Goal: Task Accomplishment & Management: Use online tool/utility

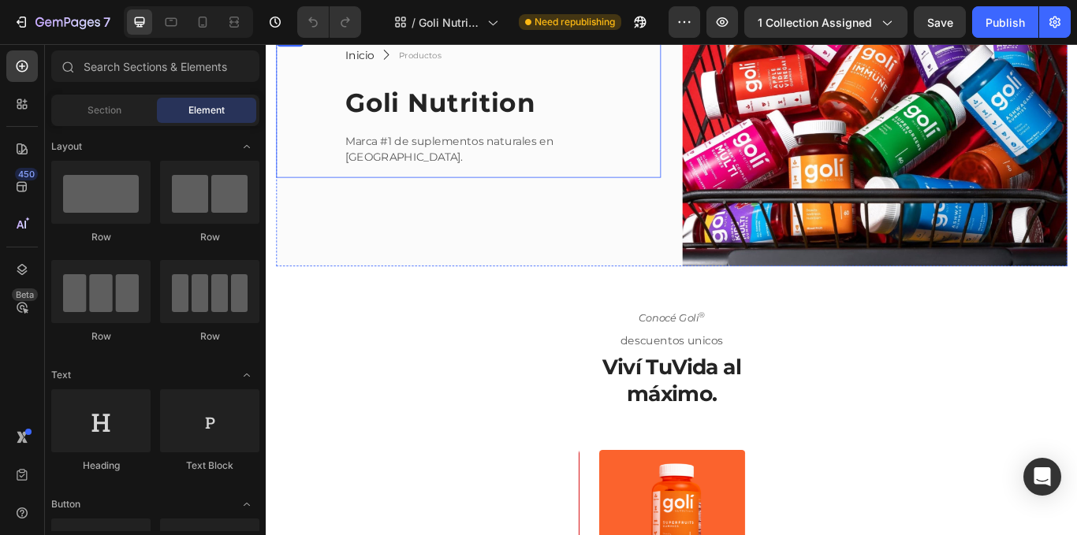
scroll to position [158, 0]
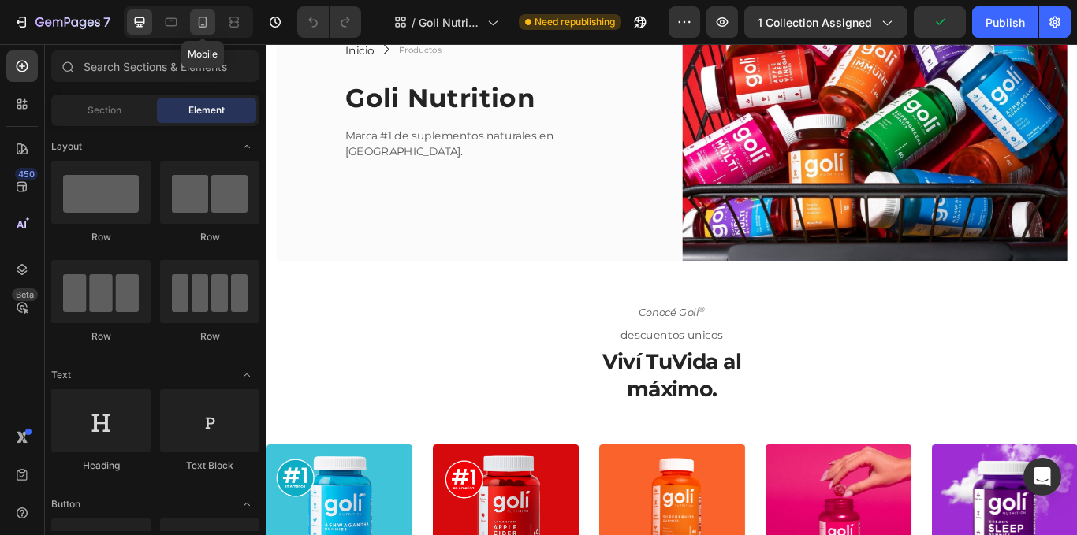
click at [206, 25] on icon at bounding box center [203, 22] width 9 height 11
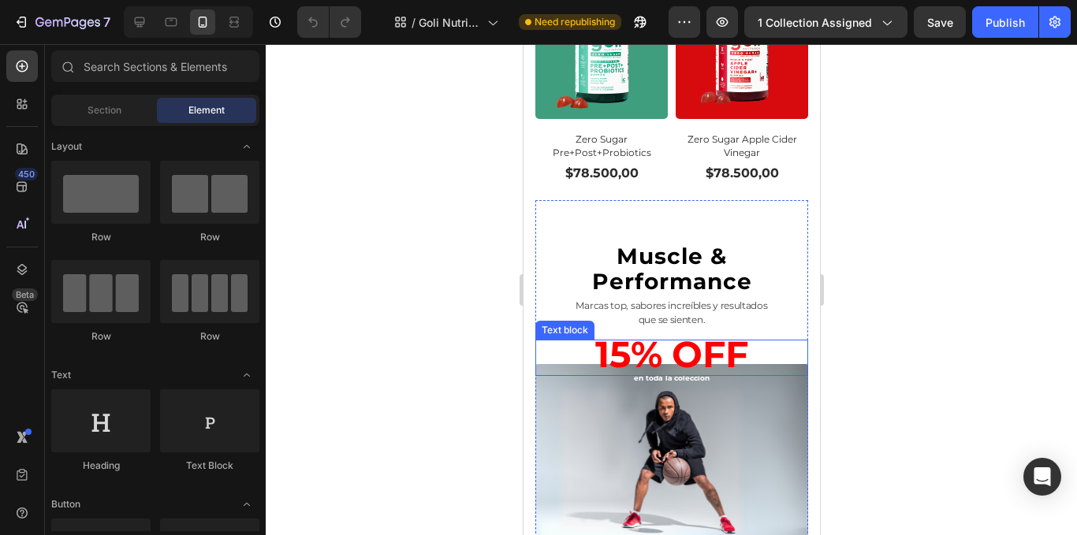
scroll to position [1558, 0]
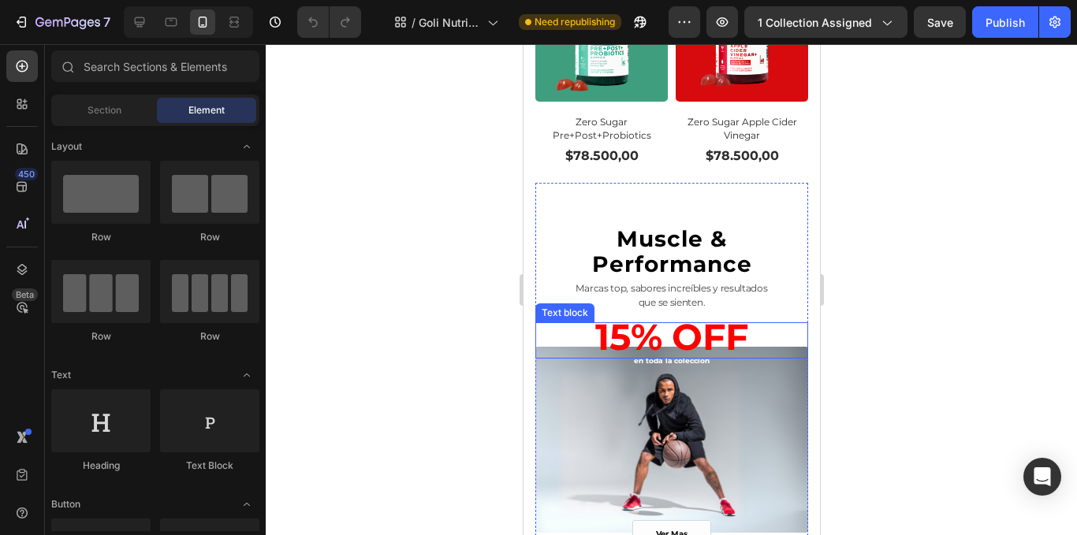
click at [668, 315] on strong "15% OFF" at bounding box center [671, 337] width 153 height 45
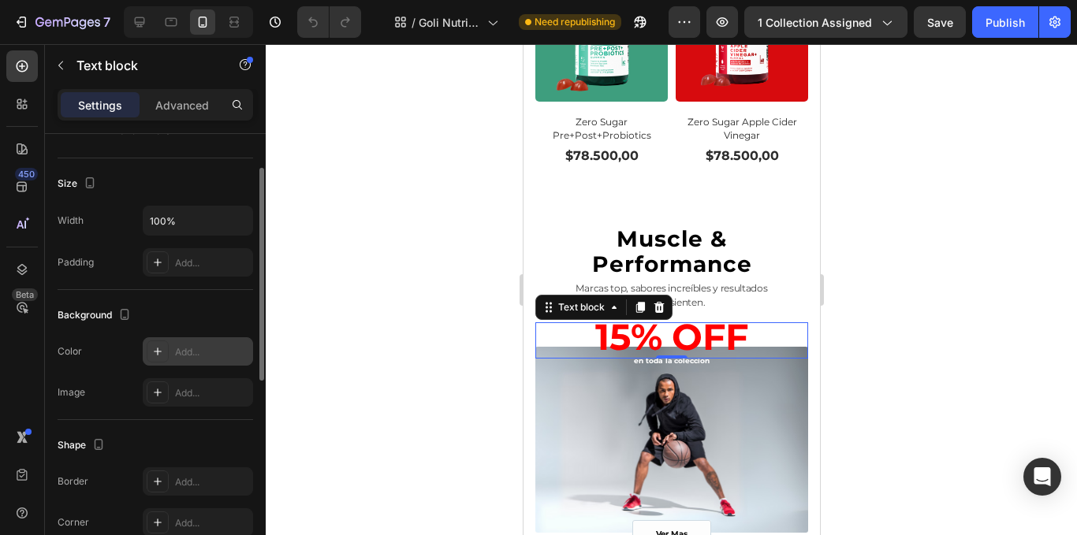
scroll to position [237, 0]
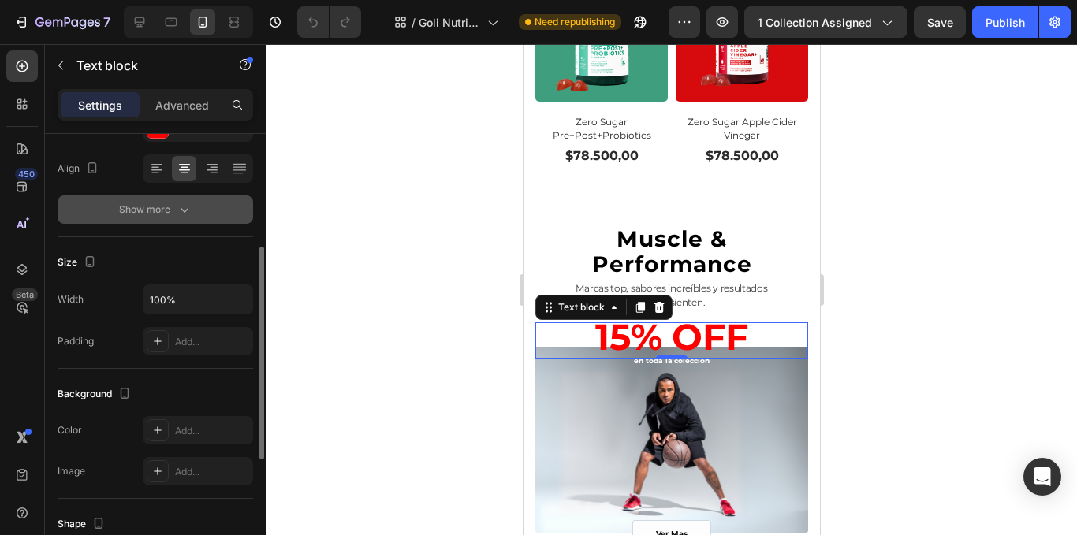
click at [118, 223] on button "Show more" at bounding box center [156, 210] width 196 height 28
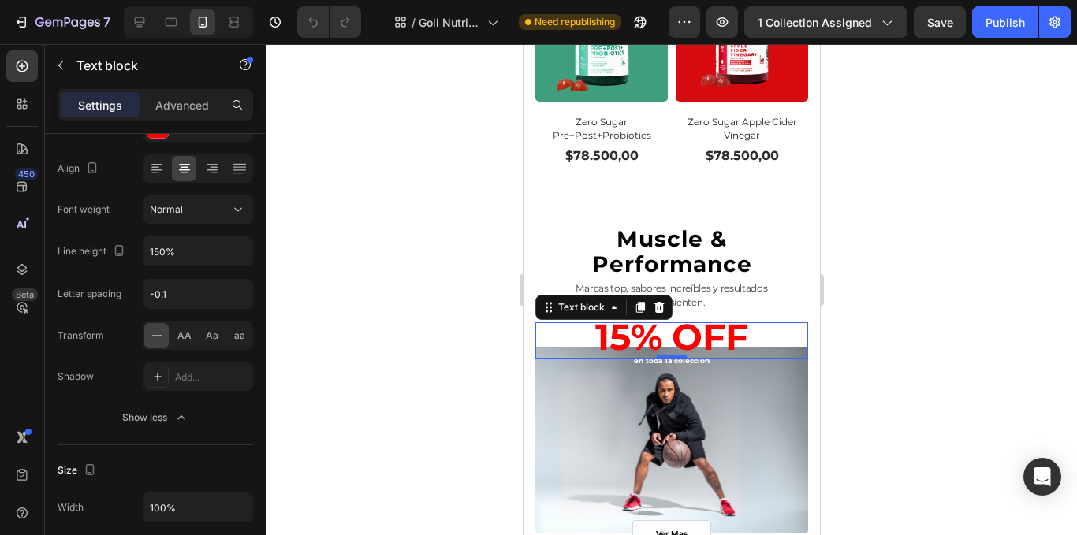
click at [158, 120] on div "Settings Advanced" at bounding box center [156, 105] width 196 height 32
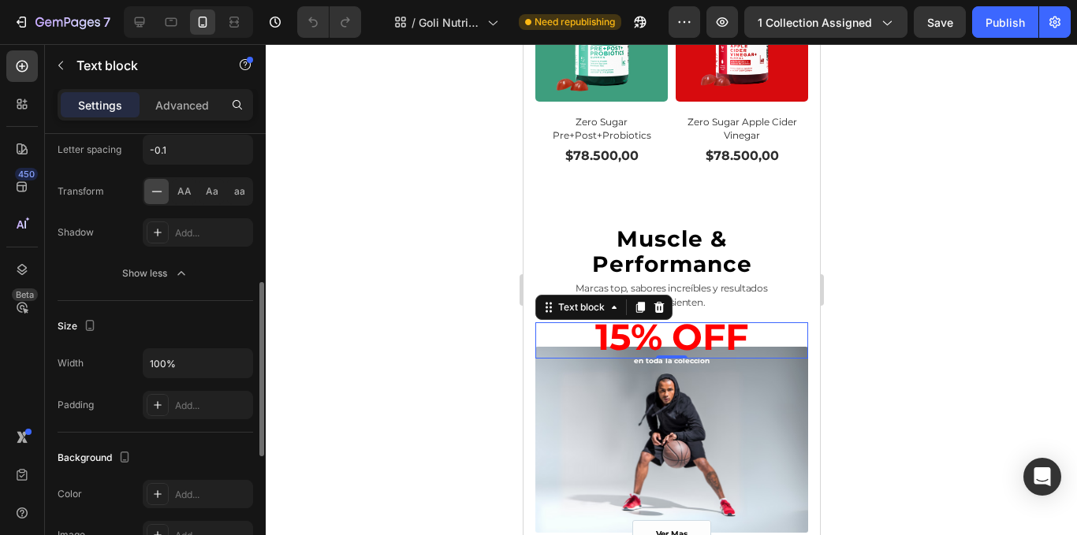
scroll to position [144, 0]
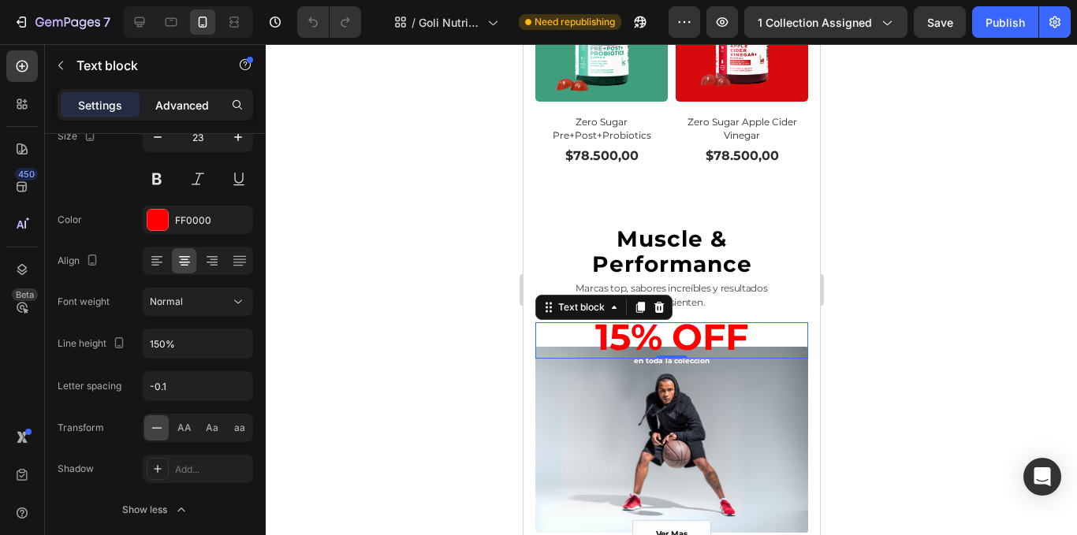
click at [196, 100] on p "Advanced" at bounding box center [182, 105] width 54 height 17
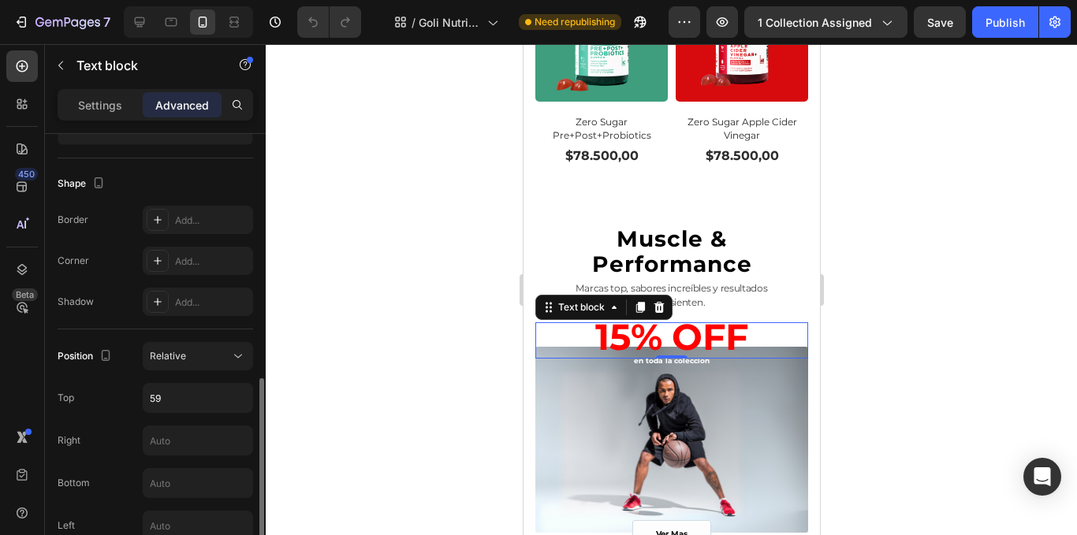
scroll to position [460, 0]
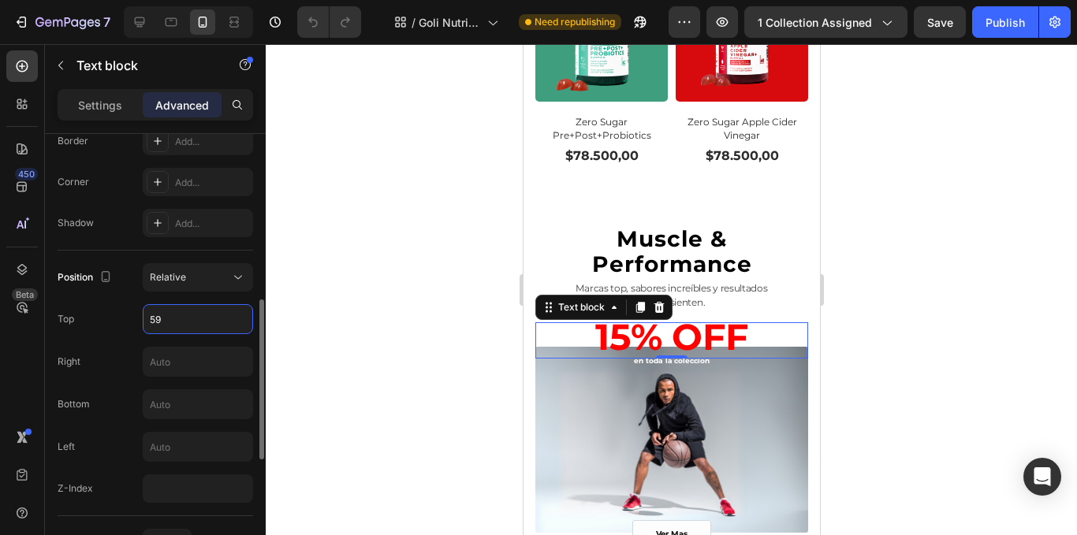
click at [181, 322] on input "59" at bounding box center [198, 319] width 109 height 28
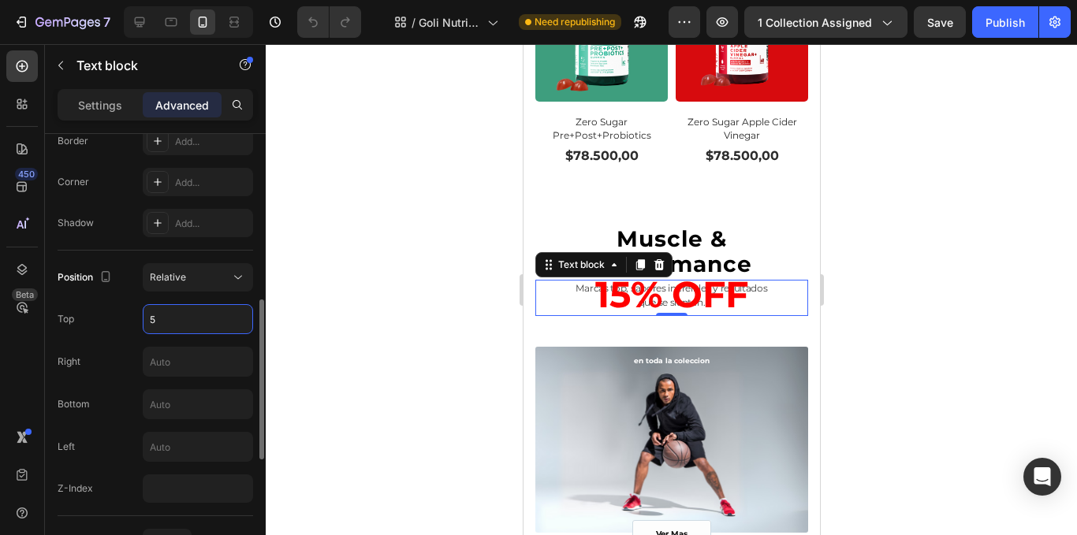
type input "57"
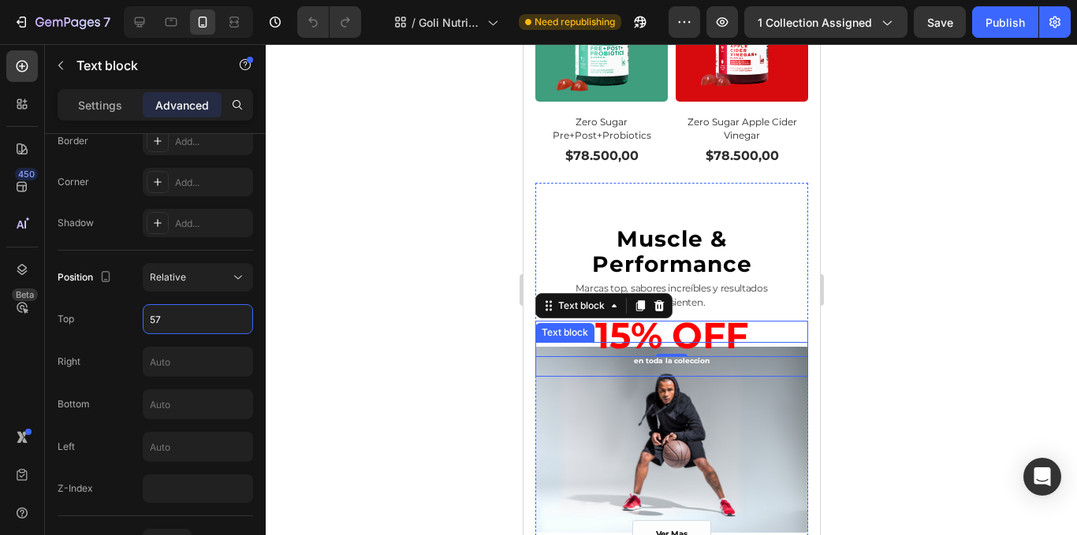
click at [696, 344] on p "en toda la coleccion" at bounding box center [671, 360] width 270 height 32
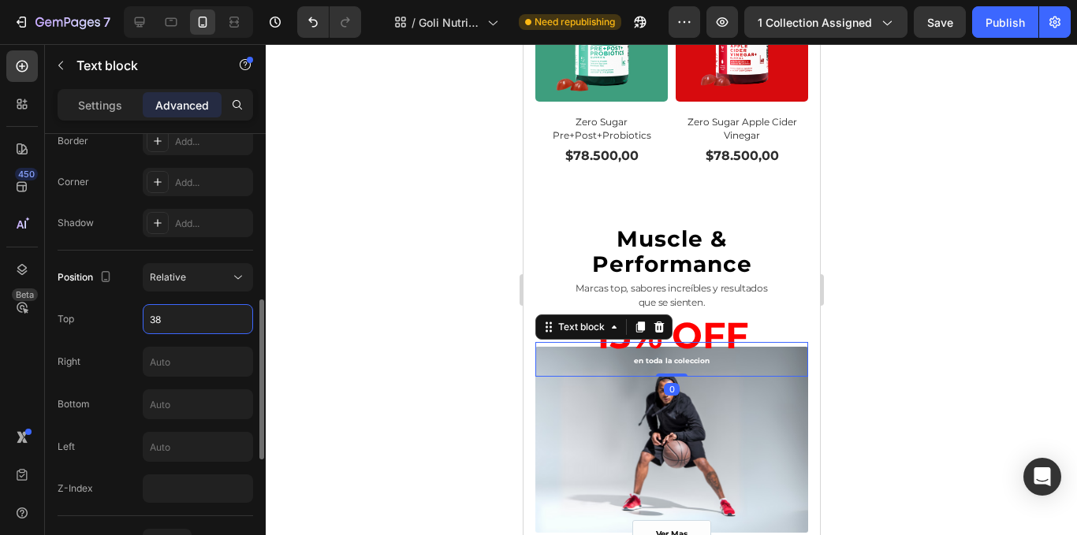
click at [211, 311] on input "38" at bounding box center [198, 319] width 109 height 28
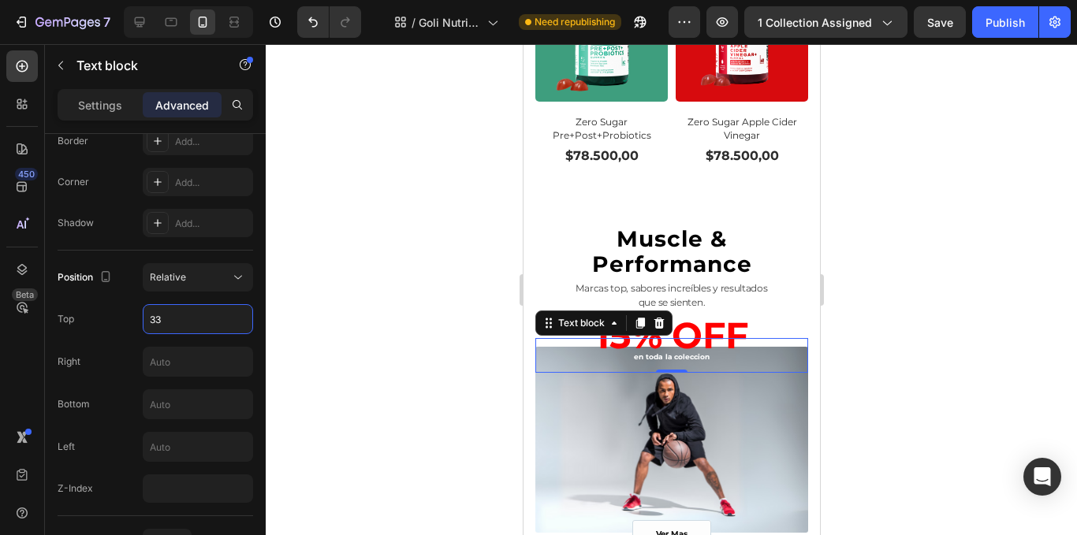
type input "33"
click at [1013, 145] on div at bounding box center [672, 289] width 812 height 491
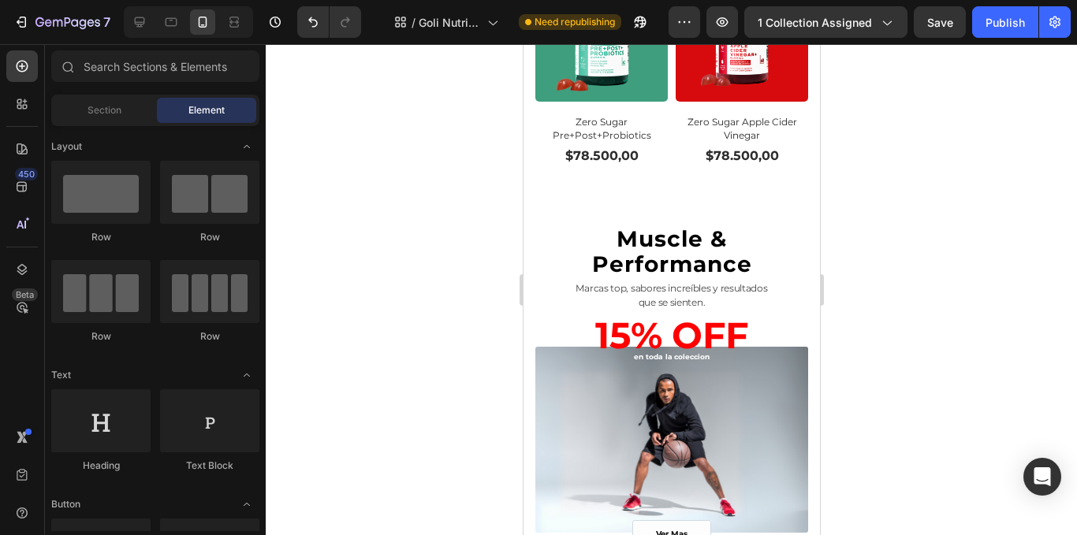
click at [1013, 39] on div "7 Version history / Goli Nutrition - Otros productos Need republishing Preview …" at bounding box center [538, 22] width 1077 height 45
click at [165, 28] on div at bounding box center [171, 21] width 25 height 25
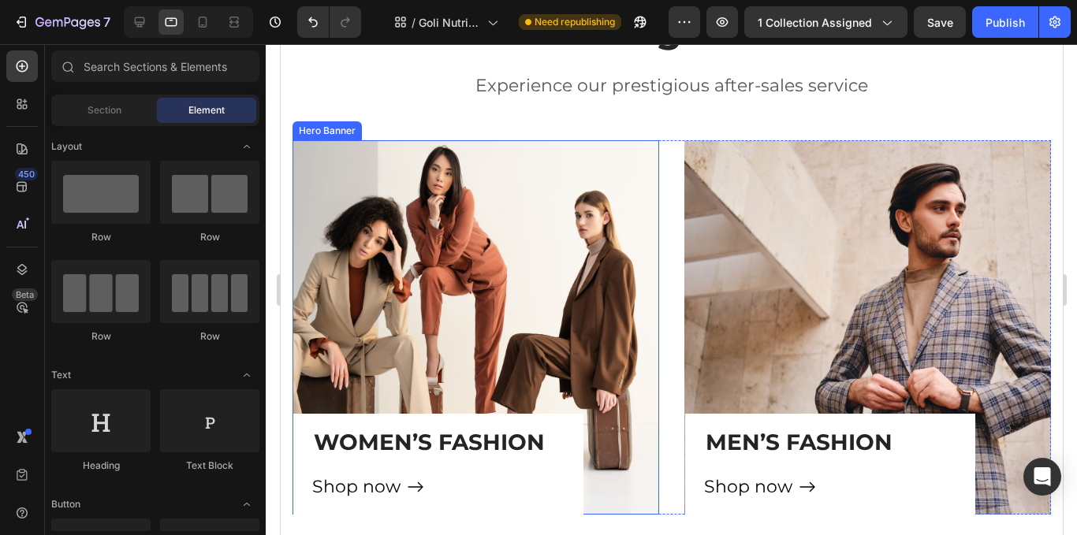
scroll to position [1280, 0]
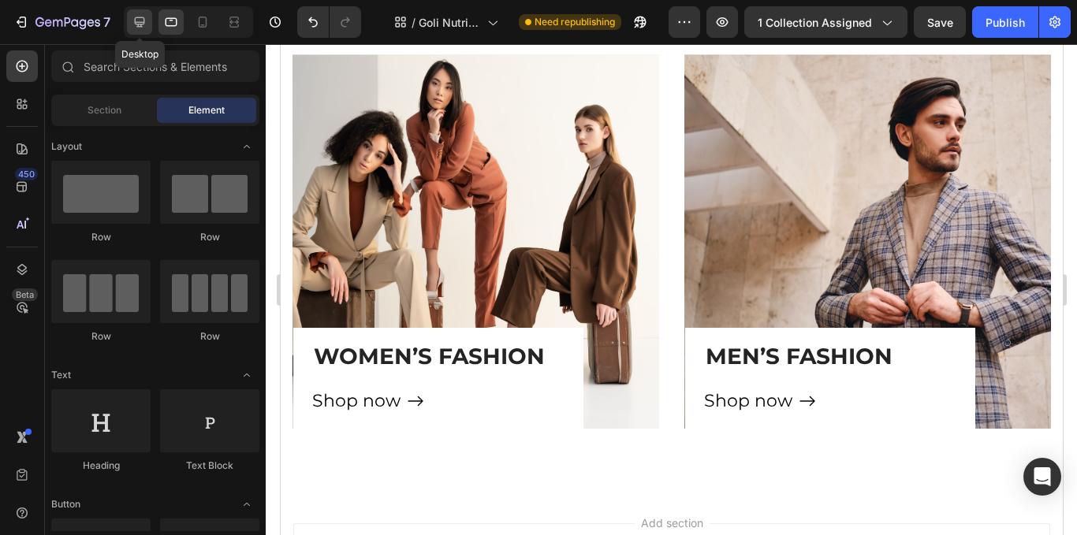
click at [145, 23] on icon at bounding box center [140, 22] width 16 height 16
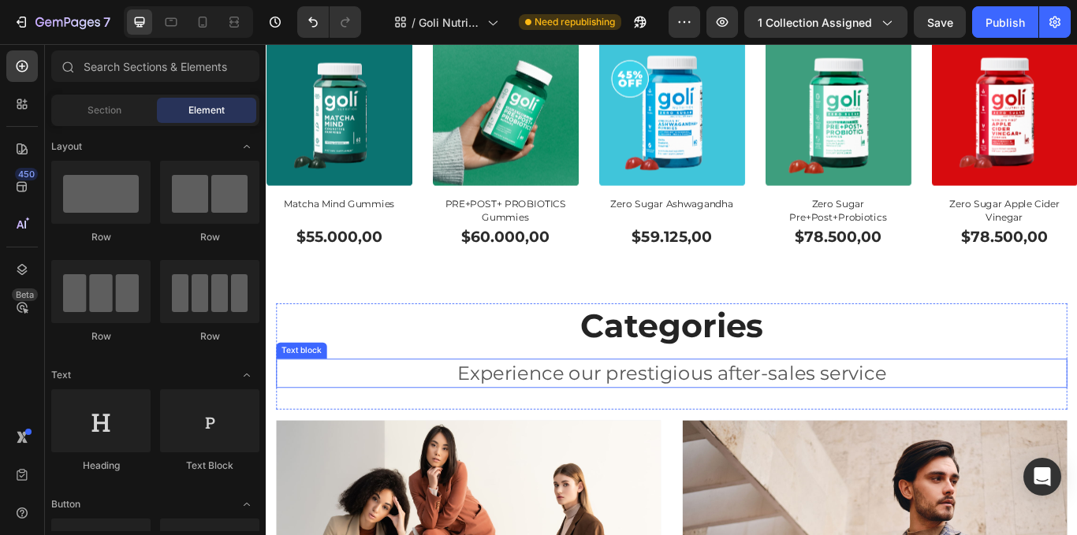
scroll to position [728, 0]
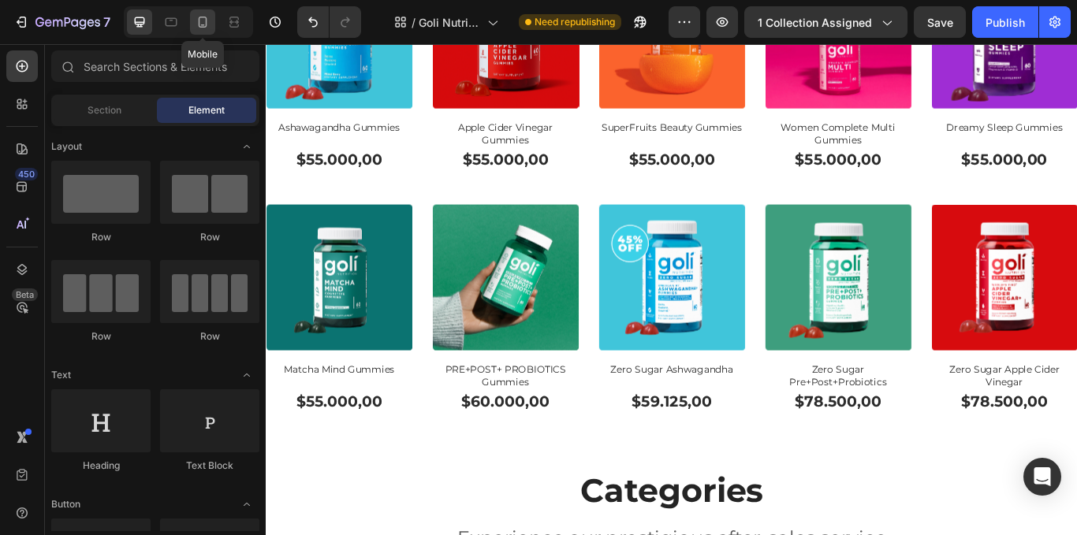
click at [206, 20] on icon at bounding box center [203, 22] width 9 height 11
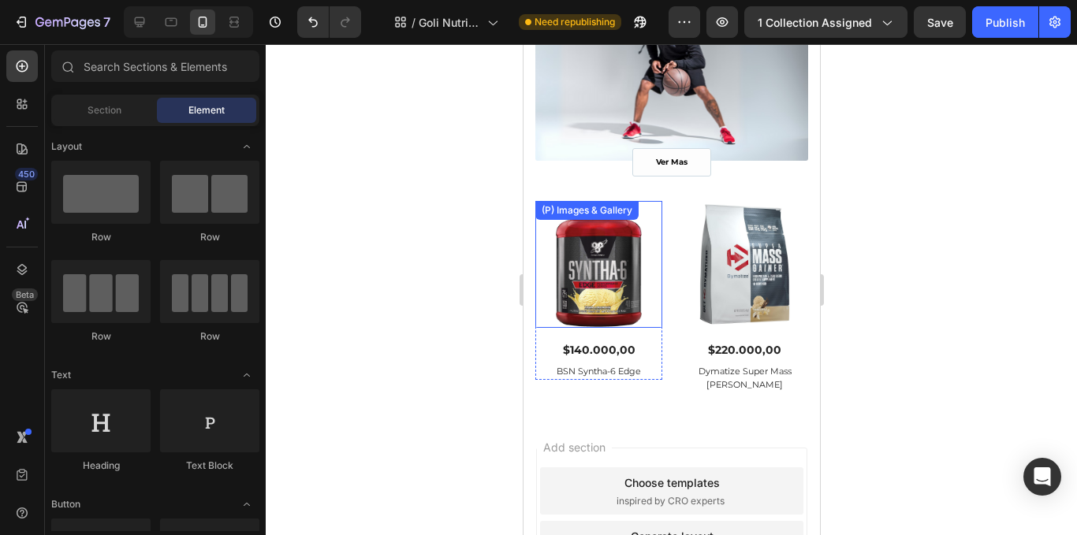
scroll to position [1788, 0]
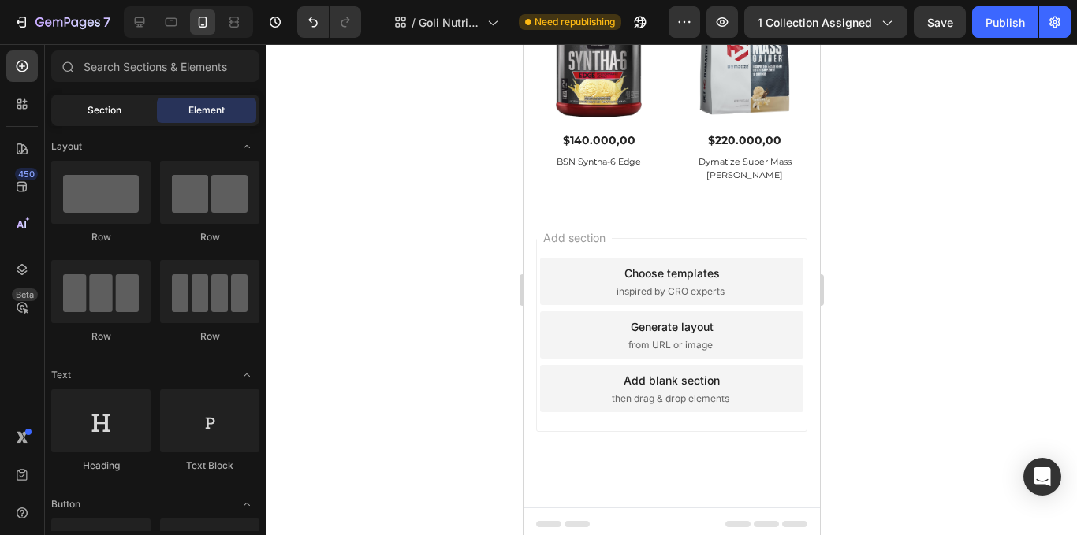
click at [76, 110] on div "Section" at bounding box center [103, 110] width 99 height 25
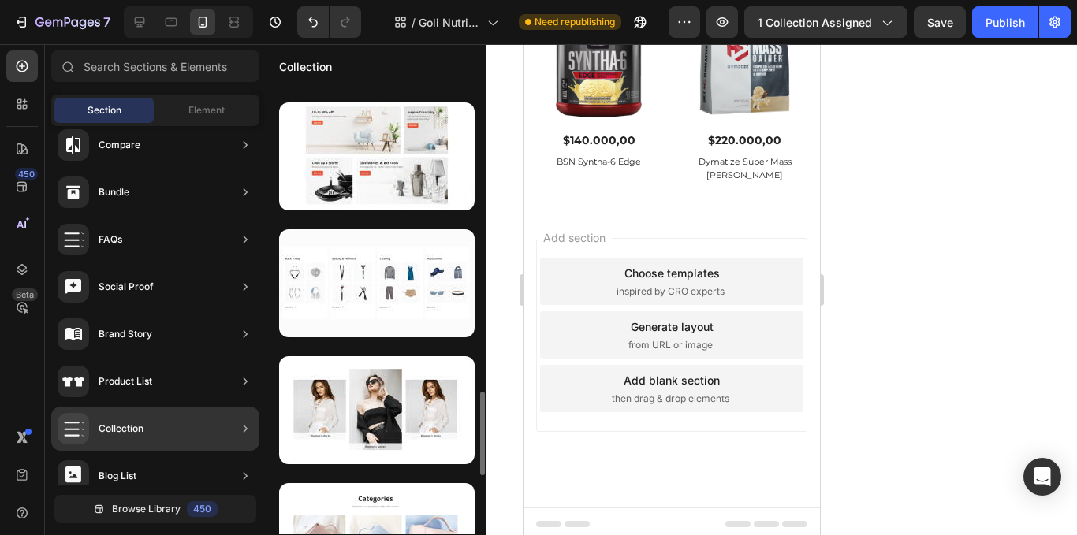
scroll to position [1954, 0]
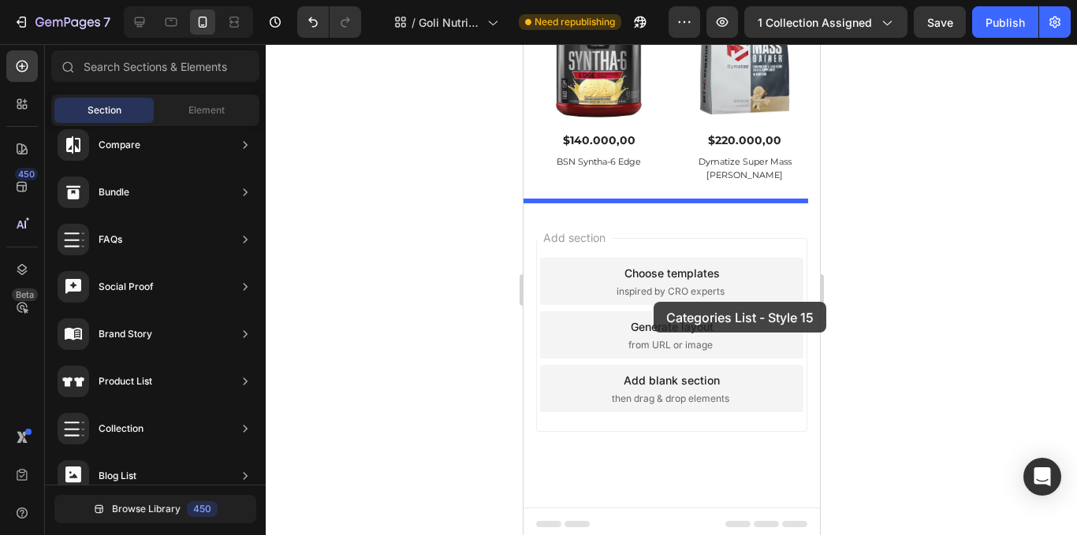
drag, startPoint x: 912, startPoint y: 507, endPoint x: 652, endPoint y: 301, distance: 331.2
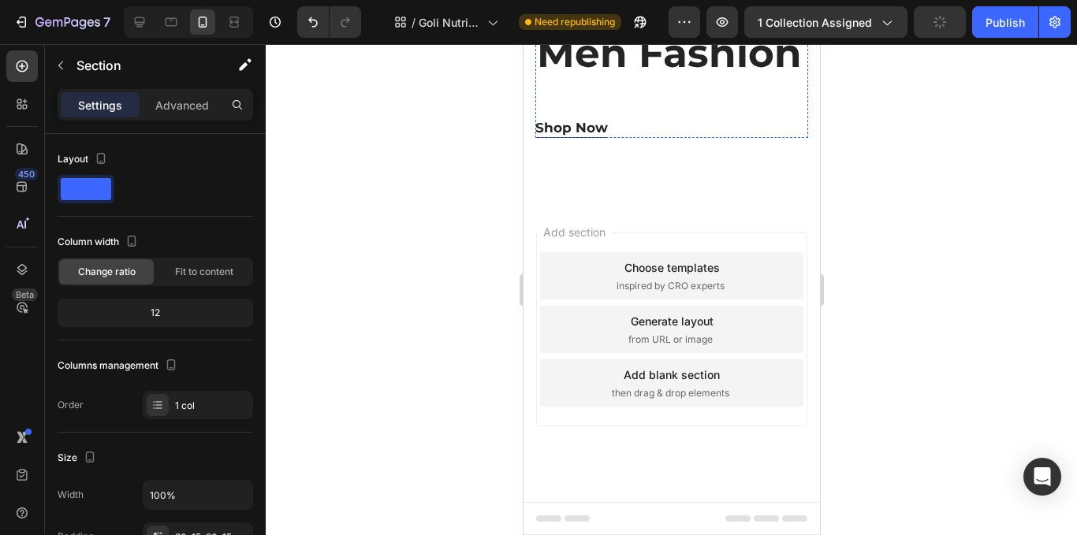
scroll to position [2770, 0]
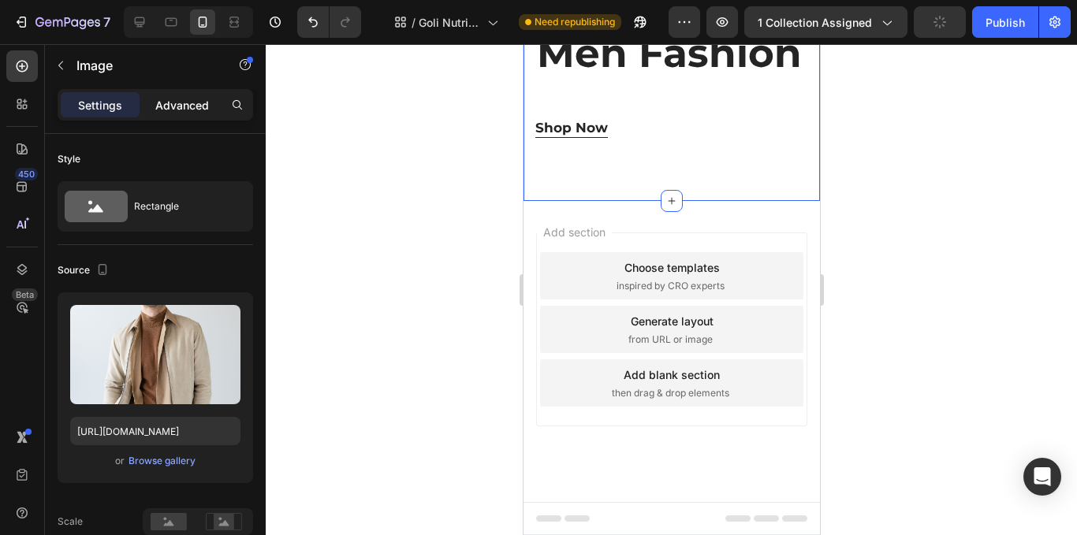
click at [194, 111] on p "Advanced" at bounding box center [182, 105] width 54 height 17
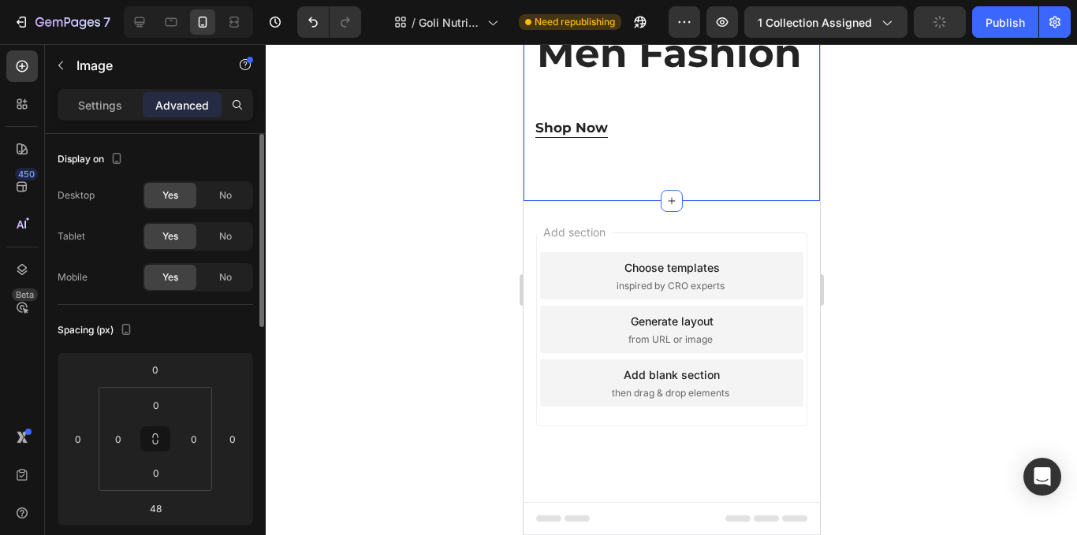
click at [227, 233] on span "No" at bounding box center [225, 236] width 13 height 14
click at [225, 189] on span "No" at bounding box center [225, 195] width 13 height 14
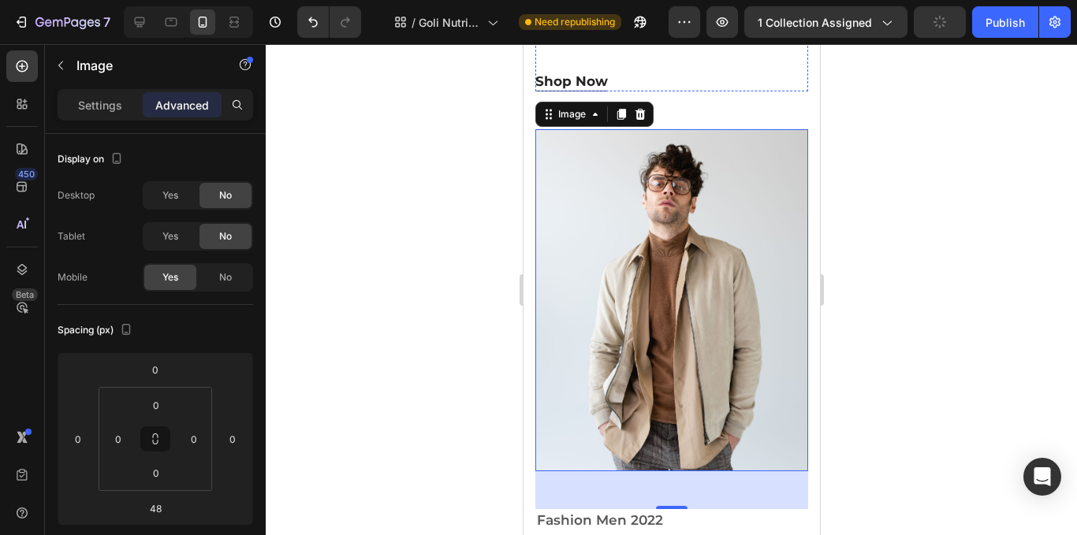
scroll to position [2454, 0]
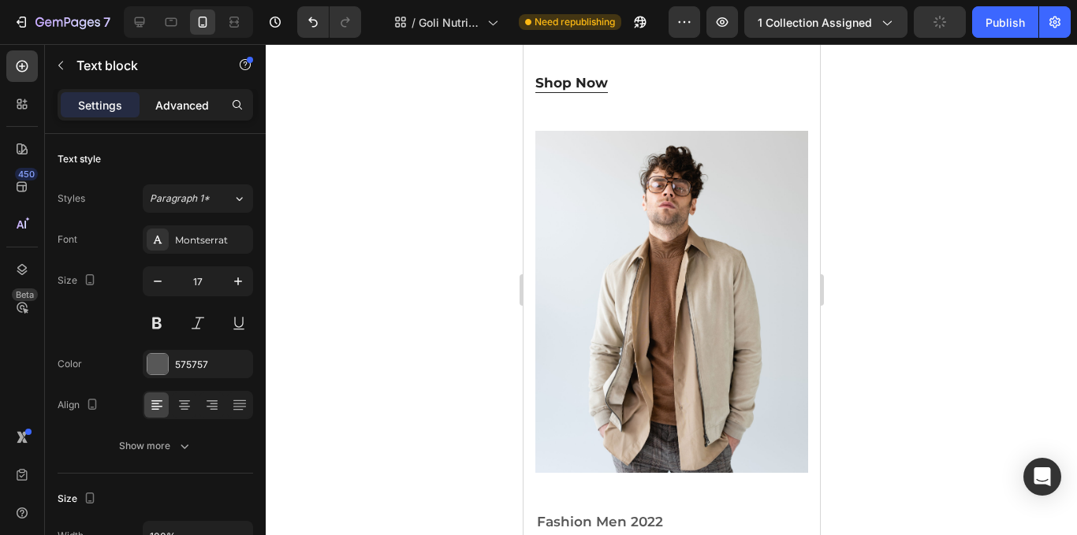
click at [181, 95] on div "Advanced" at bounding box center [182, 104] width 79 height 25
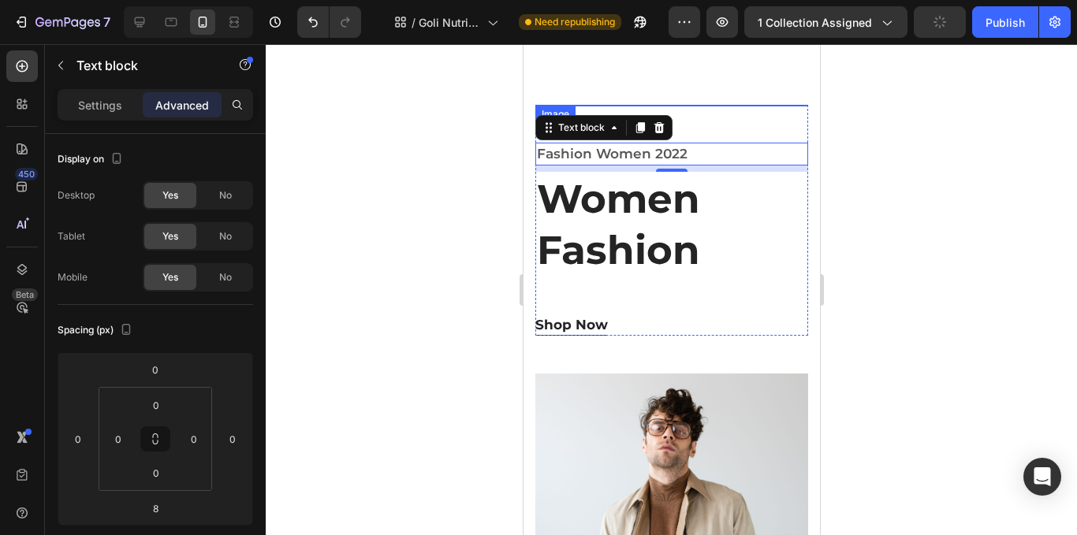
scroll to position [2060, 0]
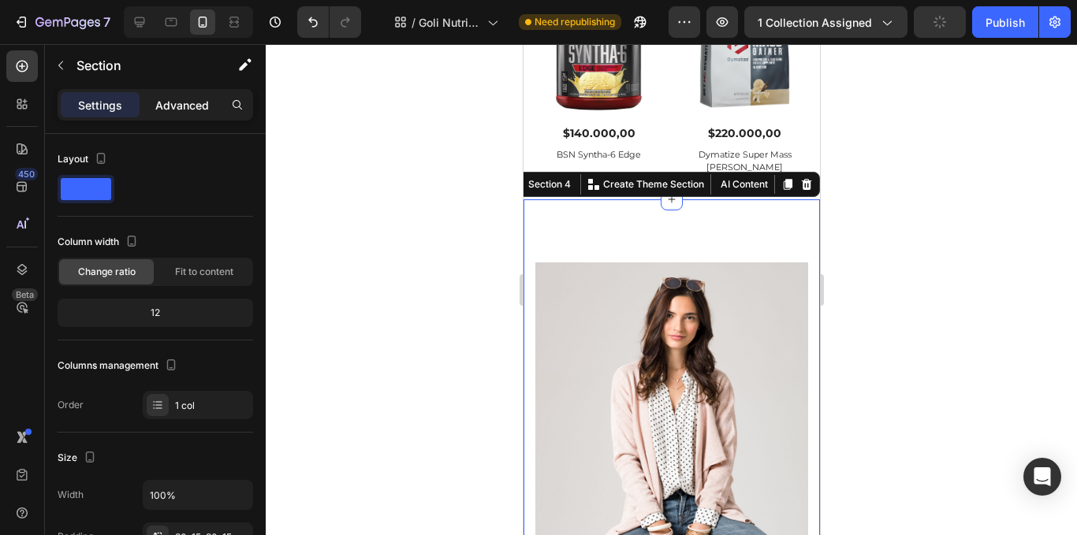
click at [185, 101] on p "Advanced" at bounding box center [182, 105] width 54 height 17
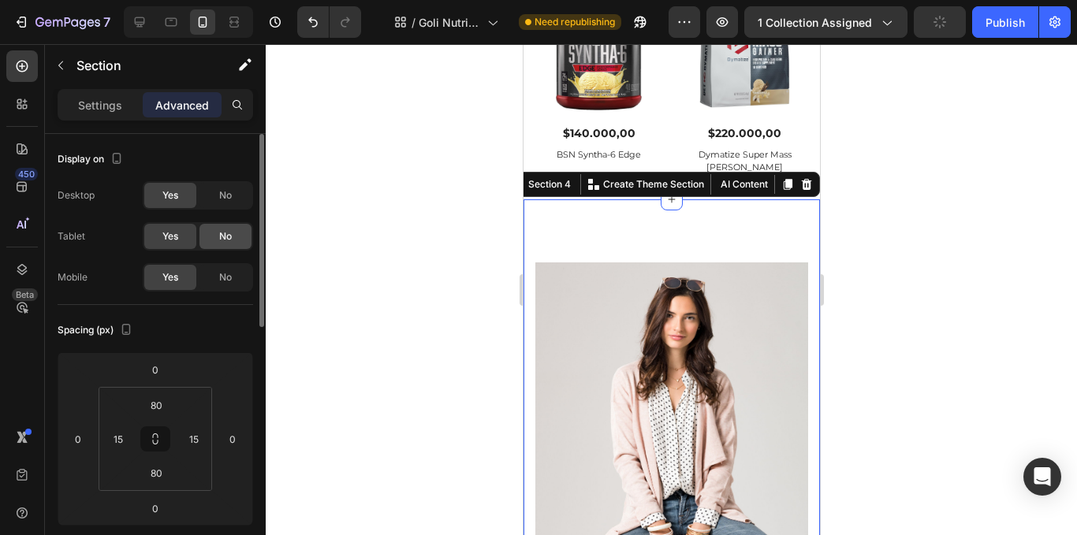
click at [203, 240] on div "No" at bounding box center [226, 236] width 52 height 25
click at [213, 193] on div "No" at bounding box center [226, 195] width 52 height 25
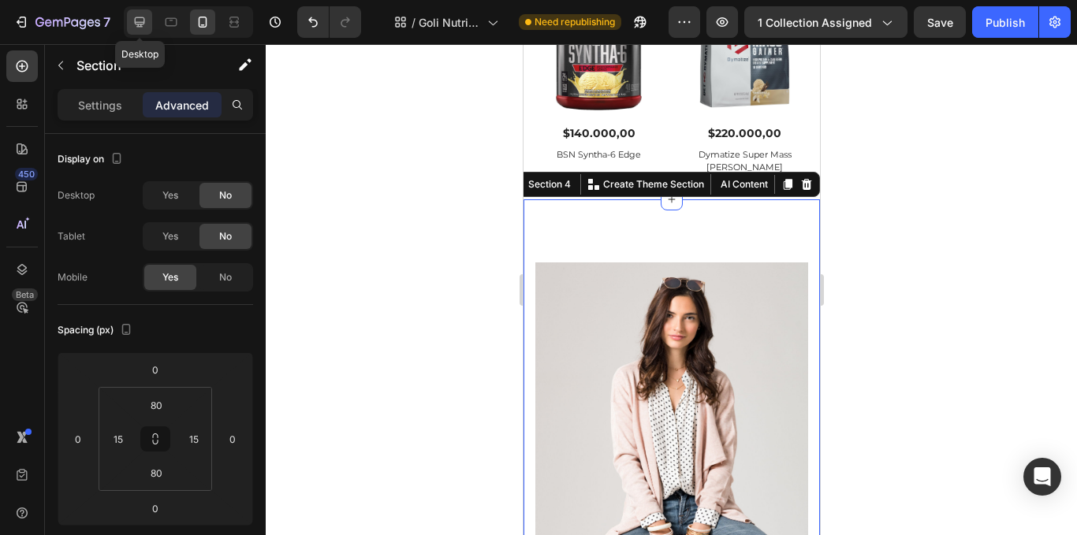
click at [146, 28] on icon at bounding box center [140, 22] width 16 height 16
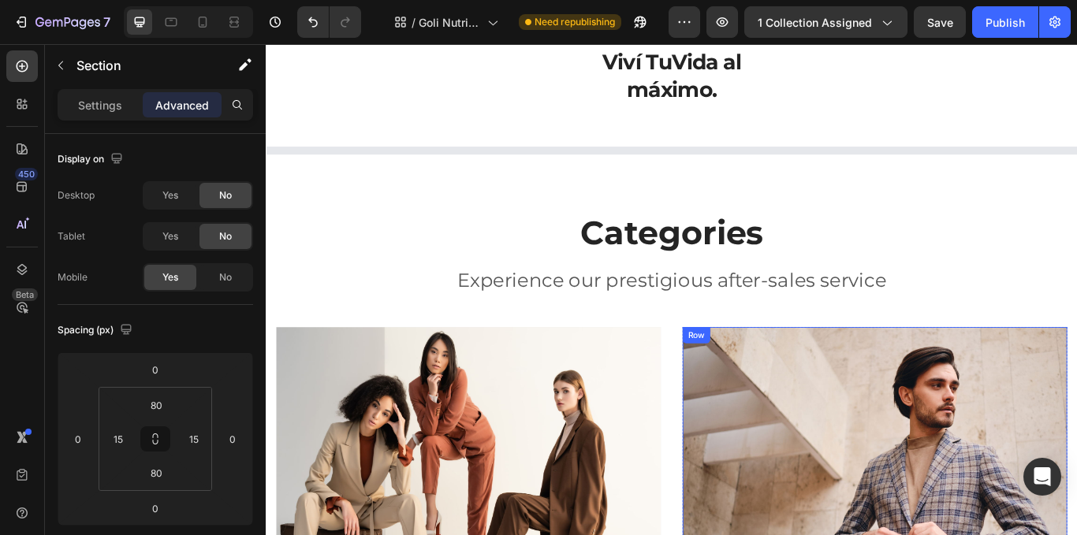
scroll to position [330, 0]
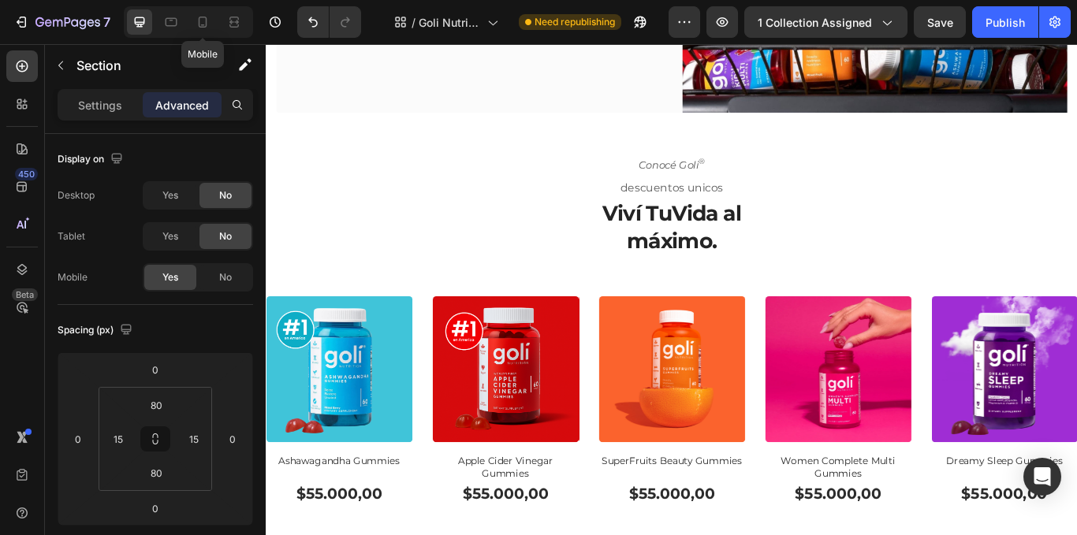
drag, startPoint x: 203, startPoint y: 28, endPoint x: 270, endPoint y: 61, distance: 74.4
click at [202, 28] on icon at bounding box center [203, 22] width 16 height 16
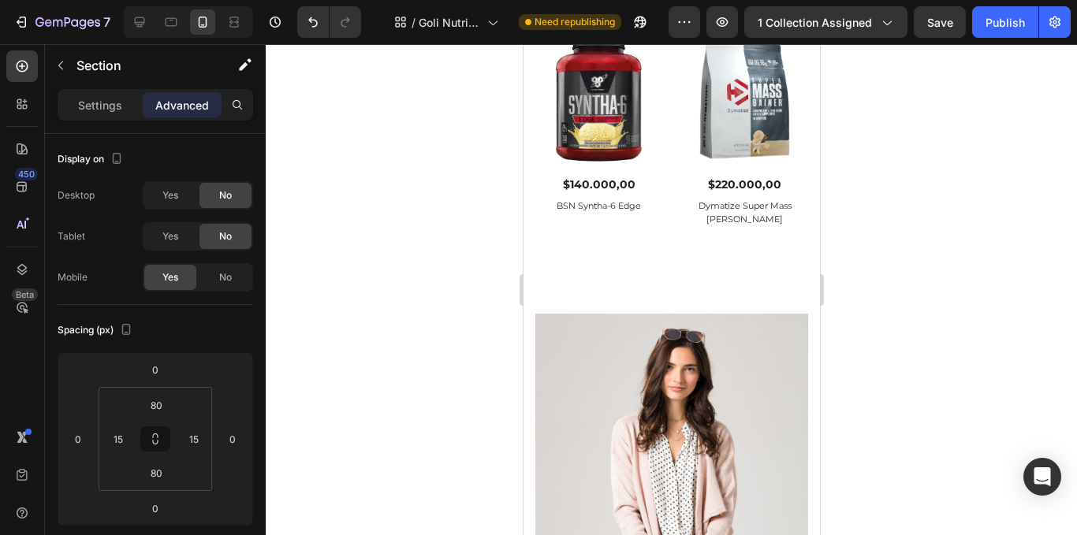
scroll to position [2013, 0]
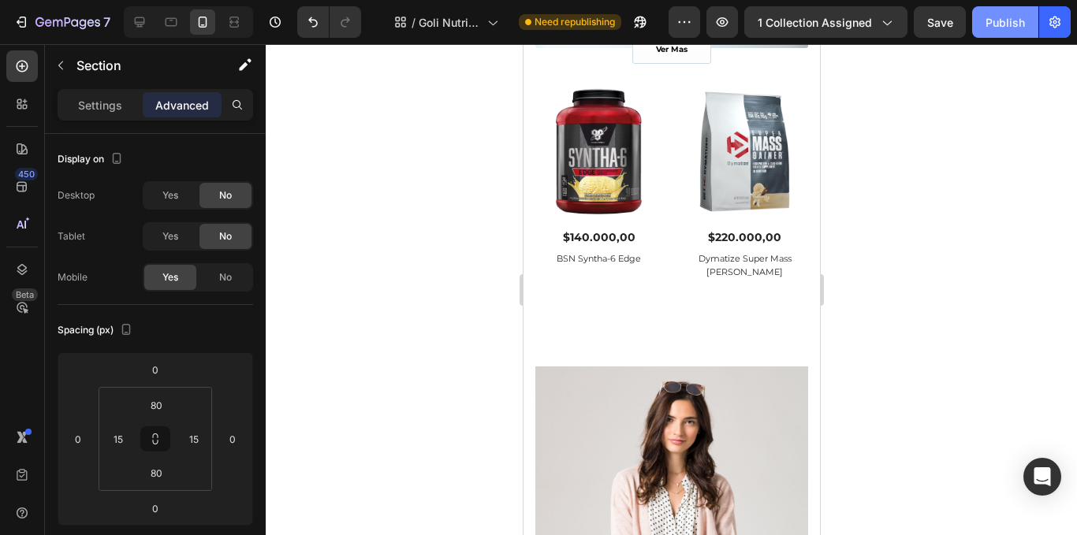
click at [1022, 12] on button "Publish" at bounding box center [1005, 22] width 66 height 32
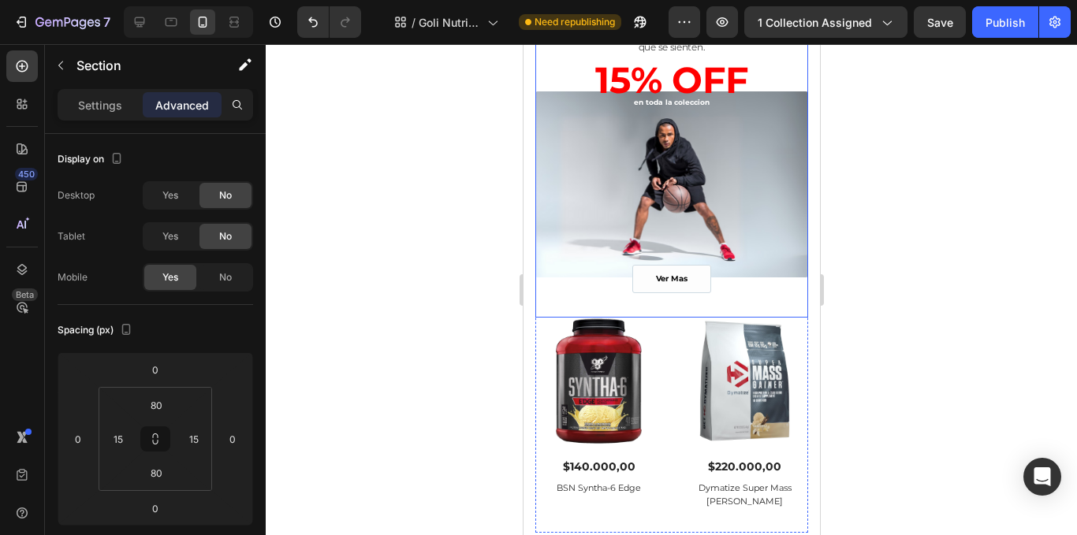
scroll to position [1777, 0]
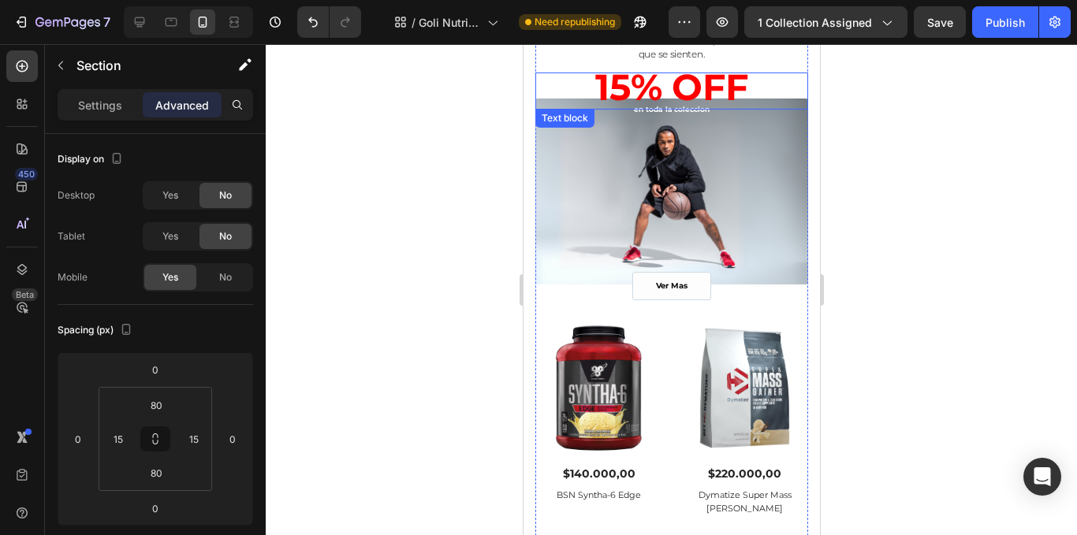
drag, startPoint x: 682, startPoint y: 80, endPoint x: 642, endPoint y: 104, distance: 47.1
click at [681, 78] on strong "15% OFF" at bounding box center [671, 87] width 153 height 45
click at [418, 145] on div at bounding box center [672, 289] width 812 height 491
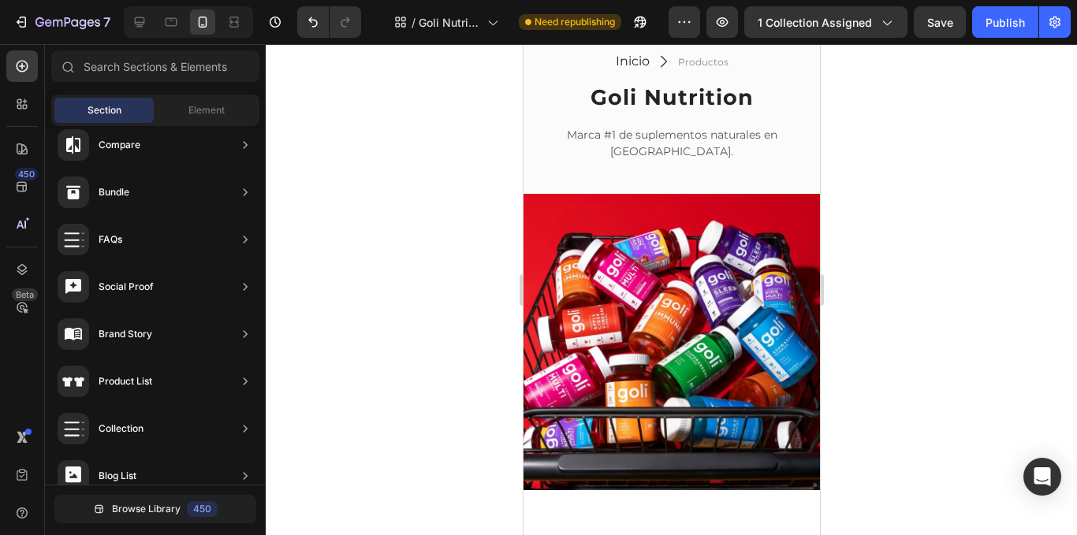
scroll to position [0, 0]
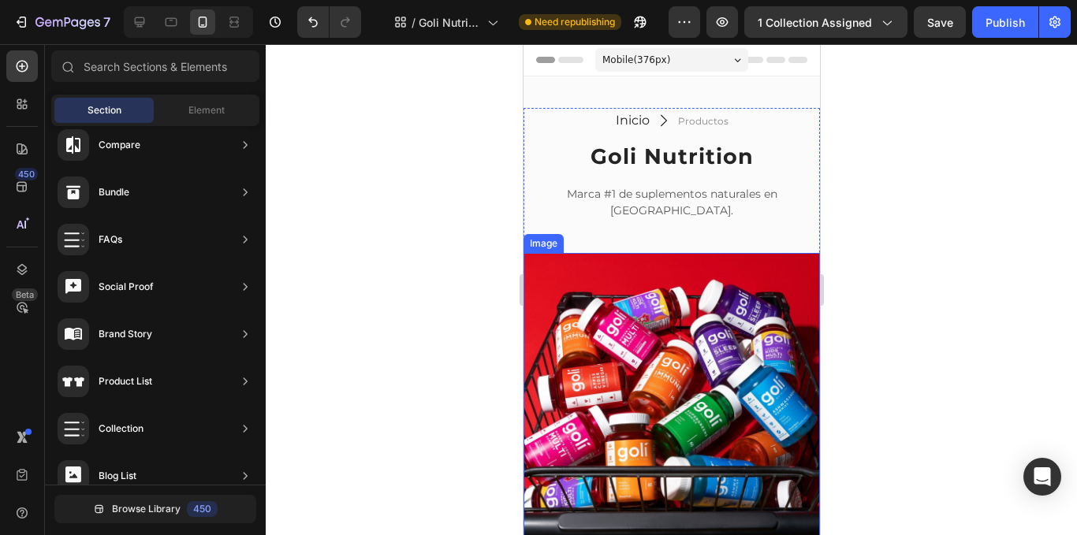
click at [594, 306] on img at bounding box center [671, 401] width 297 height 297
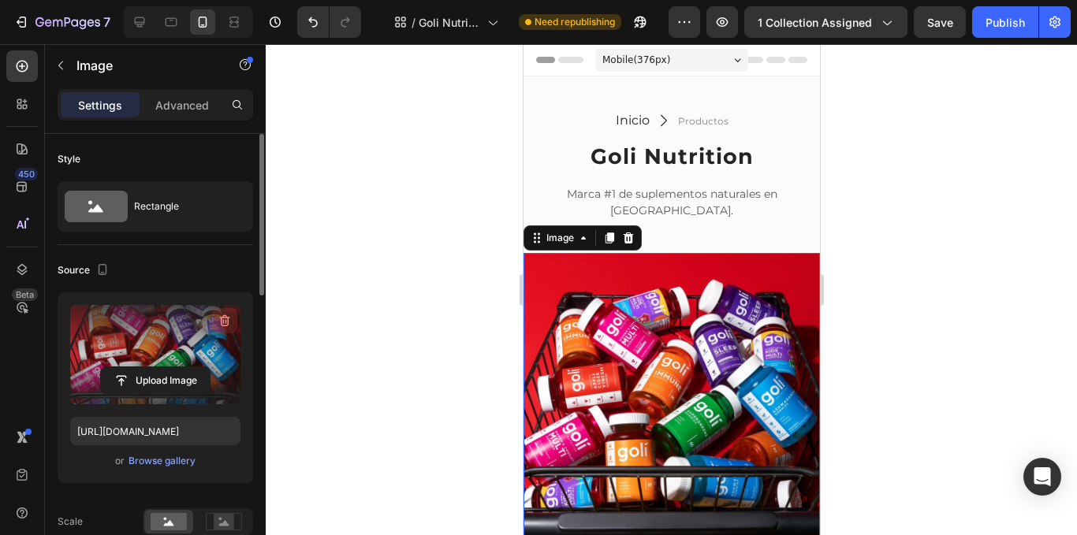
click at [227, 317] on icon "button" at bounding box center [225, 321] width 16 height 16
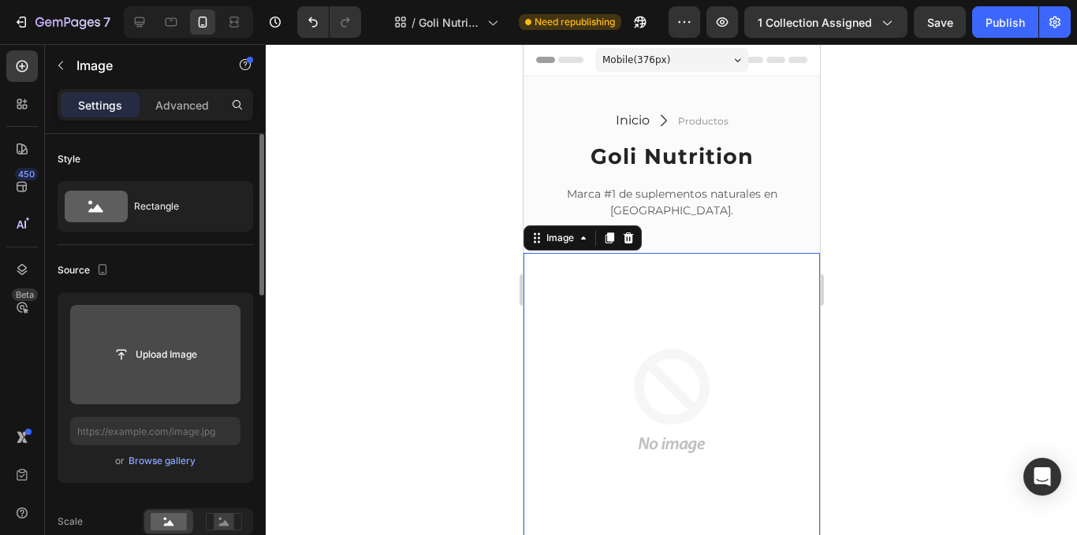
click at [157, 349] on input "file" at bounding box center [155, 354] width 109 height 27
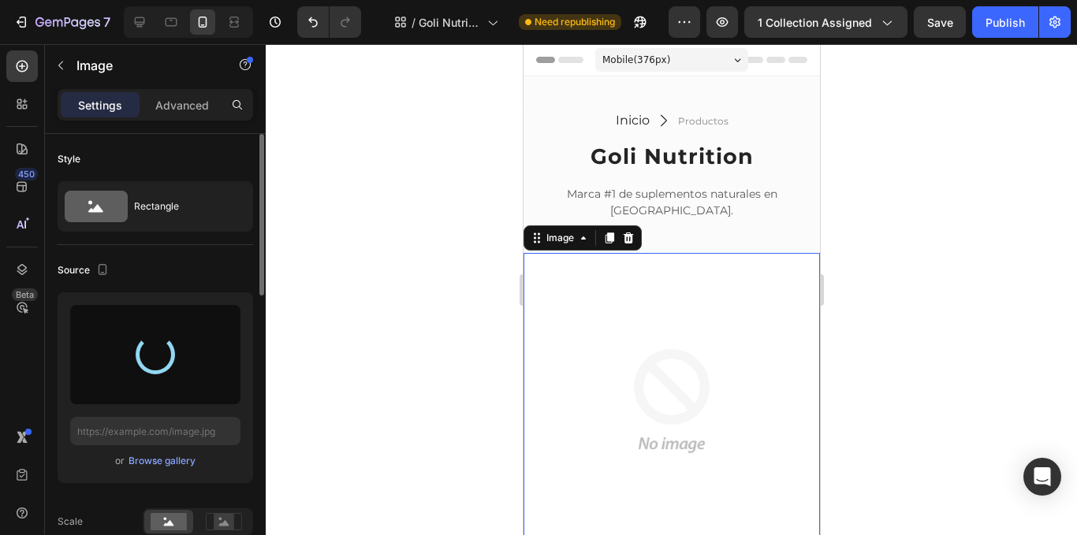
type input "https://cdn.shopify.com/s/files/1/0741/6463/3832/files/gempages_578102379048600…"
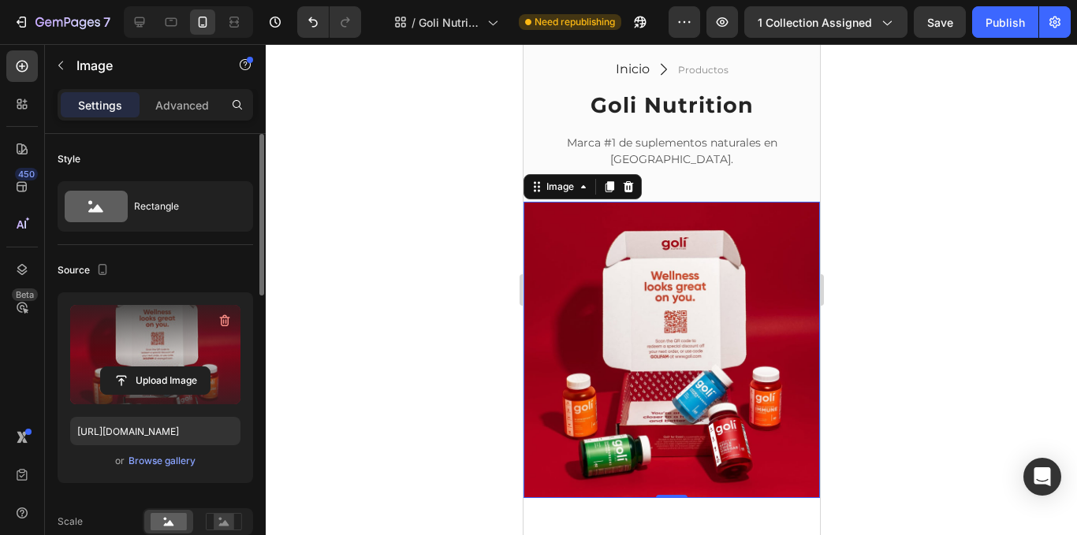
scroll to position [79, 0]
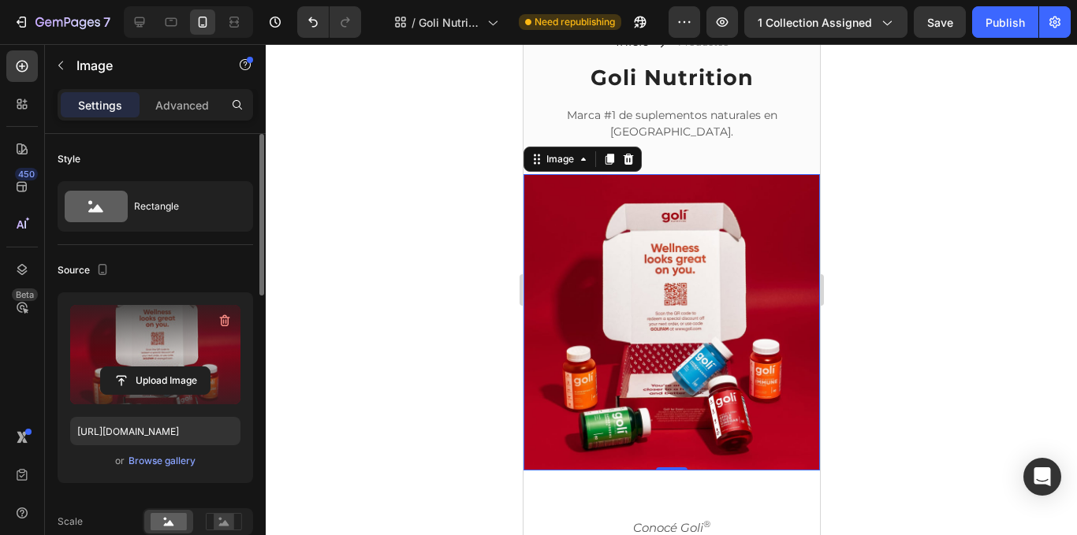
click at [908, 333] on div at bounding box center [672, 289] width 812 height 491
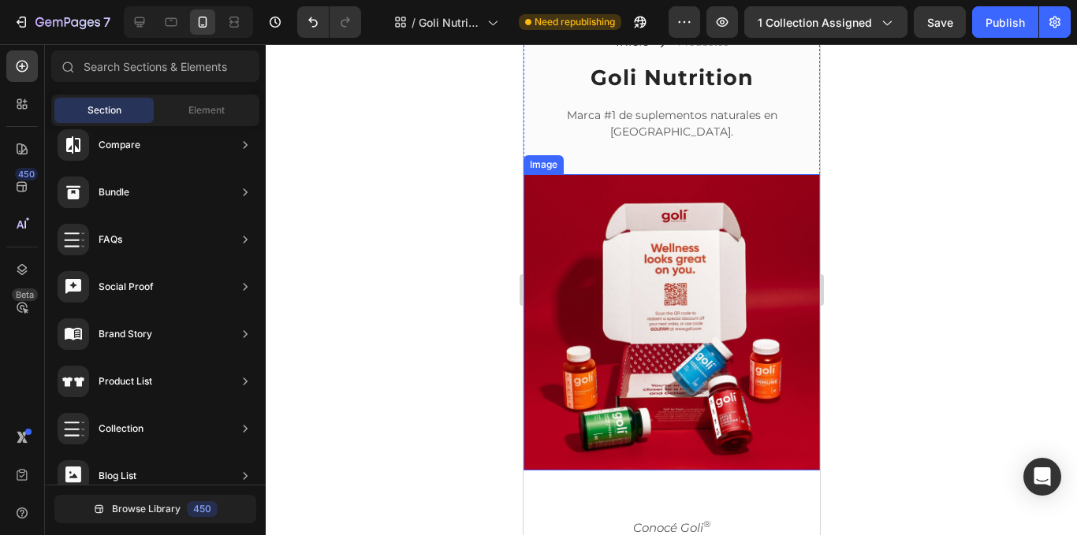
click at [729, 200] on img at bounding box center [671, 322] width 297 height 297
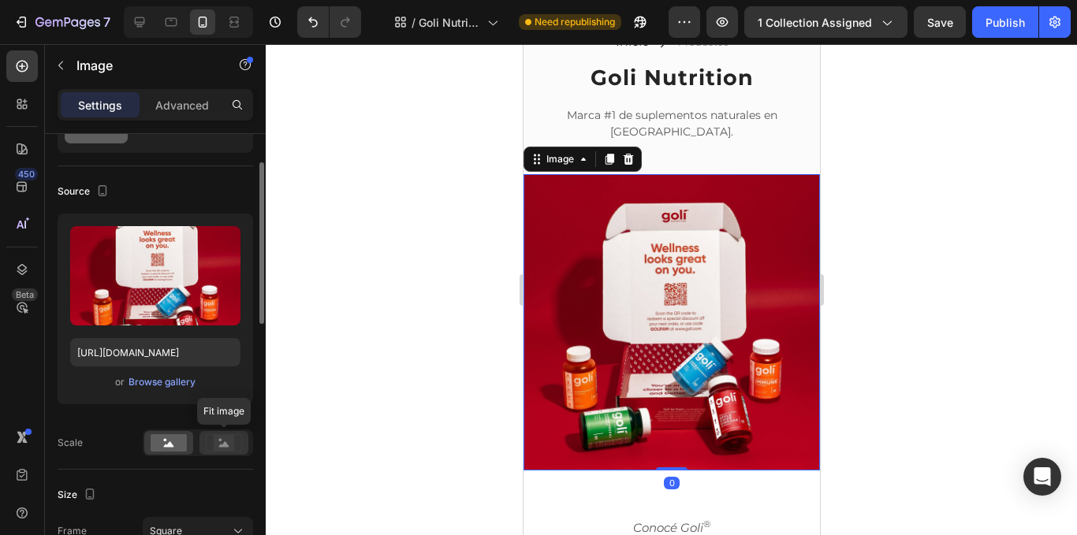
click at [215, 432] on div at bounding box center [224, 443] width 49 height 24
click at [184, 443] on rect at bounding box center [169, 443] width 36 height 17
click at [216, 446] on rect at bounding box center [224, 443] width 21 height 16
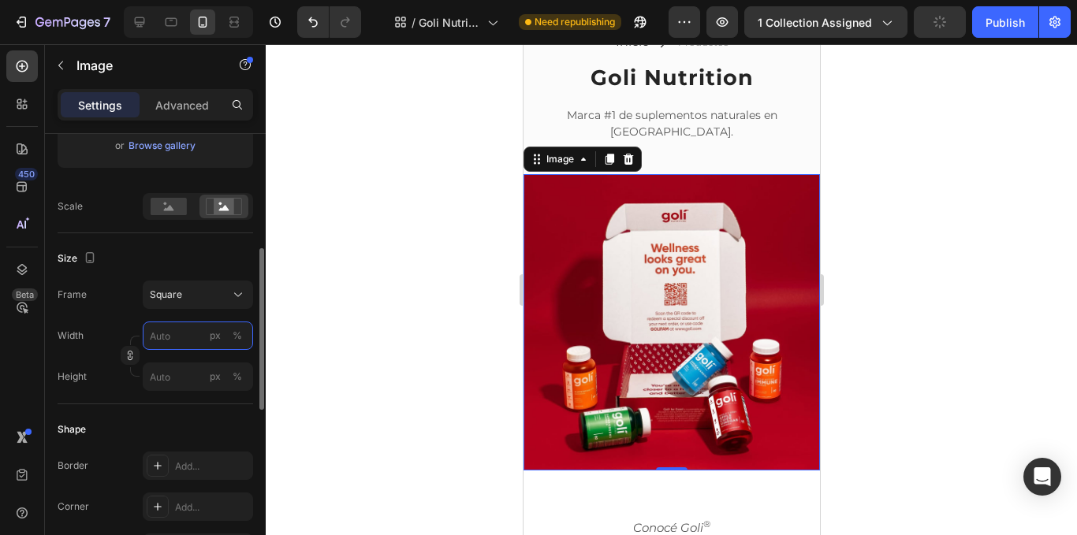
click at [189, 338] on input "px %" at bounding box center [198, 336] width 110 height 28
click at [215, 287] on div "Square" at bounding box center [198, 295] width 96 height 16
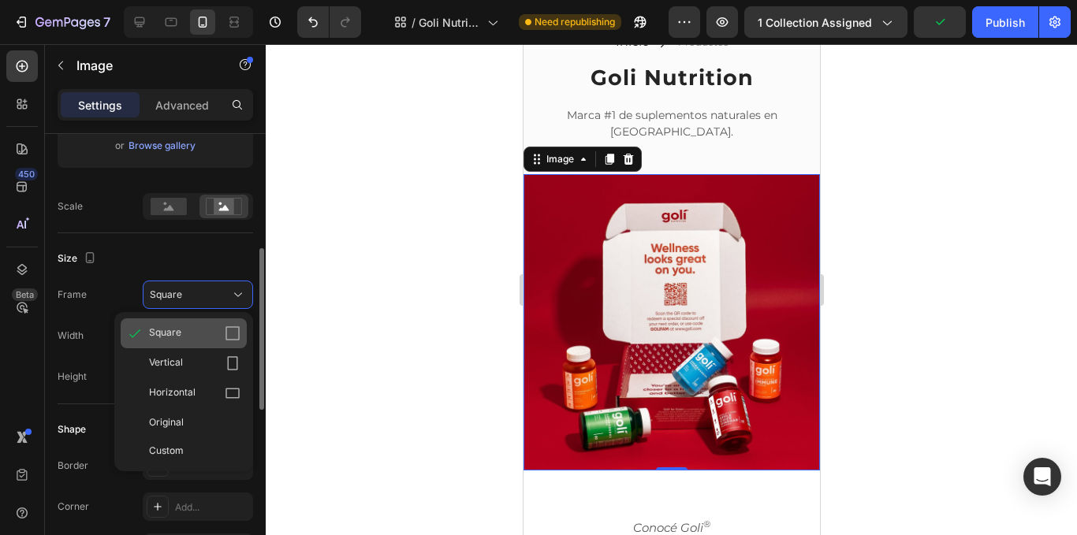
click at [185, 331] on div "Square" at bounding box center [194, 334] width 91 height 16
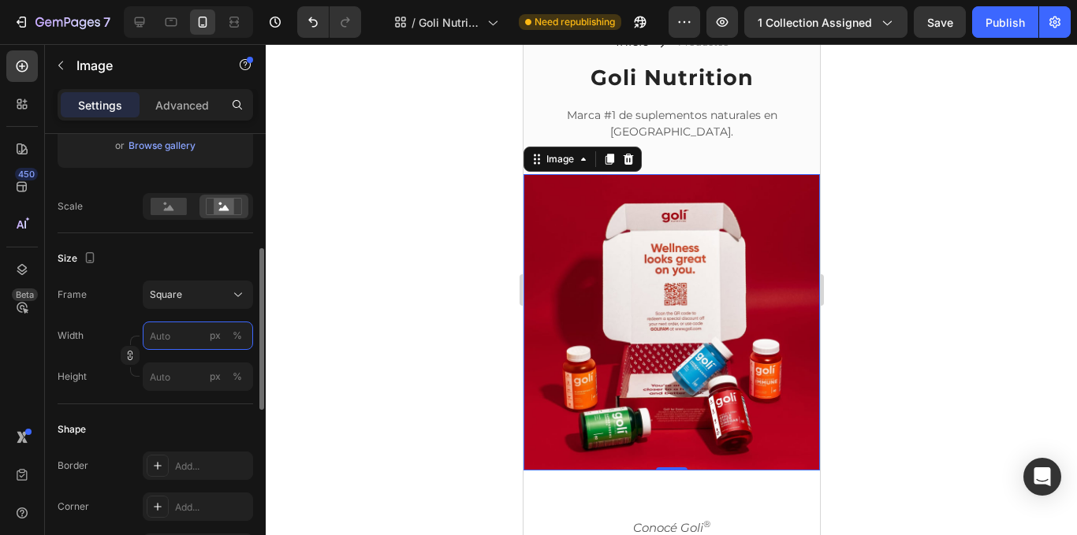
click at [185, 338] on input "px %" at bounding box center [198, 336] width 110 height 28
type input "1"
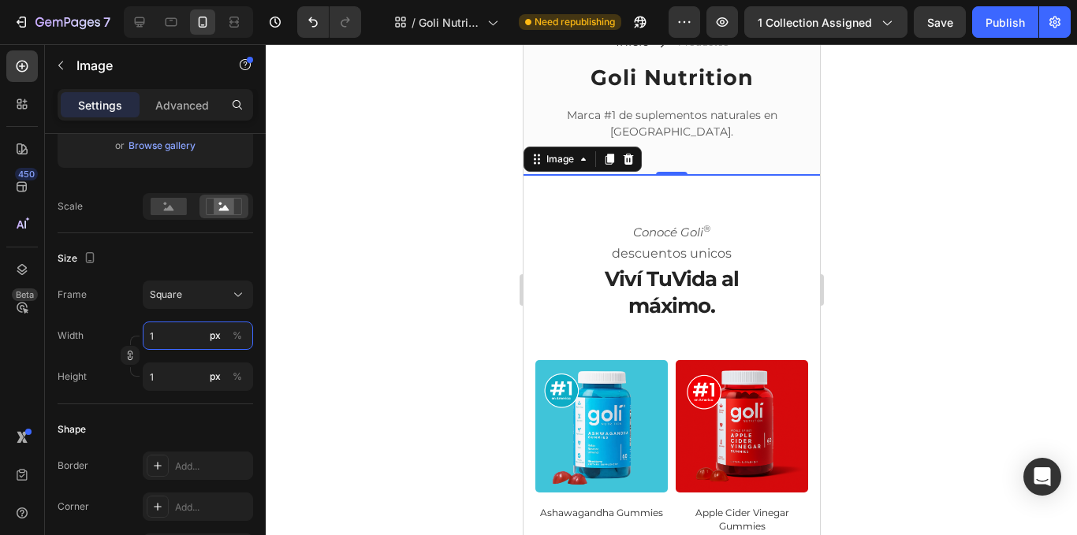
type input "15"
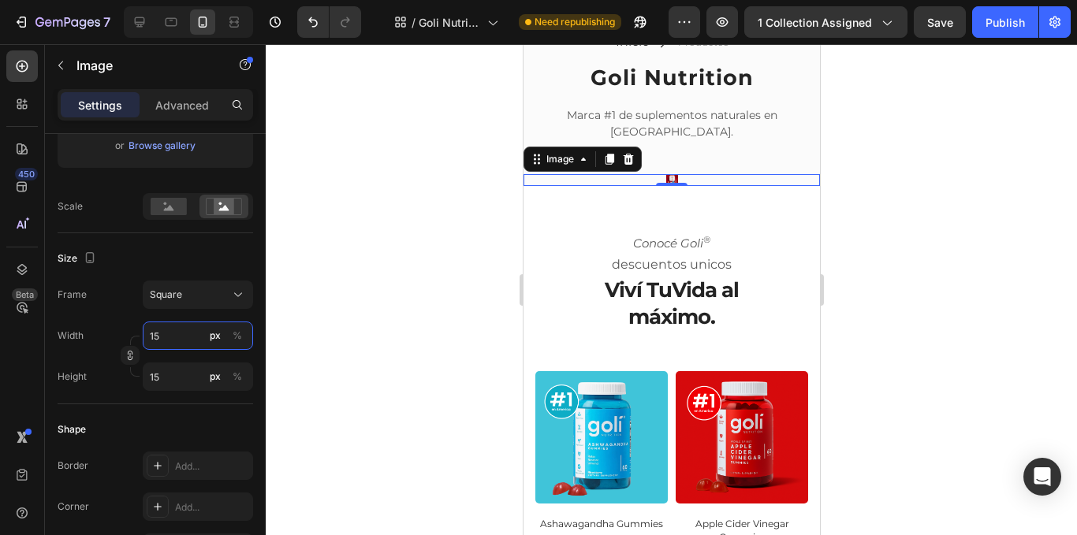
type input "1"
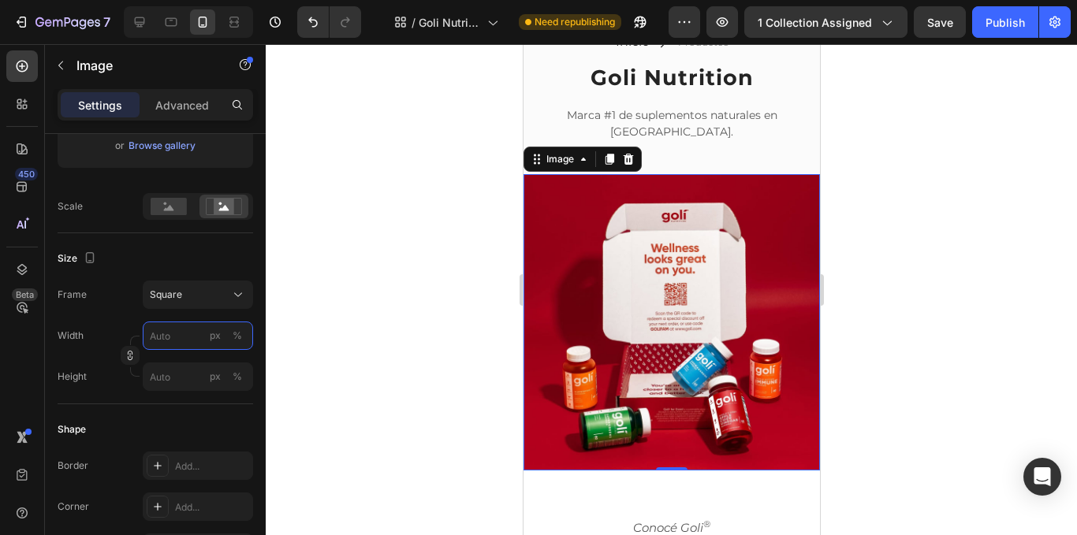
type input "1"
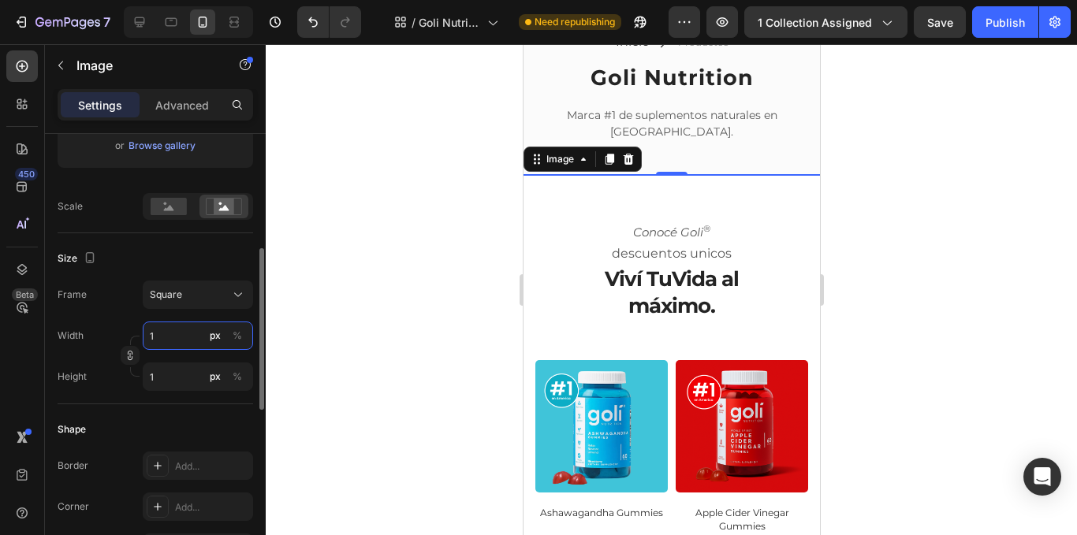
click at [173, 338] on input "1" at bounding box center [198, 336] width 110 height 28
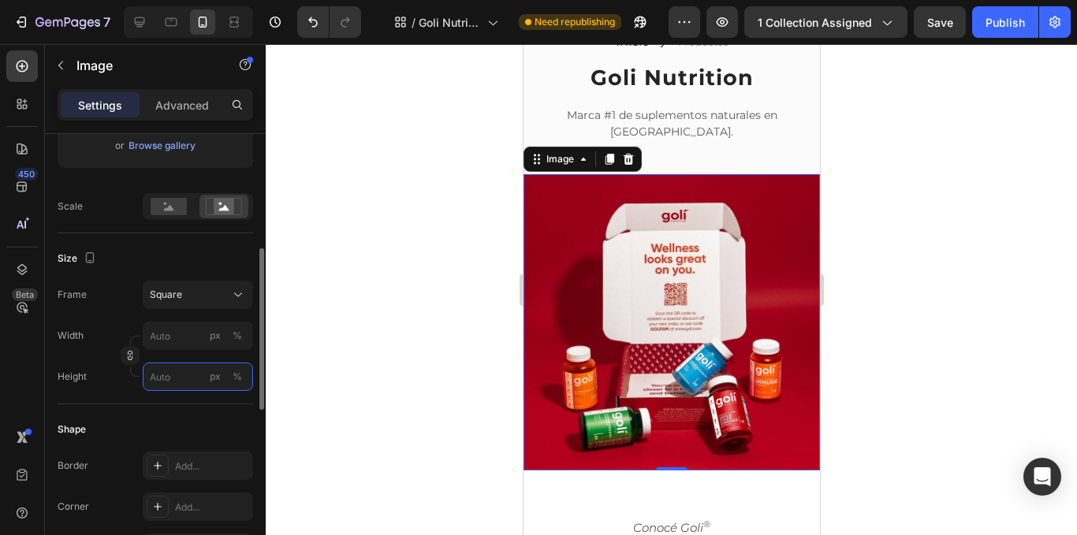
click at [170, 375] on input "px %" at bounding box center [198, 377] width 110 height 28
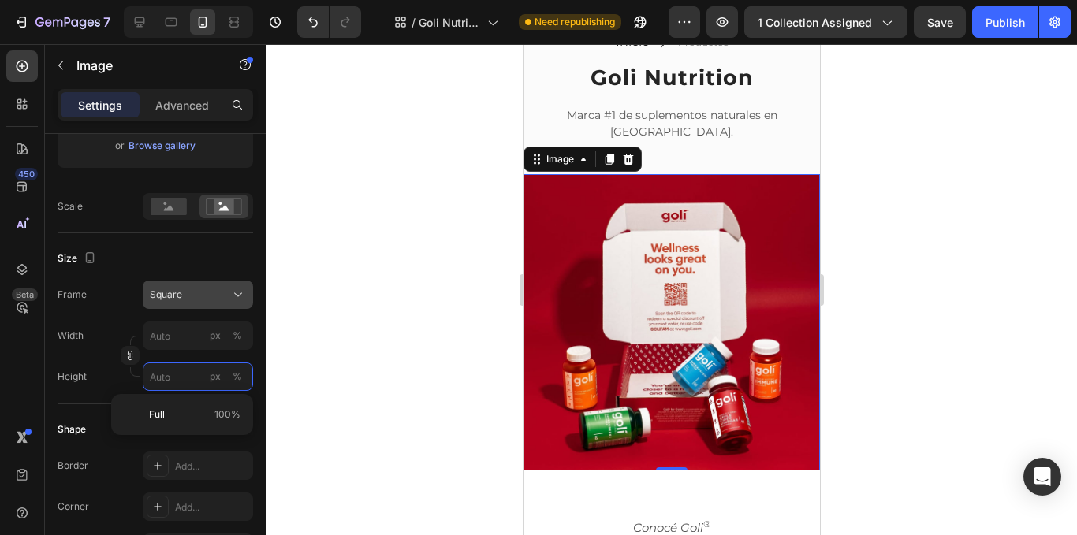
type input "1"
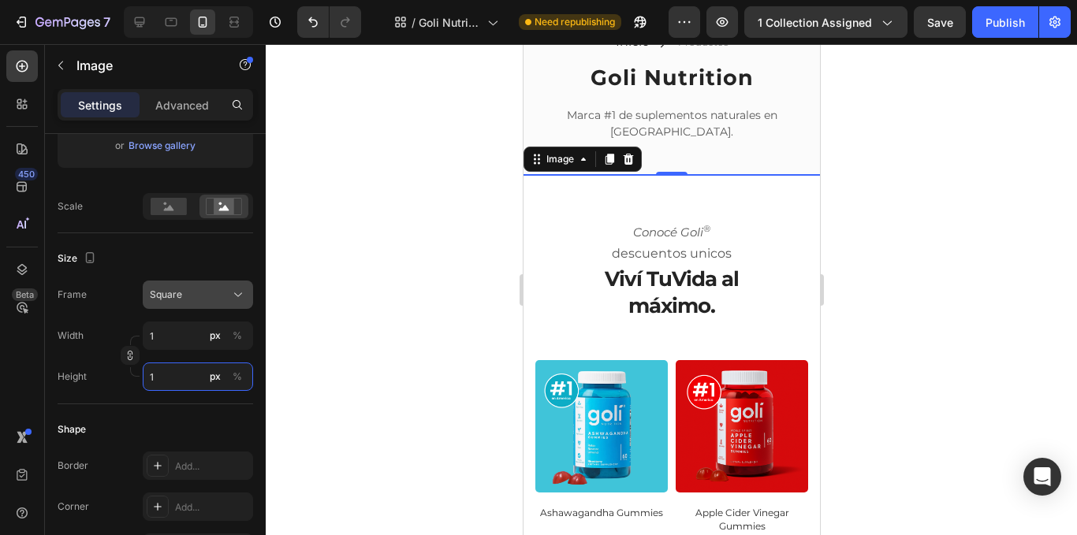
type input "15"
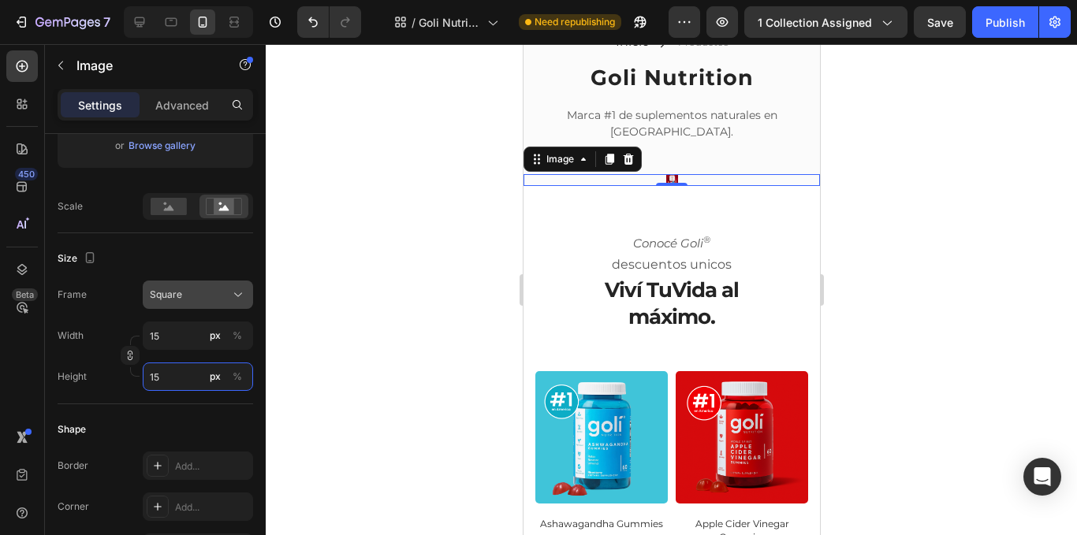
type input "150"
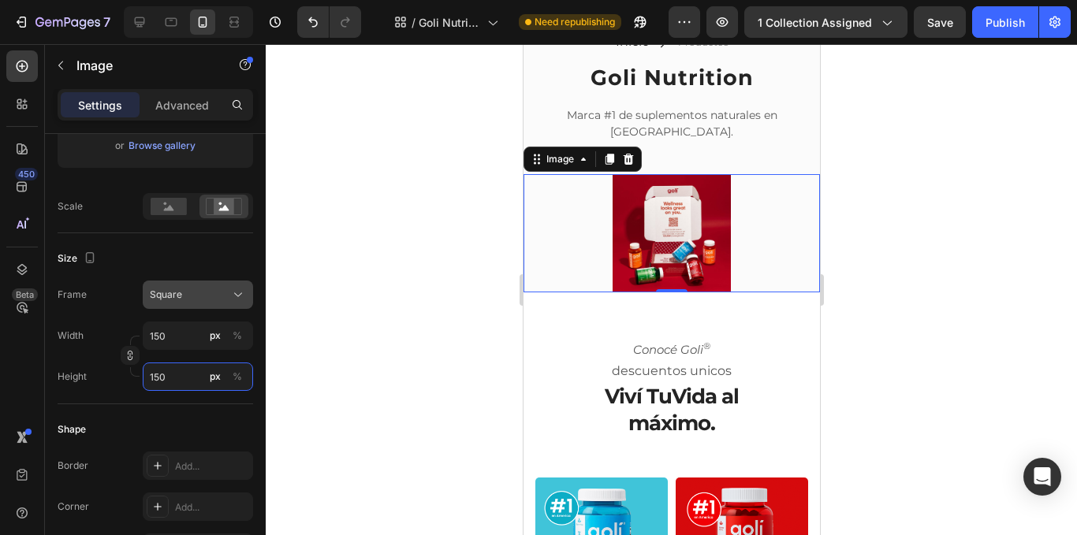
type input "1500"
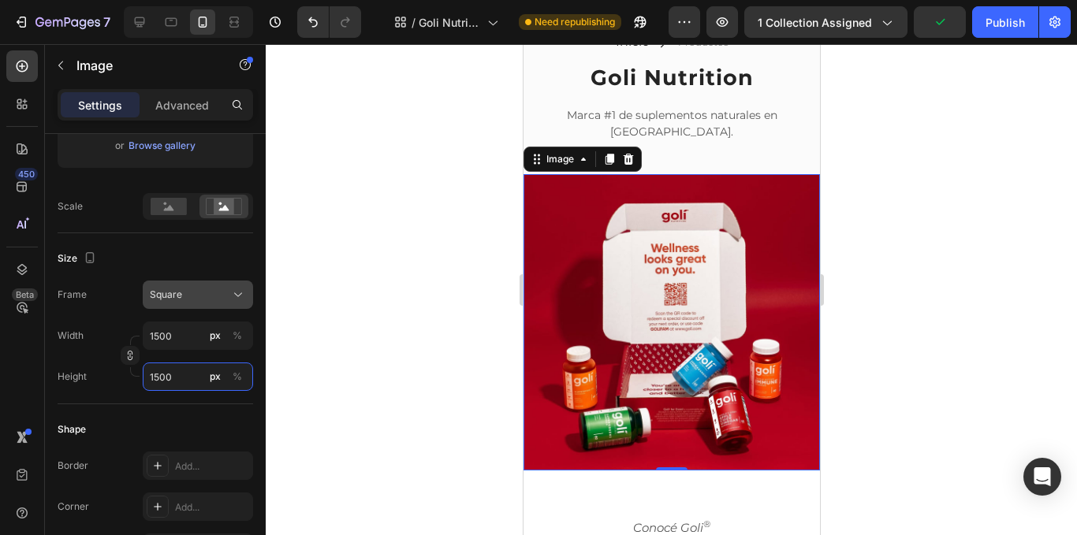
type input "150"
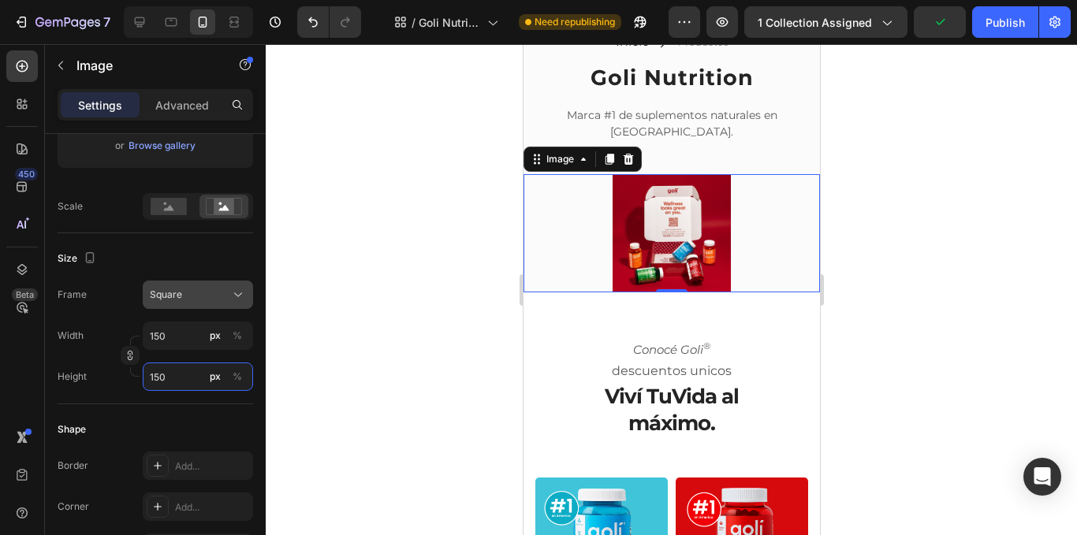
type input "15"
type input "1"
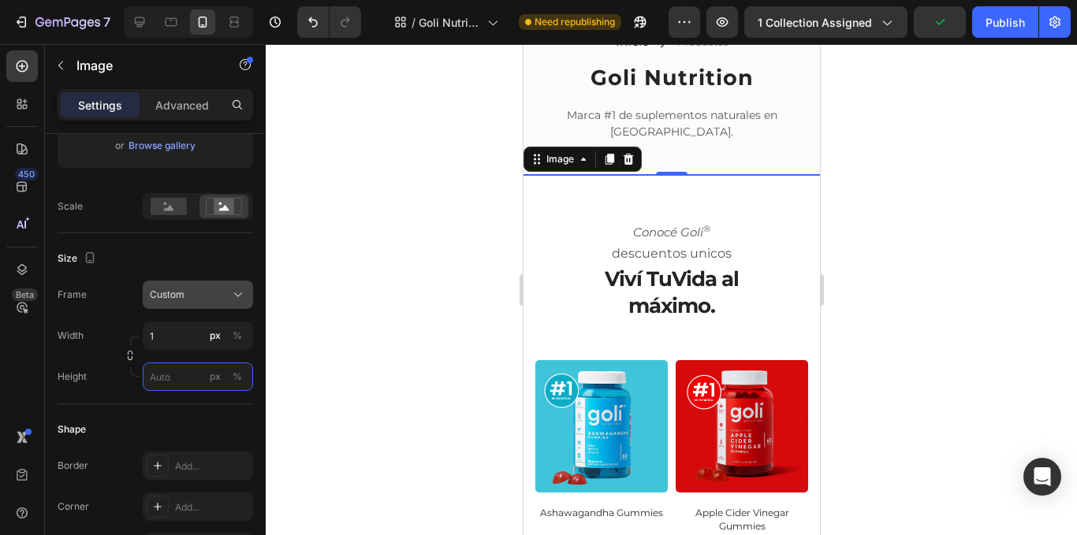
type input "1"
click at [302, 286] on div at bounding box center [672, 289] width 812 height 491
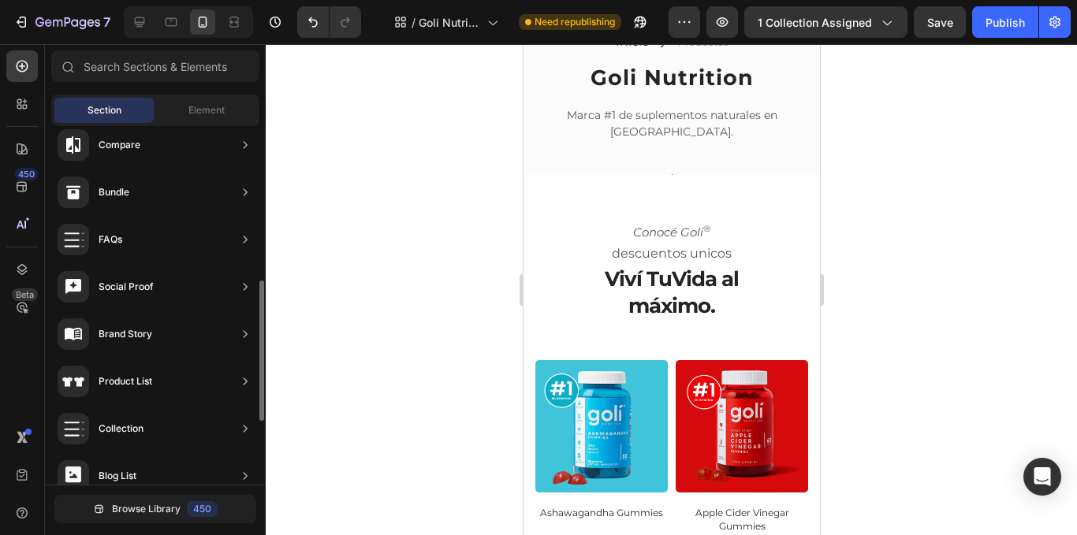
scroll to position [812, 0]
click at [312, 20] on icon "Undo/Redo" at bounding box center [312, 22] width 9 height 10
click at [307, 24] on icon "Undo/Redo" at bounding box center [313, 22] width 16 height 16
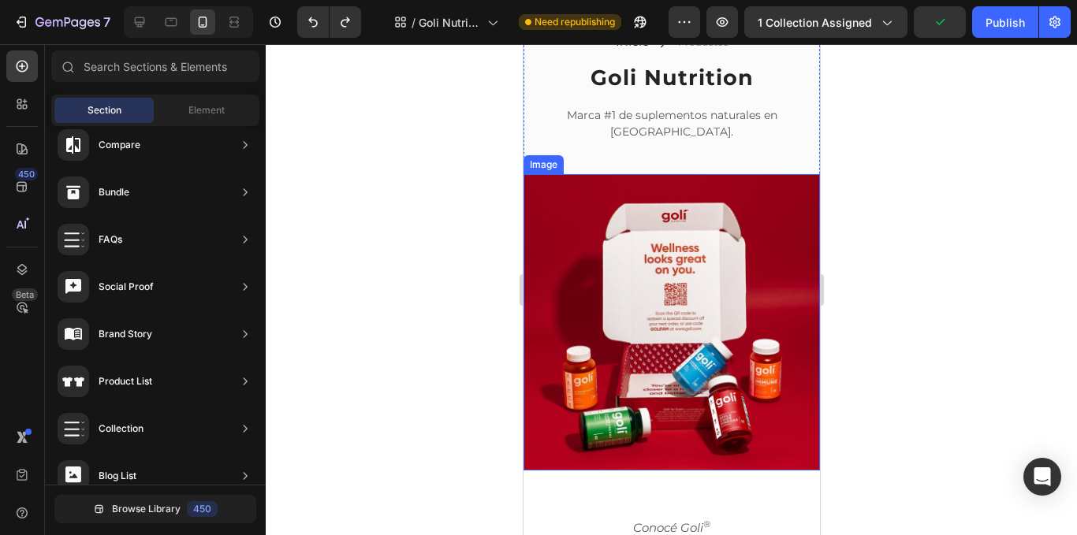
click at [616, 265] on img at bounding box center [671, 322] width 297 height 297
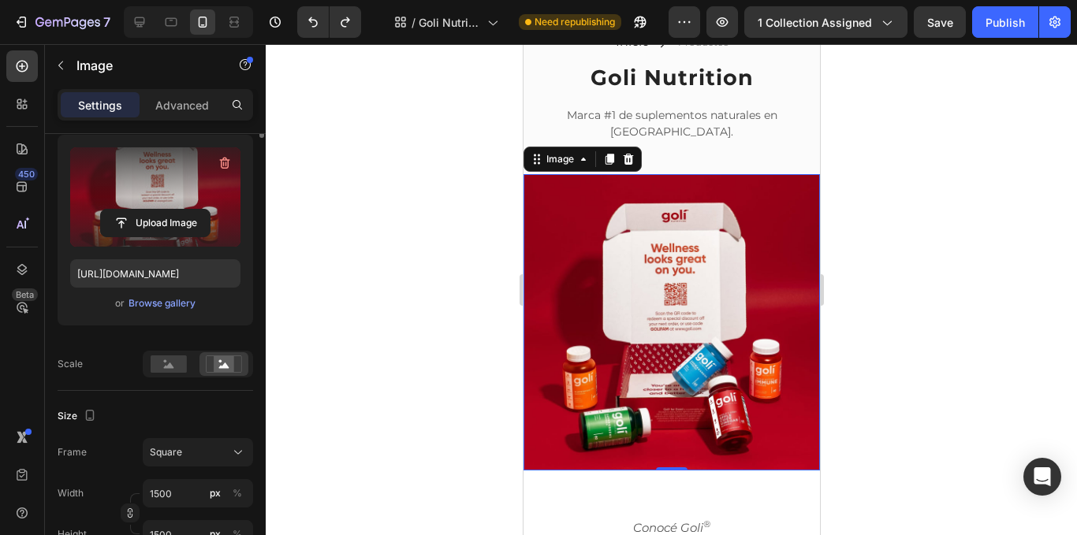
scroll to position [0, 0]
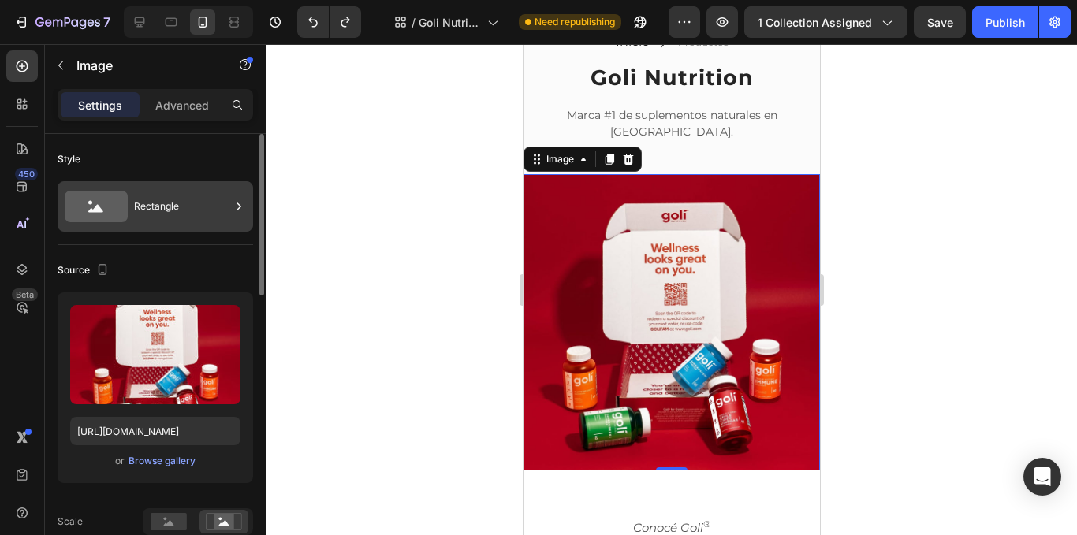
click at [218, 213] on div "Rectangle" at bounding box center [182, 206] width 96 height 36
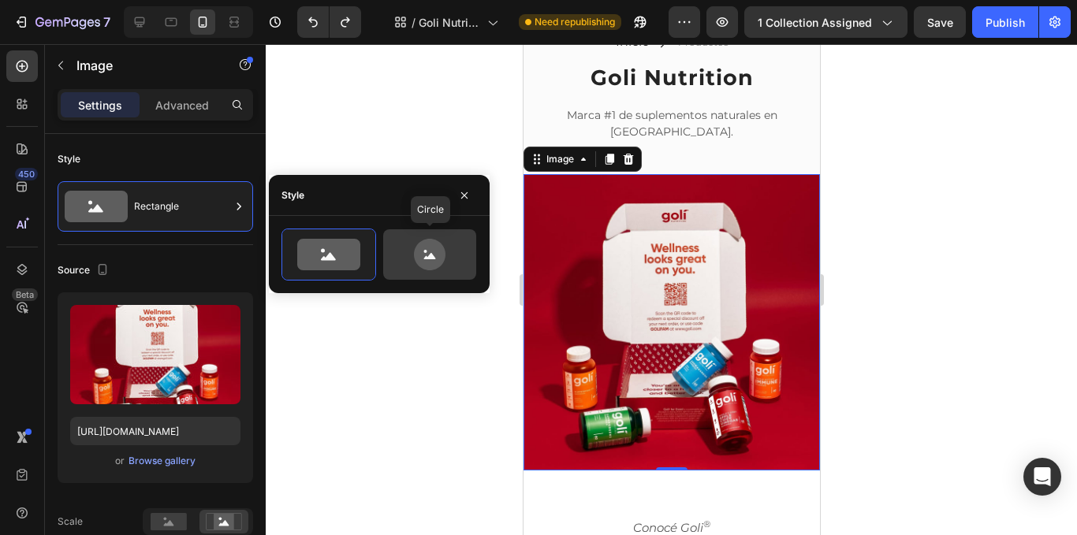
click at [431, 255] on icon at bounding box center [430, 256] width 12 height 6
type input "80"
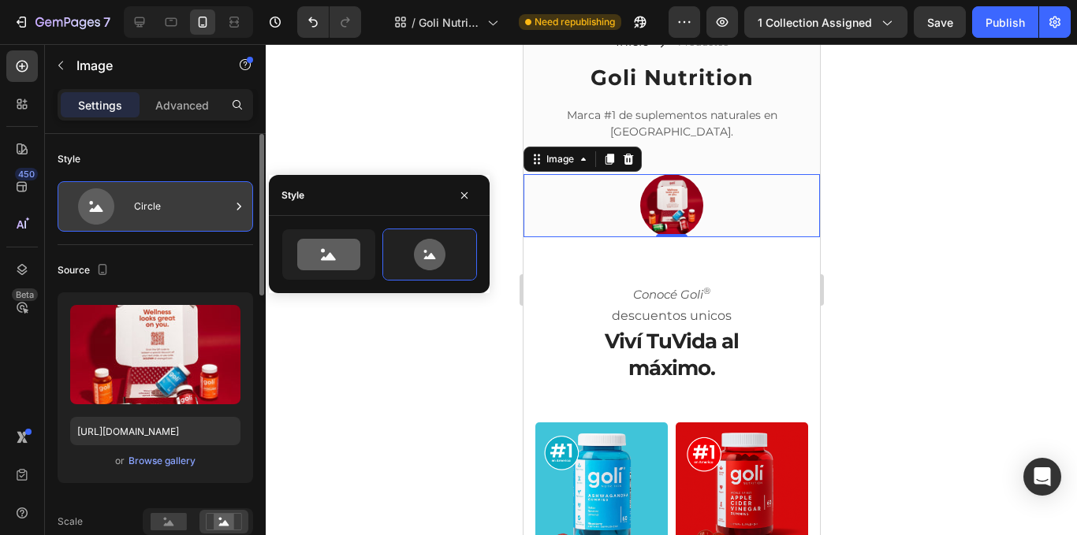
click at [208, 212] on div "Circle" at bounding box center [182, 206] width 96 height 36
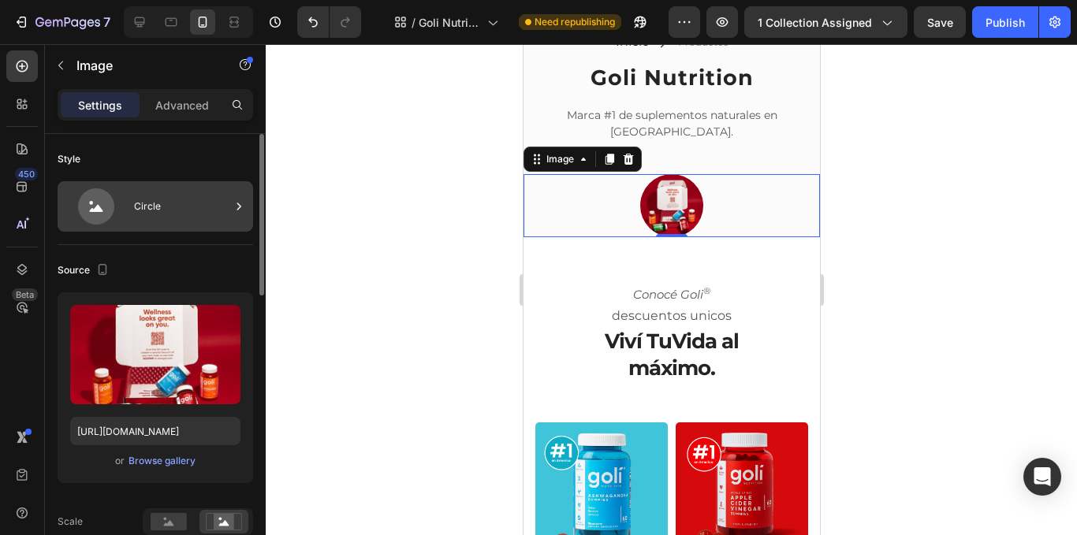
click at [223, 215] on div "Circle" at bounding box center [182, 206] width 96 height 36
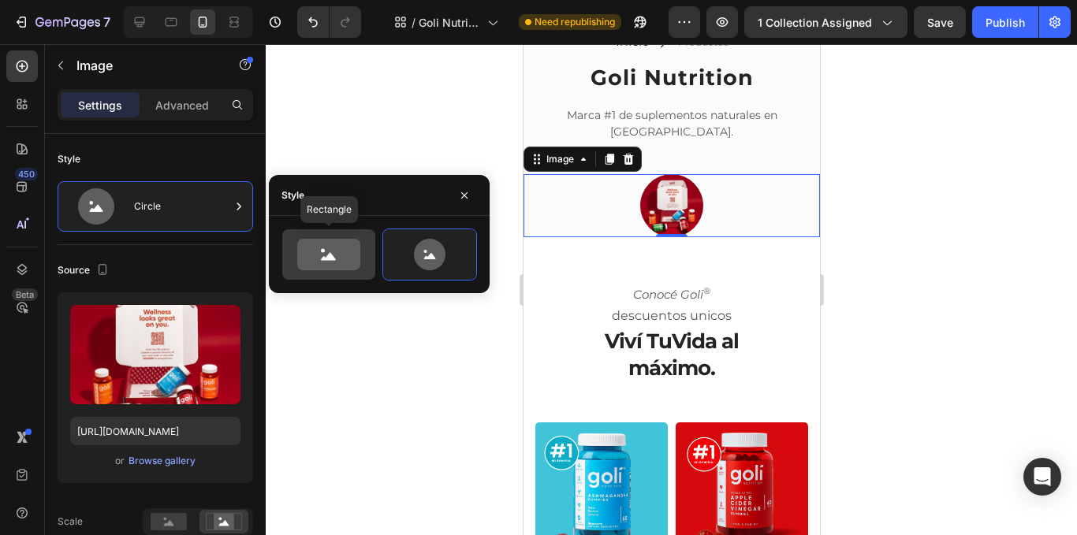
click at [297, 271] on div at bounding box center [328, 254] width 93 height 50
type input "100"
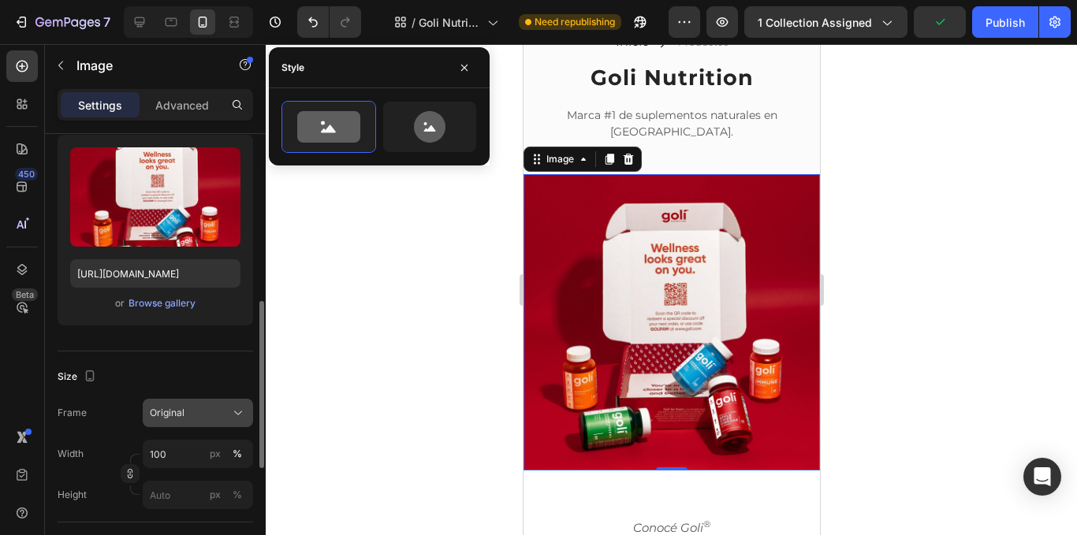
scroll to position [237, 0]
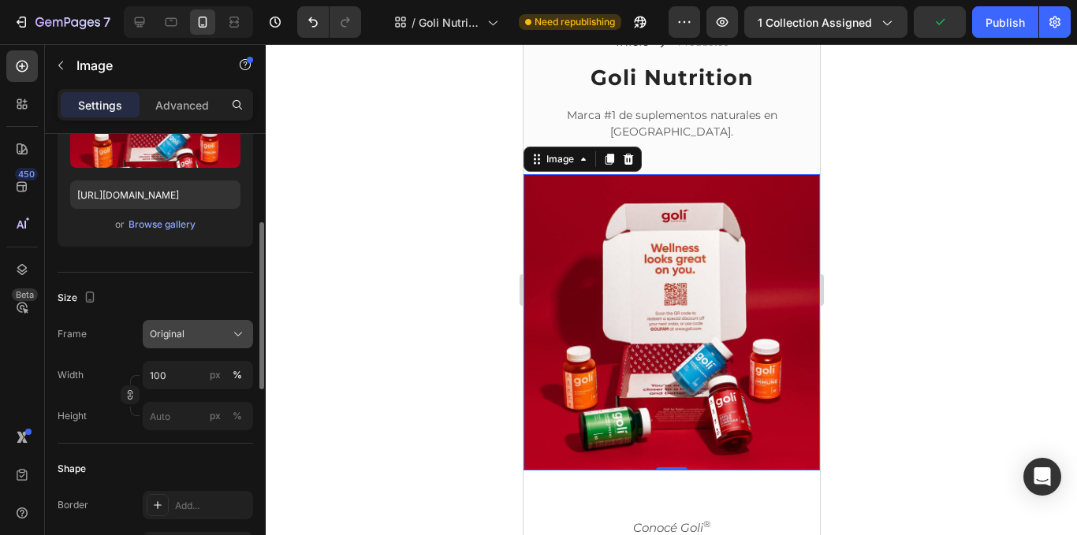
click at [181, 345] on button "Original" at bounding box center [198, 334] width 110 height 28
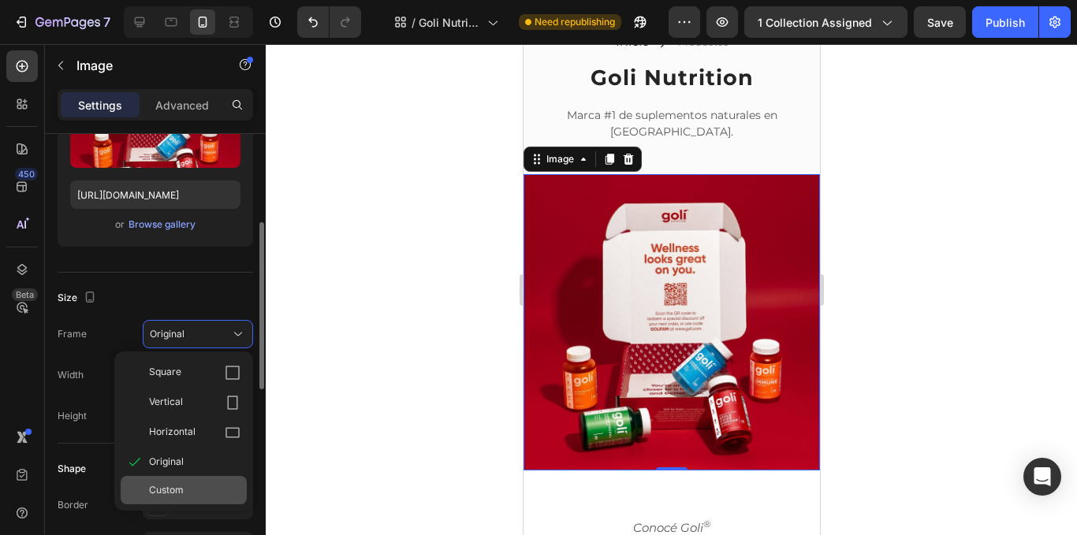
click at [200, 481] on div "Custom" at bounding box center [184, 490] width 126 height 28
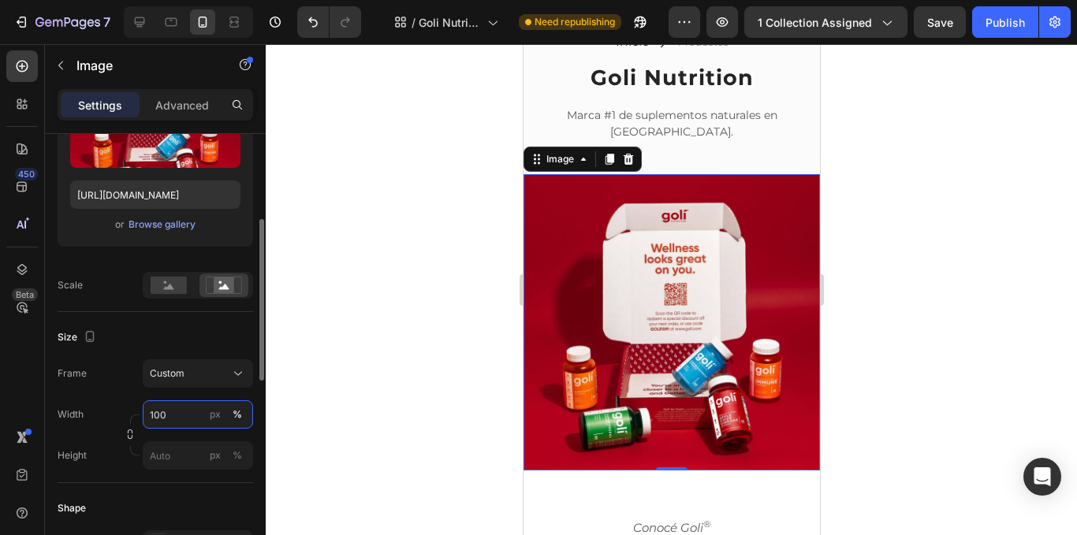
click at [179, 415] on input "100" at bounding box center [198, 415] width 110 height 28
click at [344, 386] on div at bounding box center [672, 289] width 812 height 491
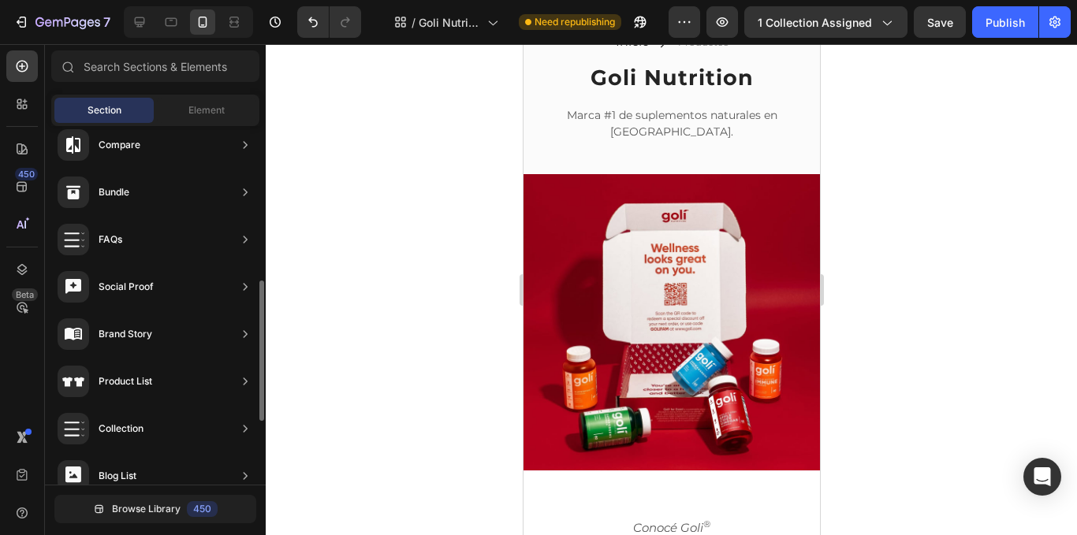
scroll to position [0, 0]
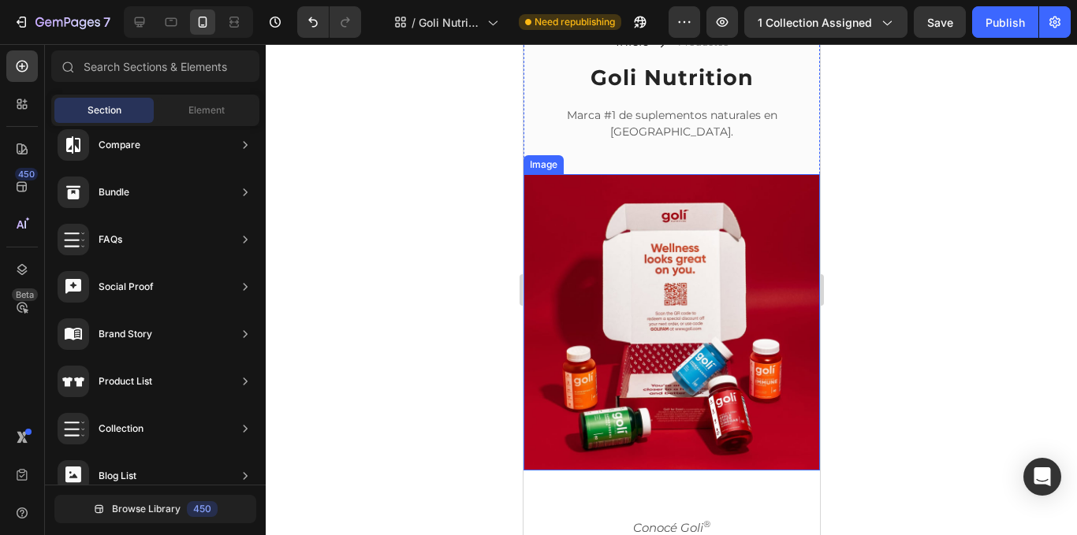
click at [581, 204] on img at bounding box center [671, 322] width 297 height 297
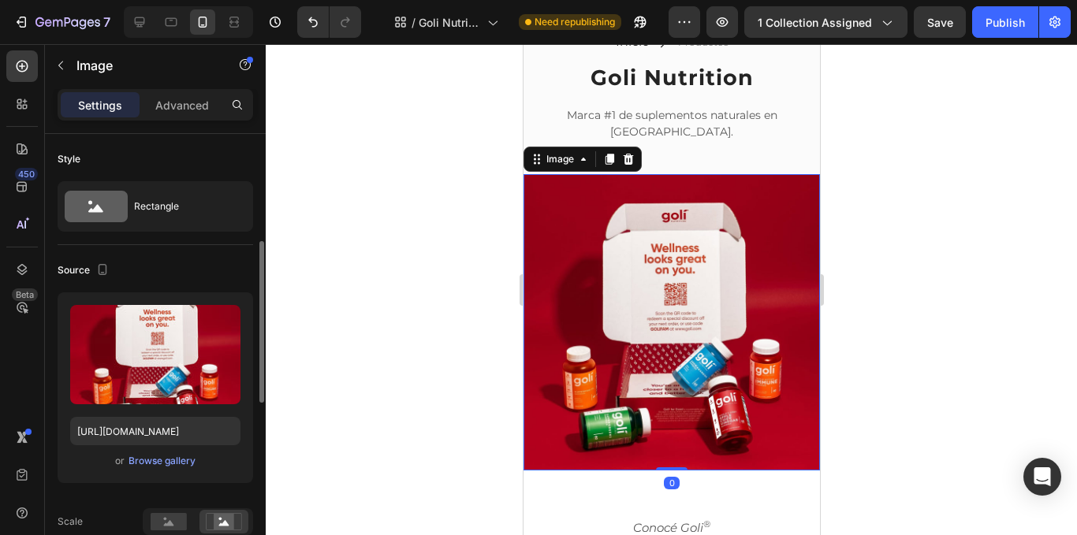
scroll to position [237, 0]
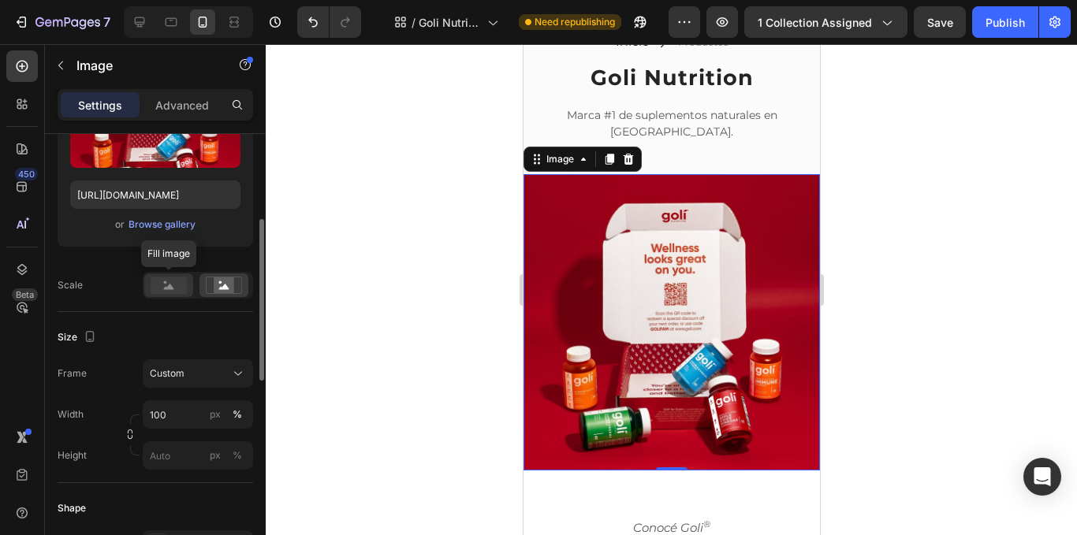
click at [165, 291] on rect at bounding box center [169, 285] width 36 height 17
click at [218, 289] on rect at bounding box center [224, 286] width 21 height 16
click at [193, 452] on input "px %" at bounding box center [198, 456] width 110 height 28
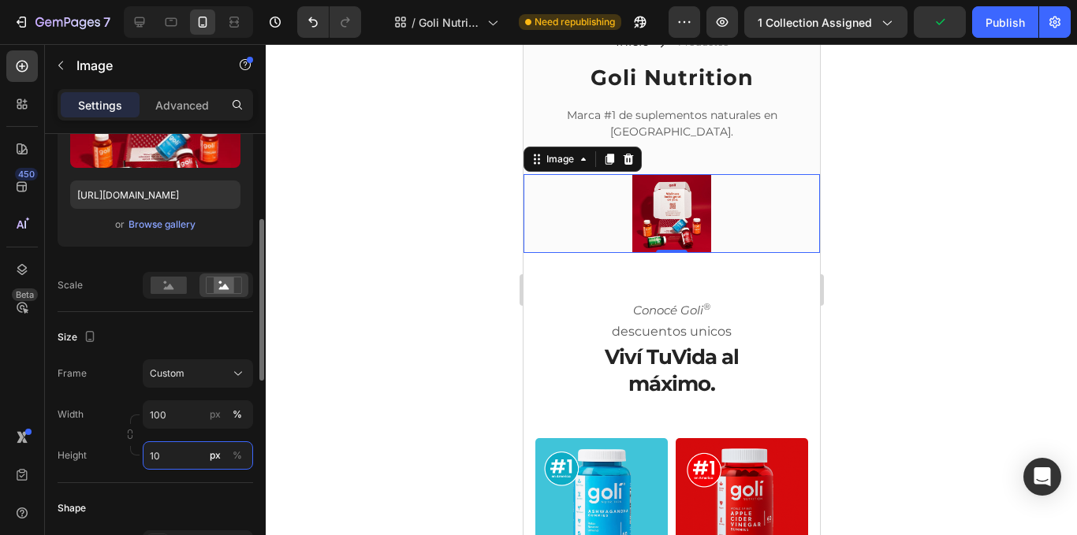
type input "1"
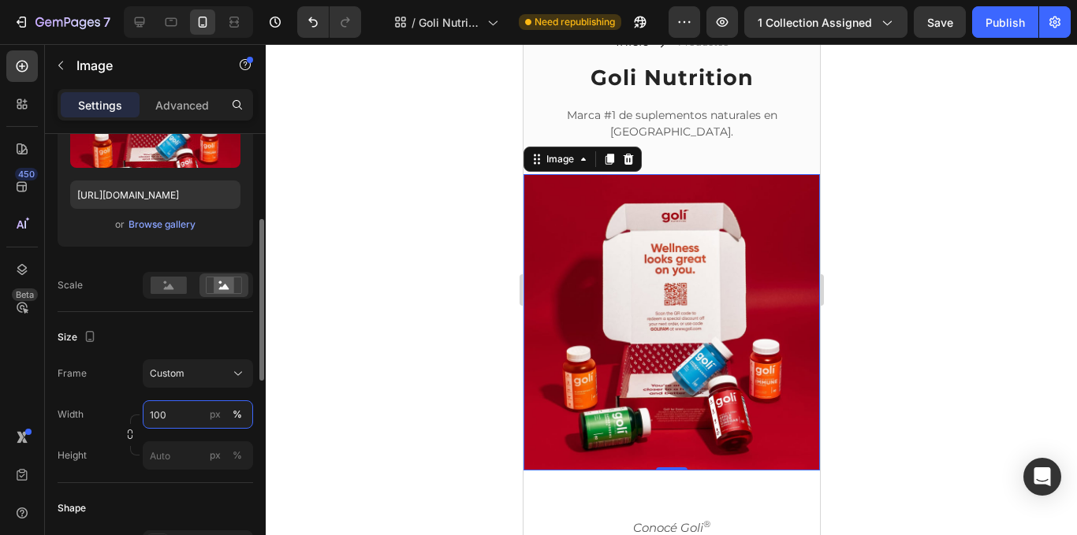
click at [177, 409] on input "100" at bounding box center [198, 415] width 110 height 28
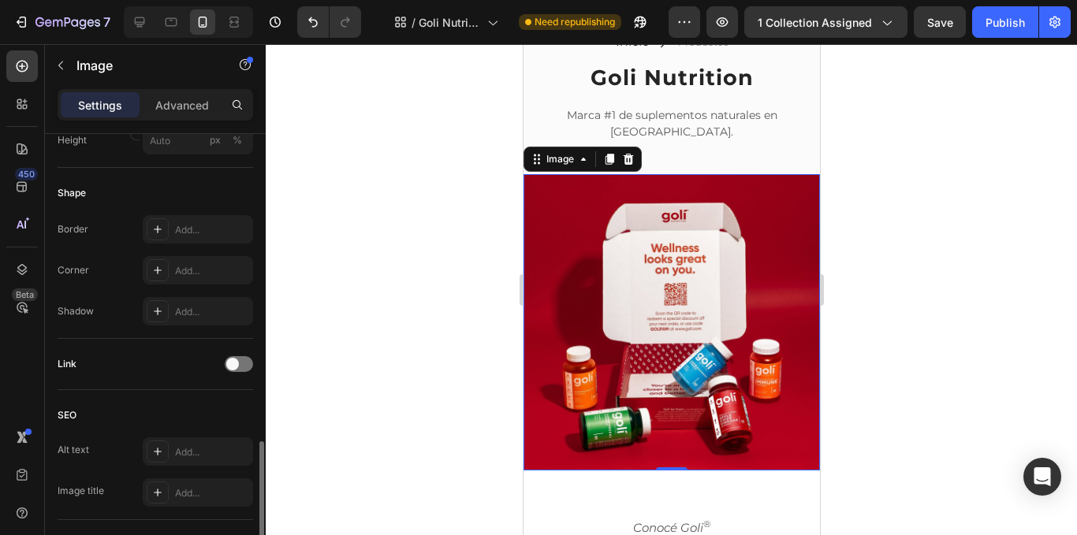
scroll to position [631, 0]
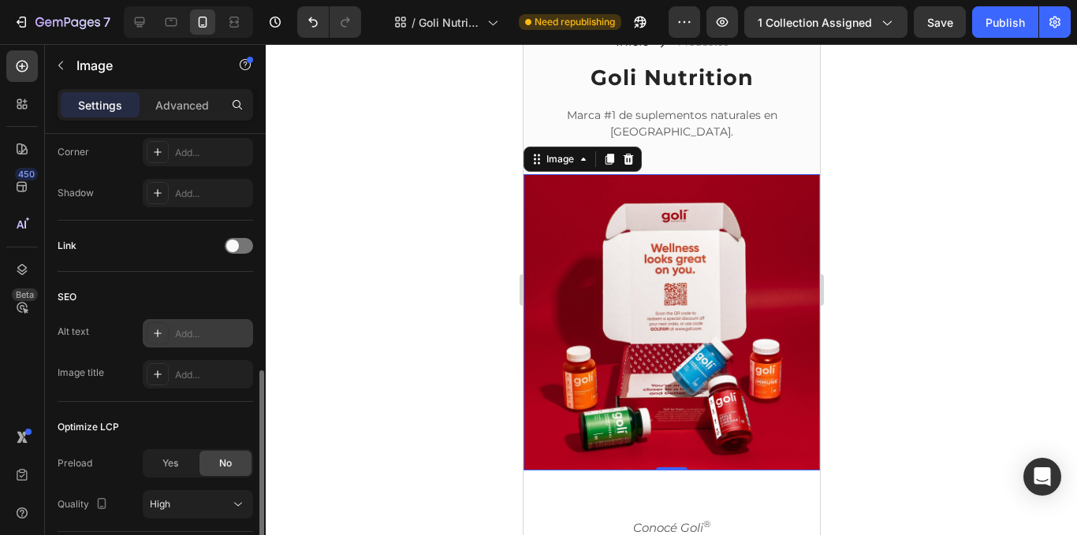
click at [206, 375] on div "Alt text Add... Image title Add..." at bounding box center [156, 353] width 196 height 69
click at [200, 337] on div "Add..." at bounding box center [212, 334] width 74 height 14
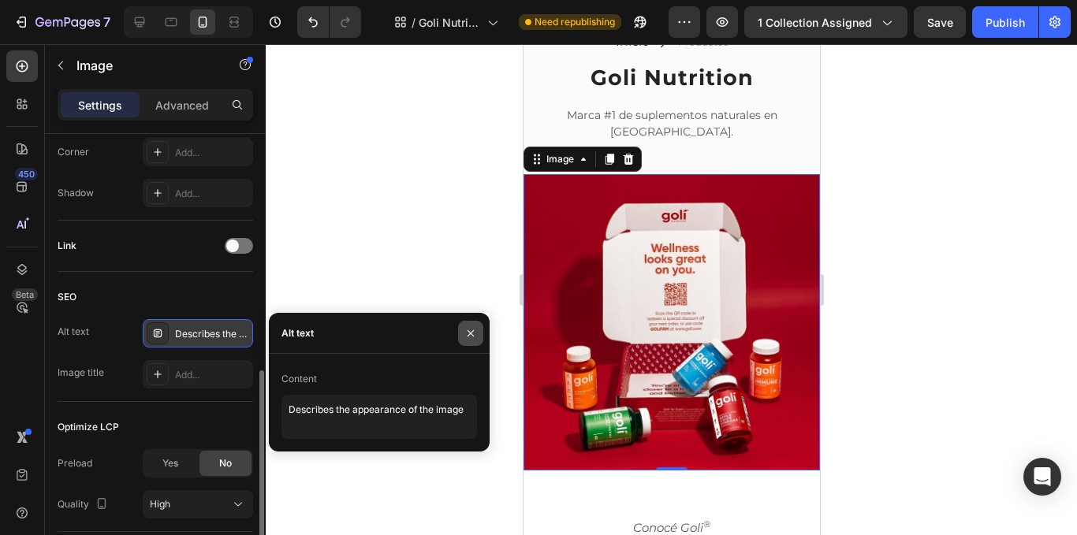
click at [470, 338] on icon "button" at bounding box center [471, 333] width 13 height 13
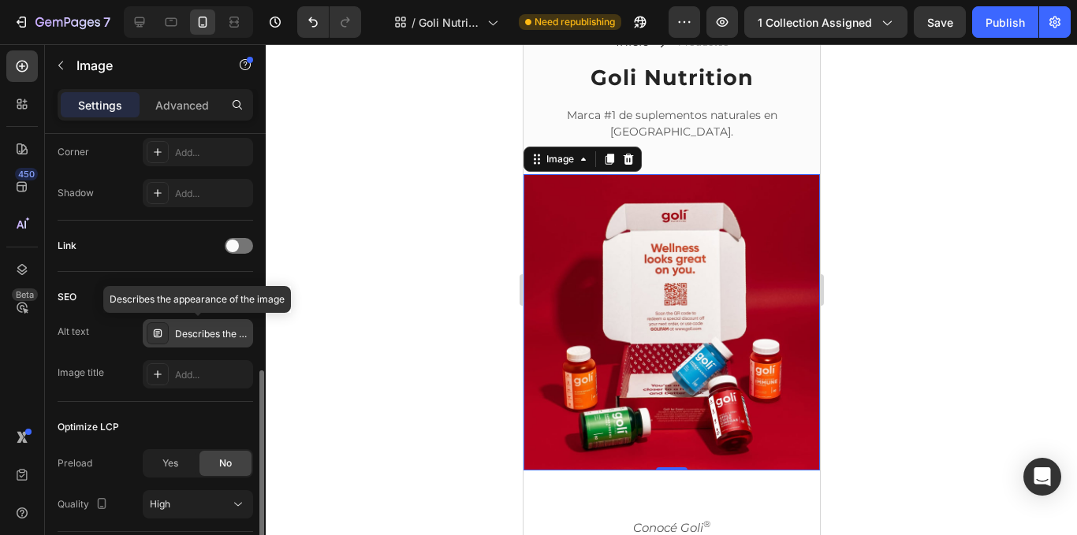
click at [242, 335] on div "Describes the appearance of the image" at bounding box center [212, 334] width 74 height 14
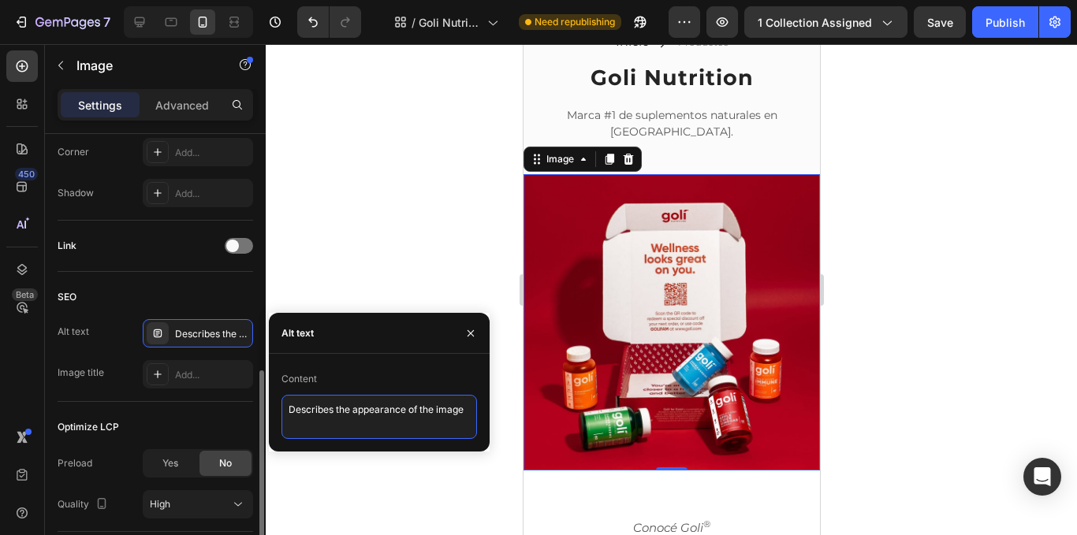
drag, startPoint x: 450, startPoint y: 409, endPoint x: 200, endPoint y: 407, distance: 250.8
click at [200, 407] on div "450 Beta Sections(18) Elements(88) Section Element Hero Section Product Detail …" at bounding box center [133, 289] width 266 height 491
type textarea "age"
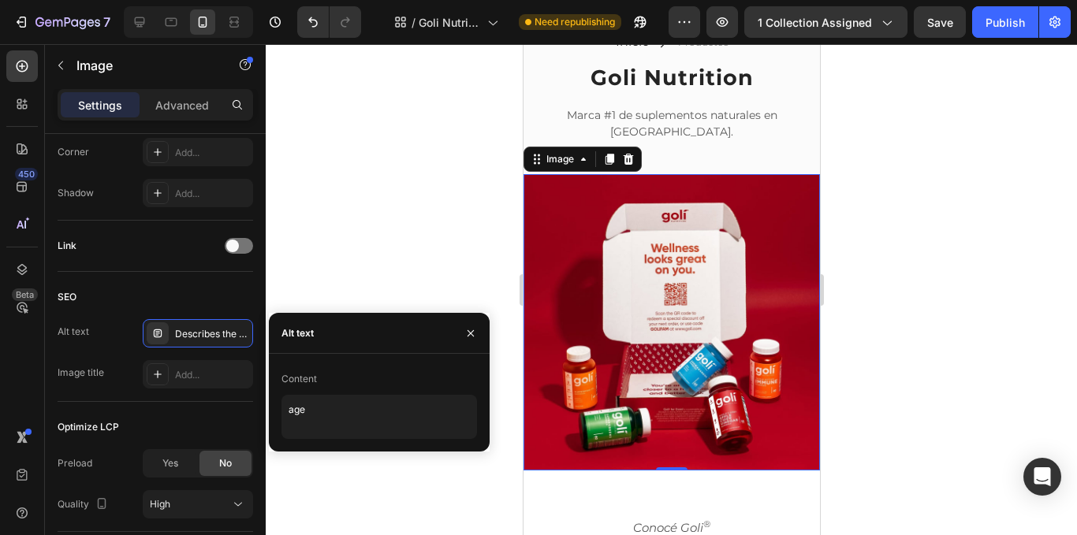
click at [300, 289] on div at bounding box center [672, 289] width 812 height 491
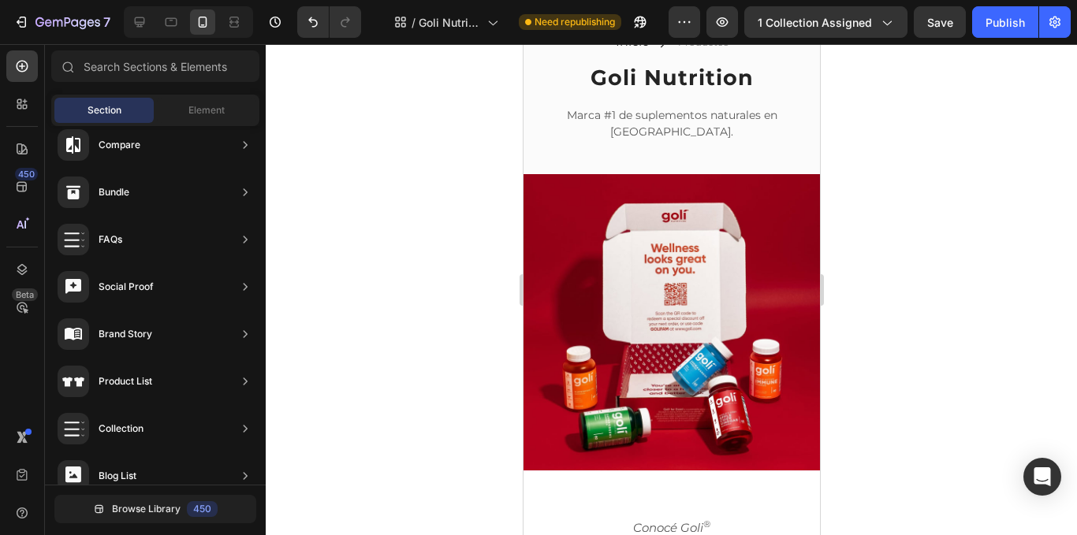
click at [797, 307] on img at bounding box center [671, 322] width 297 height 297
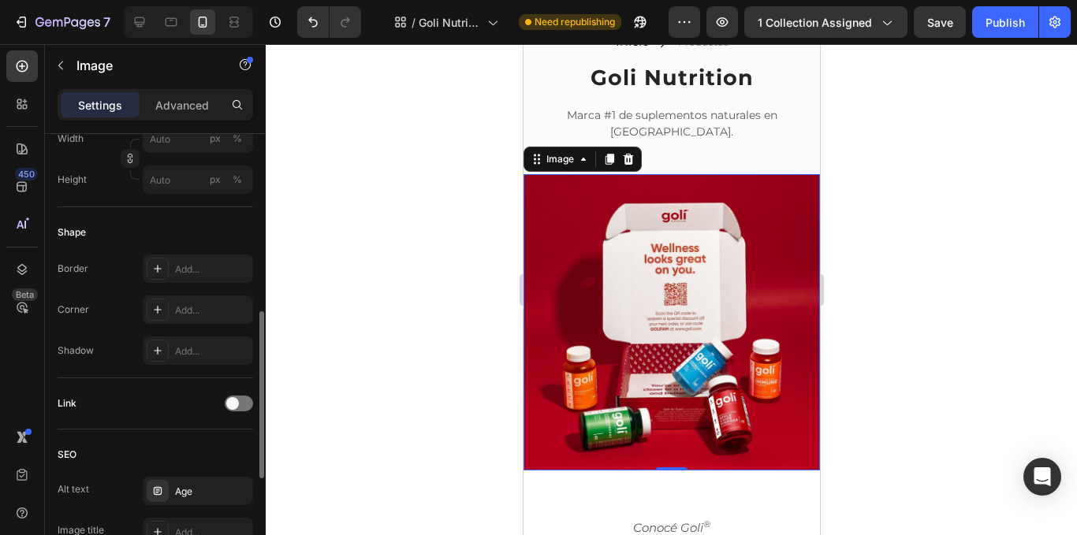
scroll to position [552, 0]
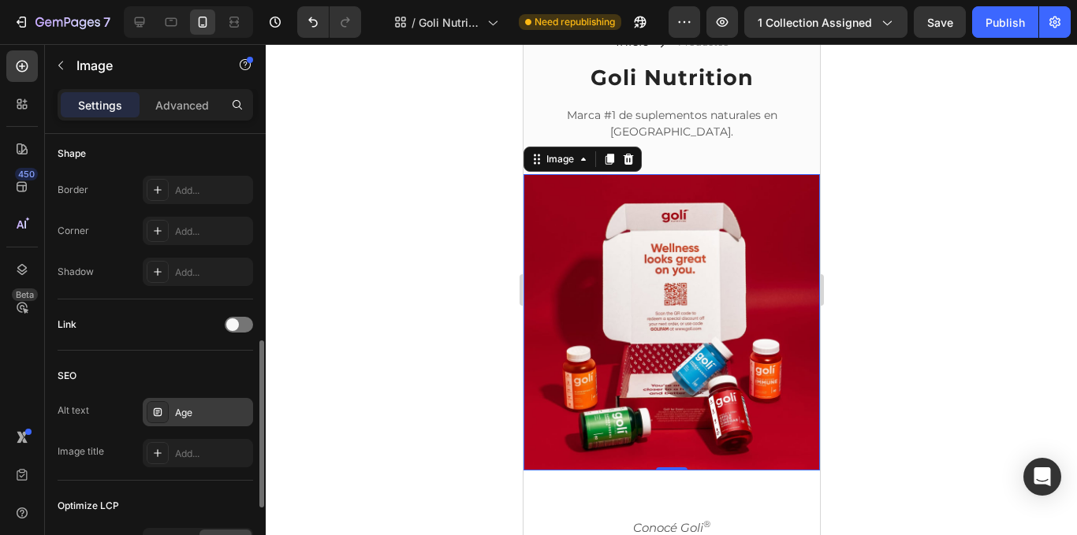
click at [212, 410] on div "Age" at bounding box center [212, 413] width 74 height 14
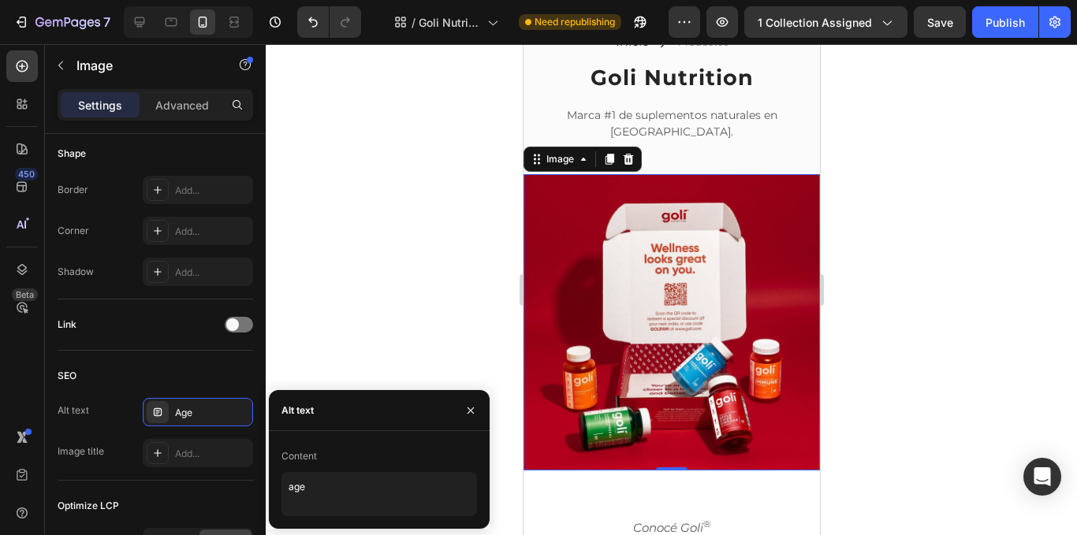
click at [483, 416] on div at bounding box center [471, 410] width 38 height 40
click at [168, 417] on div at bounding box center [158, 412] width 22 height 22
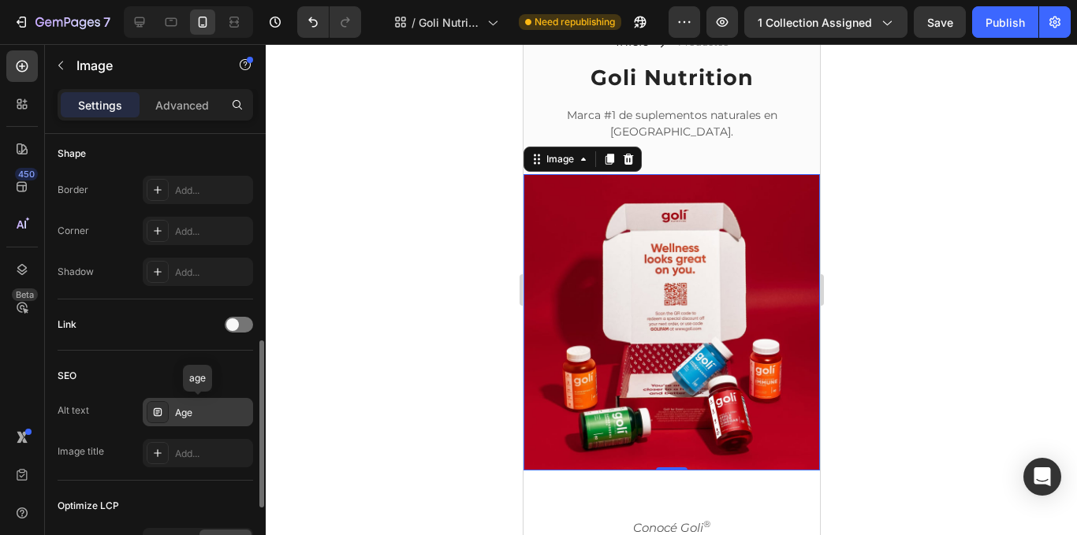
click at [147, 416] on div at bounding box center [158, 412] width 22 height 22
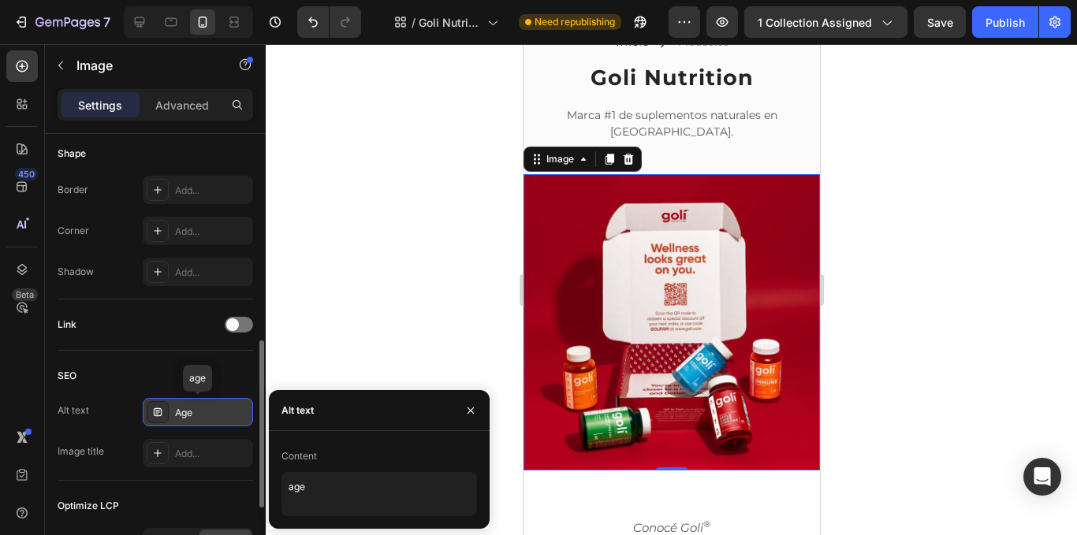
click at [208, 410] on div "Age" at bounding box center [212, 413] width 74 height 14
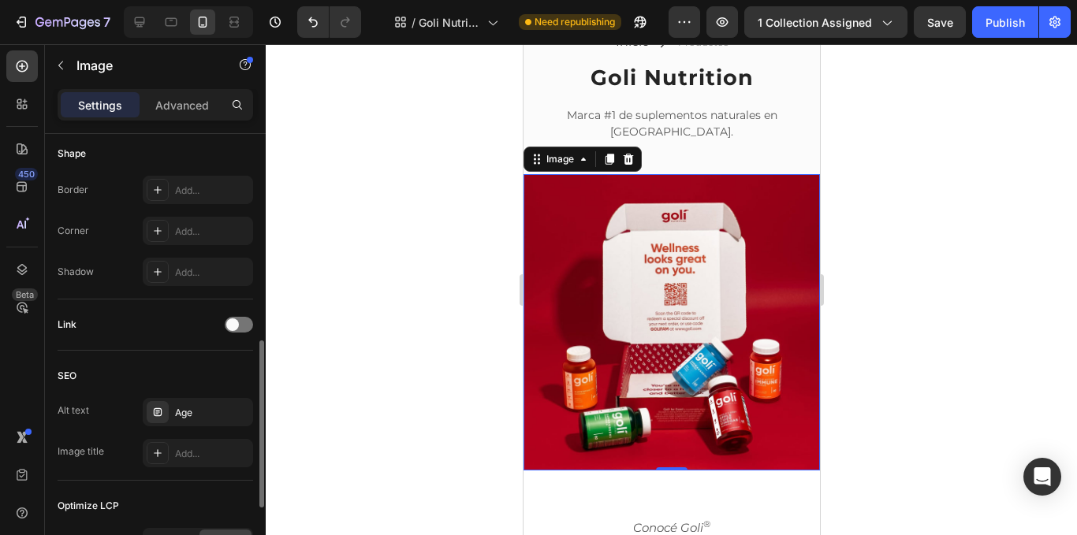
drag, startPoint x: 226, startPoint y: 407, endPoint x: 241, endPoint y: 427, distance: 24.8
click at [225, 407] on div "Age" at bounding box center [212, 413] width 74 height 14
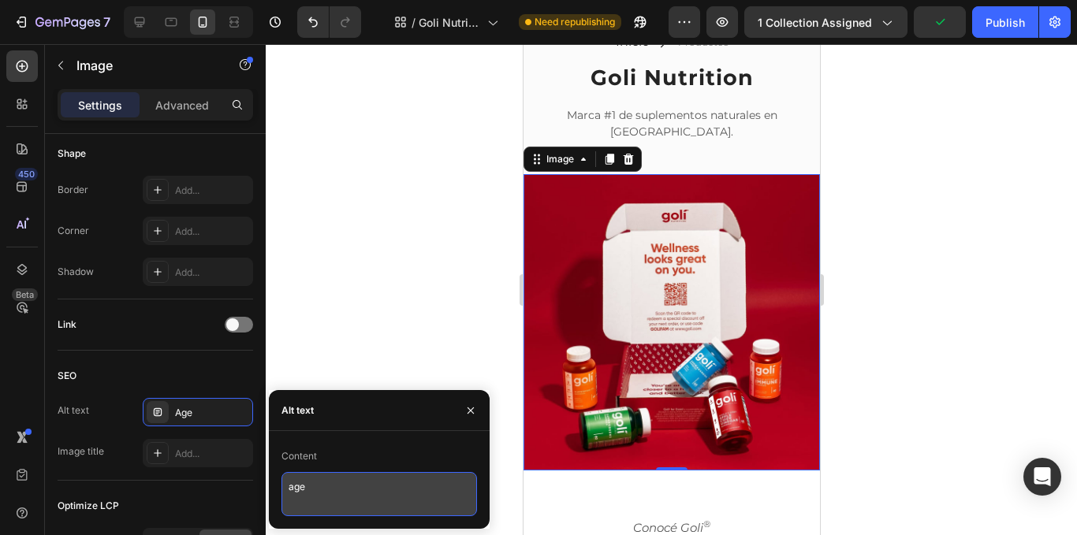
click at [386, 493] on textarea "age" at bounding box center [380, 494] width 196 height 44
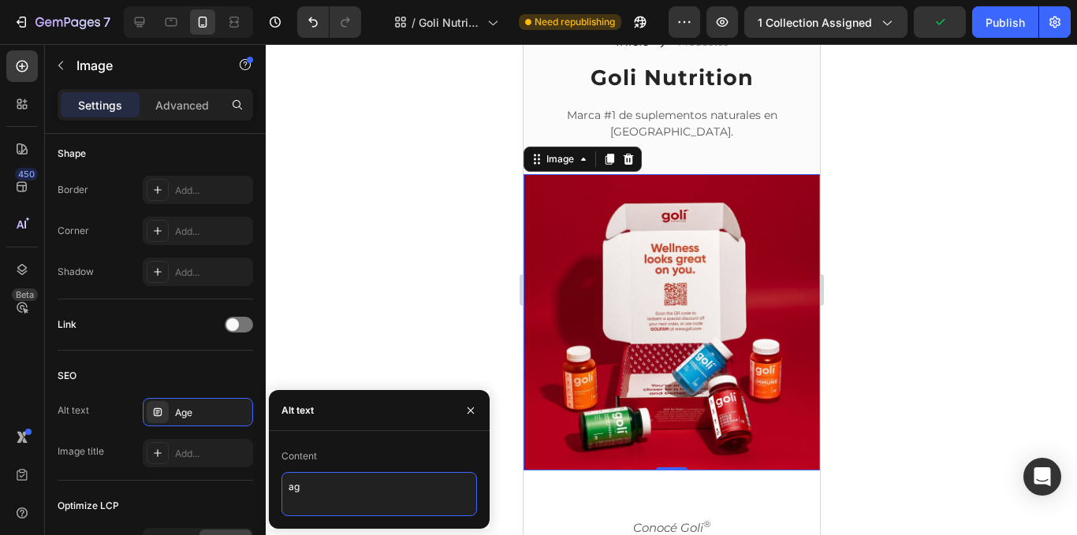
type textarea "a"
click at [352, 330] on div at bounding box center [672, 289] width 812 height 491
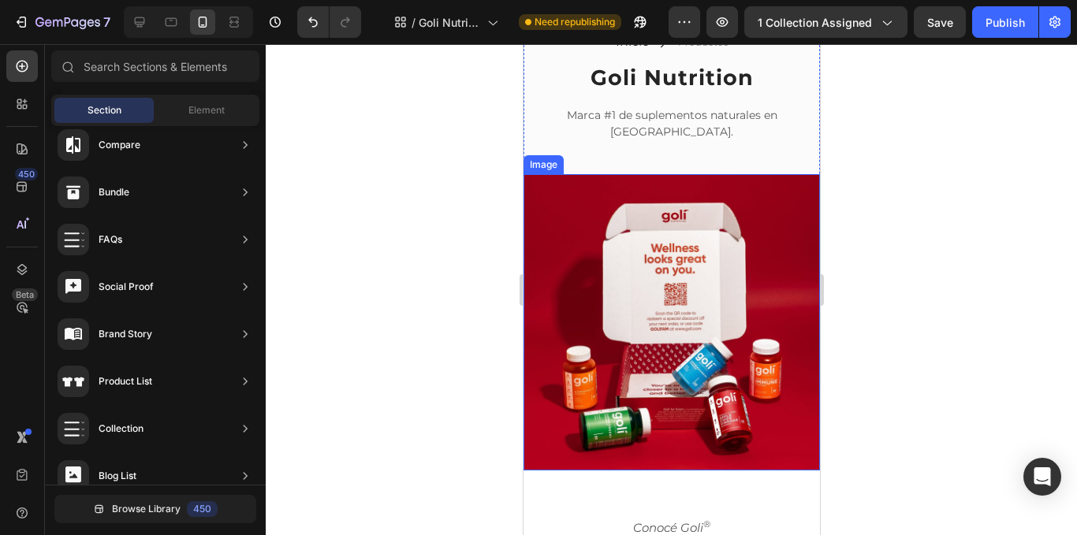
click at [582, 390] on img at bounding box center [671, 322] width 297 height 297
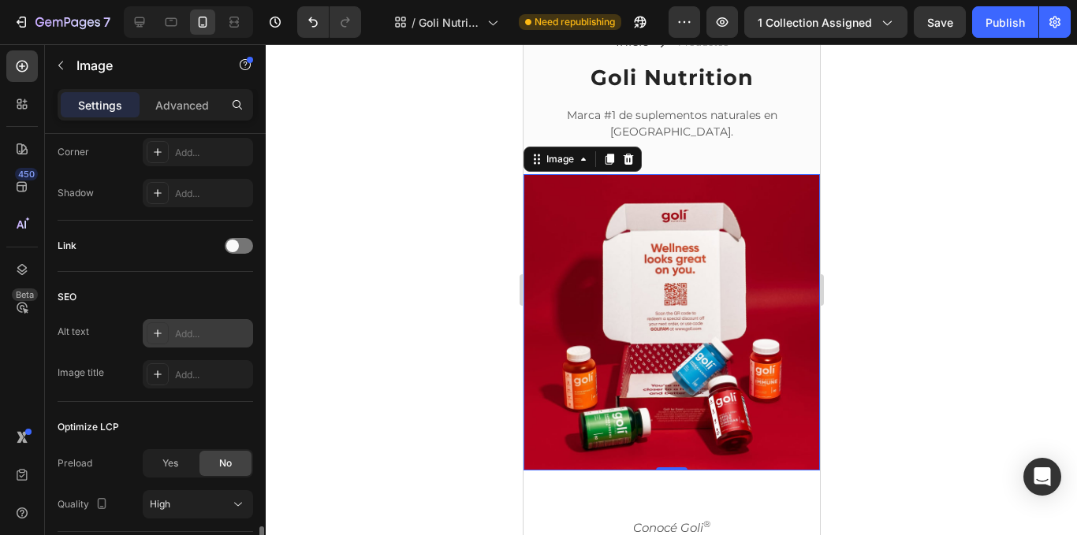
scroll to position [744, 0]
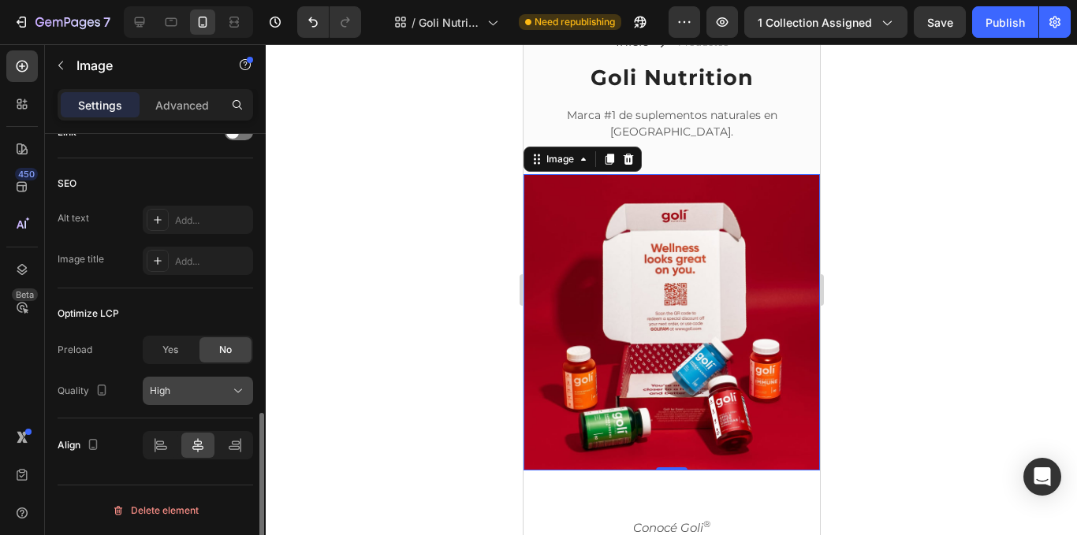
click at [203, 398] on div "High" at bounding box center [198, 391] width 96 height 16
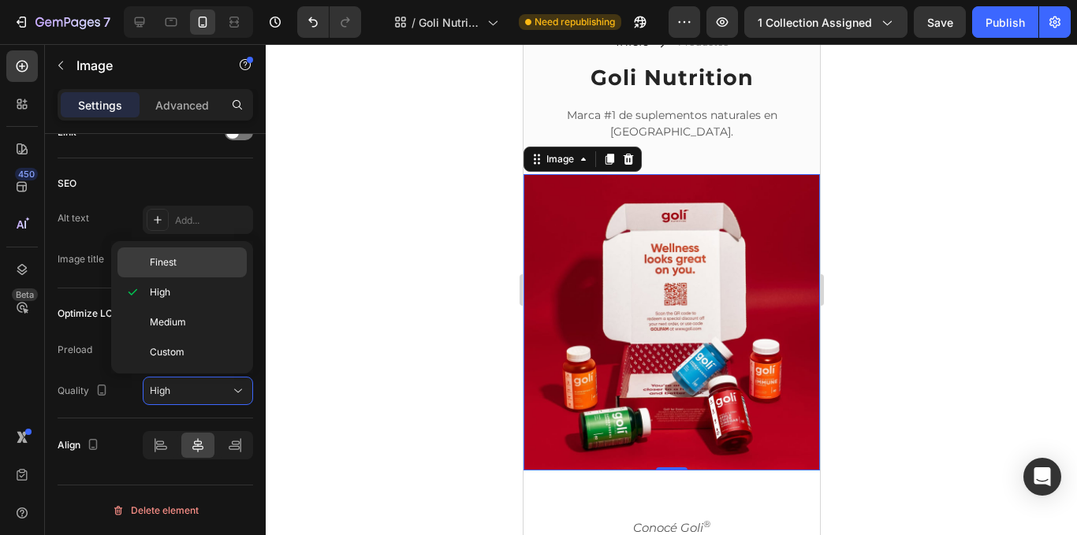
click at [176, 271] on div "Finest" at bounding box center [182, 263] width 129 height 30
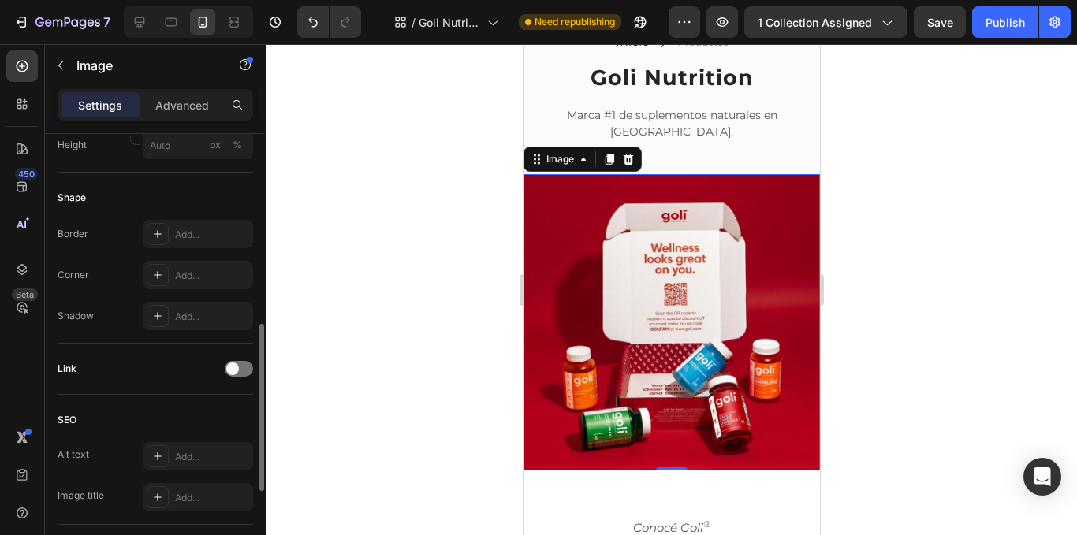
scroll to position [429, 0]
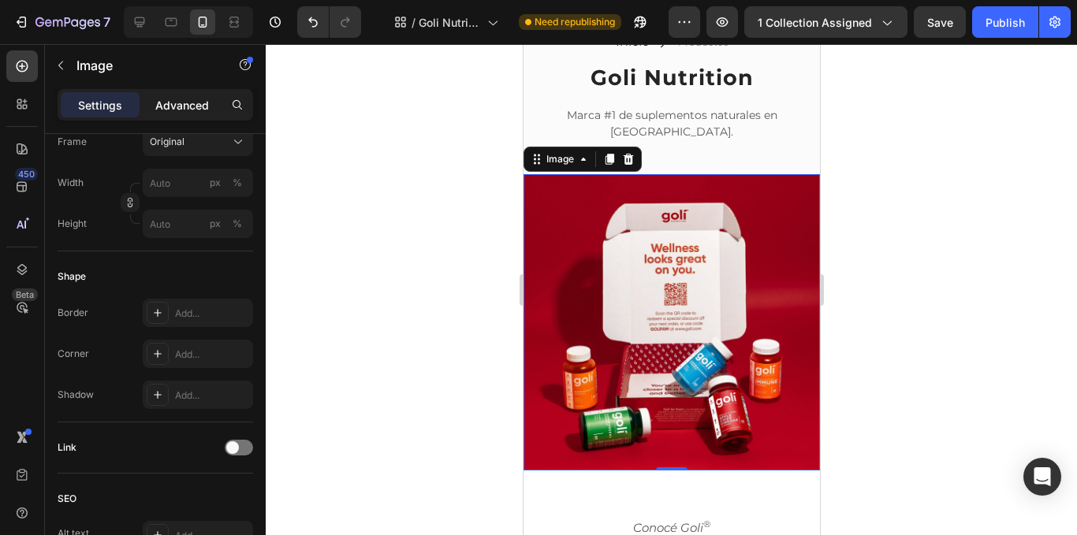
click at [190, 95] on div "Advanced" at bounding box center [182, 104] width 79 height 25
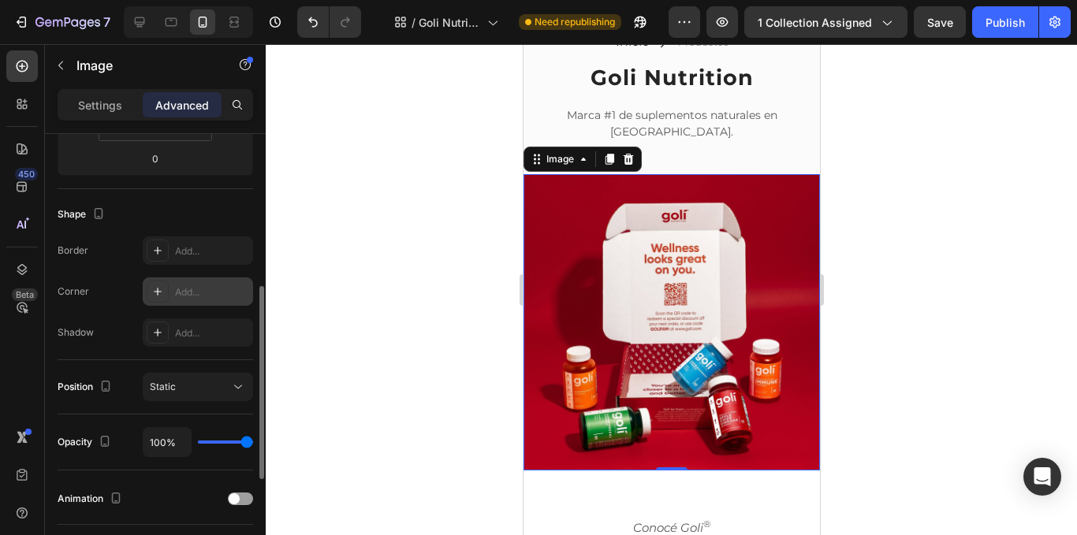
scroll to position [192, 0]
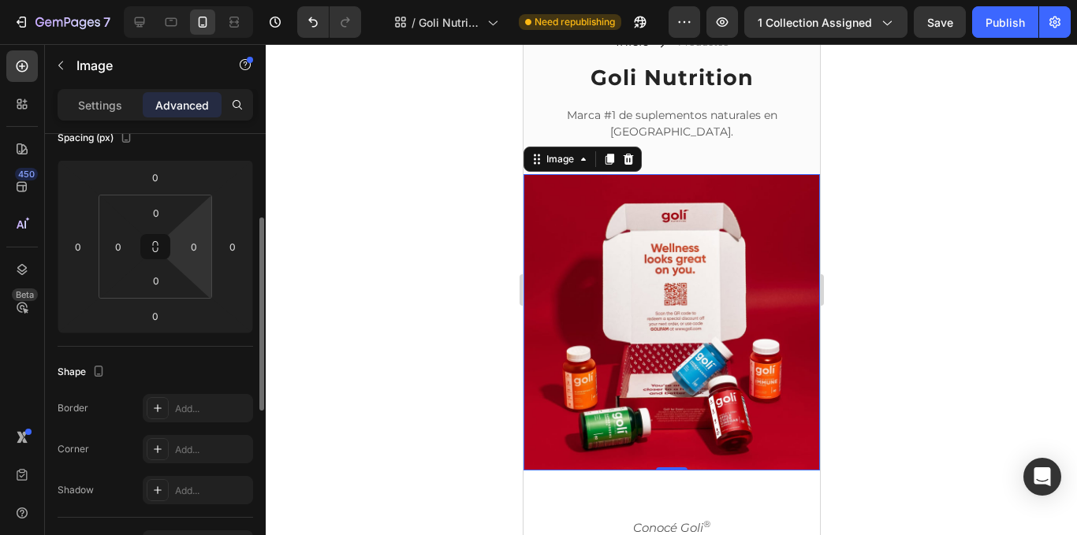
click at [196, 0] on html "7 Version history / Goli Nutrition - Otros productos Need republishing Preview …" at bounding box center [538, 0] width 1077 height 0
click at [196, 245] on input "0" at bounding box center [194, 247] width 24 height 24
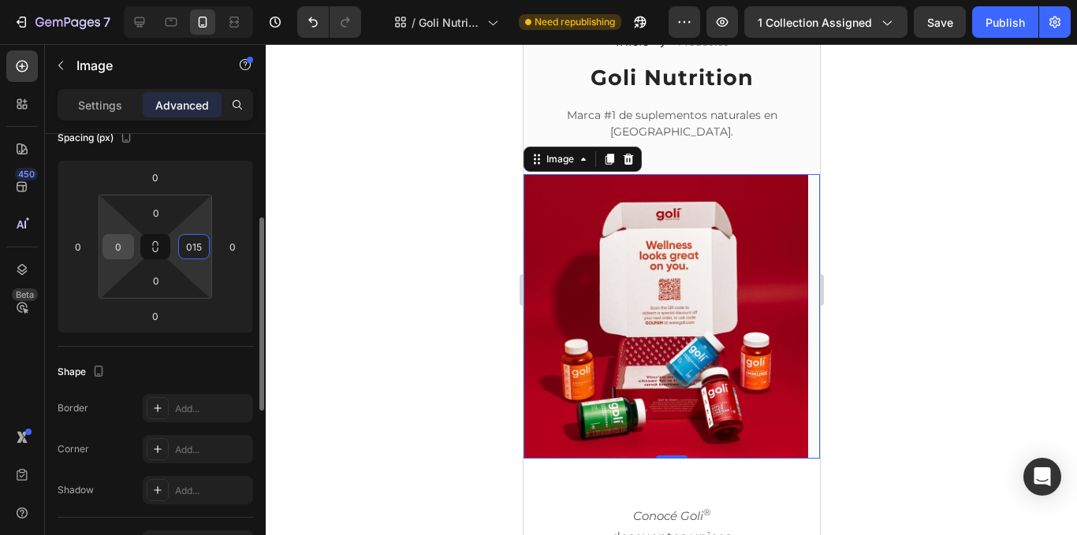
type input "15"
click at [122, 243] on input "0" at bounding box center [118, 247] width 24 height 24
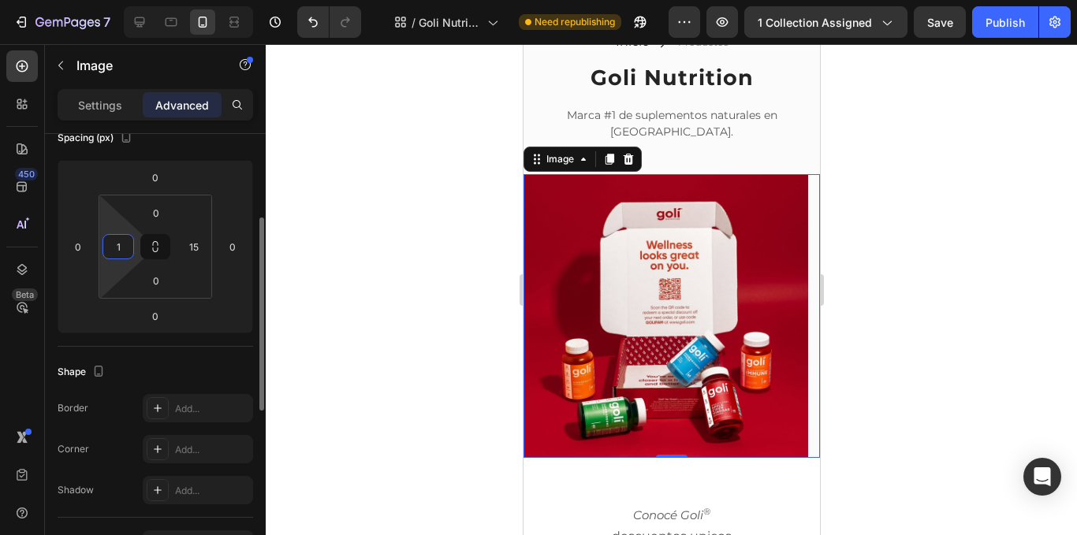
type input "15"
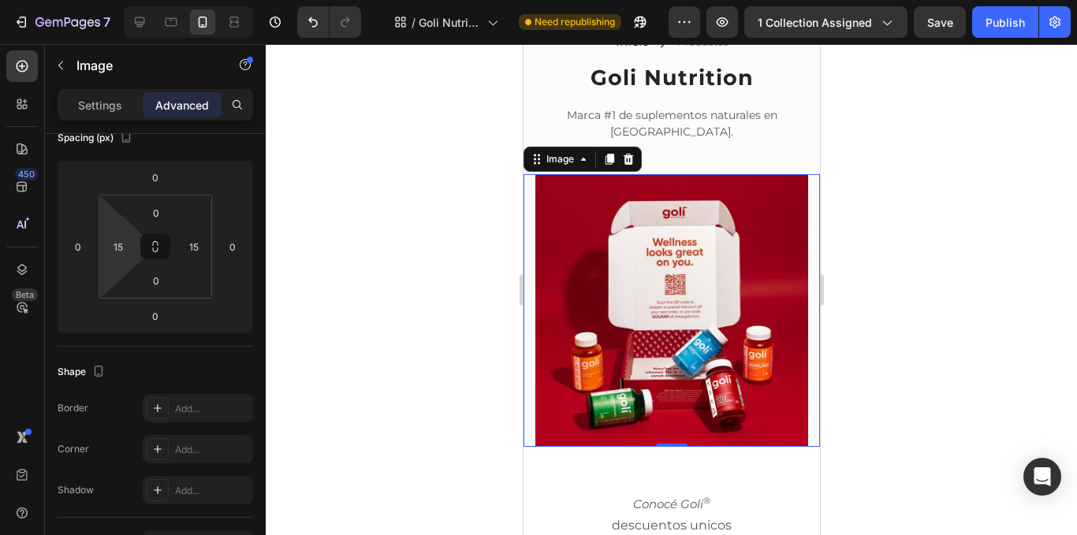
click at [340, 237] on div at bounding box center [672, 289] width 812 height 491
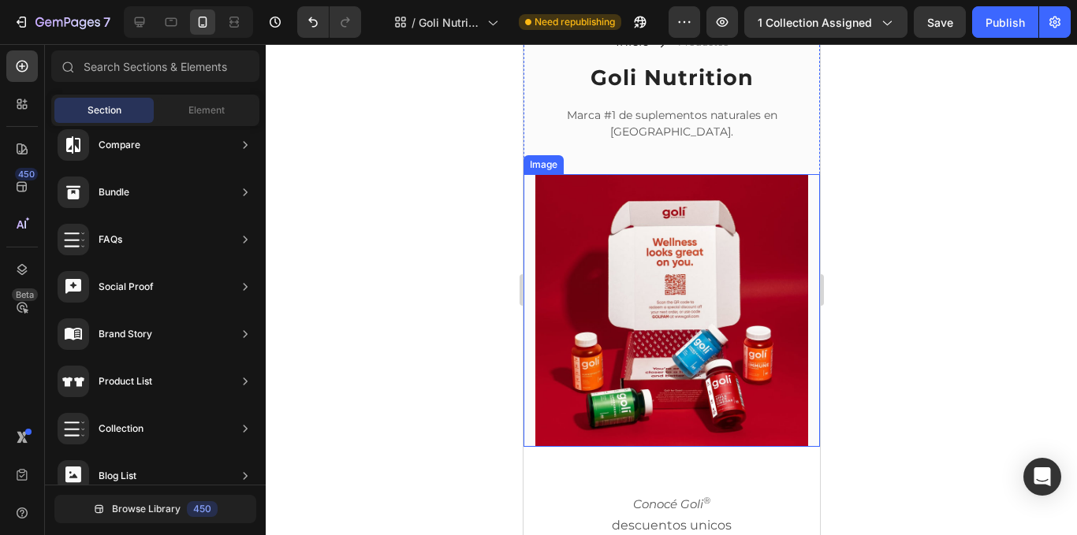
click at [658, 252] on img at bounding box center [671, 310] width 273 height 273
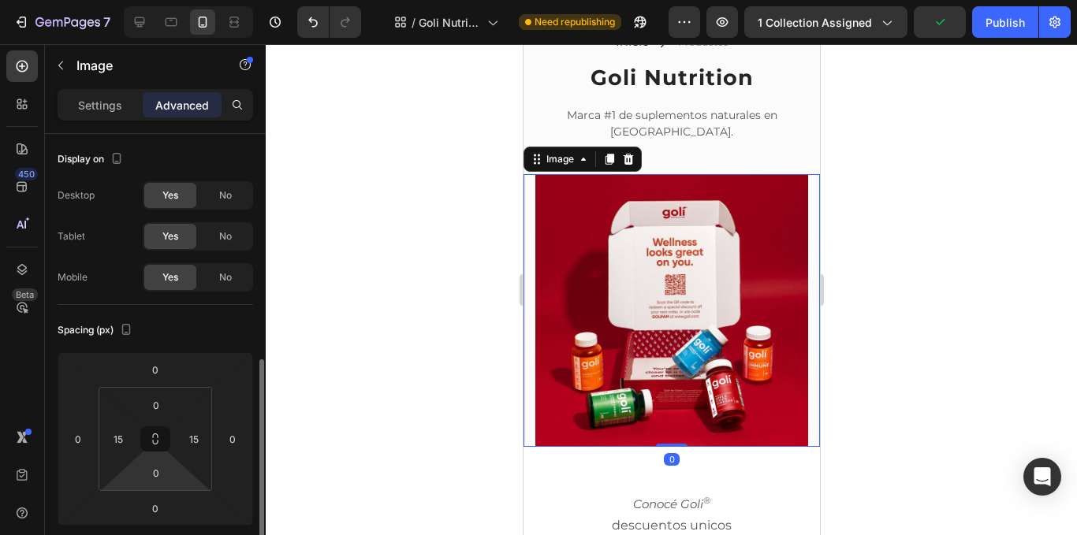
scroll to position [237, 0]
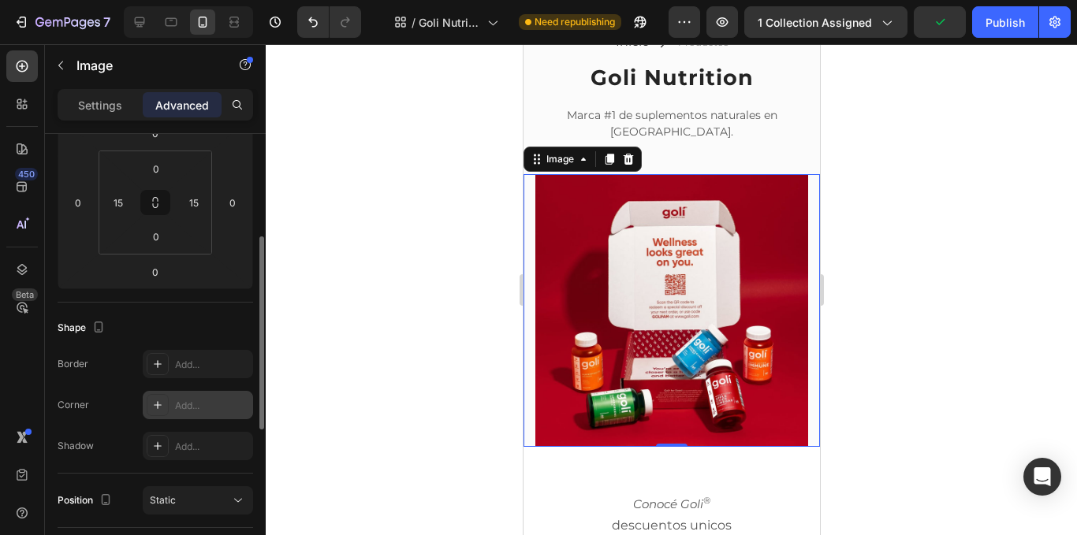
click at [163, 399] on icon at bounding box center [157, 405] width 13 height 13
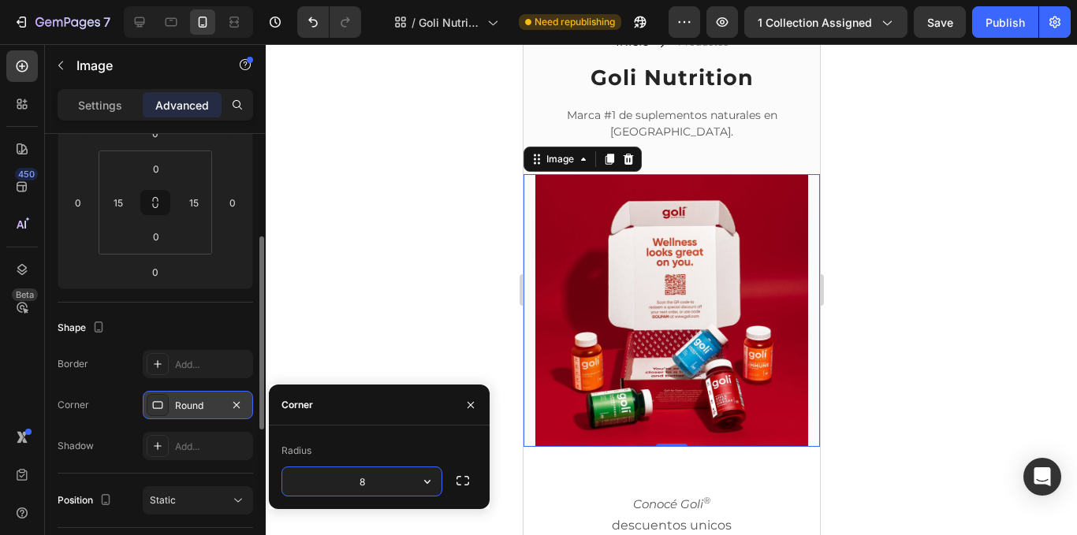
type input "4"
click at [355, 345] on div at bounding box center [672, 289] width 812 height 491
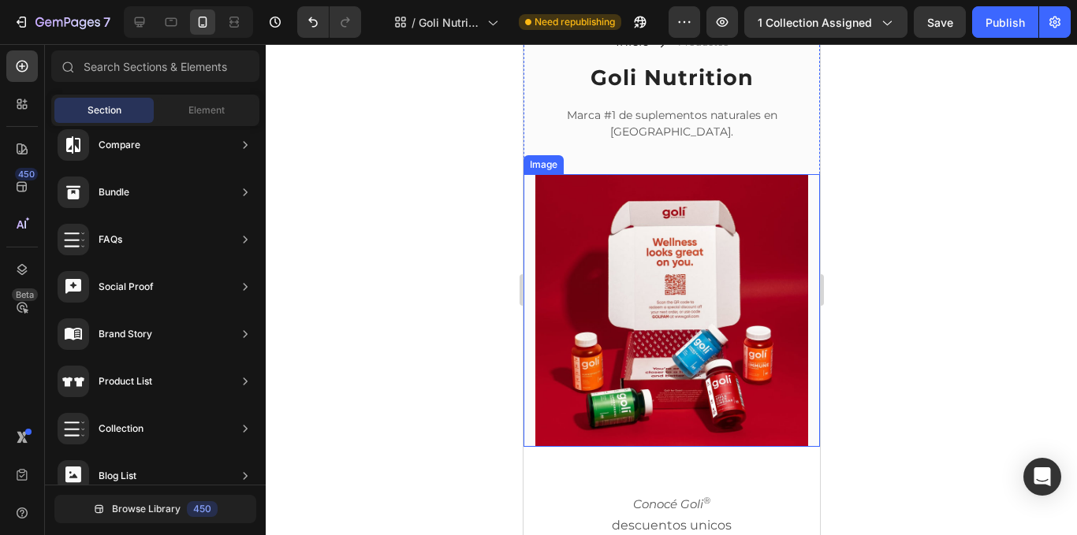
click at [748, 222] on img at bounding box center [671, 310] width 273 height 273
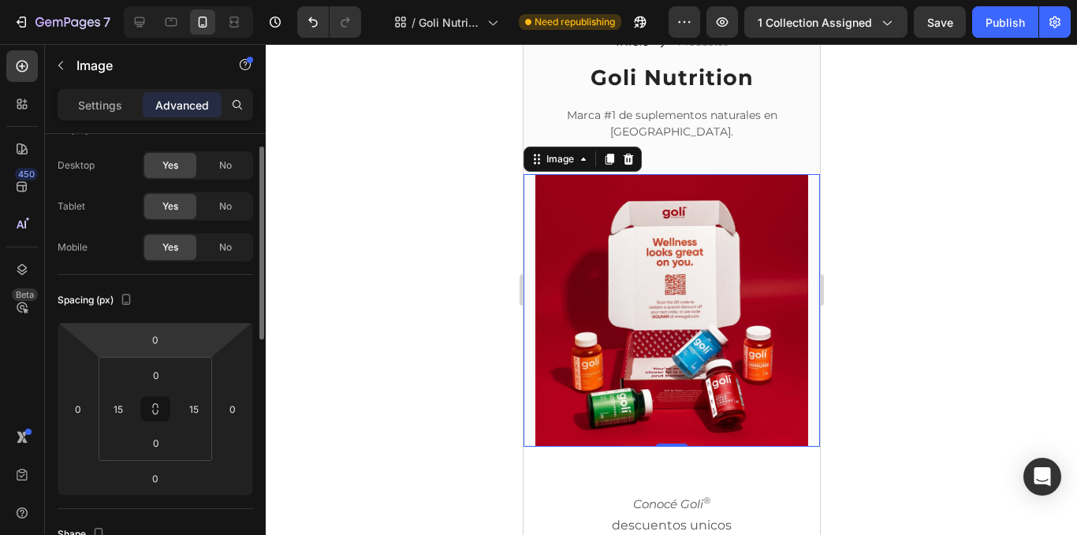
scroll to position [0, 0]
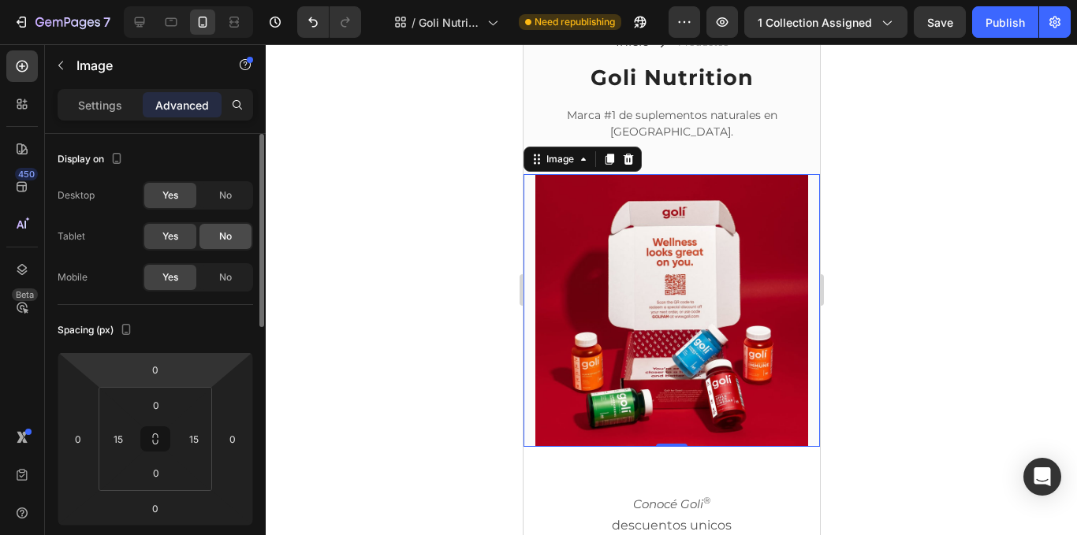
click at [223, 227] on div "No" at bounding box center [226, 236] width 52 height 25
click at [229, 204] on div "No" at bounding box center [226, 195] width 52 height 25
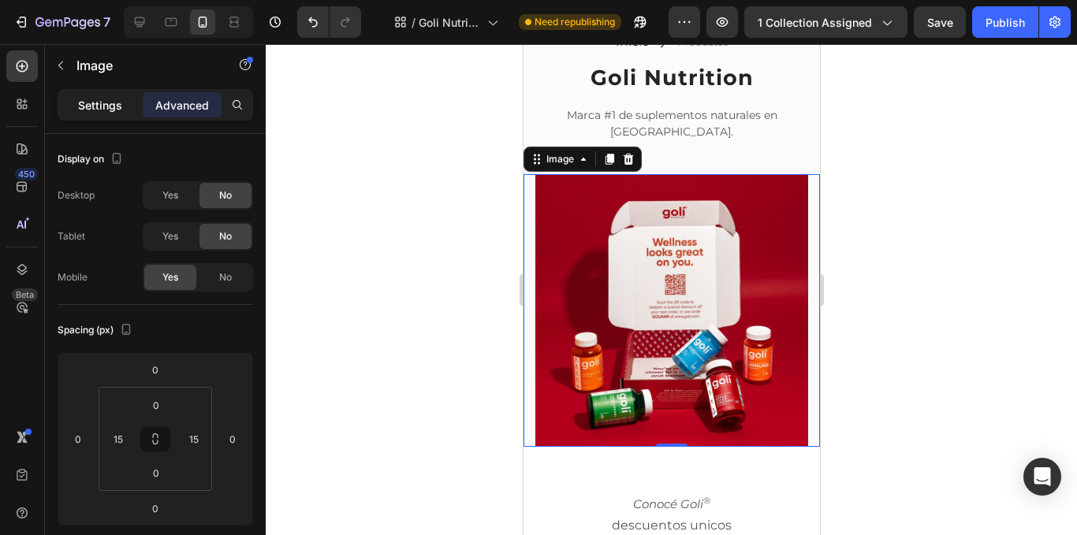
click at [125, 103] on div "Settings" at bounding box center [100, 104] width 79 height 25
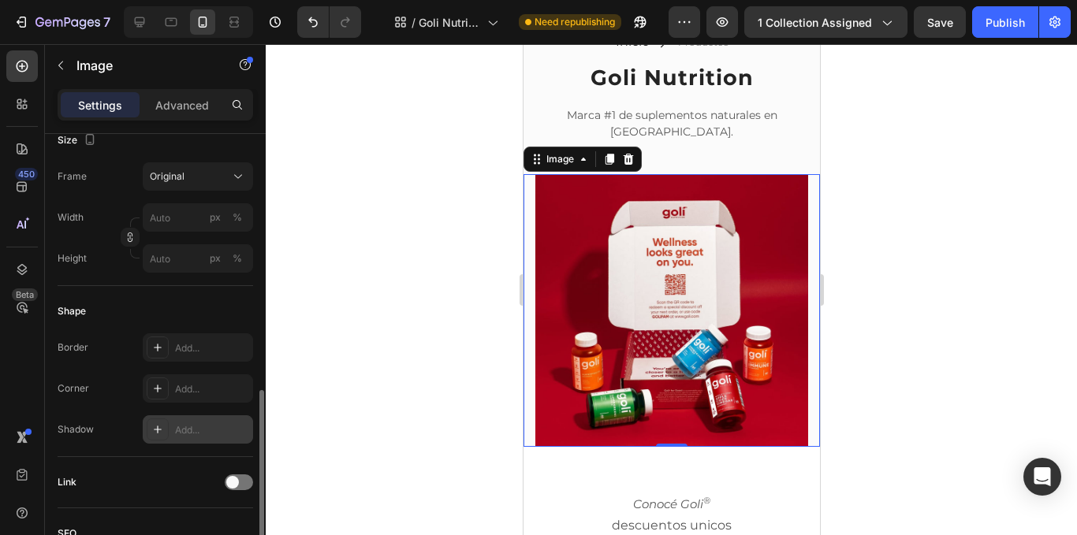
scroll to position [473, 0]
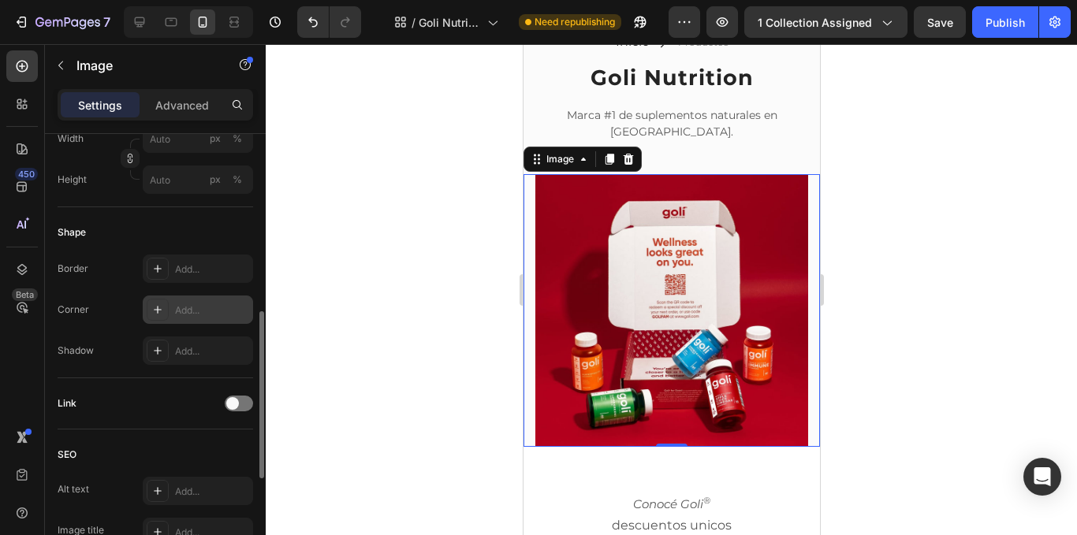
click at [188, 312] on div "Add..." at bounding box center [212, 311] width 74 height 14
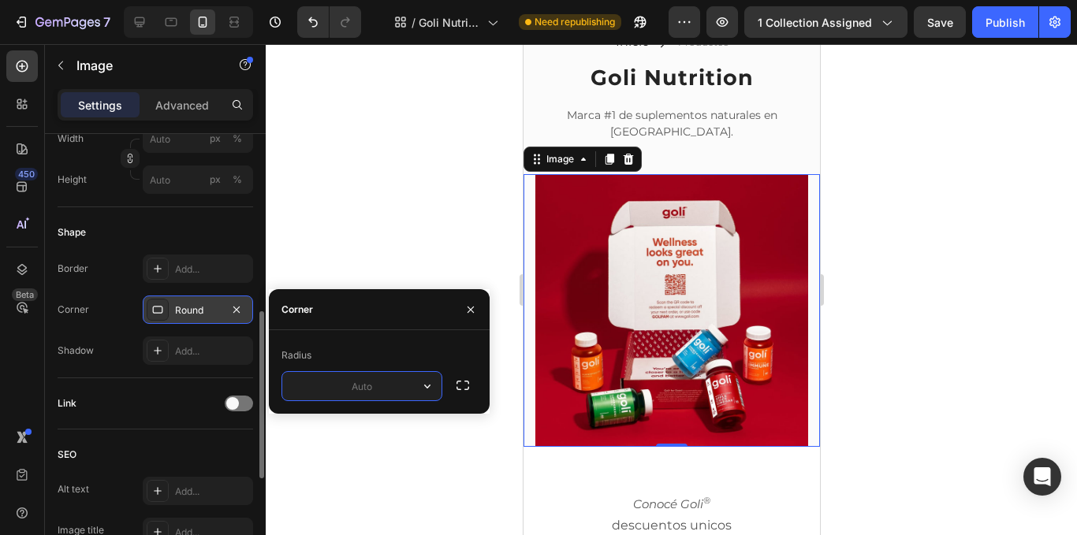
type input "4"
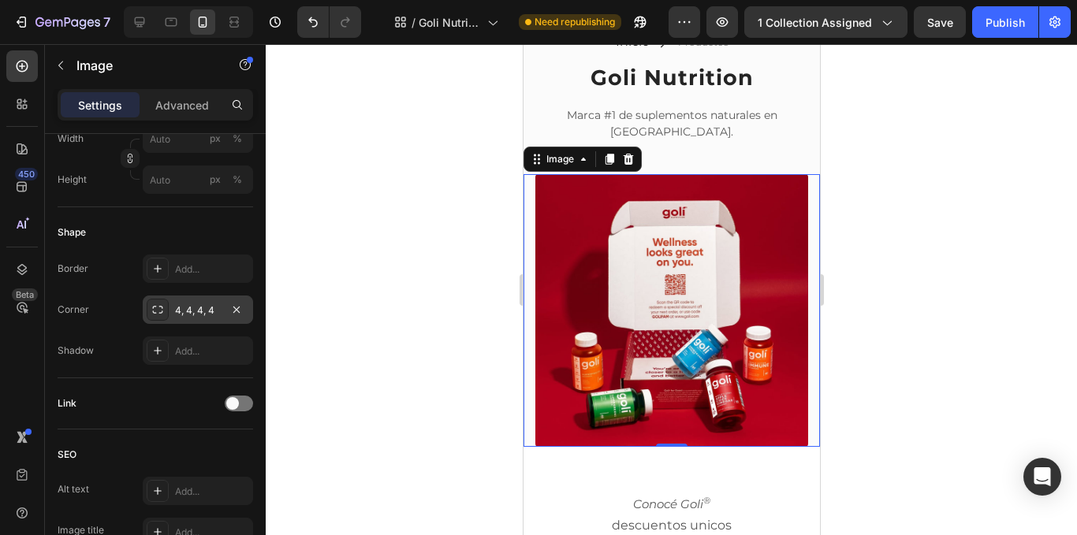
click at [353, 211] on div at bounding box center [672, 289] width 812 height 491
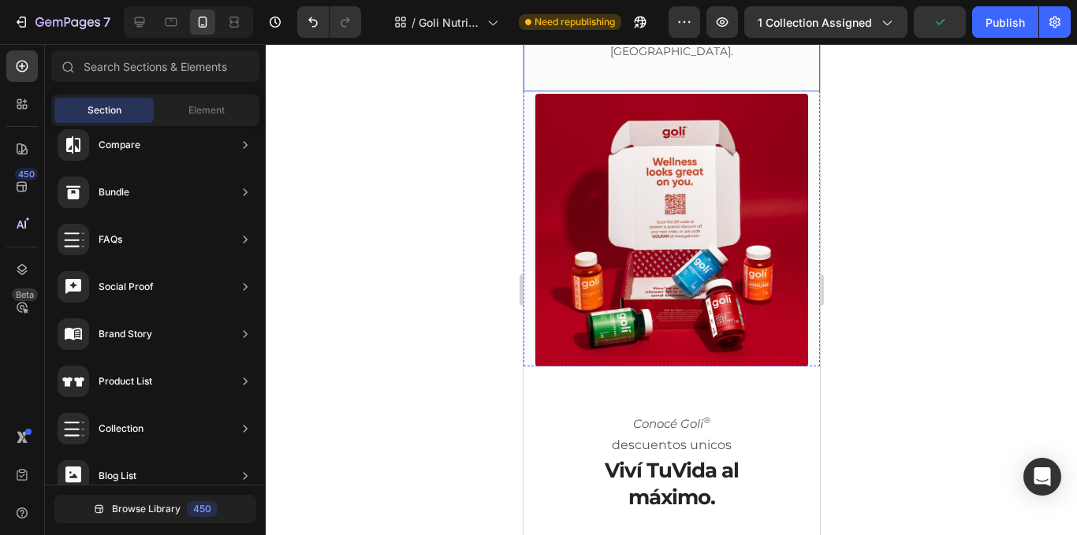
scroll to position [315, 0]
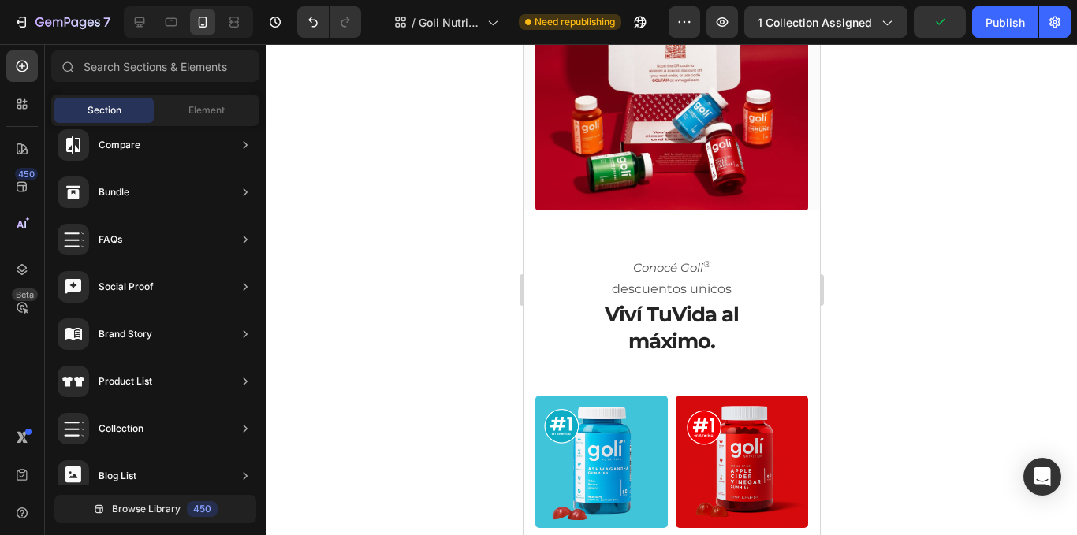
drag, startPoint x: 1025, startPoint y: 19, endPoint x: 995, endPoint y: 97, distance: 83.6
click at [1026, 19] on button "Publish" at bounding box center [1005, 22] width 66 height 32
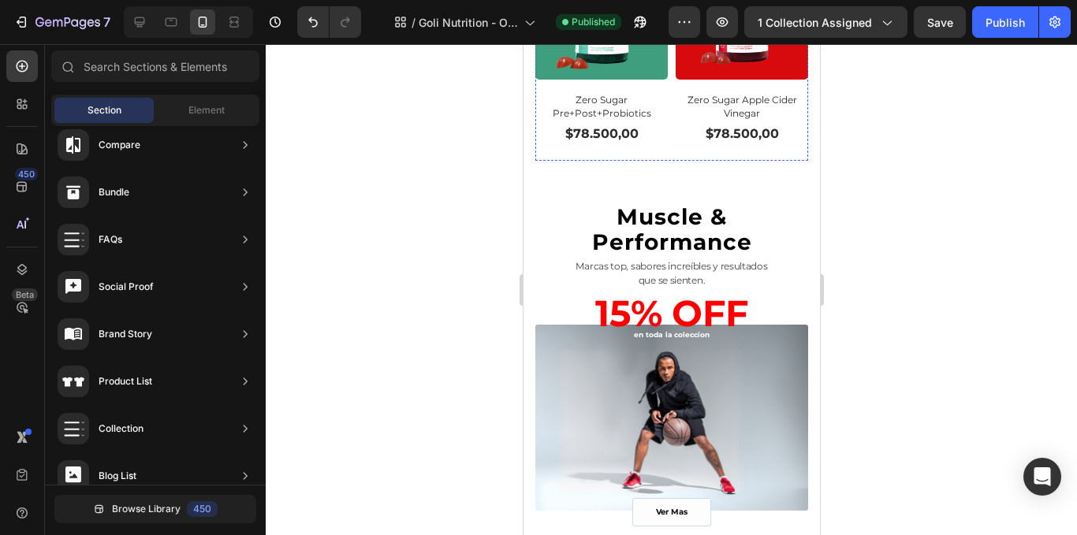
scroll to position [1656, 0]
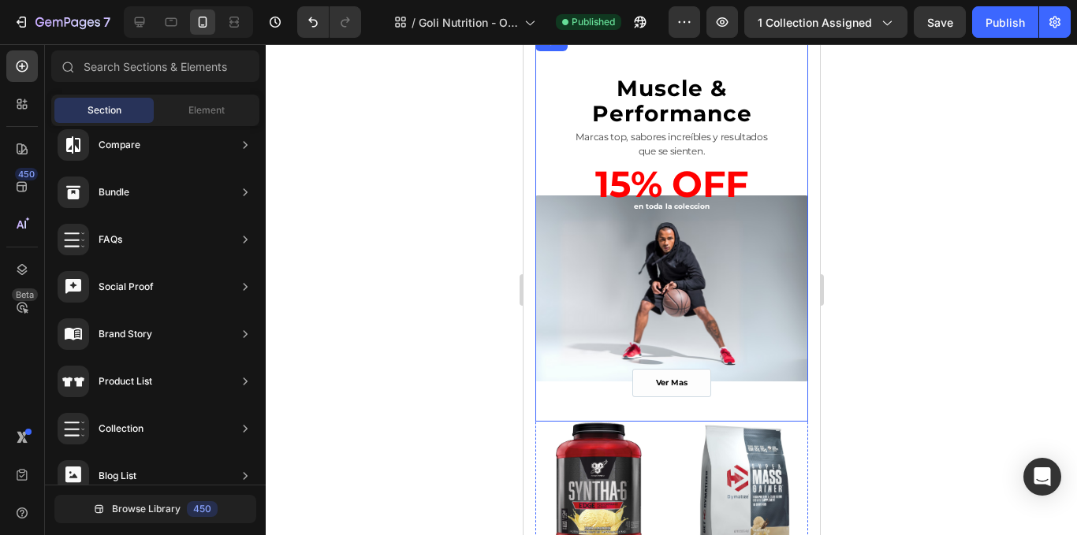
click at [901, 260] on div at bounding box center [672, 289] width 812 height 491
drag, startPoint x: 941, startPoint y: 195, endPoint x: 927, endPoint y: 200, distance: 15.0
click at [927, 200] on div at bounding box center [672, 289] width 812 height 491
click at [919, 200] on div at bounding box center [672, 289] width 812 height 491
click at [924, 203] on div at bounding box center [672, 289] width 812 height 491
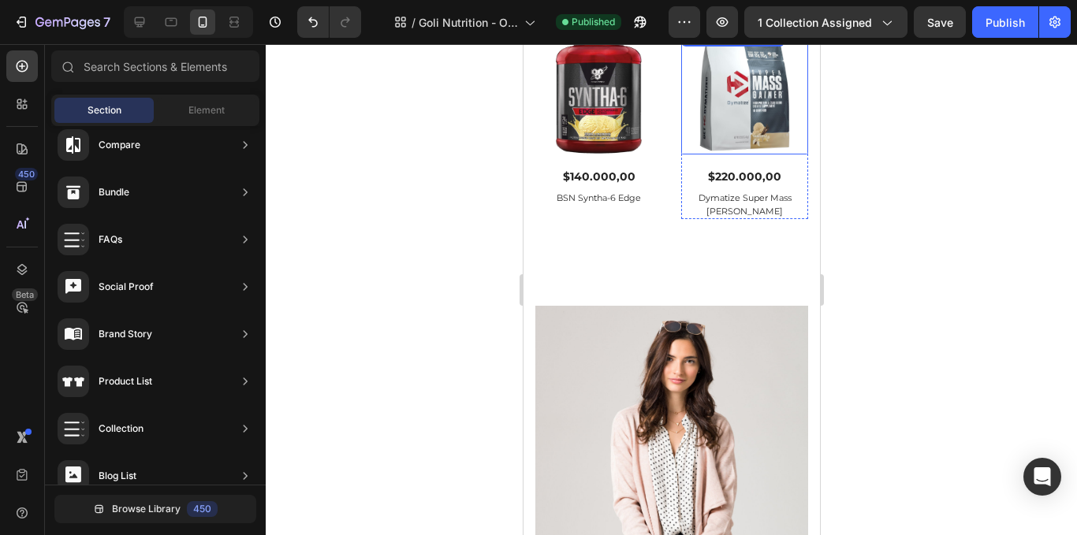
scroll to position [2208, 0]
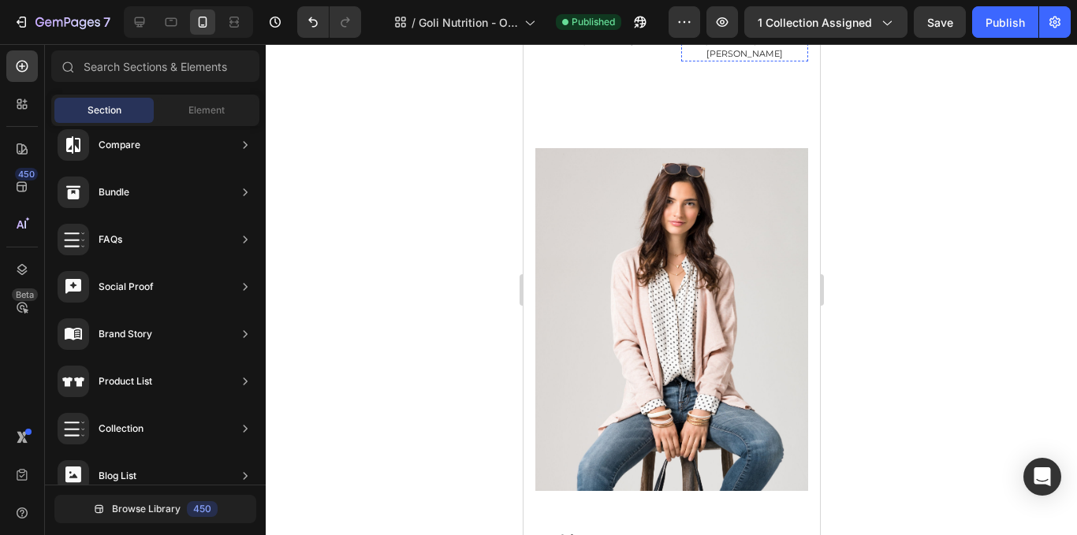
click at [743, 289] on img at bounding box center [671, 319] width 273 height 343
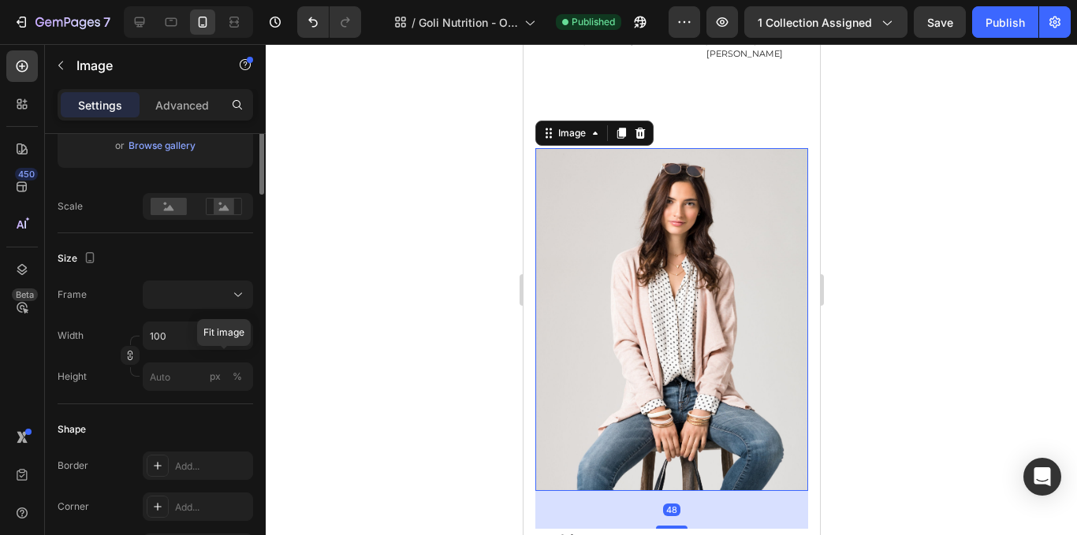
scroll to position [158, 0]
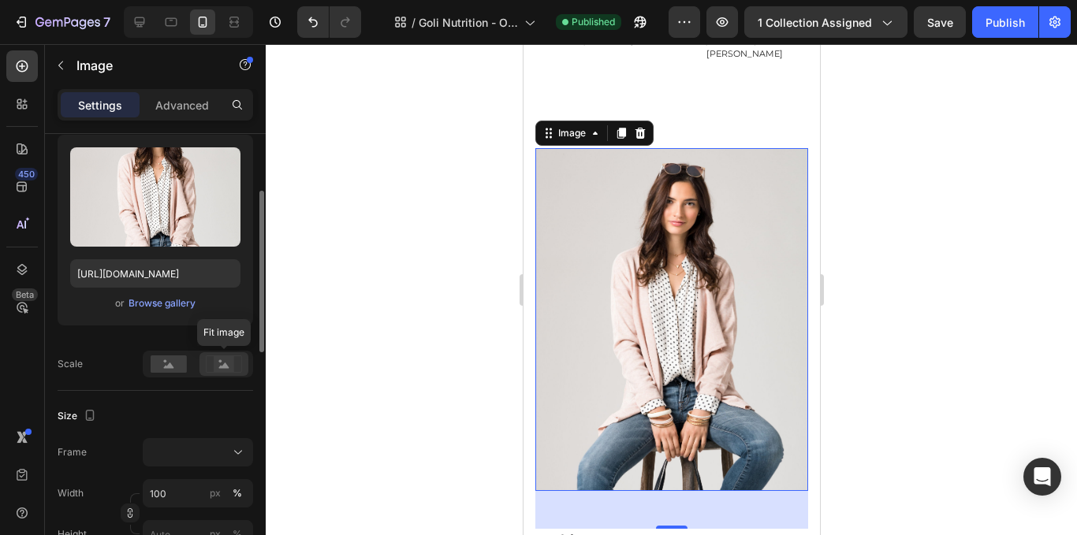
click at [231, 356] on rect at bounding box center [223, 364] width 35 height 17
click at [179, 371] on rect at bounding box center [169, 364] width 36 height 17
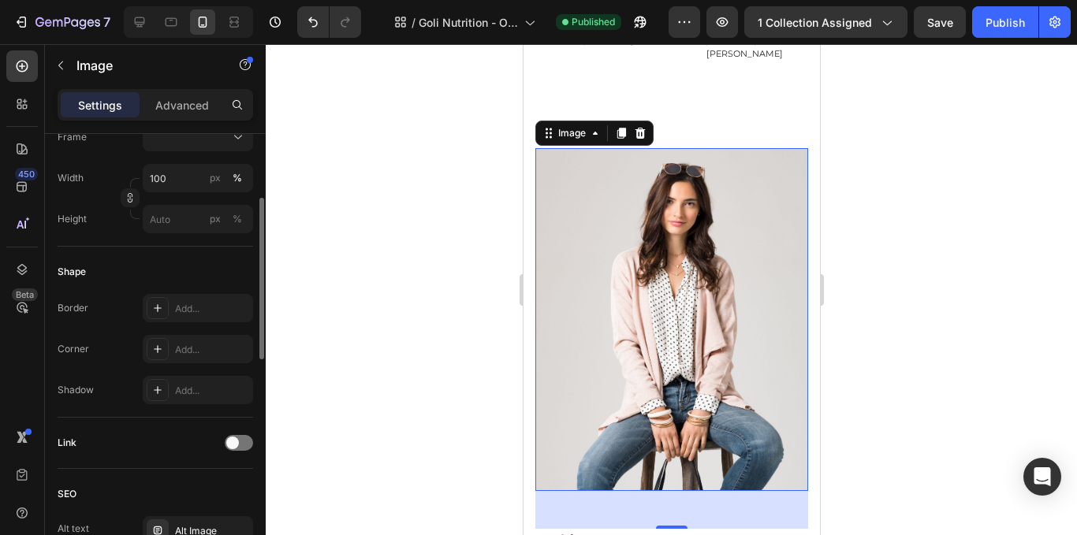
scroll to position [394, 0]
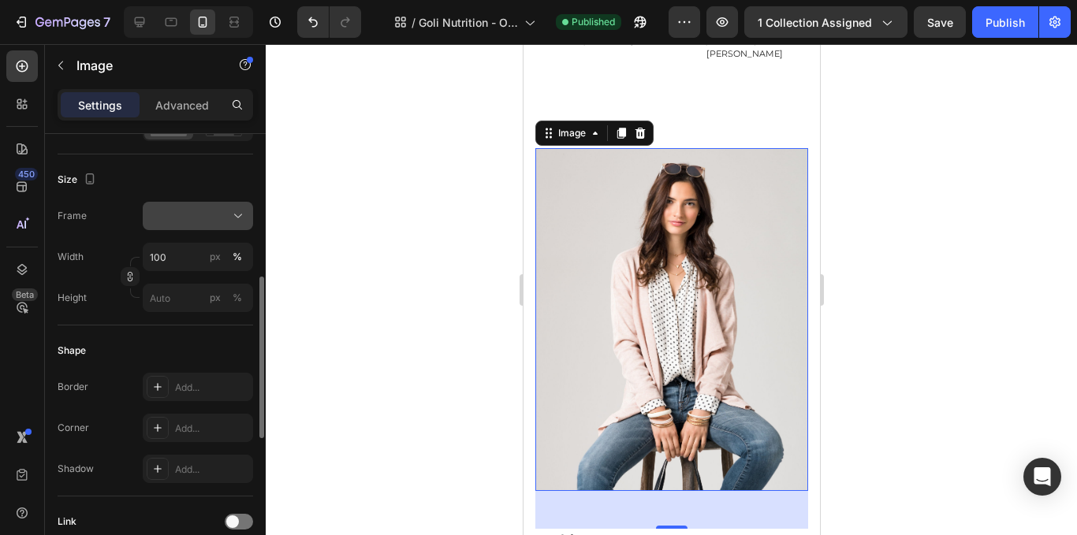
drag, startPoint x: 219, startPoint y: 217, endPoint x: 211, endPoint y: 229, distance: 14.2
click at [218, 218] on div at bounding box center [198, 216] width 96 height 16
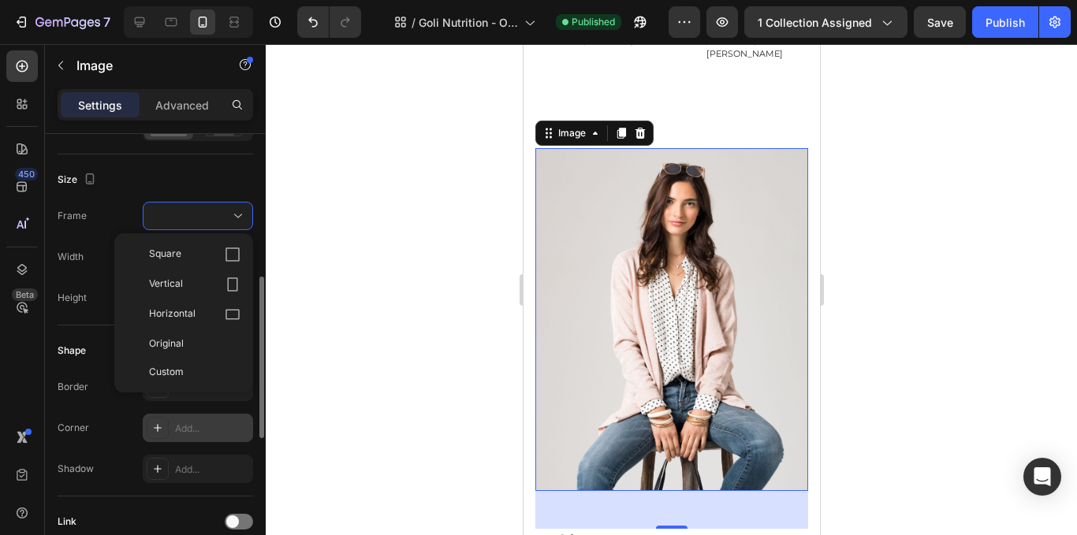
click at [187, 438] on div "Add..." at bounding box center [198, 428] width 110 height 28
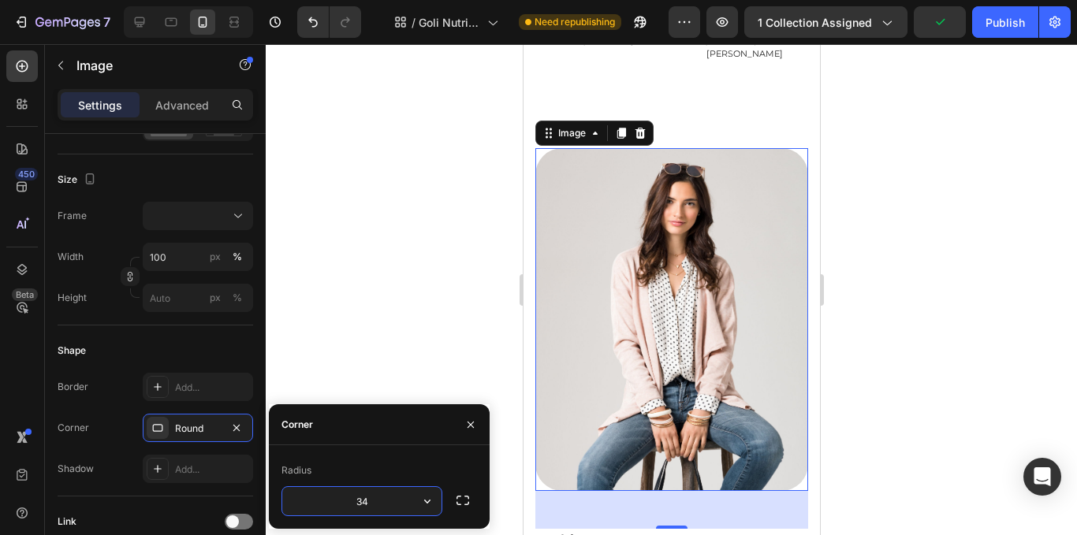
type input "3"
type input "4"
click at [462, 295] on div at bounding box center [672, 289] width 812 height 491
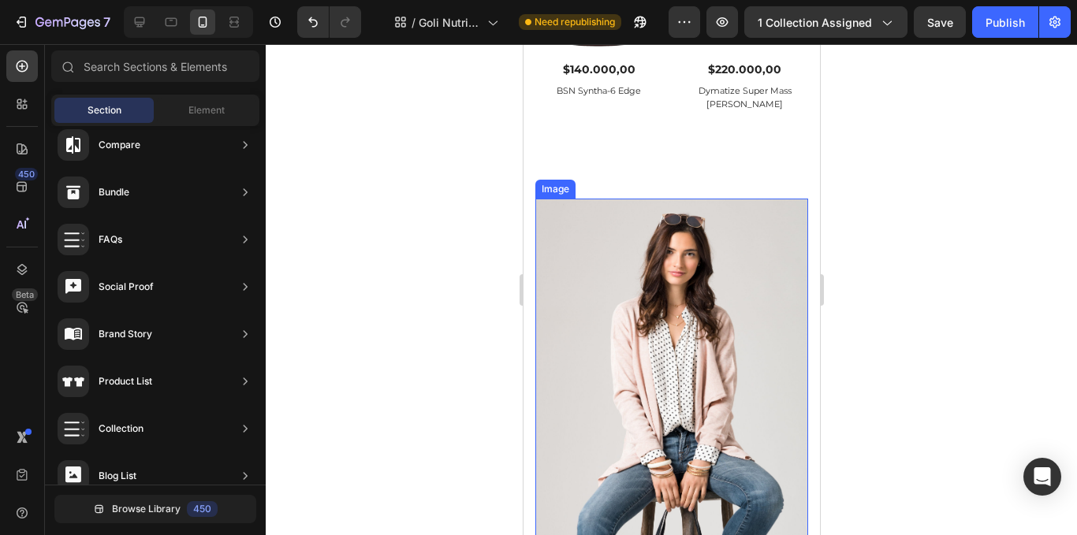
scroll to position [2129, 0]
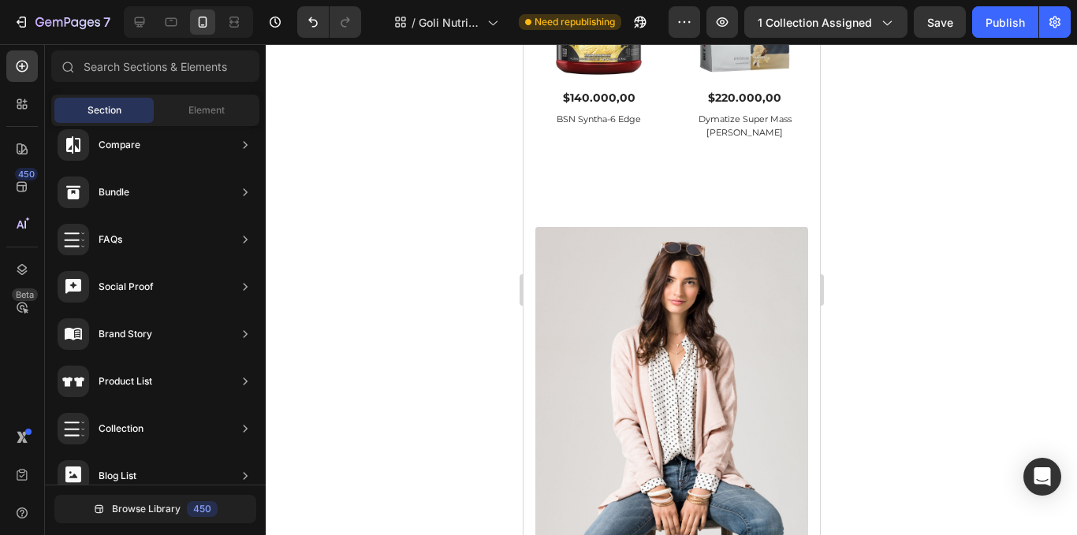
click at [944, 186] on div at bounding box center [672, 289] width 812 height 491
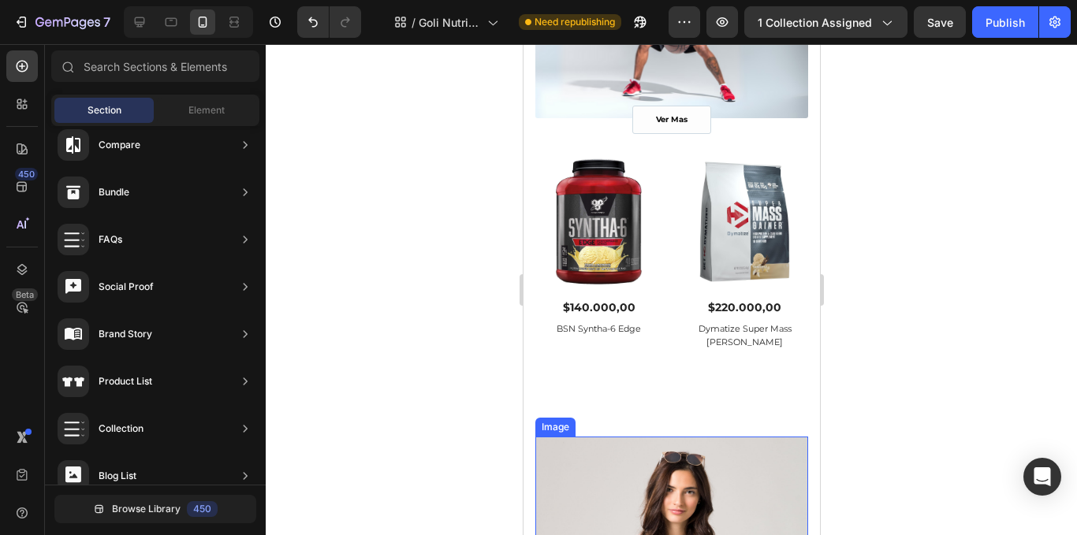
scroll to position [1814, 0]
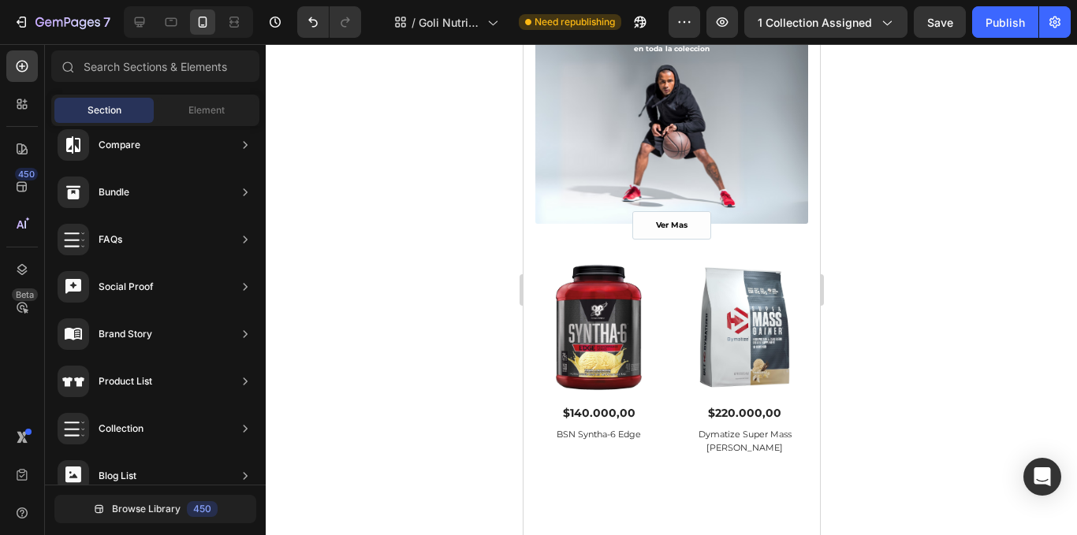
click at [901, 244] on div at bounding box center [672, 289] width 812 height 491
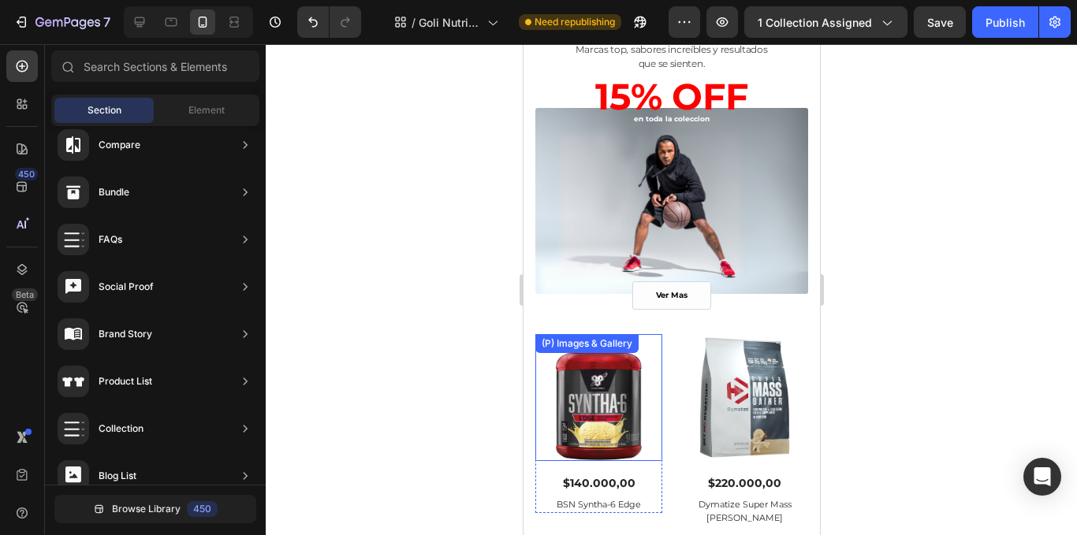
scroll to position [1656, 0]
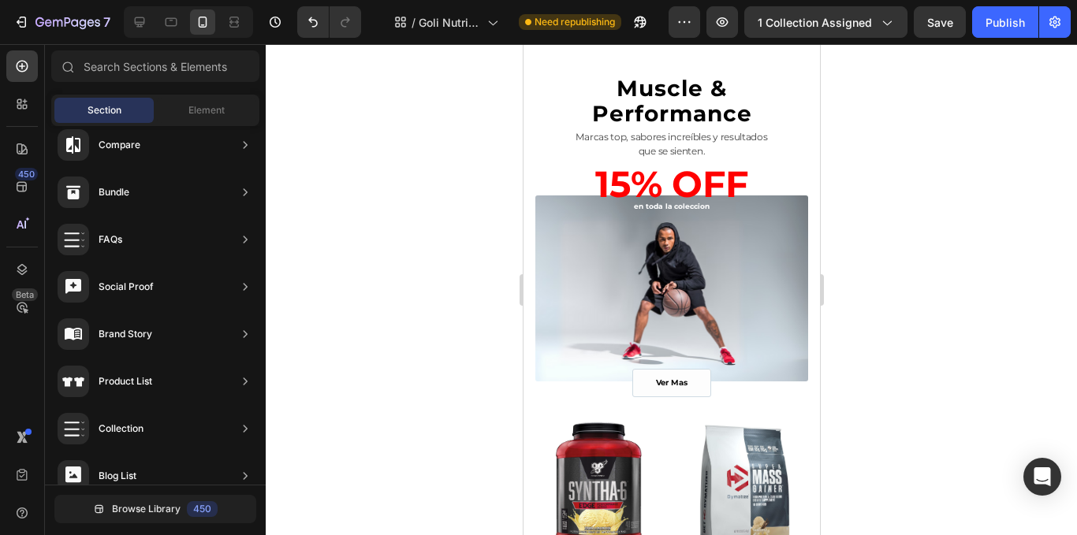
click at [968, 272] on div at bounding box center [672, 289] width 812 height 491
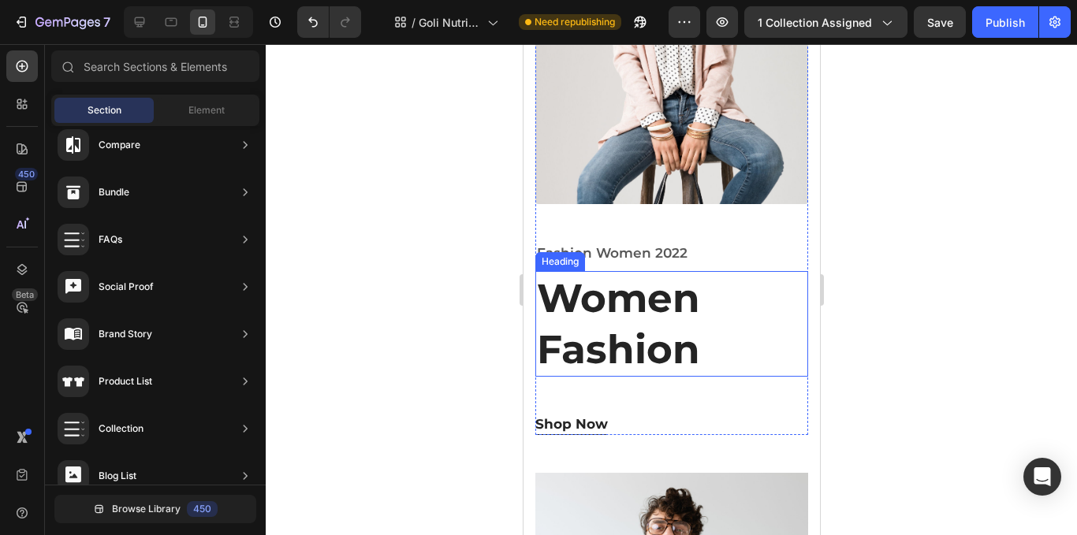
scroll to position [2681, 0]
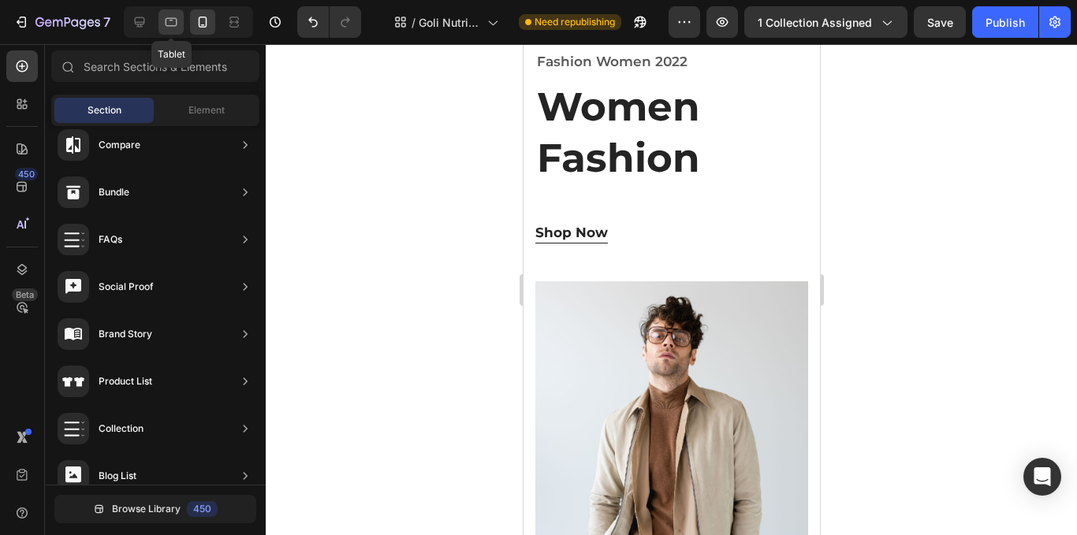
click at [178, 21] on icon at bounding box center [171, 22] width 16 height 16
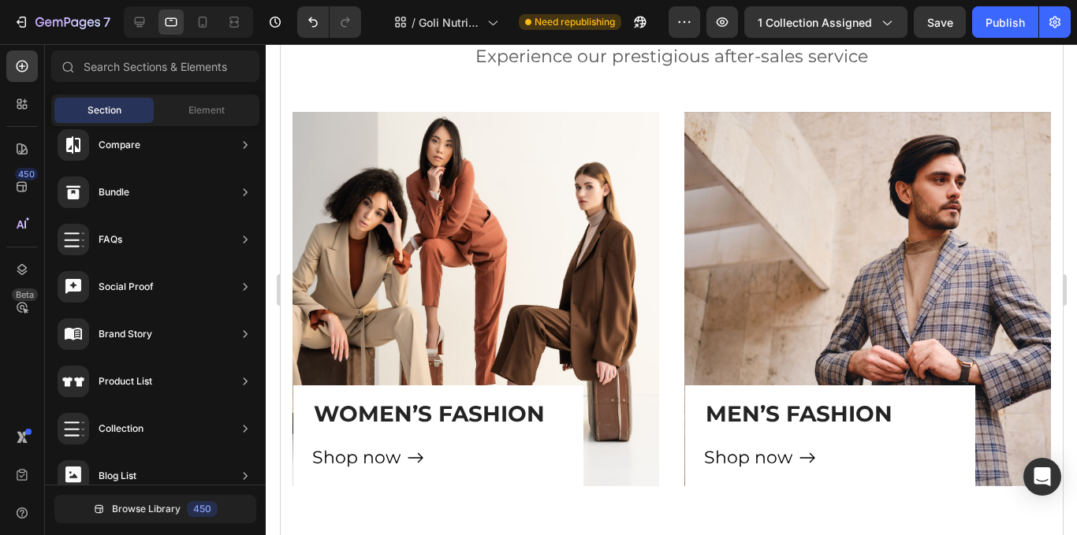
scroll to position [1063, 0]
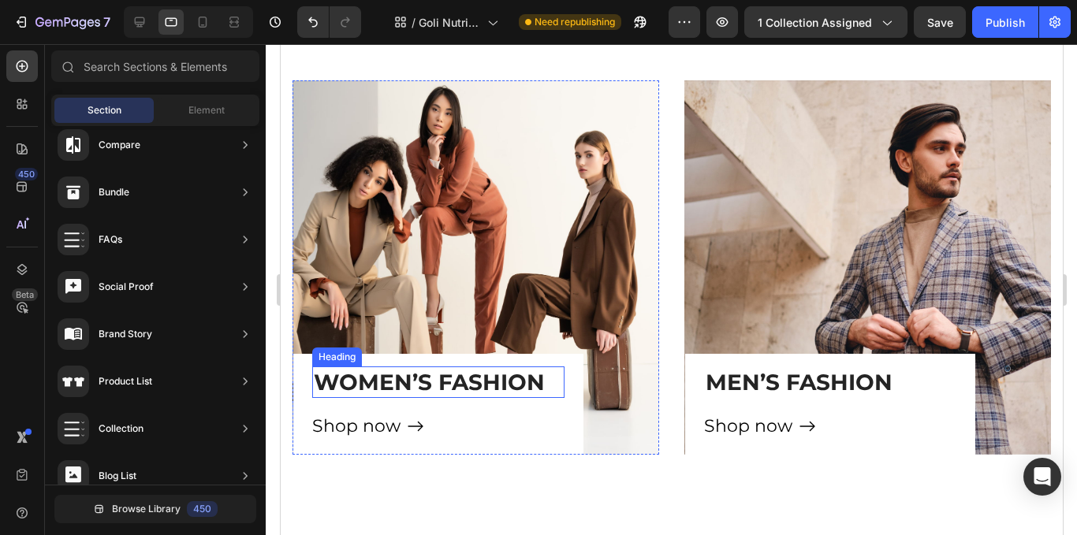
click at [512, 379] on p "WOMEN’S FASHION" at bounding box center [437, 382] width 249 height 28
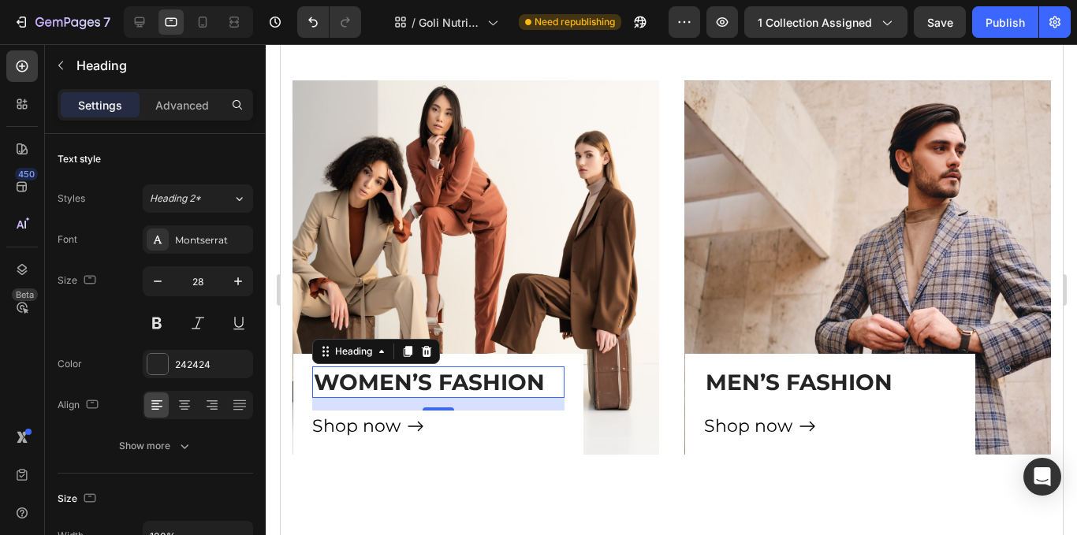
click at [547, 380] on p "WOMEN’S FASHION" at bounding box center [437, 382] width 249 height 28
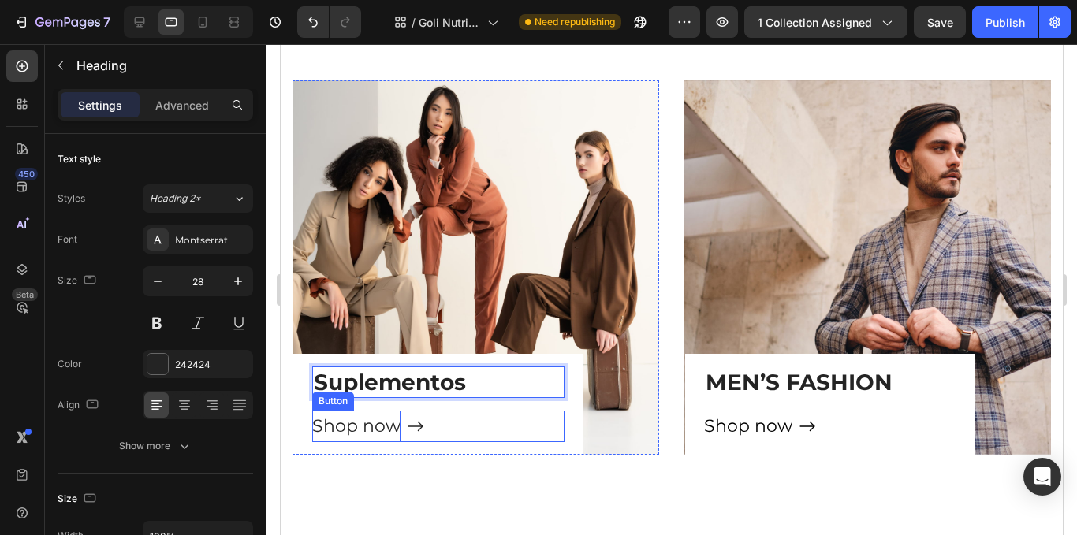
click at [394, 423] on div "Shop now" at bounding box center [356, 427] width 88 height 32
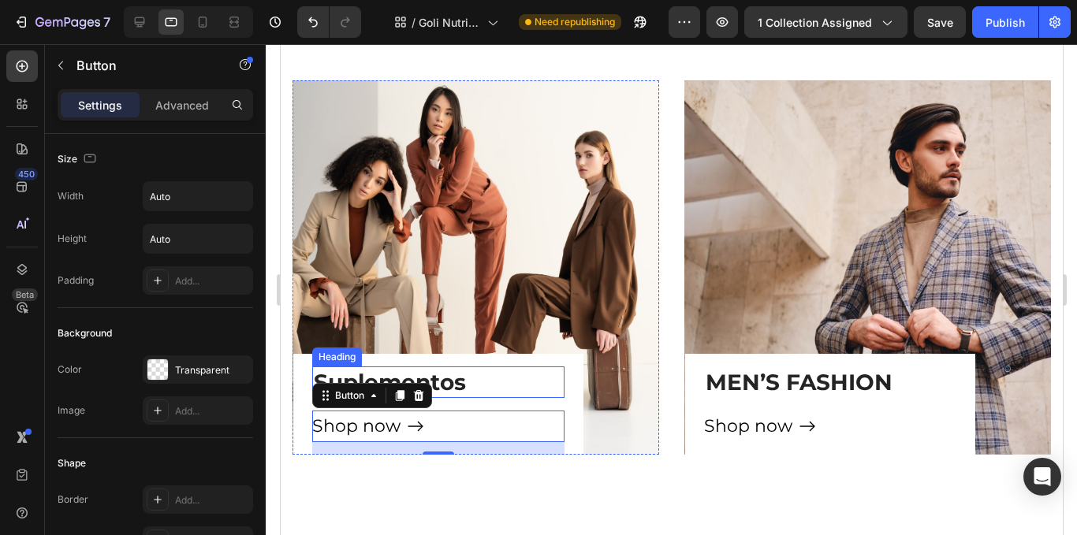
click at [463, 392] on p "Suplementos" at bounding box center [437, 382] width 249 height 28
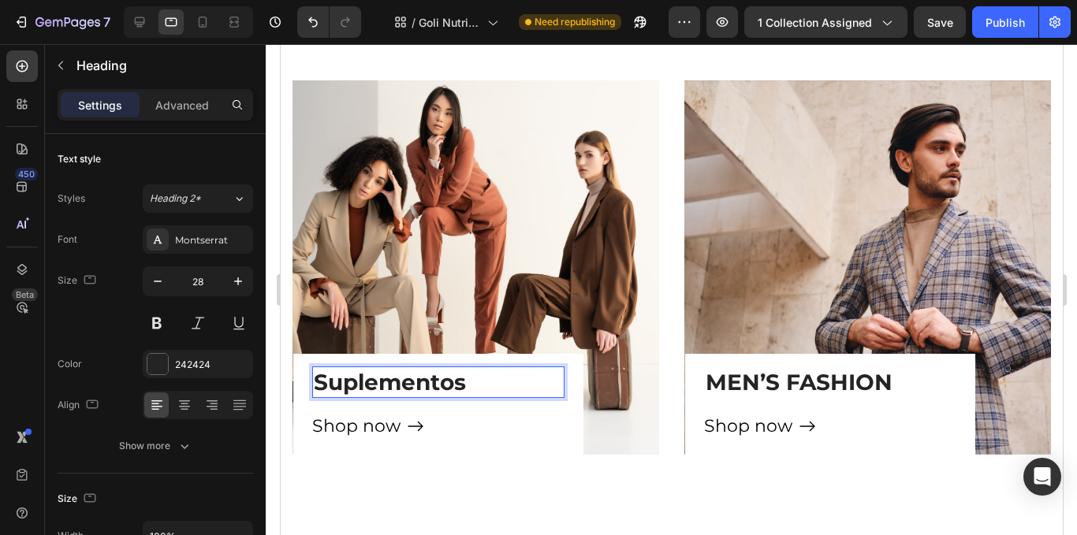
click at [491, 379] on p "Suplementos" at bounding box center [437, 382] width 249 height 28
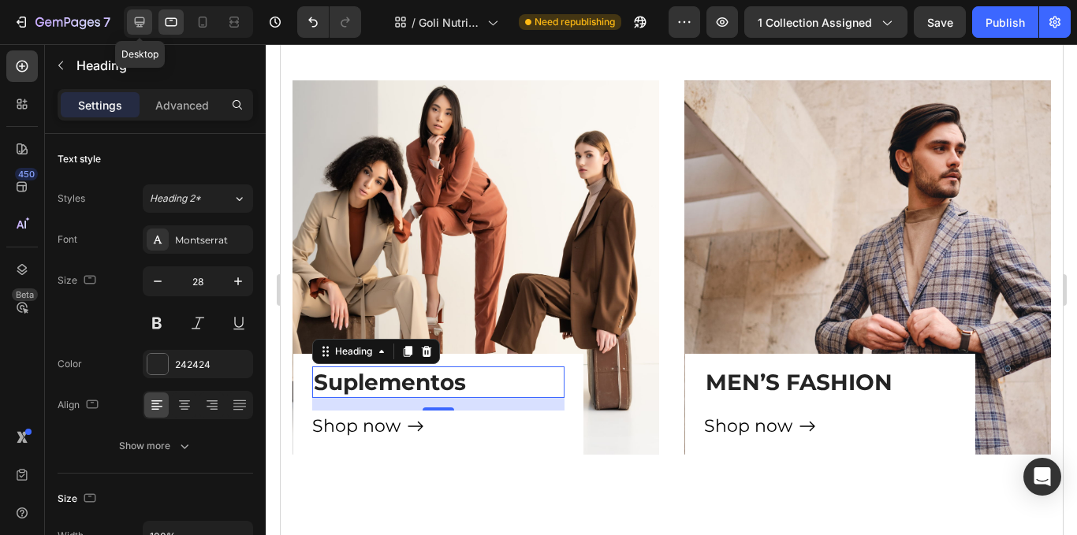
click at [146, 24] on icon at bounding box center [140, 22] width 16 height 16
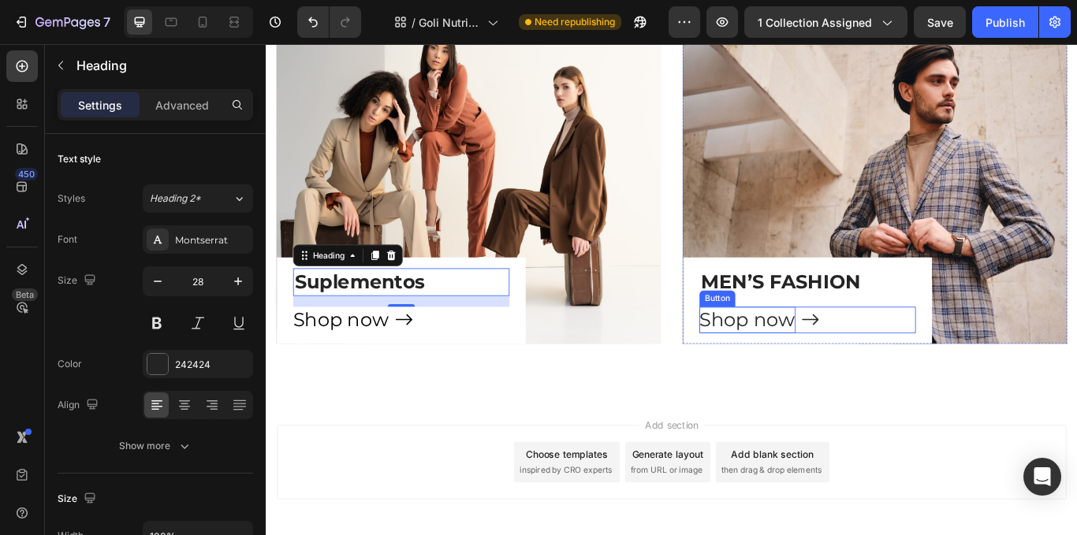
scroll to position [1032, 0]
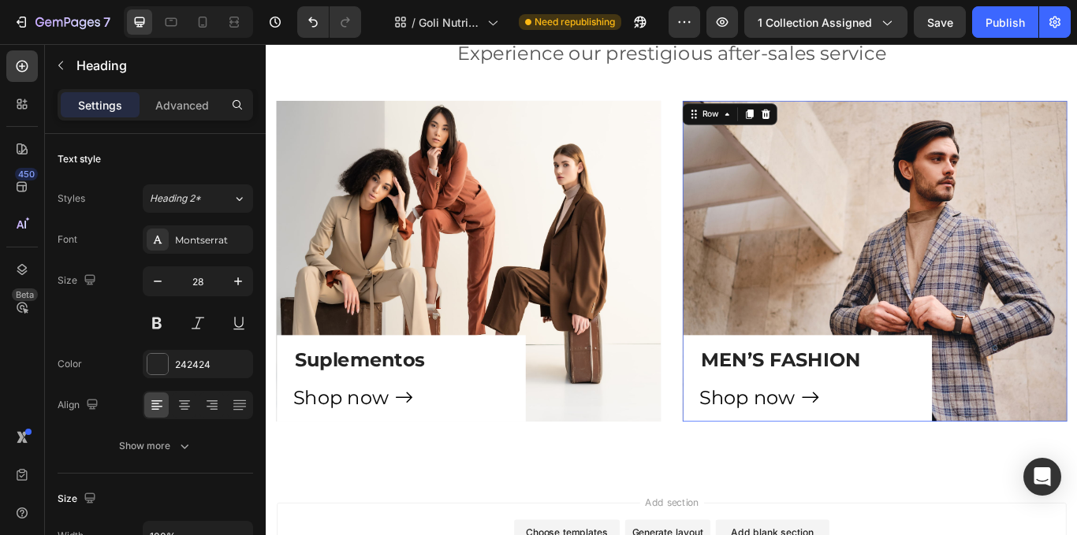
click at [878, 392] on div "MEN’S FASHION Heading Shop now Button Row 0" at bounding box center [897, 434] width 290 height 101
click at [883, 409] on p "MEN’S FASHION" at bounding box center [897, 412] width 249 height 28
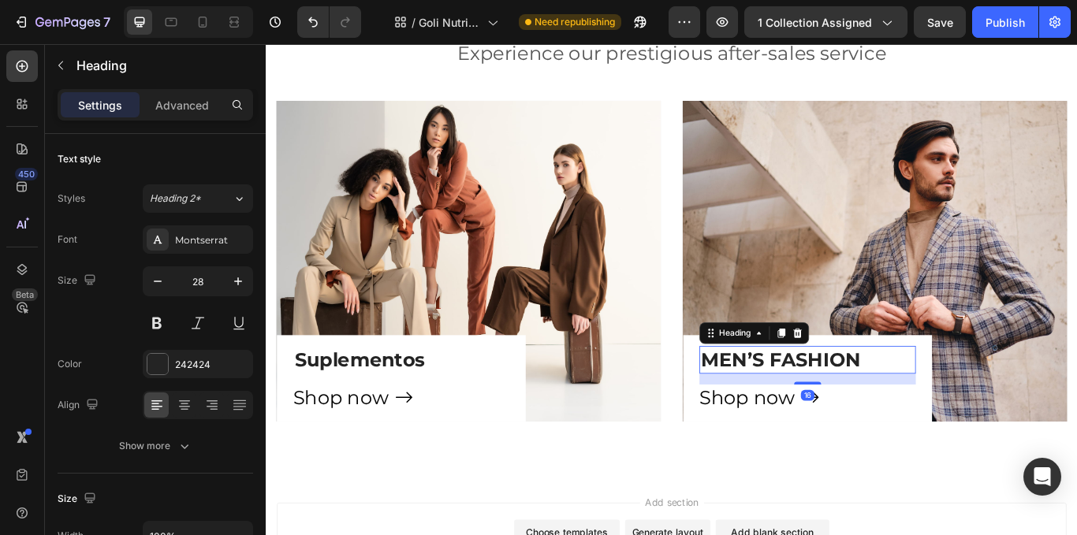
click at [939, 412] on p "MEN’S FASHION" at bounding box center [897, 412] width 249 height 28
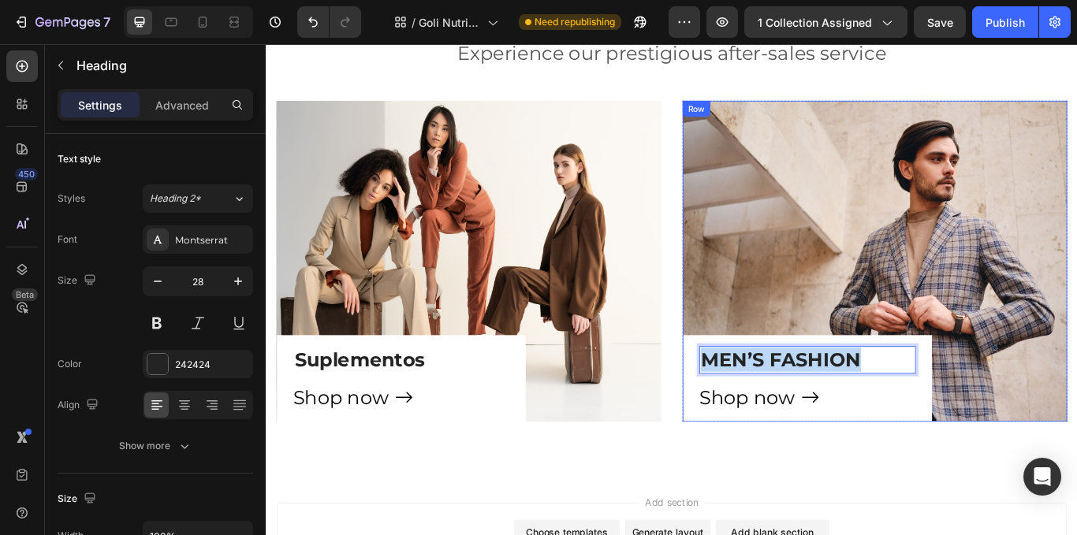
drag, startPoint x: 961, startPoint y: 408, endPoint x: 764, endPoint y: 401, distance: 196.5
click at [764, 401] on div "MEN’S FASHION Heading 16 Shop now Button Row" at bounding box center [897, 434] width 290 height 101
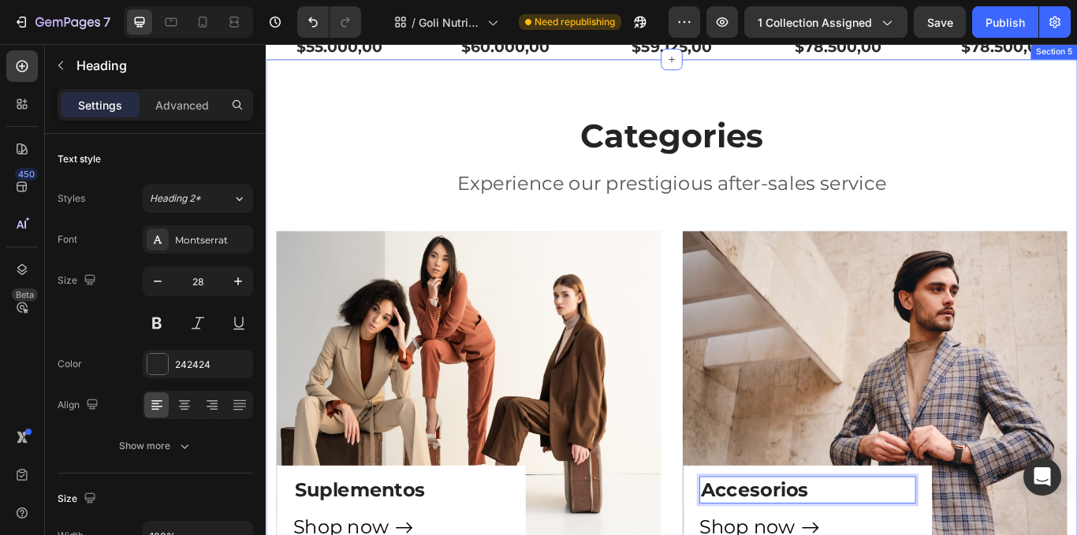
scroll to position [861, 0]
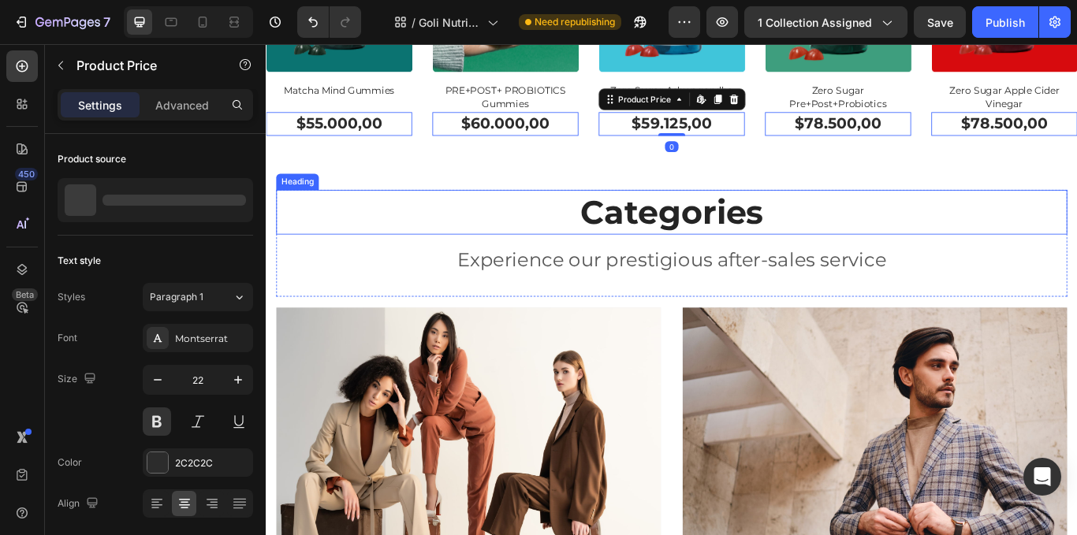
click at [767, 233] on p "Categories" at bounding box center [739, 240] width 920 height 49
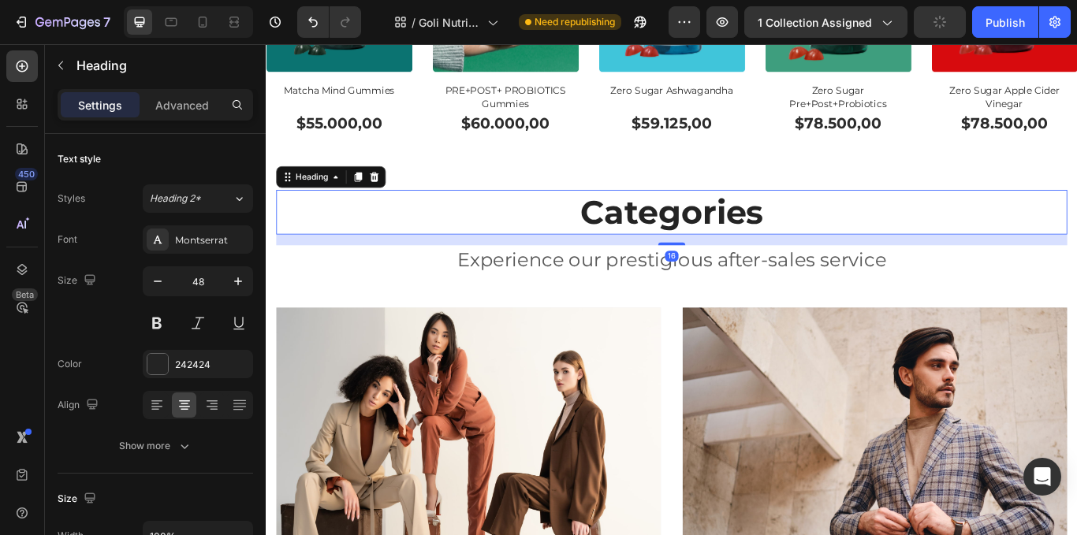
click at [840, 237] on p "Categories" at bounding box center [739, 240] width 920 height 49
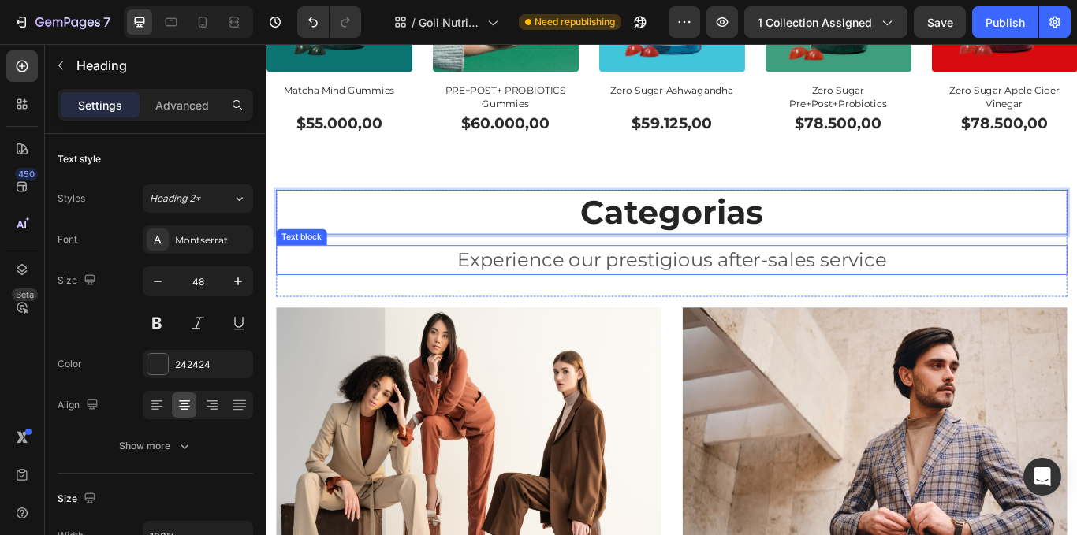
click at [845, 284] on p "Experience our prestigious after-sales service" at bounding box center [739, 296] width 920 height 31
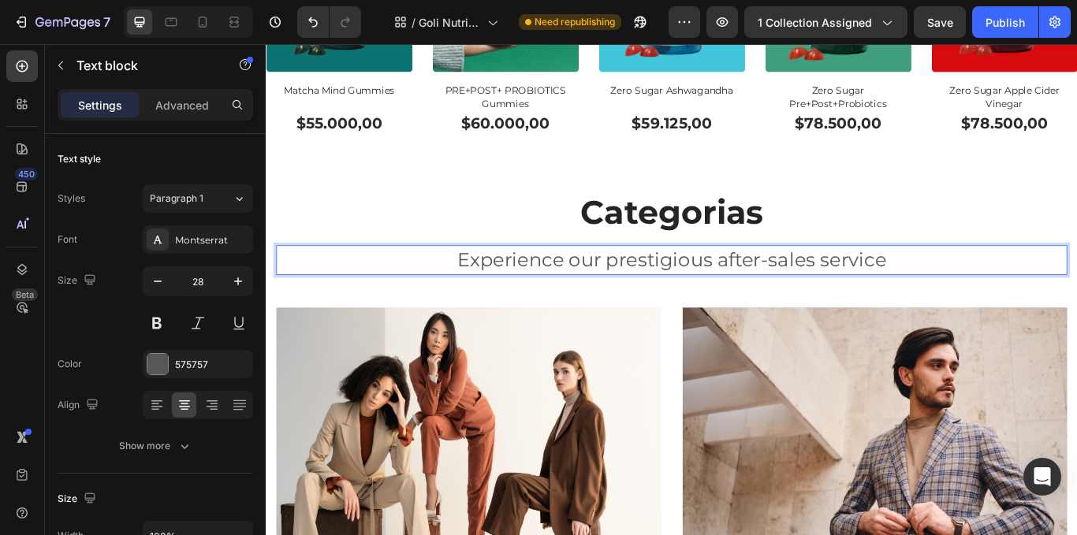
click at [804, 289] on p "Experience our prestigious after-sales service" at bounding box center [739, 296] width 920 height 31
click at [918, 286] on p "Experience our prestigious after-sales service" at bounding box center [739, 296] width 920 height 31
click at [200, 17] on icon at bounding box center [203, 22] width 9 height 11
type input "21"
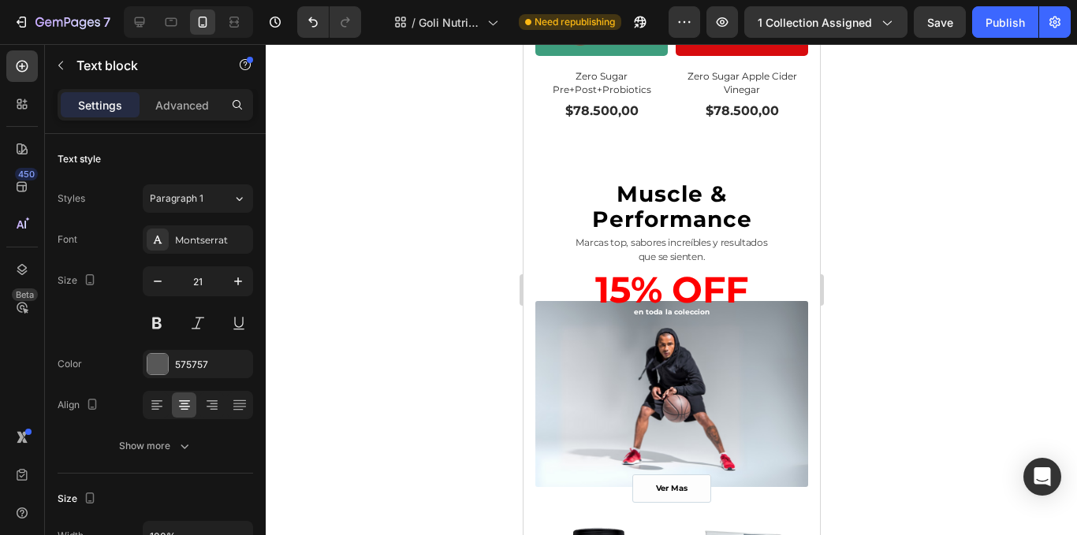
scroll to position [1358, 0]
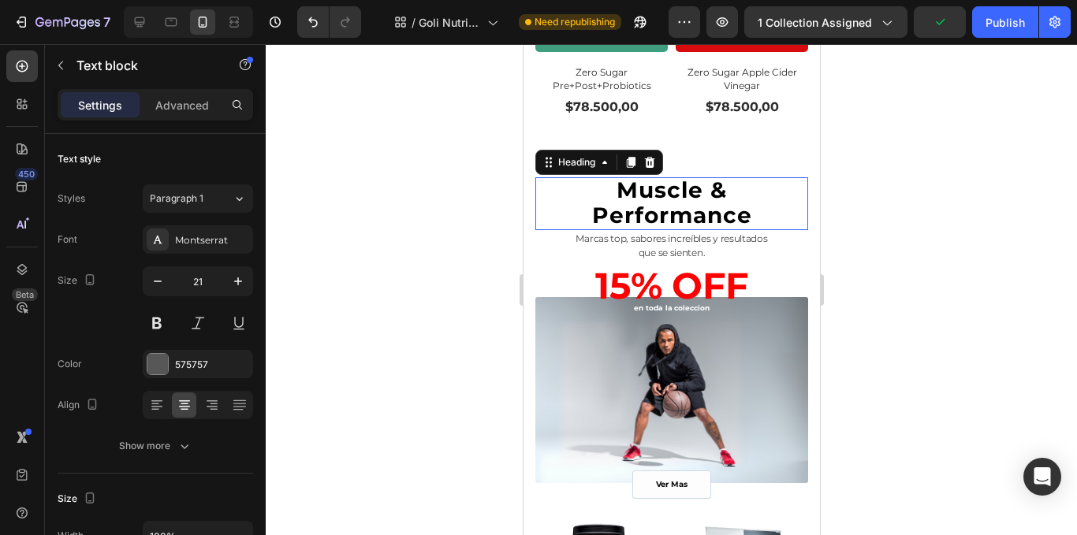
click at [641, 202] on span "Performance" at bounding box center [671, 215] width 160 height 27
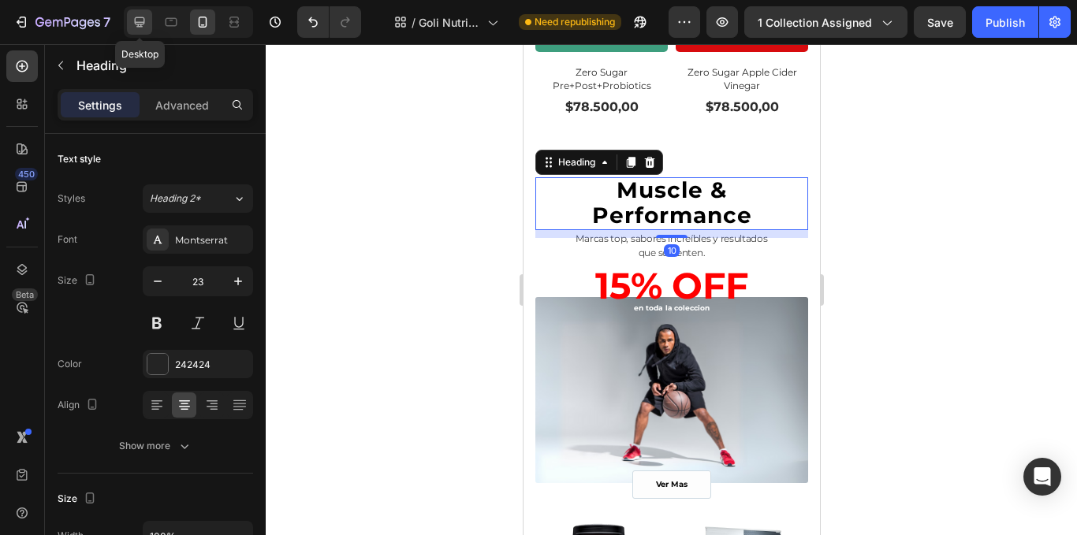
click at [140, 20] on icon at bounding box center [140, 22] width 16 height 16
type input "33"
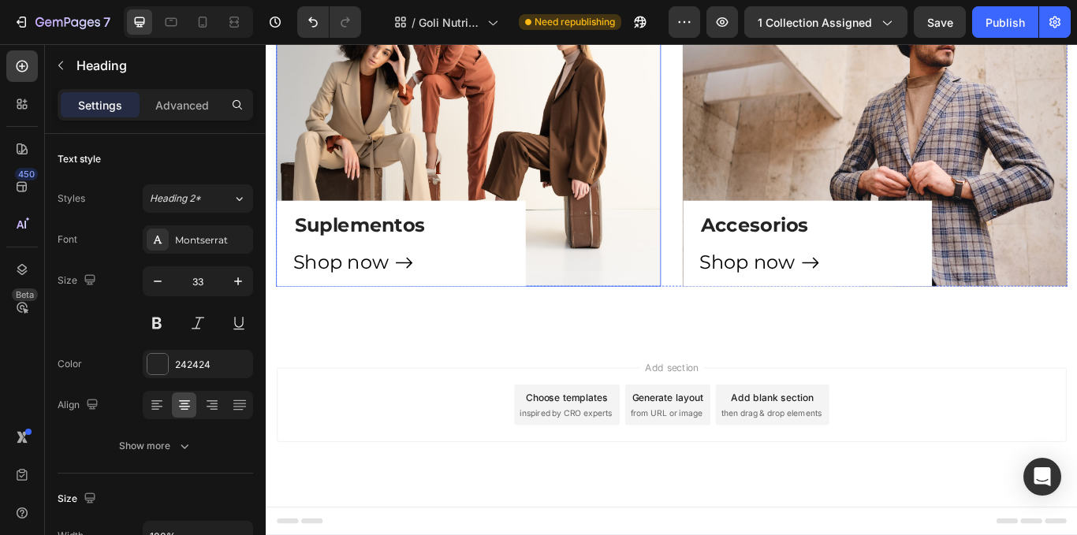
scroll to position [395, 0]
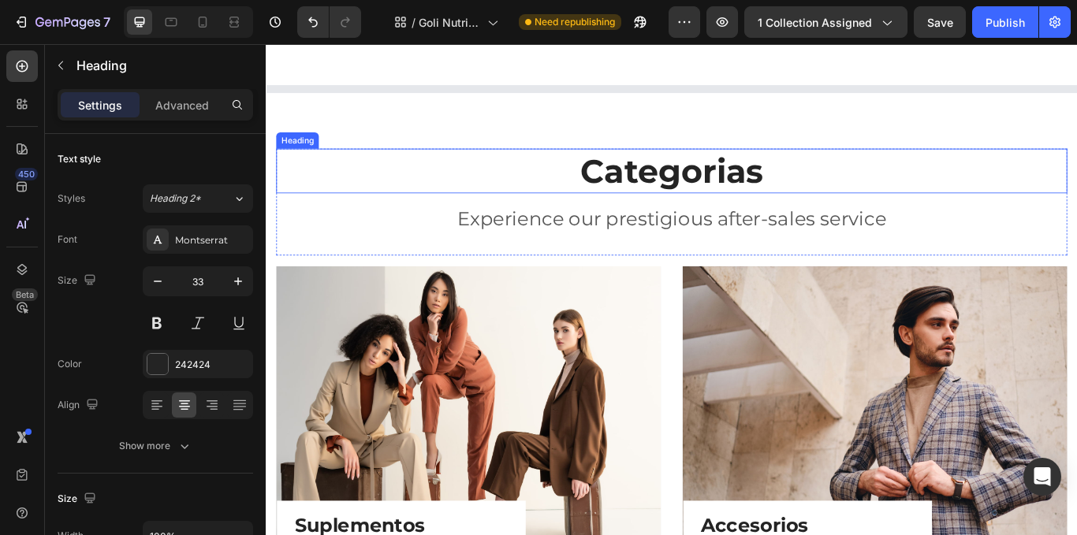
click at [712, 191] on p "Categorias" at bounding box center [739, 192] width 920 height 49
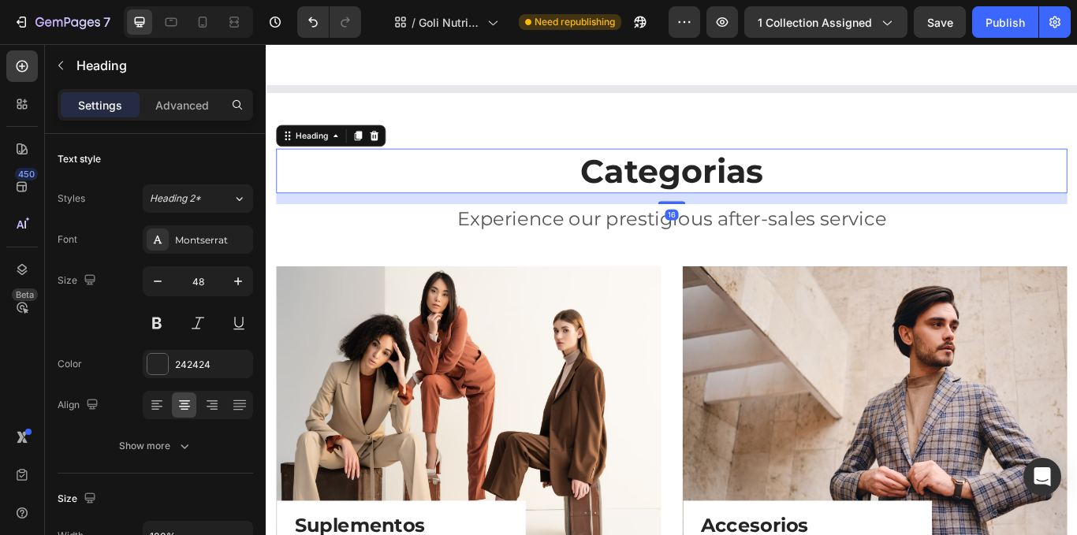
scroll to position [394, 0]
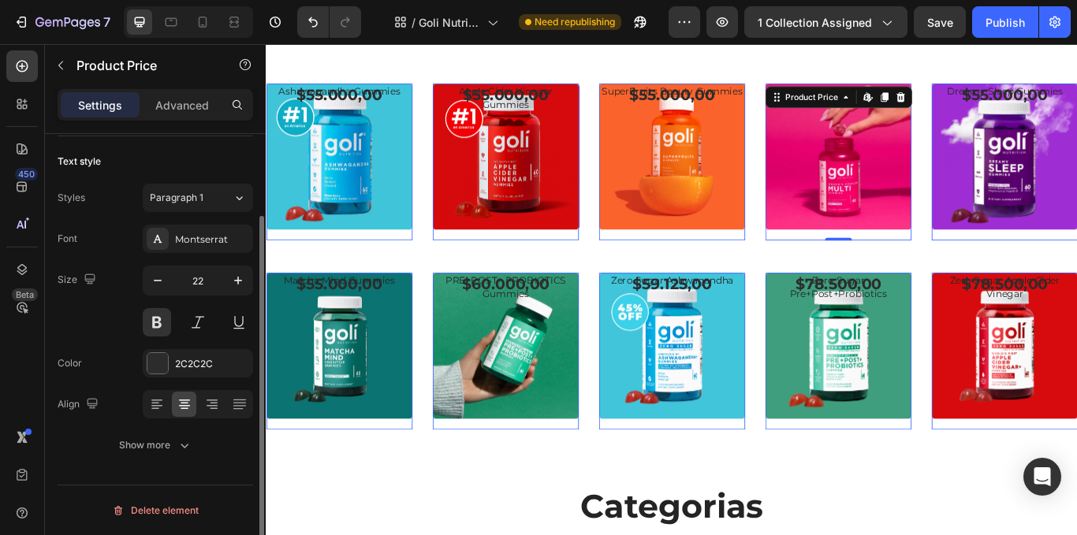
click at [266, 44] on div "Product Images Row Women Complete Multi Gummies (P) Title $55.000,00 Product Pr…" at bounding box center [266, 44] width 0 height 0
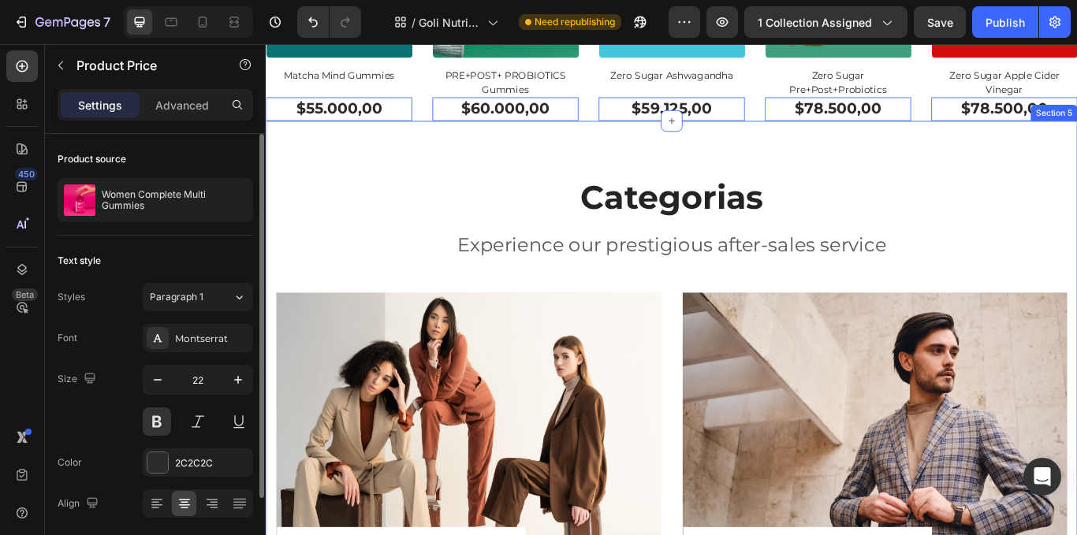
scroll to position [1026, 0]
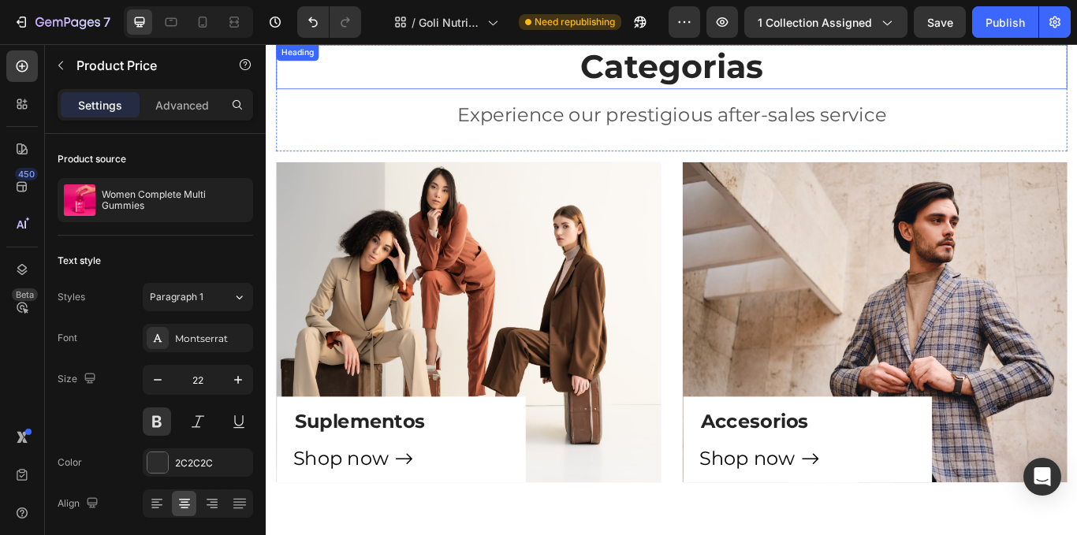
click at [715, 65] on p "Categorias" at bounding box center [739, 71] width 920 height 49
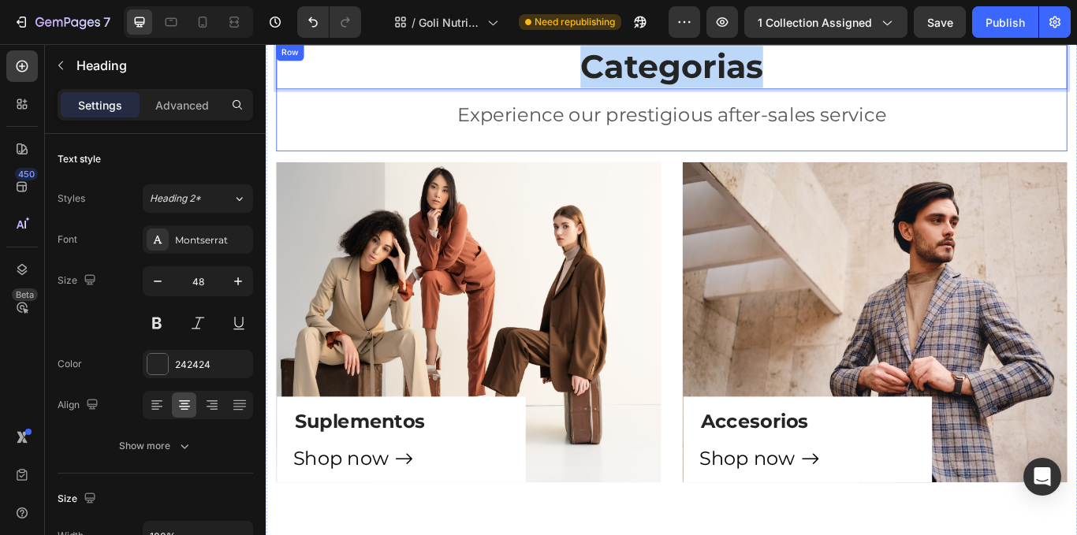
drag, startPoint x: 838, startPoint y: 84, endPoint x: 621, endPoint y: 101, distance: 218.4
click at [621, 101] on div "Categorias Heading 16 Experience our prestigious after-sales service Text block" at bounding box center [739, 107] width 923 height 125
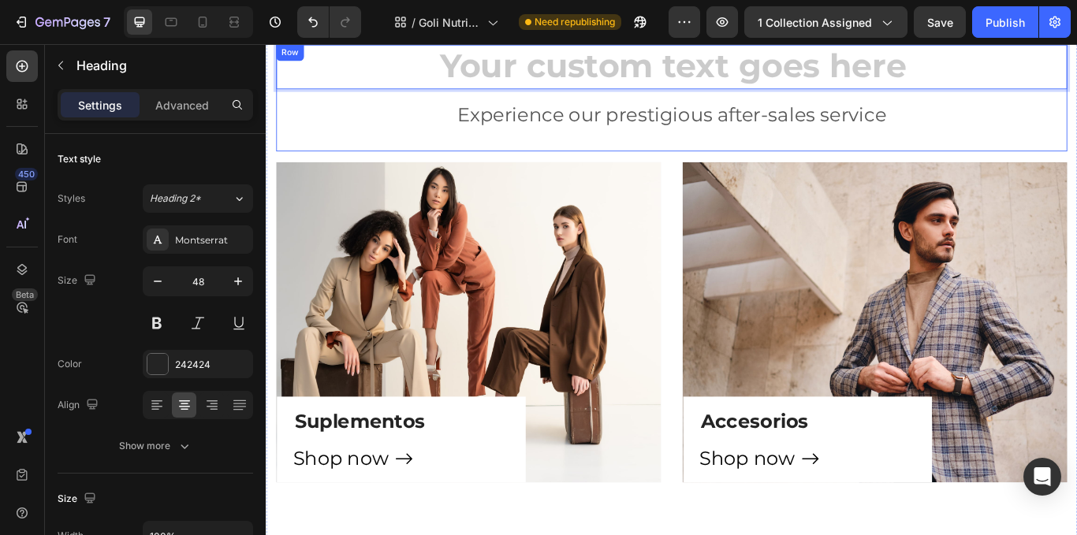
scroll to position [1013, 0]
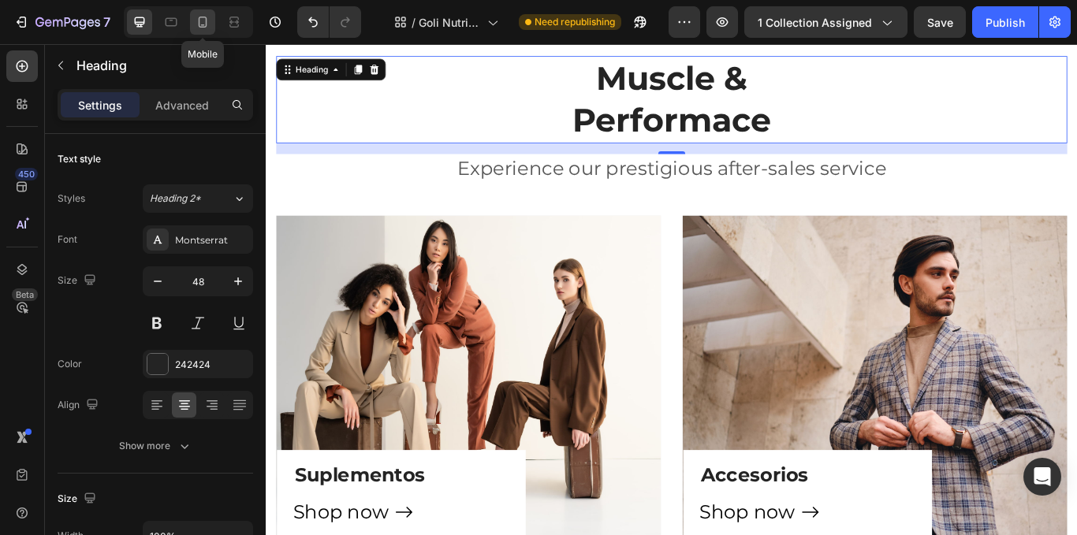
click at [200, 12] on div at bounding box center [202, 21] width 25 height 25
type input "42"
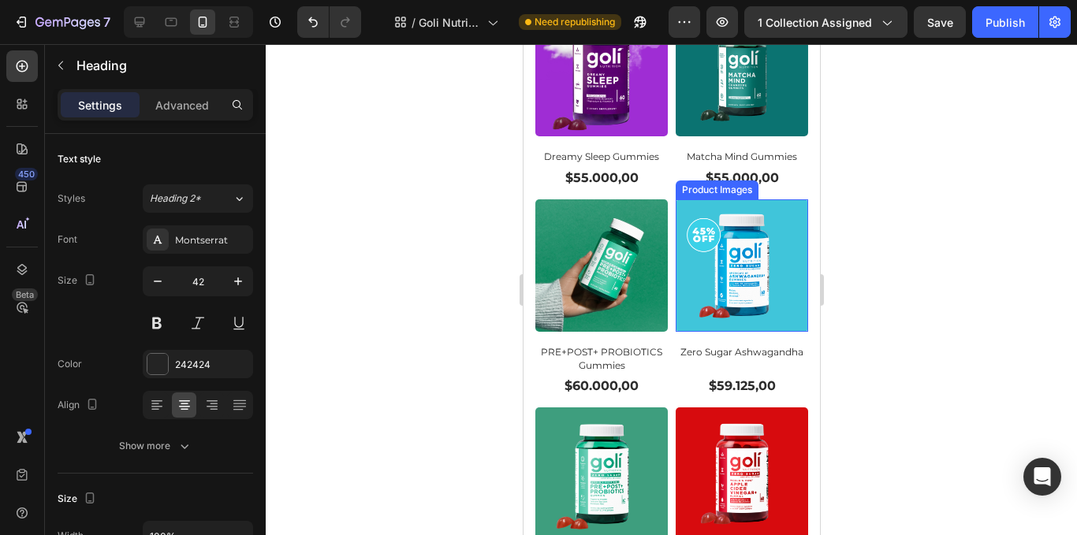
scroll to position [1185, 0]
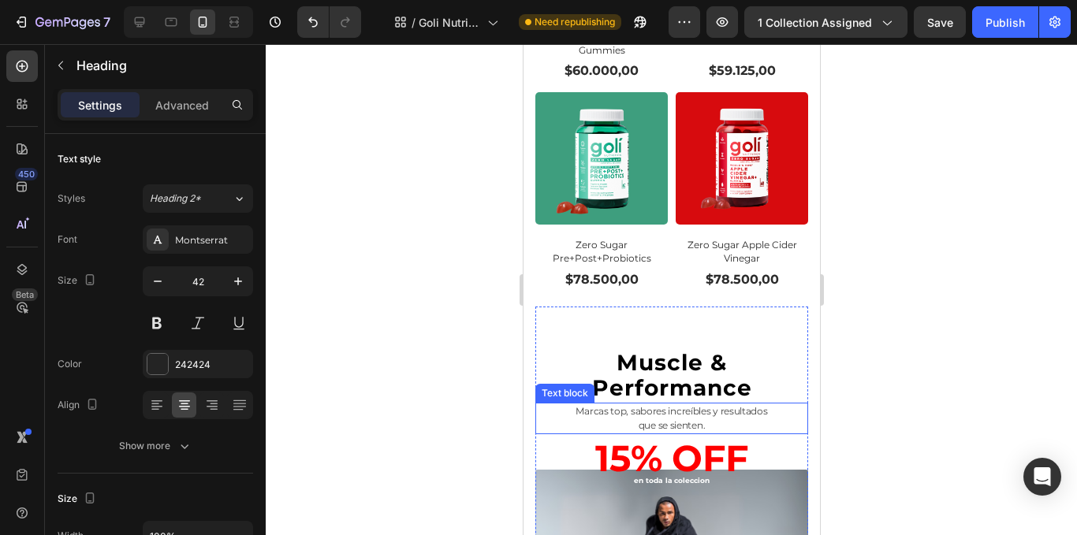
click at [692, 405] on span "Marcas top, sabores increíbles y resultados" at bounding box center [671, 411] width 192 height 12
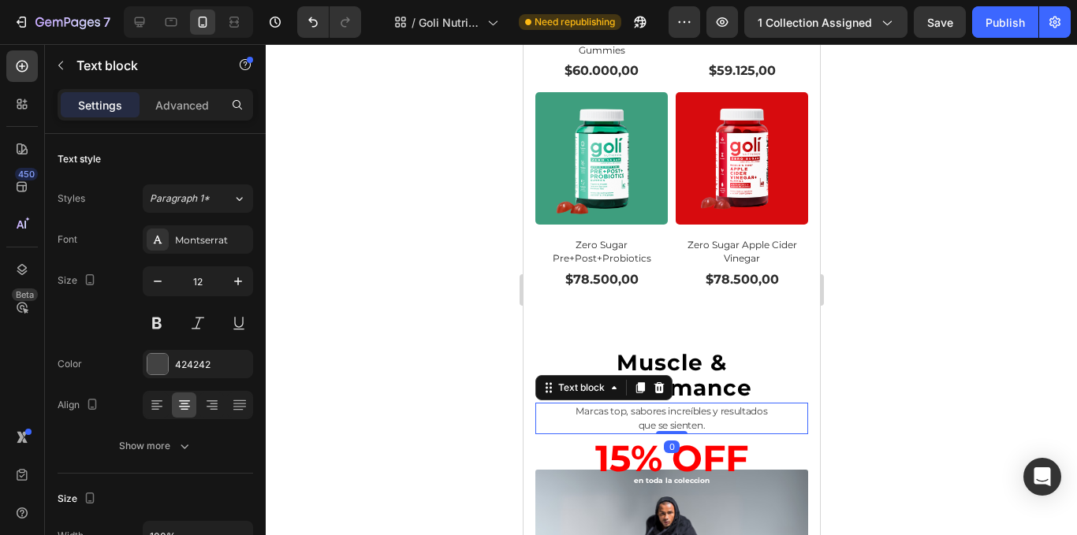
click at [702, 419] on p "que se sienten." at bounding box center [671, 426] width 270 height 14
drag, startPoint x: 703, startPoint y: 400, endPoint x: 563, endPoint y: 376, distance: 142.4
click at [563, 403] on div "Marcas top, sabores increíbles y resultados que se sienten." at bounding box center [671, 419] width 273 height 32
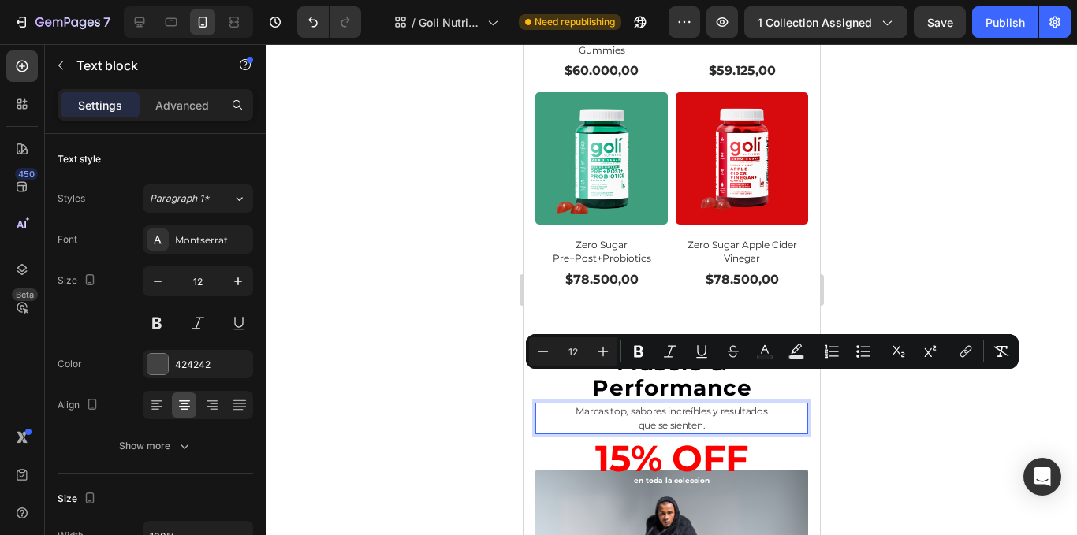
copy div "Marcas top, sabores increíbles y resultados que se sienten."
click at [494, 180] on div at bounding box center [672, 289] width 812 height 491
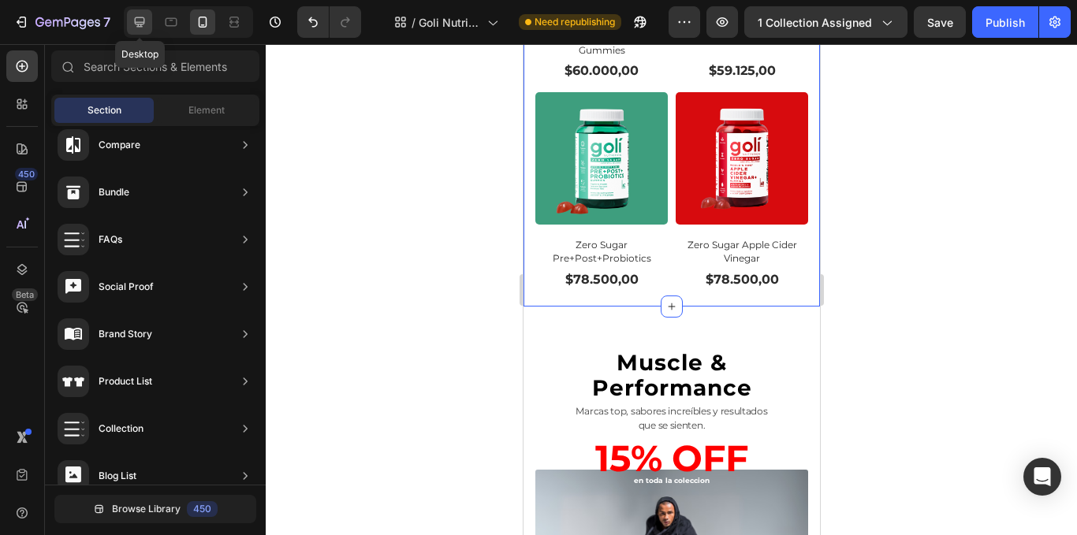
click at [144, 22] on icon at bounding box center [140, 22] width 10 height 10
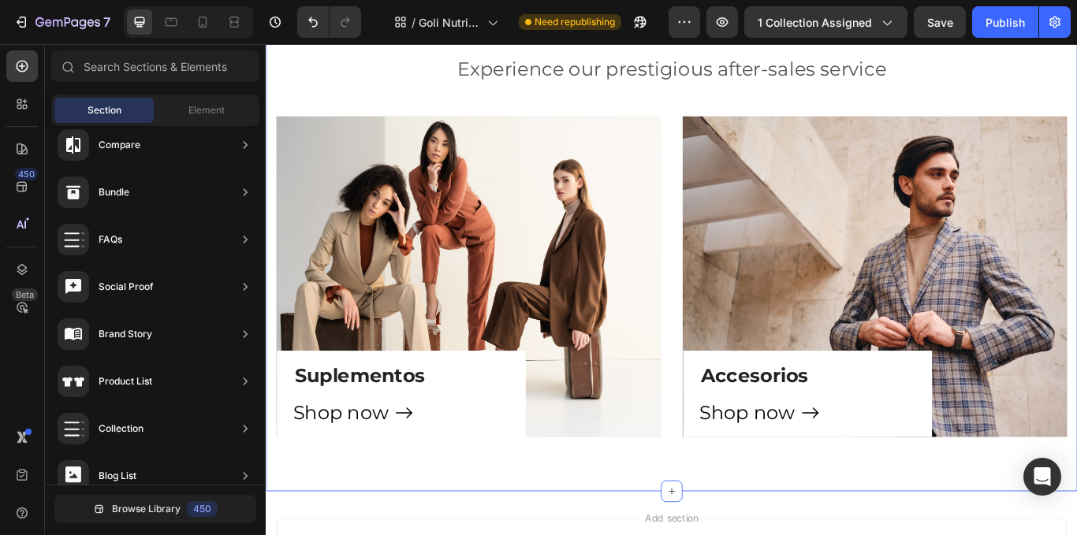
scroll to position [752, 0]
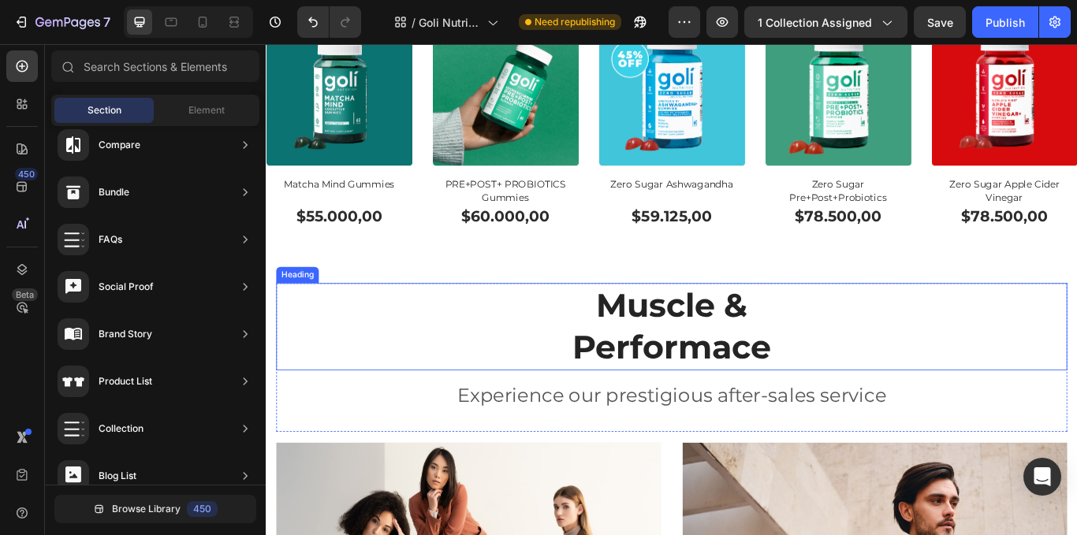
drag, startPoint x: 819, startPoint y: 386, endPoint x: 804, endPoint y: 410, distance: 28.0
click at [819, 388] on p "Muscle & Performace" at bounding box center [739, 374] width 920 height 99
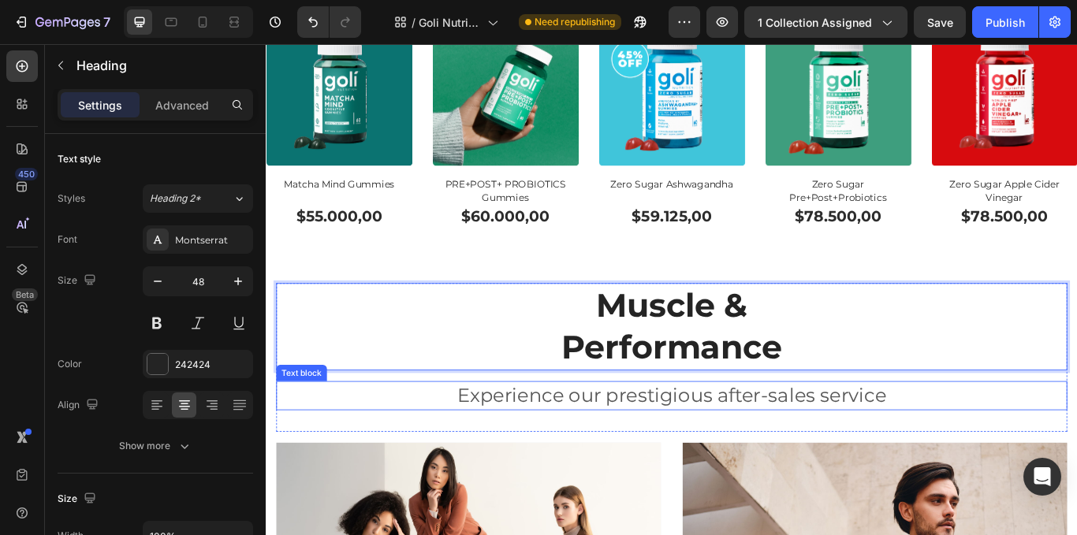
click at [825, 439] on p "Experience our prestigious after-sales service" at bounding box center [739, 454] width 920 height 31
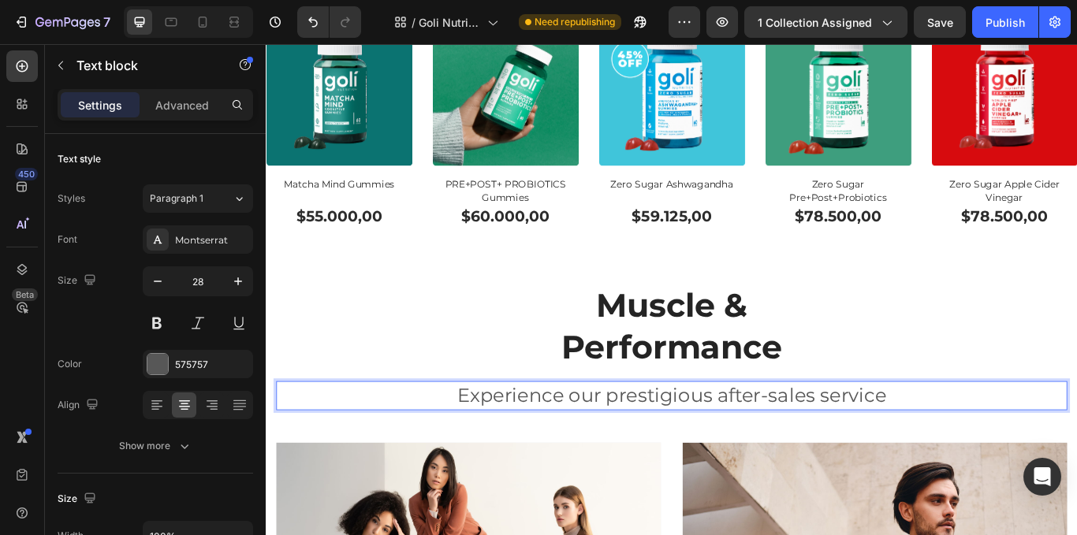
click at [1019, 449] on p "Experience our prestigious after-sales service" at bounding box center [739, 454] width 920 height 31
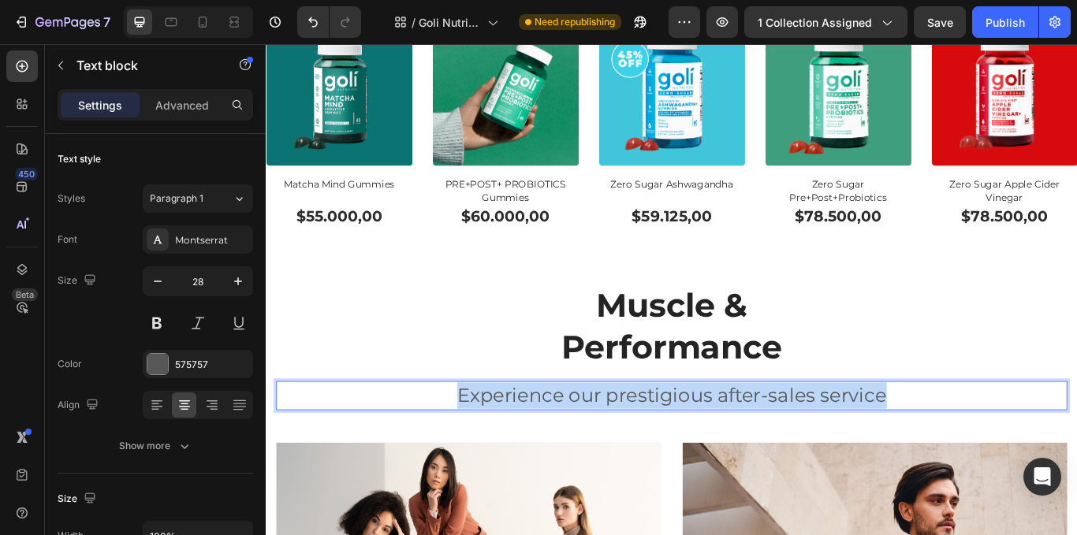
drag, startPoint x: 1014, startPoint y: 450, endPoint x: 467, endPoint y: 453, distance: 547.3
click at [467, 453] on p "Experience our prestigious after-sales service" at bounding box center [739, 454] width 920 height 31
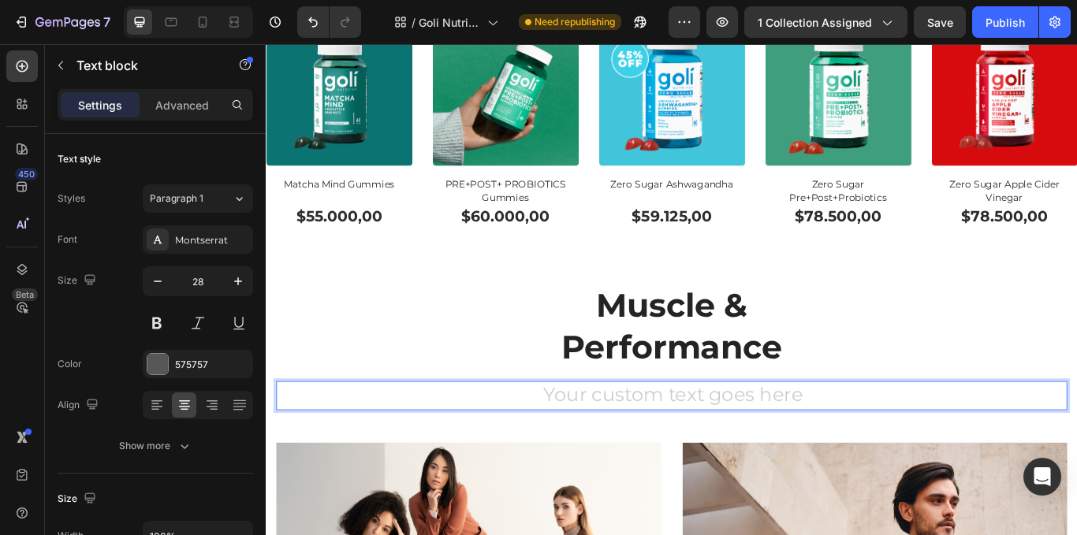
drag, startPoint x: 591, startPoint y: 447, endPoint x: 600, endPoint y: 447, distance: 8.7
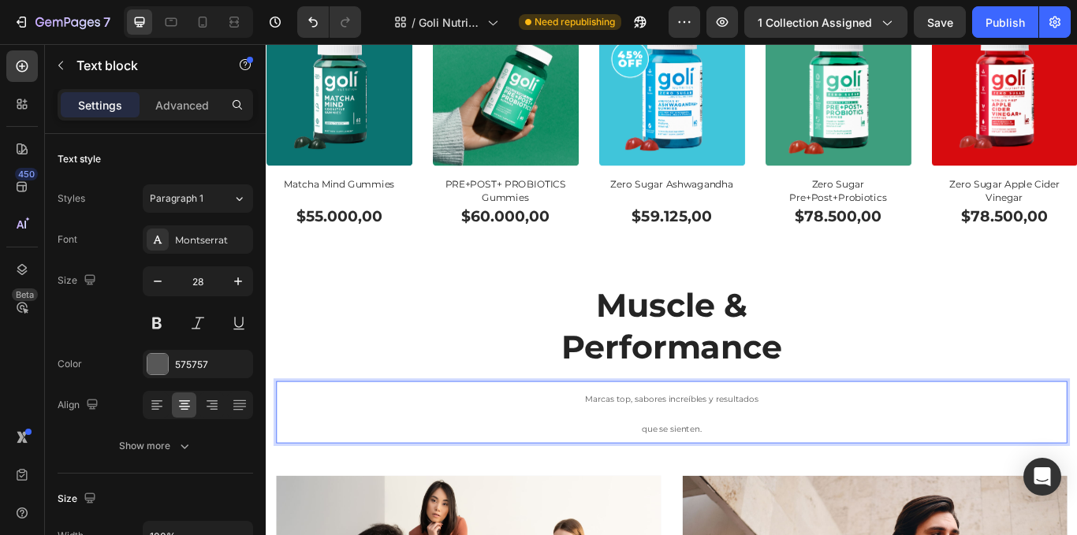
drag, startPoint x: 809, startPoint y: 483, endPoint x: 614, endPoint y: 450, distance: 198.4
click at [614, 450] on div "Marcas top, sabores increíbles y resultados que se sienten." at bounding box center [739, 474] width 923 height 73
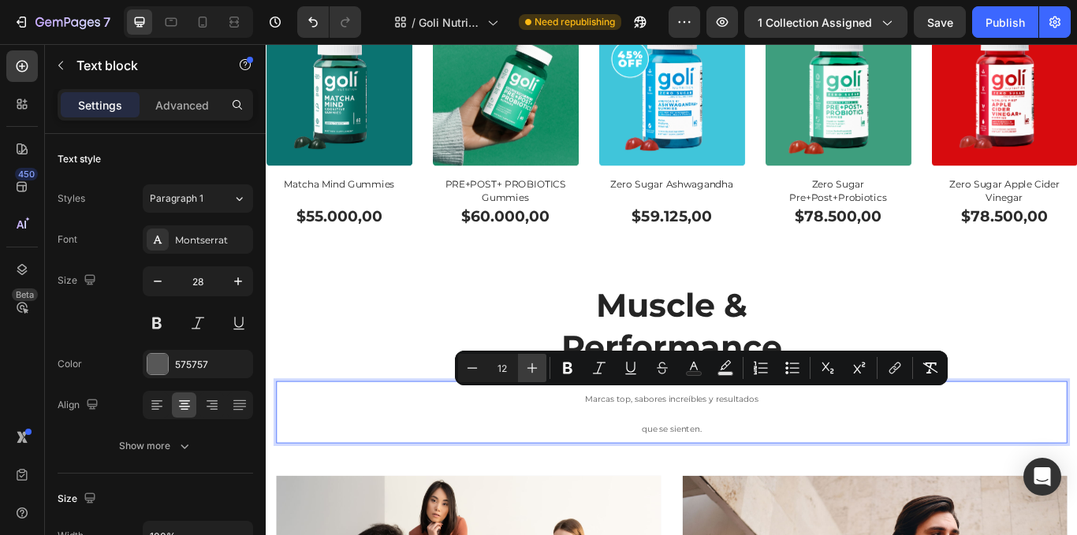
click at [529, 367] on icon "Editor contextual toolbar" at bounding box center [532, 368] width 16 height 16
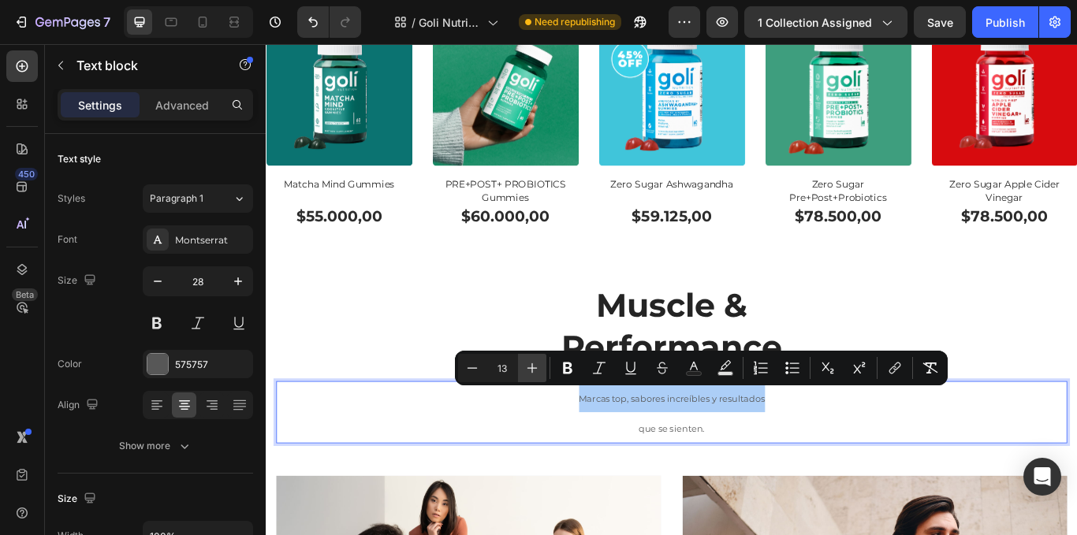
click at [529, 367] on icon "Editor contextual toolbar" at bounding box center [532, 368] width 16 height 16
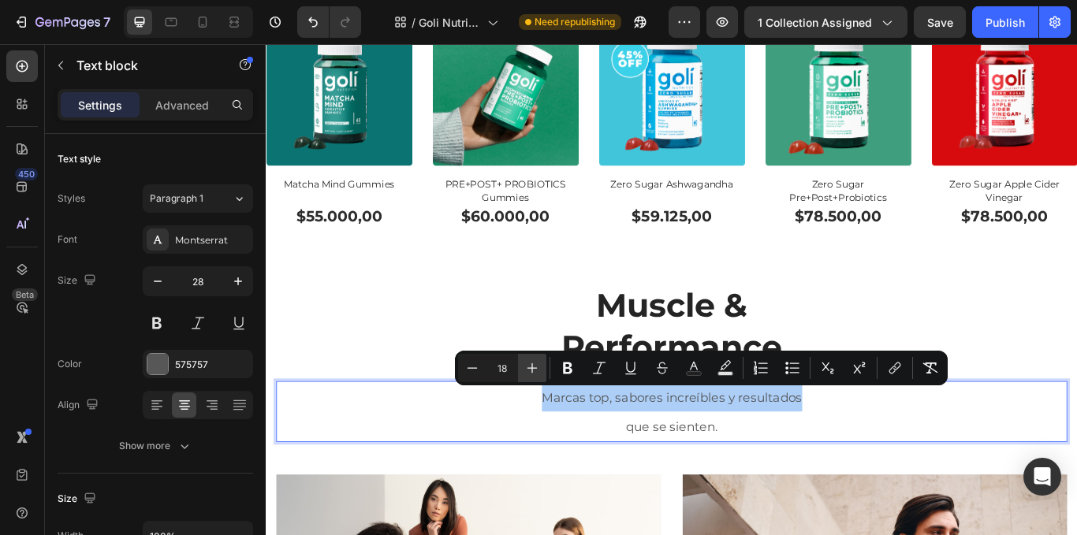
click at [529, 367] on icon "Editor contextual toolbar" at bounding box center [532, 368] width 16 height 16
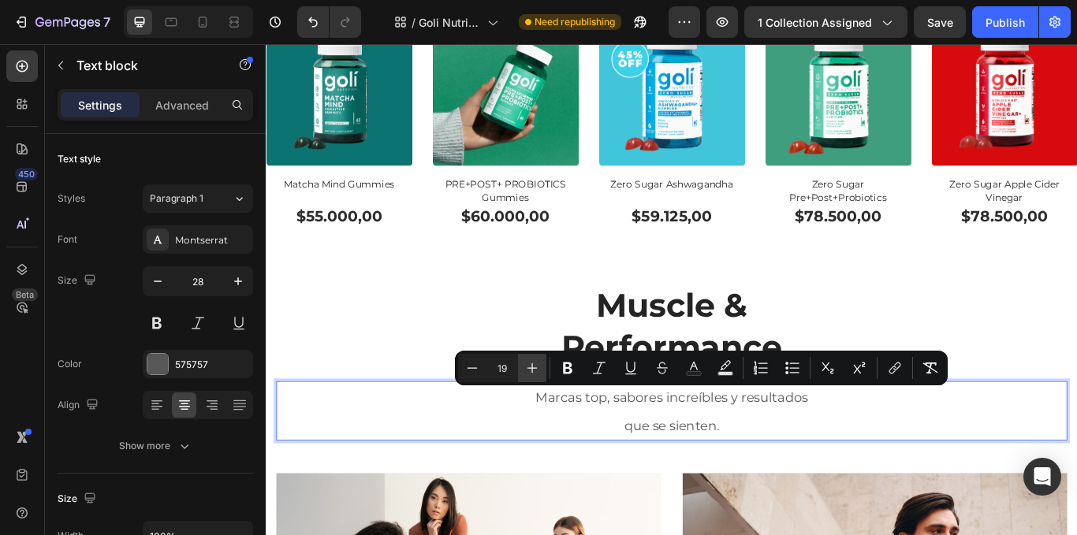
click at [529, 367] on icon "Editor contextual toolbar" at bounding box center [532, 368] width 16 height 16
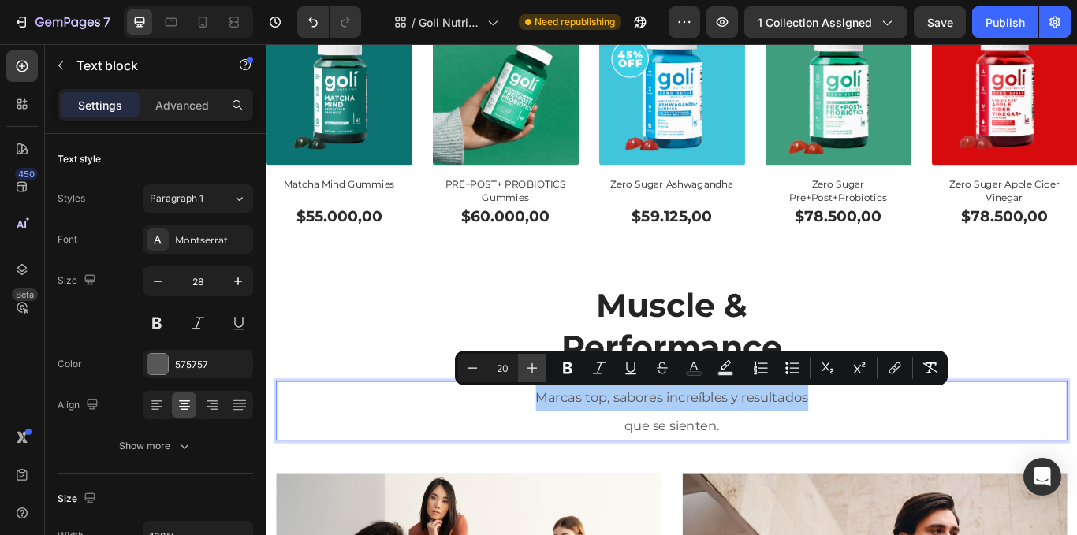
click at [529, 367] on icon "Editor contextual toolbar" at bounding box center [532, 368] width 16 height 16
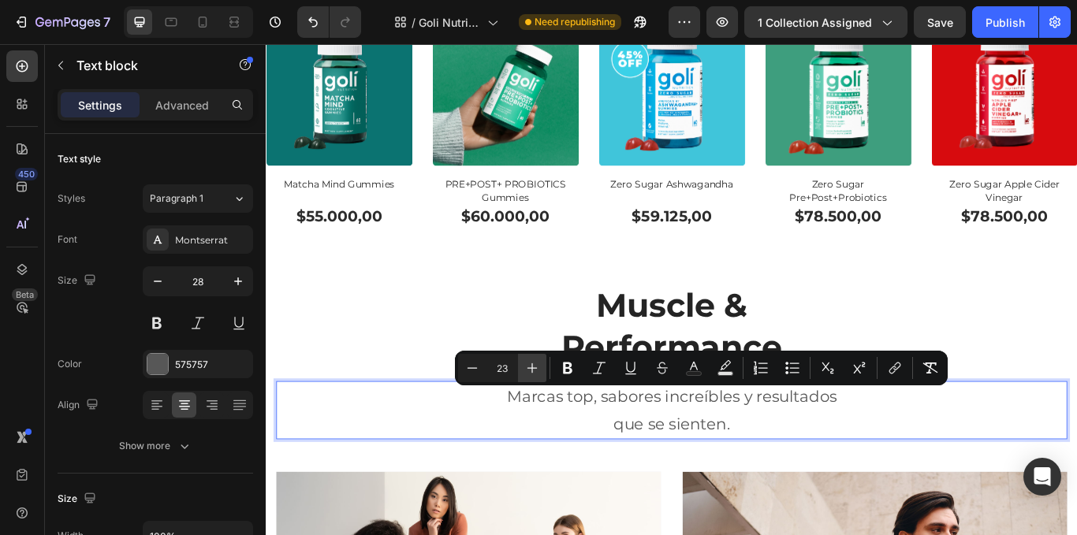
click at [529, 367] on icon "Editor contextual toolbar" at bounding box center [532, 368] width 16 height 16
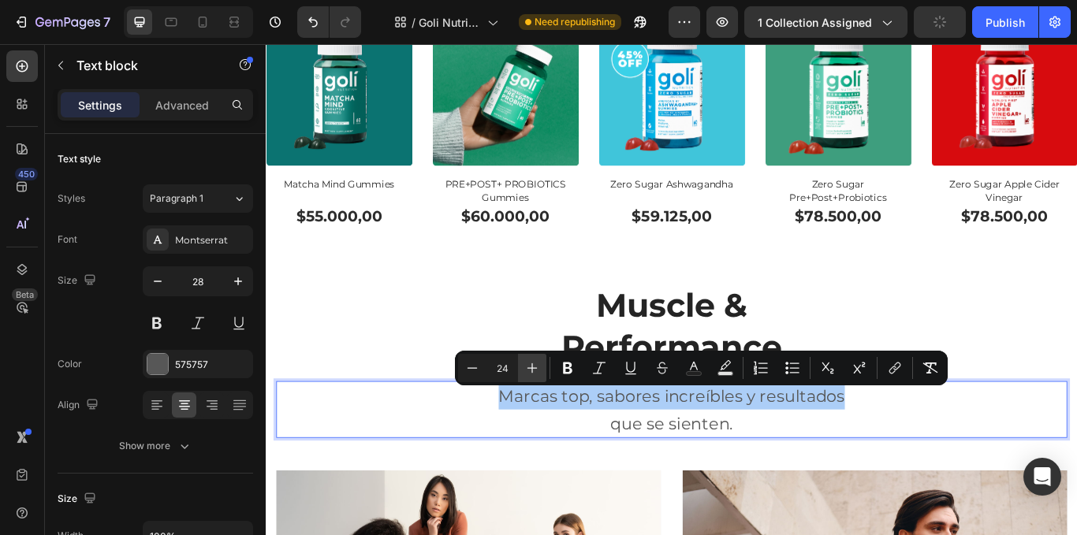
click at [529, 367] on icon "Editor contextual toolbar" at bounding box center [532, 368] width 16 height 16
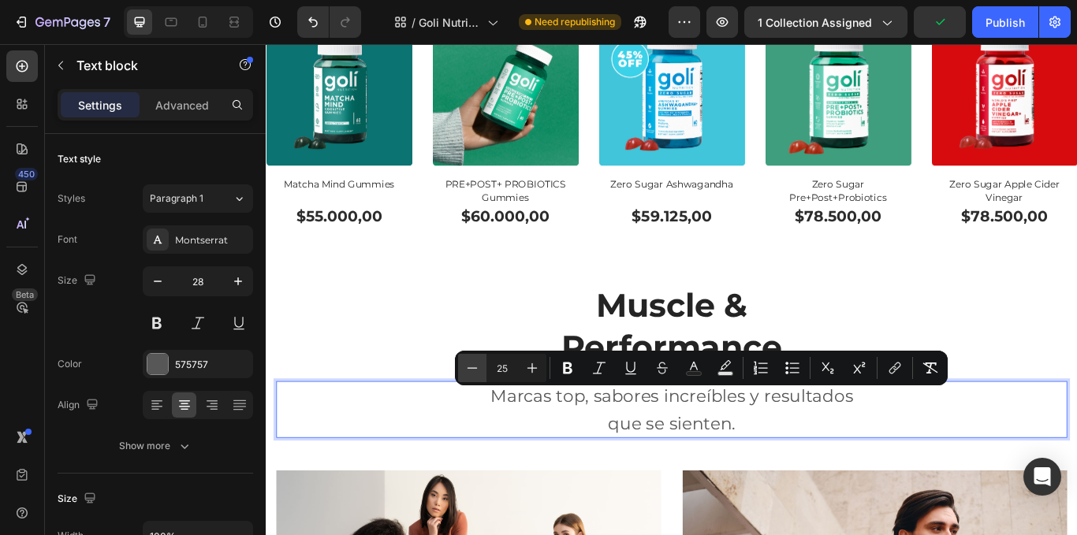
click at [476, 372] on icon "Editor contextual toolbar" at bounding box center [473, 368] width 16 height 16
type input "24"
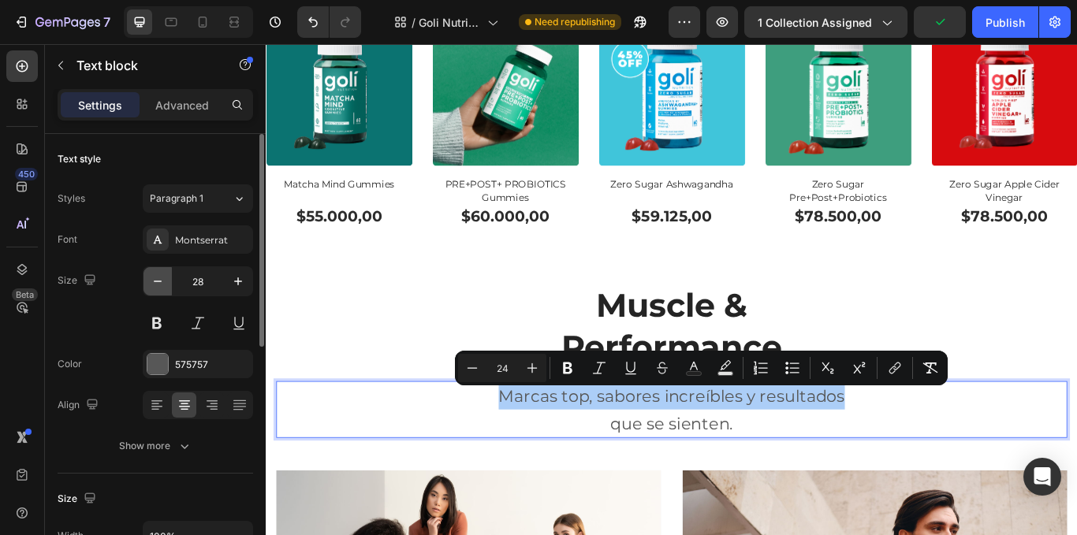
click at [162, 282] on icon "button" at bounding box center [158, 282] width 16 height 16
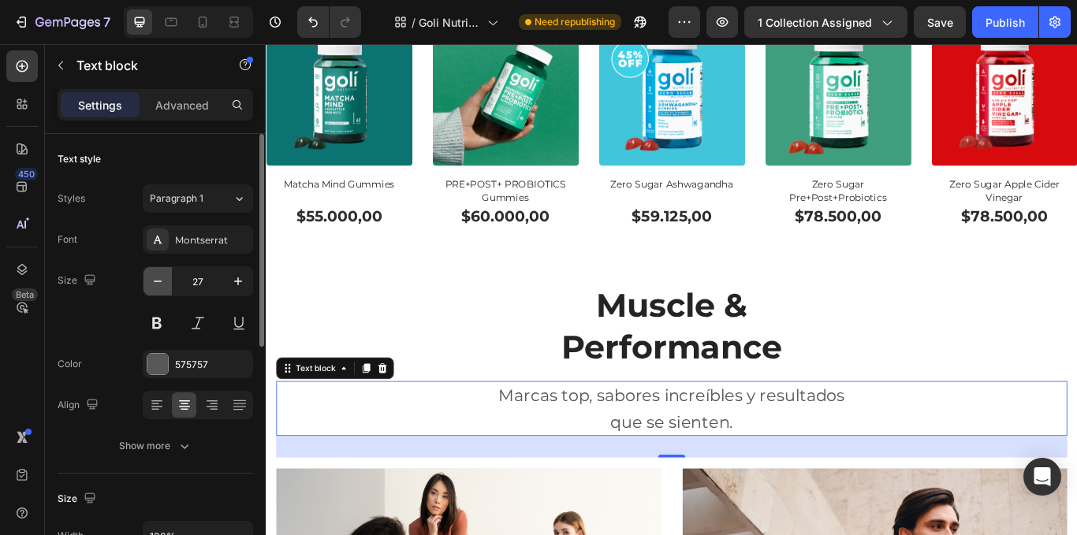
click at [162, 281] on icon "button" at bounding box center [158, 282] width 16 height 16
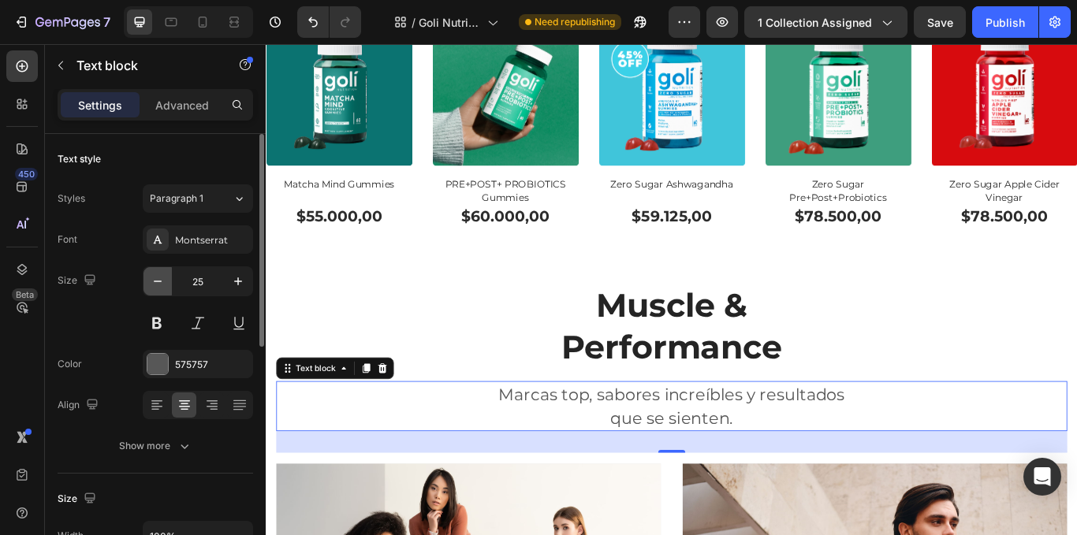
click at [162, 281] on icon "button" at bounding box center [158, 282] width 16 height 16
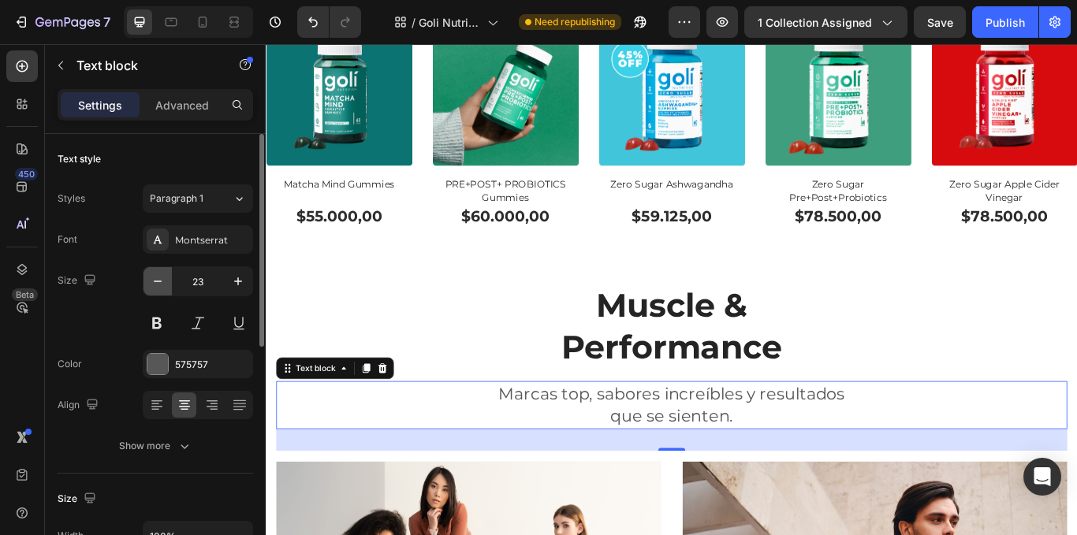
click at [162, 281] on icon "button" at bounding box center [158, 282] width 16 height 16
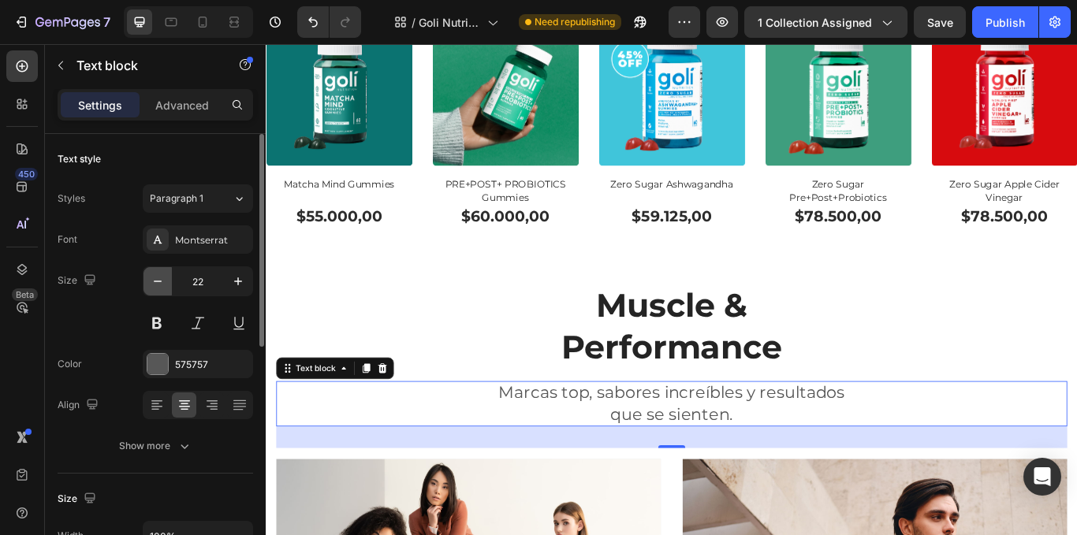
click at [162, 281] on icon "button" at bounding box center [158, 282] width 16 height 16
type input "20"
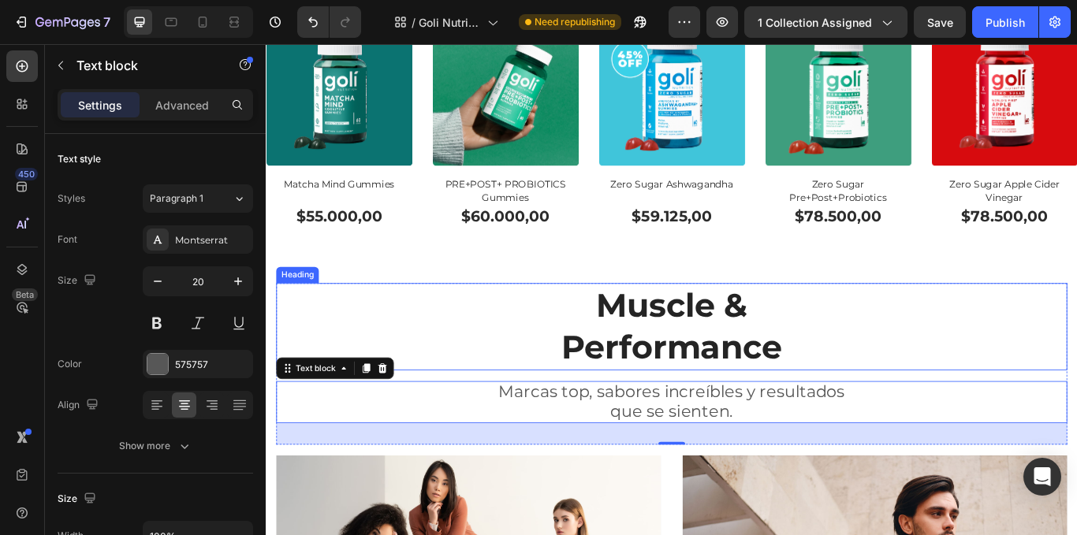
click at [965, 399] on p "Muscle & Performance" at bounding box center [739, 374] width 920 height 99
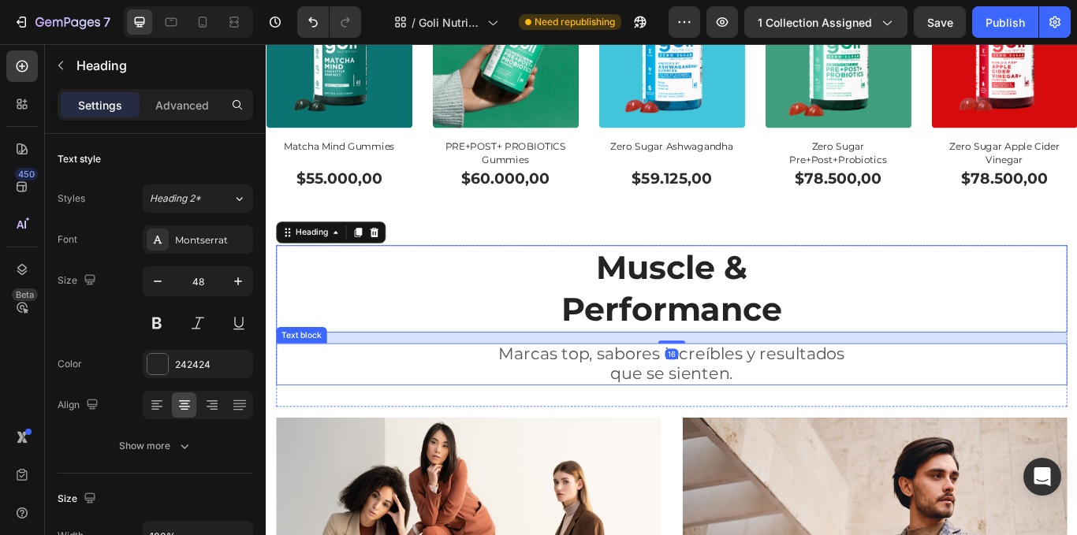
scroll to position [831, 0]
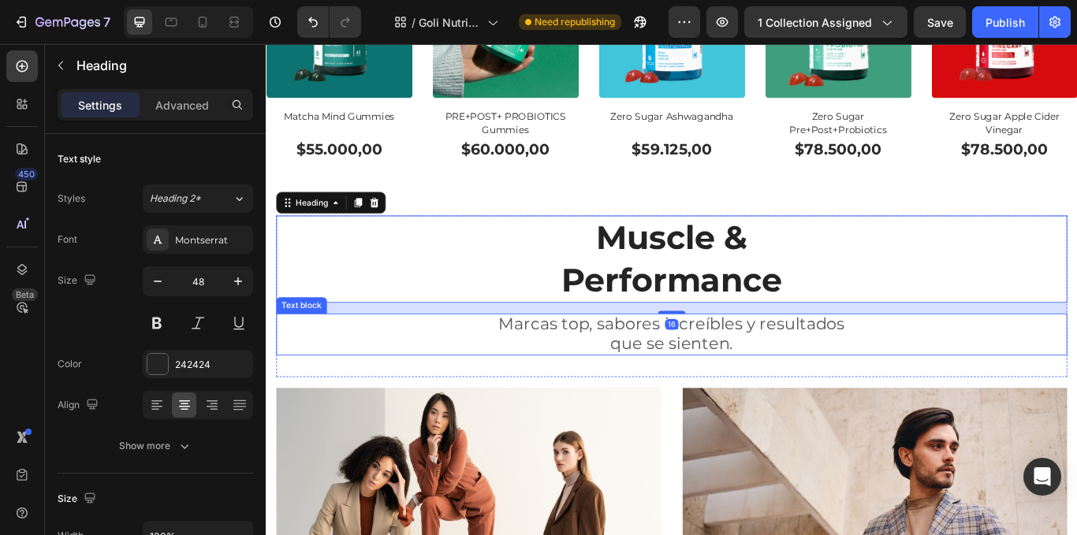
click at [862, 394] on p "que se sienten." at bounding box center [739, 394] width 920 height 23
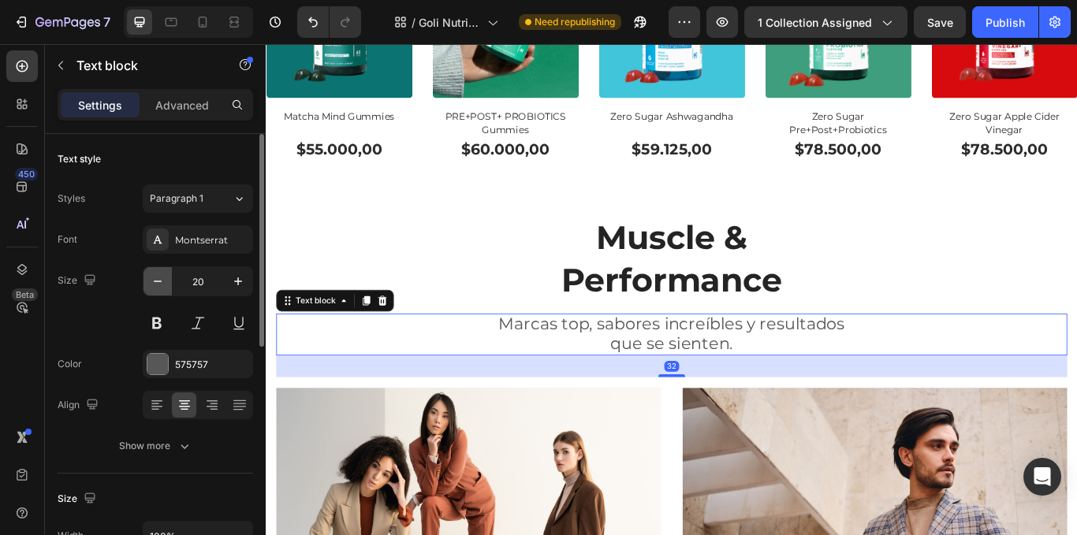
click at [155, 272] on button "button" at bounding box center [158, 281] width 28 height 28
type input "18"
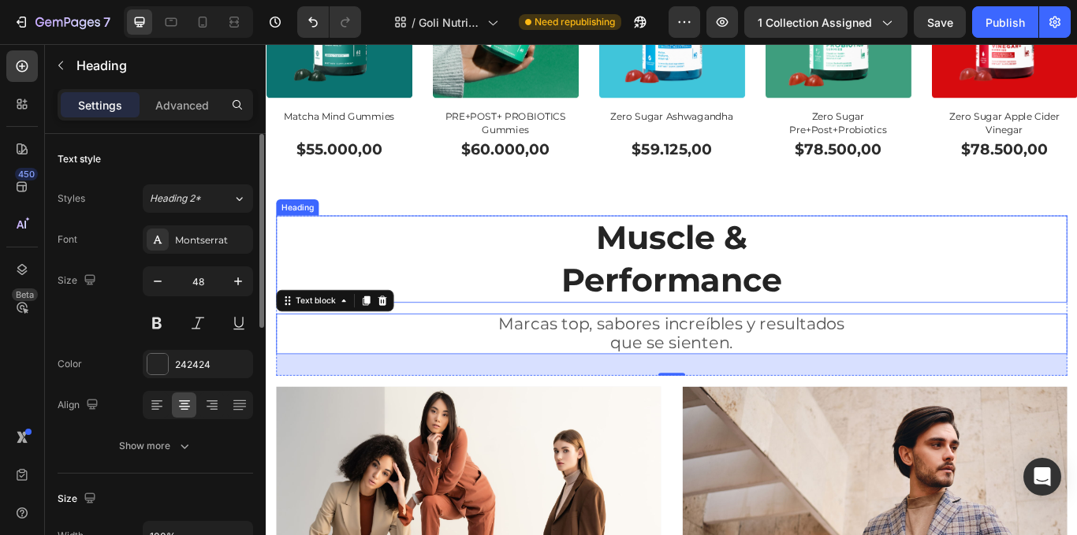
click at [550, 301] on p "Muscle & Performance" at bounding box center [739, 295] width 920 height 99
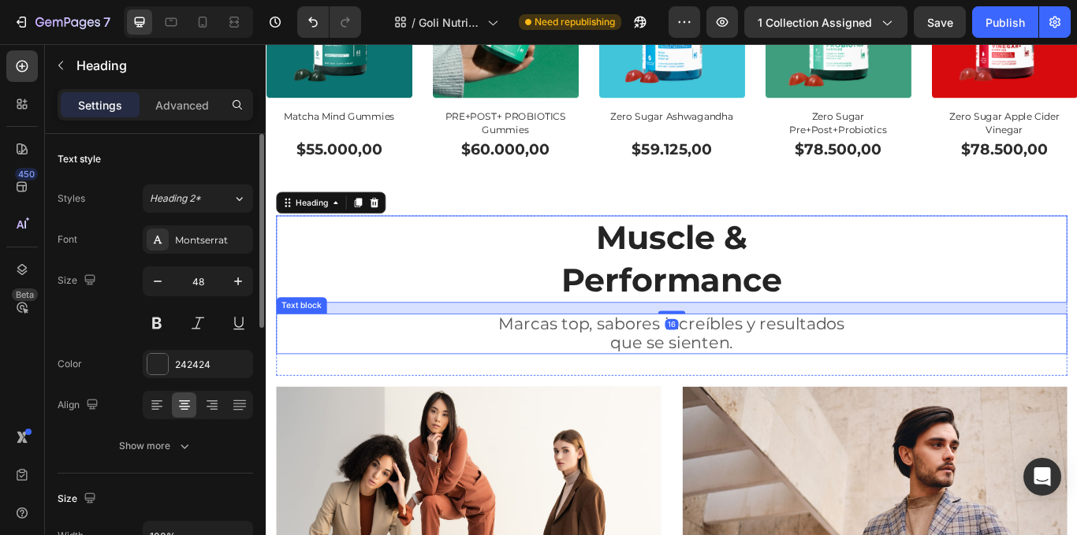
click at [787, 395] on span "que se sienten." at bounding box center [739, 392] width 143 height 23
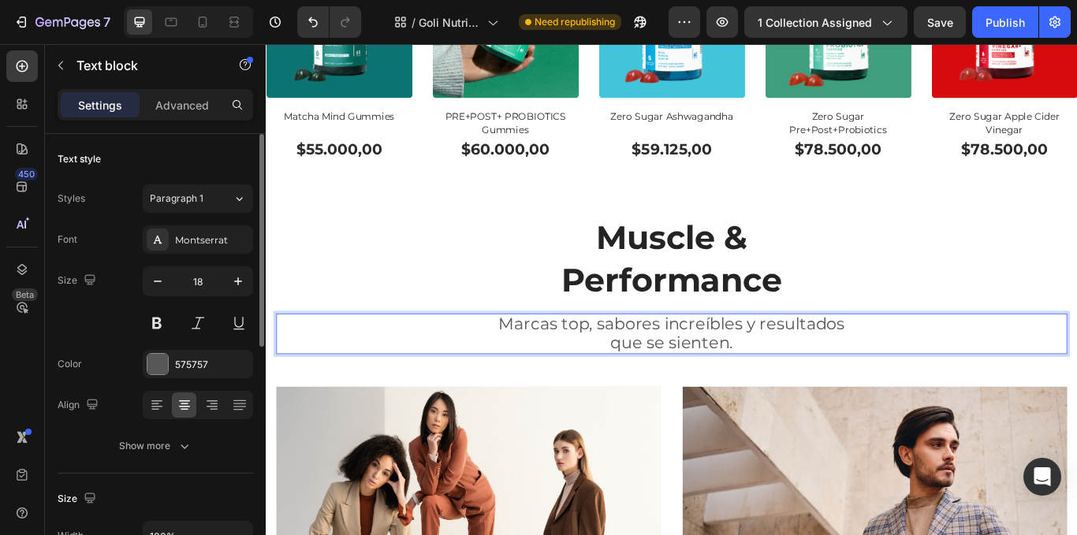
drag, startPoint x: 805, startPoint y: 389, endPoint x: 529, endPoint y: 349, distance: 278.8
click at [539, 359] on div "Marcas top, sabores increíbles y resultados que se sienten." at bounding box center [739, 382] width 923 height 47
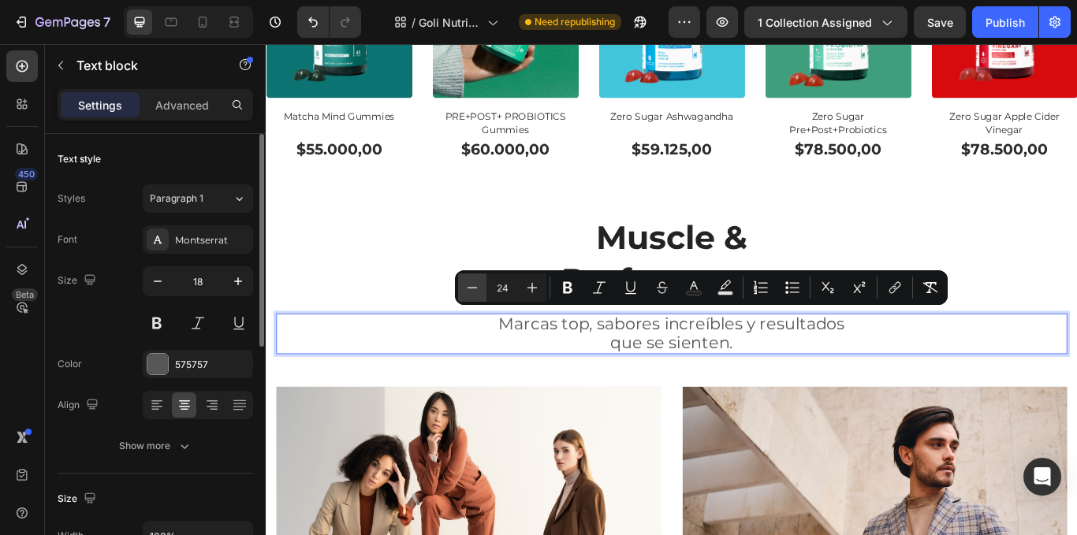
click at [480, 282] on button "Minus" at bounding box center [472, 288] width 28 height 28
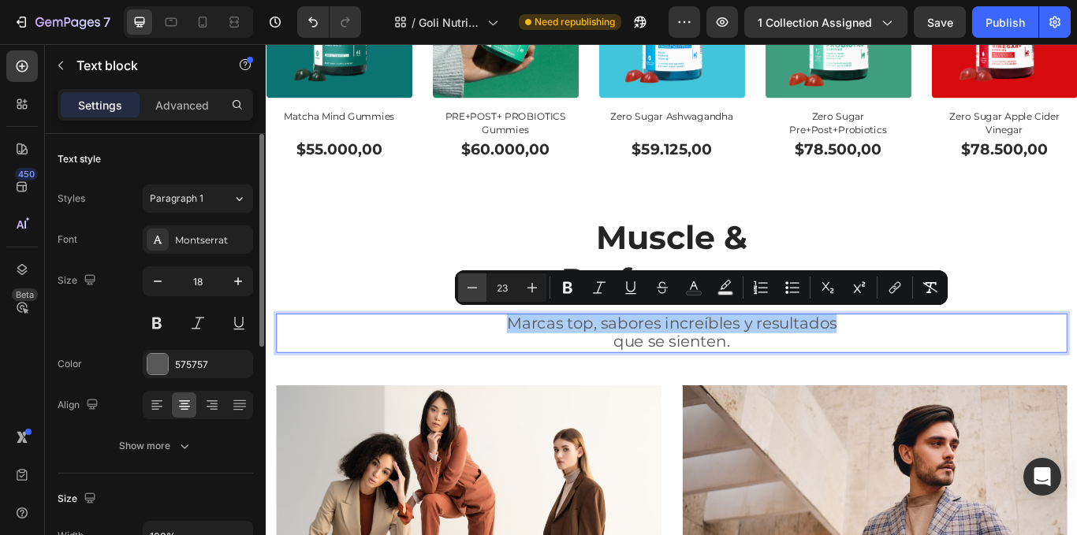
click at [480, 282] on button "Minus" at bounding box center [472, 288] width 28 height 28
type input "22"
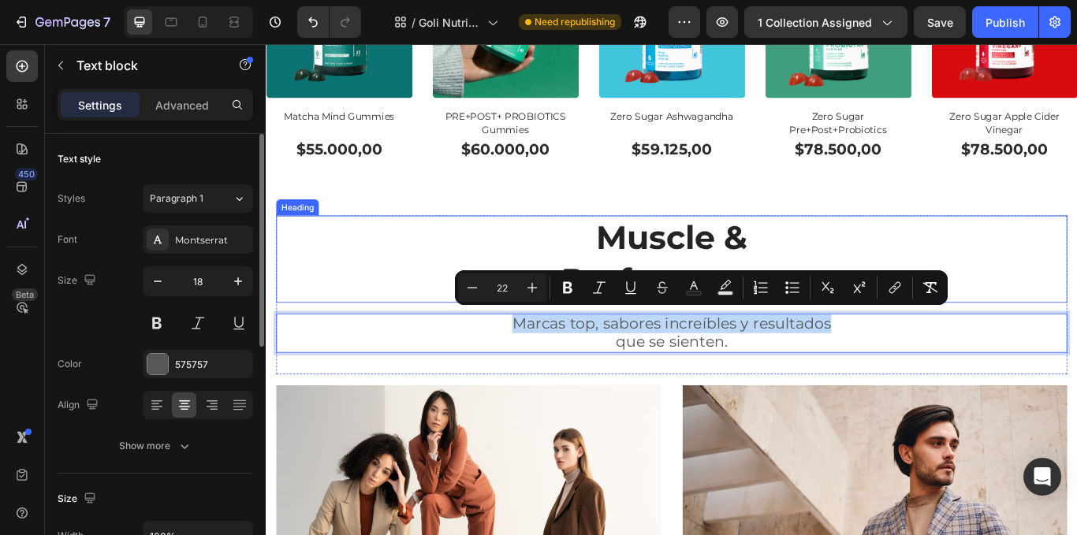
click at [425, 249] on p "Muscle & Performance" at bounding box center [739, 295] width 920 height 99
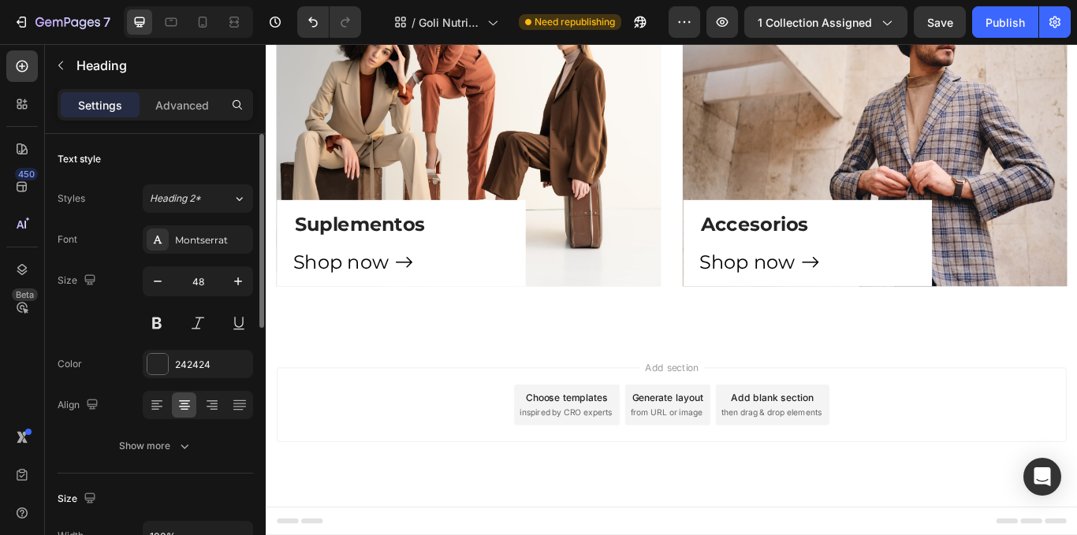
scroll to position [445, 0]
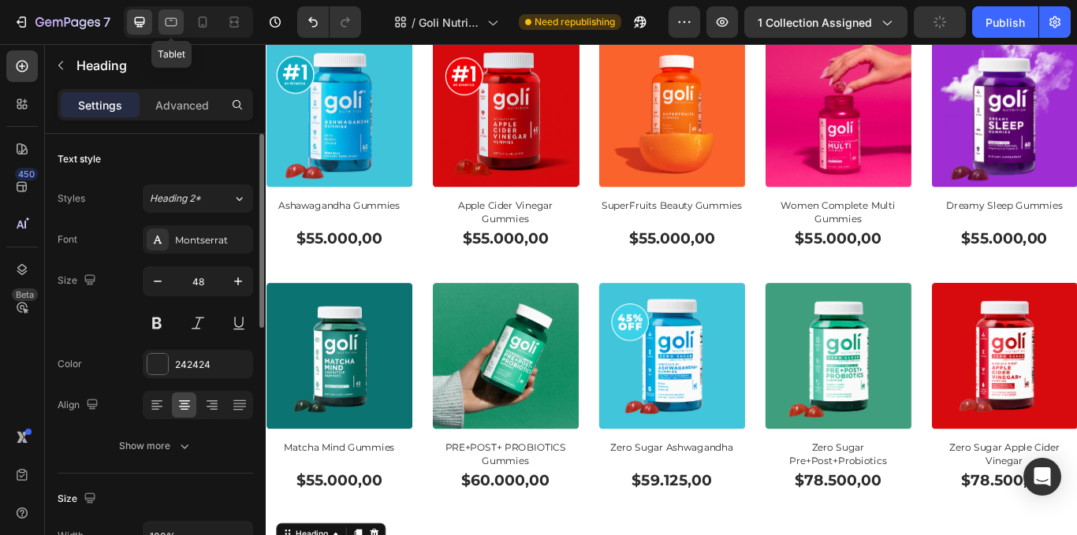
click at [165, 16] on icon at bounding box center [171, 22] width 16 height 16
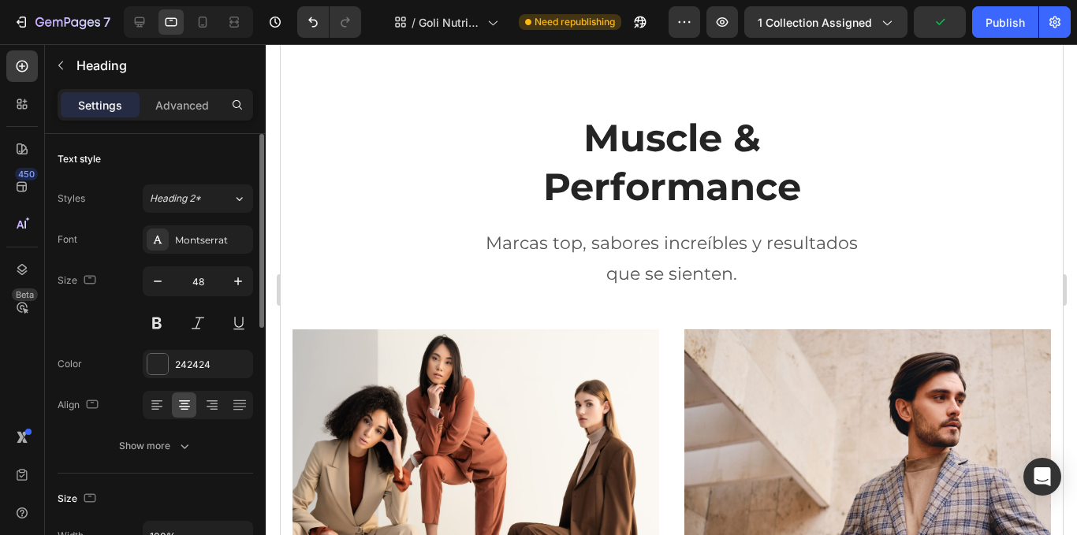
scroll to position [907, 0]
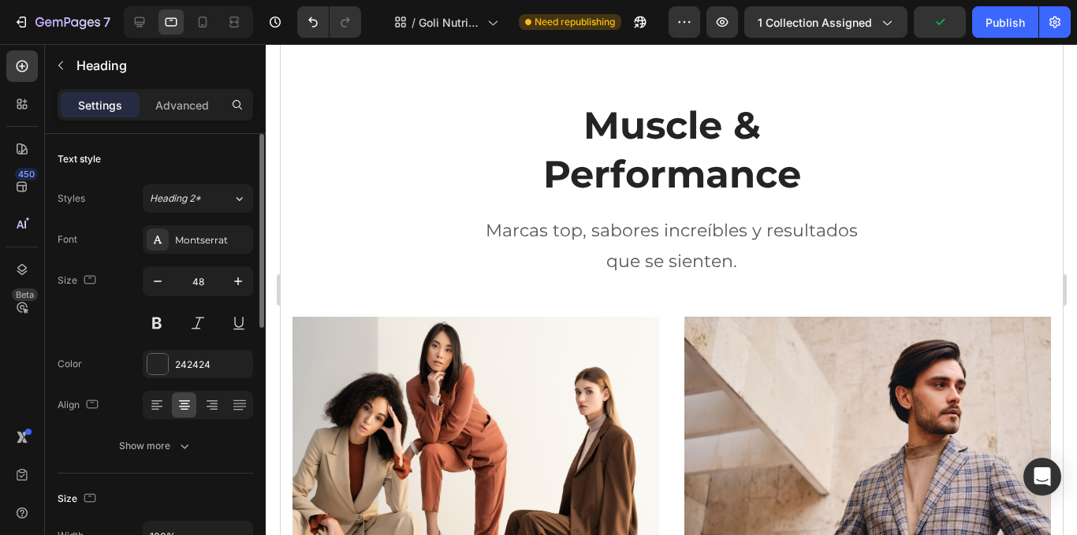
click at [674, 168] on h2 "Muscle & Performance" at bounding box center [671, 150] width 759 height 102
click at [808, 248] on p "que se sienten." at bounding box center [671, 262] width 756 height 32
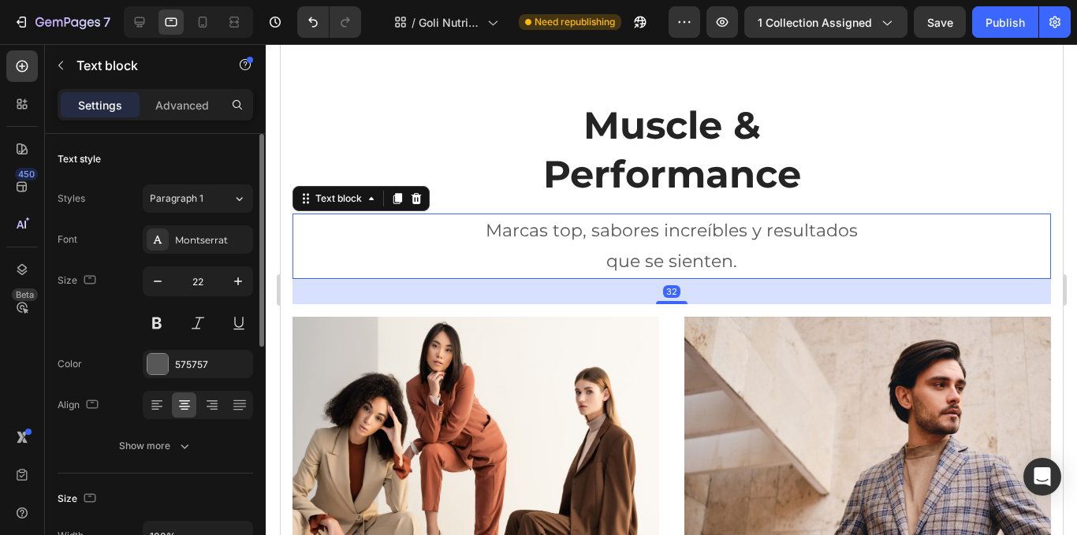
click at [808, 248] on p "que se sienten." at bounding box center [671, 262] width 756 height 32
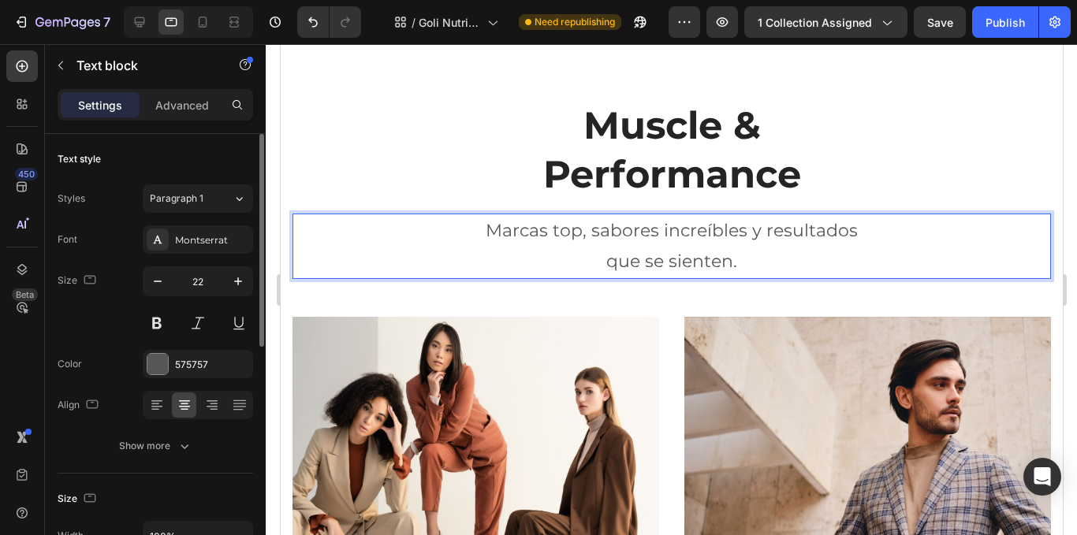
drag, startPoint x: 808, startPoint y: 248, endPoint x: 442, endPoint y: 237, distance: 366.1
click at [442, 237] on div "Marcas top, sabores increíbles y resultados que se sienten." at bounding box center [671, 246] width 759 height 65
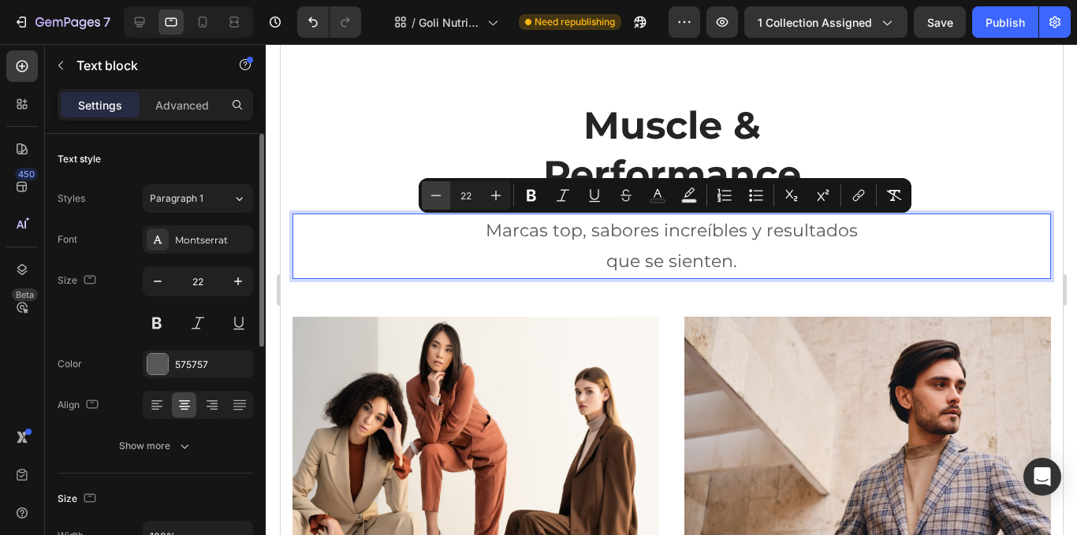
click at [439, 192] on icon "Editor contextual toolbar" at bounding box center [436, 196] width 16 height 16
type input "19"
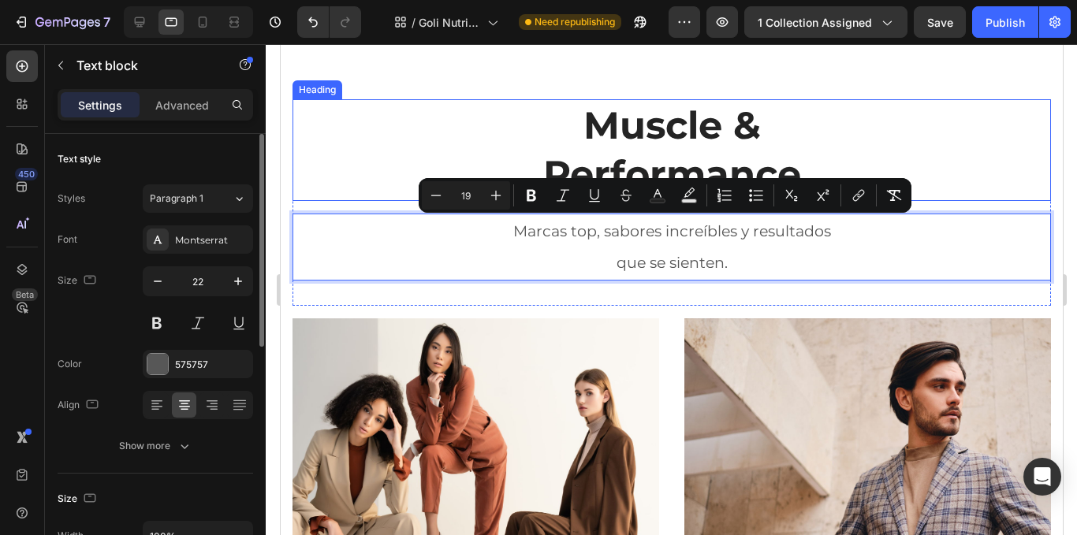
click at [580, 127] on p "Muscle & Performance" at bounding box center [671, 150] width 756 height 99
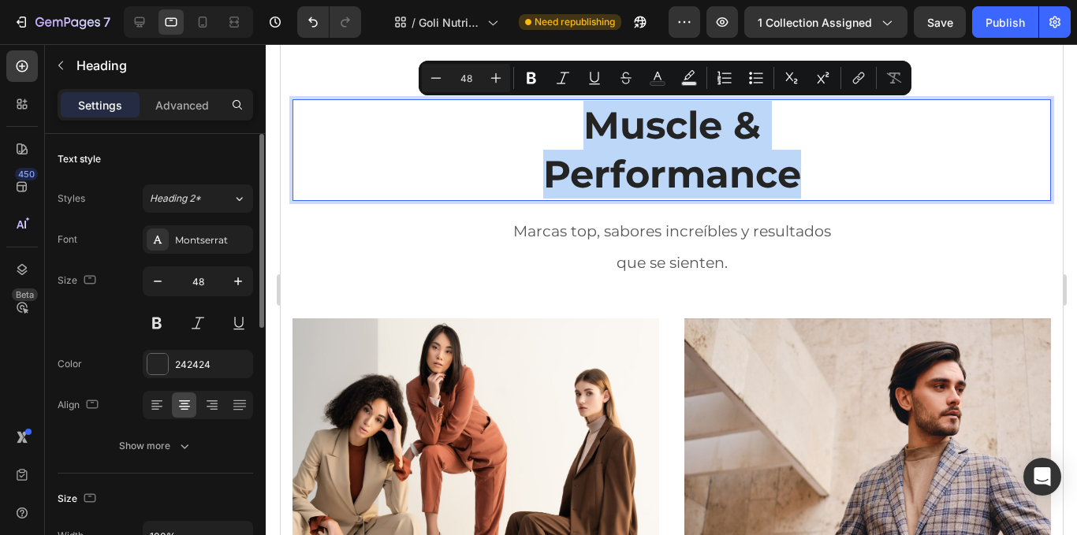
drag, startPoint x: 558, startPoint y: 113, endPoint x: 915, endPoint y: 168, distance: 360.7
click at [915, 168] on p "Muscle & Performance" at bounding box center [671, 150] width 756 height 99
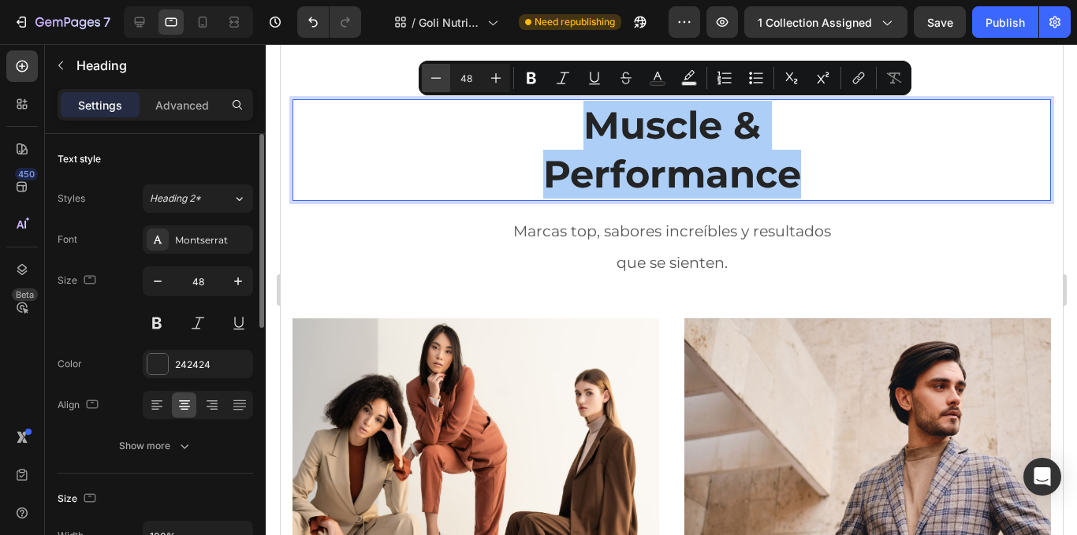
click at [433, 79] on icon "Editor contextual toolbar" at bounding box center [436, 78] width 16 height 16
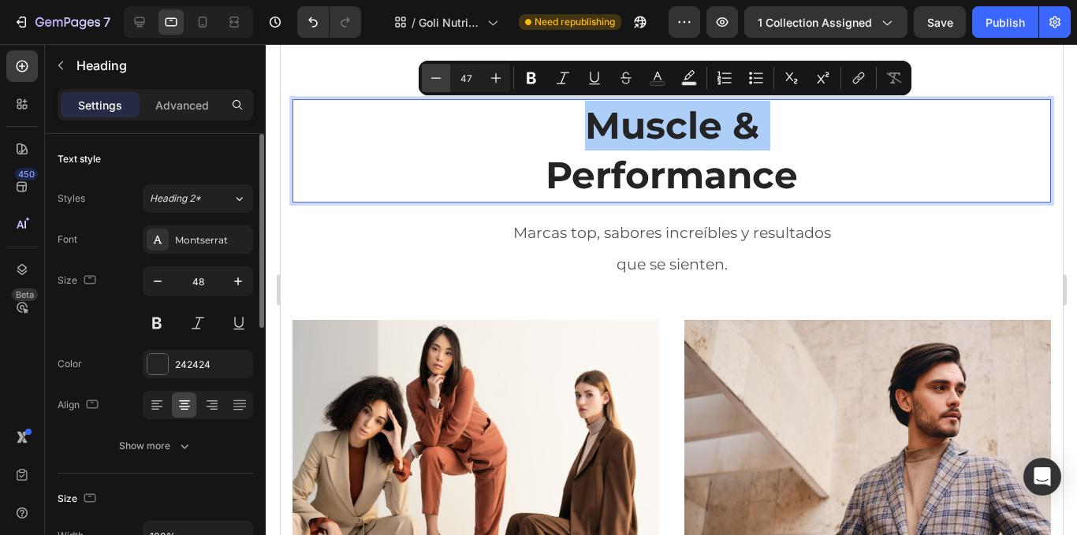
click at [433, 79] on icon "Editor contextual toolbar" at bounding box center [436, 78] width 16 height 16
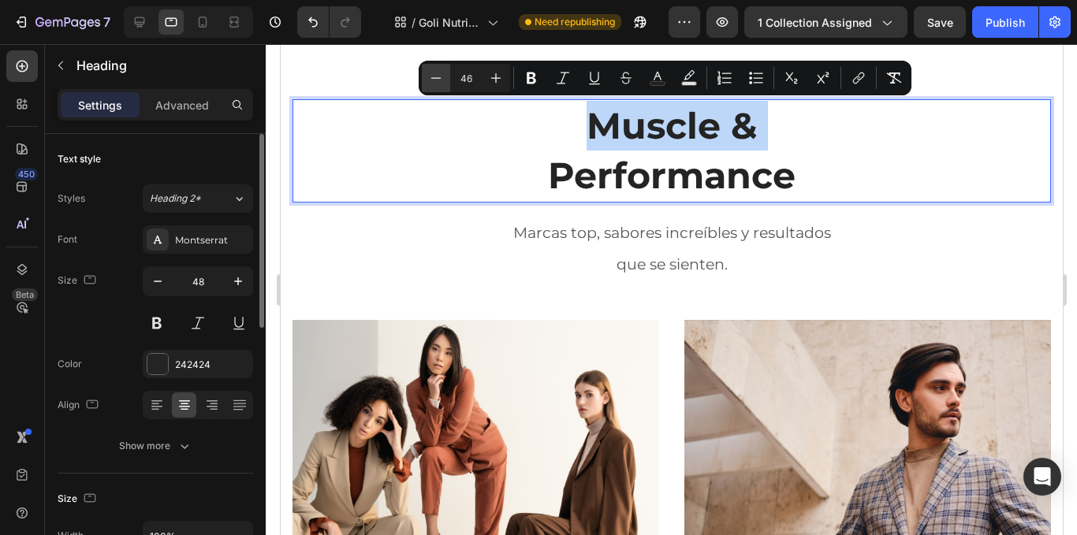
type input "45"
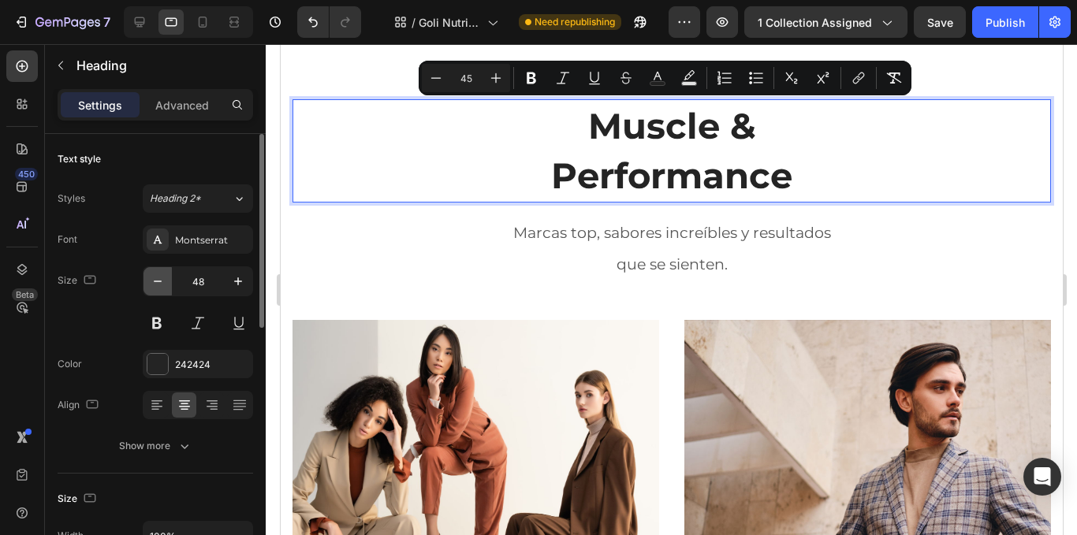
click at [149, 271] on button "button" at bounding box center [158, 281] width 28 height 28
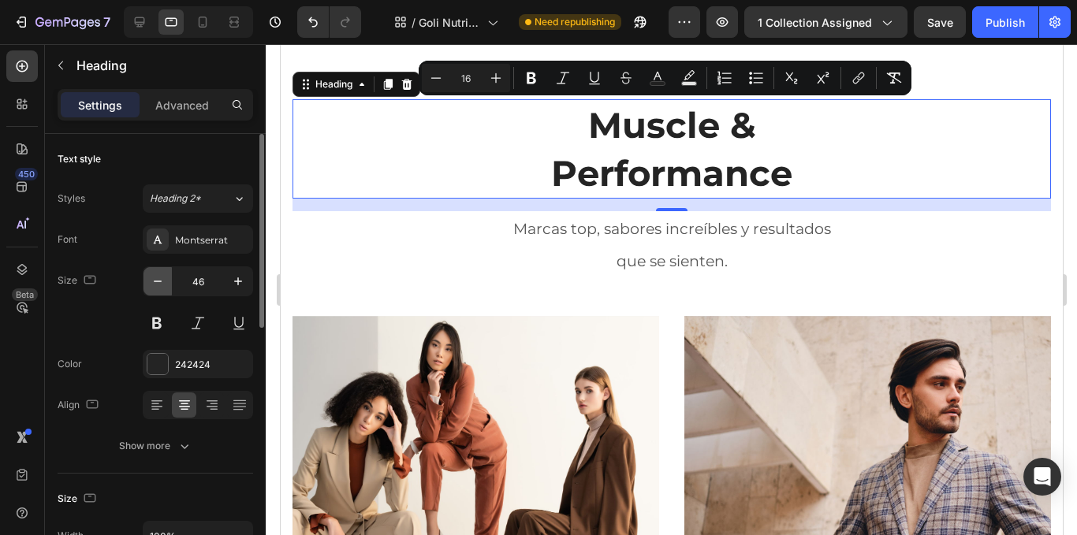
click at [149, 271] on button "button" at bounding box center [158, 281] width 28 height 28
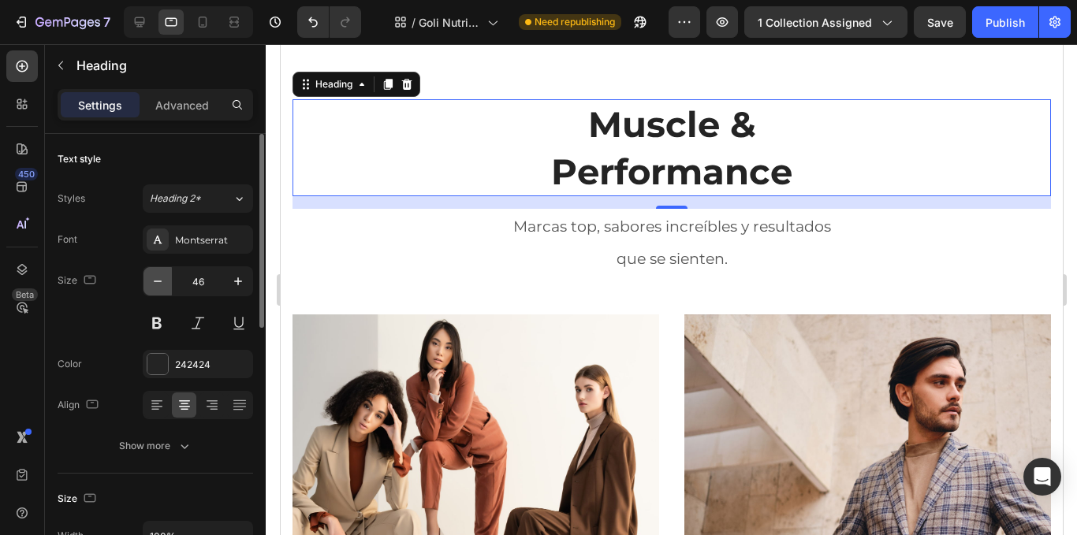
type input "45"
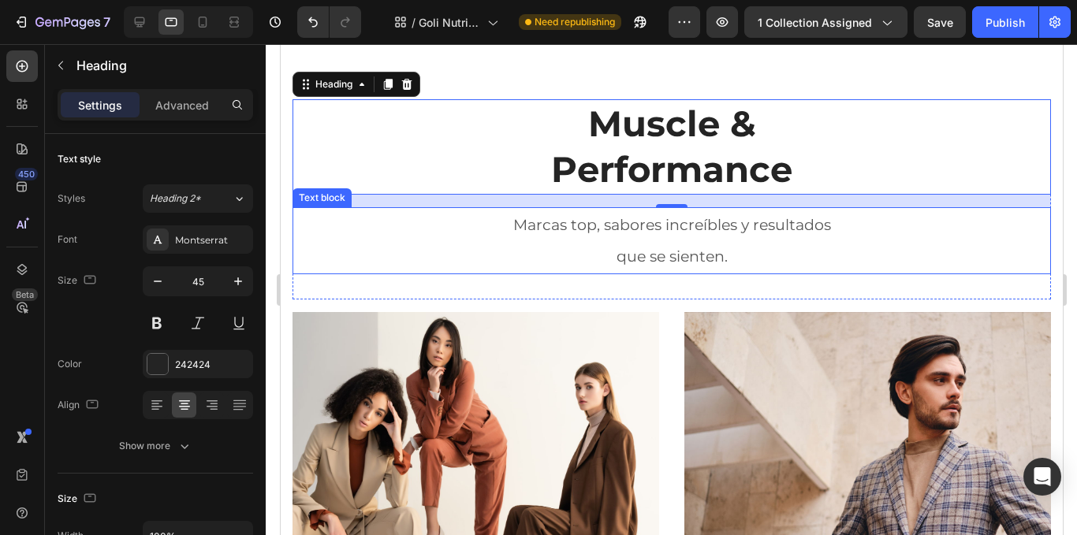
click at [604, 246] on p "que se sienten." at bounding box center [671, 257] width 756 height 32
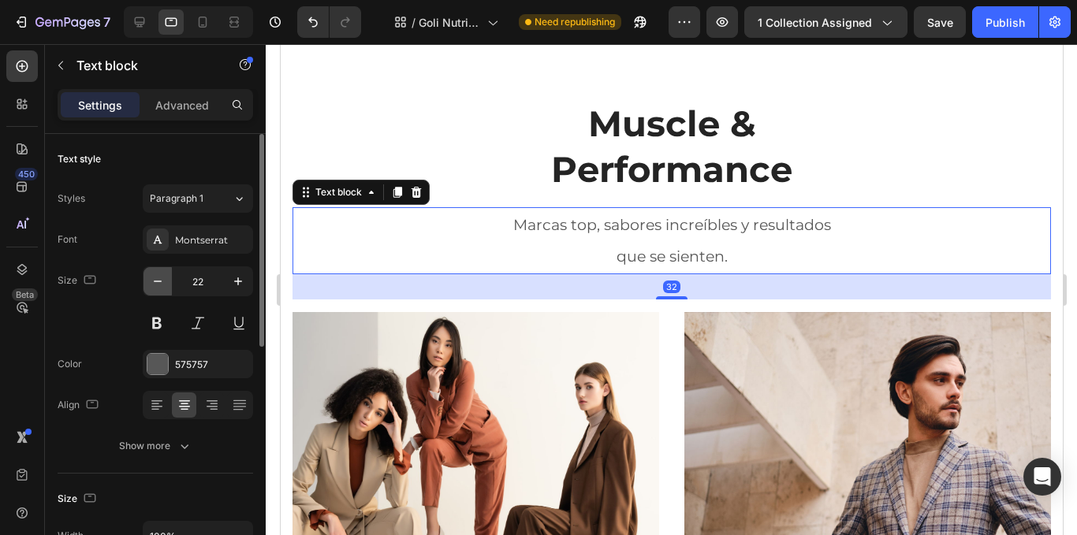
click at [151, 285] on icon "button" at bounding box center [158, 282] width 16 height 16
click at [155, 283] on icon "button" at bounding box center [158, 282] width 16 height 16
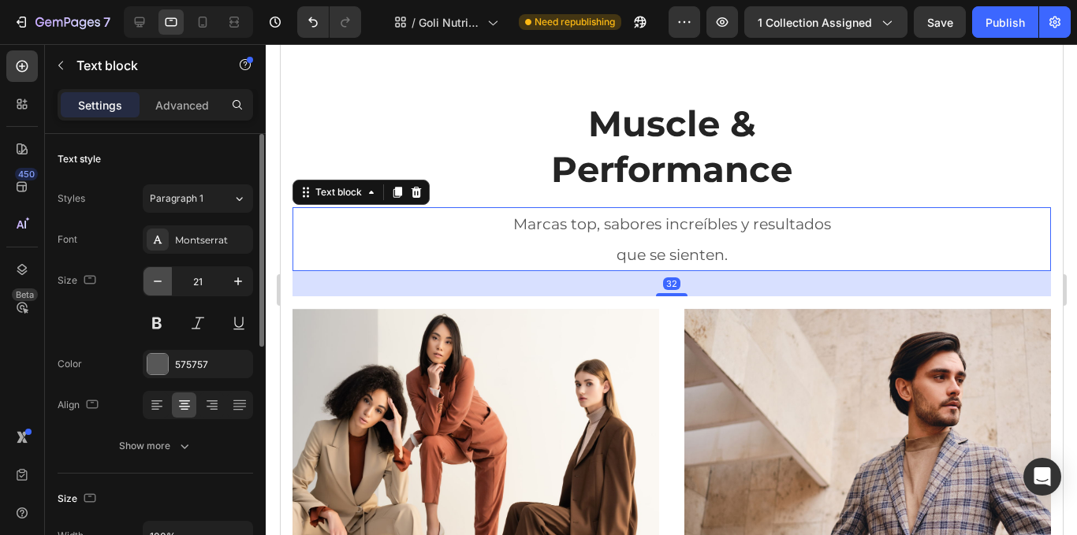
click at [155, 283] on icon "button" at bounding box center [158, 282] width 16 height 16
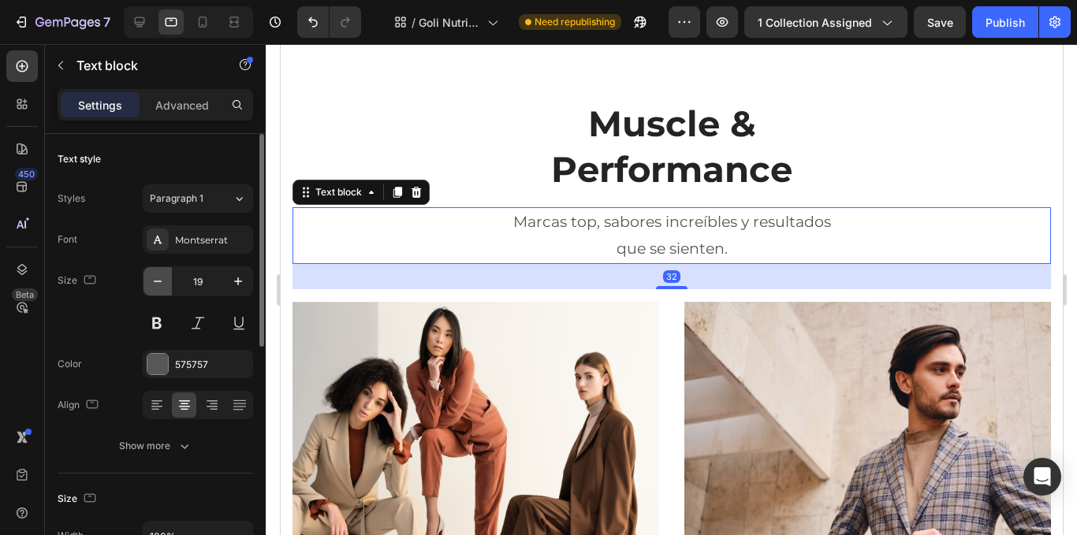
click at [155, 283] on icon "button" at bounding box center [158, 282] width 16 height 16
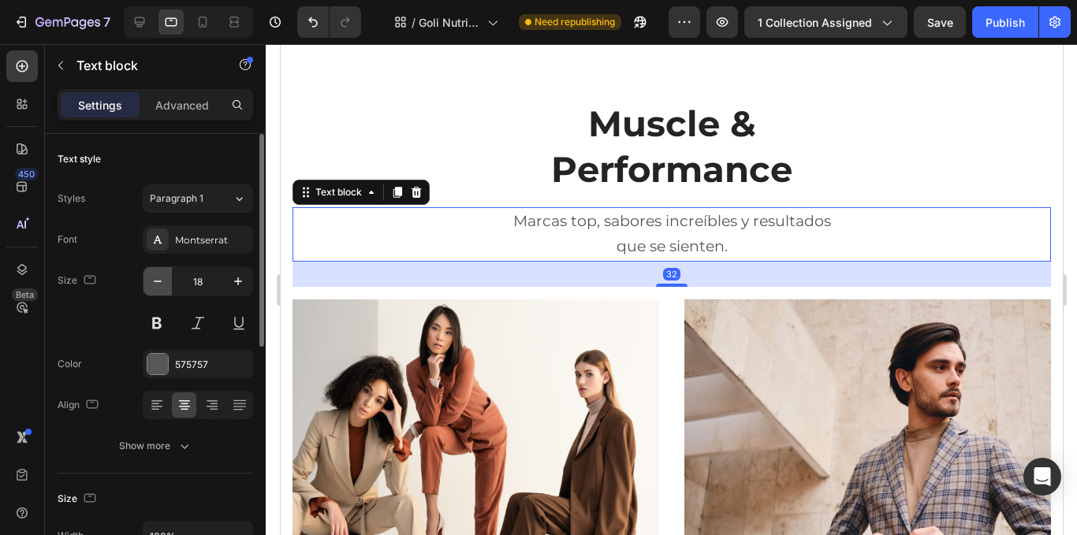
click at [155, 283] on icon "button" at bounding box center [158, 282] width 16 height 16
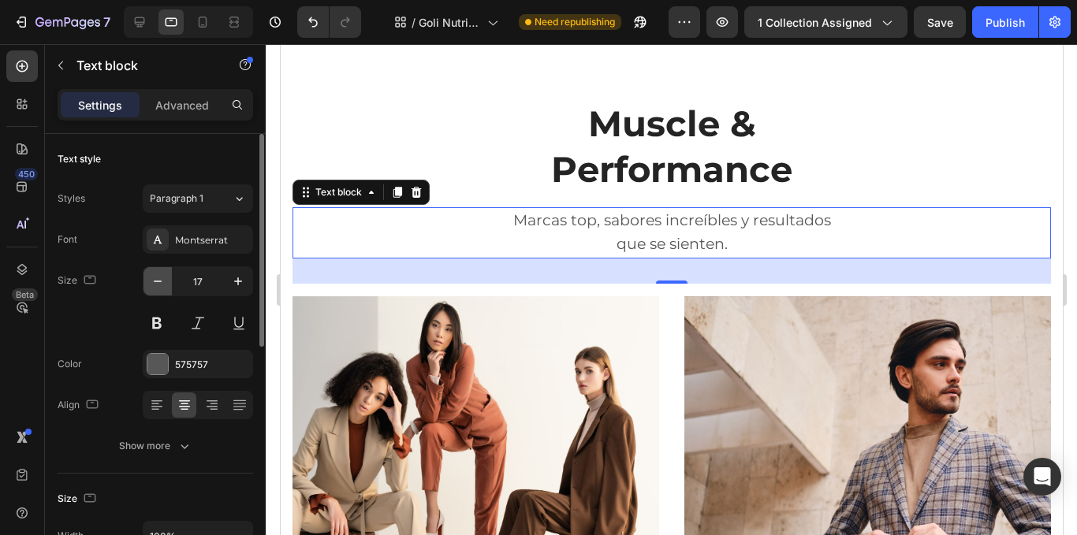
click at [155, 283] on icon "button" at bounding box center [158, 282] width 16 height 16
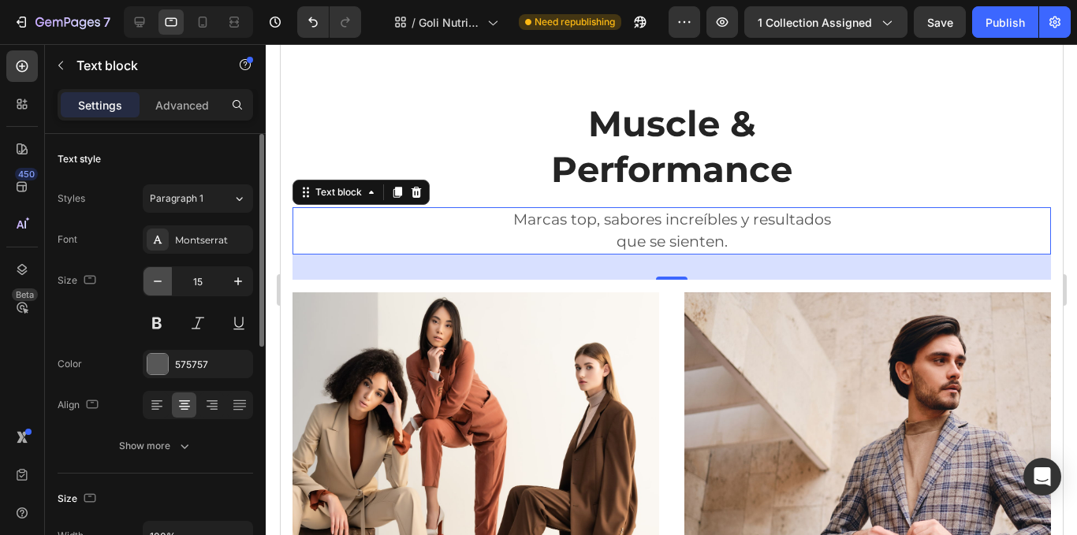
click at [155, 283] on icon "button" at bounding box center [158, 282] width 16 height 16
type input "14"
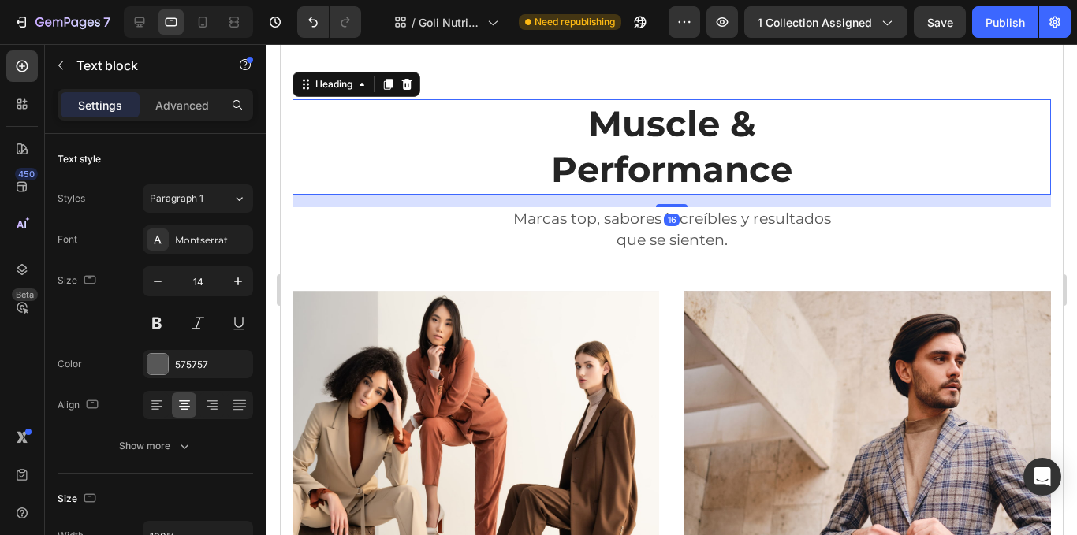
click at [890, 186] on p "⁠⁠⁠⁠⁠⁠⁠ Muscle & Performance" at bounding box center [671, 147] width 756 height 92
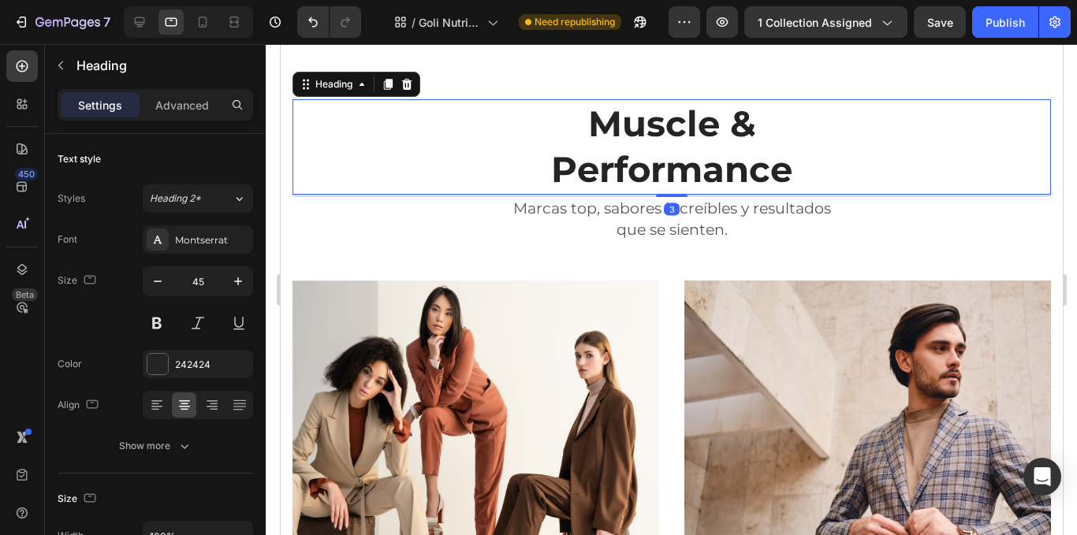
drag, startPoint x: 675, startPoint y: 207, endPoint x: 681, endPoint y: 196, distance: 11.6
click at [681, 195] on div "3" at bounding box center [671, 195] width 759 height 0
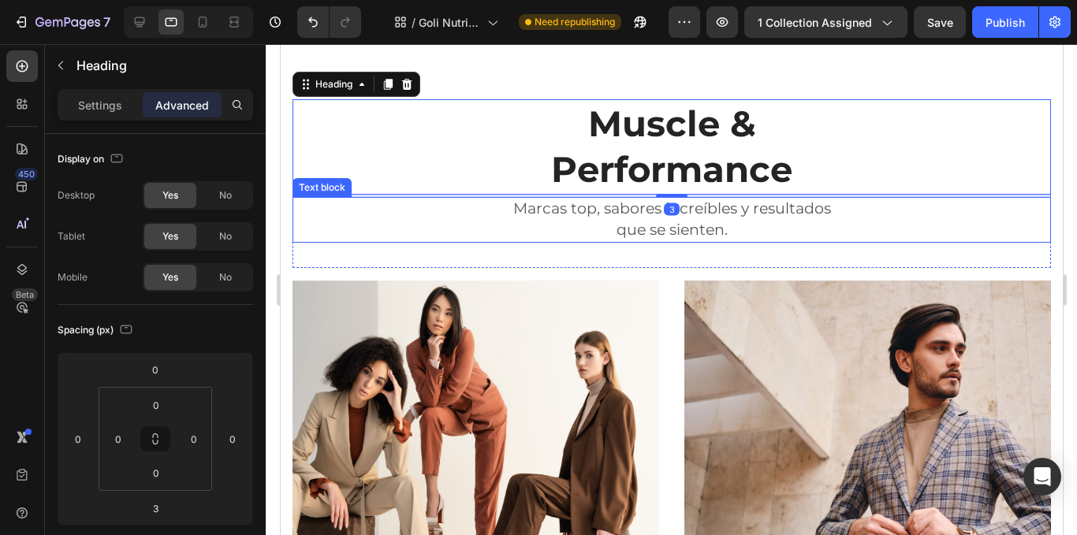
click at [1010, 222] on p "que se sienten." at bounding box center [671, 230] width 756 height 21
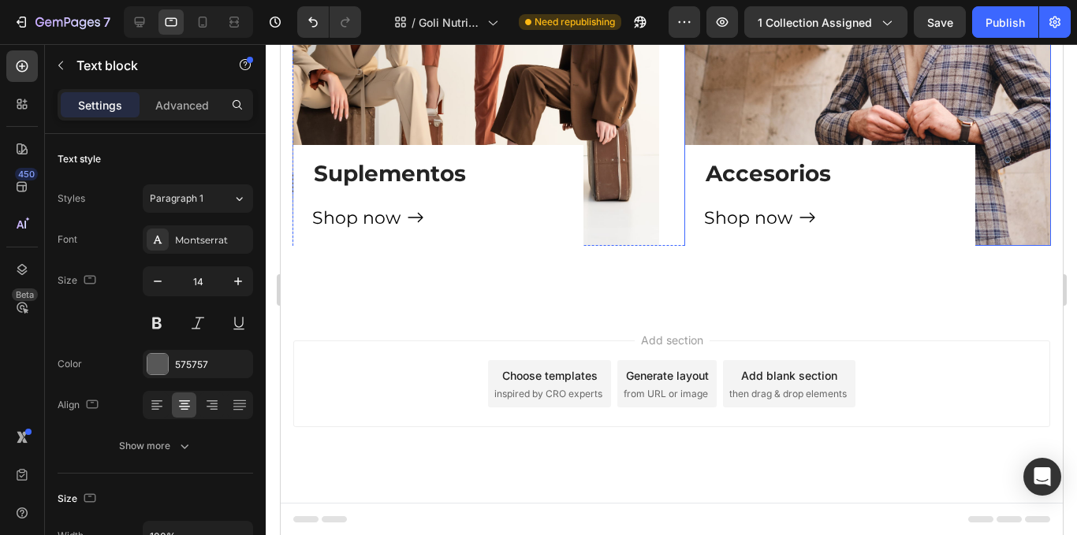
scroll to position [1317, 0]
click at [993, 335] on div "Add section Choose templates inspired by CRO experts Generate layout from URL o…" at bounding box center [671, 405] width 782 height 194
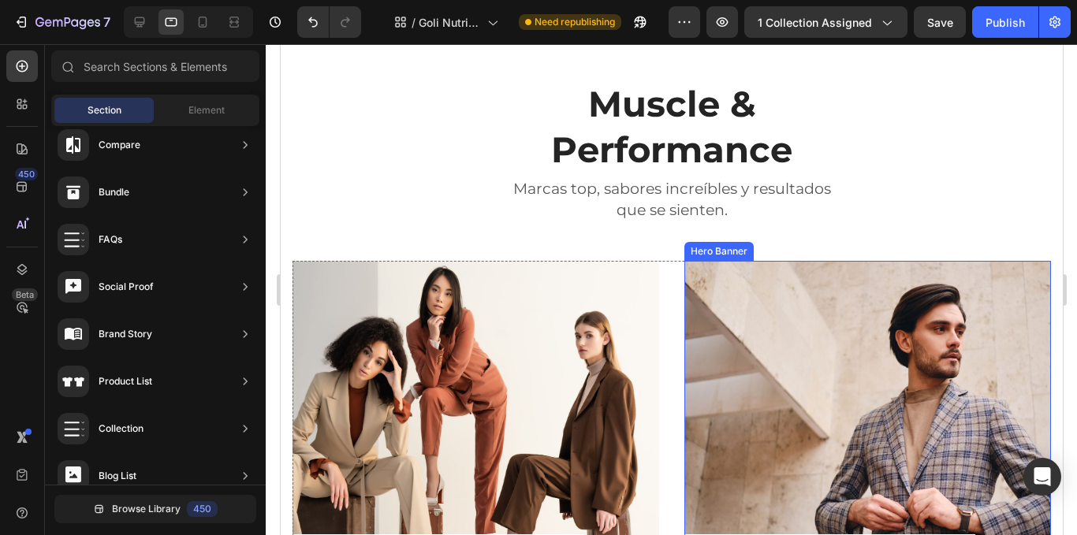
scroll to position [923, 0]
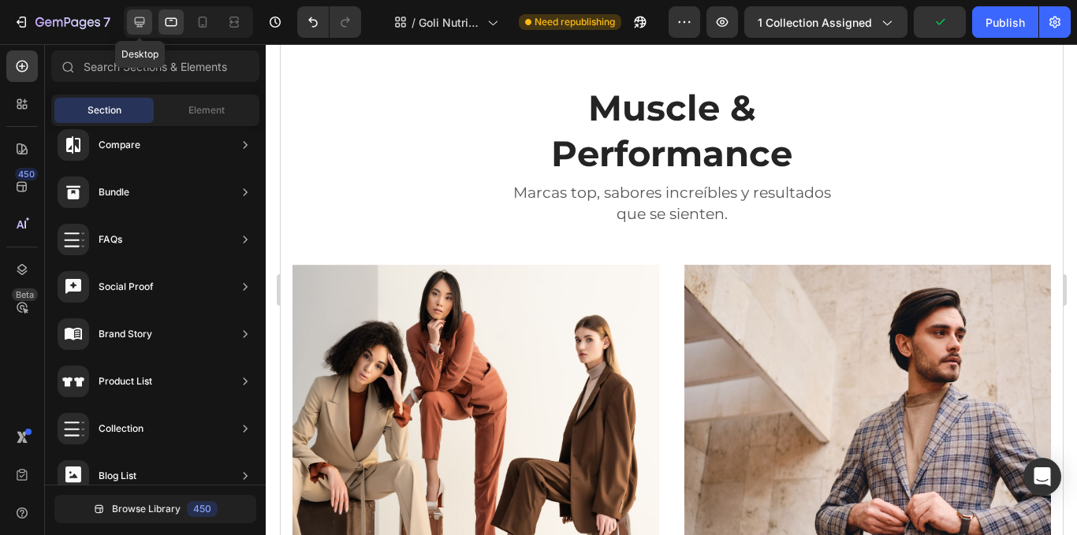
click at [143, 25] on icon at bounding box center [140, 22] width 16 height 16
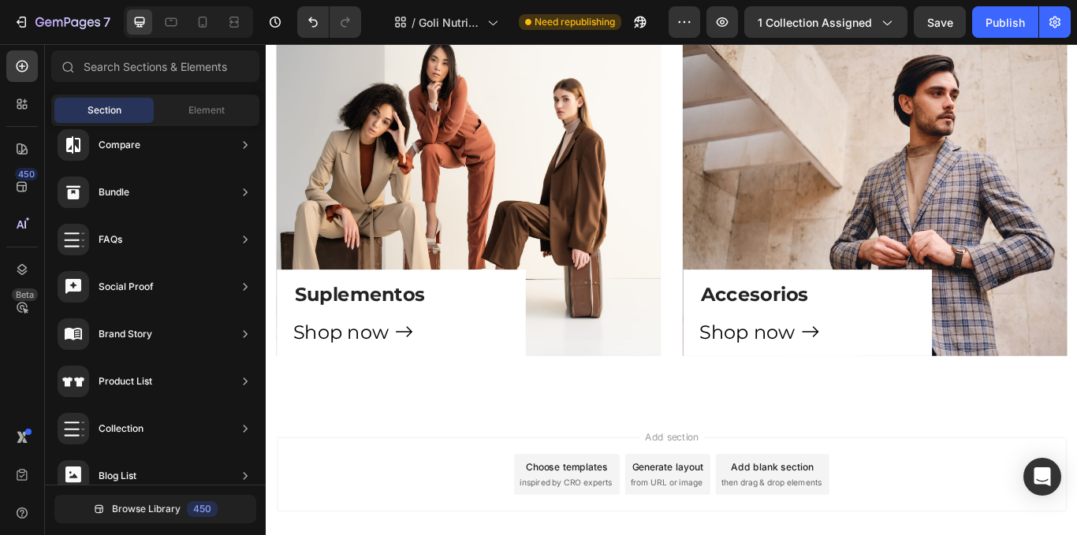
scroll to position [1238, 0]
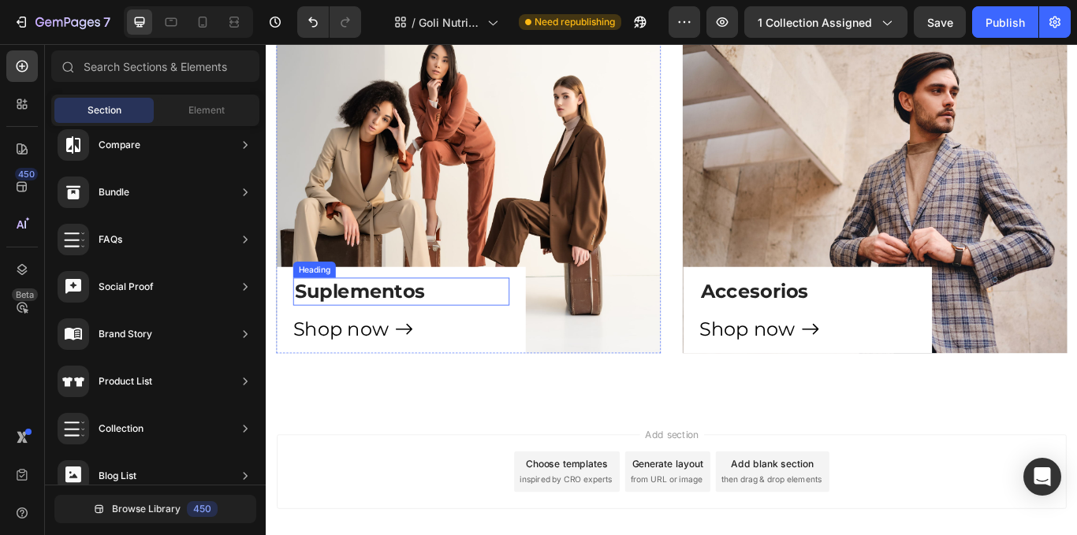
click at [416, 334] on h3 "Suplementos" at bounding box center [423, 333] width 252 height 32
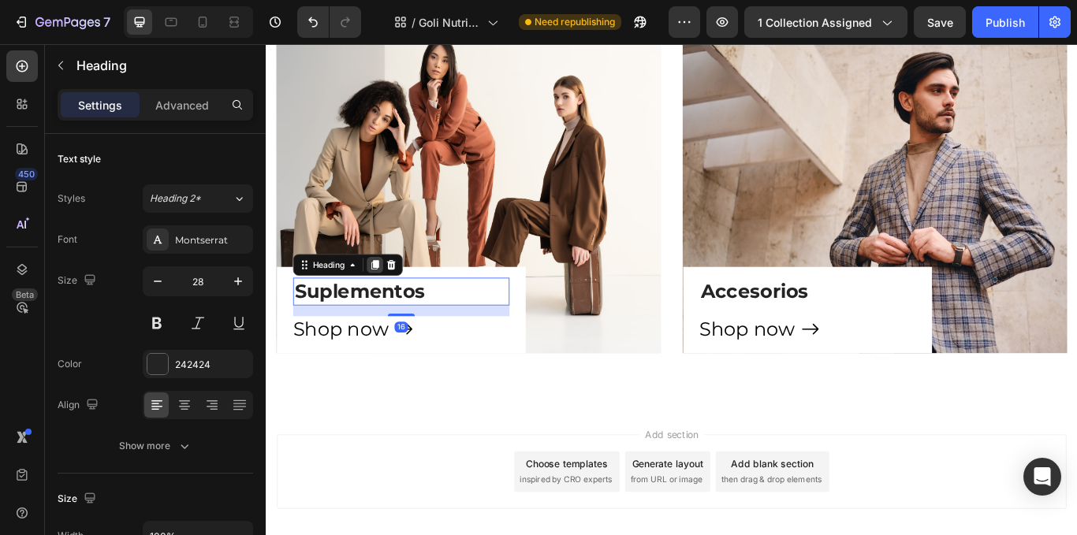
click at [392, 300] on icon at bounding box center [393, 302] width 9 height 11
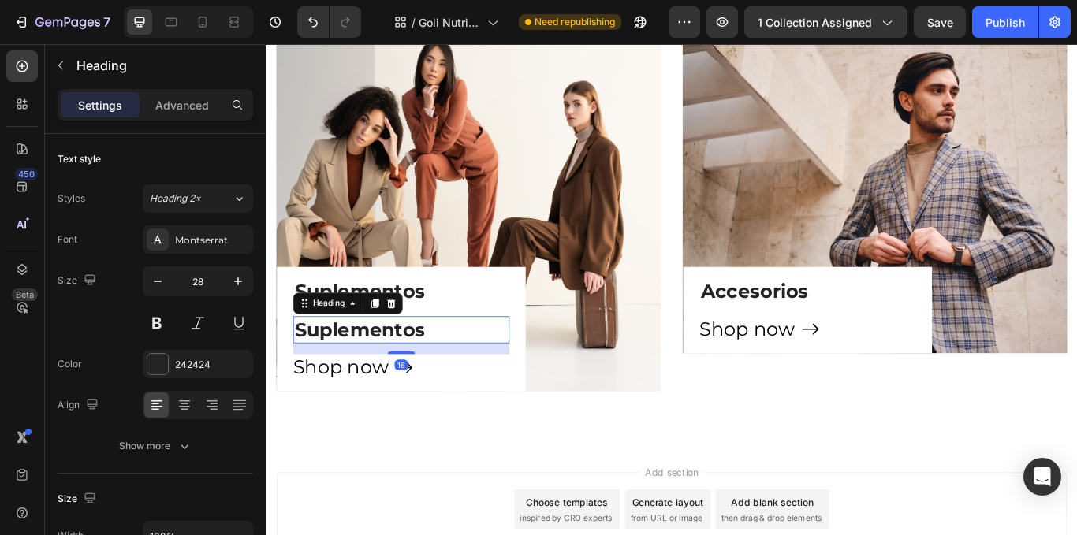
click at [447, 380] on h3 "Suplementos" at bounding box center [423, 378] width 252 height 32
drag, startPoint x: 452, startPoint y: 383, endPoint x: 368, endPoint y: 380, distance: 84.4
click at [368, 380] on p "Suplementos" at bounding box center [423, 378] width 249 height 28
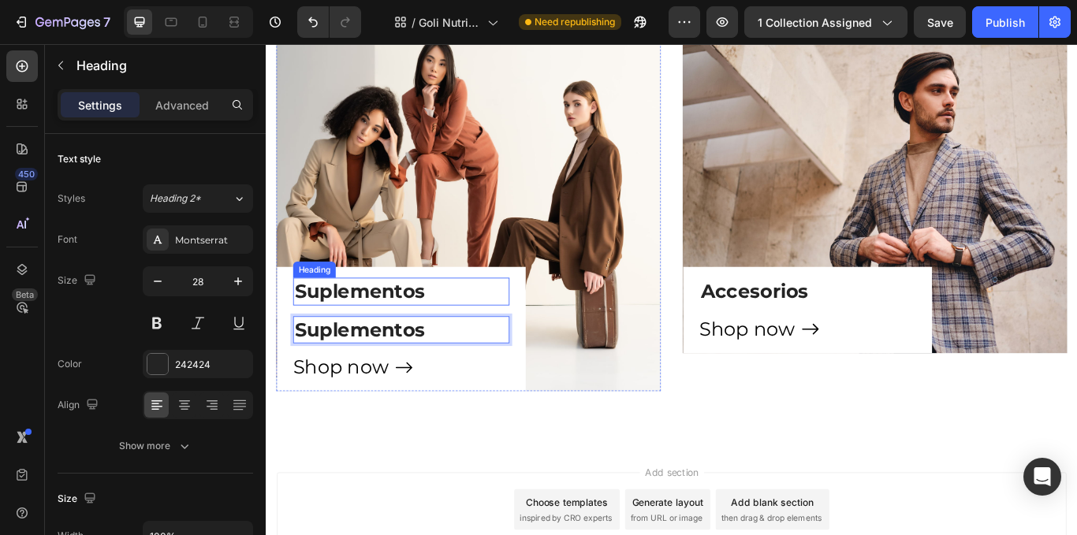
click at [475, 339] on h3 "Suplementos" at bounding box center [423, 333] width 252 height 32
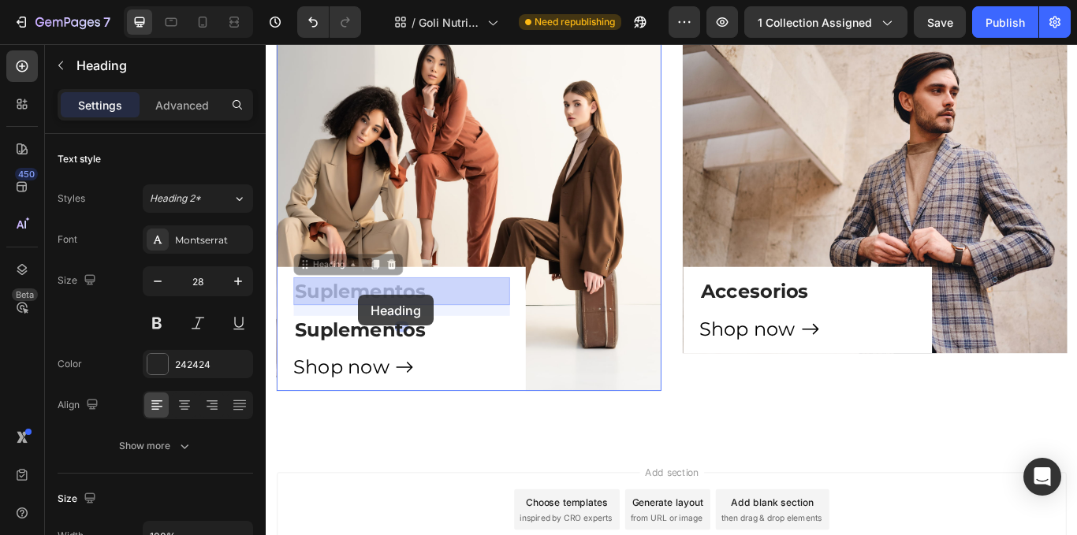
scroll to position [1241, 0]
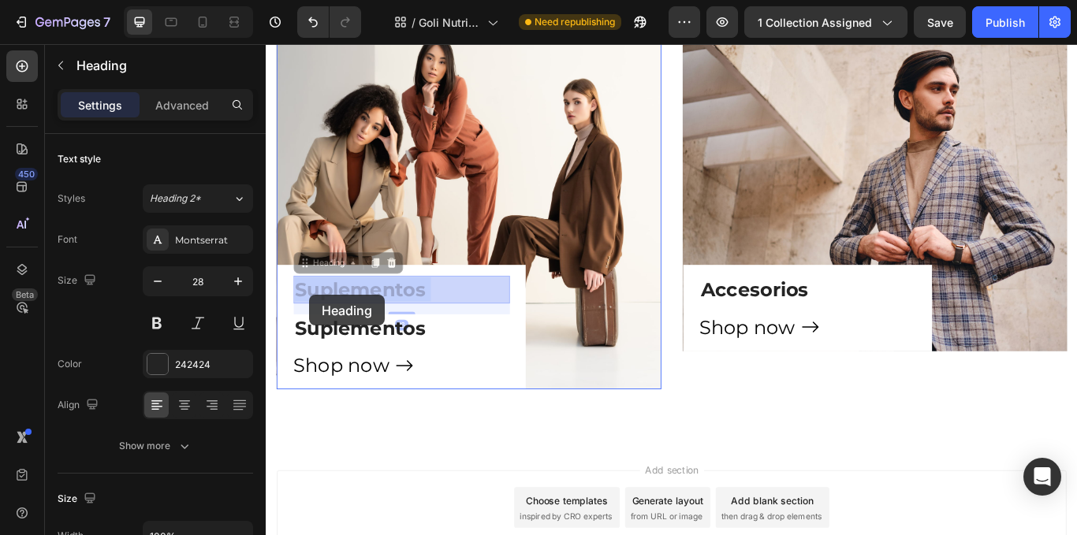
drag, startPoint x: 473, startPoint y: 345, endPoint x: 315, endPoint y: 337, distance: 158.8
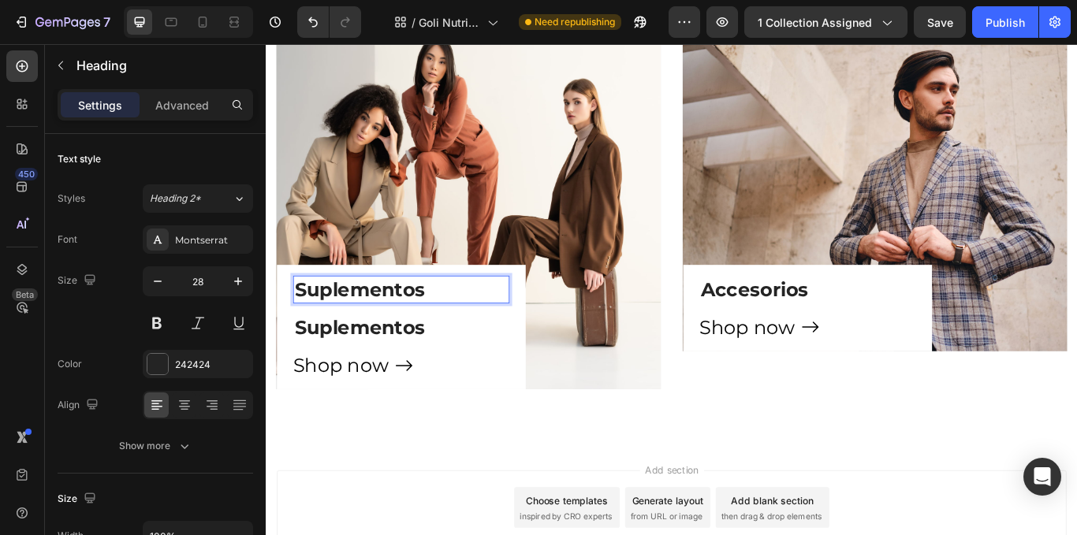
click at [445, 334] on p "Suplementos" at bounding box center [423, 330] width 249 height 28
click at [457, 334] on p "Suplementos" at bounding box center [423, 330] width 249 height 28
click at [516, 345] on h3 "Suplementos" at bounding box center [423, 331] width 252 height 32
click at [555, 341] on div "Suplementos Heading 16 Suplementos Heading Shop now Button Row" at bounding box center [423, 374] width 290 height 145
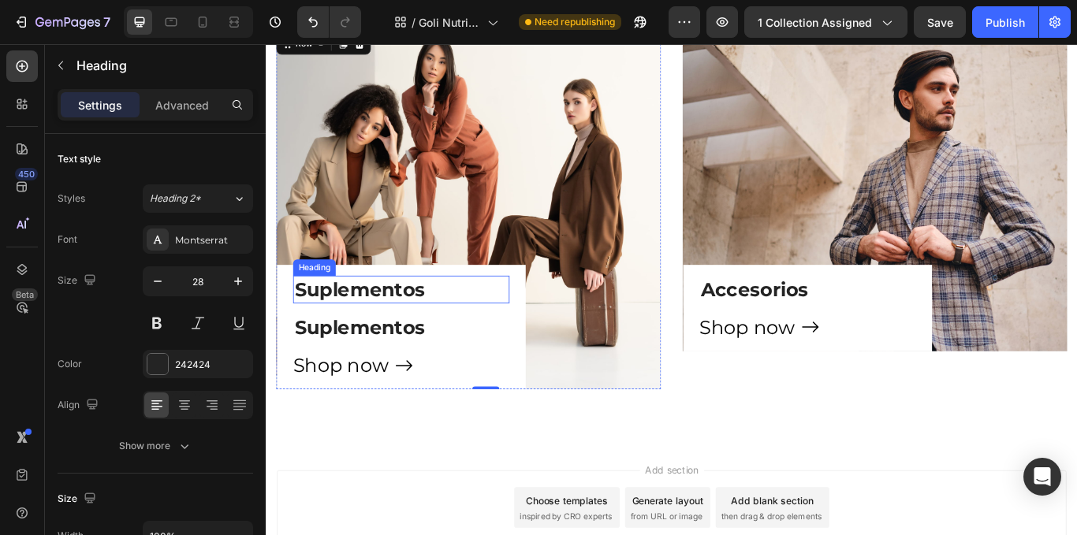
click at [501, 333] on p "Suplementos" at bounding box center [423, 330] width 249 height 28
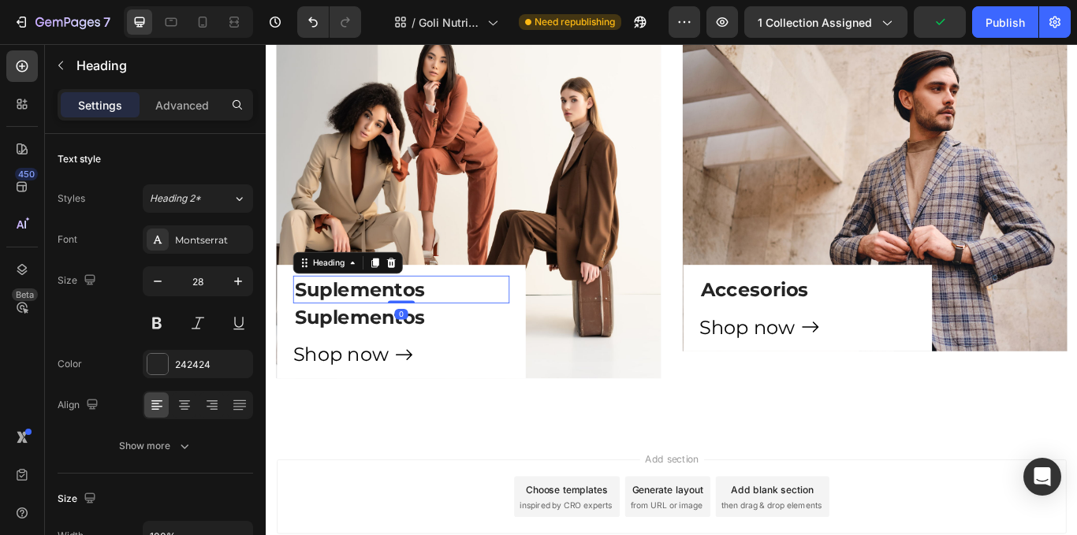
drag, startPoint x: 434, startPoint y: 357, endPoint x: 436, endPoint y: 317, distance: 40.3
click at [436, 285] on div "Suplementos Heading 0 Suplementos Heading Shop now Button Row" at bounding box center [502, 231] width 449 height 406
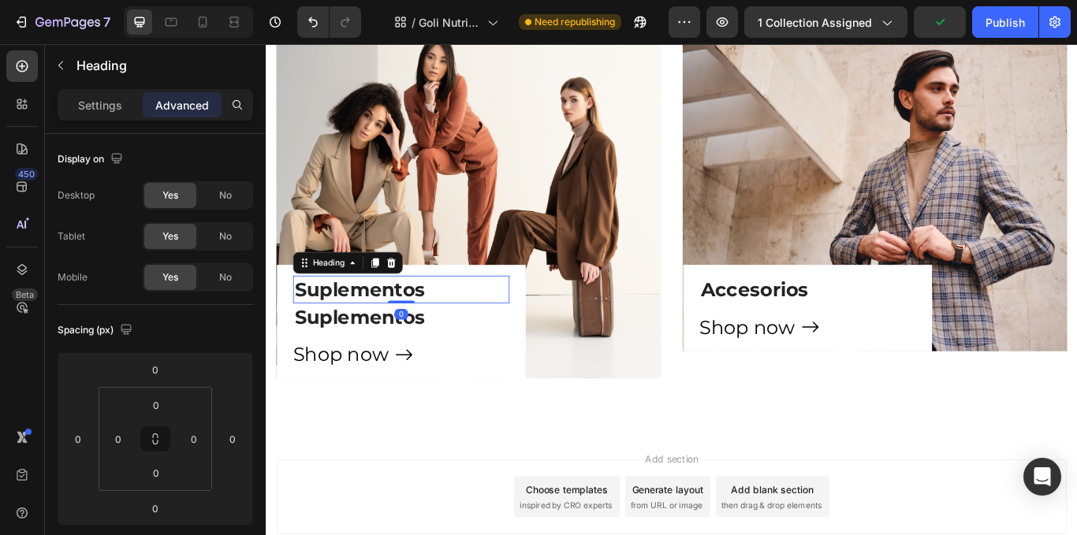
click at [456, 312] on div "Suplementos Heading 0 Suplementos Heading Shop now Button Row" at bounding box center [423, 368] width 290 height 132
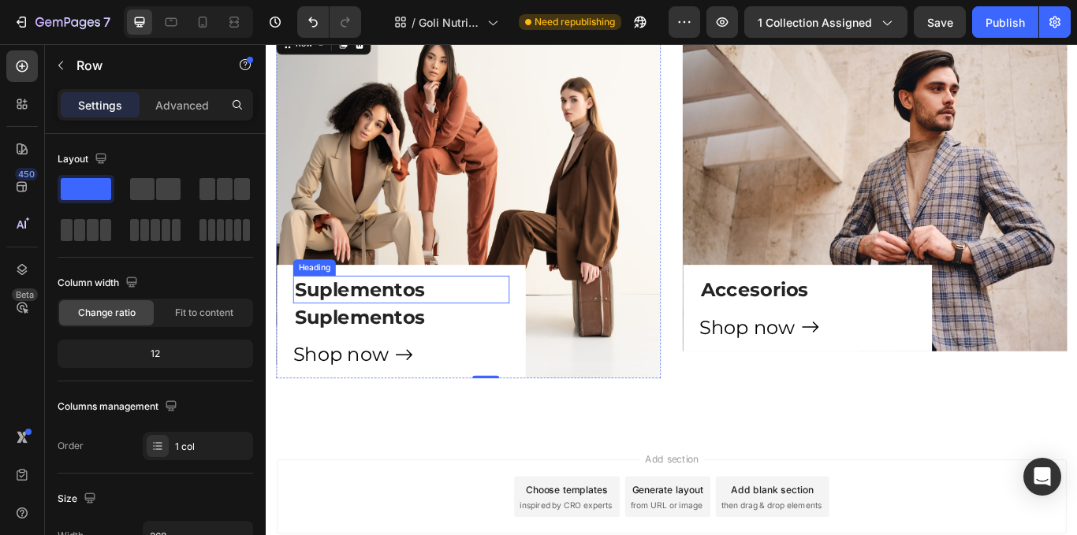
click at [443, 331] on p "Suplementos" at bounding box center [423, 330] width 249 height 28
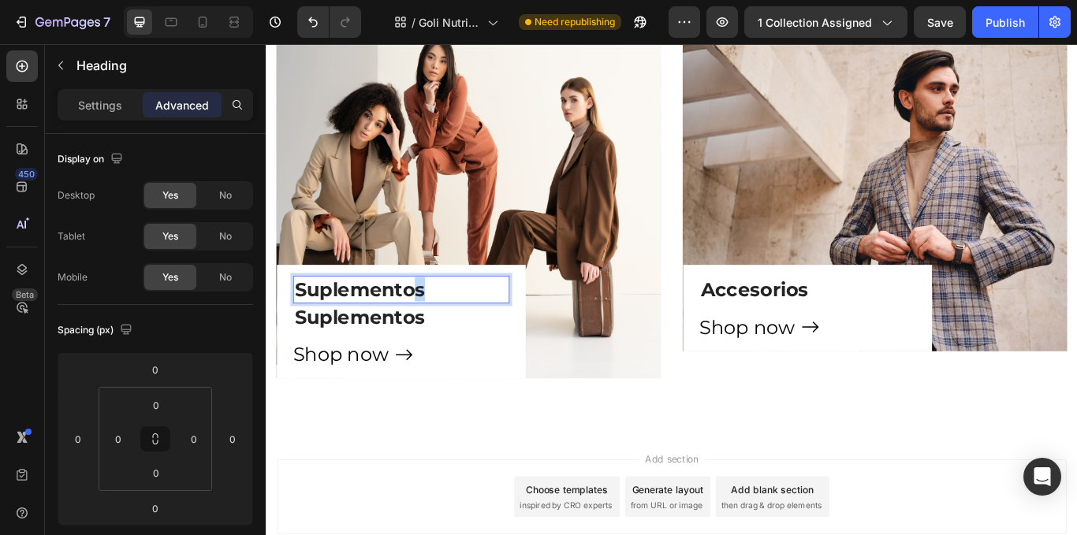
click at [446, 328] on p "Suplementos" at bounding box center [423, 330] width 249 height 28
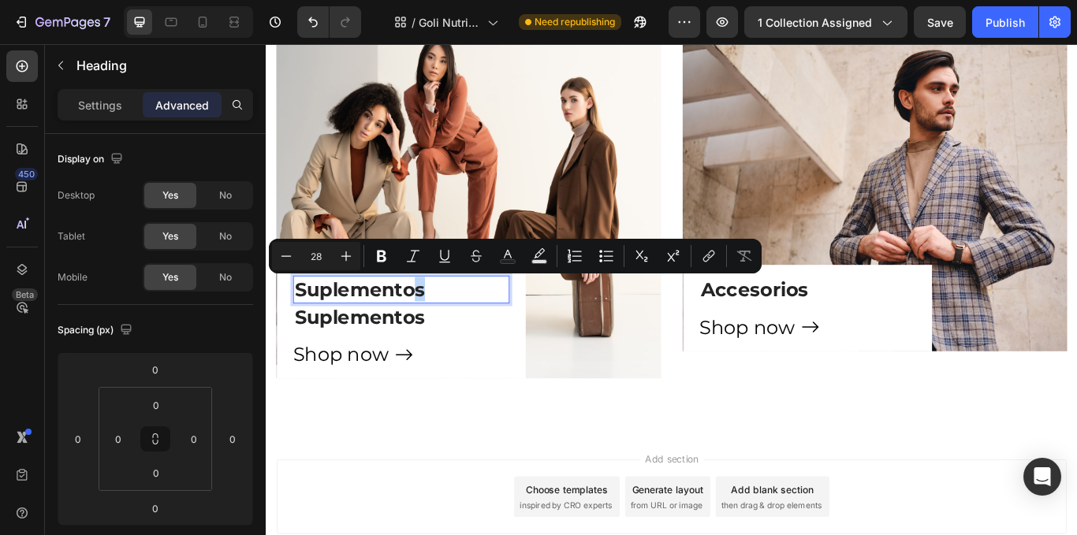
click at [447, 330] on p "Suplementos" at bounding box center [423, 330] width 249 height 28
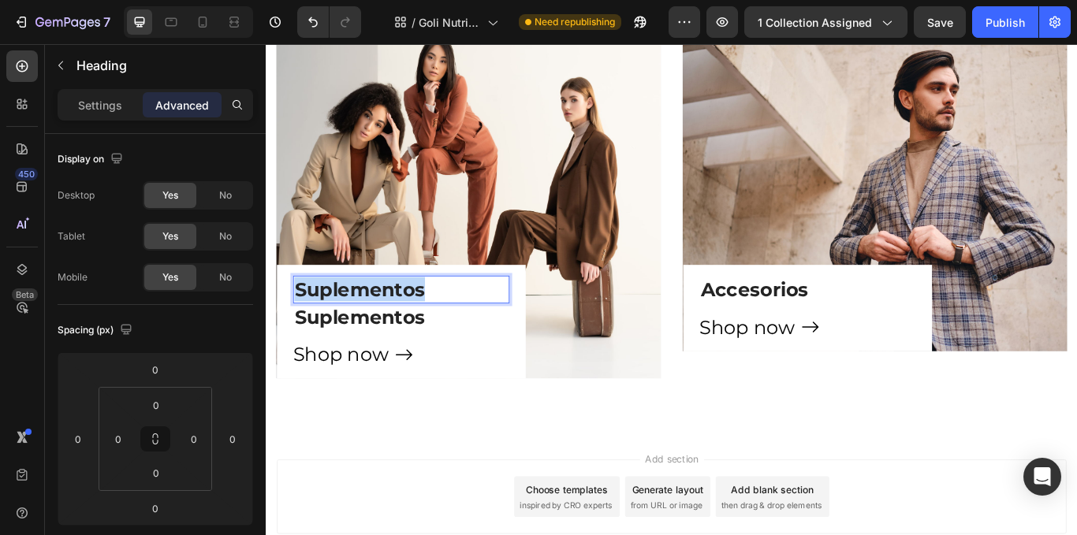
drag, startPoint x: 452, startPoint y: 330, endPoint x: 300, endPoint y: 329, distance: 151.4
click at [300, 329] on p "Suplementos" at bounding box center [423, 330] width 249 height 28
click at [368, 327] on p "Todo 15% OFF" at bounding box center [423, 330] width 249 height 28
click at [363, 327] on p "Todo 15% OFF" at bounding box center [423, 330] width 249 height 28
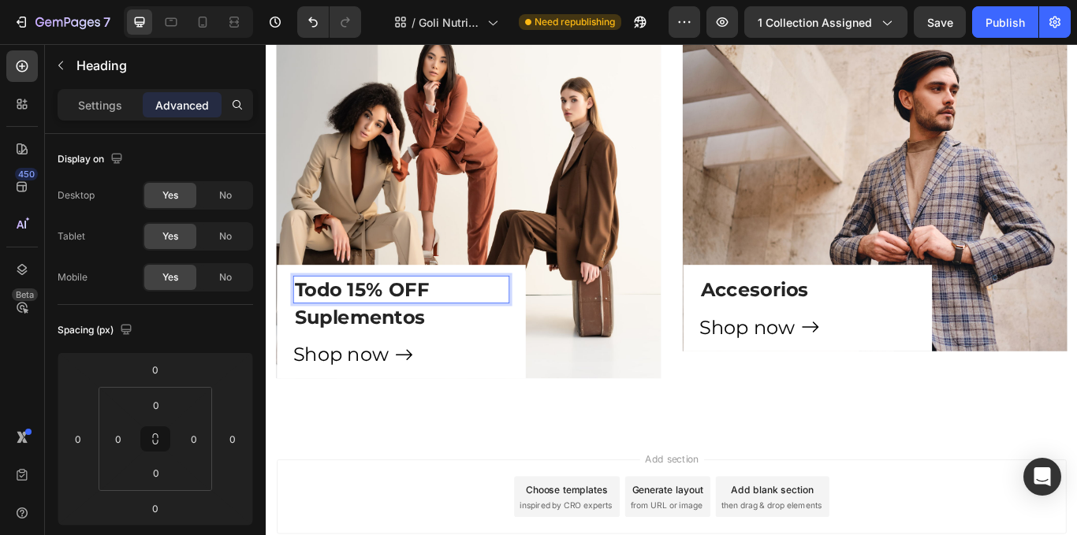
drag, startPoint x: 358, startPoint y: 331, endPoint x: 297, endPoint y: 333, distance: 61.5
click at [297, 333] on h3 "Todo 15% OFF" at bounding box center [423, 331] width 252 height 32
click at [351, 333] on p "Todo 15% OFF" at bounding box center [423, 330] width 249 height 28
click at [371, 333] on p "Todo 15% OFF" at bounding box center [423, 330] width 249 height 28
drag, startPoint x: 410, startPoint y: 334, endPoint x: 589, endPoint y: 324, distance: 179.3
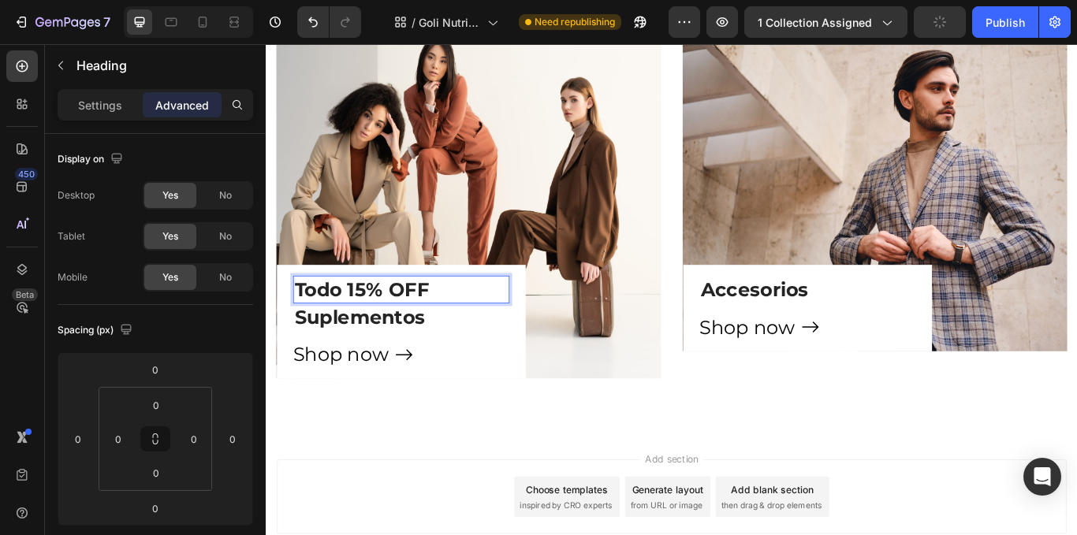
click at [440, 339] on p "Todo 15% OFF" at bounding box center [423, 330] width 249 height 28
click at [884, 453] on div "⁠⁠⁠⁠⁠⁠⁠ Muscle & Performance Heading Marcas top, sabores increíbles y resultado…" at bounding box center [739, 132] width 946 height 730
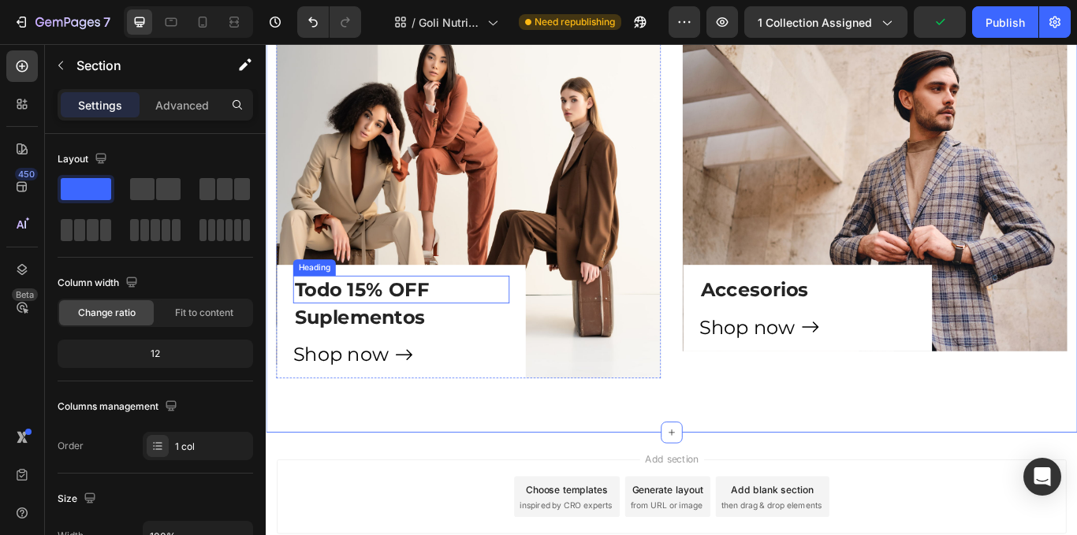
click at [362, 337] on p "Todo 15% OFF" at bounding box center [423, 330] width 249 height 28
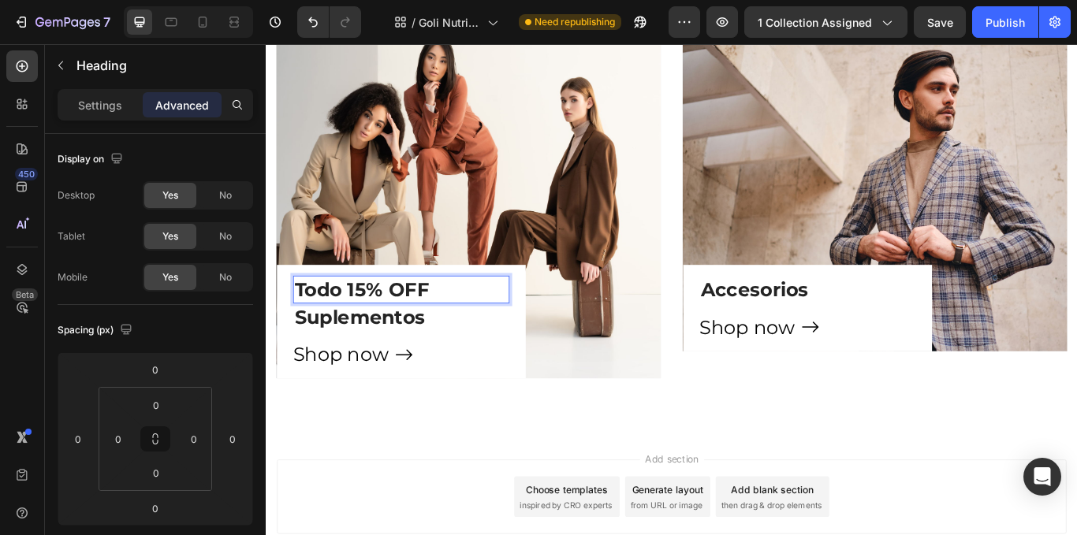
click at [361, 334] on p "Todo 15% OFF" at bounding box center [423, 330] width 249 height 28
drag, startPoint x: 364, startPoint y: 334, endPoint x: 463, endPoint y: 329, distance: 98.7
click at [463, 329] on p "Todo 15% OFF" at bounding box center [423, 330] width 249 height 28
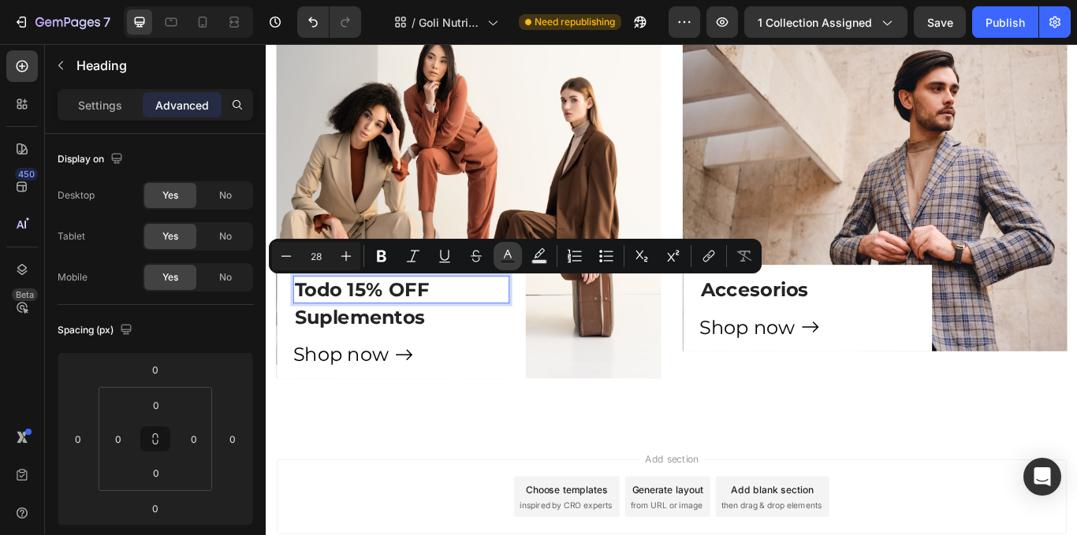
click at [510, 262] on rect "Editor contextual toolbar" at bounding box center [508, 262] width 15 height 4
type input "242424"
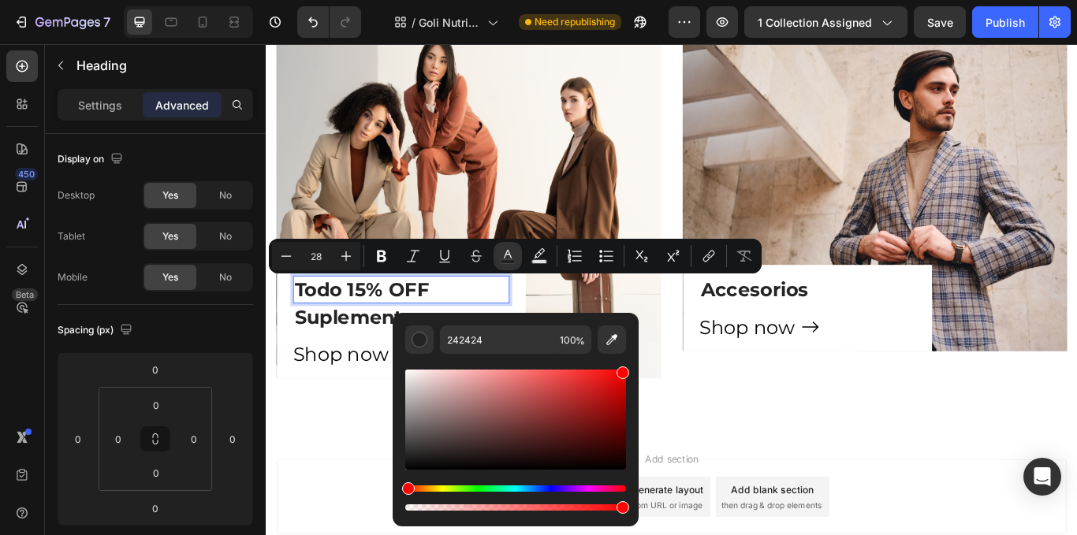
drag, startPoint x: 546, startPoint y: 392, endPoint x: 633, endPoint y: 364, distance: 92.0
click at [633, 364] on div "242424 100 %" at bounding box center [516, 413] width 246 height 201
type input "FF0000"
click at [337, 248] on button "Plus" at bounding box center [346, 256] width 28 height 28
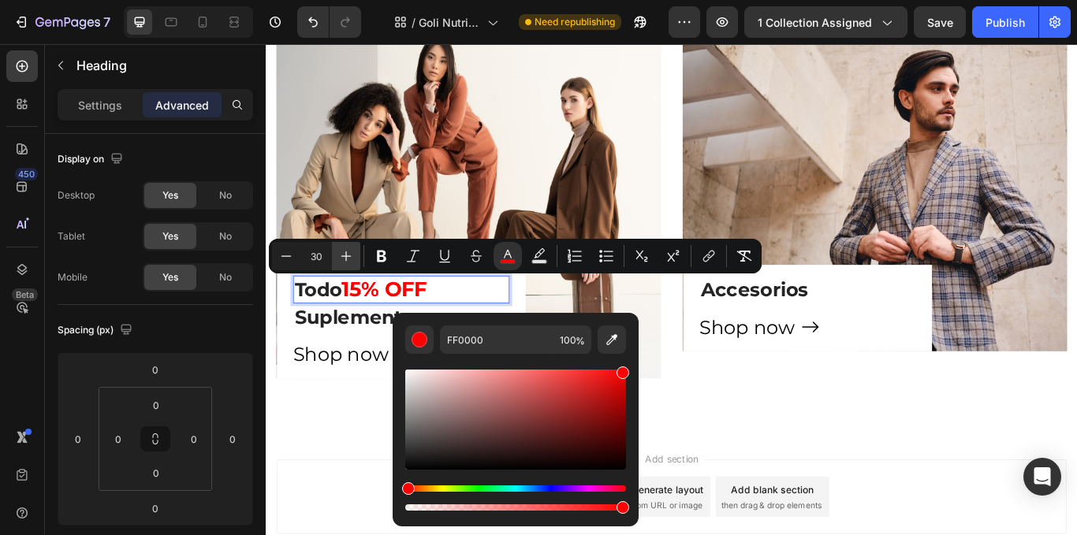
click at [337, 248] on button "Plus" at bounding box center [346, 256] width 28 height 28
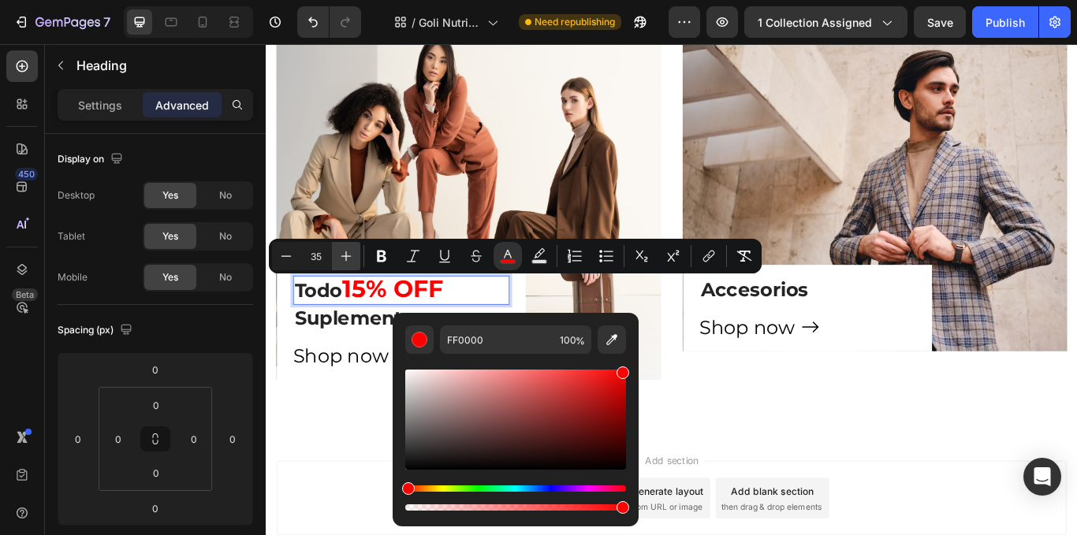
click at [337, 248] on button "Plus" at bounding box center [346, 256] width 28 height 28
click at [362, 327] on span "15% OFF" at bounding box center [414, 330] width 121 height 35
type input "28"
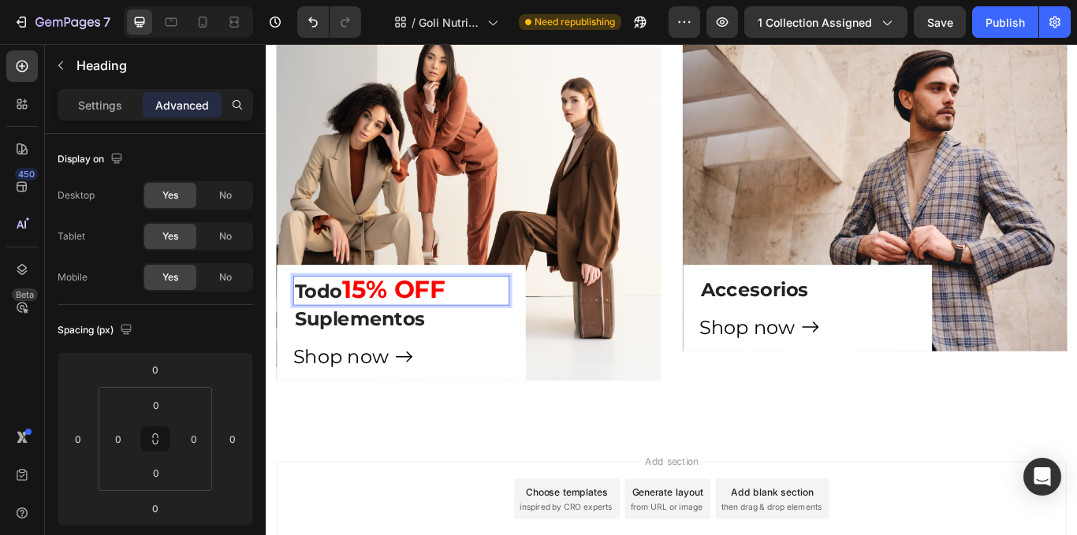
click at [362, 327] on span "15% OFF" at bounding box center [414, 330] width 121 height 35
drag, startPoint x: 362, startPoint y: 327, endPoint x: 293, endPoint y: 331, distance: 69.6
click at [293, 331] on div "Todo 15% OFF Heading 0 Suplementos Heading Shop now Button Row" at bounding box center [423, 369] width 290 height 135
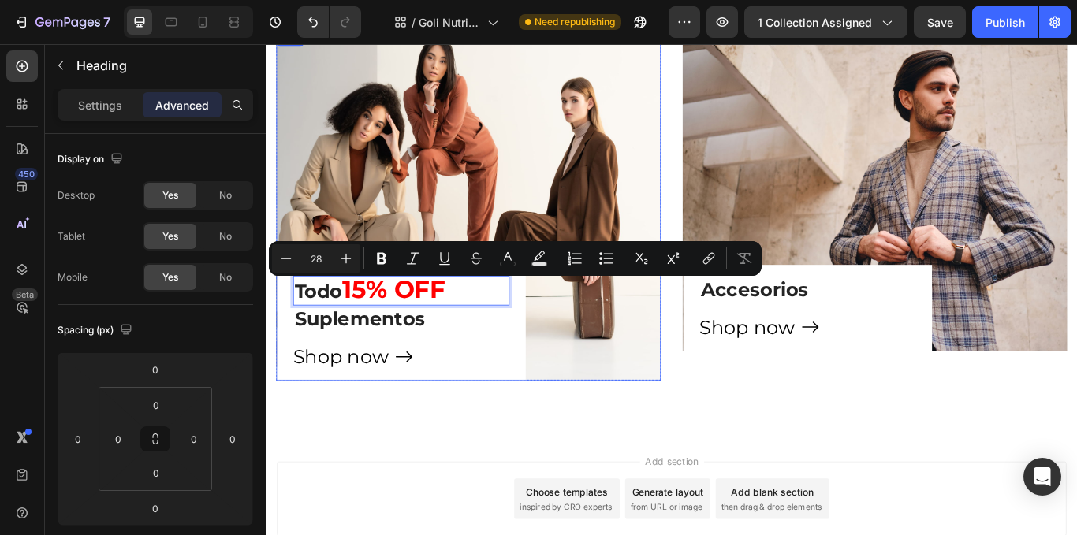
click at [284, 274] on div "Minus 28 Plus Bold Italic Underline Strikethrough color Text Background Color N…" at bounding box center [515, 258] width 493 height 35
click at [287, 264] on icon "Editor contextual toolbar" at bounding box center [286, 259] width 16 height 16
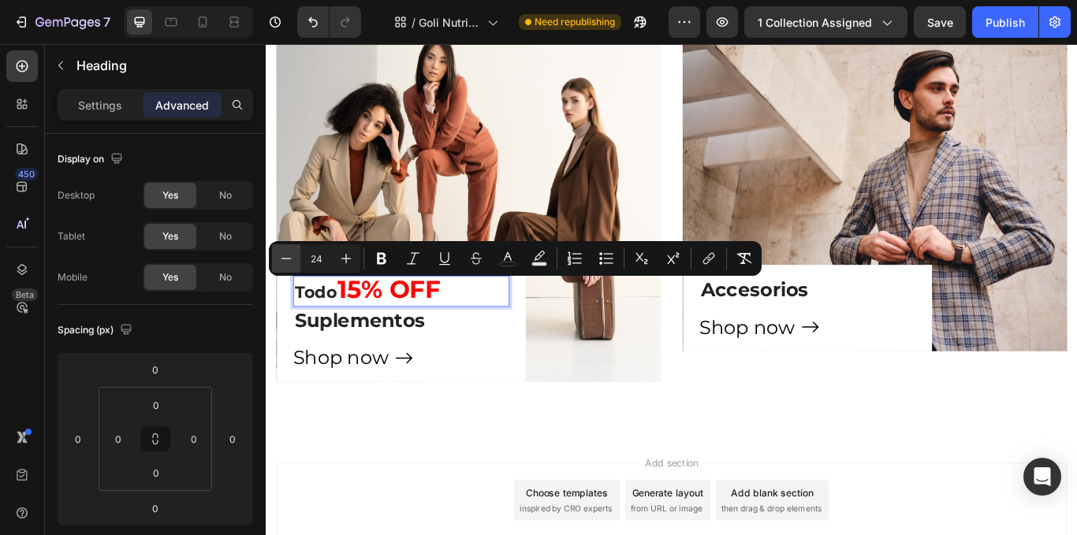
click at [287, 264] on icon "Editor contextual toolbar" at bounding box center [286, 259] width 16 height 16
click at [286, 262] on icon "Editor contextual toolbar" at bounding box center [286, 259] width 16 height 16
type input "21"
click at [337, 325] on span "Todo" at bounding box center [320, 335] width 43 height 20
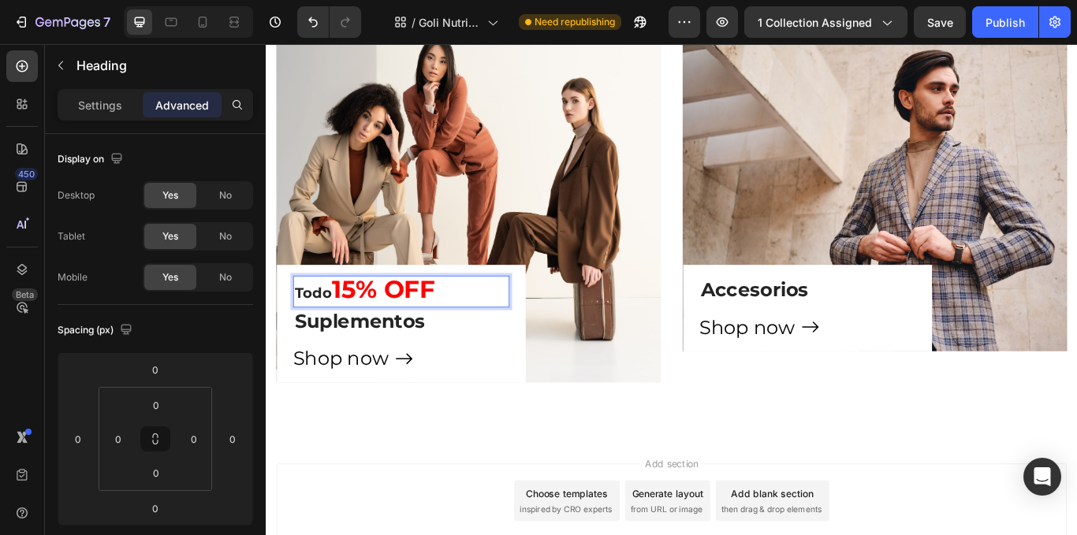
click at [338, 330] on span "Todo" at bounding box center [320, 335] width 43 height 20
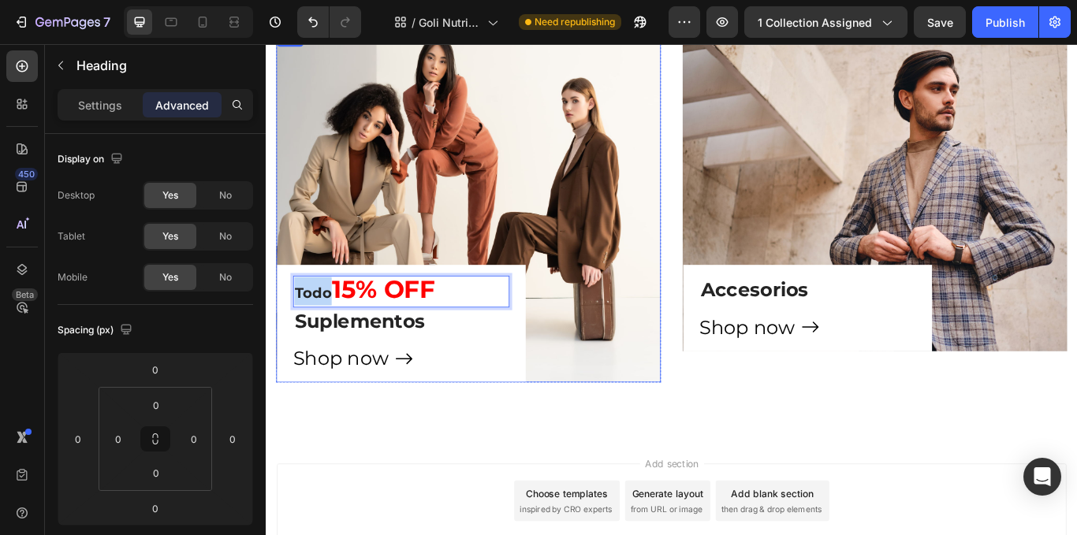
drag, startPoint x: 338, startPoint y: 330, endPoint x: 290, endPoint y: 329, distance: 48.1
click at [290, 329] on div "Todo 15% OFF Heading 0 Suplementos Heading Shop now Button Row" at bounding box center [423, 370] width 290 height 137
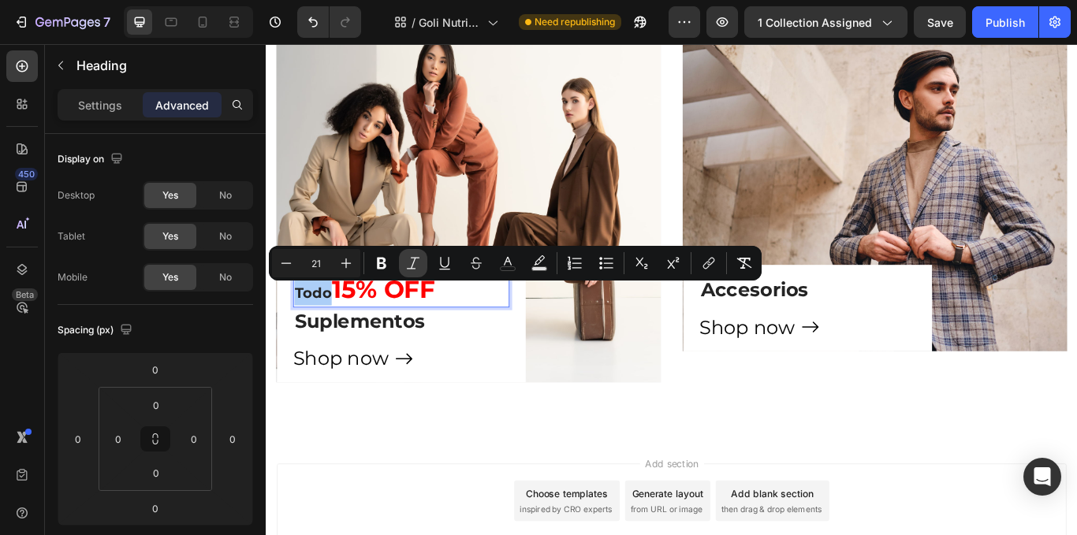
click at [421, 267] on button "Italic" at bounding box center [413, 263] width 28 height 28
click at [388, 268] on icon "Editor contextual toolbar" at bounding box center [382, 264] width 16 height 16
click at [379, 258] on icon "Editor contextual toolbar" at bounding box center [381, 264] width 9 height 12
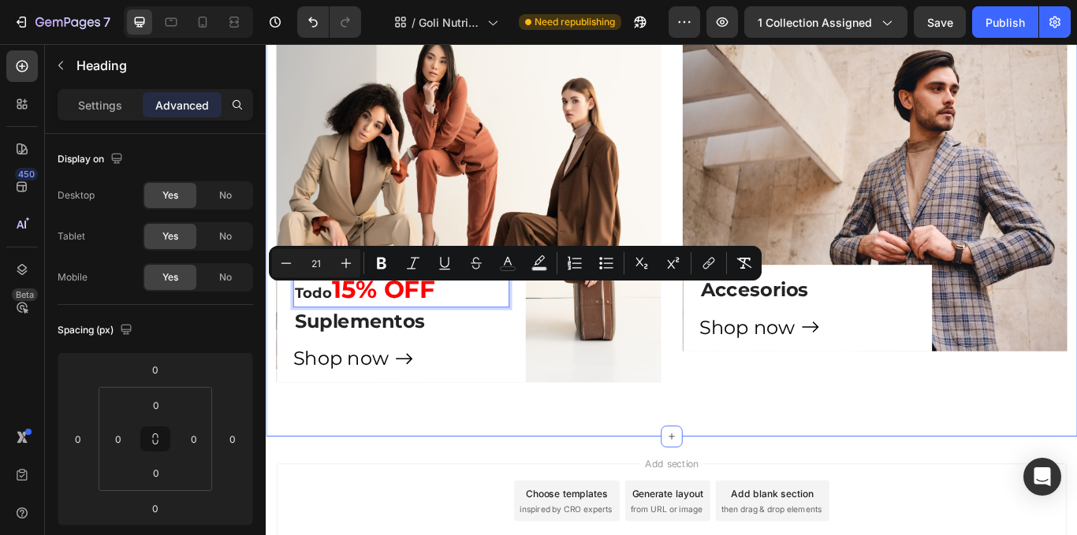
click at [351, 496] on div "⁠⁠⁠⁠⁠⁠⁠ Muscle & Performance Heading Marcas top, sabores increíbles y resultado…" at bounding box center [739, 134] width 946 height 735
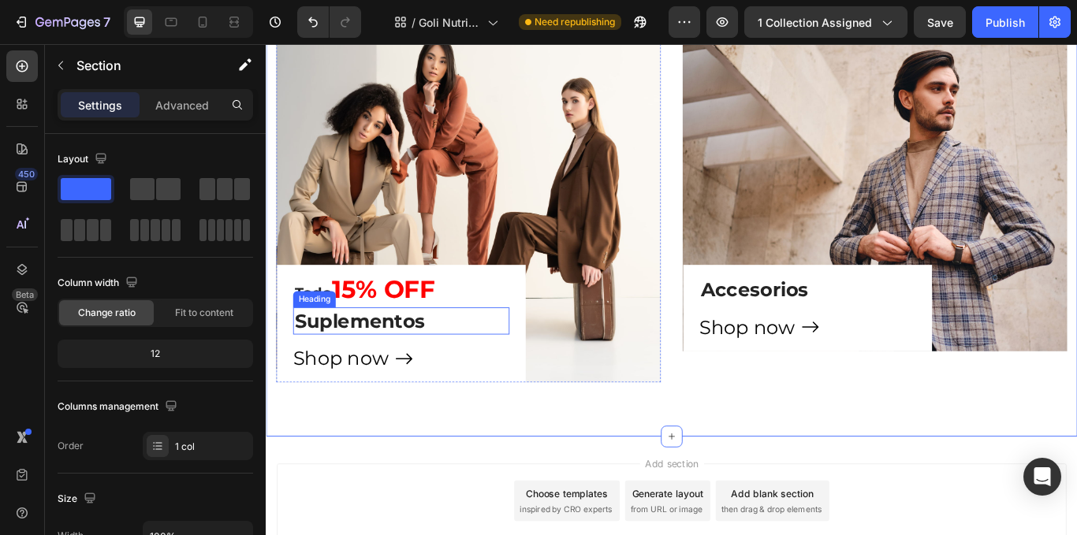
click at [330, 335] on div "Heading" at bounding box center [321, 342] width 43 height 14
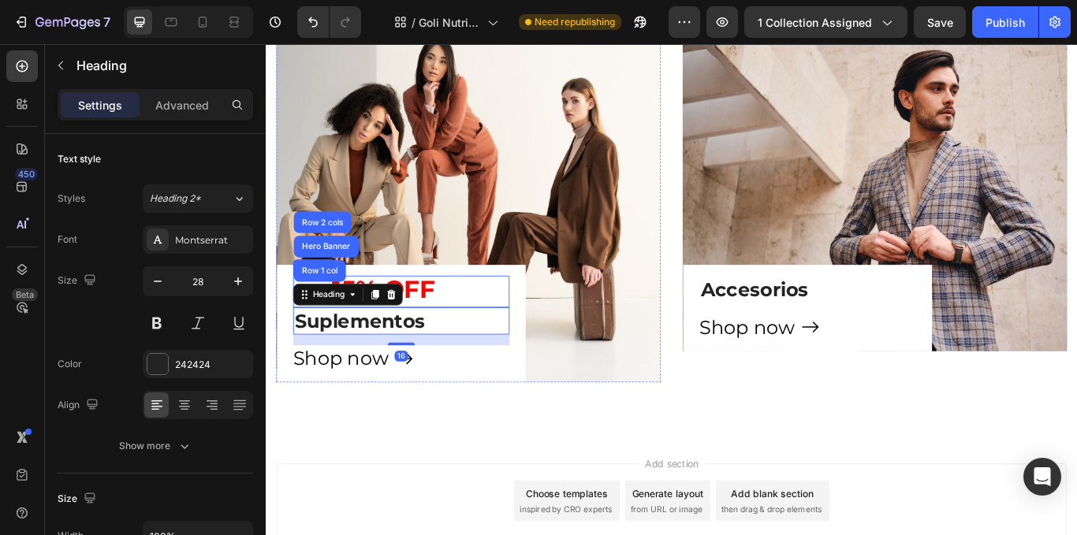
click at [484, 344] on p "⁠⁠⁠⁠⁠⁠⁠ Todo 15% OFF" at bounding box center [423, 332] width 249 height 33
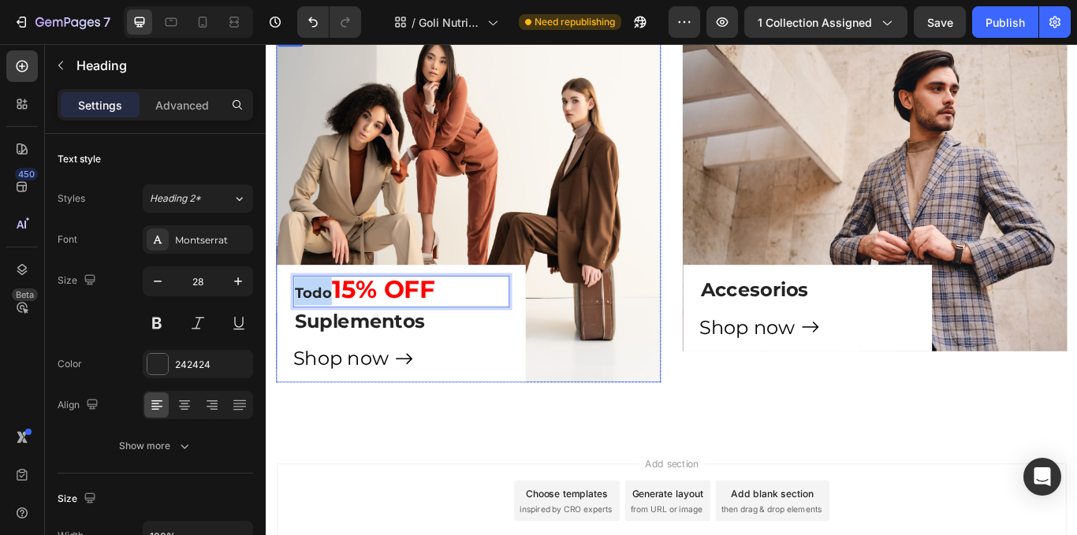
drag, startPoint x: 342, startPoint y: 341, endPoint x: 289, endPoint y: 335, distance: 54.0
click at [291, 335] on div "Todo 15% OFF Heading 0 Suplementos Heading Shop now Button Row" at bounding box center [423, 370] width 290 height 137
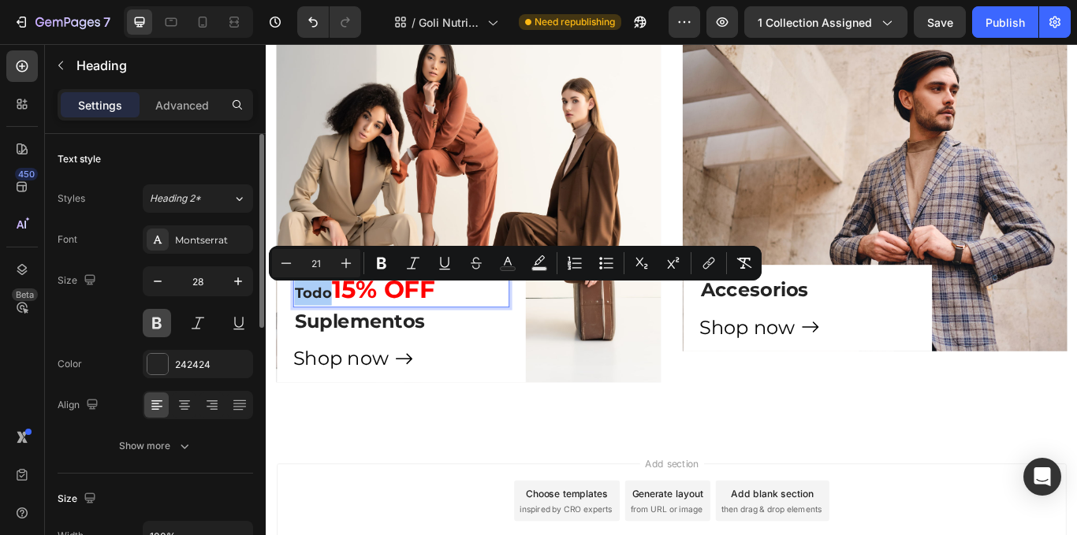
click at [164, 318] on button at bounding box center [157, 323] width 28 height 28
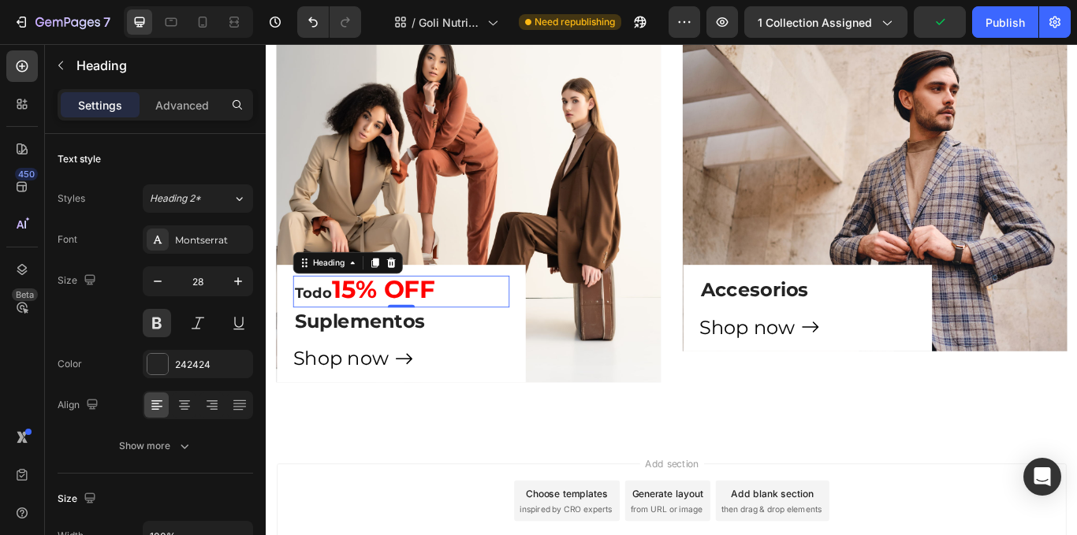
click at [345, 327] on span "15% OFF" at bounding box center [402, 330] width 121 height 35
drag, startPoint x: 341, startPoint y: 330, endPoint x: 297, endPoint y: 334, distance: 44.3
click at [297, 334] on h3 "Todo 15% OFF" at bounding box center [423, 333] width 252 height 36
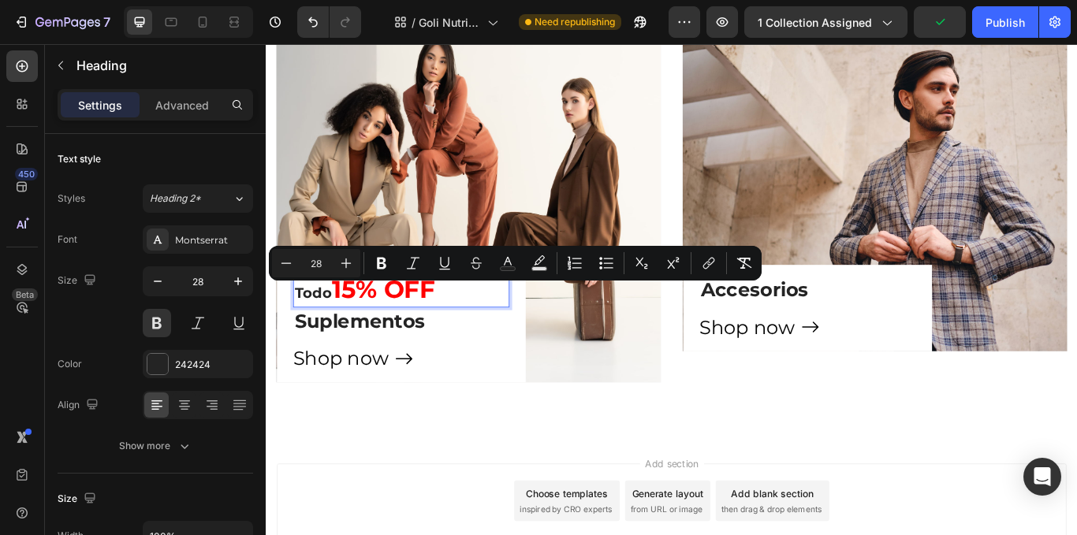
click at [483, 331] on p "Todo 15% OFF" at bounding box center [423, 332] width 249 height 33
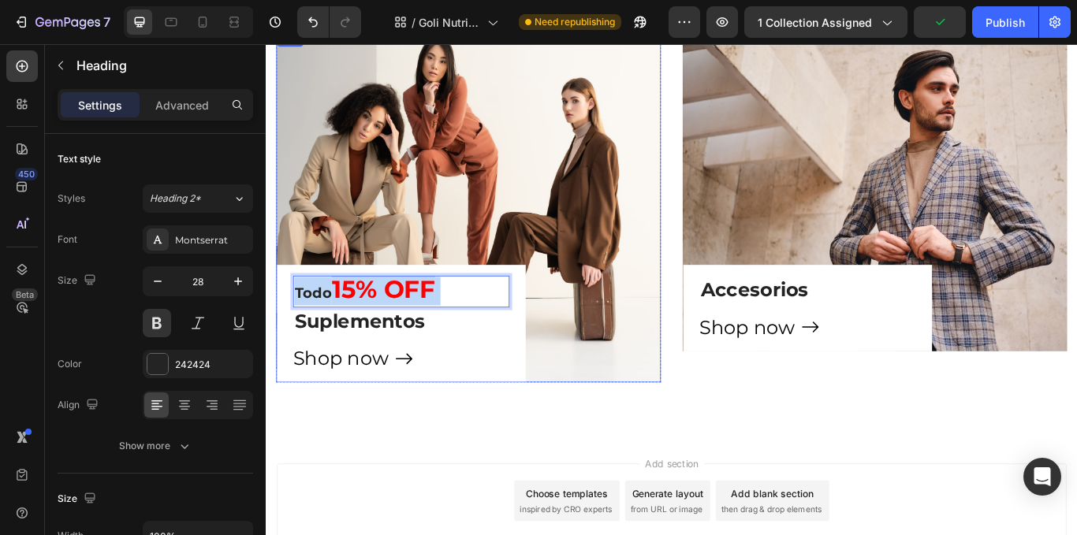
drag, startPoint x: 483, startPoint y: 331, endPoint x: 278, endPoint y: 342, distance: 204.6
click at [278, 342] on div "Todo 15% OFF Heading 0 Suplementos Heading Shop now Button Row" at bounding box center [423, 370] width 290 height 137
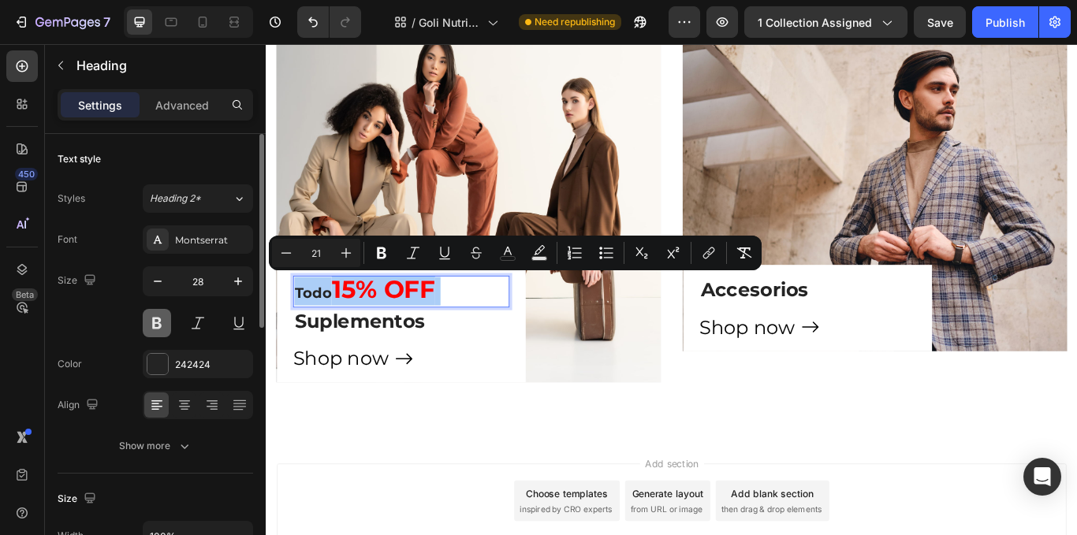
click at [160, 322] on button at bounding box center [157, 323] width 28 height 28
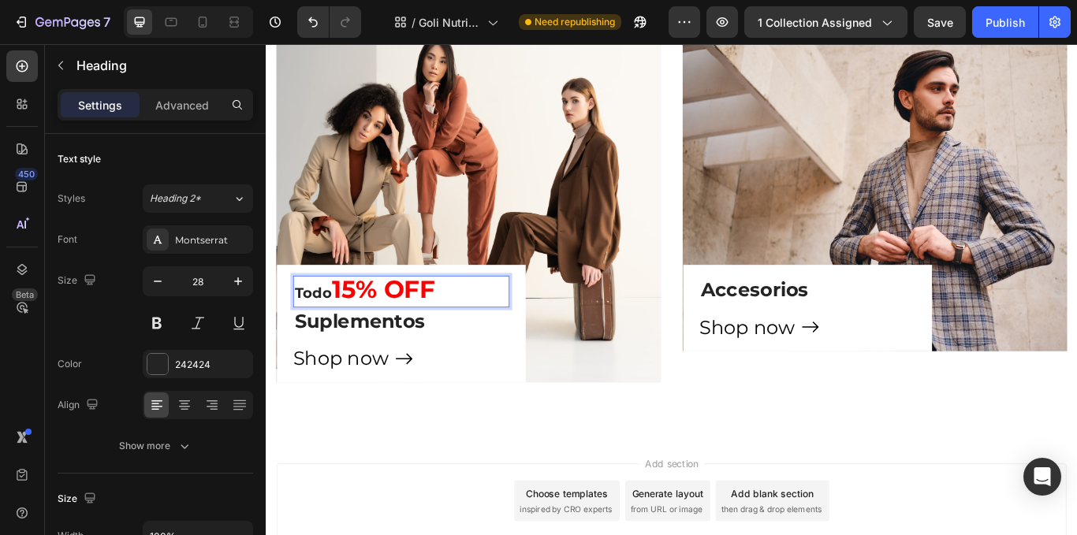
click at [356, 323] on span "15% OFF" at bounding box center [402, 330] width 121 height 35
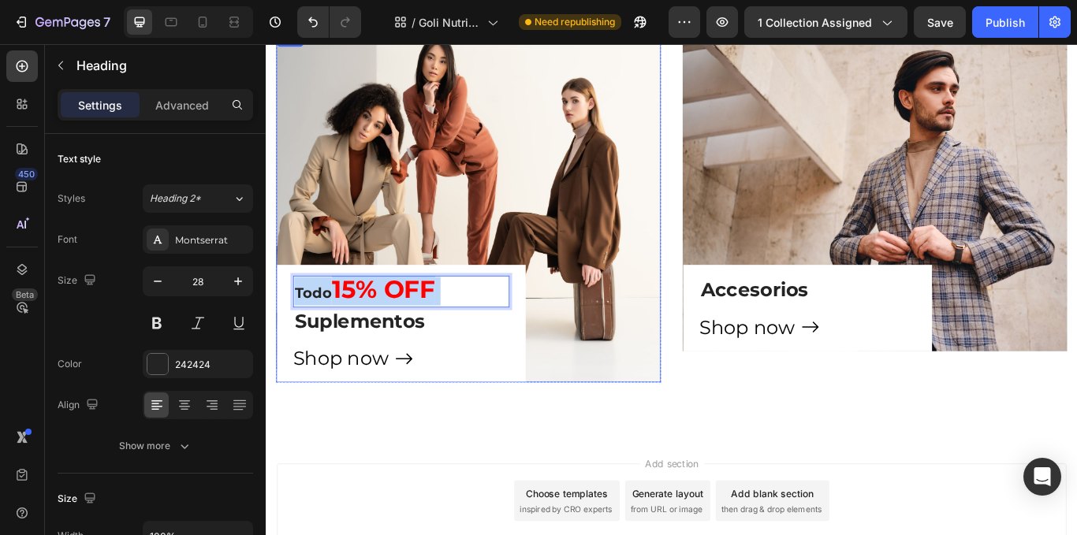
drag, startPoint x: 494, startPoint y: 333, endPoint x: 287, endPoint y: 331, distance: 206.6
click at [287, 331] on div "Todo 15% OFF Heading 0 Suplementos Heading Shop now Button Row" at bounding box center [423, 370] width 290 height 137
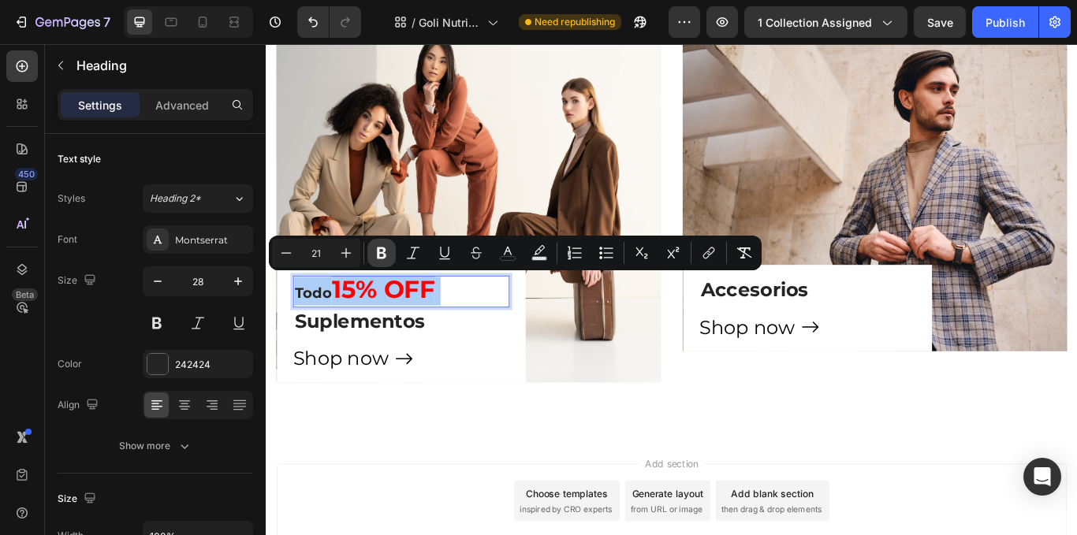
click at [384, 250] on icon "Editor contextual toolbar" at bounding box center [381, 254] width 9 height 12
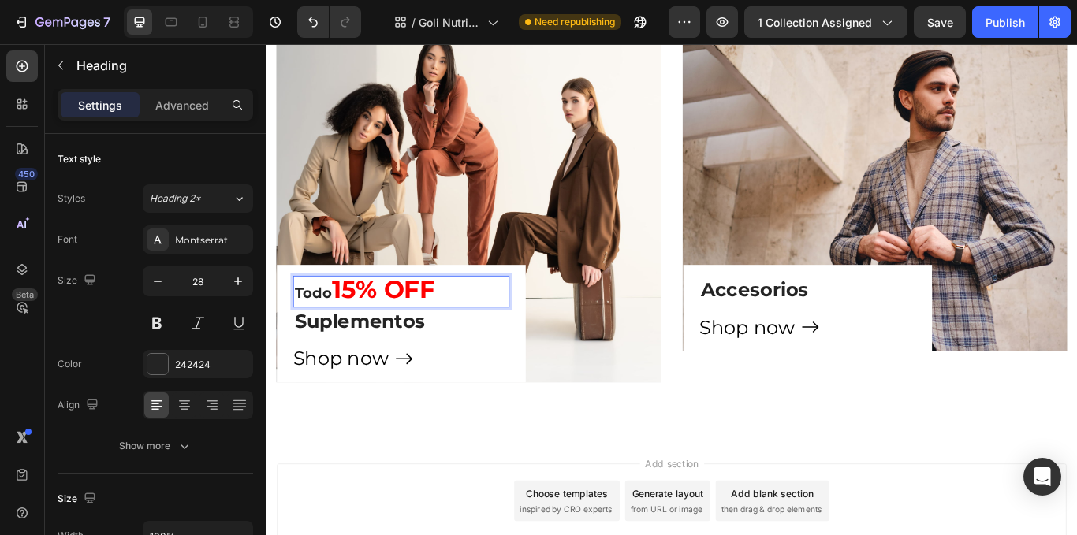
click at [330, 330] on strong "Todo" at bounding box center [320, 335] width 43 height 20
click at [349, 330] on strong "15% OFF" at bounding box center [402, 330] width 121 height 35
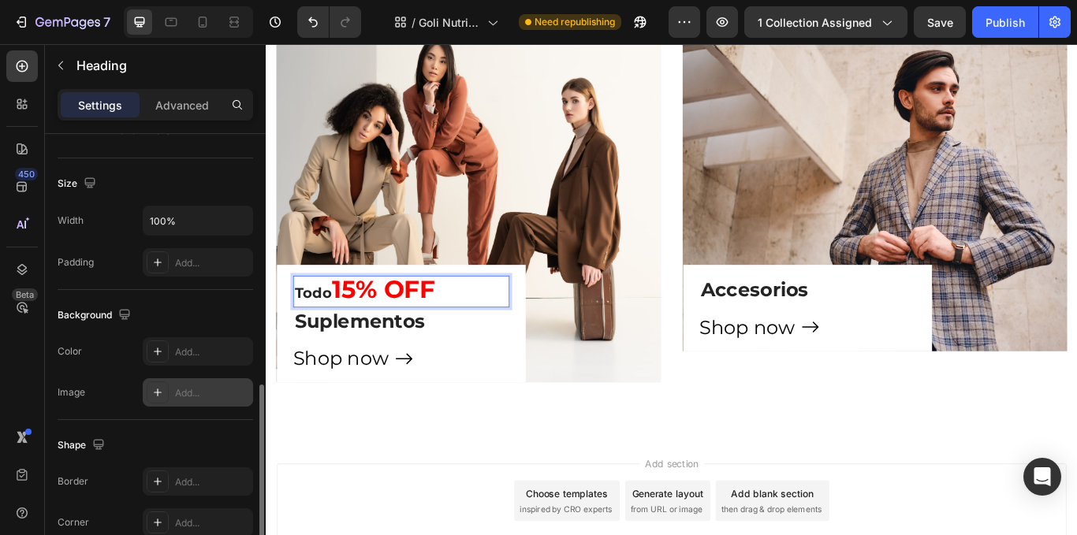
scroll to position [394, 0]
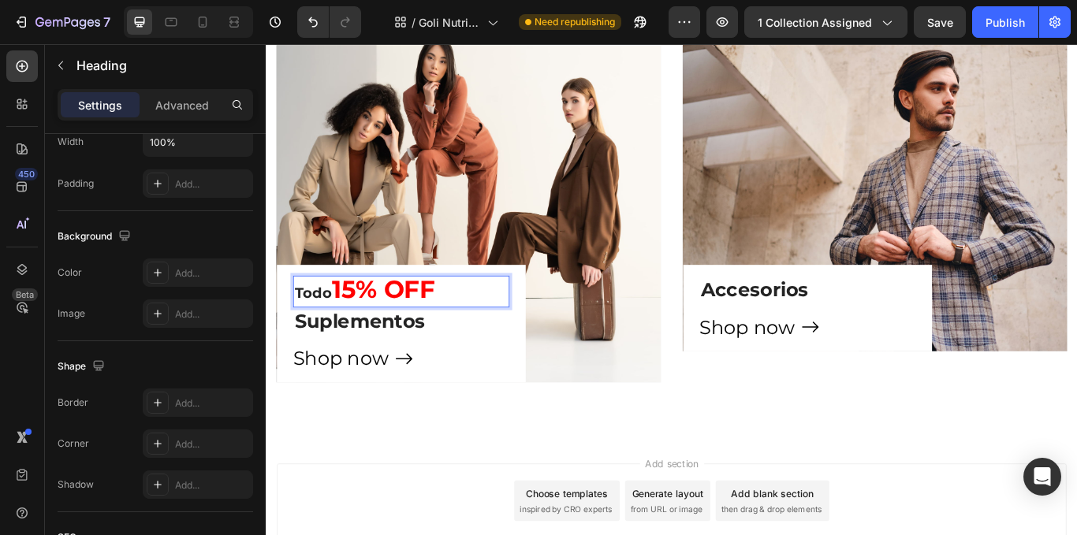
click at [180, 118] on div "Settings Advanced" at bounding box center [156, 105] width 196 height 32
click at [181, 107] on p "Advanced" at bounding box center [182, 105] width 54 height 17
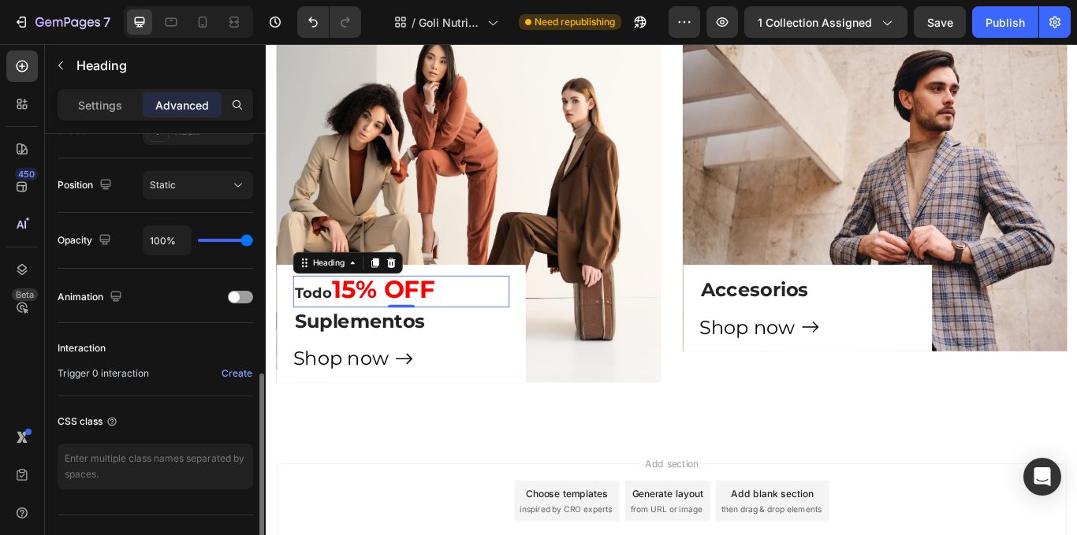
scroll to position [473, 0]
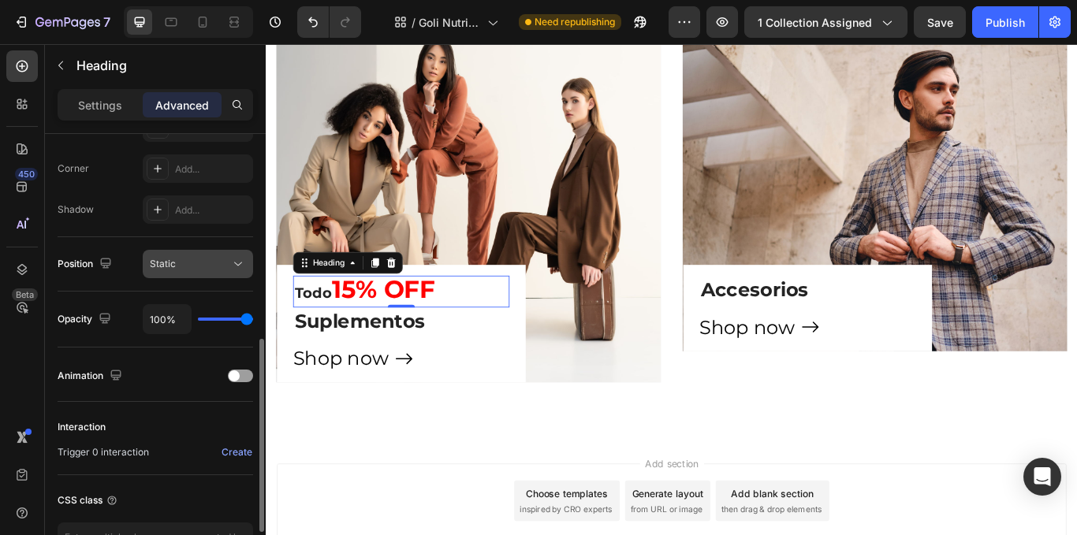
click at [196, 268] on div "Static" at bounding box center [190, 264] width 80 height 14
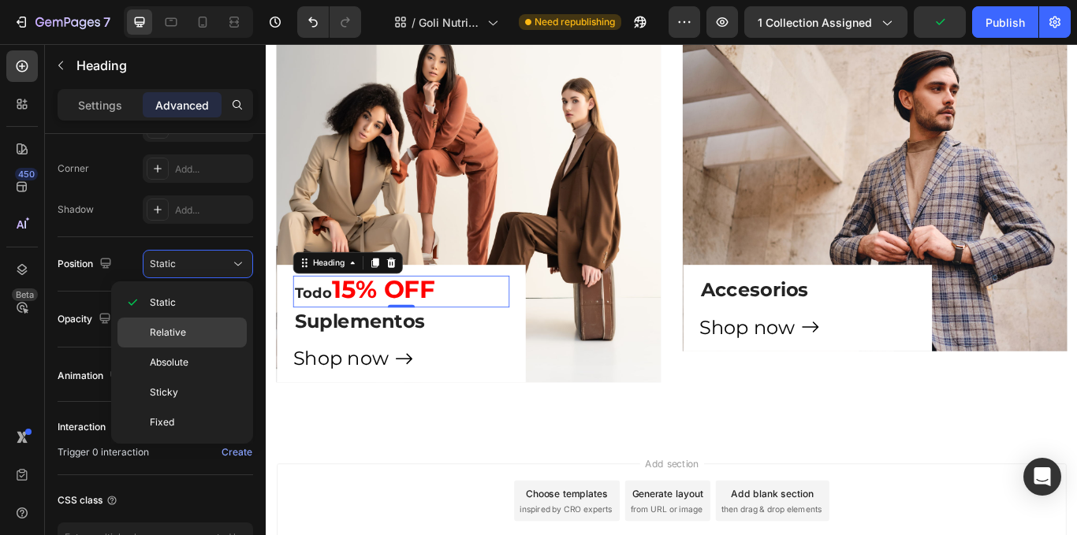
click at [194, 335] on p "Relative" at bounding box center [195, 333] width 90 height 14
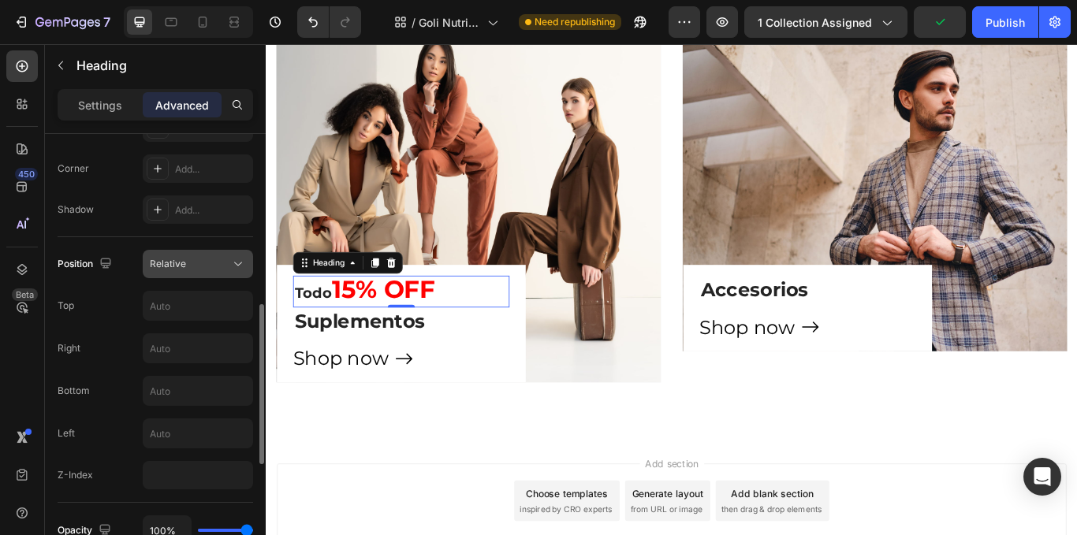
click at [211, 270] on div "Relative" at bounding box center [190, 264] width 80 height 14
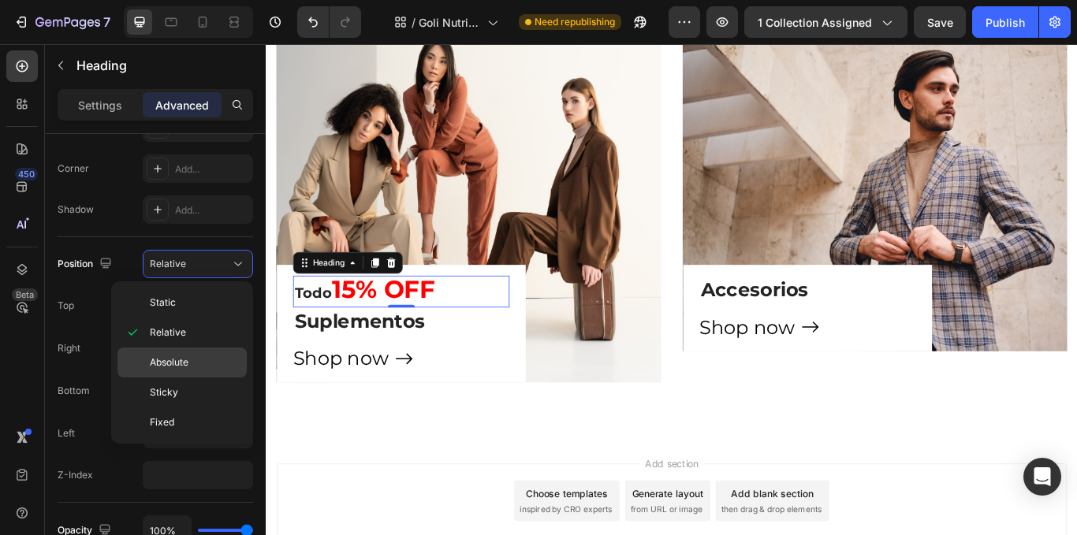
click at [216, 356] on p "Absolute" at bounding box center [195, 363] width 90 height 14
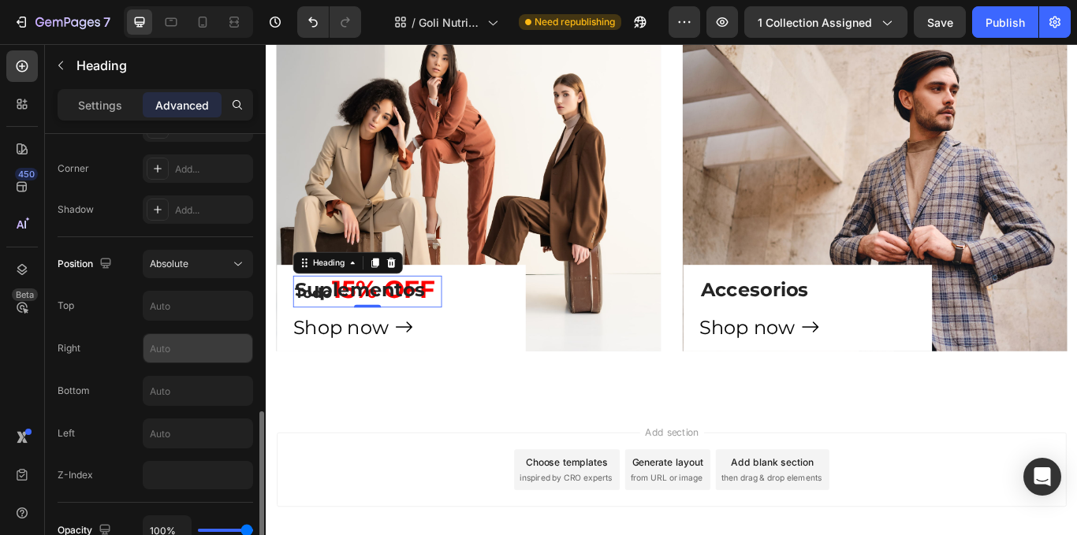
scroll to position [552, 0]
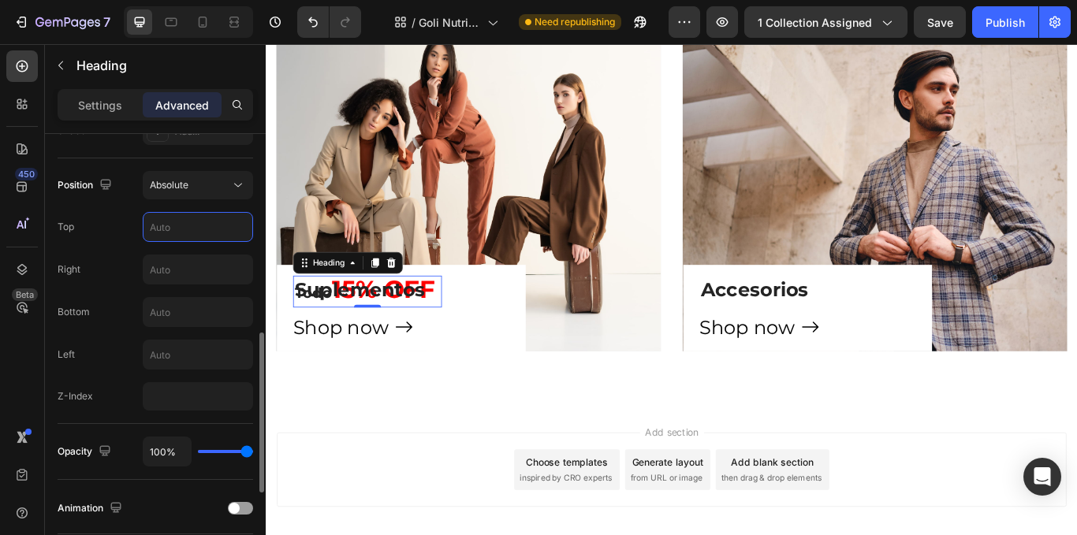
click at [190, 228] on input "text" at bounding box center [198, 227] width 109 height 28
type input "1"
type input "-"
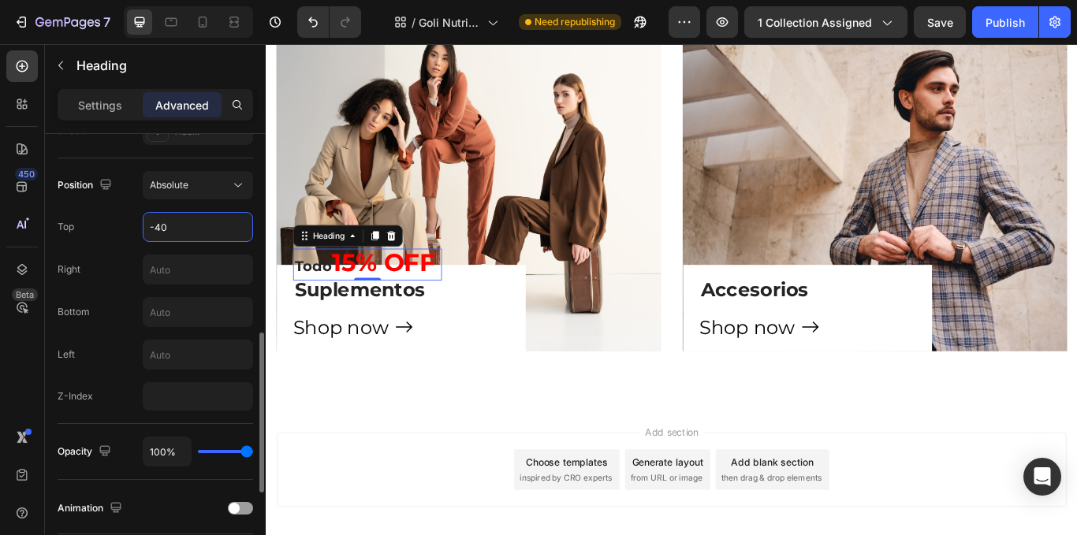
scroll to position [315, 0]
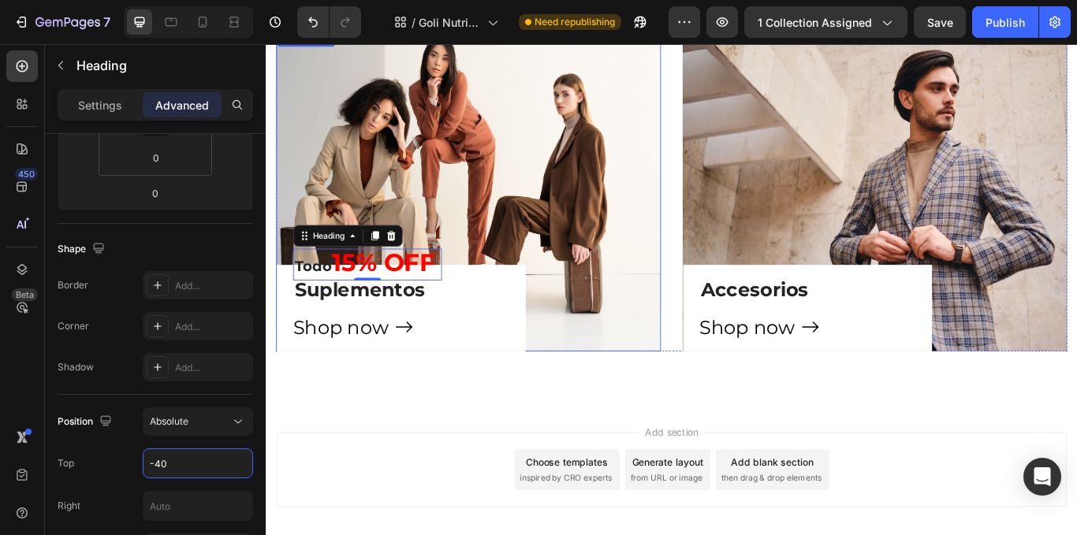
type input "-40"
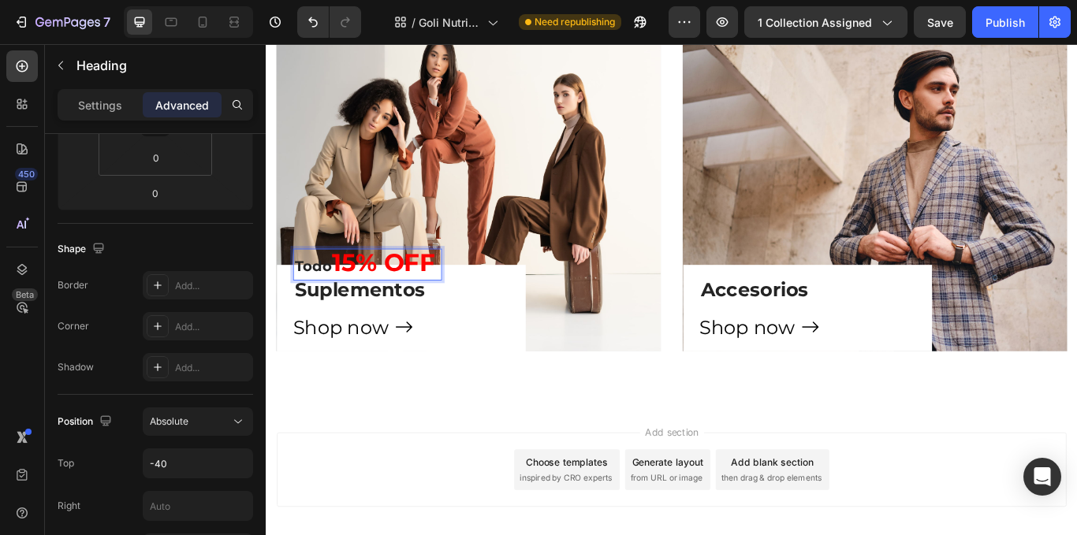
click at [463, 300] on strong "15% OFF" at bounding box center [402, 299] width 121 height 35
drag, startPoint x: 467, startPoint y: 300, endPoint x: 347, endPoint y: 297, distance: 119.9
click at [347, 297] on strong "15% OFF" at bounding box center [402, 299] width 121 height 35
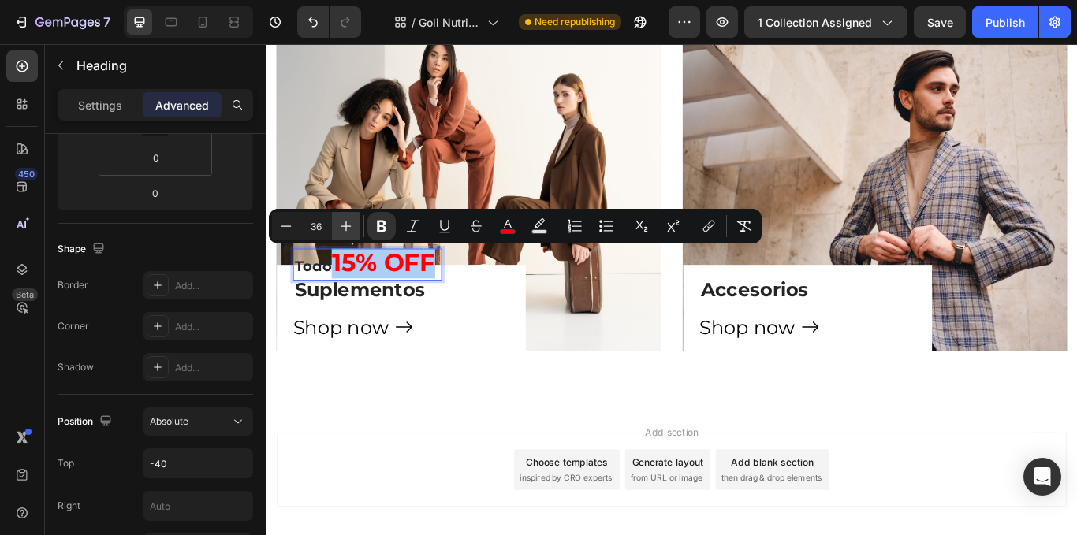
click at [341, 226] on icon "Editor contextual toolbar" at bounding box center [346, 226] width 16 height 16
click at [338, 228] on icon "Editor contextual toolbar" at bounding box center [346, 226] width 16 height 16
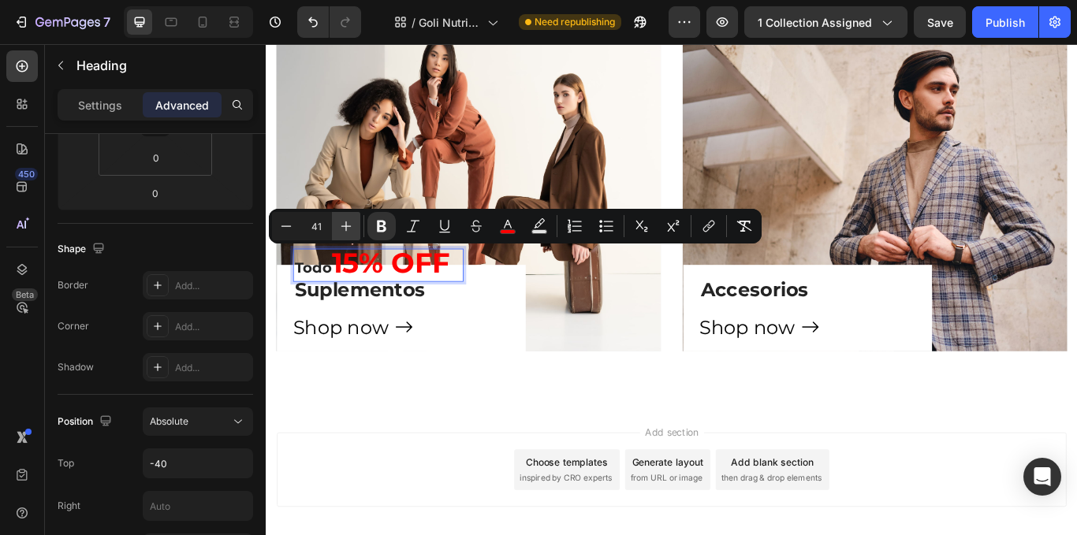
click at [338, 228] on icon "Editor contextual toolbar" at bounding box center [346, 226] width 16 height 16
click at [338, 228] on button "Plus" at bounding box center [346, 226] width 28 height 28
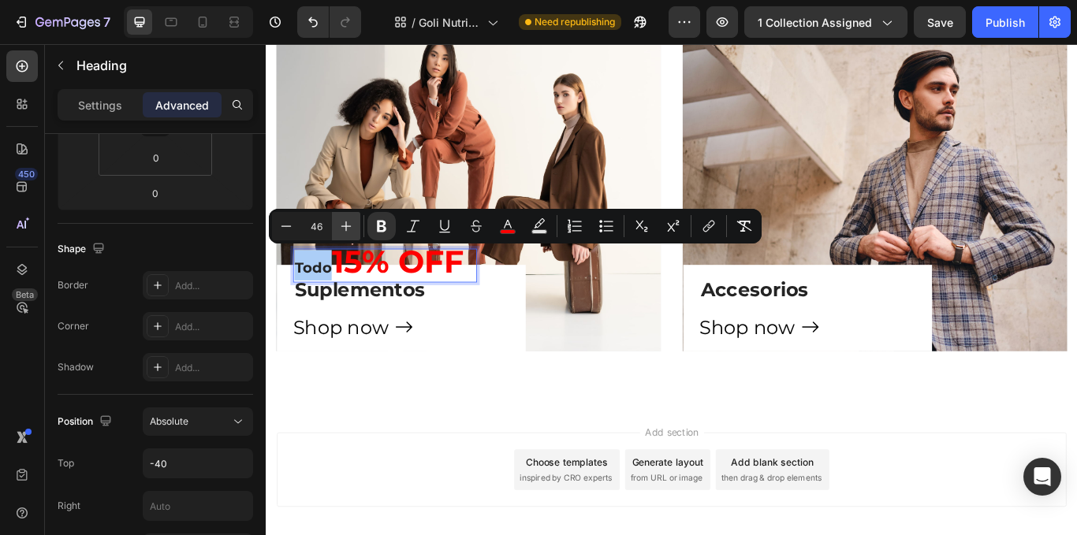
click at [338, 228] on button "Plus" at bounding box center [346, 226] width 28 height 28
click at [345, 297] on strong "15% OFF" at bounding box center [421, 298] width 158 height 45
type input "21"
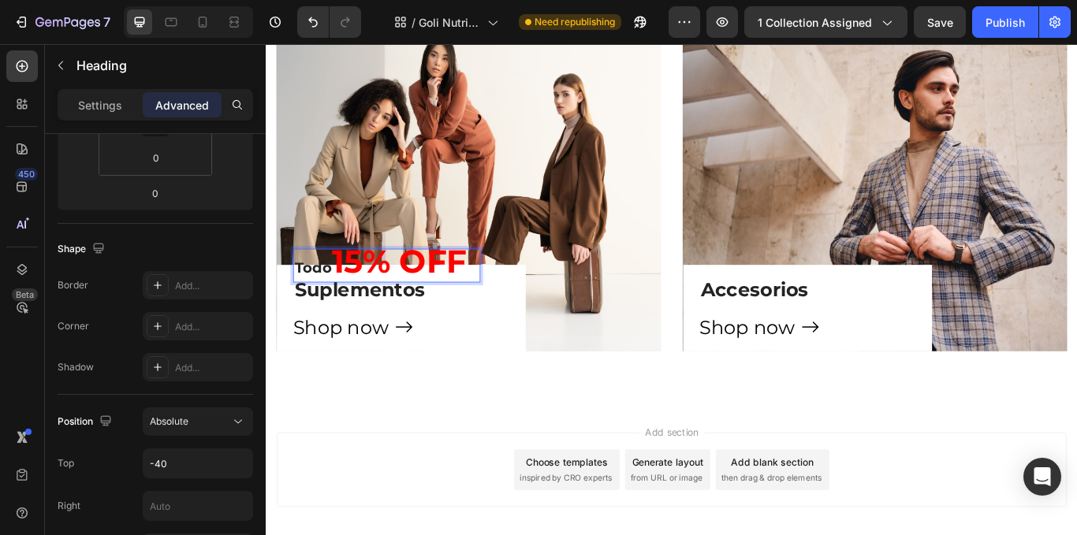
click at [342, 299] on strong "Todo" at bounding box center [320, 306] width 43 height 20
drag, startPoint x: 344, startPoint y: 299, endPoint x: 286, endPoint y: 308, distance: 58.3
click at [293, 308] on div "Todo 15% OFF Heading 0 Suplementos Heading Shop now Button Row" at bounding box center [423, 352] width 290 height 101
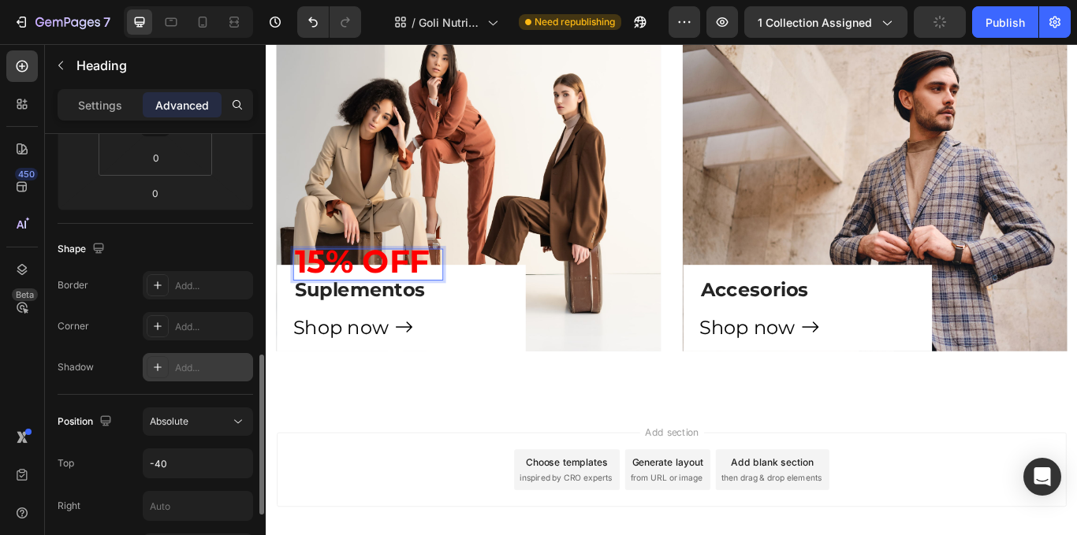
scroll to position [473, 0]
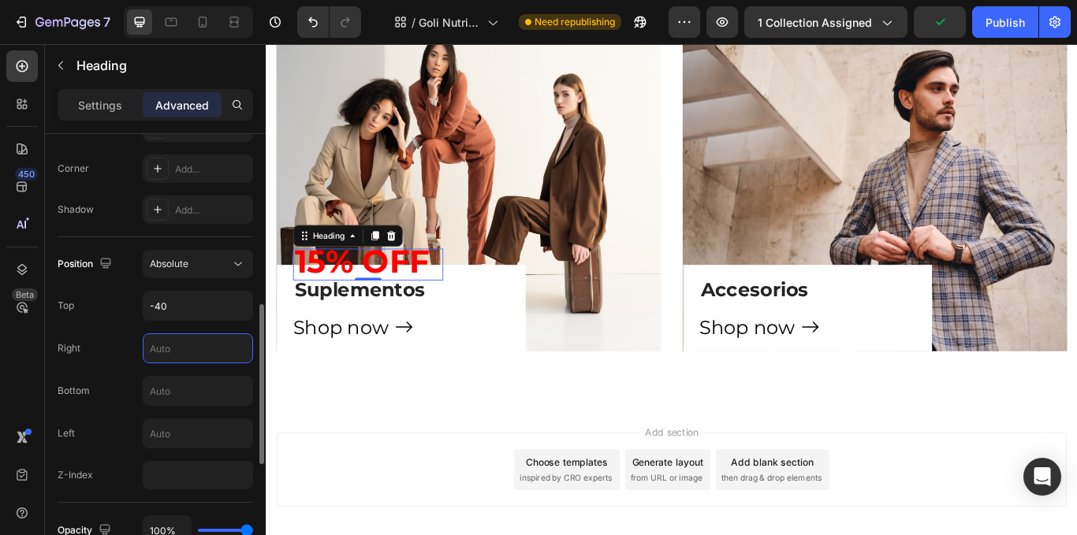
click at [168, 355] on input "text" at bounding box center [198, 348] width 109 height 28
click at [101, 100] on p "Settings" at bounding box center [100, 105] width 44 height 17
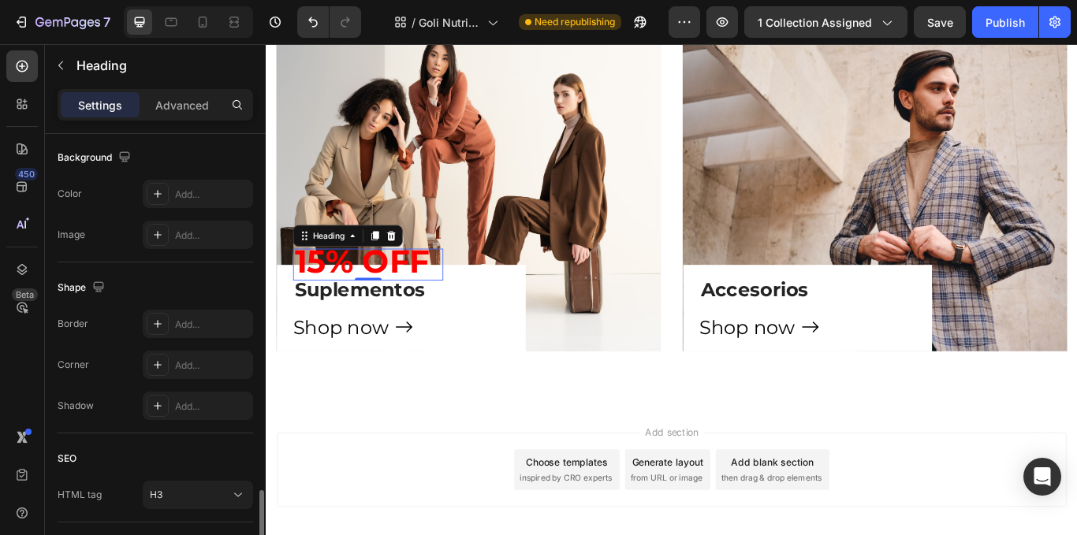
scroll to position [577, 0]
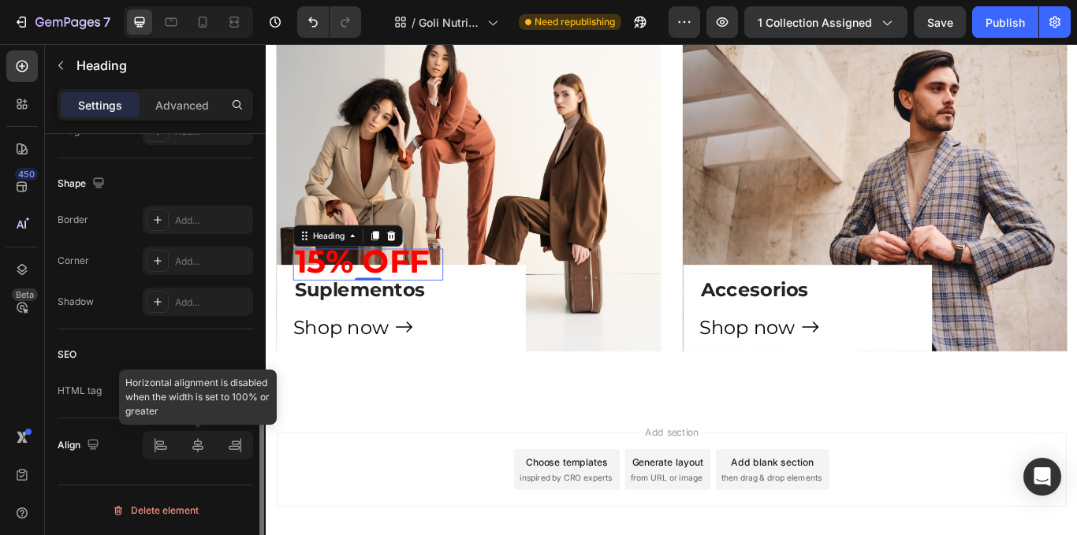
click at [194, 450] on div at bounding box center [198, 445] width 110 height 28
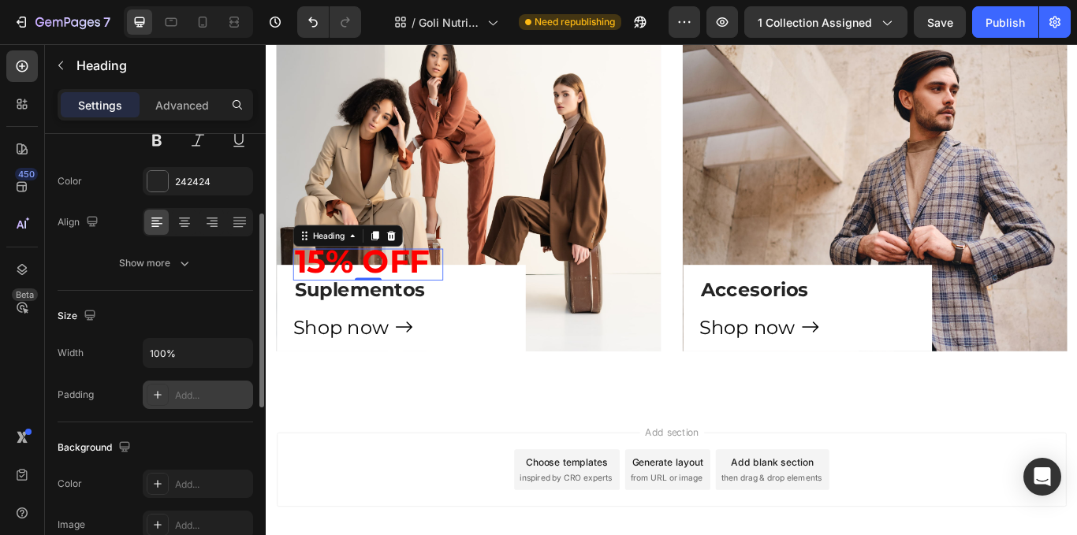
scroll to position [0, 0]
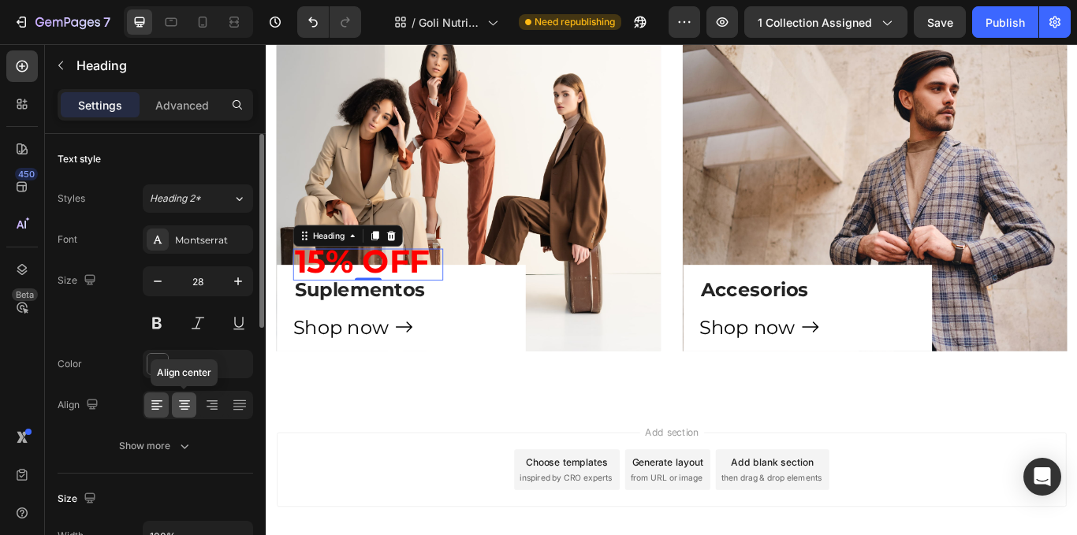
click at [186, 407] on icon at bounding box center [184, 407] width 11 height 2
click at [200, 106] on p "Advanced" at bounding box center [182, 105] width 54 height 17
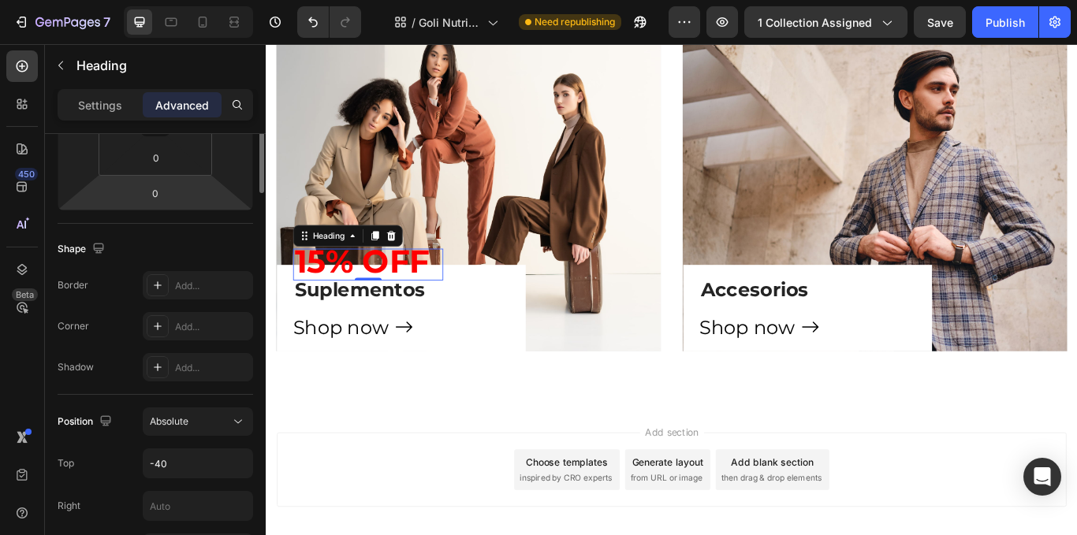
scroll to position [158, 0]
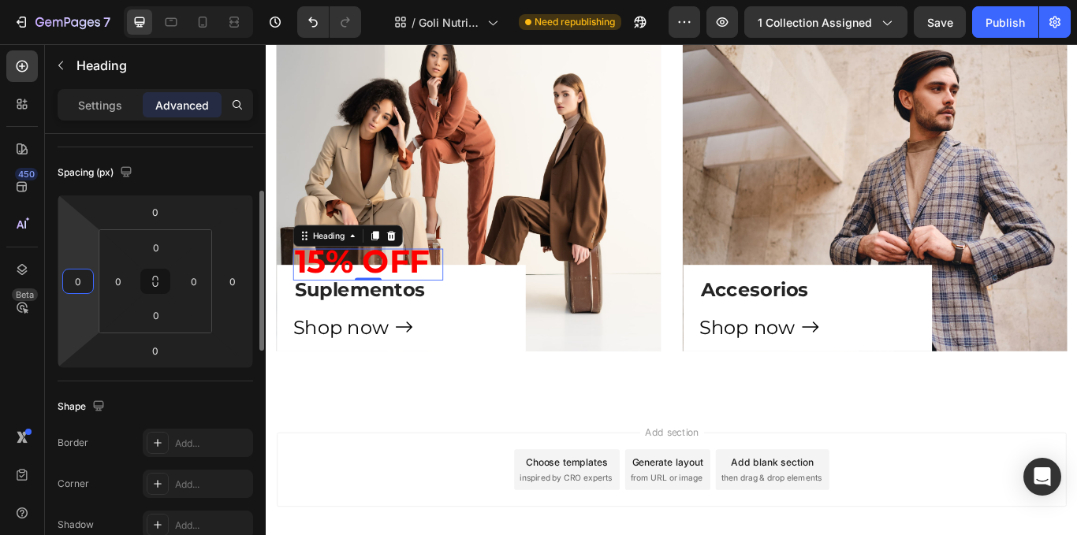
click at [77, 286] on input "0" at bounding box center [78, 282] width 24 height 24
type input "1"
type input "2"
type input "3"
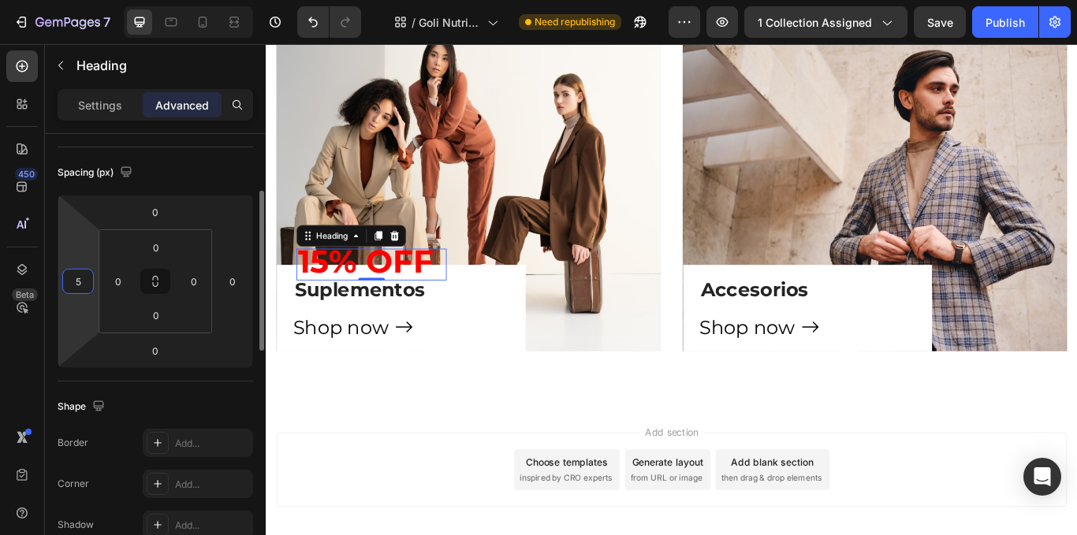
type input "50"
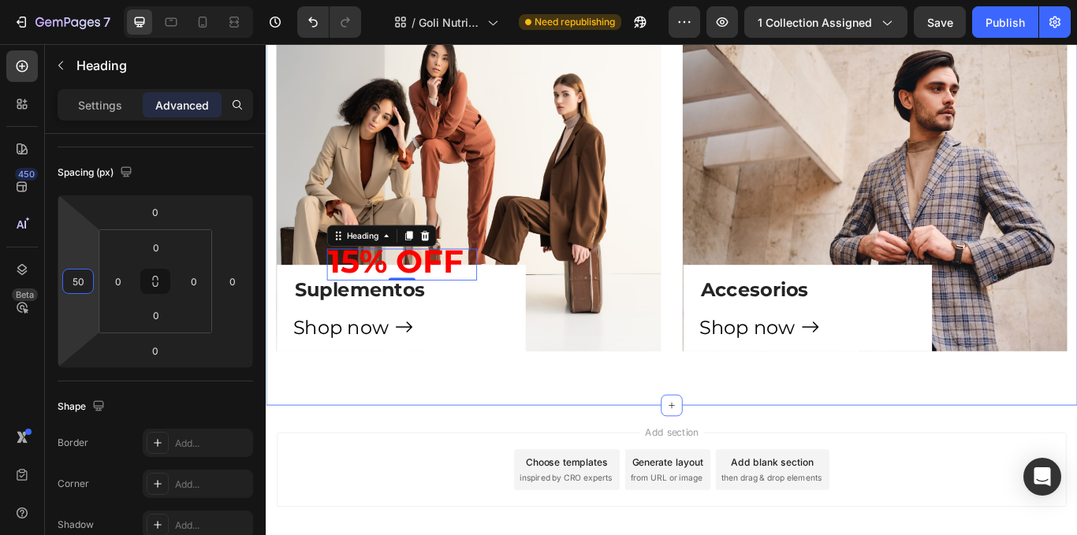
click at [505, 433] on div "⁠⁠⁠⁠⁠⁠⁠ Muscle & Performance Heading Marcas top, sabores increíbles y resultado…" at bounding box center [739, 116] width 946 height 699
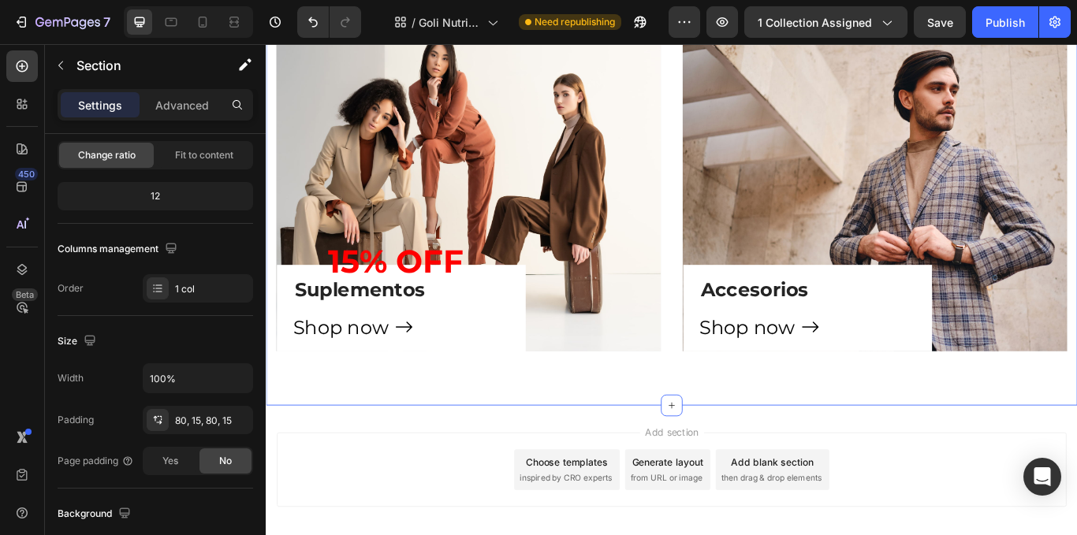
scroll to position [0, 0]
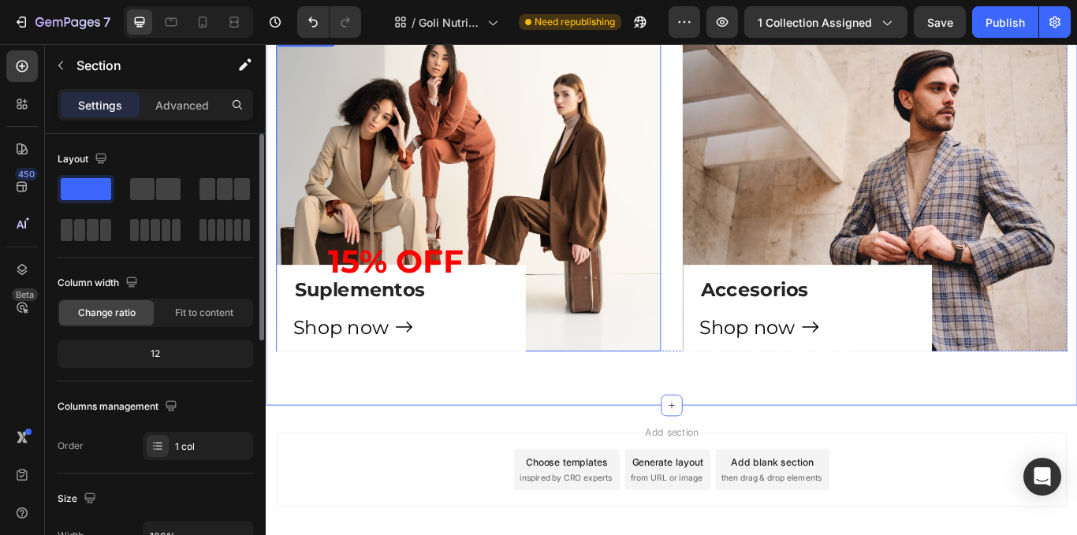
click at [461, 292] on strong "15% OFF" at bounding box center [417, 298] width 158 height 45
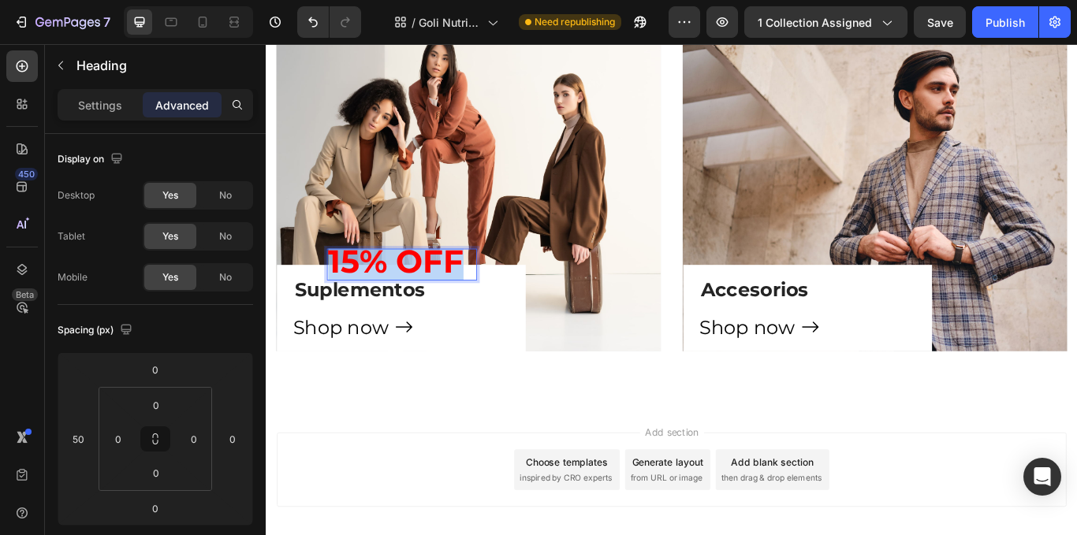
drag, startPoint x: 488, startPoint y: 306, endPoint x: 341, endPoint y: 304, distance: 147.5
click at [341, 304] on strong "15% OFF" at bounding box center [417, 298] width 158 height 45
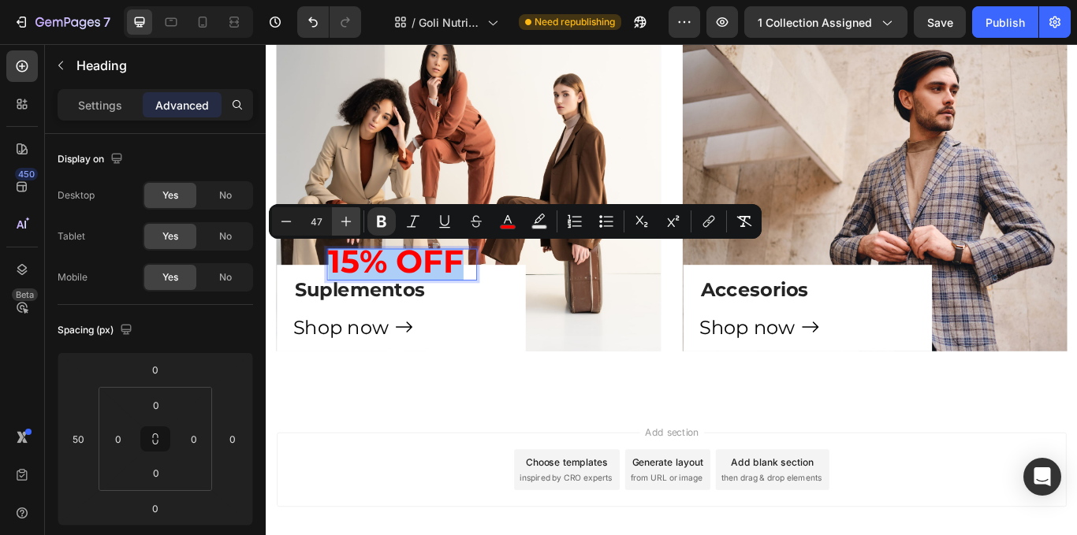
click at [342, 223] on icon "Editor contextual toolbar" at bounding box center [346, 222] width 16 height 16
type input "51"
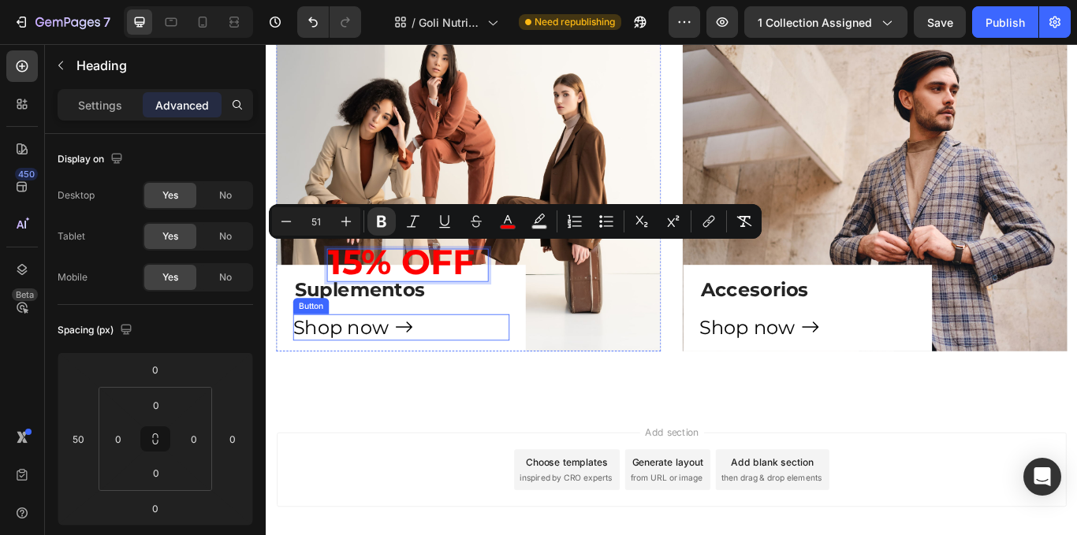
click at [510, 378] on div "Shop now Button" at bounding box center [423, 375] width 252 height 31
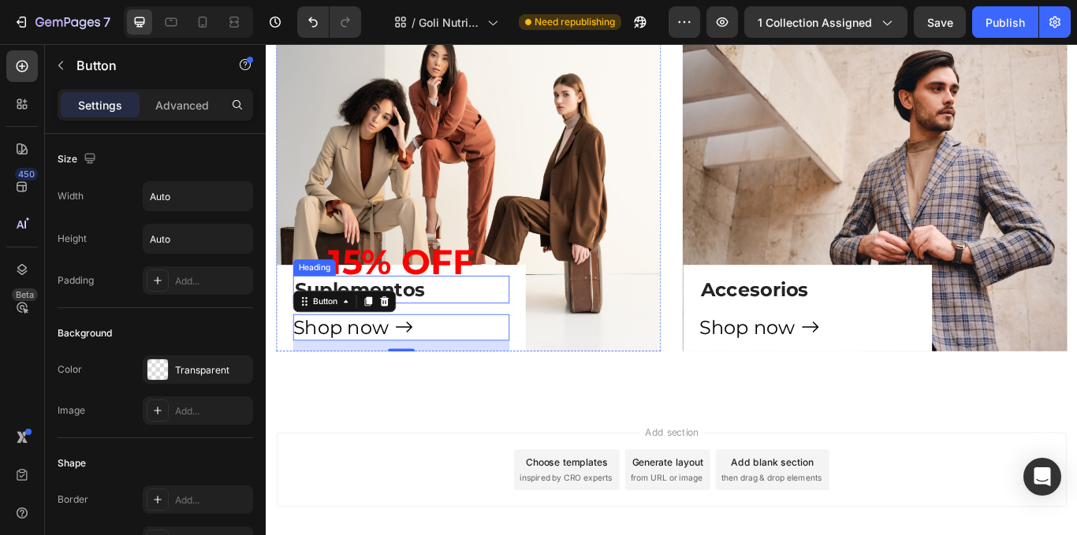
click at [457, 334] on p "Suplementos" at bounding box center [423, 330] width 249 height 28
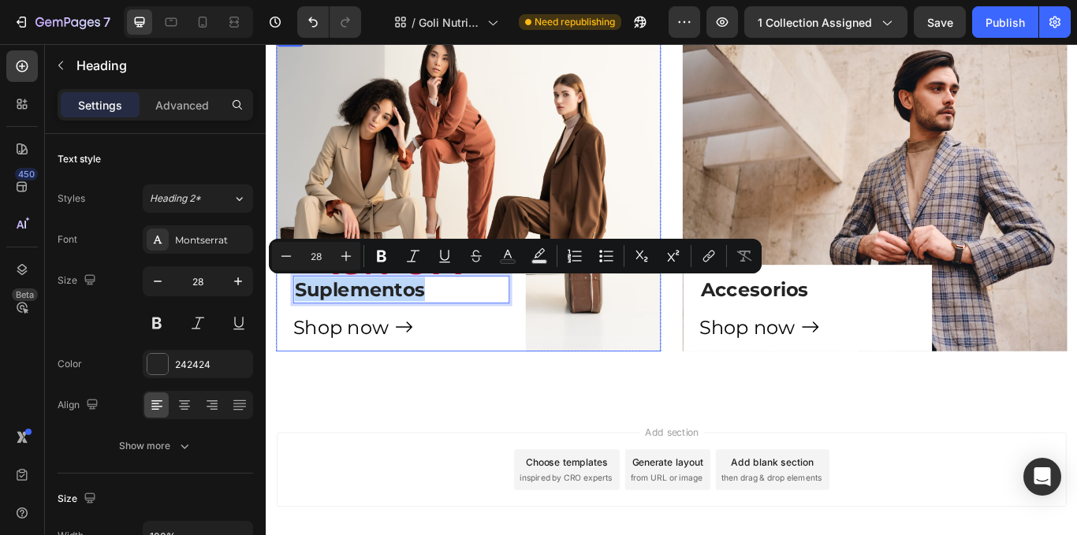
drag, startPoint x: 457, startPoint y: 333, endPoint x: 296, endPoint y: 345, distance: 161.3
click at [296, 345] on div "⁠⁠⁠⁠⁠⁠⁠ 15% OFF Heading Suplementos Heading 16 Shop now Button Row" at bounding box center [423, 352] width 290 height 101
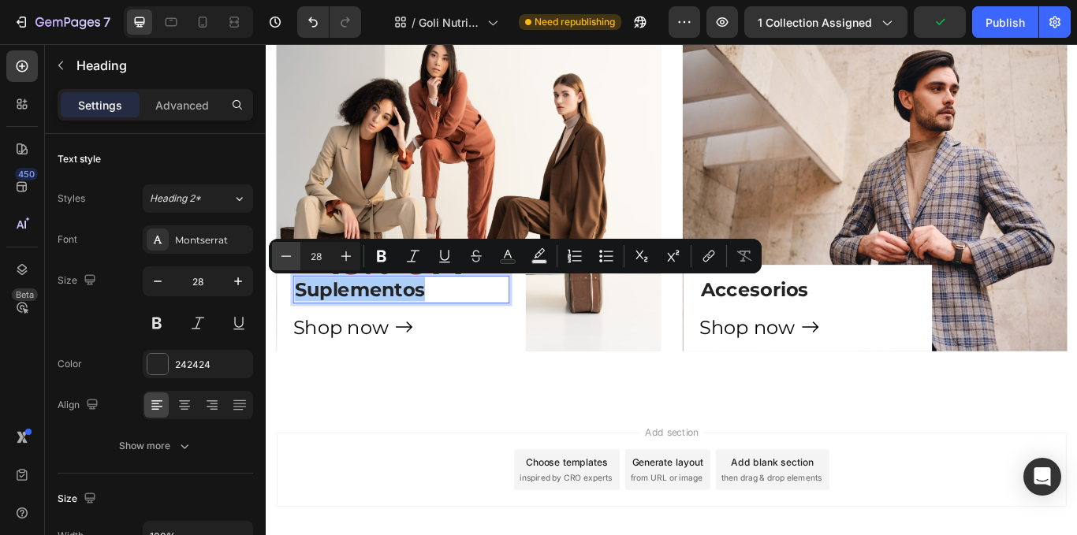
click at [294, 251] on button "Minus" at bounding box center [286, 256] width 28 height 28
click at [293, 249] on icon "Editor contextual toolbar" at bounding box center [286, 256] width 16 height 16
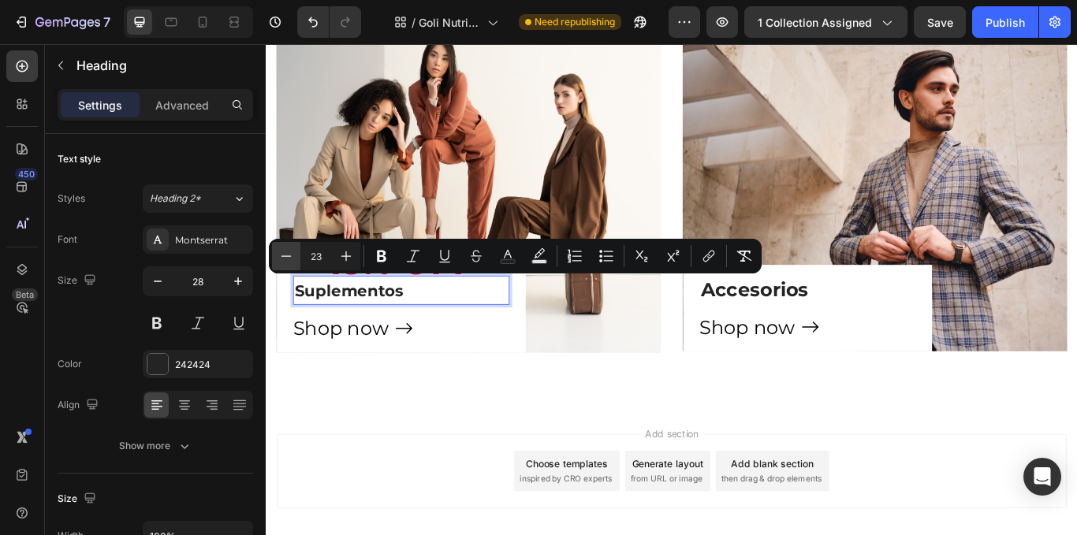
click at [293, 249] on icon "Editor contextual toolbar" at bounding box center [286, 256] width 16 height 16
click at [343, 266] on button "Plus" at bounding box center [346, 256] width 28 height 28
type input "23"
click at [429, 327] on p "Suplementos" at bounding box center [423, 331] width 249 height 30
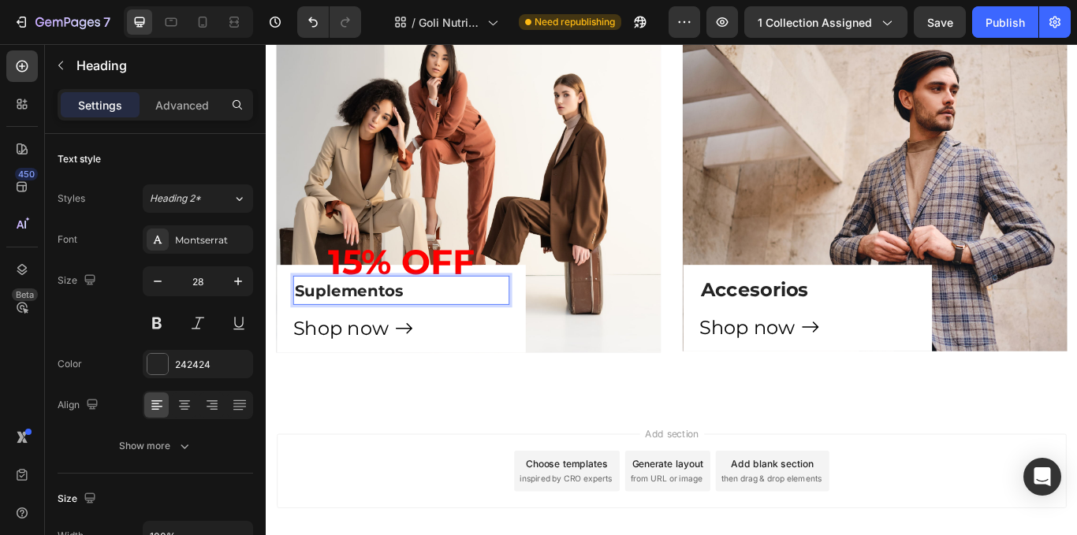
click at [436, 335] on p "Suplementos" at bounding box center [423, 331] width 249 height 30
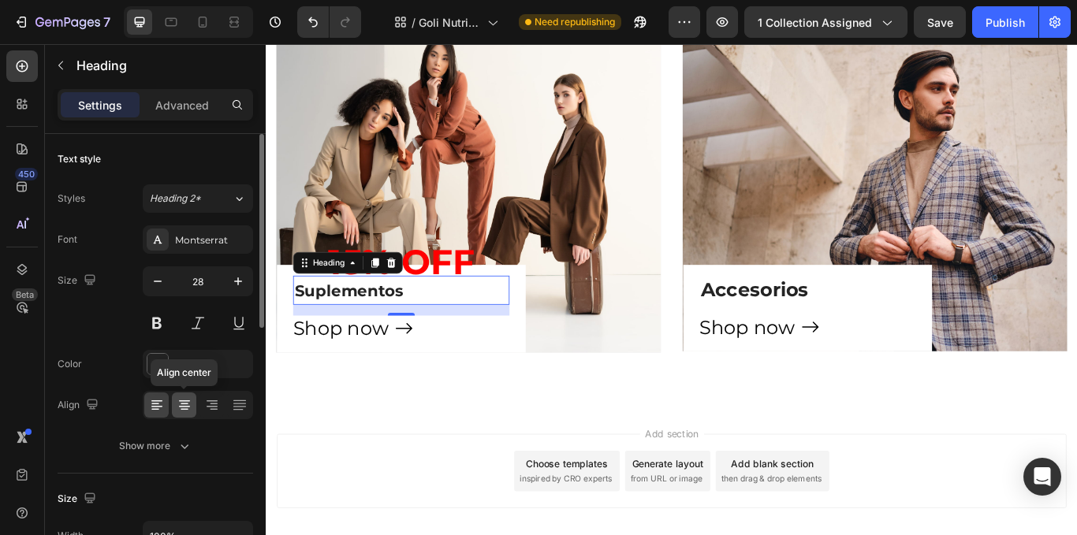
click at [180, 409] on icon at bounding box center [185, 405] width 16 height 16
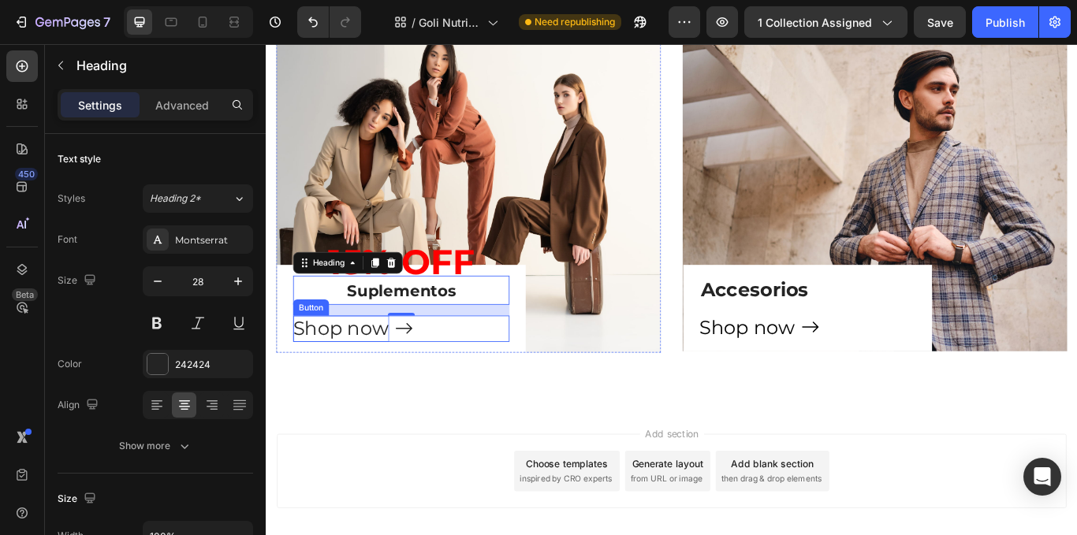
click at [356, 379] on div "Shop now" at bounding box center [353, 376] width 112 height 31
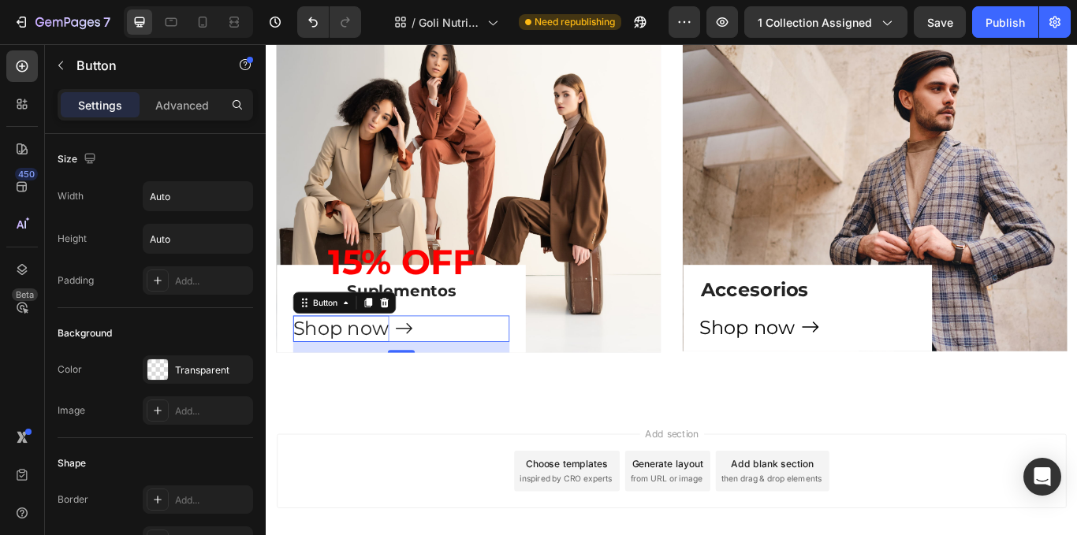
click at [406, 384] on div "Shop now" at bounding box center [353, 376] width 112 height 31
click at [439, 379] on div "Shop now Button 16" at bounding box center [423, 376] width 252 height 31
click at [422, 374] on icon "Shop now" at bounding box center [427, 376] width 22 height 22
click at [439, 374] on div "Shop now Button 16" at bounding box center [423, 376] width 252 height 31
click at [374, 377] on p "Shop now" at bounding box center [353, 376] width 112 height 31
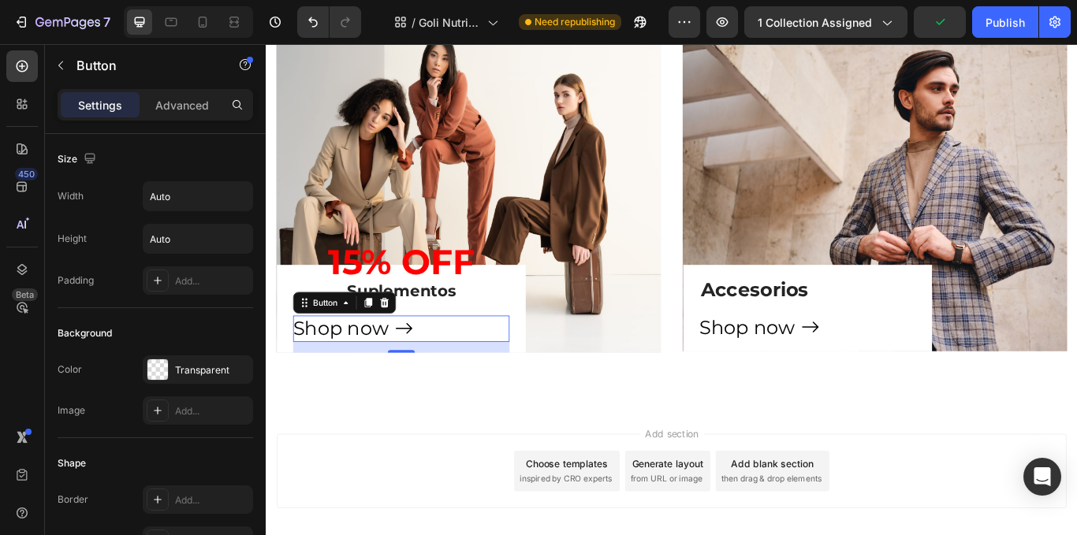
click at [471, 375] on div "Shop now Button 16" at bounding box center [423, 376] width 252 height 31
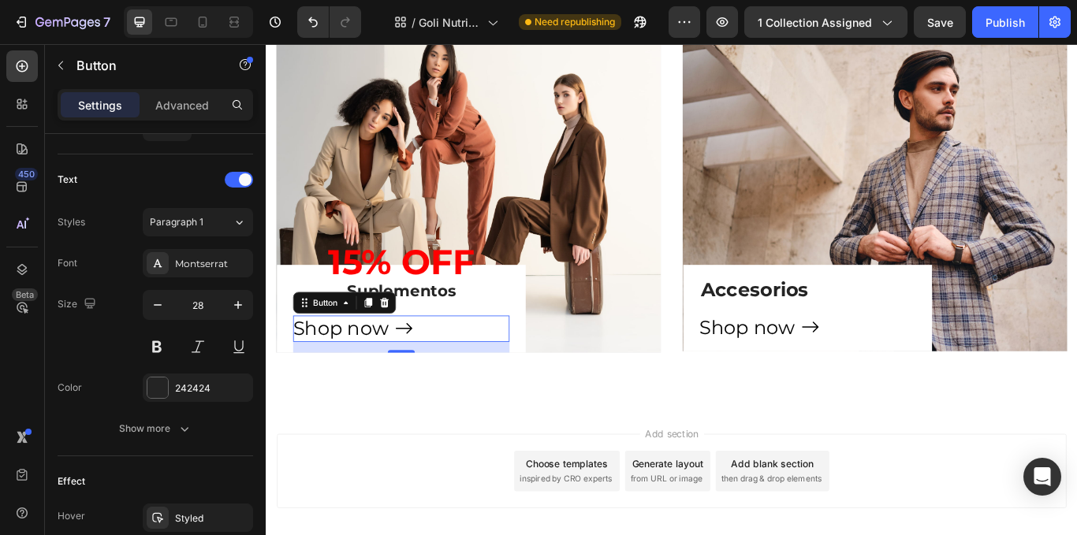
scroll to position [809, 0]
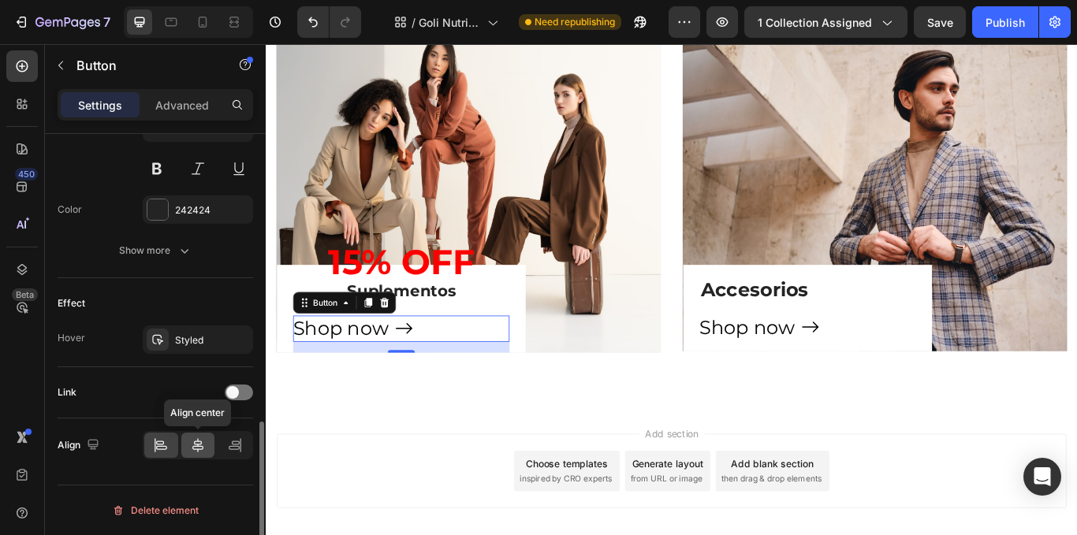
click at [203, 438] on icon at bounding box center [198, 446] width 16 height 16
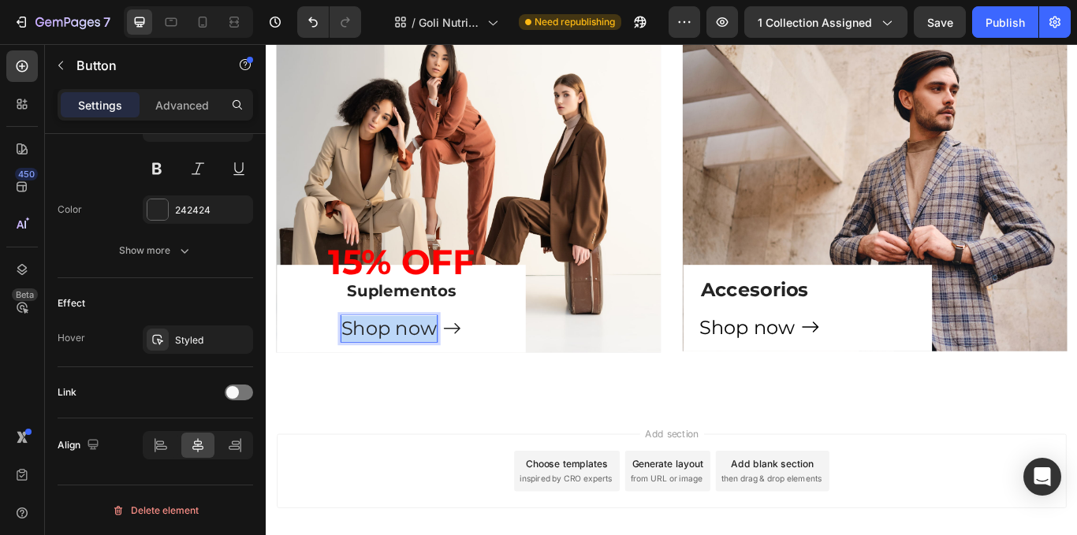
drag, startPoint x: 356, startPoint y: 373, endPoint x: 467, endPoint y: 369, distance: 110.5
click at [467, 369] on div "Shop now" at bounding box center [423, 376] width 140 height 31
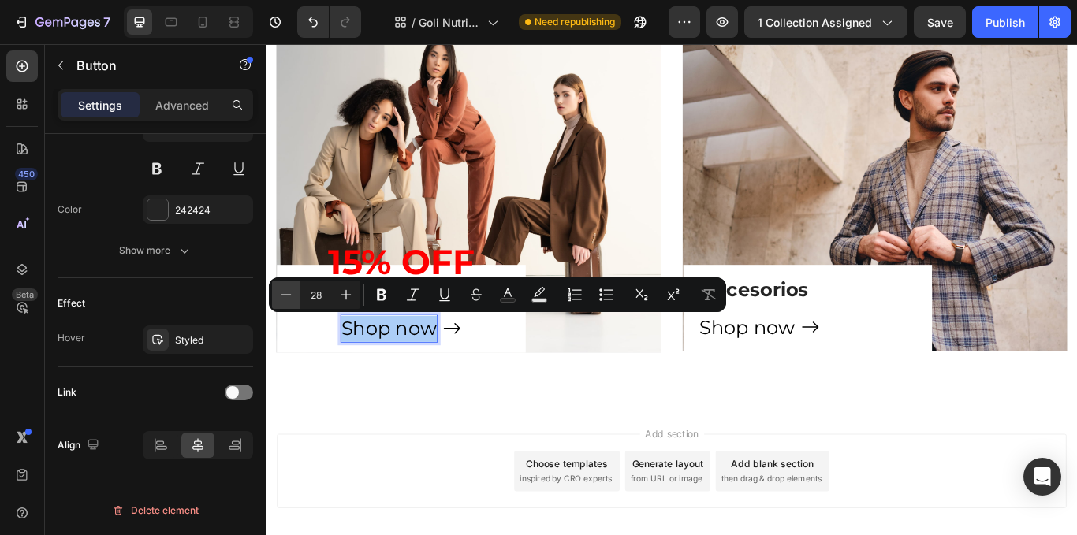
click at [280, 297] on icon "Editor contextual toolbar" at bounding box center [286, 295] width 16 height 16
click at [346, 293] on icon "Editor contextual toolbar" at bounding box center [346, 295] width 16 height 16
type input "28"
click at [384, 295] on icon "Editor contextual toolbar" at bounding box center [381, 295] width 9 height 12
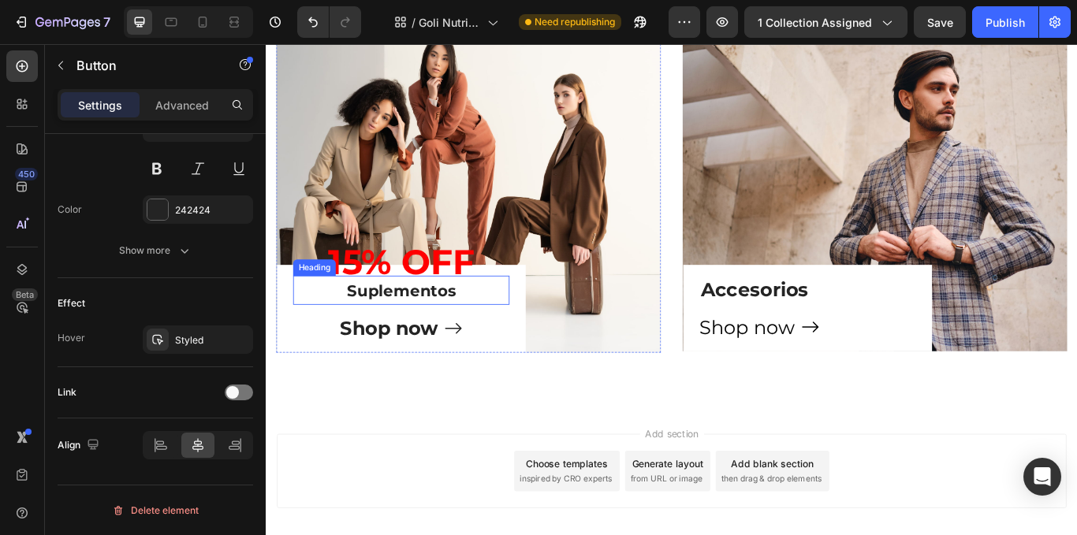
click at [407, 334] on span "Suplementos" at bounding box center [423, 332] width 127 height 22
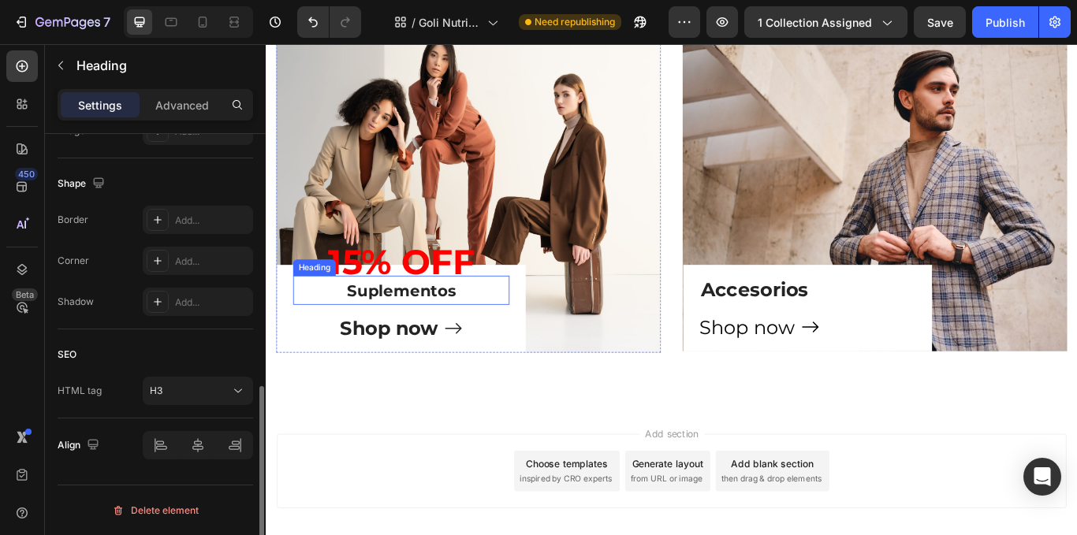
scroll to position [0, 0]
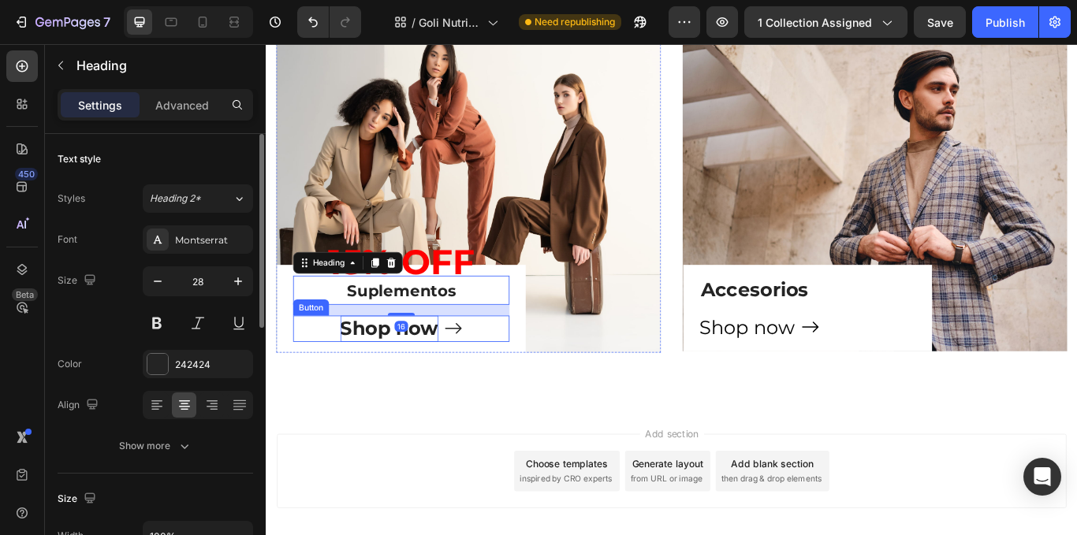
click at [397, 374] on strong "Shop now" at bounding box center [410, 376] width 114 height 27
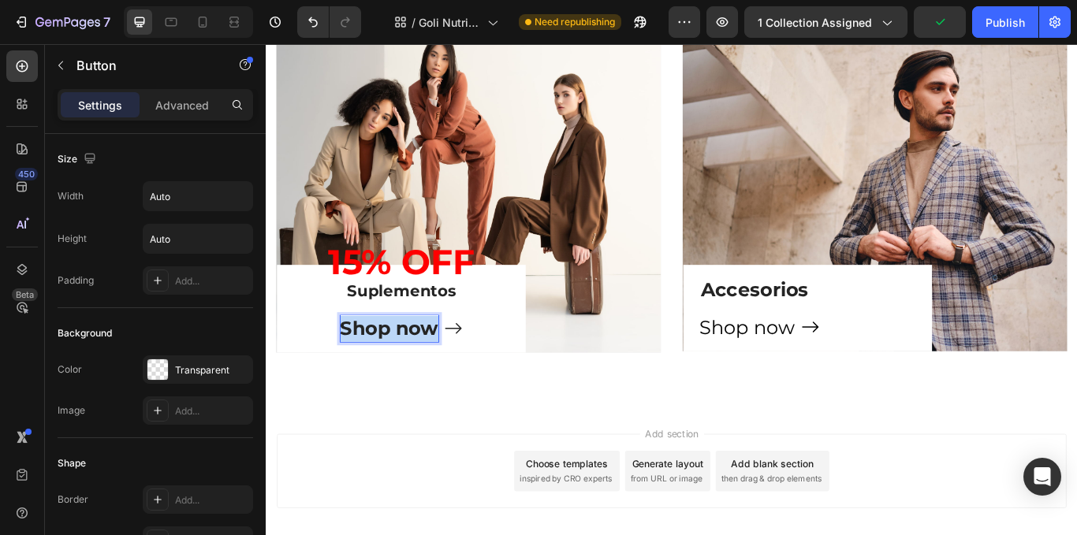
drag, startPoint x: 357, startPoint y: 375, endPoint x: 458, endPoint y: 375, distance: 100.9
click at [458, 375] on strong "Shop now" at bounding box center [410, 376] width 114 height 27
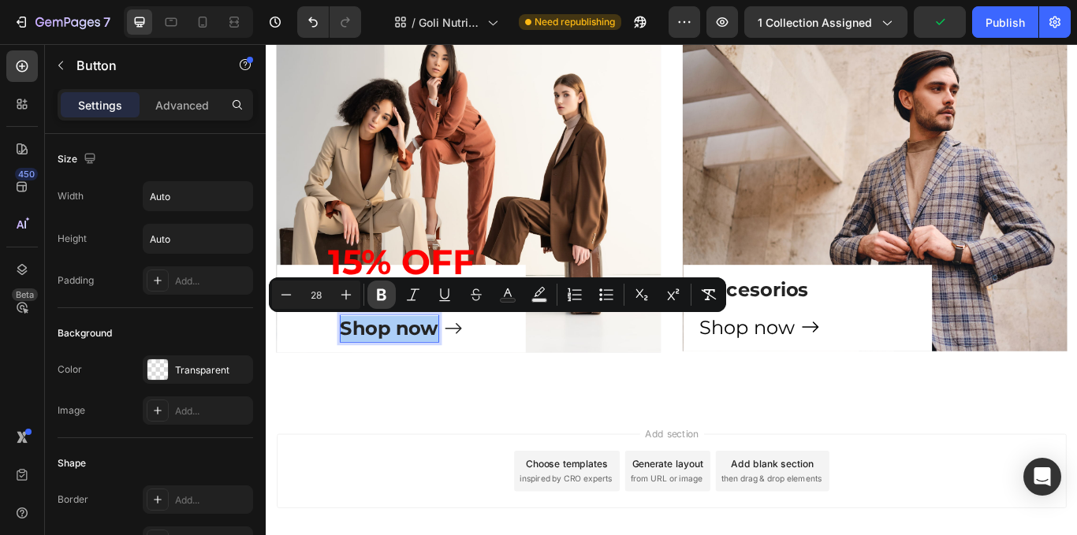
click at [375, 297] on icon "Editor contextual toolbar" at bounding box center [382, 295] width 16 height 16
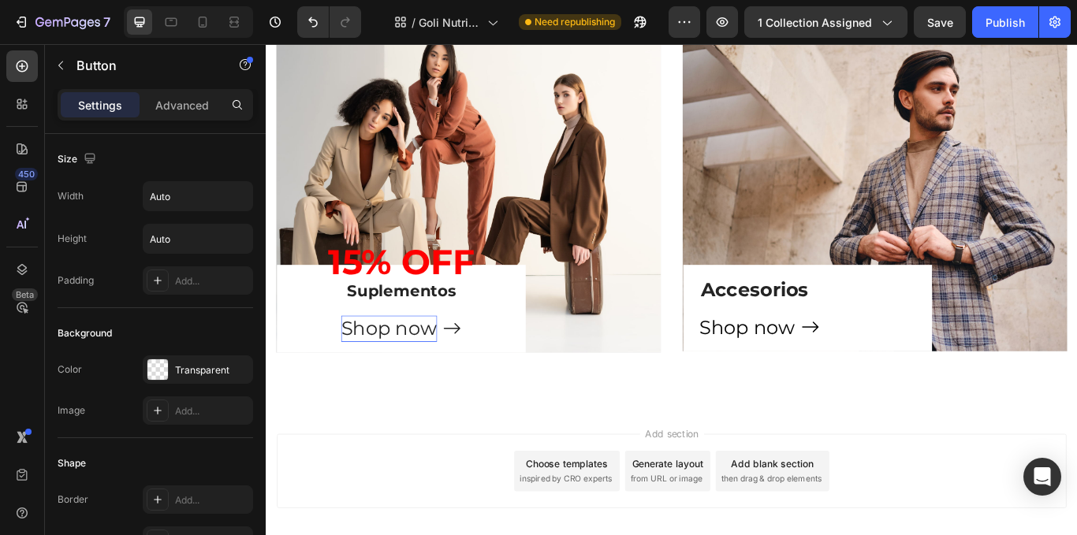
click at [371, 375] on span "Shop now" at bounding box center [409, 376] width 112 height 27
click at [547, 379] on div "Shop now Button 16" at bounding box center [423, 376] width 252 height 31
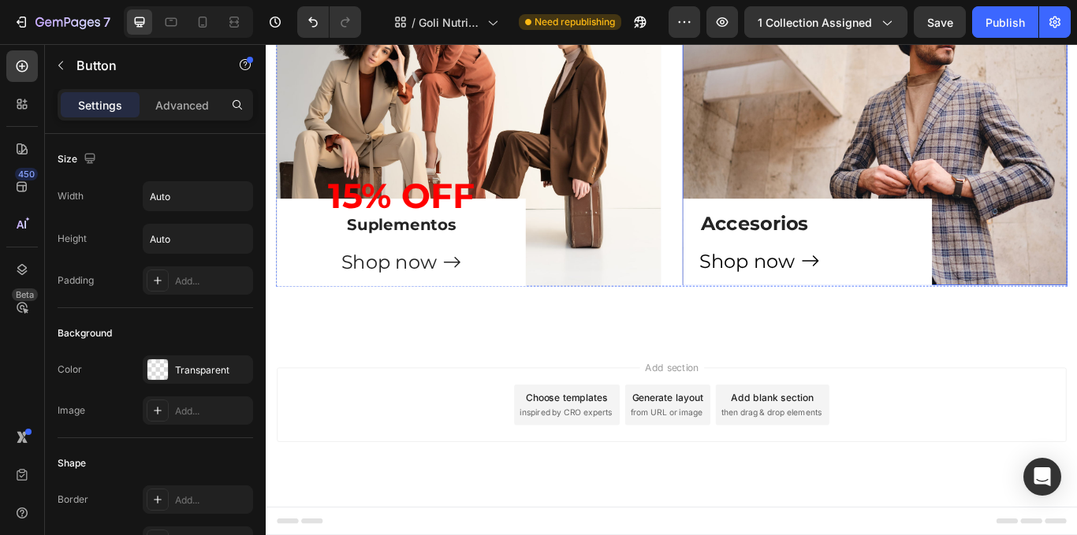
scroll to position [808, 0]
click at [491, 229] on strong "15% OFF" at bounding box center [423, 221] width 171 height 49
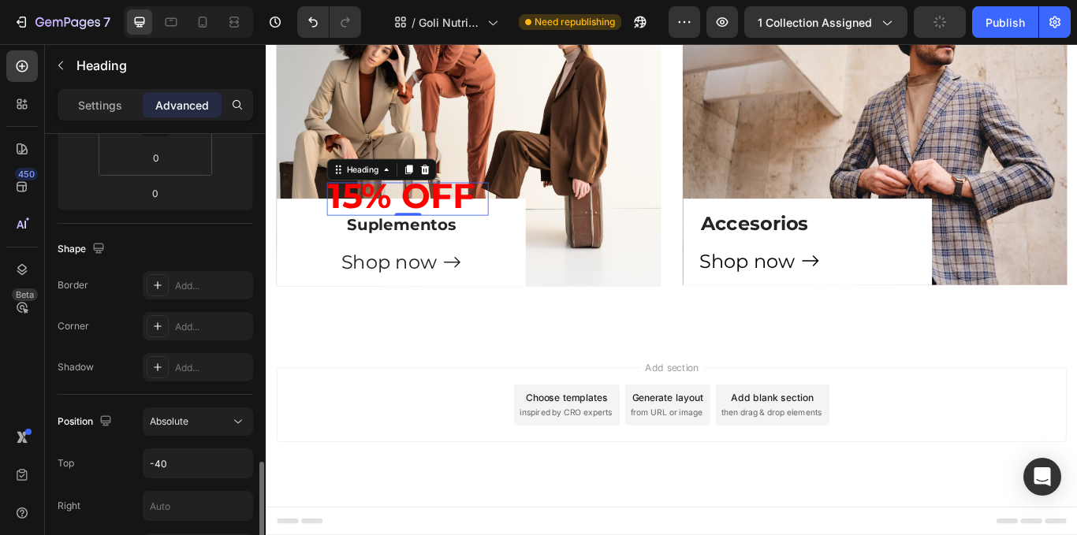
scroll to position [473, 0]
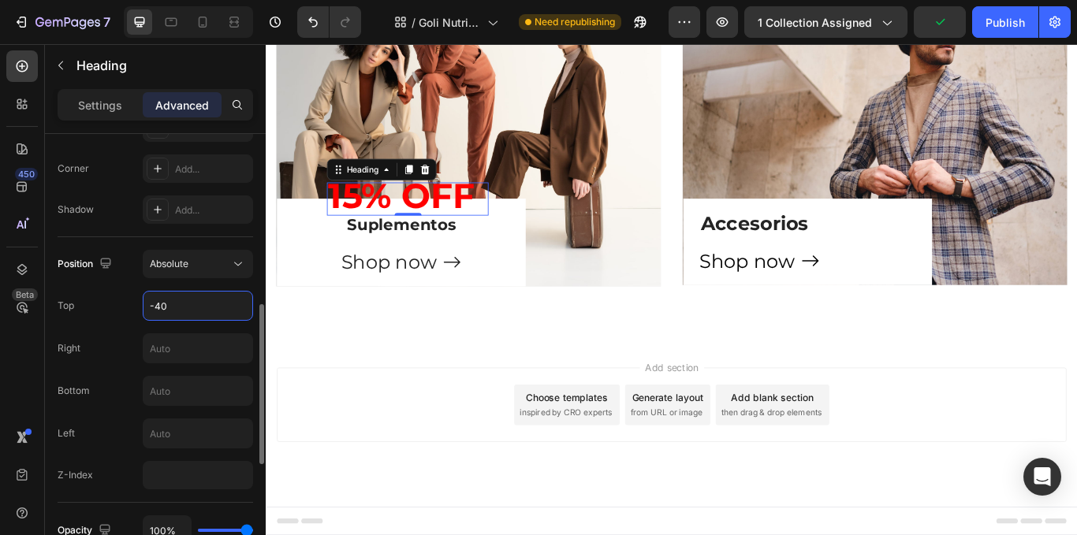
click at [195, 300] on input "-40" at bounding box center [198, 306] width 109 height 28
click at [190, 301] on input "-40" at bounding box center [198, 306] width 109 height 28
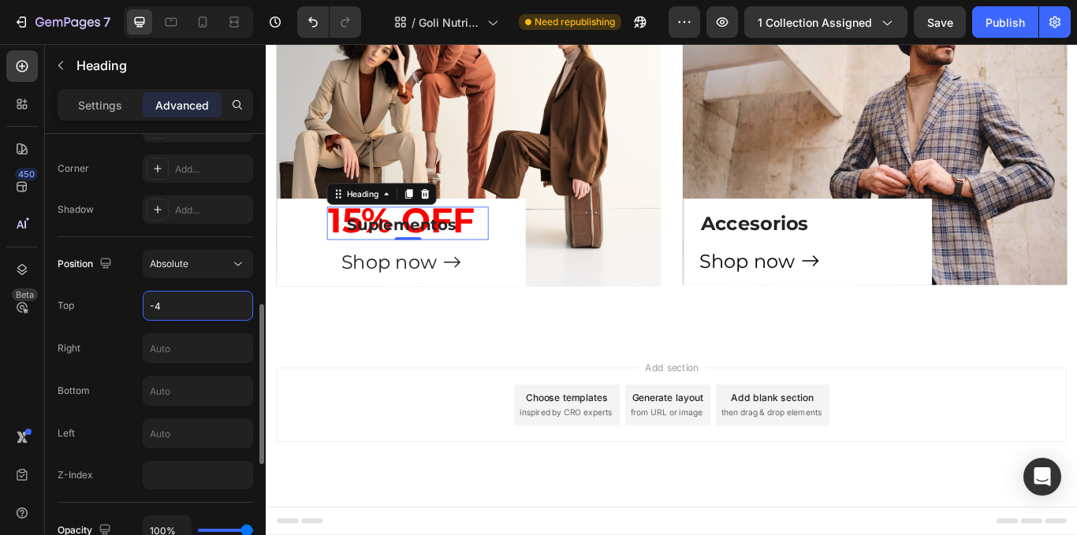
type input "-43"
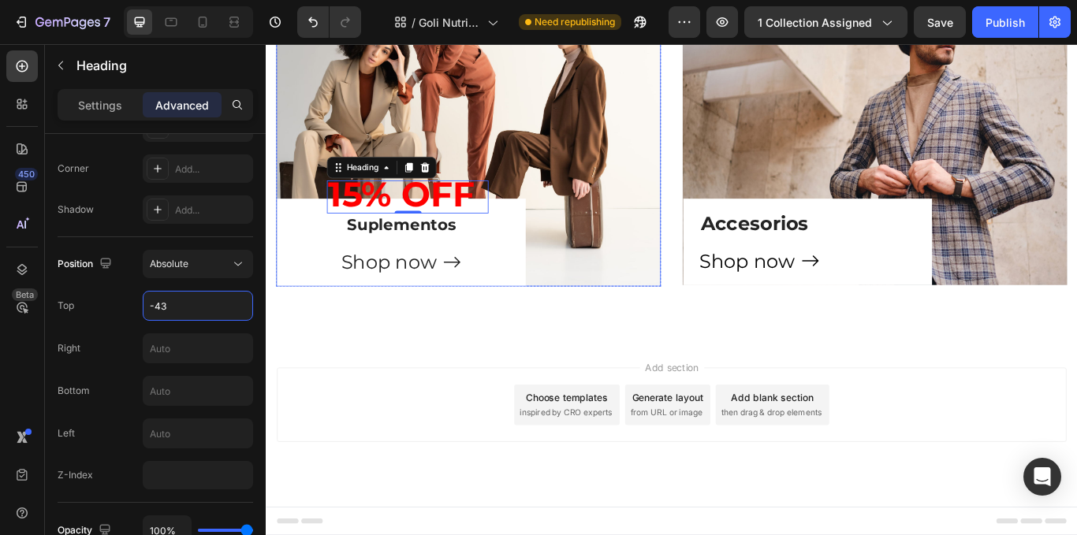
click at [460, 278] on div "⁠⁠⁠⁠⁠⁠⁠ 15% OFF Heading 0 ⁠⁠⁠⁠⁠⁠⁠ Suplementos Heading Shop now Button" at bounding box center [423, 282] width 252 height 90
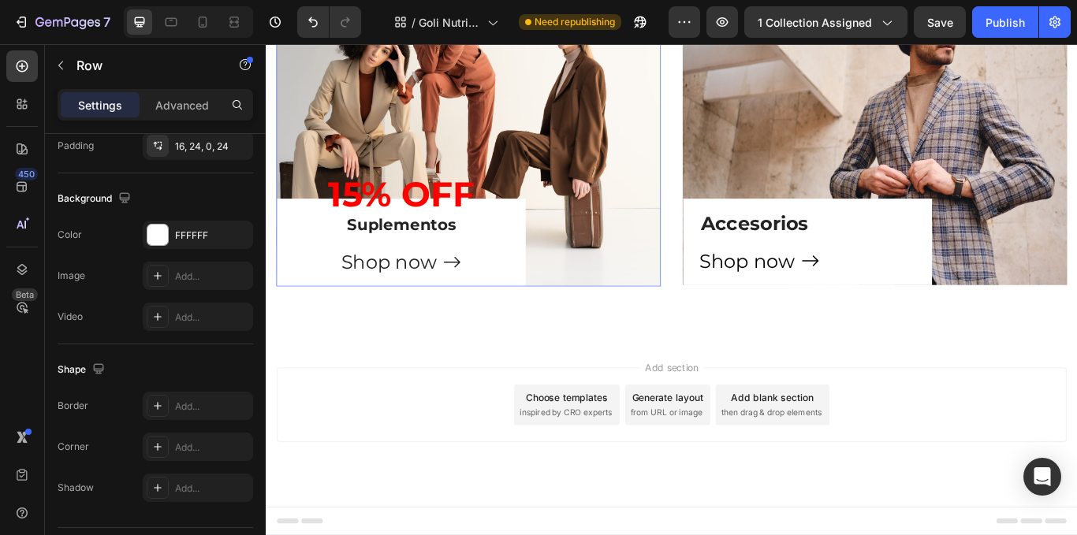
scroll to position [0, 0]
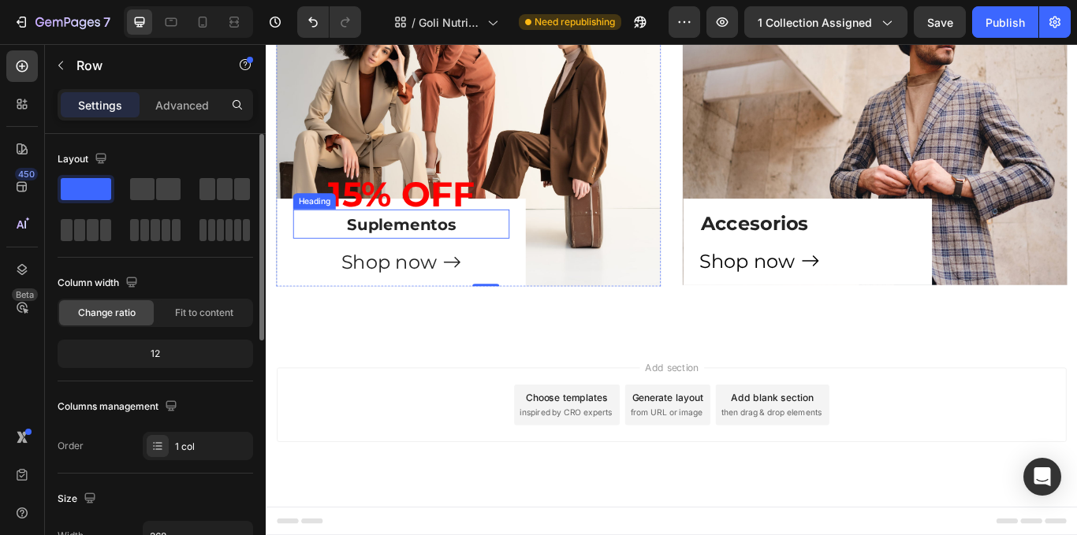
click at [461, 257] on span "Suplementos" at bounding box center [423, 255] width 127 height 22
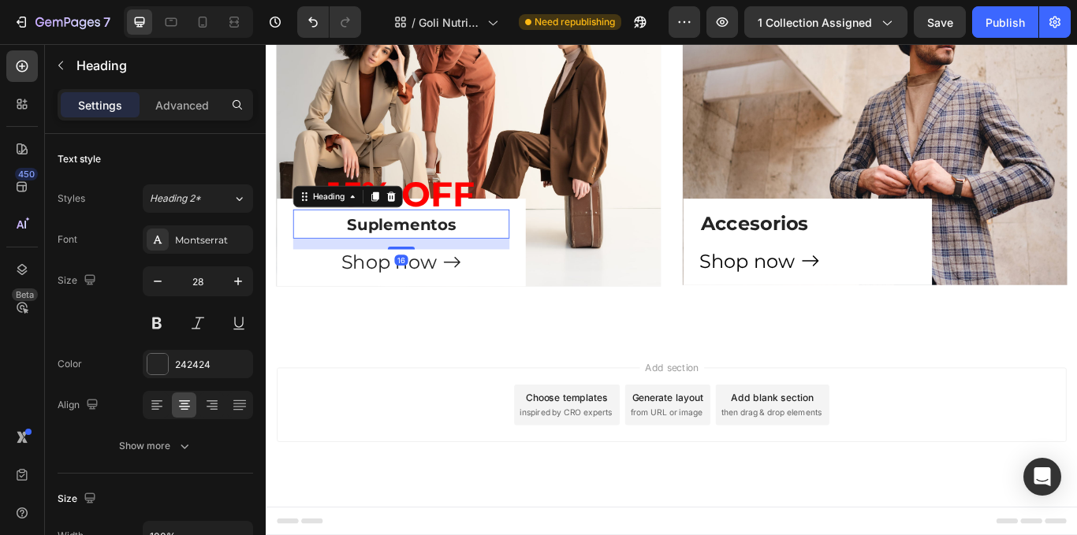
scroll to position [807, 0]
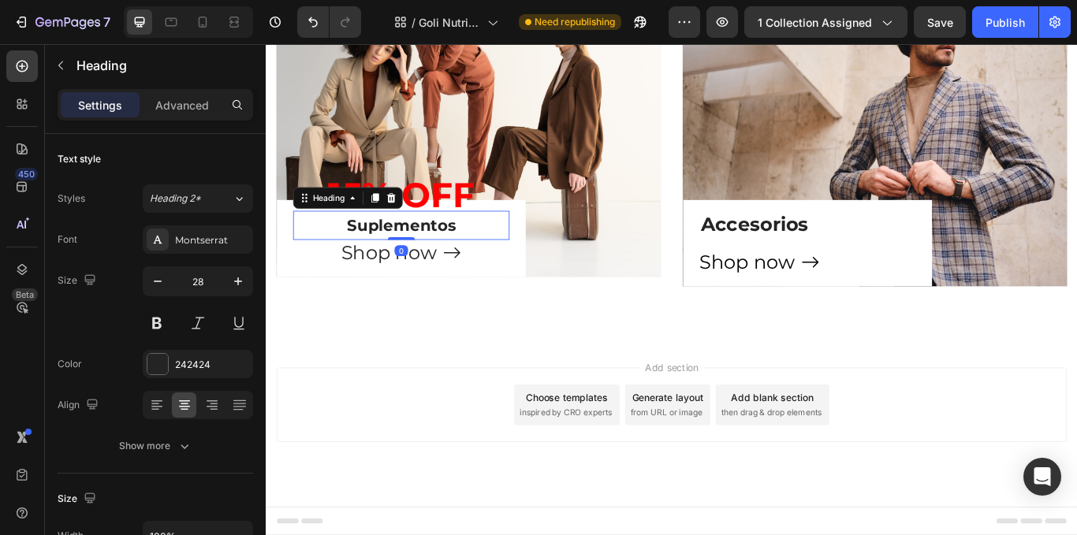
drag, startPoint x: 427, startPoint y: 279, endPoint x: 428, endPoint y: 236, distance: 43.4
click at [428, 239] on div "⁠⁠⁠⁠⁠⁠⁠ 15% OFF Heading ⁠⁠⁠⁠⁠⁠⁠ Suplementos Heading 0 Shop now Button" at bounding box center [423, 277] width 252 height 77
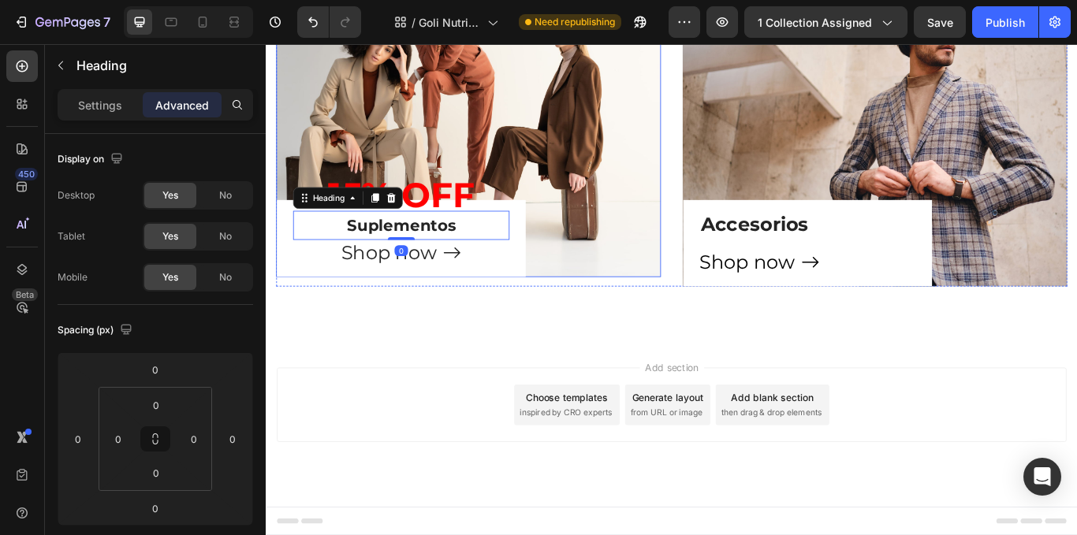
click at [610, 310] on div "⁠⁠⁠⁠⁠⁠⁠ 15% OFF Heading ⁠⁠⁠⁠⁠⁠⁠ Suplementos Heading 0 Shop now Button Row" at bounding box center [502, 135] width 449 height 364
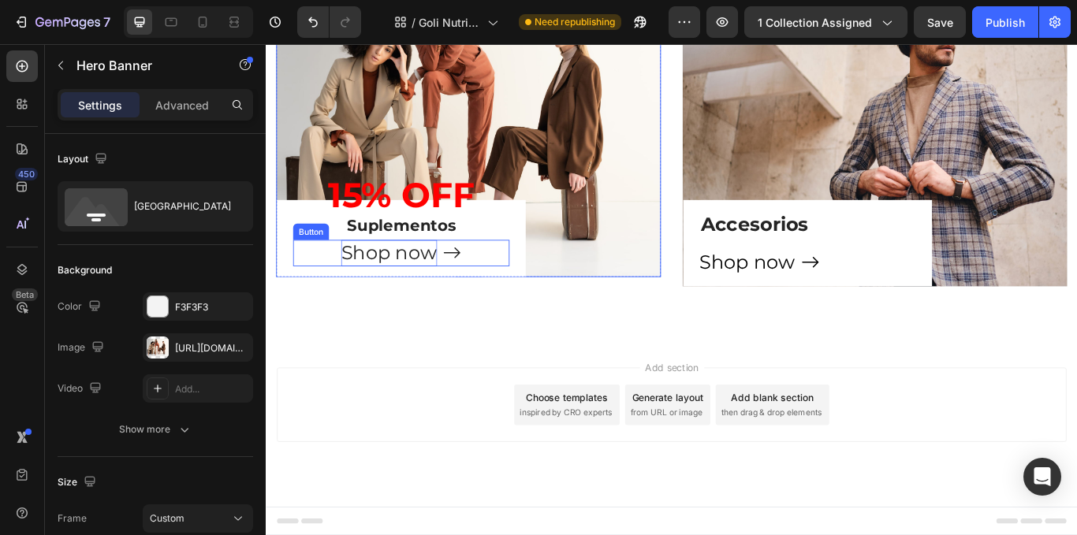
click at [428, 279] on span "Shop now" at bounding box center [409, 287] width 112 height 27
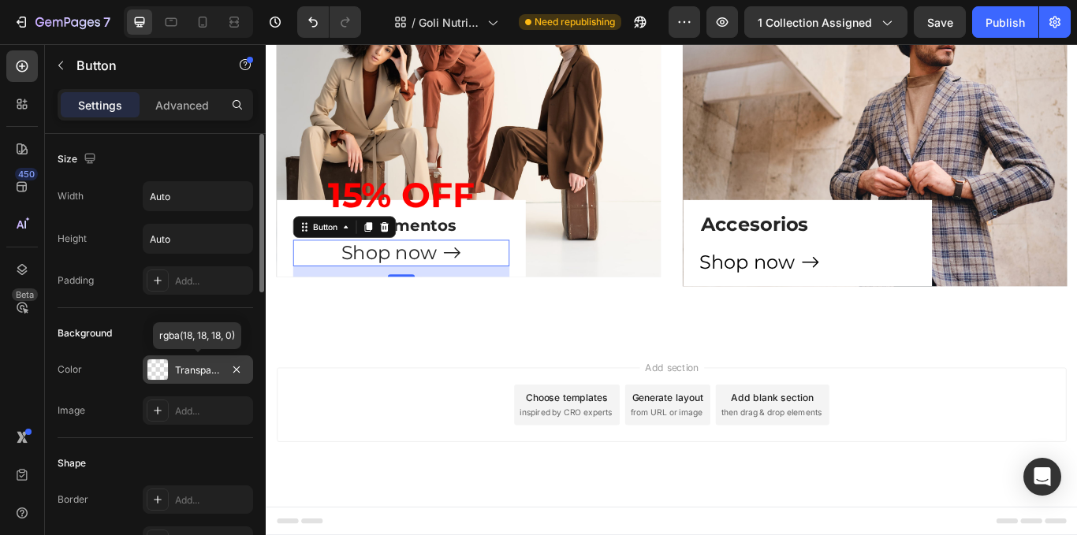
click at [189, 378] on div "Transparent" at bounding box center [198, 370] width 110 height 28
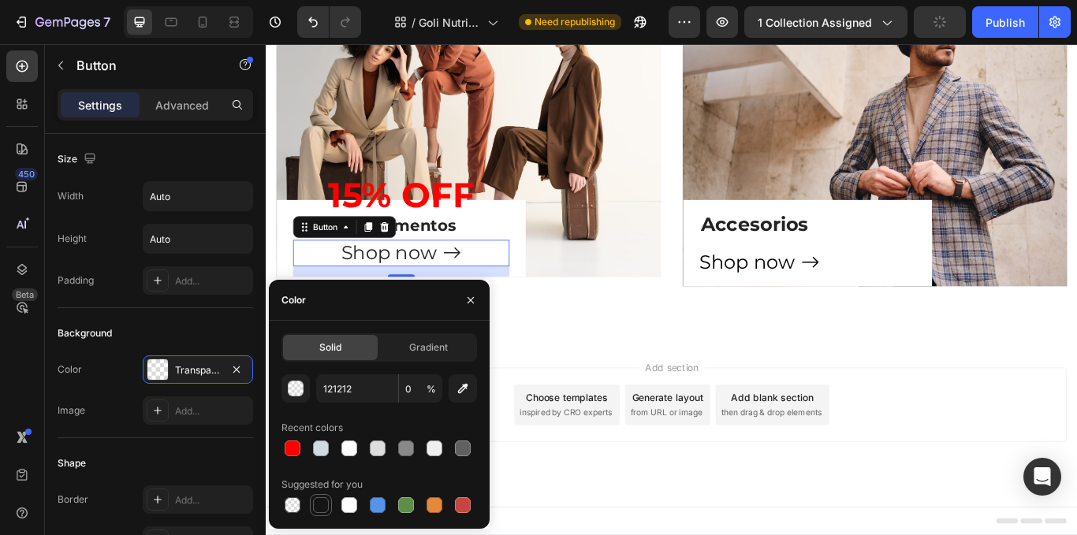
click at [323, 512] on div at bounding box center [321, 506] width 16 height 16
type input "151515"
type input "100"
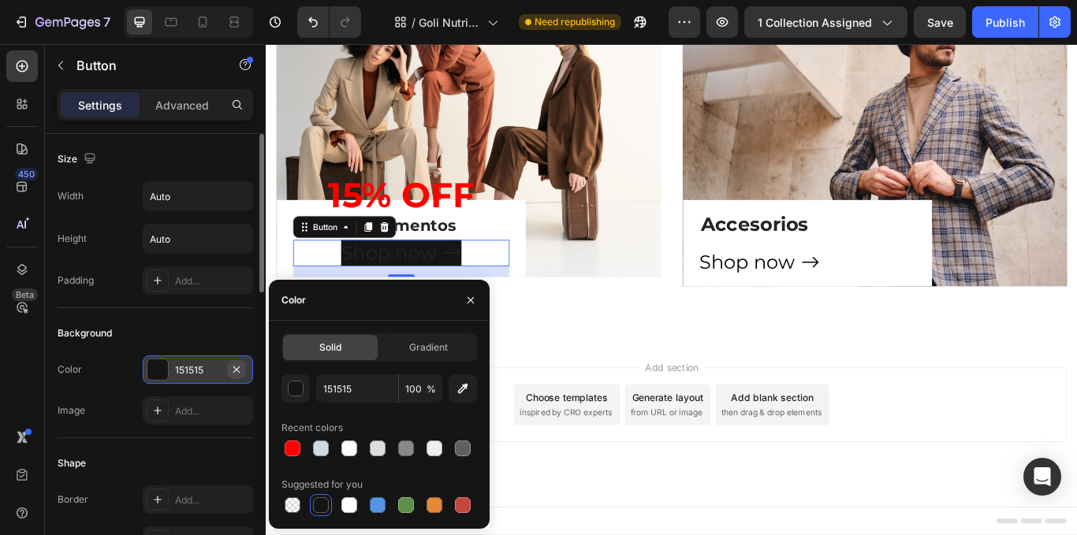
click at [231, 372] on icon "button" at bounding box center [236, 370] width 13 height 13
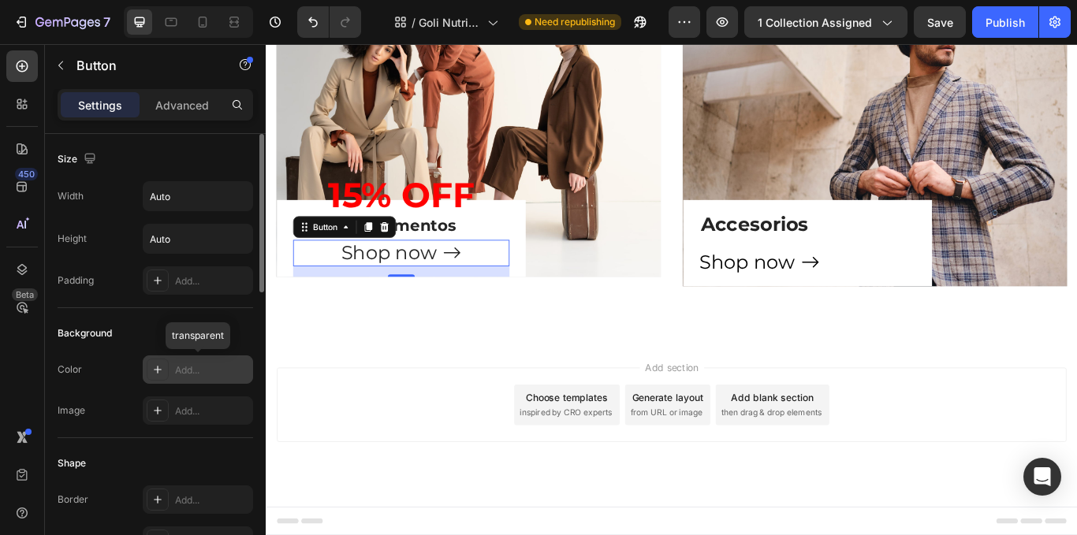
scroll to position [79, 0]
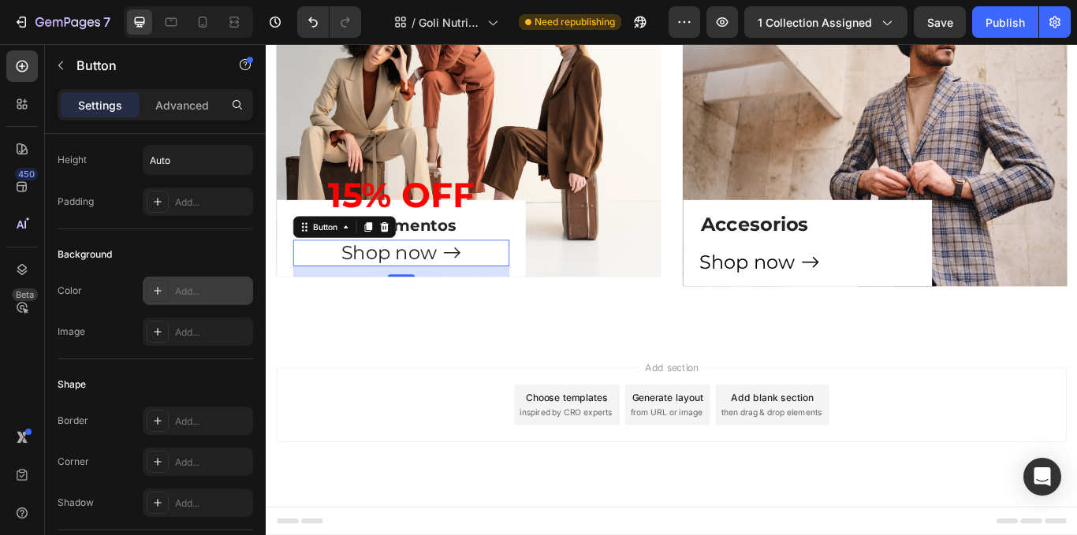
click at [494, 284] on div "Shop now Button 16" at bounding box center [423, 288] width 252 height 31
click at [480, 284] on icon at bounding box center [483, 288] width 22 height 22
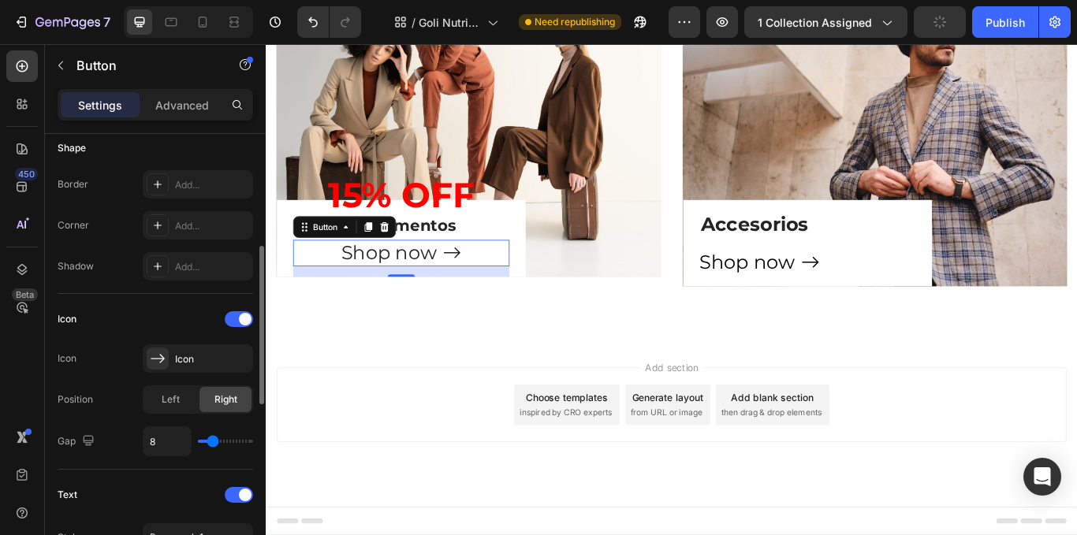
type input "9"
type input "3"
type input "0"
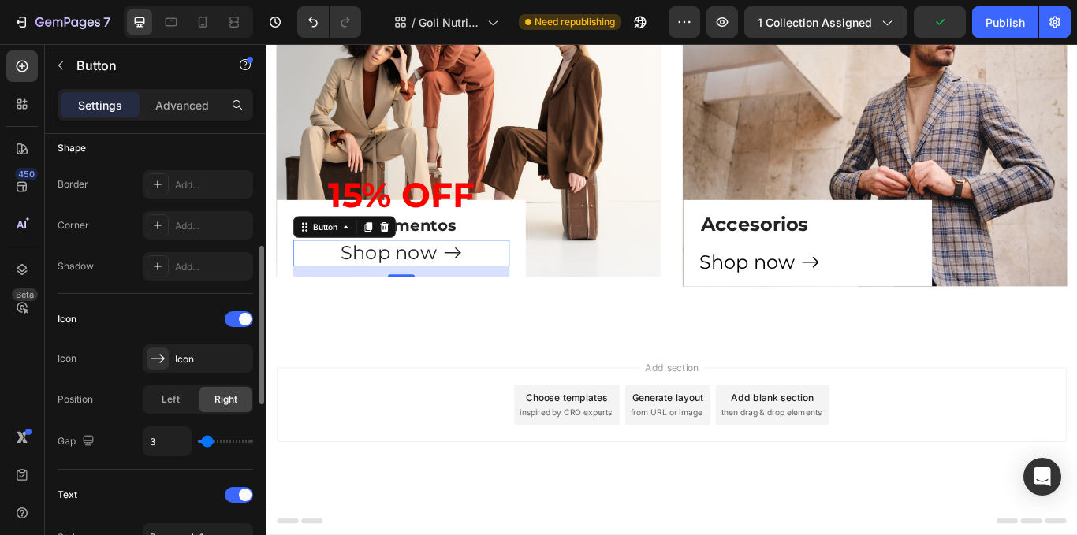
type input "0"
type input "4"
type input "5"
click at [210, 442] on input "range" at bounding box center [225, 441] width 55 height 3
type input "5"
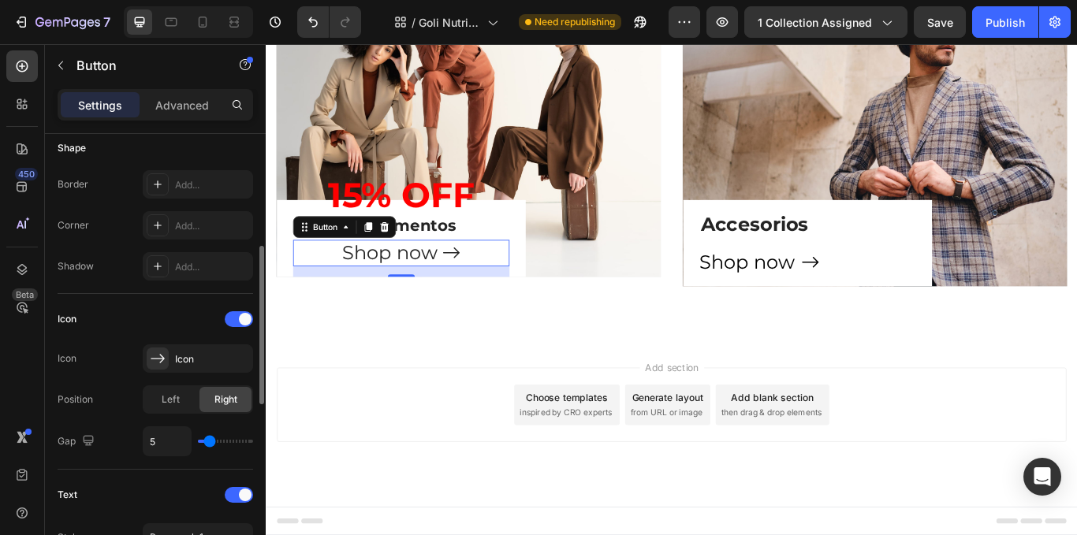
scroll to position [473, 0]
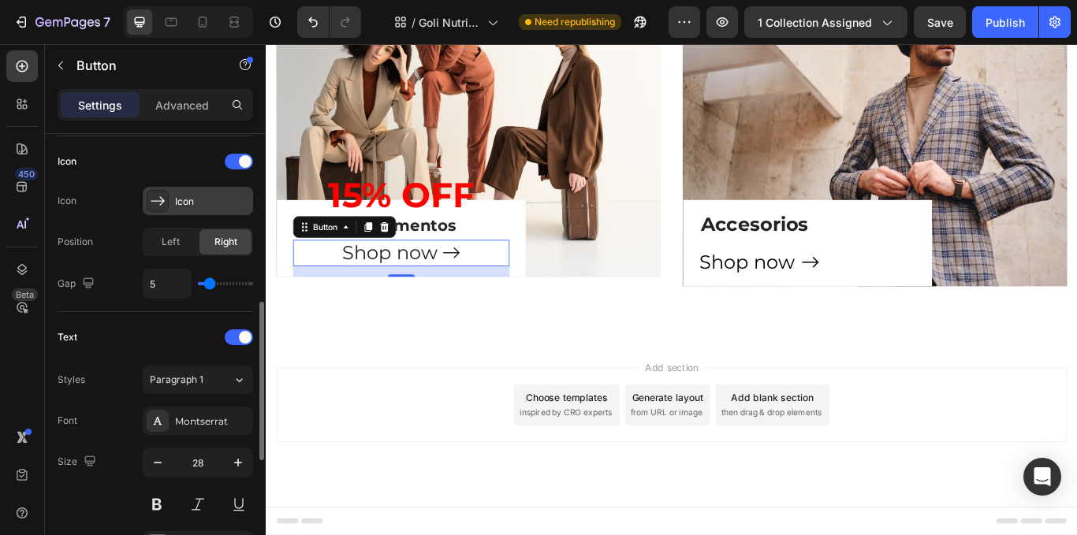
click at [207, 193] on div "Icon" at bounding box center [198, 201] width 110 height 28
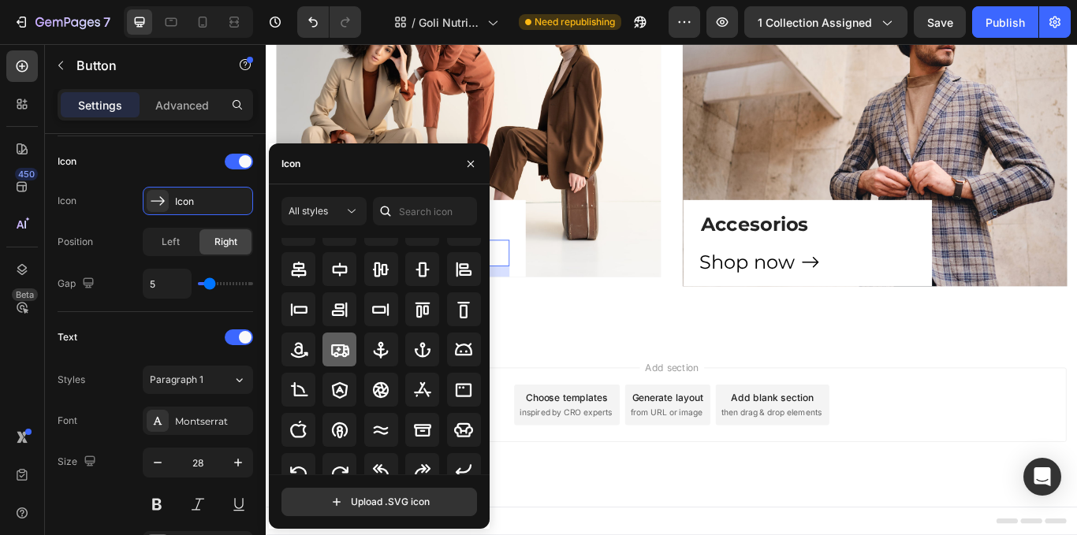
scroll to position [174, 0]
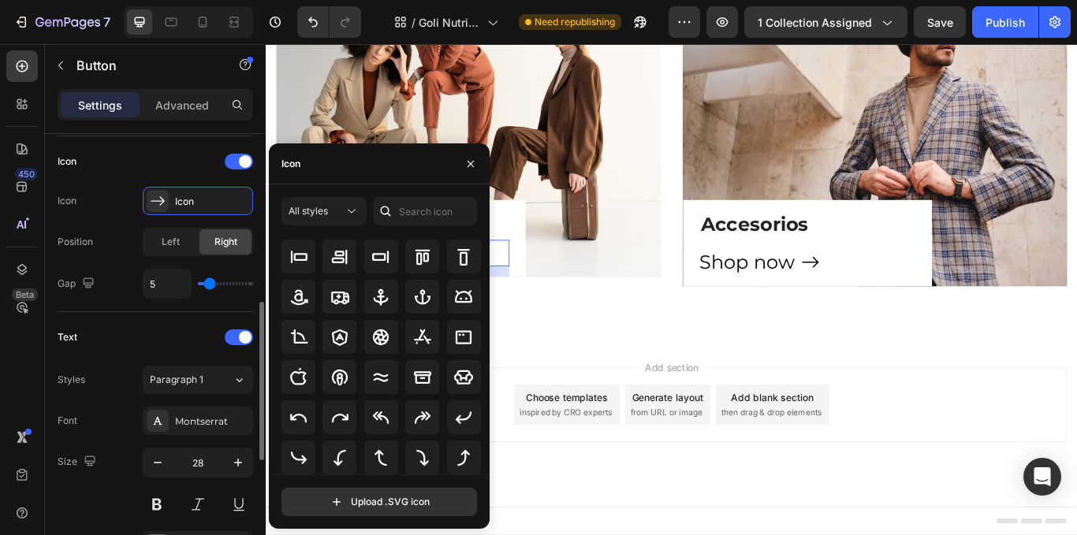
click at [179, 334] on div "Text" at bounding box center [156, 337] width 196 height 25
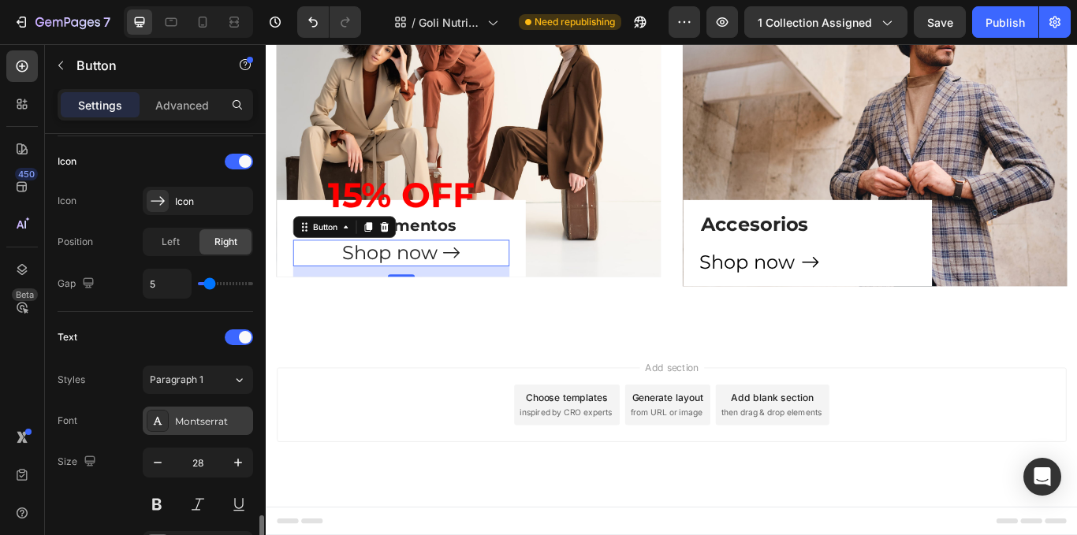
scroll to position [631, 0]
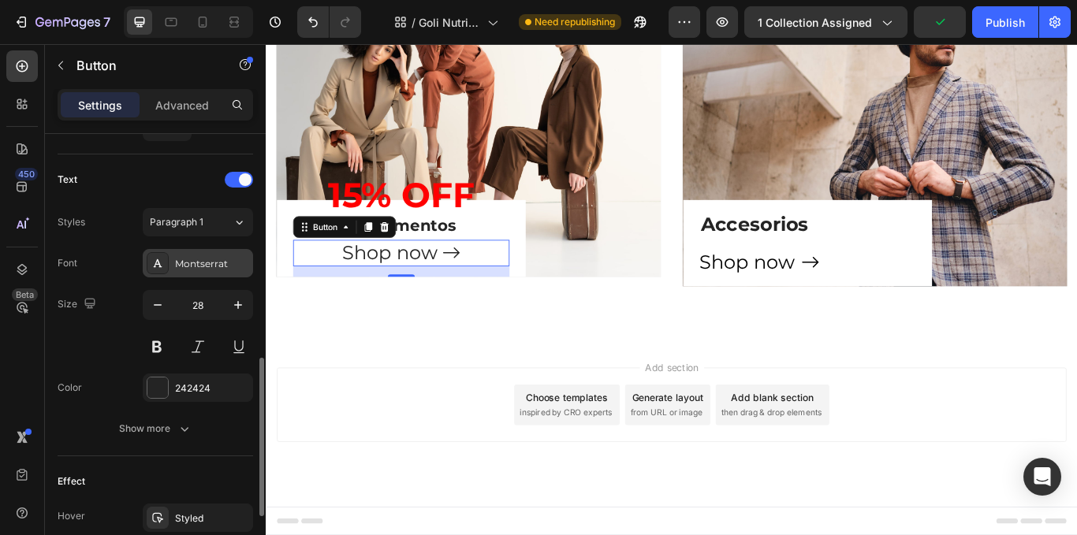
click at [193, 256] on div "Montserrat" at bounding box center [198, 263] width 110 height 28
click at [112, 282] on div "Font Montserrat Size 28 Color 242424 Show more" at bounding box center [156, 346] width 196 height 194
click at [157, 294] on button "button" at bounding box center [158, 305] width 28 height 28
click at [158, 294] on button "button" at bounding box center [158, 305] width 28 height 28
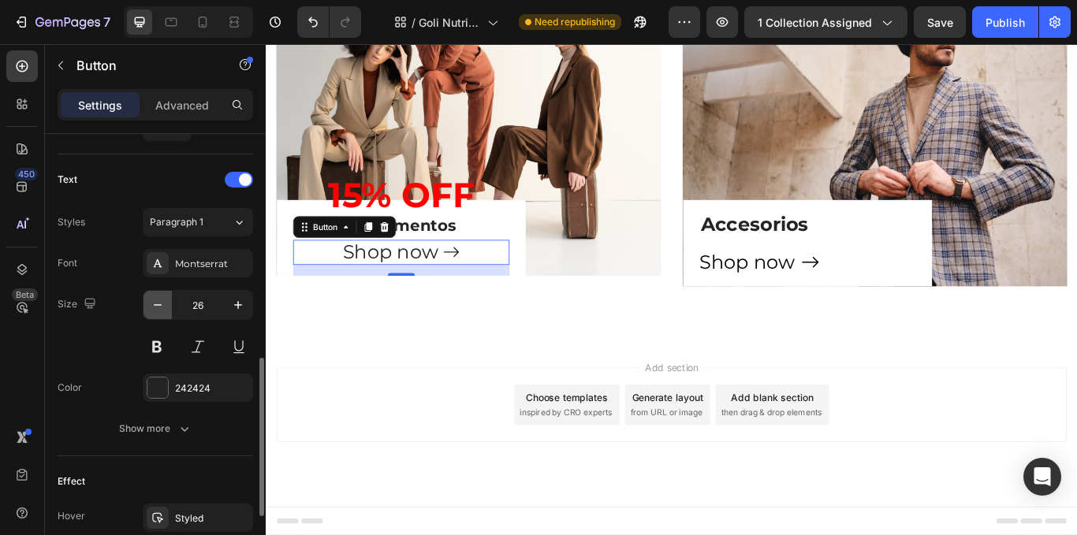
click at [158, 294] on button "button" at bounding box center [158, 305] width 28 height 28
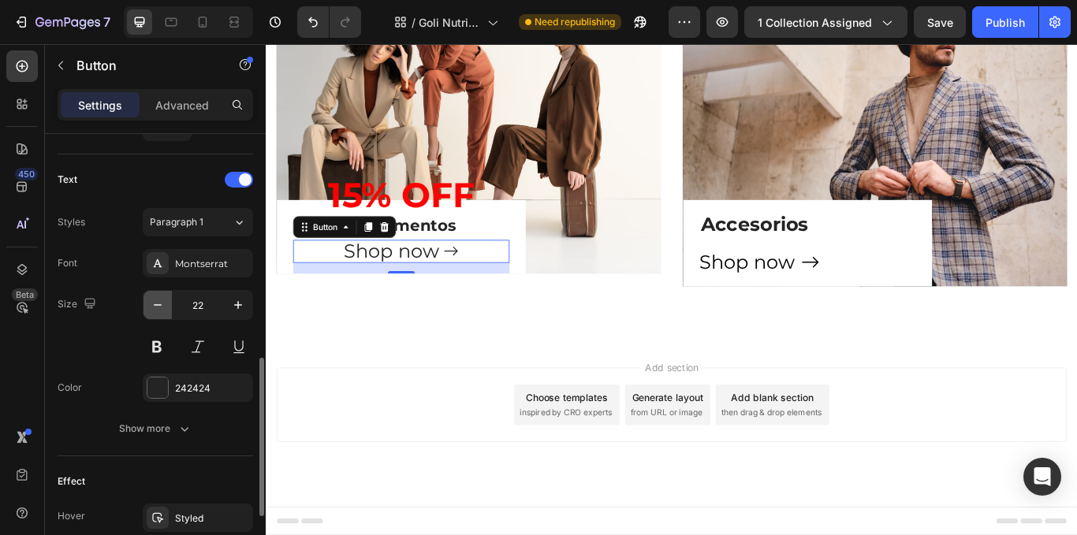
click at [158, 294] on button "button" at bounding box center [158, 305] width 28 height 28
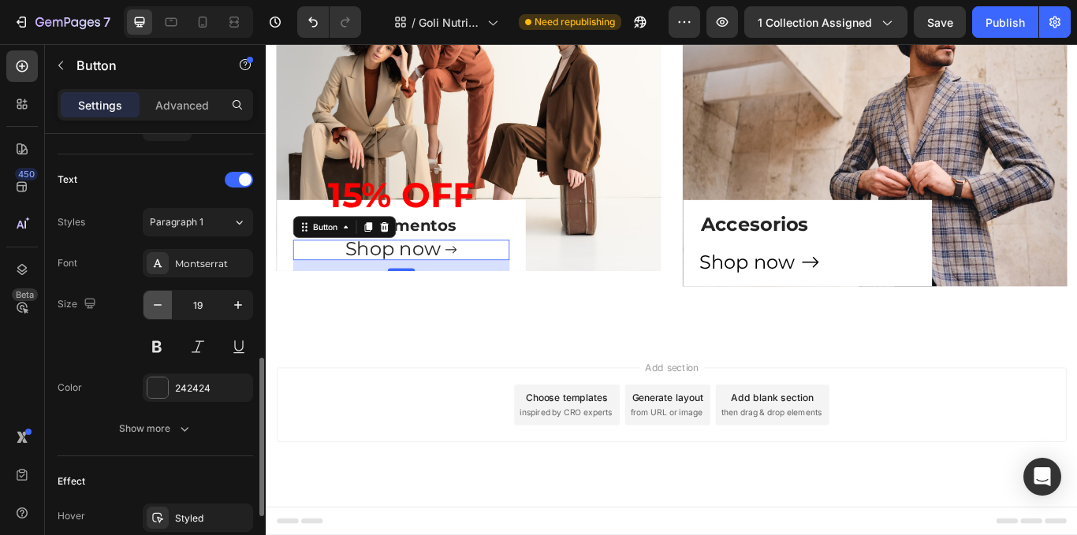
type input "18"
click at [480, 282] on icon at bounding box center [482, 284] width 14 height 14
click at [496, 284] on div "Shop now Button 16" at bounding box center [423, 284] width 252 height 23
drag, startPoint x: 469, startPoint y: 284, endPoint x: 373, endPoint y: 280, distance: 96.3
click at [373, 280] on div "Shop now" at bounding box center [424, 284] width 130 height 23
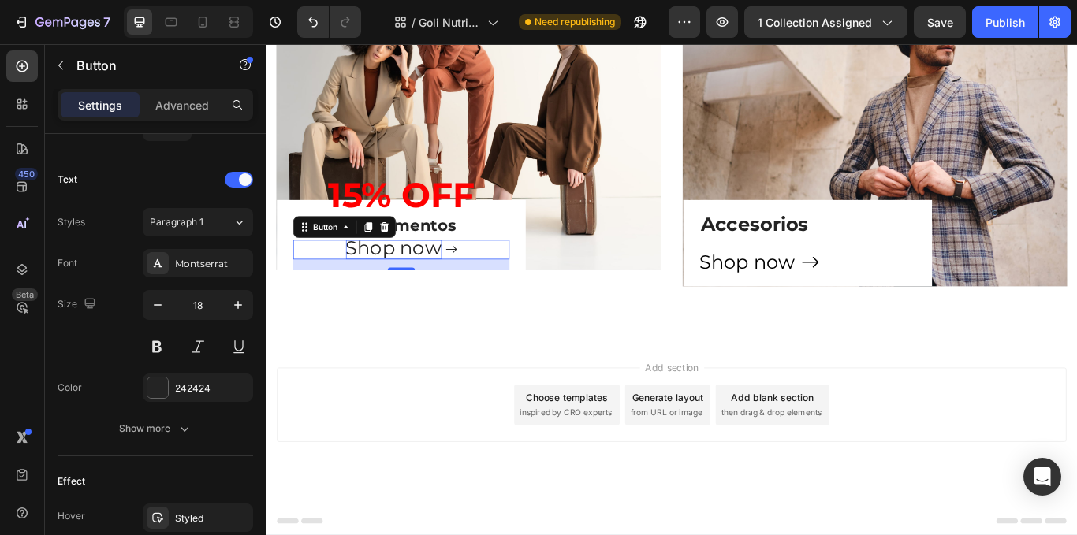
click at [367, 278] on span "Shop now" at bounding box center [415, 282] width 112 height 27
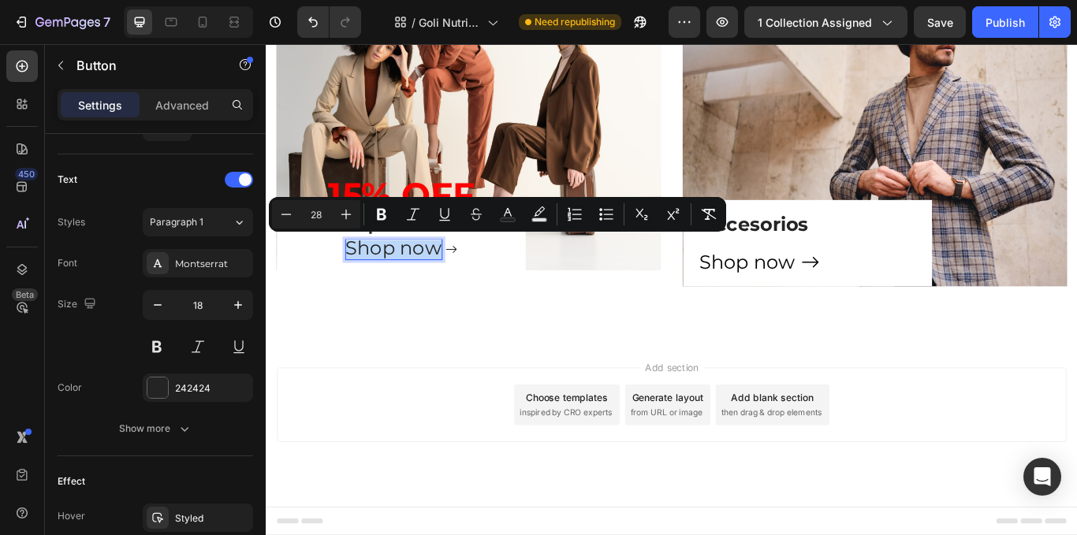
drag, startPoint x: 360, startPoint y: 278, endPoint x: 468, endPoint y: 282, distance: 107.3
click at [290, 210] on icon "Editor contextual toolbar" at bounding box center [286, 215] width 16 height 16
click at [287, 210] on icon "Editor contextual toolbar" at bounding box center [286, 215] width 16 height 16
click at [285, 211] on icon "Editor contextual toolbar" at bounding box center [286, 215] width 16 height 16
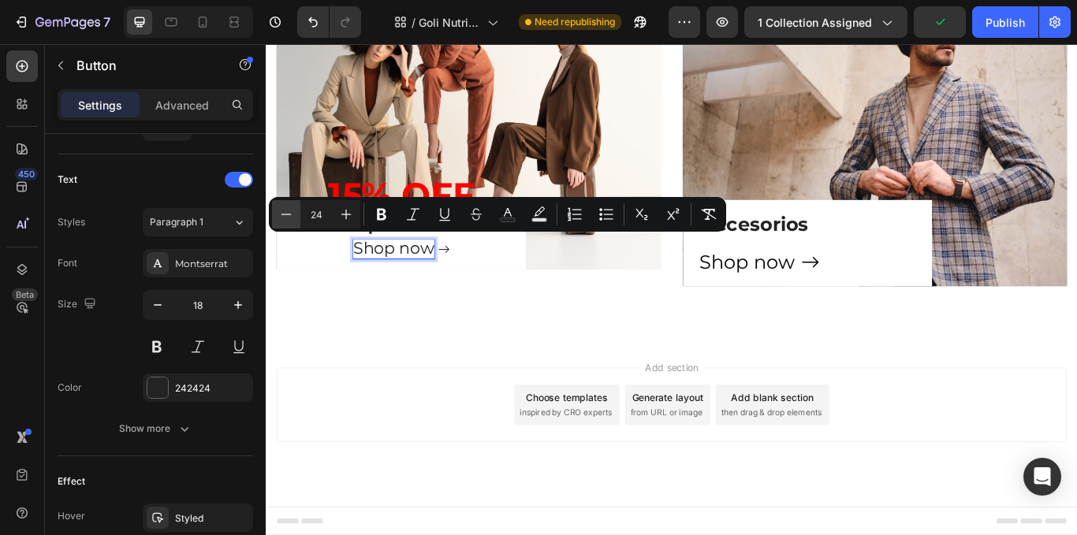
click at [285, 211] on icon "Editor contextual toolbar" at bounding box center [286, 215] width 16 height 16
type input "21"
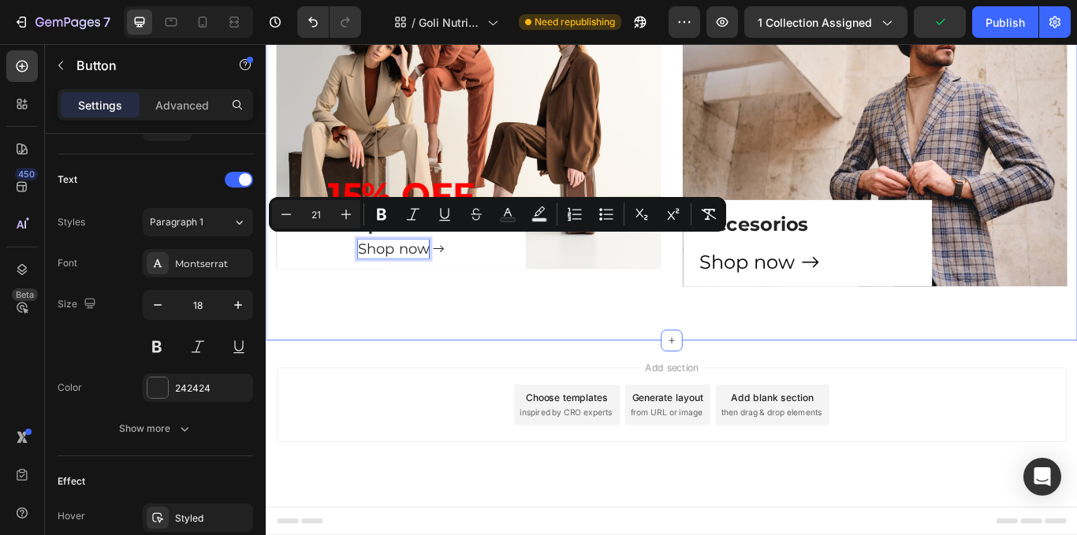
click at [412, 348] on div "⁠⁠⁠⁠⁠⁠⁠ Muscle & Performance Heading Marcas top, sabores increíbles y resultado…" at bounding box center [739, 41] width 946 height 699
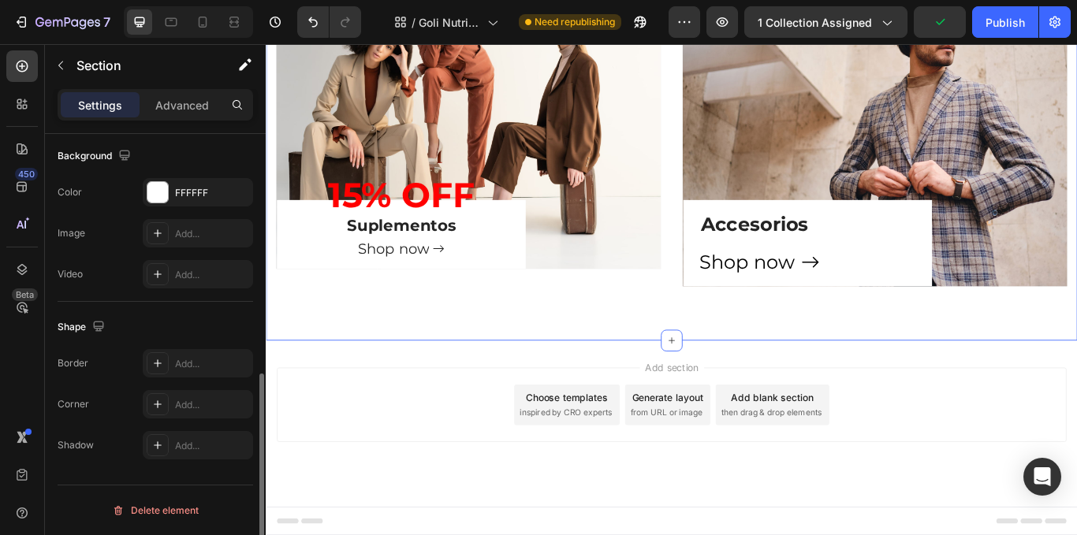
scroll to position [0, 0]
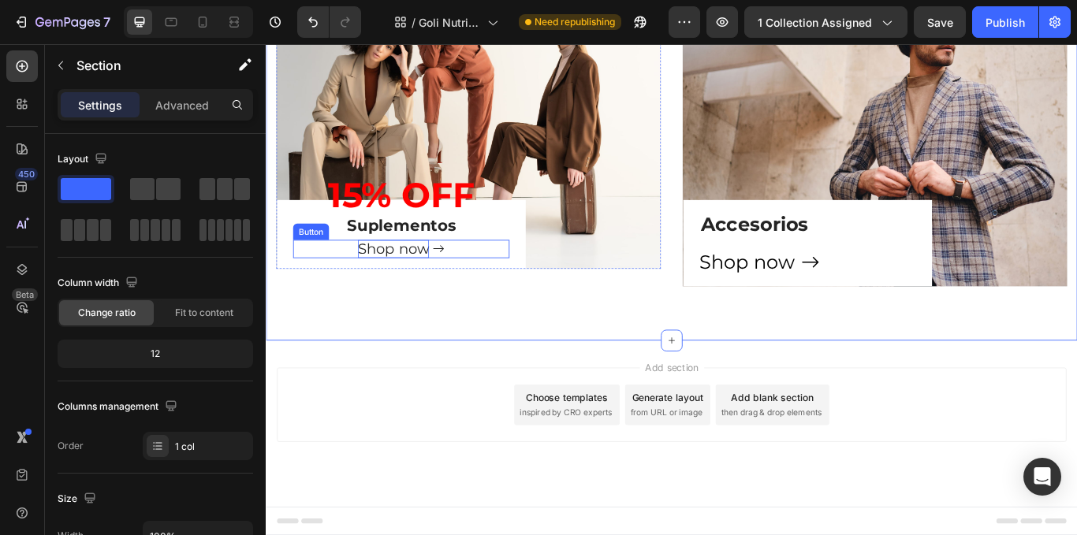
click at [410, 280] on span "Shop now" at bounding box center [414, 283] width 83 height 20
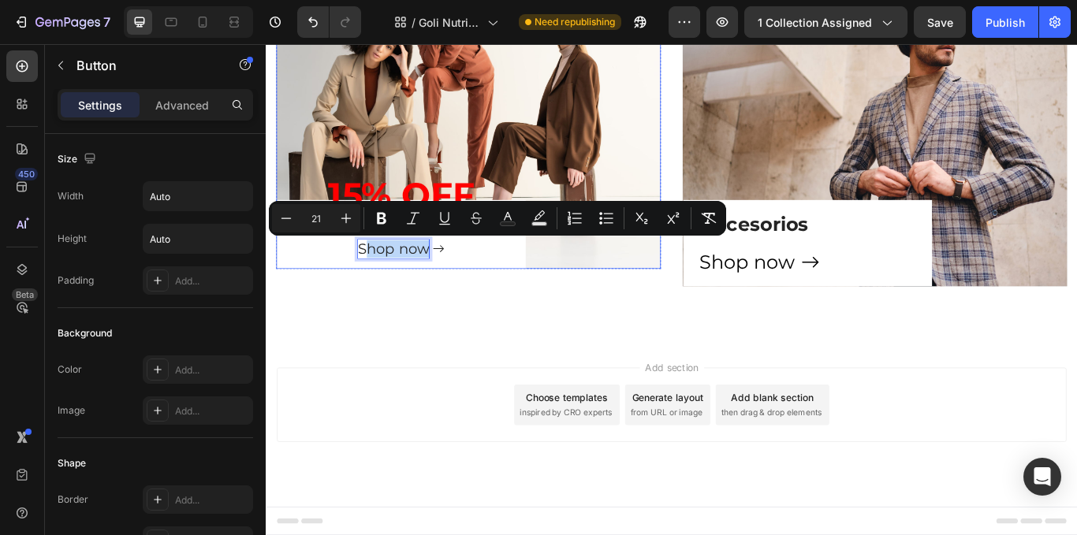
drag, startPoint x: 379, startPoint y: 285, endPoint x: 461, endPoint y: 294, distance: 83.3
click at [461, 294] on div "Shop now Button 16" at bounding box center [423, 290] width 252 height 34
click at [386, 282] on span "Shop now" at bounding box center [414, 283] width 83 height 20
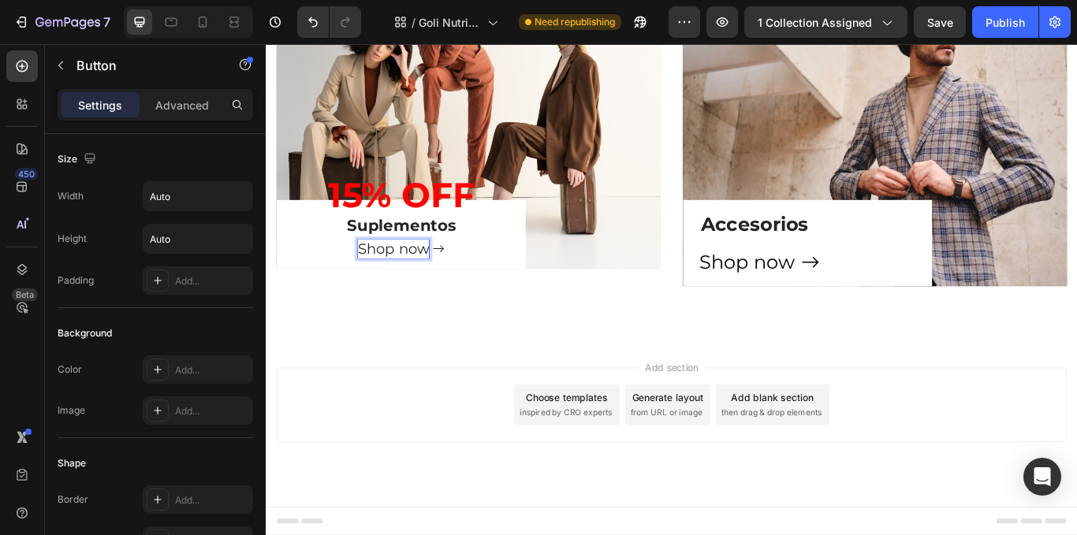
drag, startPoint x: 378, startPoint y: 282, endPoint x: 445, endPoint y: 283, distance: 67.0
click at [445, 283] on span "Shop now" at bounding box center [414, 283] width 83 height 20
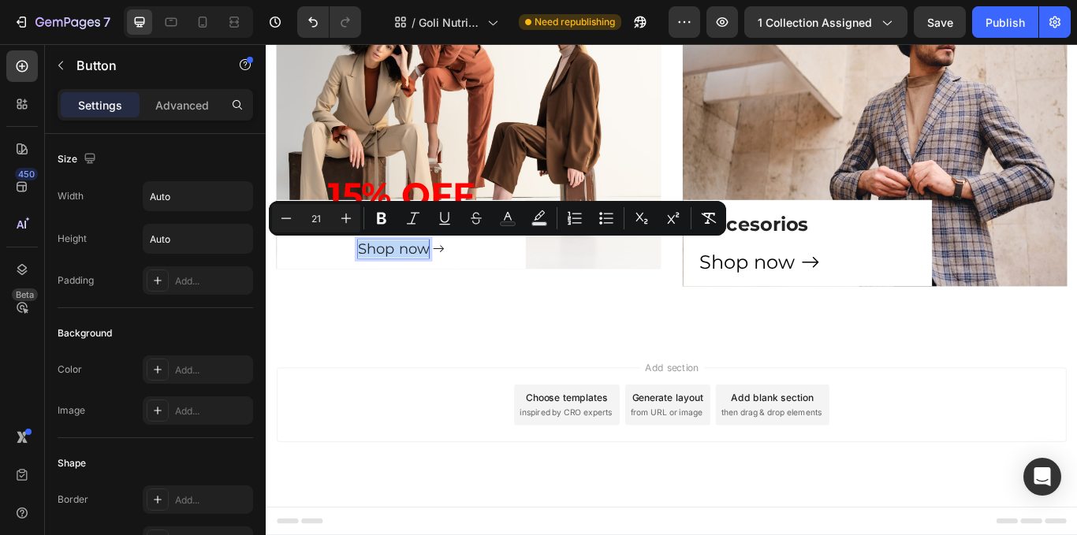
drag, startPoint x: 373, startPoint y: 286, endPoint x: 457, endPoint y: 289, distance: 84.4
click at [298, 206] on button "Minus" at bounding box center [286, 218] width 28 height 28
click at [296, 206] on button "Minus" at bounding box center [286, 218] width 28 height 28
click at [295, 206] on button "Minus" at bounding box center [286, 218] width 28 height 28
type input "18"
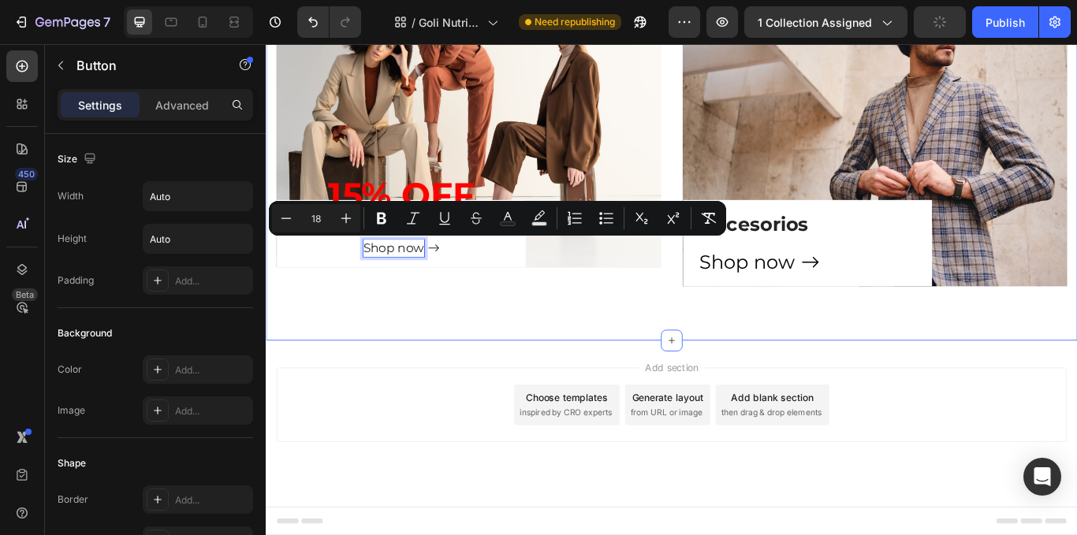
click at [412, 374] on div "⁠⁠⁠⁠⁠⁠⁠ Muscle & Performance Heading Marcas top, sabores increíbles y resultado…" at bounding box center [739, 41] width 946 height 699
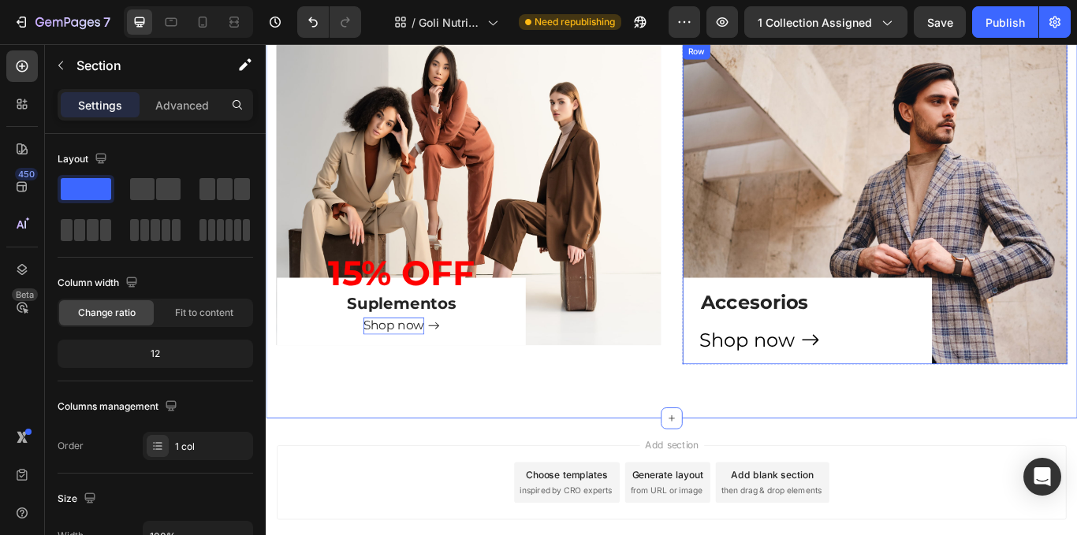
scroll to position [570, 0]
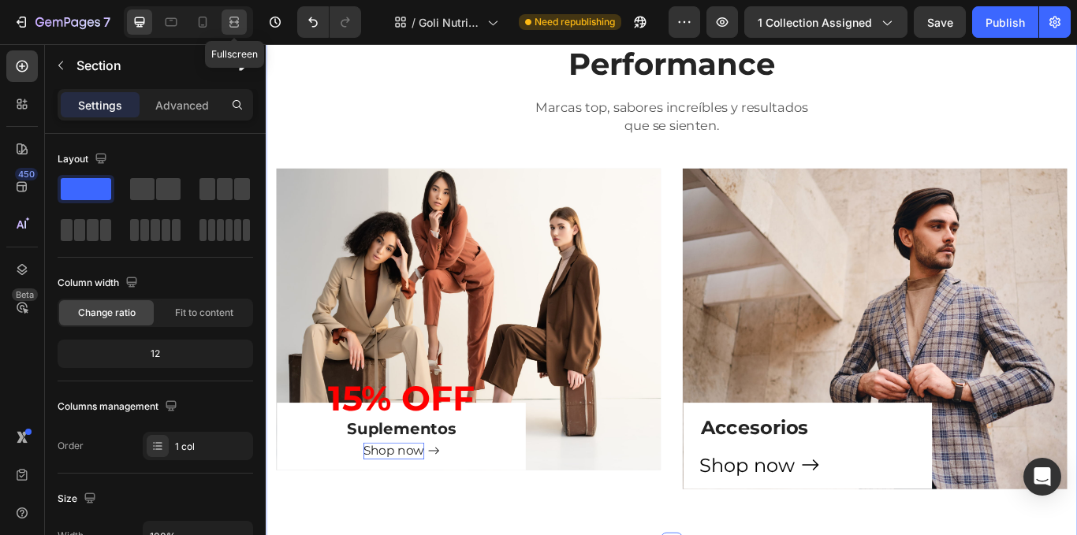
click at [241, 16] on icon at bounding box center [234, 22] width 16 height 16
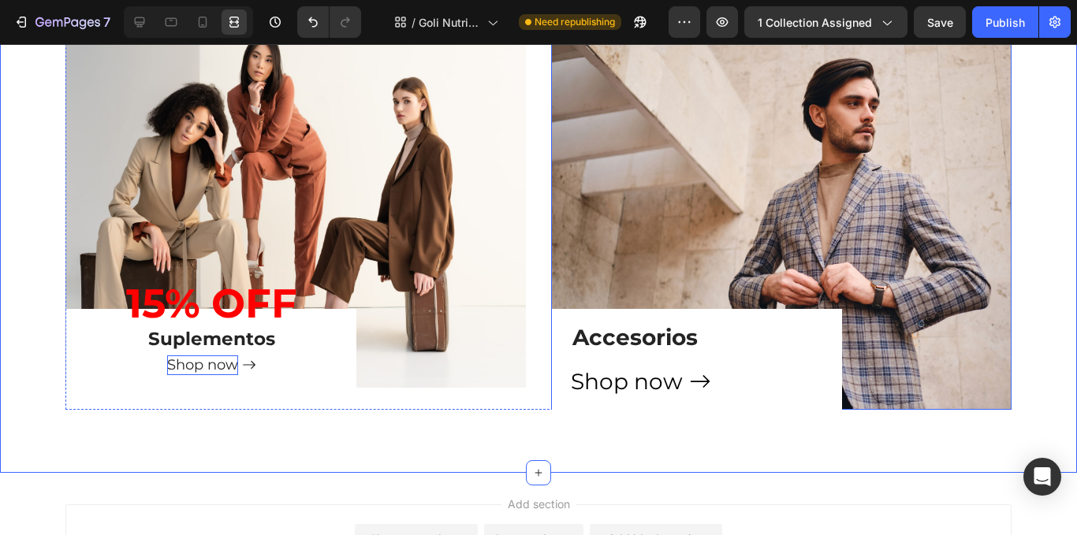
scroll to position [728, 0]
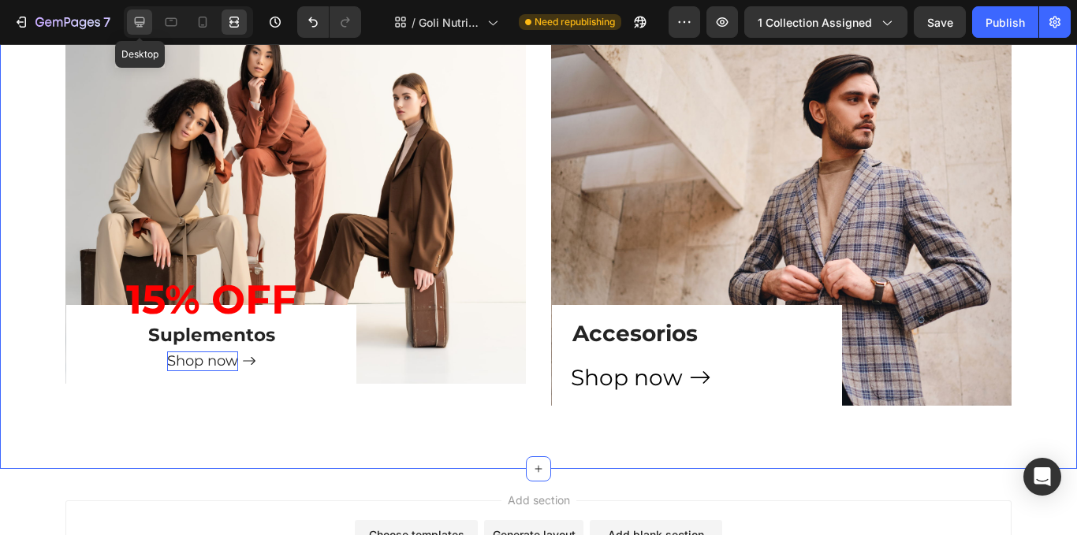
click at [151, 24] on div at bounding box center [139, 21] width 25 height 25
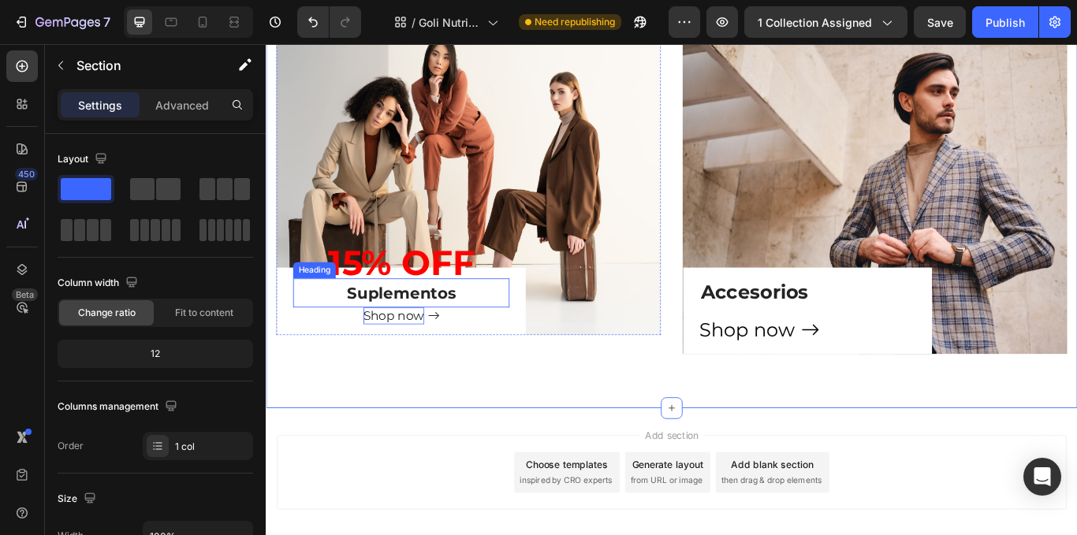
click at [421, 324] on span "Suplementos" at bounding box center [423, 335] width 127 height 22
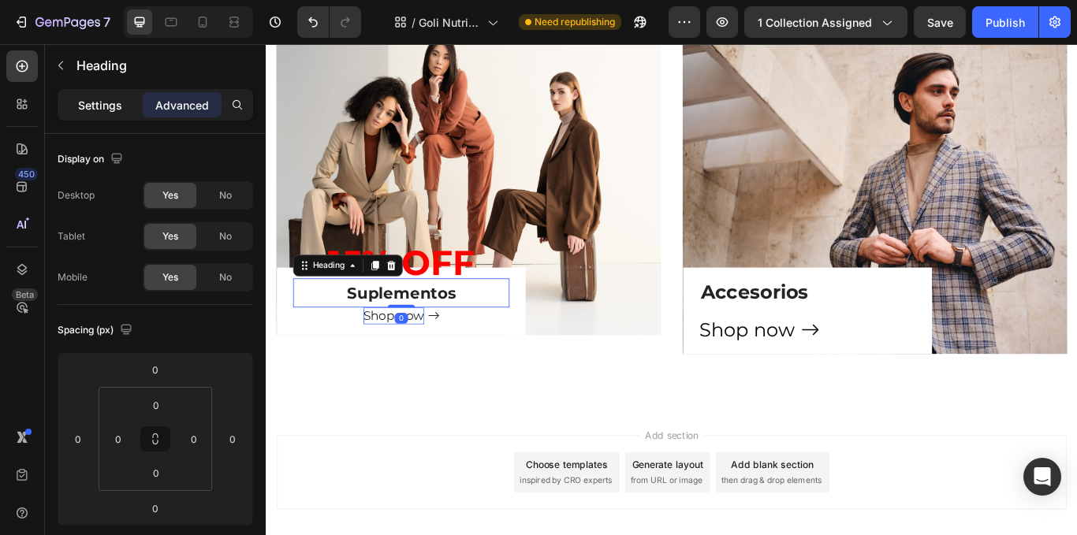
click at [95, 114] on div "Settings" at bounding box center [100, 104] width 79 height 25
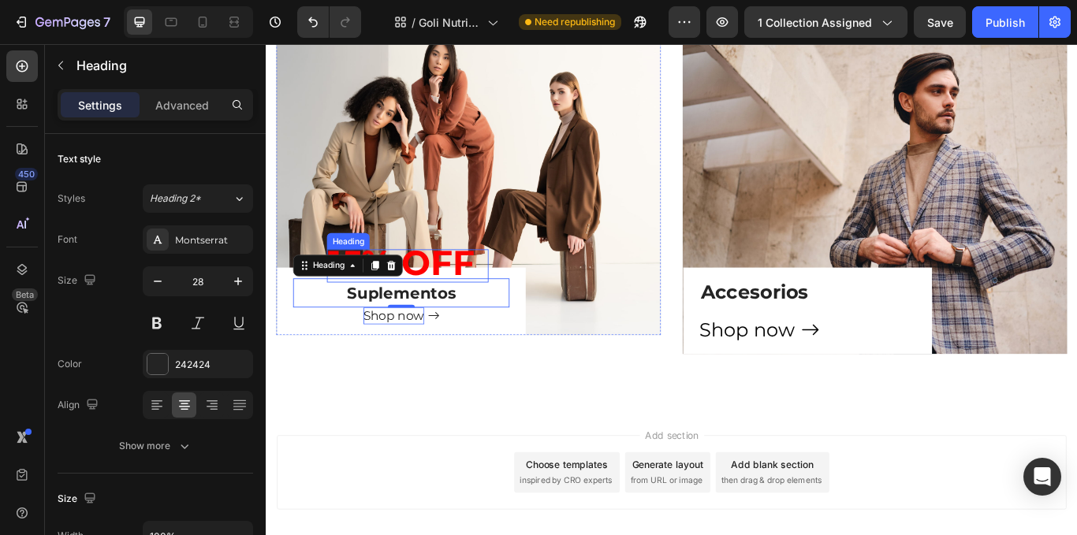
click at [457, 306] on strong "15% OFF" at bounding box center [423, 299] width 171 height 49
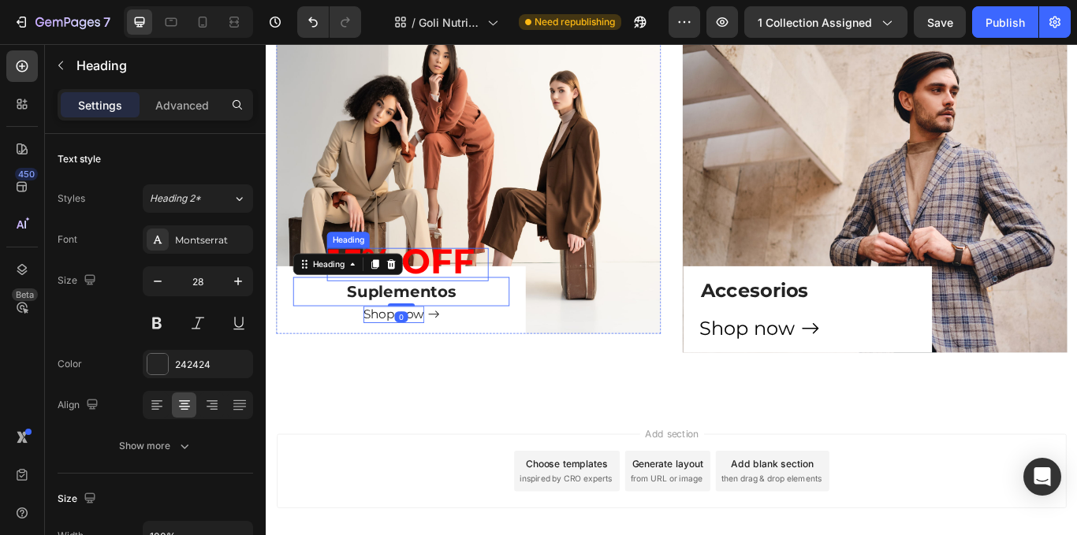
click at [458, 308] on strong "15% OFF" at bounding box center [423, 298] width 171 height 49
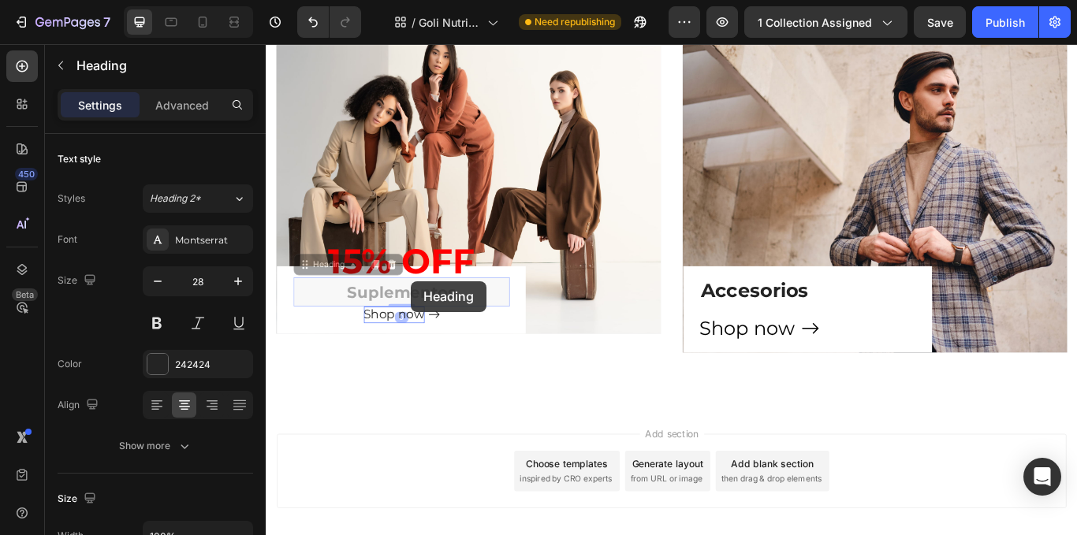
scroll to position [731, 0]
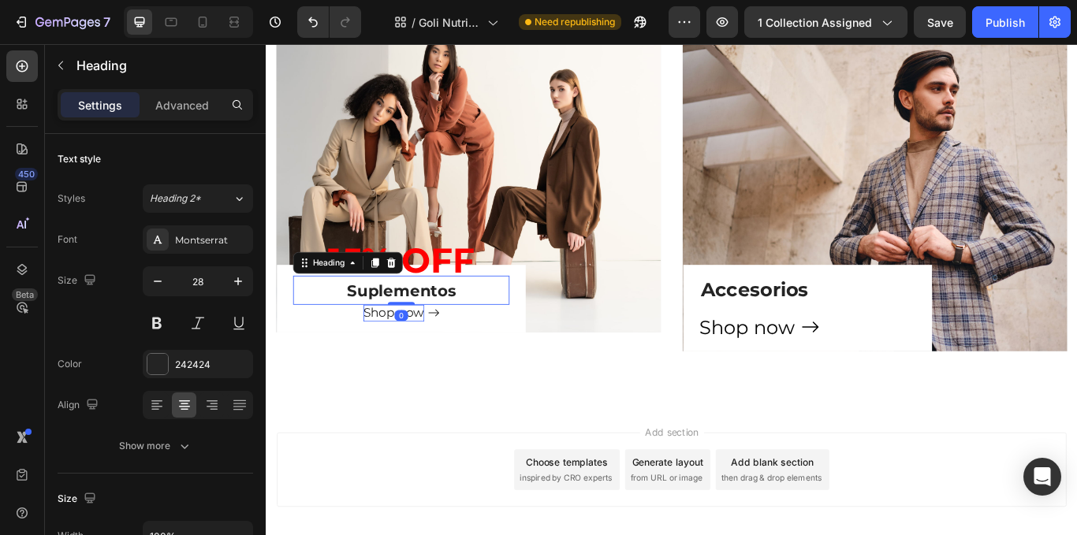
click at [461, 296] on strong "15% OFF" at bounding box center [423, 296] width 171 height 49
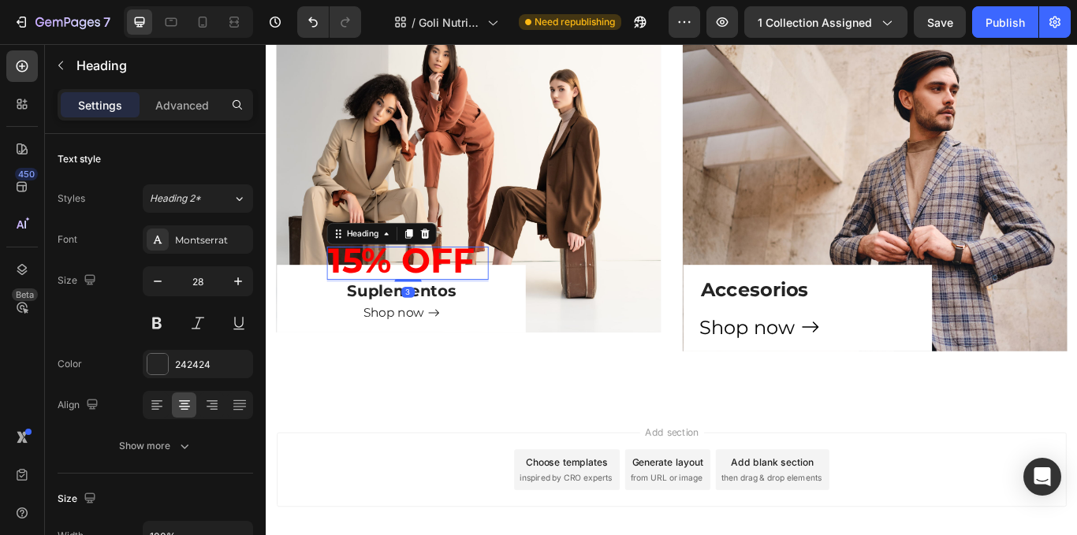
click at [435, 319] on div at bounding box center [432, 320] width 32 height 3
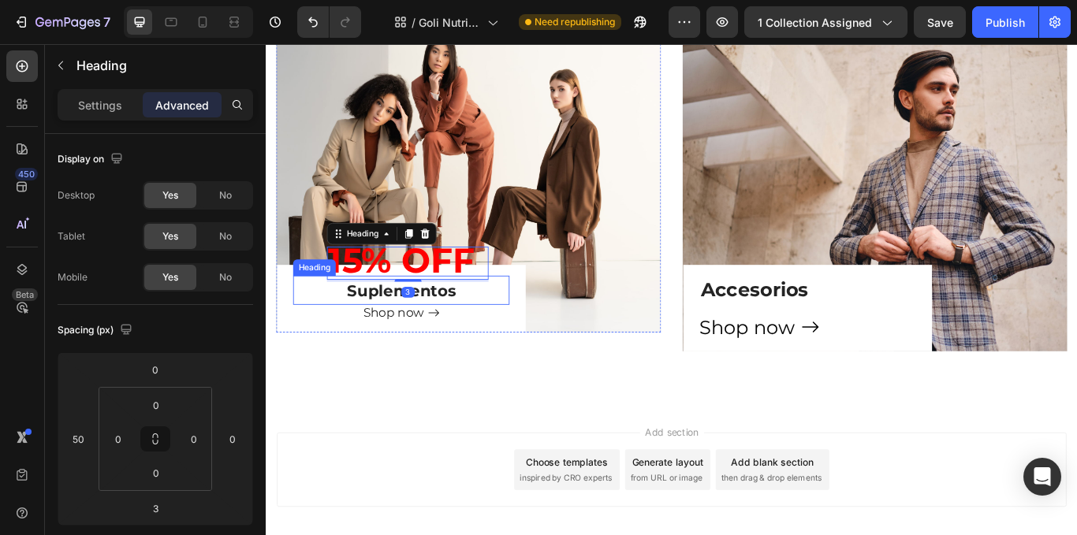
click at [496, 334] on p "⁠⁠⁠⁠⁠⁠⁠ Suplementos" at bounding box center [423, 331] width 249 height 30
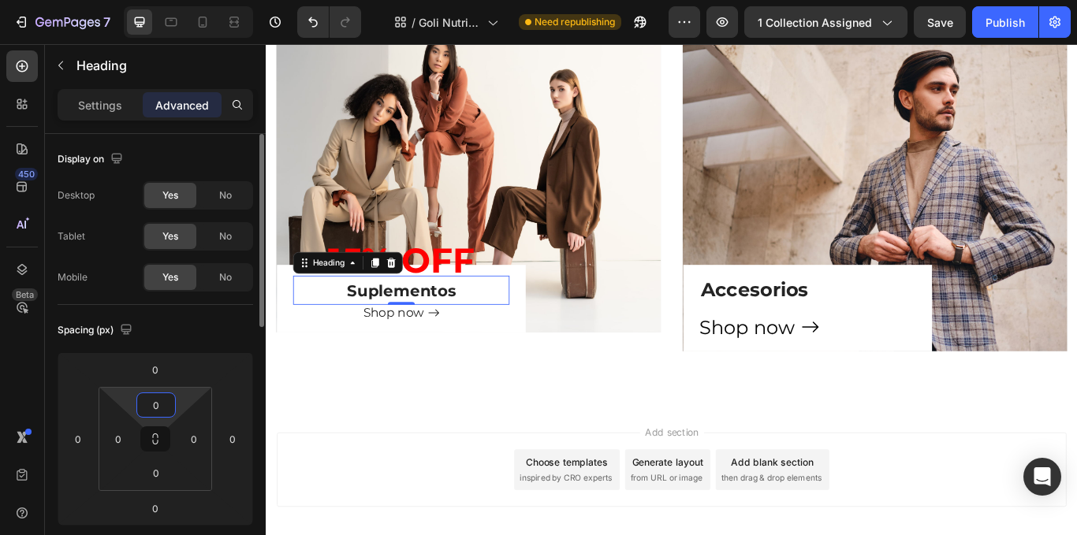
click at [157, 405] on input "0" at bounding box center [156, 406] width 32 height 24
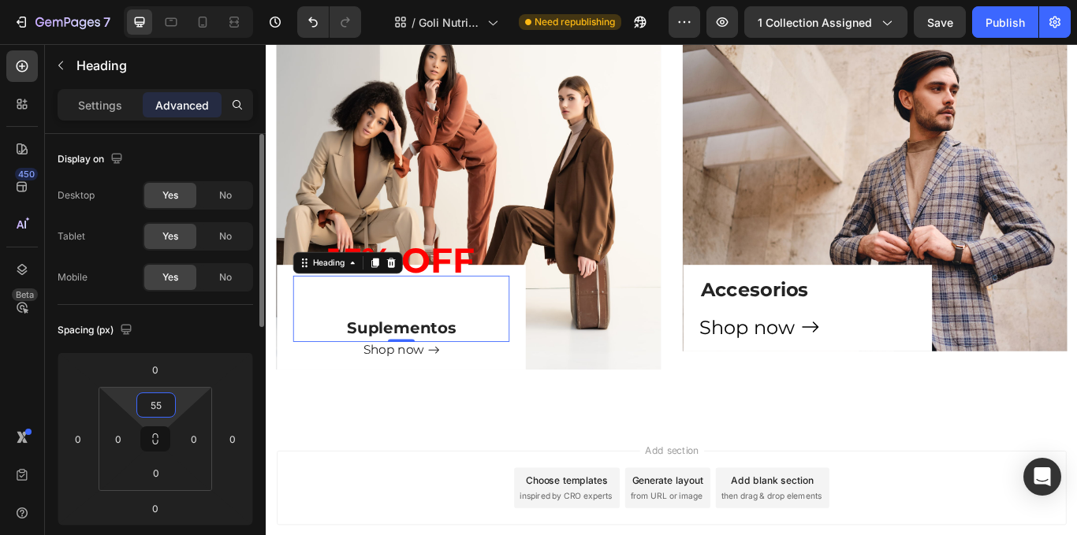
type input "5"
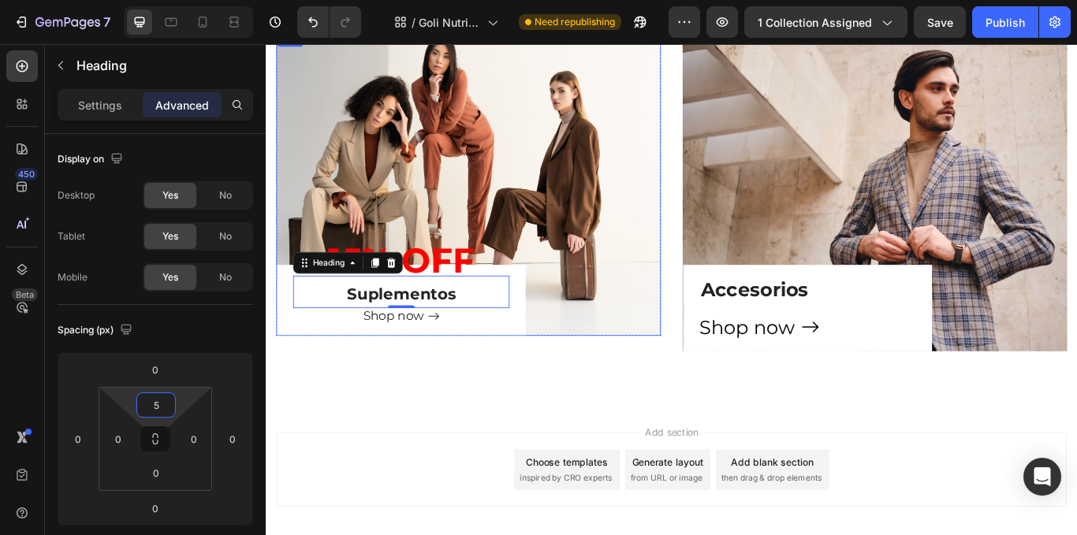
click at [304, 374] on div "Shop now Button" at bounding box center [423, 369] width 252 height 32
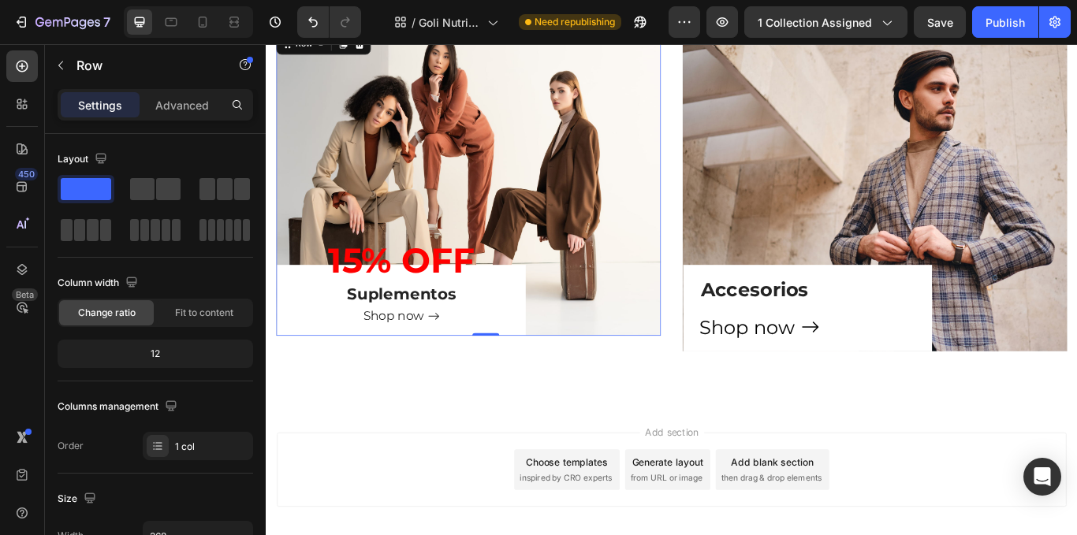
click at [294, 374] on div "⁠⁠⁠⁠⁠⁠⁠ 15% OFF Heading ⁠⁠⁠⁠⁠⁠⁠ Suplementos Heading Shop now Button Row 0" at bounding box center [423, 343] width 290 height 83
click at [159, 102] on p "Advanced" at bounding box center [182, 105] width 54 height 17
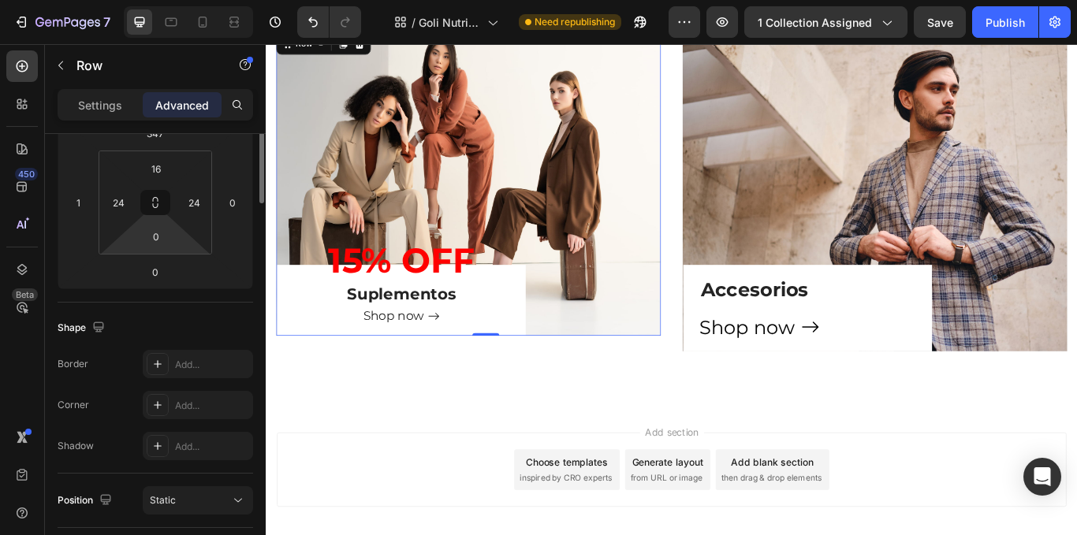
scroll to position [79, 0]
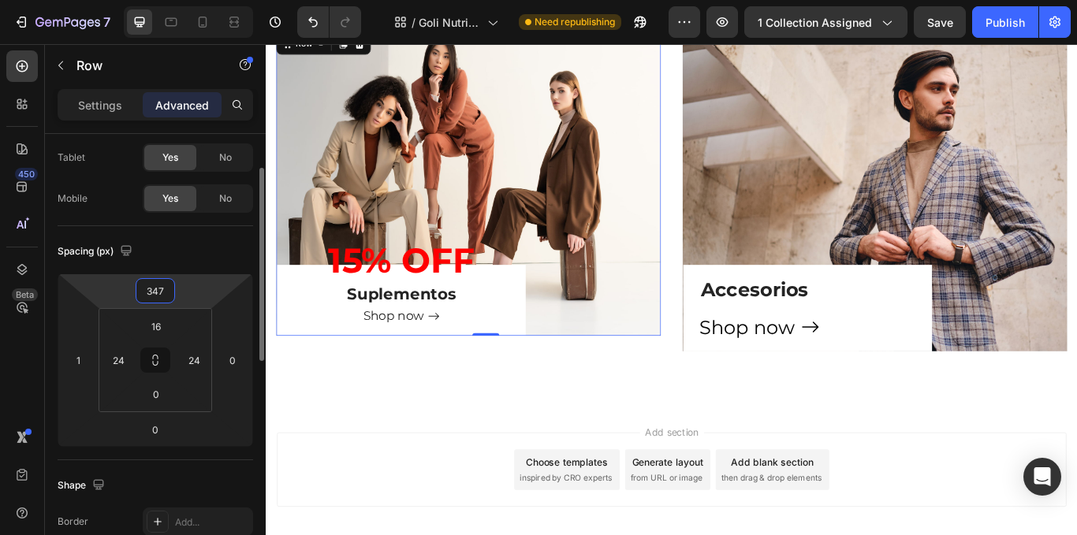
click at [166, 291] on input "347" at bounding box center [156, 291] width 32 height 24
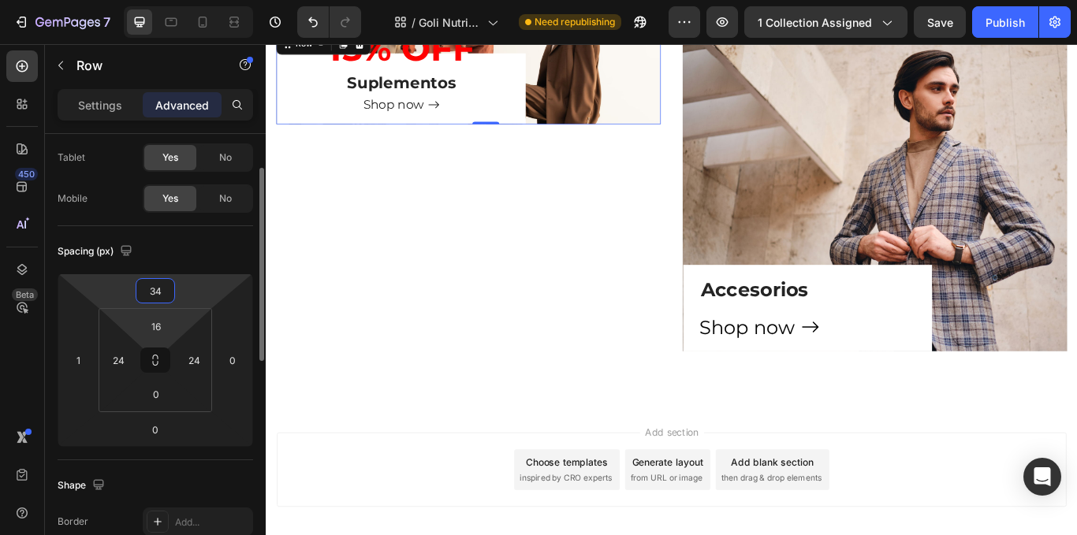
type input "347"
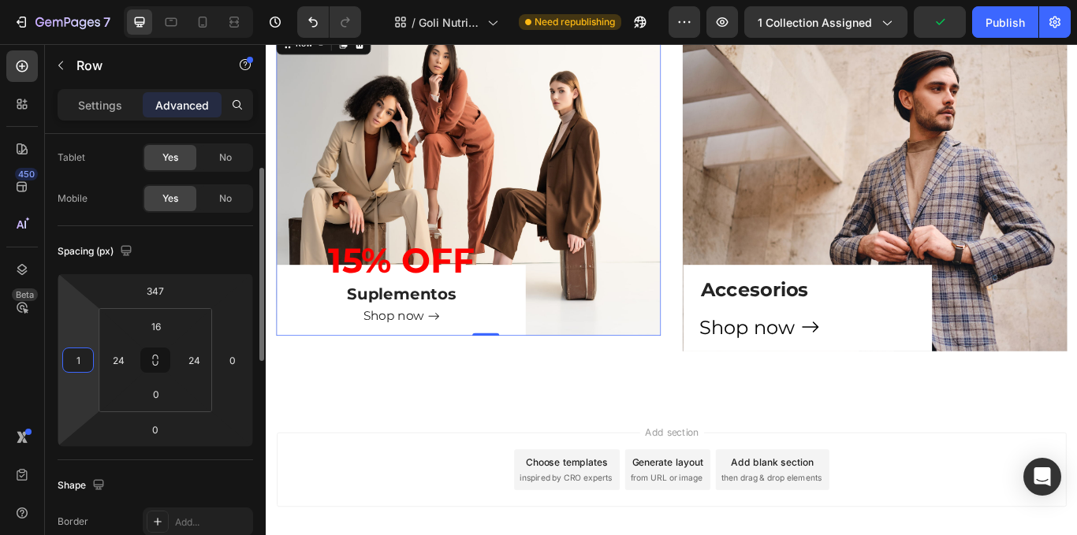
click at [87, 363] on input "1" at bounding box center [78, 361] width 24 height 24
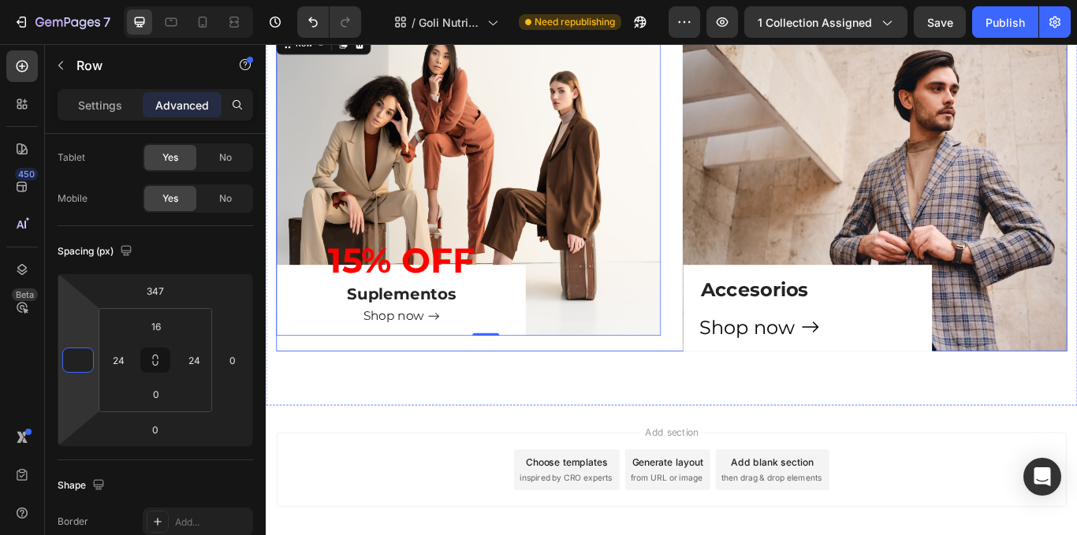
click at [285, 401] on div "⁠⁠⁠⁠⁠⁠⁠ 15% OFF Heading ⁠⁠⁠⁠⁠⁠⁠ Suplementos Heading Shop now Button Row 0 Hero …" at bounding box center [502, 215] width 449 height 375
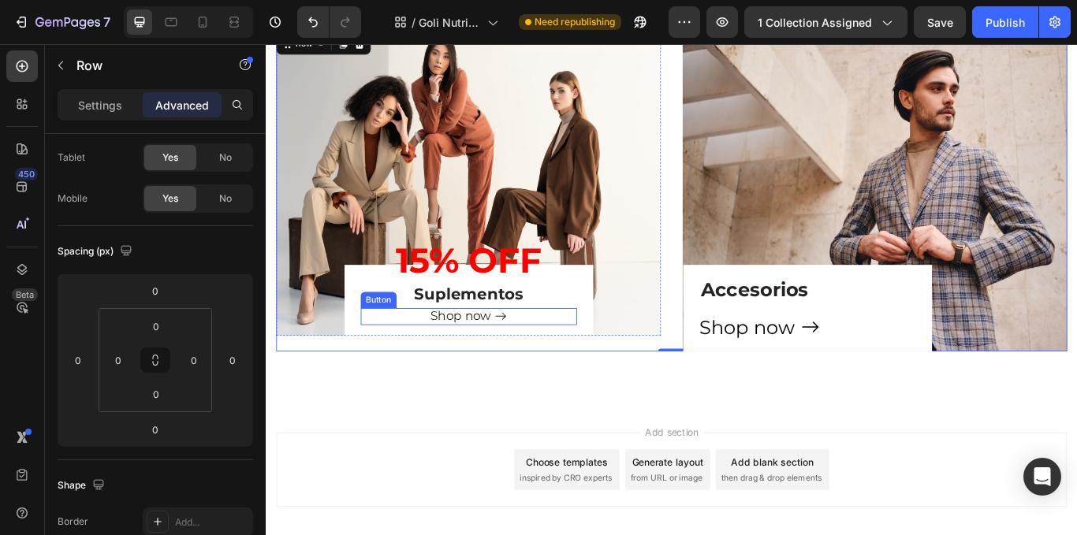
click at [411, 367] on div "Shop now Button" at bounding box center [502, 363] width 252 height 20
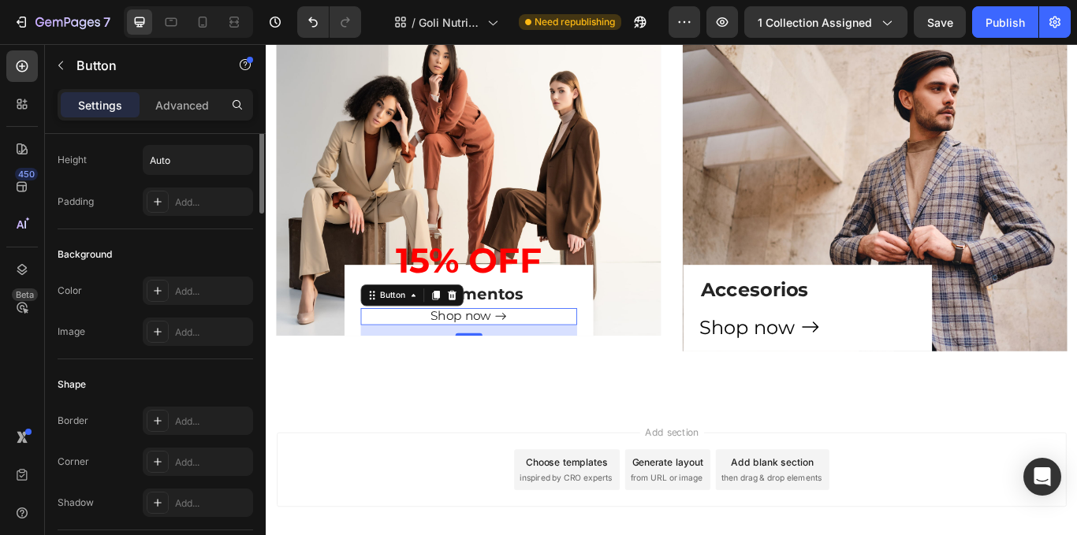
scroll to position [0, 0]
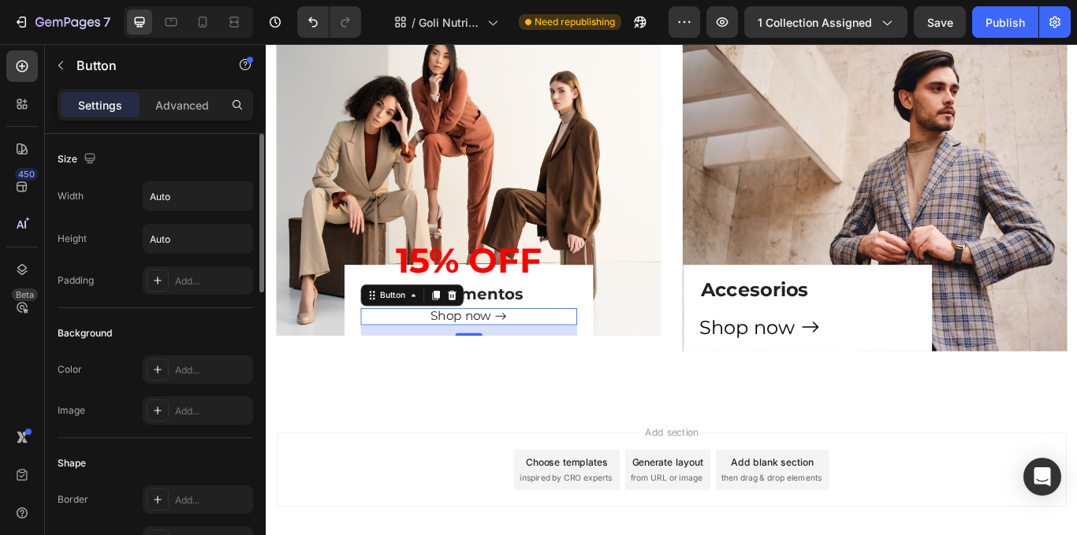
click at [376, 346] on div "Button" at bounding box center [436, 337] width 120 height 25
click at [364, 350] on div "⁠⁠⁠⁠⁠⁠⁠ 15% OFF Heading ⁠⁠⁠⁠⁠⁠⁠ Suplementos Heading Shop now Button 16 Row" at bounding box center [502, 343] width 290 height 83
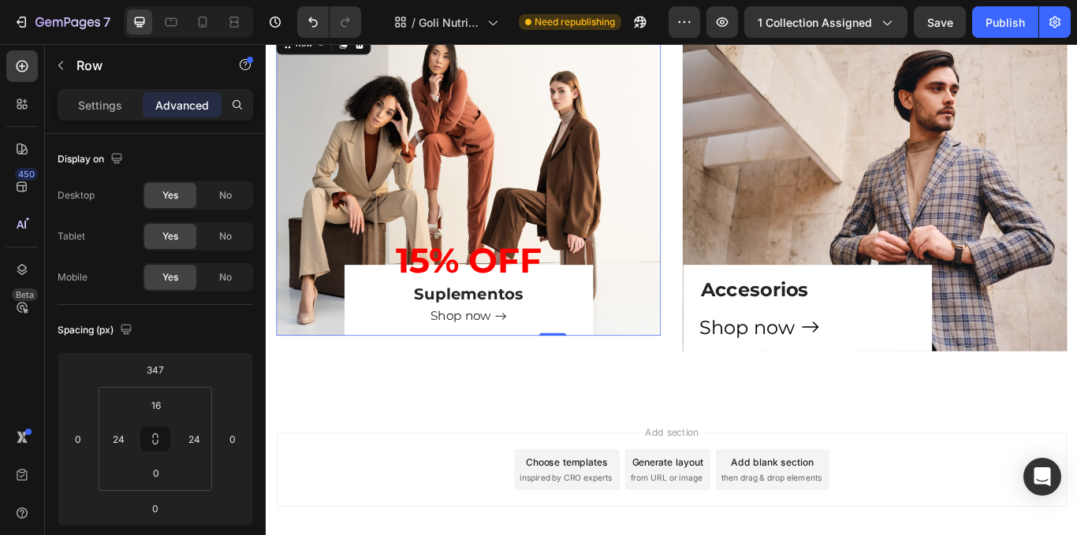
click at [364, 350] on div "⁠⁠⁠⁠⁠⁠⁠ 15% OFF Heading ⁠⁠⁠⁠⁠⁠⁠ Suplementos Heading Shop now Button Row 0" at bounding box center [502, 343] width 290 height 83
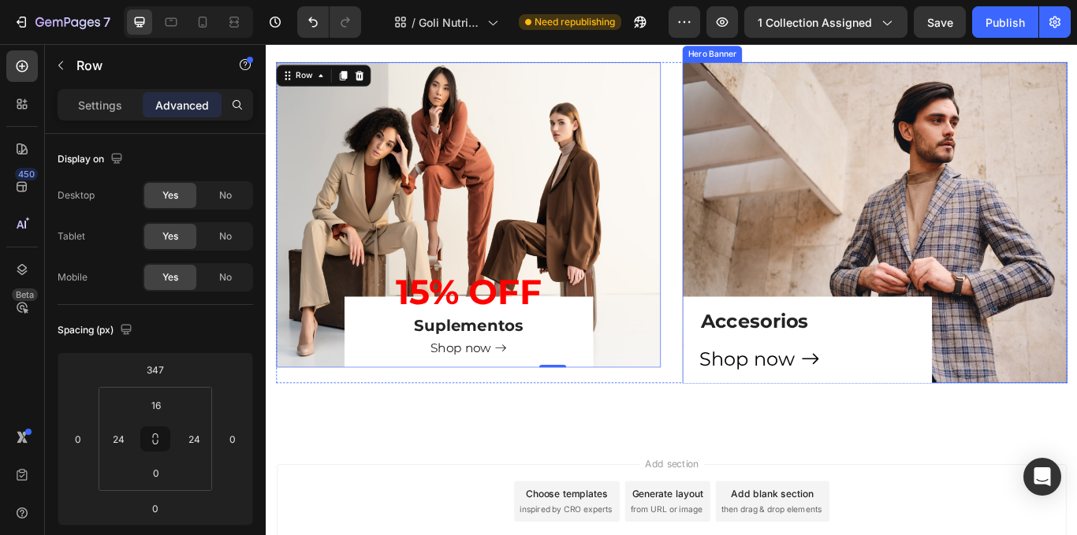
scroll to position [731, 0]
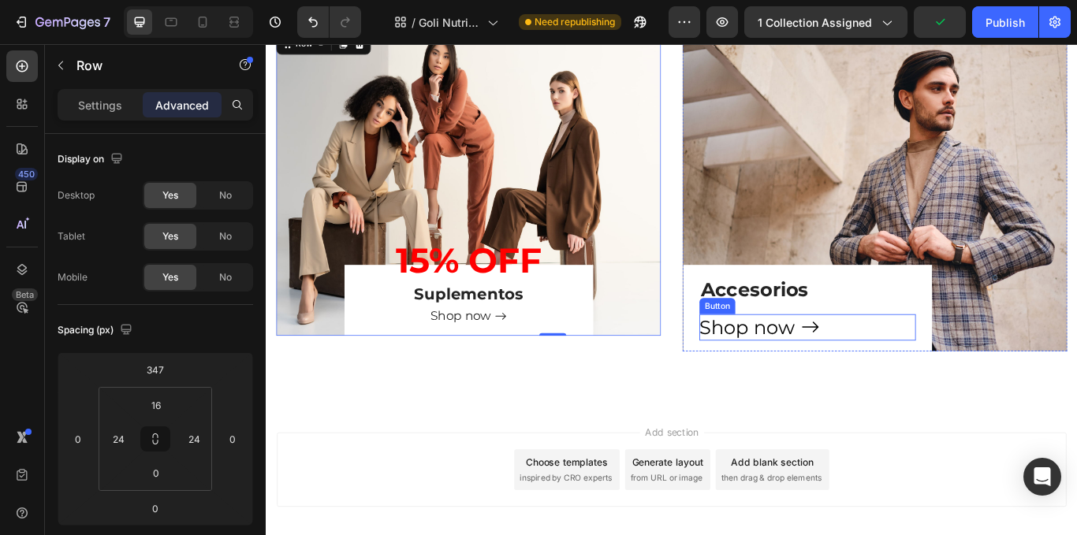
click at [1006, 375] on div "Shop now Button" at bounding box center [897, 375] width 252 height 31
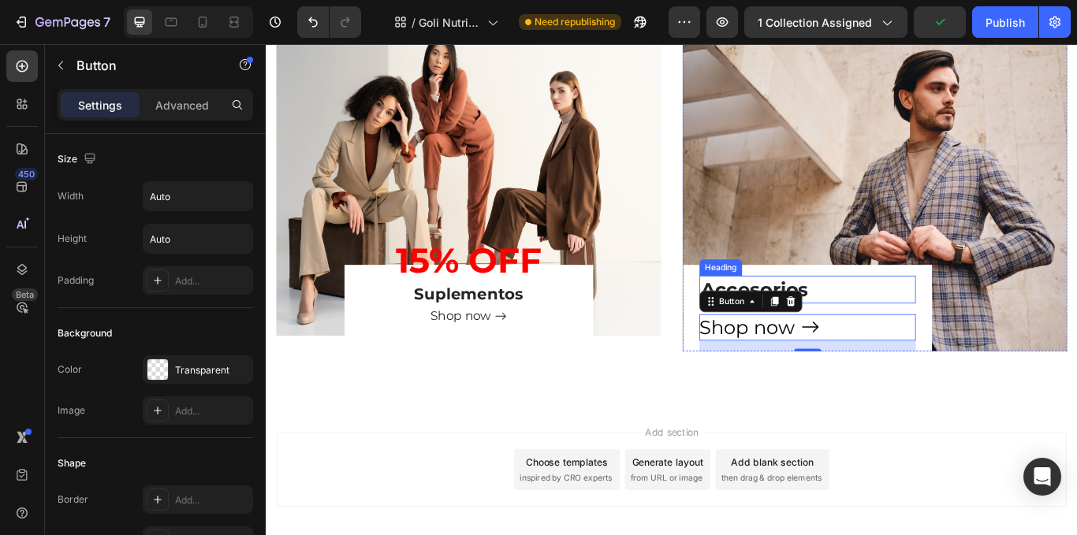
click at [1009, 341] on h3 "Accesorios" at bounding box center [897, 331] width 252 height 32
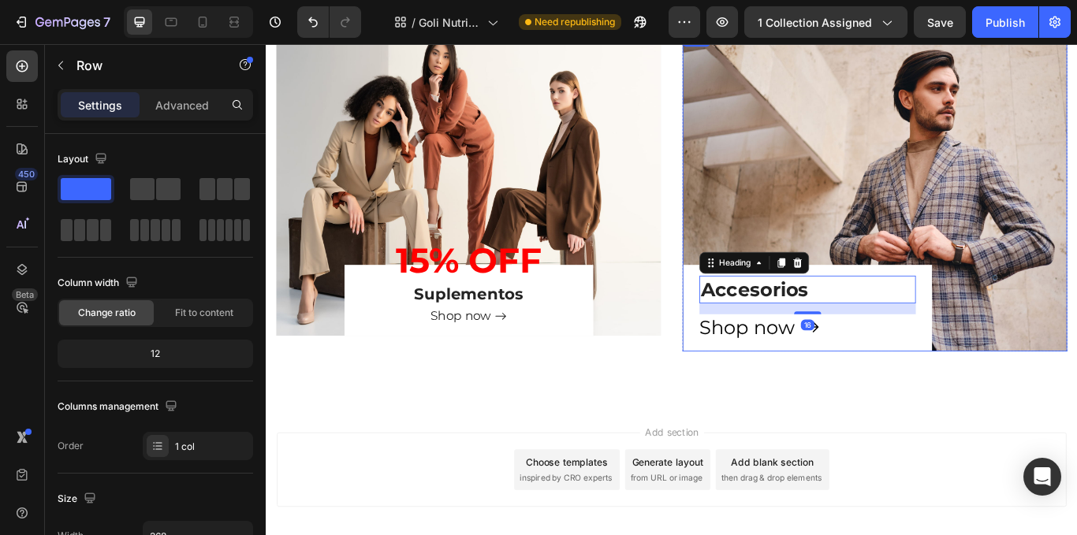
click at [1025, 351] on div "Accesorios Heading 16 Shop now Button Row" at bounding box center [897, 352] width 290 height 101
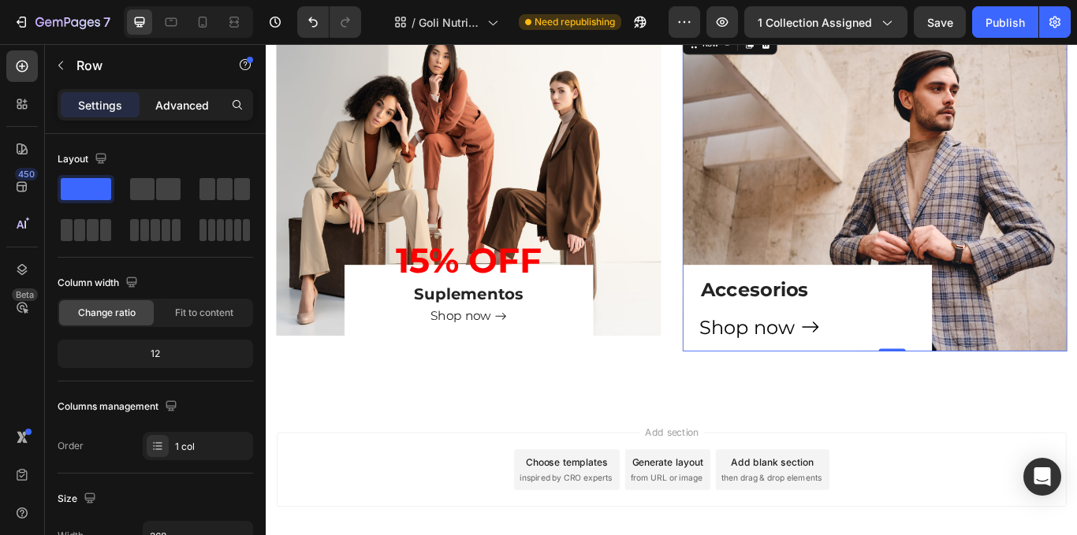
click at [182, 103] on p "Advanced" at bounding box center [182, 105] width 54 height 17
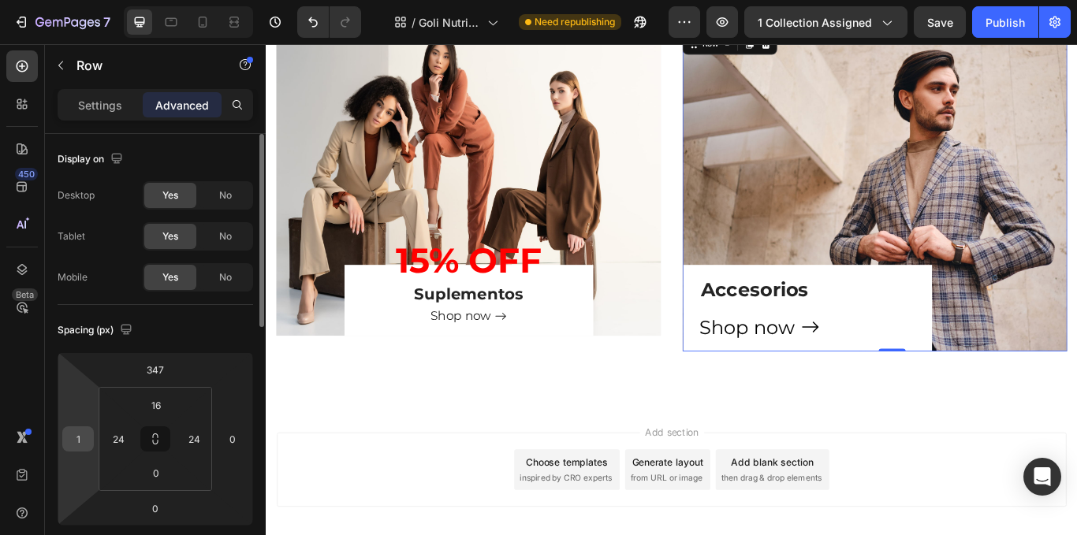
click at [79, 438] on input "1" at bounding box center [78, 439] width 24 height 24
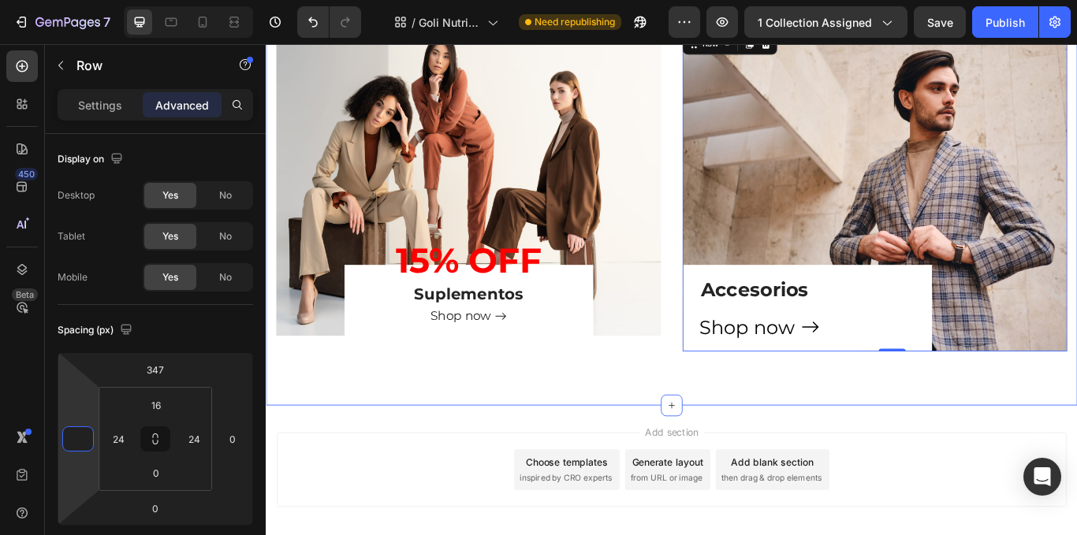
click at [350, 446] on div "⁠⁠⁠⁠⁠⁠⁠ Muscle & Performance Heading Marcas top, sabores increíbles y resultado…" at bounding box center [739, 116] width 946 height 699
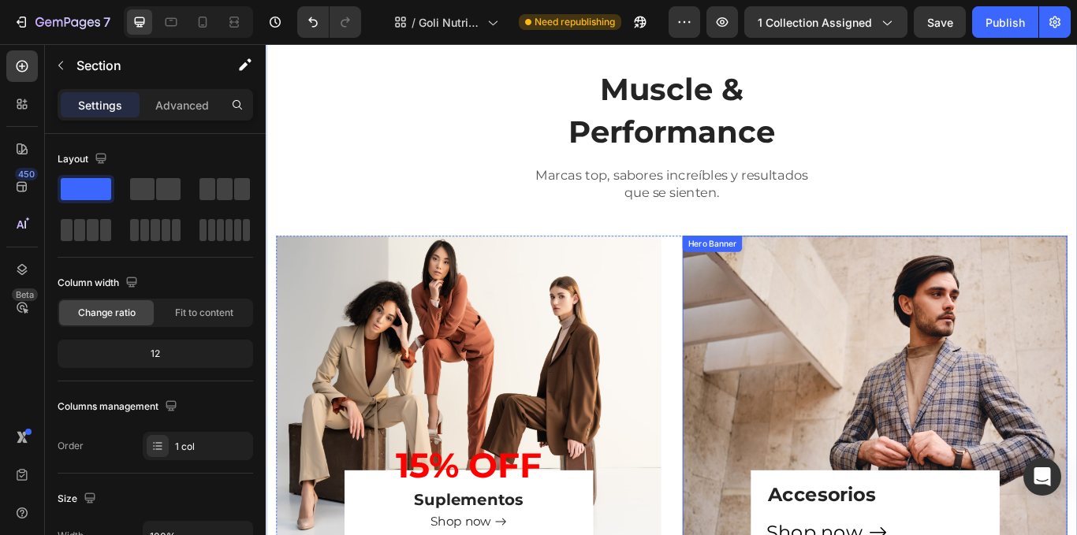
scroll to position [728, 0]
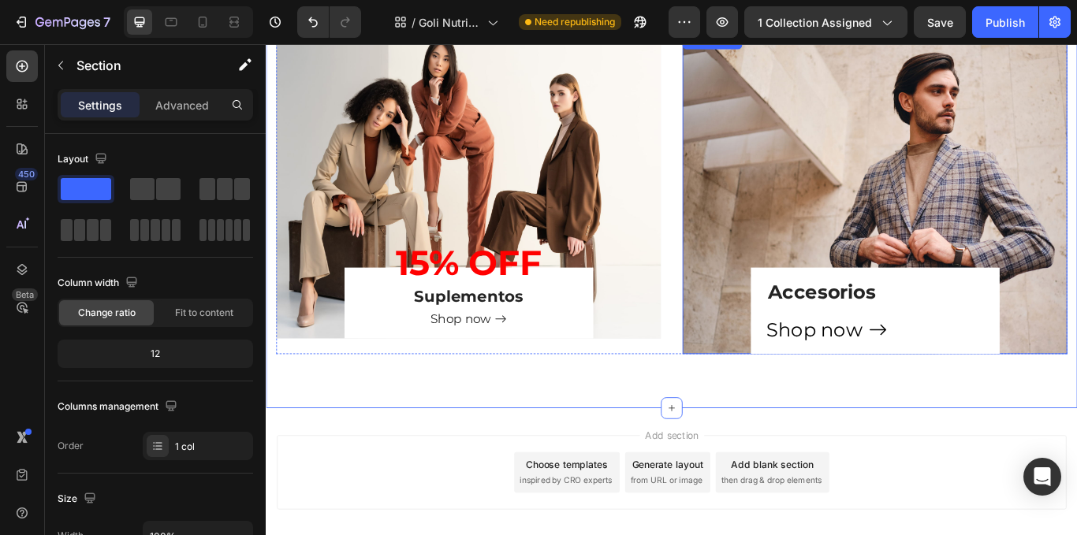
click at [880, 249] on div "Accesorios Heading Shop now Button Row" at bounding box center [976, 219] width 449 height 375
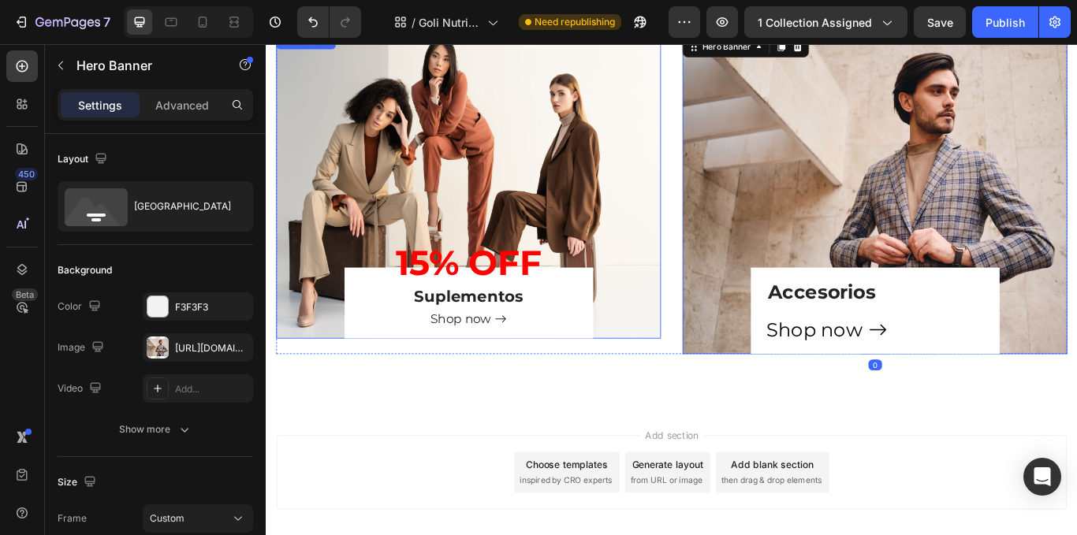
click at [654, 181] on div "⁠⁠⁠⁠⁠⁠⁠ 15% OFF Heading ⁠⁠⁠⁠⁠⁠⁠ Suplementos Heading Shop now Button Row" at bounding box center [502, 210] width 449 height 356
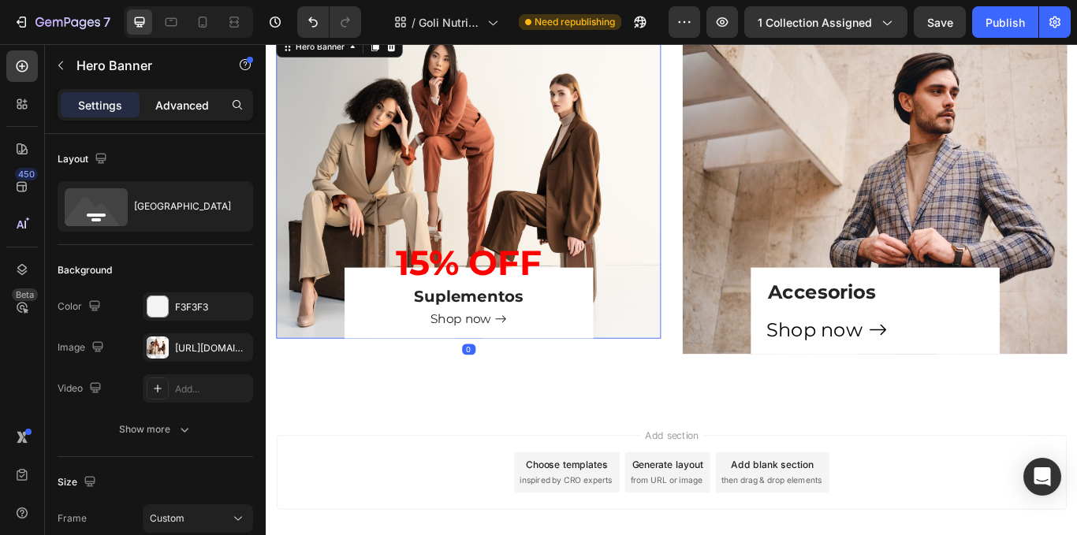
click at [184, 110] on p "Advanced" at bounding box center [182, 105] width 54 height 17
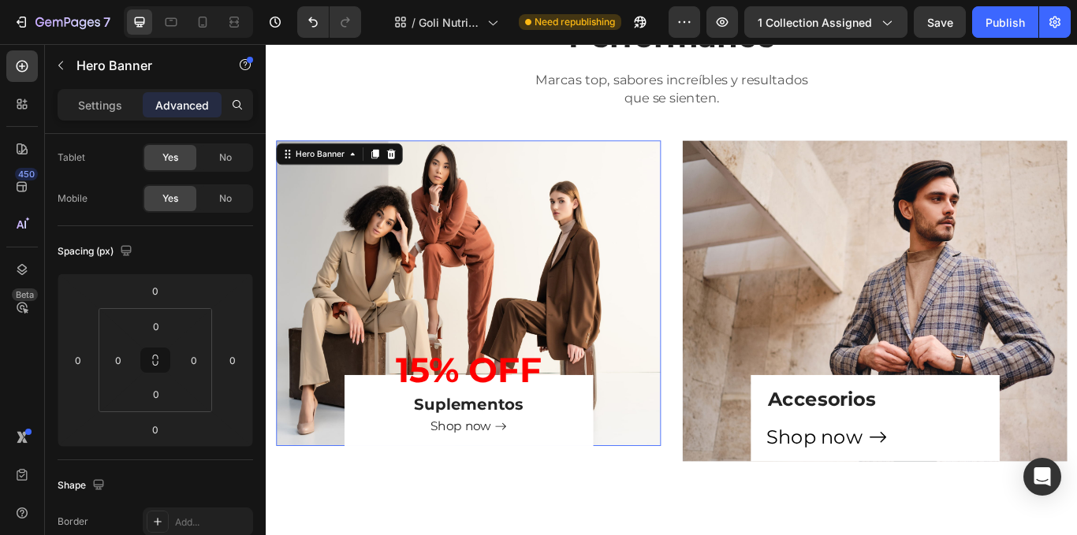
scroll to position [570, 0]
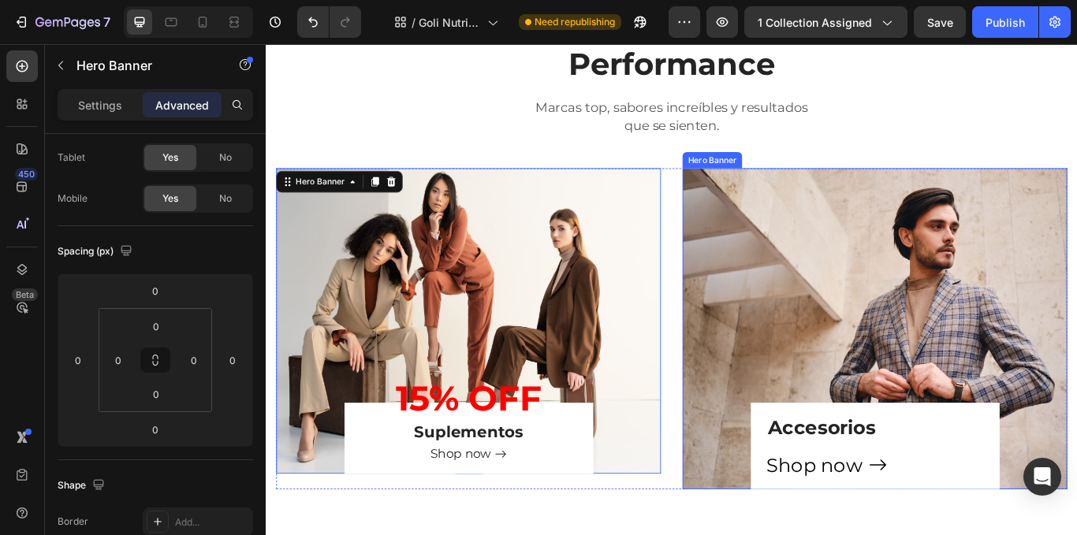
click at [909, 292] on div "Accesorios Heading Shop now Button Row" at bounding box center [976, 376] width 449 height 375
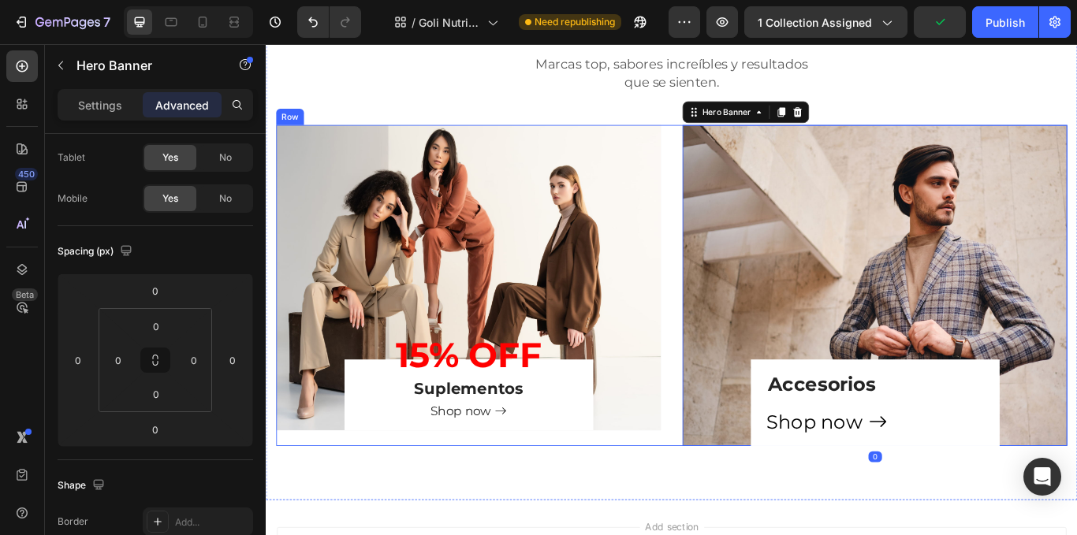
scroll to position [649, 0]
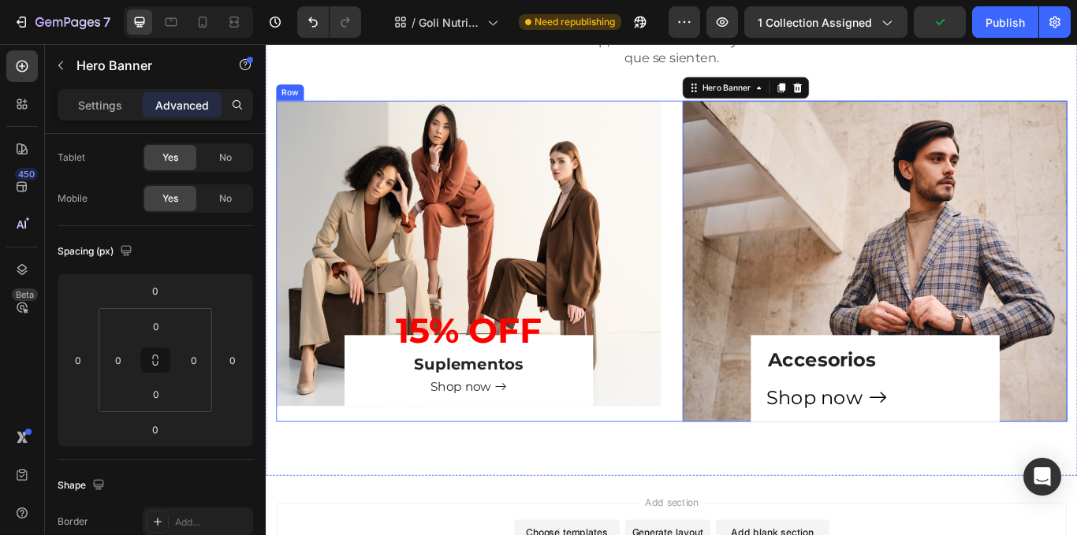
click at [655, 476] on div "⁠⁠⁠⁠⁠⁠⁠ 15% OFF Heading ⁠⁠⁠⁠⁠⁠⁠ Suplementos Heading Shop now Button Row Hero Ba…" at bounding box center [502, 297] width 449 height 375
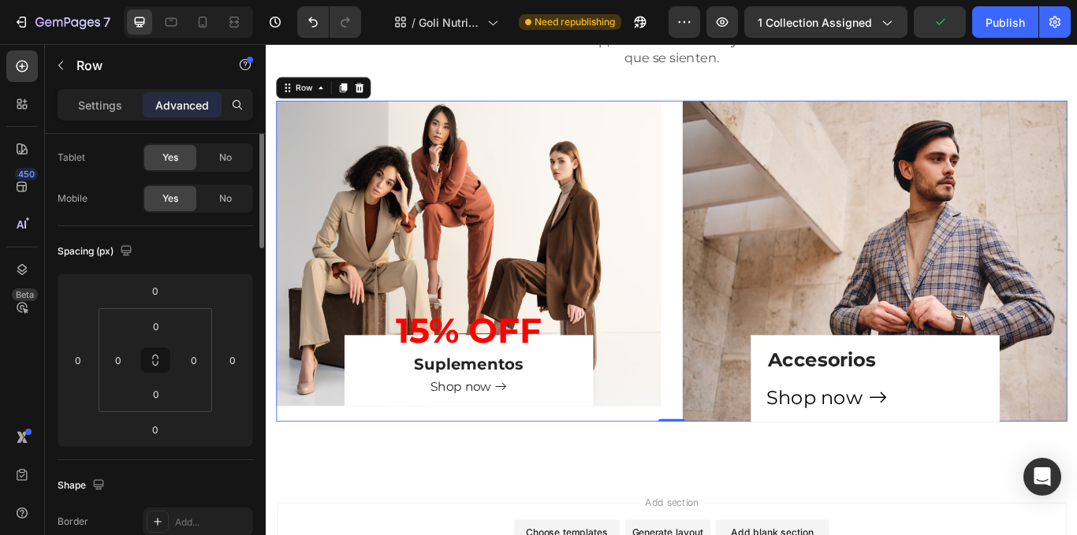
scroll to position [0, 0]
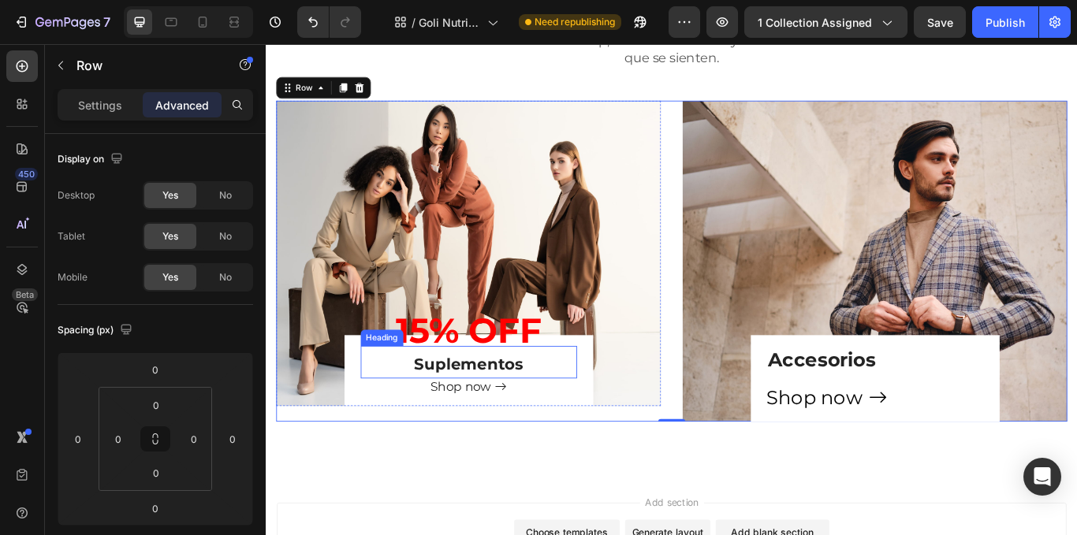
click at [605, 427] on p "⁠⁠⁠⁠⁠⁠⁠ Suplementos" at bounding box center [502, 417] width 249 height 30
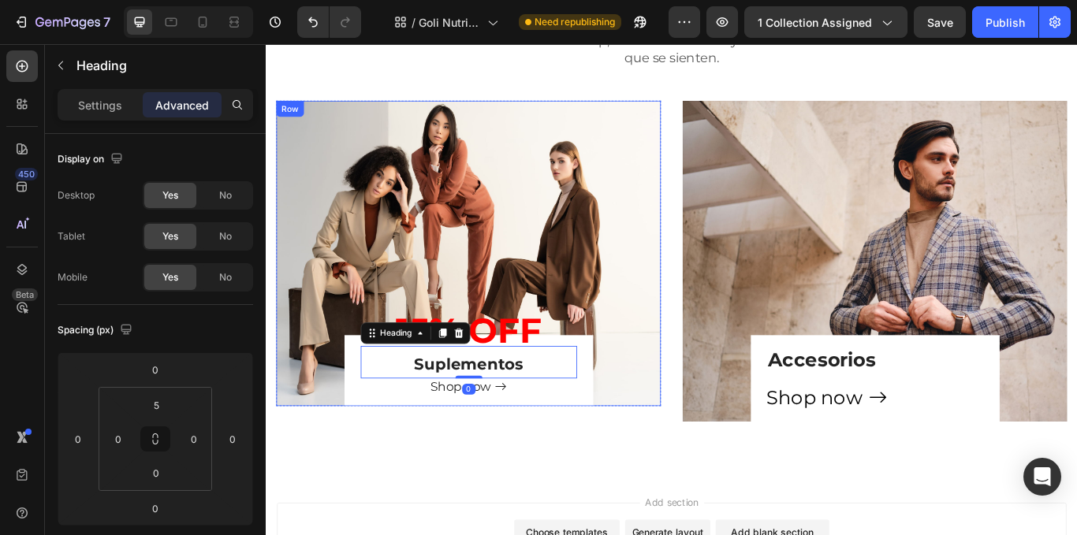
click at [629, 446] on div "⁠⁠⁠⁠⁠⁠⁠ 15% OFF Heading ⁠⁠⁠⁠⁠⁠⁠ Suplementos Heading 0 Shop now Button Row" at bounding box center [502, 425] width 290 height 83
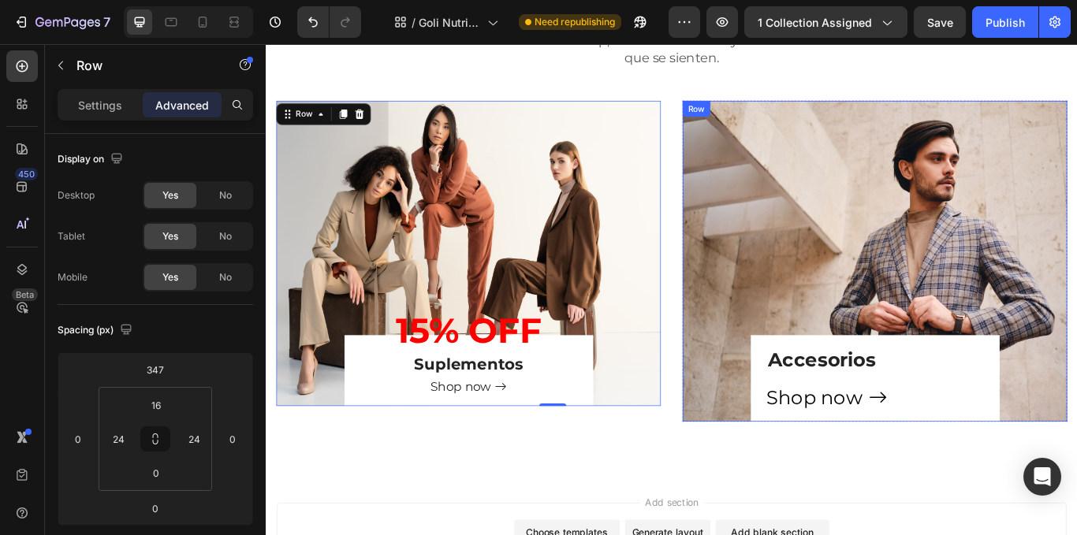
click at [1077, 472] on div "Shop now Button" at bounding box center [976, 463] width 252 height 43
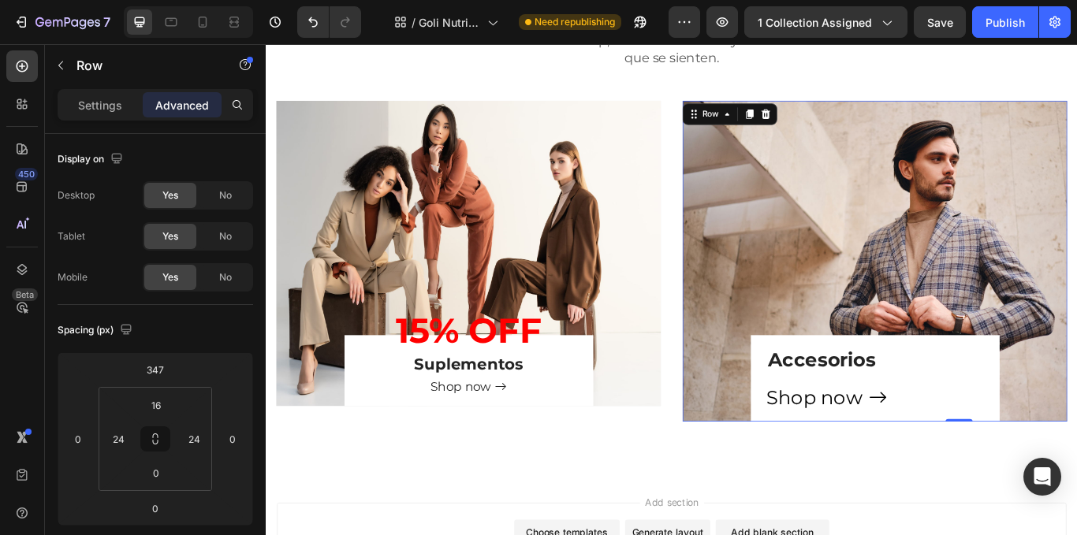
click at [1077, 446] on div "Accesorios Heading Shop now Button Row 0" at bounding box center [976, 434] width 290 height 101
click at [834, 417] on div "Accesorios Heading Shop now Button Row 0" at bounding box center [976, 434] width 290 height 101
click at [836, 414] on div "Accesorios Heading Shop now Button Row 0" at bounding box center [976, 434] width 290 height 101
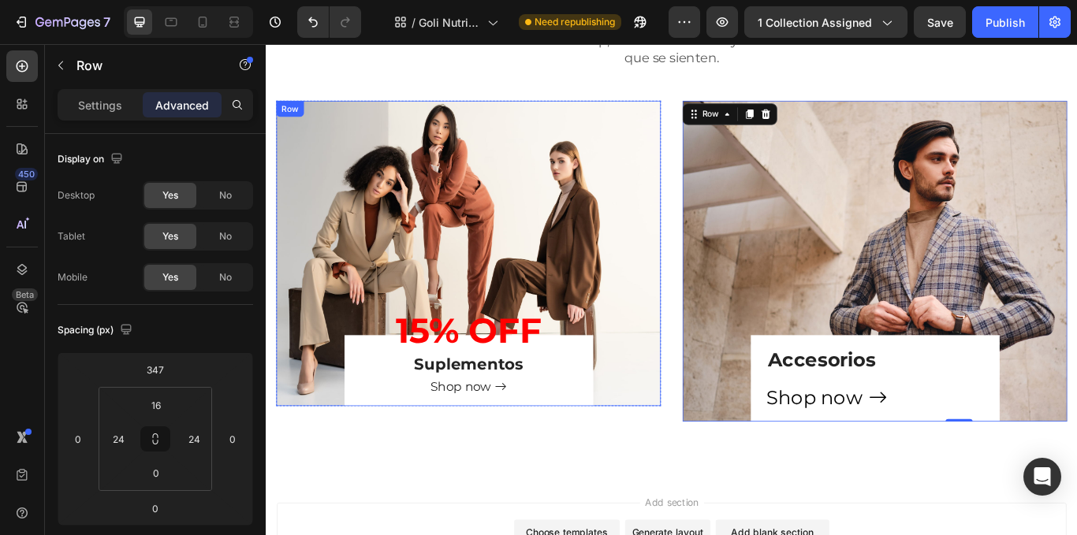
click at [625, 430] on div "⁠⁠⁠⁠⁠⁠⁠ 15% OFF Heading ⁠⁠⁠⁠⁠⁠⁠ Suplementos Heading Shop now Button Row" at bounding box center [502, 425] width 290 height 83
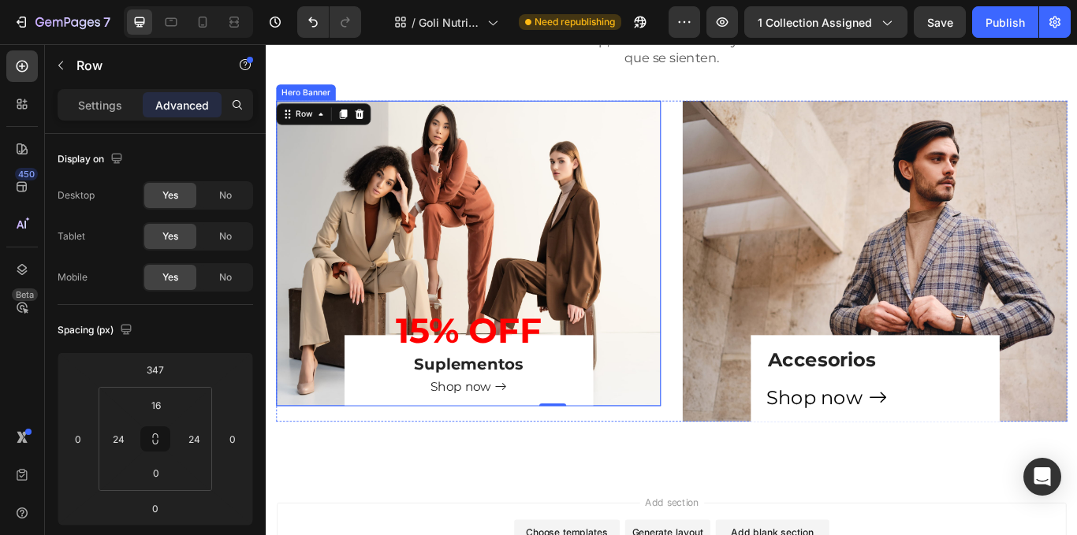
click at [803, 363] on div "Accesorios Heading Shop now Button Row" at bounding box center [976, 297] width 449 height 375
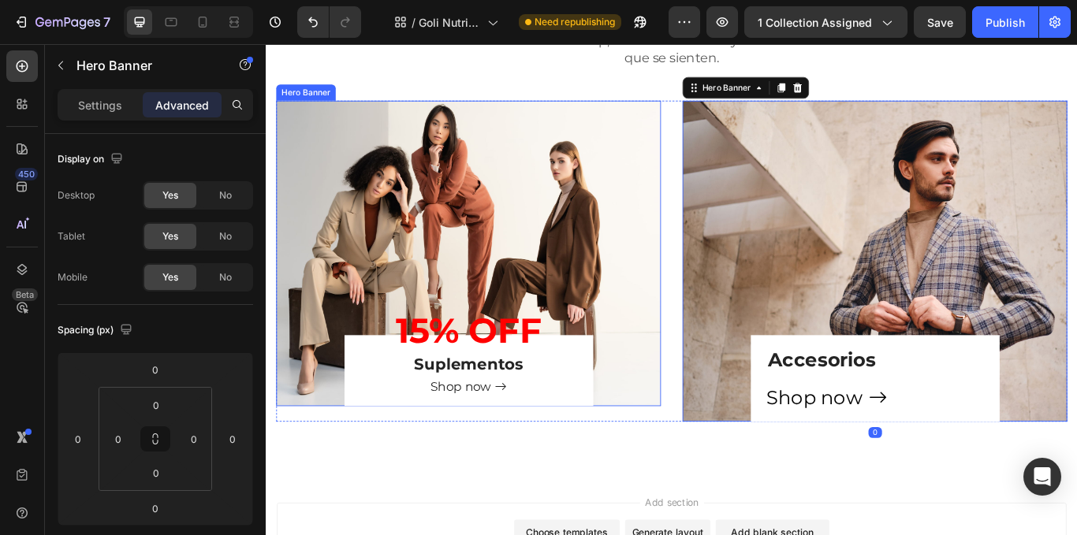
click at [754, 233] on div "Accesorios Heading Shop now Button Row" at bounding box center [976, 297] width 449 height 375
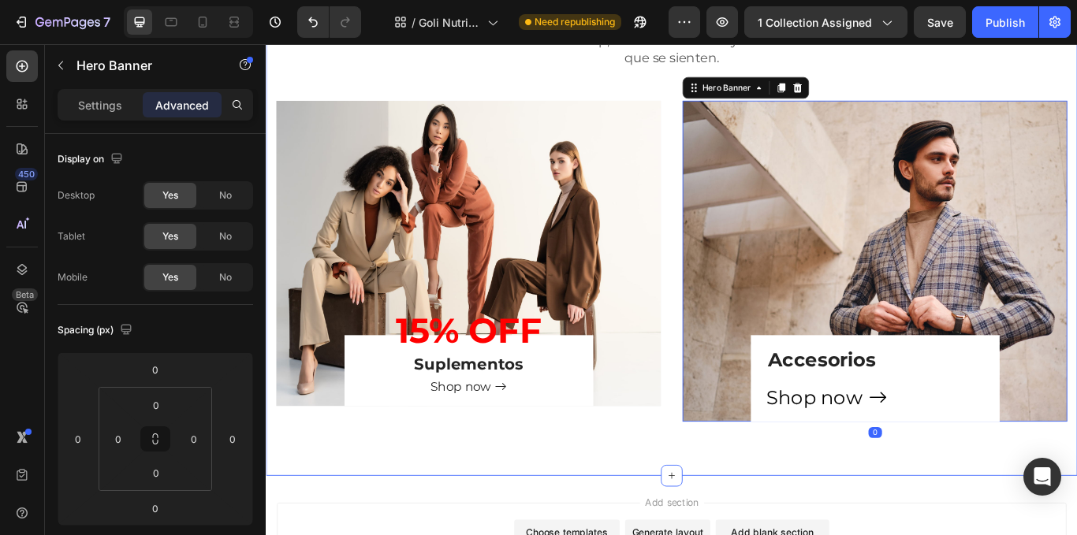
click at [763, 528] on div "⁠⁠⁠⁠⁠⁠⁠ Muscle & Performance Heading Marcas top, sabores increíbles y resultado…" at bounding box center [739, 198] width 946 height 699
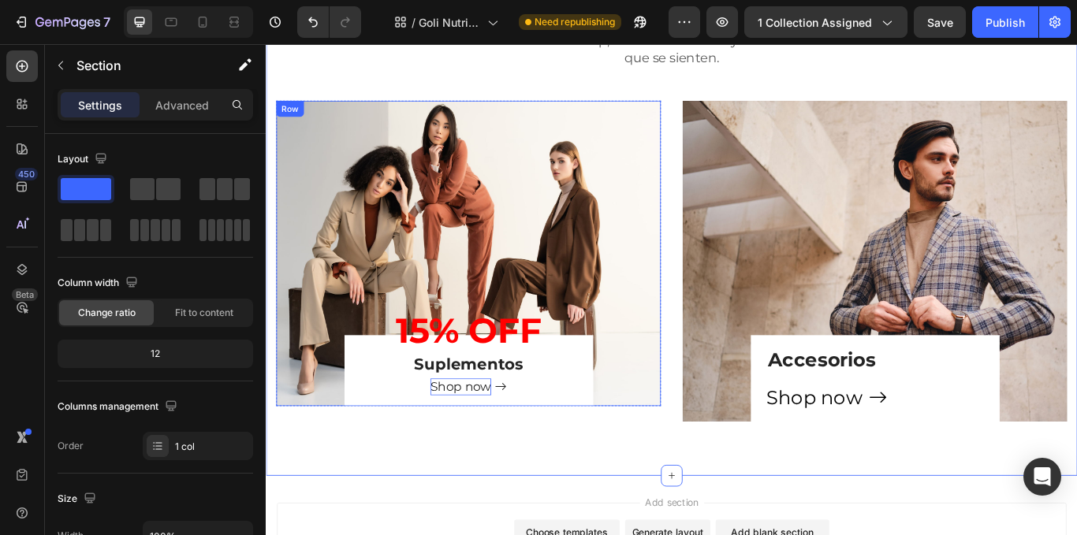
click at [516, 445] on span "Shop now" at bounding box center [492, 443] width 71 height 17
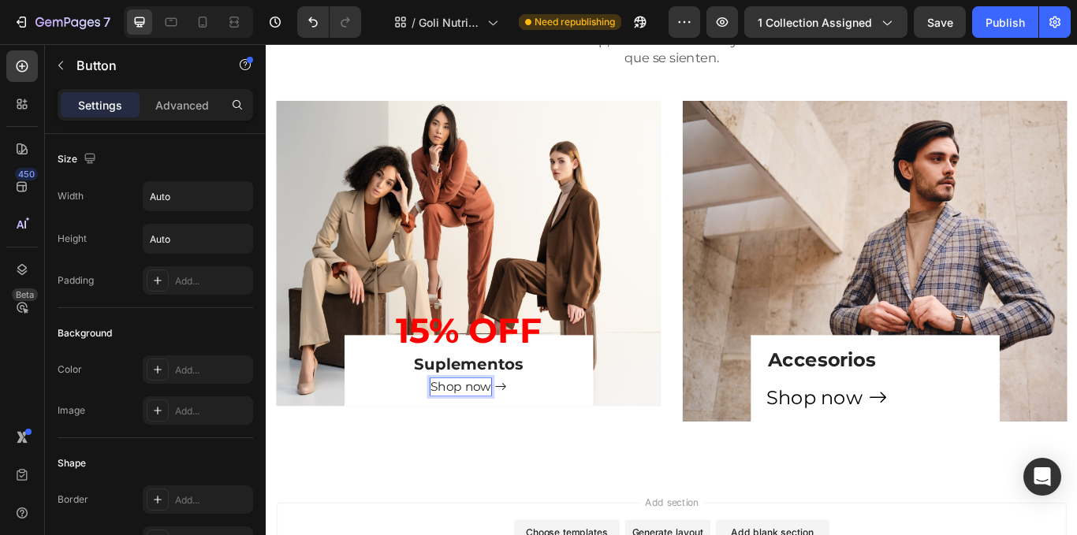
click at [461, 449] on span "Shop now" at bounding box center [492, 443] width 71 height 17
click at [497, 447] on span "Shop now" at bounding box center [492, 443] width 71 height 17
drag, startPoint x: 460, startPoint y: 441, endPoint x: 526, endPoint y: 439, distance: 66.3
click at [526, 439] on div "Shop now" at bounding box center [501, 445] width 89 height 20
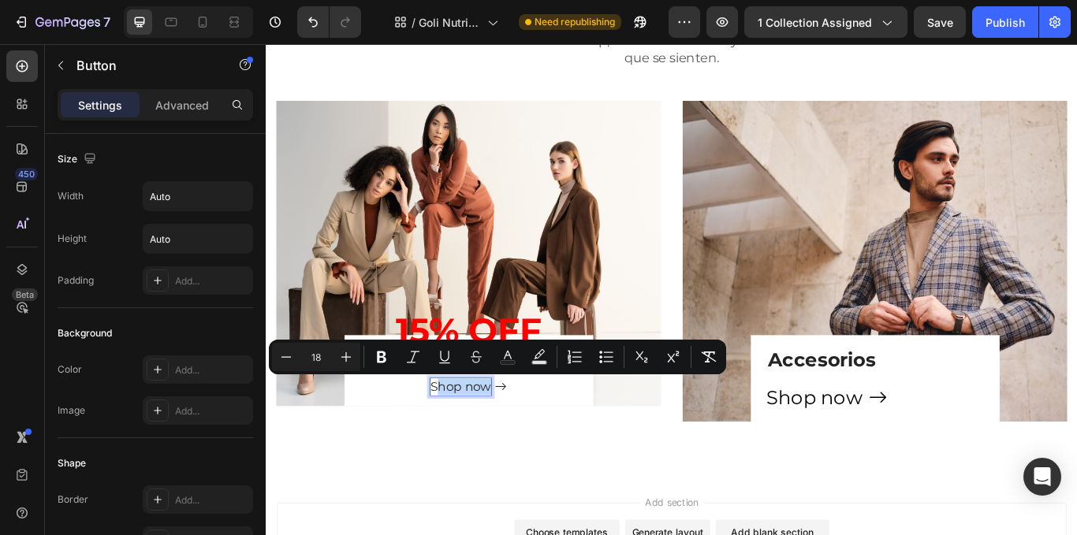
click at [526, 439] on div "Shop now" at bounding box center [501, 445] width 89 height 20
click at [472, 446] on span "Shop now" at bounding box center [492, 443] width 71 height 17
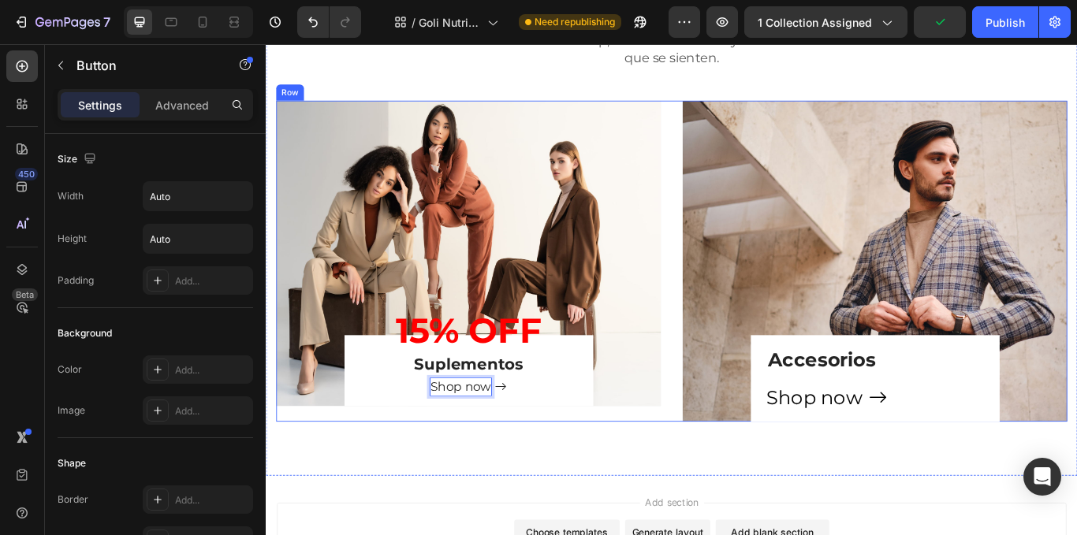
click at [742, 225] on div "⁠⁠⁠⁠⁠⁠⁠ 15% OFF Heading ⁠⁠⁠⁠⁠⁠⁠ Suplementos Heading Shop now Button 16 Row Hero…" at bounding box center [739, 297] width 923 height 375
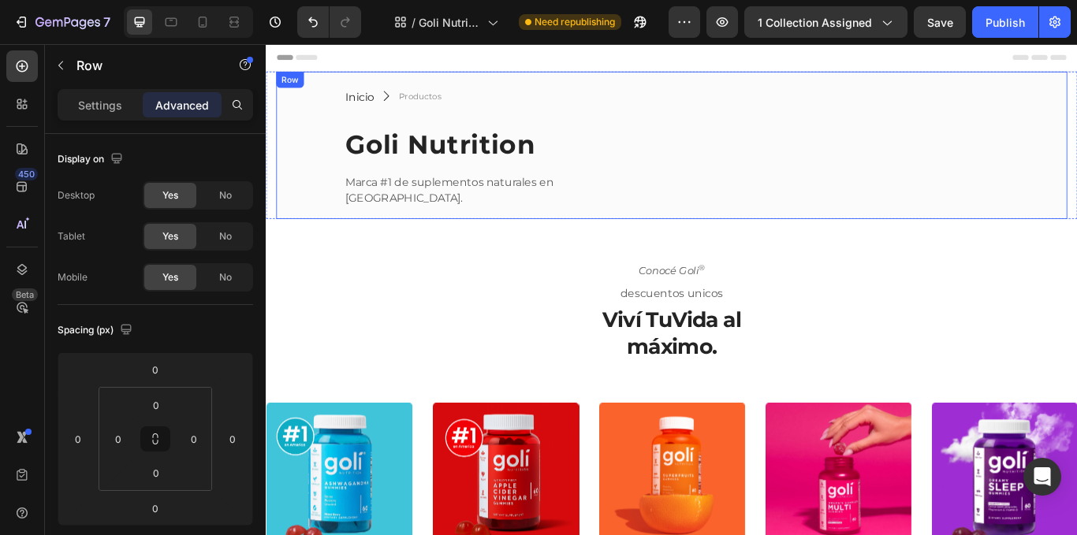
drag, startPoint x: 859, startPoint y: 173, endPoint x: 873, endPoint y: 170, distance: 14.4
click at [873, 170] on div "Image" at bounding box center [976, 162] width 449 height 172
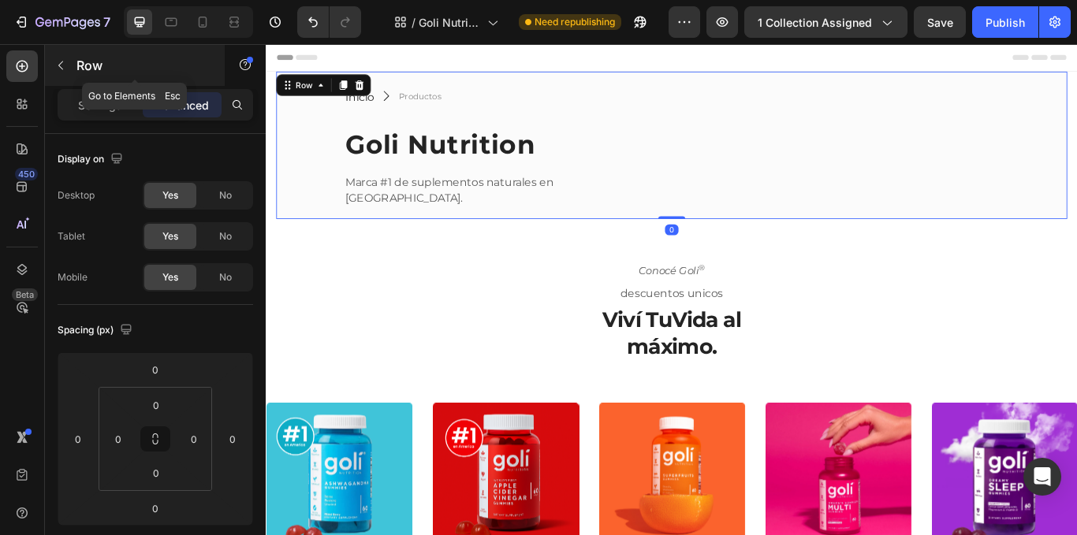
click at [59, 60] on icon "button" at bounding box center [60, 65] width 13 height 13
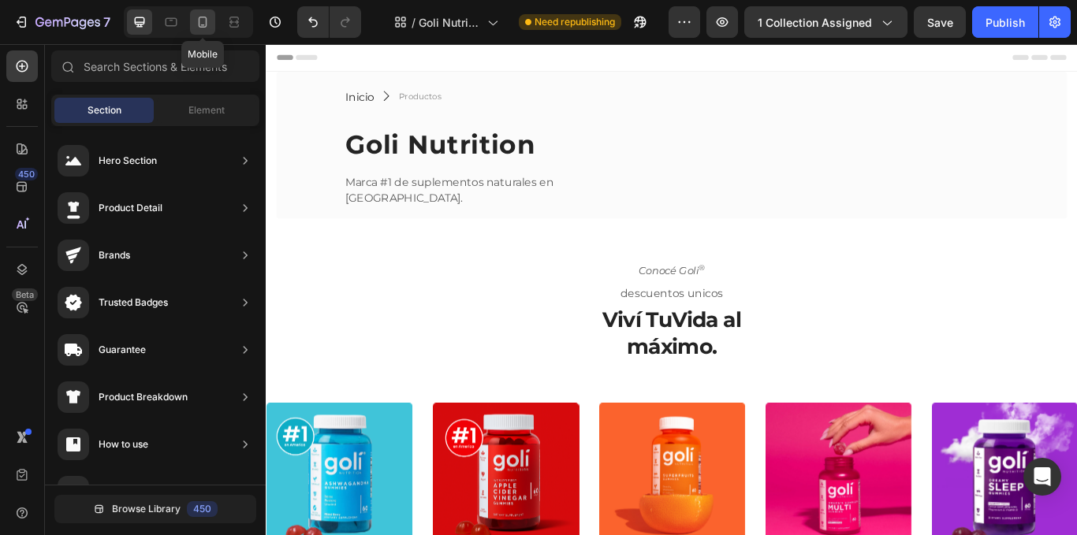
click at [202, 23] on icon at bounding box center [203, 22] width 16 height 16
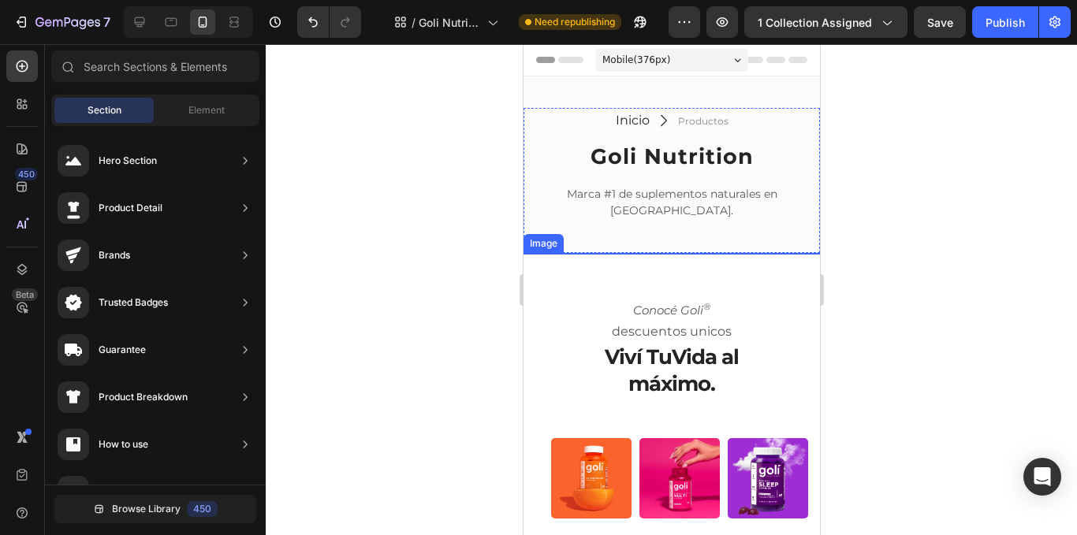
click at [697, 313] on img at bounding box center [671, 389] width 273 height 273
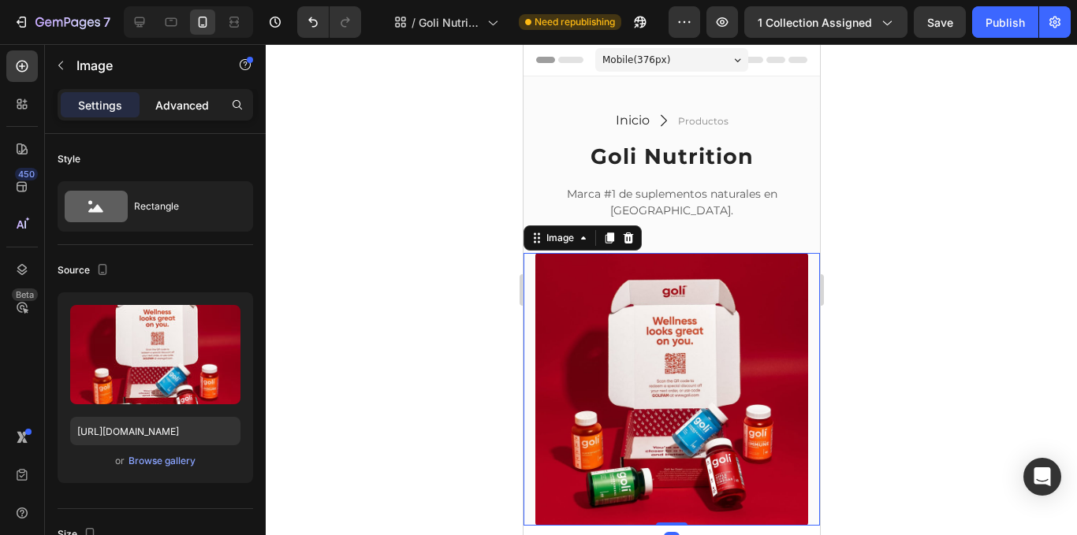
click at [169, 100] on p "Advanced" at bounding box center [182, 105] width 54 height 17
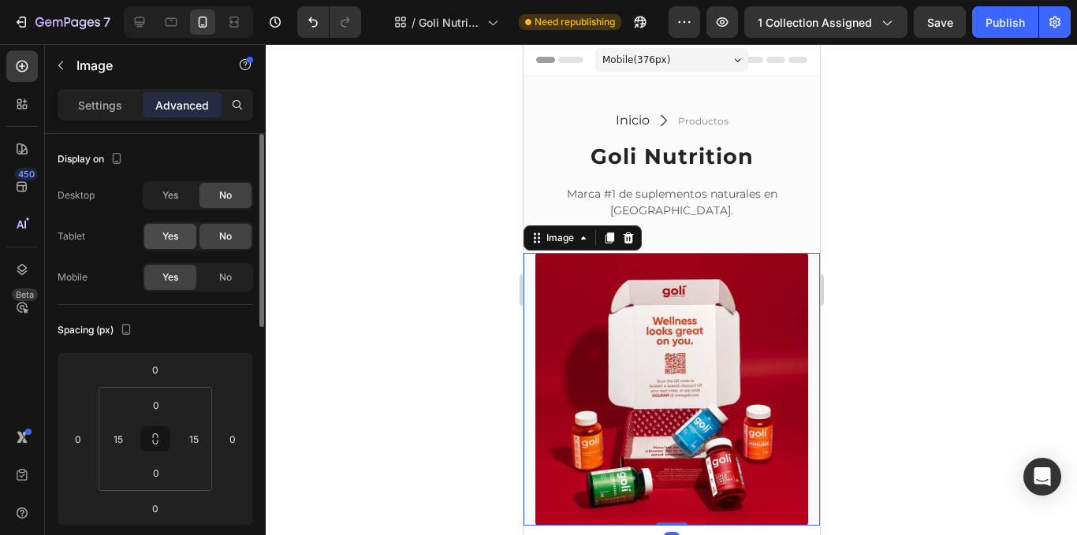
click at [180, 230] on div "Yes" at bounding box center [170, 236] width 52 height 25
click at [177, 193] on span "Yes" at bounding box center [170, 195] width 16 height 14
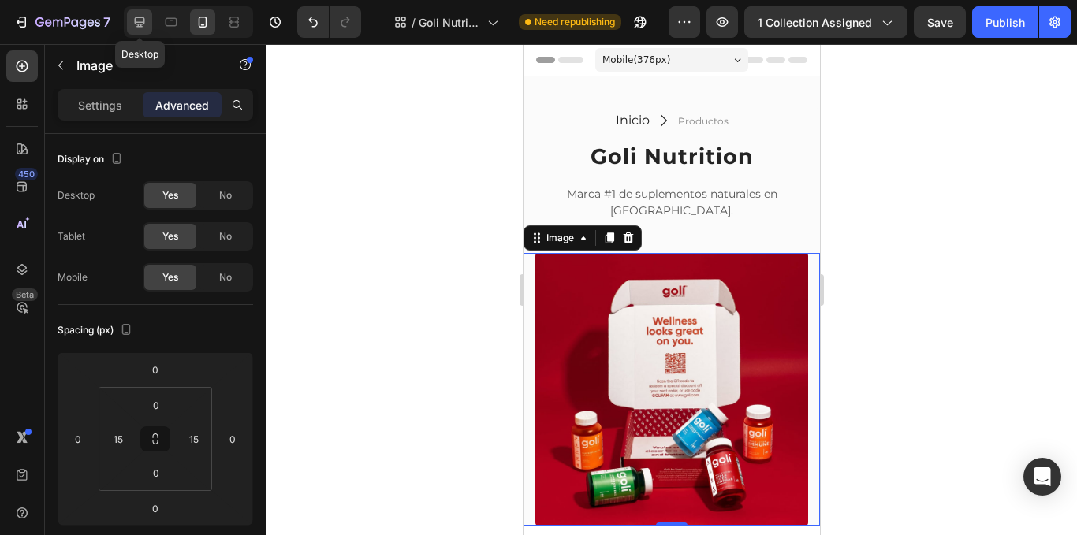
click at [151, 18] on div at bounding box center [139, 21] width 25 height 25
type input "0"
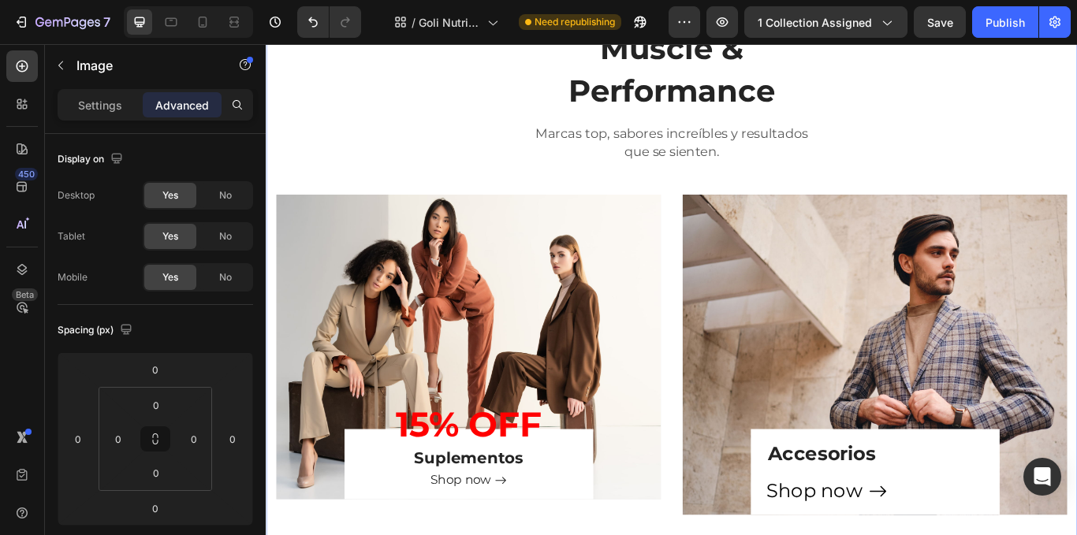
scroll to position [1271, 0]
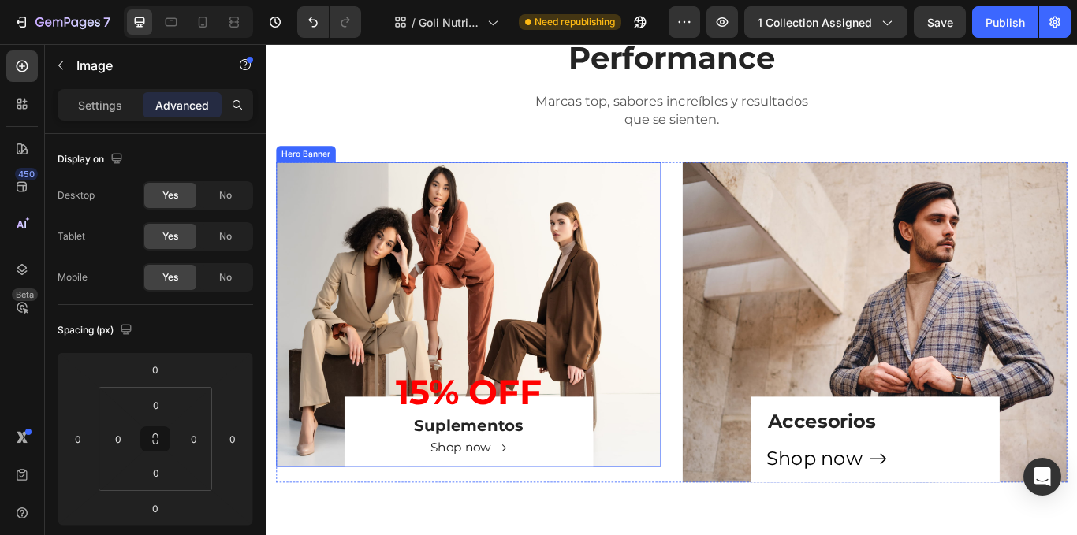
click at [710, 229] on div "15% OFF Heading Suplementos Heading Shop now Button Row" at bounding box center [502, 360] width 449 height 356
click at [122, 107] on div "Settings" at bounding box center [100, 104] width 79 height 25
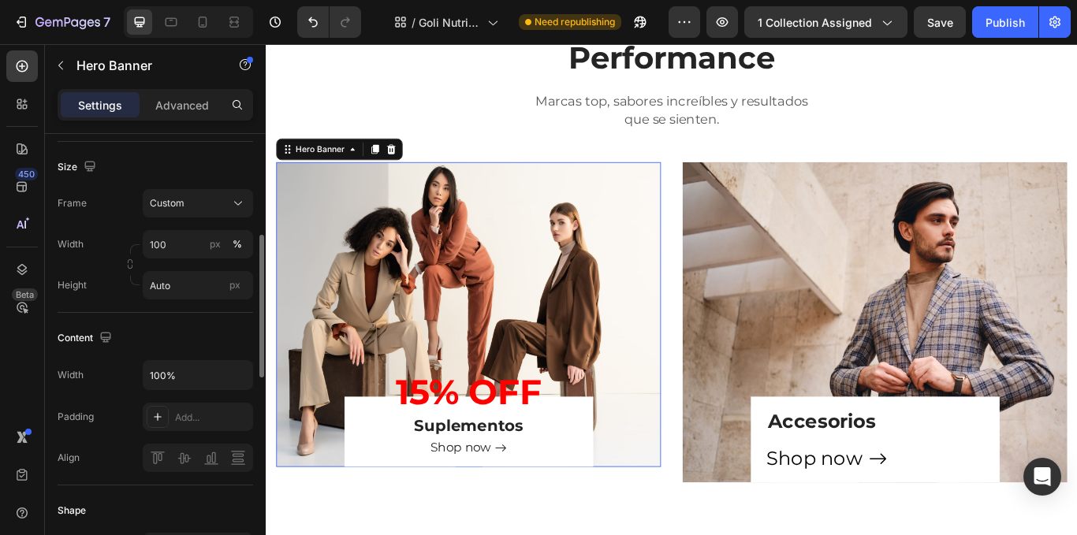
scroll to position [473, 0]
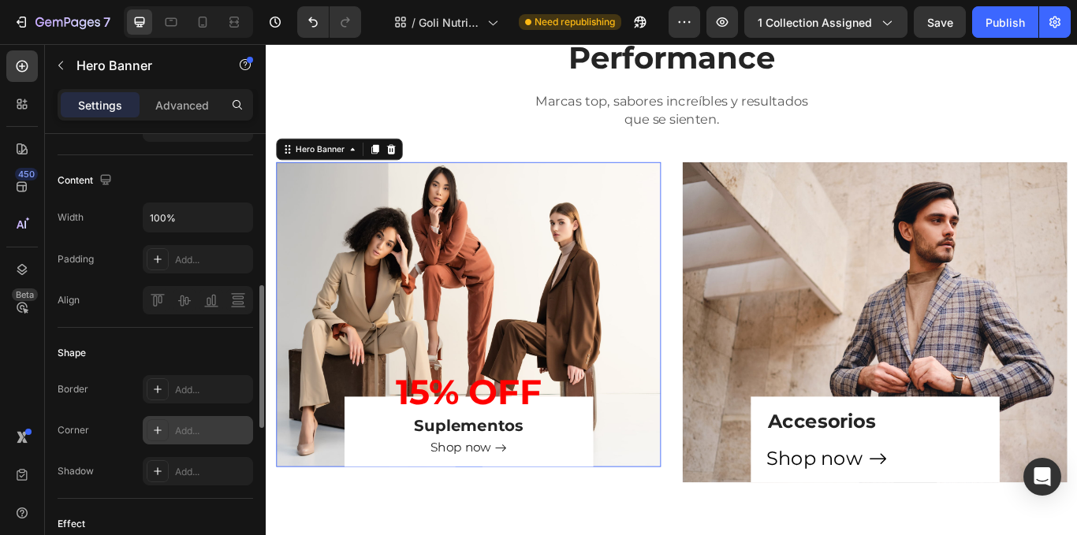
click at [184, 425] on div "Add..." at bounding box center [212, 431] width 74 height 14
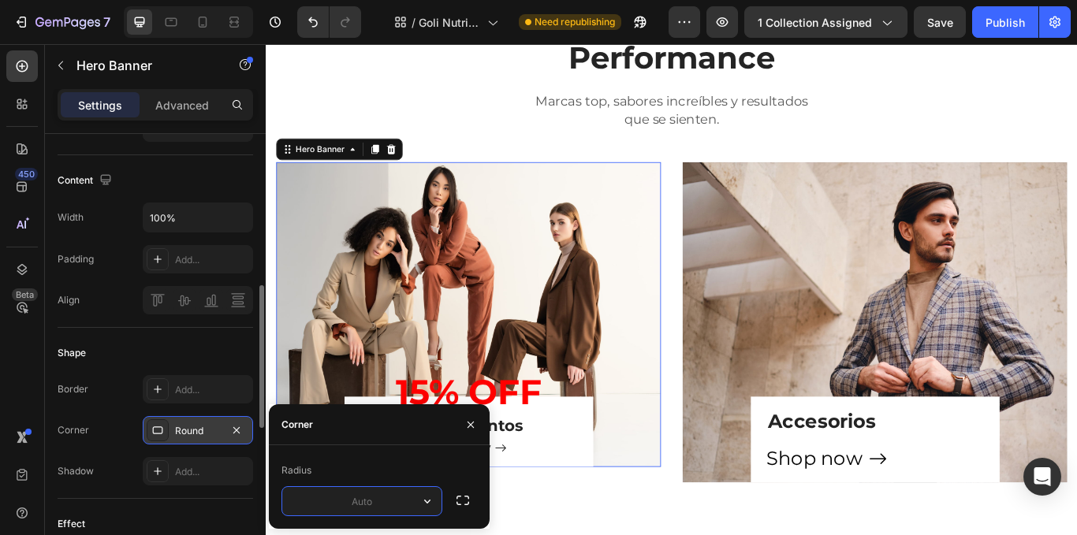
type input "3"
type input "4"
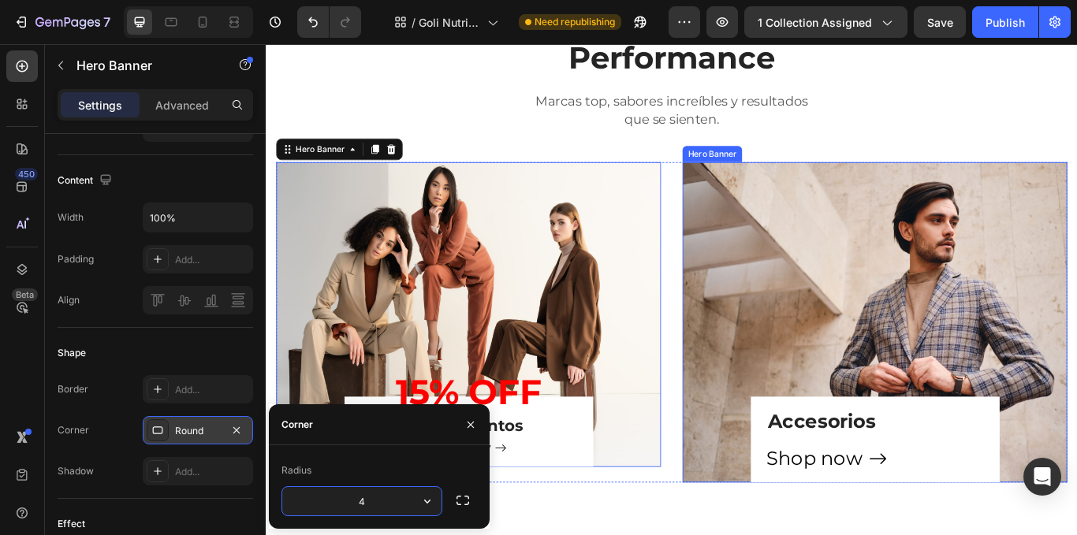
click at [855, 330] on div "Accesorios Heading Shop now Button Row" at bounding box center [976, 369] width 449 height 375
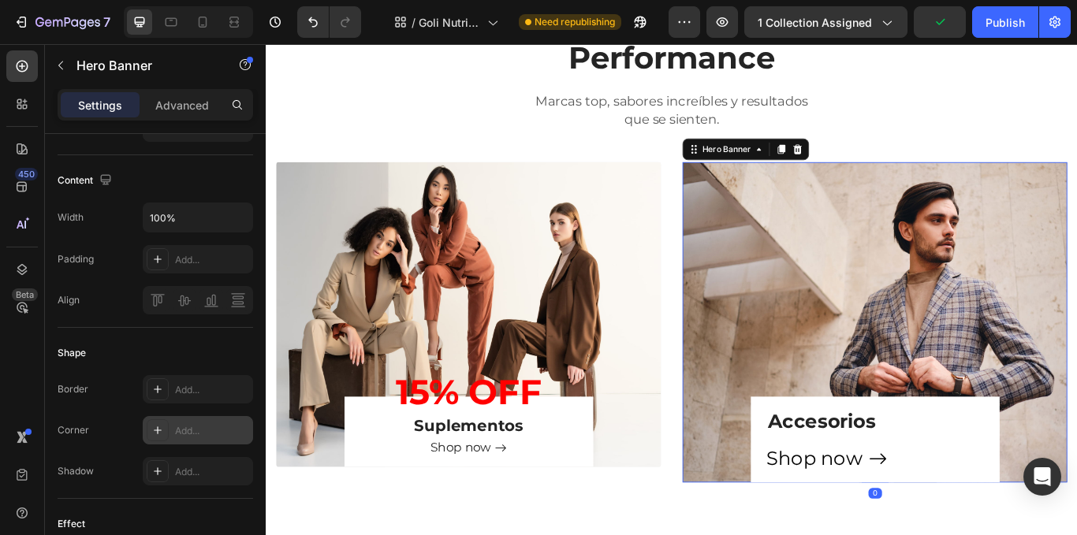
click at [207, 423] on div "Add..." at bounding box center [198, 430] width 110 height 28
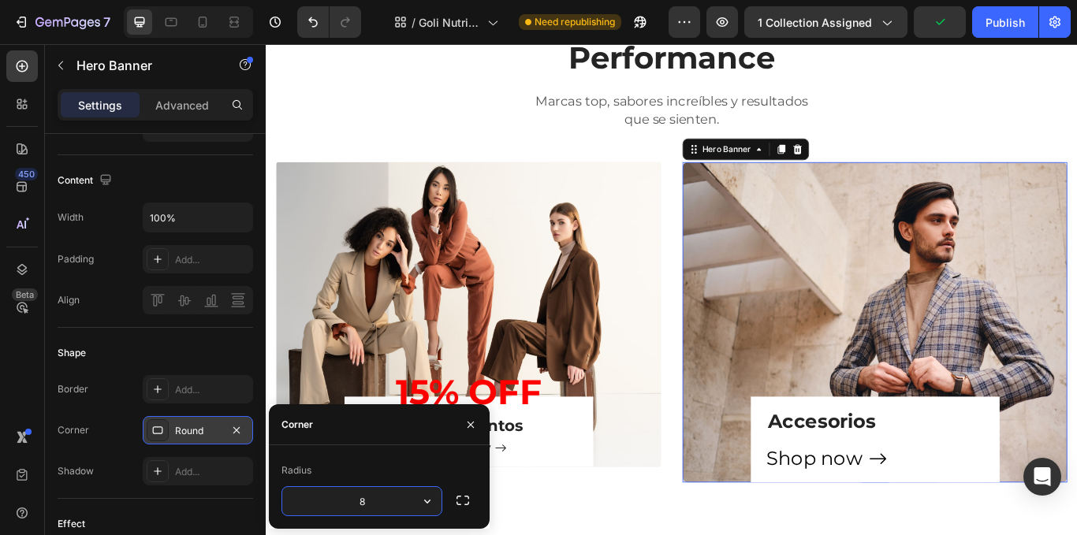
type input "4"
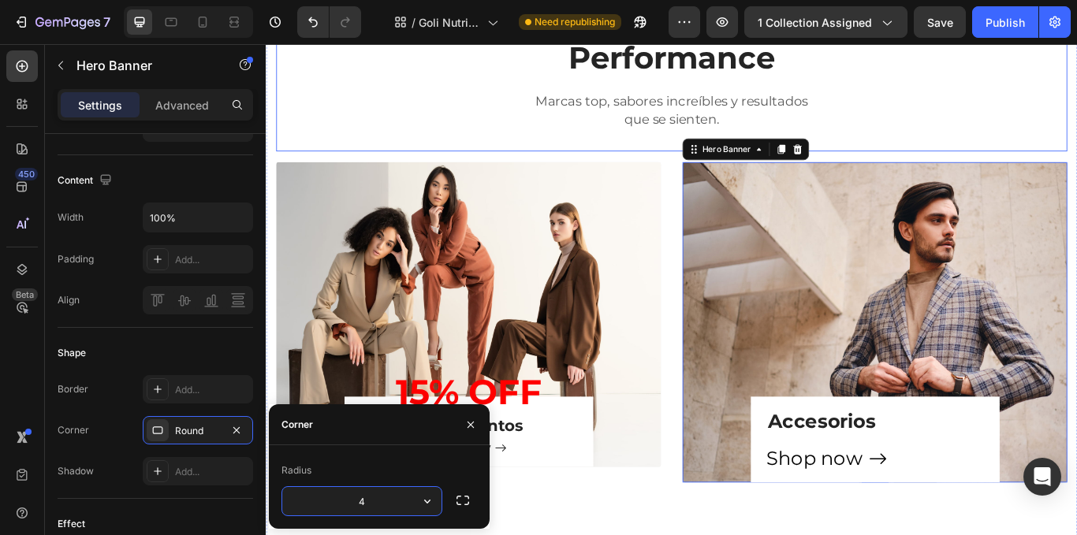
click at [350, 147] on div "Muscle & Performance Heading Marcas top, sabores increíbles y resultados que se…" at bounding box center [739, 76] width 923 height 185
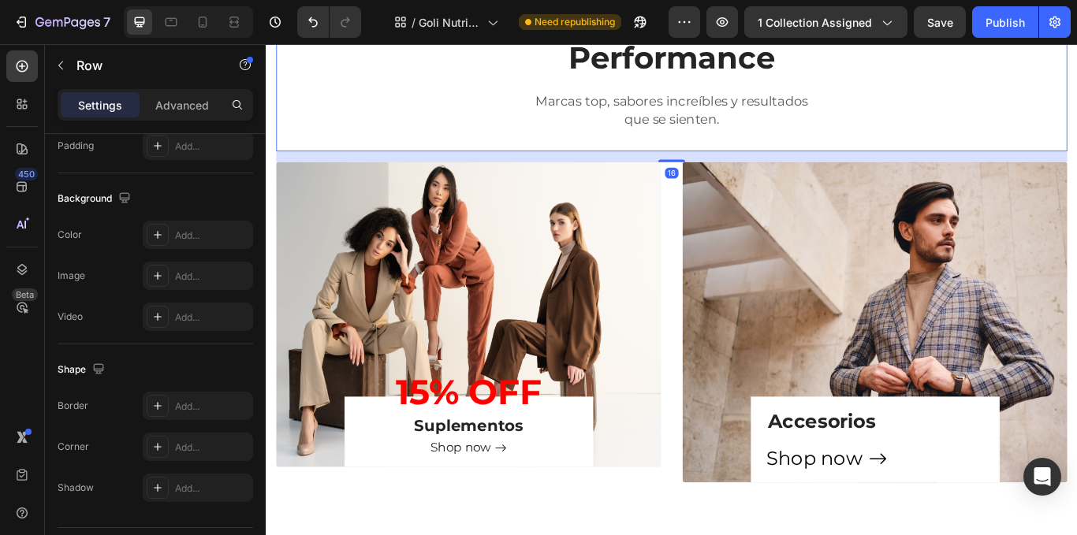
scroll to position [0, 0]
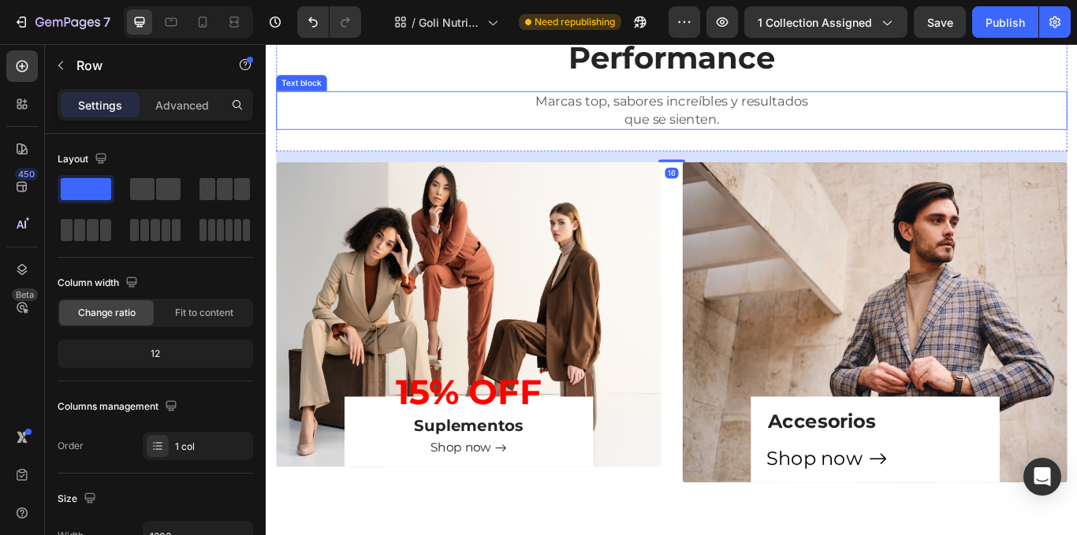
click at [981, 150] on div "Muscle & Performance Heading Marcas top, sabores increíbles y resultados que se…" at bounding box center [739, 76] width 923 height 185
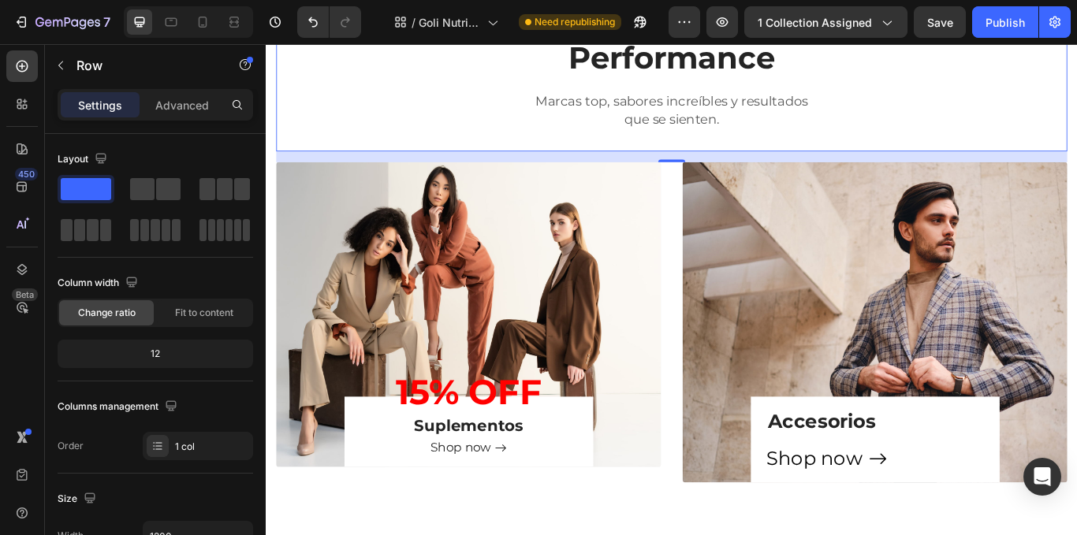
click at [1002, 95] on div "Muscle & Performance Heading Marcas top, sabores increíbles y resultados que se…" at bounding box center [739, 76] width 923 height 185
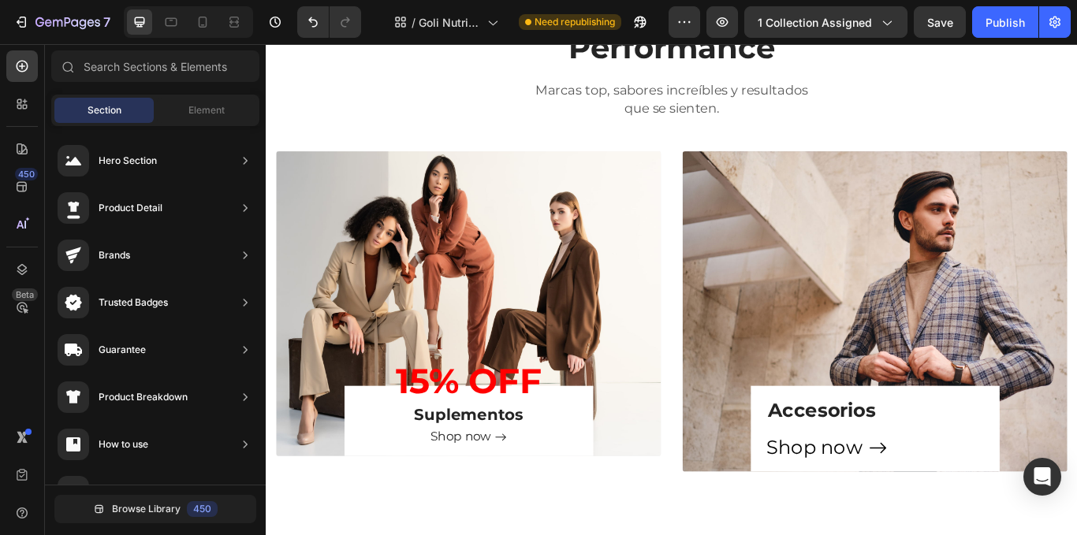
scroll to position [1318, 0]
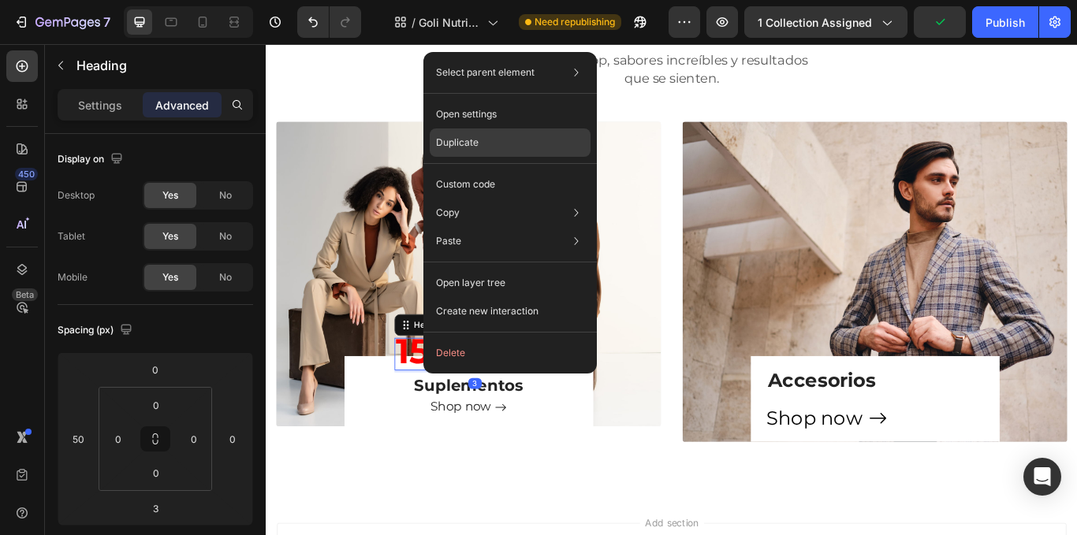
click at [506, 170] on div "Duplicate" at bounding box center [510, 184] width 161 height 28
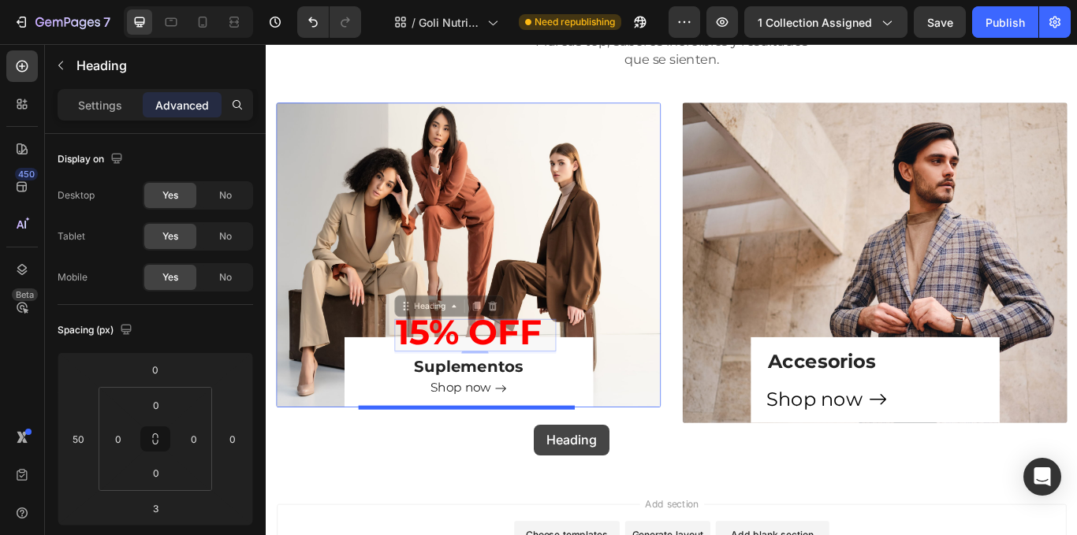
scroll to position [1345, 0]
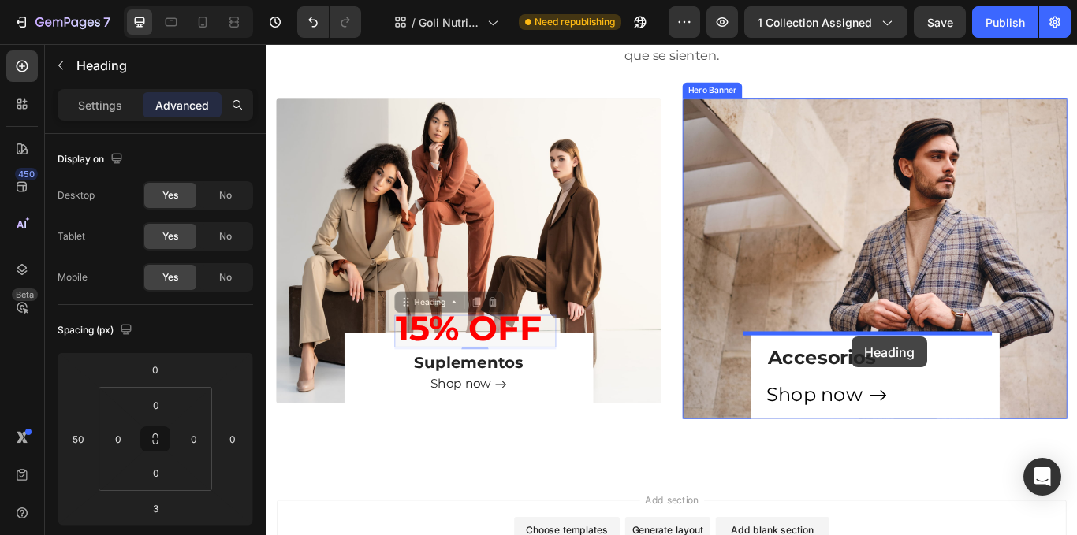
drag, startPoint x: 425, startPoint y: 369, endPoint x: 950, endPoint y: 386, distance: 524.7
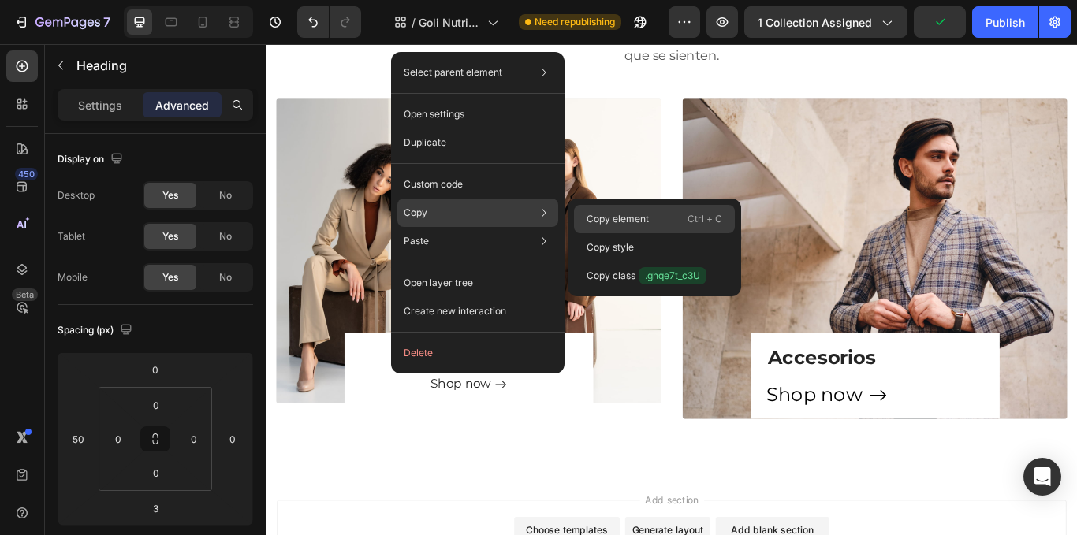
click at [603, 213] on p "Copy element" at bounding box center [618, 219] width 62 height 14
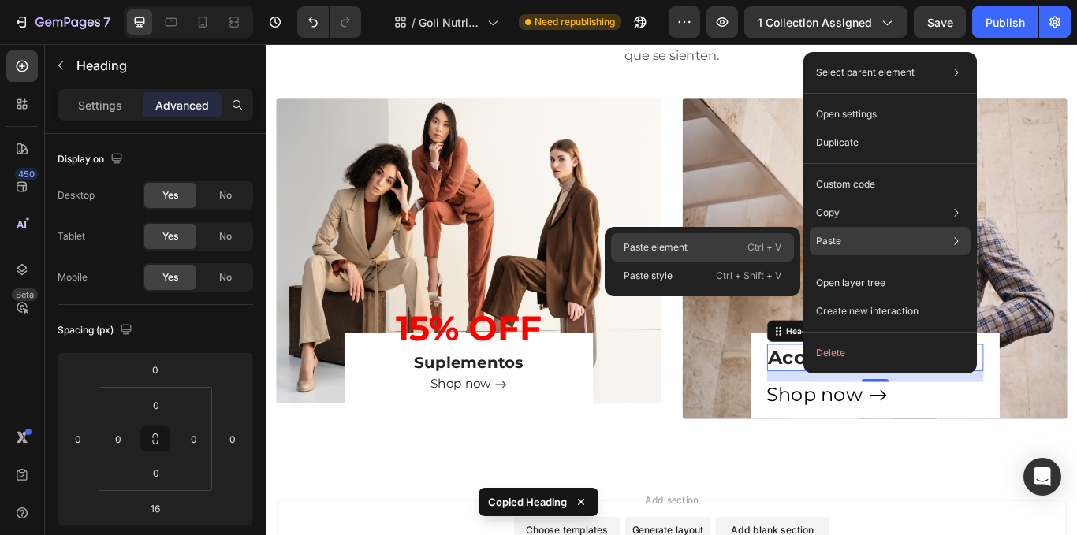
click at [741, 262] on div "Paste element Ctrl + V" at bounding box center [702, 276] width 183 height 28
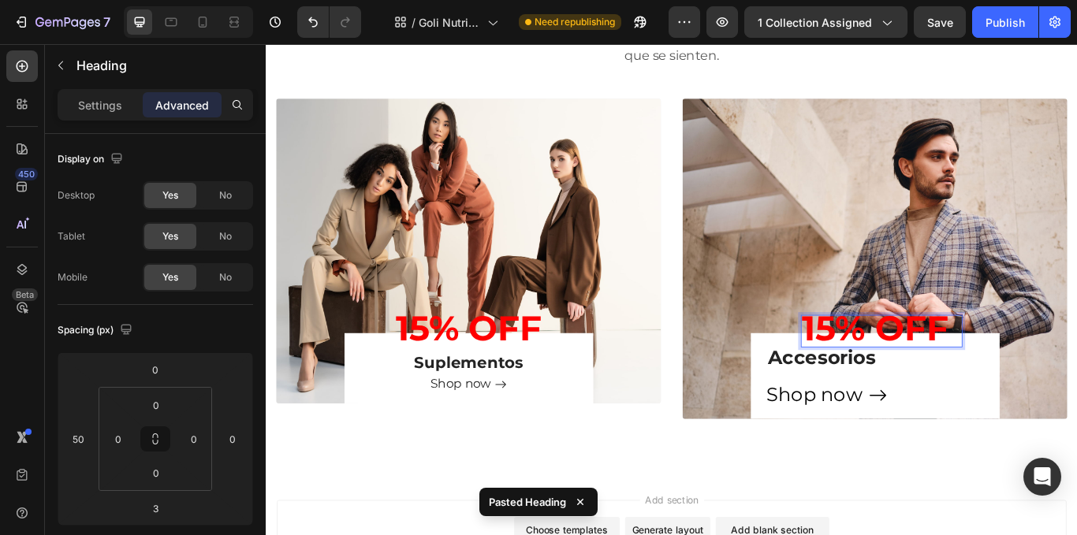
click at [924, 372] on strong "15% OFF" at bounding box center [976, 376] width 171 height 49
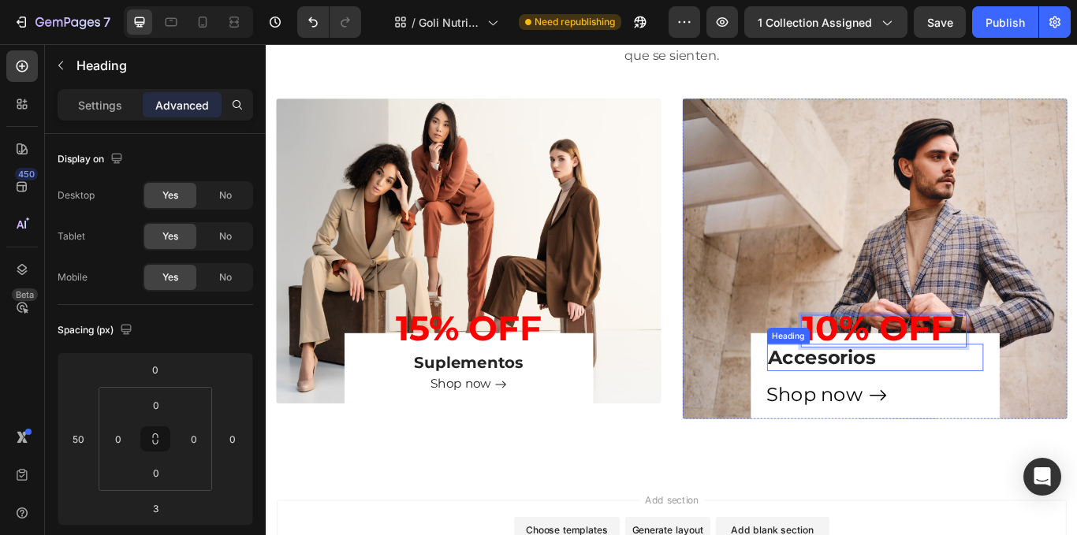
click at [932, 416] on h3 "Accesorios" at bounding box center [976, 410] width 252 height 32
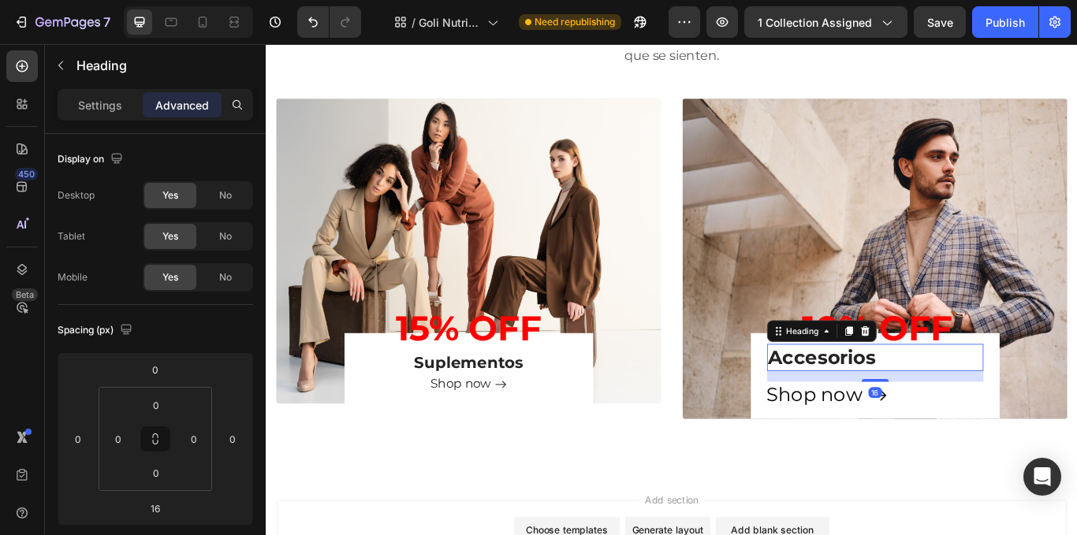
click at [992, 406] on h3 "Accesorios" at bounding box center [976, 410] width 252 height 32
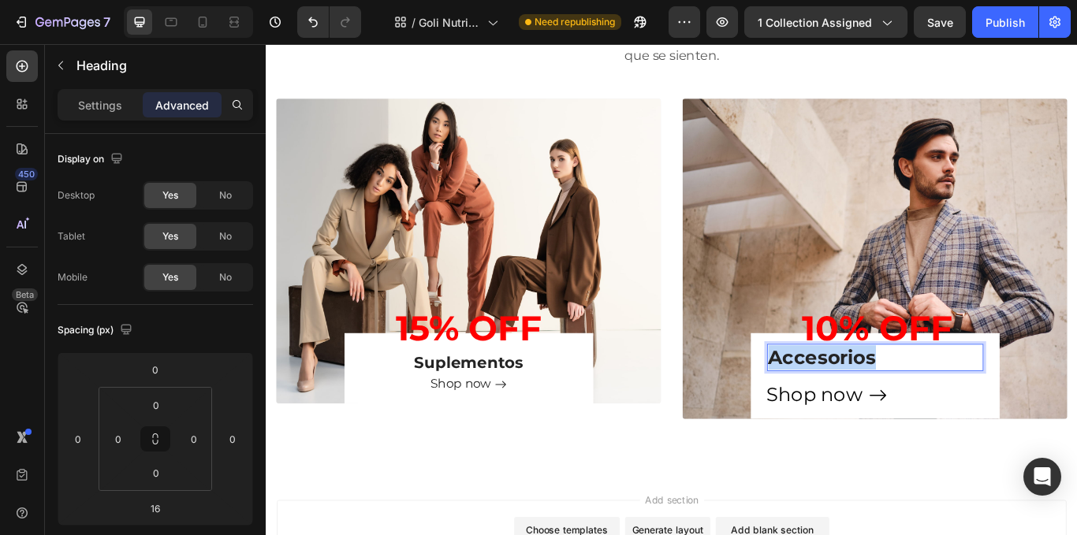
drag, startPoint x: 980, startPoint y: 410, endPoint x: 844, endPoint y: 412, distance: 136.4
click at [852, 412] on p "Accesorios" at bounding box center [976, 410] width 249 height 28
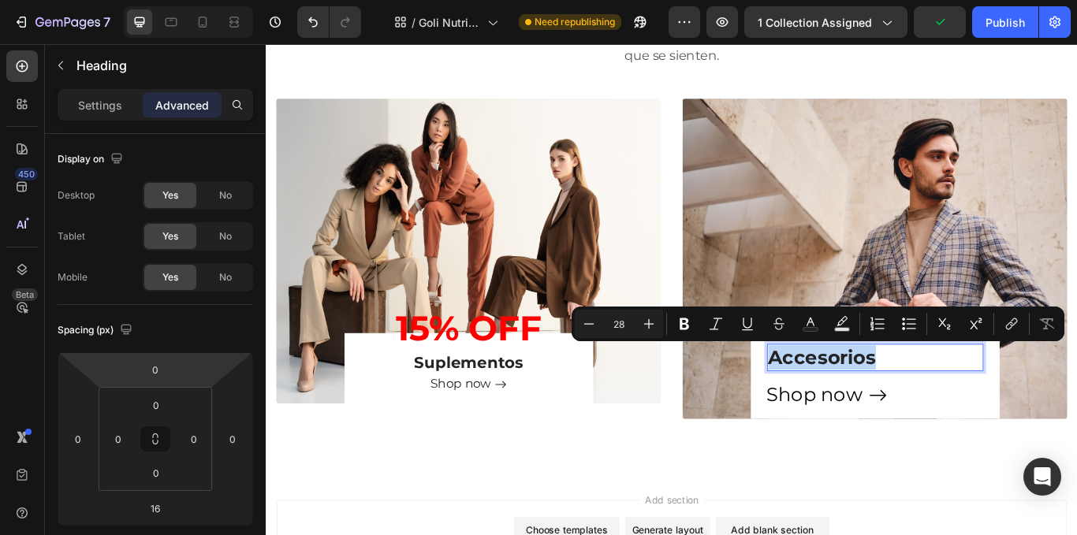
click at [987, 416] on p "Accesorios" at bounding box center [976, 410] width 249 height 28
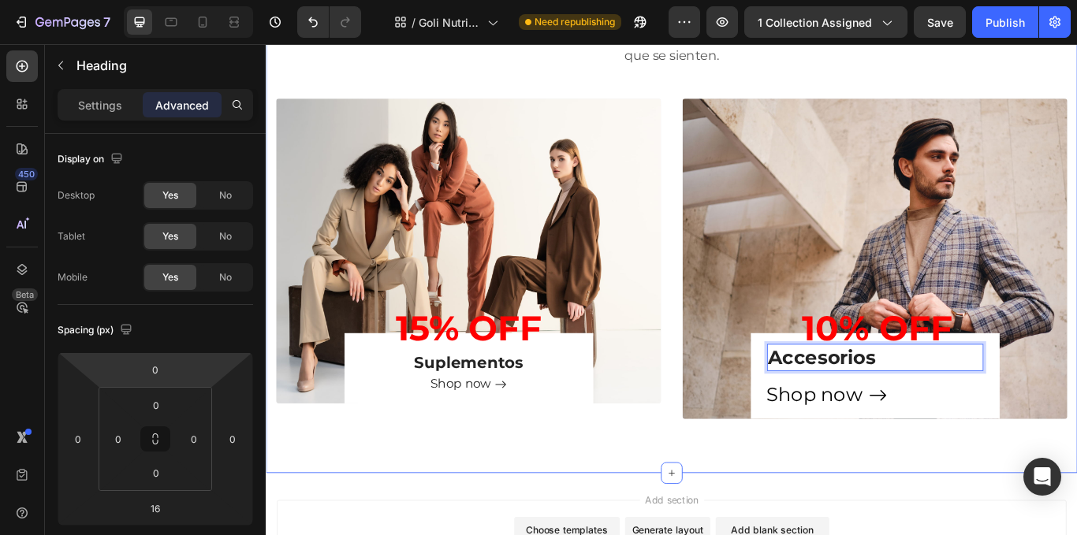
drag, startPoint x: 993, startPoint y: 535, endPoint x: 1006, endPoint y: 438, distance: 98.7
click at [992, 535] on div "Muscle & Performance Heading Marcas top, sabores increíbles y resultados que se…" at bounding box center [739, 196] width 946 height 699
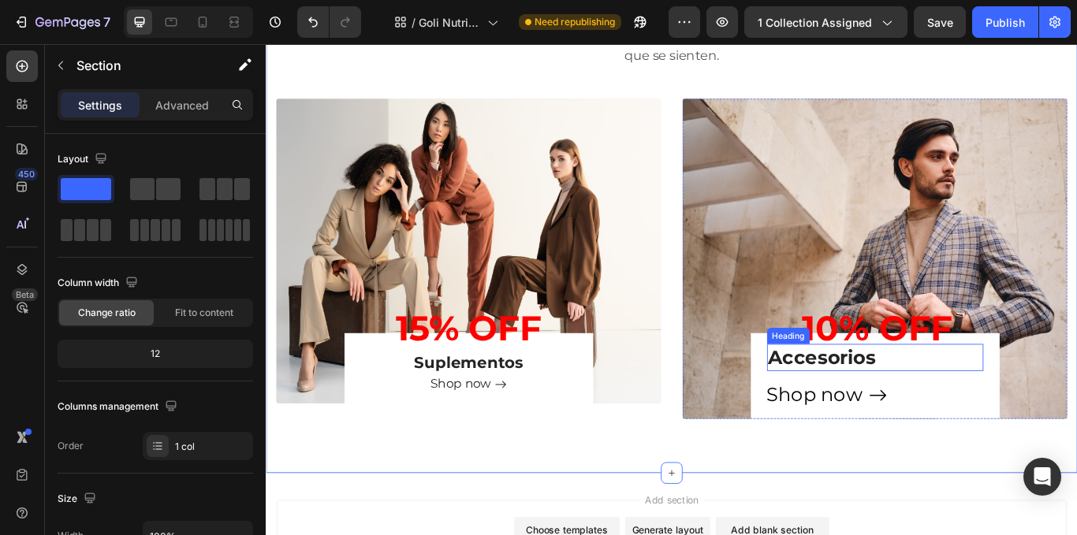
click at [1008, 416] on p "Accesorios" at bounding box center [976, 410] width 249 height 28
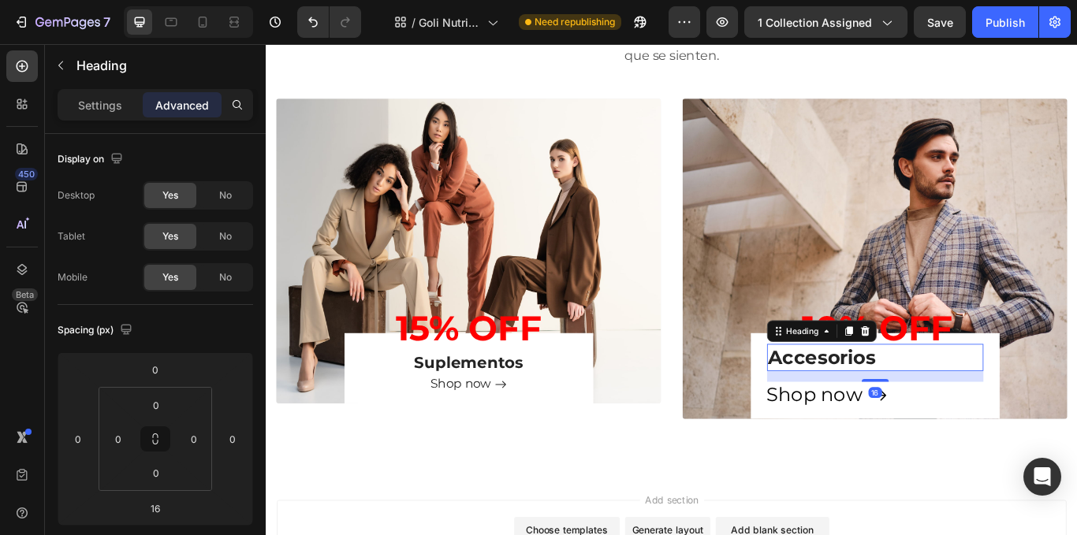
click at [103, 118] on div "Settings Advanced" at bounding box center [156, 105] width 196 height 32
click at [103, 110] on p "Settings" at bounding box center [100, 105] width 44 height 17
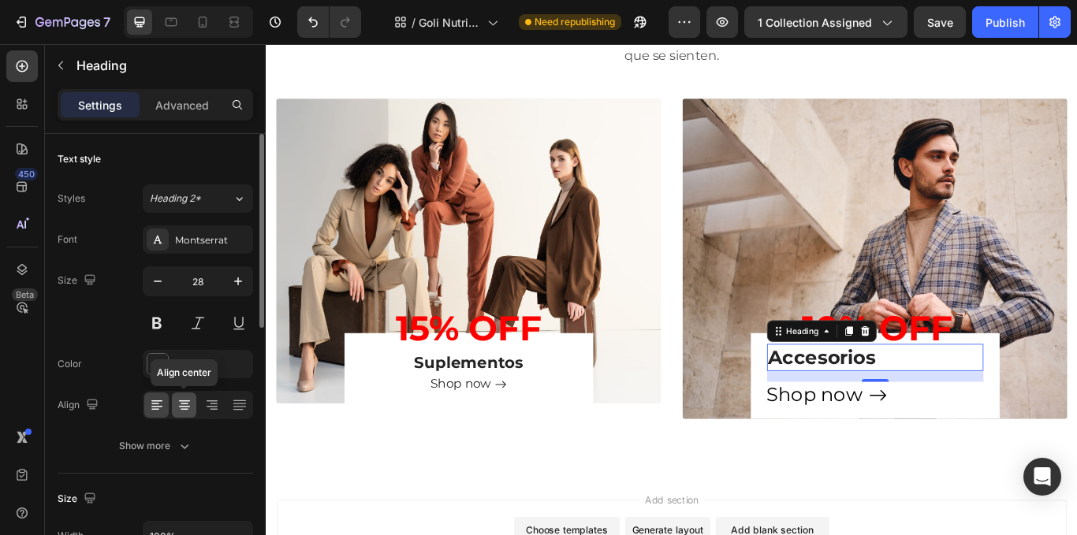
click at [177, 403] on icon at bounding box center [185, 405] width 16 height 16
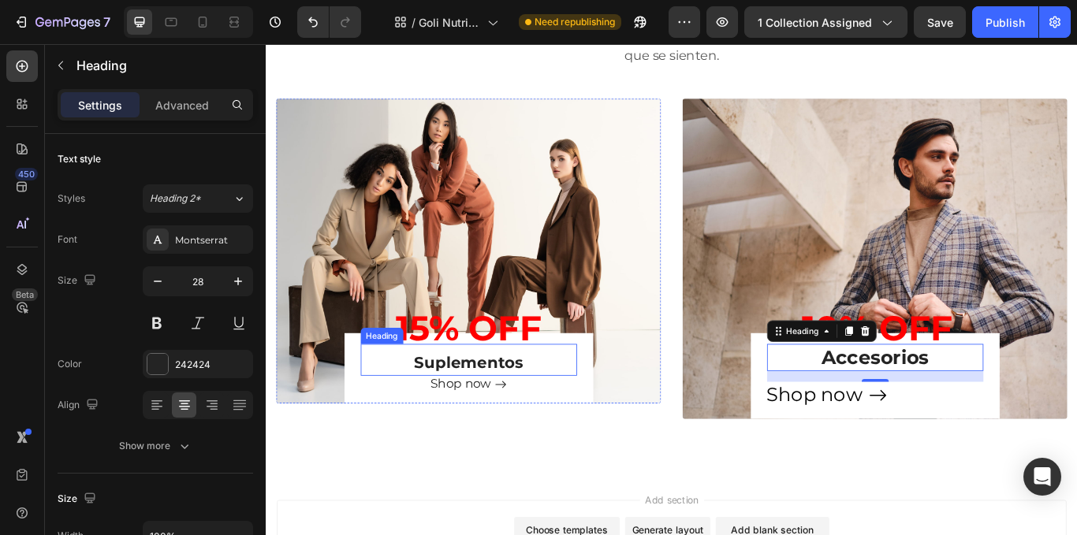
click at [500, 423] on span "Suplementos" at bounding box center [501, 416] width 127 height 22
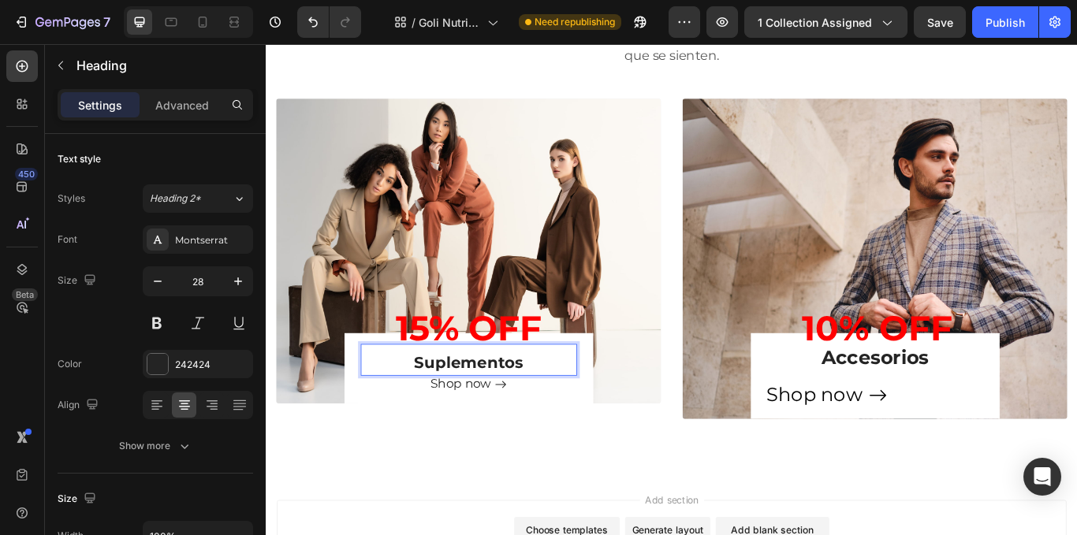
click at [561, 412] on span "Suplementos" at bounding box center [501, 416] width 127 height 22
drag, startPoint x: 561, startPoint y: 412, endPoint x: 431, endPoint y: 412, distance: 130.1
click at [431, 412] on p "Suplementos" at bounding box center [502, 415] width 249 height 30
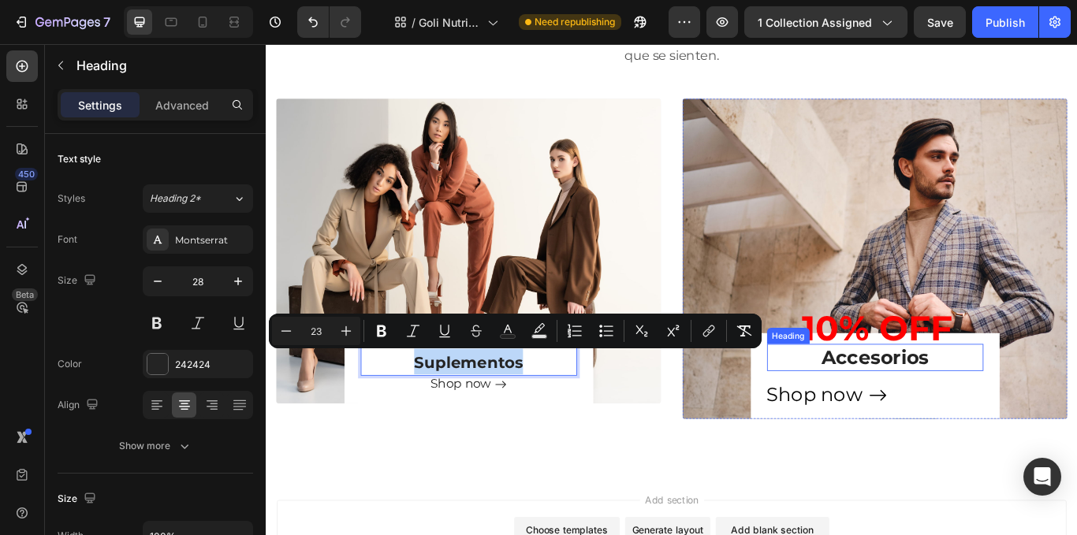
click at [912, 405] on p "Accesorios" at bounding box center [976, 410] width 249 height 28
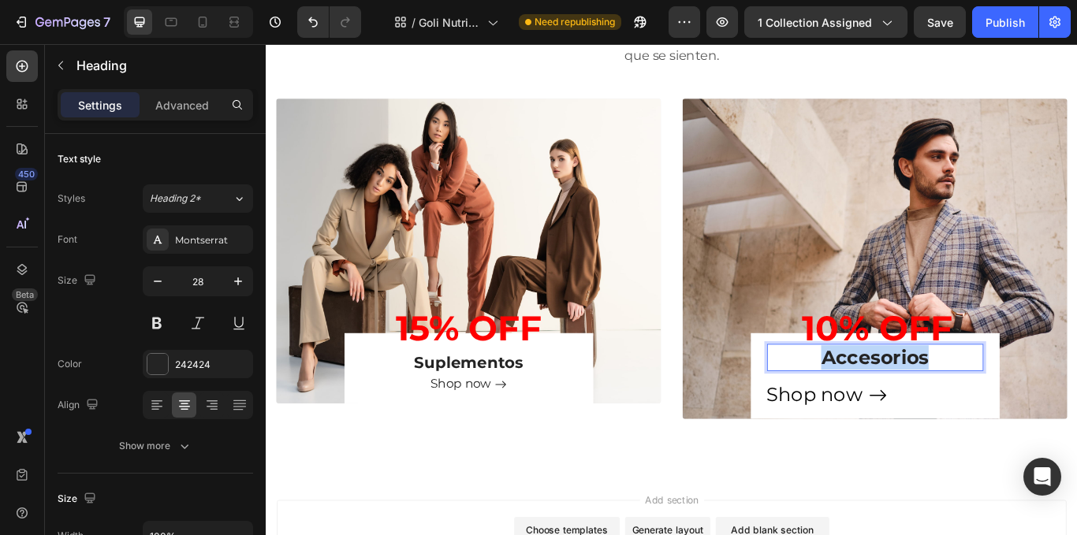
drag, startPoint x: 901, startPoint y: 405, endPoint x: 1061, endPoint y: 412, distance: 160.2
click at [1061, 412] on p "Accesorios" at bounding box center [976, 410] width 249 height 28
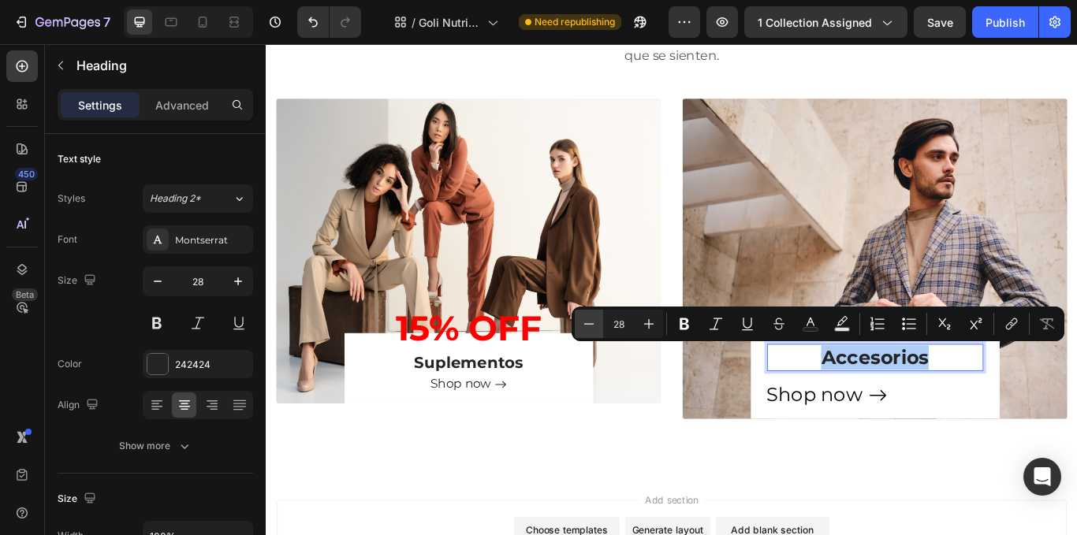
click at [587, 323] on icon "Editor contextual toolbar" at bounding box center [589, 324] width 16 height 16
click at [584, 323] on icon "Editor contextual toolbar" at bounding box center [589, 324] width 16 height 16
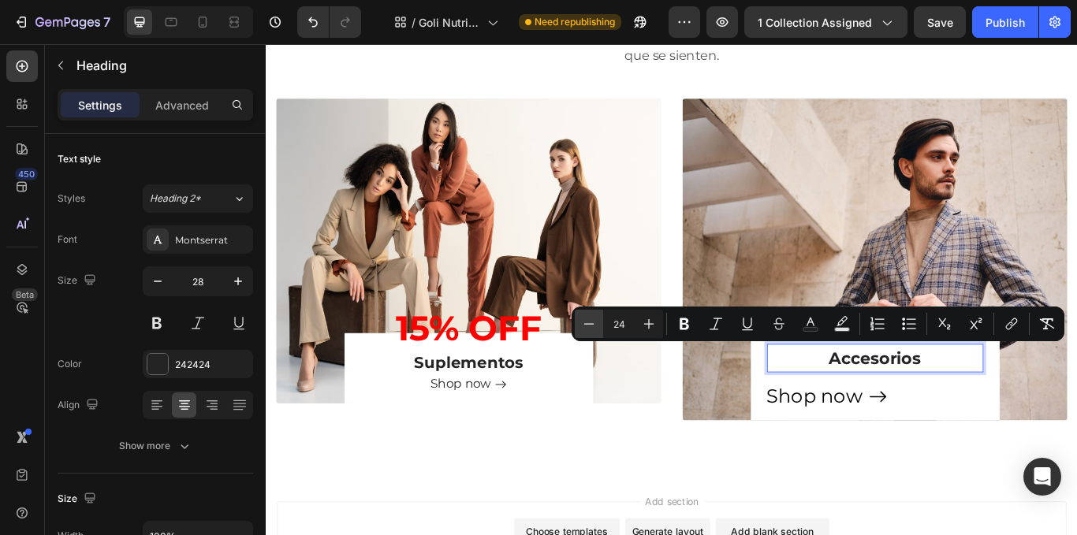
type input "23"
click at [473, 408] on span "Suplementos" at bounding box center [501, 416] width 127 height 22
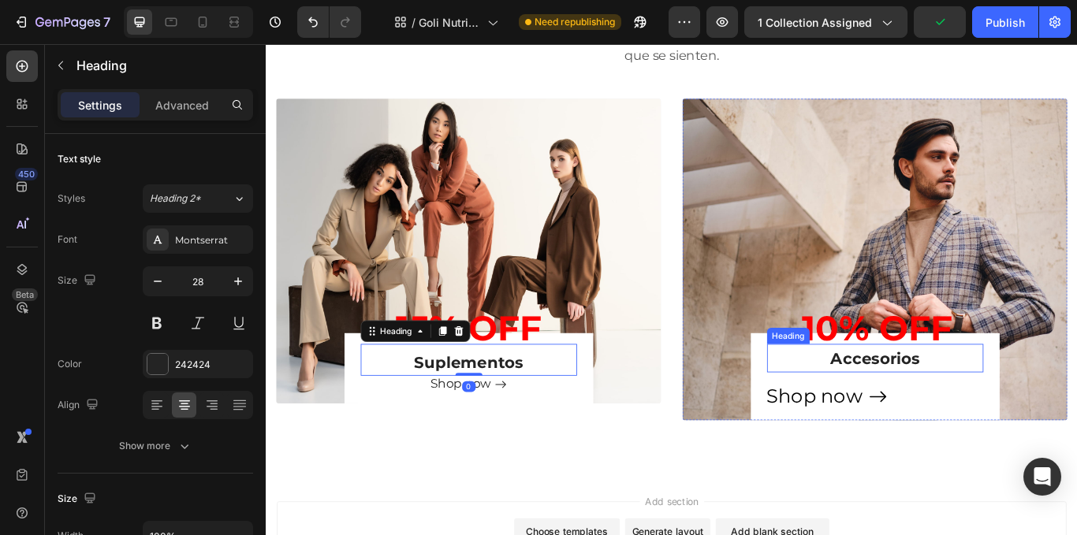
click at [947, 406] on span "Accesorios" at bounding box center [976, 412] width 104 height 22
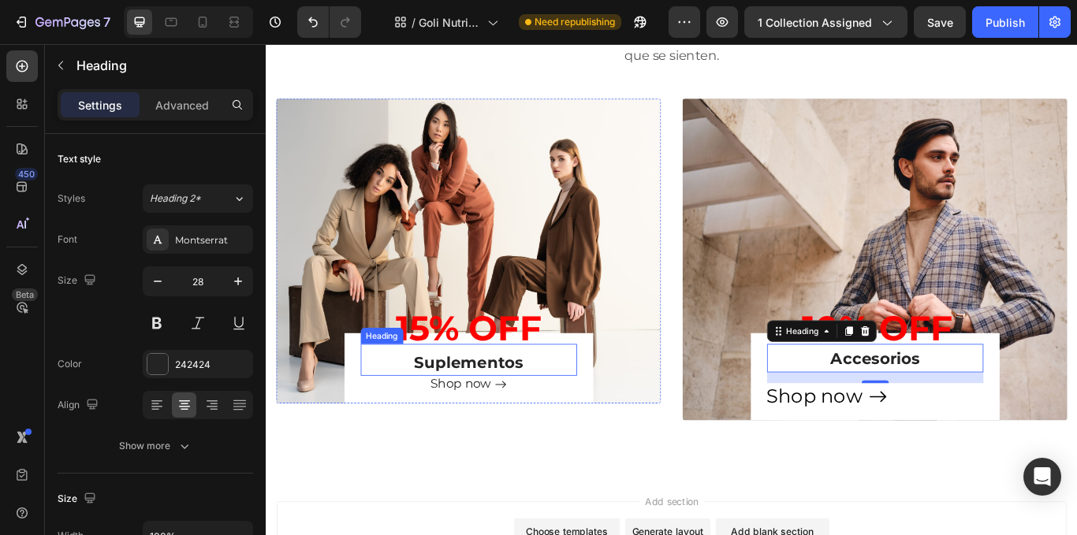
click at [537, 422] on span "Suplementos" at bounding box center [501, 416] width 127 height 22
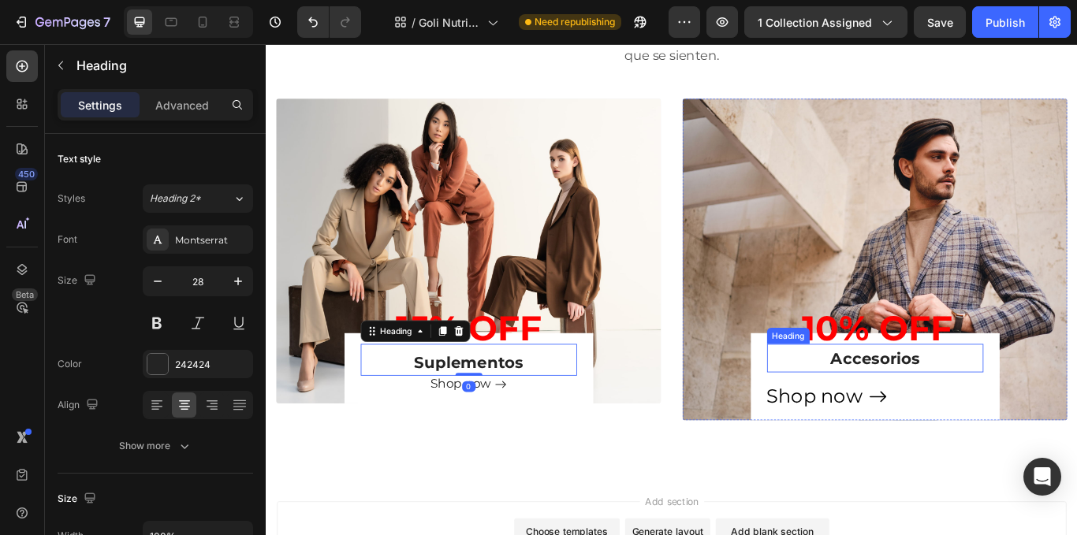
click at [987, 418] on span "Accesorios" at bounding box center [976, 412] width 104 height 22
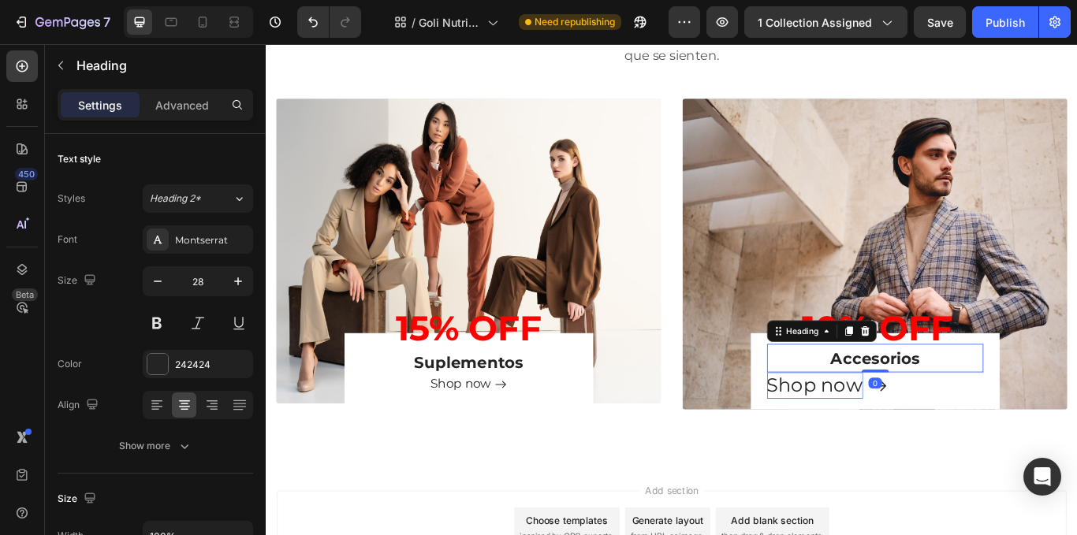
drag, startPoint x: 977, startPoint y: 436, endPoint x: 935, endPoint y: 433, distance: 42.7
click at [976, 405] on div "⁠⁠⁠⁠⁠⁠⁠ Accesorios Heading 0" at bounding box center [976, 410] width 252 height 33
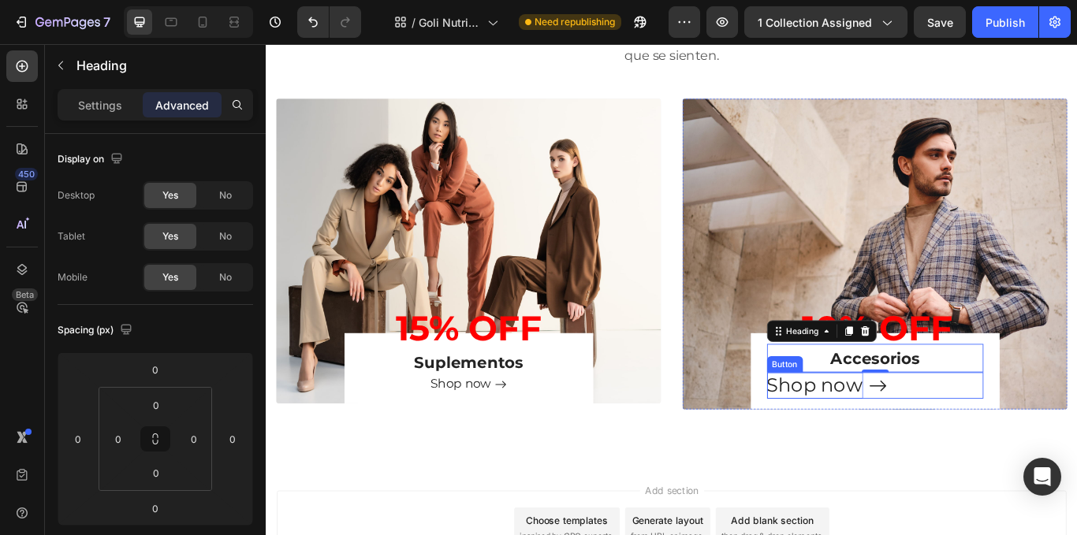
click at [947, 435] on div "Shop now" at bounding box center [906, 442] width 112 height 31
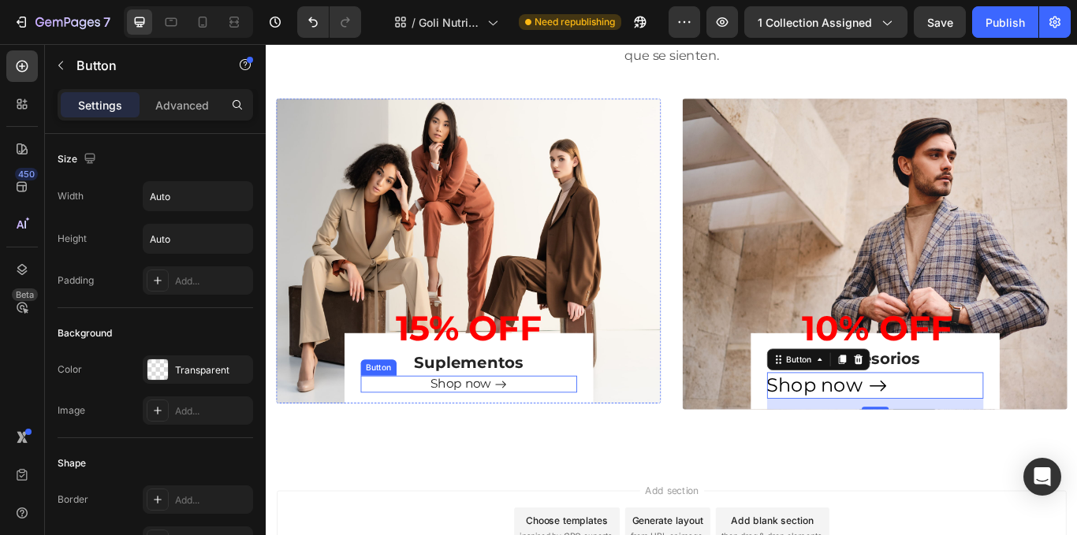
click at [554, 435] on div "Shop now Button" at bounding box center [502, 441] width 252 height 20
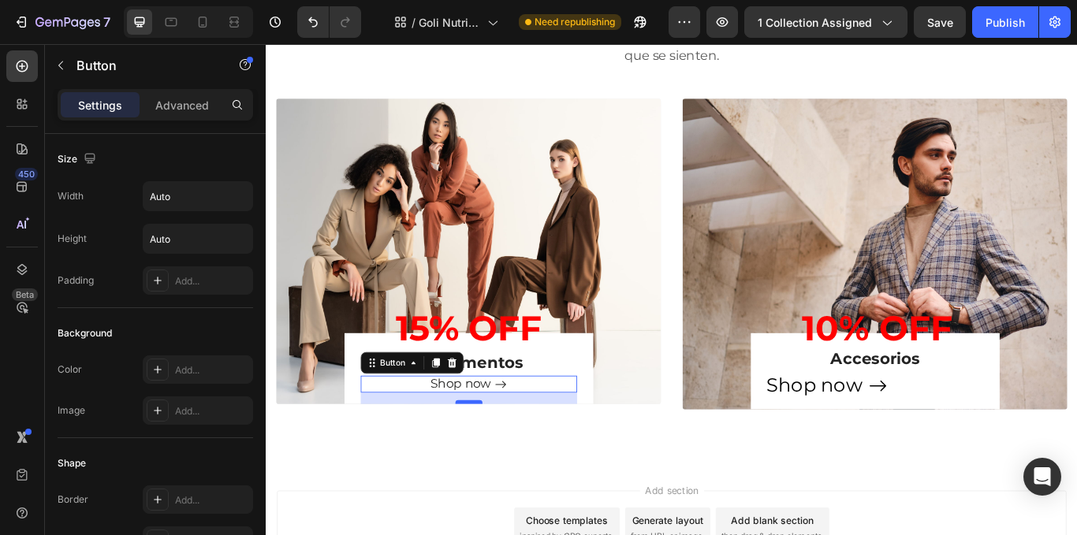
click at [504, 461] on div at bounding box center [503, 462] width 32 height 5
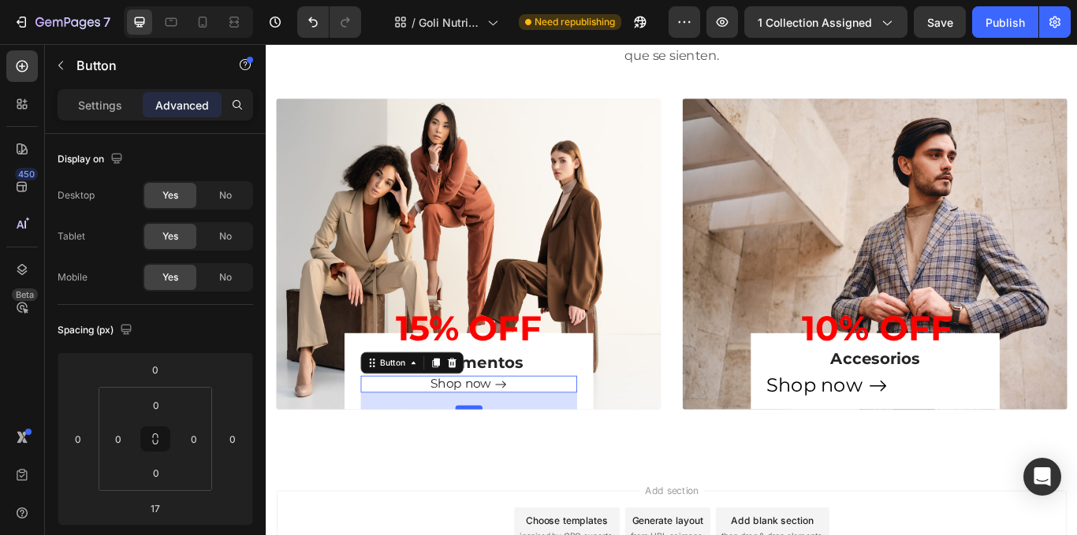
click at [499, 467] on div at bounding box center [503, 468] width 32 height 5
type input "25"
click at [678, 495] on div "Muscle & Performance Heading Marcas top, sabores increíbles y resultados que se…" at bounding box center [739, 191] width 946 height 688
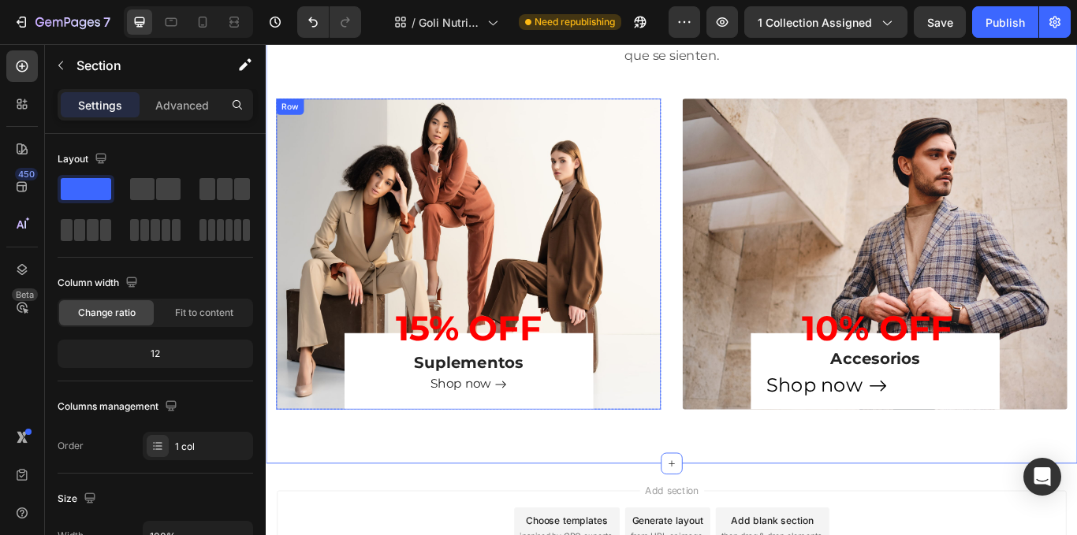
click at [637, 397] on div "15% OFF Heading ⁠⁠⁠⁠⁠⁠⁠ Suplementos Heading Shop now Button Row" at bounding box center [502, 427] width 290 height 90
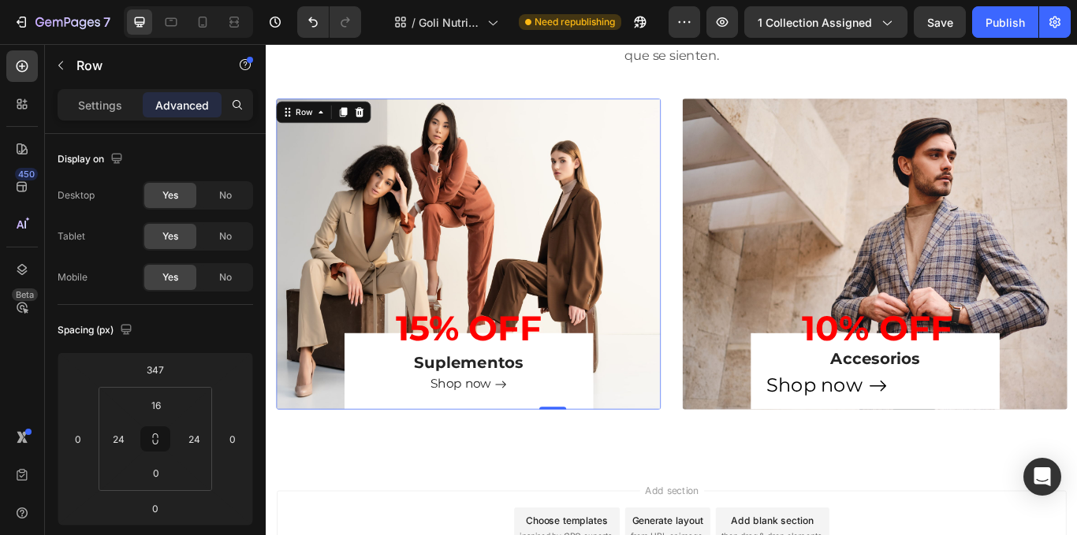
click at [359, 451] on div "15% OFF Heading ⁠⁠⁠⁠⁠⁠⁠ Suplementos Heading Shop now Button Row 0" at bounding box center [502, 427] width 290 height 90
click at [366, 406] on div "15% OFF Heading ⁠⁠⁠⁠⁠⁠⁠ Suplementos Heading Shop now Button Row 0" at bounding box center [502, 427] width 290 height 90
click at [424, 458] on div "Shop now Button" at bounding box center [502, 450] width 252 height 39
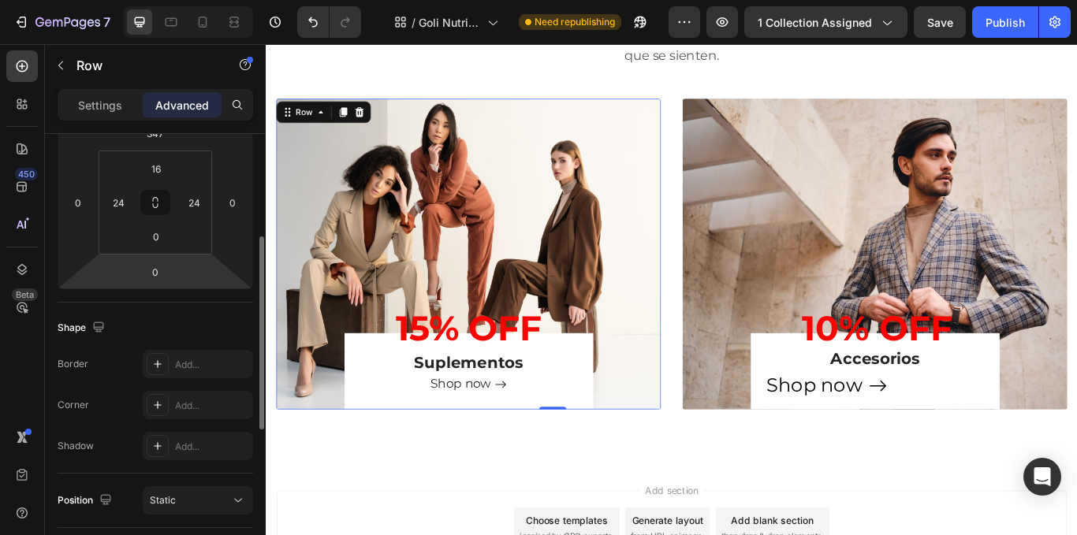
scroll to position [315, 0]
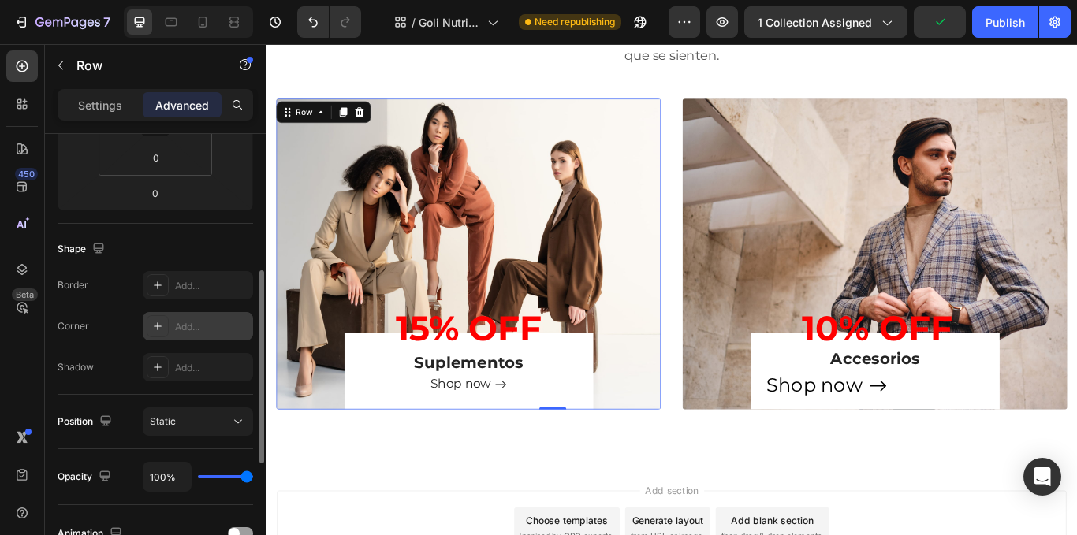
click at [159, 324] on icon at bounding box center [157, 326] width 13 height 13
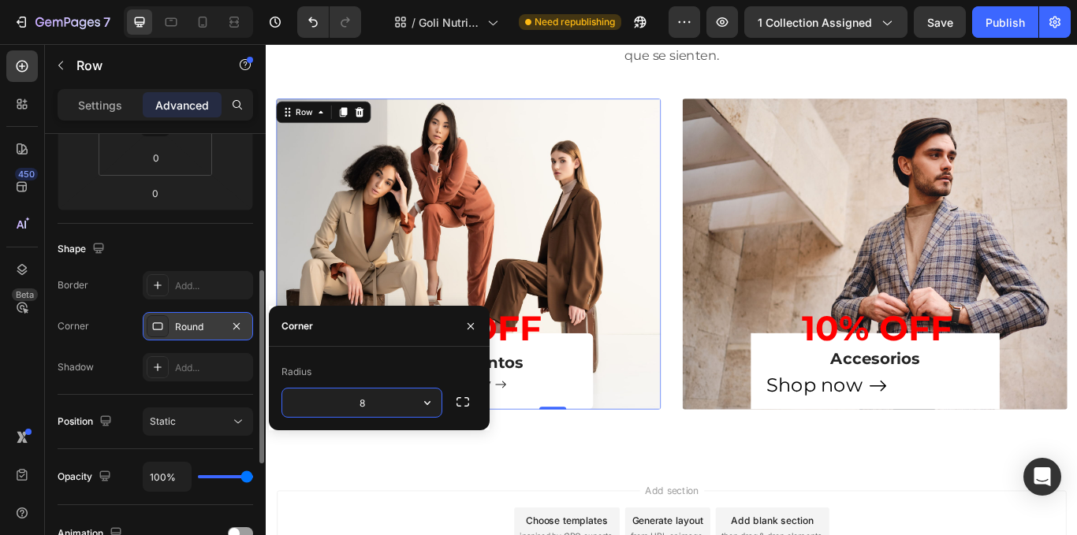
type input "2"
click at [837, 412] on div "⁠⁠⁠⁠⁠⁠⁠ Accesorios Heading ⁠⁠⁠⁠⁠⁠⁠ 10% OFF Heading Shop now Button Row" at bounding box center [976, 427] width 290 height 90
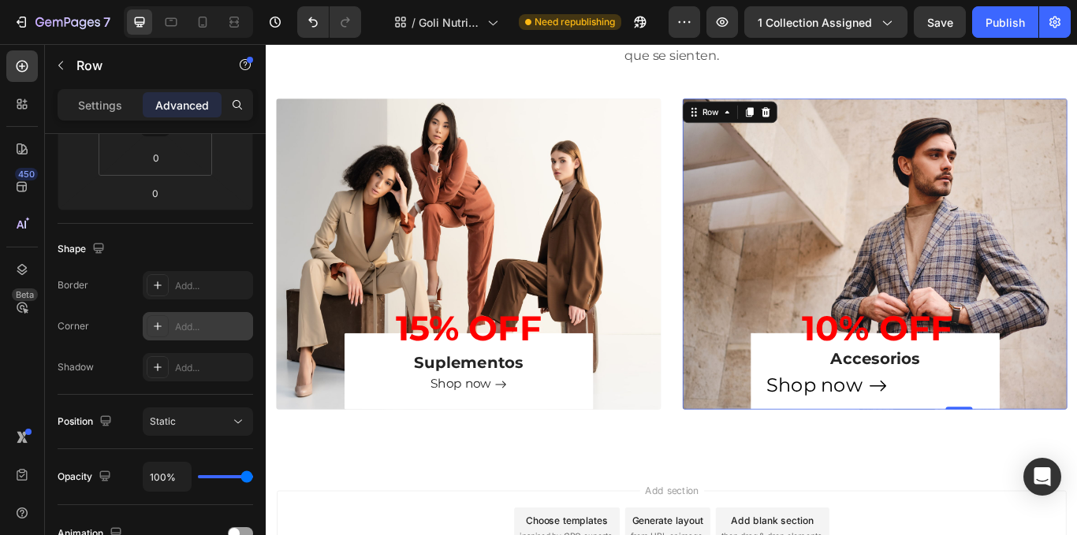
click at [233, 329] on div "Add..." at bounding box center [212, 327] width 74 height 14
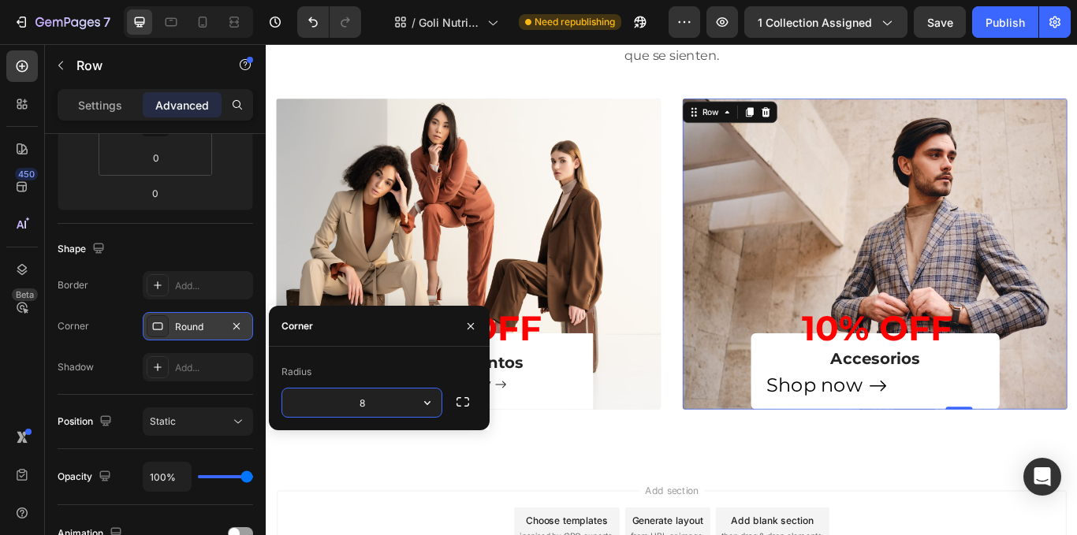
type input "2"
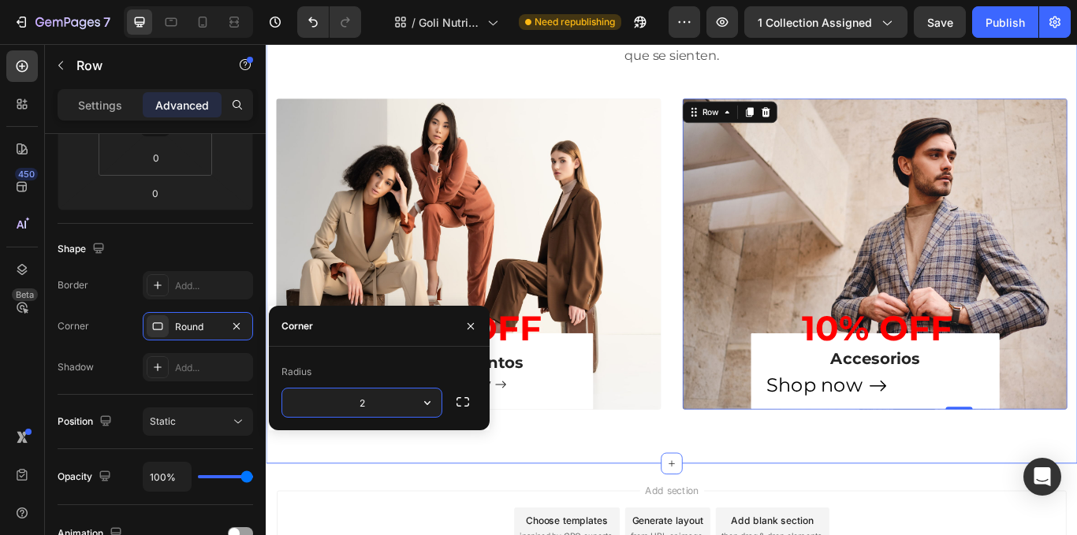
click at [790, 496] on div "Muscle & Performance Heading Marcas top, sabores increíbles y resultados que se…" at bounding box center [739, 191] width 946 height 688
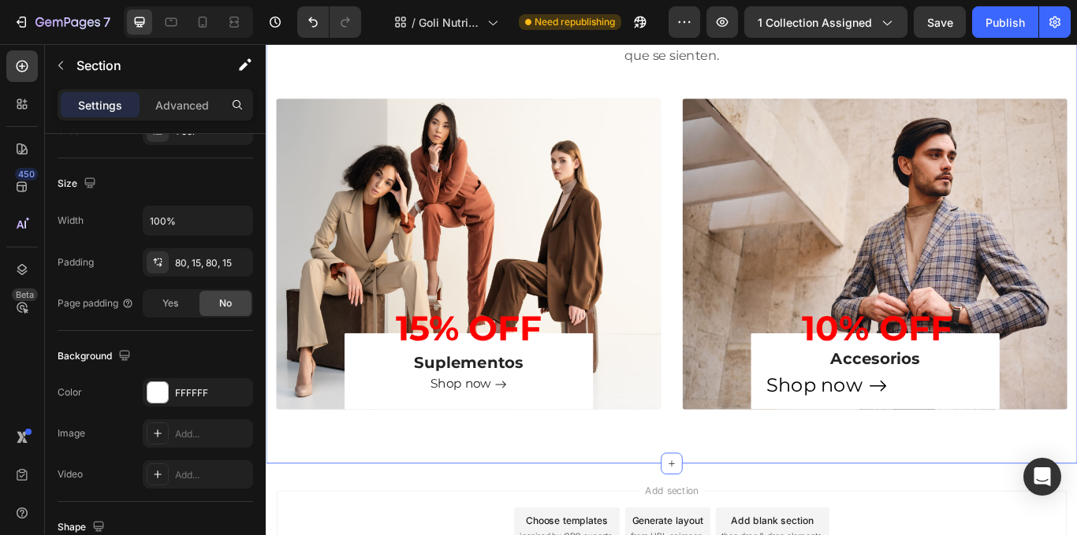
scroll to position [0, 0]
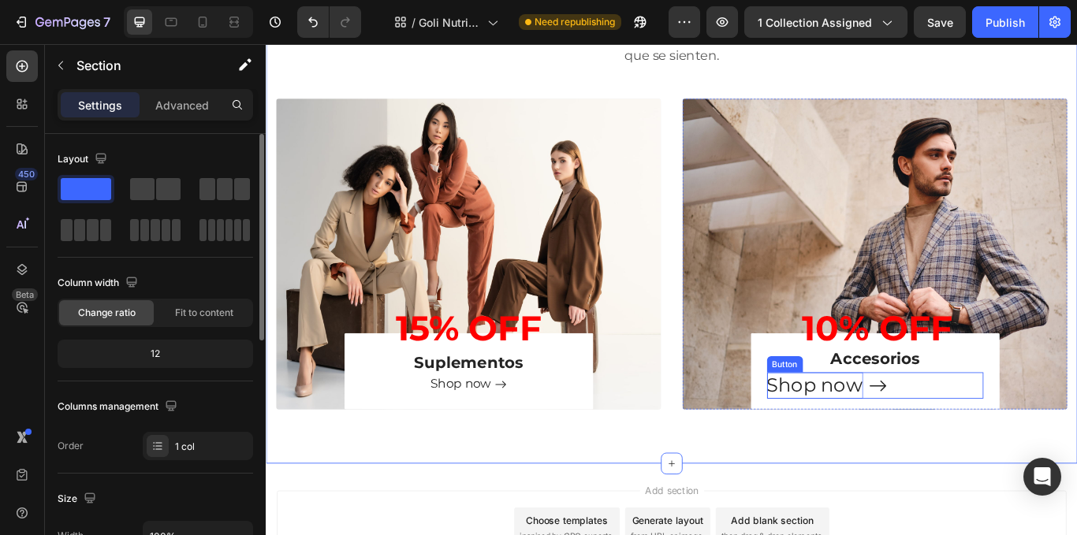
click at [895, 445] on div "Shop now" at bounding box center [906, 442] width 112 height 31
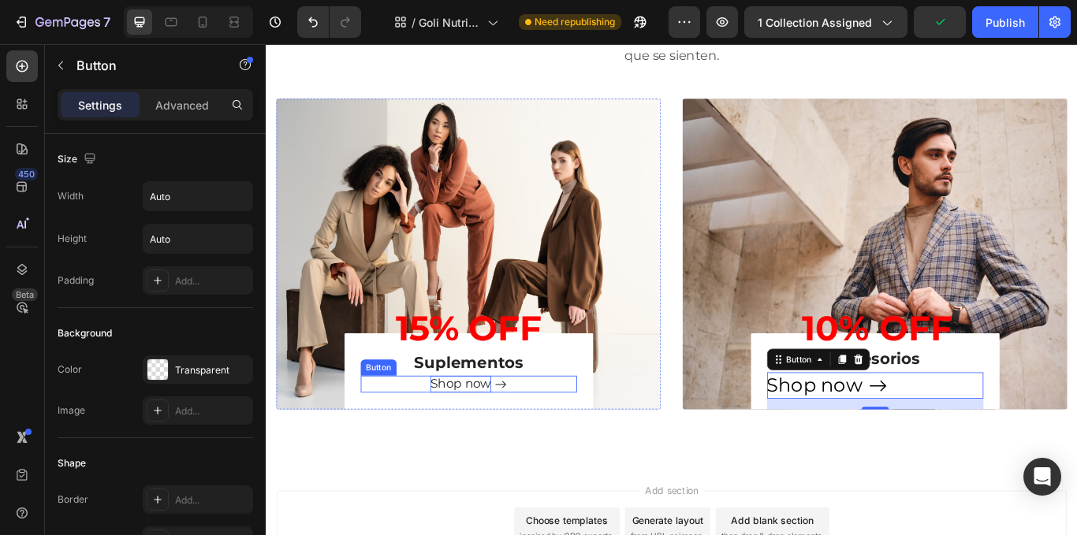
click at [477, 438] on span "Shop now" at bounding box center [492, 440] width 71 height 17
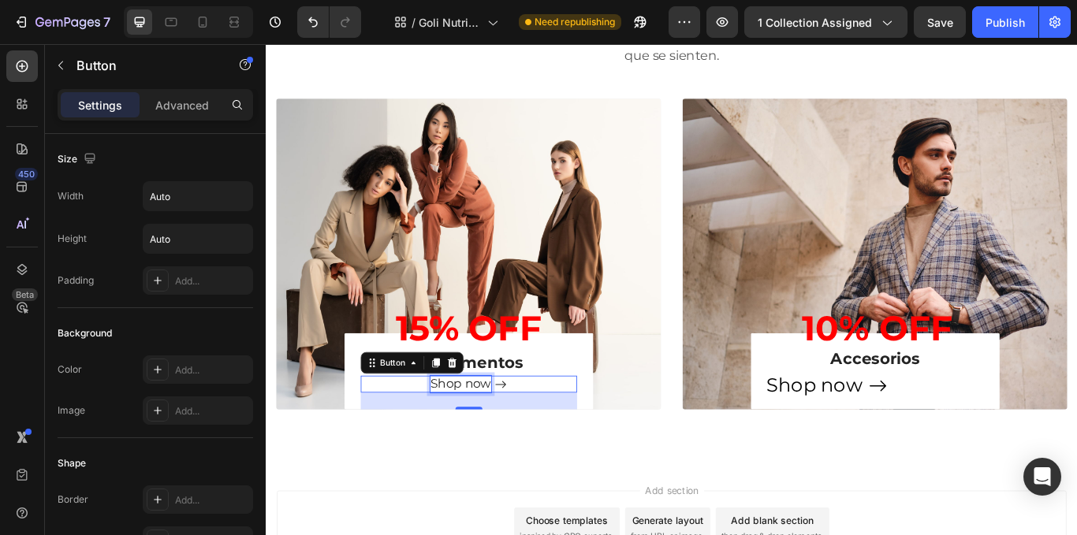
click at [457, 435] on span "Shop now" at bounding box center [492, 440] width 71 height 17
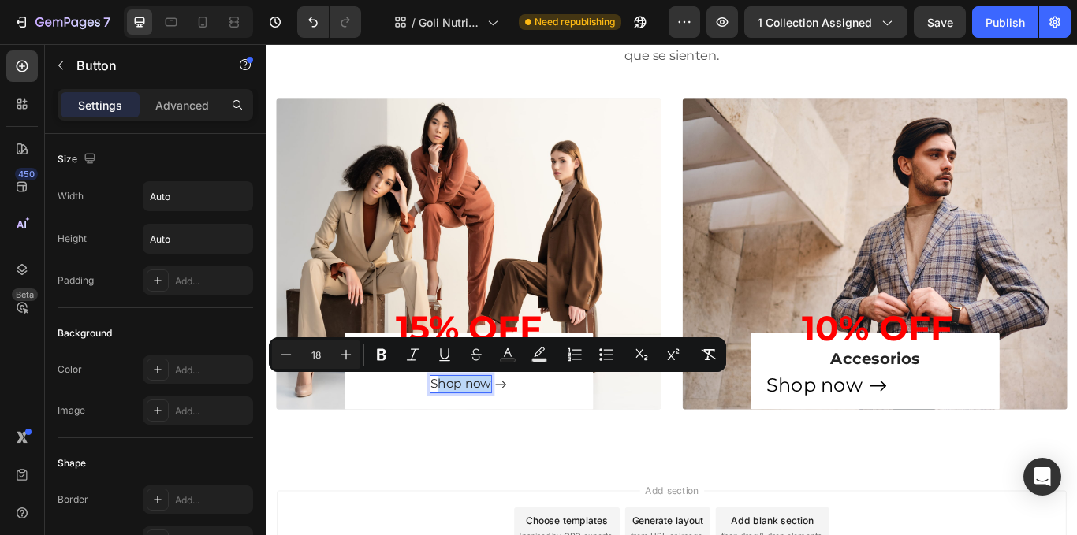
drag, startPoint x: 460, startPoint y: 438, endPoint x: 526, endPoint y: 443, distance: 66.4
click at [526, 443] on div "Shop now" at bounding box center [501, 441] width 89 height 20
click at [912, 446] on div "Shop now" at bounding box center [906, 442] width 112 height 31
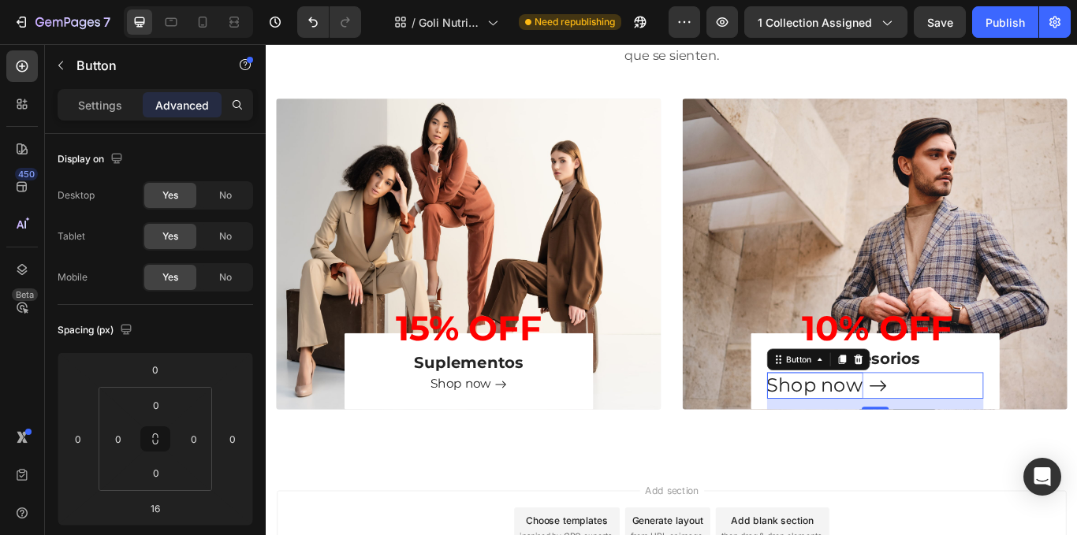
click at [850, 443] on div "Shop now" at bounding box center [906, 442] width 112 height 31
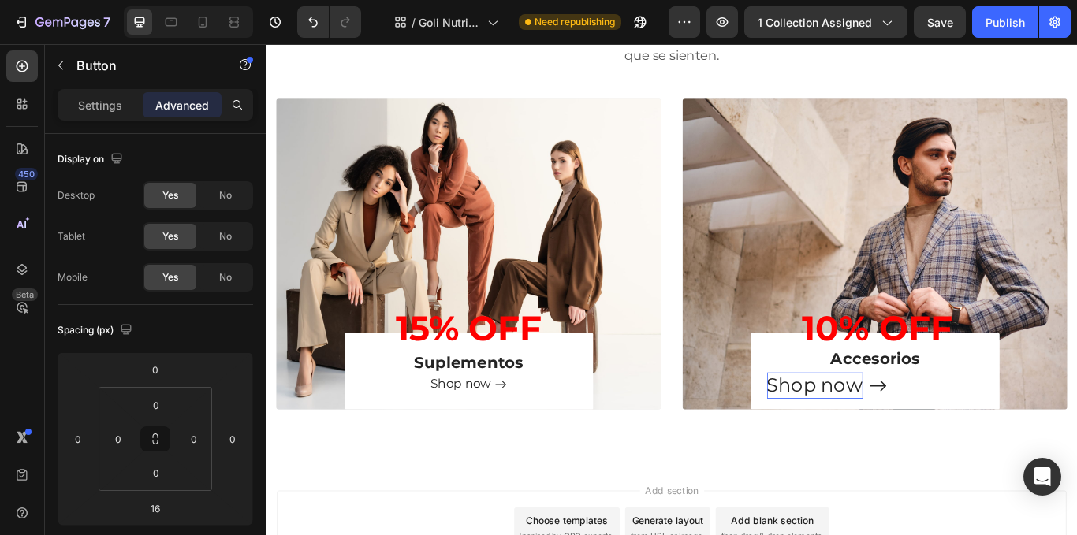
click at [850, 443] on p "Shop now" at bounding box center [906, 442] width 112 height 31
drag, startPoint x: 842, startPoint y: 442, endPoint x: 957, endPoint y: 447, distance: 114.5
click at [957, 447] on div "Shop now" at bounding box center [920, 442] width 140 height 31
click at [878, 450] on p "Shop now" at bounding box center [906, 442] width 112 height 31
click at [855, 446] on p "Shop now" at bounding box center [906, 442] width 112 height 31
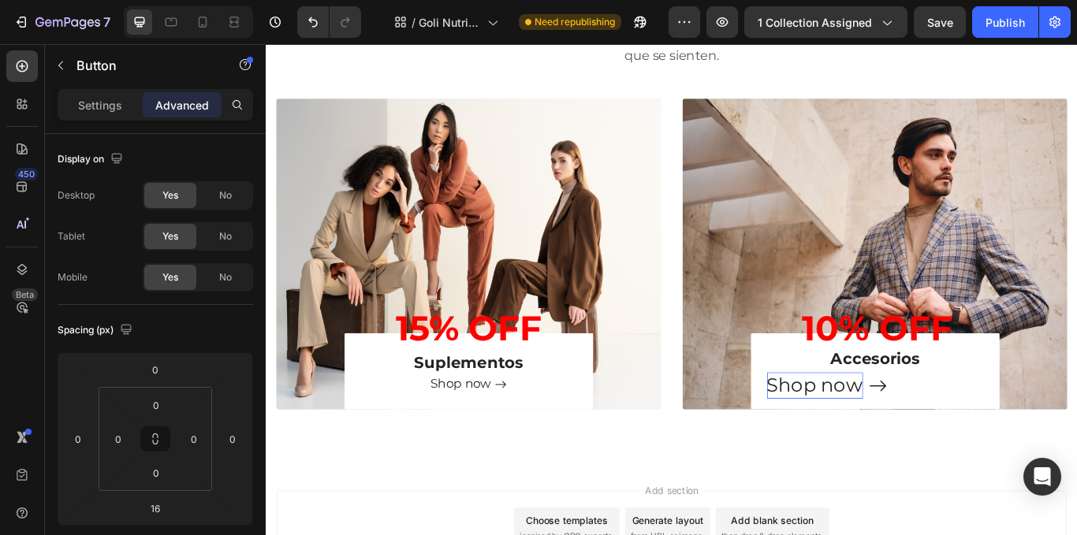
click at [850, 443] on p "Shop now" at bounding box center [906, 442] width 112 height 31
click at [851, 442] on p "Shop now" at bounding box center [906, 442] width 112 height 31
drag, startPoint x: 851, startPoint y: 444, endPoint x: 907, endPoint y: 450, distance: 56.3
click at [854, 446] on p "Shop now" at bounding box center [906, 442] width 112 height 31
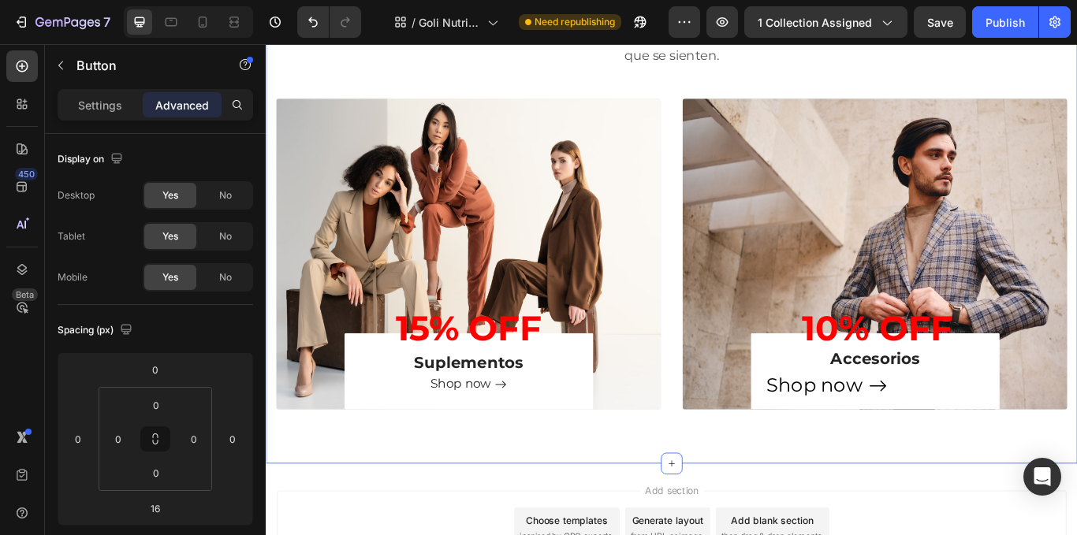
click at [984, 516] on div "Muscle & Performance Heading Marcas top, sabores increíbles y resultados que se…" at bounding box center [739, 191] width 946 height 688
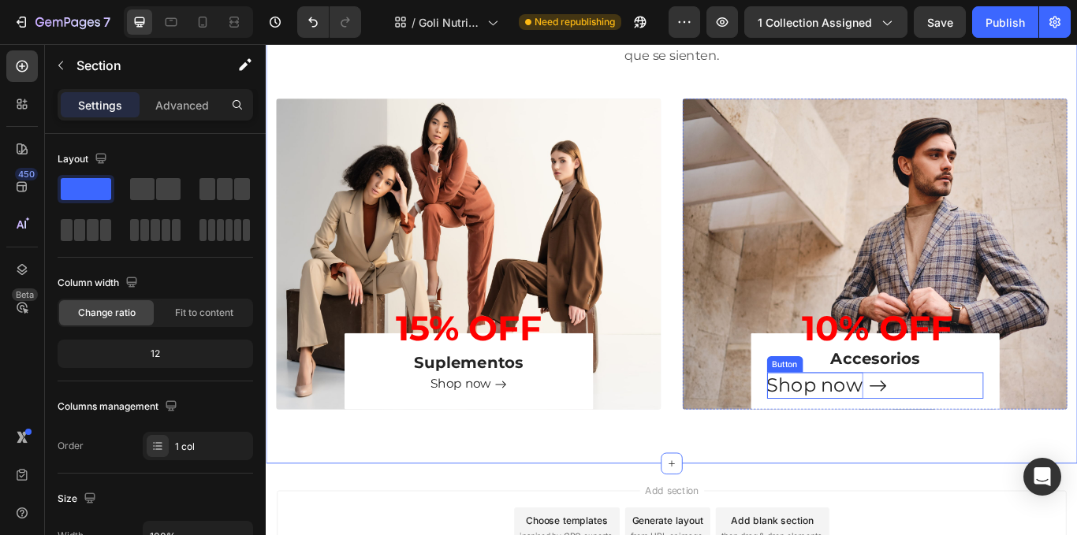
click at [856, 443] on p "Shop now" at bounding box center [906, 442] width 112 height 31
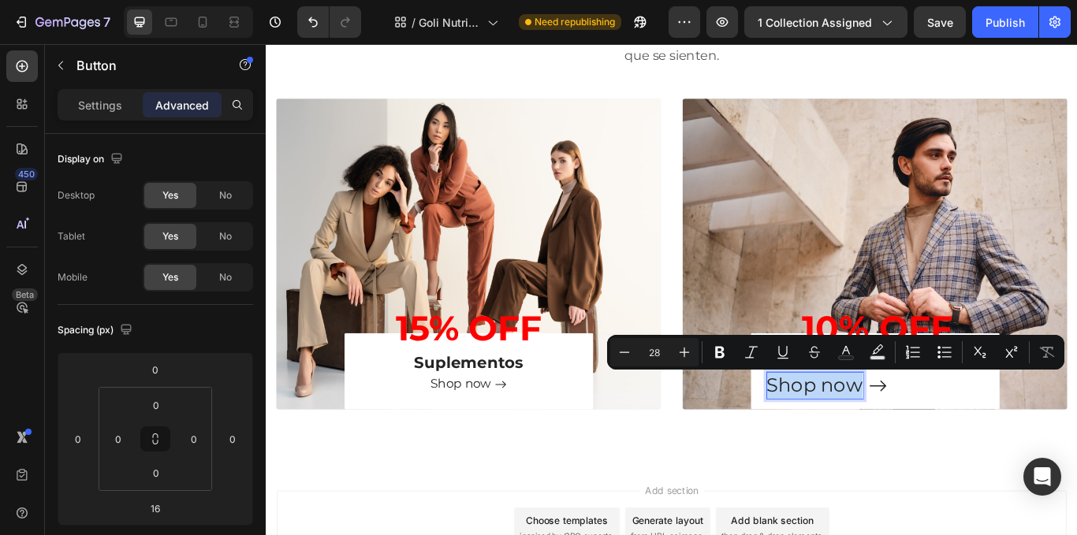
drag, startPoint x: 844, startPoint y: 442, endPoint x: 961, endPoint y: 443, distance: 117.5
click at [625, 352] on icon "Editor contextual toolbar" at bounding box center [625, 353] width 16 height 16
click at [620, 355] on icon "Editor contextual toolbar" at bounding box center [625, 353] width 16 height 16
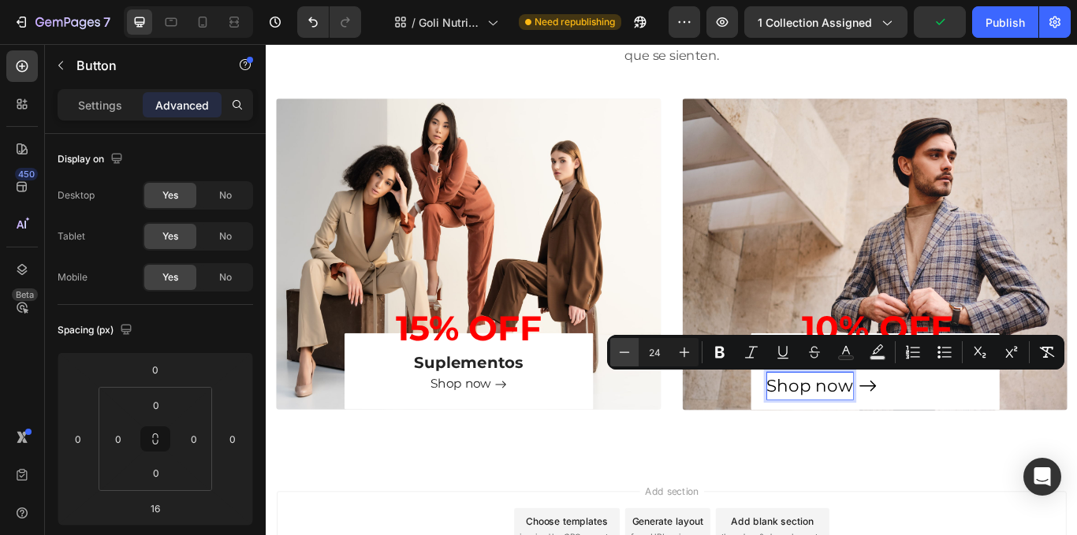
click at [620, 355] on icon "Editor contextual toolbar" at bounding box center [625, 353] width 16 height 16
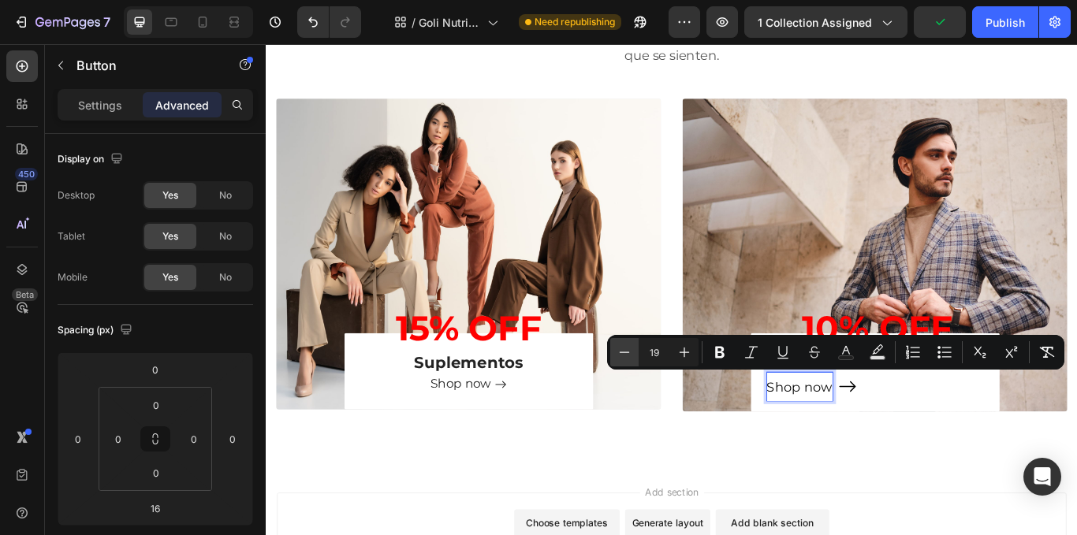
click at [620, 355] on icon "Editor contextual toolbar" at bounding box center [625, 353] width 16 height 16
type input "18"
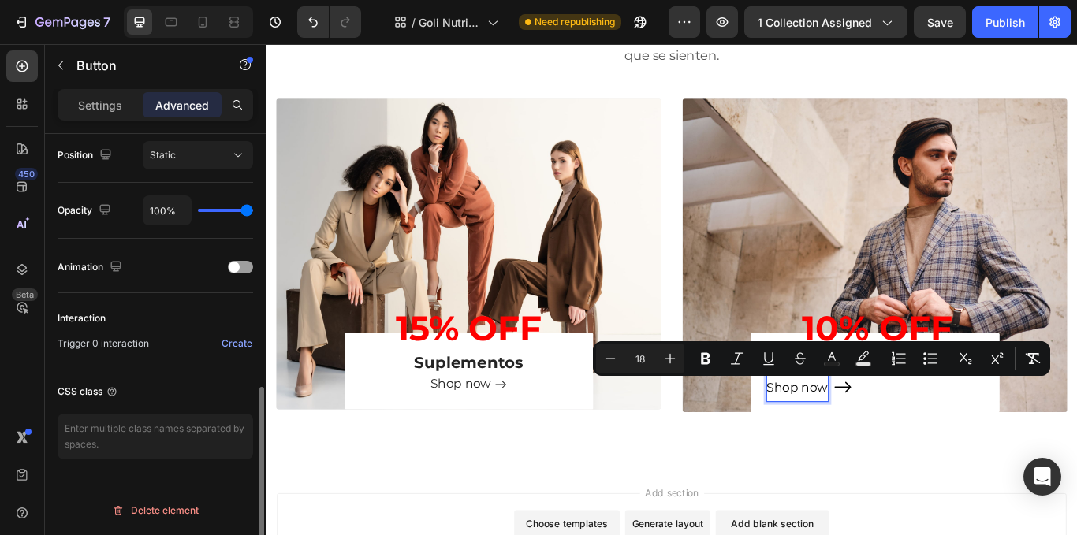
scroll to position [345, 0]
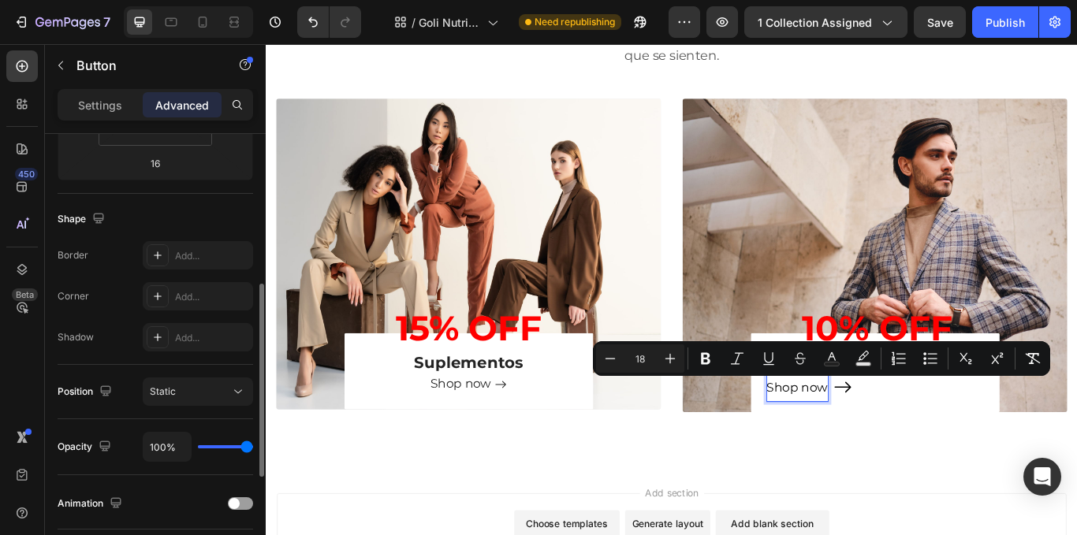
drag, startPoint x: 113, startPoint y: 117, endPoint x: 106, endPoint y: 124, distance: 10.0
click at [112, 116] on div "Settings" at bounding box center [100, 104] width 79 height 25
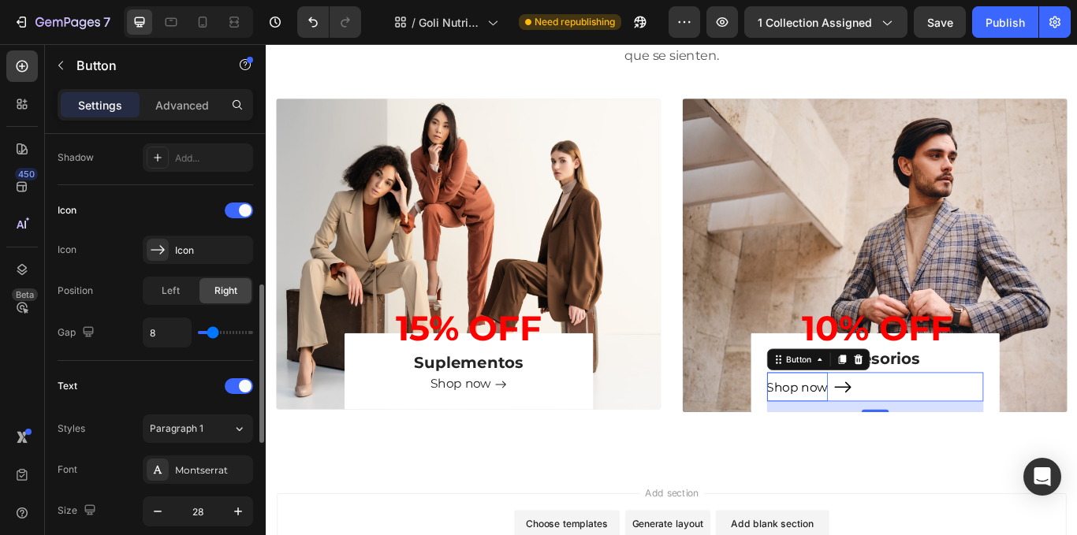
scroll to position [809, 0]
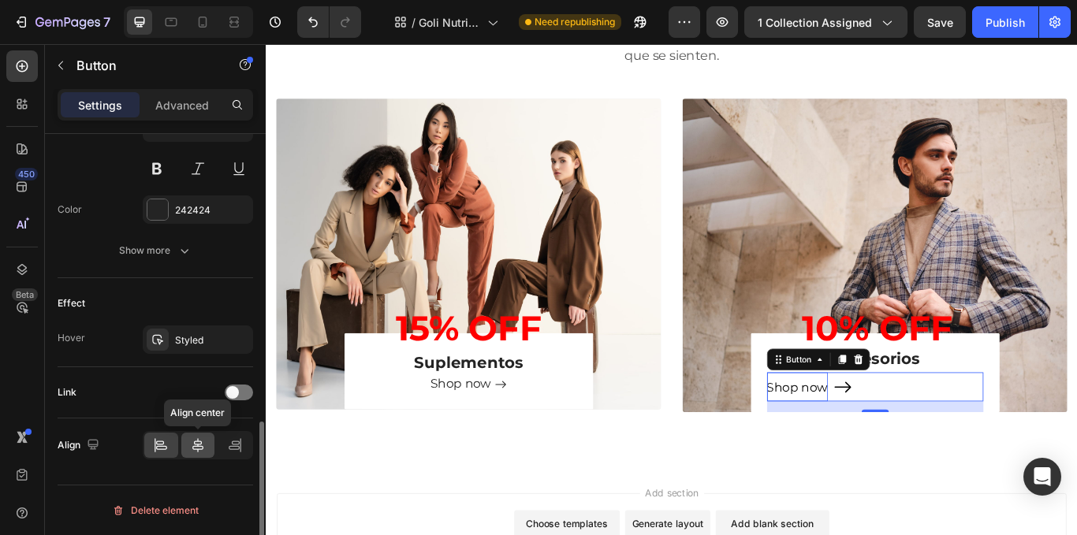
click at [200, 442] on icon at bounding box center [198, 446] width 16 height 16
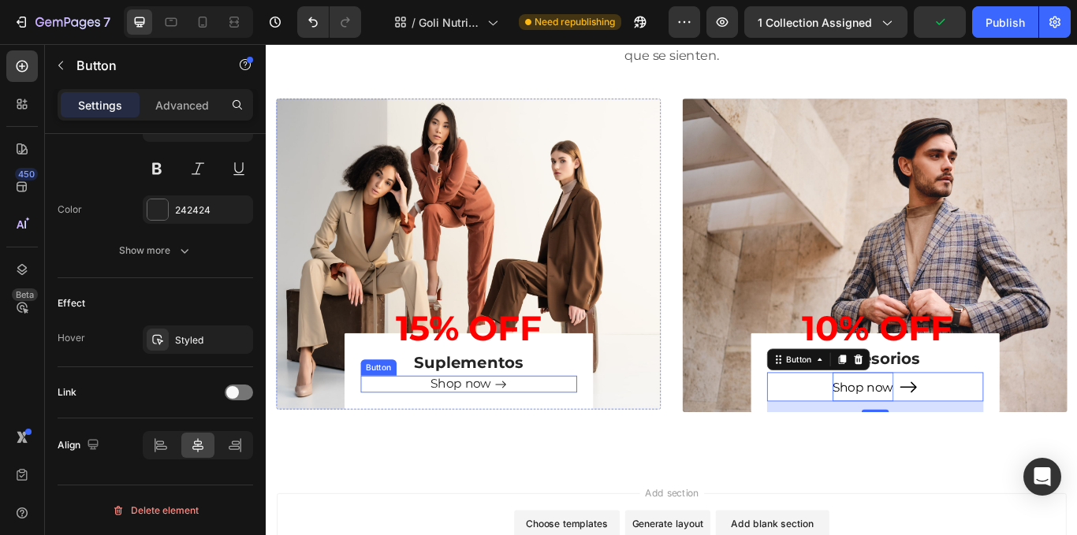
click at [546, 440] on div "Shop now Button" at bounding box center [502, 441] width 252 height 20
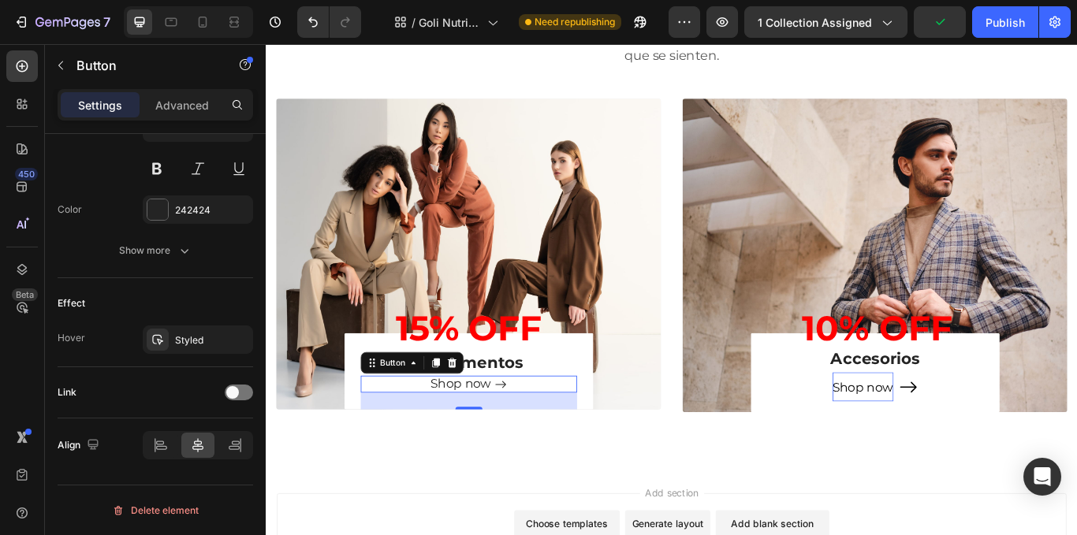
click at [537, 440] on icon at bounding box center [539, 442] width 14 height 14
click at [543, 440] on icon at bounding box center [539, 442] width 14 height 14
click at [1009, 450] on icon at bounding box center [1015, 444] width 20 height 13
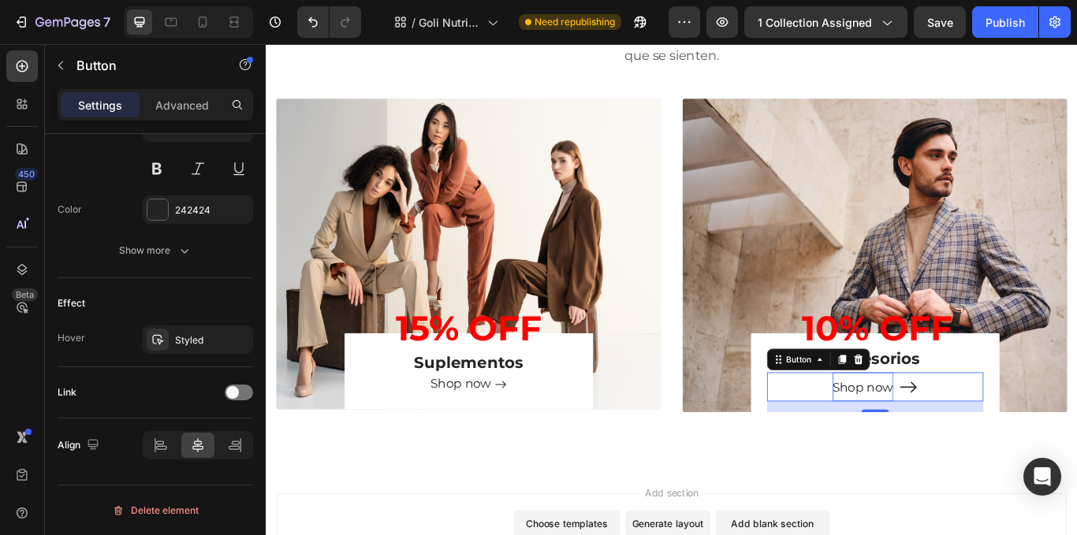
click at [1008, 446] on icon at bounding box center [1015, 445] width 22 height 22
click at [1015, 441] on icon at bounding box center [1015, 445] width 22 height 22
click at [1032, 442] on div "Shop now Button 16" at bounding box center [976, 444] width 252 height 34
click at [1005, 440] on icon at bounding box center [1015, 445] width 22 height 22
click at [1006, 439] on icon at bounding box center [1015, 445] width 22 height 22
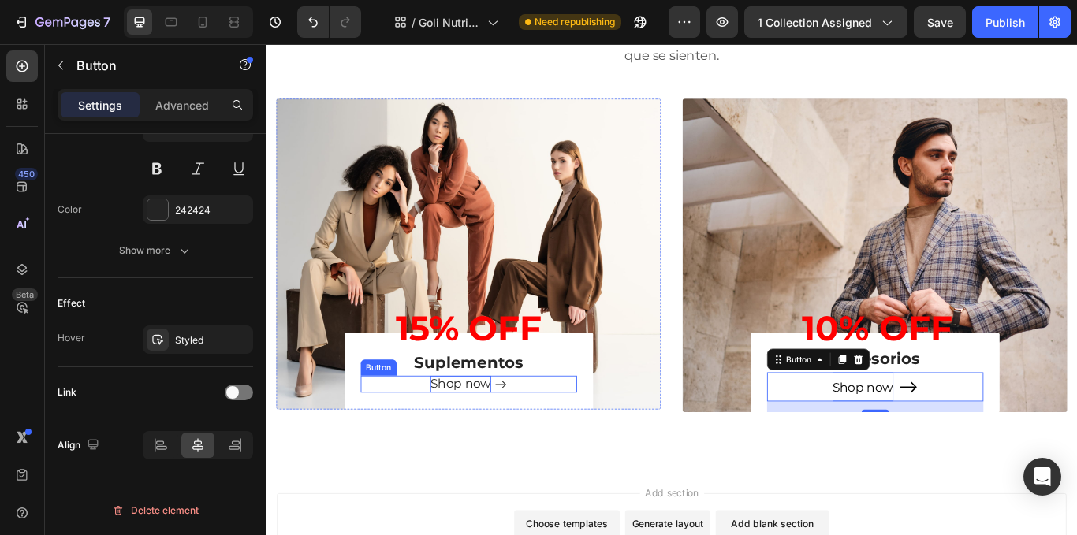
click at [508, 450] on p "Shop now" at bounding box center [492, 441] width 71 height 20
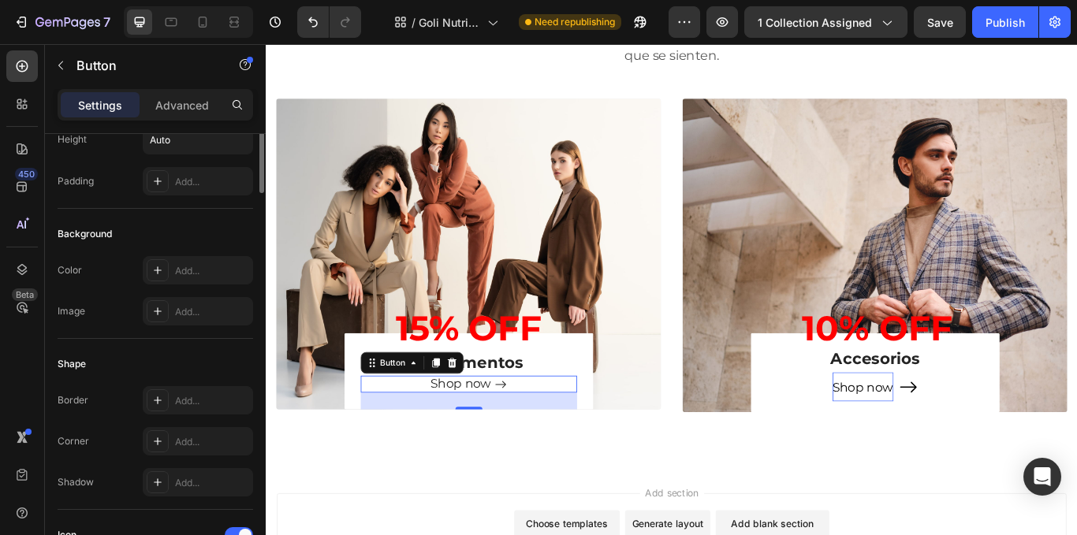
scroll to position [0, 0]
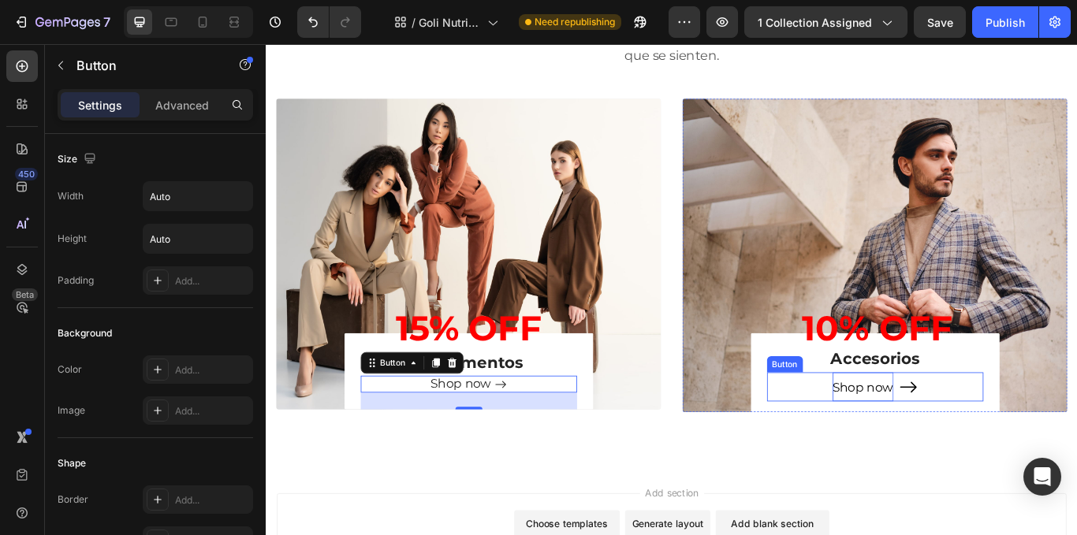
click at [987, 437] on span "Shop now" at bounding box center [962, 445] width 71 height 17
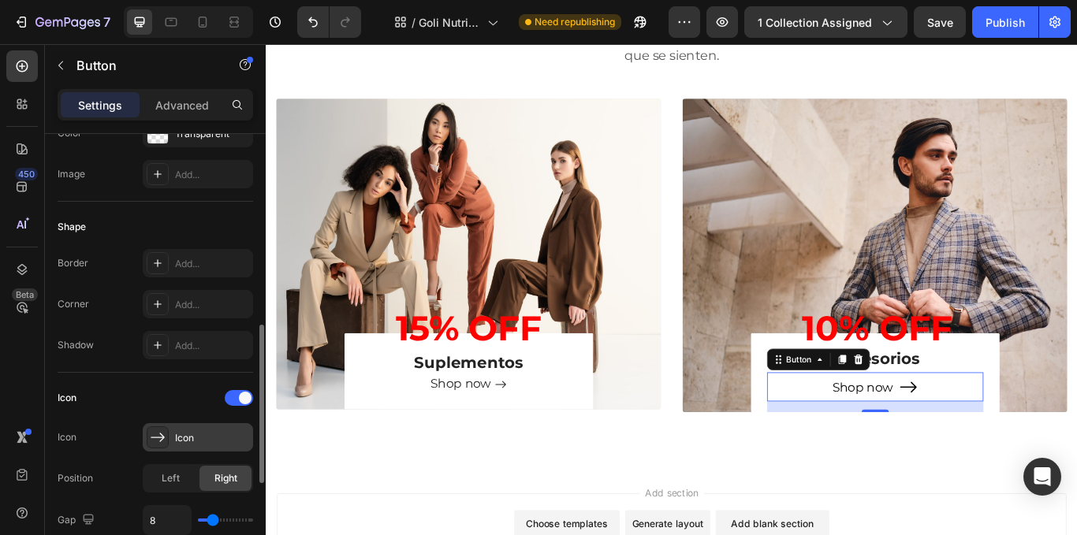
scroll to position [315, 0]
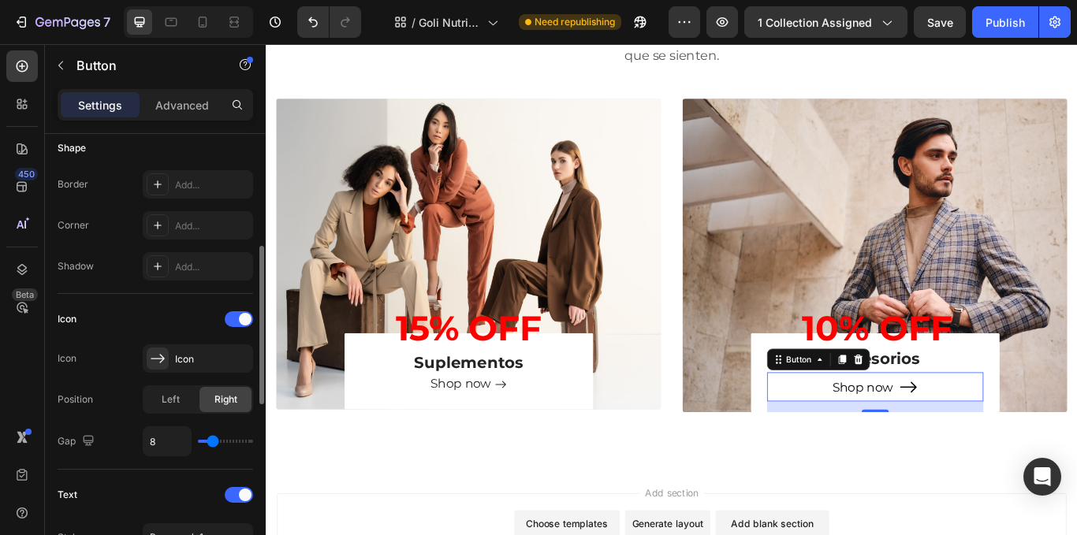
click at [213, 437] on div "8" at bounding box center [198, 442] width 110 height 30
type input "7"
type input "6"
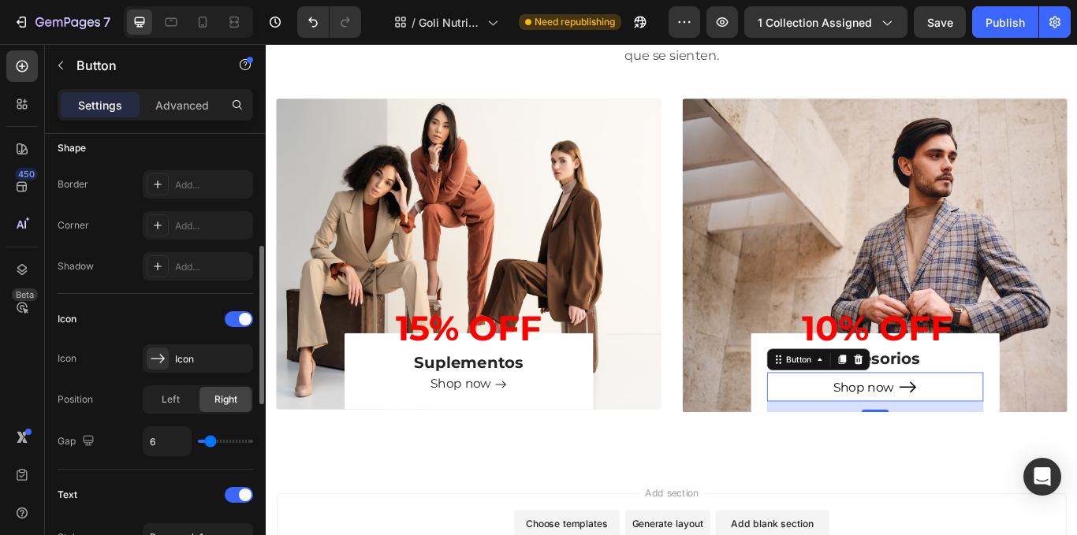
type input "4"
type input "5"
type input "6"
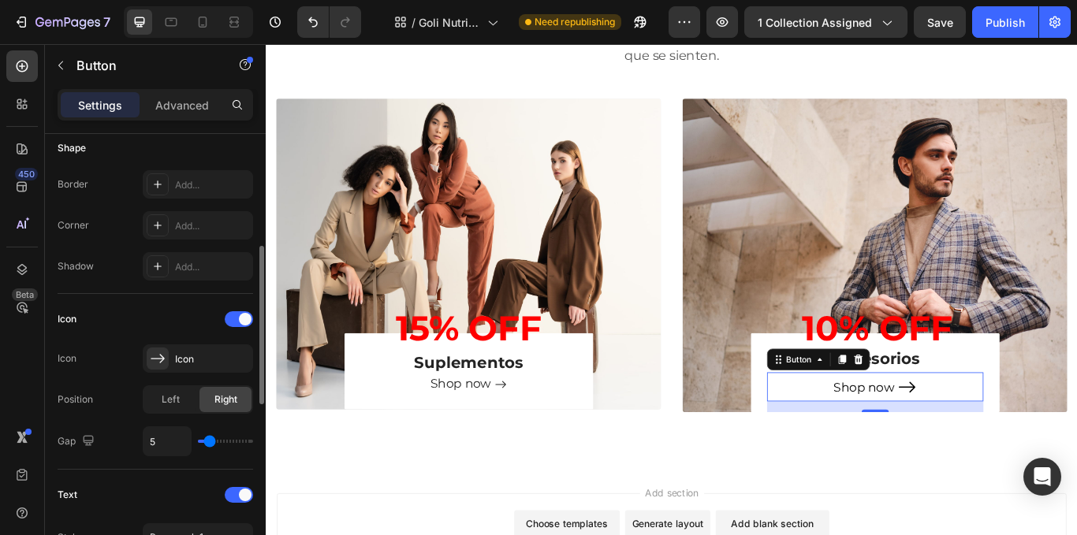
type input "6"
type input "4"
type input "5"
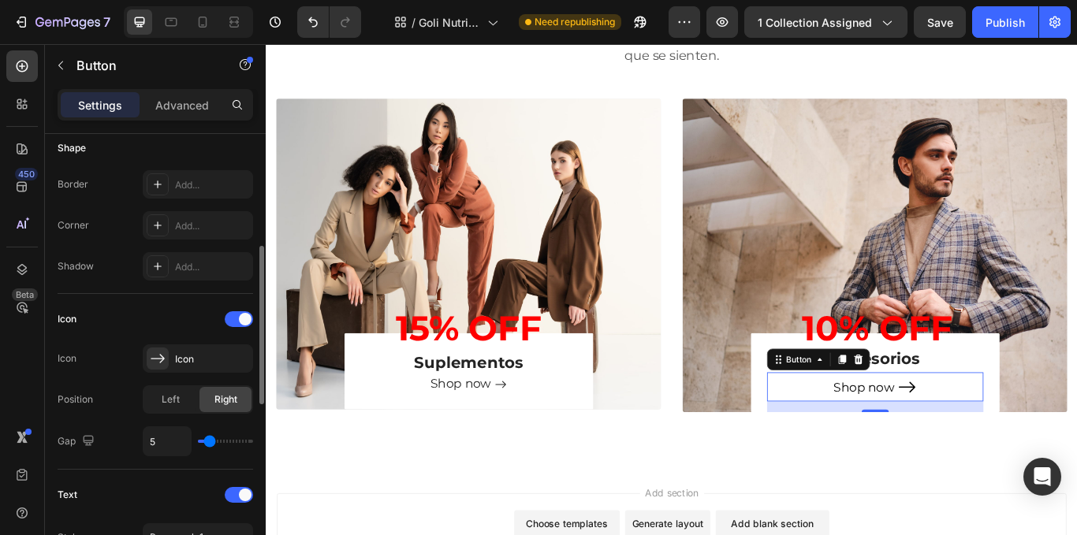
type input "6"
type input "7"
type input "6"
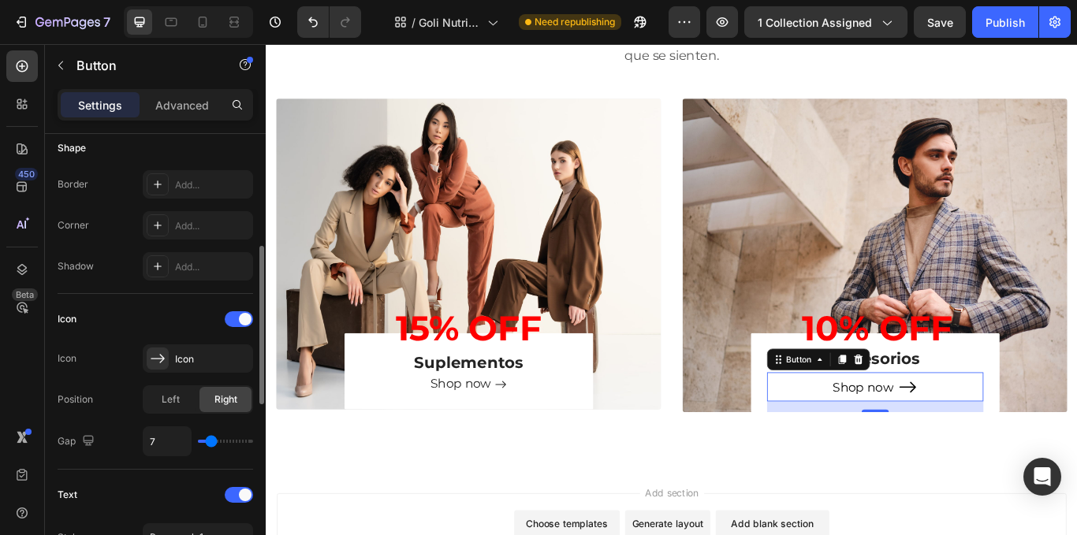
type input "6"
type input "4"
type input "3"
drag, startPoint x: 213, startPoint y: 438, endPoint x: 203, endPoint y: 443, distance: 11.3
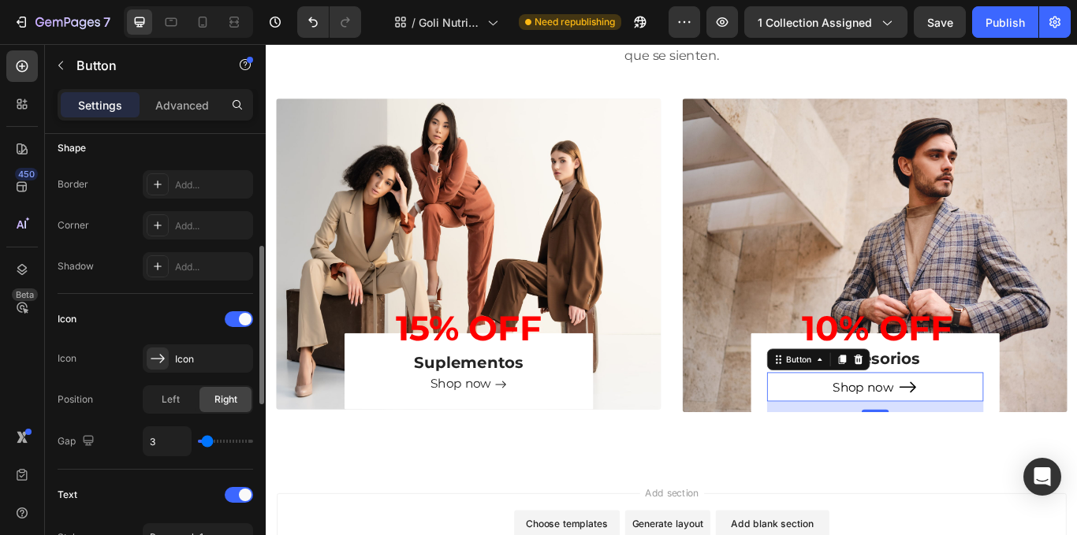
type input "3"
click at [207, 442] on input "range" at bounding box center [225, 441] width 55 height 3
click at [159, 443] on input "3" at bounding box center [167, 441] width 47 height 28
type input "0"
type input "5"
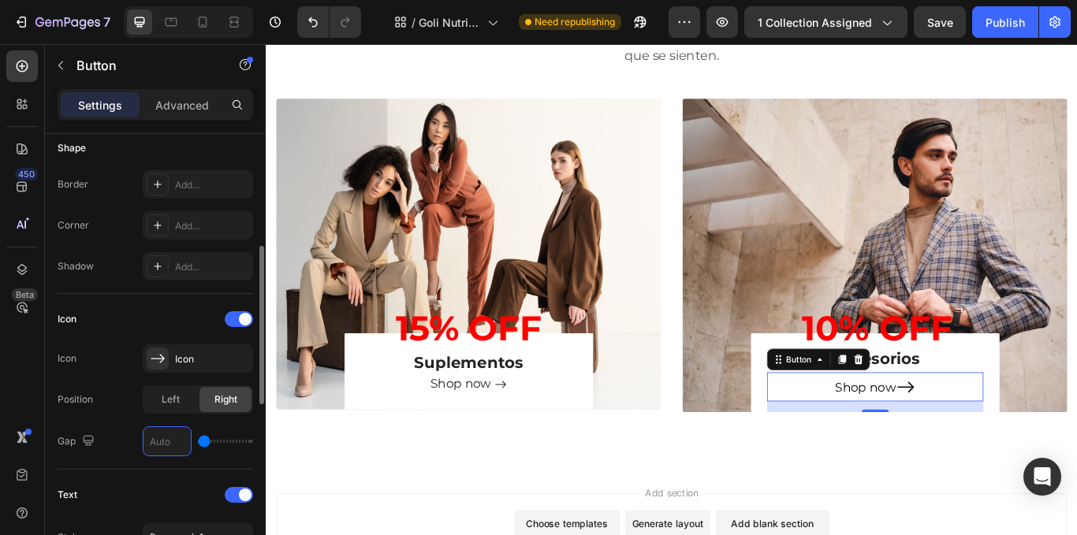
type input "5"
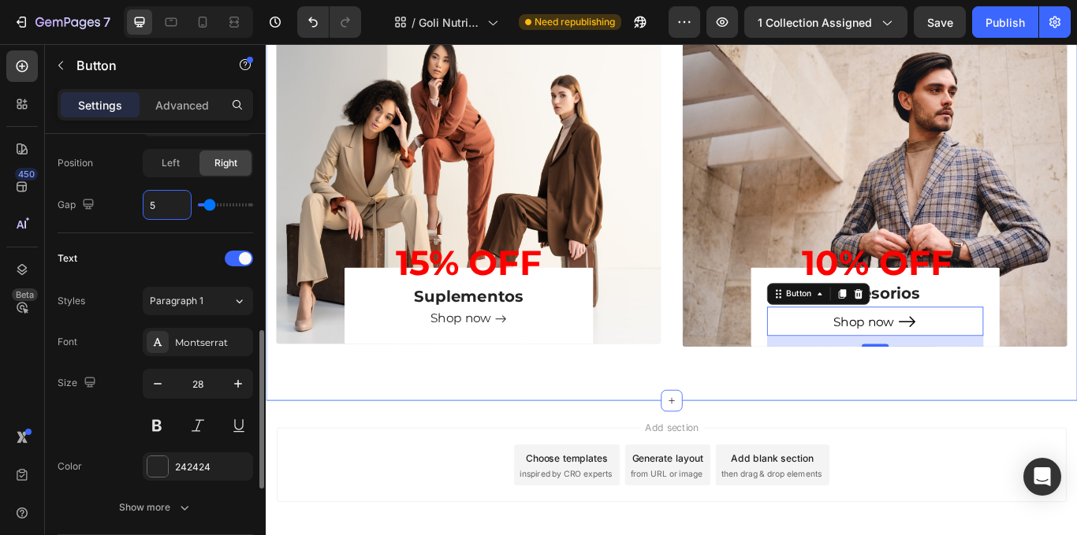
scroll to position [1424, 0]
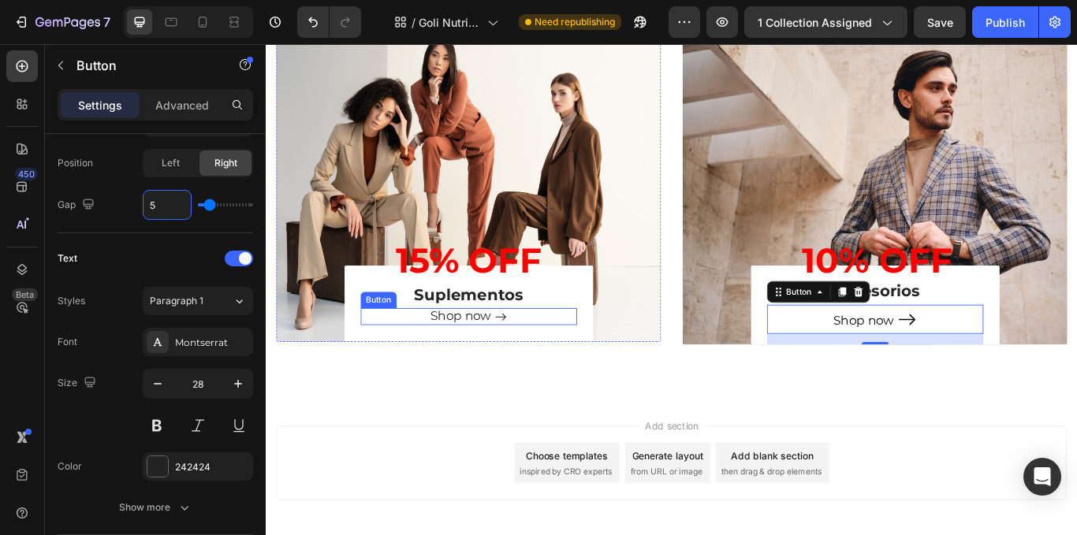
click at [550, 360] on div "Shop now Button" at bounding box center [502, 363] width 252 height 20
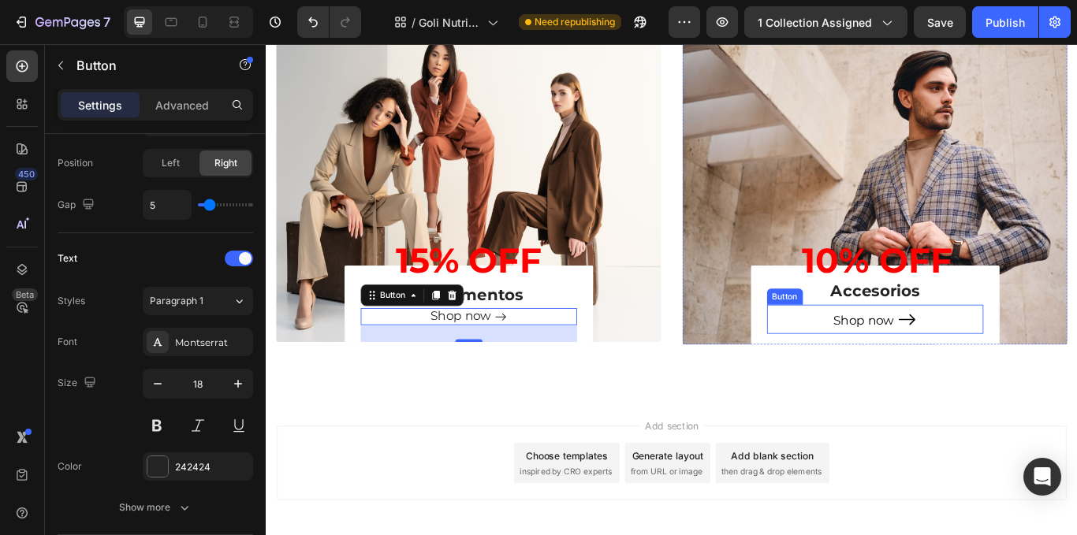
click at [894, 366] on div "Shop now Button" at bounding box center [976, 366] width 252 height 34
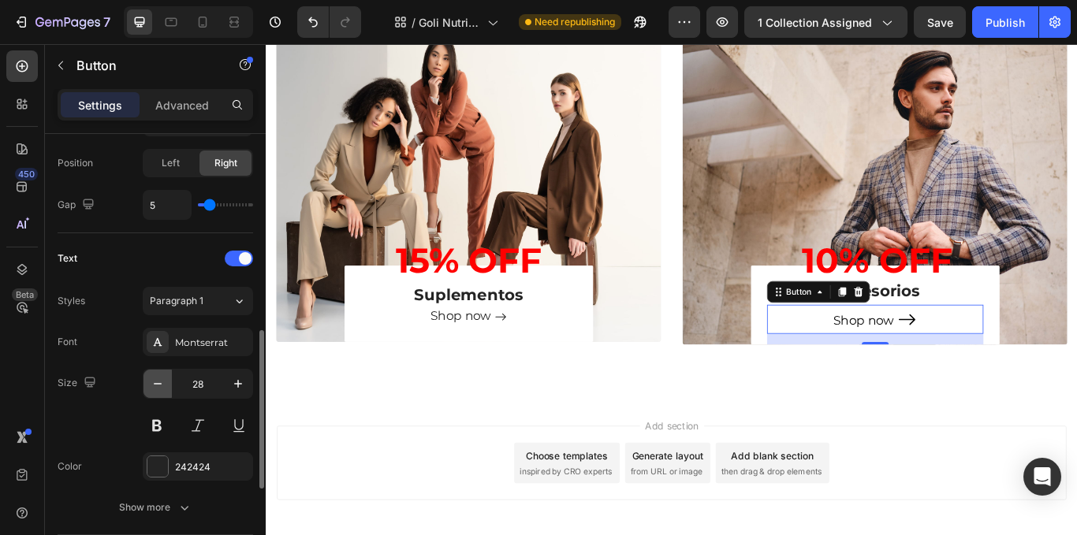
click at [161, 396] on button "button" at bounding box center [158, 384] width 28 height 28
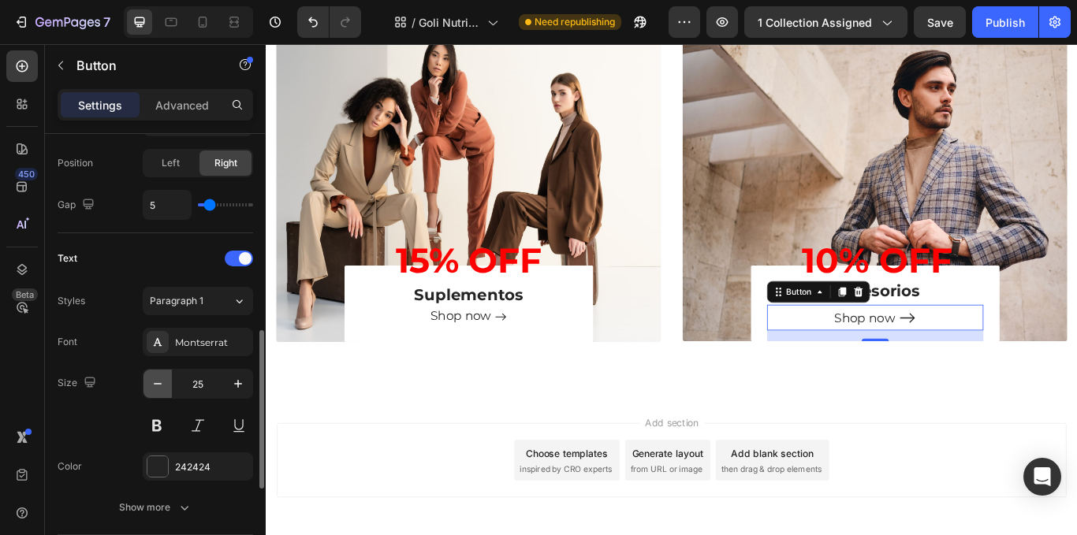
click at [161, 396] on button "button" at bounding box center [158, 384] width 28 height 28
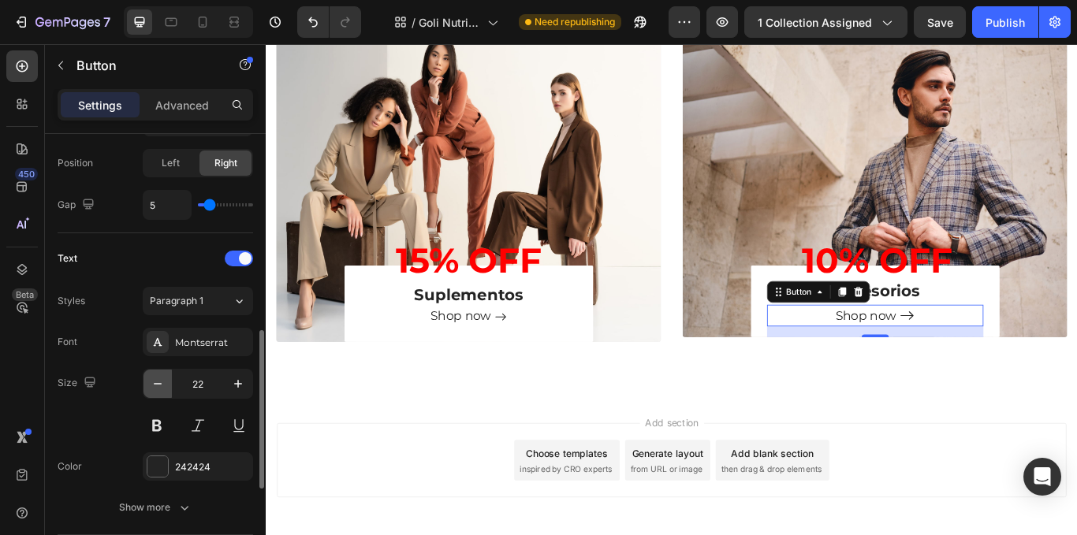
click at [161, 396] on button "button" at bounding box center [158, 384] width 28 height 28
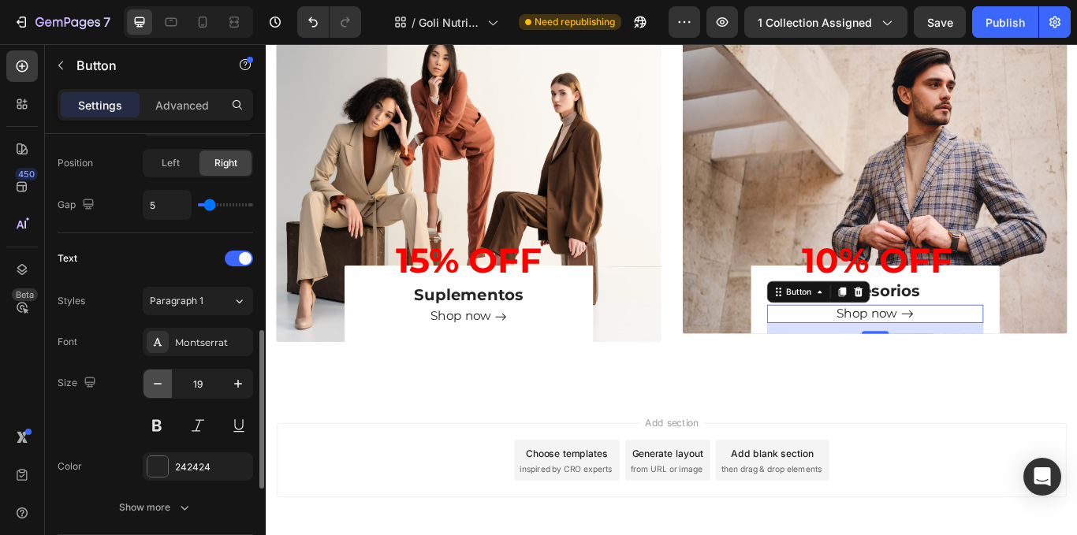
click at [161, 396] on button "button" at bounding box center [158, 384] width 28 height 28
type input "18"
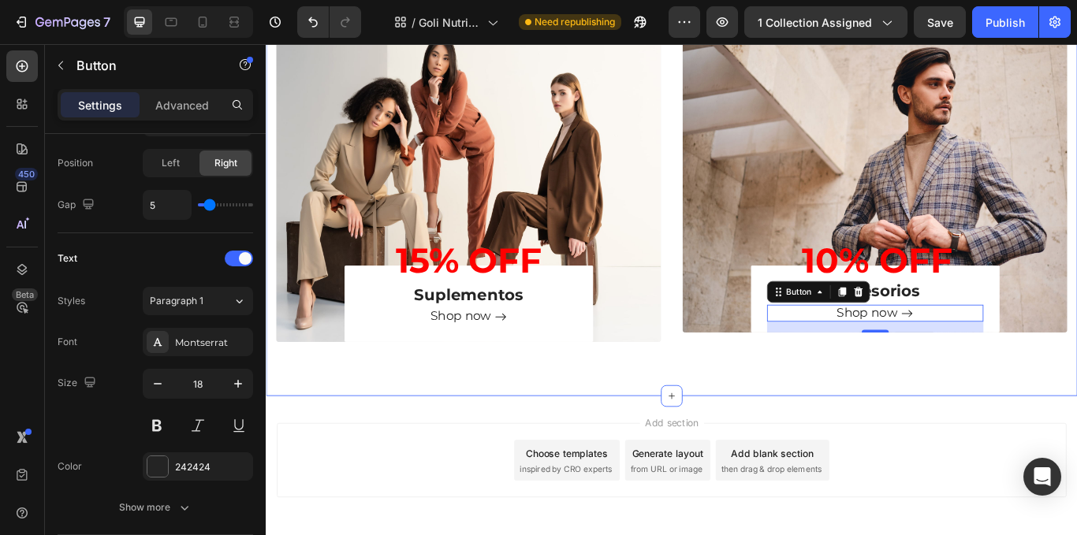
click at [1077, 346] on div "Muscle & Performance Heading Marcas top, sabores increíbles y resultados que se…" at bounding box center [739, 112] width 946 height 688
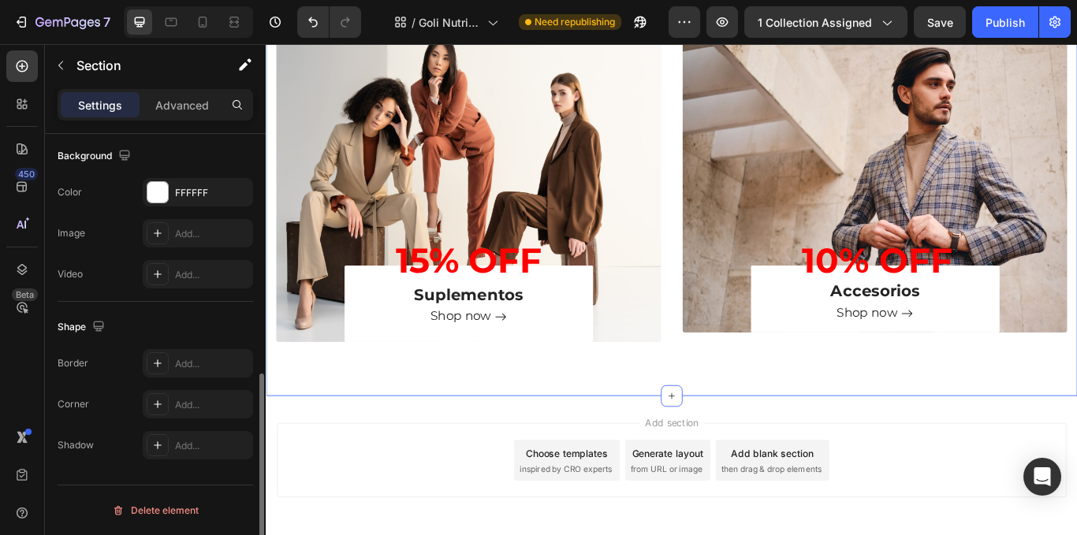
scroll to position [0, 0]
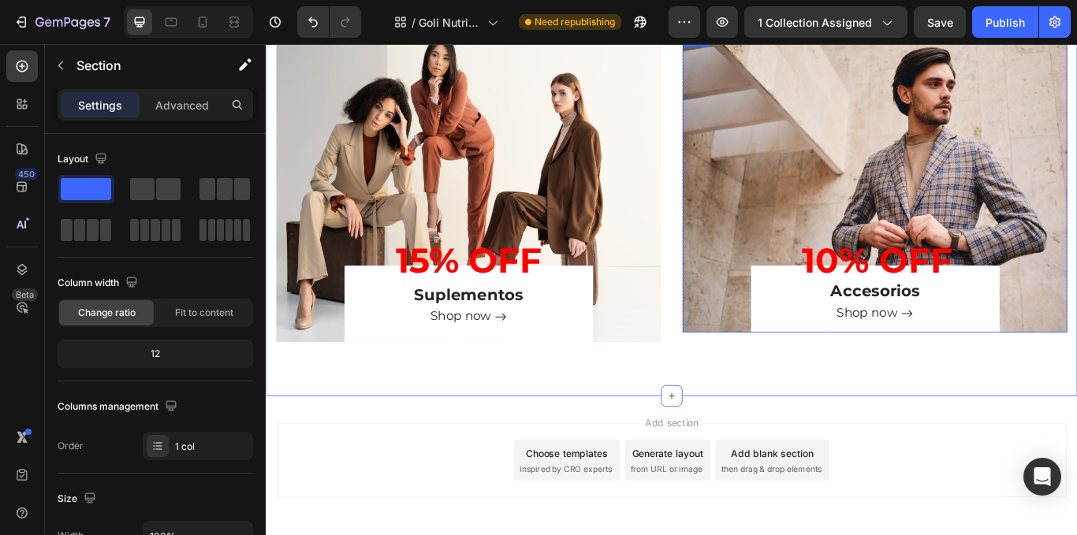
click at [850, 371] on div "Shop now Button" at bounding box center [976, 365] width 252 height 32
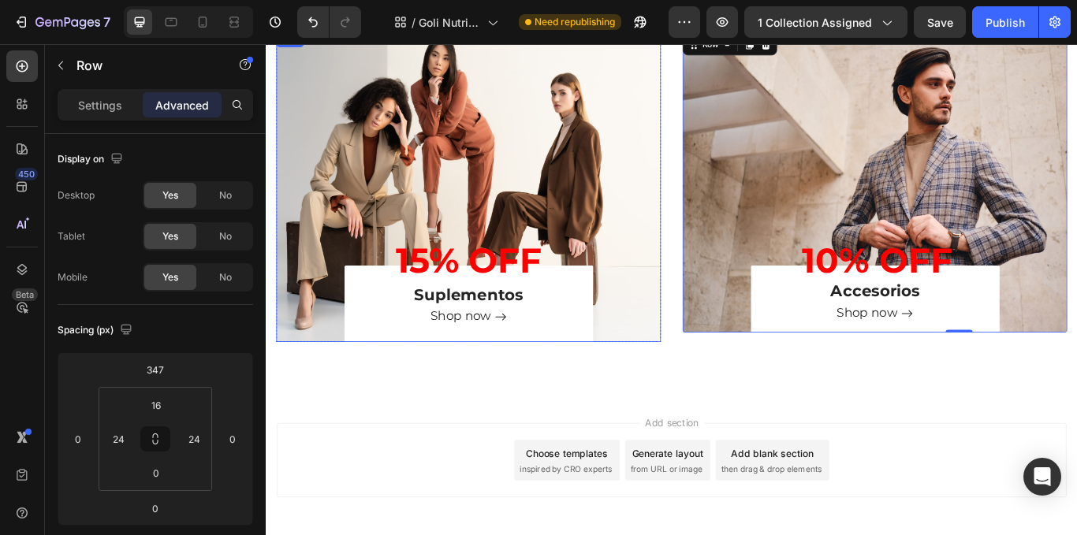
click at [524, 382] on div "Shop now Button" at bounding box center [502, 372] width 252 height 39
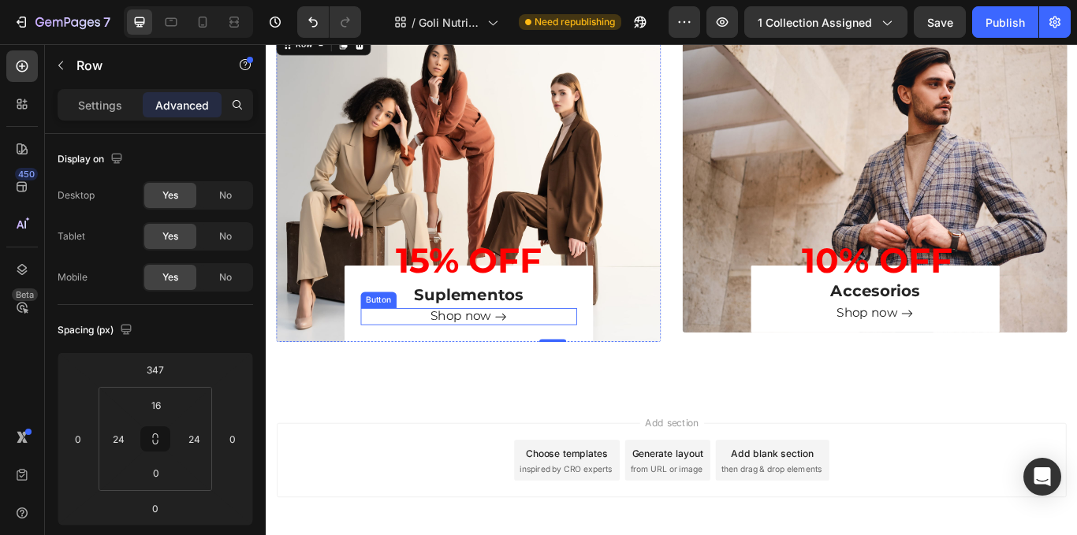
click at [588, 362] on div "Shop now Button" at bounding box center [502, 363] width 252 height 20
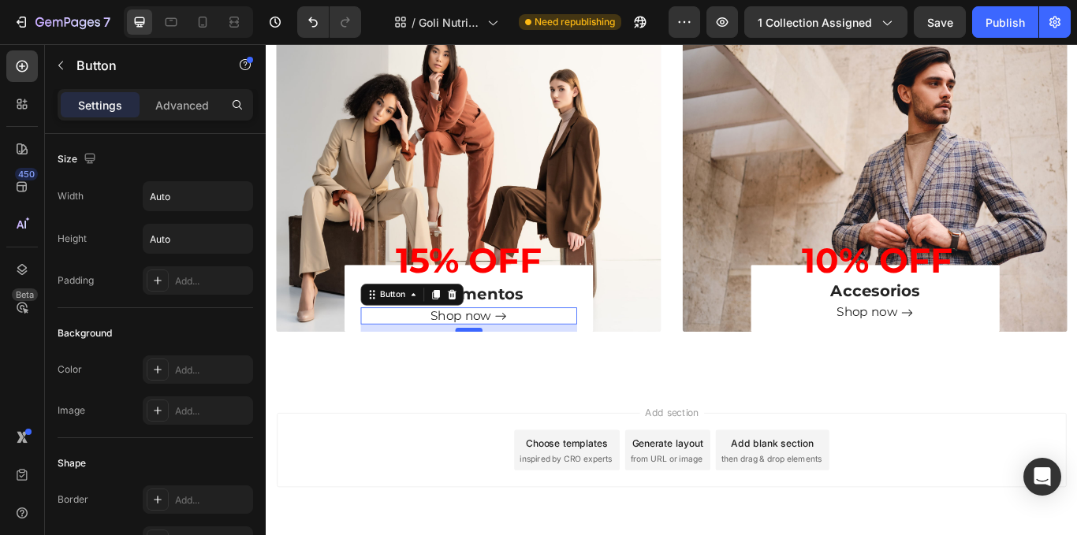
scroll to position [1424, 0]
drag, startPoint x: 497, startPoint y: 389, endPoint x: 497, endPoint y: 379, distance: 10.3
click at [497, 379] on div at bounding box center [503, 379] width 32 height 5
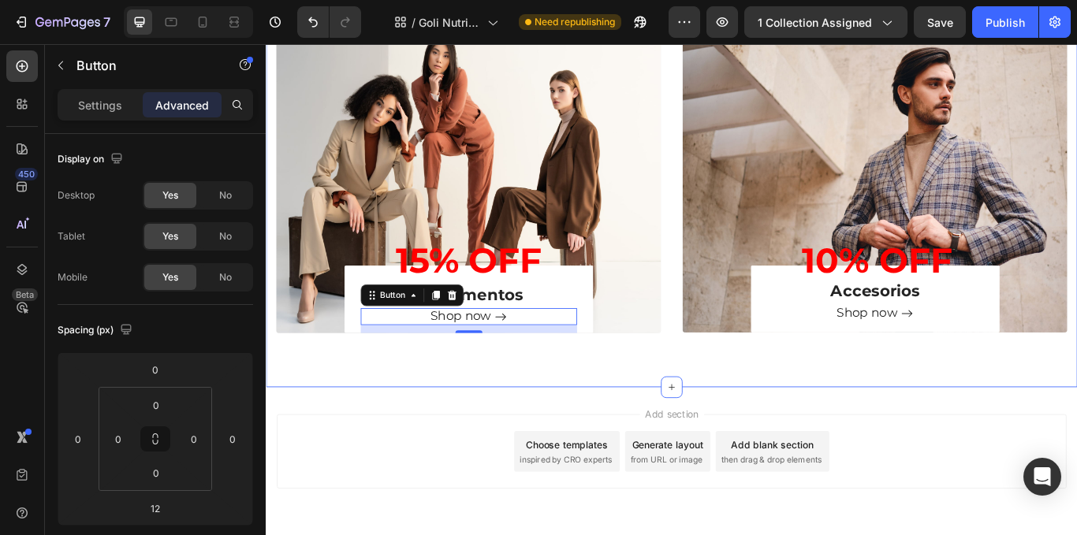
click at [583, 424] on div "Muscle & Performance Heading Marcas top, sabores increíbles y resultados que se…" at bounding box center [739, 106] width 946 height 677
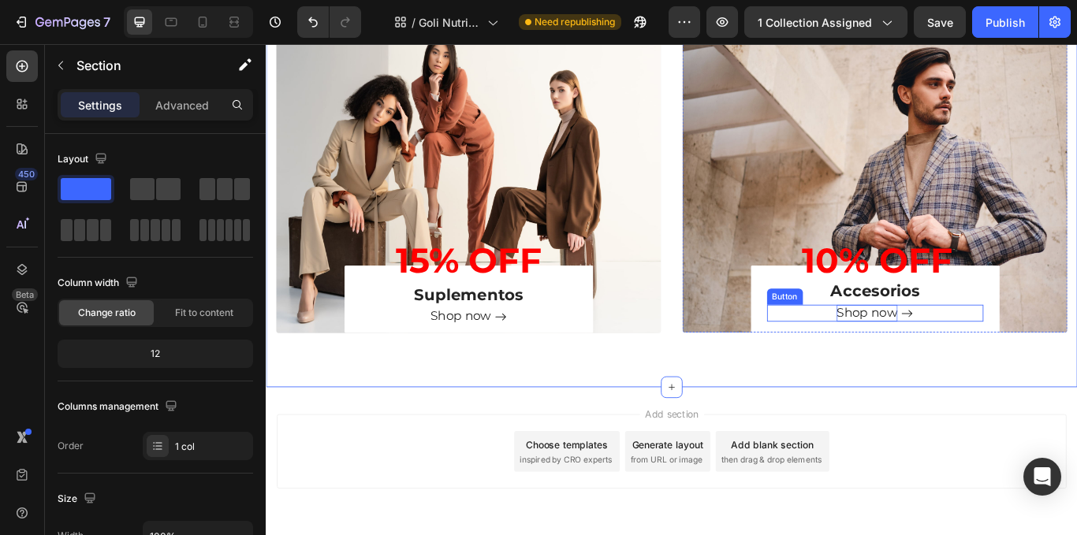
click at [984, 362] on span "Shop now" at bounding box center [966, 357] width 71 height 17
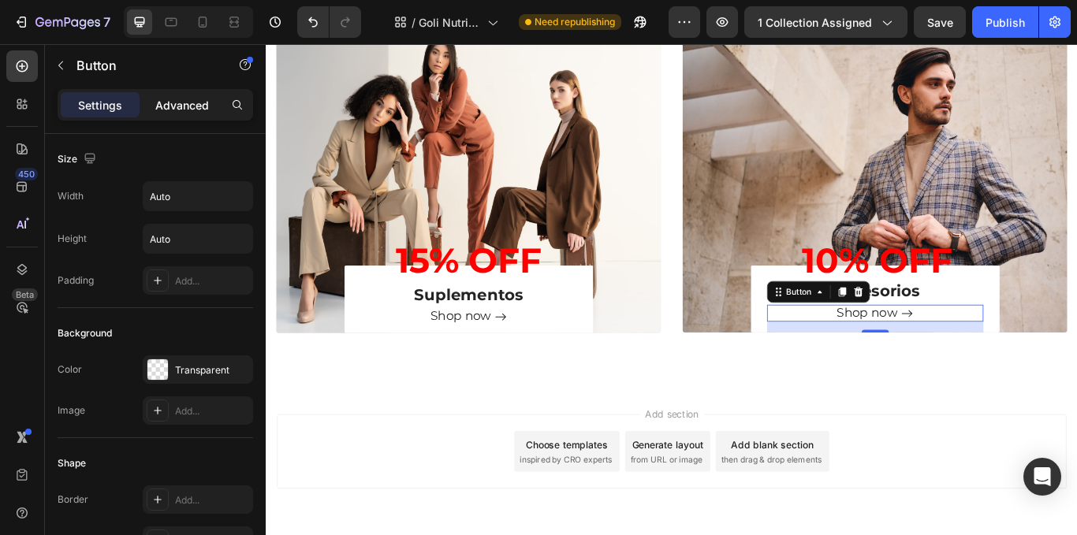
click at [189, 110] on p "Advanced" at bounding box center [182, 105] width 54 height 17
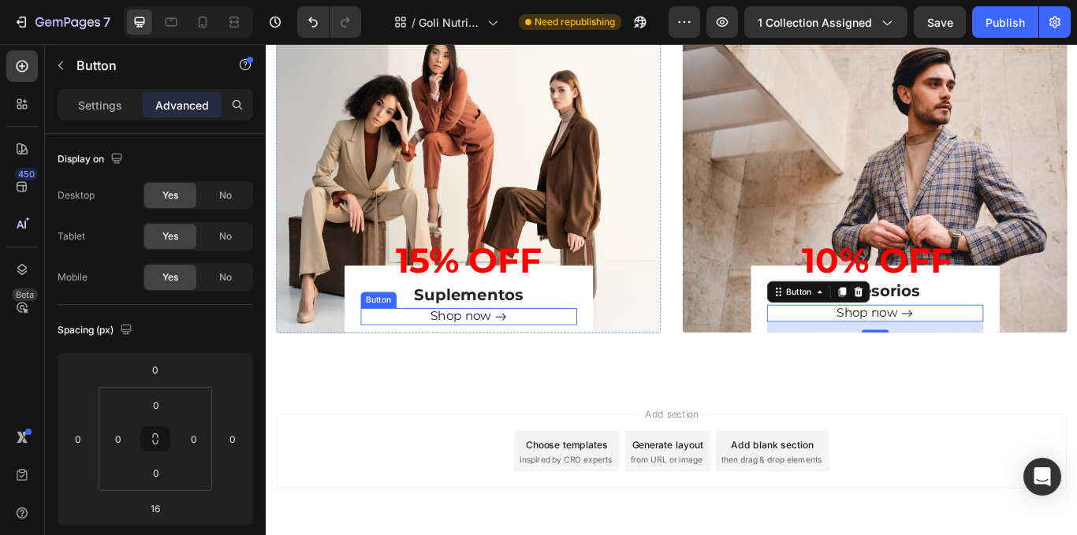
click at [582, 363] on div "Shop now Button" at bounding box center [502, 363] width 252 height 20
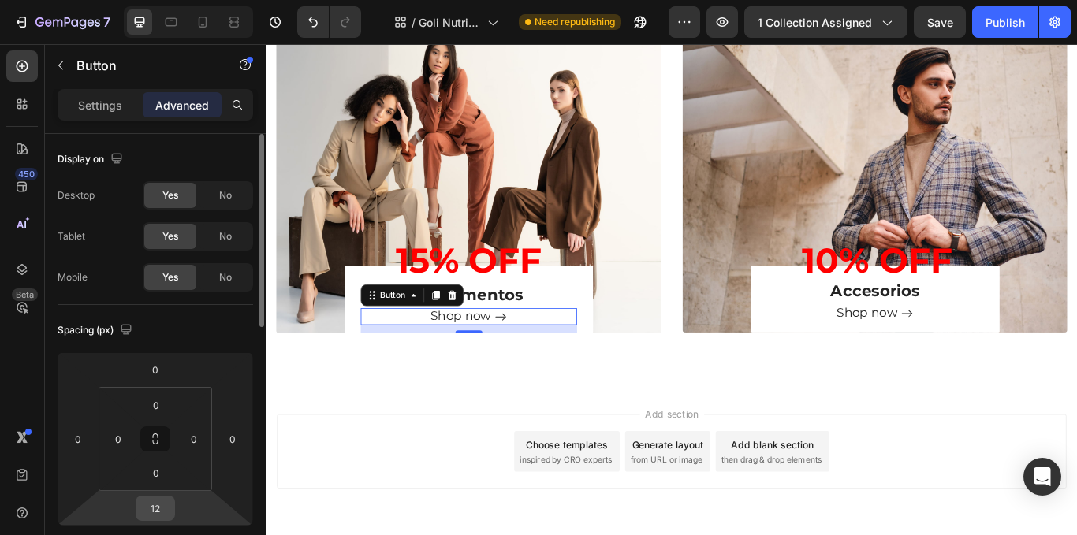
click at [158, 0] on html "7 Version history / Goli Nutrition - Otros productos Need republishing Preview …" at bounding box center [538, 0] width 1077 height 0
type input "8"
click at [159, 503] on input "8" at bounding box center [156, 509] width 32 height 24
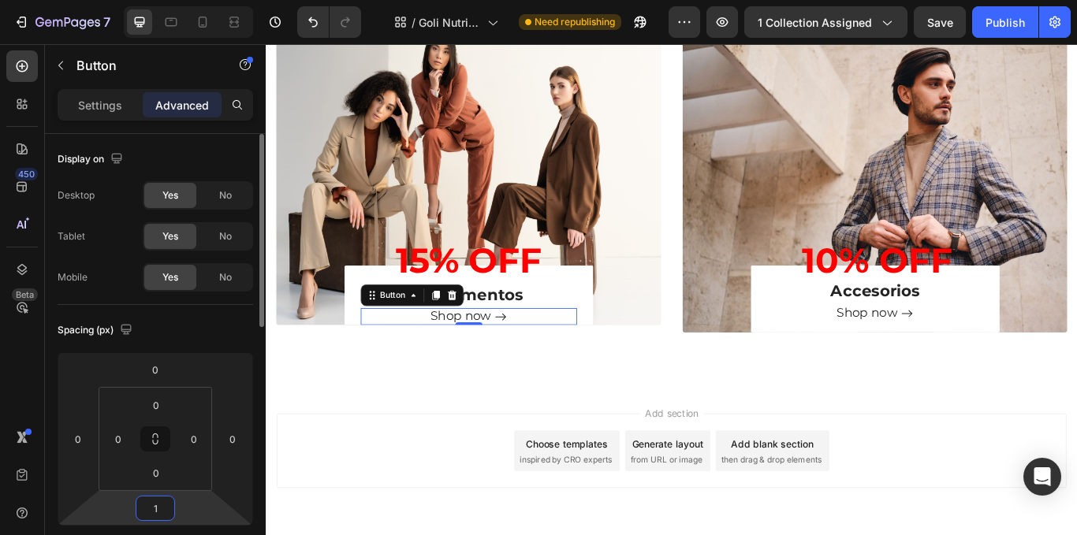
type input "16"
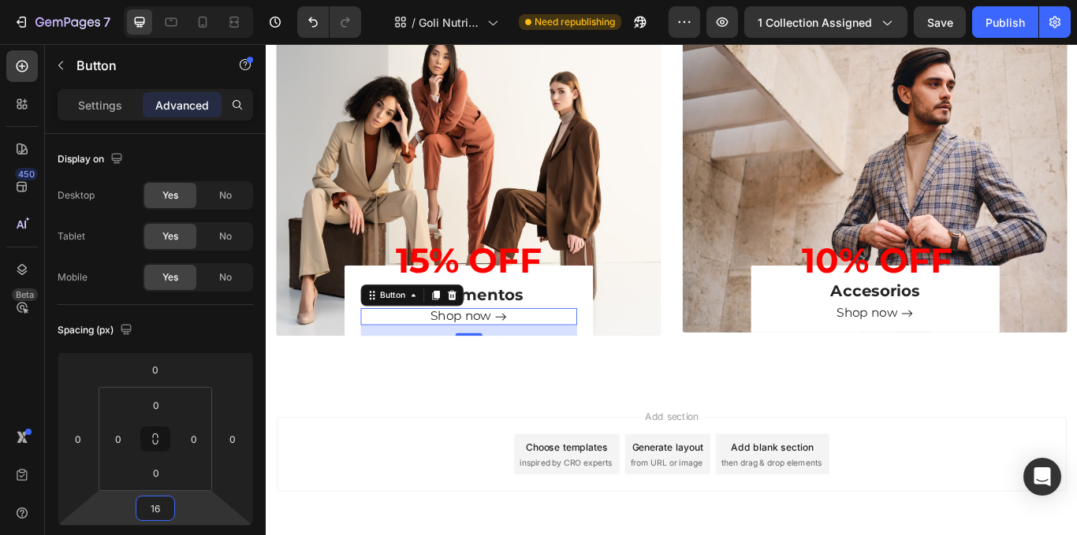
click at [458, 508] on div "Add section Choose templates inspired by CRO experts Generate layout from URL o…" at bounding box center [738, 523] width 921 height 87
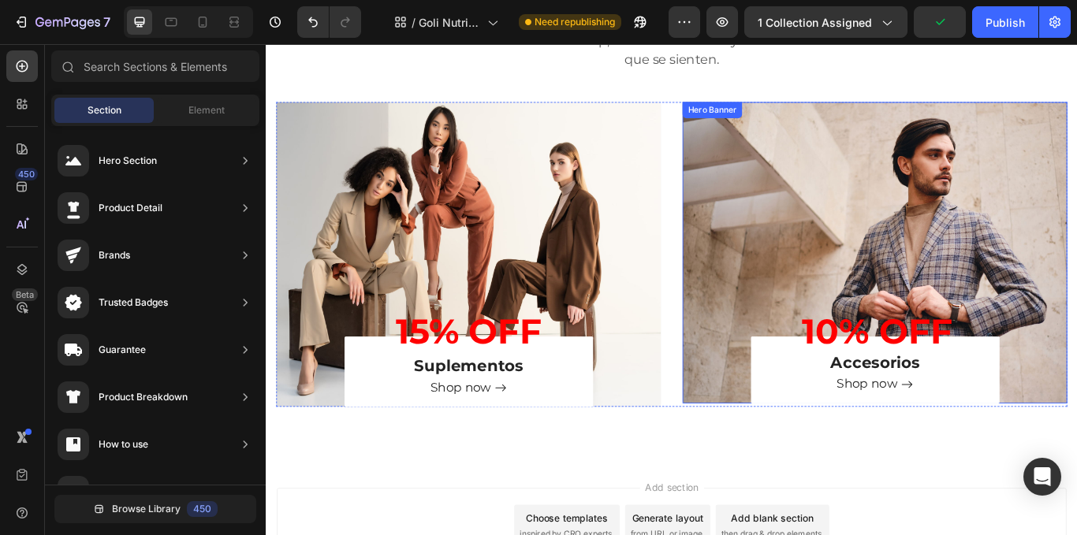
scroll to position [1266, 0]
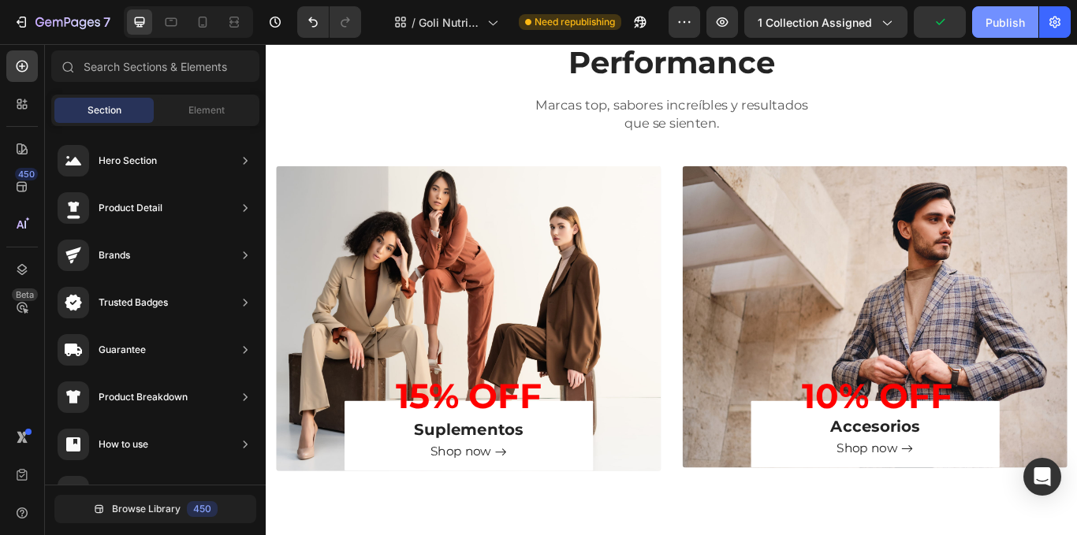
click at [1013, 32] on button "Publish" at bounding box center [1005, 22] width 66 height 32
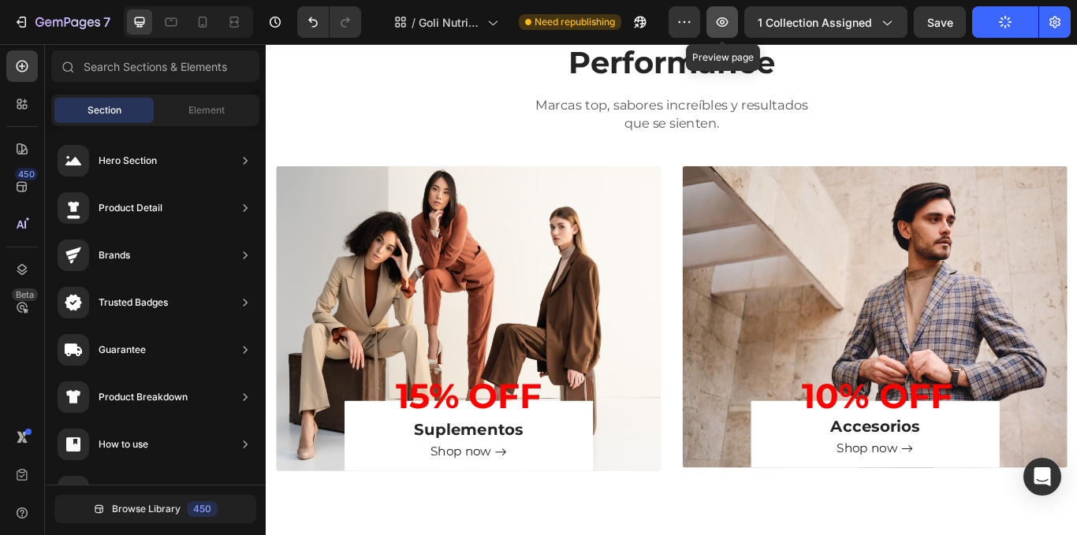
click at [729, 21] on icon "button" at bounding box center [723, 22] width 16 height 16
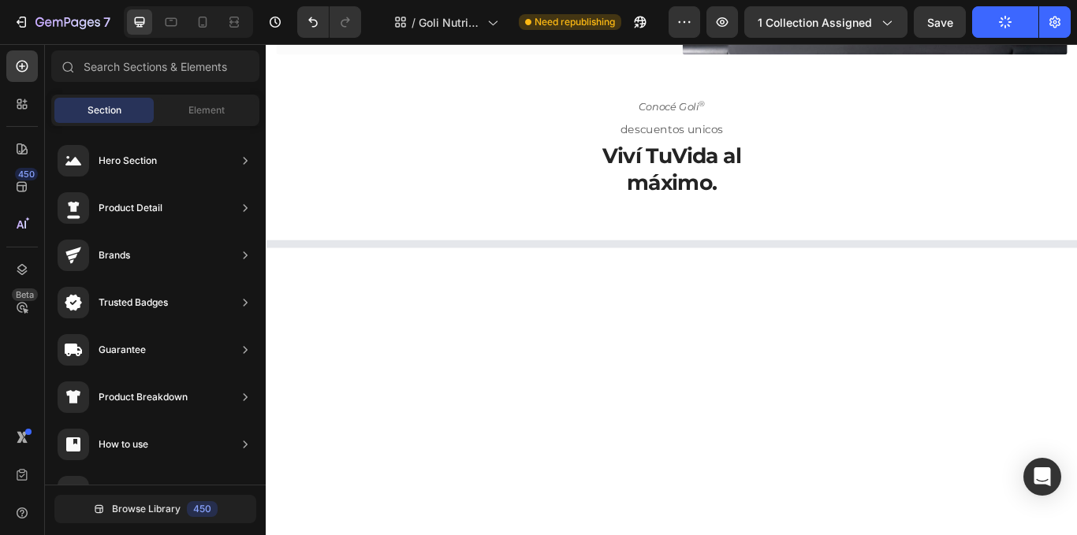
scroll to position [0, 0]
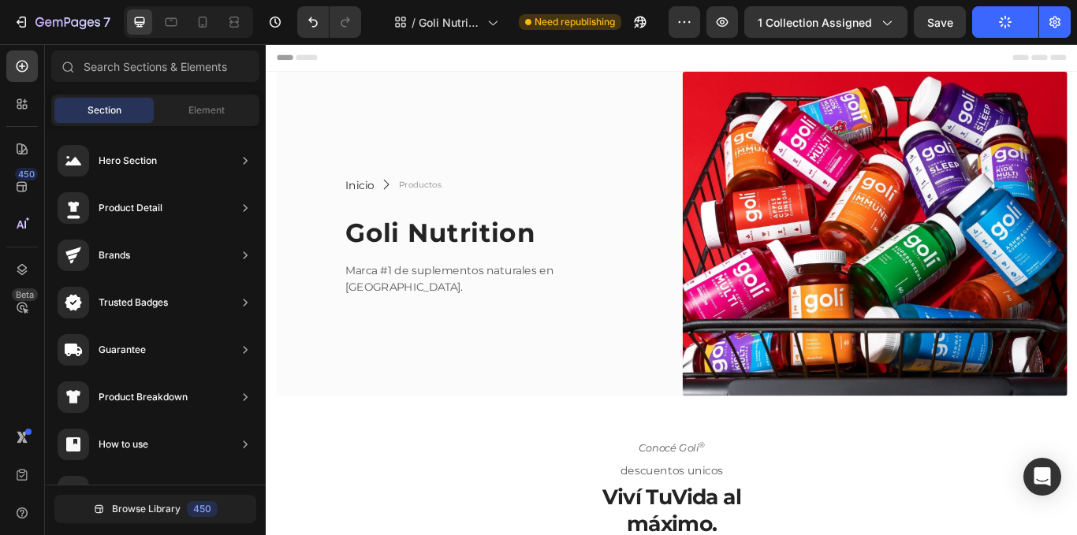
click at [954, 284] on img at bounding box center [976, 265] width 449 height 379
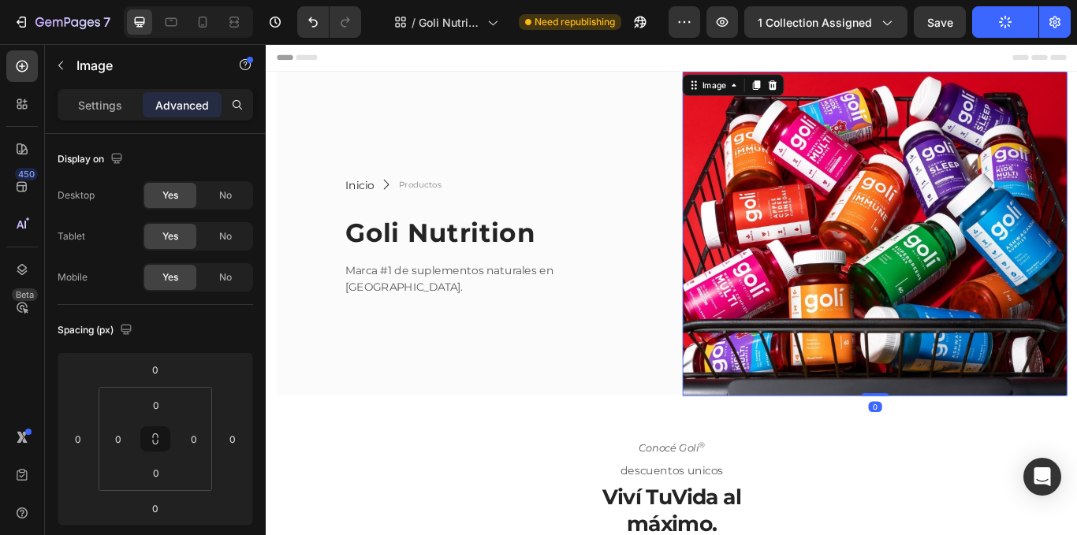
click at [954, 295] on img at bounding box center [976, 265] width 449 height 379
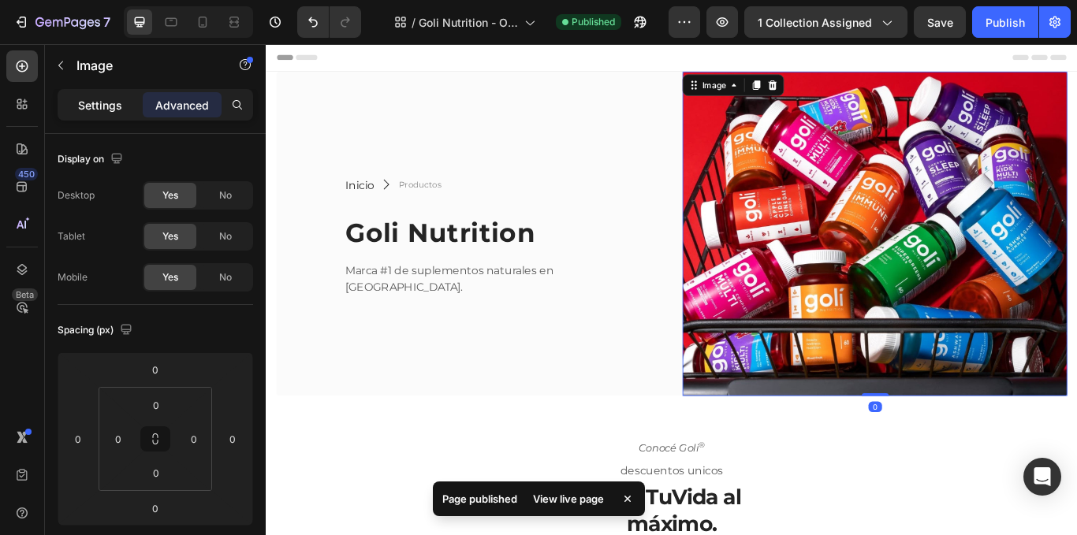
click at [132, 101] on div "Settings" at bounding box center [100, 104] width 79 height 25
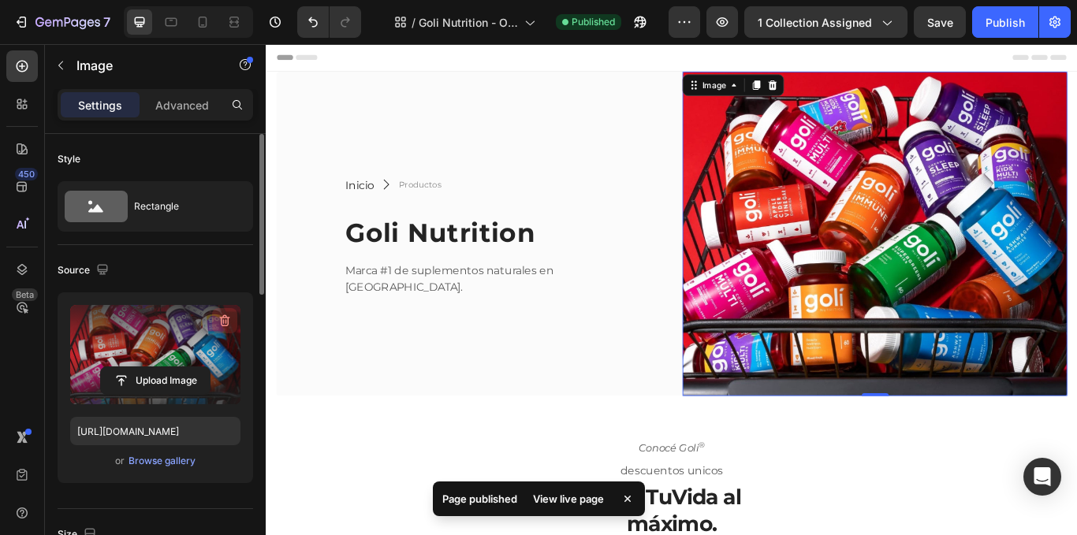
click at [222, 319] on icon "button" at bounding box center [225, 321] width 16 height 16
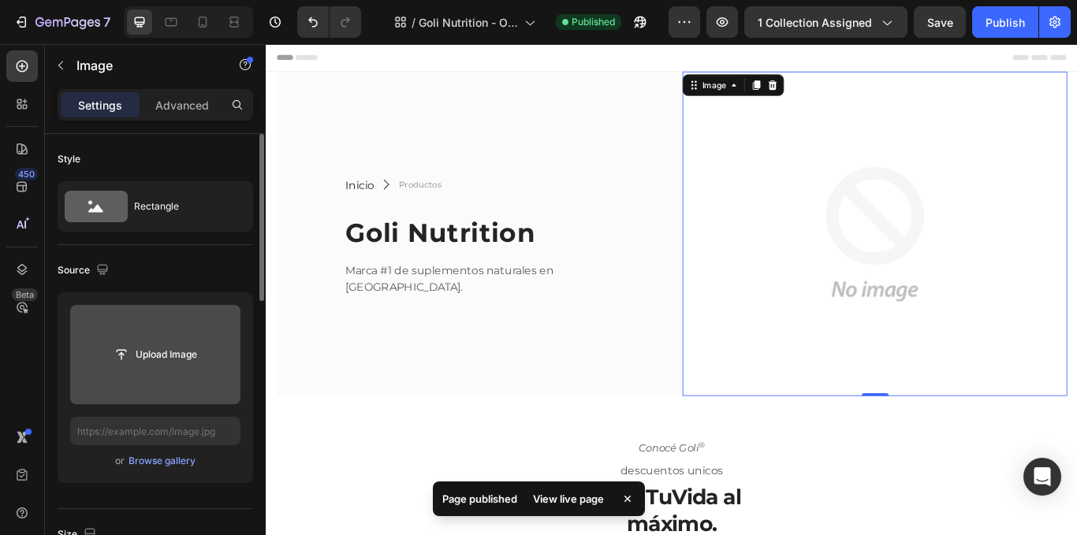
click at [162, 360] on input "file" at bounding box center [155, 354] width 109 height 27
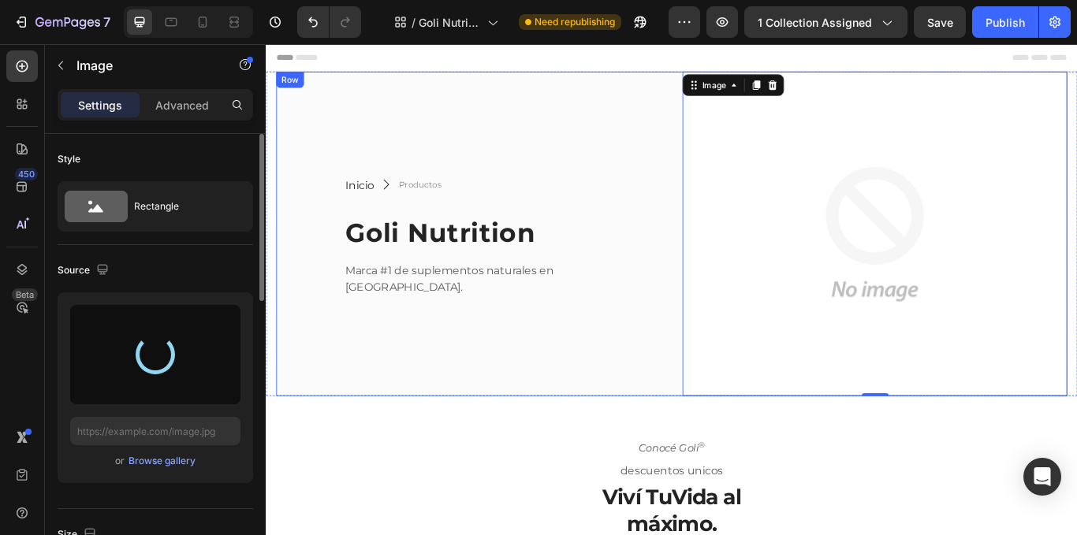
type input "https://cdn.shopify.com/s/files/1/0741/6463/3832/files/gempages_578102379048600…"
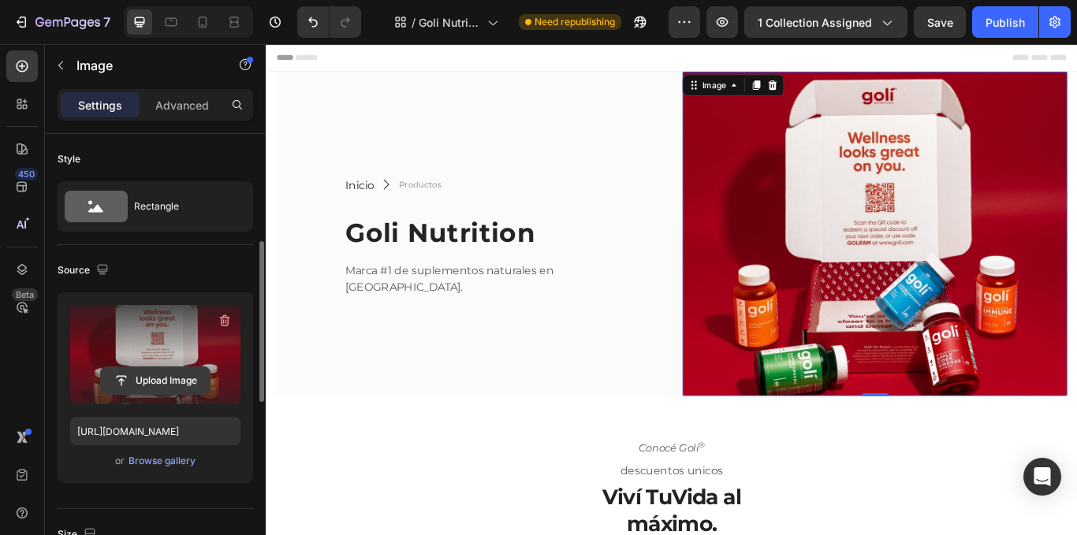
scroll to position [237, 0]
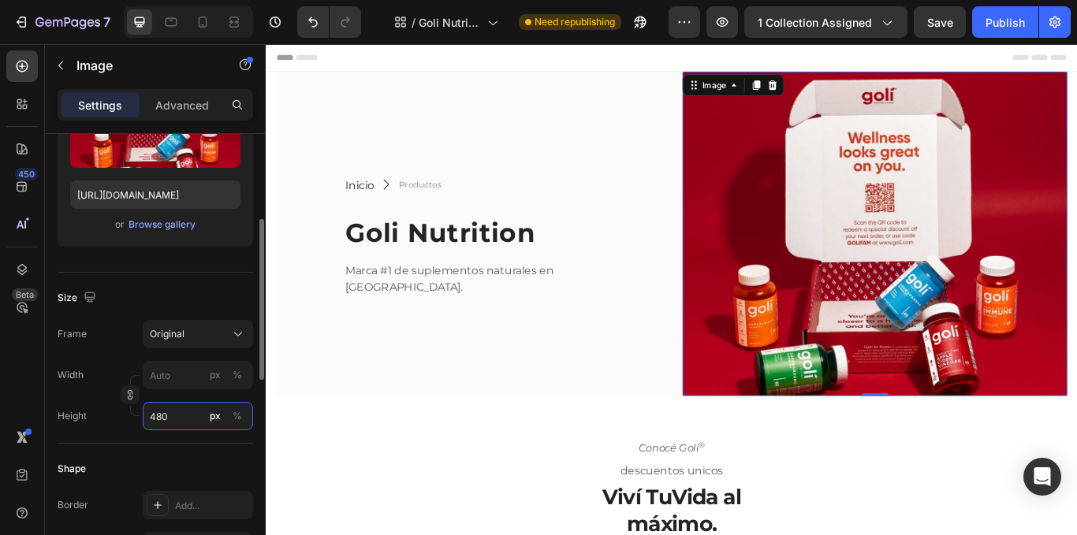
click at [173, 412] on input "480" at bounding box center [198, 416] width 110 height 28
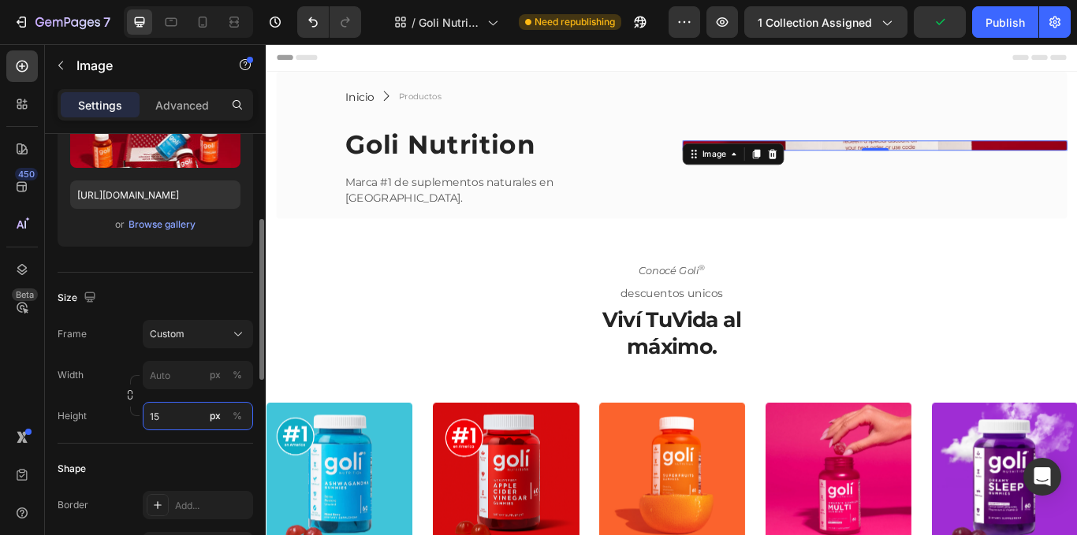
type input "1"
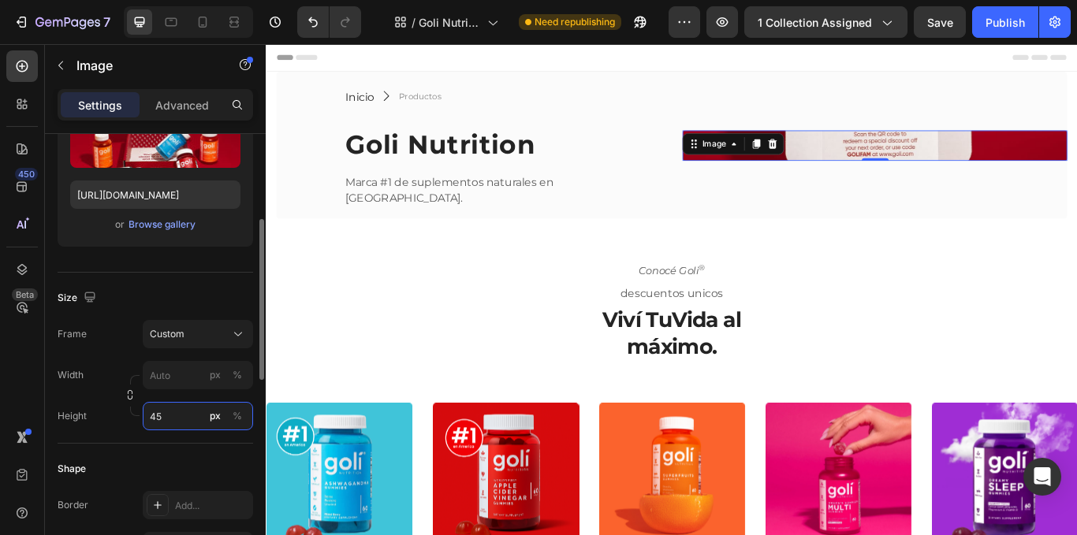
type input "4"
type input "480"
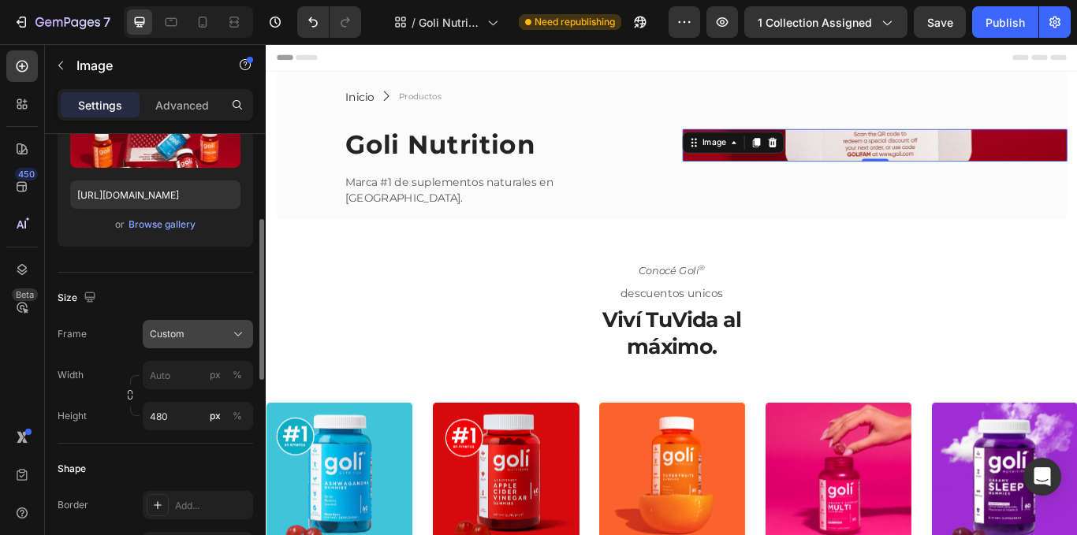
click at [166, 341] on div "Custom" at bounding box center [198, 335] width 96 height 16
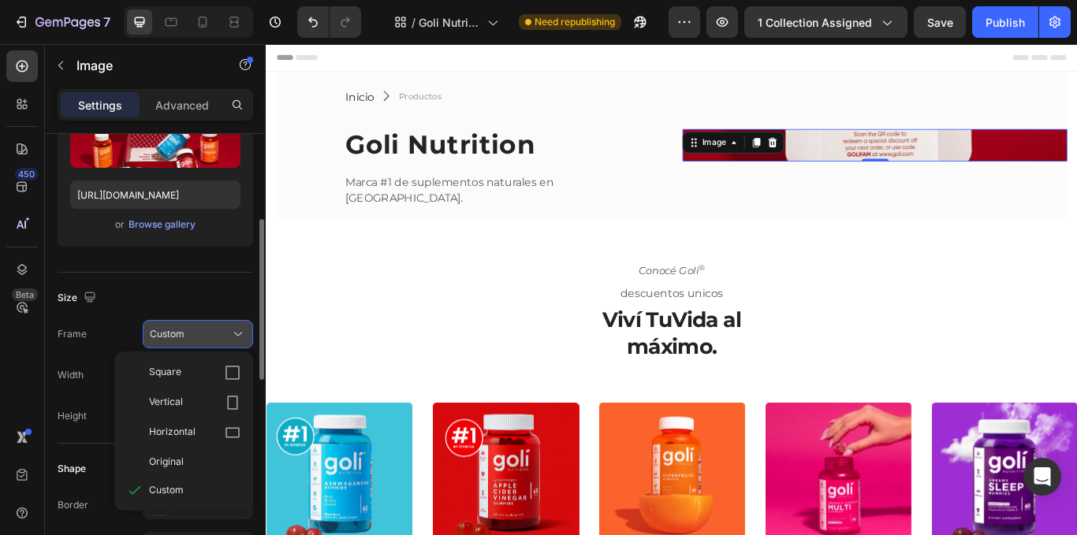
click at [181, 369] on div "Square" at bounding box center [194, 373] width 91 height 16
type input "48"
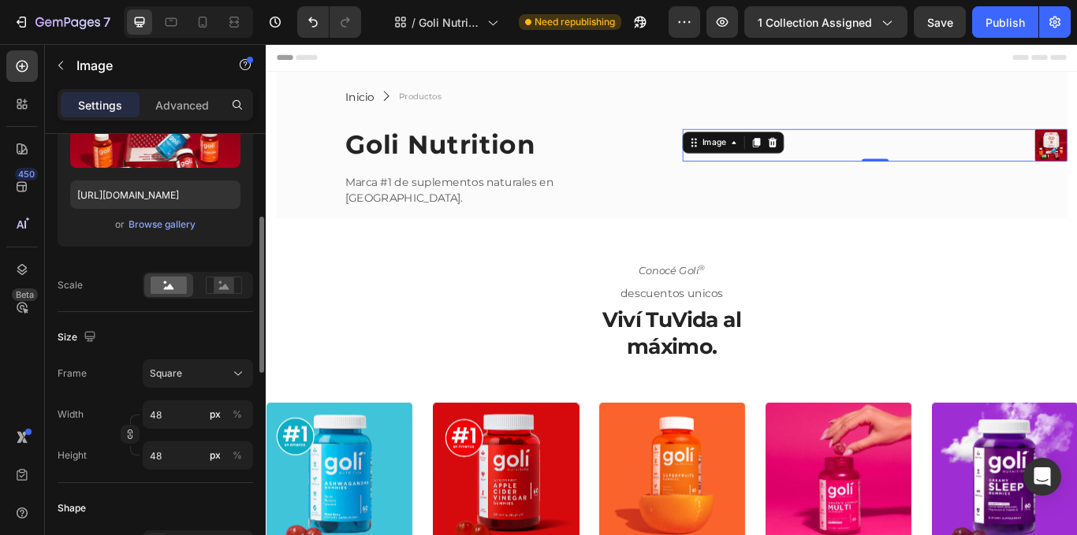
click at [164, 474] on div "Size Frame Square Width 48 px % Height 48 px %" at bounding box center [156, 397] width 196 height 171
click at [164, 461] on input "48" at bounding box center [198, 456] width 110 height 28
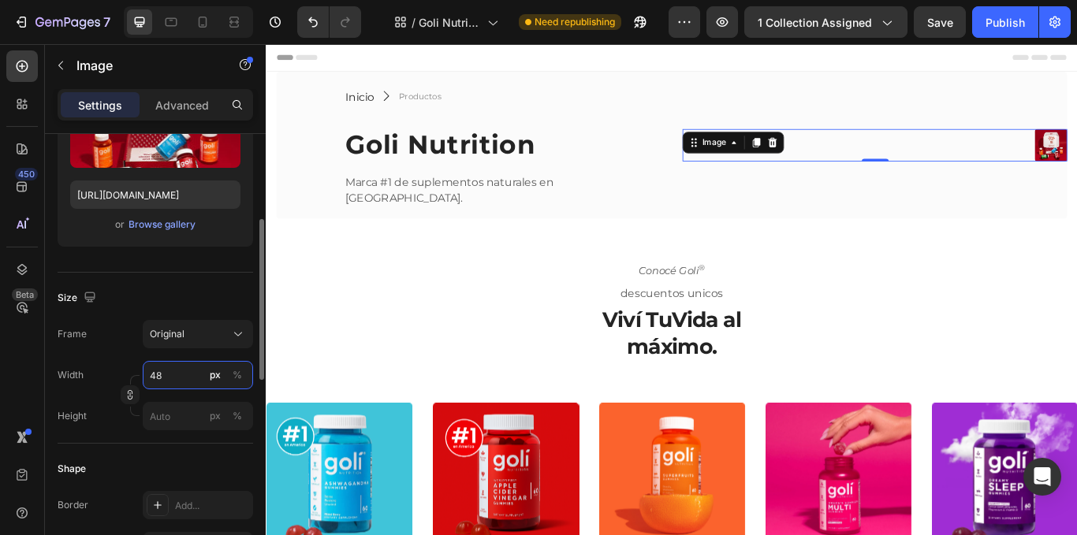
click at [164, 404] on div "Width 48 px % Height px %" at bounding box center [156, 395] width 196 height 69
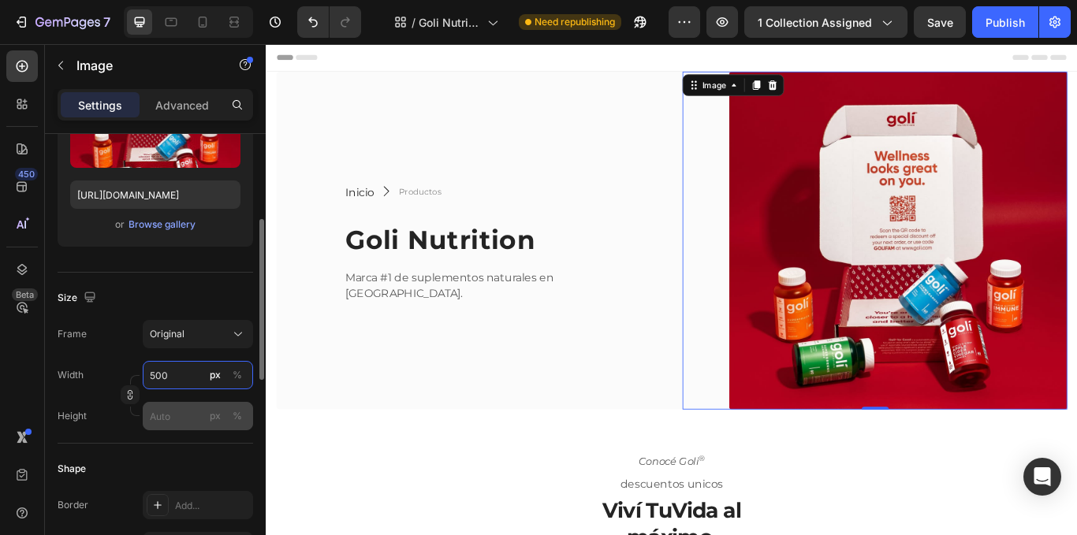
type input "500"
click at [153, 421] on input "px %" at bounding box center [198, 416] width 110 height 28
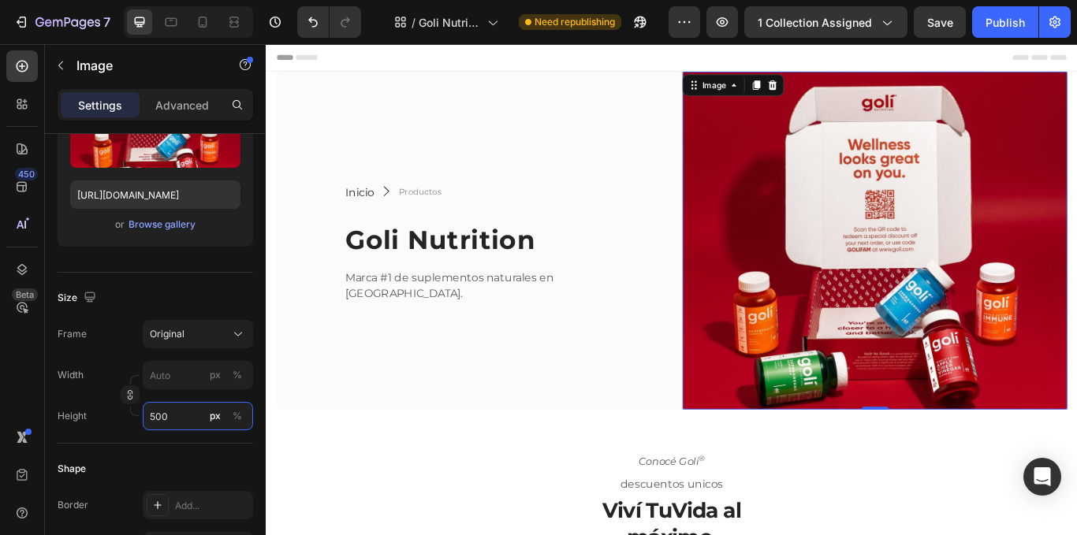
type input "500"
click at [0, 338] on div "450 Beta" at bounding box center [22, 289] width 45 height 491
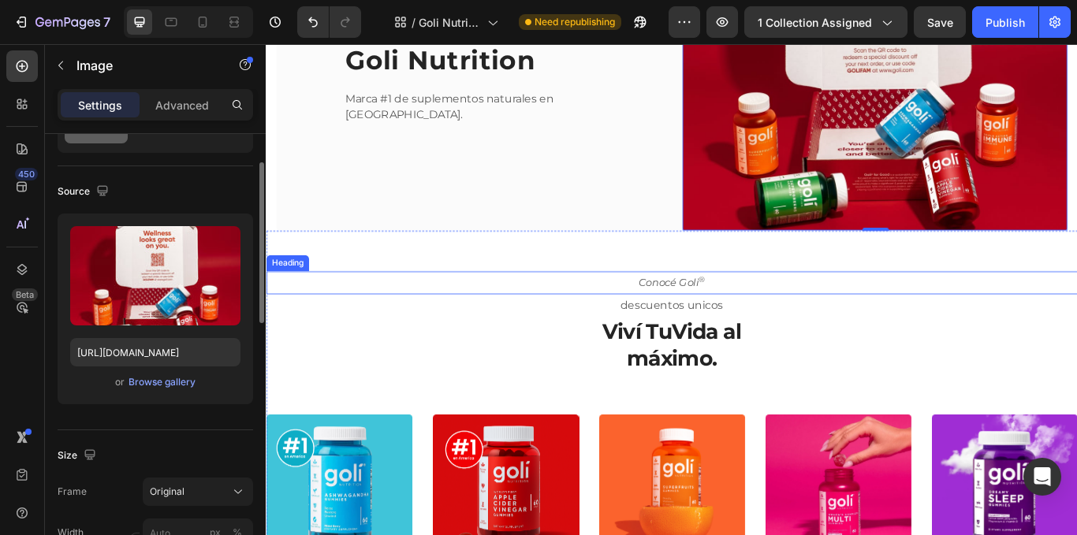
scroll to position [158, 0]
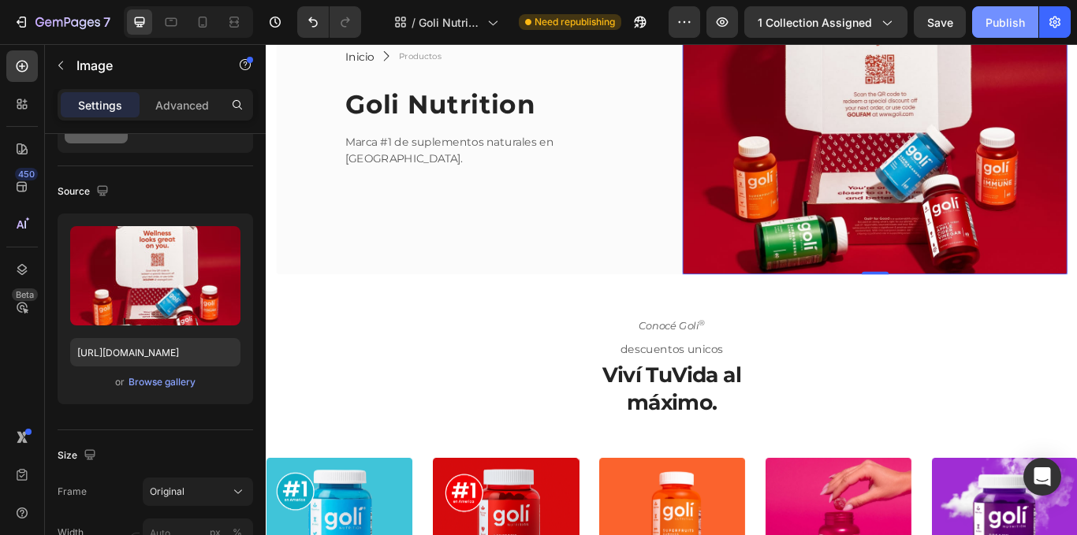
click at [987, 20] on div "Publish" at bounding box center [1005, 22] width 39 height 17
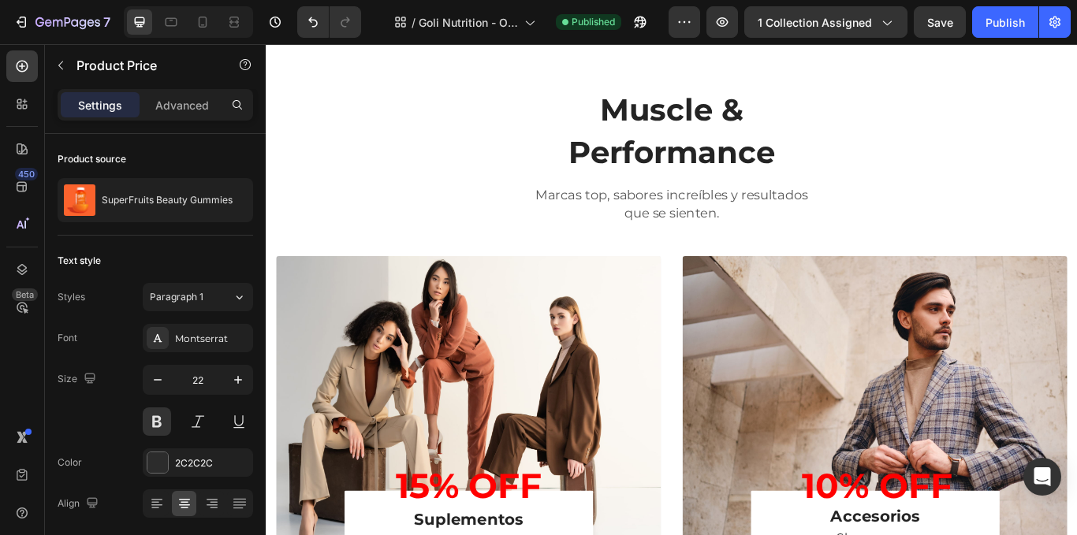
scroll to position [517, 0]
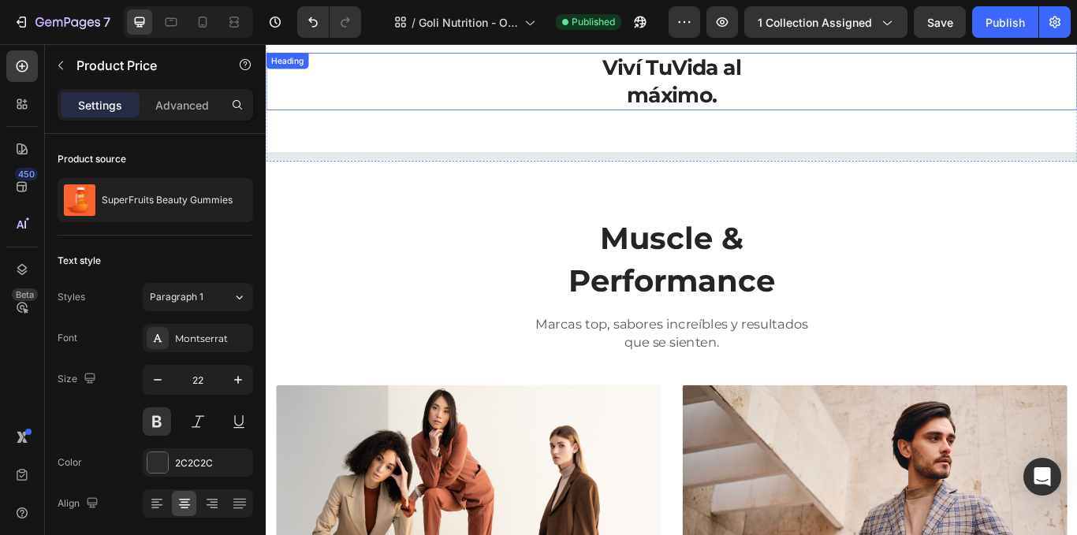
click at [710, 90] on strong "máximo." at bounding box center [738, 103] width 105 height 30
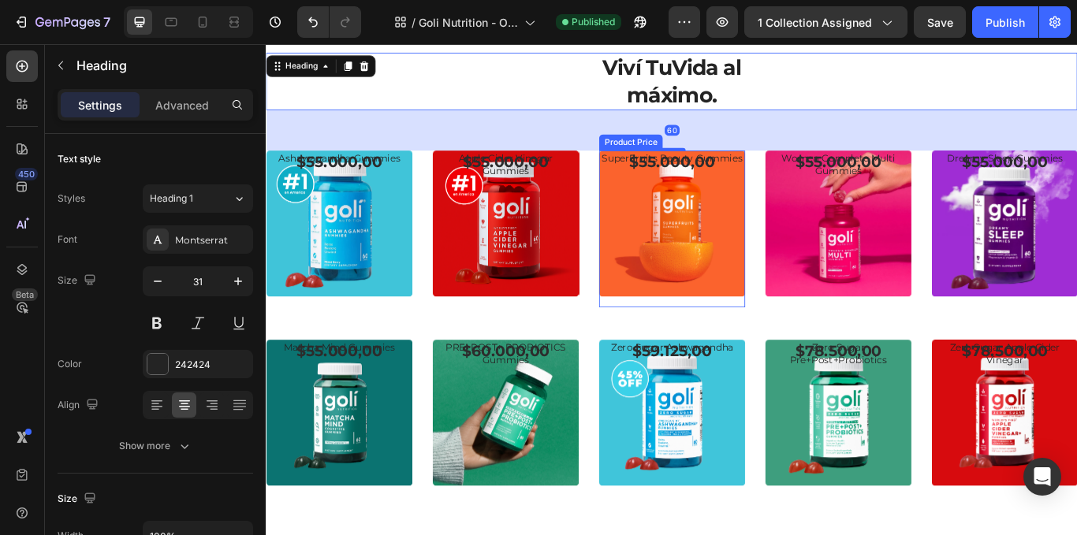
click at [436, 289] on img at bounding box center [351, 254] width 170 height 170
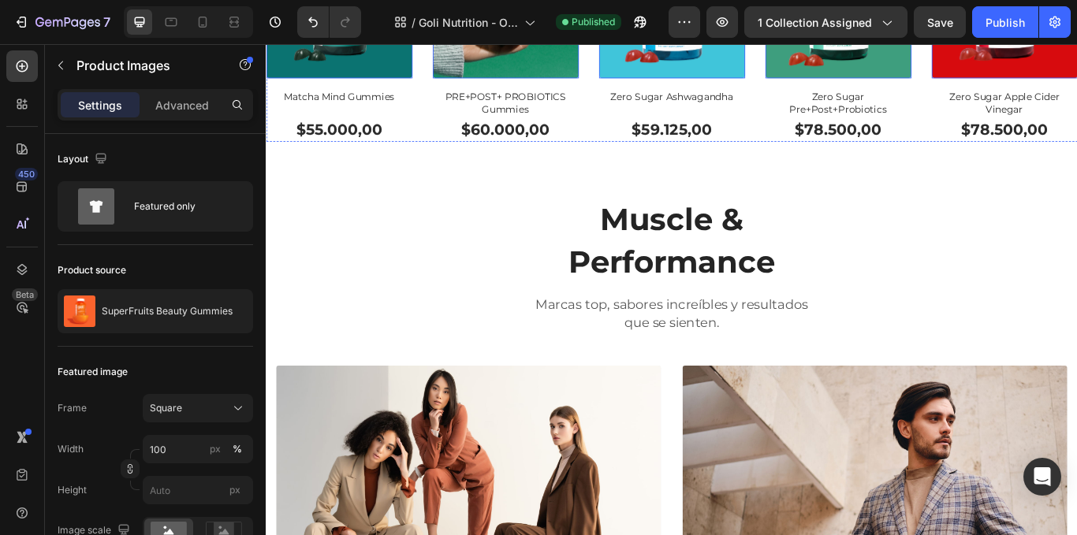
scroll to position [1069, 0]
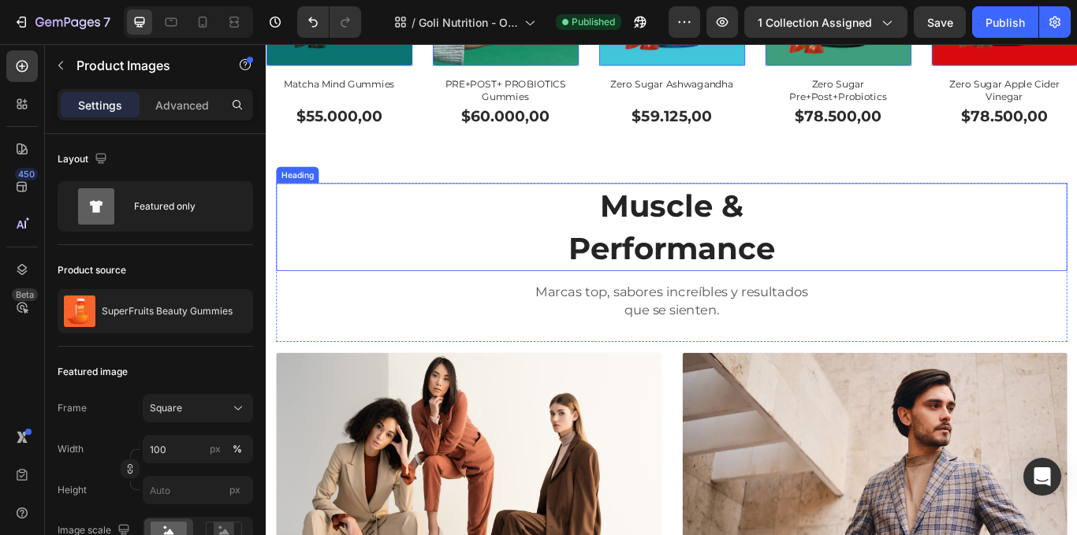
click at [704, 246] on span "Muscle &" at bounding box center [739, 232] width 168 height 43
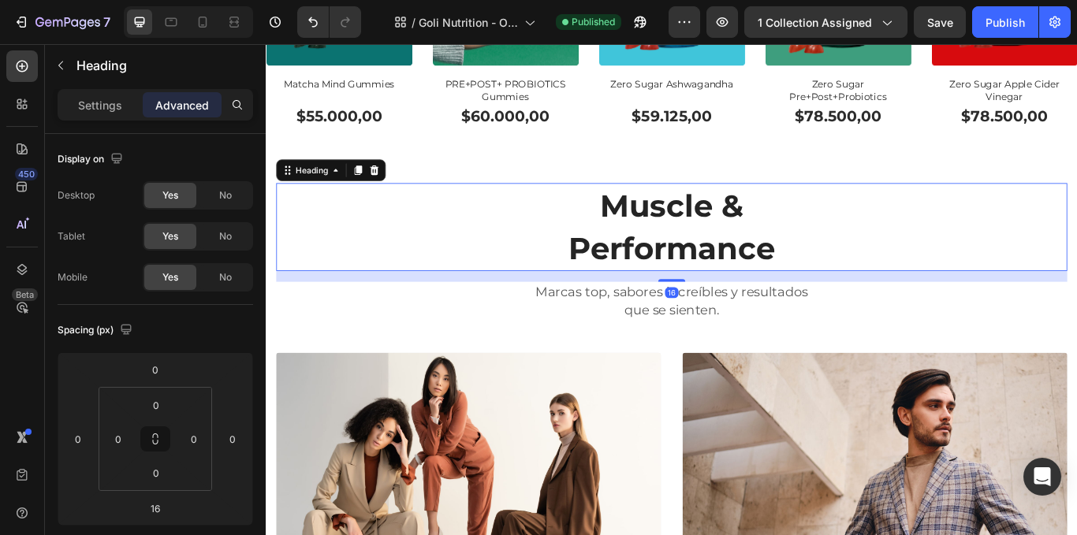
click at [608, 229] on h2 "Muscle & Performance" at bounding box center [739, 258] width 923 height 103
click at [84, 103] on p "Settings" at bounding box center [100, 105] width 44 height 17
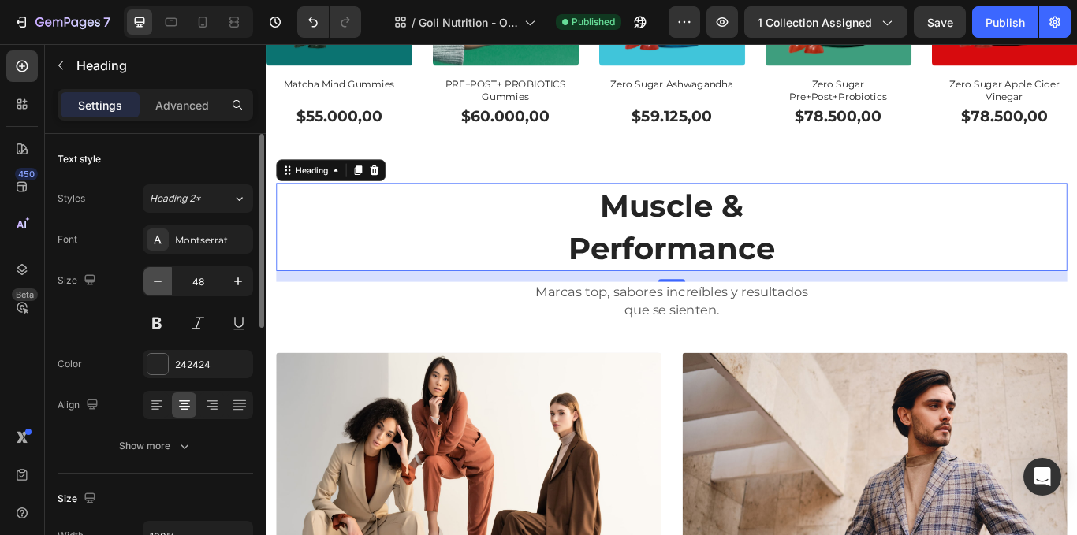
click at [165, 278] on icon "button" at bounding box center [158, 282] width 16 height 16
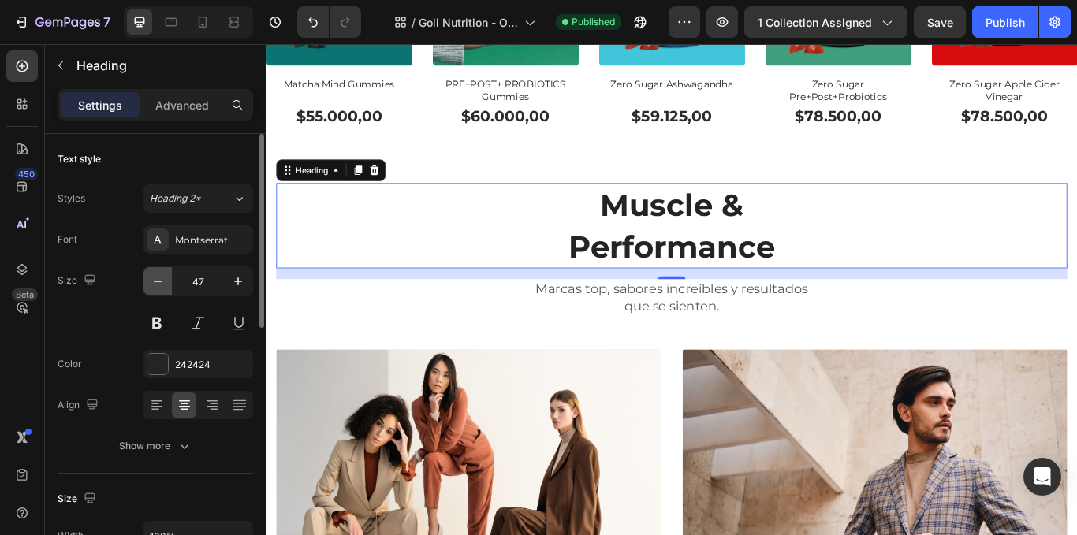
click at [165, 278] on icon "button" at bounding box center [158, 282] width 16 height 16
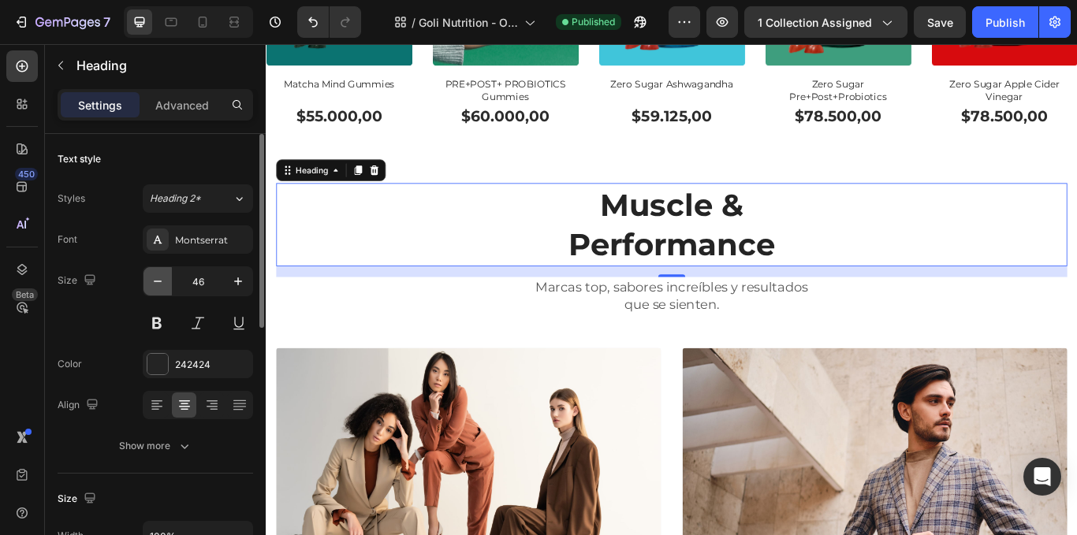
click at [165, 278] on icon "button" at bounding box center [158, 282] width 16 height 16
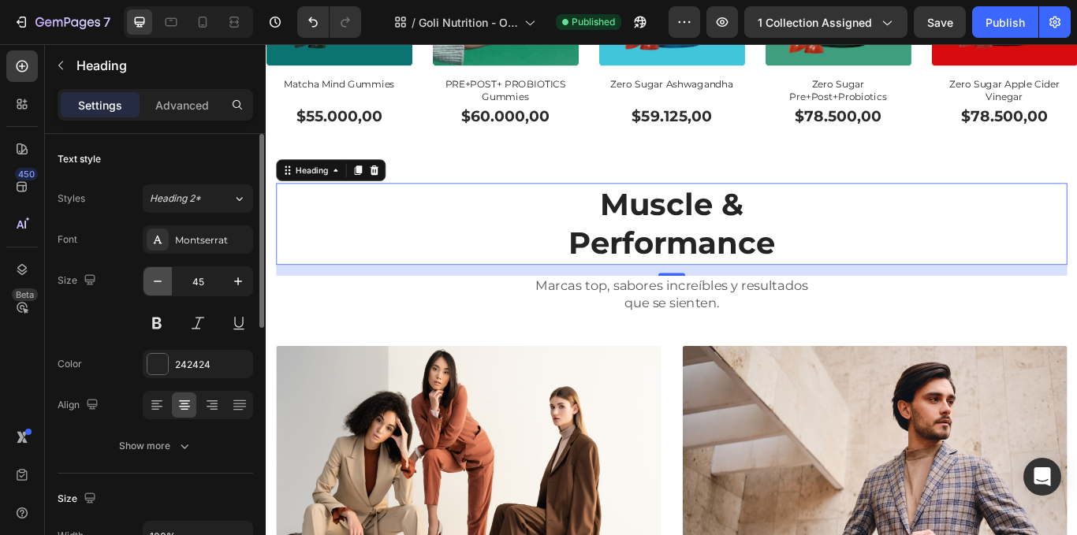
click at [165, 278] on icon "button" at bounding box center [158, 282] width 16 height 16
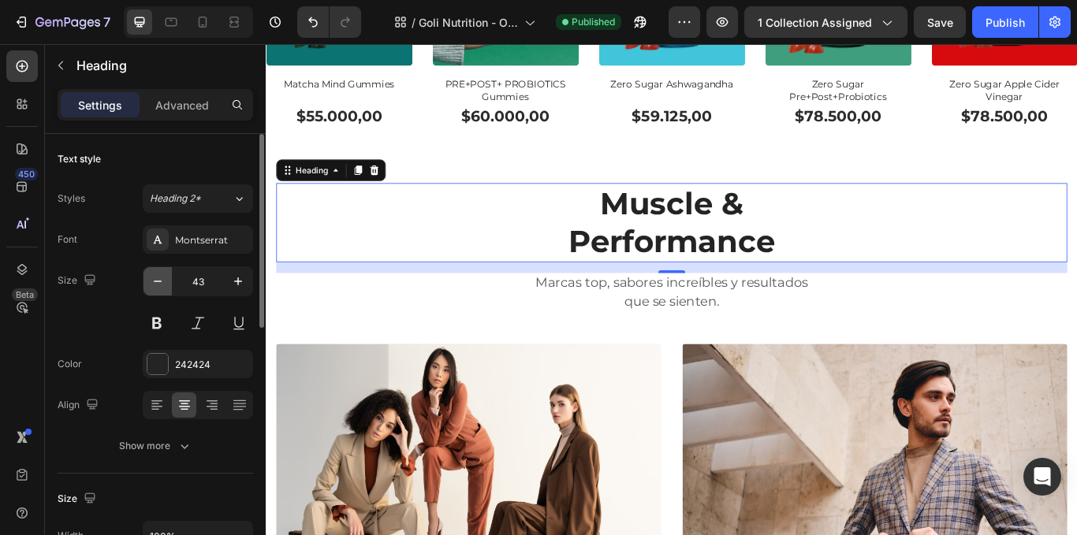
click at [165, 278] on icon "button" at bounding box center [158, 282] width 16 height 16
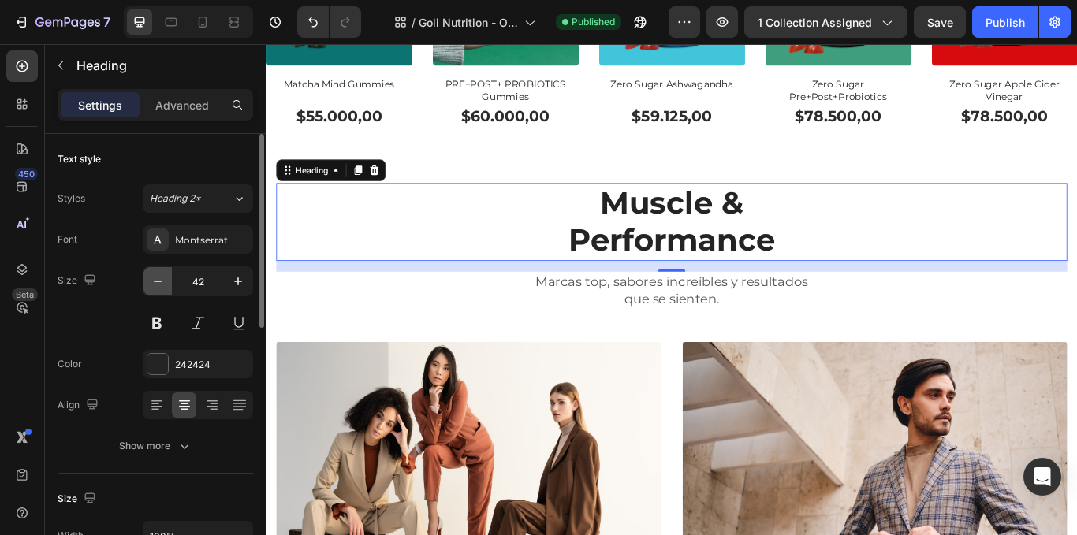
click at [165, 278] on icon "button" at bounding box center [158, 282] width 16 height 16
type input "40"
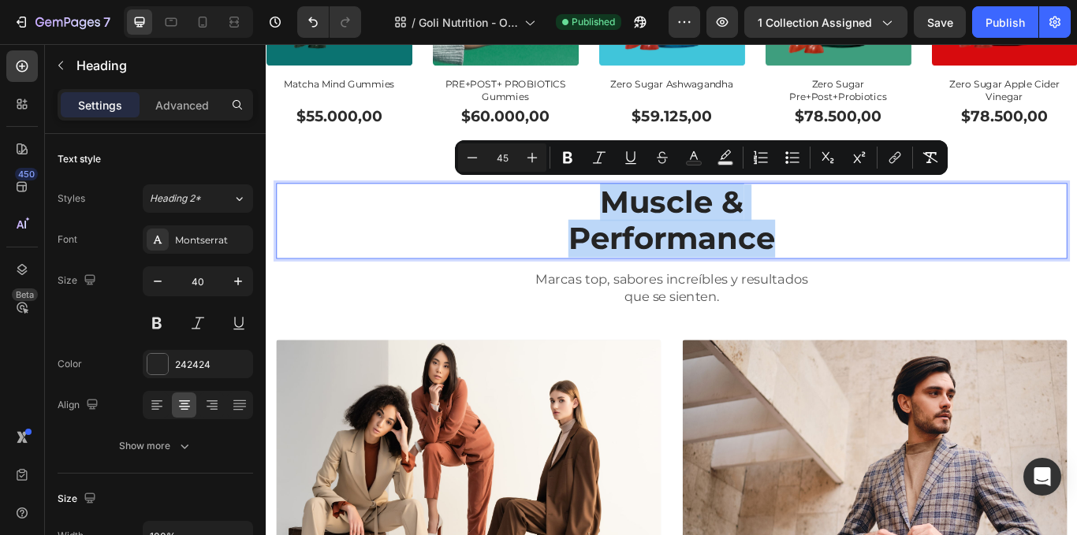
drag, startPoint x: 654, startPoint y: 224, endPoint x: 870, endPoint y: 269, distance: 220.7
click at [870, 269] on p "Muscle & Performance" at bounding box center [739, 250] width 920 height 85
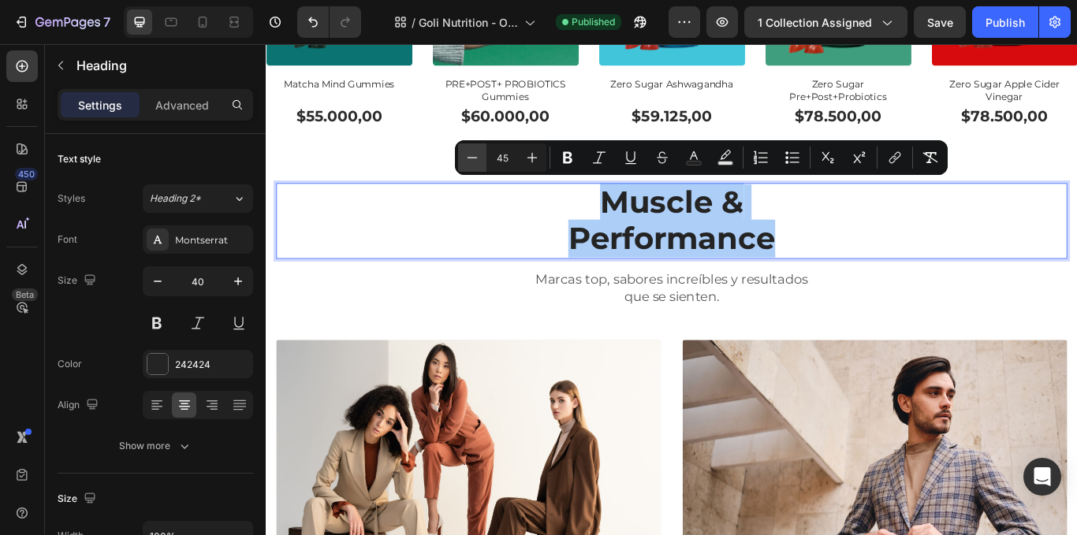
click at [469, 163] on icon "Editor contextual toolbar" at bounding box center [473, 158] width 16 height 16
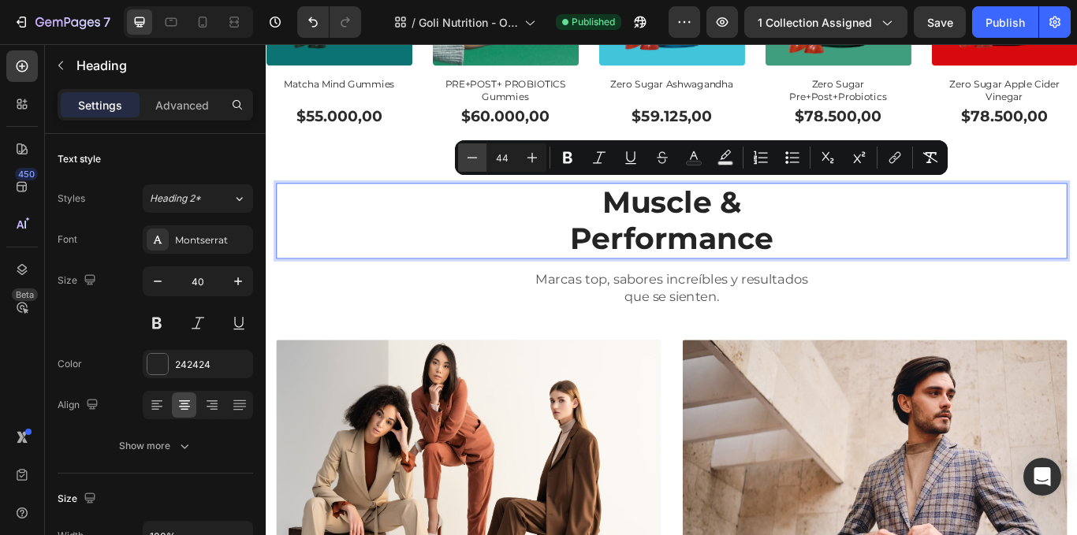
click at [469, 163] on icon "Editor contextual toolbar" at bounding box center [473, 158] width 16 height 16
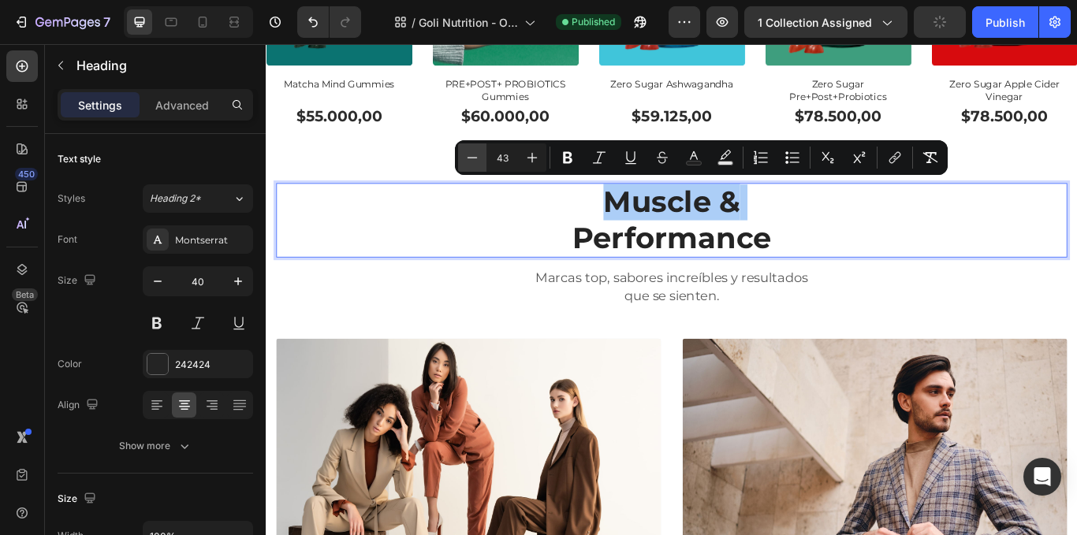
click at [469, 163] on icon "Editor contextual toolbar" at bounding box center [473, 158] width 16 height 16
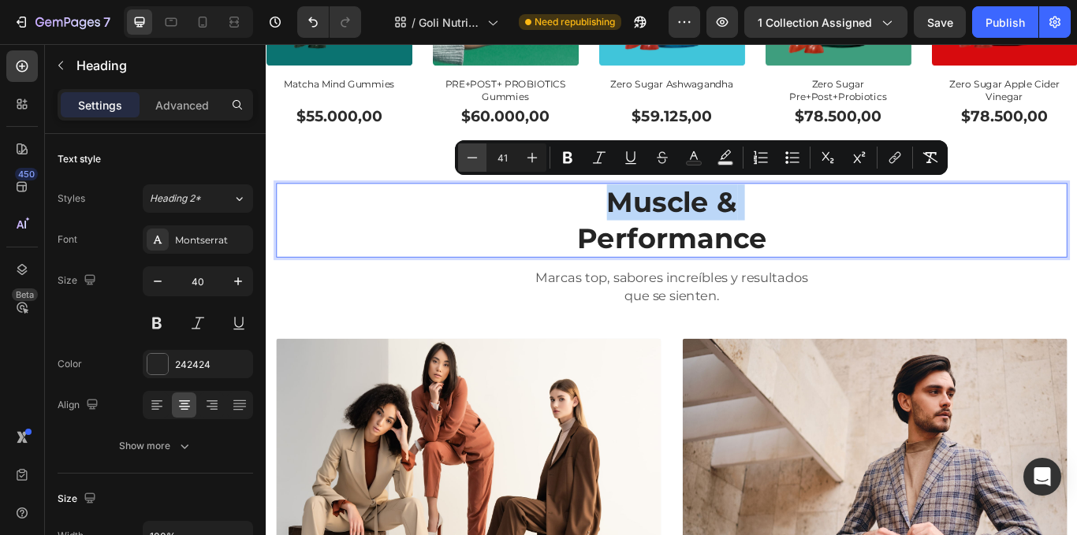
type input "40"
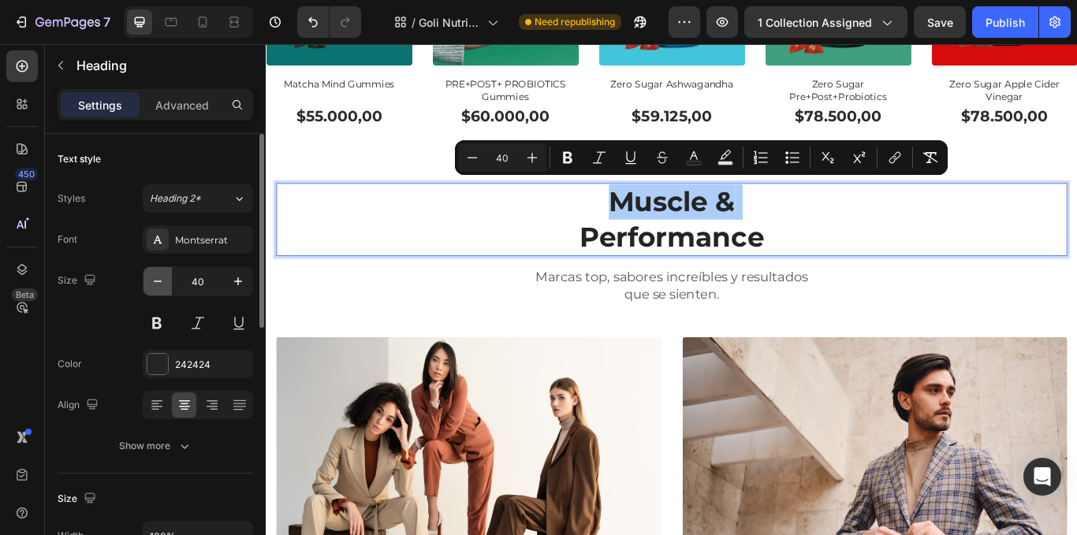
click at [170, 289] on button "button" at bounding box center [158, 281] width 28 height 28
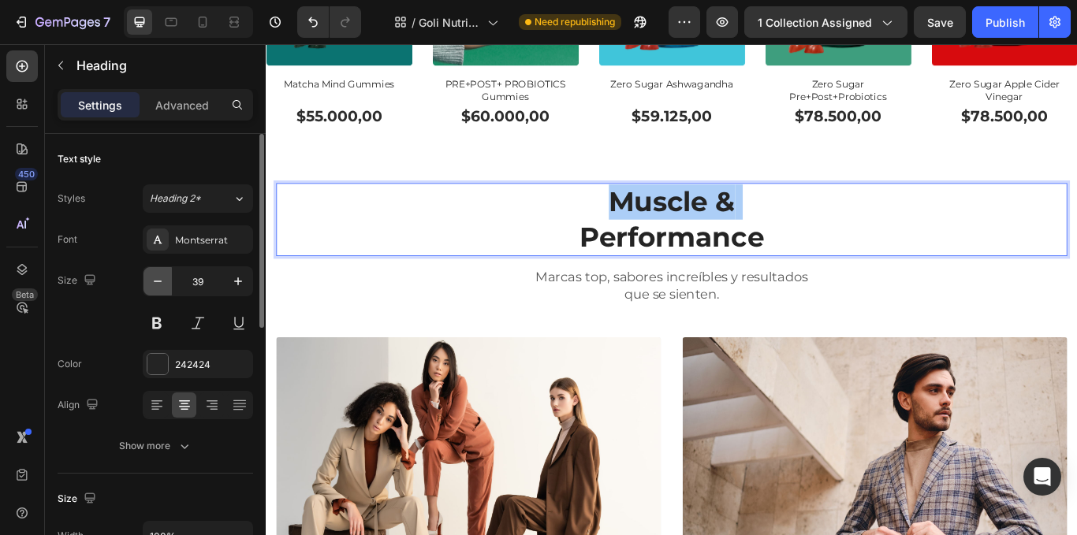
click at [169, 288] on button "button" at bounding box center [158, 281] width 28 height 28
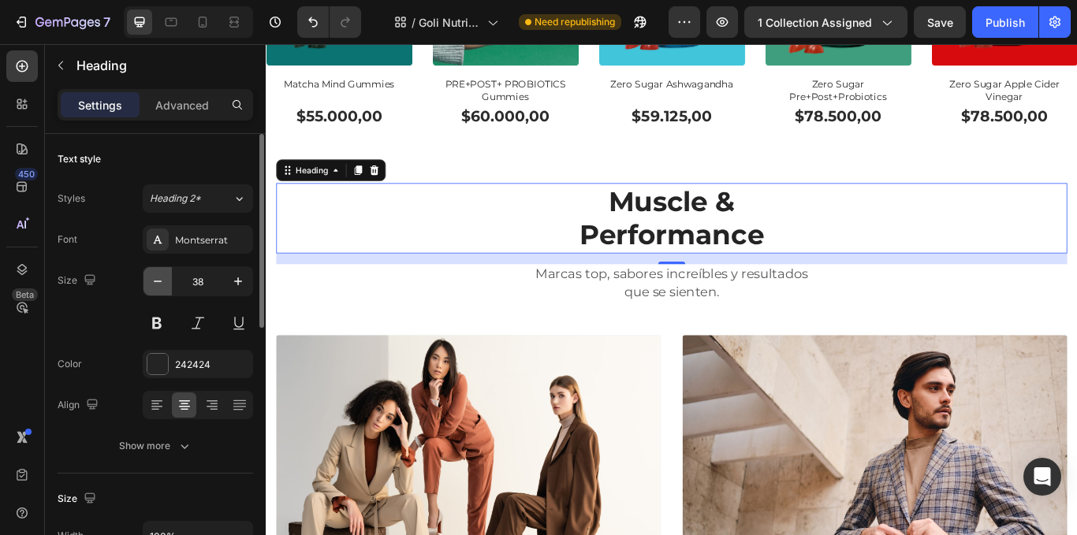
click at [169, 288] on button "button" at bounding box center [158, 281] width 28 height 28
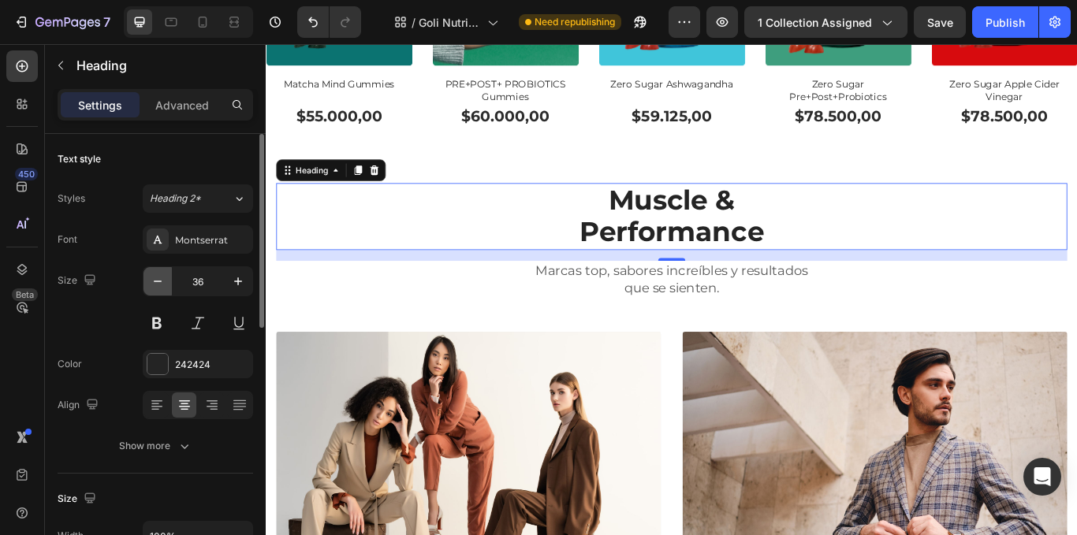
click at [169, 288] on button "button" at bounding box center [158, 281] width 28 height 28
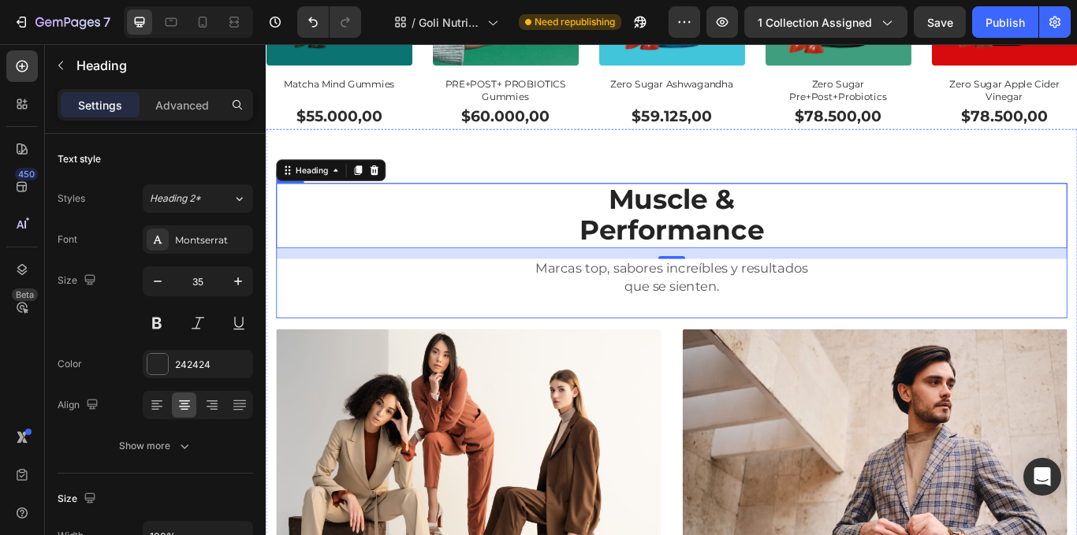
type input "34"
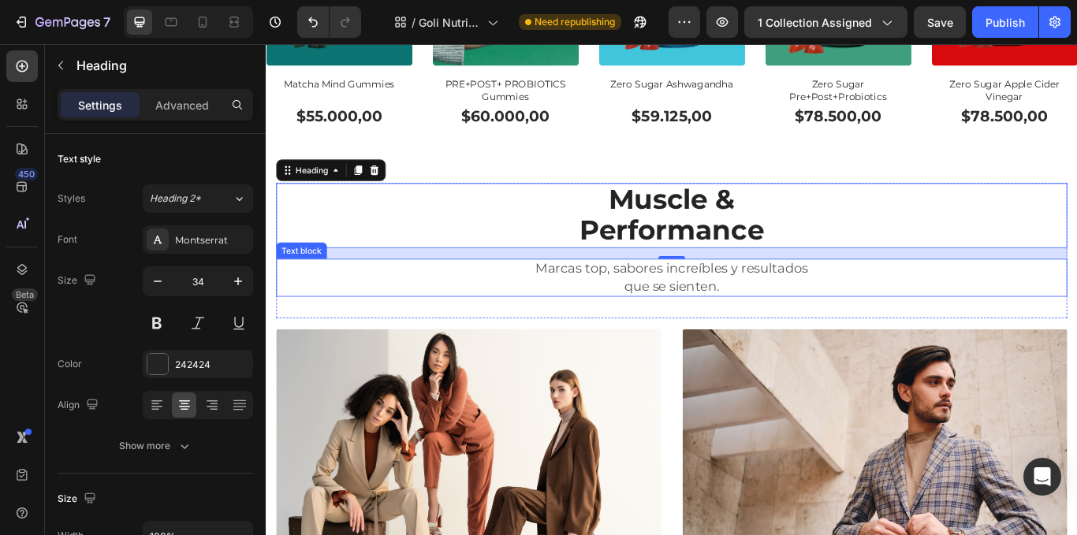
click at [844, 308] on span "Marcas top, sabores increíbles y resultados" at bounding box center [739, 306] width 318 height 18
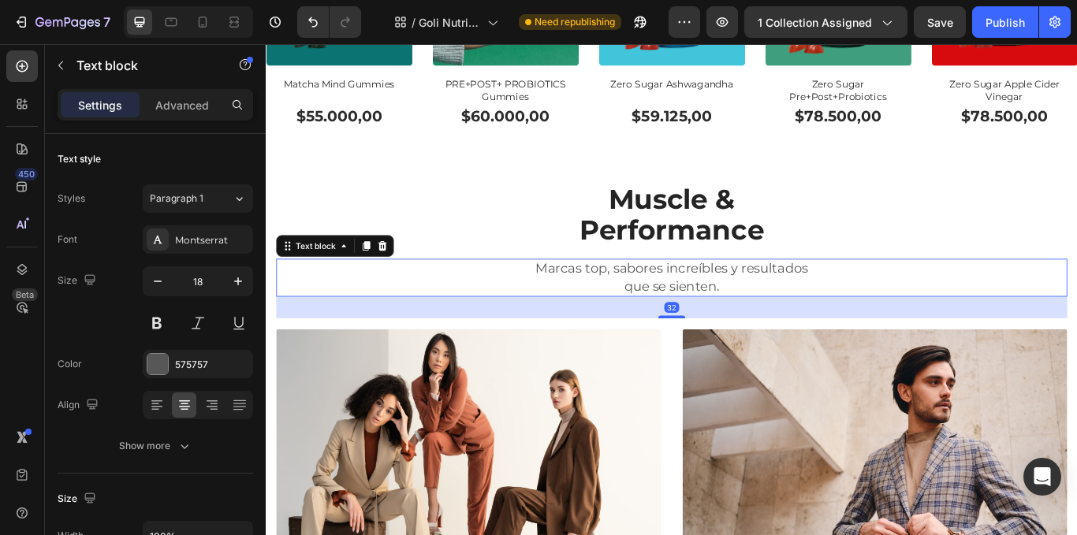
click at [715, 297] on span "Marcas top, sabores increíbles y resultados" at bounding box center [739, 306] width 318 height 18
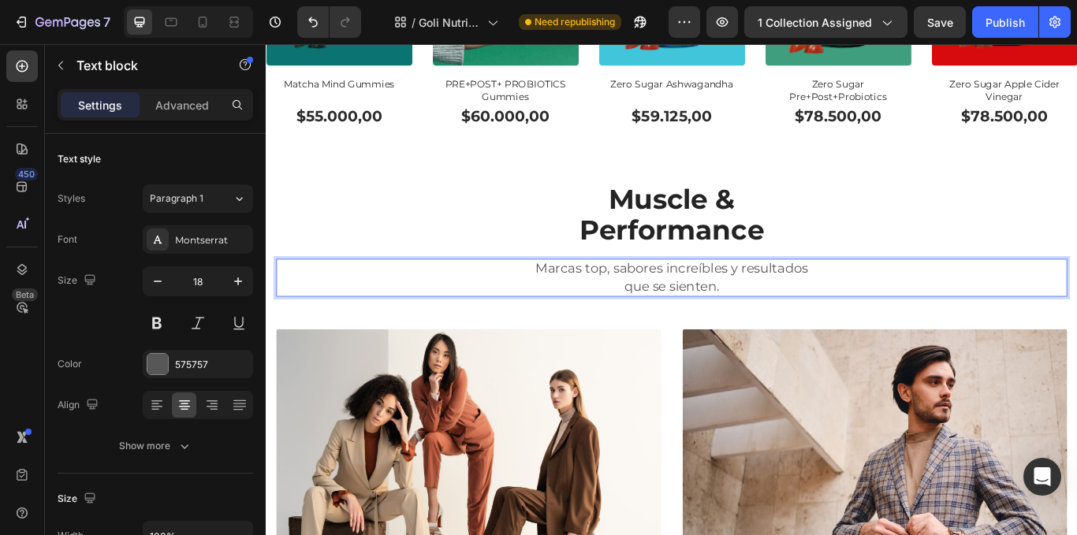
click at [685, 318] on span "que se sienten." at bounding box center [739, 327] width 111 height 18
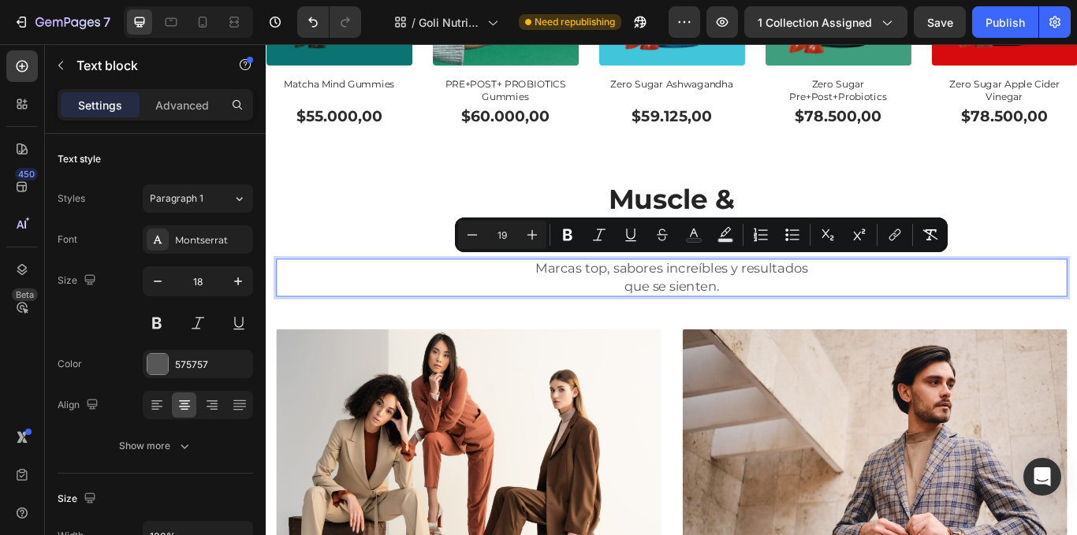
drag, startPoint x: 570, startPoint y: 302, endPoint x: 804, endPoint y: 318, distance: 234.8
click at [804, 318] on div "Marcas top, sabores increíbles y resultados que se sienten." at bounding box center [739, 317] width 923 height 44
click at [476, 243] on button "Minus" at bounding box center [472, 235] width 28 height 28
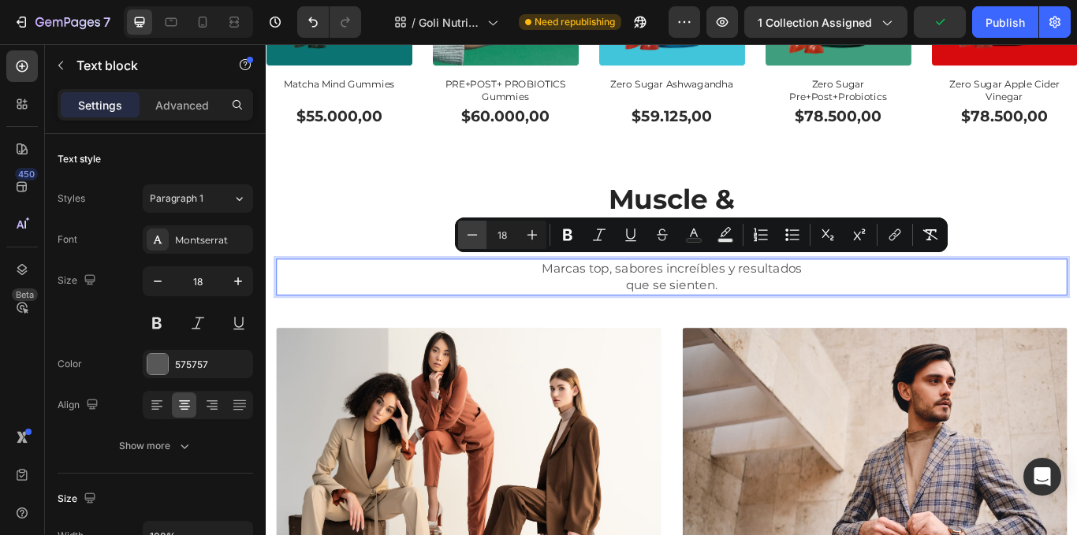
click at [476, 243] on button "Minus" at bounding box center [472, 235] width 28 height 28
type input "17"
click at [167, 280] on button "button" at bounding box center [158, 281] width 28 height 28
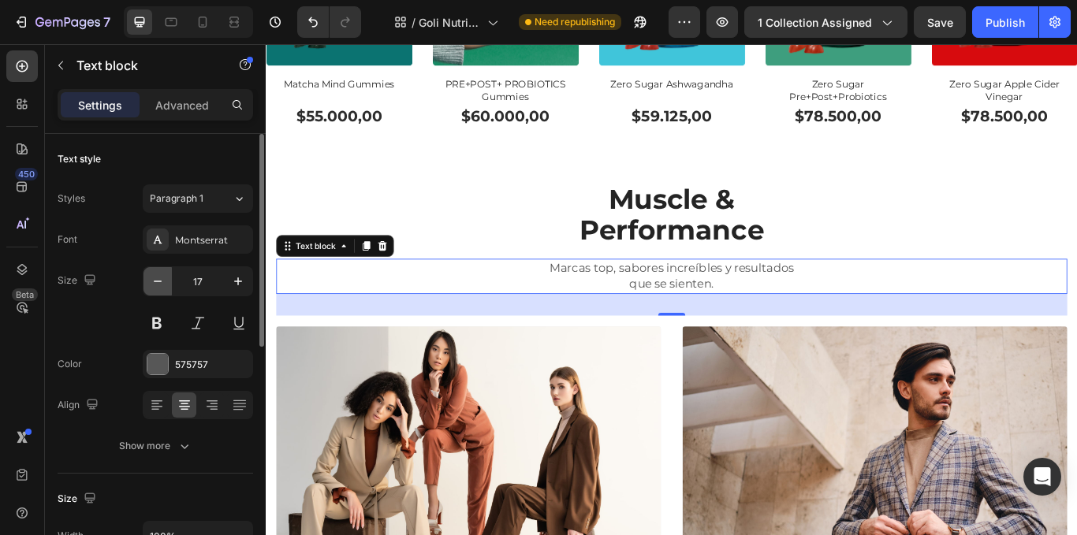
click at [165, 282] on icon "button" at bounding box center [158, 282] width 16 height 16
type input "16"
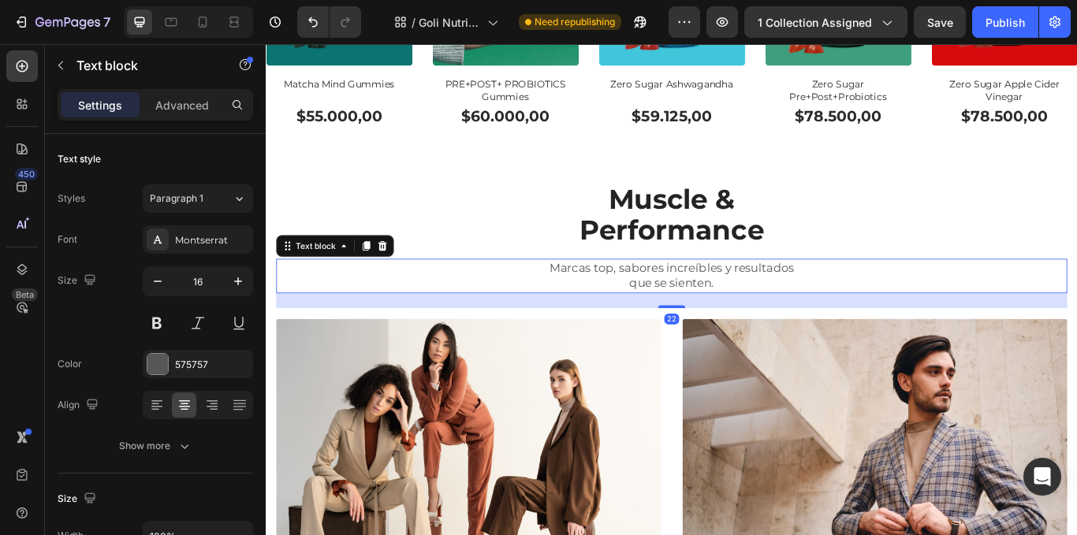
drag, startPoint x: 737, startPoint y: 355, endPoint x: 751, endPoint y: 347, distance: 15.6
click at [751, 347] on div "⁠⁠⁠⁠⁠⁠⁠ Muscle & Performance Heading Marcas top, sabores increíbles y resultado…" at bounding box center [739, 464] width 923 height 515
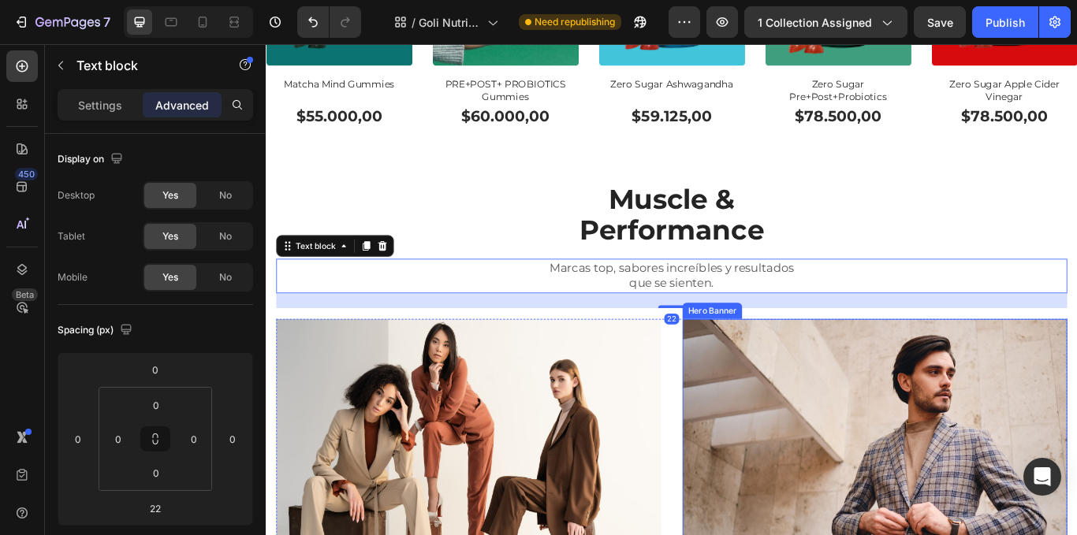
click at [812, 358] on div "⁠⁠⁠⁠⁠⁠⁠ Muscle & Performance Heading Marcas top, sabores increíbles y resultado…" at bounding box center [739, 464] width 923 height 515
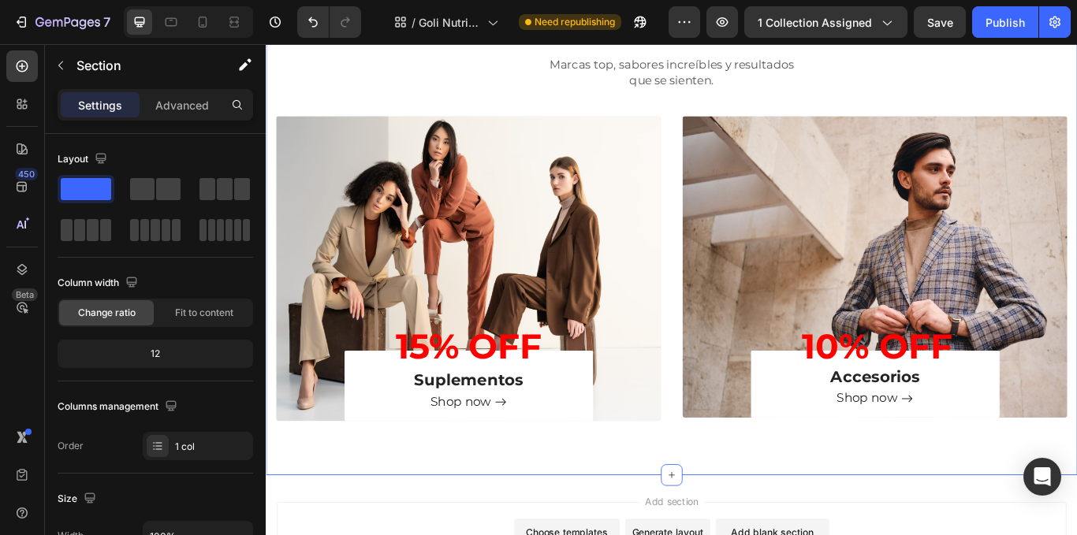
scroll to position [1300, 0]
click at [1023, 26] on div "Publish" at bounding box center [1005, 22] width 39 height 17
click at [173, 28] on icon at bounding box center [171, 22] width 16 height 16
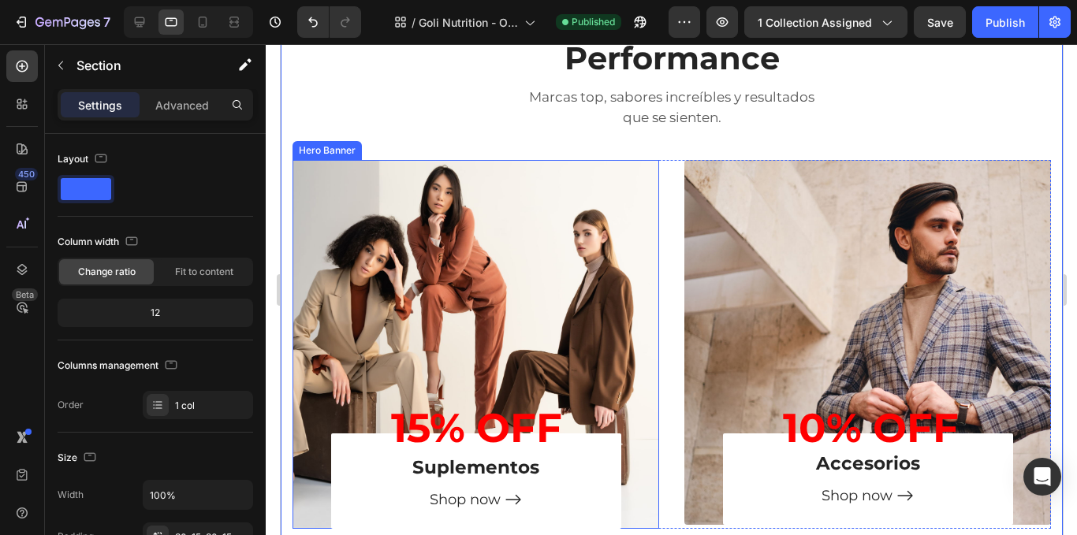
scroll to position [1200, 0]
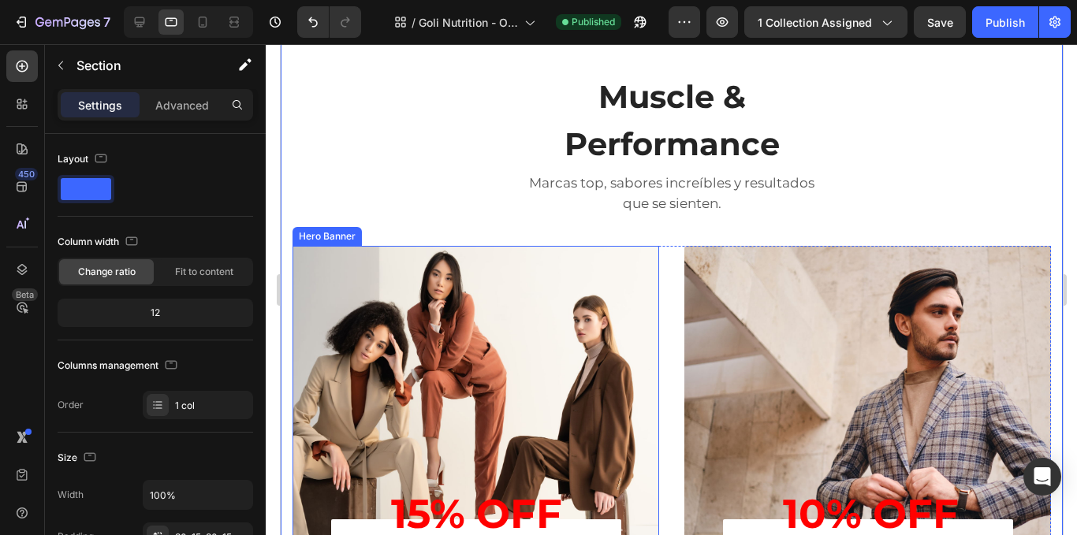
click at [632, 246] on div "15% OFF Heading Suplementos Heading Shop now Button Row" at bounding box center [475, 430] width 367 height 369
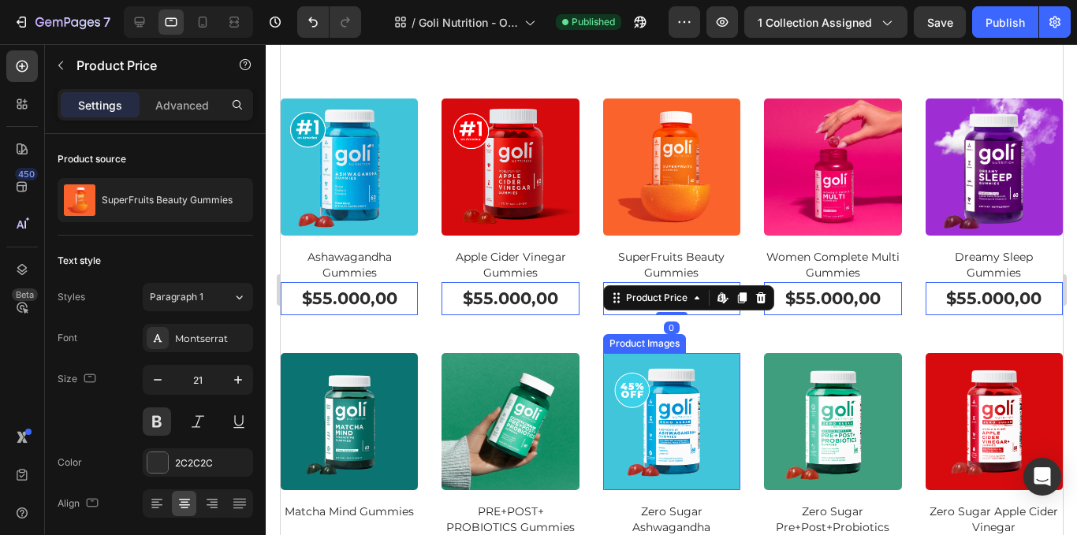
scroll to position [892, 0]
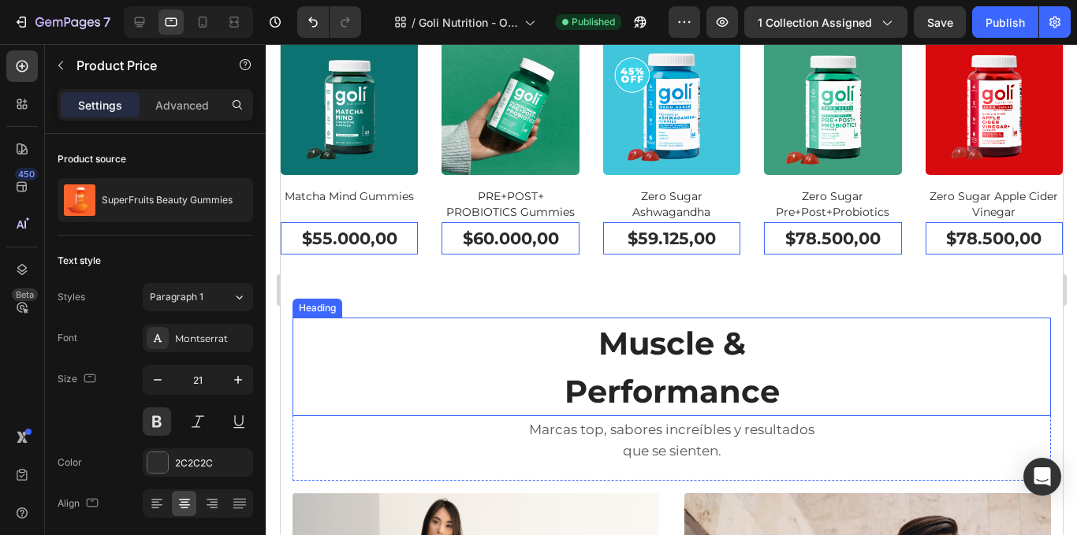
click at [607, 341] on span "Muscle &" at bounding box center [671, 343] width 147 height 39
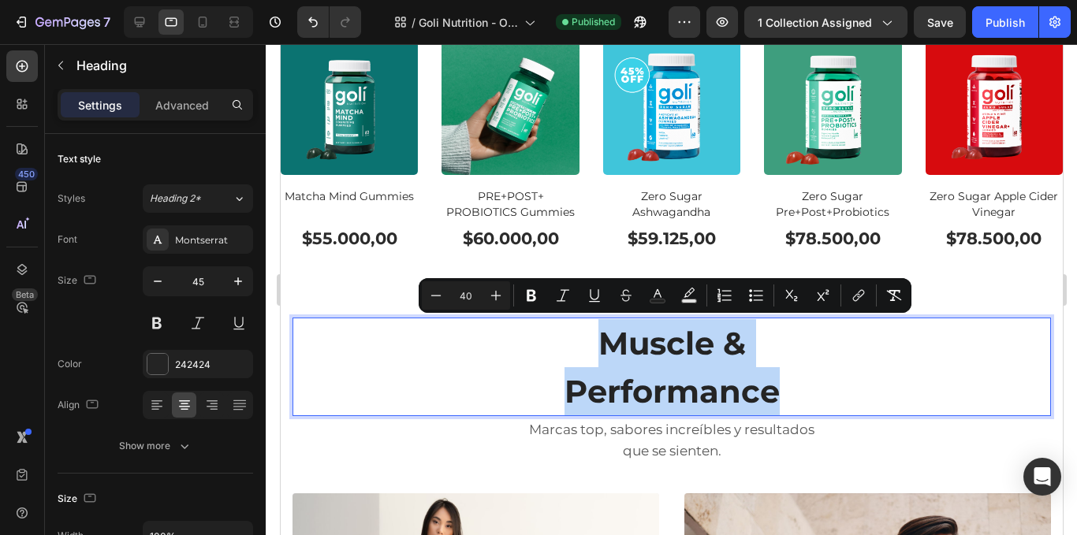
drag, startPoint x: 592, startPoint y: 338, endPoint x: 801, endPoint y: 374, distance: 212.0
click at [801, 374] on p "Muscle & Performance" at bounding box center [671, 366] width 756 height 95
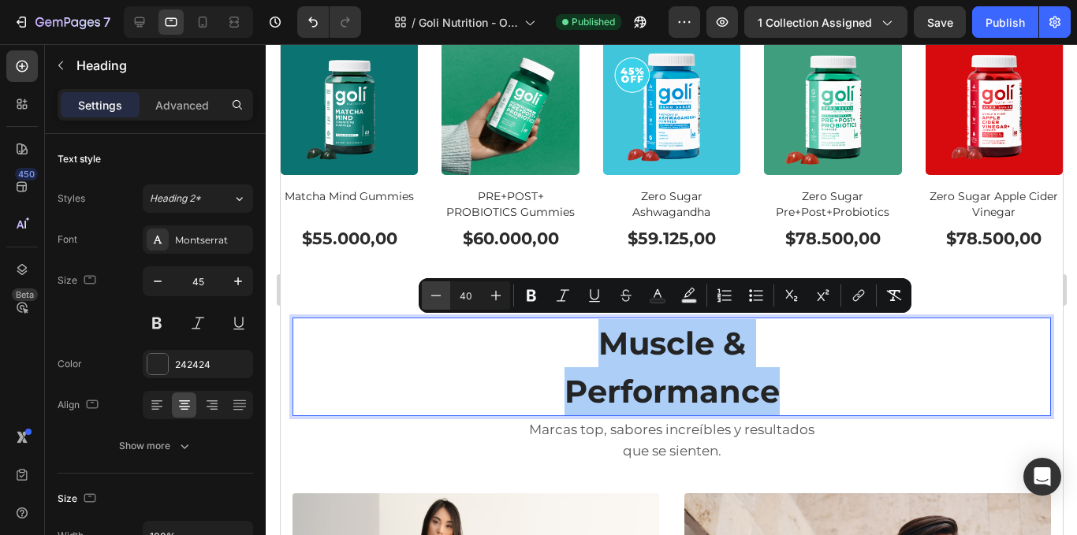
click at [440, 301] on icon "Editor contextual toolbar" at bounding box center [436, 296] width 16 height 16
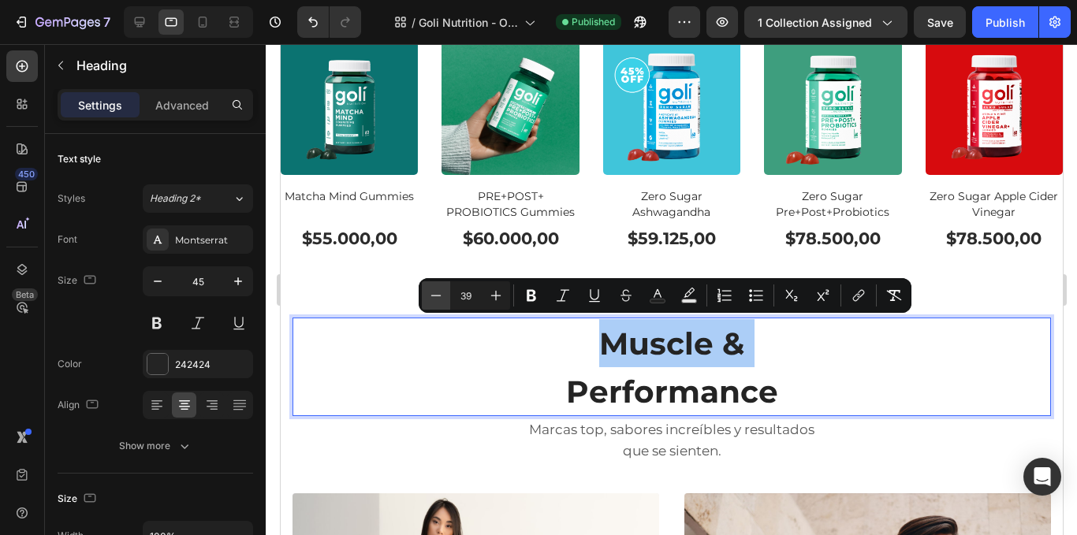
click at [440, 301] on icon "Editor contextual toolbar" at bounding box center [436, 296] width 16 height 16
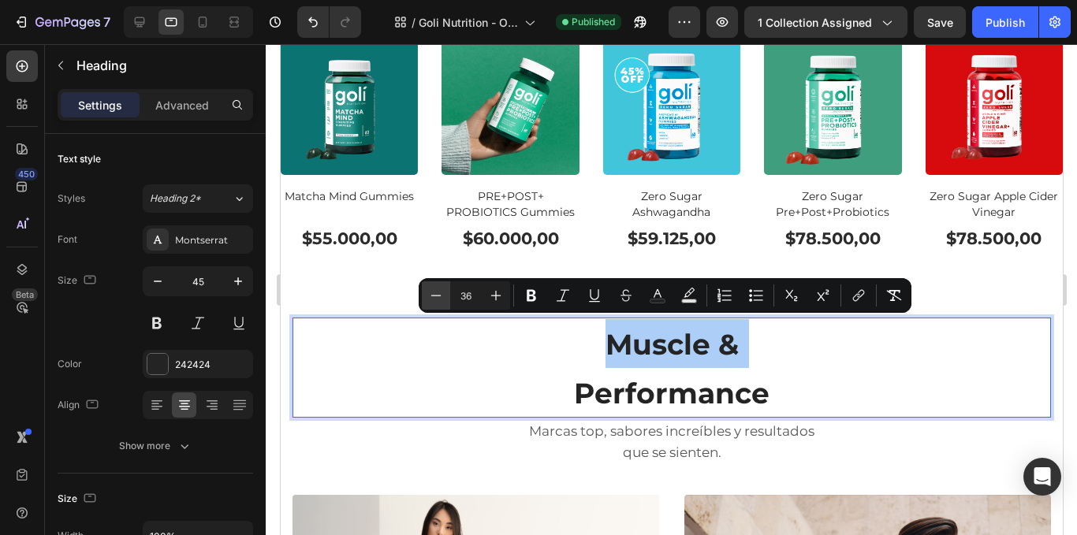
click at [440, 301] on icon "Editor contextual toolbar" at bounding box center [436, 296] width 16 height 16
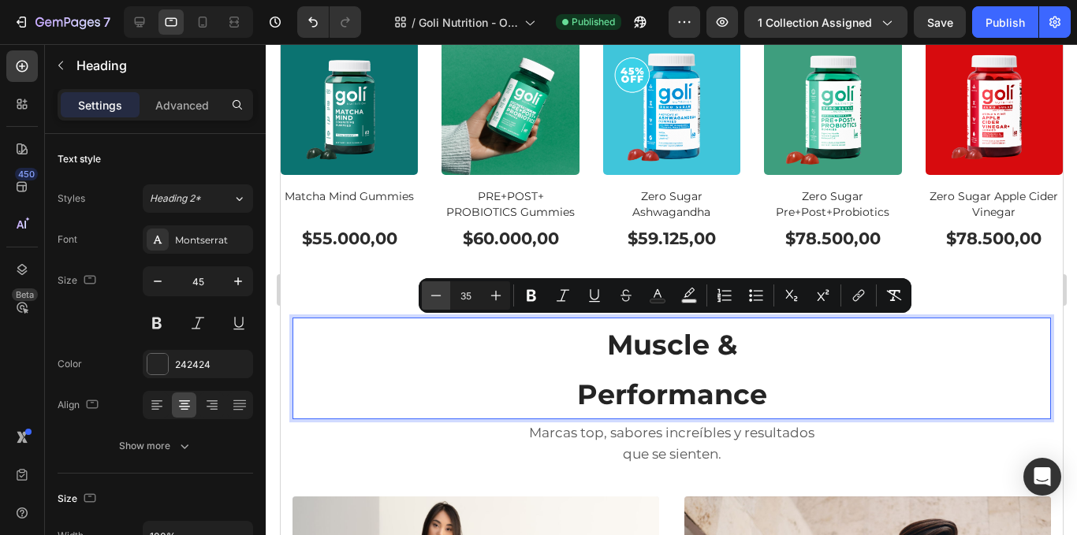
click at [440, 301] on icon "Editor contextual toolbar" at bounding box center [436, 296] width 16 height 16
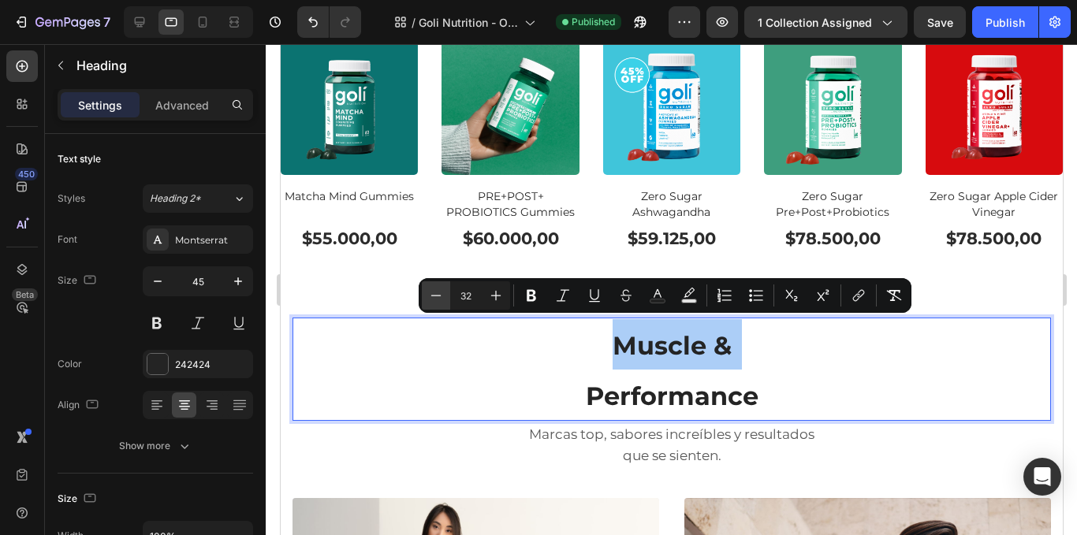
click at [440, 301] on icon "Editor contextual toolbar" at bounding box center [436, 296] width 16 height 16
click at [441, 301] on icon "Editor contextual toolbar" at bounding box center [436, 296] width 16 height 16
type input "30"
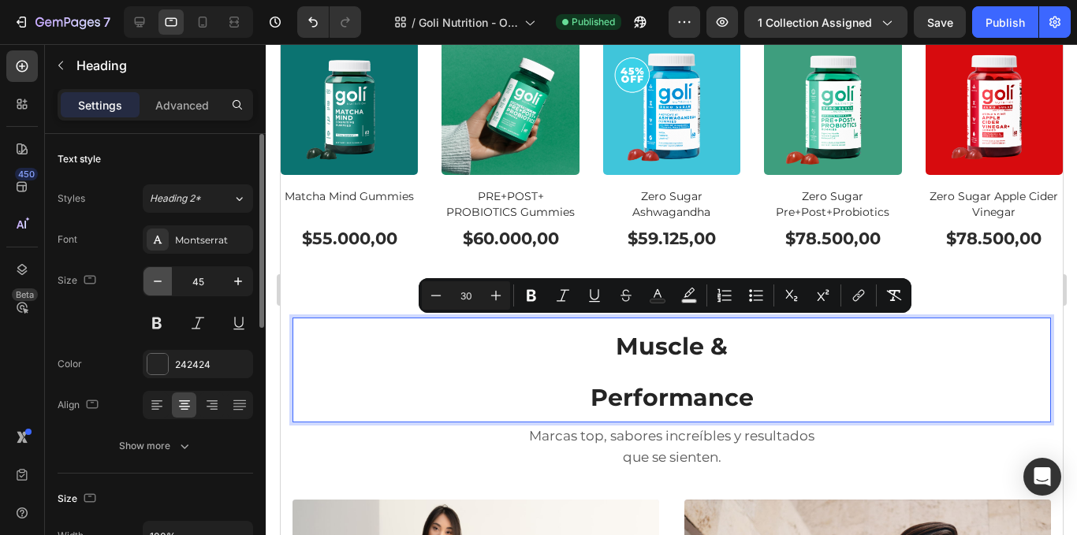
click at [150, 282] on icon "button" at bounding box center [158, 282] width 16 height 16
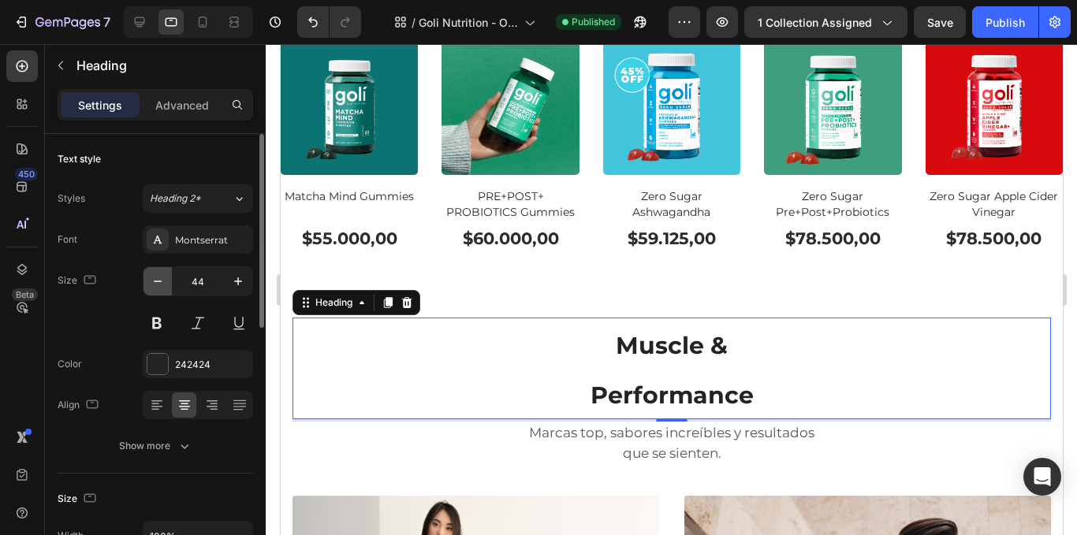
click at [156, 279] on icon "button" at bounding box center [158, 282] width 16 height 16
click at [157, 279] on icon "button" at bounding box center [158, 282] width 16 height 16
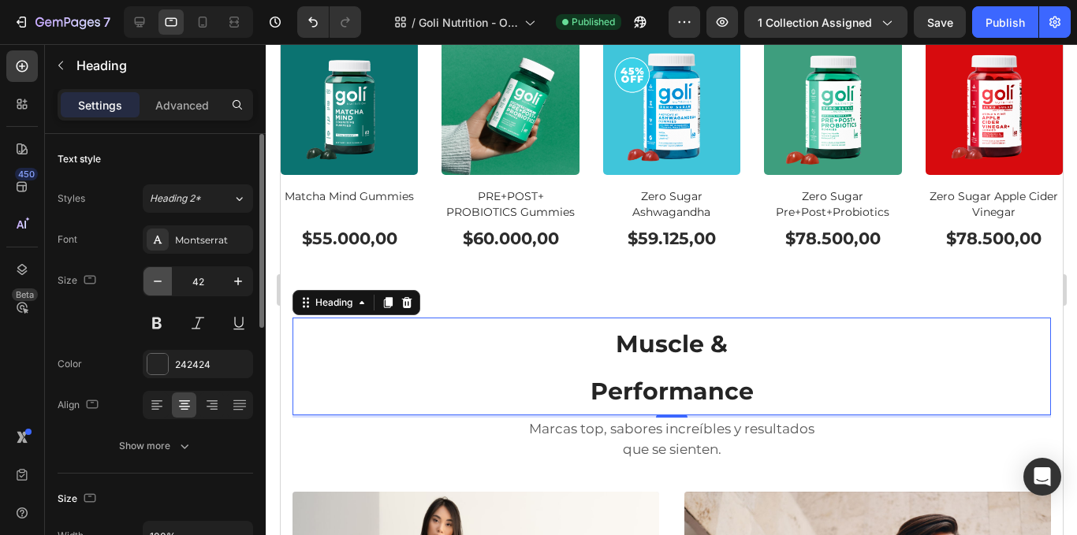
click at [157, 279] on icon "button" at bounding box center [158, 282] width 16 height 16
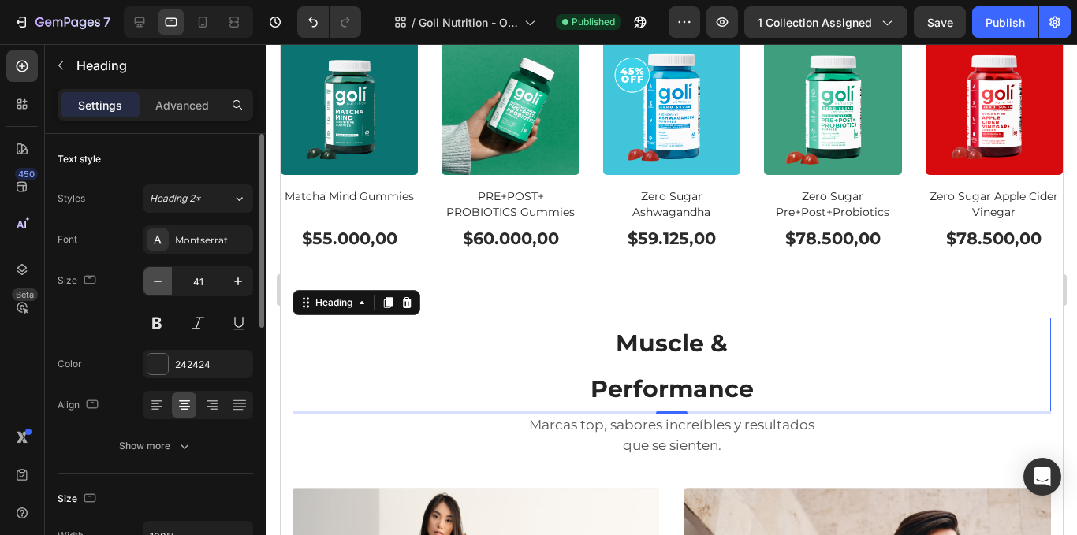
click at [157, 279] on icon "button" at bounding box center [158, 282] width 16 height 16
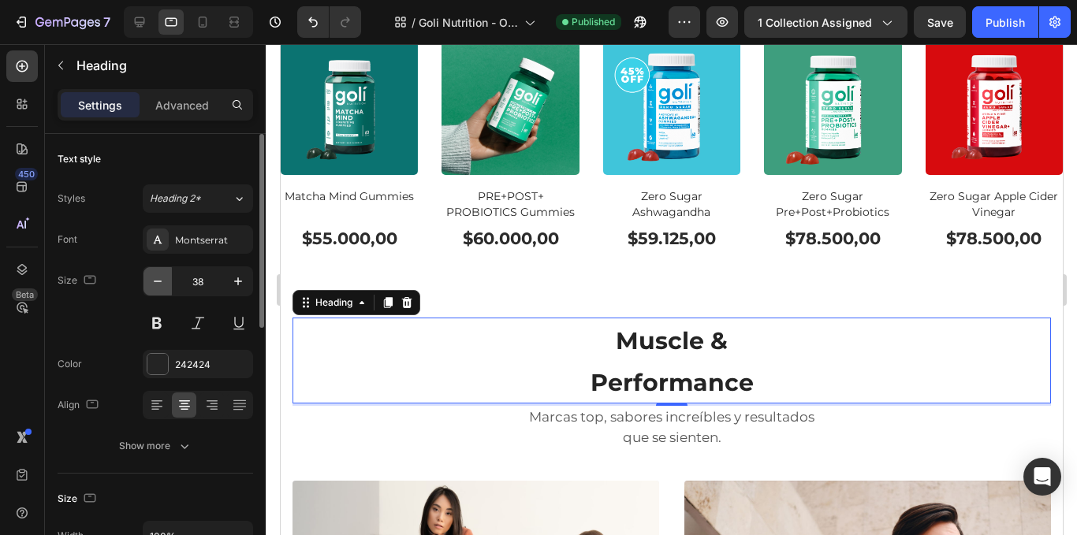
click at [157, 279] on icon "button" at bounding box center [158, 282] width 16 height 16
click at [158, 278] on icon "button" at bounding box center [158, 282] width 16 height 16
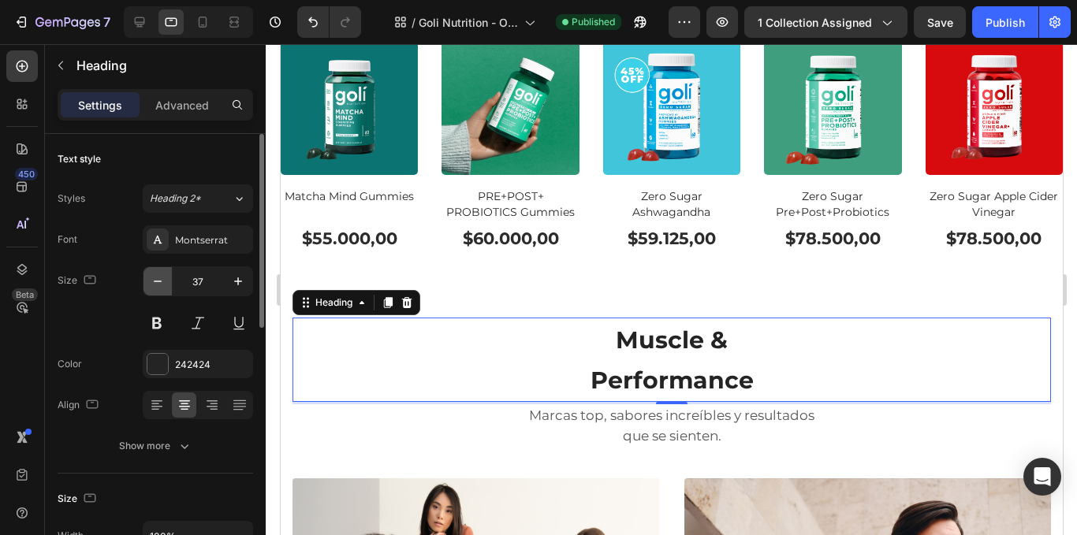
click at [158, 278] on icon "button" at bounding box center [158, 282] width 16 height 16
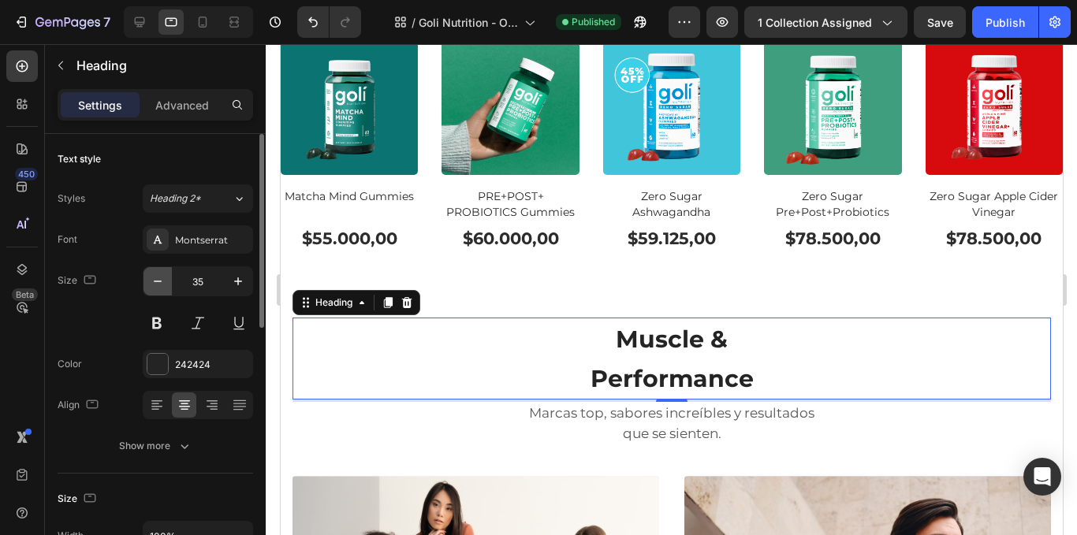
click at [158, 278] on icon "button" at bounding box center [158, 282] width 16 height 16
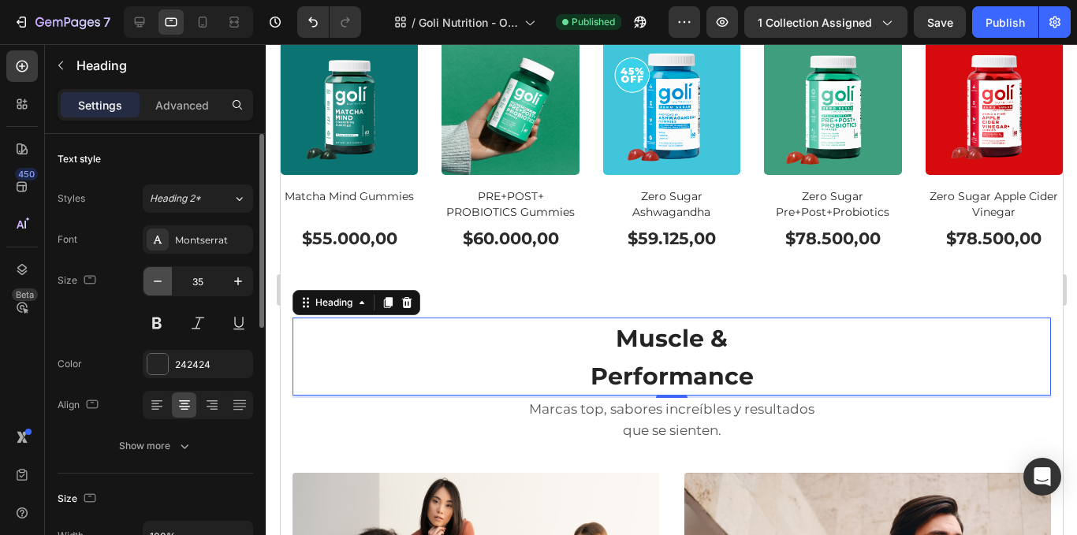
click at [158, 278] on icon "button" at bounding box center [158, 282] width 16 height 16
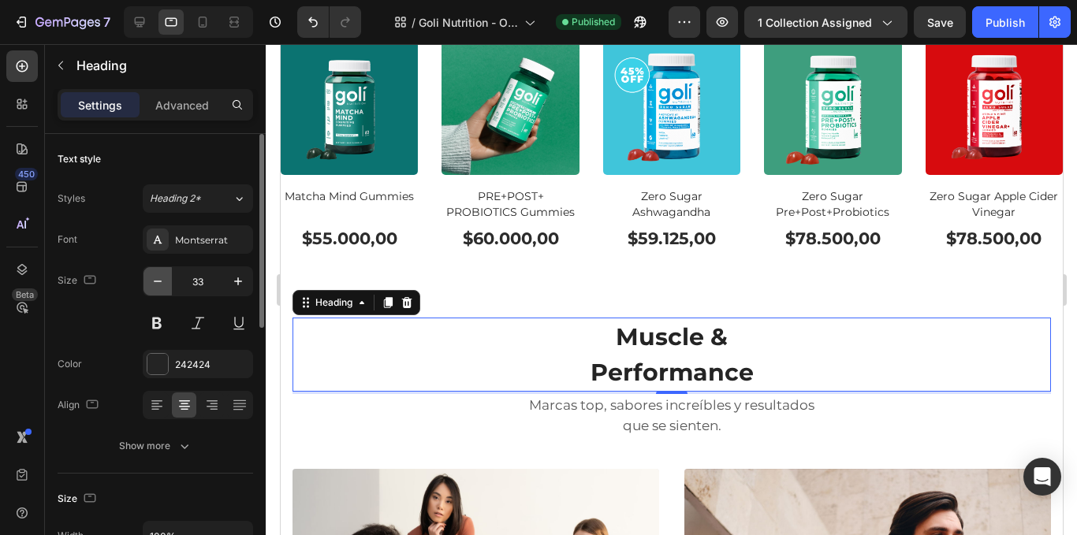
click at [158, 278] on icon "button" at bounding box center [158, 282] width 16 height 16
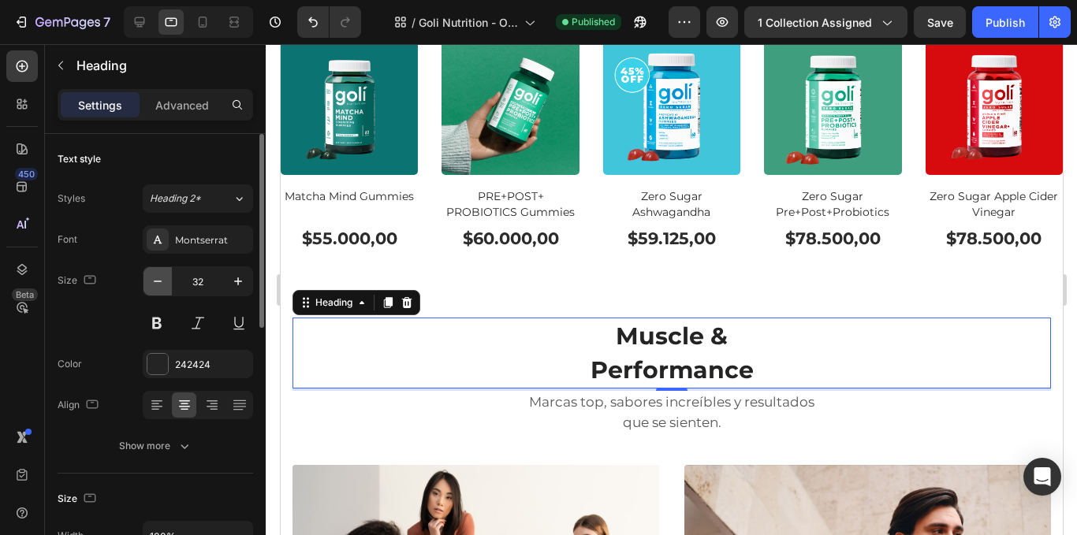
click at [158, 278] on icon "button" at bounding box center [158, 282] width 16 height 16
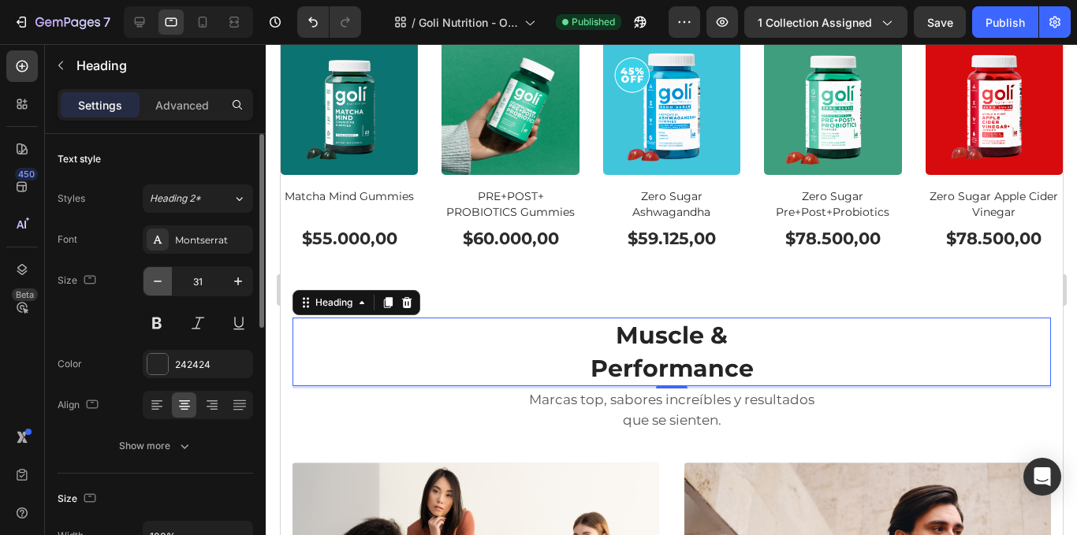
click at [158, 278] on icon "button" at bounding box center [158, 282] width 16 height 16
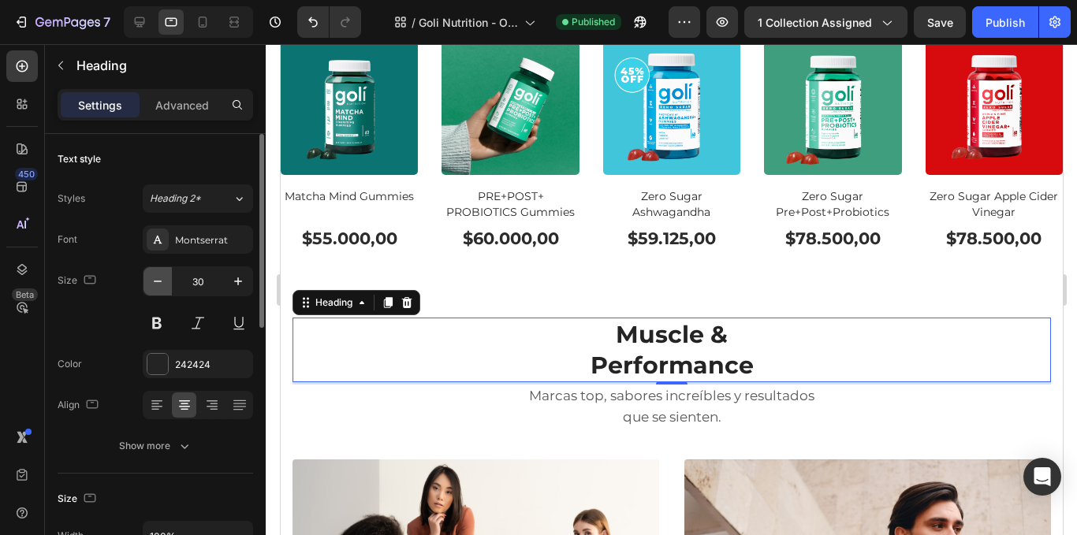
click at [158, 278] on icon "button" at bounding box center [158, 282] width 16 height 16
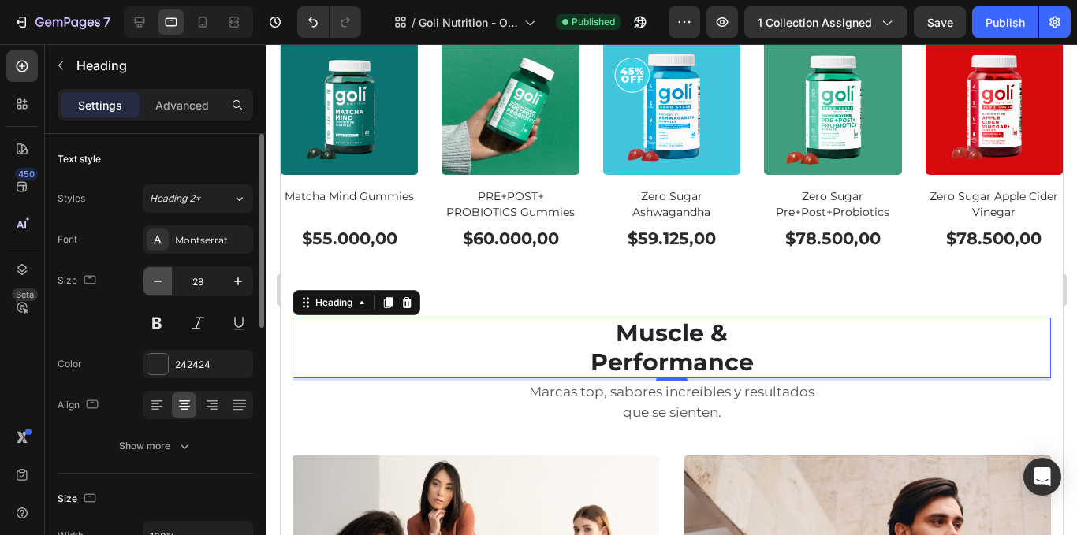
click at [158, 278] on icon "button" at bounding box center [158, 282] width 16 height 16
type input "27"
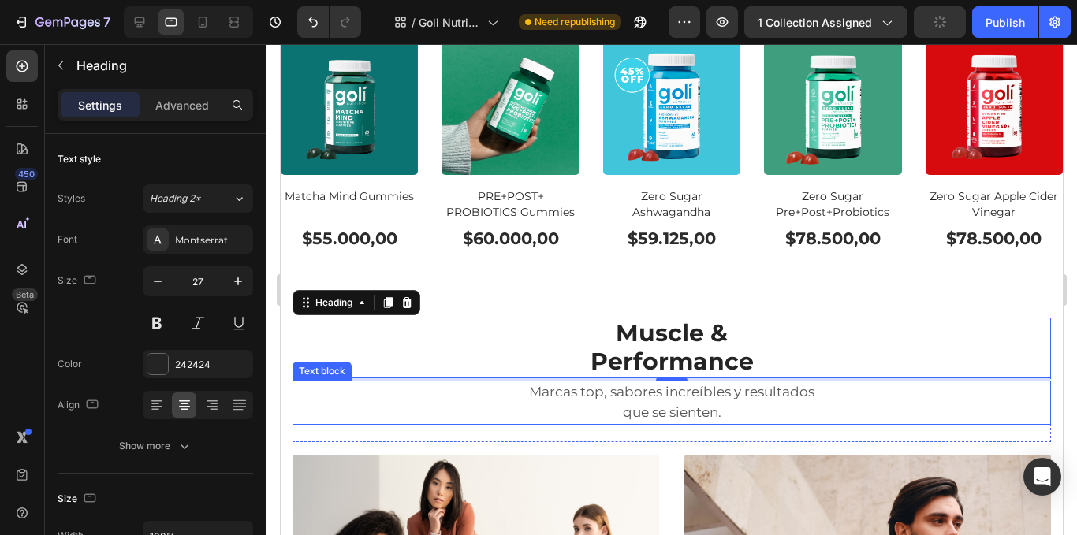
click at [602, 406] on p "que se sienten." at bounding box center [671, 413] width 756 height 21
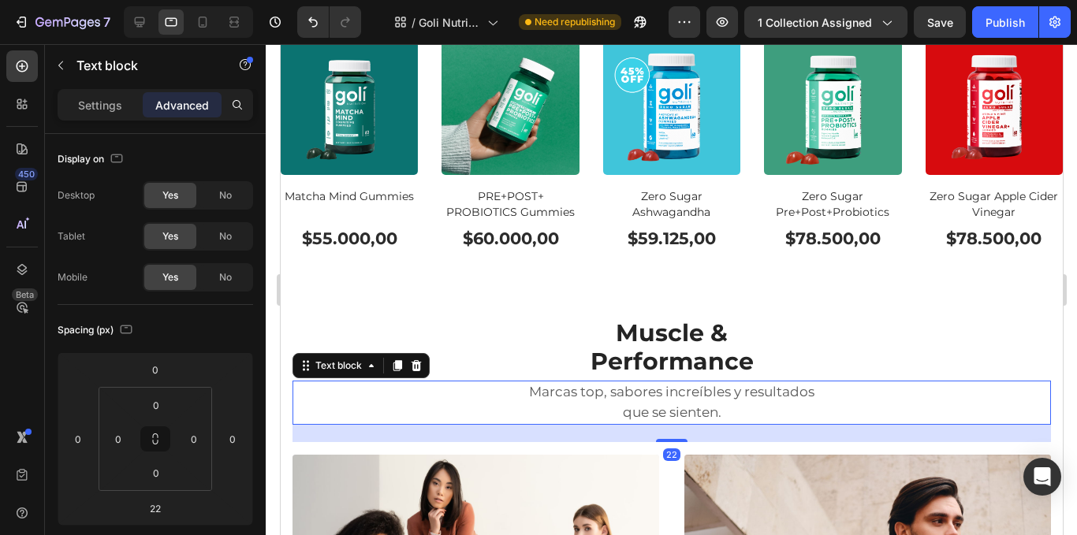
click at [572, 403] on p "que se sienten." at bounding box center [671, 413] width 756 height 21
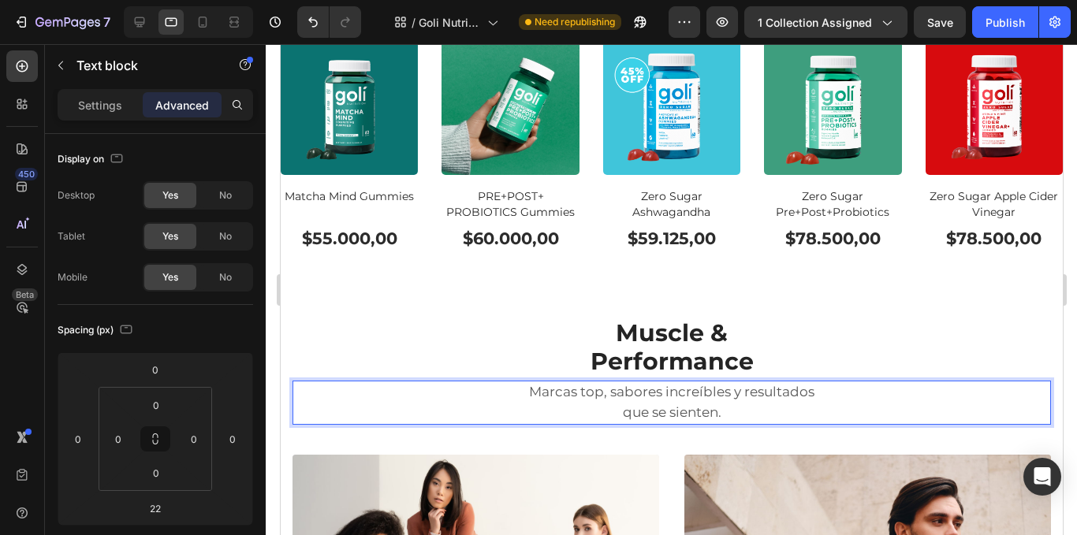
drag, startPoint x: 514, startPoint y: 385, endPoint x: 730, endPoint y: 412, distance: 217.1
click at [730, 412] on div "Marcas top, sabores increíbles y resultados que se sienten." at bounding box center [671, 403] width 759 height 44
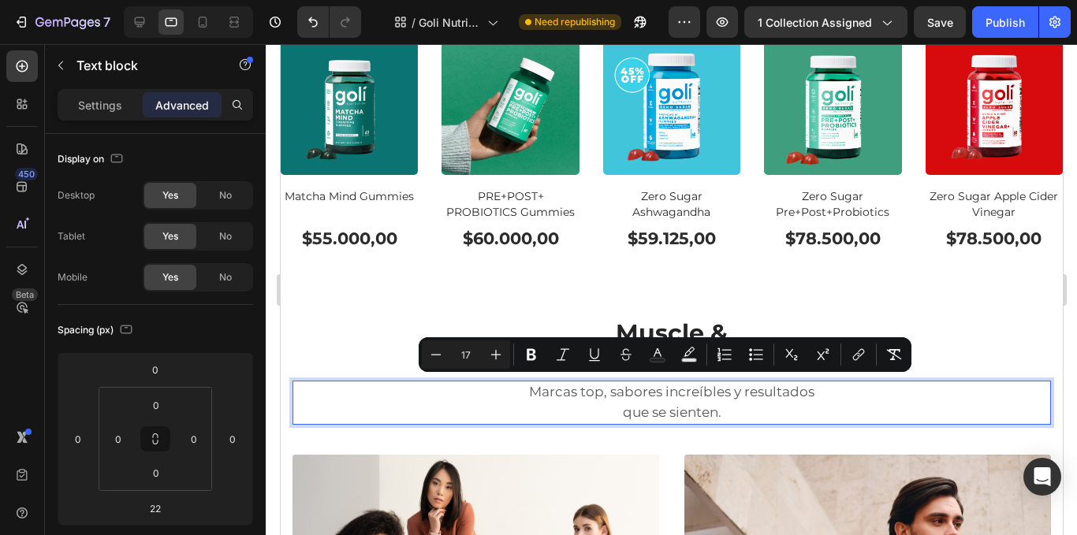
click at [450, 353] on input "17" at bounding box center [466, 354] width 32 height 19
click at [440, 355] on p "⁠⁠⁠⁠⁠⁠⁠ Muscle & Performance" at bounding box center [671, 347] width 756 height 57
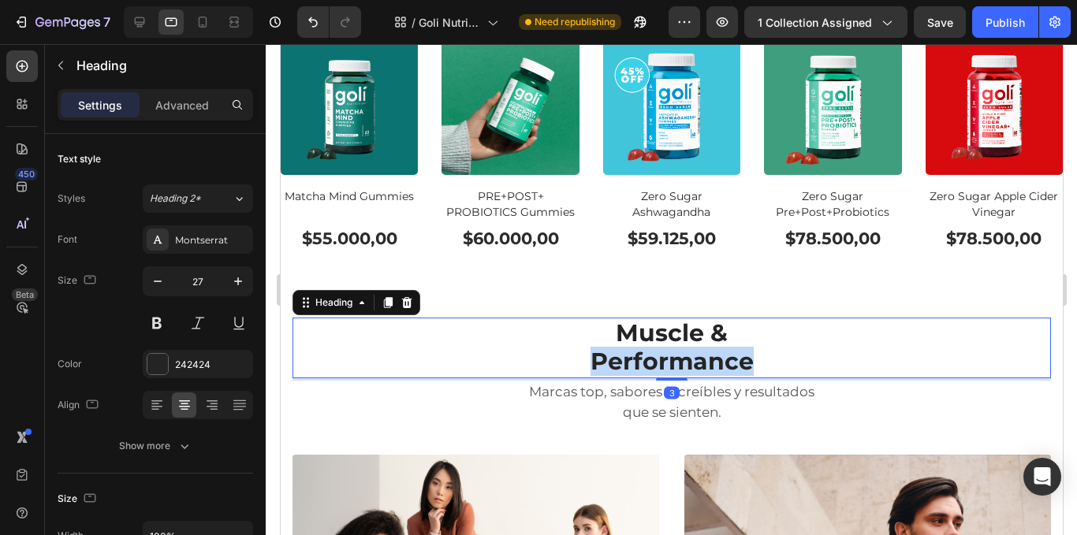
click at [438, 355] on p "Muscle & Performance" at bounding box center [671, 347] width 756 height 57
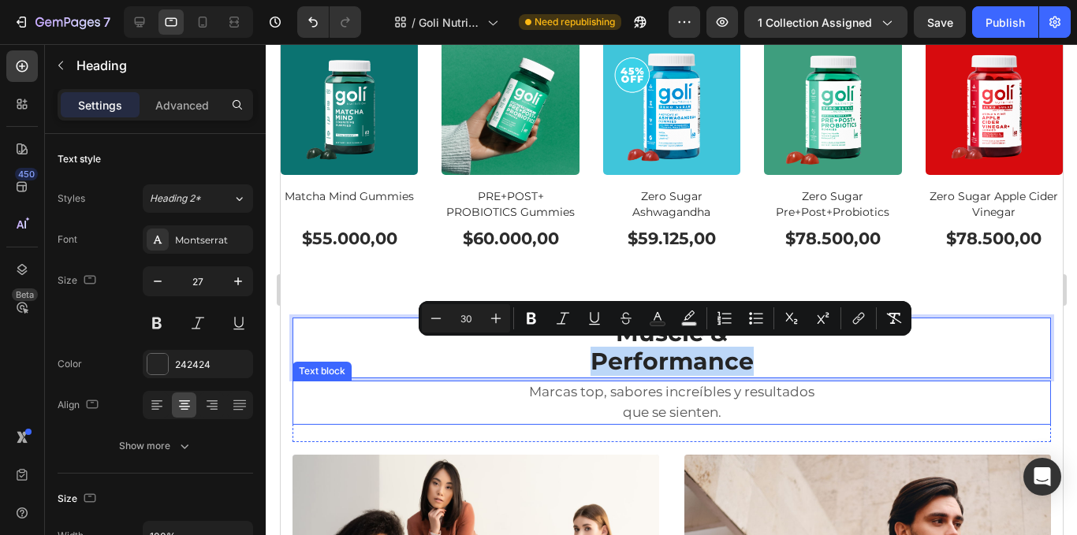
click at [555, 395] on p "Marcas top, sabores increíbles y resultados" at bounding box center [671, 392] width 756 height 21
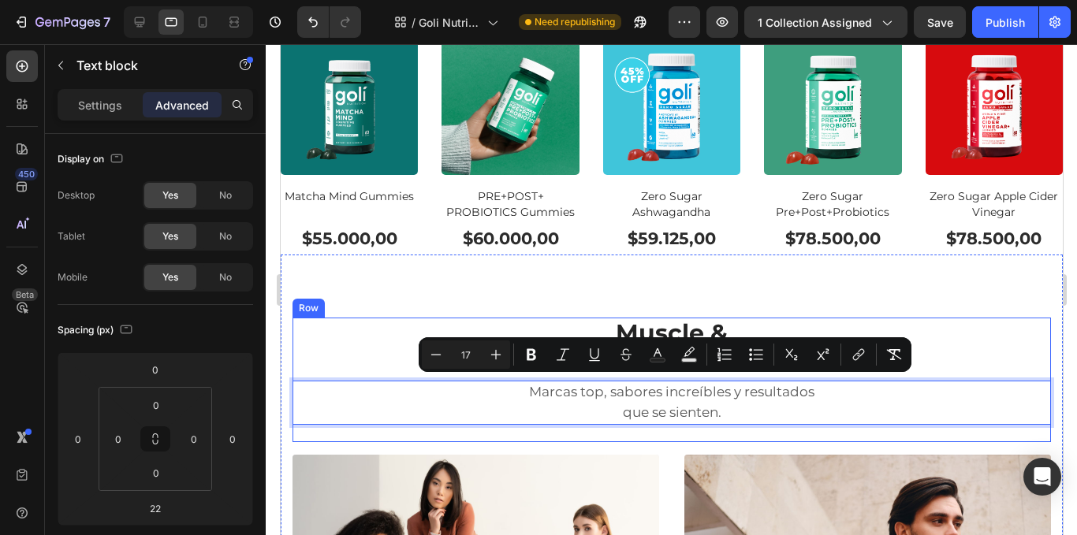
drag, startPoint x: 527, startPoint y: 389, endPoint x: 743, endPoint y: 423, distance: 218.7
click at [743, 423] on div "⁠⁠⁠⁠⁠⁠⁠ Muscle & Performance Heading Marcas top, sabores increíbles y resultado…" at bounding box center [671, 380] width 759 height 125
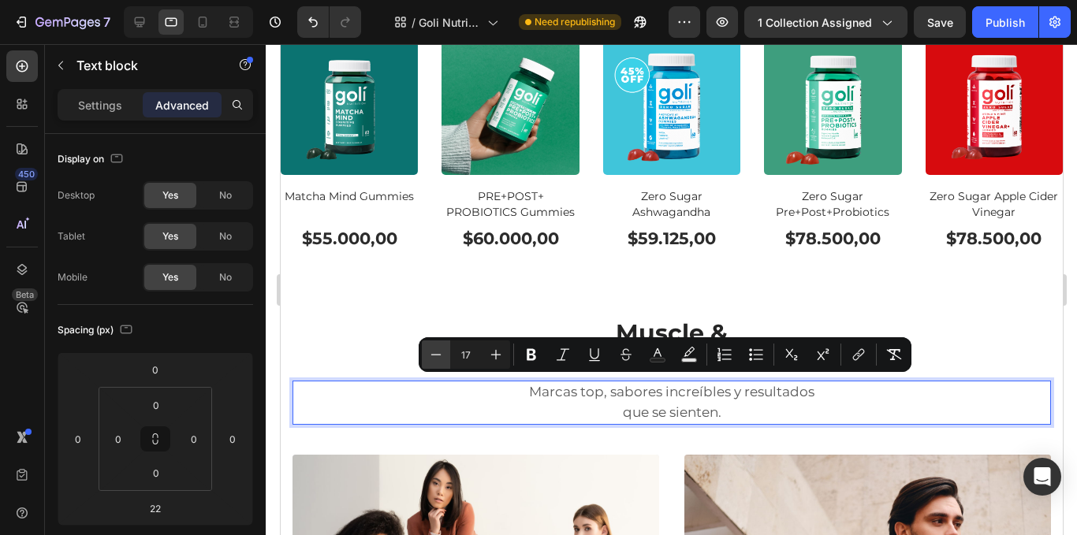
click at [442, 368] on button "Minus" at bounding box center [436, 355] width 28 height 28
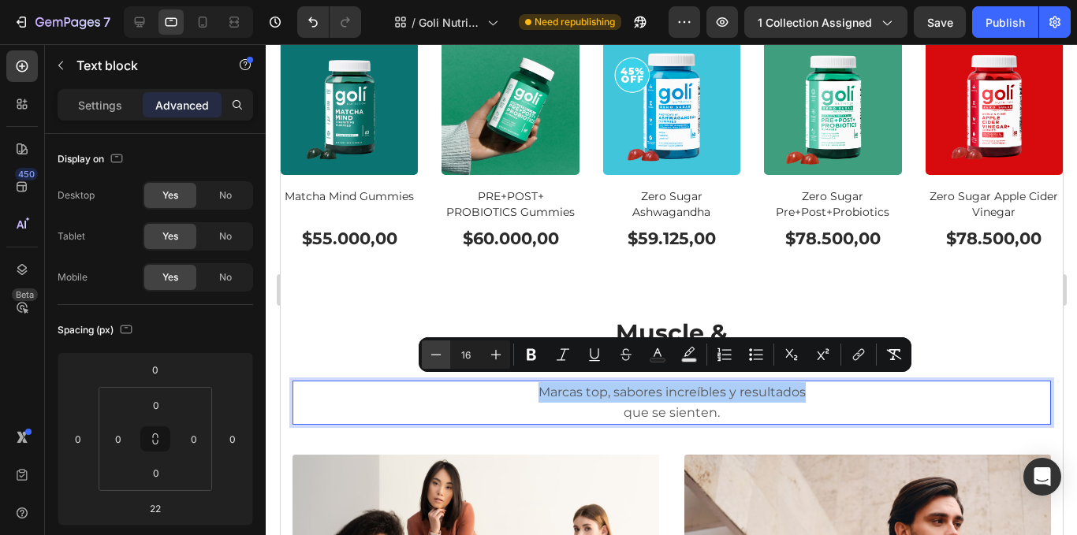
click at [442, 366] on button "Minus" at bounding box center [436, 355] width 28 height 28
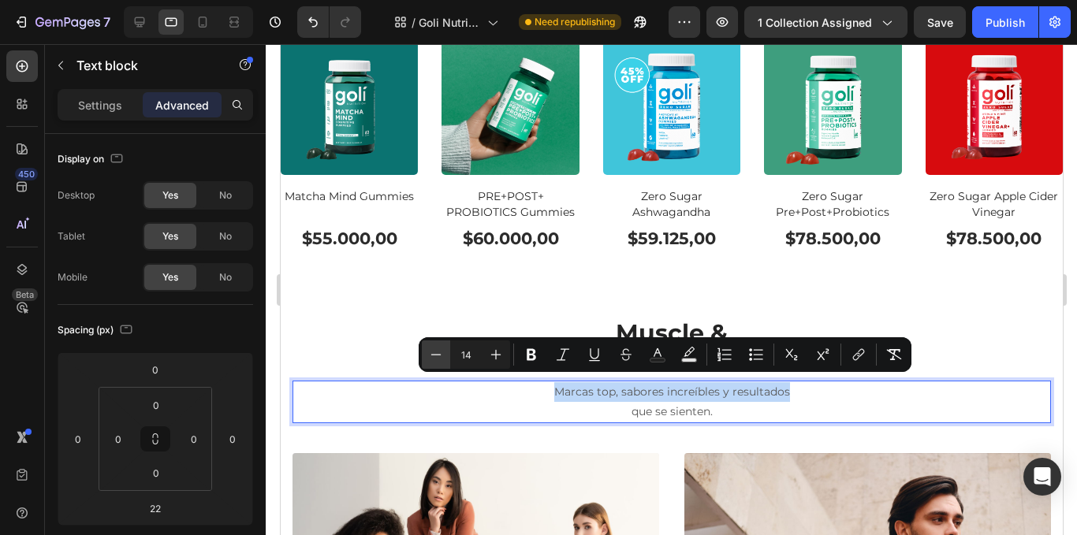
type input "13"
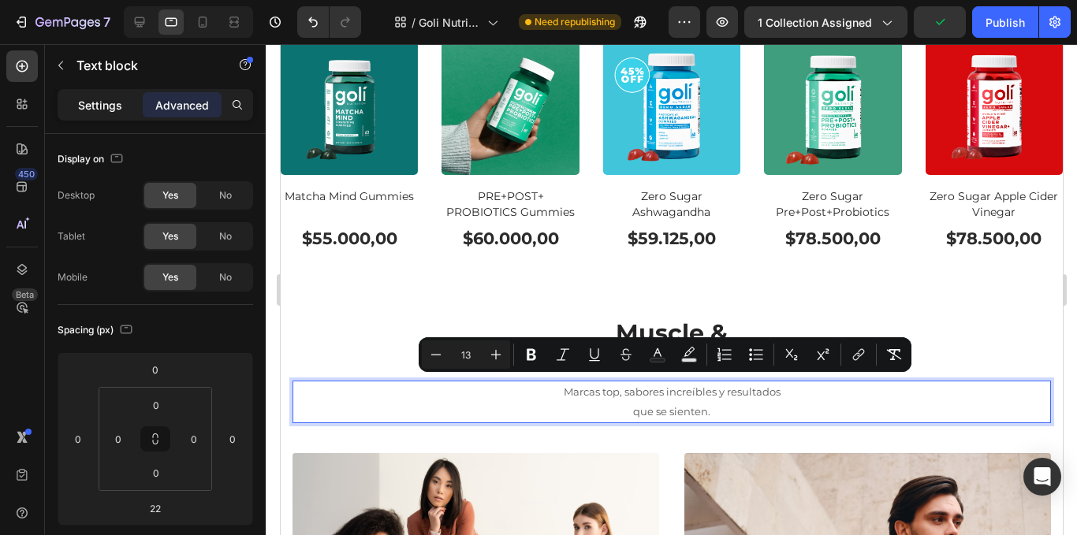
click at [99, 99] on p "Settings" at bounding box center [100, 105] width 44 height 17
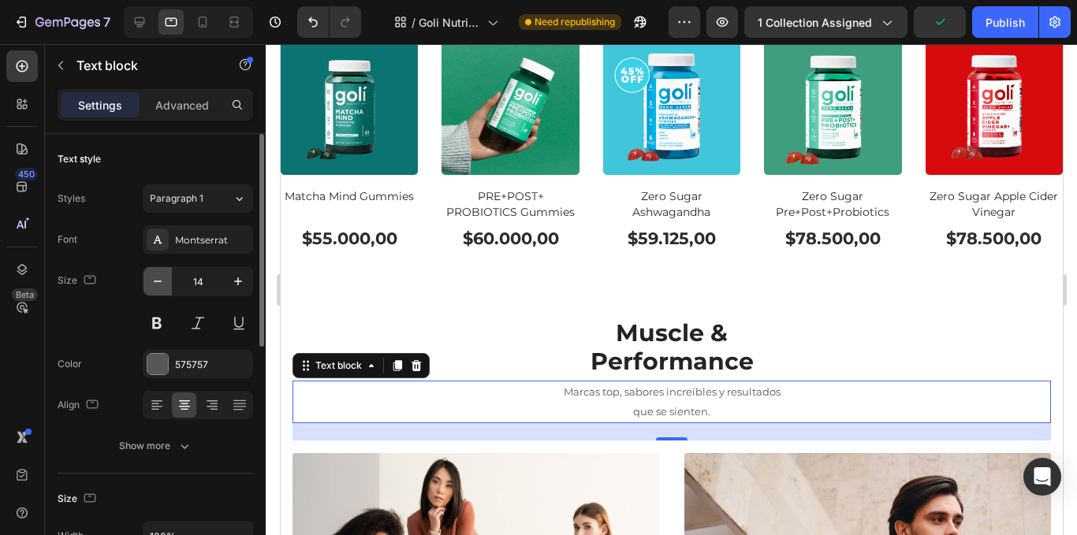
click at [156, 282] on icon "button" at bounding box center [158, 282] width 8 height 2
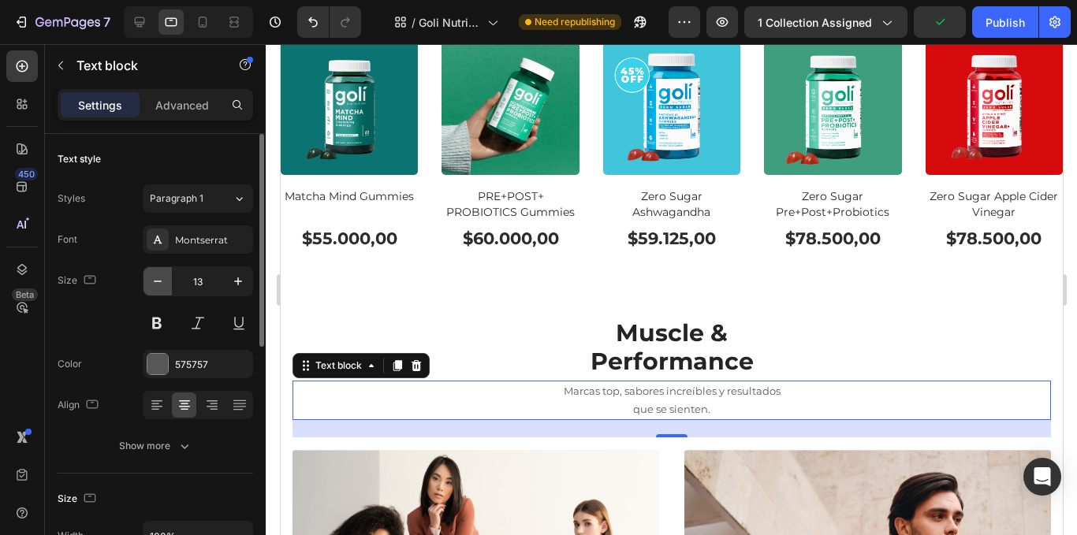
click at [156, 282] on icon "button" at bounding box center [158, 282] width 8 height 2
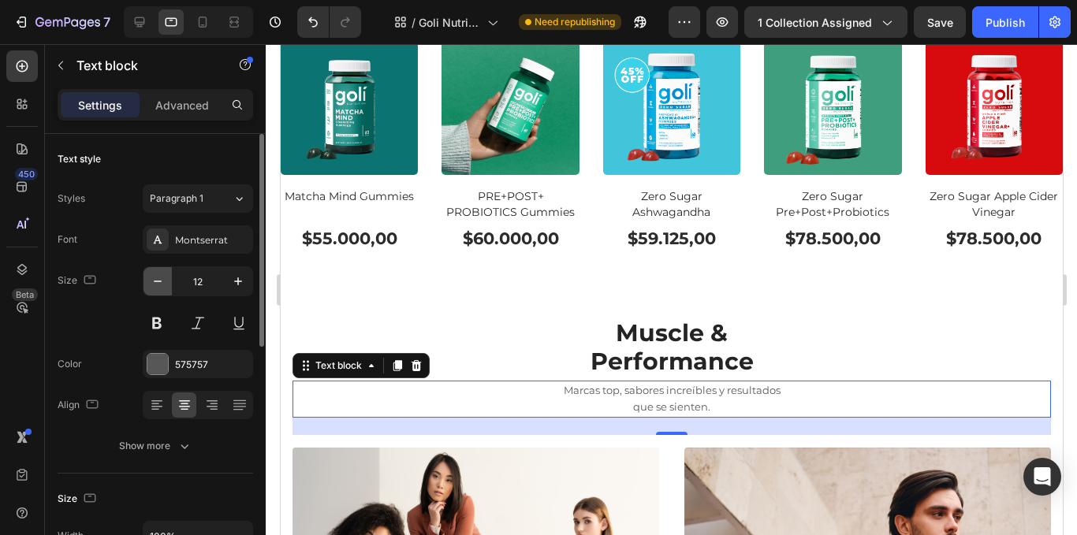
click at [156, 282] on icon "button" at bounding box center [158, 282] width 8 height 2
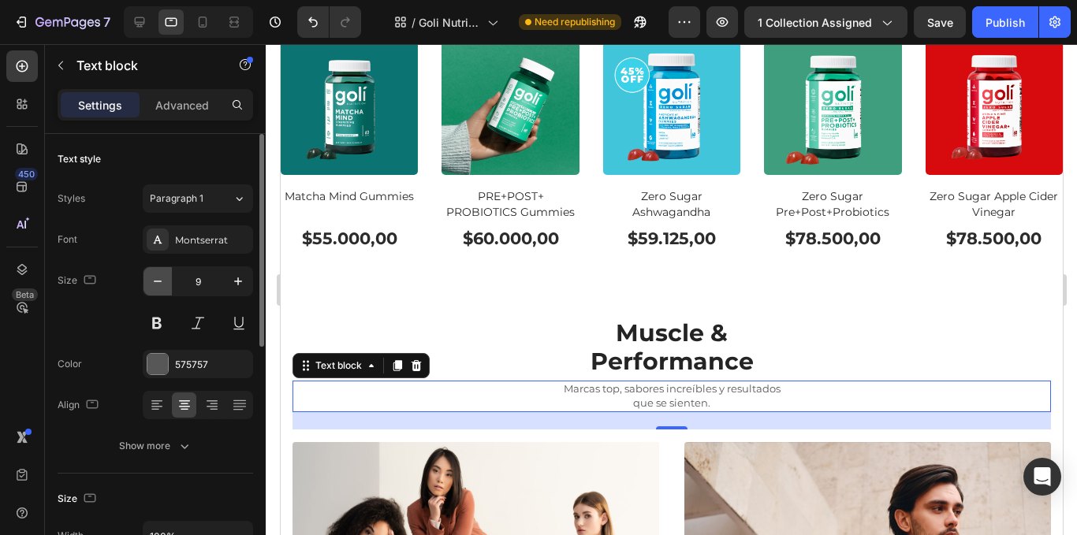
click at [156, 282] on icon "button" at bounding box center [158, 282] width 8 height 2
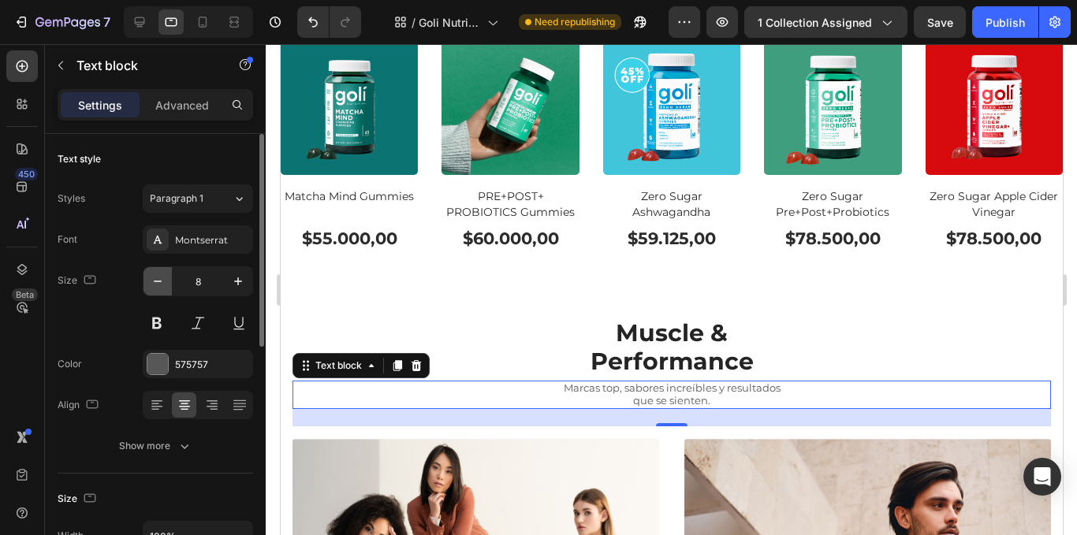
click at [156, 282] on icon "button" at bounding box center [158, 282] width 8 height 2
type input "7"
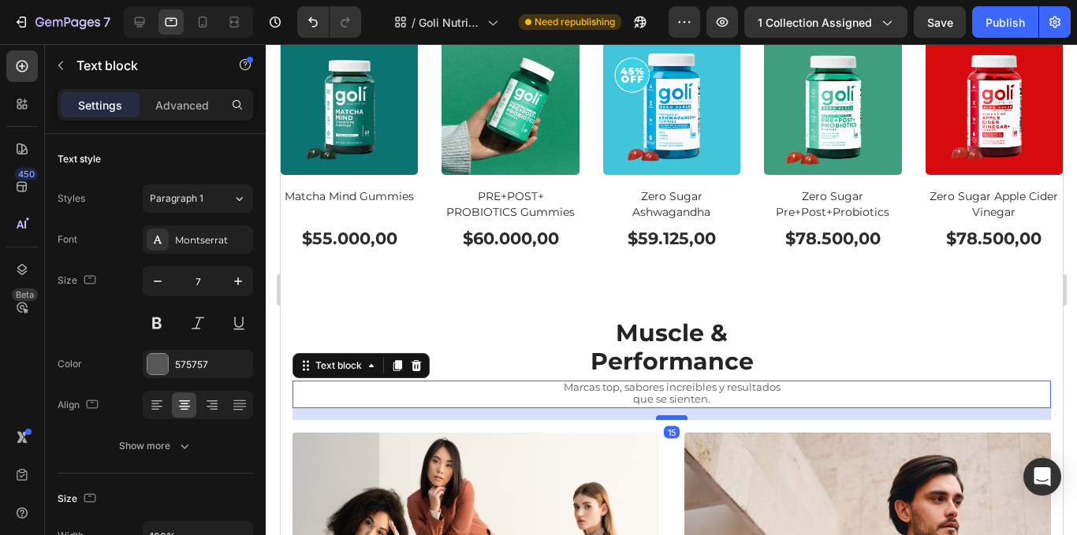
click at [665, 416] on div at bounding box center [671, 418] width 32 height 5
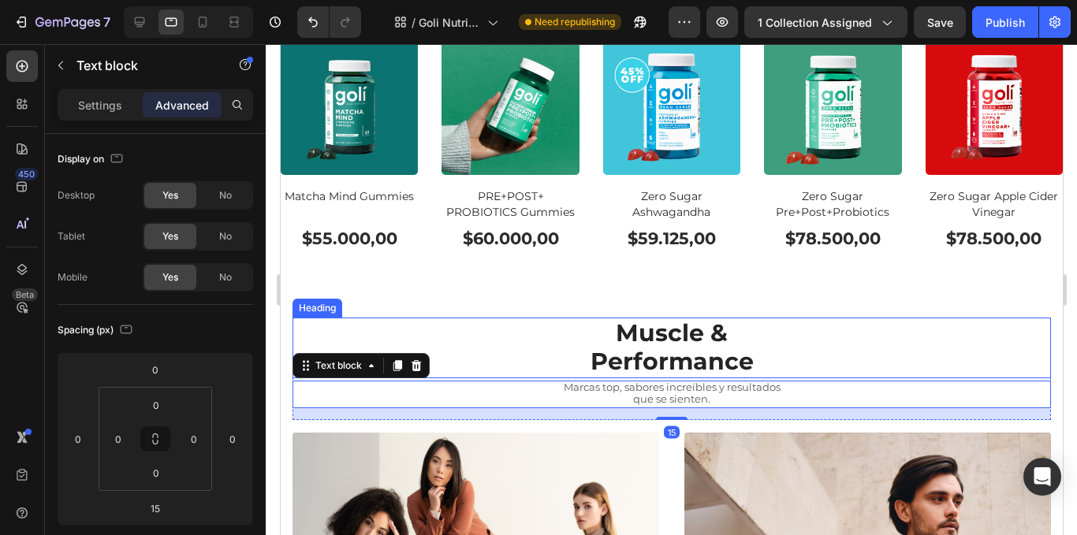
click at [841, 320] on p "⁠⁠⁠⁠⁠⁠⁠ Muscle & Performance" at bounding box center [671, 347] width 756 height 57
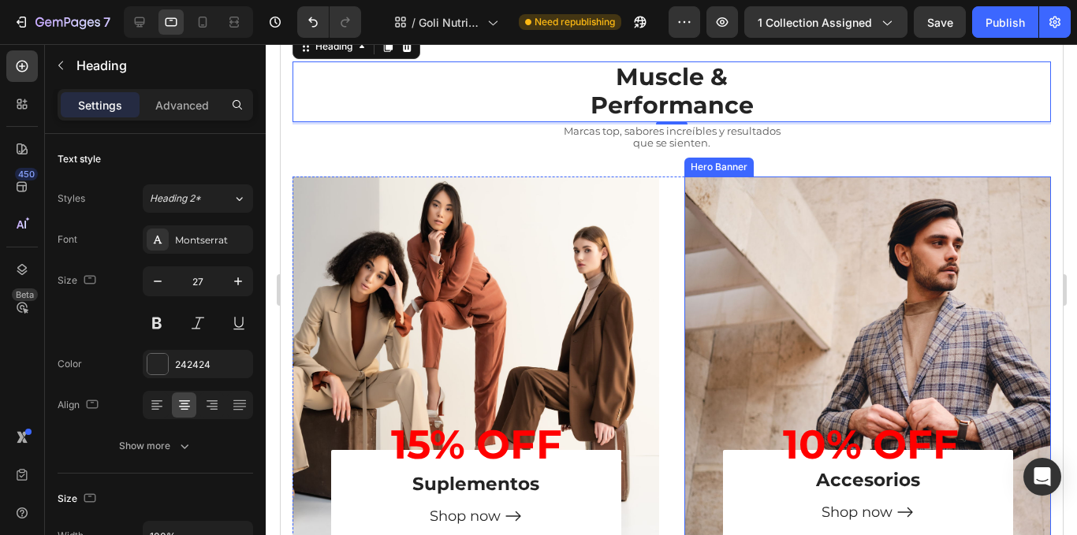
scroll to position [1207, 0]
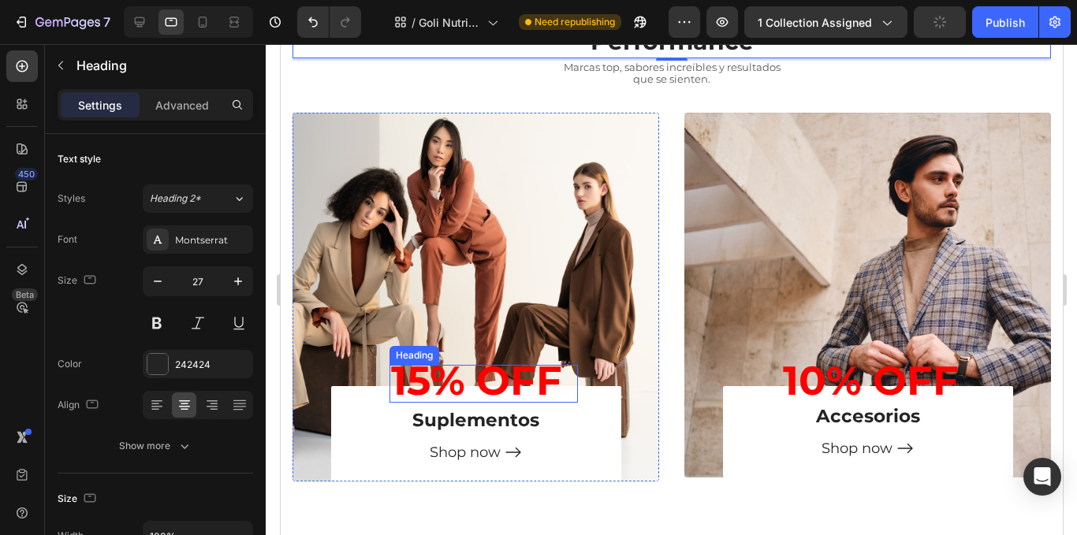
click at [550, 372] on strong "15% OFF" at bounding box center [475, 380] width 171 height 49
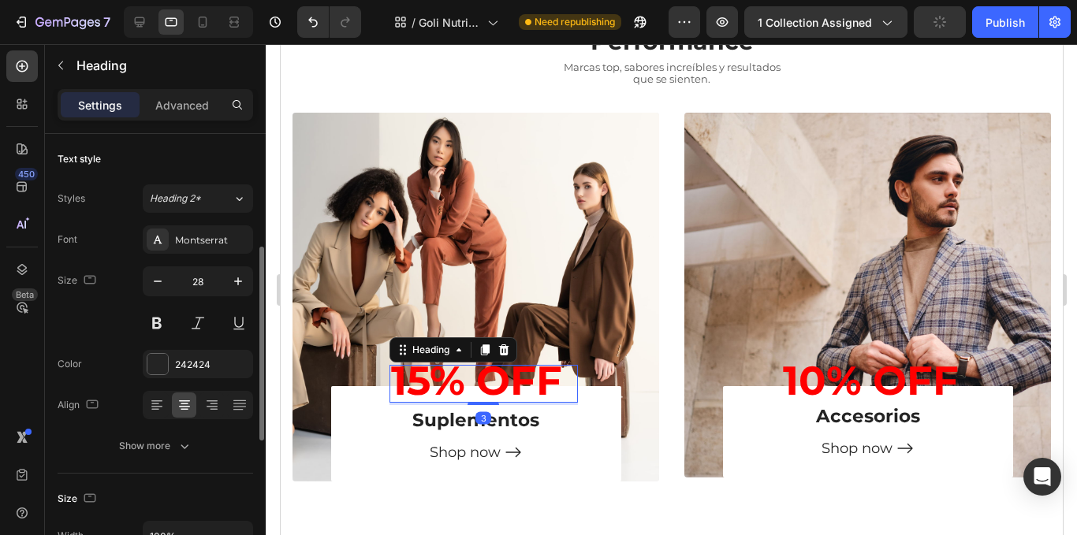
scroll to position [79, 0]
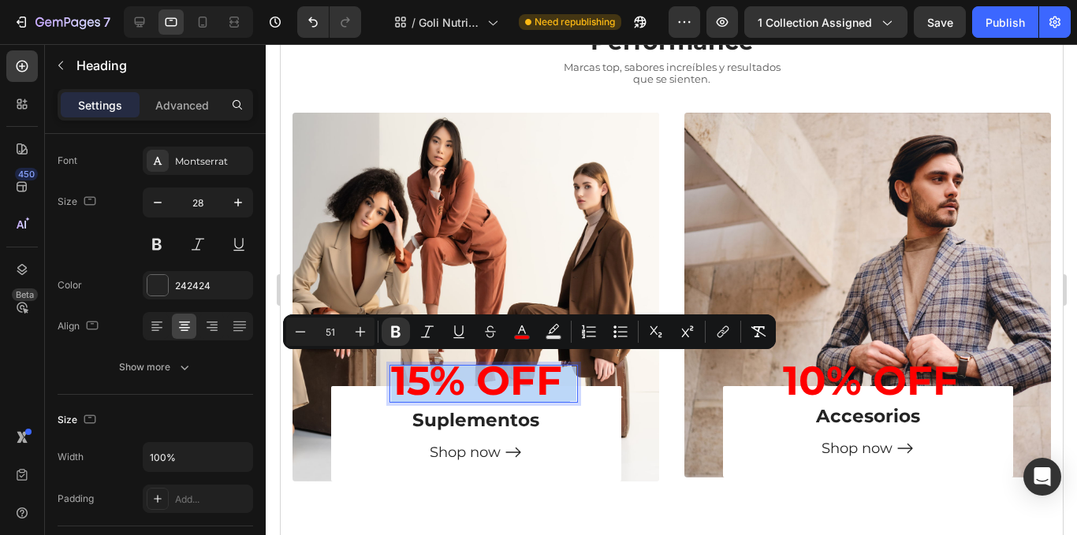
drag, startPoint x: 387, startPoint y: 386, endPoint x: 572, endPoint y: 388, distance: 184.6
click at [288, 326] on button "Minus" at bounding box center [300, 332] width 28 height 28
click at [289, 326] on button "Minus" at bounding box center [300, 332] width 28 height 28
drag, startPoint x: 289, startPoint y: 326, endPoint x: 703, endPoint y: 375, distance: 417.0
click at [289, 326] on button "Minus" at bounding box center [300, 332] width 28 height 28
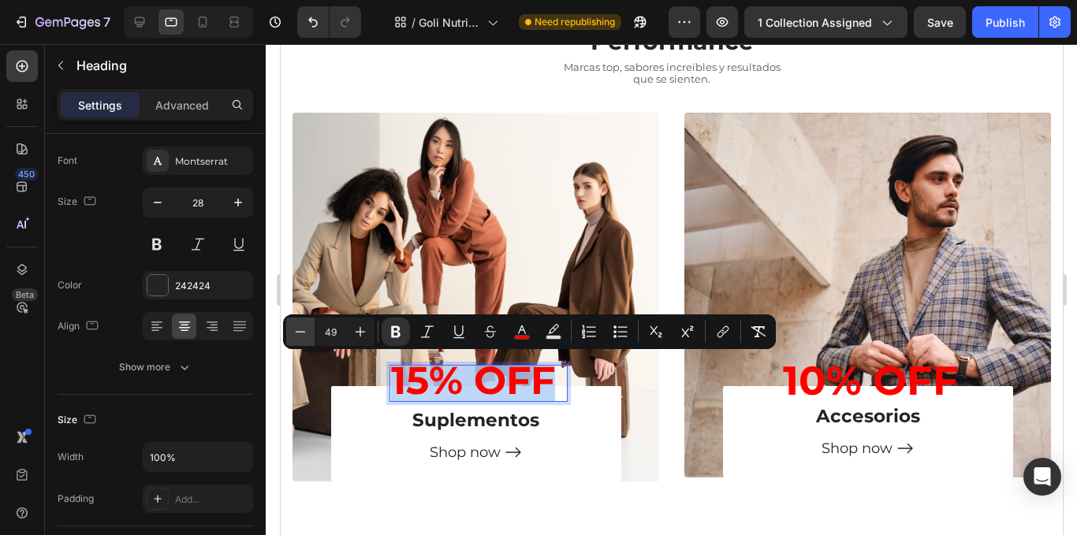
type input "48"
click at [861, 384] on strong "10% OFF" at bounding box center [870, 380] width 176 height 49
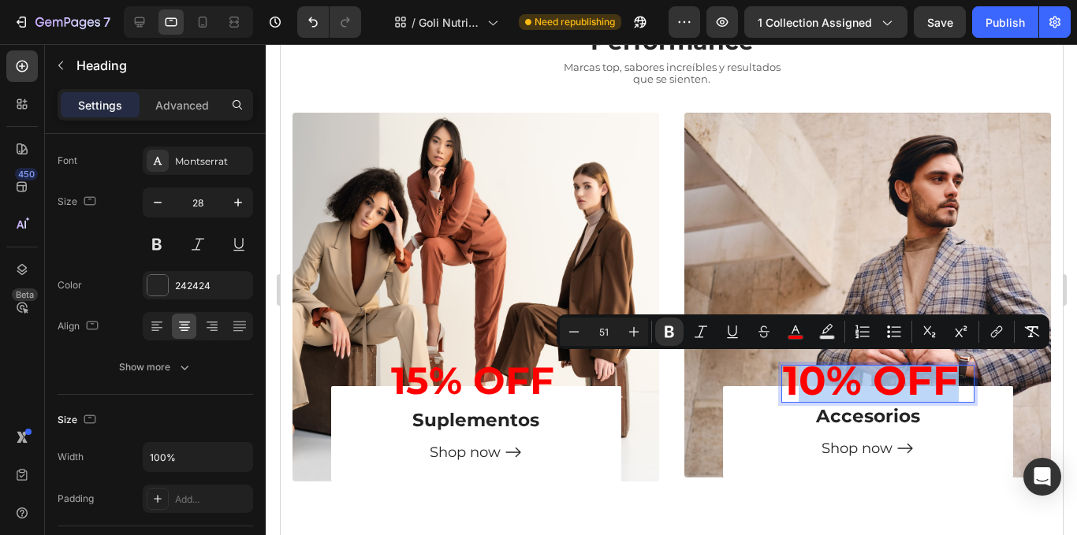
drag, startPoint x: 782, startPoint y: 389, endPoint x: 946, endPoint y: 383, distance: 163.3
click at [946, 383] on strong "10% OFF" at bounding box center [870, 380] width 176 height 49
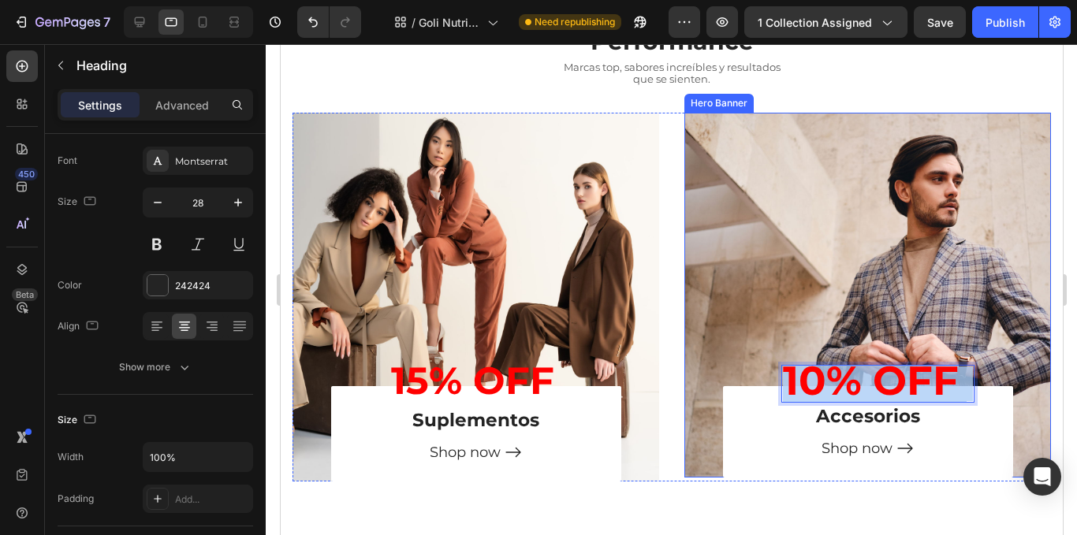
drag, startPoint x: 774, startPoint y: 381, endPoint x: 965, endPoint y: 379, distance: 190.9
click at [965, 379] on div "15% OFF Heading Accesorios Heading 10% OFF Heading 3 Shop now Button Row" at bounding box center [867, 295] width 367 height 365
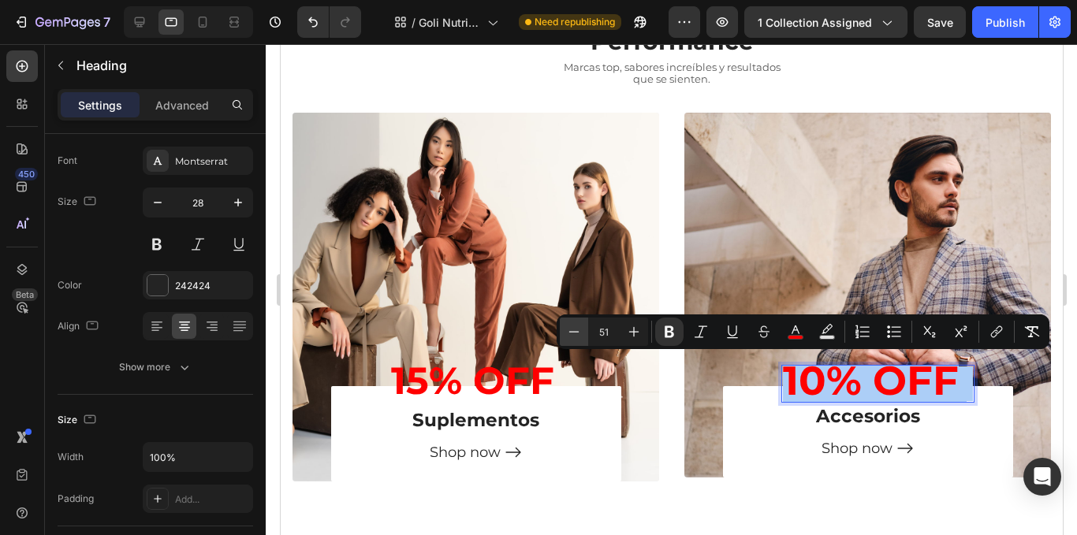
click at [576, 331] on icon "Editor contextual toolbar" at bounding box center [574, 332] width 16 height 16
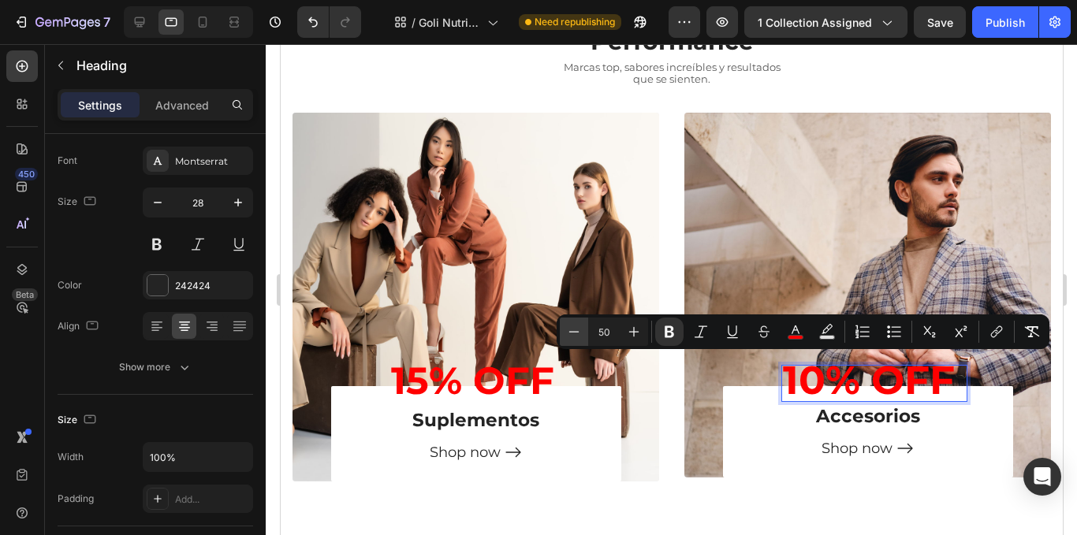
click at [576, 331] on icon "Editor contextual toolbar" at bounding box center [574, 332] width 16 height 16
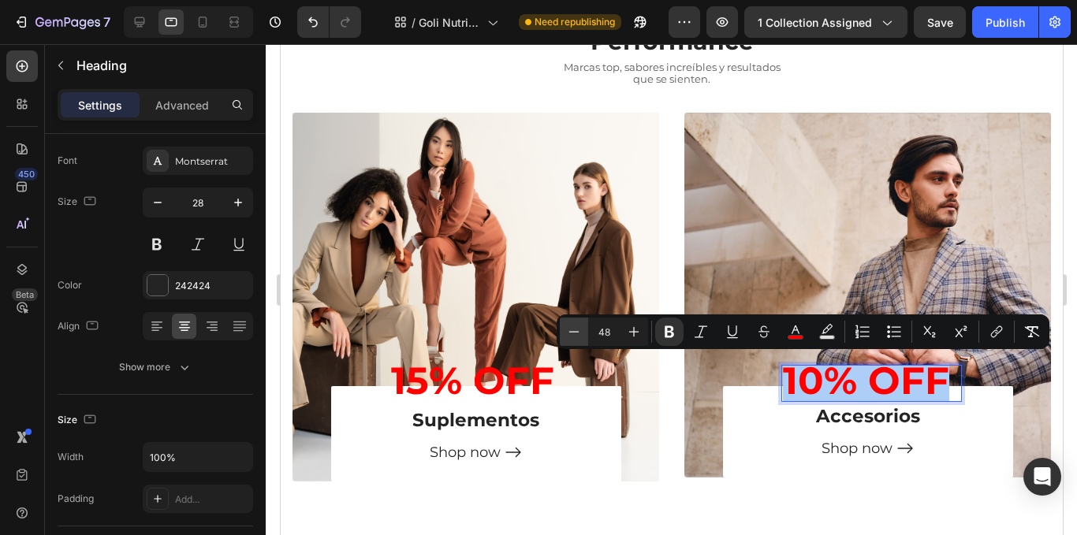
click at [576, 331] on icon "Editor contextual toolbar" at bounding box center [574, 332] width 16 height 16
click at [621, 334] on button "Plus" at bounding box center [634, 332] width 28 height 28
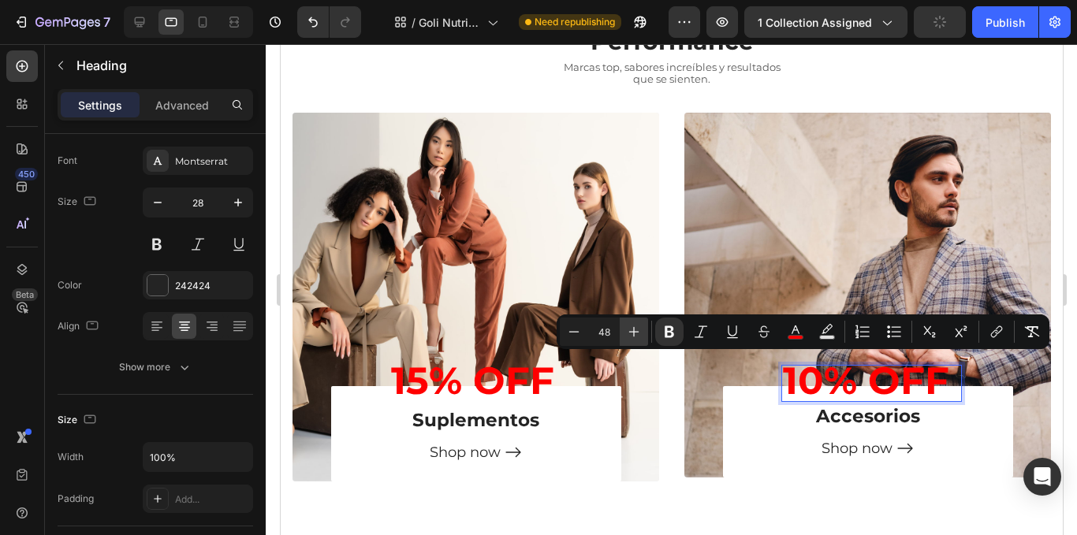
click at [621, 334] on button "Plus" at bounding box center [634, 332] width 28 height 28
type input "49"
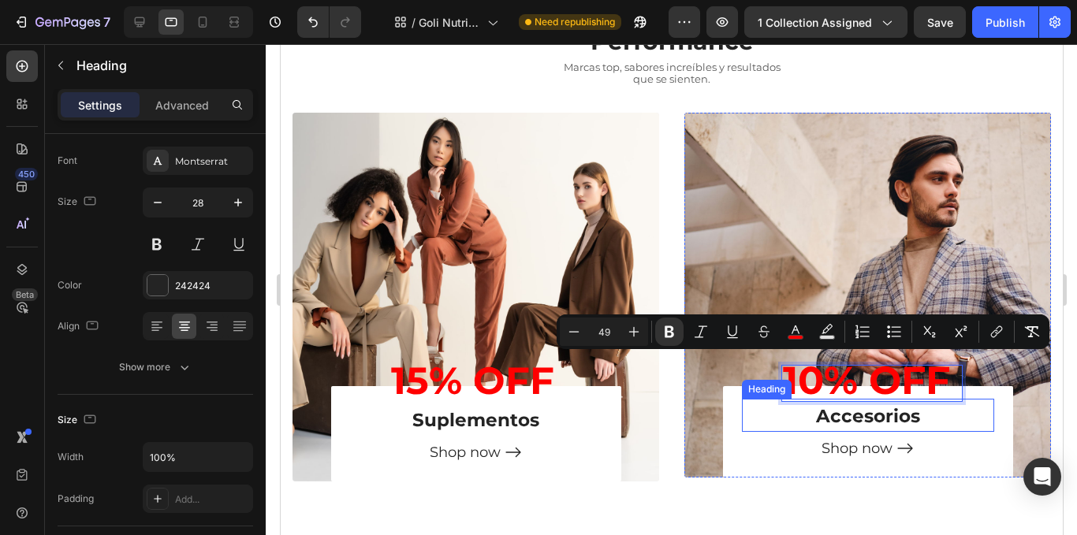
click at [850, 420] on span "Accesorios" at bounding box center [867, 416] width 104 height 22
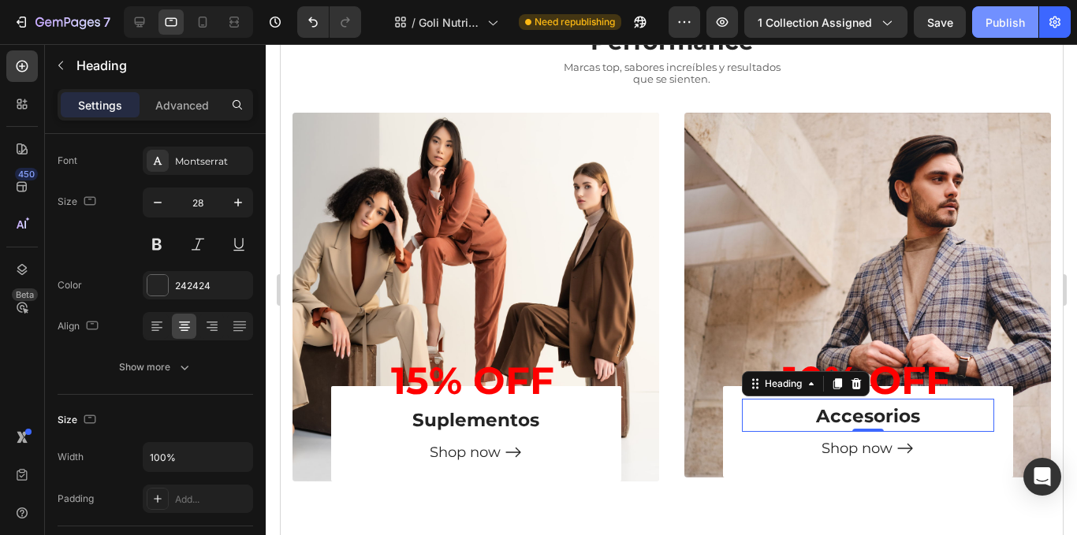
click at [1009, 28] on div "Publish" at bounding box center [1005, 22] width 39 height 17
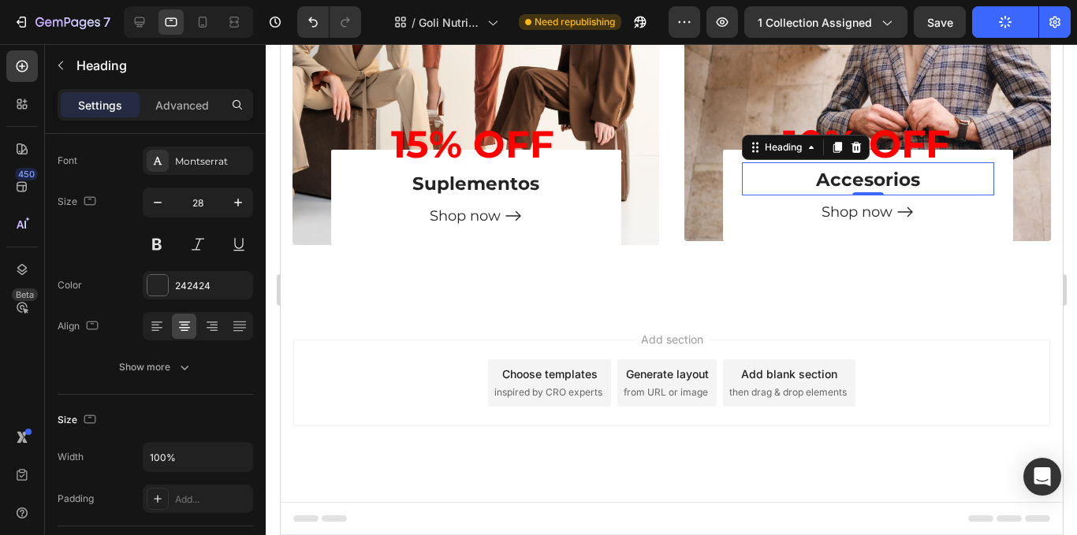
scroll to position [571, 0]
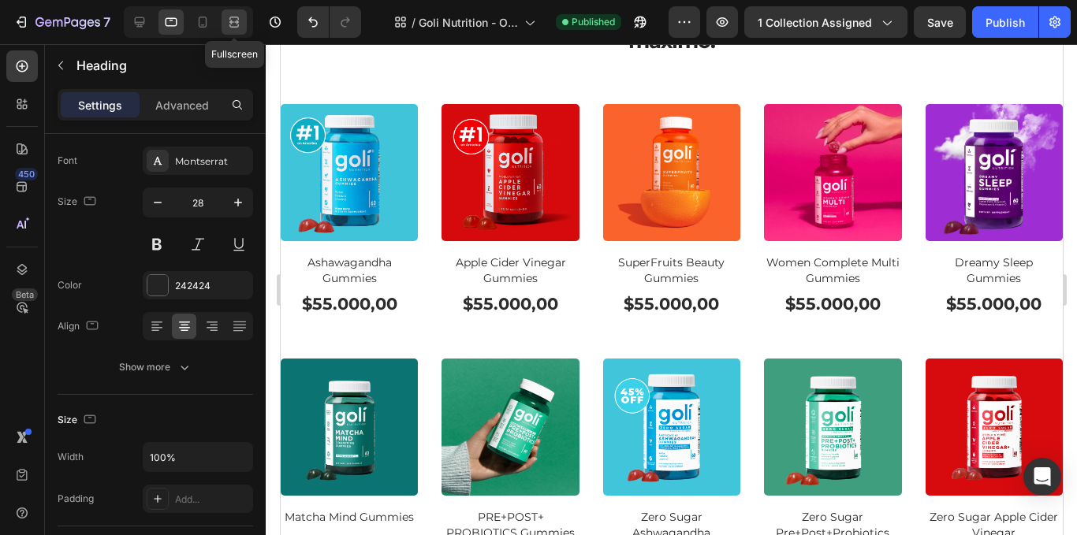
click at [234, 21] on icon at bounding box center [236, 22] width 5 height 4
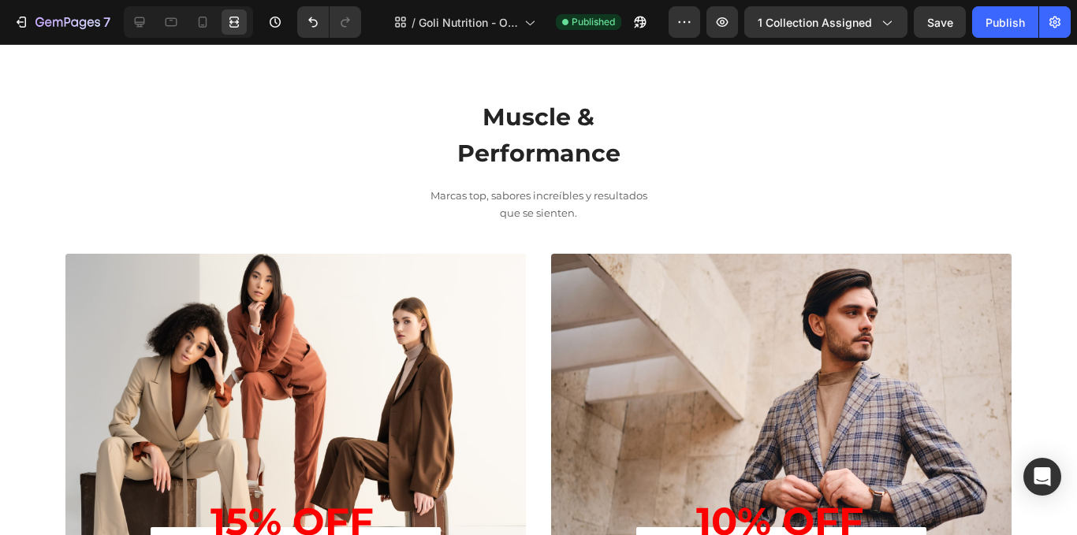
scroll to position [991, 0]
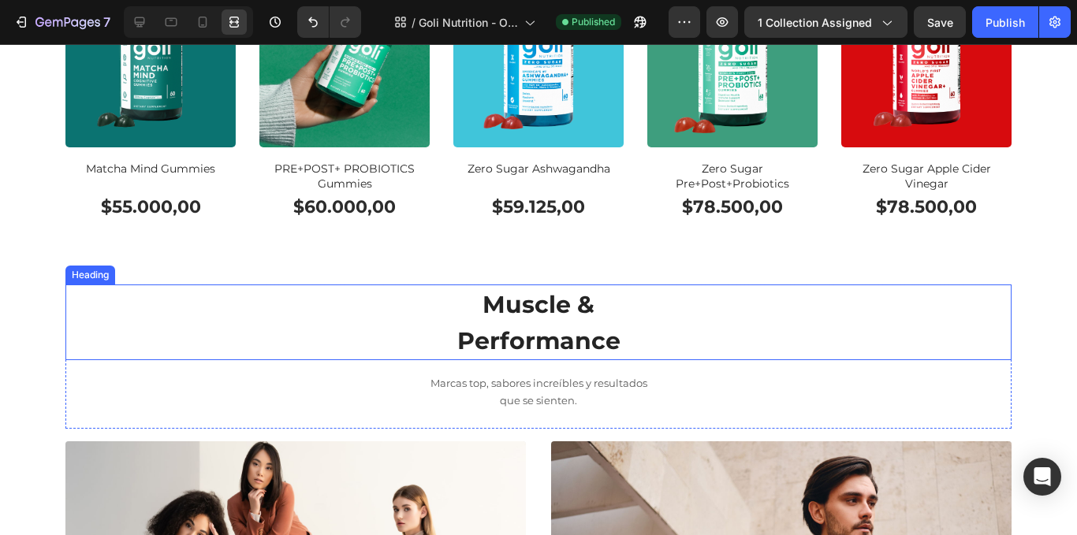
click at [532, 314] on span "Muscle &" at bounding box center [539, 304] width 112 height 29
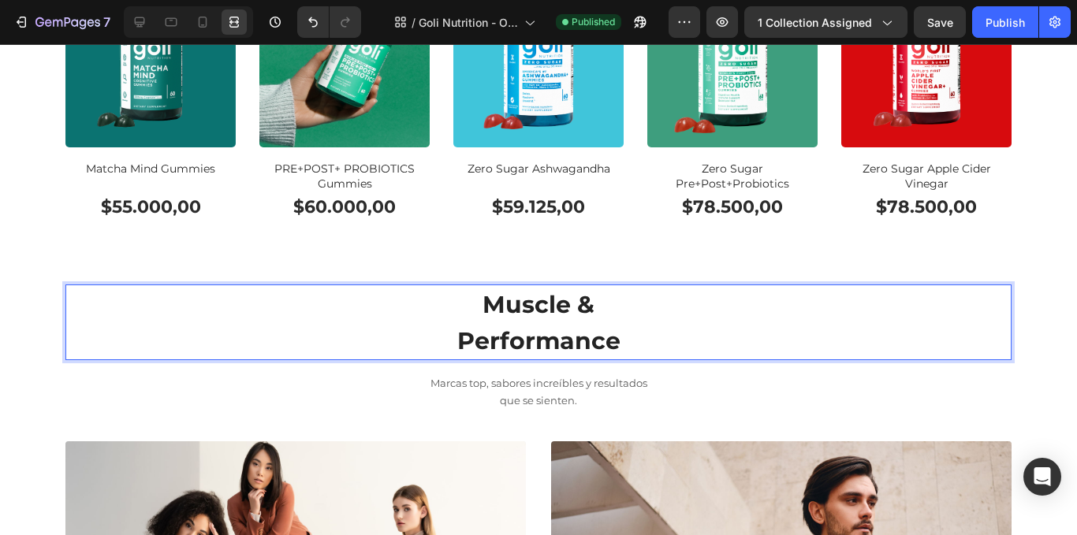
click at [543, 351] on span "Performance" at bounding box center [538, 341] width 163 height 29
click at [543, 360] on h2 "Muscle & Performance" at bounding box center [538, 323] width 946 height 76
click at [625, 346] on p "Muscle & Performance" at bounding box center [538, 322] width 943 height 73
drag, startPoint x: 342, startPoint y: 334, endPoint x: 435, endPoint y: 375, distance: 101.4
click at [341, 334] on p "Muscle & Performance" at bounding box center [538, 322] width 943 height 73
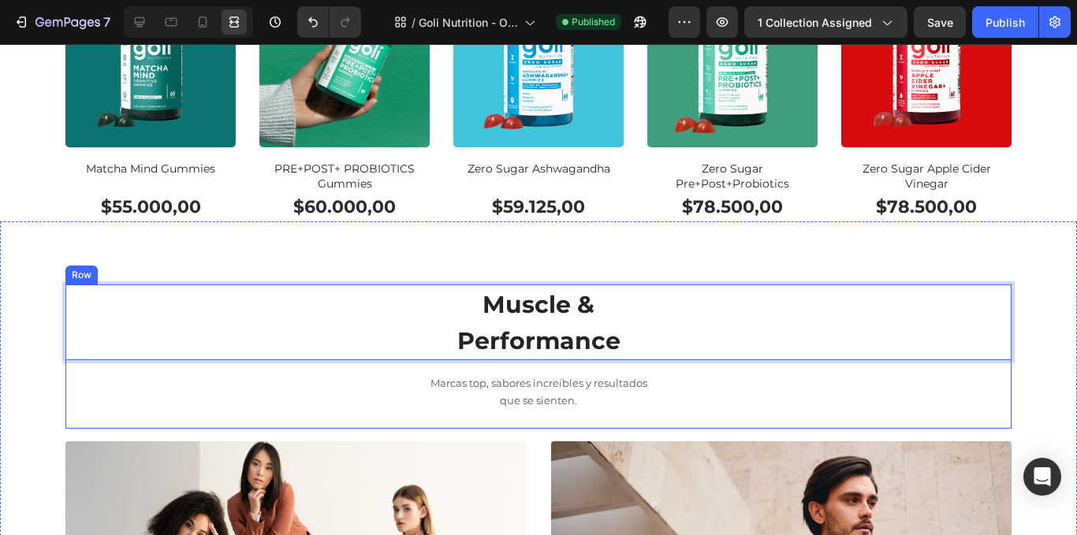
click at [508, 365] on div "Muscle & Performance Heading 16 Marcas top, sabores increíbles y resultados que…" at bounding box center [538, 357] width 946 height 144
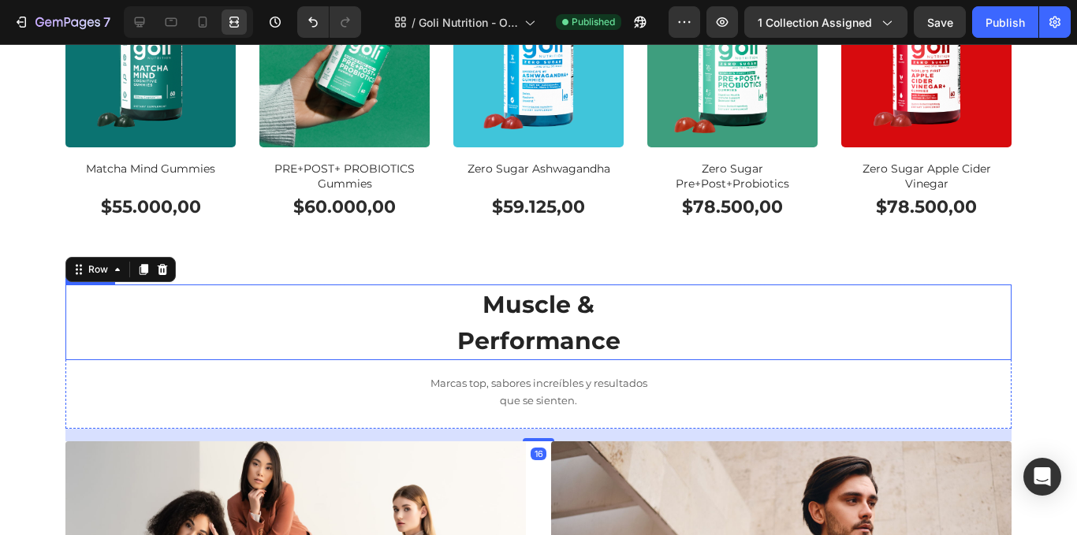
scroll to position [0, 0]
click at [508, 357] on p "⁠⁠⁠⁠⁠⁠⁠ Muscle & Performance" at bounding box center [538, 322] width 943 height 73
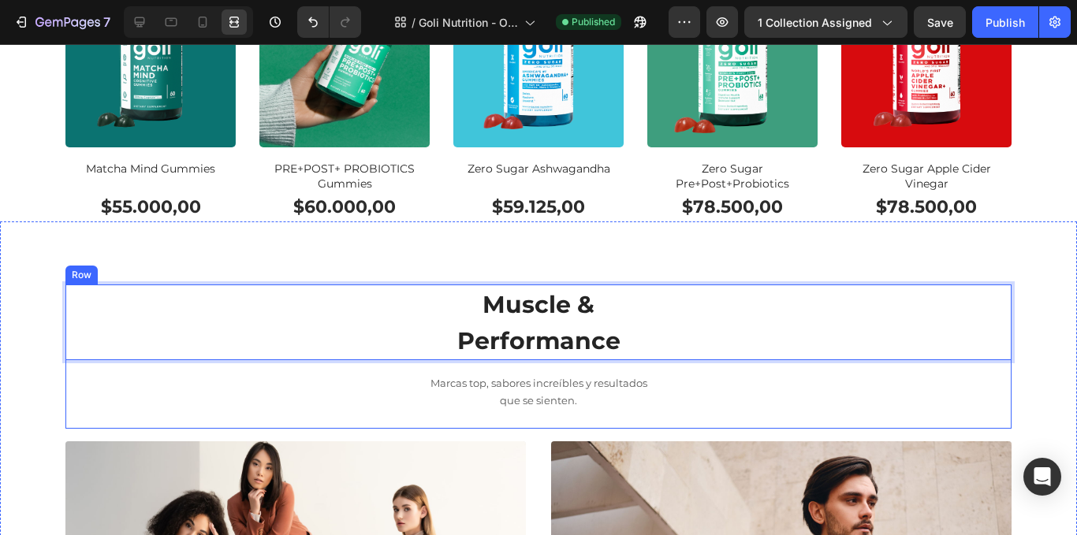
click at [532, 364] on div "Muscle & Performance Heading 16 Marcas top, sabores increíbles y resultados que…" at bounding box center [538, 357] width 946 height 144
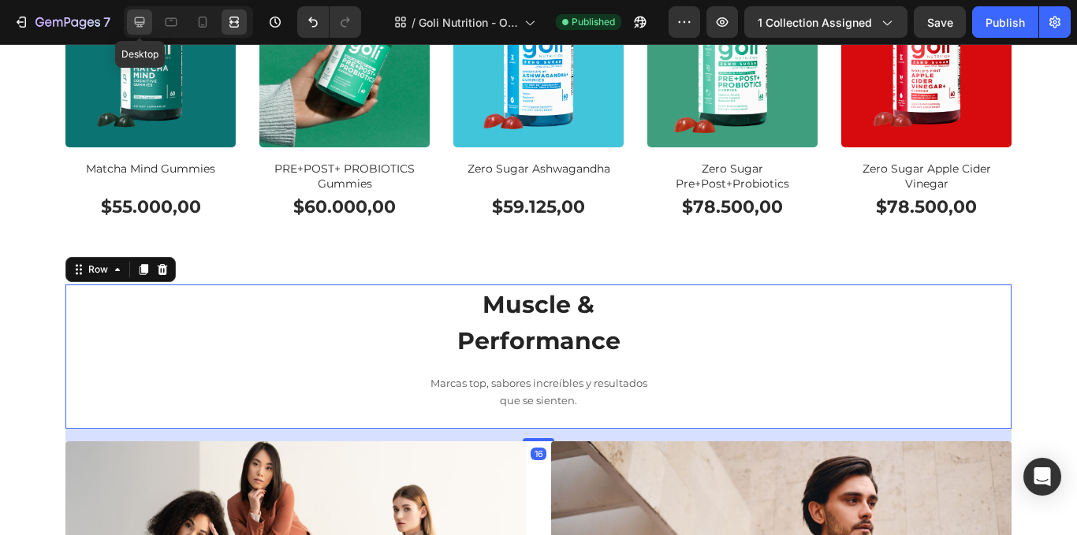
click at [129, 28] on div at bounding box center [139, 21] width 25 height 25
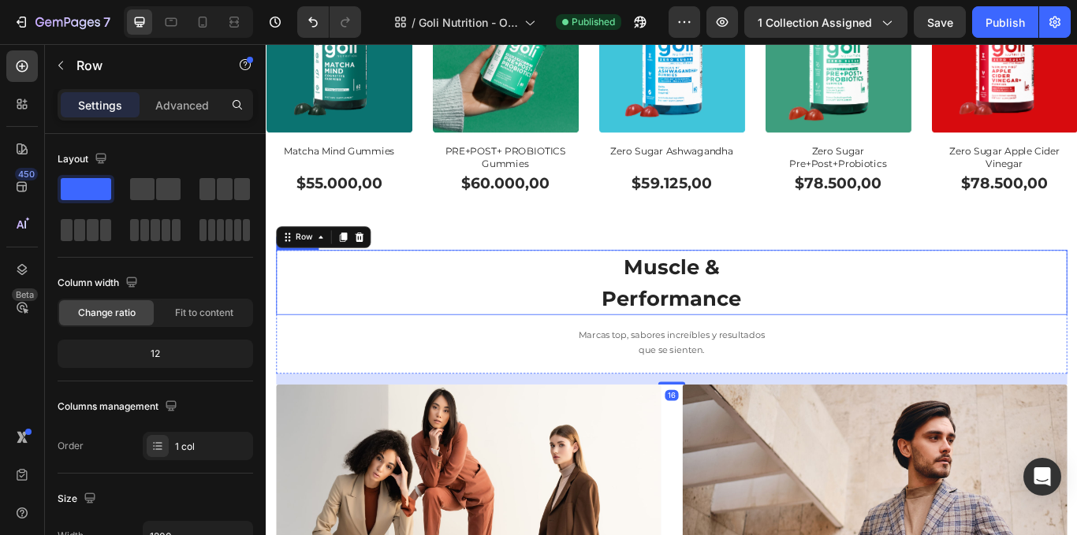
click at [689, 334] on span "Performance" at bounding box center [739, 341] width 163 height 29
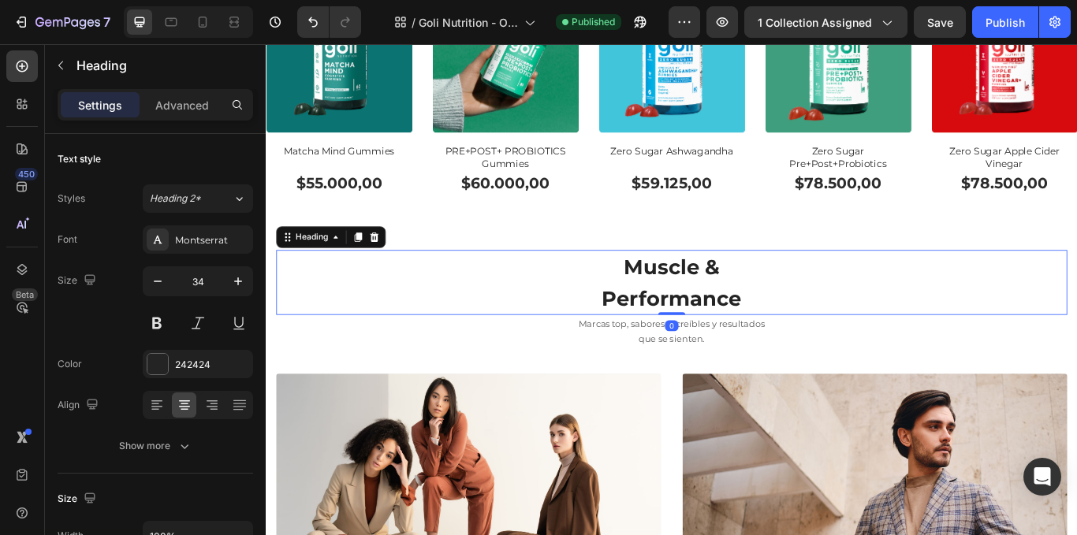
drag, startPoint x: 734, startPoint y: 366, endPoint x: 744, endPoint y: 335, distance: 32.2
click at [744, 335] on div "⁠⁠⁠⁠⁠⁠⁠ Muscle & Performance Heading 0" at bounding box center [739, 323] width 923 height 76
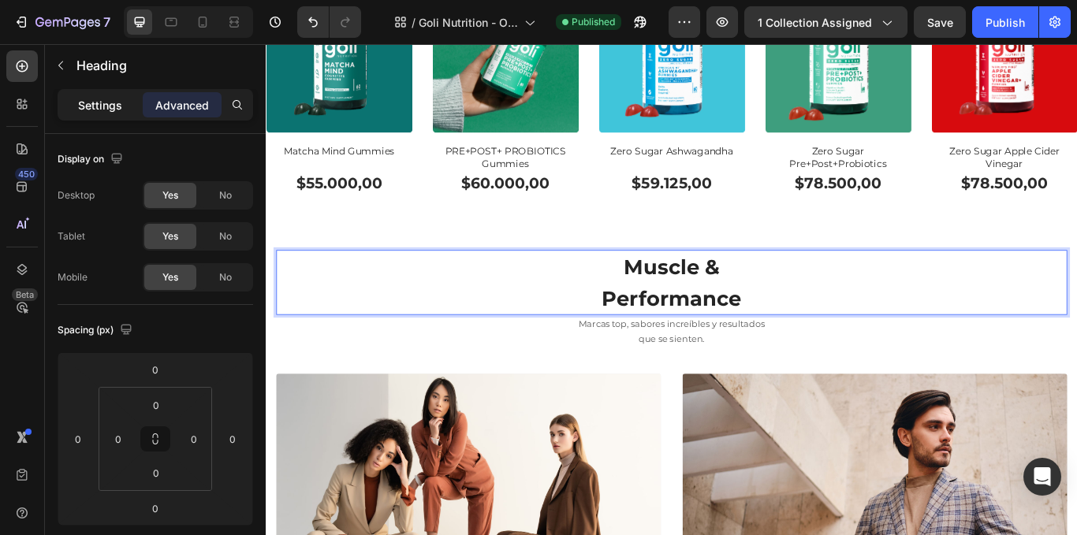
click at [77, 103] on div "Settings" at bounding box center [100, 104] width 79 height 25
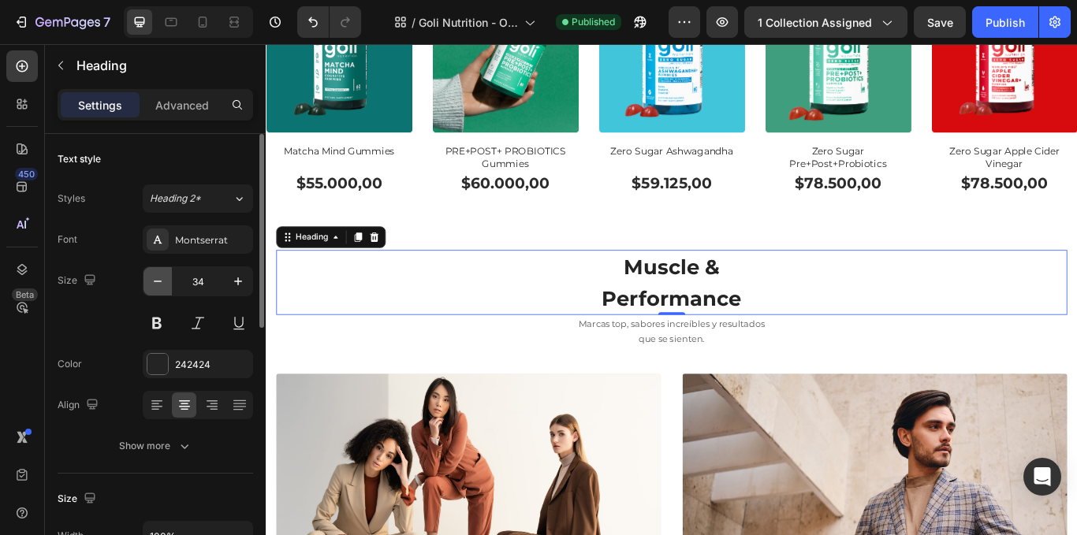
click at [159, 286] on icon "button" at bounding box center [158, 282] width 16 height 16
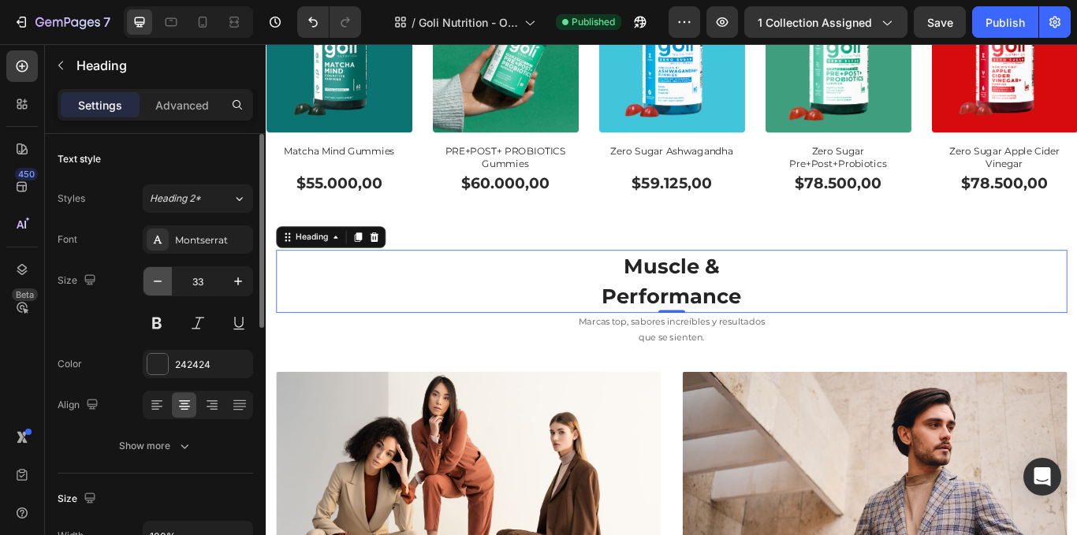
click at [159, 286] on icon "button" at bounding box center [158, 282] width 16 height 16
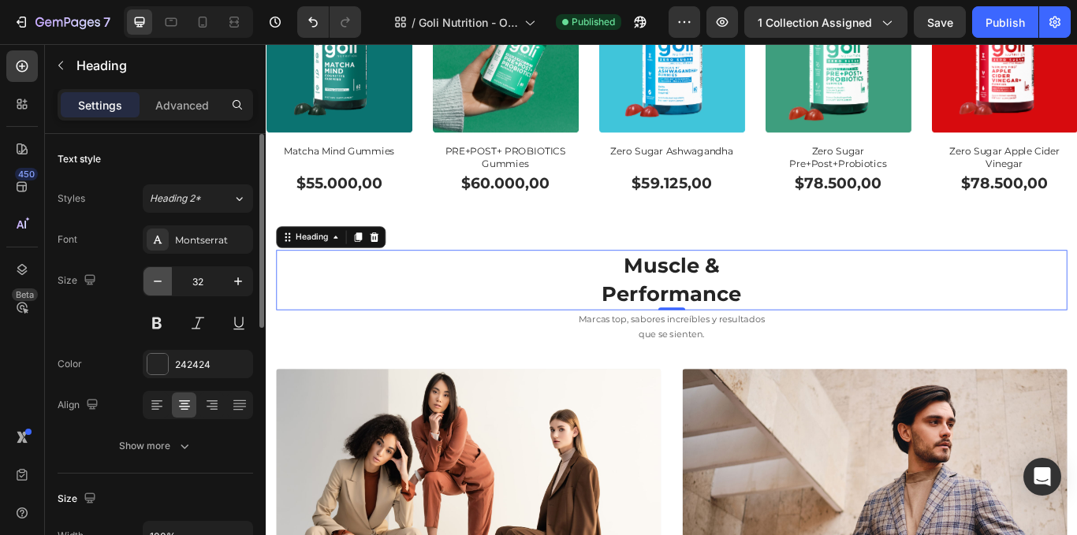
click at [159, 286] on icon "button" at bounding box center [158, 282] width 16 height 16
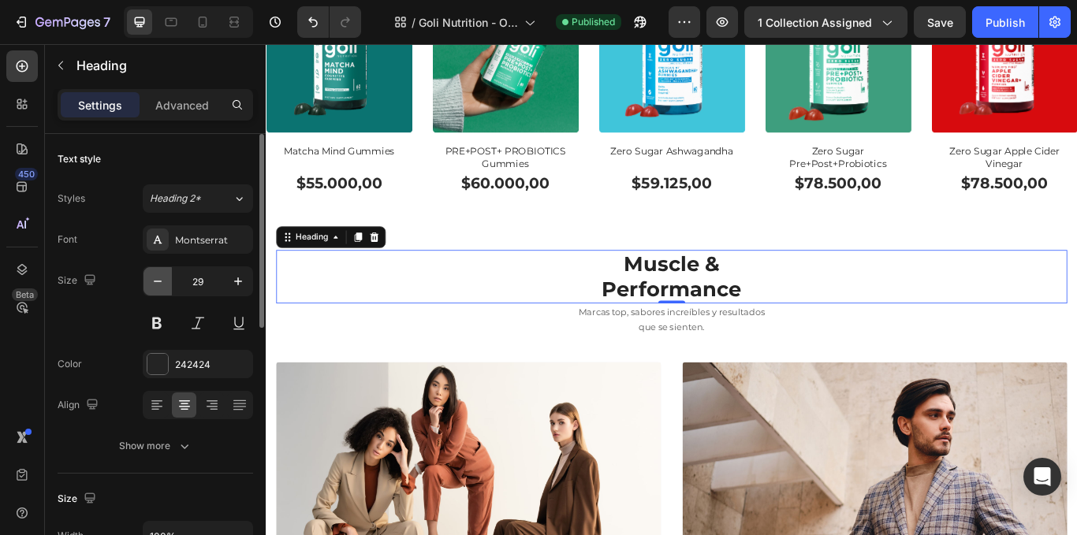
click at [159, 286] on icon "button" at bounding box center [158, 282] width 16 height 16
type input "28"
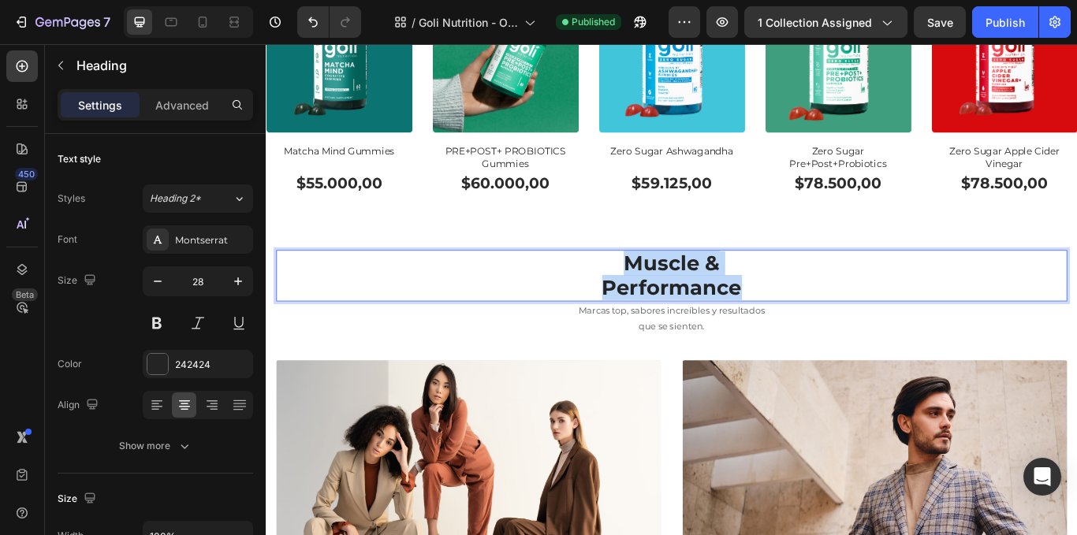
drag, startPoint x: 673, startPoint y: 288, endPoint x: 822, endPoint y: 322, distance: 152.9
click at [822, 322] on p "Muscle & Performance" at bounding box center [739, 315] width 920 height 58
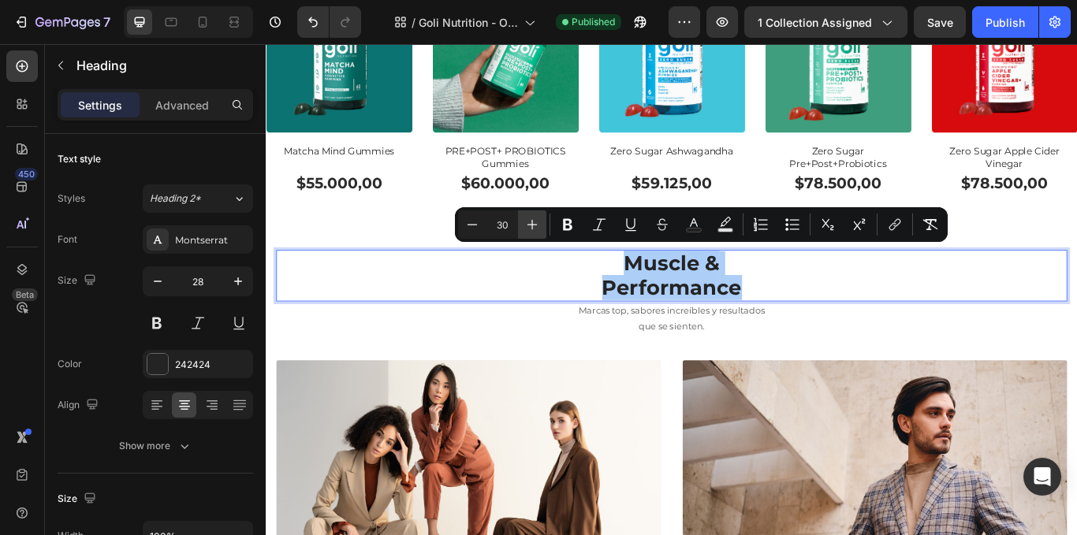
click at [524, 226] on button "Plus" at bounding box center [532, 225] width 28 height 28
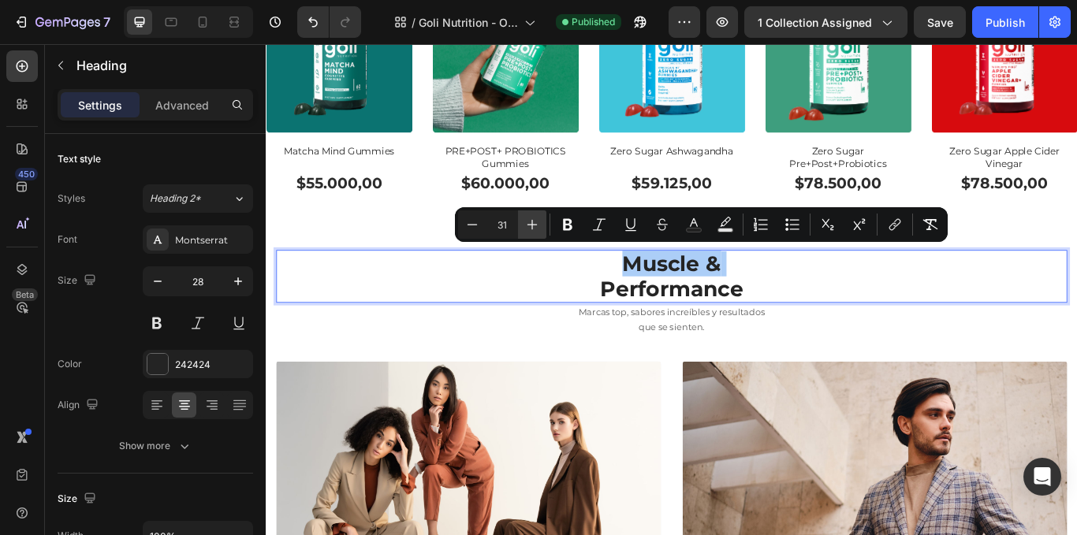
click at [524, 226] on icon "Editor contextual toolbar" at bounding box center [532, 225] width 16 height 16
type input "33"
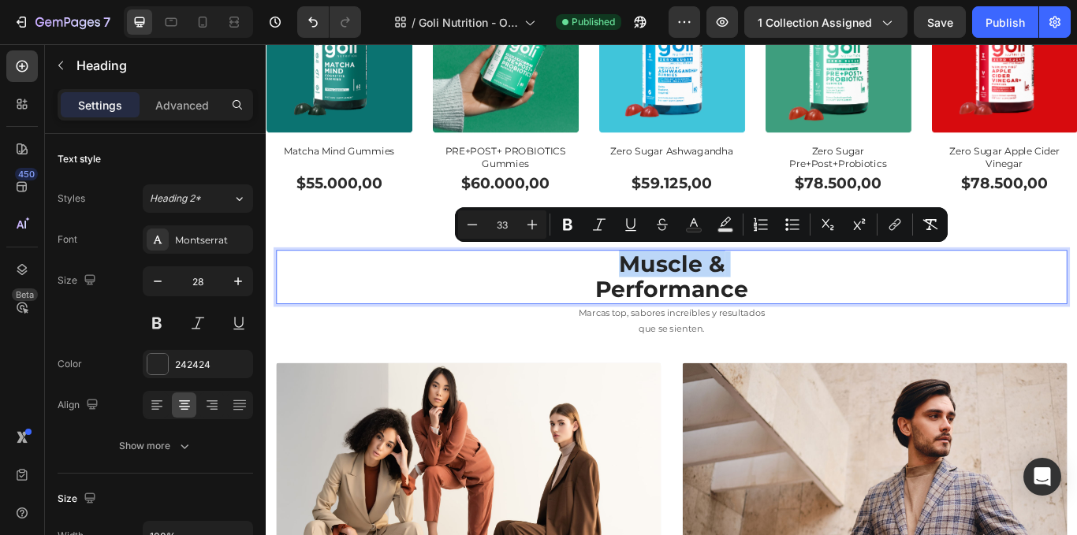
click at [469, 318] on p "Muscle & Performance" at bounding box center [739, 316] width 920 height 61
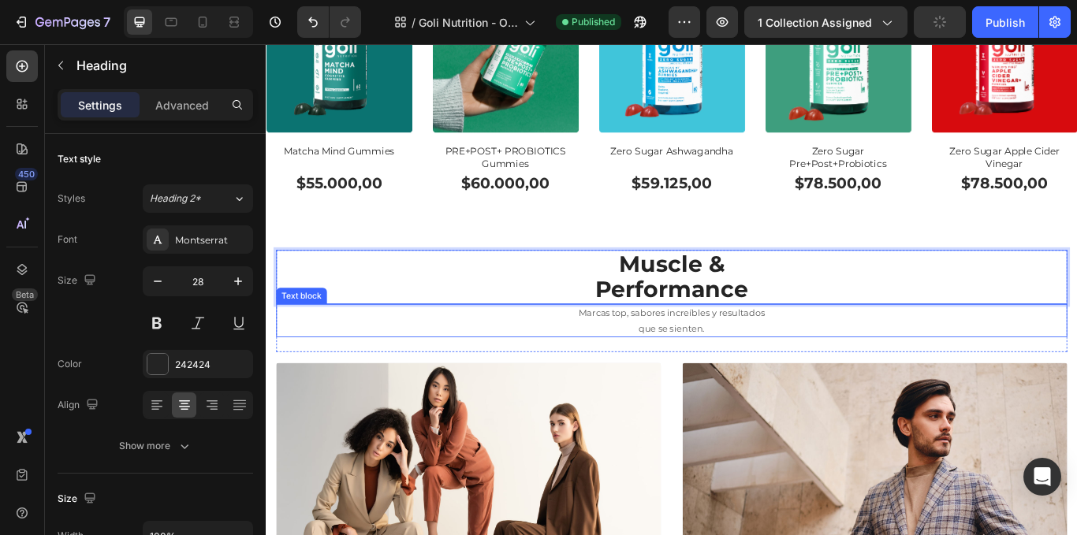
click at [570, 382] on div "Muscle & Performance Heading 0 Marcas top, sabores increíbles y resultados que …" at bounding box center [739, 345] width 923 height 120
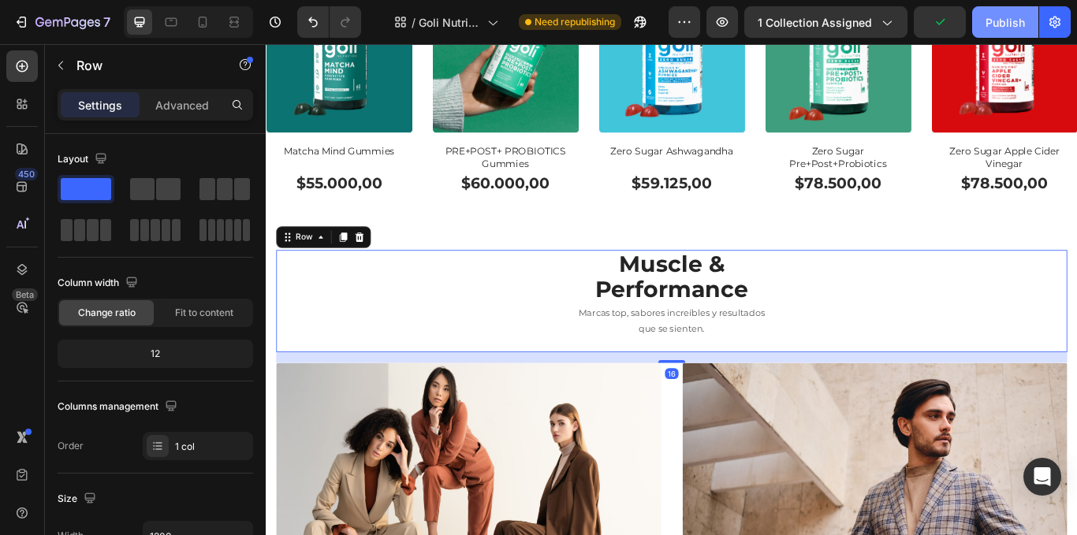
click at [993, 21] on div "Publish" at bounding box center [1005, 22] width 39 height 17
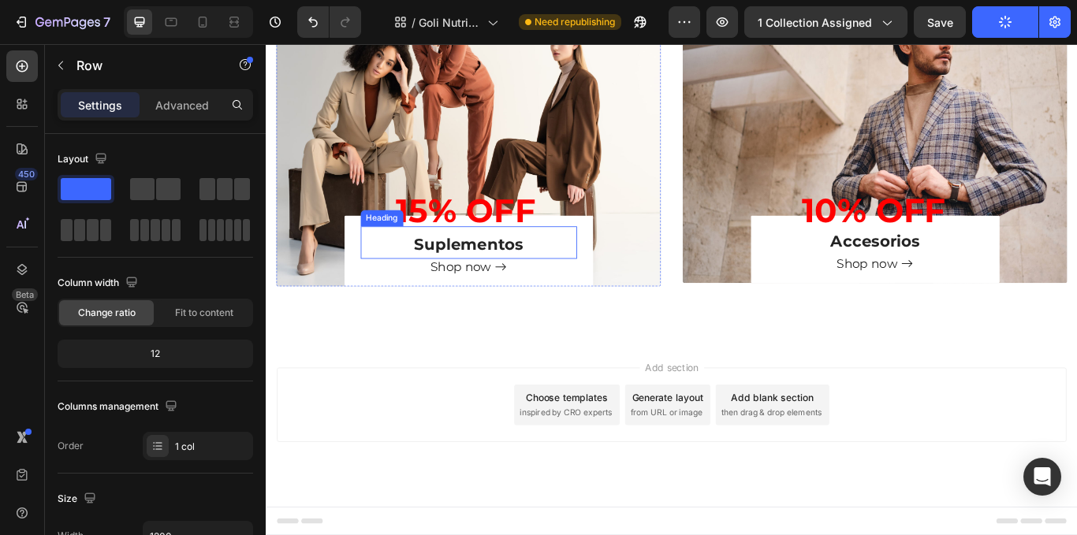
scroll to position [762, 0]
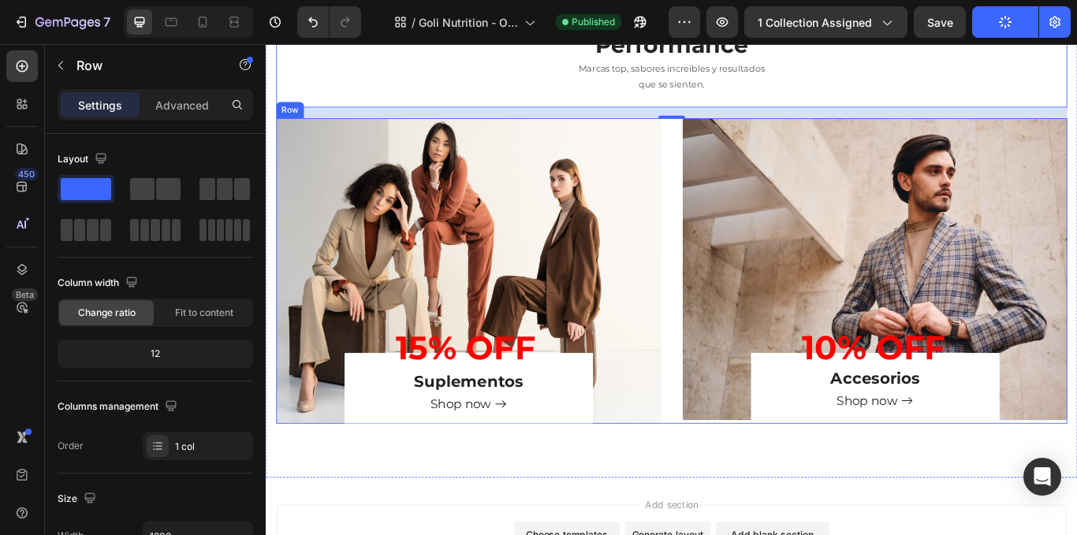
click at [731, 336] on div "15% OFF Heading Suplementos Heading Shop now Button Row Hero Banner 15% OFF Hea…" at bounding box center [739, 309] width 923 height 356
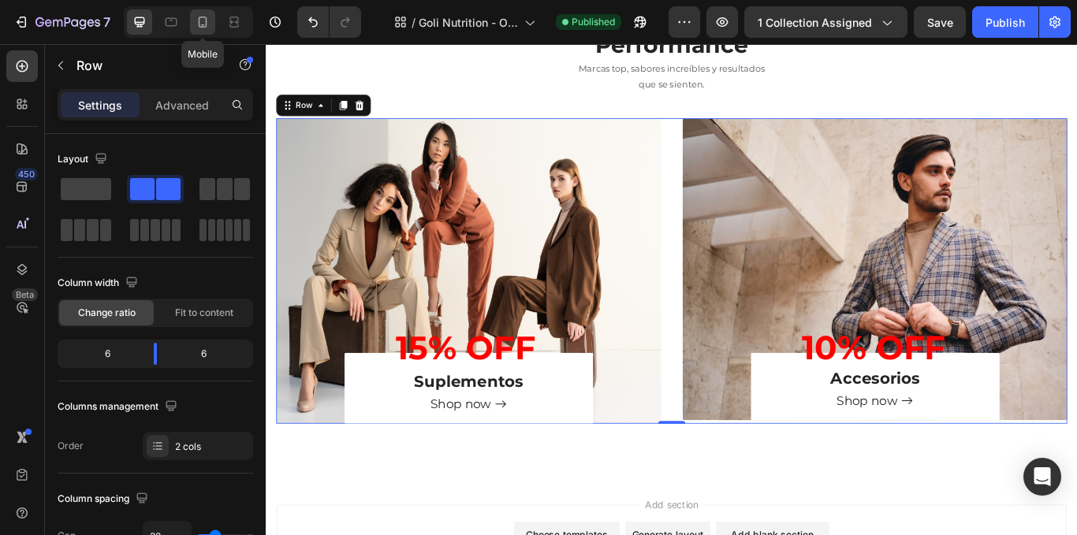
click at [197, 25] on icon at bounding box center [203, 22] width 16 height 16
type input "0"
type input "100%"
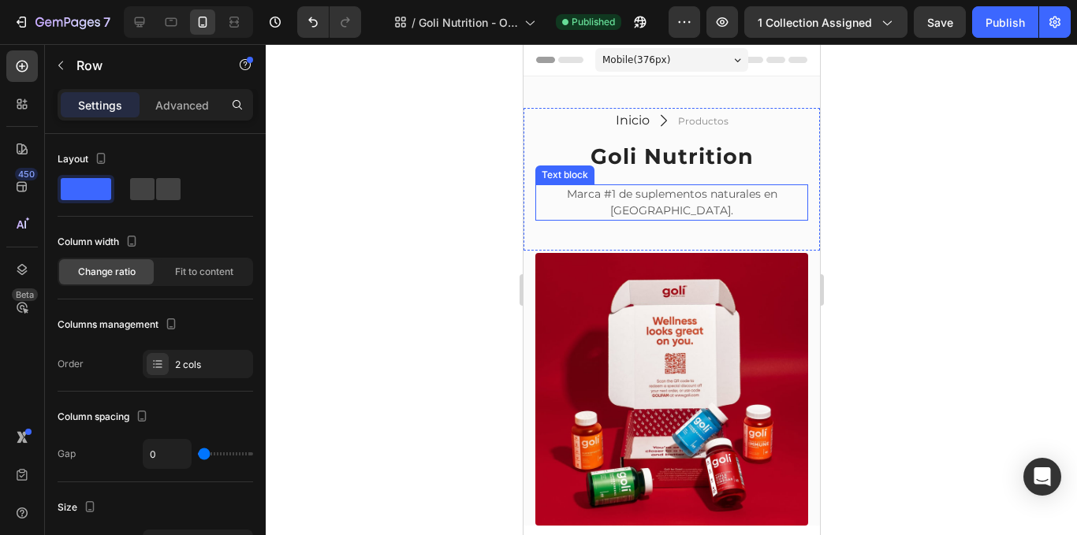
click at [706, 199] on p "Marca #1 de suplementos naturales en EE.UU." at bounding box center [671, 202] width 270 height 33
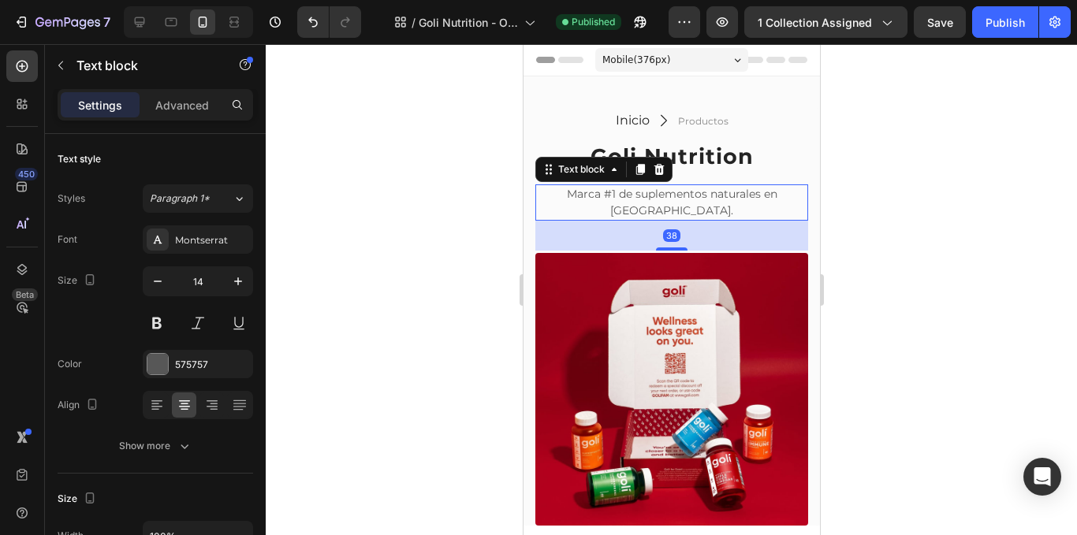
click at [539, 192] on p "Marca #1 de suplementos naturales en EE.UU." at bounding box center [671, 202] width 270 height 33
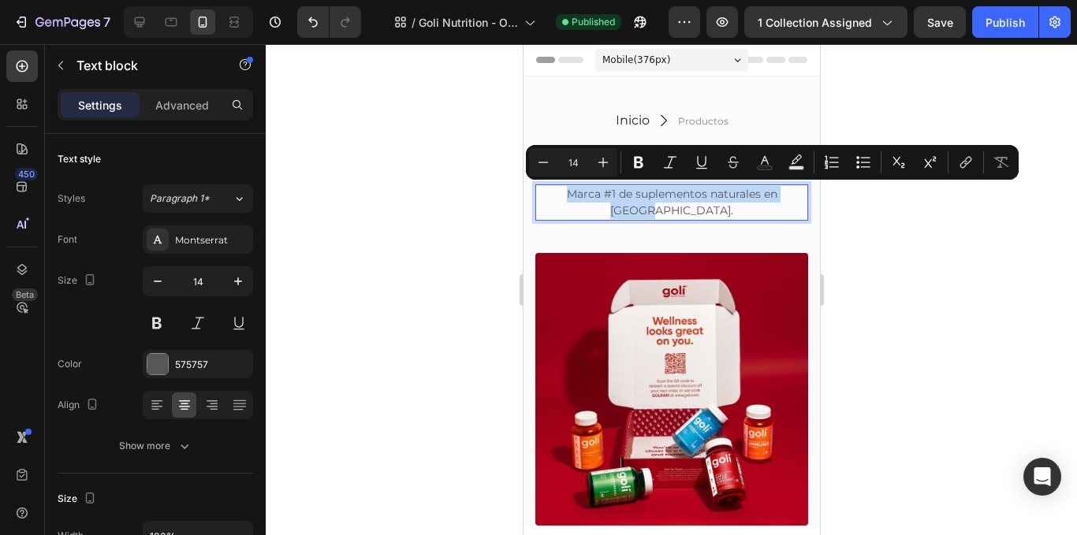
drag, startPoint x: 539, startPoint y: 192, endPoint x: 793, endPoint y: 186, distance: 254.0
click at [793, 186] on p "Marca #1 de suplementos naturales en EE.UU." at bounding box center [671, 202] width 270 height 33
click at [552, 179] on div "Minus 14 Plus Bold Italic Underline Strikethrough Text Color Text Background Co…" at bounding box center [772, 162] width 493 height 35
click at [548, 165] on icon "Editor contextual toolbar" at bounding box center [543, 163] width 16 height 16
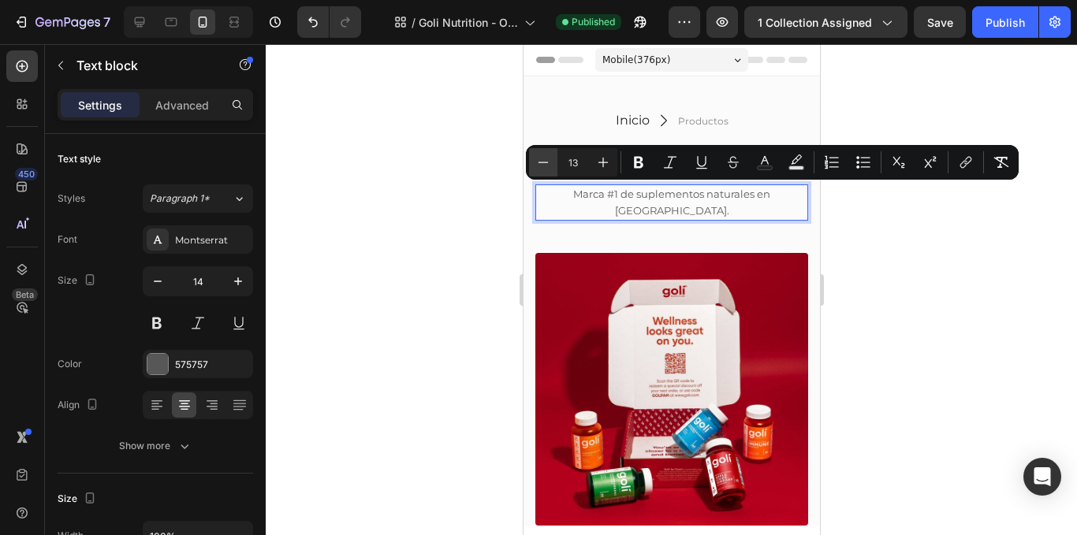
click at [548, 165] on icon "Editor contextual toolbar" at bounding box center [543, 163] width 16 height 16
type input "12"
click at [511, 172] on div at bounding box center [672, 289] width 812 height 491
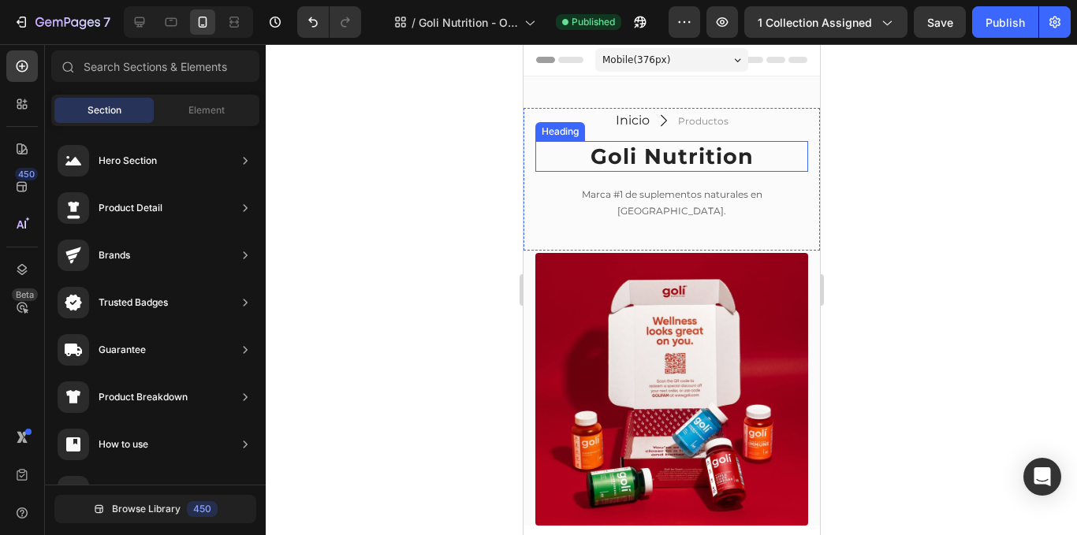
click at [694, 159] on h2 "Goli Nutrition" at bounding box center [671, 156] width 273 height 31
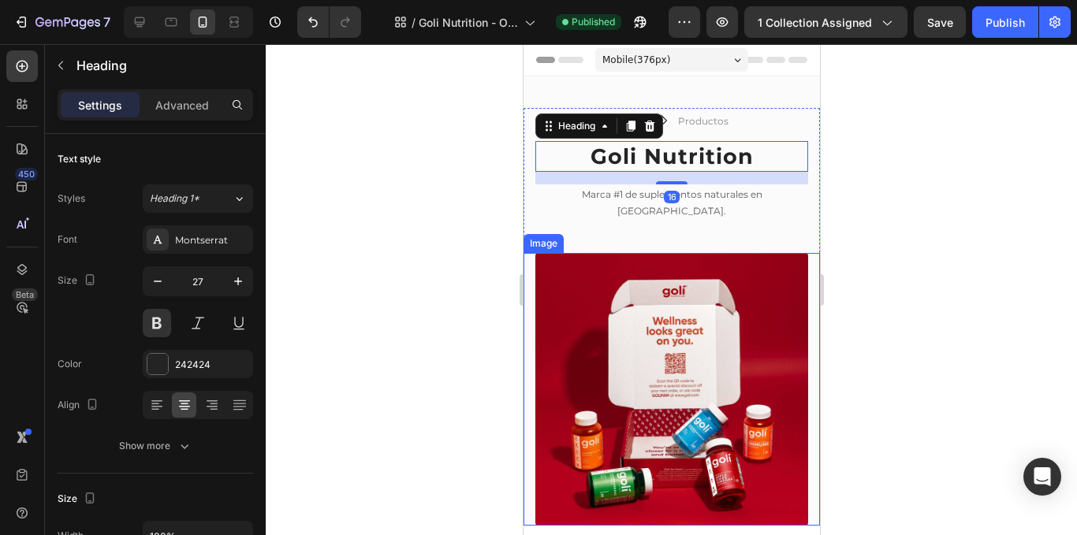
click at [447, 237] on div at bounding box center [672, 289] width 812 height 491
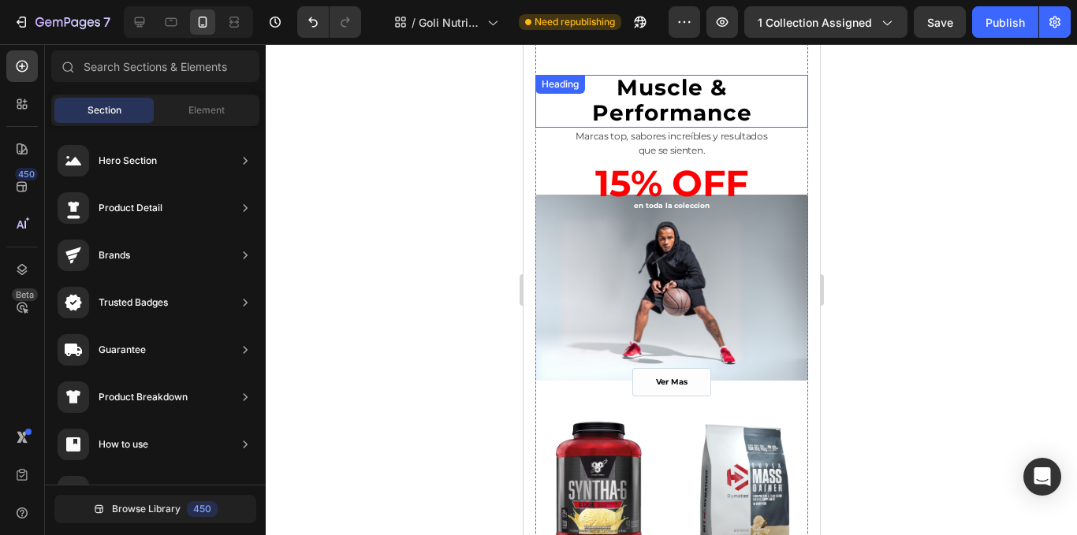
scroll to position [1656, 0]
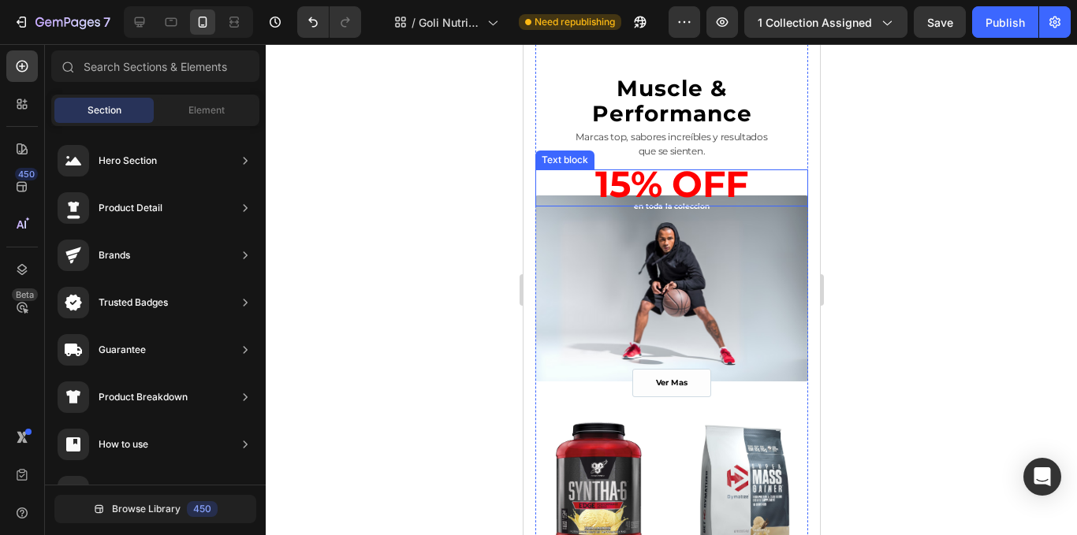
click at [678, 184] on strong "15% OFF" at bounding box center [671, 184] width 153 height 45
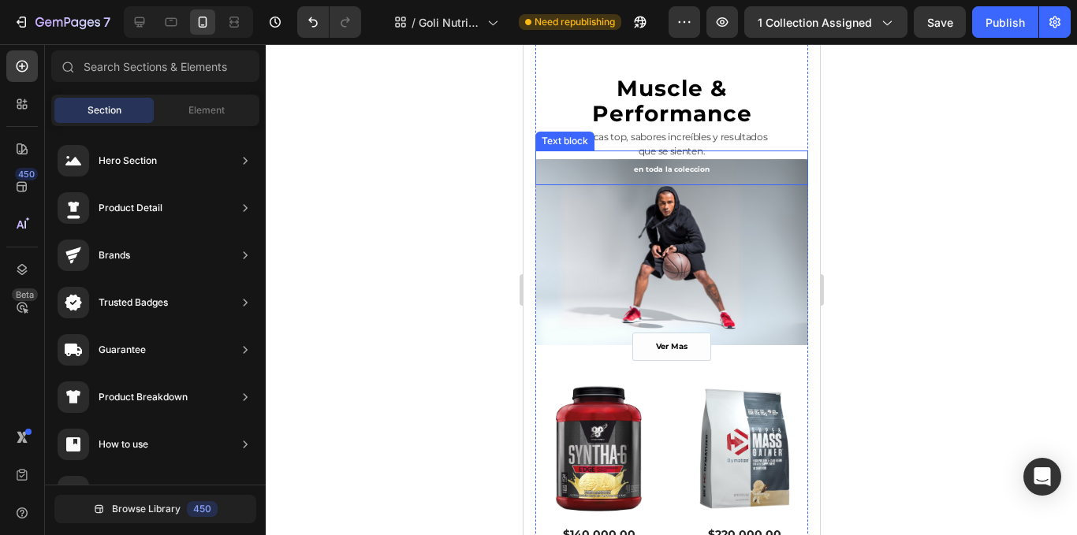
click at [684, 172] on strong "en toda la coleccion" at bounding box center [670, 169] width 75 height 9
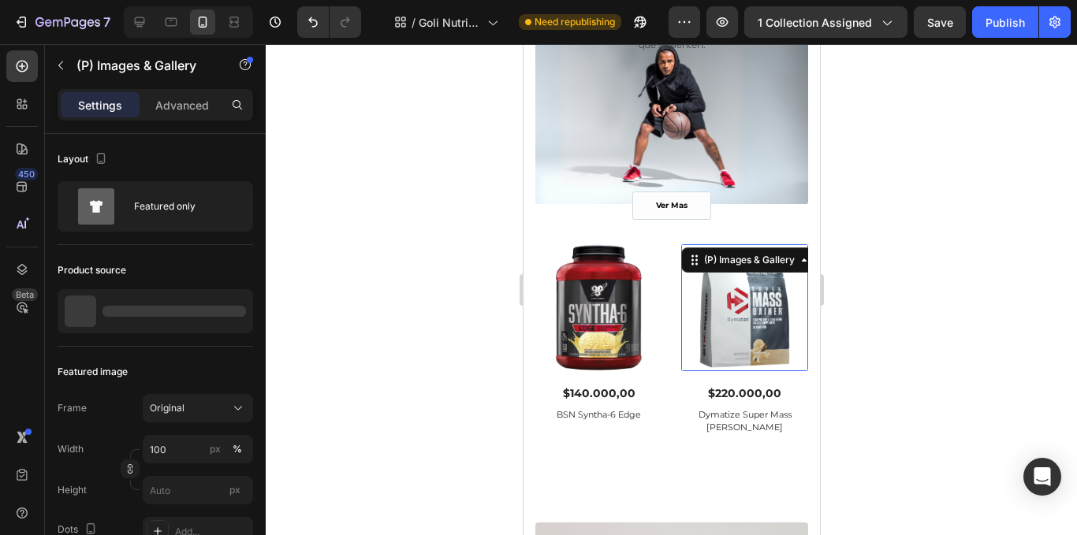
click at [933, 146] on div at bounding box center [672, 289] width 812 height 491
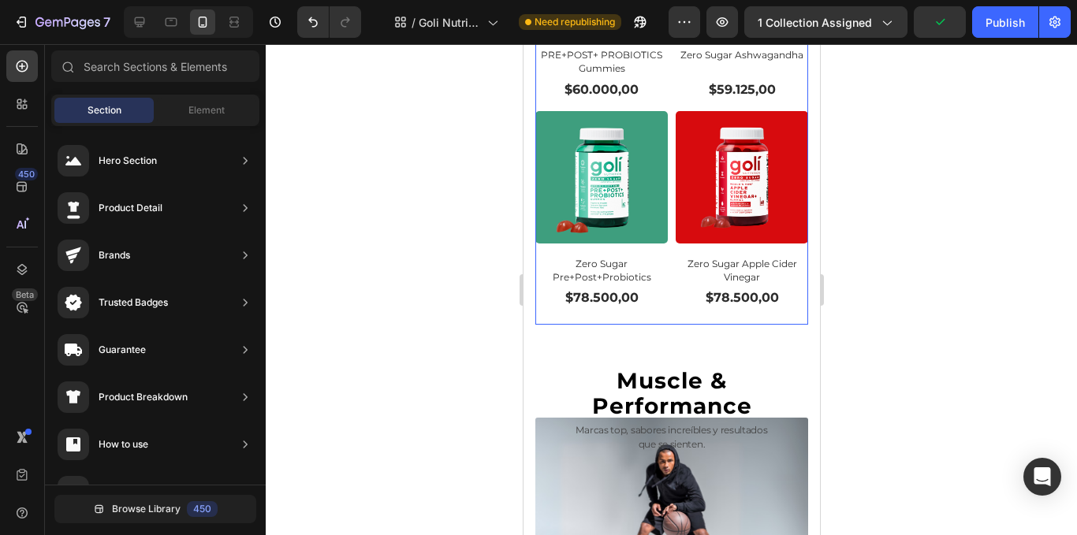
scroll to position [1480, 0]
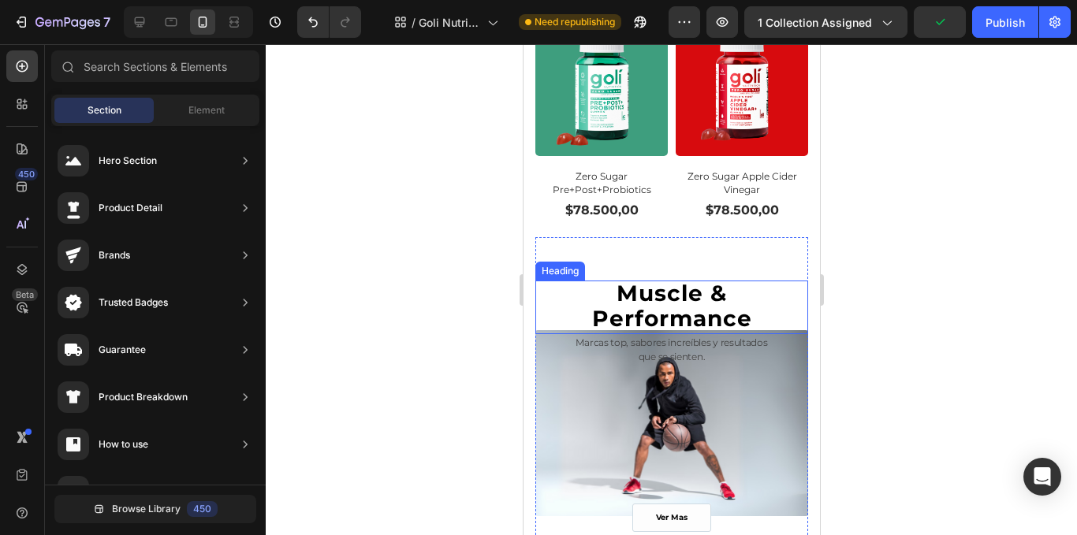
click at [649, 305] on span "Performance" at bounding box center [671, 318] width 160 height 27
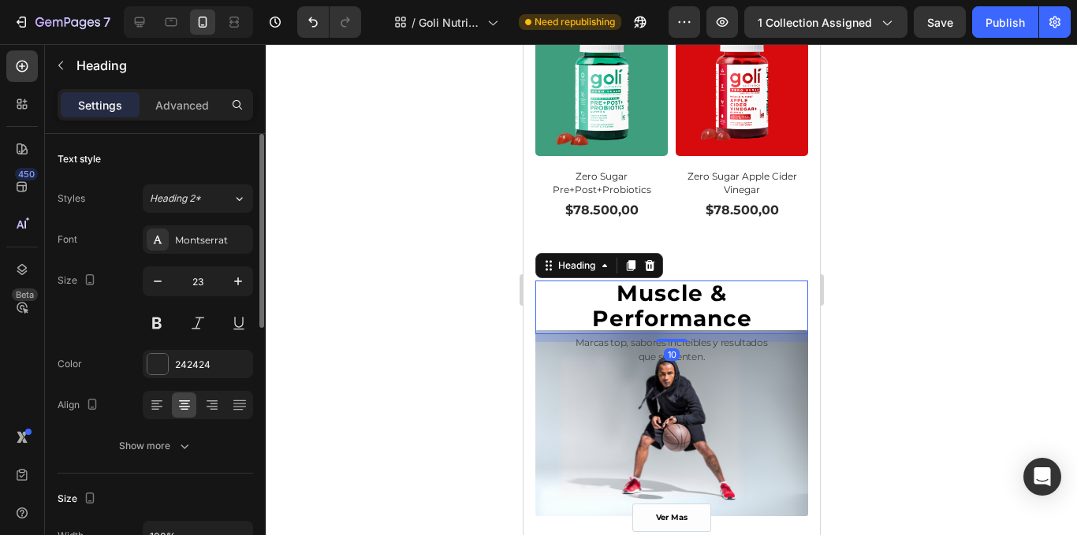
drag, startPoint x: 167, startPoint y: 101, endPoint x: 154, endPoint y: 304, distance: 203.1
click at [166, 101] on p "Advanced" at bounding box center [182, 105] width 54 height 17
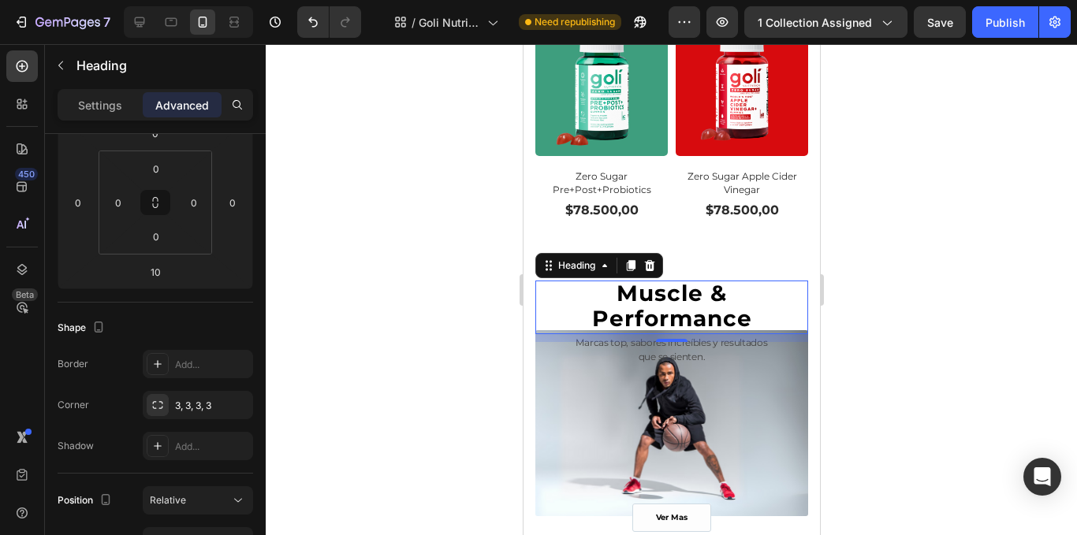
scroll to position [552, 0]
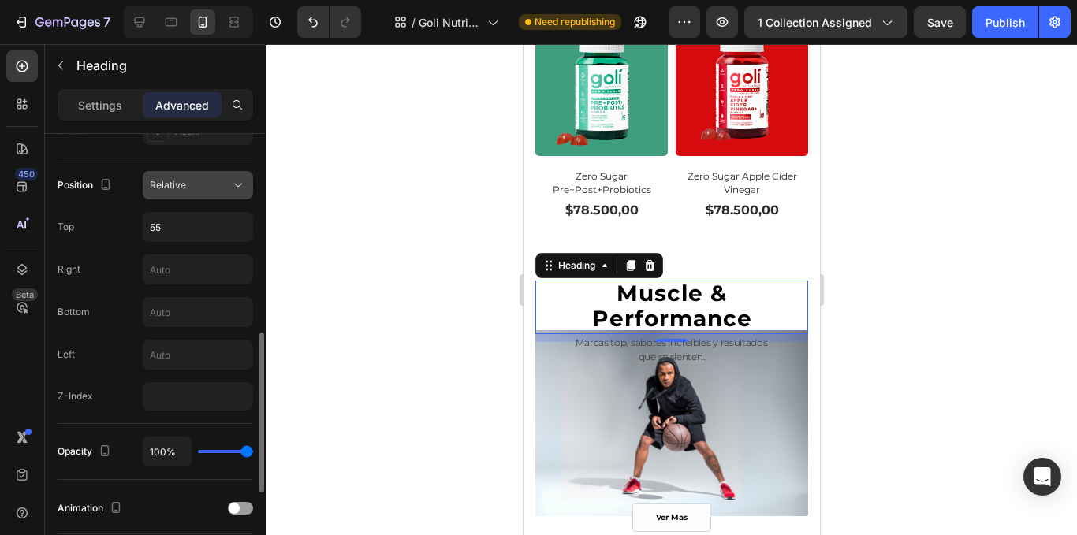
click at [175, 191] on span "Relative" at bounding box center [168, 185] width 36 height 14
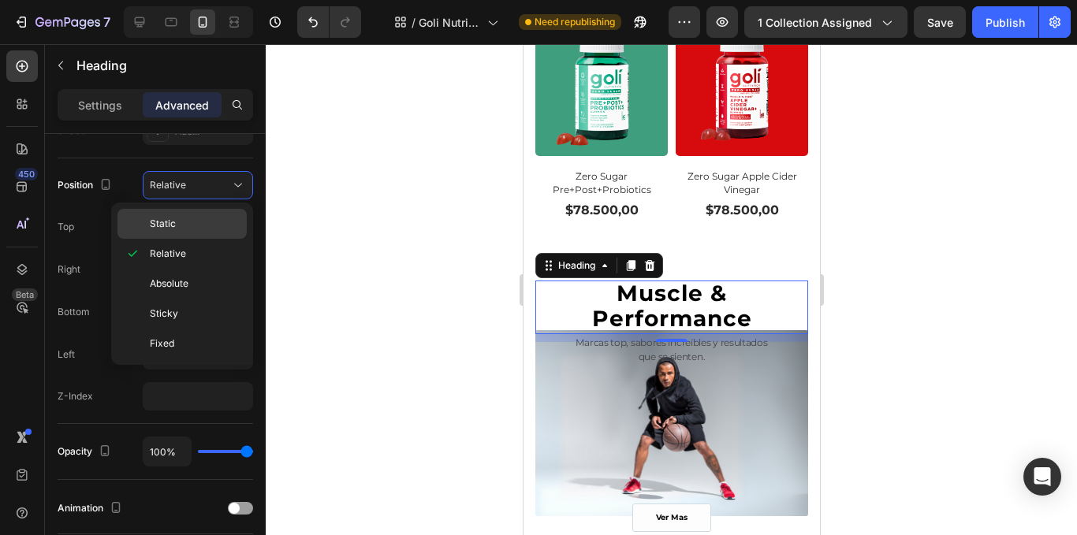
click at [180, 215] on div "Static" at bounding box center [182, 224] width 129 height 30
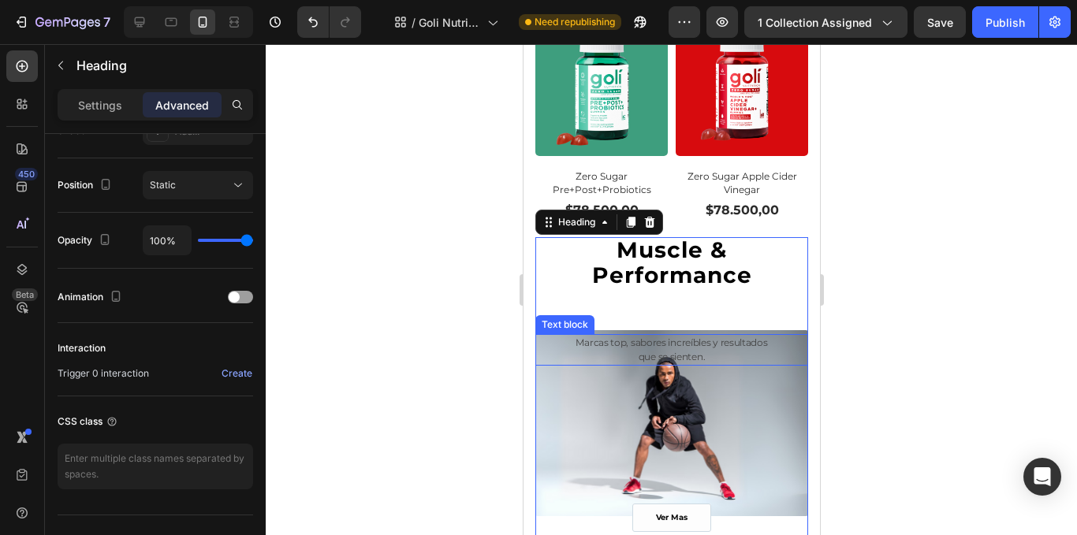
click at [693, 337] on span "Marcas top, sabores increíbles y resultados" at bounding box center [671, 343] width 192 height 12
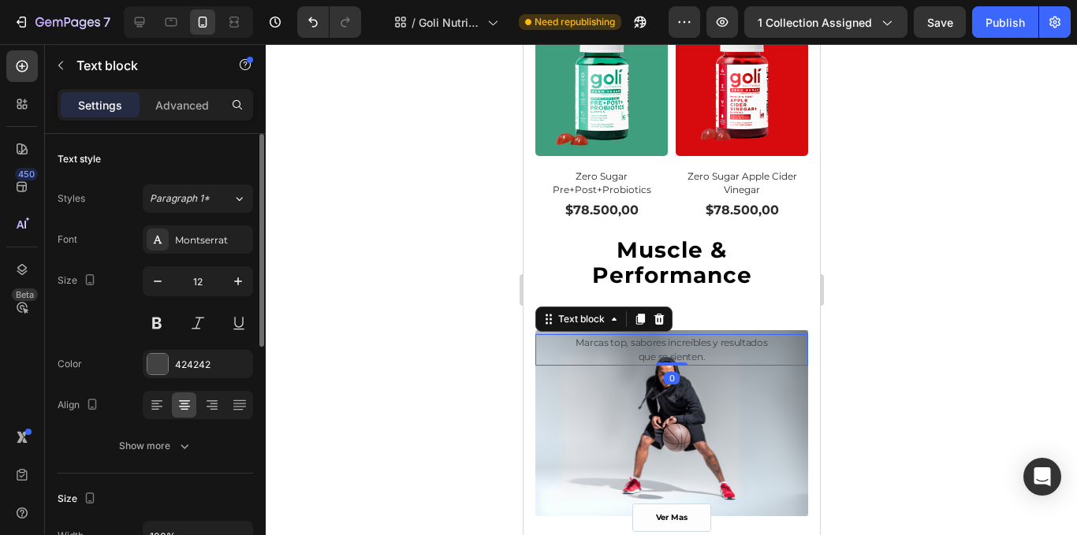
scroll to position [394, 0]
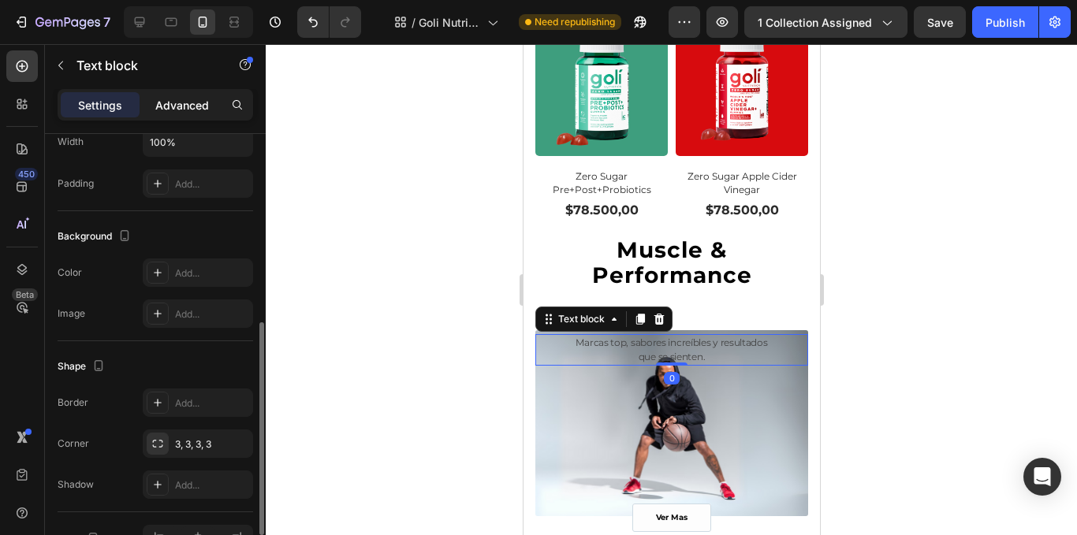
click at [186, 110] on p "Advanced" at bounding box center [182, 105] width 54 height 17
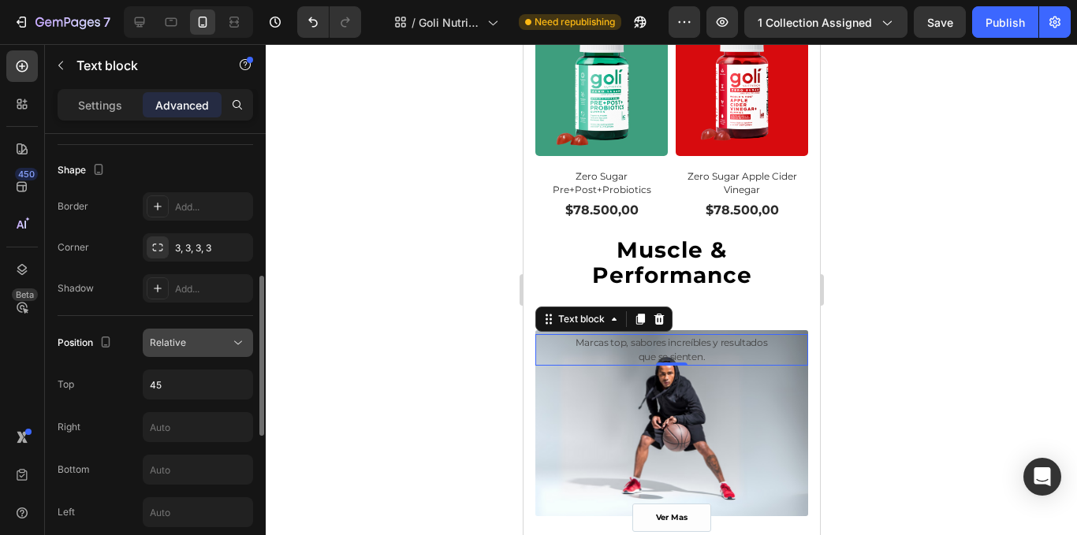
click at [187, 341] on div "Relative" at bounding box center [190, 343] width 80 height 14
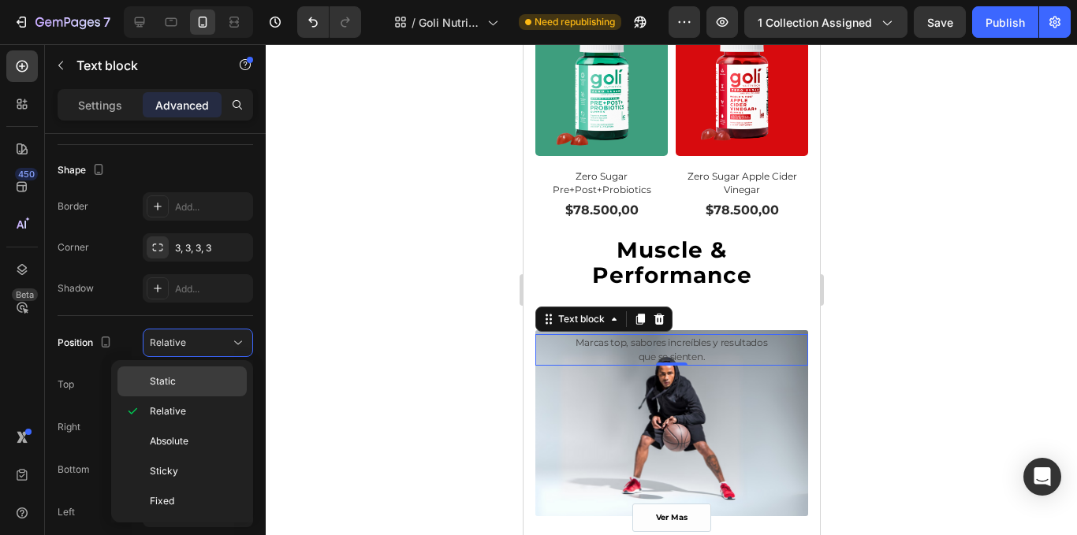
click at [184, 382] on p "Static" at bounding box center [195, 382] width 90 height 14
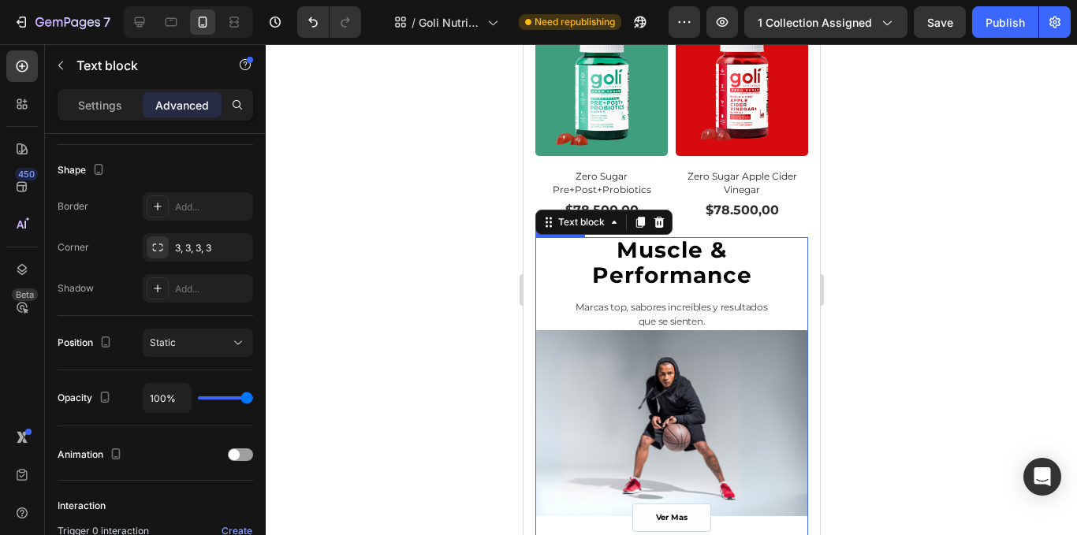
click at [690, 262] on span "Performance" at bounding box center [671, 275] width 160 height 27
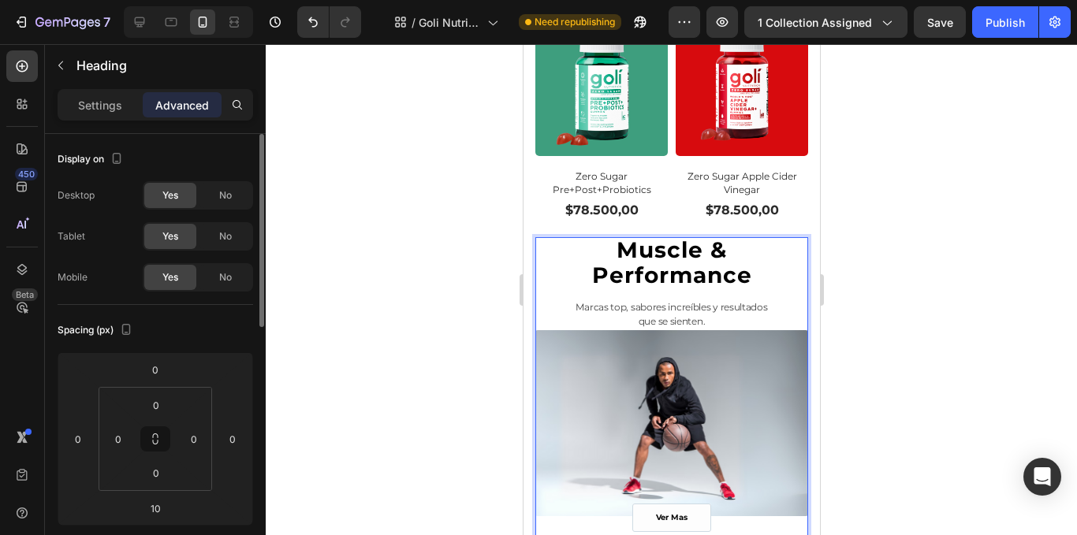
click at [703, 260] on h2 "Muscle & Performance" at bounding box center [671, 264] width 273 height 54
click at [723, 262] on span "Performance" at bounding box center [671, 275] width 160 height 27
click at [661, 269] on div "Muscle & Performance Heading 10 Marcas top, sabores increíbles y resultados que…" at bounding box center [671, 396] width 273 height 319
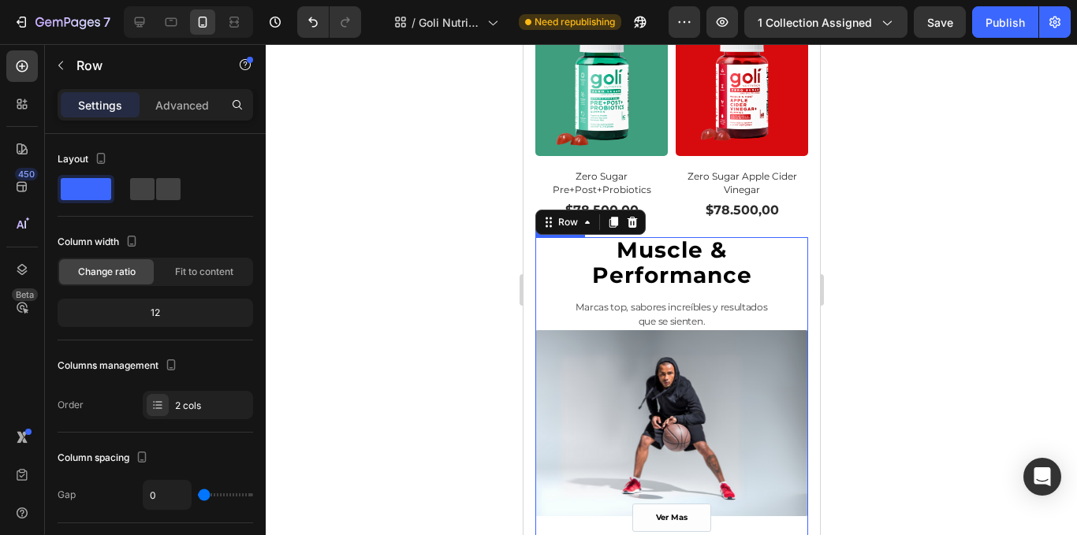
click at [635, 237] on span "Muscle &" at bounding box center [671, 250] width 110 height 27
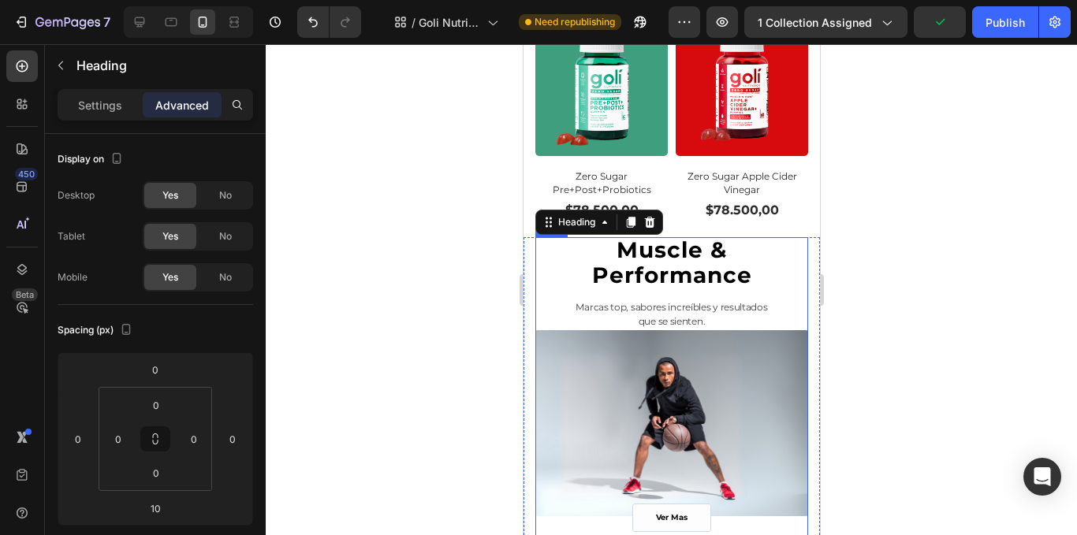
scroll to position [1401, 0]
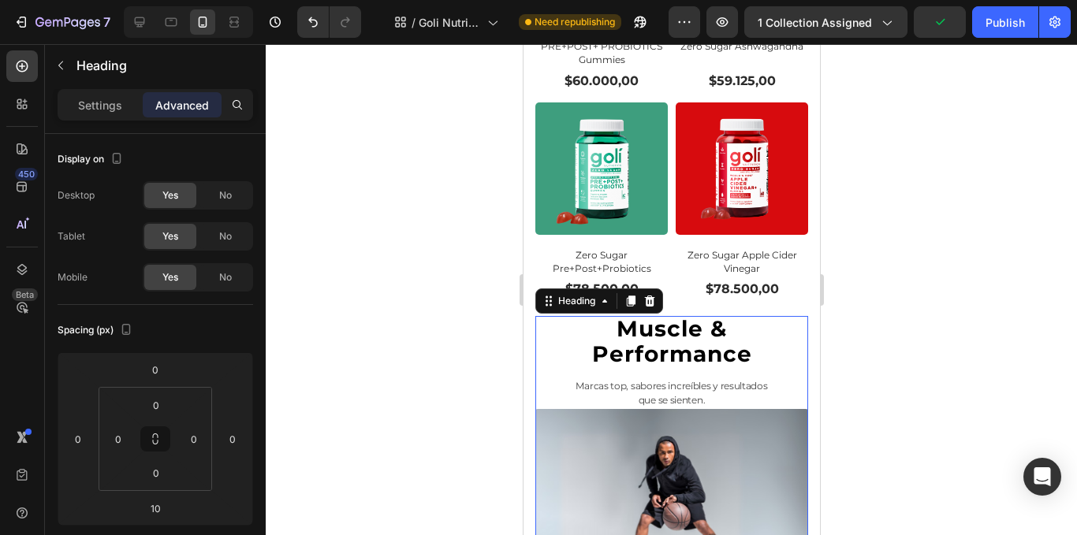
click at [922, 342] on div at bounding box center [672, 289] width 812 height 491
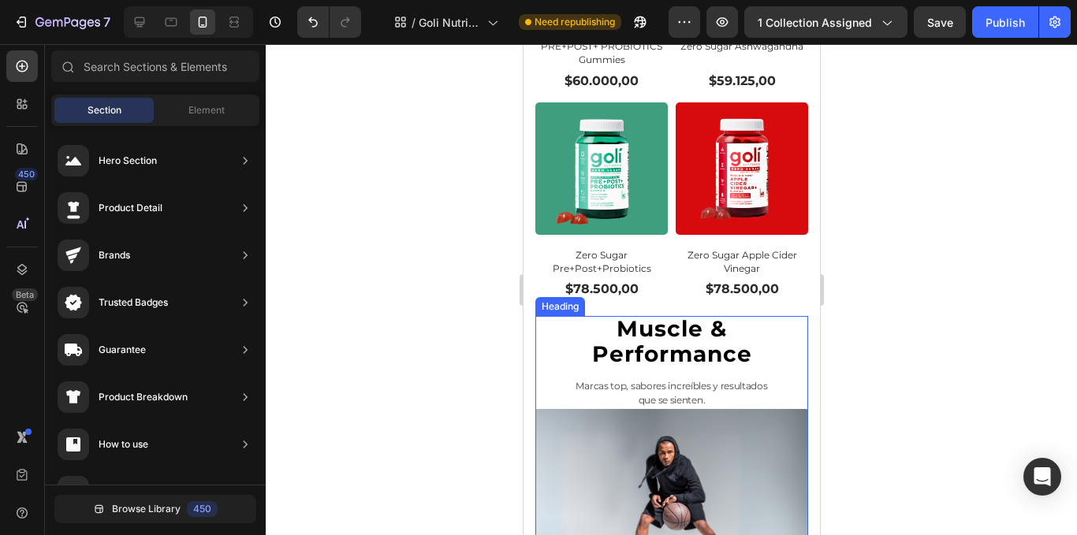
click at [639, 315] on span "Muscle &" at bounding box center [671, 328] width 110 height 27
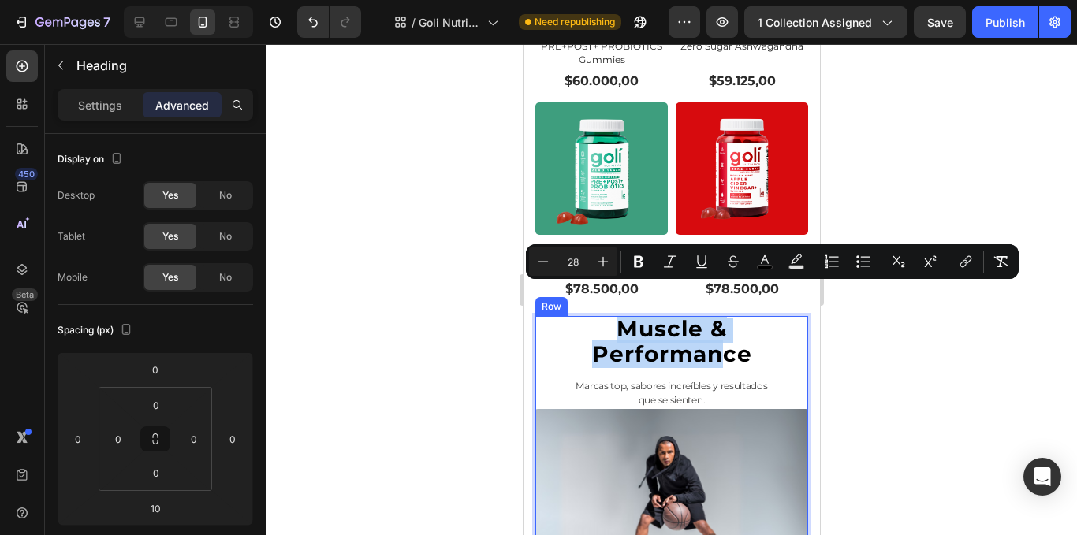
drag, startPoint x: 600, startPoint y: 297, endPoint x: 716, endPoint y: 382, distance: 143.4
click at [716, 382] on div "Muscle & Performance Heading 10 Marcas top, sabores increíbles y resultados que…" at bounding box center [671, 475] width 273 height 319
click at [483, 289] on div at bounding box center [672, 289] width 812 height 491
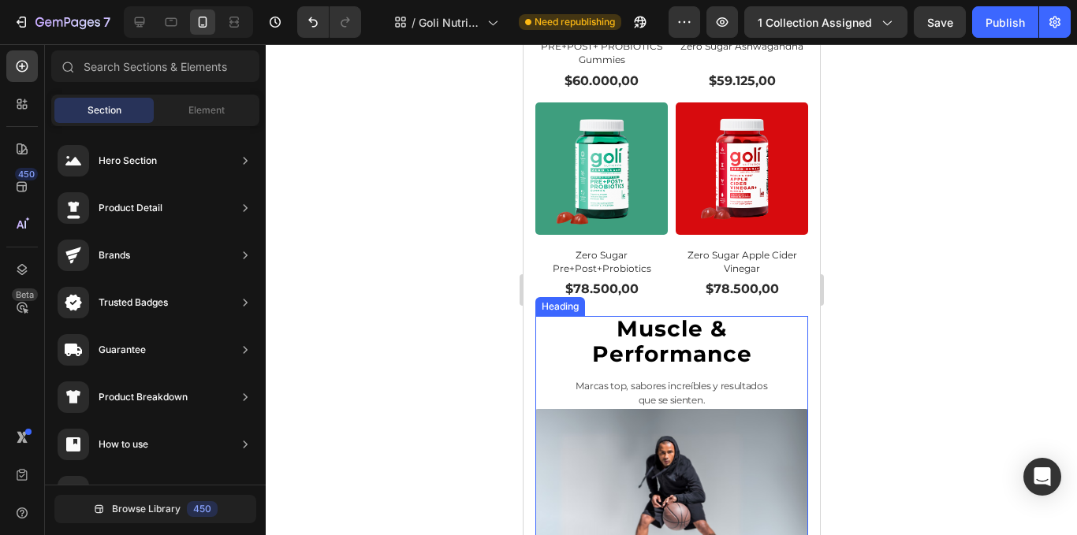
click at [647, 315] on span "Muscle &" at bounding box center [671, 328] width 110 height 27
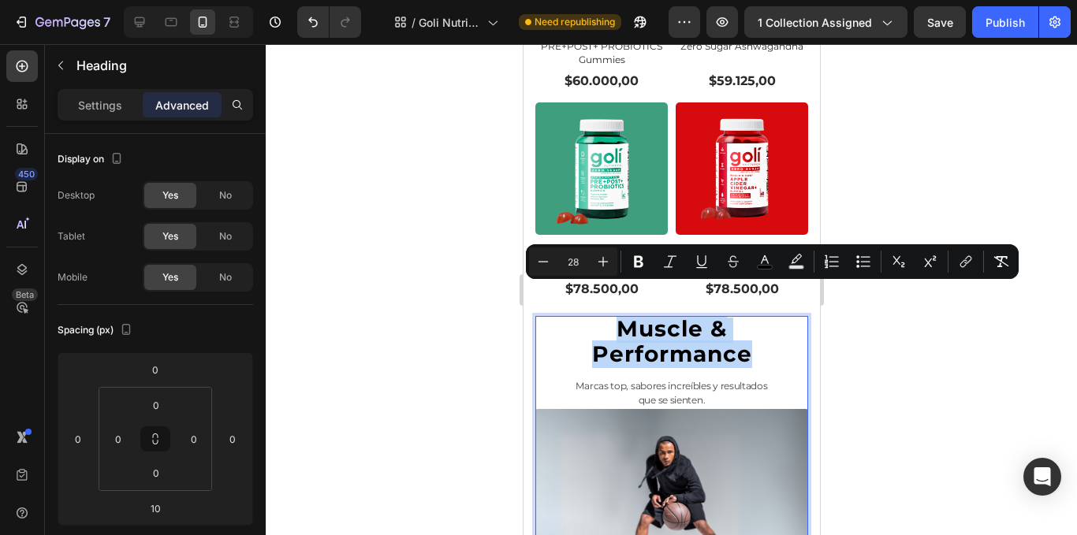
drag, startPoint x: 753, startPoint y: 331, endPoint x: 601, endPoint y: 299, distance: 155.6
click at [601, 318] on p "Muscle & Performance" at bounding box center [671, 343] width 270 height 50
click at [949, 362] on div at bounding box center [672, 289] width 812 height 491
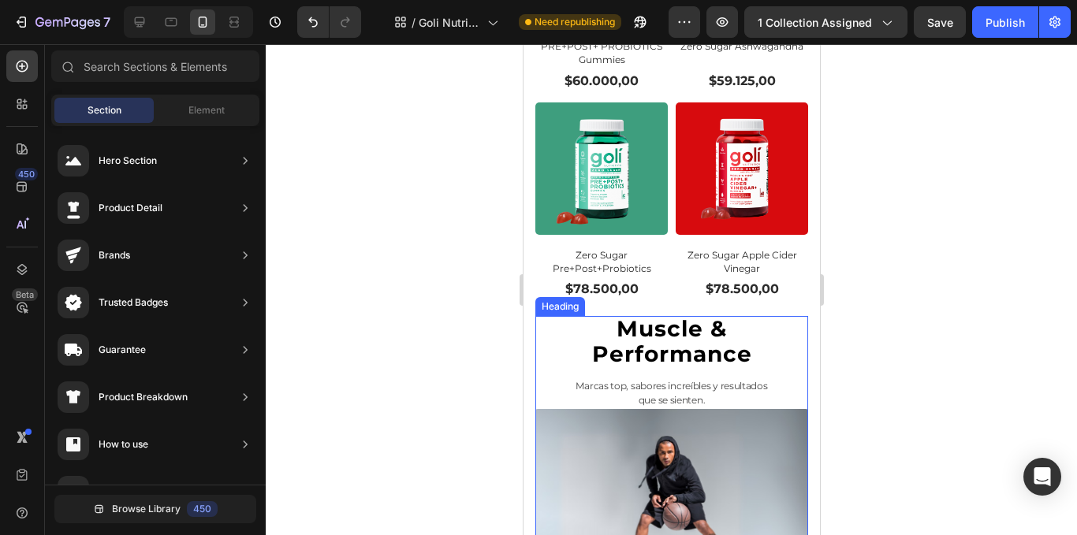
click at [676, 341] on span "Performance" at bounding box center [671, 354] width 160 height 27
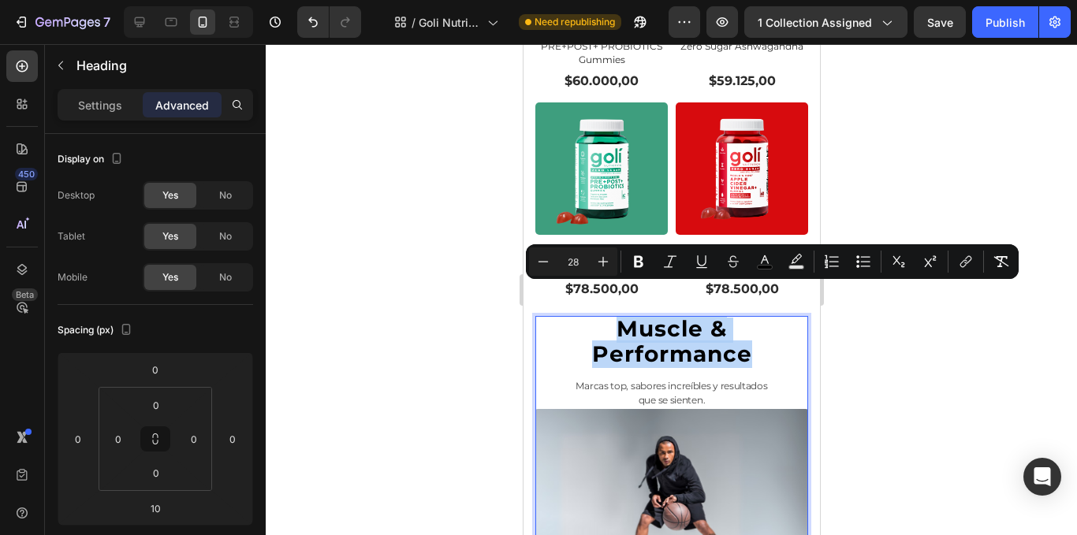
drag, startPoint x: 599, startPoint y: 293, endPoint x: 821, endPoint y: 402, distance: 247.6
click at [871, 368] on div at bounding box center [672, 289] width 812 height 491
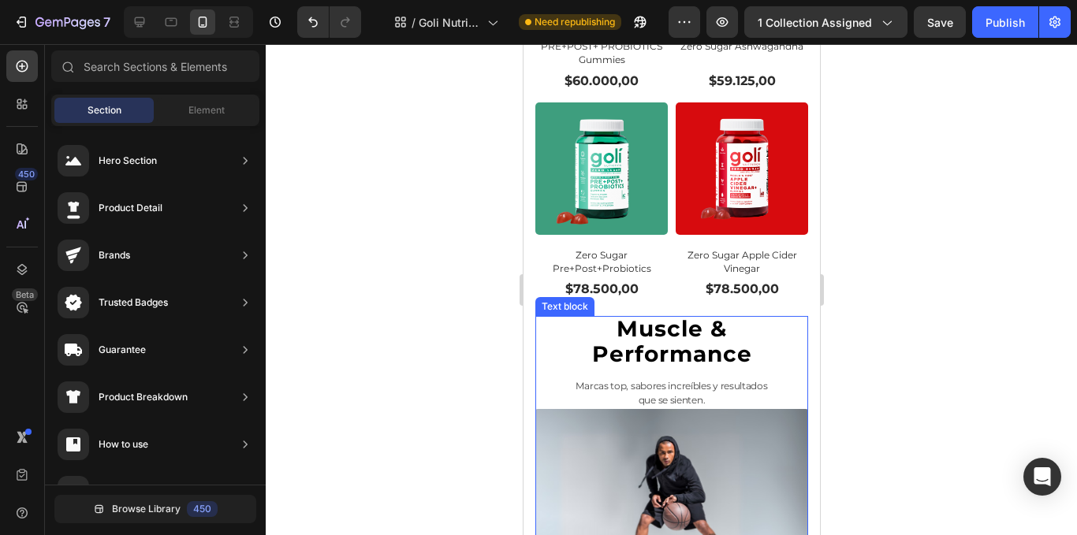
click at [770, 379] on p "Marcas top, sabores increíbles y resultados" at bounding box center [671, 386] width 270 height 14
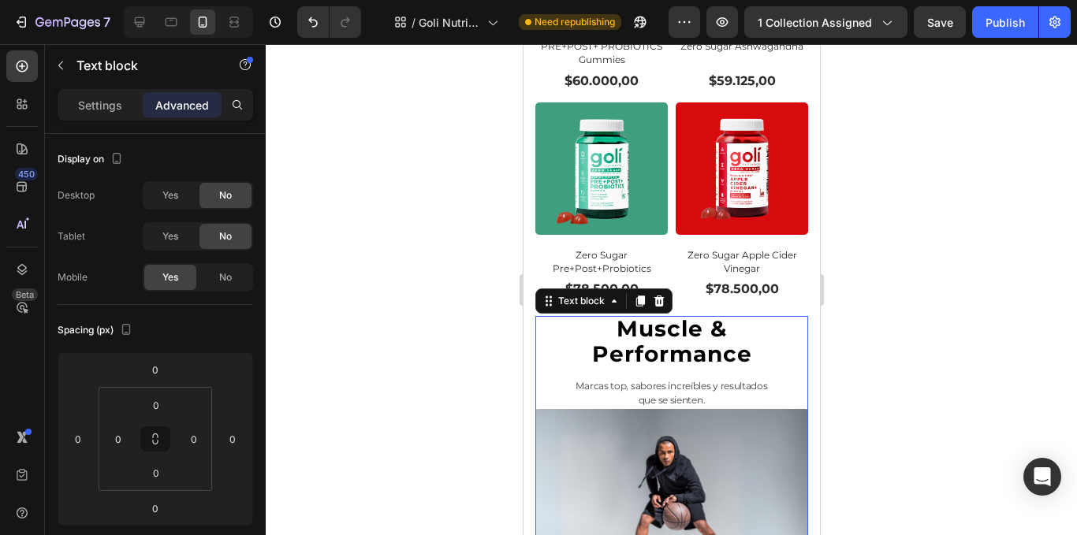
click at [721, 394] on p "que se sienten." at bounding box center [671, 401] width 270 height 14
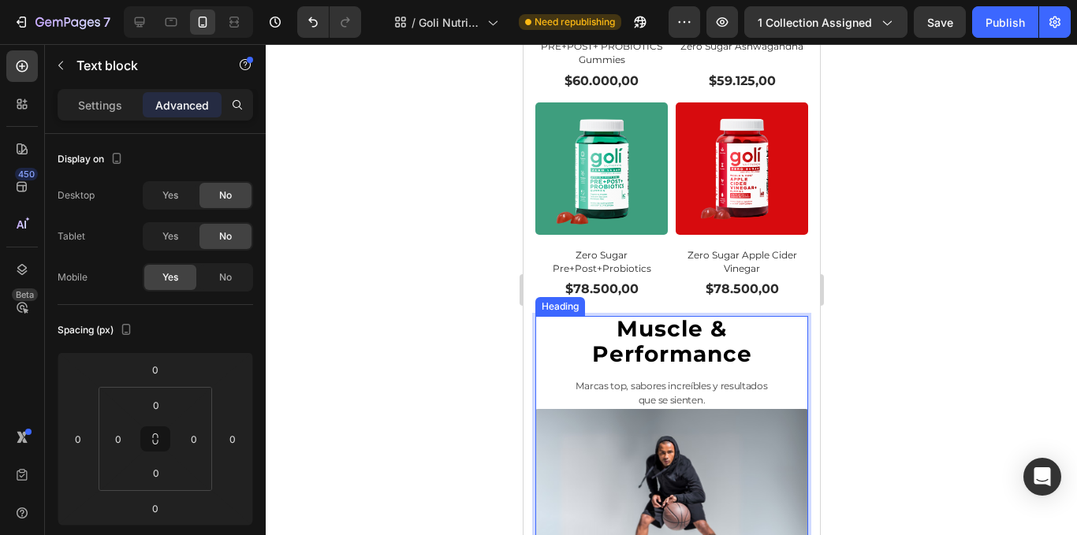
drag, startPoint x: 703, startPoint y: 374, endPoint x: 607, endPoint y: 304, distance: 119.1
click at [607, 316] on div "⁠⁠⁠⁠⁠⁠⁠ Muscle & Performance Heading Marcas top, sabores increíbles y resultado…" at bounding box center [671, 475] width 273 height 319
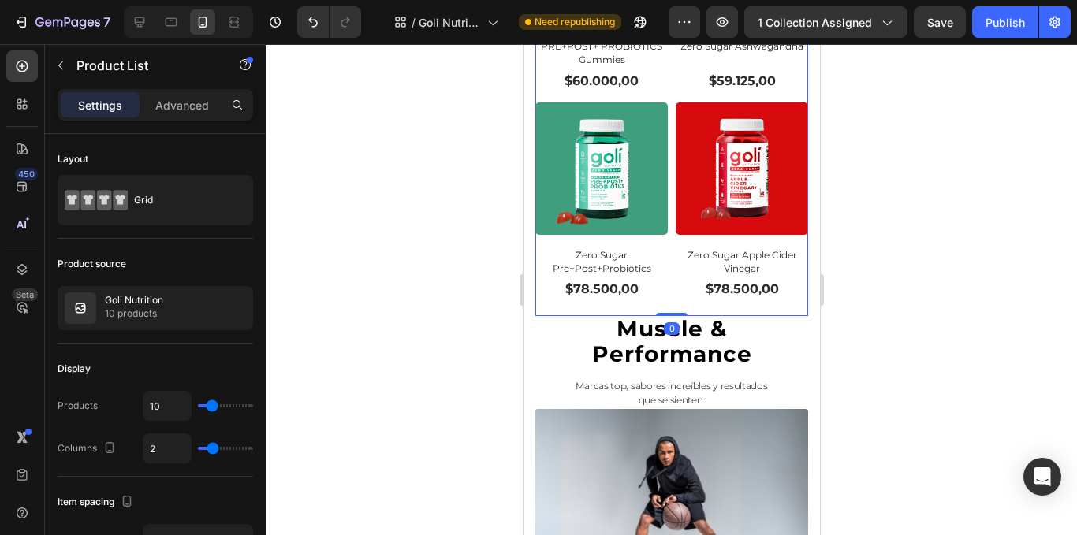
click at [969, 282] on div at bounding box center [672, 289] width 812 height 491
click at [685, 315] on span "Muscle &" at bounding box center [671, 328] width 110 height 27
click at [371, 263] on div at bounding box center [672, 289] width 812 height 491
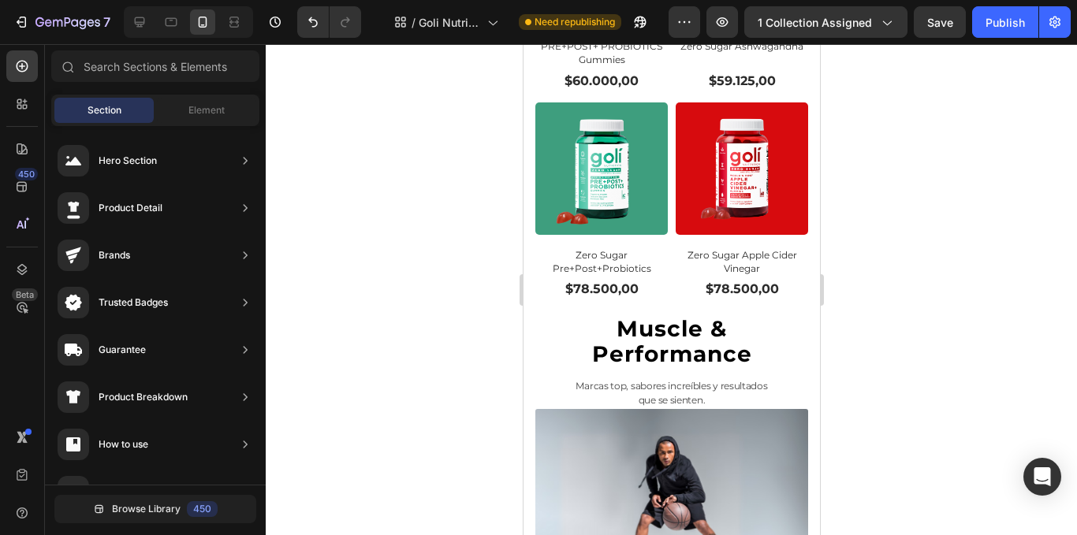
click at [1010, 311] on div at bounding box center [672, 289] width 812 height 491
click at [637, 315] on span "Muscle &" at bounding box center [671, 328] width 110 height 27
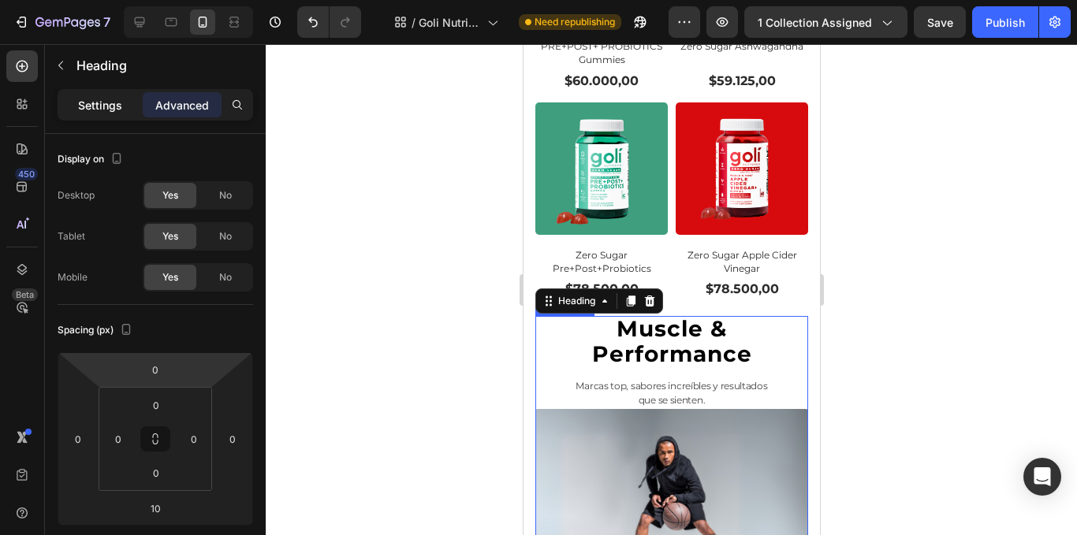
click at [107, 110] on p "Settings" at bounding box center [100, 105] width 44 height 17
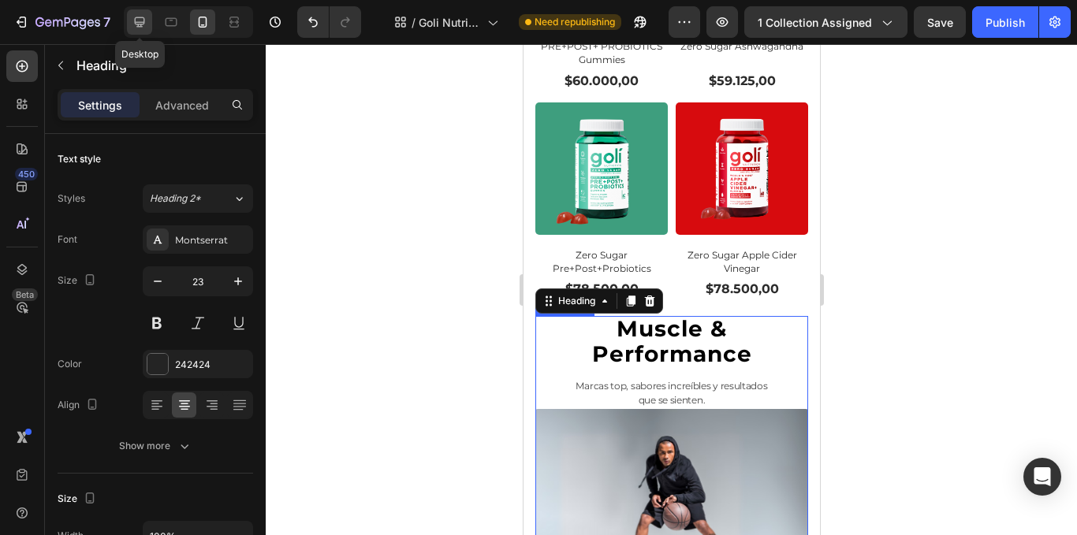
click at [146, 21] on icon at bounding box center [140, 22] width 16 height 16
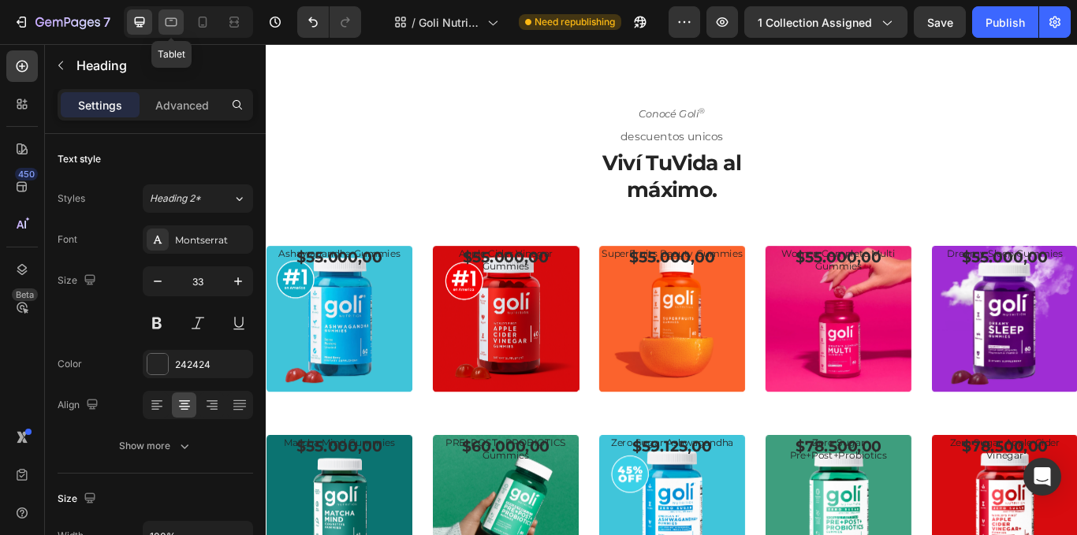
scroll to position [441, 0]
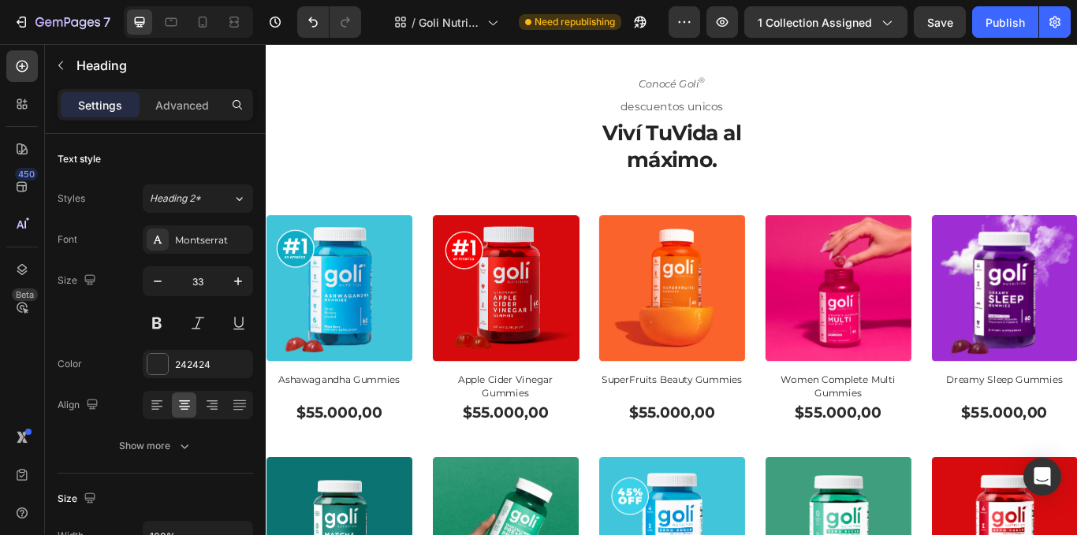
click at [158, 21] on div at bounding box center [188, 22] width 129 height 32
click at [164, 23] on div at bounding box center [171, 21] width 25 height 25
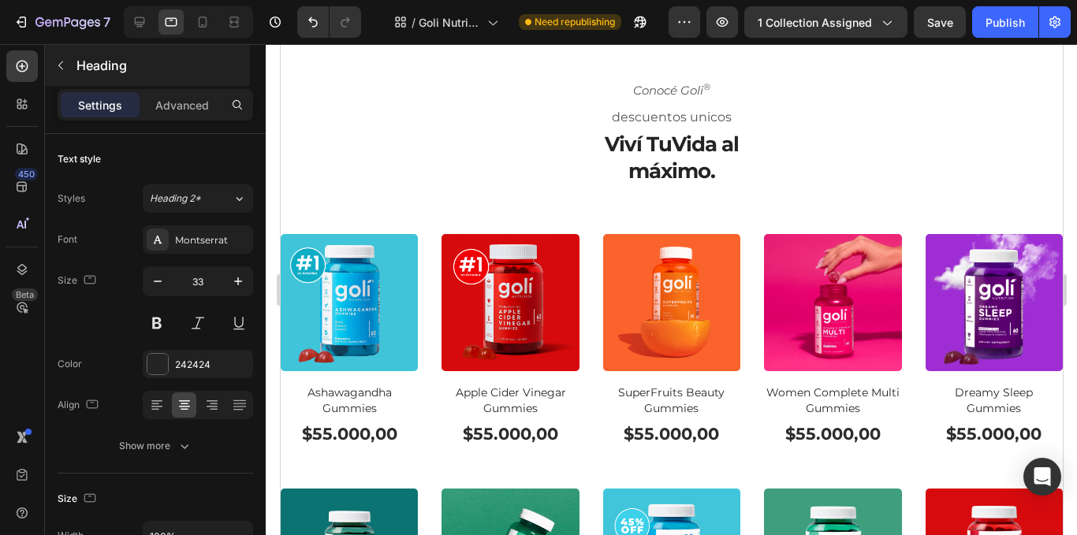
click at [192, 27] on div at bounding box center [202, 21] width 25 height 25
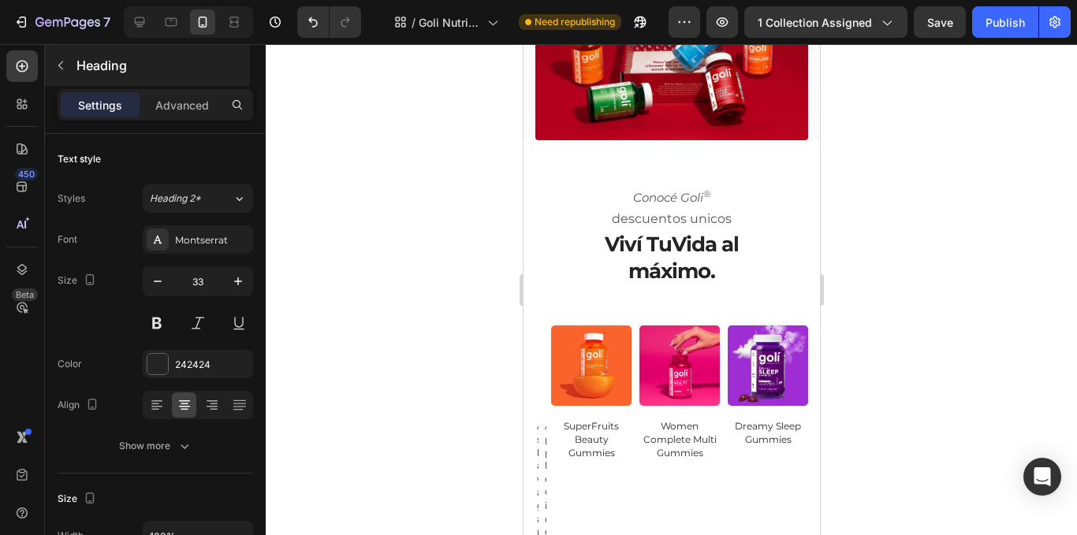
type input "23"
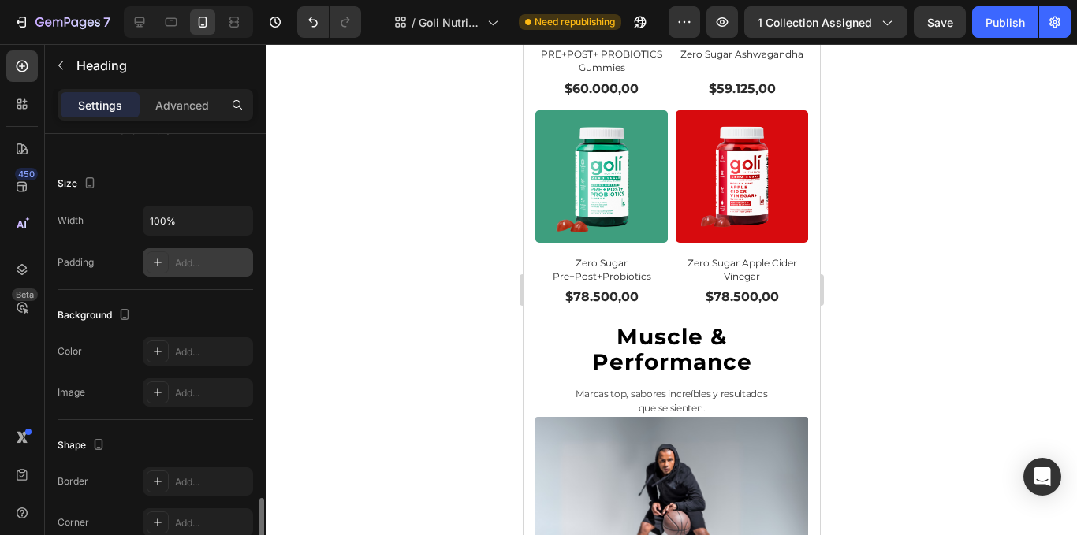
scroll to position [552, 0]
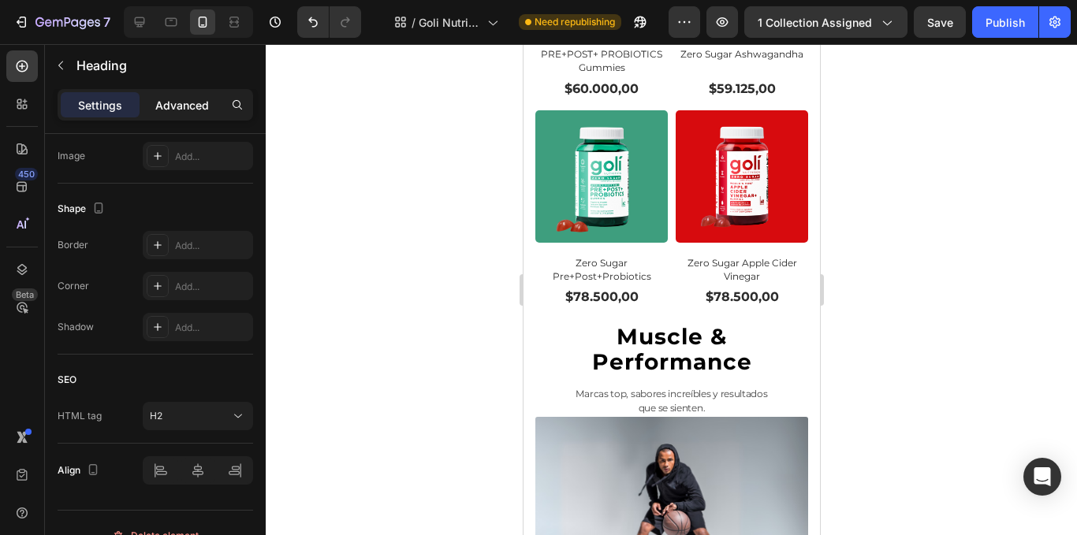
click at [169, 102] on p "Advanced" at bounding box center [182, 105] width 54 height 17
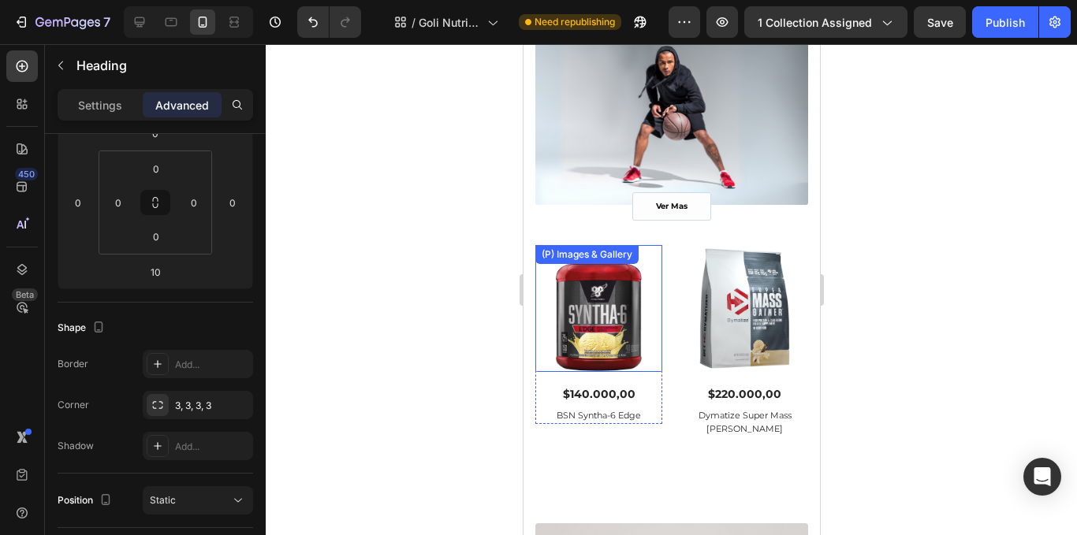
scroll to position [1632, 0]
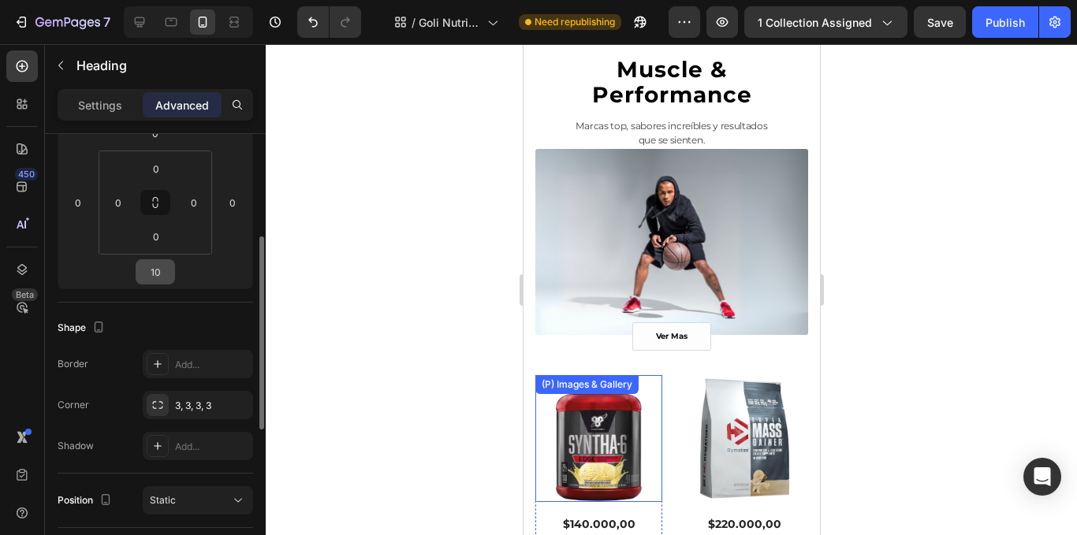
click at [159, 267] on input "10" at bounding box center [156, 272] width 32 height 24
click at [159, 268] on input "10" at bounding box center [156, 272] width 32 height 24
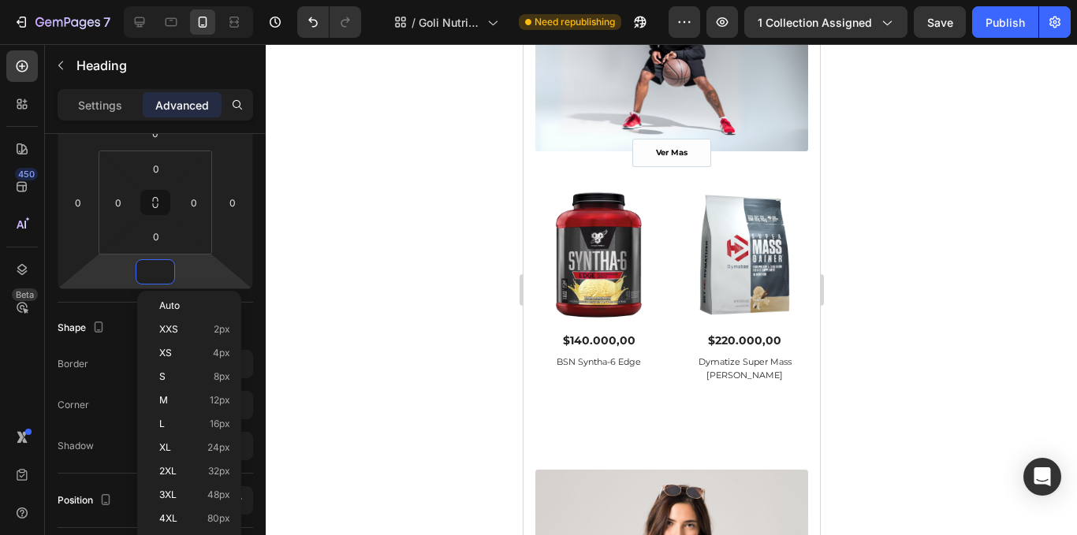
scroll to position [1543, 0]
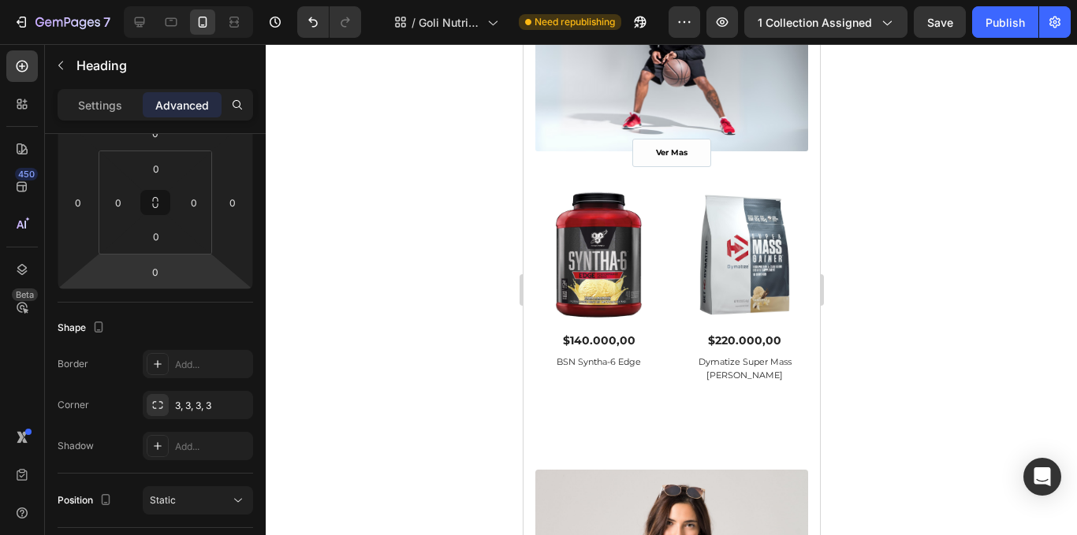
click at [358, 272] on div at bounding box center [672, 289] width 812 height 491
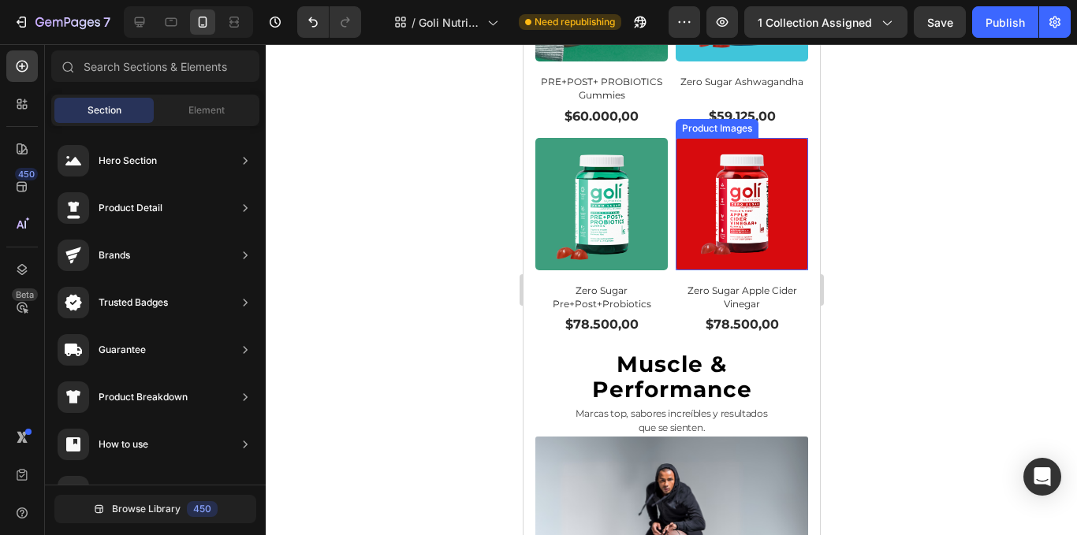
scroll to position [1386, 0]
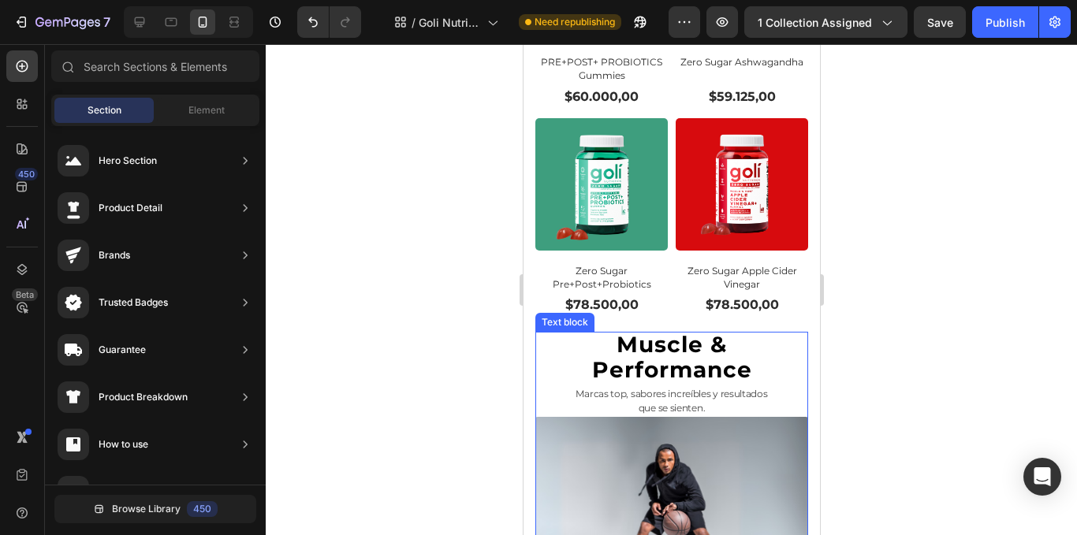
click at [726, 401] on p "que se sienten." at bounding box center [671, 408] width 270 height 14
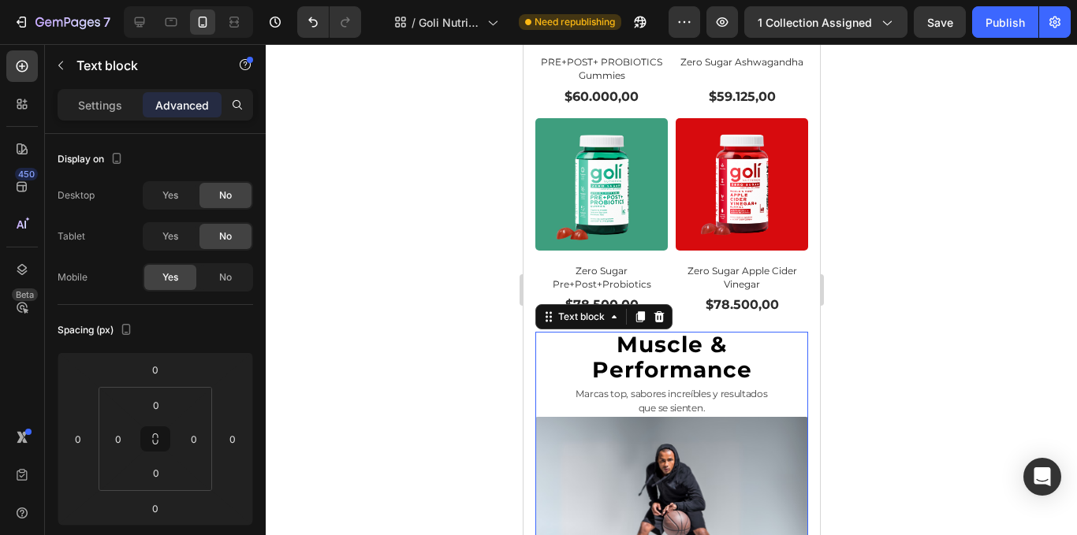
click at [713, 401] on p "que se sienten." at bounding box center [671, 408] width 270 height 14
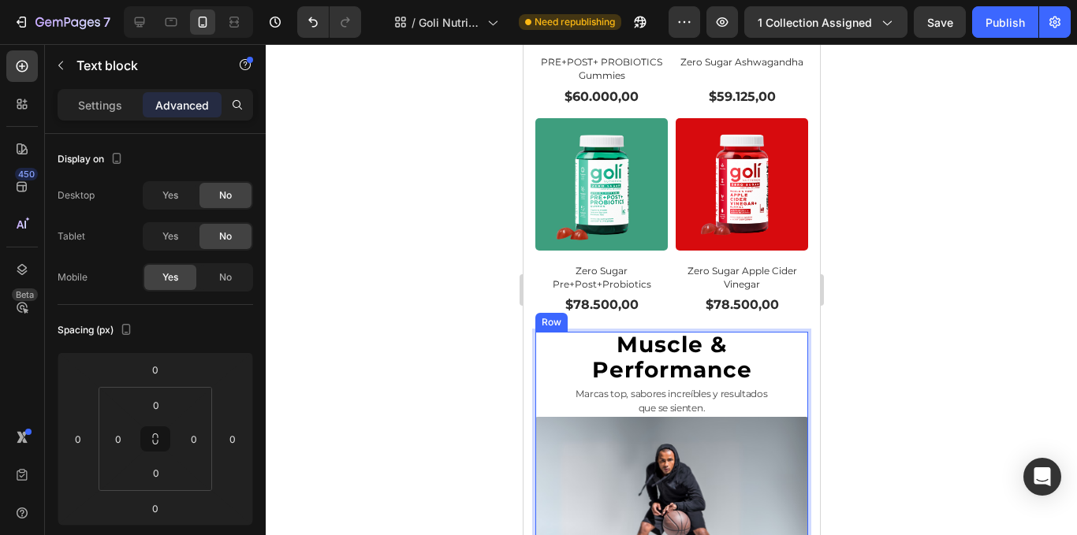
click at [708, 417] on div "ver mas Button Row" at bounding box center [671, 510] width 273 height 186
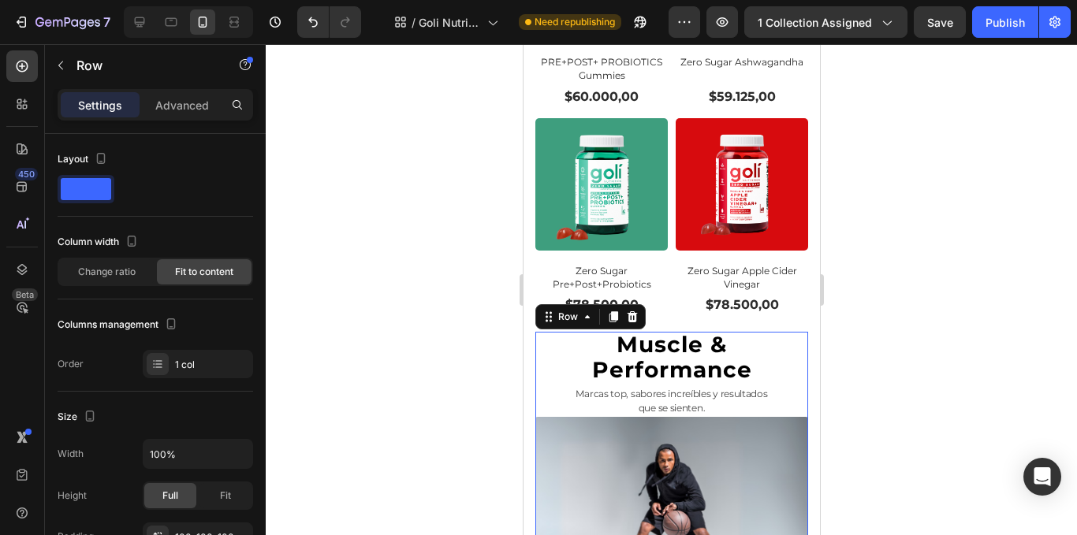
click at [709, 417] on div "ver mas Button Row 51" at bounding box center [671, 510] width 273 height 186
click at [573, 304] on div "Row" at bounding box center [590, 316] width 110 height 25
click at [573, 310] on div "Row" at bounding box center [567, 317] width 26 height 14
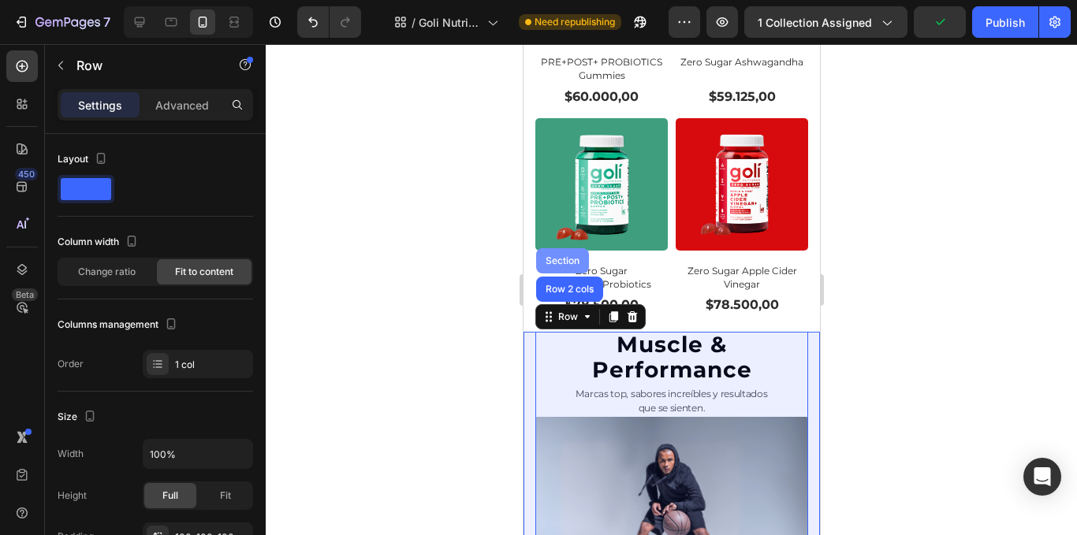
click at [573, 248] on div "Section" at bounding box center [561, 260] width 53 height 25
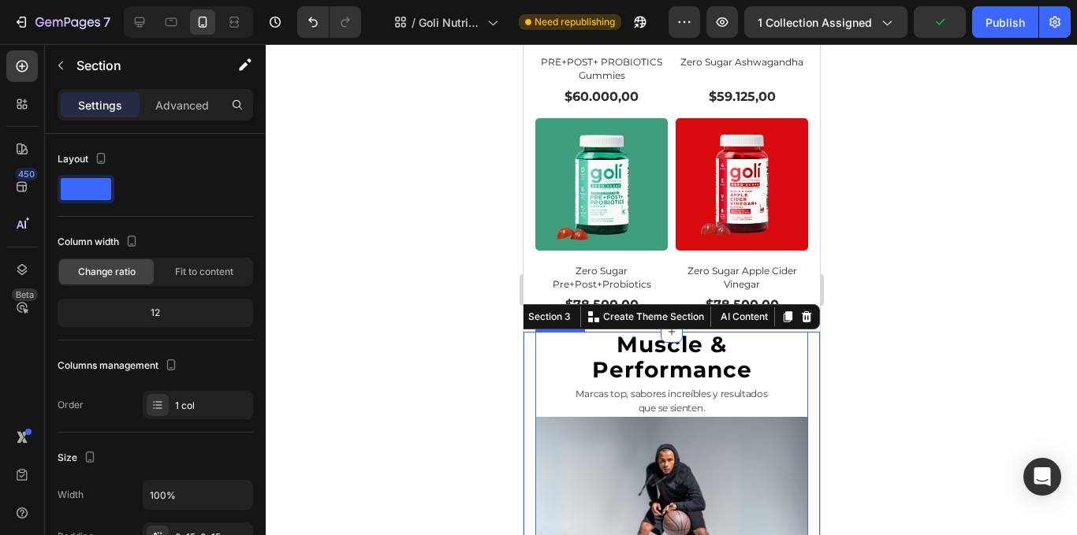
click at [660, 356] on span "Performance" at bounding box center [671, 369] width 160 height 27
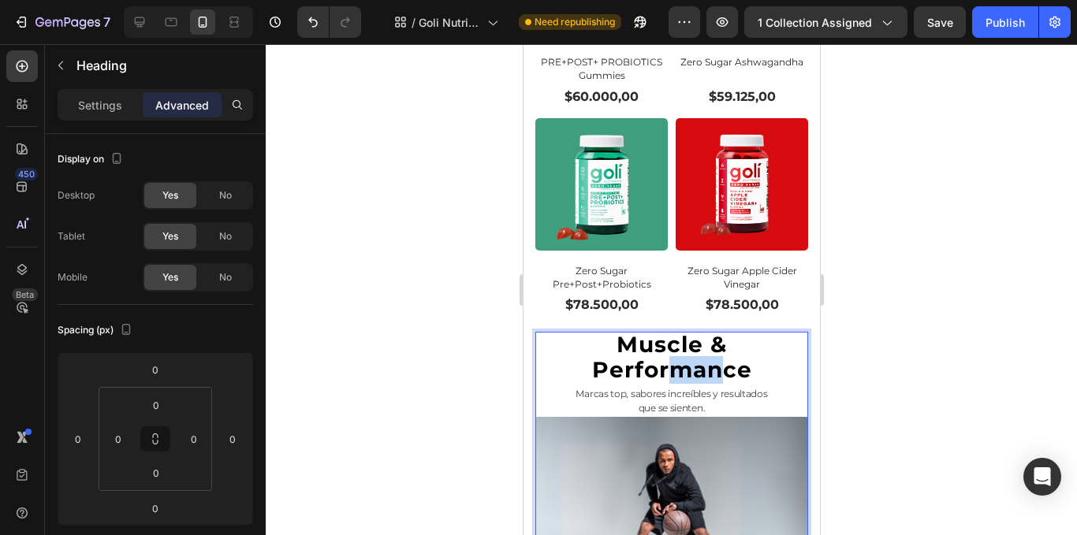
drag, startPoint x: 660, startPoint y: 336, endPoint x: 709, endPoint y: 337, distance: 48.9
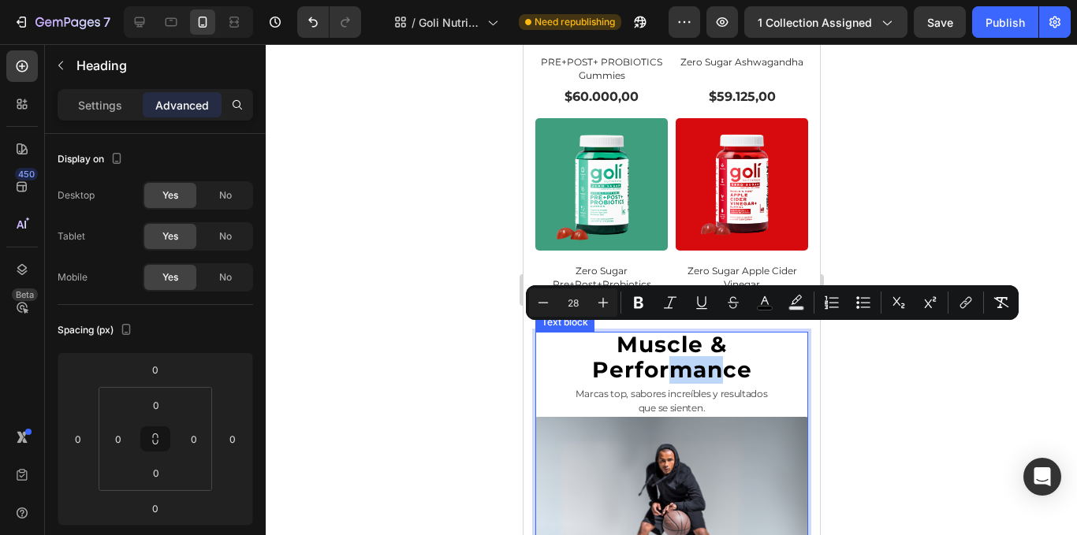
click at [705, 401] on p "que se sienten." at bounding box center [671, 408] width 270 height 14
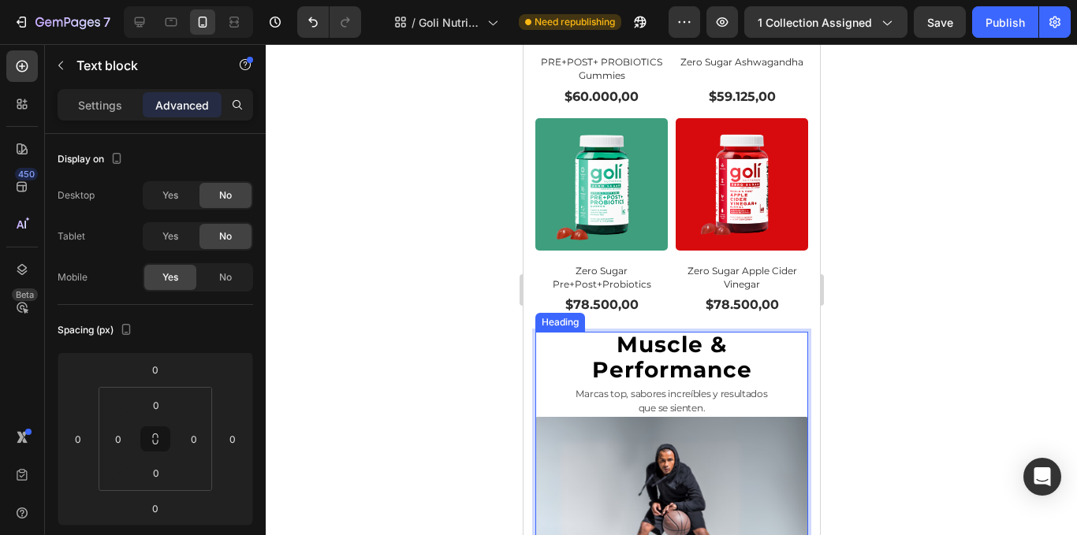
drag, startPoint x: 706, startPoint y: 380, endPoint x: 550, endPoint y: 315, distance: 169.3
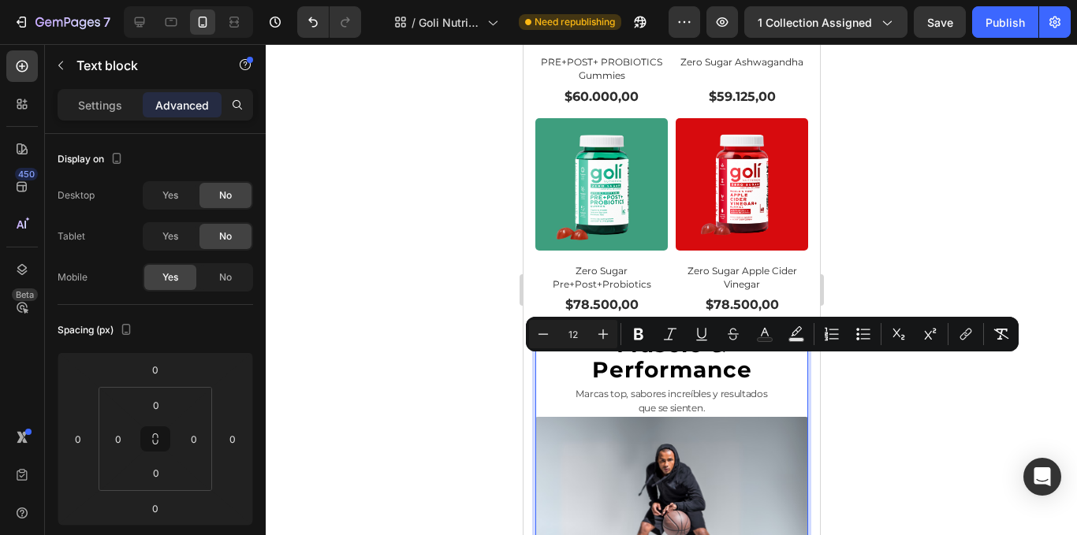
copy div "Marcas top, sabores increíbles y resultados que se sienten."
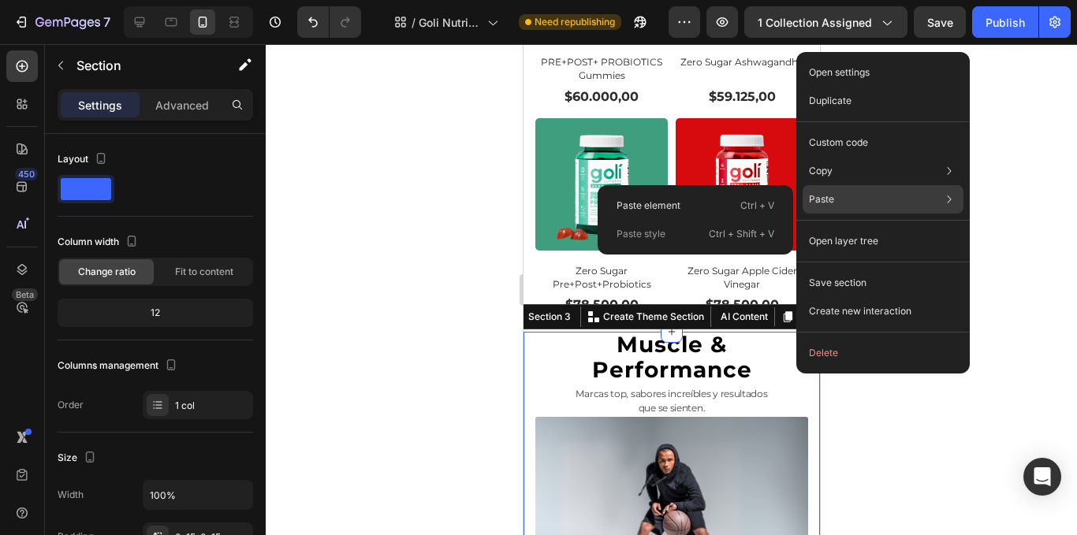
click at [872, 227] on div "Paste Paste element Ctrl + V Paste style Ctrl + Shift + V" at bounding box center [883, 241] width 161 height 28
click at [919, 227] on div "Paste Paste element Ctrl + V Paste style Ctrl + Shift + V" at bounding box center [883, 241] width 161 height 28
click at [707, 220] on div "Paste element Ctrl + V" at bounding box center [695, 234] width 183 height 28
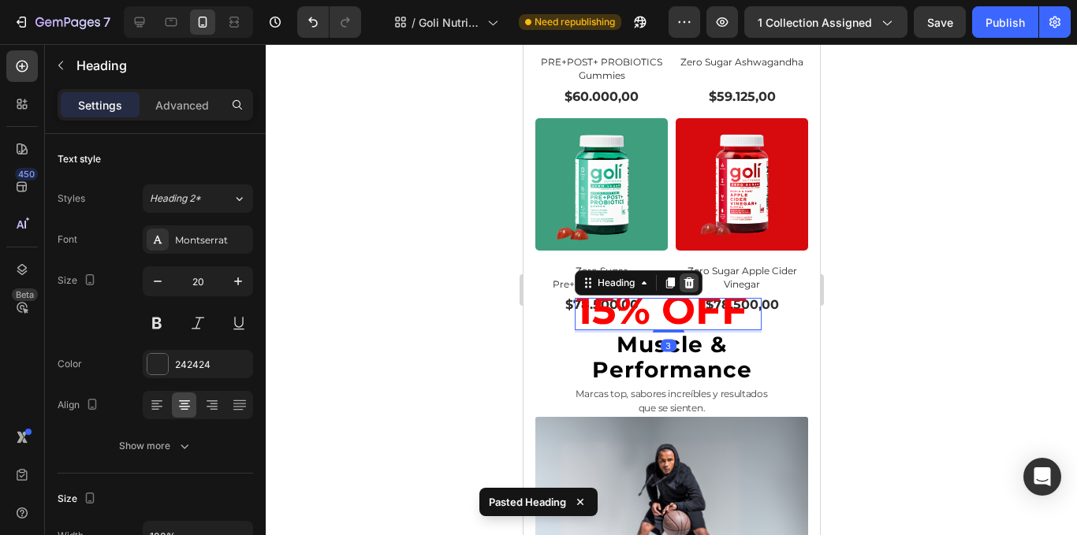
click at [685, 277] on icon at bounding box center [688, 283] width 13 height 13
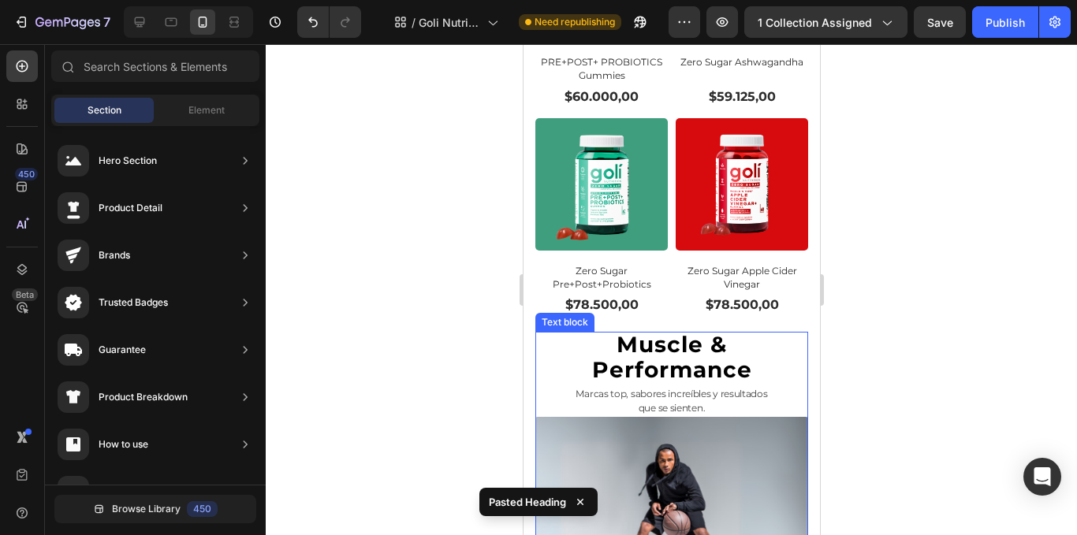
click at [690, 388] on span "Marcas top, sabores increíbles y resultados" at bounding box center [671, 394] width 192 height 12
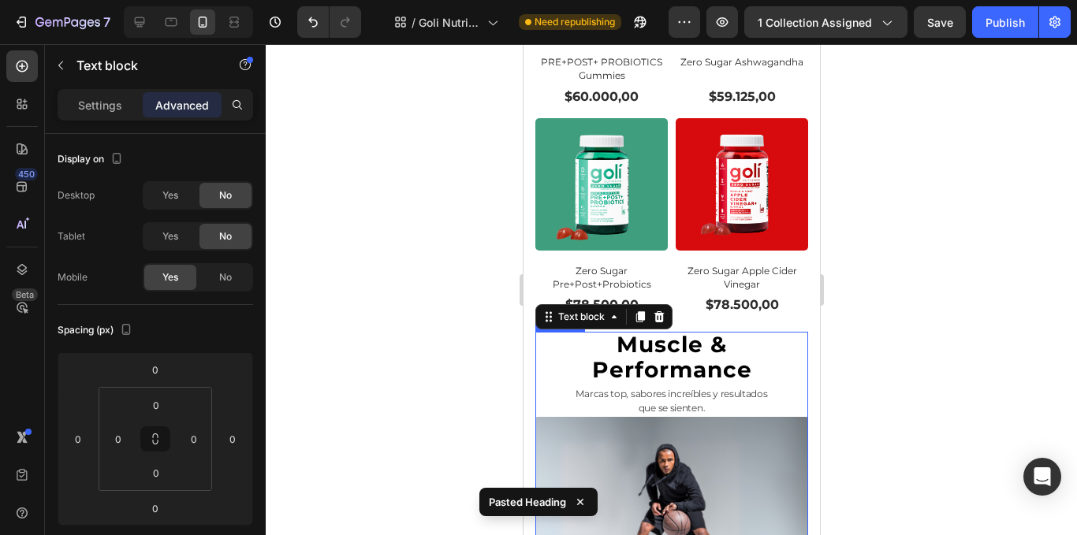
click at [621, 356] on span "Performance" at bounding box center [671, 369] width 160 height 27
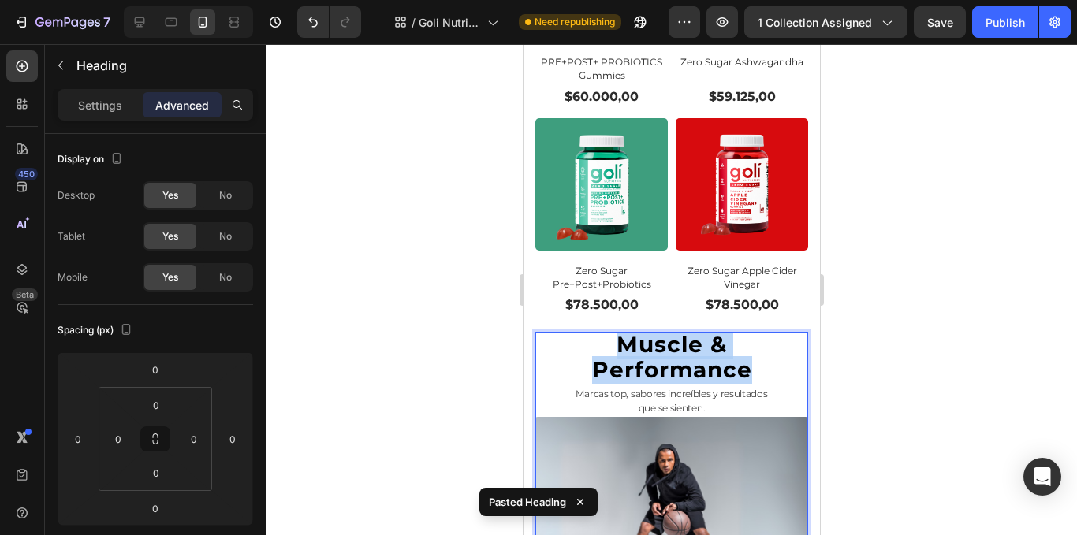
drag, startPoint x: 610, startPoint y: 312, endPoint x: 766, endPoint y: 341, distance: 158.1
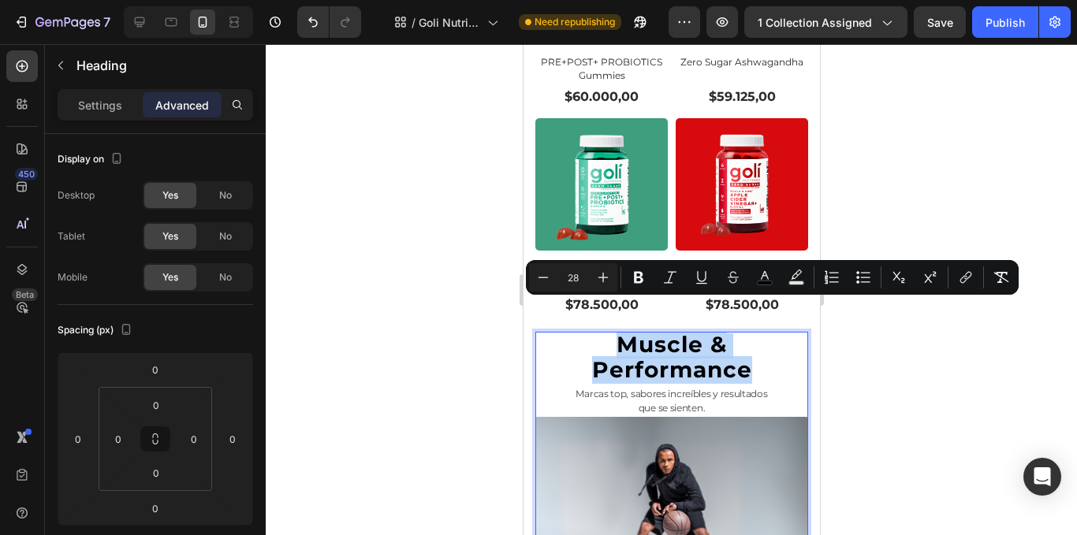
copy p "Muscle & Performance"
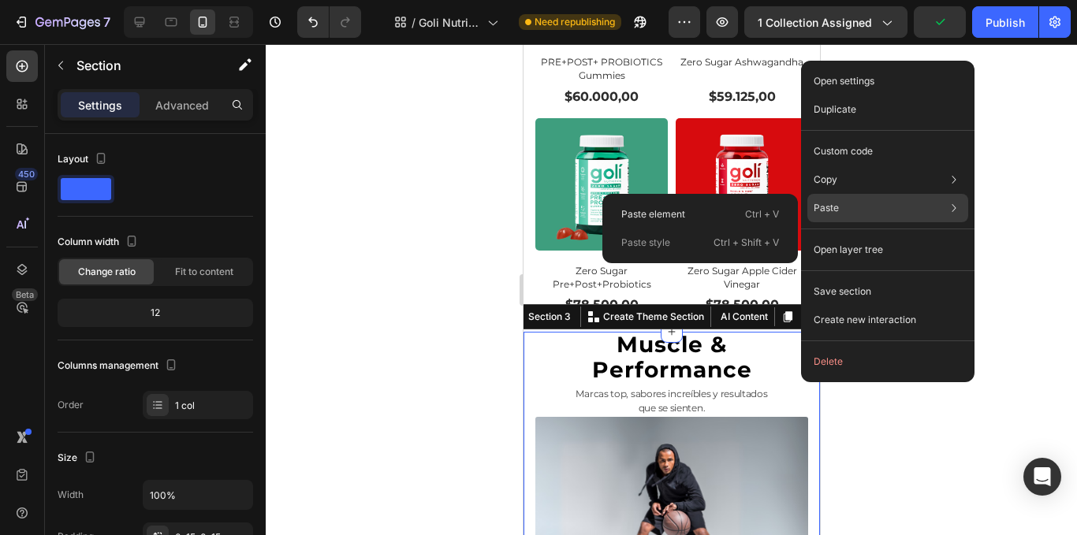
click at [850, 236] on div "Paste Paste element Ctrl + V Paste style Ctrl + Shift + V" at bounding box center [888, 250] width 161 height 28
click at [748, 212] on p "Ctrl + V" at bounding box center [762, 215] width 34 height 16
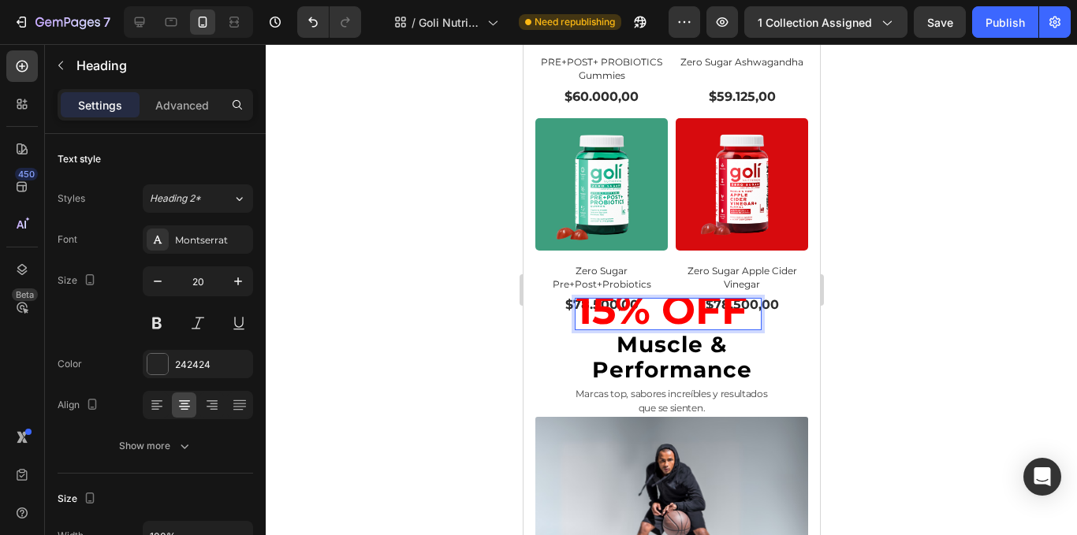
click at [879, 338] on div at bounding box center [672, 289] width 812 height 491
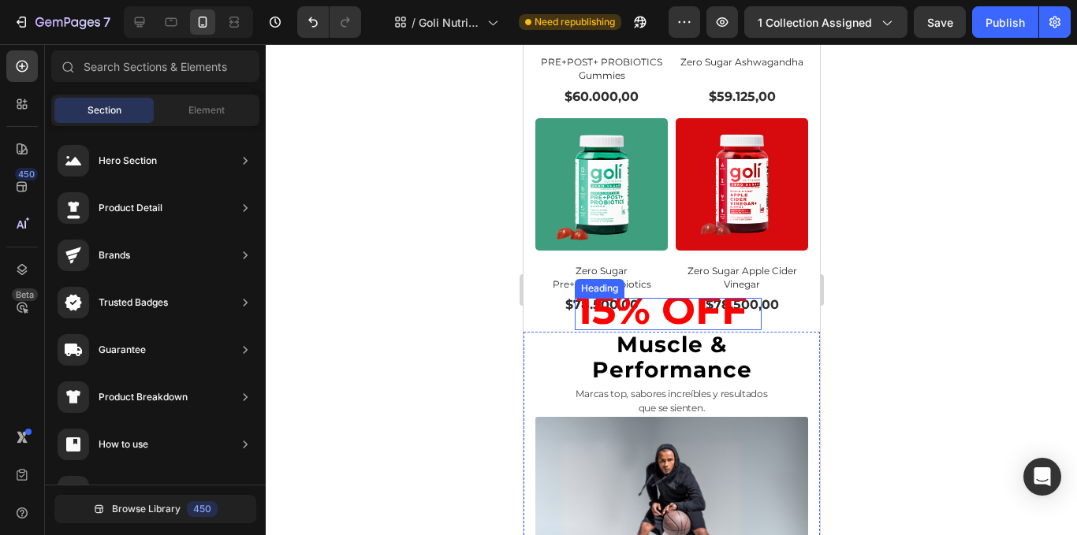
click at [703, 293] on strong "15% OFF" at bounding box center [661, 309] width 171 height 49
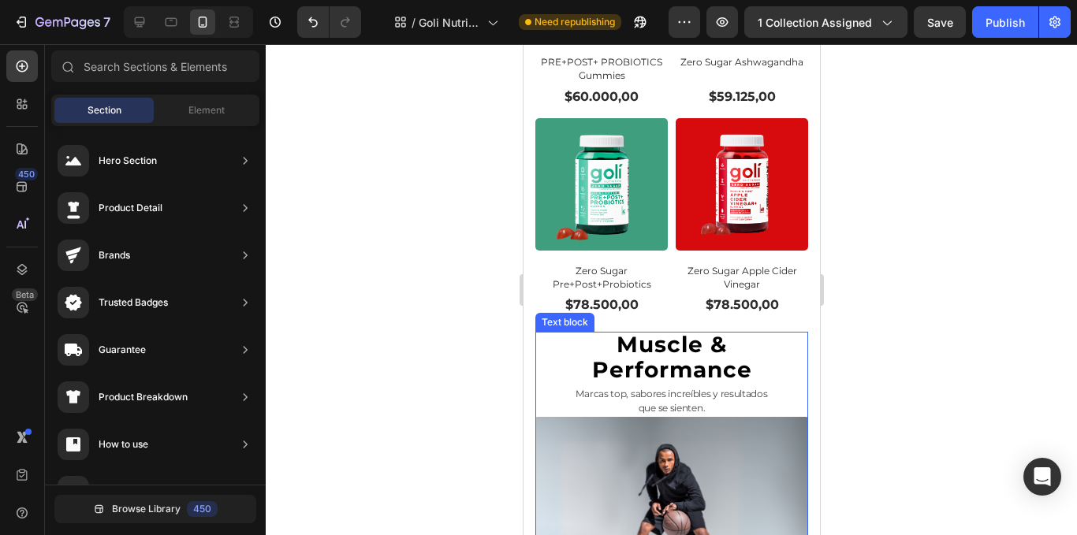
drag, startPoint x: 718, startPoint y: 359, endPoint x: 711, endPoint y: 374, distance: 16.6
click at [716, 388] on span "Marcas top, sabores increíbles y resultados" at bounding box center [671, 394] width 192 height 12
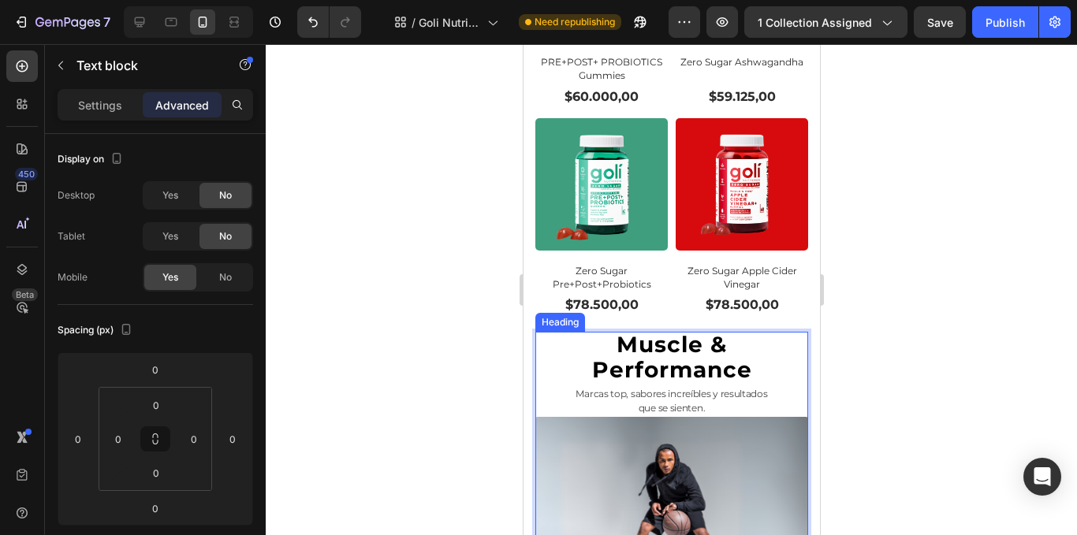
drag, startPoint x: 711, startPoint y: 375, endPoint x: 564, endPoint y: 349, distance: 149.9
click at [564, 349] on div "⁠⁠⁠⁠⁠⁠⁠ Muscle & Performance Heading Marcas top, sabores increíbles y resultado…" at bounding box center [671, 488] width 273 height 312
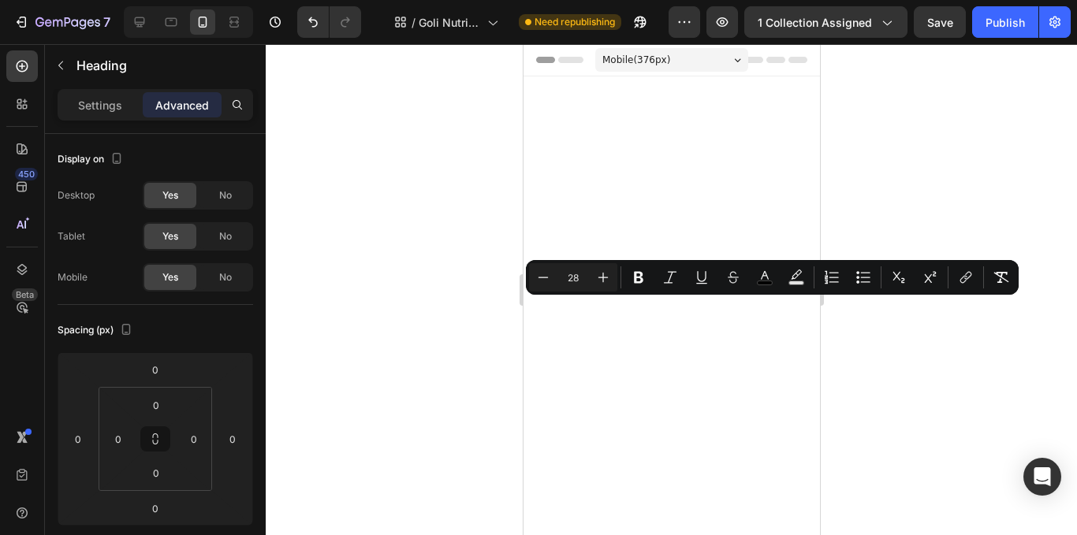
scroll to position [1386, 0]
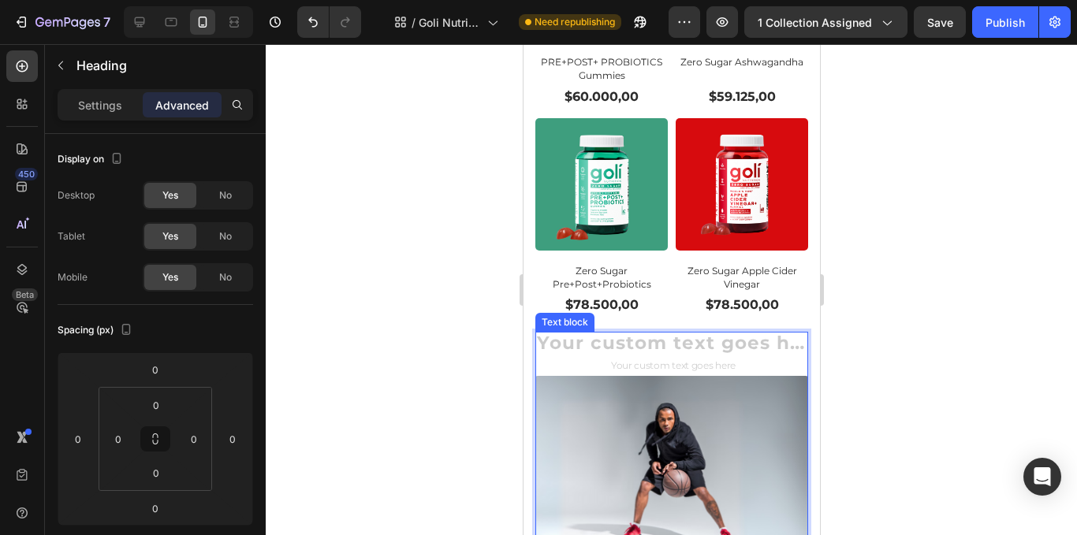
drag, startPoint x: 713, startPoint y: 329, endPoint x: 738, endPoint y: 343, distance: 29.0
click at [720, 359] on div "Rich Text Editor. Editing area: main" at bounding box center [671, 367] width 273 height 17
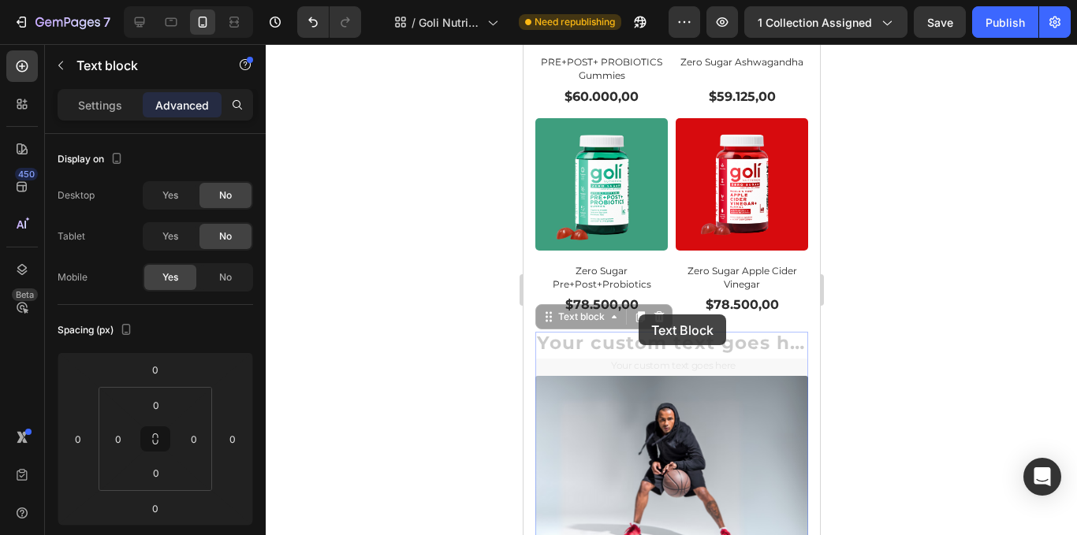
drag, startPoint x: 735, startPoint y: 338, endPoint x: 638, endPoint y: 315, distance: 99.8
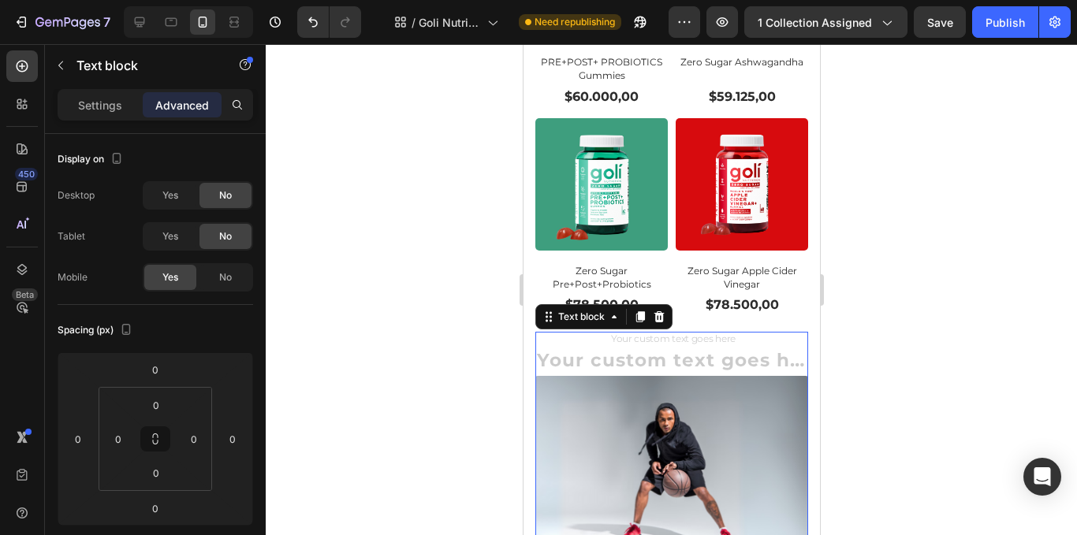
click at [594, 349] on h2 "Rich Text Editor. Editing area: main" at bounding box center [671, 362] width 273 height 27
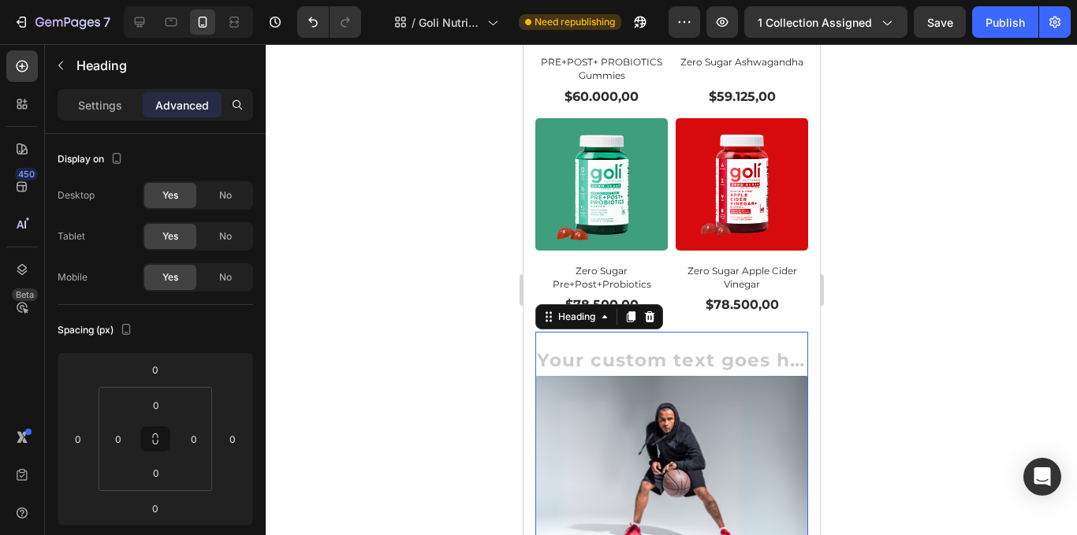
click at [612, 349] on h2 "Rich Text Editor. Editing area: main" at bounding box center [671, 362] width 273 height 27
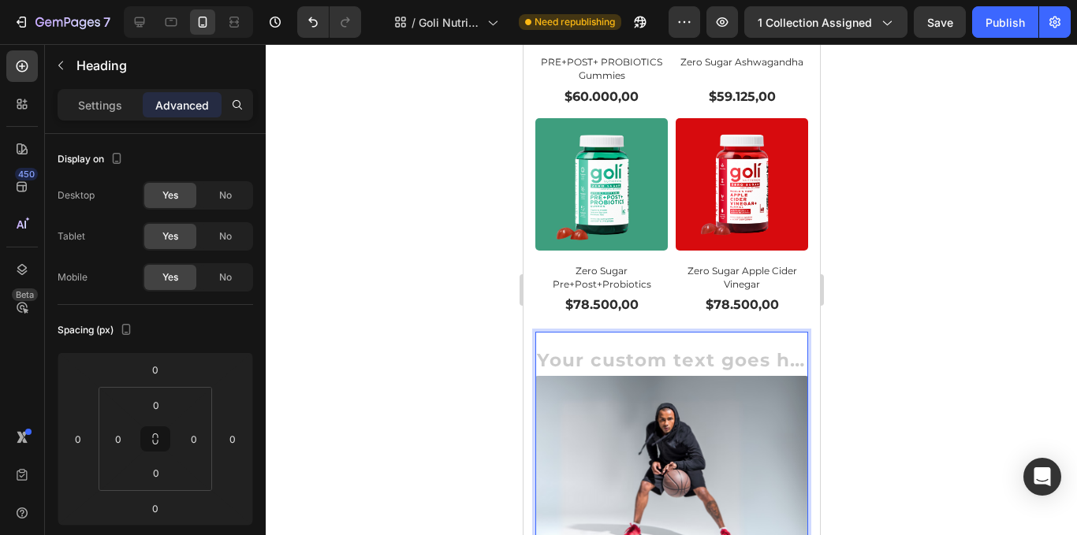
click at [778, 349] on h2 "Rich Text Editor. Editing area: main" at bounding box center [671, 362] width 273 height 27
click at [783, 349] on h2 "Rich Text Editor. Editing area: main" at bounding box center [671, 362] width 273 height 27
drag, startPoint x: 783, startPoint y: 334, endPoint x: 598, endPoint y: 327, distance: 185.5
click at [598, 349] on h2 "Rich Text Editor. Editing area: main" at bounding box center [671, 362] width 273 height 27
click at [457, 326] on div at bounding box center [672, 289] width 812 height 491
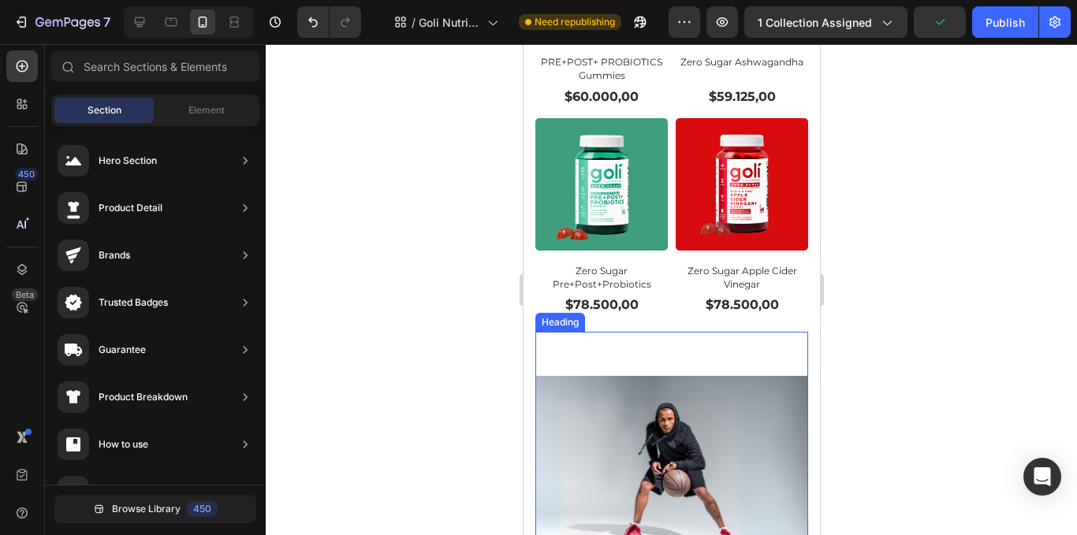
click at [616, 351] on p "Rich Text Editor. Editing area: main" at bounding box center [671, 363] width 270 height 24
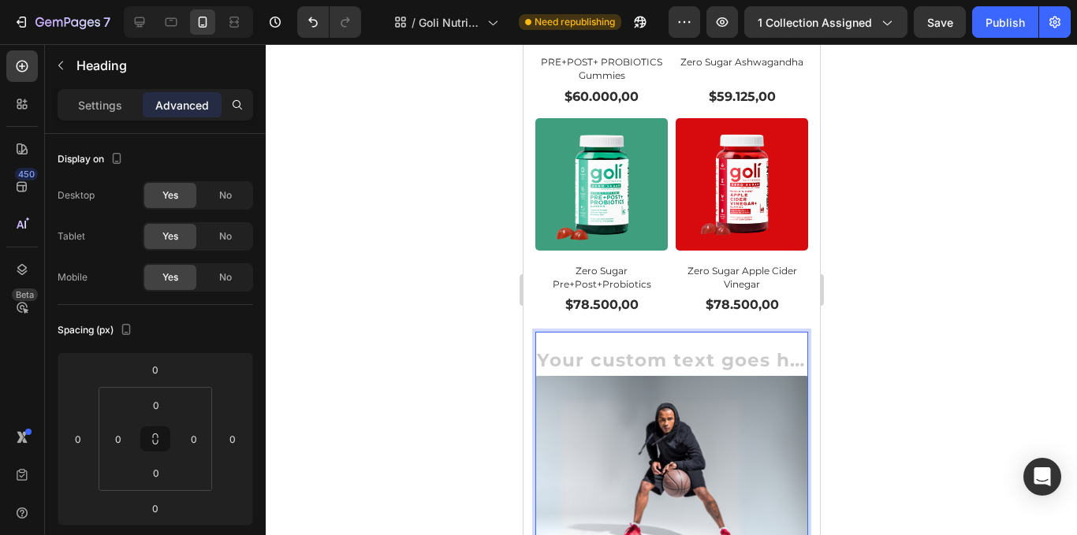
click at [740, 349] on h2 "Rich Text Editor. Editing area: main" at bounding box center [671, 362] width 273 height 27
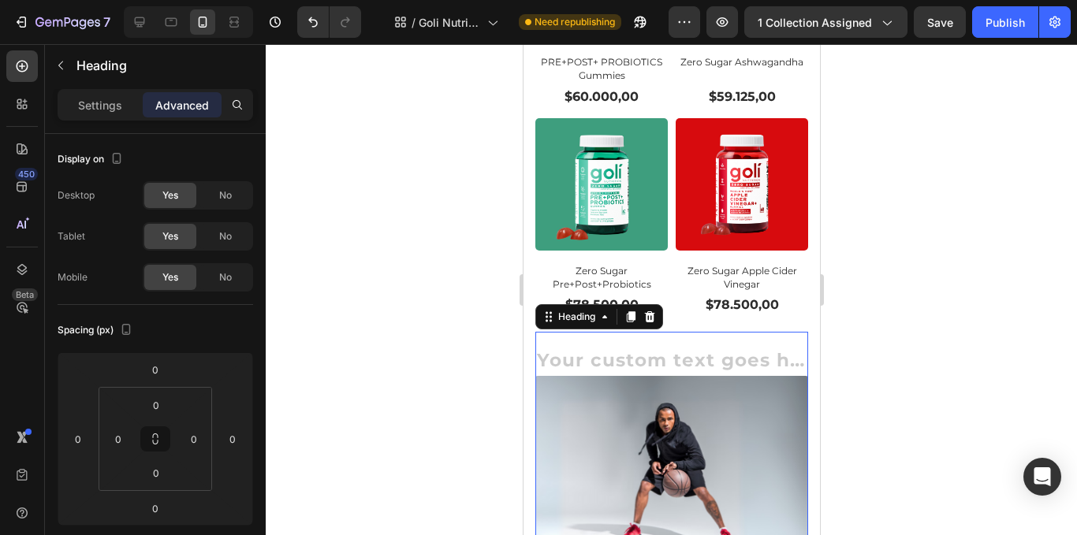
click at [402, 312] on div at bounding box center [672, 289] width 812 height 491
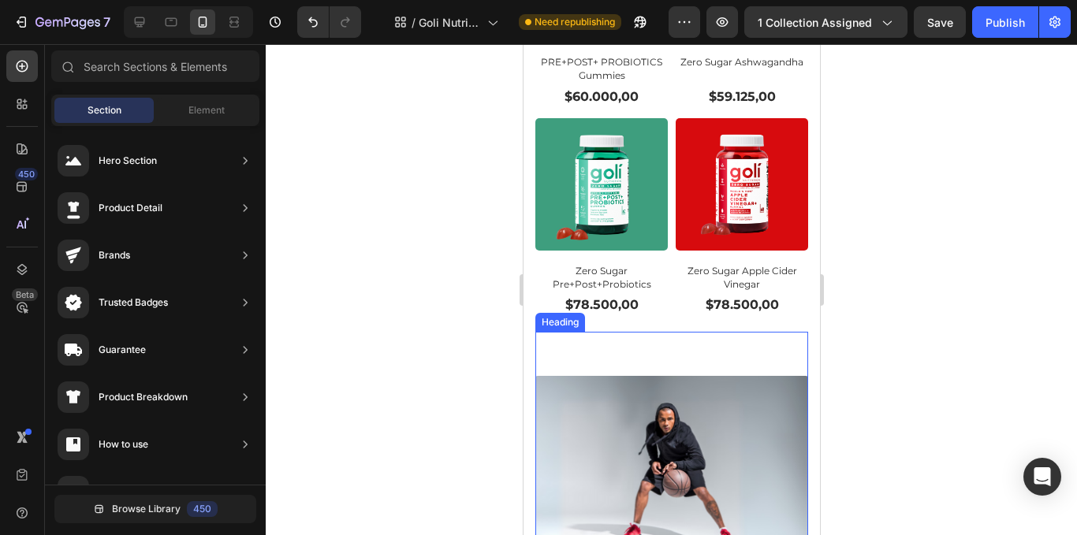
click at [611, 351] on p "Rich Text Editor. Editing area: main" at bounding box center [671, 363] width 270 height 24
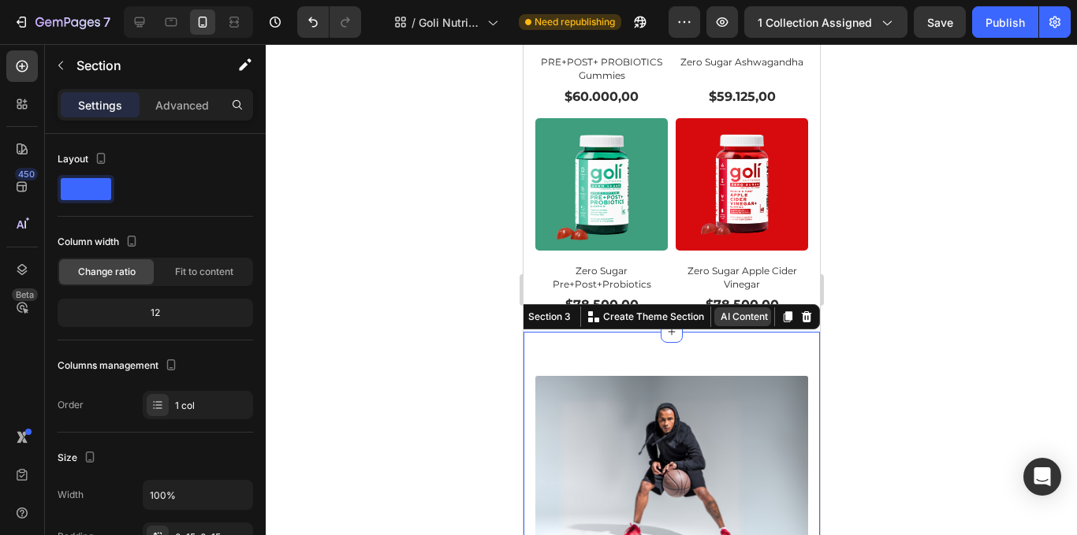
click at [743, 308] on button "AI Content" at bounding box center [742, 317] width 57 height 19
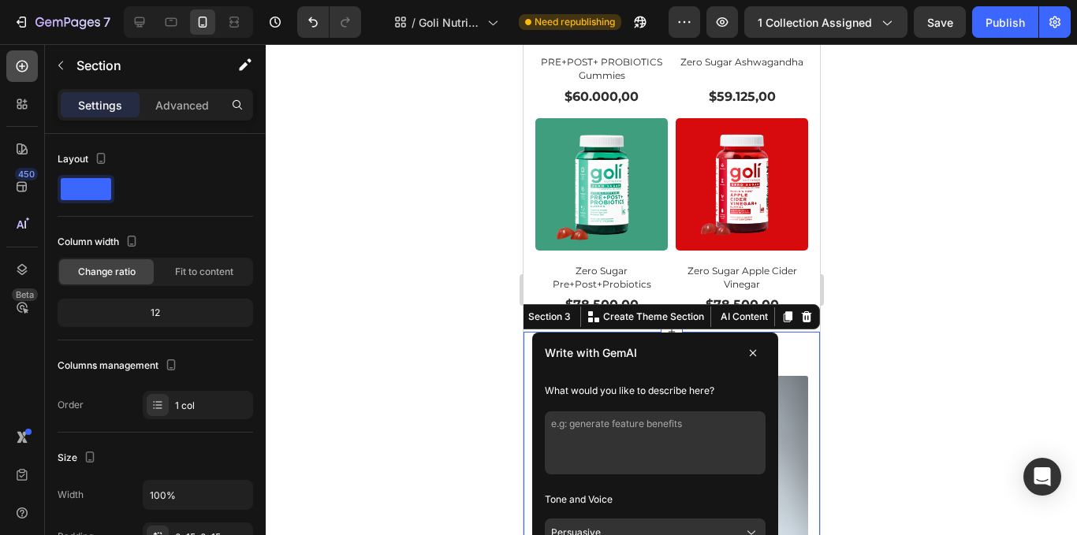
click at [22, 73] on icon at bounding box center [22, 66] width 16 height 16
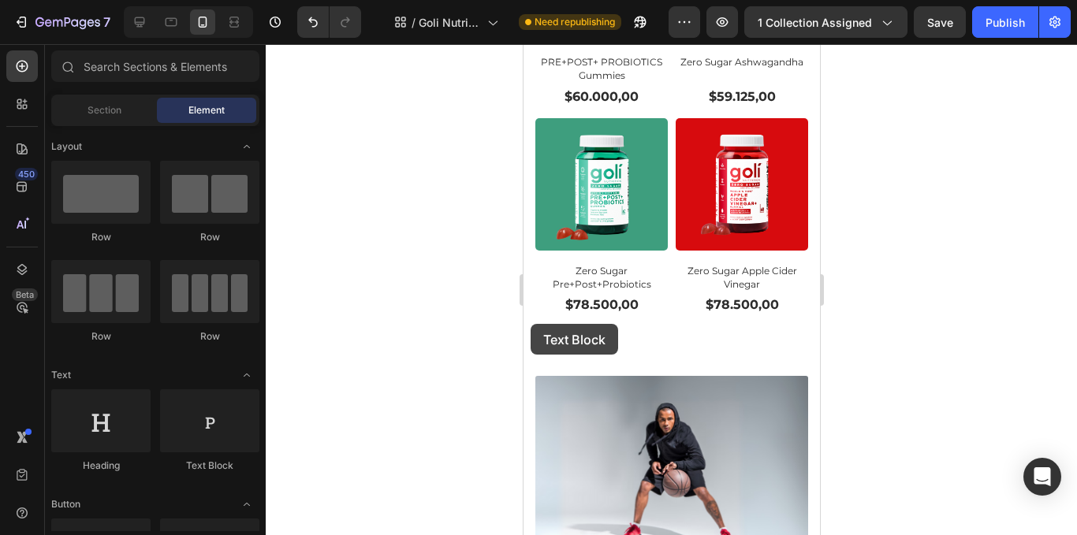
drag, startPoint x: 724, startPoint y: 467, endPoint x: 530, endPoint y: 324, distance: 240.9
drag, startPoint x: 662, startPoint y: 269, endPoint x: 662, endPoint y: 312, distance: 43.4
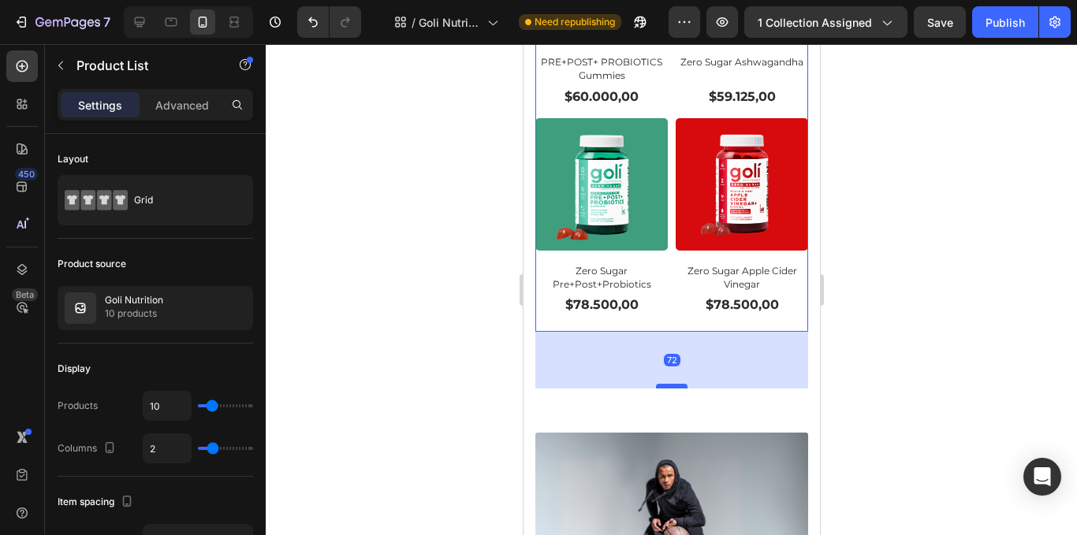
drag, startPoint x: 672, startPoint y: 300, endPoint x: 673, endPoint y: 358, distance: 57.6
click at [673, 384] on div at bounding box center [671, 386] width 32 height 5
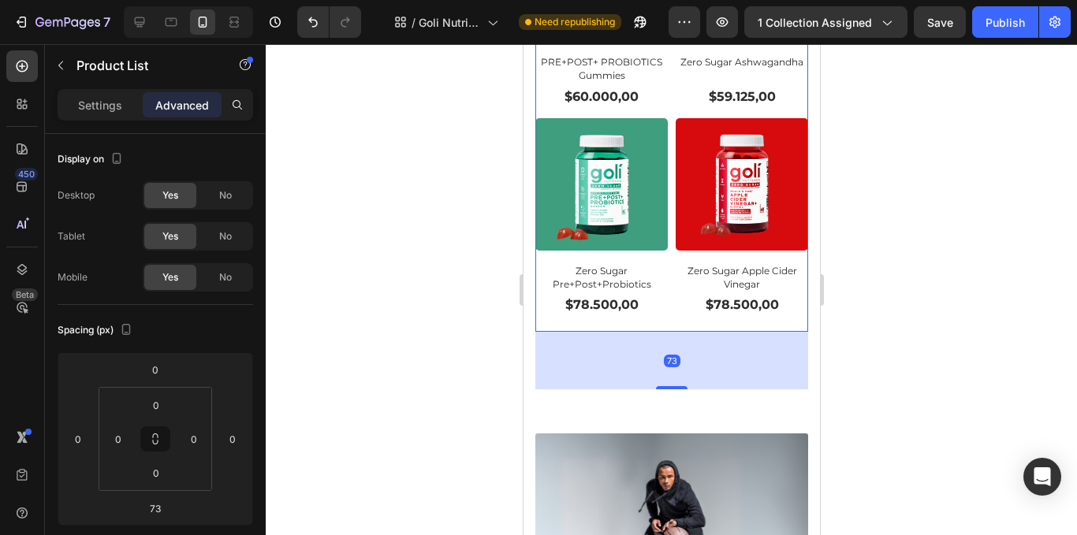
click at [405, 233] on div at bounding box center [672, 289] width 812 height 491
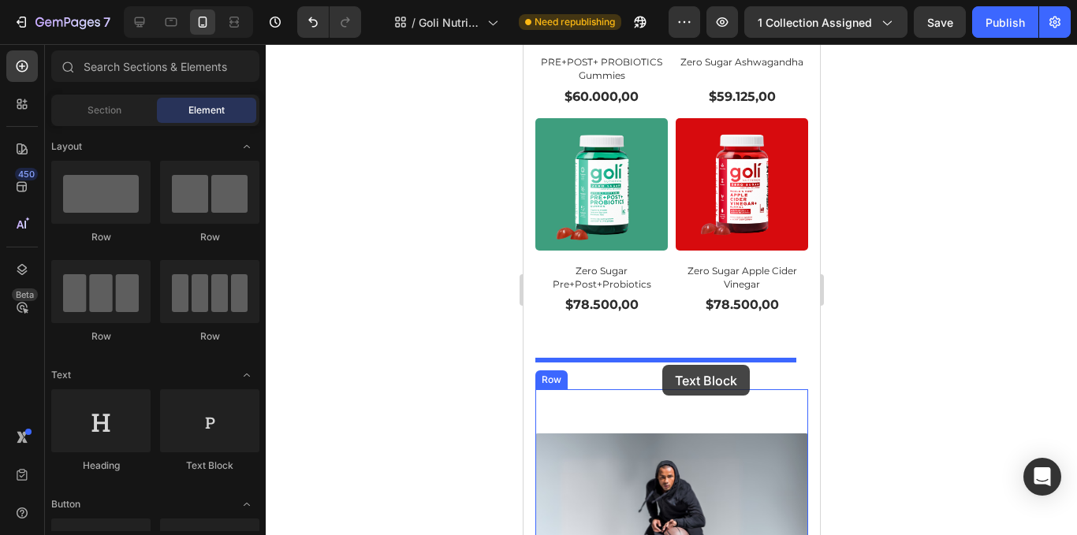
drag, startPoint x: 732, startPoint y: 457, endPoint x: 662, endPoint y: 365, distance: 115.3
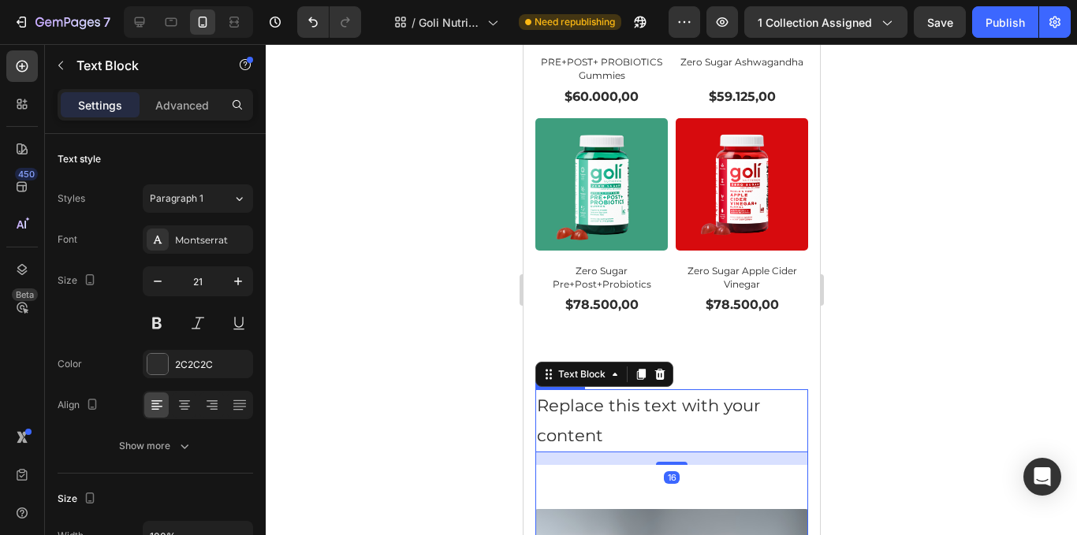
click at [626, 483] on h2 "Rich Text Editor. Editing area: main" at bounding box center [671, 496] width 273 height 27
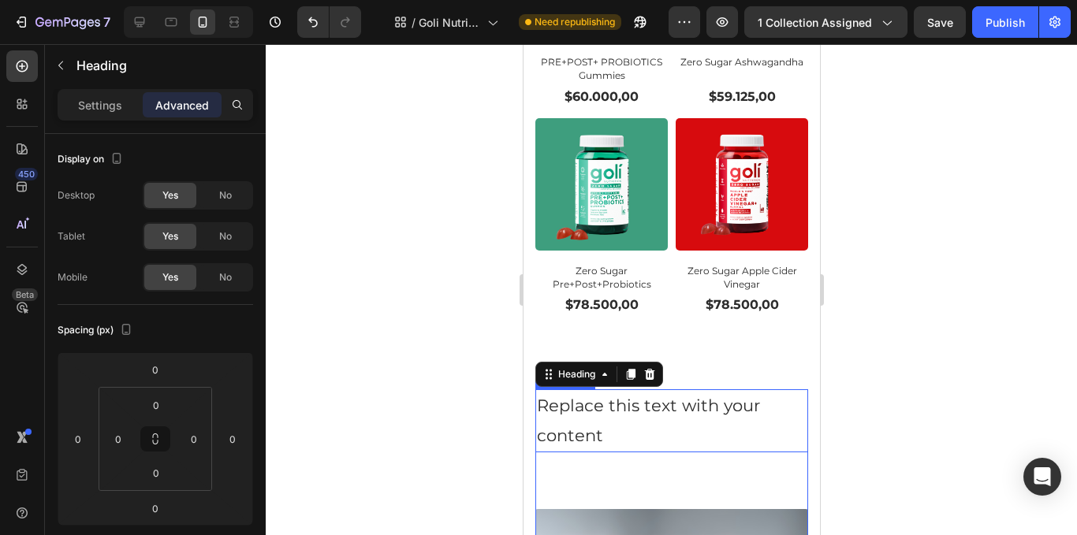
click at [643, 405] on div "Replace this text with your content" at bounding box center [671, 421] width 273 height 63
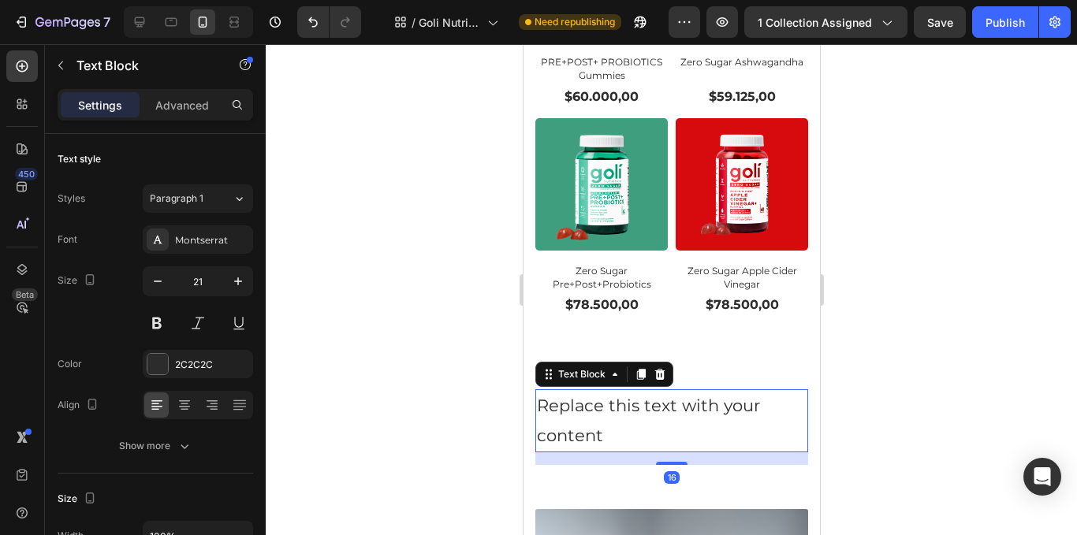
click at [629, 409] on div "Replace this text with your content" at bounding box center [671, 421] width 273 height 63
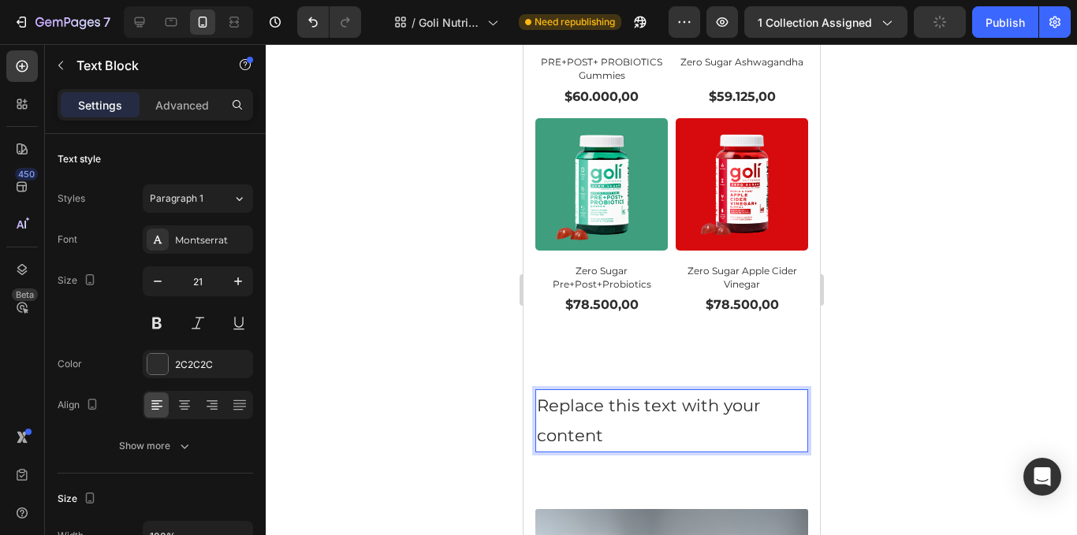
drag, startPoint x: 623, startPoint y: 409, endPoint x: 591, endPoint y: 412, distance: 31.8
click at [632, 420] on p "Replace this text with your content" at bounding box center [671, 421] width 270 height 60
click at [637, 467] on p "Rich Text Editor. Editing area: main" at bounding box center [671, 474] width 270 height 14
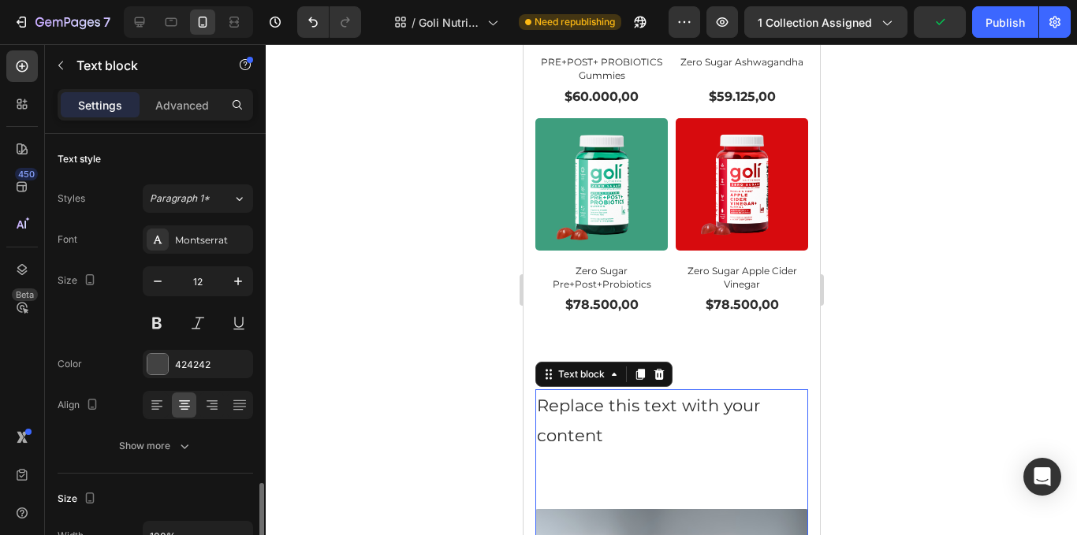
scroll to position [237, 0]
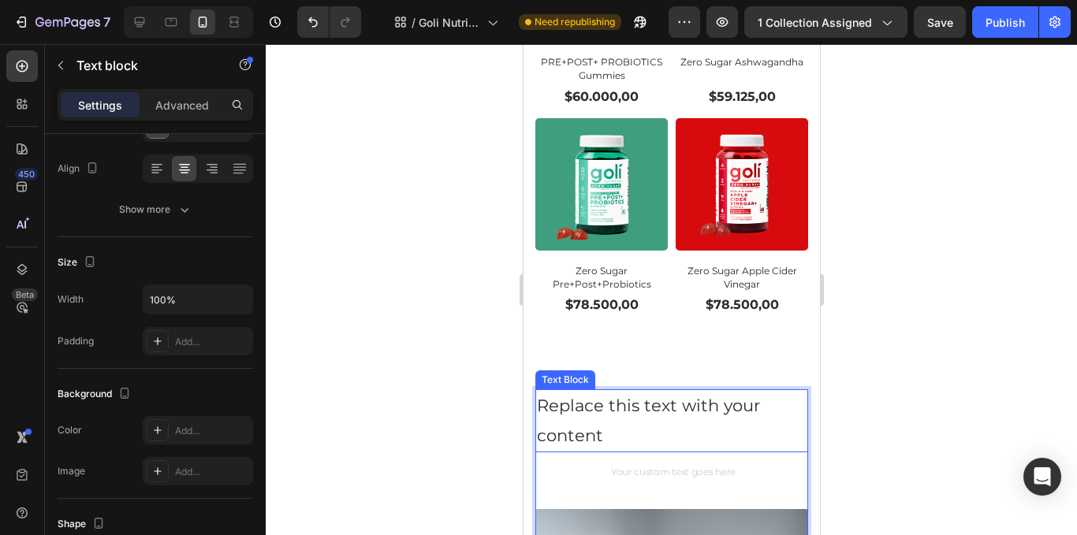
click at [681, 391] on p "Replace this text with your content" at bounding box center [671, 421] width 270 height 60
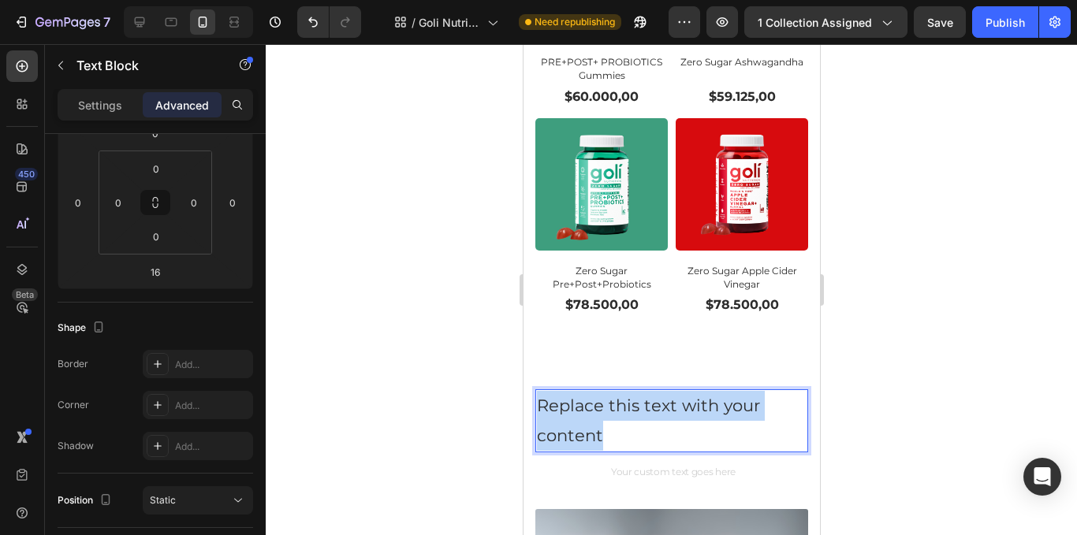
drag, startPoint x: 603, startPoint y: 415, endPoint x: 1043, endPoint y: 417, distance: 440.1
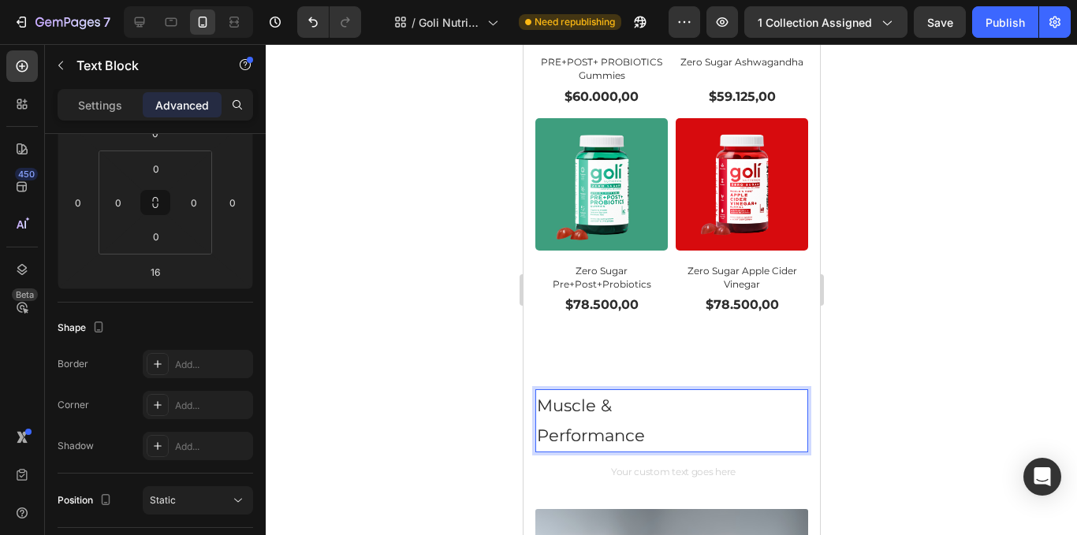
drag, startPoint x: 657, startPoint y: 413, endPoint x: 535, endPoint y: 378, distance: 126.5
drag, startPoint x: 537, startPoint y: 378, endPoint x: 645, endPoint y: 409, distance: 112.6
click at [645, 409] on div "Muscle & Performance" at bounding box center [671, 421] width 273 height 63
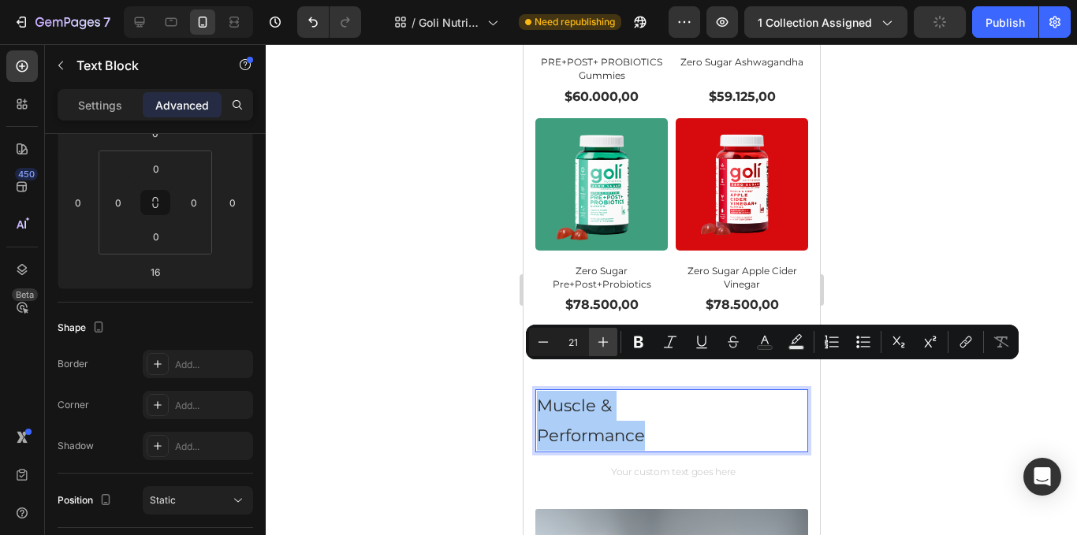
click at [599, 349] on icon "Editor contextual toolbar" at bounding box center [603, 342] width 16 height 16
type input "23"
click at [631, 346] on icon "Editor contextual toolbar" at bounding box center [639, 342] width 16 height 16
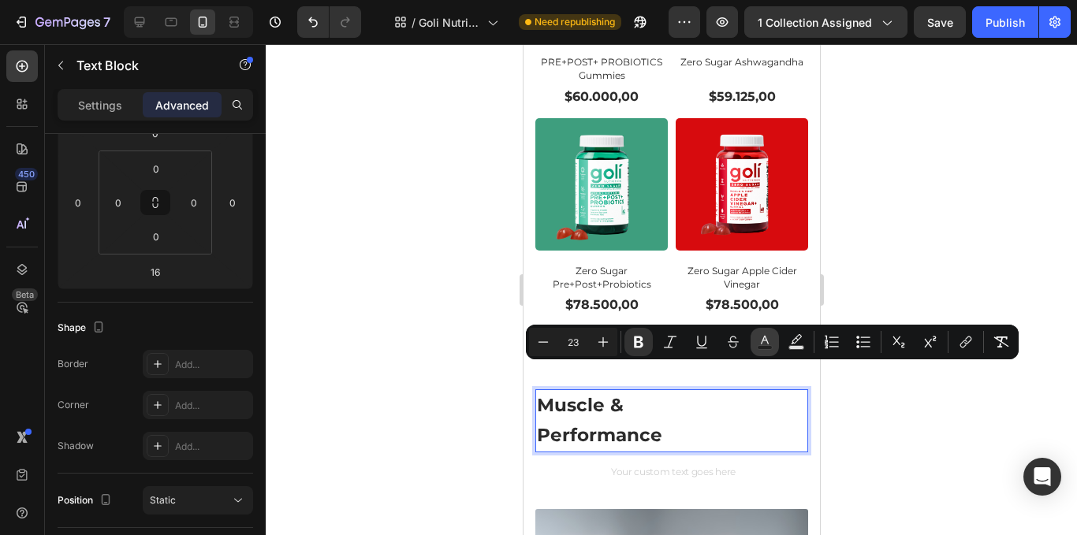
click at [771, 334] on button "Text Color" at bounding box center [765, 342] width 28 height 28
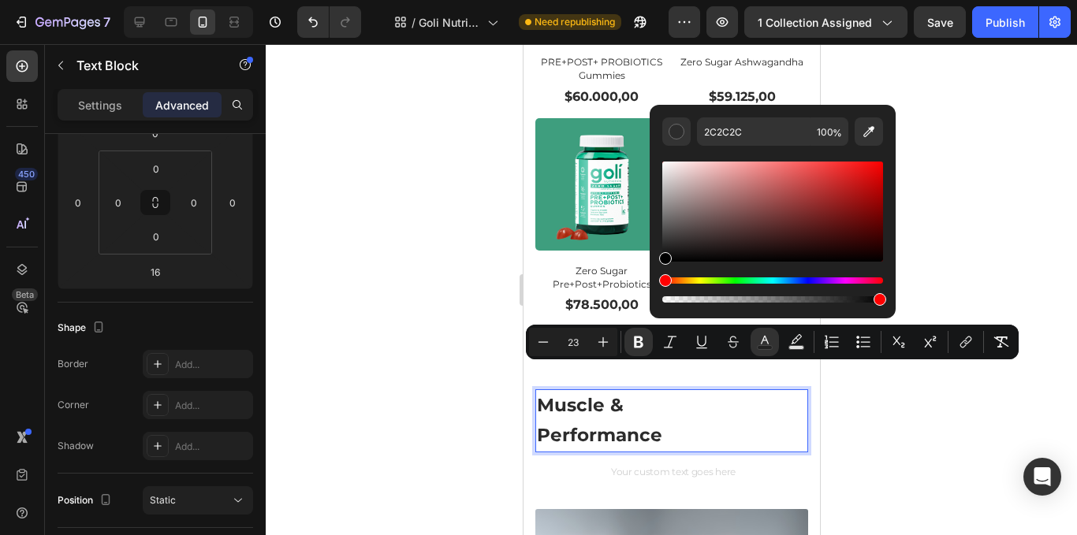
drag, startPoint x: 668, startPoint y: 252, endPoint x: 663, endPoint y: 285, distance: 33.5
click at [663, 285] on div "Editor contextual toolbar" at bounding box center [772, 232] width 221 height 147
type input "000000"
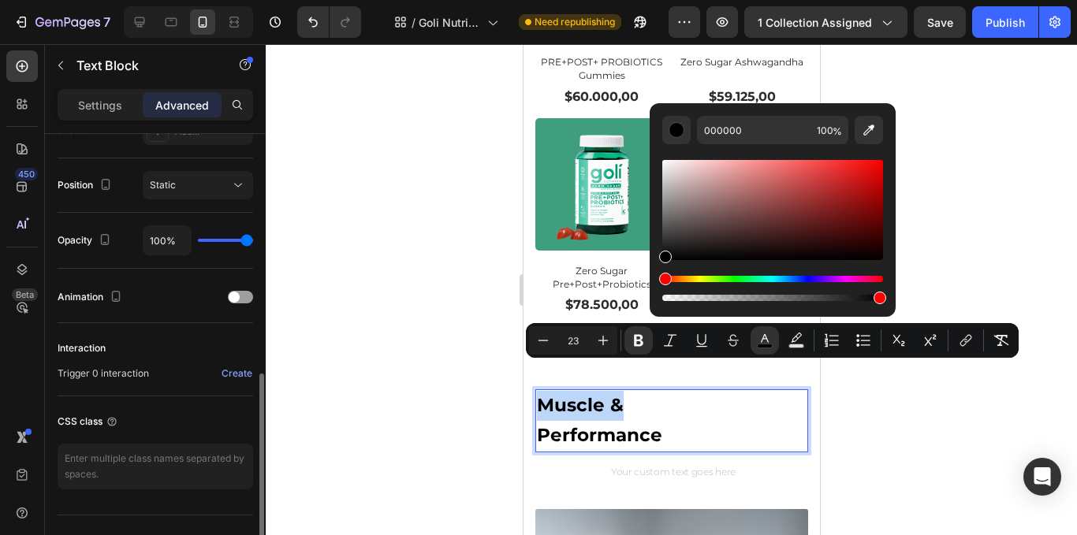
scroll to position [582, 0]
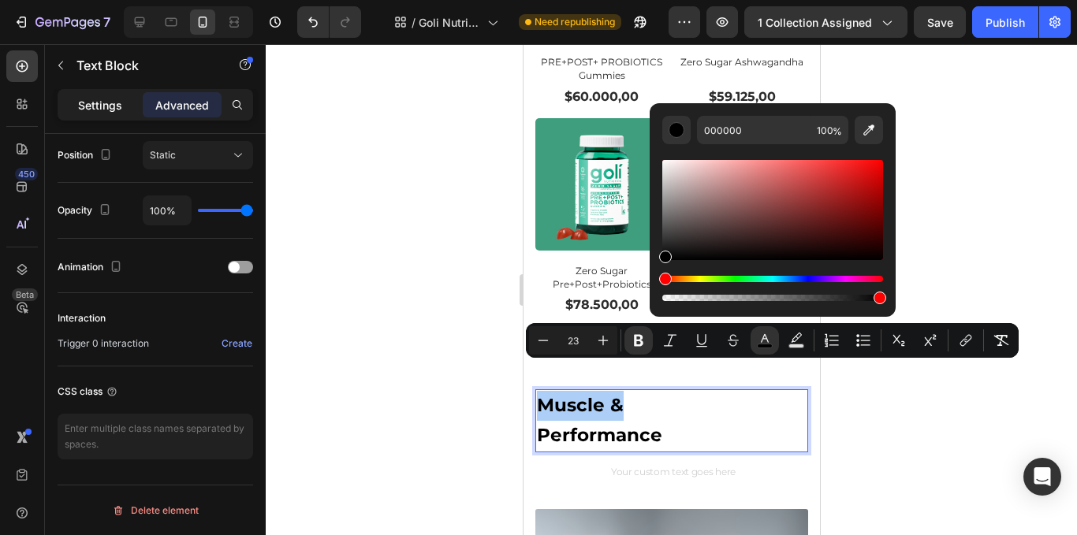
click at [107, 95] on div "Settings" at bounding box center [100, 104] width 79 height 25
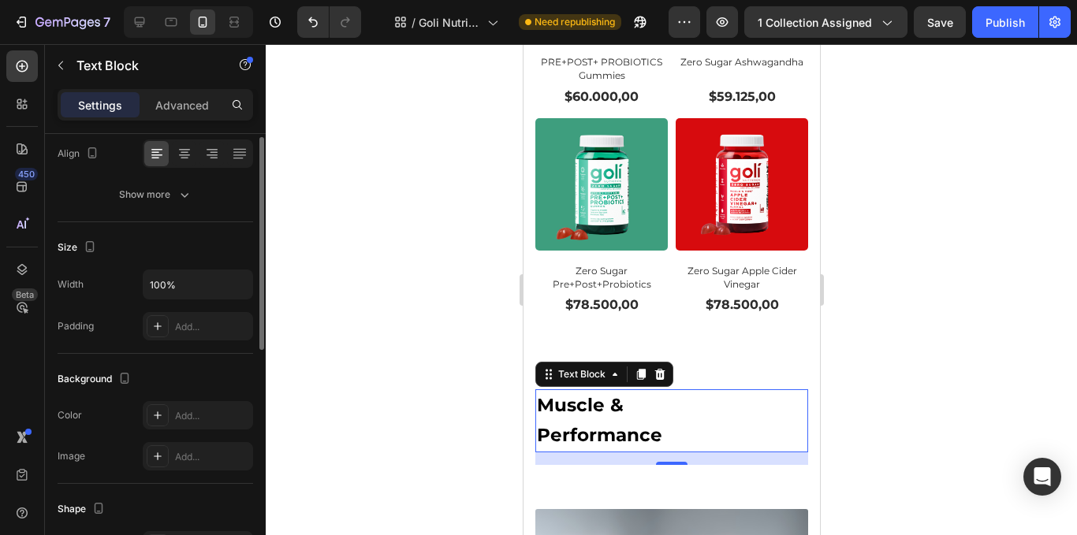
scroll to position [173, 0]
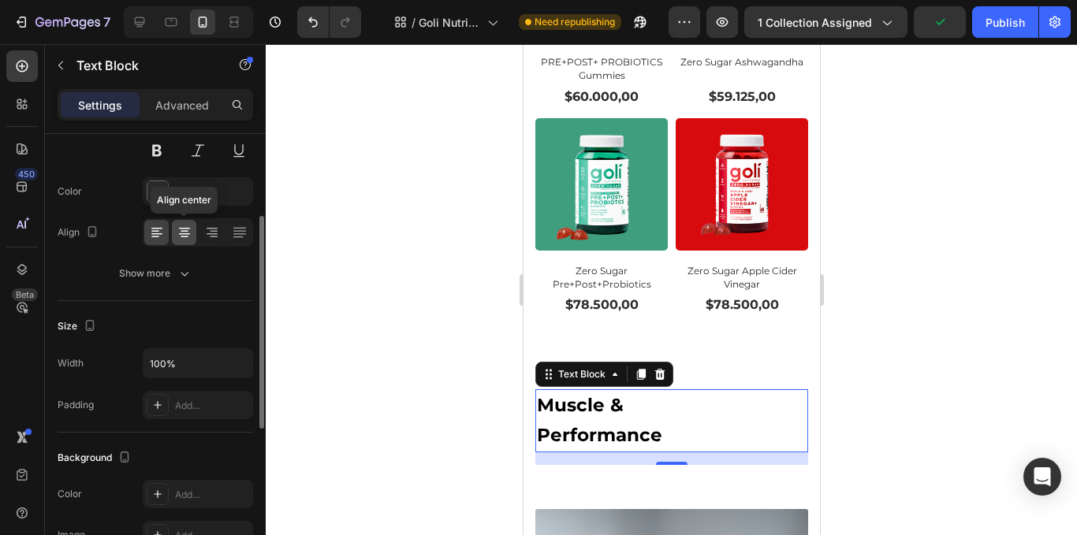
click at [185, 237] on icon at bounding box center [185, 238] width 8 height 2
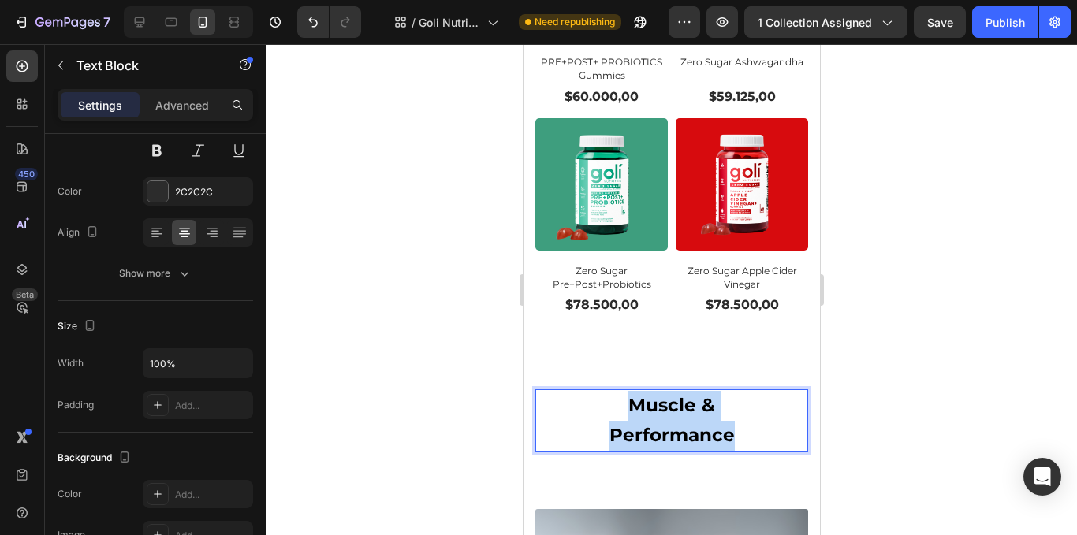
drag, startPoint x: 730, startPoint y: 401, endPoint x: 609, endPoint y: 380, distance: 123.2
click at [609, 390] on div "Muscle & Performance" at bounding box center [671, 421] width 273 height 63
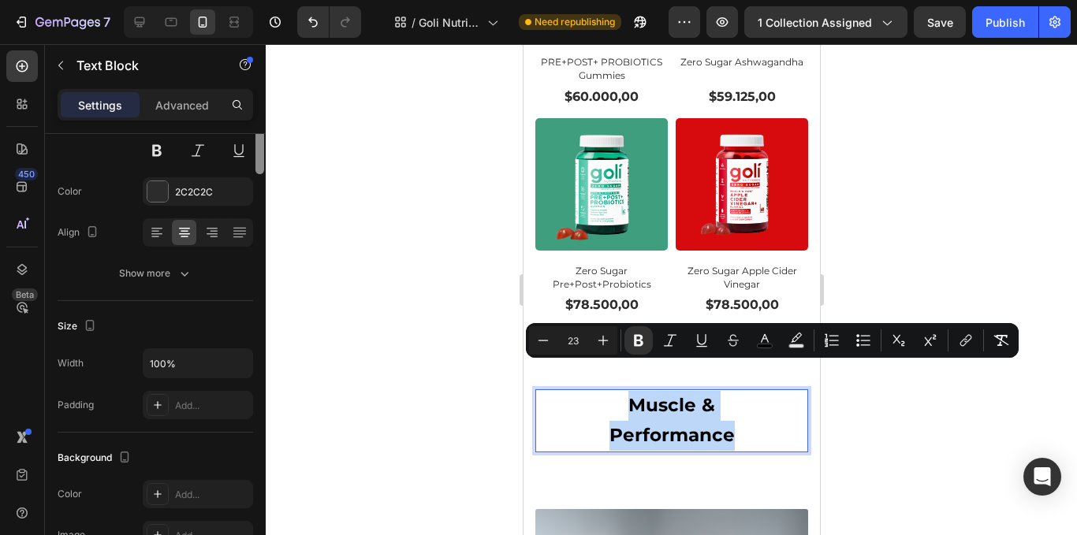
scroll to position [0, 0]
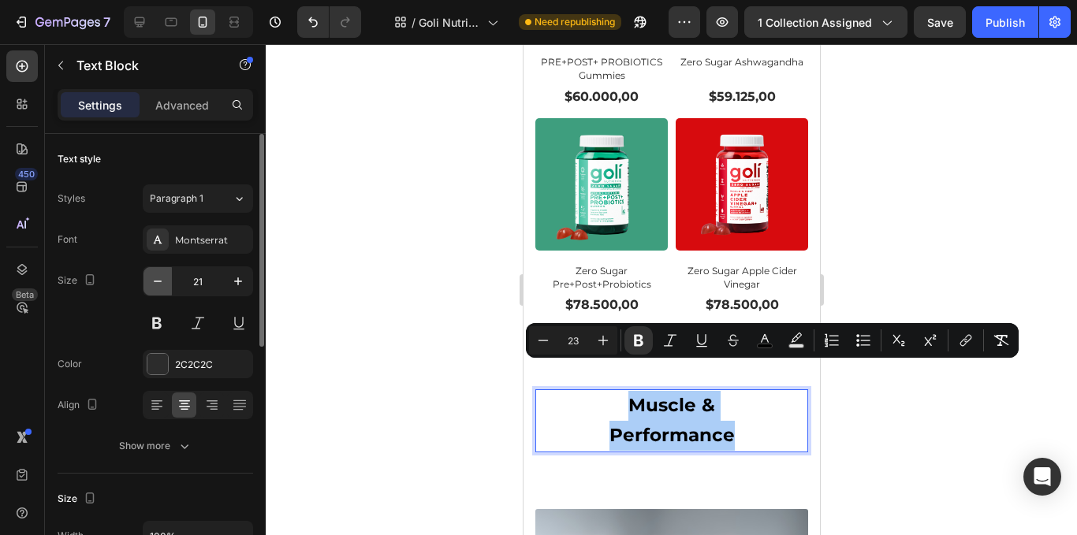
click at [159, 272] on button "button" at bounding box center [158, 281] width 28 height 28
click at [159, 273] on button "button" at bounding box center [158, 281] width 28 height 28
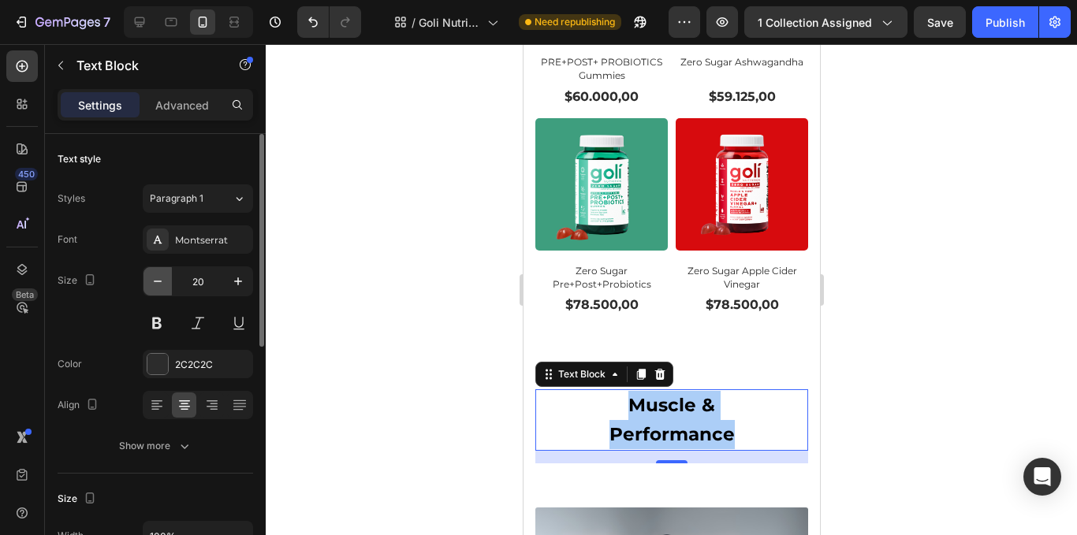
click at [158, 274] on icon "button" at bounding box center [158, 282] width 16 height 16
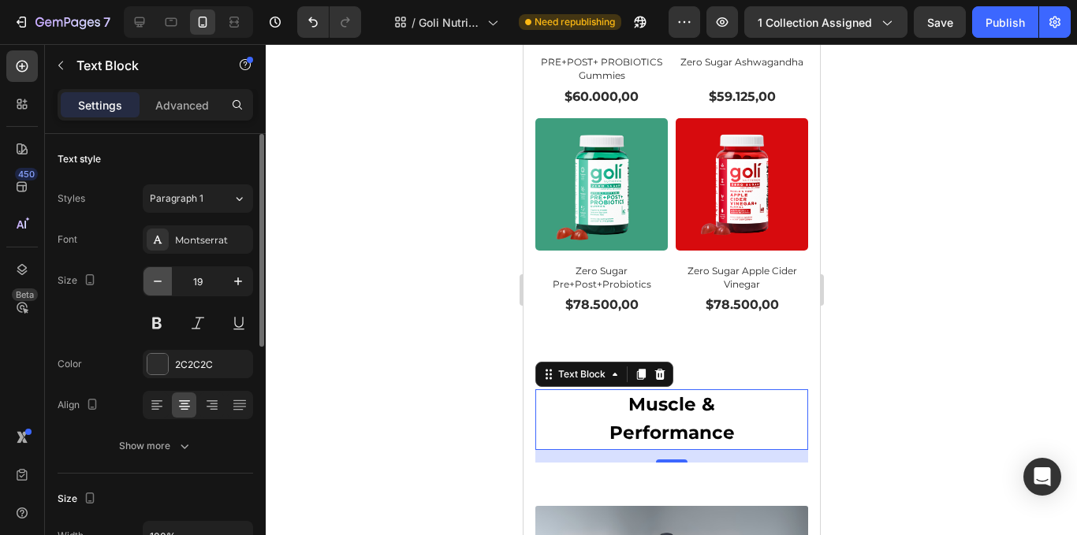
click at [158, 274] on icon "button" at bounding box center [158, 282] width 16 height 16
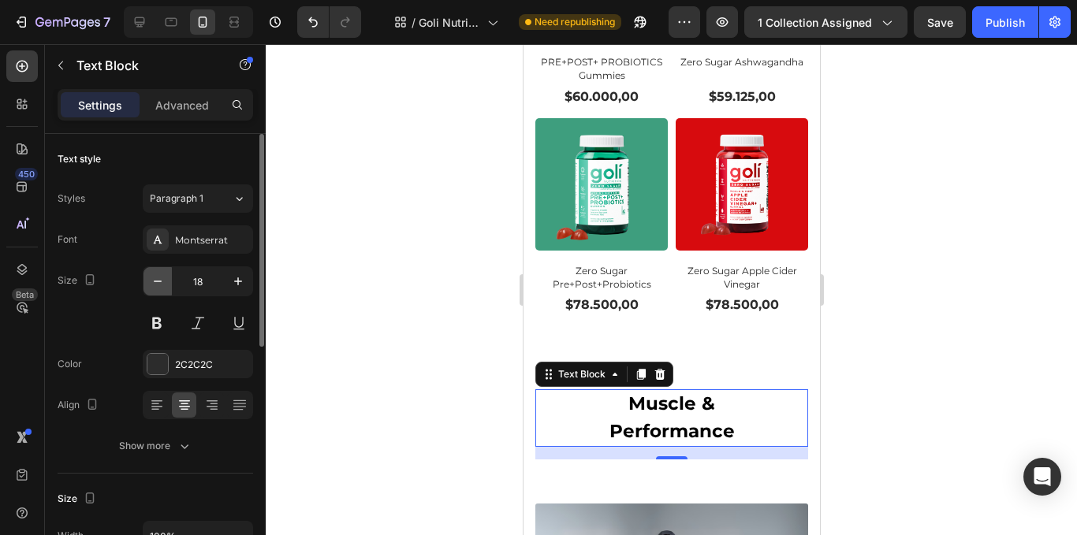
click at [157, 274] on icon "button" at bounding box center [158, 282] width 16 height 16
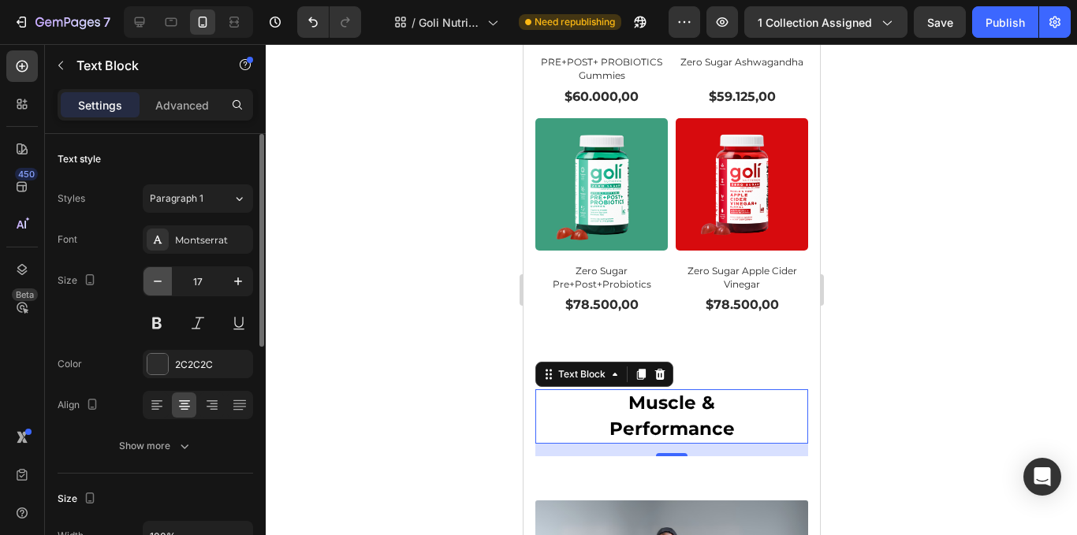
click at [157, 274] on icon "button" at bounding box center [158, 282] width 16 height 16
click at [154, 277] on icon "button" at bounding box center [158, 282] width 16 height 16
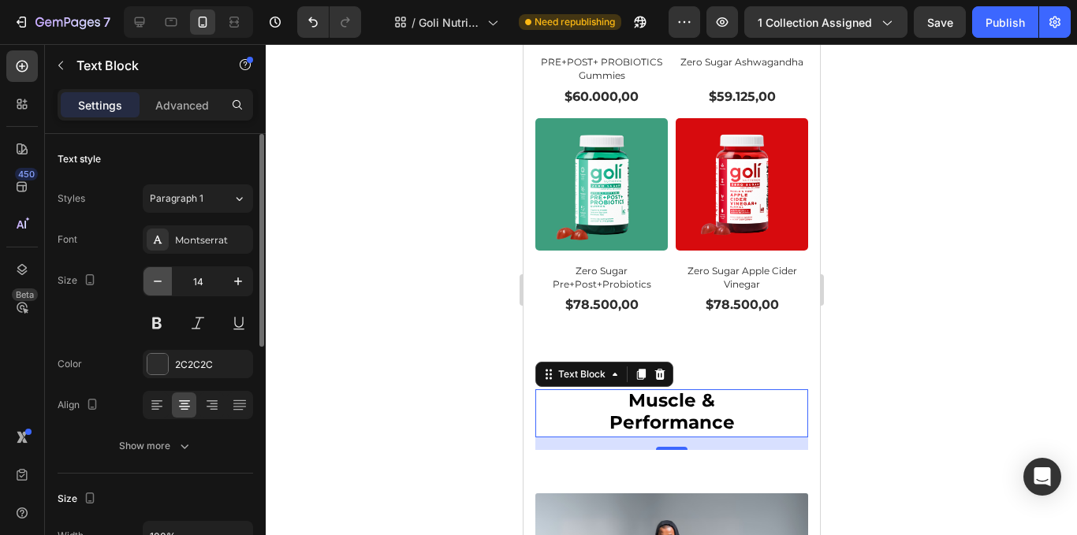
click at [154, 277] on icon "button" at bounding box center [158, 282] width 16 height 16
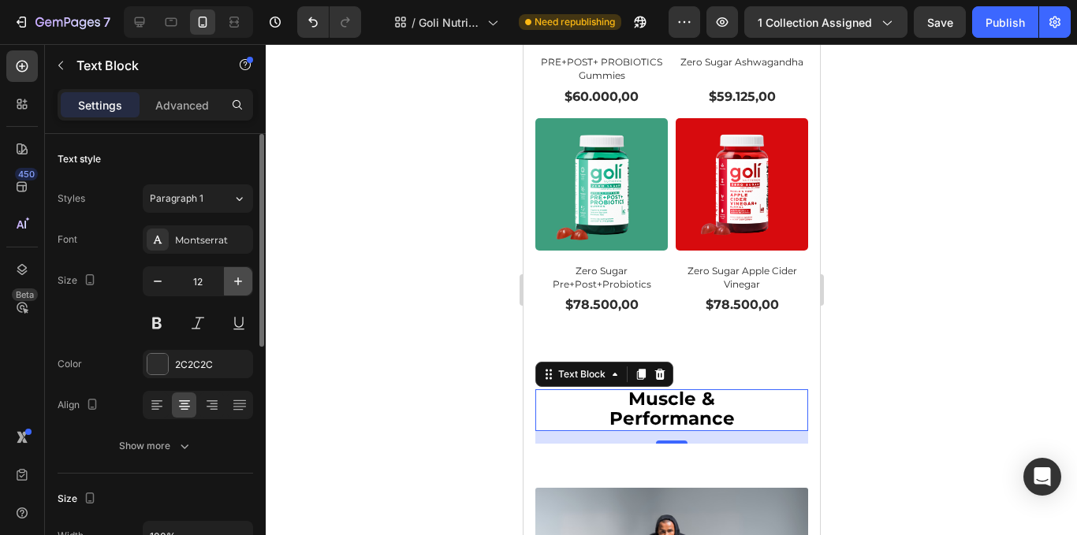
click at [247, 282] on button "button" at bounding box center [238, 281] width 28 height 28
type input "13"
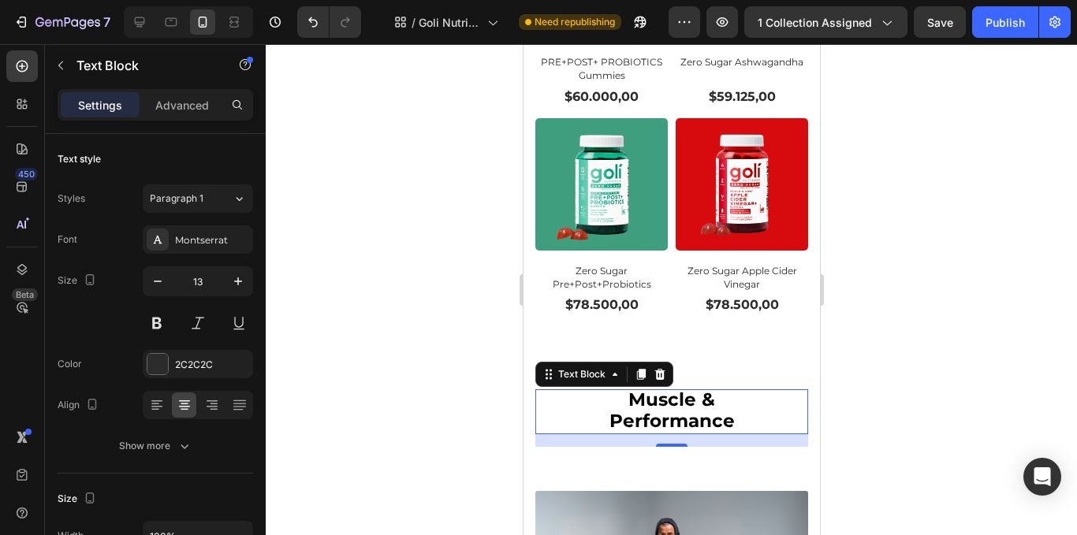
click at [337, 289] on div at bounding box center [672, 289] width 812 height 491
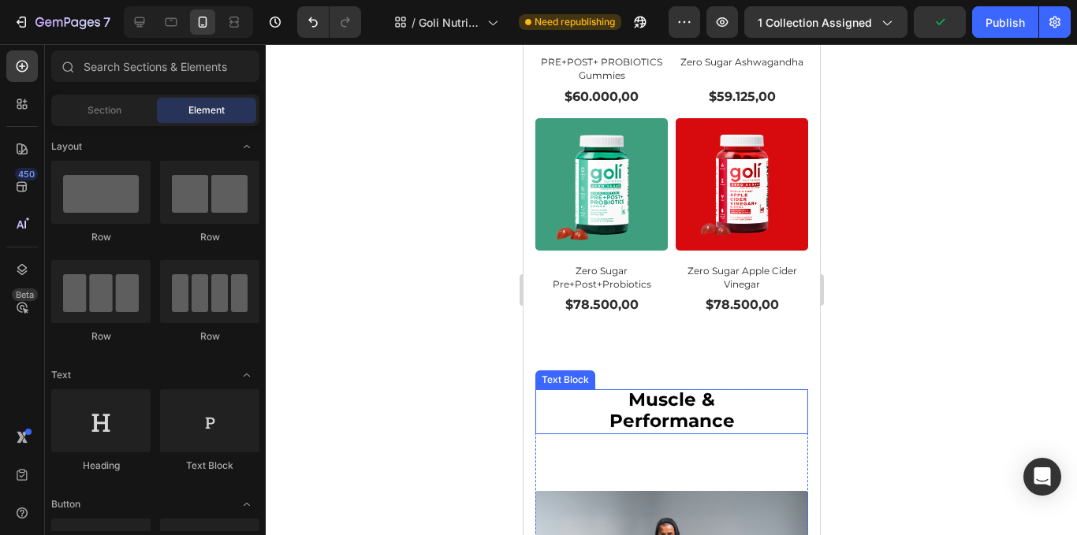
click at [691, 389] on strong "Muscle &" at bounding box center [671, 400] width 87 height 22
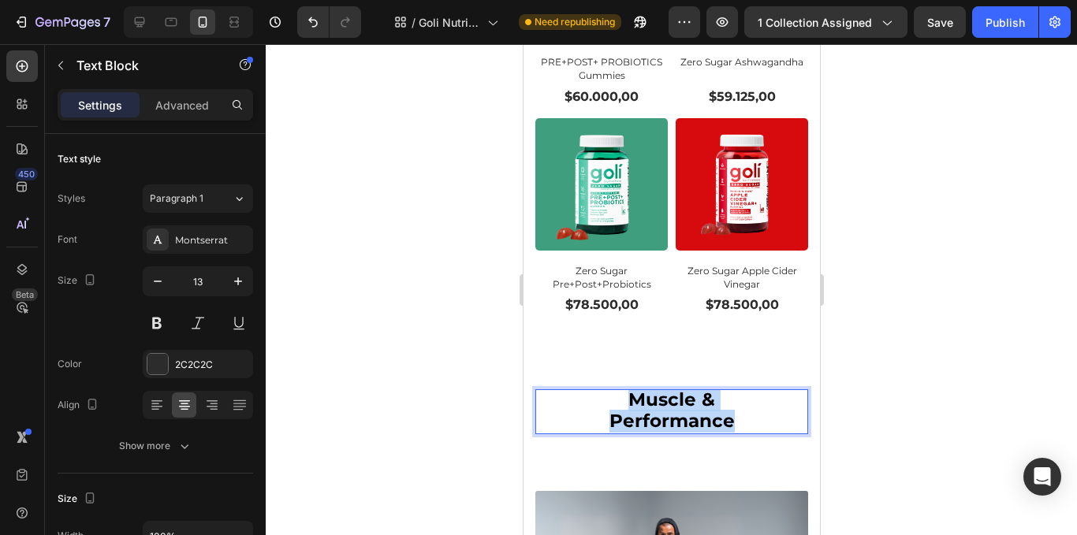
drag, startPoint x: 733, startPoint y: 394, endPoint x: 608, endPoint y: 368, distance: 127.3
click at [608, 390] on div "Muscle & Performance" at bounding box center [671, 412] width 273 height 45
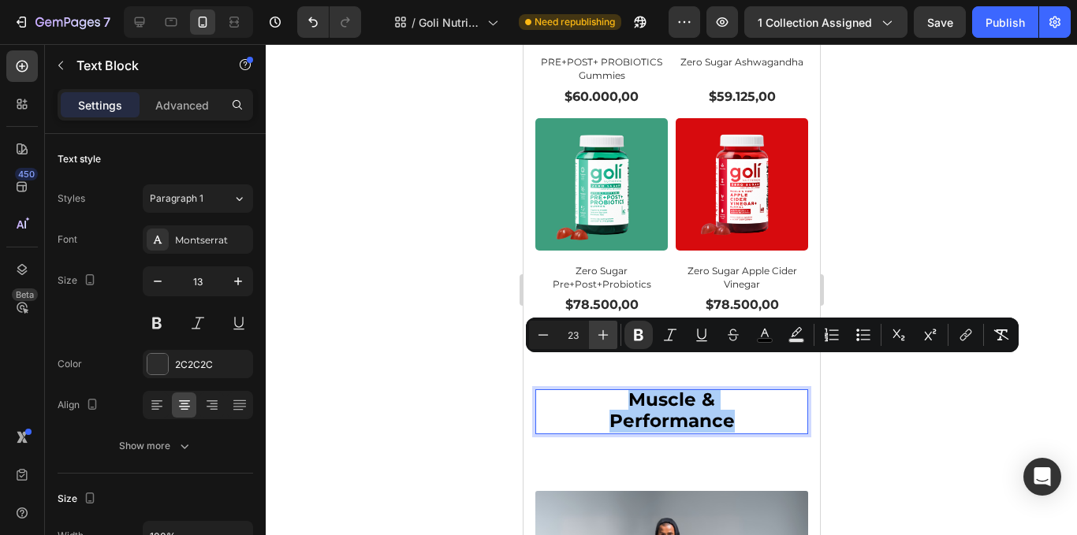
click at [616, 338] on button "Plus" at bounding box center [603, 335] width 28 height 28
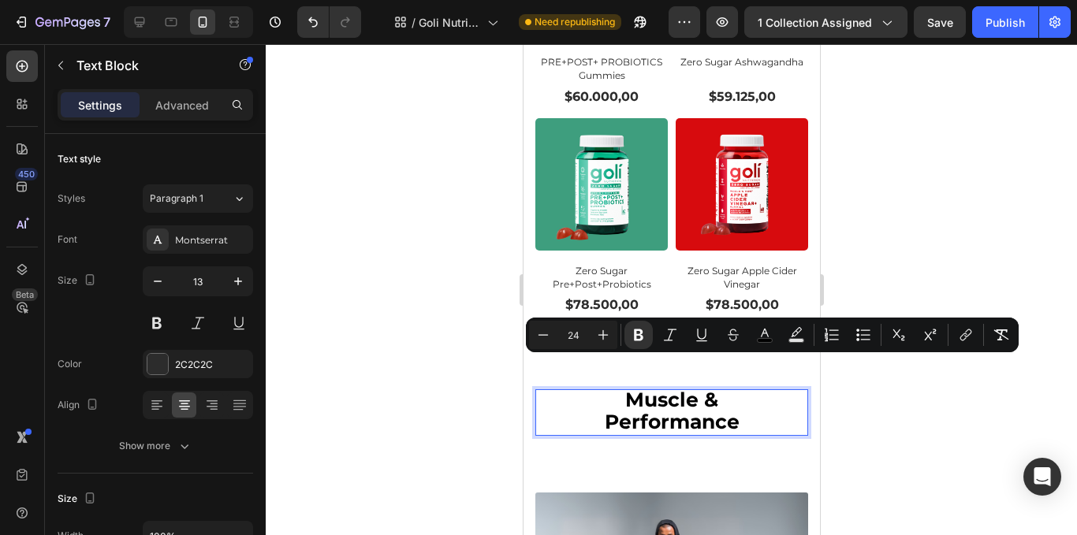
type input "25"
click at [443, 265] on div at bounding box center [672, 289] width 812 height 491
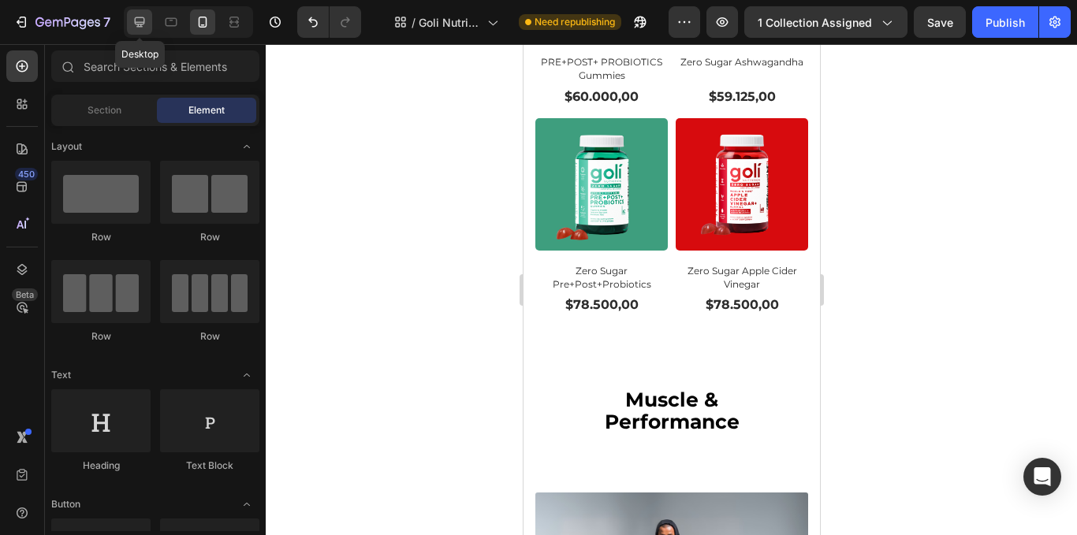
click at [133, 20] on icon at bounding box center [140, 22] width 16 height 16
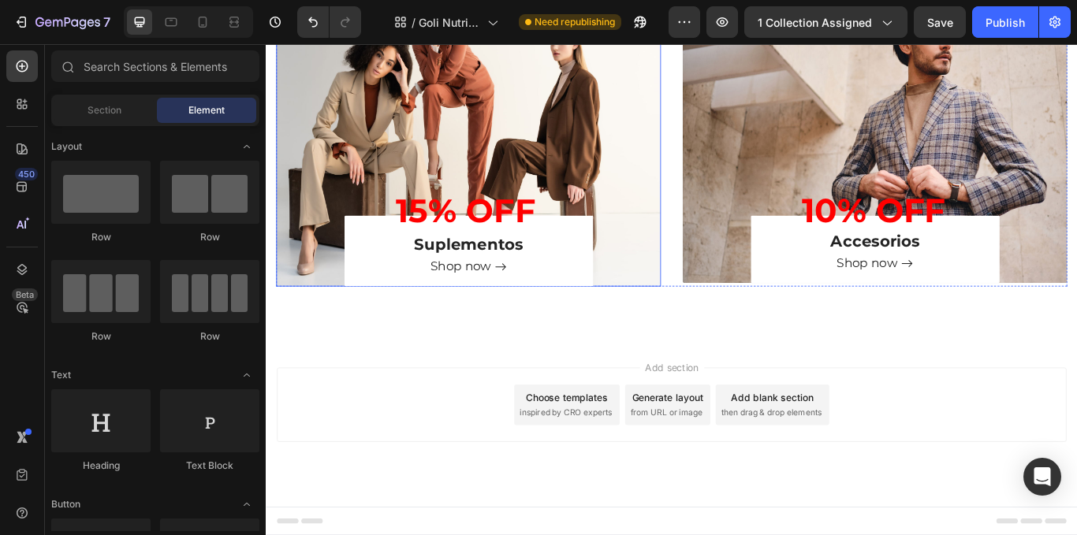
scroll to position [1222, 0]
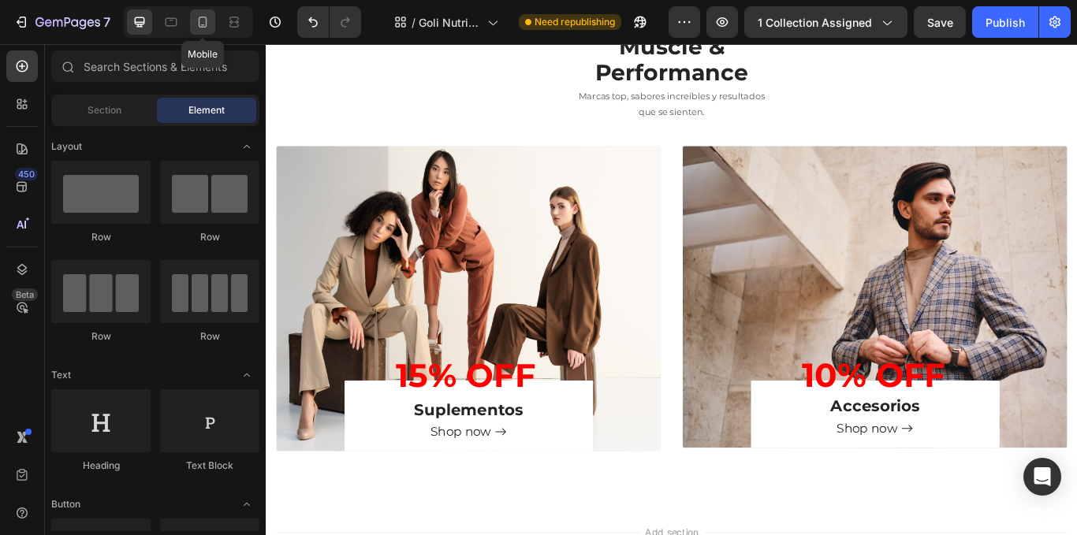
click at [207, 23] on icon at bounding box center [203, 22] width 9 height 11
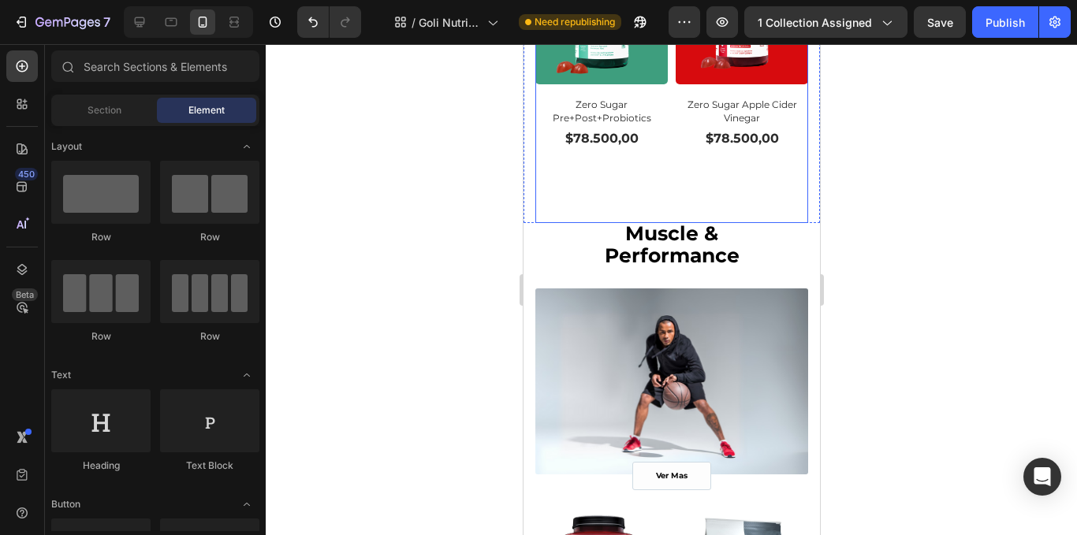
scroll to position [1567, 0]
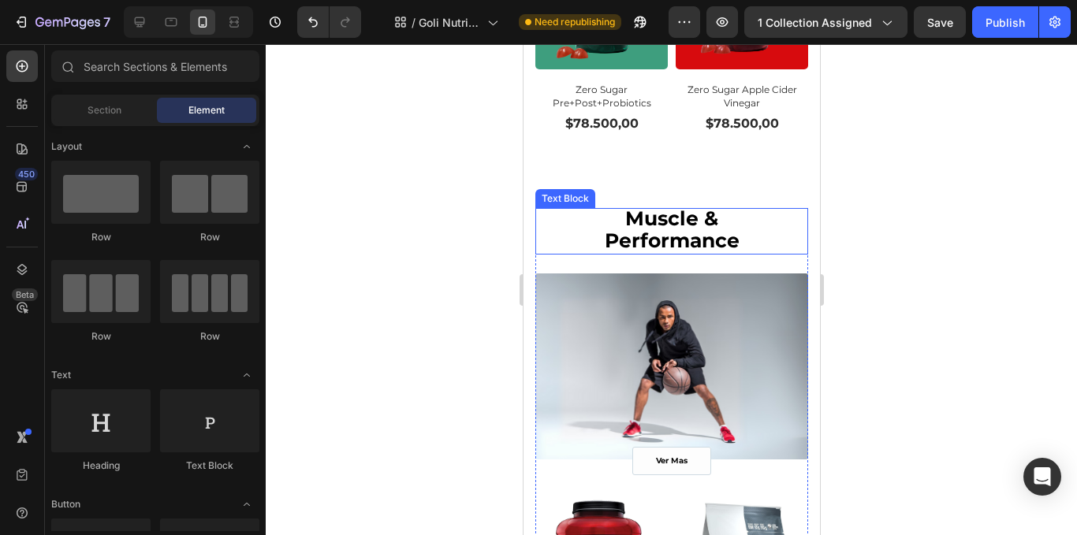
click at [650, 229] on strong "Performance" at bounding box center [671, 241] width 135 height 24
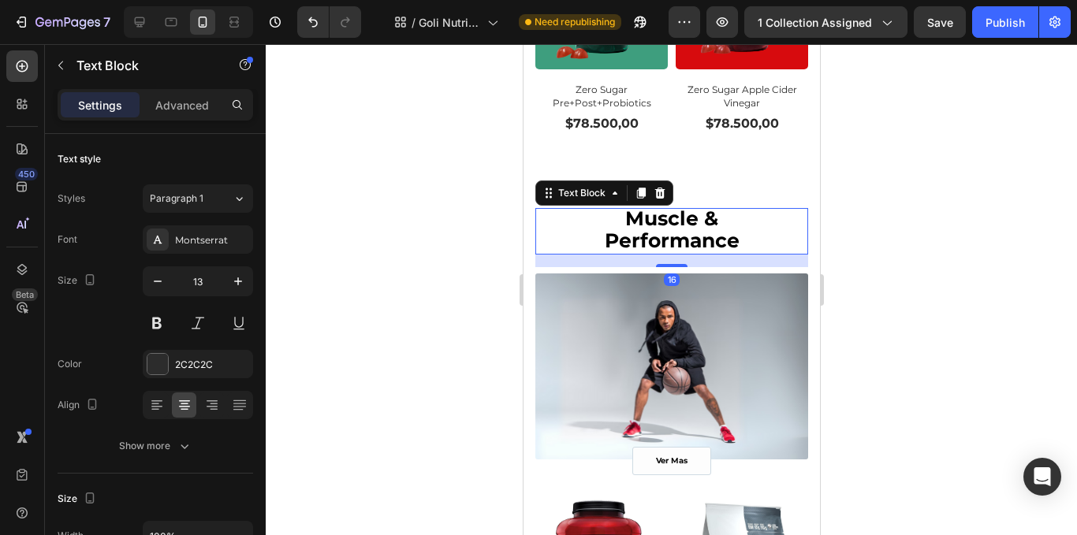
click at [742, 232] on p "Performance" at bounding box center [671, 242] width 270 height 21
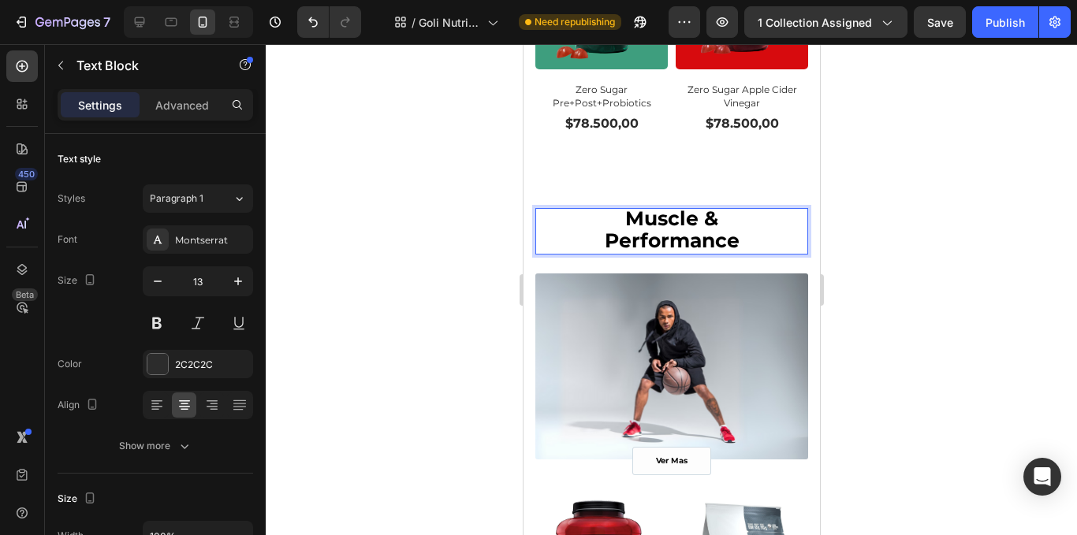
drag, startPoint x: 763, startPoint y: 200, endPoint x: 730, endPoint y: 211, distance: 35.9
click at [730, 229] on strong "Performance" at bounding box center [671, 241] width 135 height 24
drag, startPoint x: 731, startPoint y: 211, endPoint x: 591, endPoint y: 181, distance: 142.8
click at [591, 208] on div "Muscle & Performance" at bounding box center [671, 231] width 273 height 47
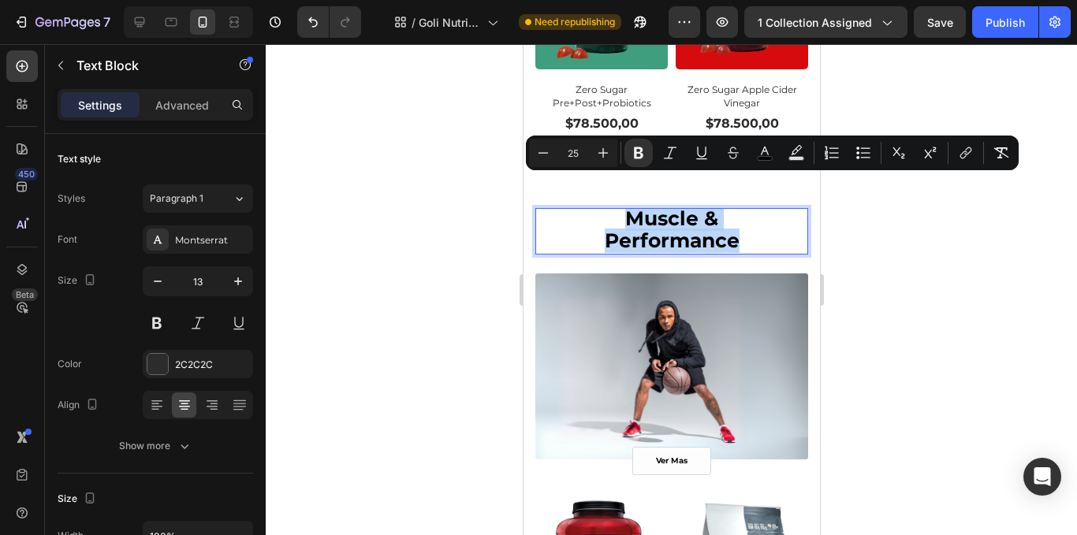
drag, startPoint x: 560, startPoint y: 185, endPoint x: 1041, endPoint y: 248, distance: 485.2
click at [560, 210] on p "Muscle &" at bounding box center [671, 220] width 270 height 21
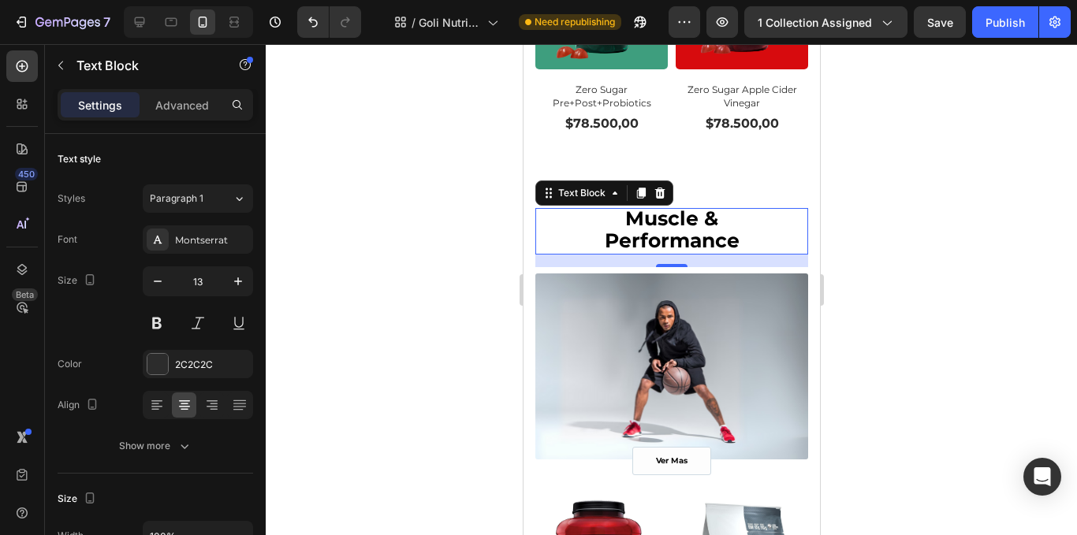
click at [442, 211] on div at bounding box center [672, 289] width 812 height 491
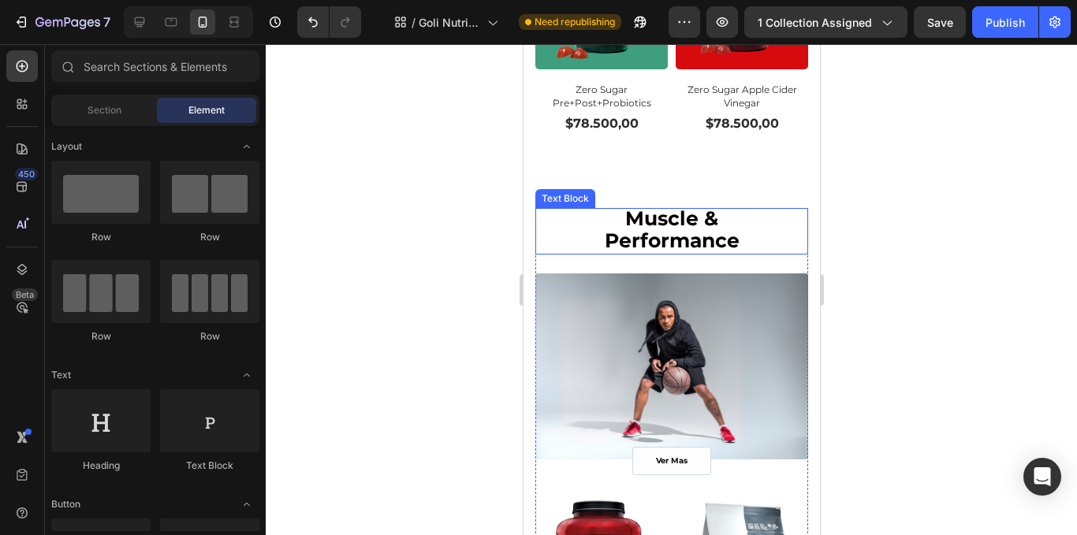
click at [590, 210] on p "Muscle &" at bounding box center [671, 220] width 270 height 21
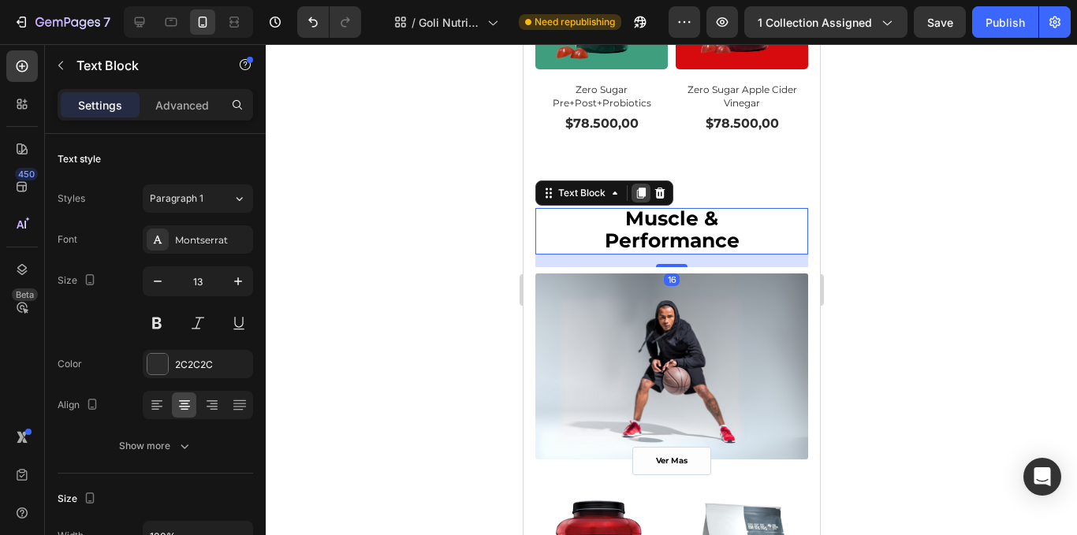
click at [641, 188] on icon at bounding box center [640, 193] width 9 height 11
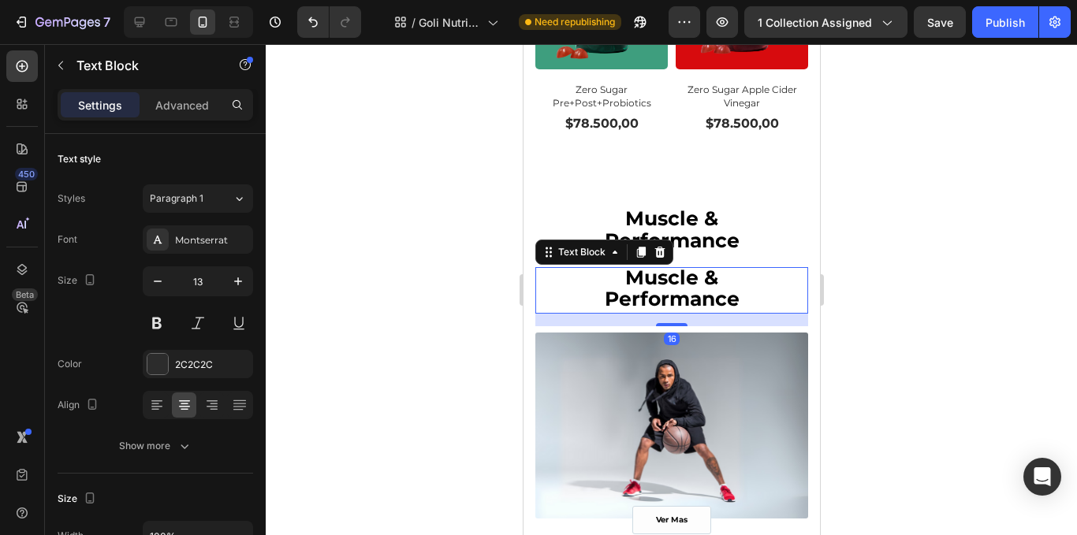
click at [747, 290] on p "Performance" at bounding box center [671, 300] width 270 height 21
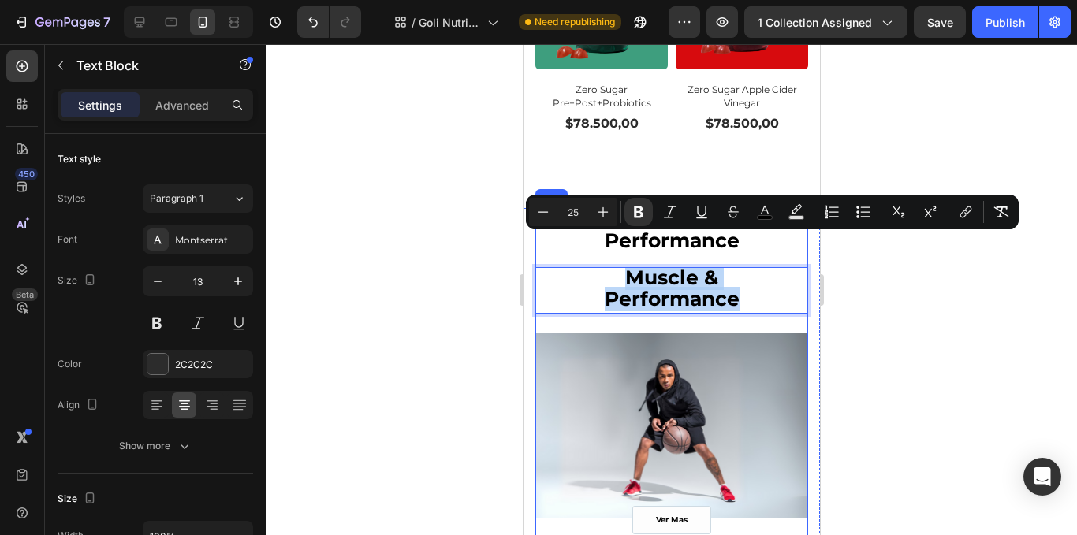
drag, startPoint x: 747, startPoint y: 270, endPoint x: 599, endPoint y: 237, distance: 151.8
click at [599, 267] on div "Muscle & Performance" at bounding box center [671, 290] width 273 height 47
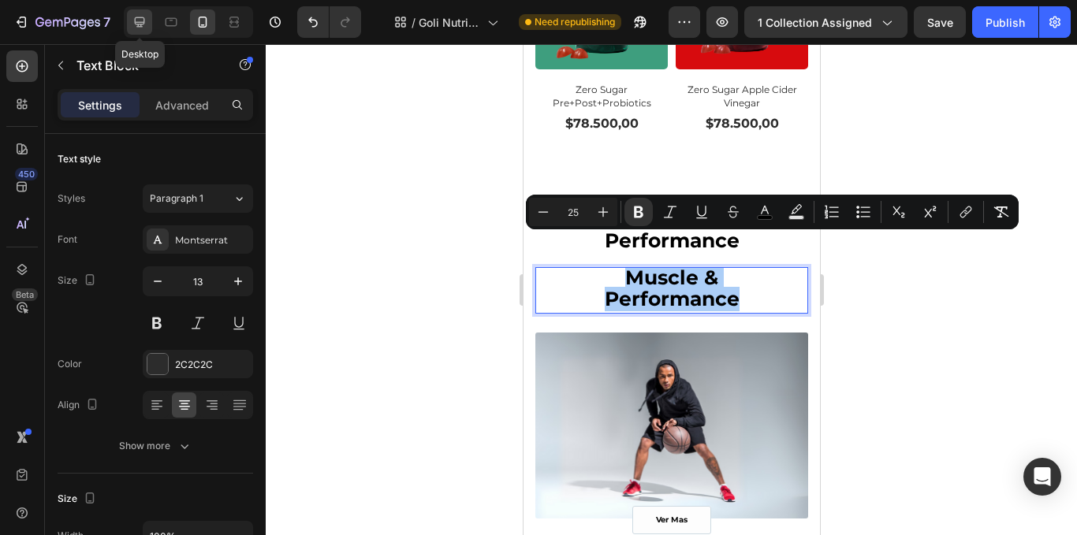
click at [135, 18] on icon at bounding box center [140, 22] width 16 height 16
type input "28"
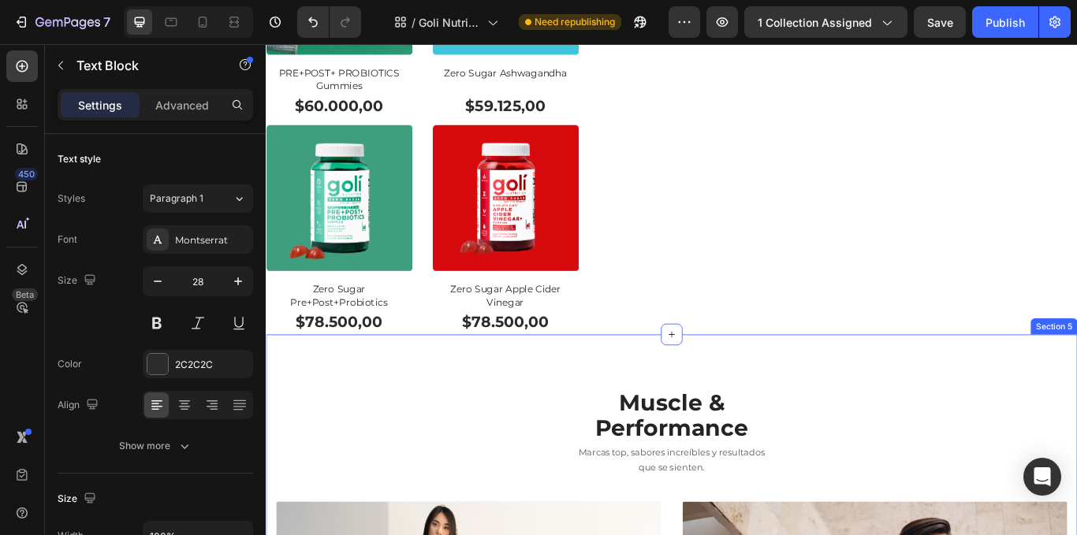
scroll to position [1552, 0]
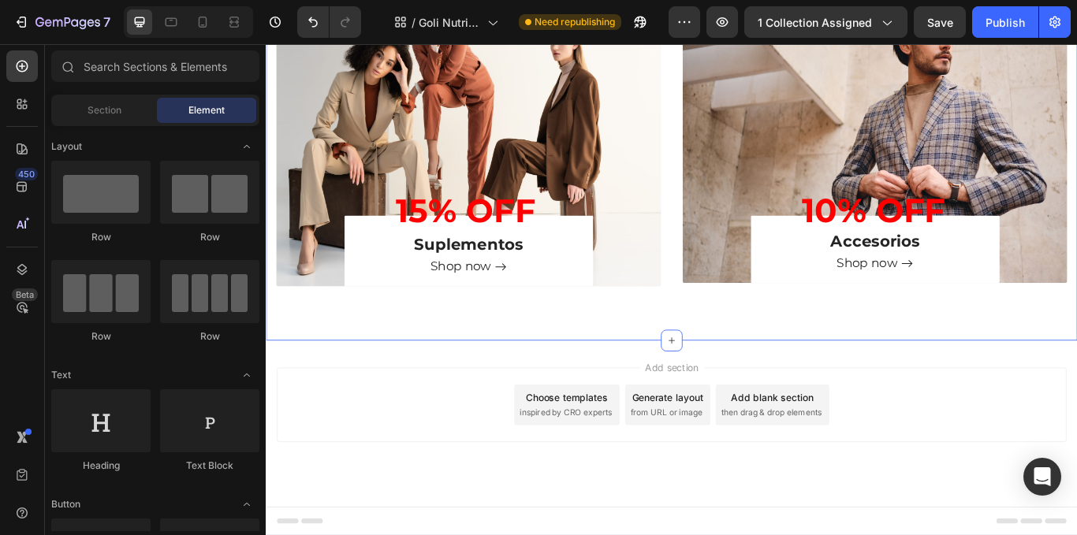
scroll to position [1174, 0]
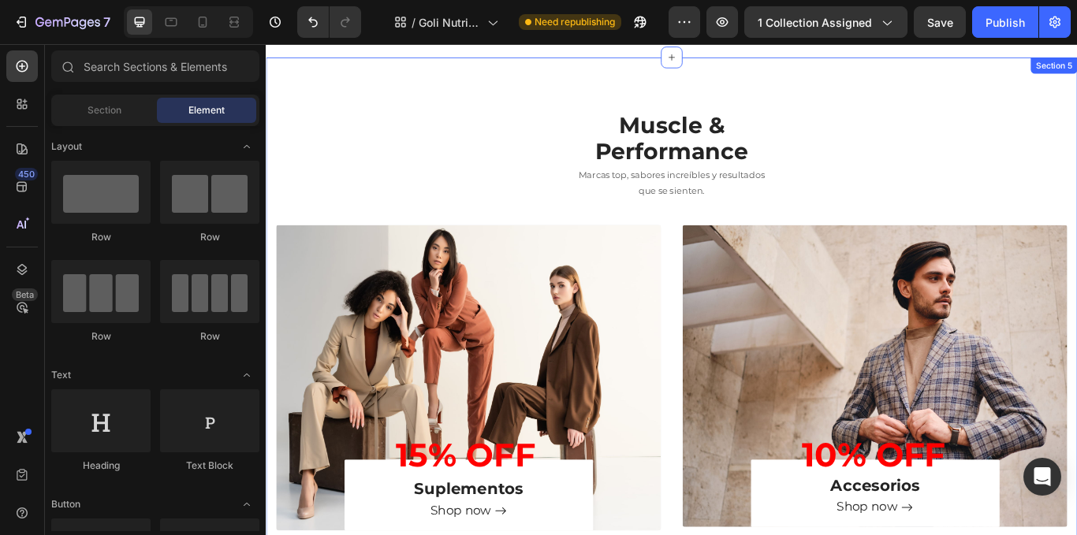
click at [744, 222] on div "Muscle & Performance Heading Marcas top, sabores increíbles y resultados que se…" at bounding box center [739, 367] width 923 height 488
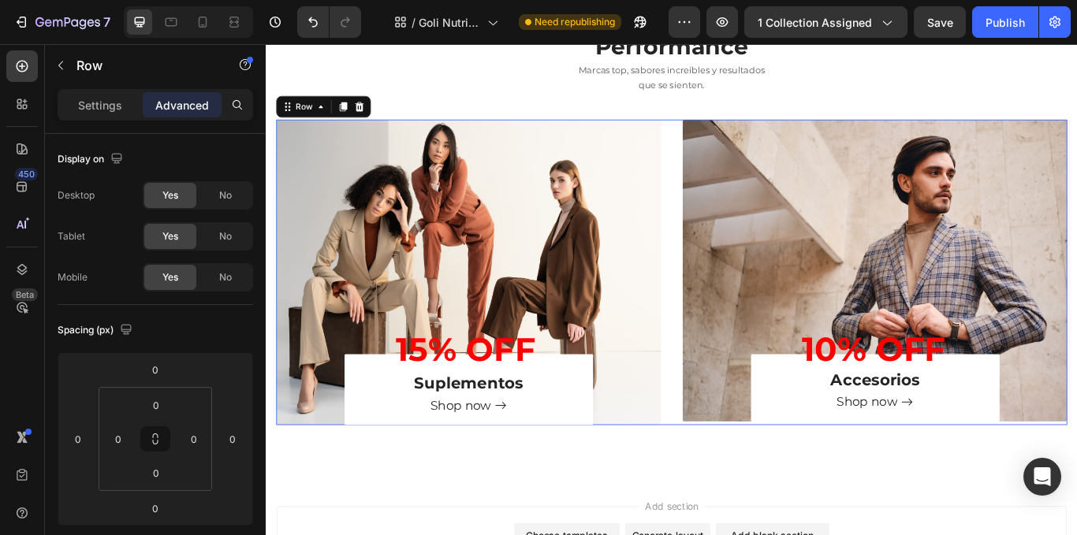
click at [750, 99] on span "que se sienten." at bounding box center [738, 92] width 77 height 13
click at [756, 103] on div "Marcas top, sabores increíbles y resultados que se sienten." at bounding box center [739, 83] width 923 height 39
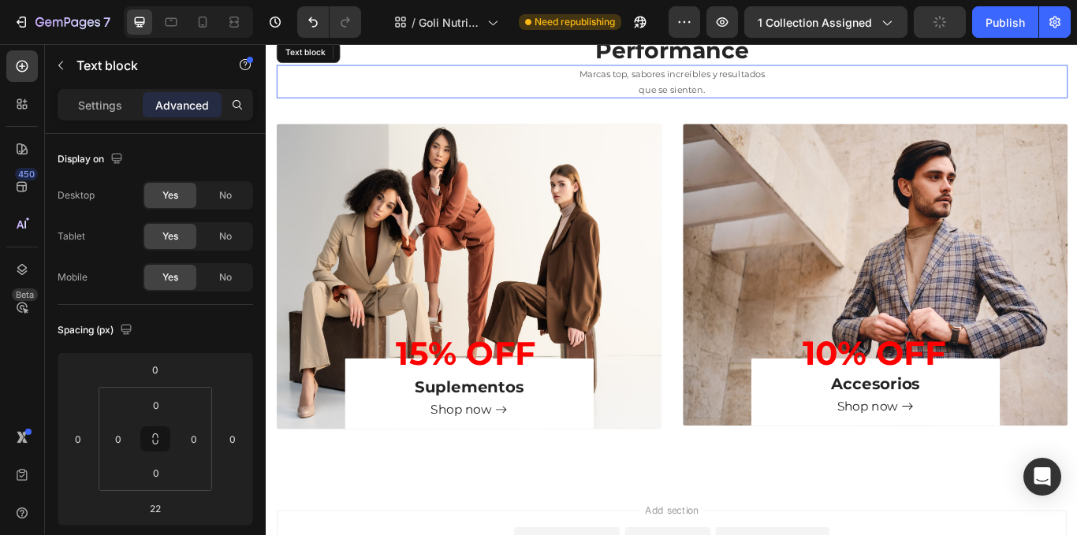
click at [745, 88] on p "Marcas top, sabores increíbles y resultados" at bounding box center [739, 78] width 920 height 17
click at [744, 106] on p "que se sienten." at bounding box center [739, 96] width 920 height 17
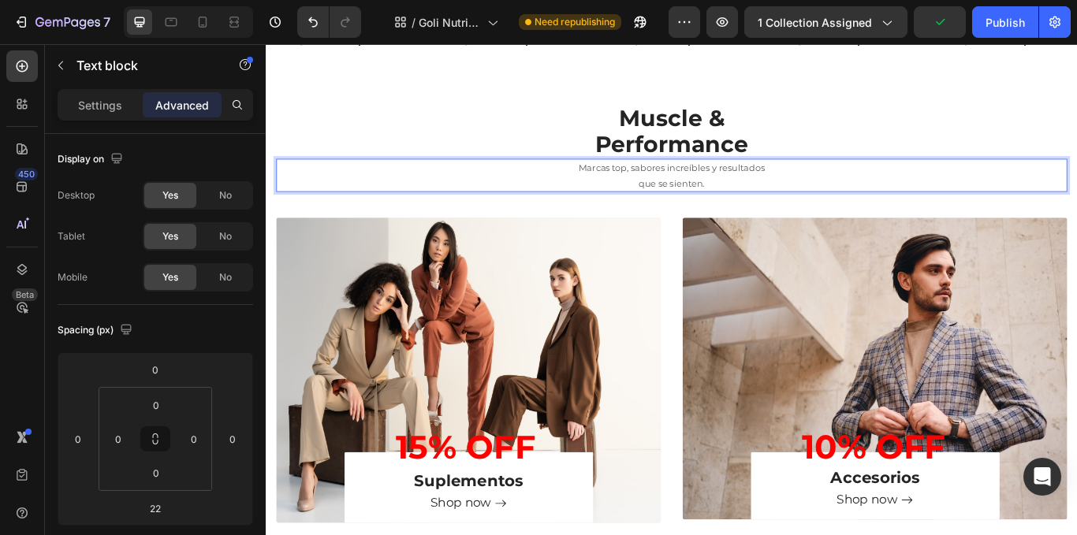
click at [786, 198] on p "que se sienten." at bounding box center [739, 206] width 920 height 17
click at [610, 178] on div "Marcas top, sabores increíbles y resultados que se sienten." at bounding box center [739, 197] width 923 height 39
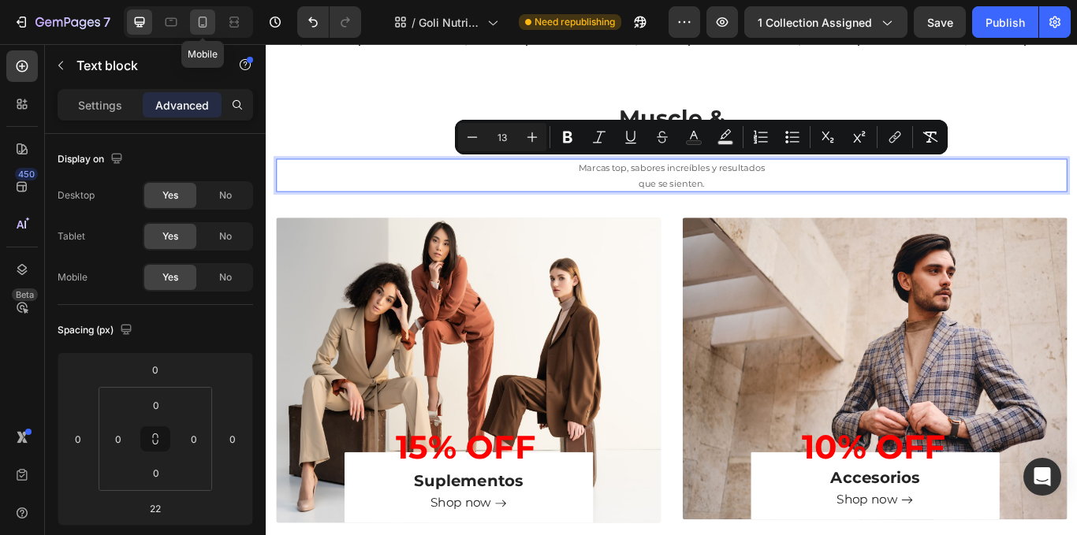
click at [207, 23] on icon at bounding box center [203, 22] width 9 height 11
type input "15"
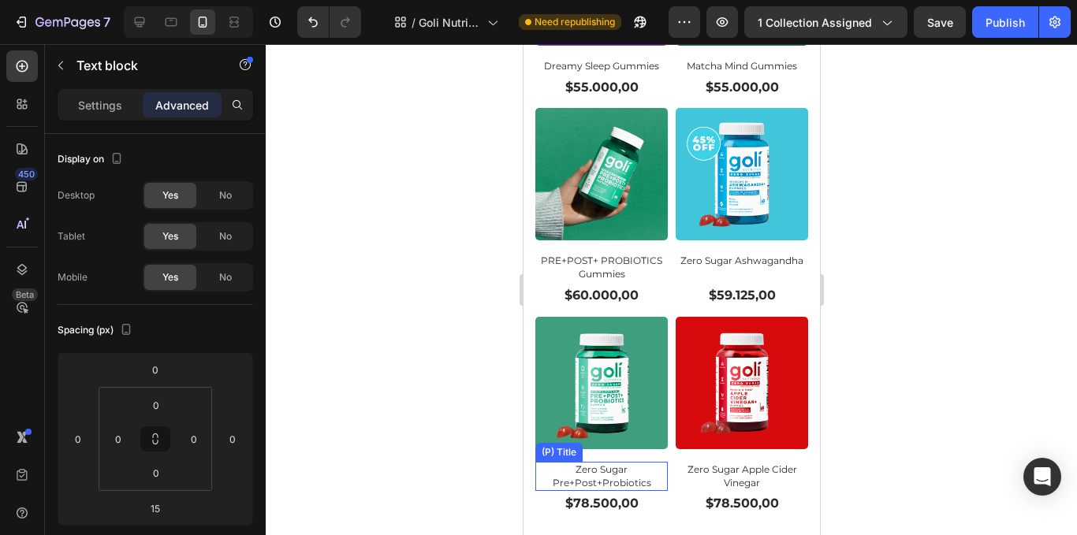
scroll to position [1526, 0]
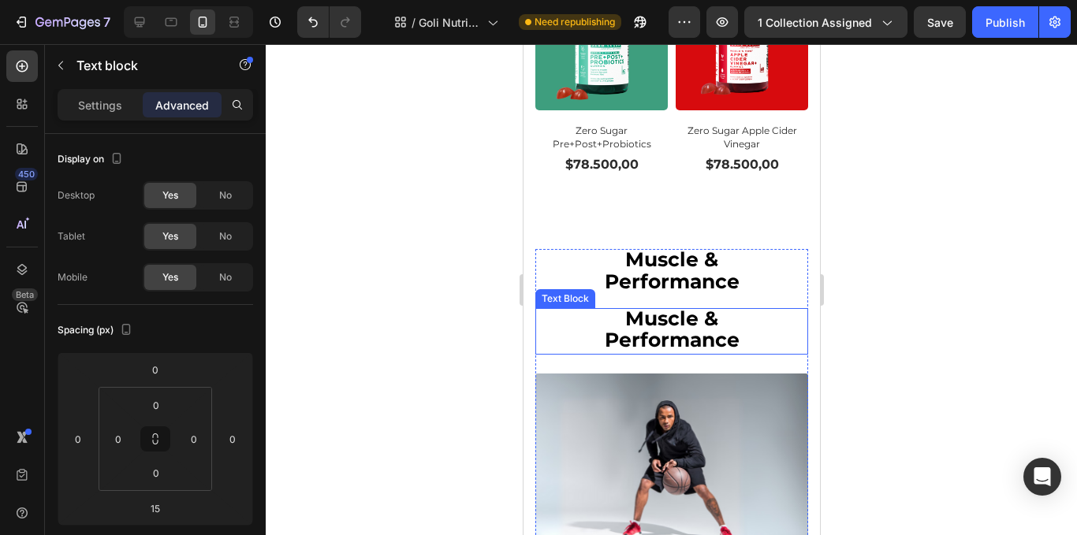
click at [667, 328] on strong "Performance" at bounding box center [671, 340] width 135 height 24
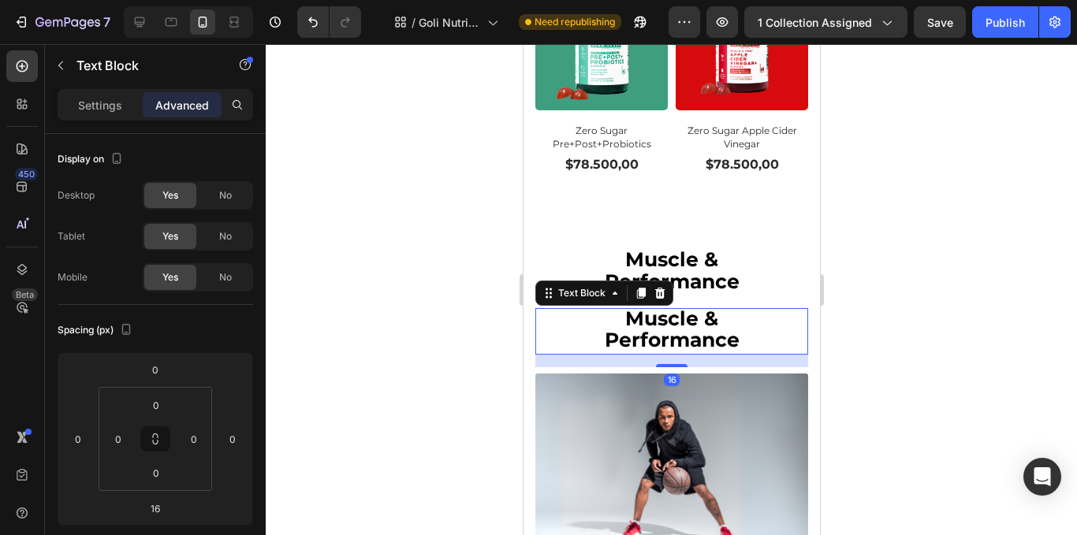
click at [743, 331] on p "Performance" at bounding box center [671, 341] width 270 height 21
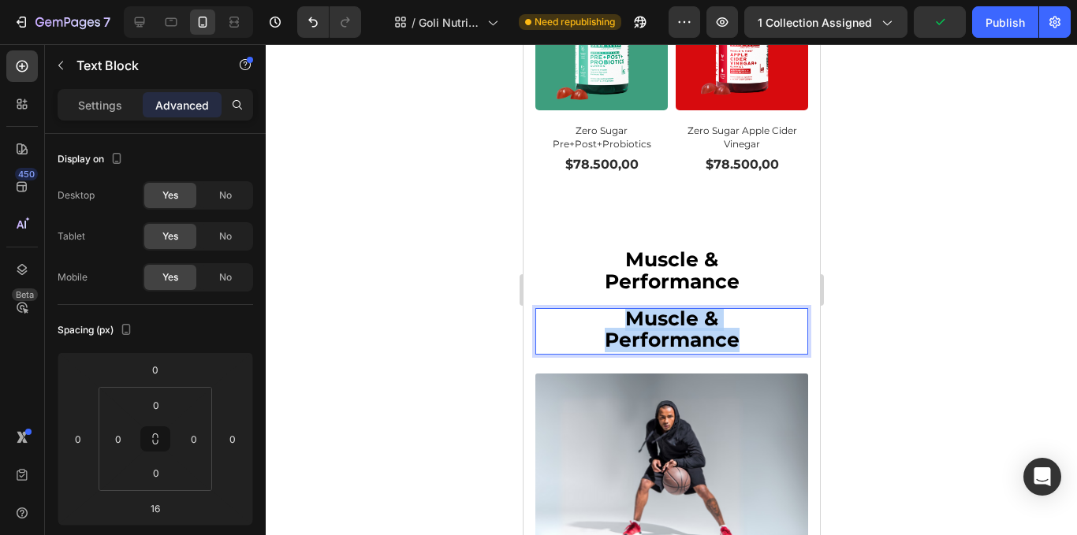
drag, startPoint x: 743, startPoint y: 312, endPoint x: 601, endPoint y: 296, distance: 142.9
click at [601, 308] on div "Muscle & Performance" at bounding box center [671, 331] width 273 height 47
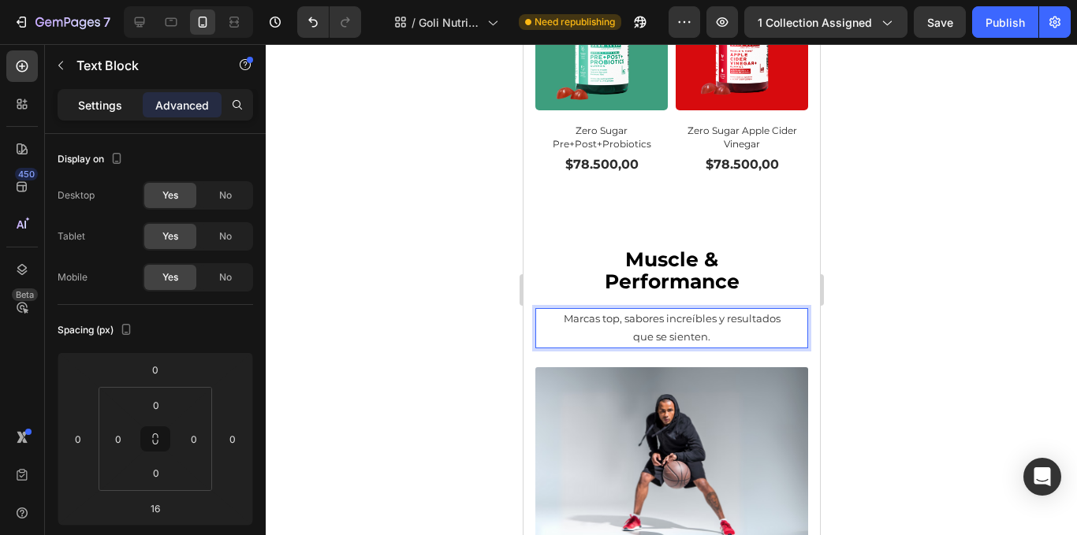
click at [95, 99] on p "Settings" at bounding box center [100, 105] width 44 height 17
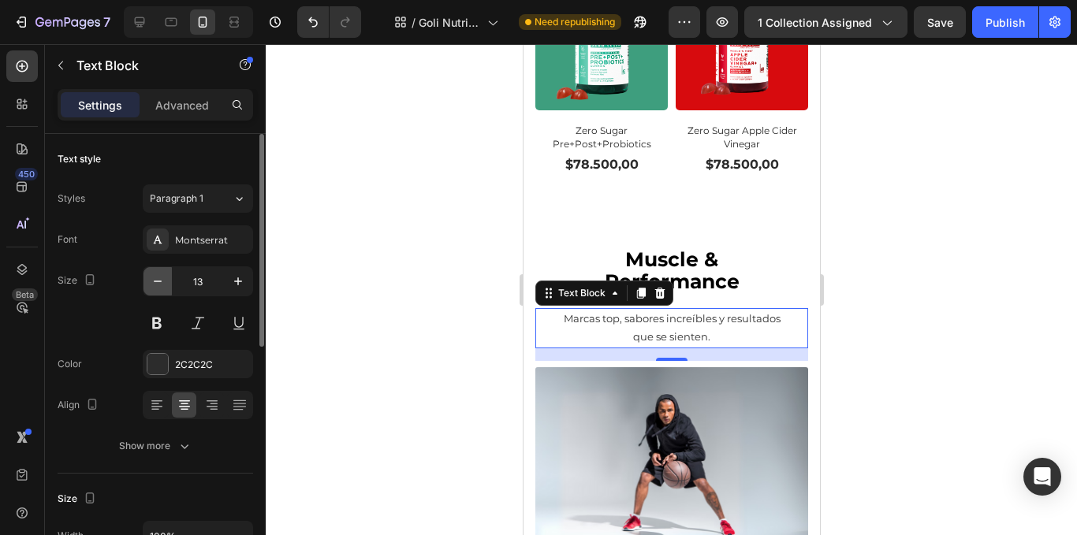
click at [156, 283] on icon "button" at bounding box center [158, 282] width 16 height 16
click at [156, 282] on icon "button" at bounding box center [158, 282] width 16 height 16
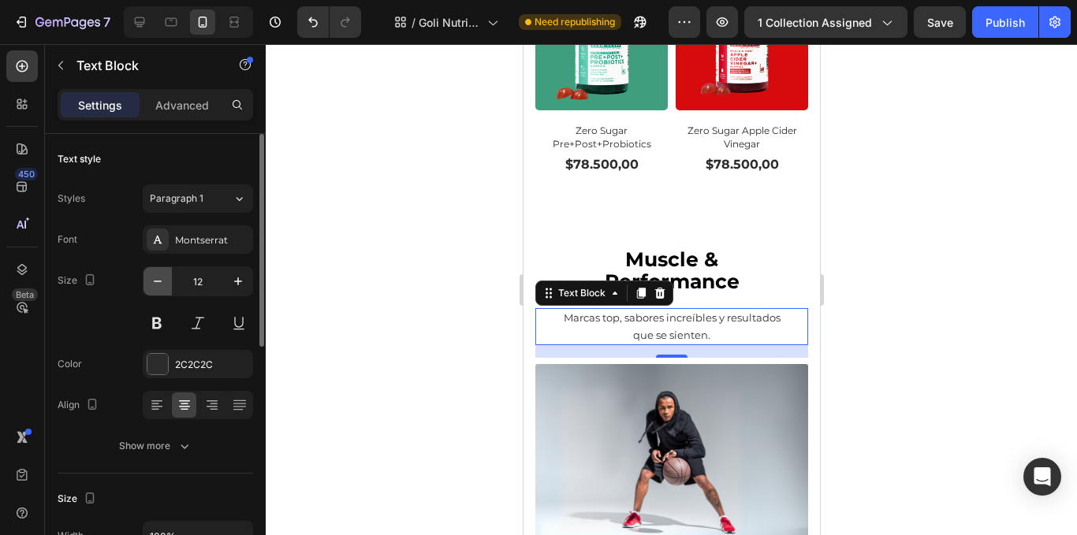
click at [156, 282] on icon "button" at bounding box center [158, 282] width 16 height 16
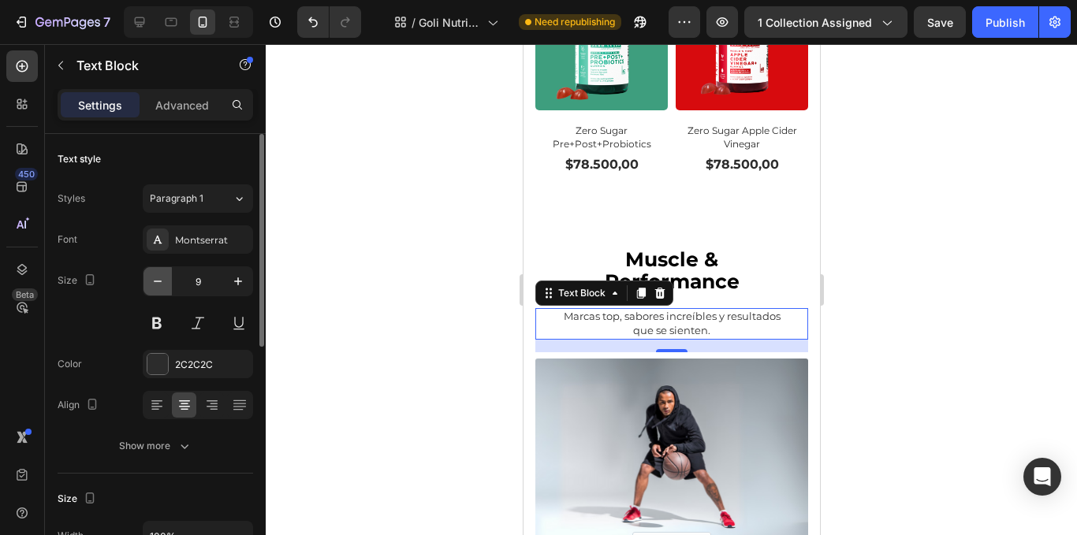
click at [156, 282] on icon "button" at bounding box center [158, 282] width 16 height 16
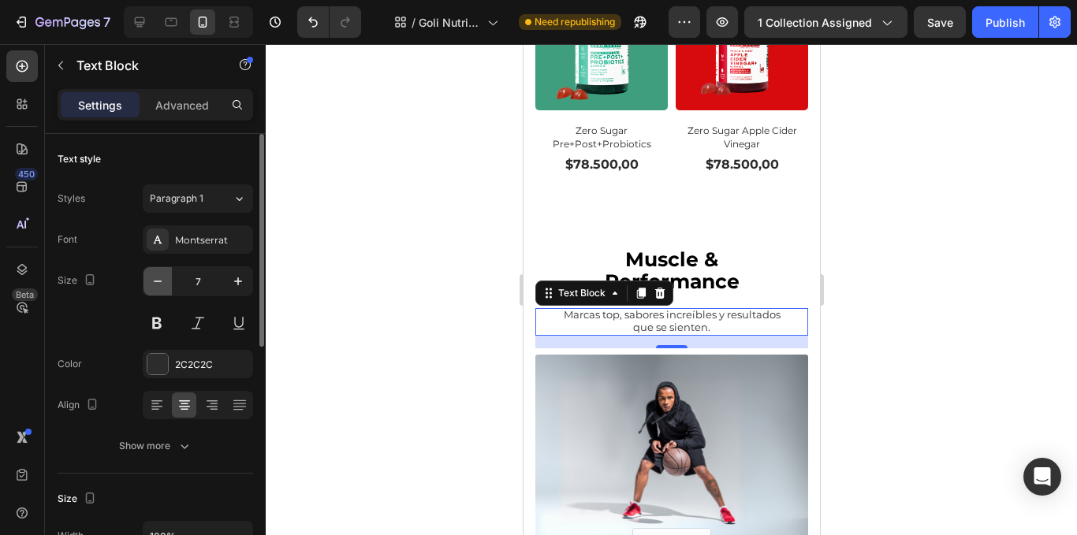
click at [156, 282] on icon "button" at bounding box center [158, 282] width 16 height 16
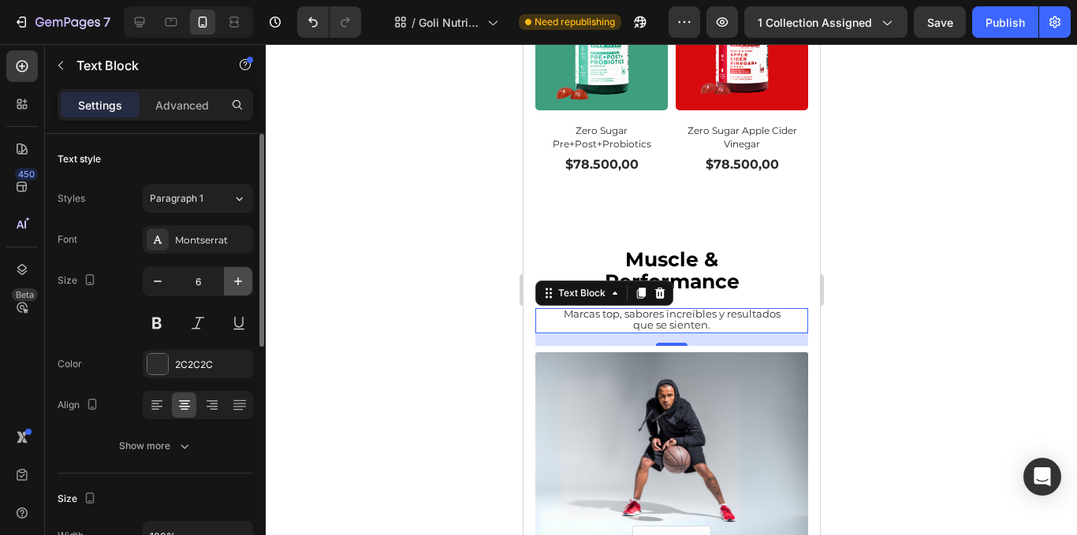
click at [235, 282] on icon "button" at bounding box center [238, 282] width 8 height 8
type input "7"
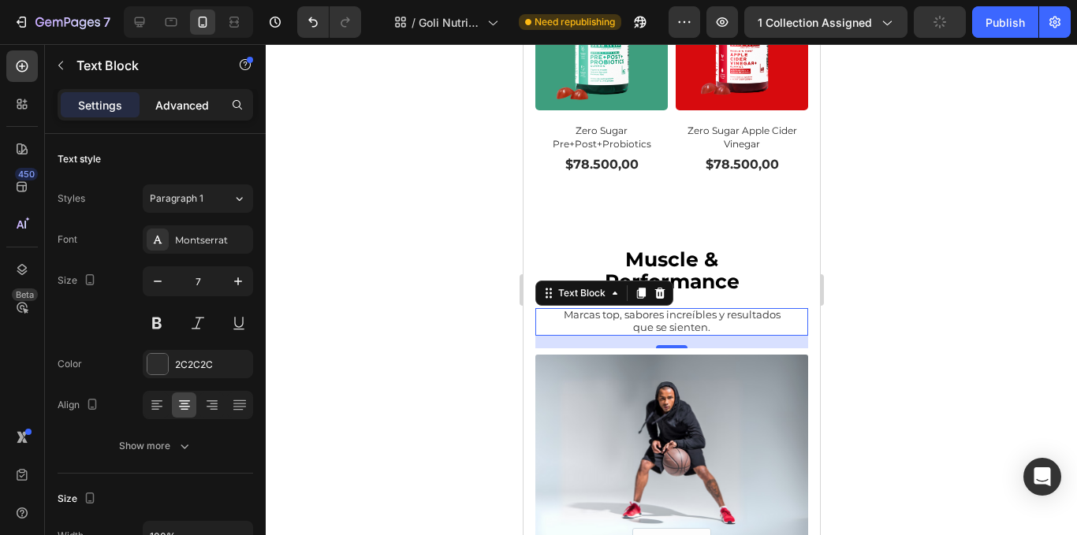
click at [192, 106] on p "Advanced" at bounding box center [182, 105] width 54 height 17
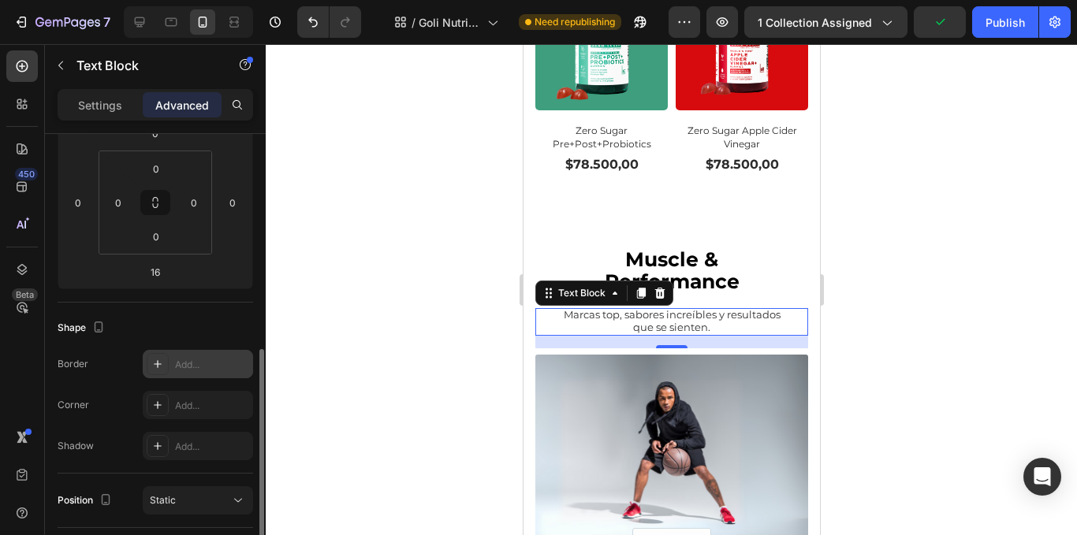
scroll to position [315, 0]
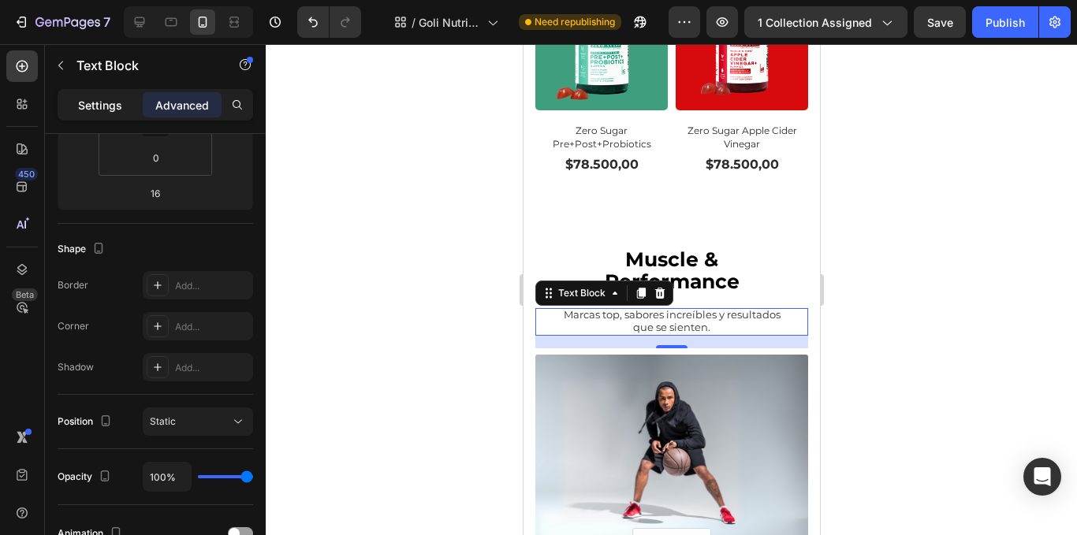
click at [112, 124] on div "Settings Advanced" at bounding box center [155, 111] width 221 height 45
click at [111, 110] on p "Settings" at bounding box center [100, 105] width 44 height 17
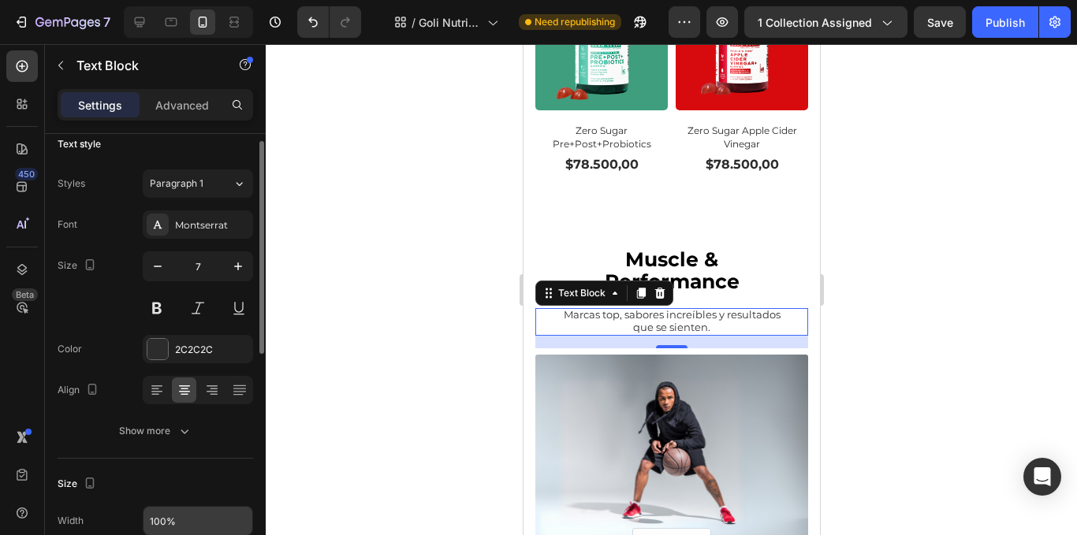
scroll to position [252, 0]
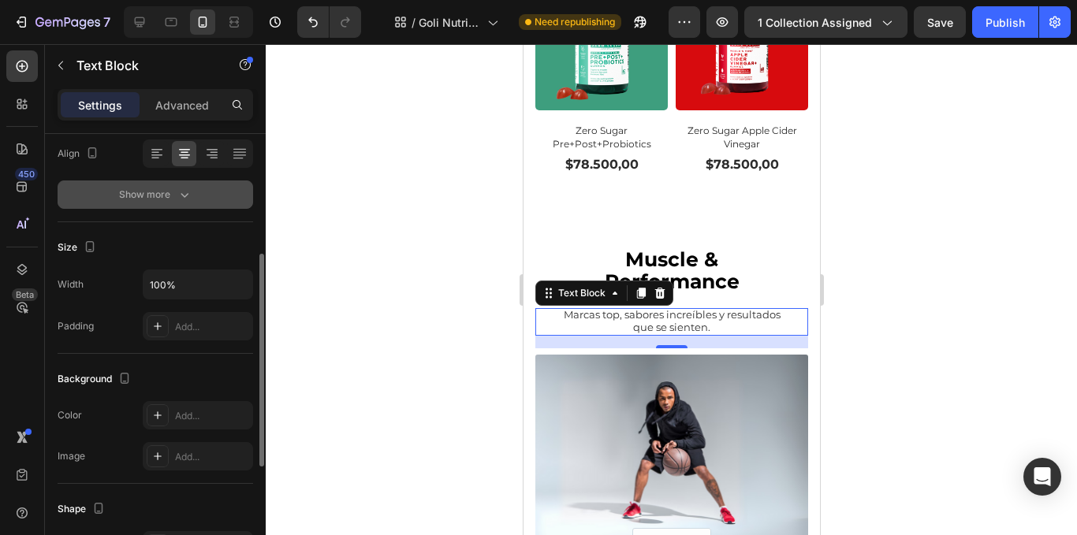
click at [170, 201] on div "Show more" at bounding box center [155, 195] width 73 height 16
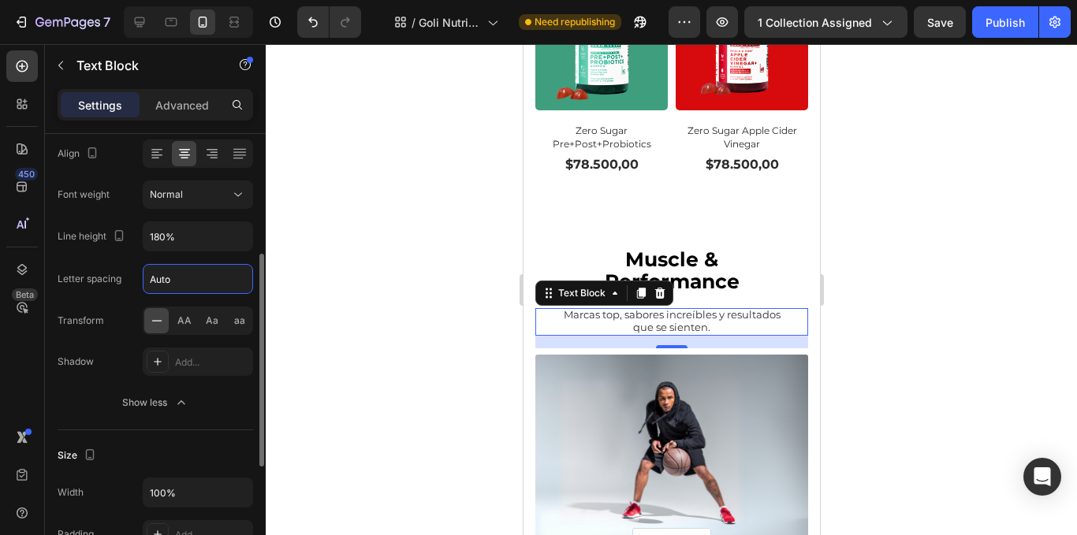
click at [168, 280] on input "Auto" at bounding box center [198, 279] width 109 height 28
type input "-.3"
click at [379, 188] on div at bounding box center [672, 289] width 812 height 491
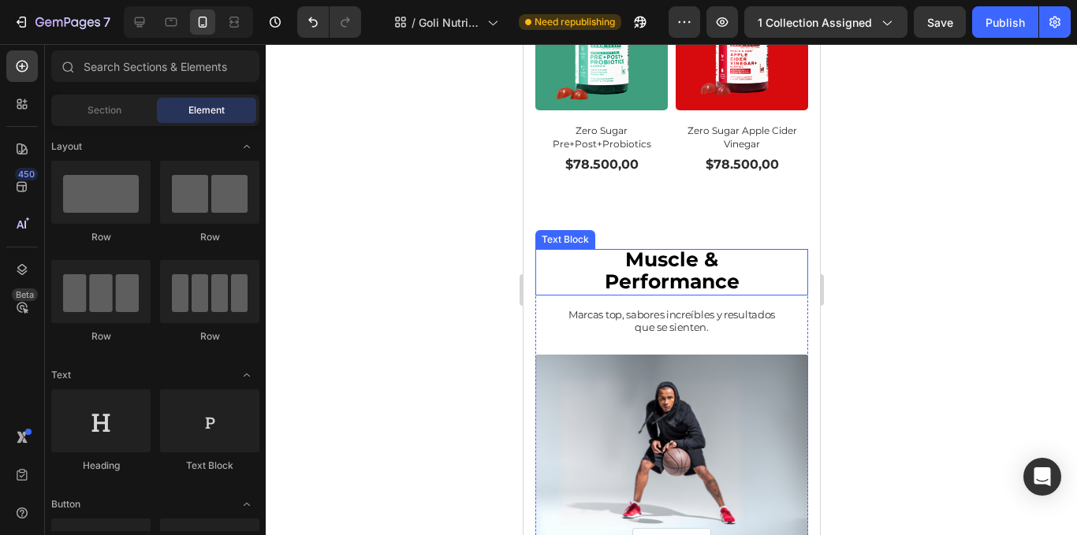
drag, startPoint x: 671, startPoint y: 235, endPoint x: 664, endPoint y: 243, distance: 10.6
click at [671, 248] on strong "Muscle &" at bounding box center [671, 260] width 93 height 24
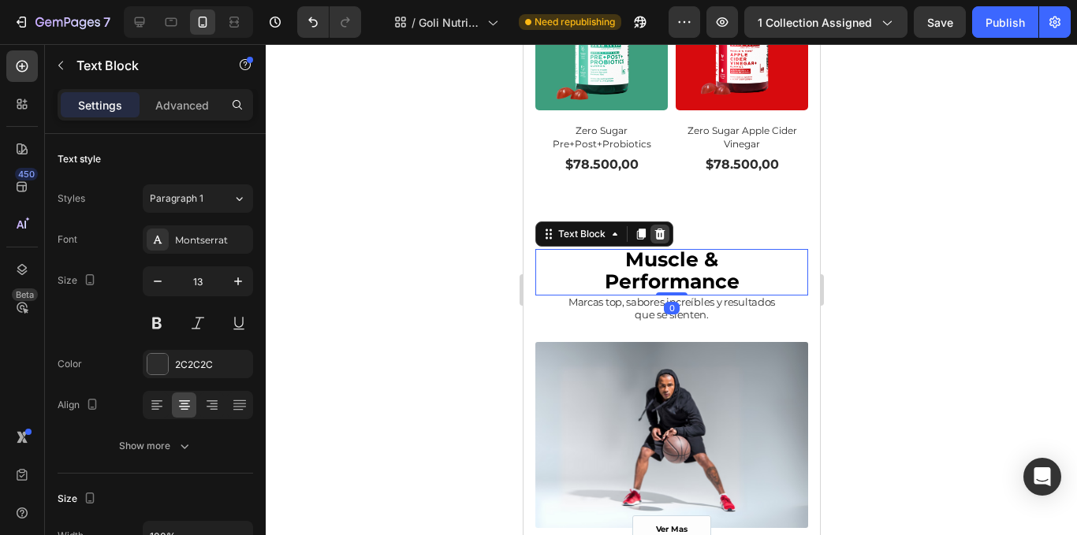
click at [666, 249] on div "Muscle & Performance Text Block 0" at bounding box center [671, 272] width 273 height 47
click at [942, 248] on div at bounding box center [672, 289] width 812 height 491
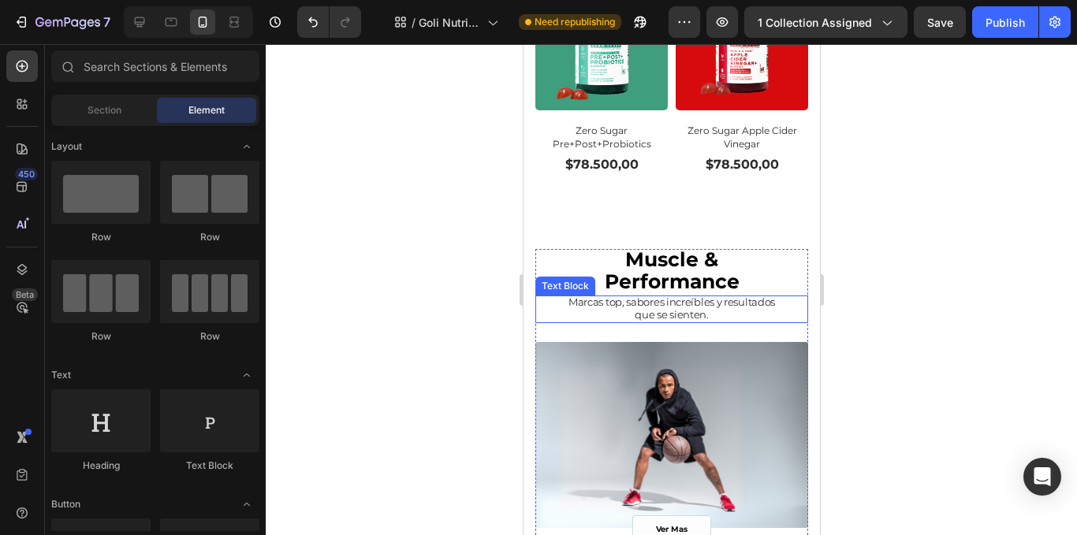
click at [754, 310] on p "que se sienten." at bounding box center [671, 316] width 270 height 13
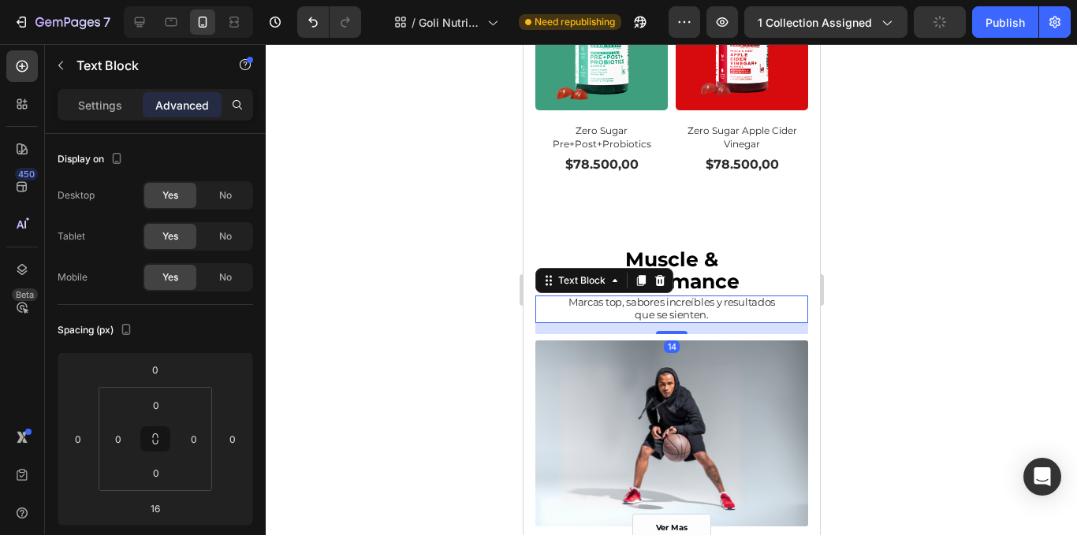
drag, startPoint x: 666, startPoint y: 304, endPoint x: 815, endPoint y: 299, distance: 149.1
click at [670, 331] on div at bounding box center [671, 332] width 32 height 3
type input "14"
click at [932, 274] on div at bounding box center [672, 289] width 812 height 491
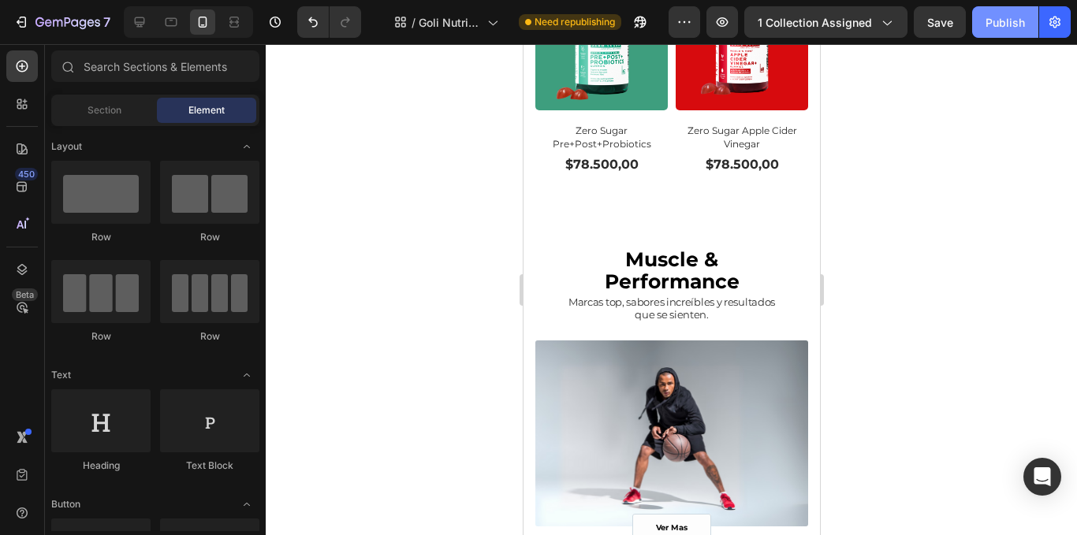
click at [1009, 28] on div "Publish" at bounding box center [1005, 22] width 39 height 17
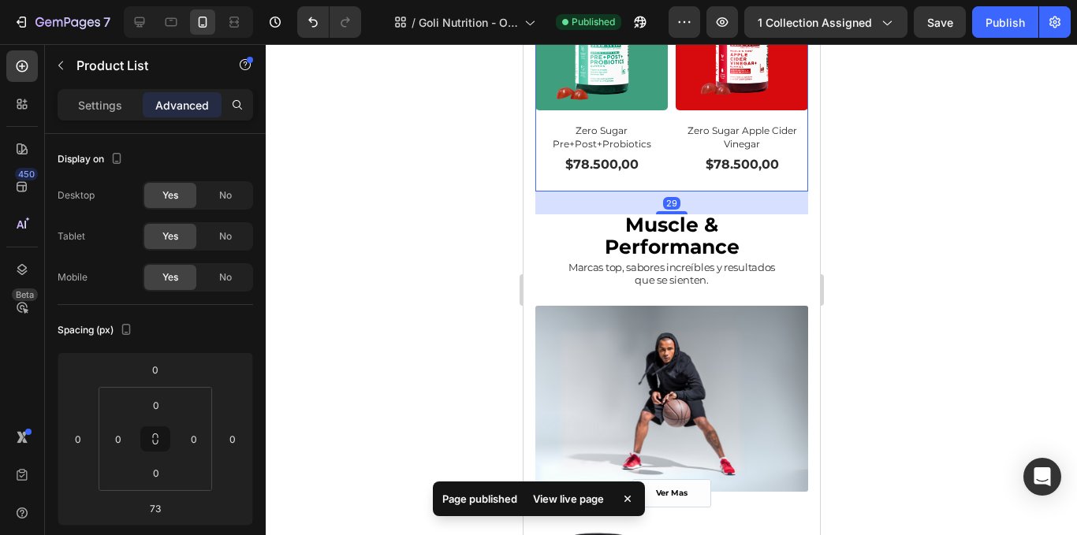
drag, startPoint x: 668, startPoint y: 218, endPoint x: 703, endPoint y: 184, distance: 49.1
click at [703, 192] on div "29" at bounding box center [671, 192] width 273 height 0
type input "29"
drag, startPoint x: 703, startPoint y: 184, endPoint x: 711, endPoint y: 190, distance: 10.1
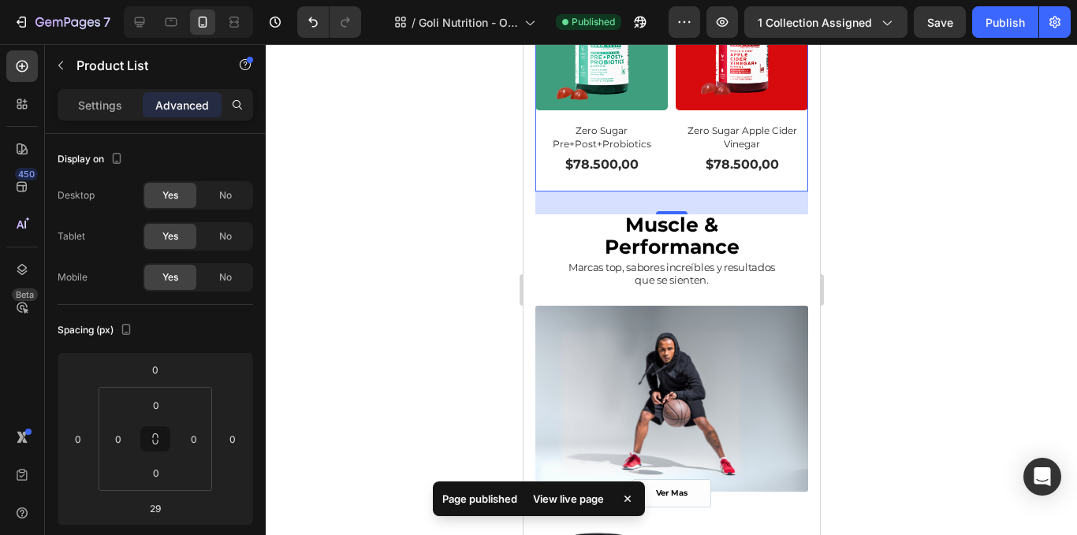
click at [962, 144] on div at bounding box center [672, 289] width 812 height 491
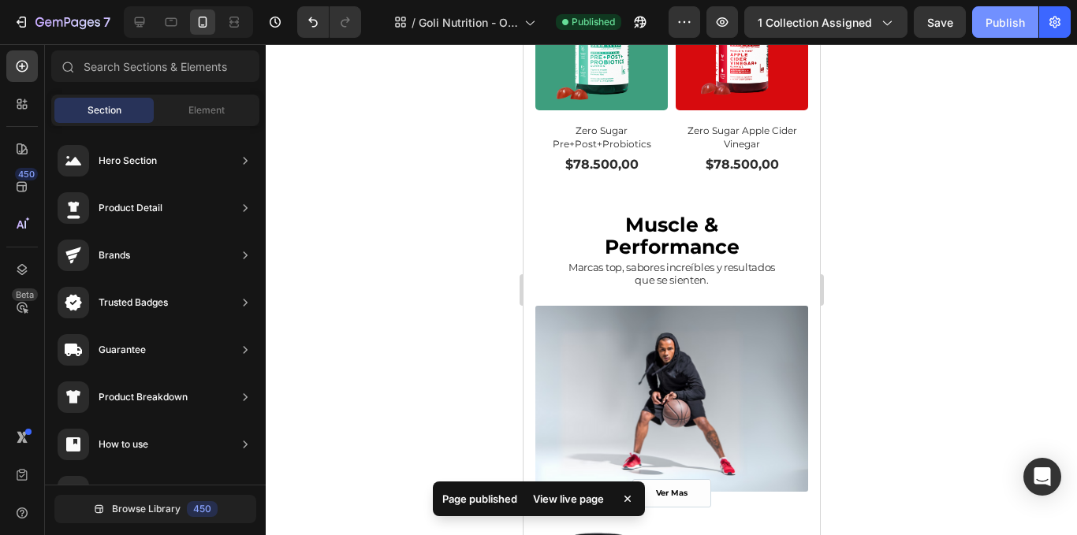
click at [996, 24] on div "Publish" at bounding box center [1005, 22] width 39 height 17
drag, startPoint x: 727, startPoint y: 331, endPoint x: 685, endPoint y: 299, distance: 52.8
click at [724, 331] on div "ver mas Button Row" at bounding box center [671, 399] width 273 height 186
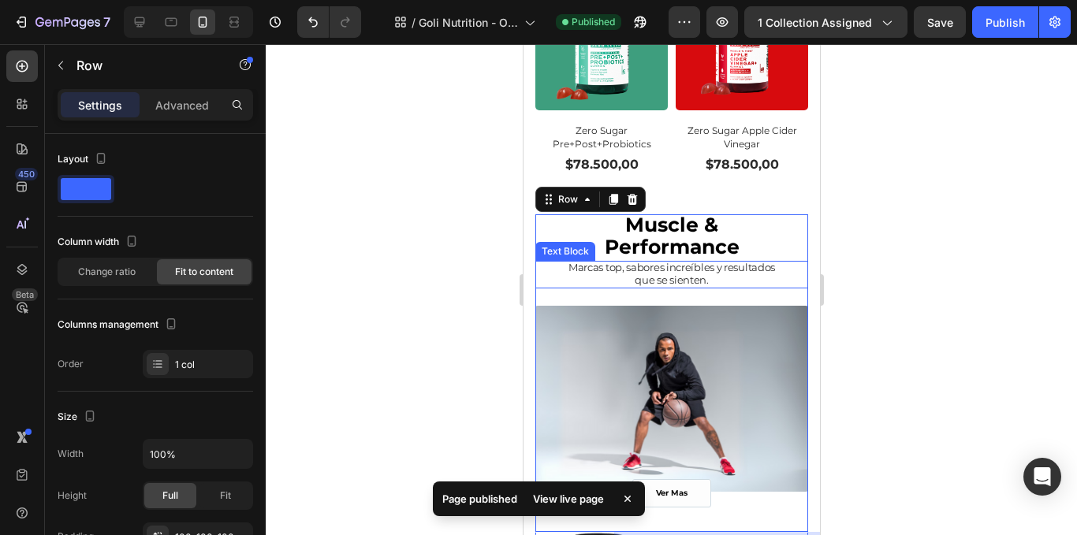
click at [386, 228] on div at bounding box center [672, 289] width 812 height 491
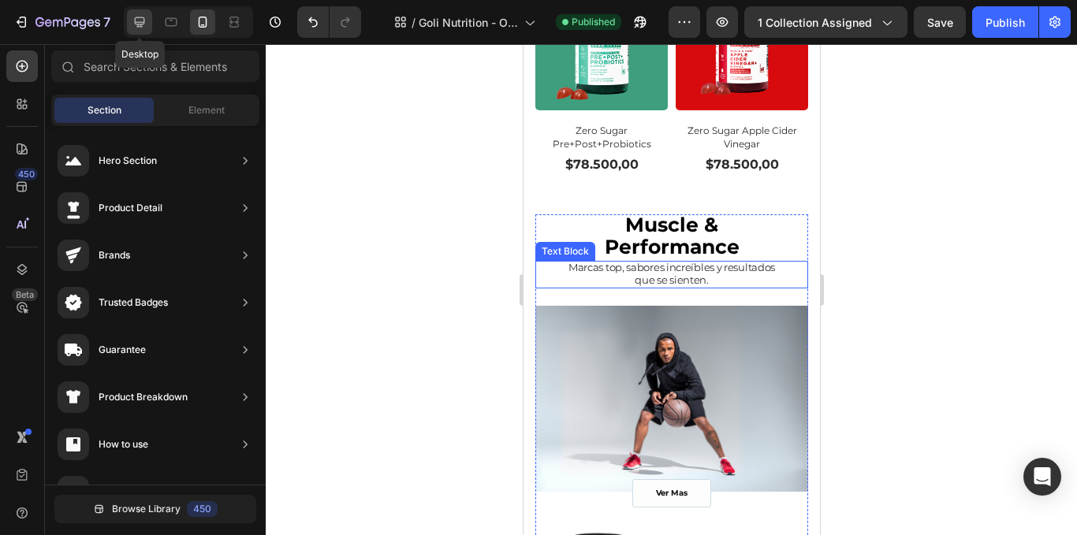
click at [135, 21] on icon at bounding box center [140, 22] width 10 height 10
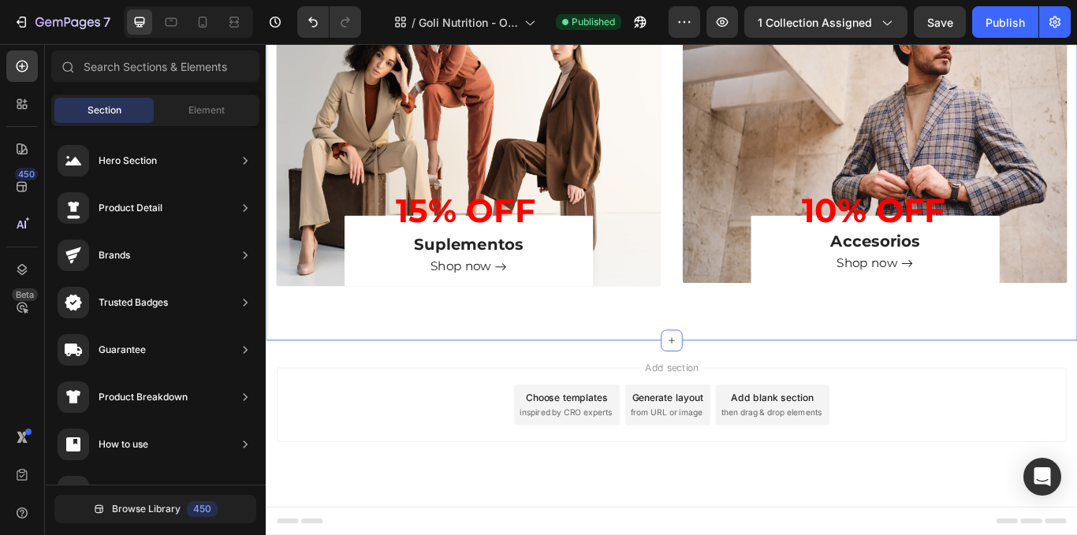
scroll to position [1458, 0]
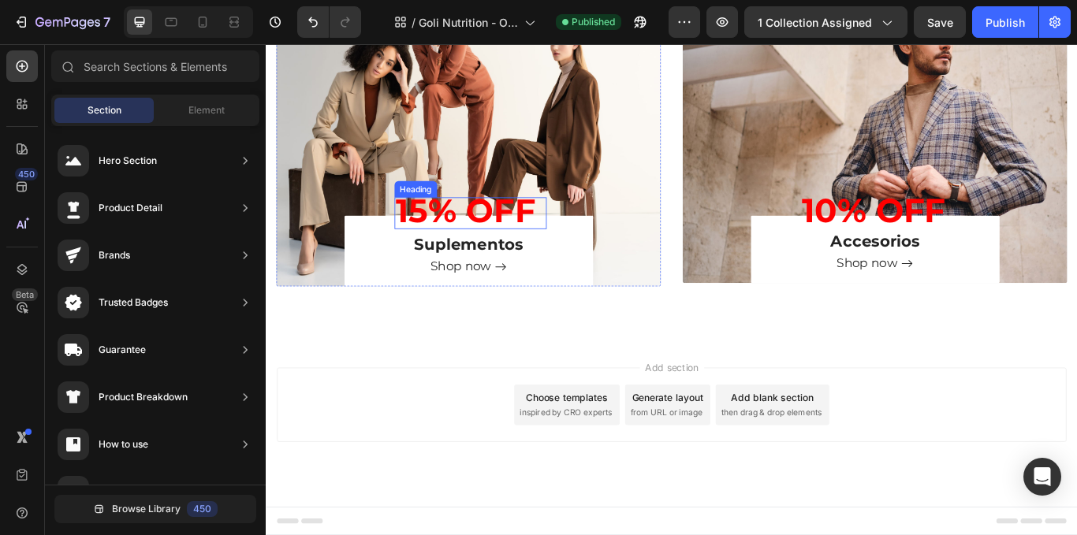
click at [507, 247] on strong "15% OFF" at bounding box center [498, 239] width 163 height 46
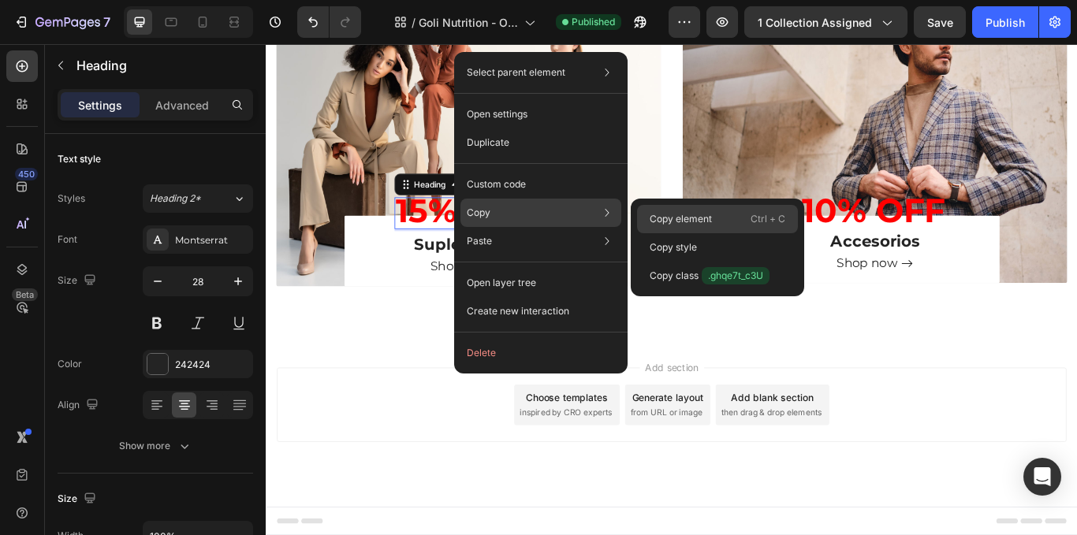
click at [712, 233] on div "Copy element Ctrl + C" at bounding box center [717, 247] width 161 height 28
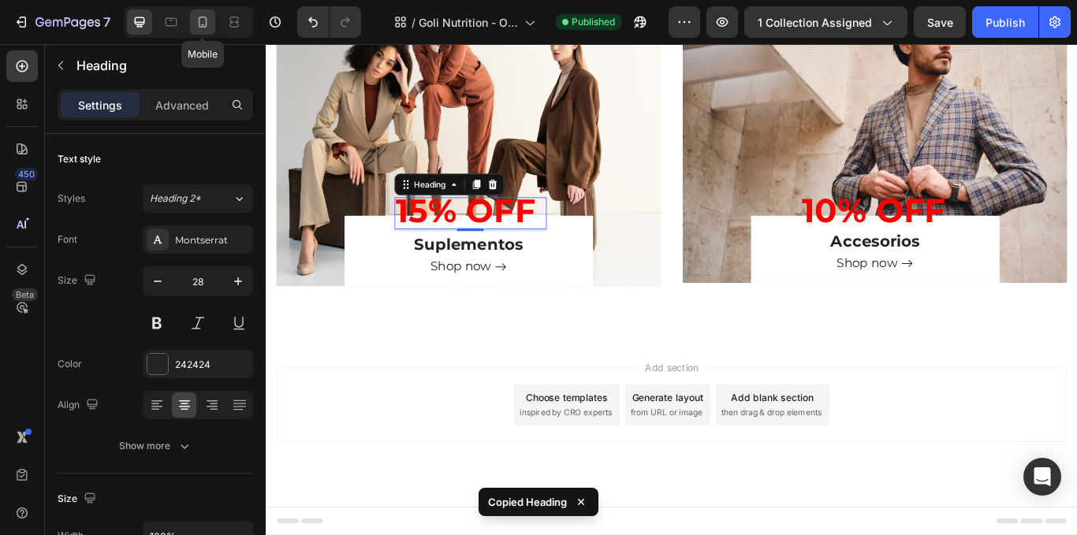
click at [210, 28] on icon at bounding box center [203, 22] width 16 height 16
type input "20"
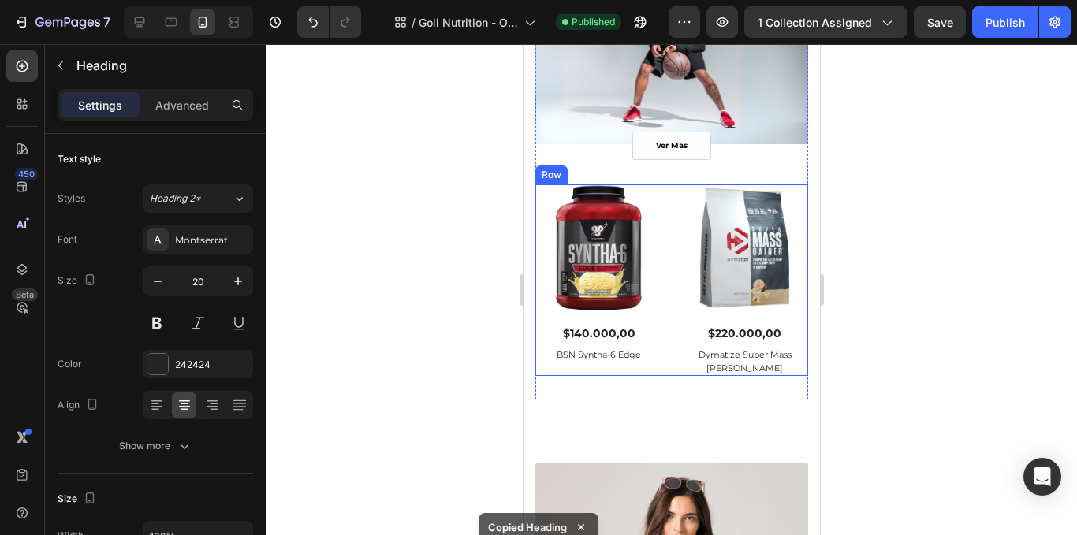
scroll to position [1278, 0]
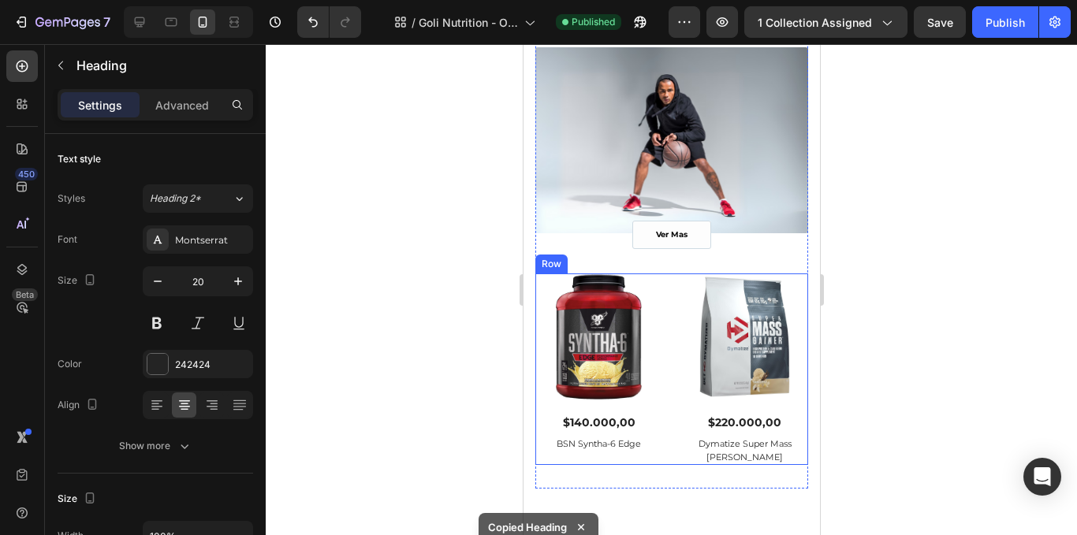
click at [868, 214] on div at bounding box center [672, 289] width 812 height 491
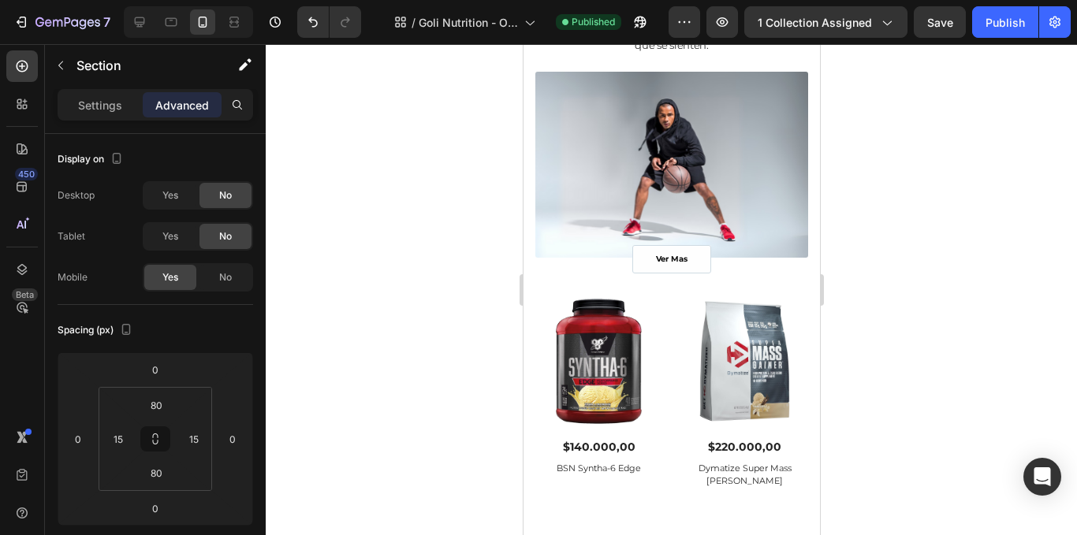
scroll to position [736, 0]
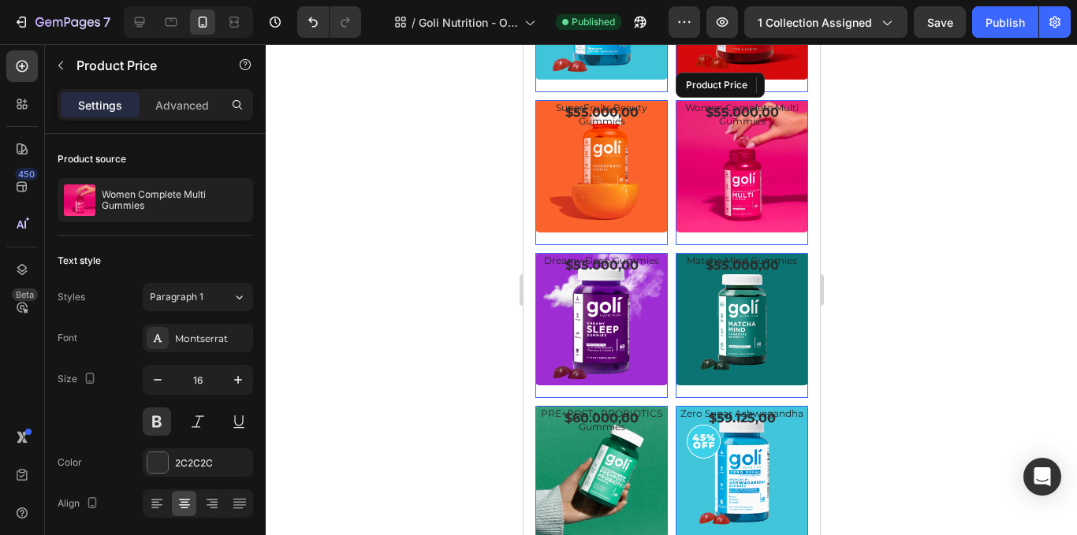
click at [922, 237] on div at bounding box center [672, 289] width 812 height 491
click at [713, 233] on div "descuentos unicos Heading Viví TuVida al máximo. Heading Product Images Row Ash…" at bounding box center [671, 285] width 273 height 911
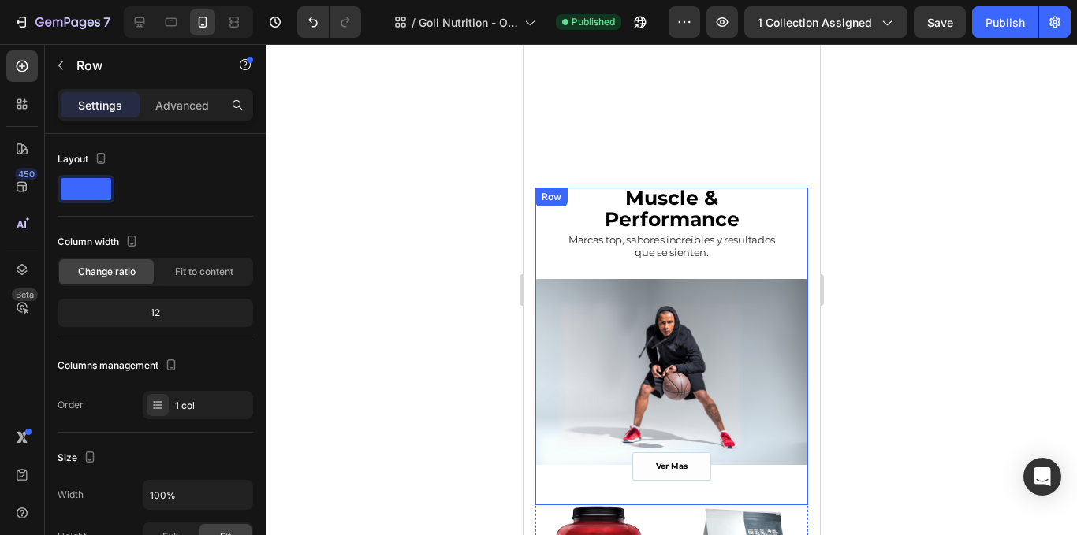
scroll to position [1682, 0]
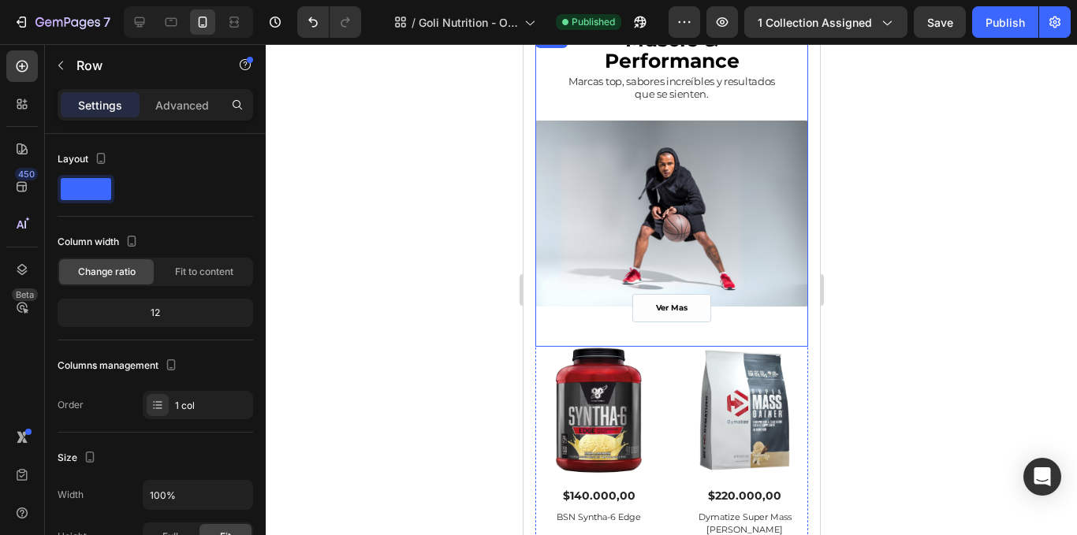
click at [698, 214] on div "ver mas Button" at bounding box center [671, 214] width 79 height 28
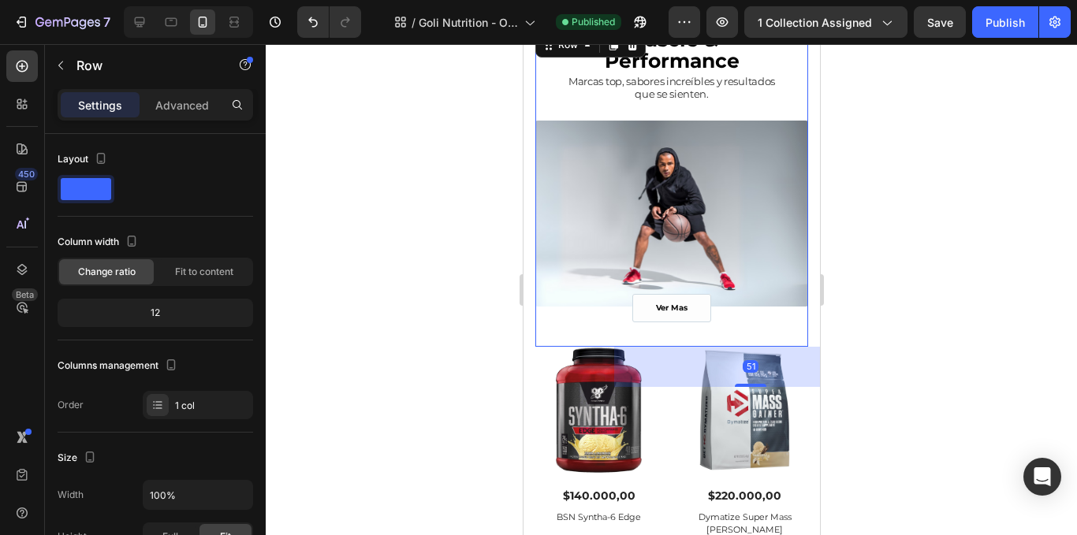
scroll to position [252, 0]
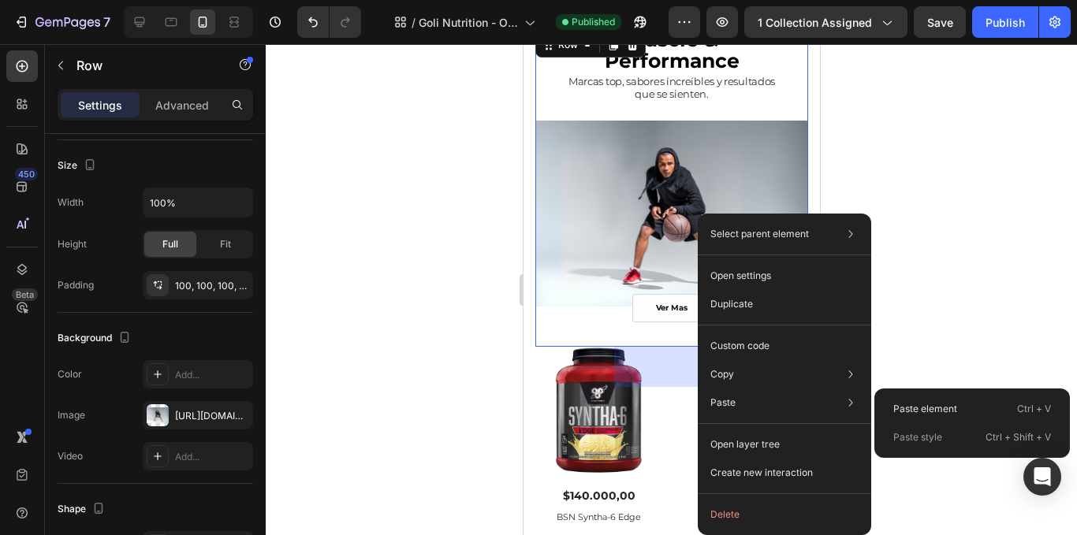
click at [905, 408] on p "Paste element" at bounding box center [926, 409] width 64 height 14
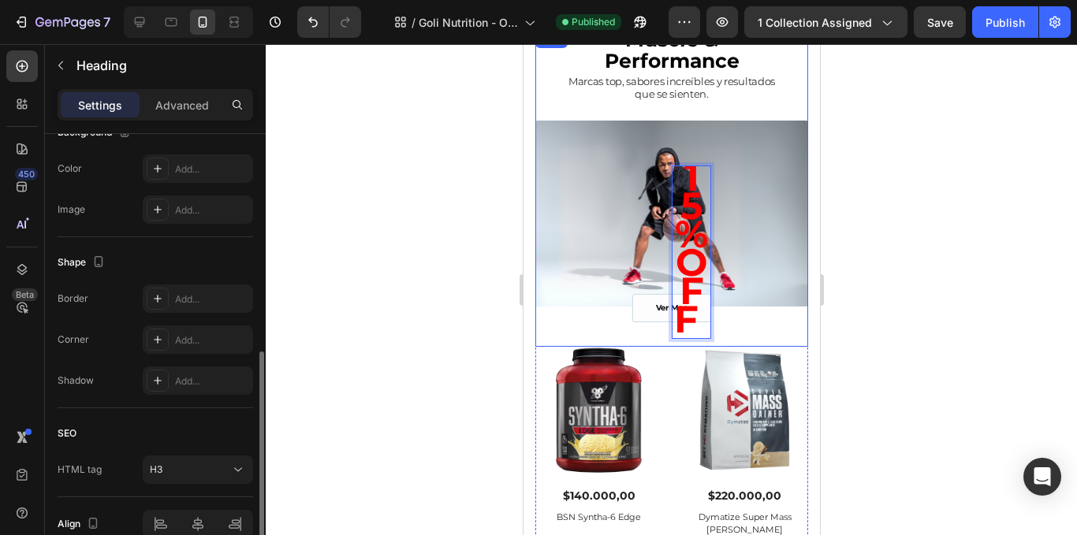
scroll to position [1677, 0]
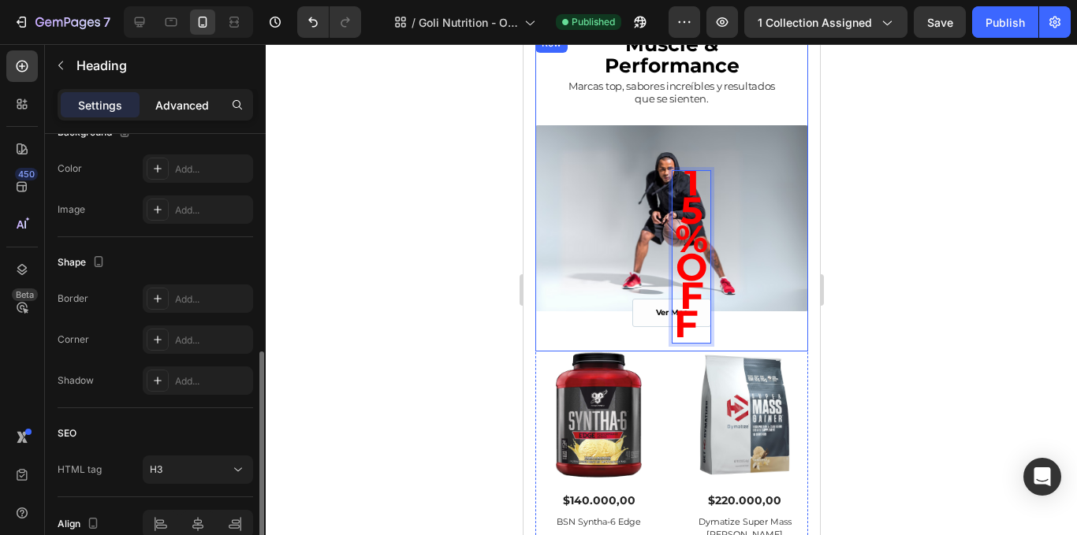
click at [180, 100] on p "Advanced" at bounding box center [182, 105] width 54 height 17
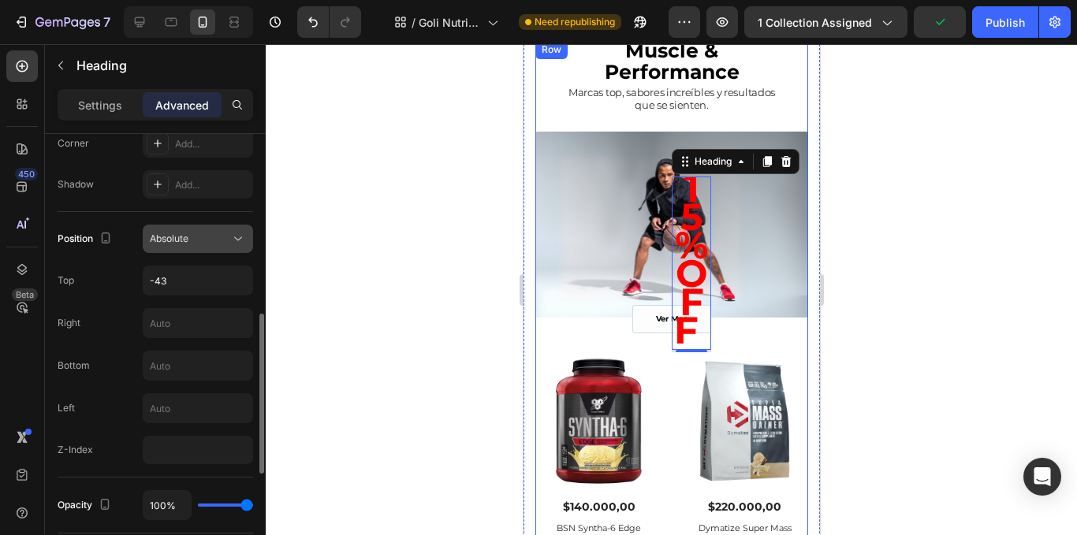
scroll to position [1733, 0]
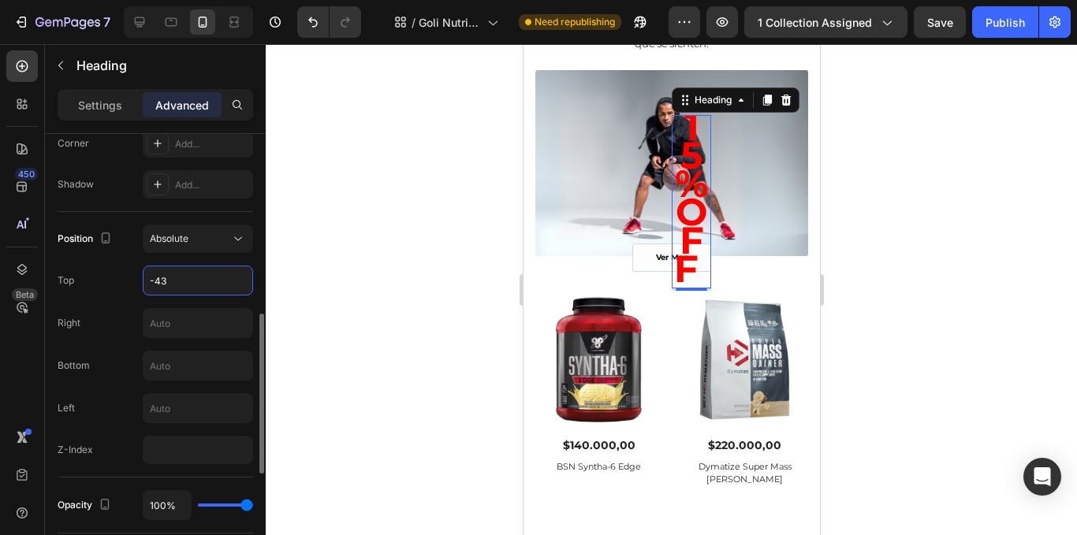
click at [180, 267] on input "-43" at bounding box center [198, 281] width 109 height 28
type input "-43"
click at [215, 243] on div "Absolute" at bounding box center [190, 239] width 80 height 14
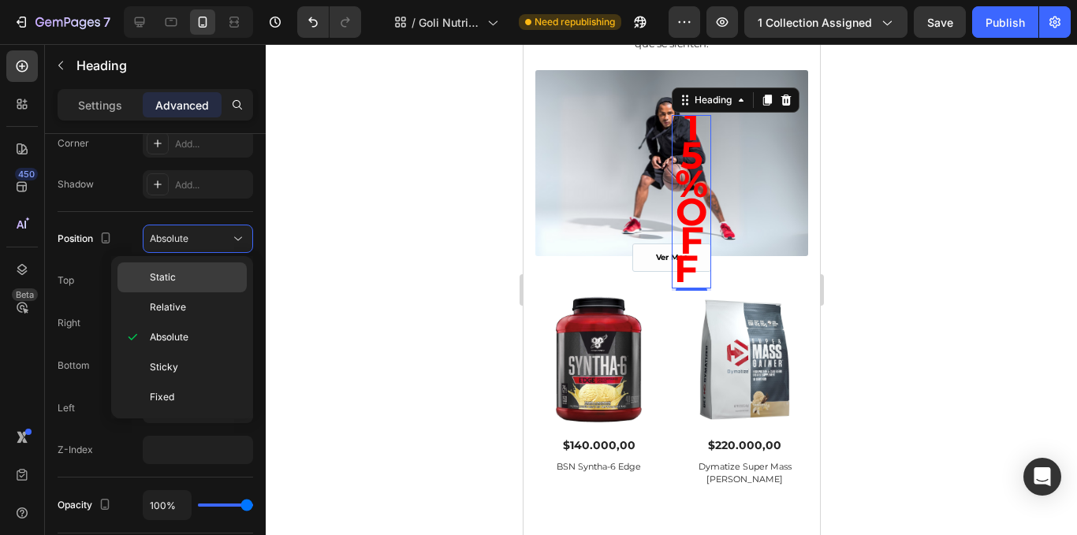
click at [209, 278] on p "Static" at bounding box center [195, 278] width 90 height 14
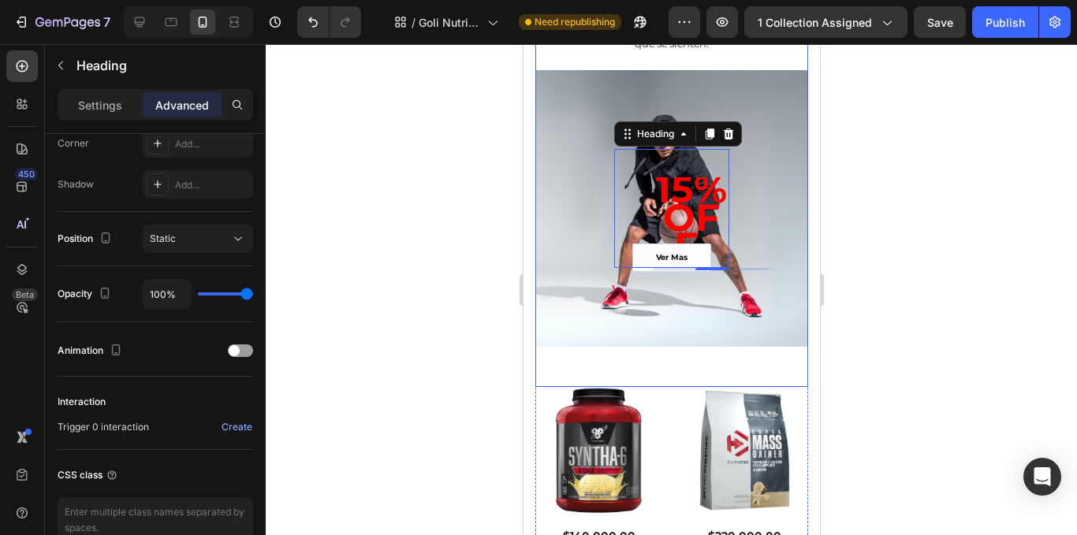
scroll to position [1666, 0]
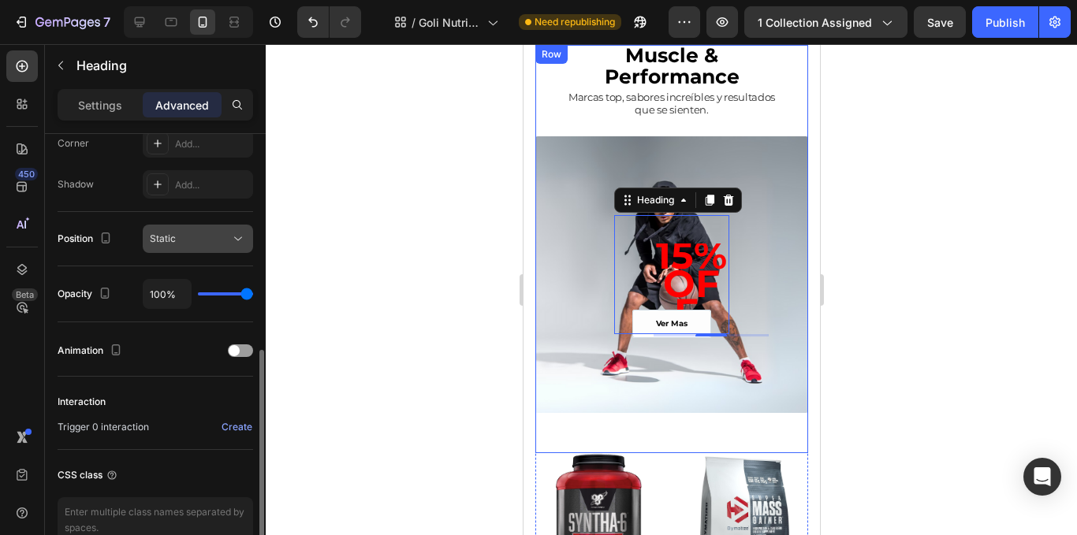
click at [225, 229] on button "Static" at bounding box center [198, 239] width 110 height 28
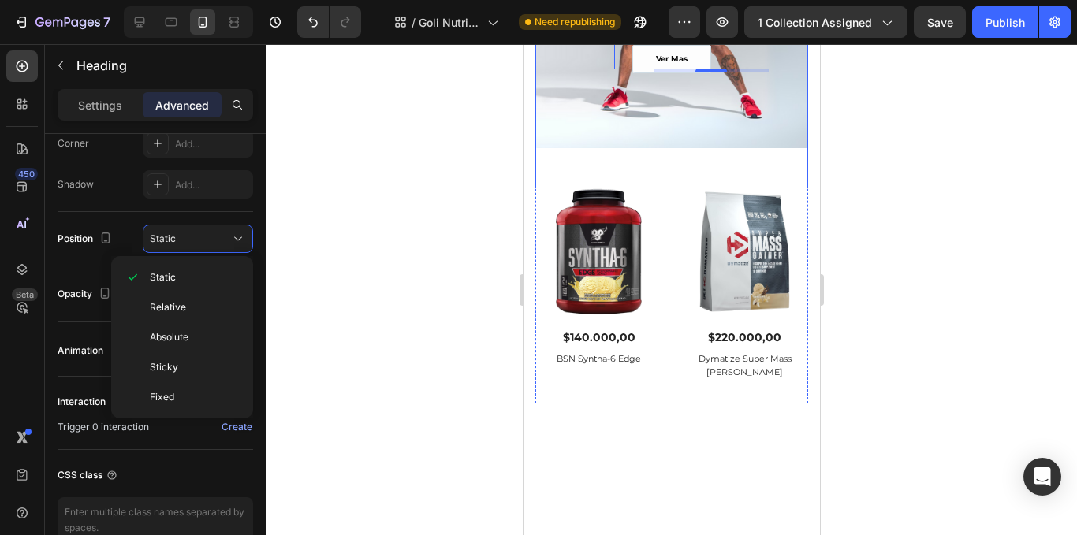
scroll to position [1496, 0]
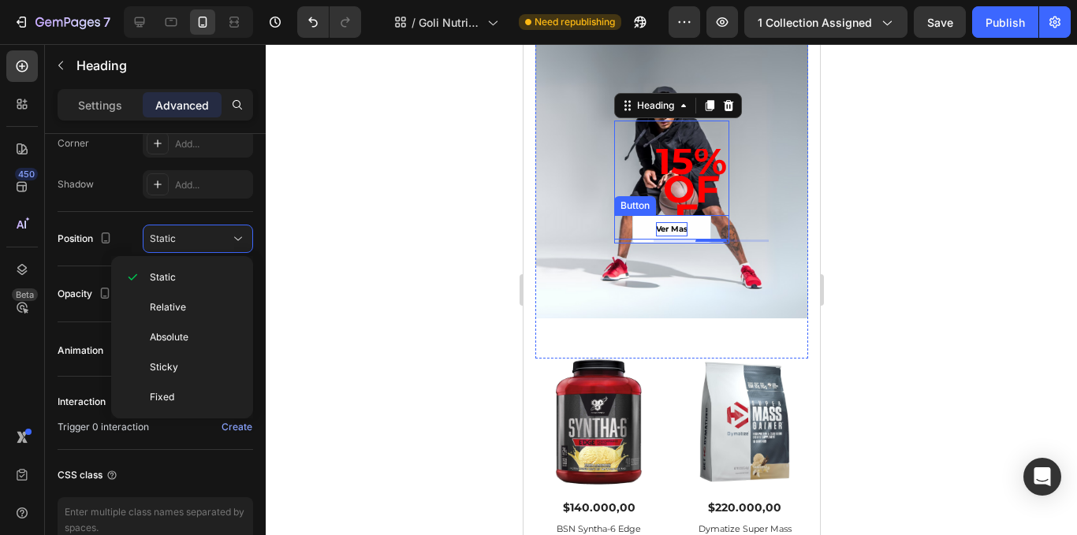
click at [664, 230] on strong "ver mas" at bounding box center [671, 229] width 32 height 10
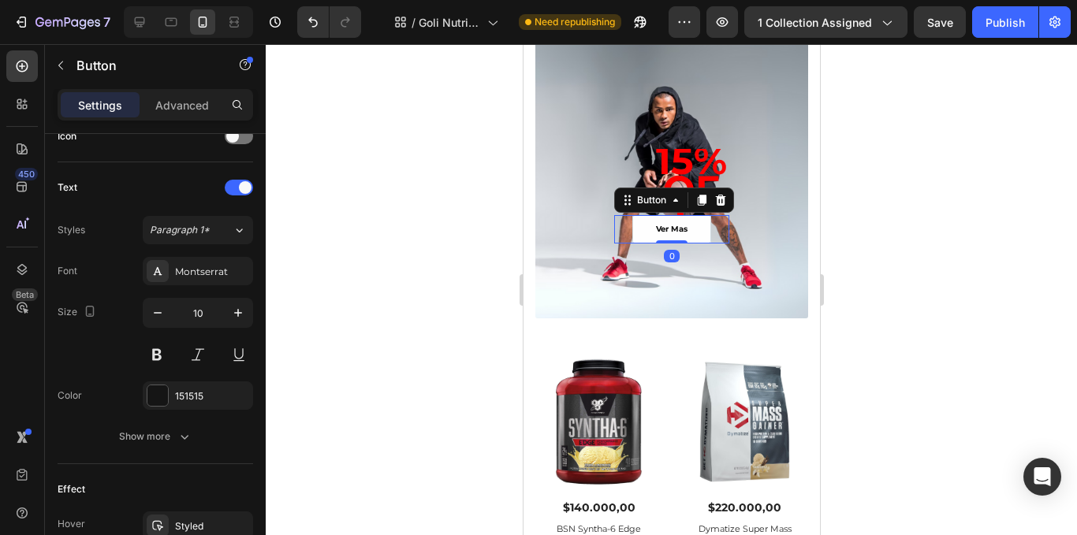
scroll to position [0, 0]
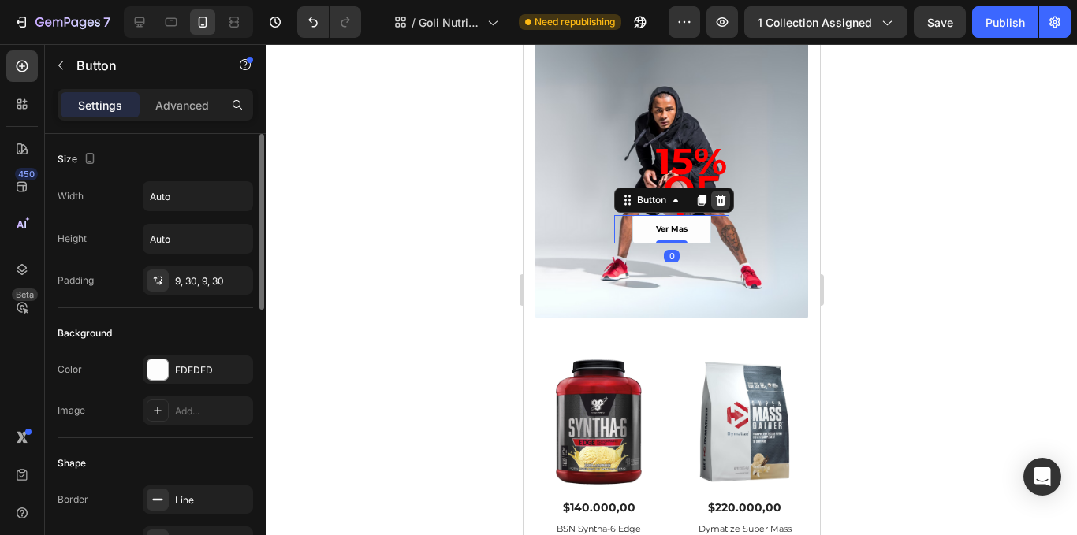
click at [716, 209] on div at bounding box center [720, 200] width 19 height 19
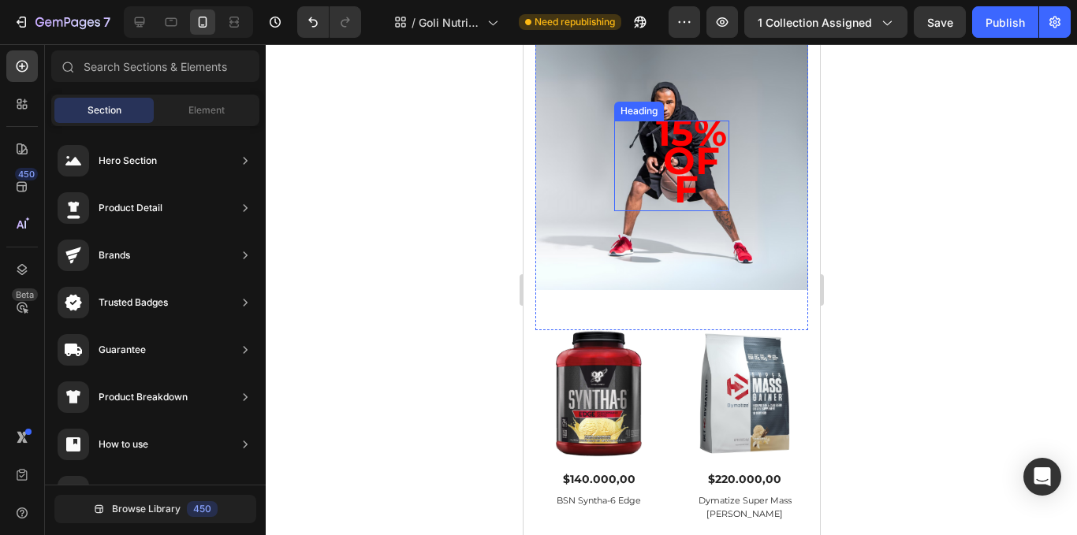
click at [671, 192] on strong "15% OFF" at bounding box center [690, 161] width 71 height 103
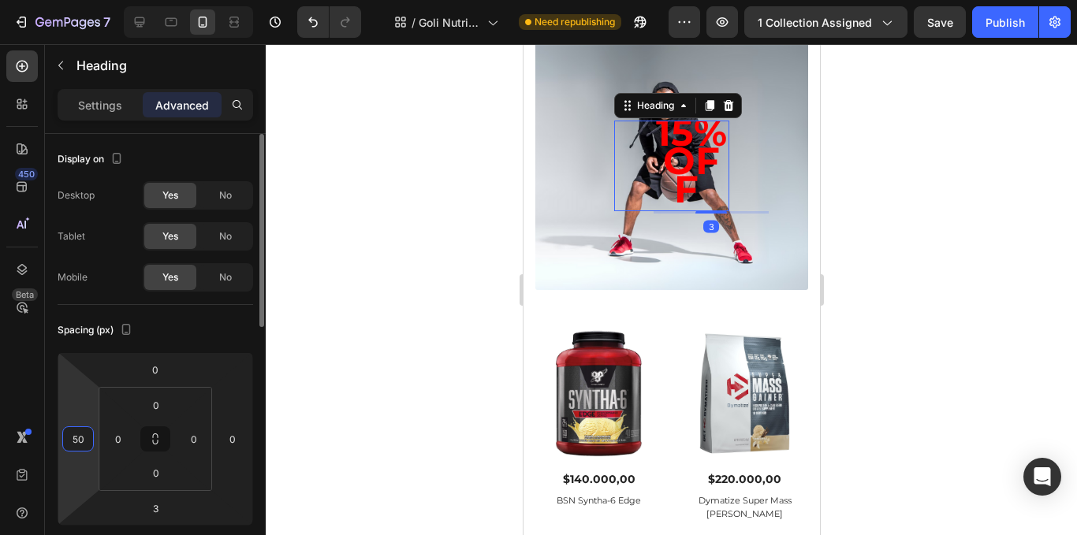
click at [84, 447] on input "50" at bounding box center [78, 439] width 24 height 24
type input "0"
click at [165, 502] on input "3" at bounding box center [156, 509] width 32 height 24
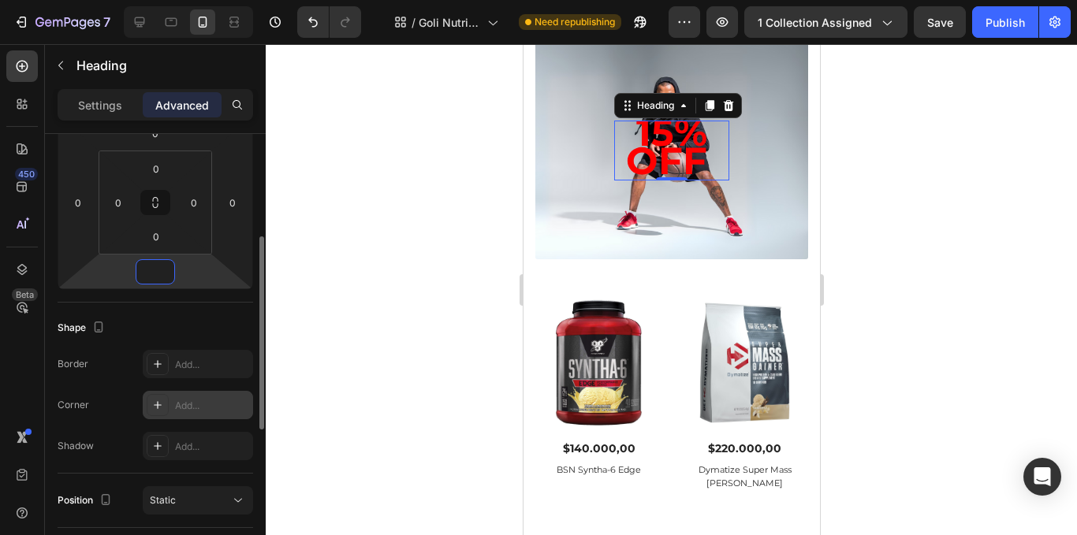
scroll to position [315, 0]
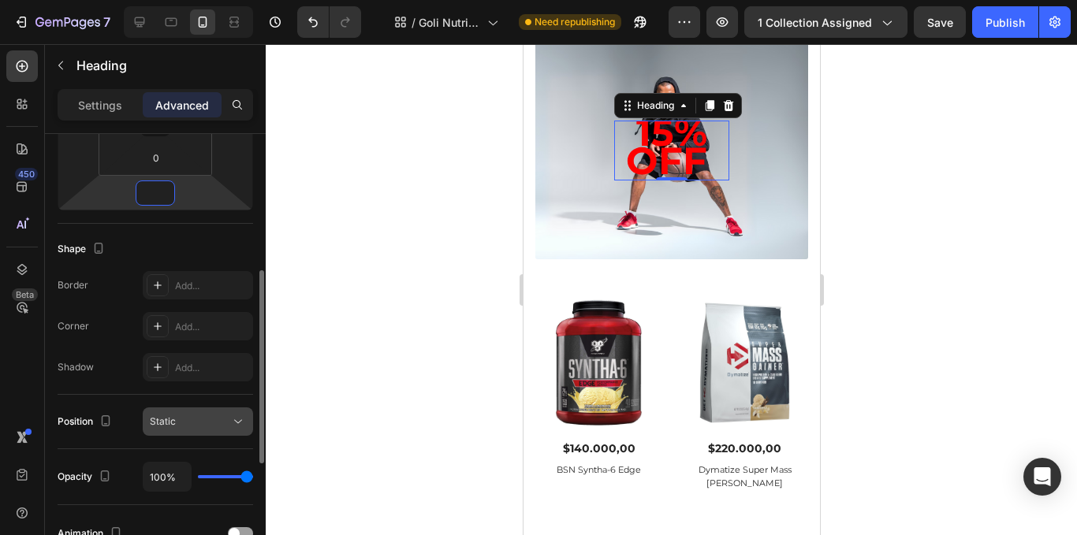
type input "0"
click at [226, 421] on div "Static" at bounding box center [190, 422] width 80 height 14
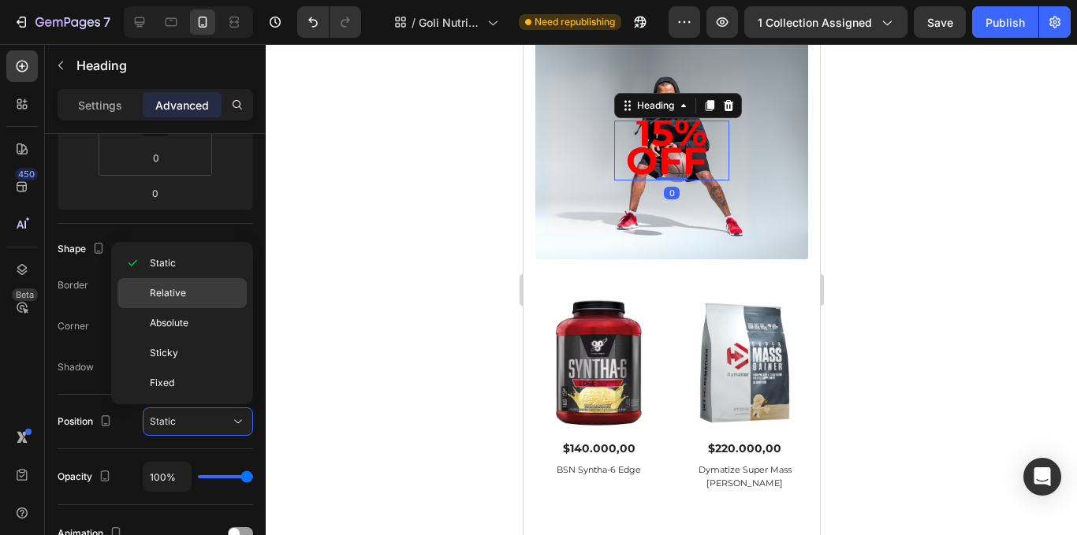
click at [225, 308] on div "Relative" at bounding box center [182, 323] width 129 height 30
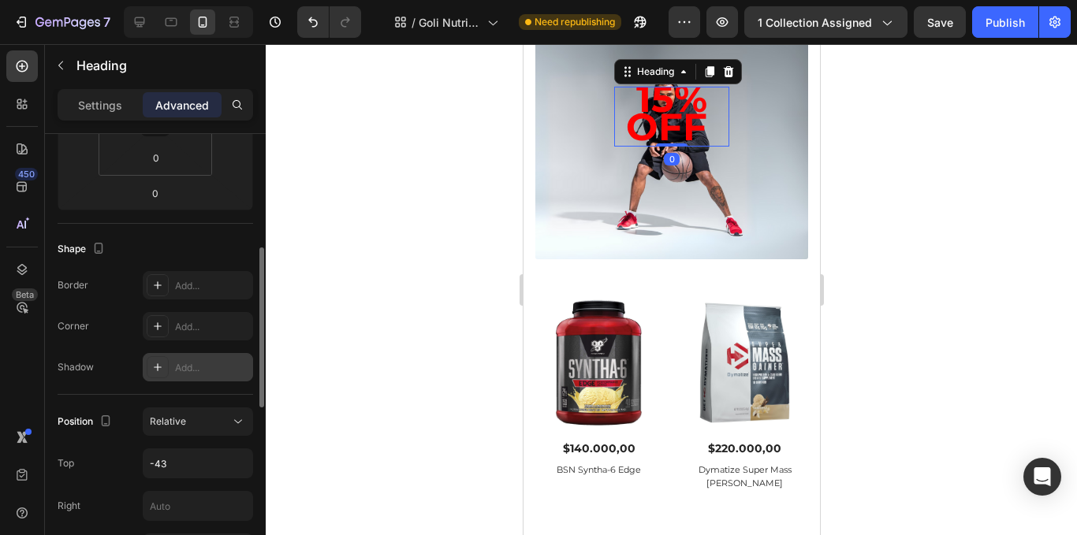
scroll to position [473, 0]
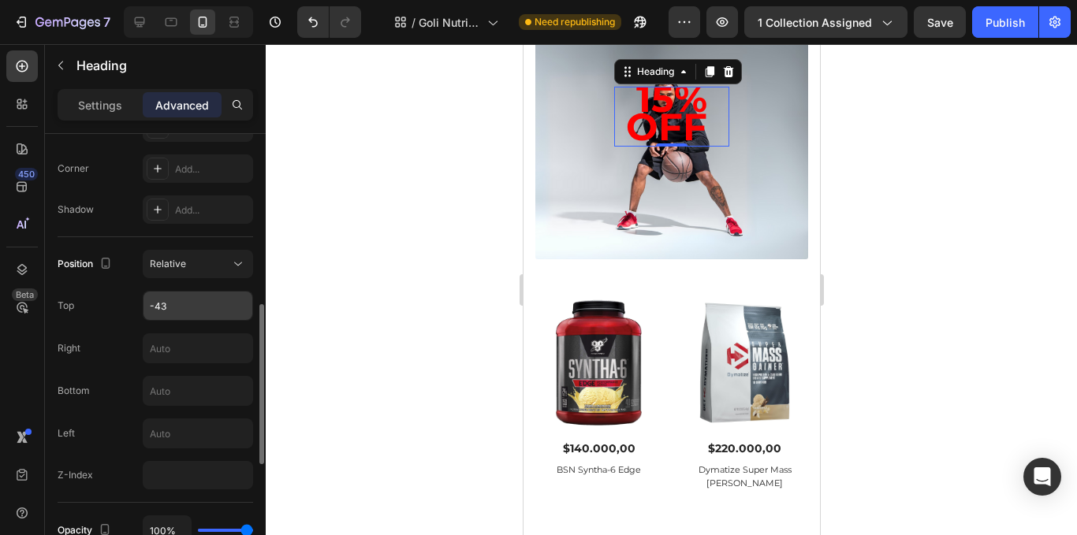
click at [186, 312] on input "-43" at bounding box center [198, 306] width 109 height 28
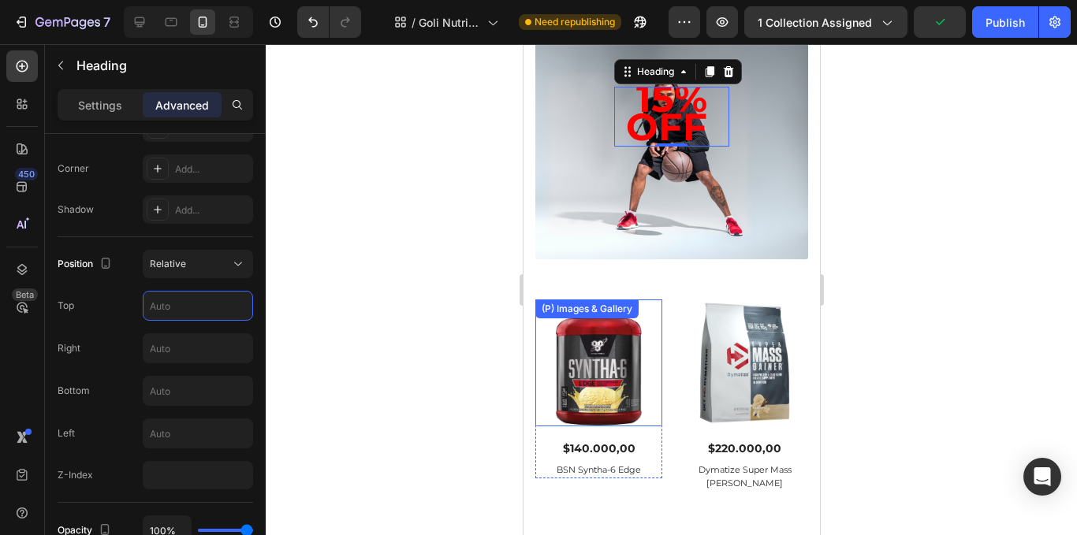
scroll to position [1457, 0]
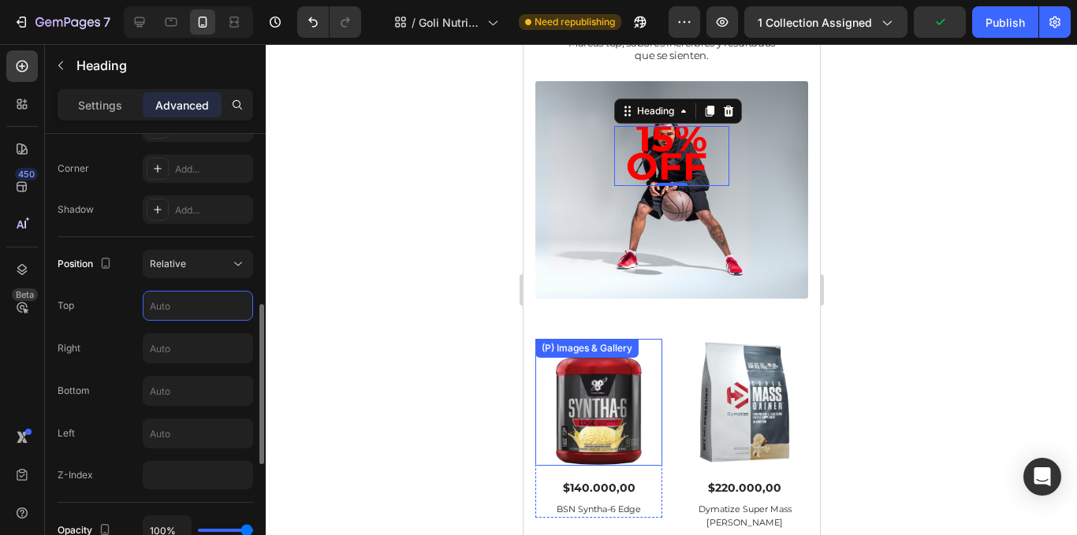
click at [182, 307] on input "text" at bounding box center [198, 306] width 109 height 28
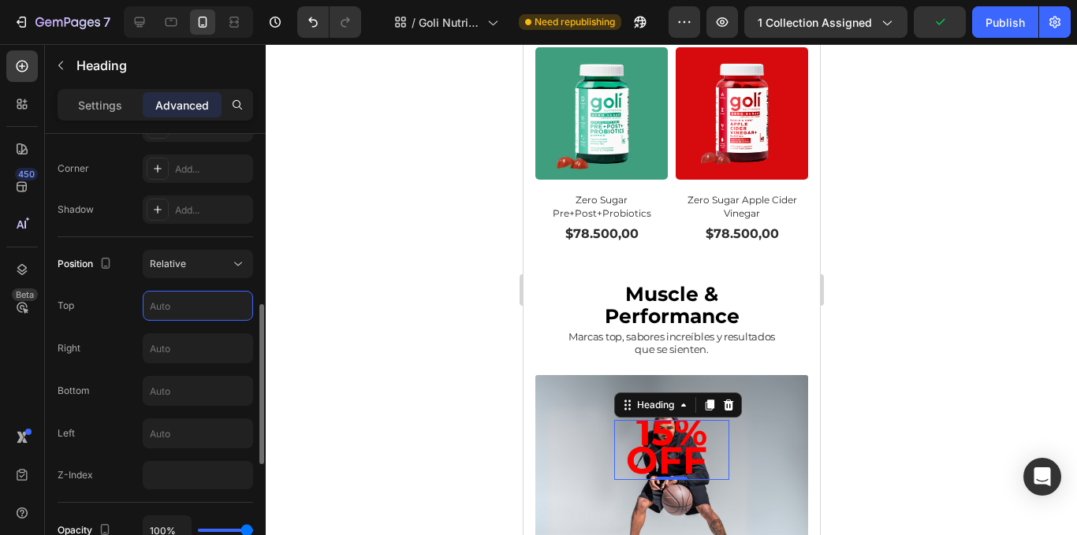
scroll to position [1338, 0]
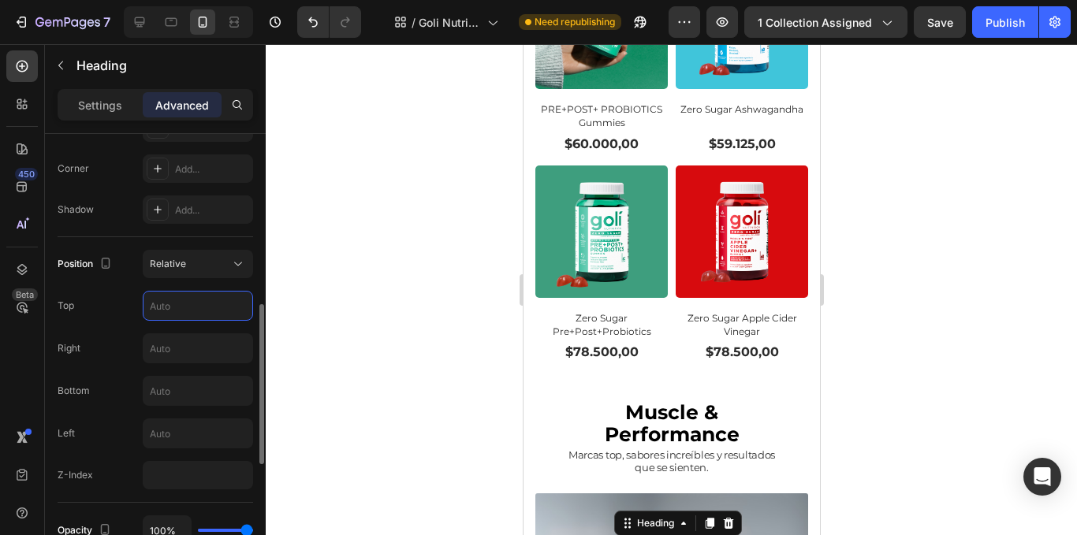
click at [191, 301] on input "text" at bounding box center [198, 306] width 109 height 28
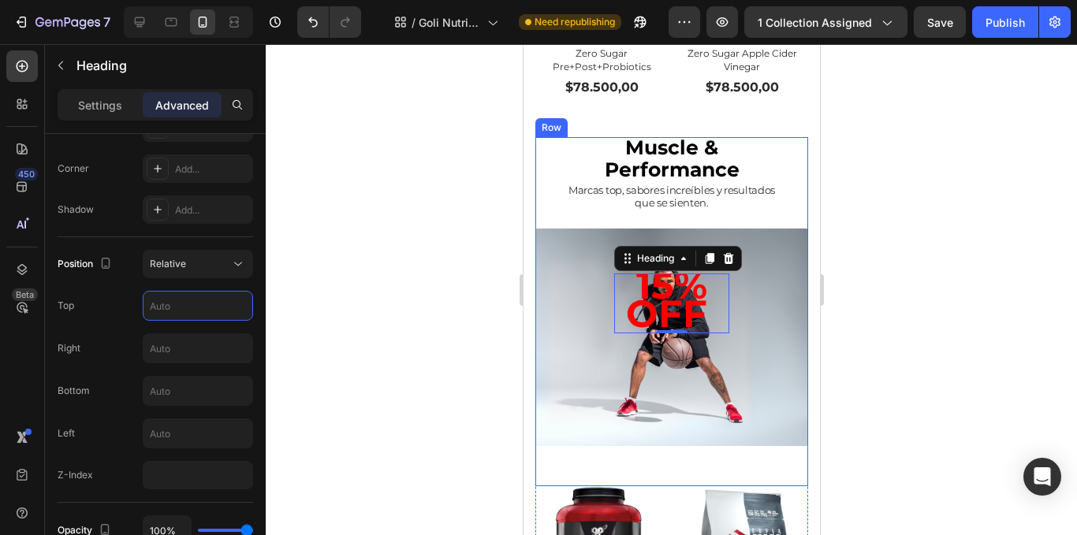
scroll to position [1654, 0]
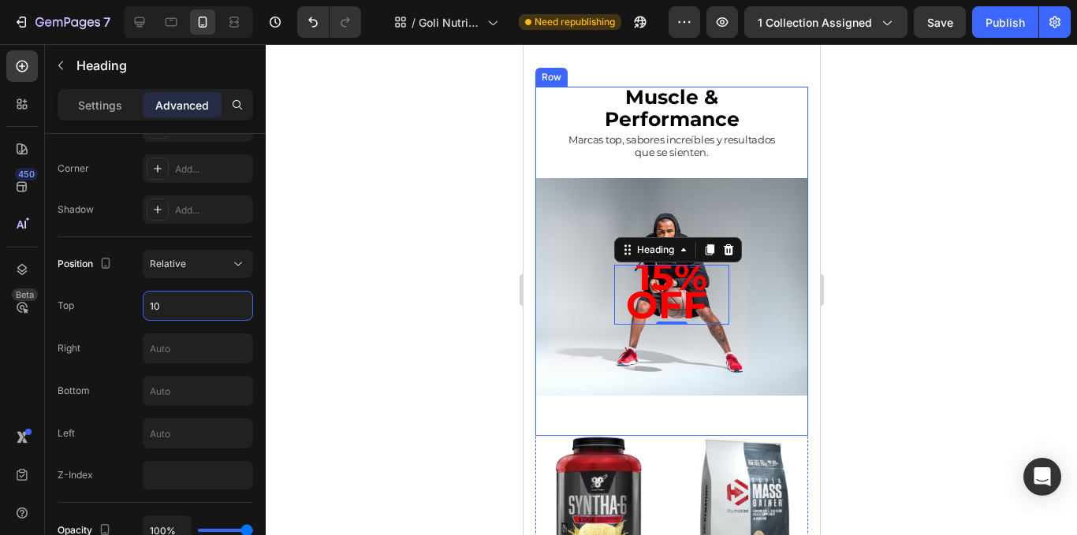
type input "1"
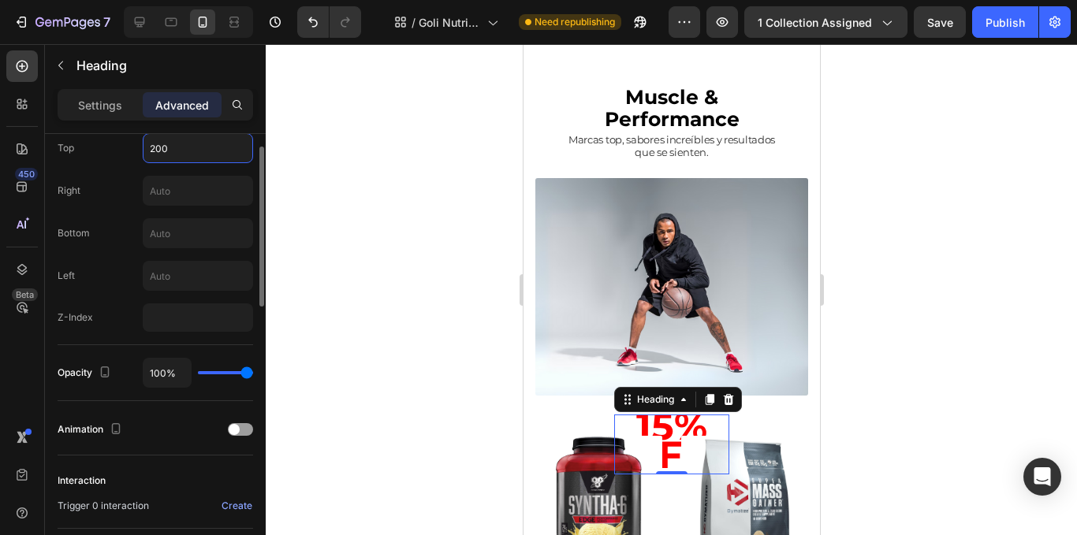
scroll to position [473, 0]
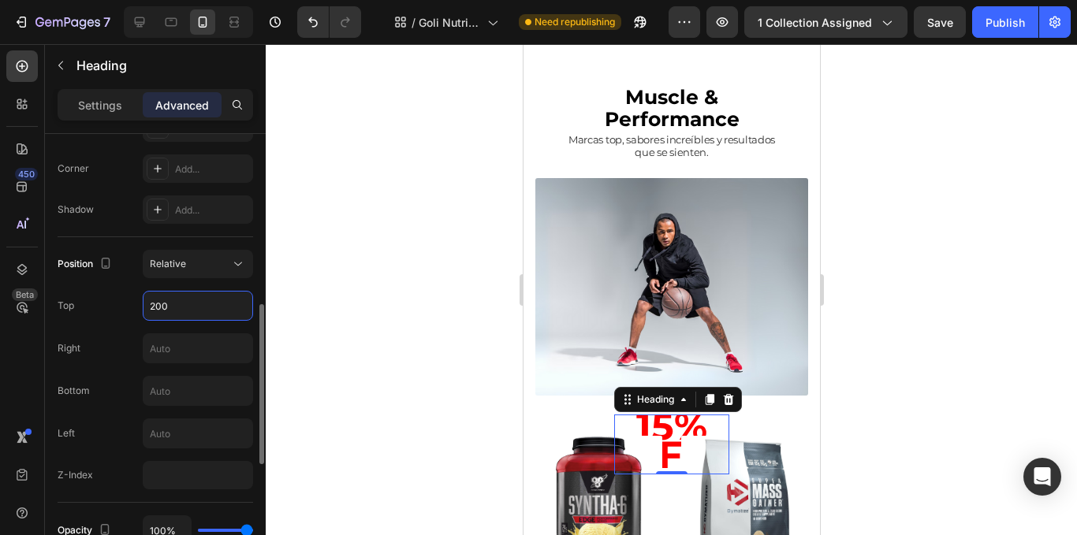
type input "200"
click at [88, 121] on div "Settings Advanced" at bounding box center [155, 111] width 221 height 45
click at [95, 117] on div "Settings" at bounding box center [100, 104] width 79 height 25
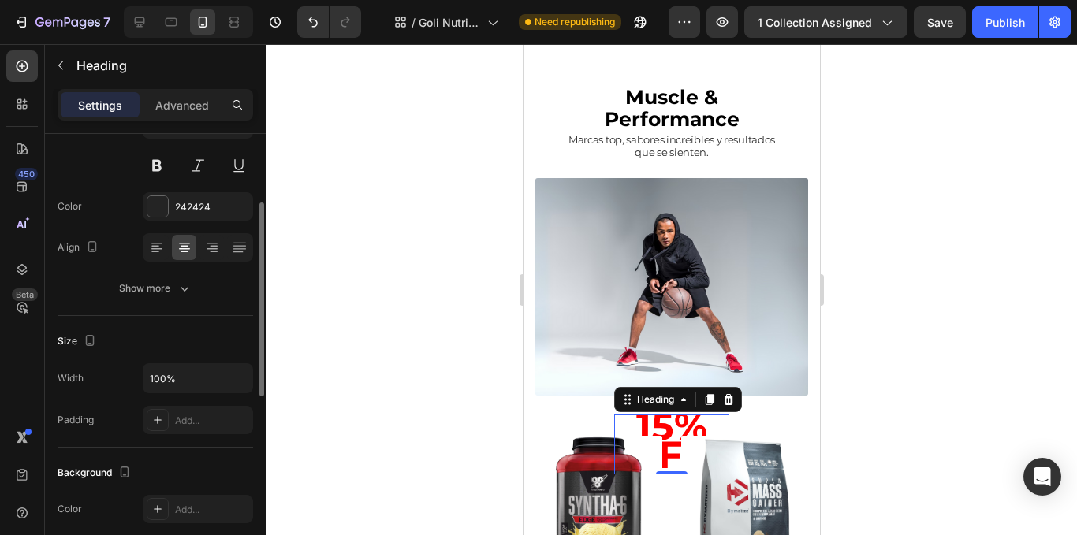
scroll to position [0, 0]
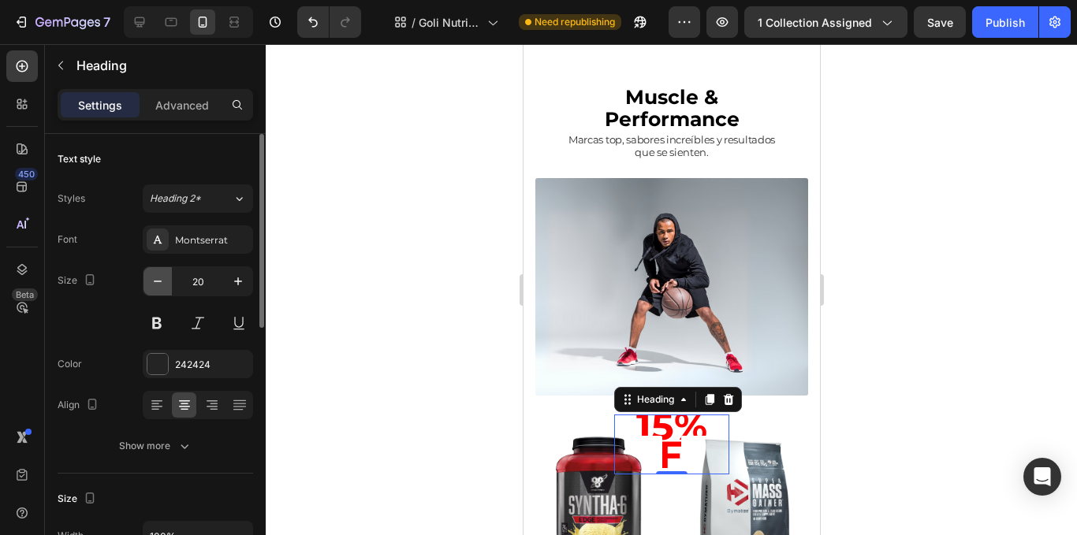
click at [164, 278] on icon "button" at bounding box center [158, 282] width 16 height 16
type input "18"
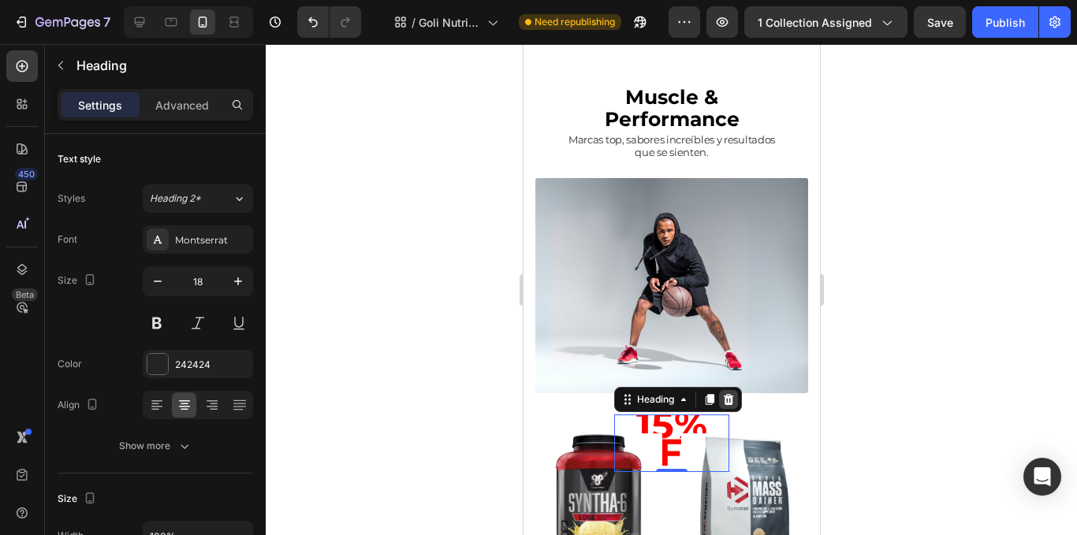
click at [726, 394] on icon at bounding box center [728, 399] width 10 height 11
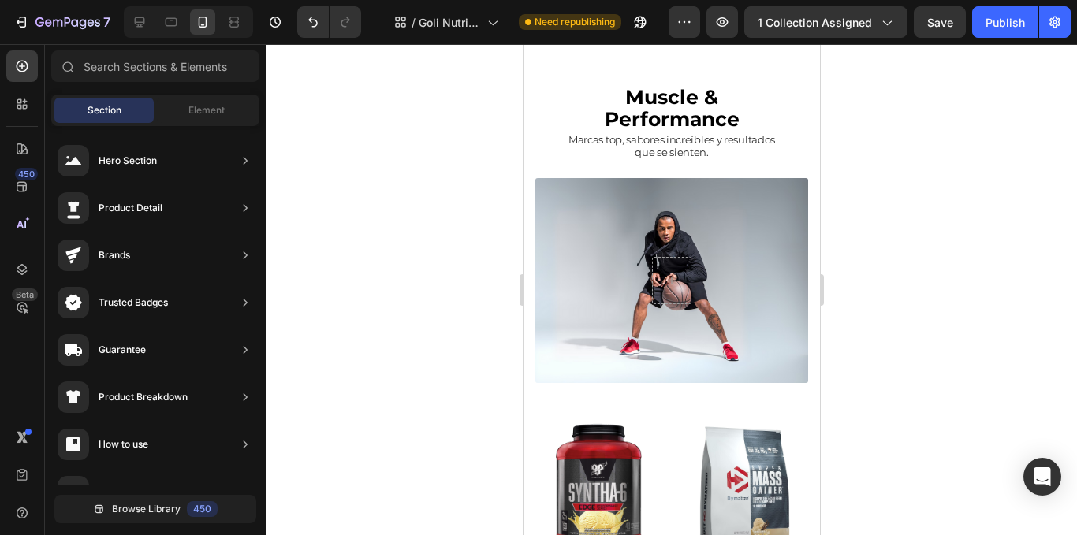
click at [884, 375] on div at bounding box center [672, 289] width 812 height 491
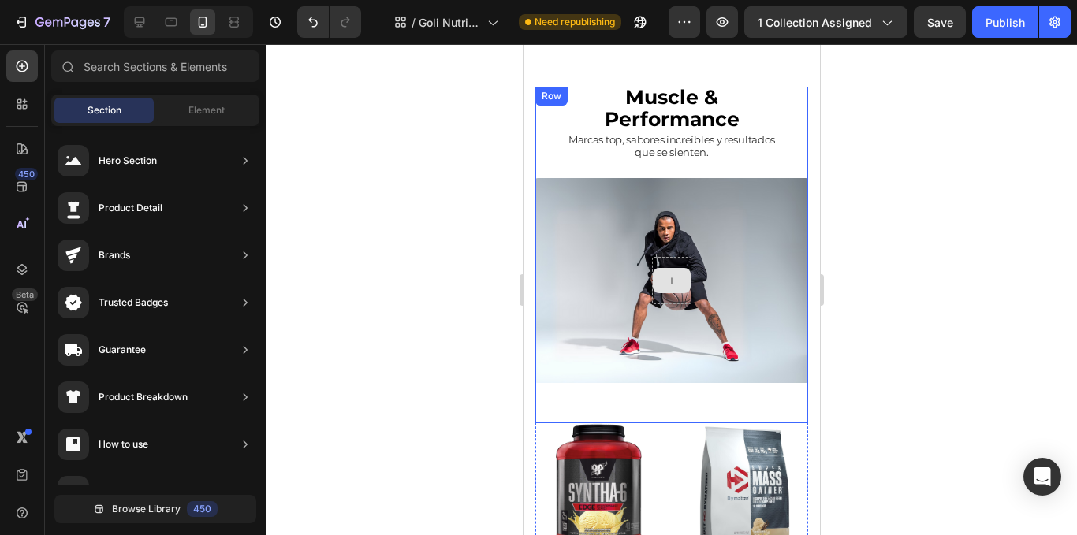
click at [680, 270] on div at bounding box center [670, 280] width 39 height 47
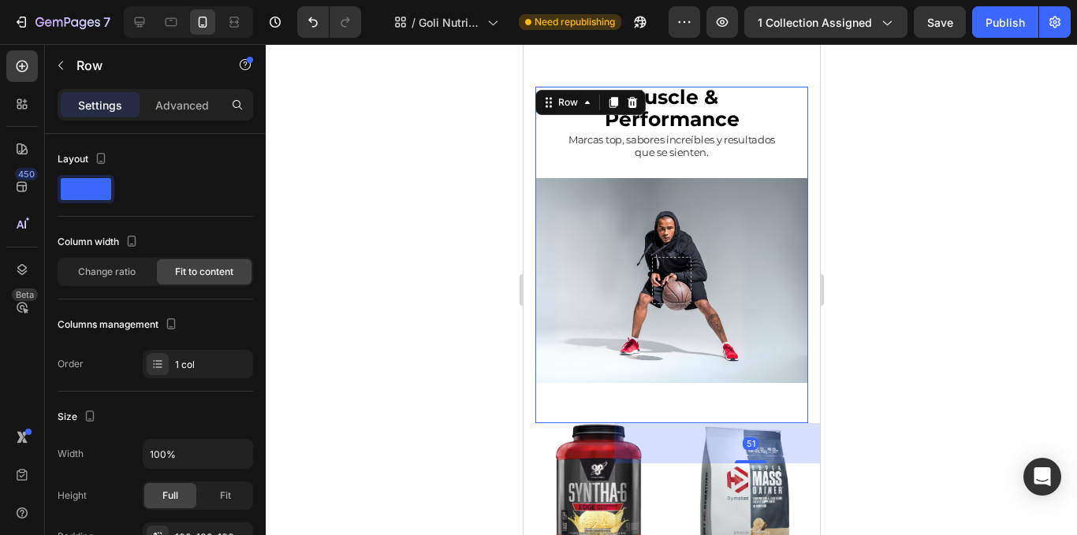
click at [335, 271] on div at bounding box center [672, 289] width 812 height 491
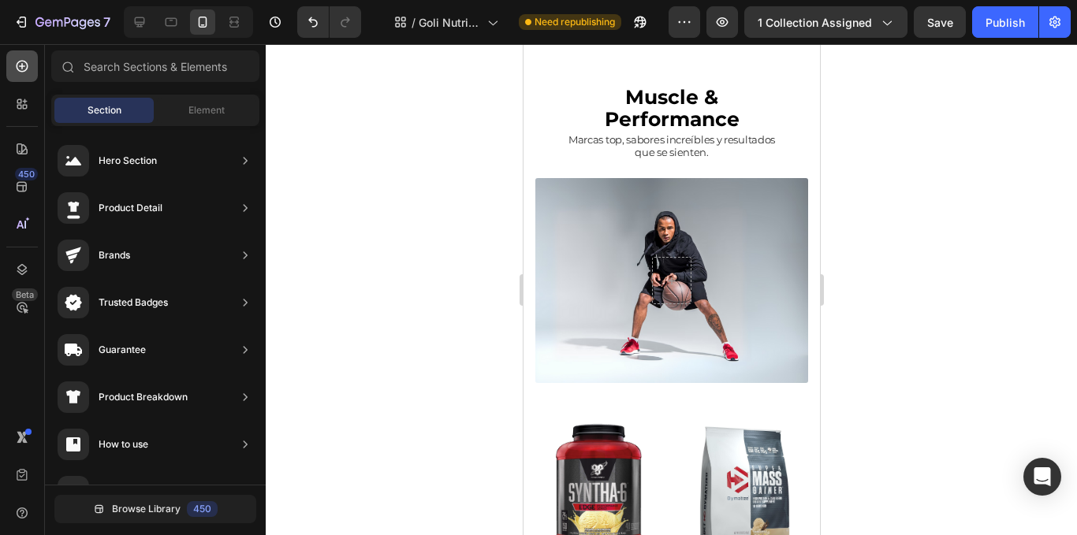
click at [23, 73] on icon at bounding box center [22, 66] width 16 height 16
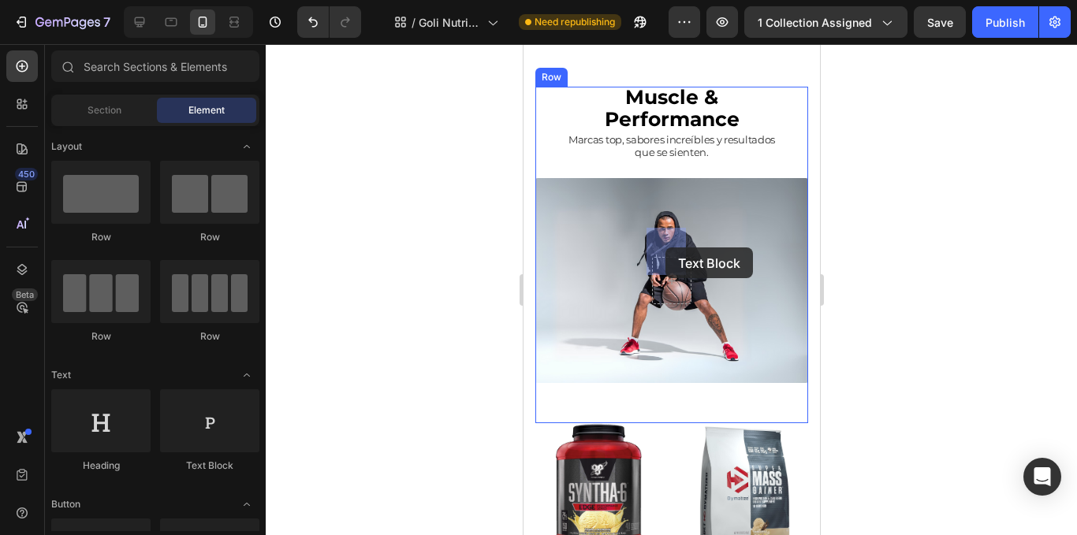
drag, startPoint x: 729, startPoint y: 454, endPoint x: 666, endPoint y: 248, distance: 215.8
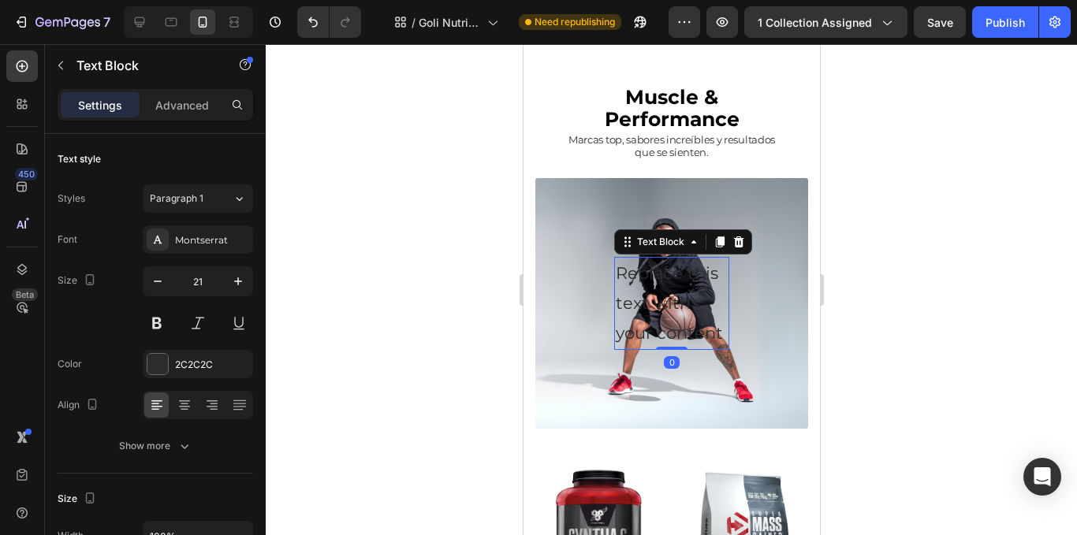
click at [682, 325] on div "Replace this text with your content" at bounding box center [671, 303] width 115 height 92
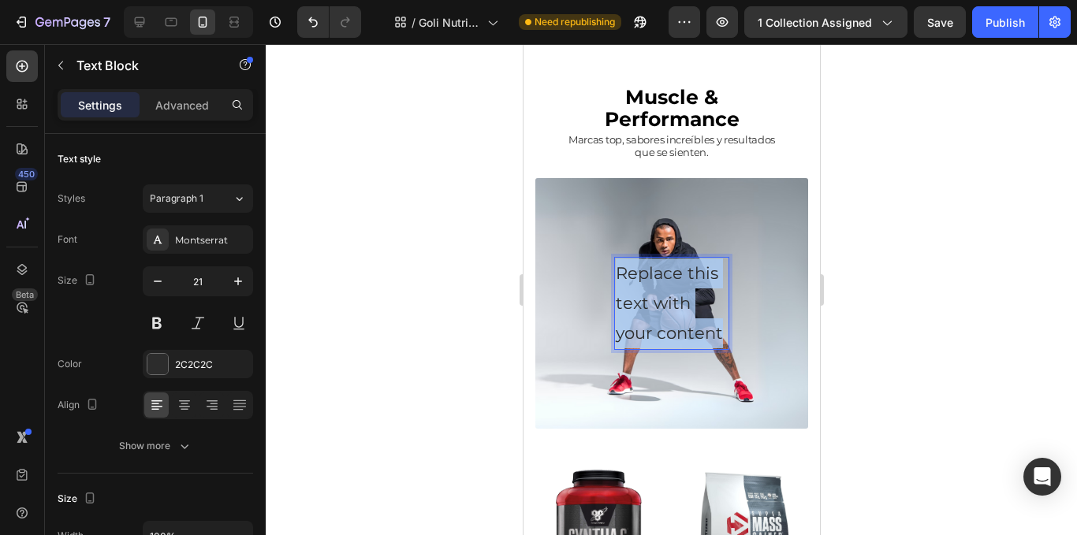
drag, startPoint x: 690, startPoint y: 336, endPoint x: 620, endPoint y: 243, distance: 116.6
click at [620, 259] on p "Replace this text with your content" at bounding box center [671, 303] width 112 height 89
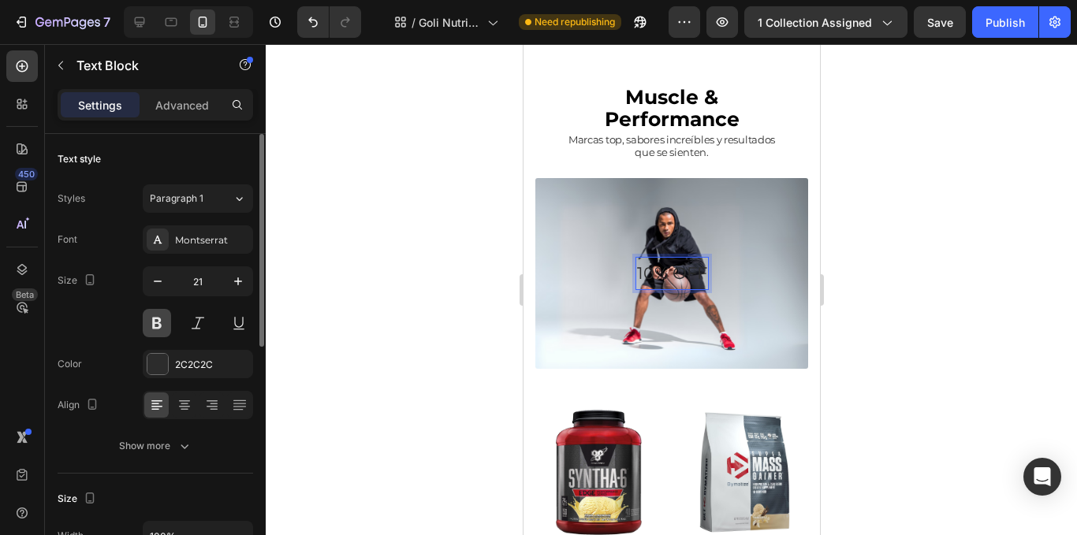
click at [153, 330] on button at bounding box center [157, 323] width 28 height 28
click at [636, 259] on p "10% OFF" at bounding box center [671, 274] width 71 height 30
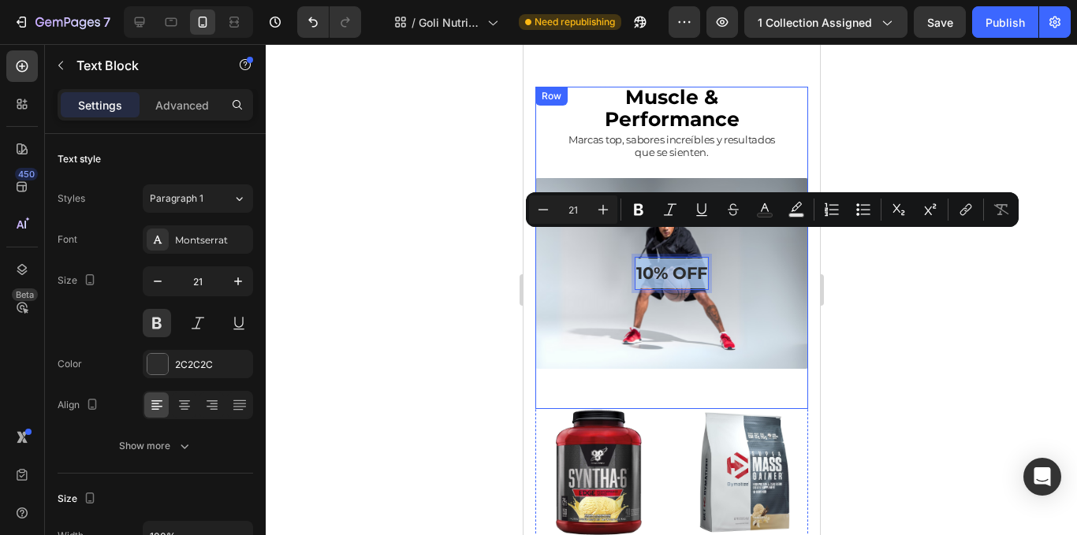
drag, startPoint x: 631, startPoint y: 244, endPoint x: 706, endPoint y: 244, distance: 74.9
click at [706, 244] on div "10% OFF Text Block 0 Row" at bounding box center [671, 273] width 273 height 191
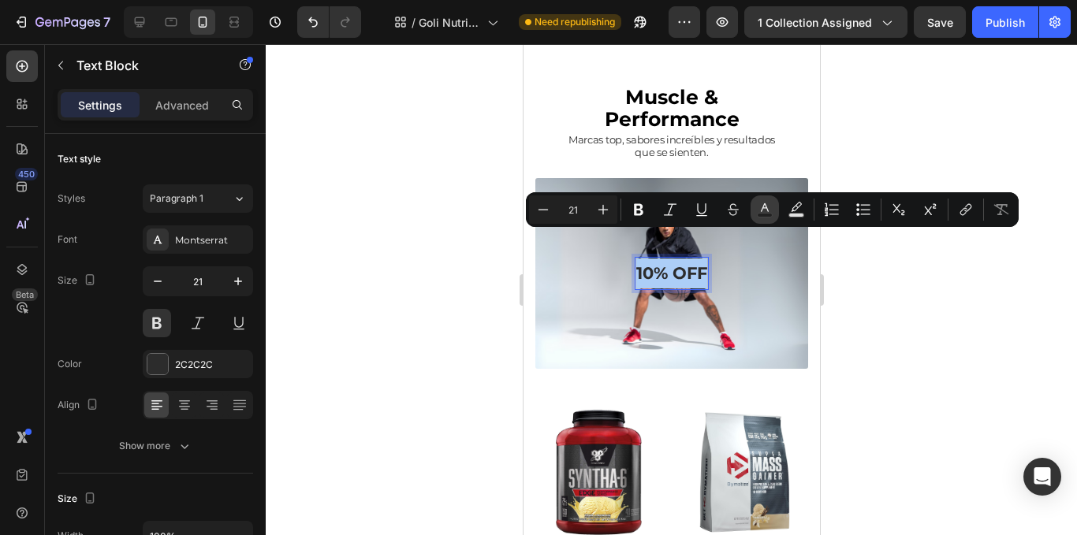
click at [761, 204] on icon "Editor contextual toolbar" at bounding box center [765, 210] width 16 height 16
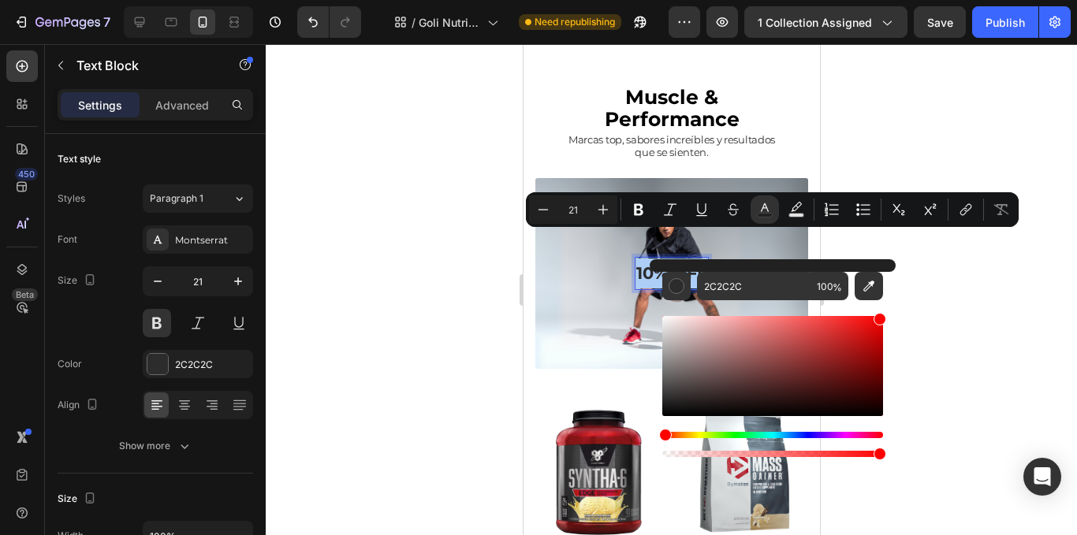
drag, startPoint x: 797, startPoint y: 367, endPoint x: 938, endPoint y: 305, distance: 154.7
click at [938, 0] on body "7 Version history / Goli Nutrition - Otros productos Need republishing Preview …" at bounding box center [538, 0] width 1077 height 0
type input "FF0000"
click at [600, 212] on icon "Editor contextual toolbar" at bounding box center [603, 210] width 16 height 16
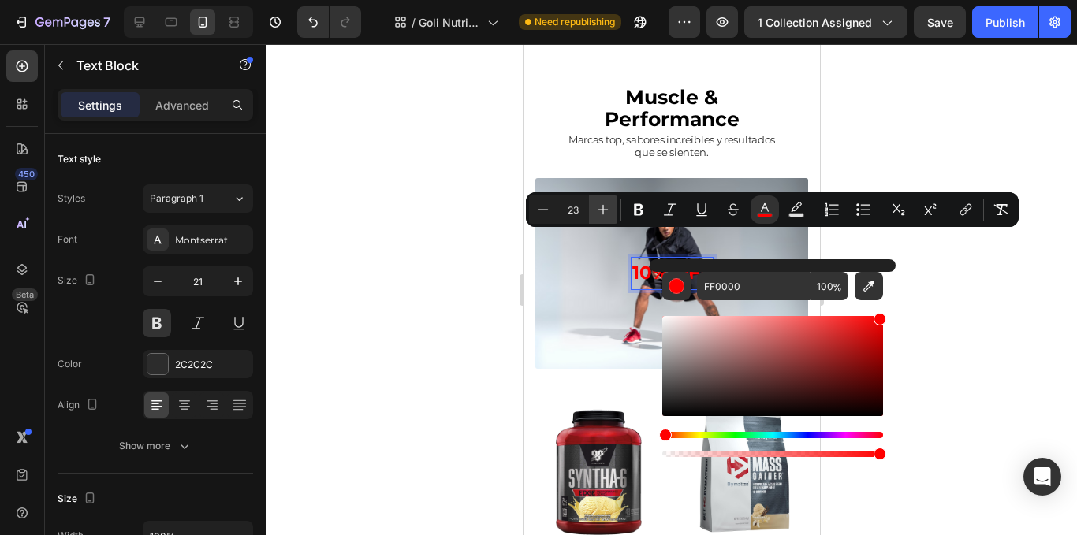
click at [600, 212] on icon "Editor contextual toolbar" at bounding box center [603, 210] width 16 height 16
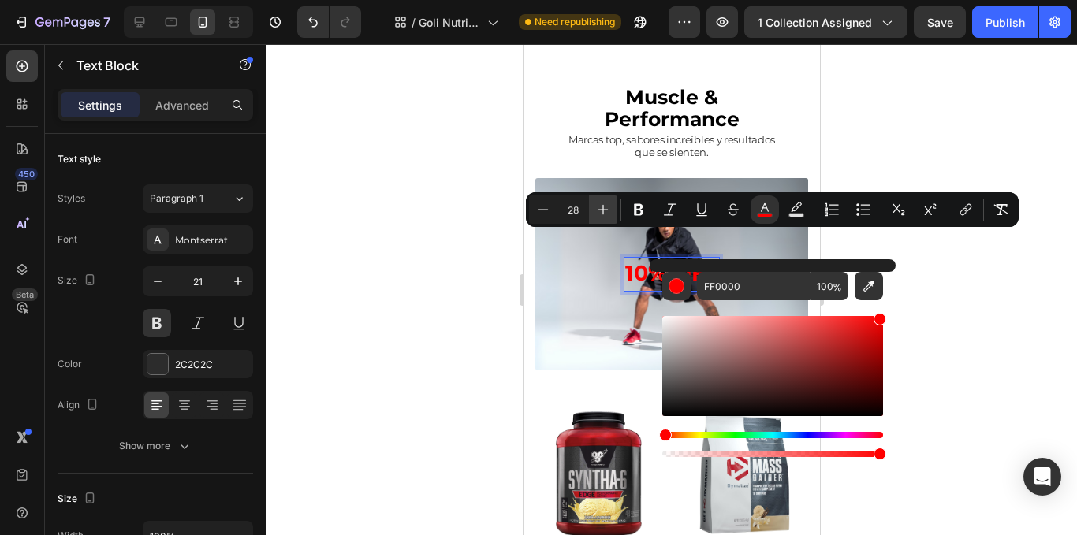
click at [600, 212] on icon "Editor contextual toolbar" at bounding box center [603, 210] width 16 height 16
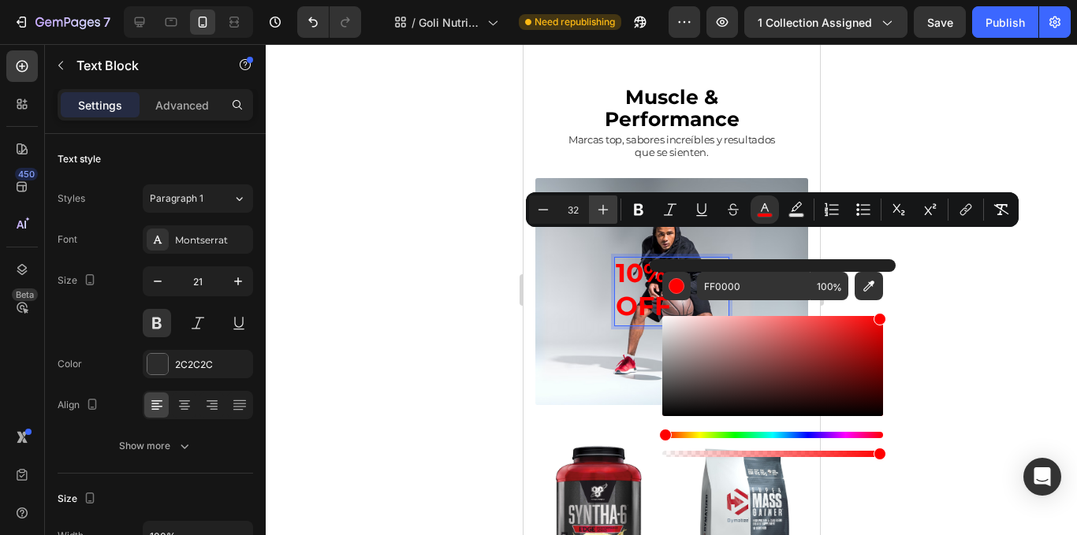
click at [600, 212] on icon "Editor contextual toolbar" at bounding box center [603, 210] width 16 height 16
click at [545, 215] on icon "Editor contextual toolbar" at bounding box center [543, 210] width 16 height 16
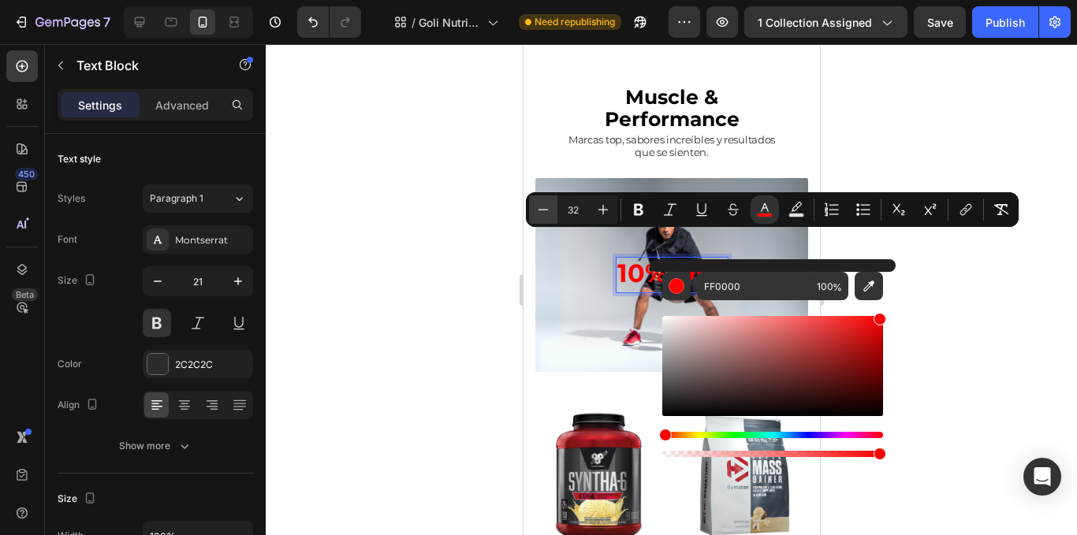
click at [545, 215] on icon "Editor contextual toolbar" at bounding box center [543, 210] width 16 height 16
type input "29"
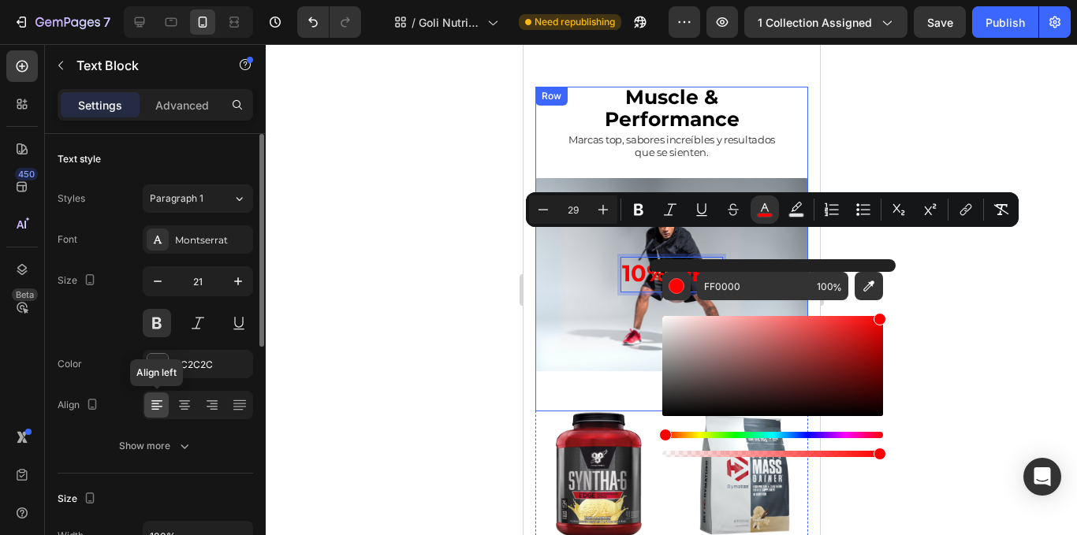
click at [166, 412] on div at bounding box center [156, 405] width 24 height 25
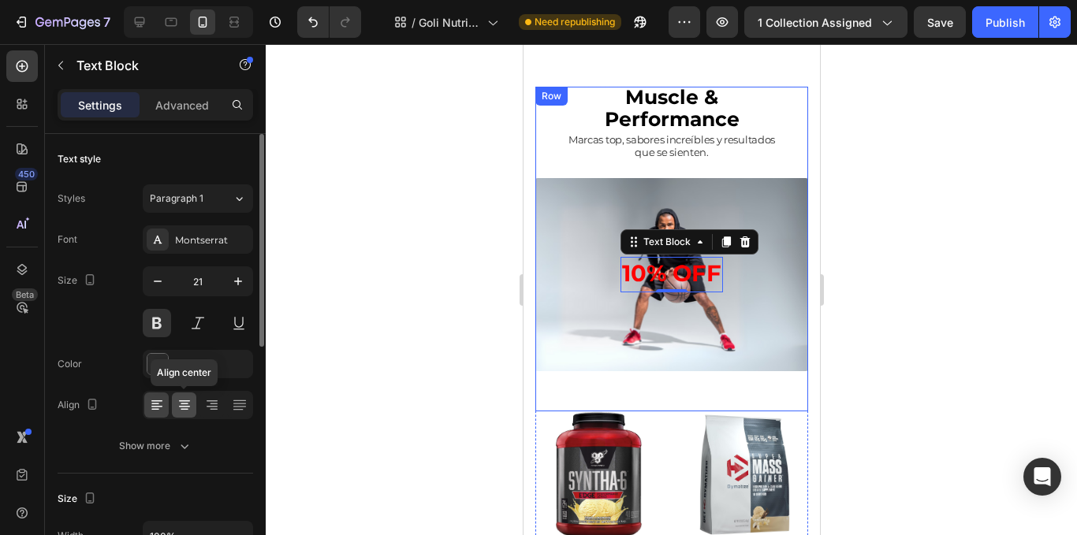
click at [185, 409] on icon at bounding box center [185, 405] width 16 height 16
click at [192, 196] on span "Paragraph 1" at bounding box center [177, 199] width 54 height 14
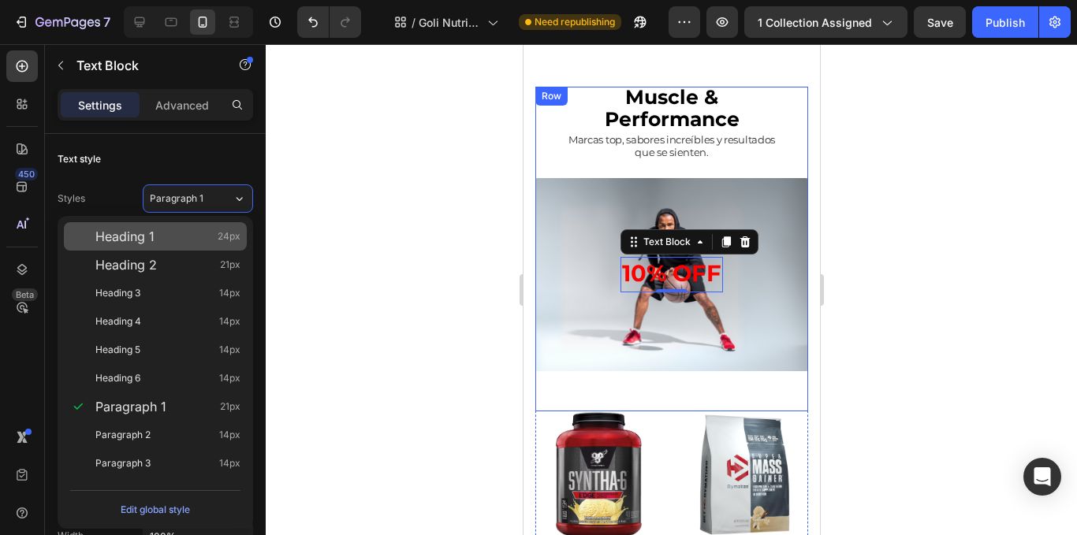
click at [225, 235] on span "24px" at bounding box center [229, 237] width 23 height 16
type input "24"
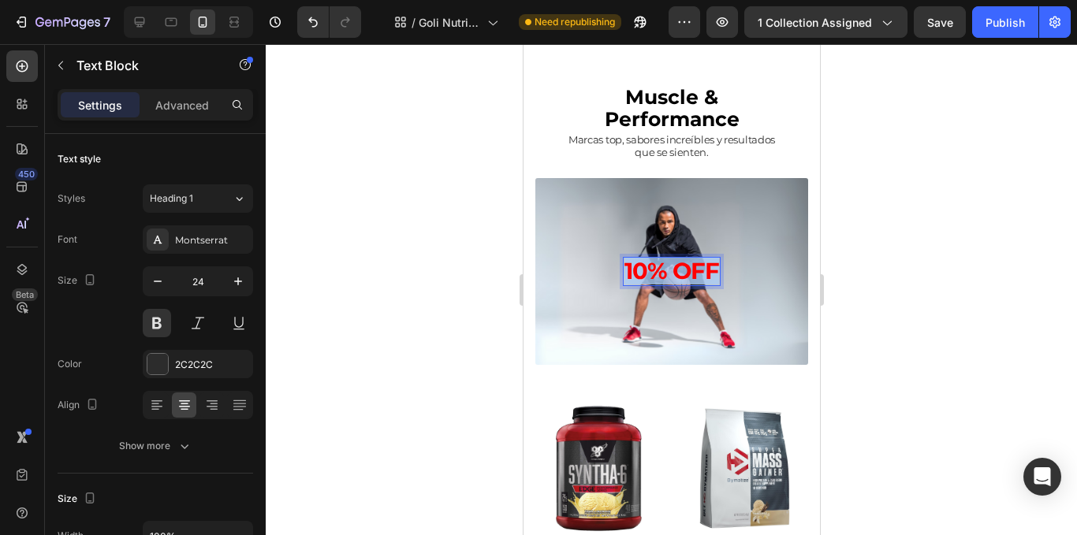
drag, startPoint x: 619, startPoint y: 244, endPoint x: 713, endPoint y: 241, distance: 93.9
click at [713, 257] on div "10% OFF" at bounding box center [670, 271] width 97 height 29
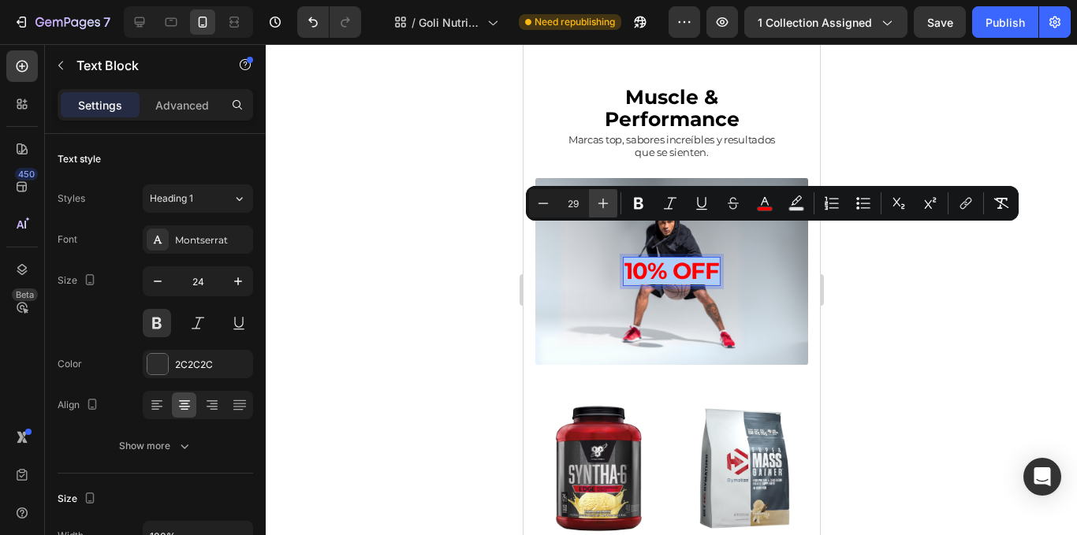
click at [606, 210] on icon "Editor contextual toolbar" at bounding box center [603, 204] width 16 height 16
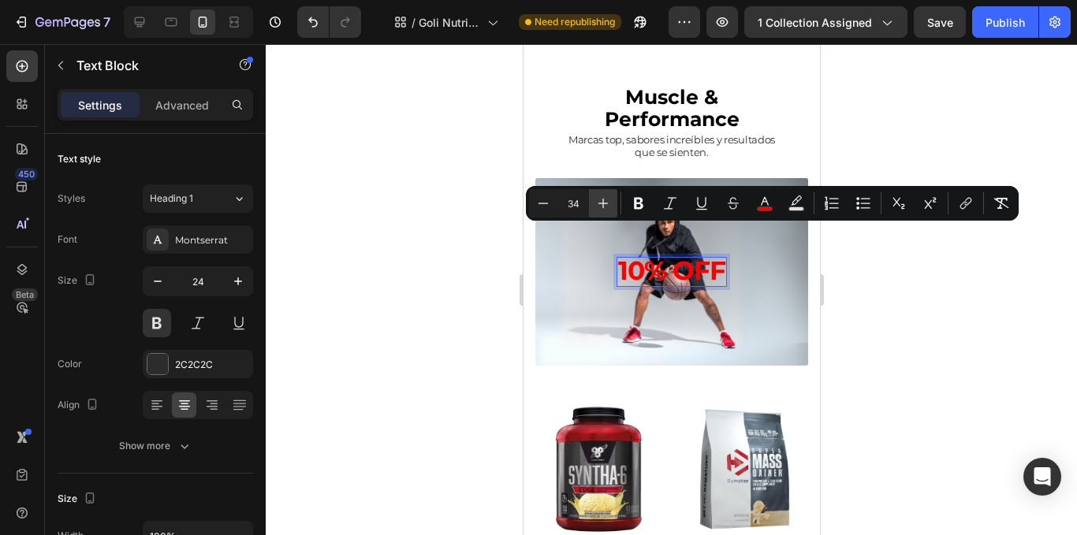
click at [606, 210] on icon "Editor contextual toolbar" at bounding box center [603, 204] width 16 height 16
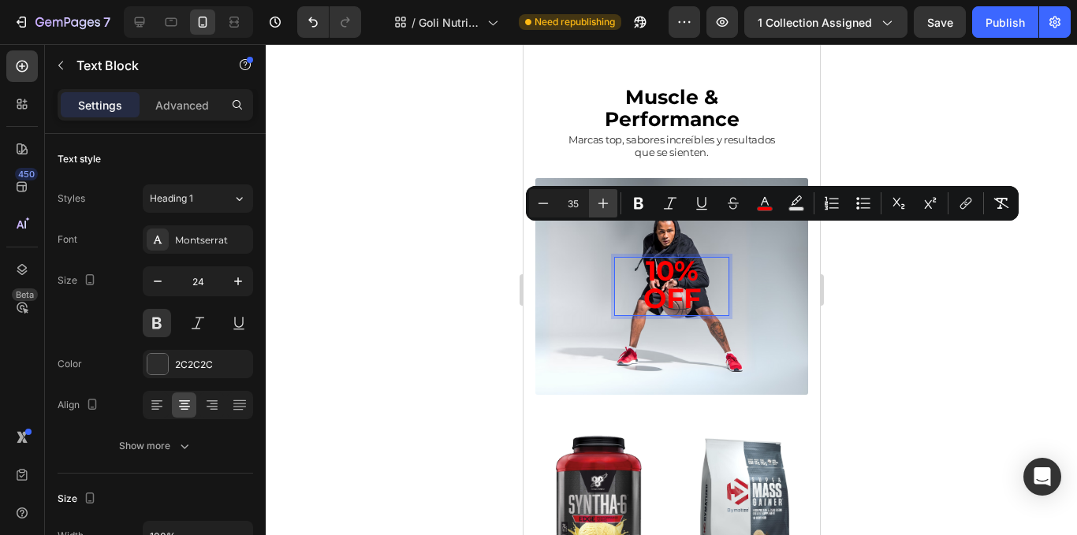
click at [606, 210] on icon "Editor contextual toolbar" at bounding box center [603, 204] width 16 height 16
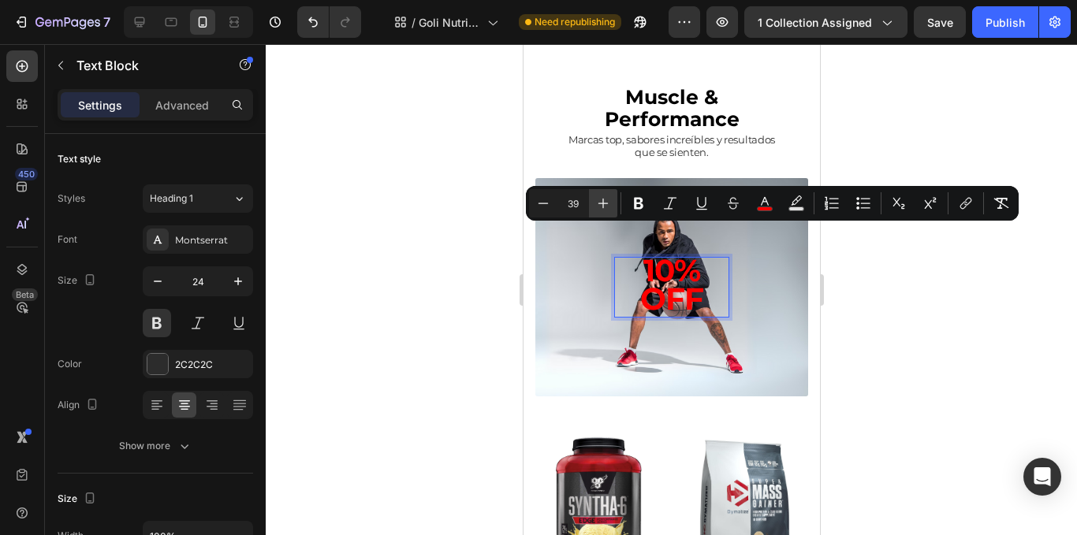
type input "40"
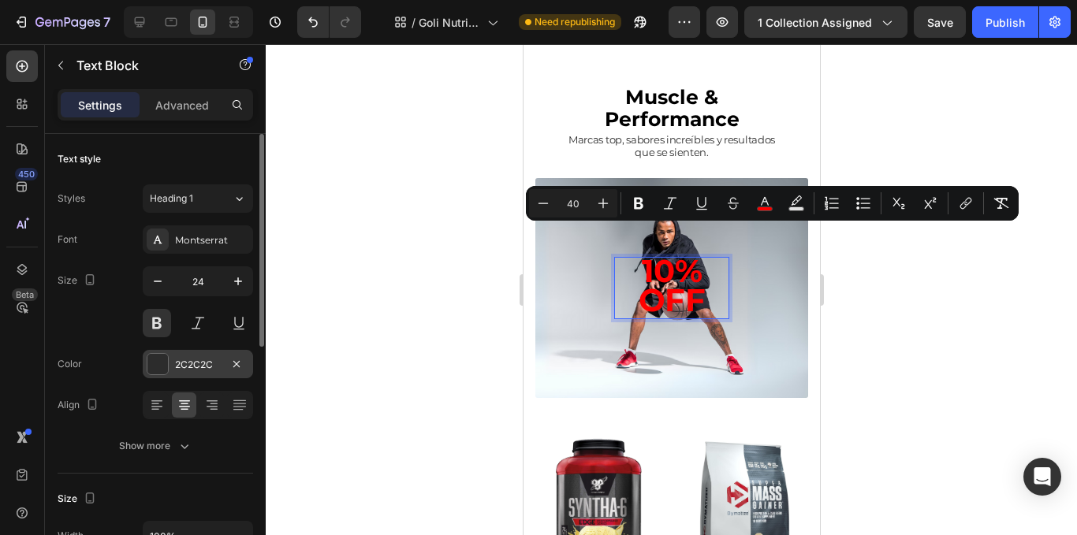
click at [208, 355] on div "2C2C2C" at bounding box center [198, 364] width 110 height 28
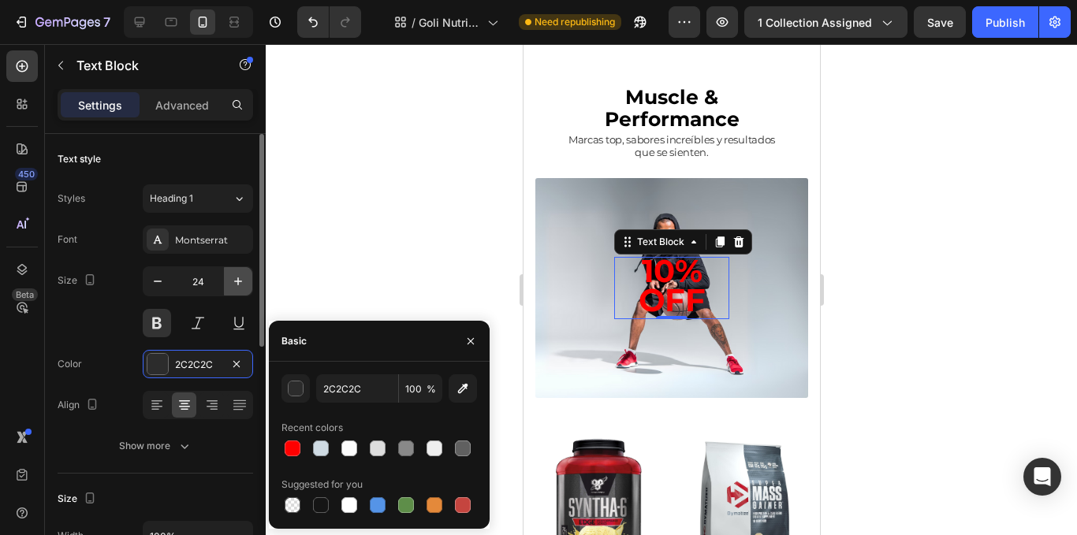
click at [231, 282] on icon "button" at bounding box center [238, 282] width 16 height 16
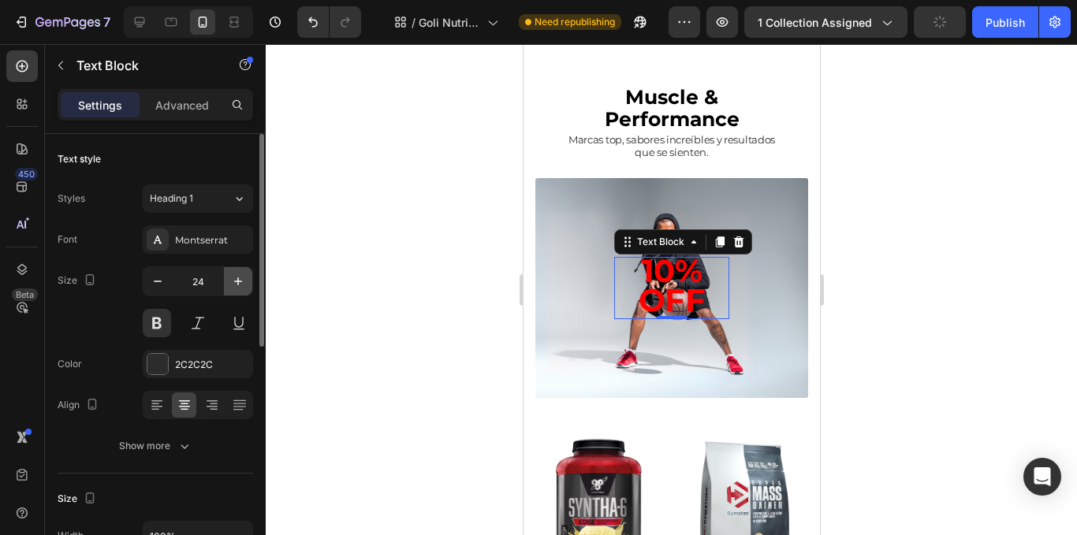
click at [231, 282] on icon "button" at bounding box center [238, 282] width 16 height 16
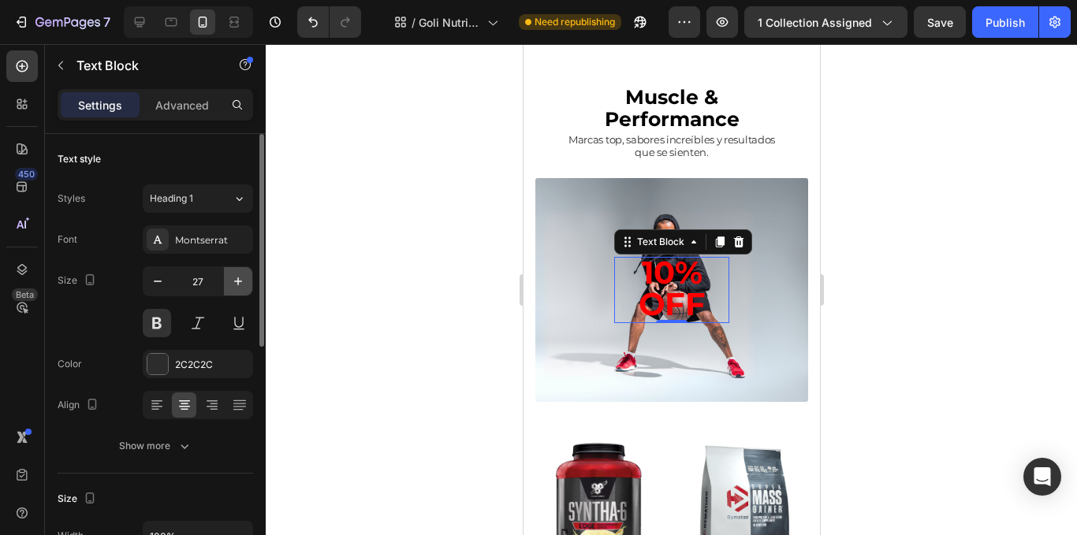
click at [231, 282] on icon "button" at bounding box center [238, 282] width 16 height 16
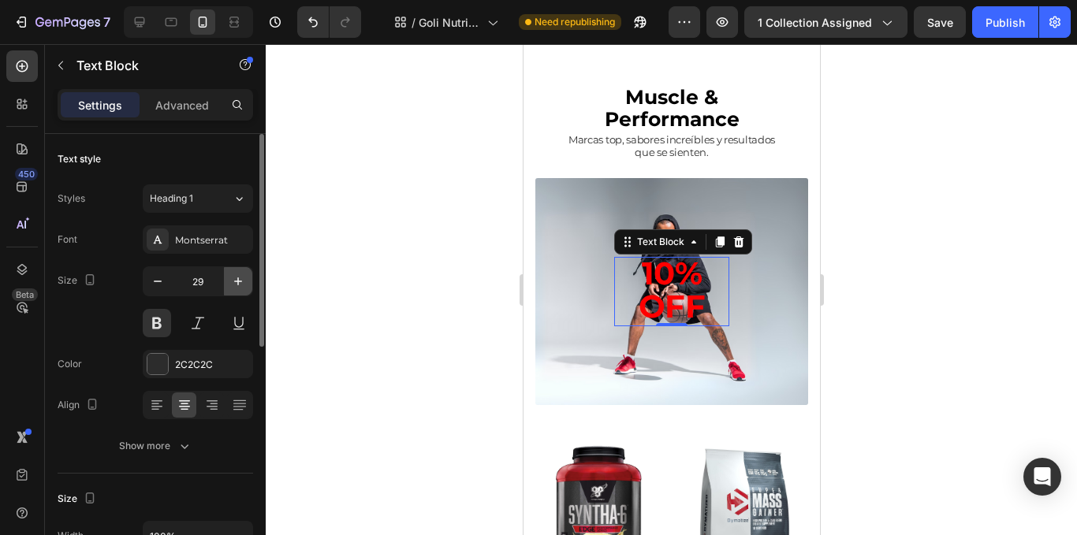
click at [231, 282] on icon "button" at bounding box center [238, 282] width 16 height 16
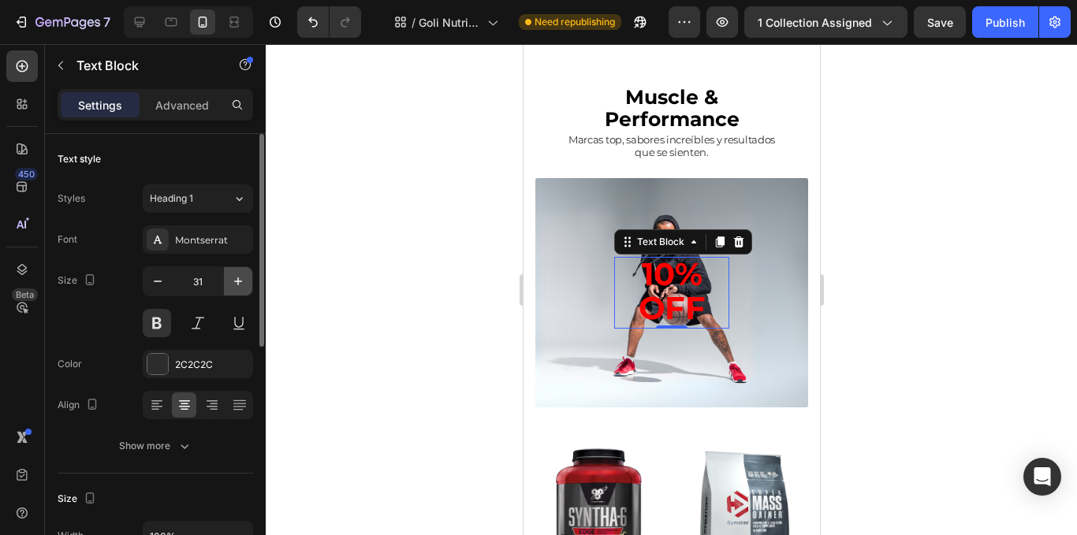
click at [231, 282] on icon "button" at bounding box center [238, 282] width 16 height 16
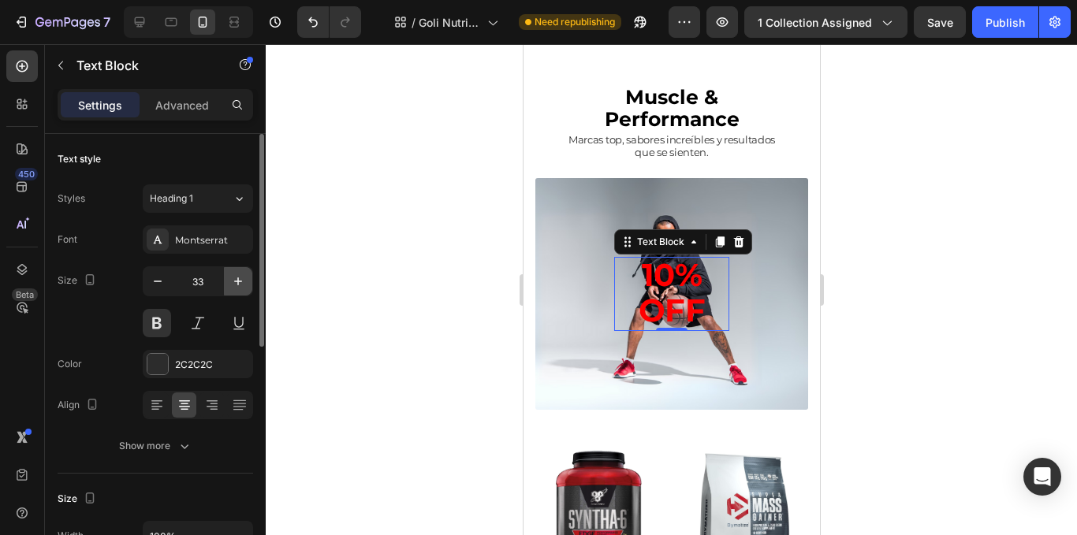
click at [231, 282] on icon "button" at bounding box center [238, 282] width 16 height 16
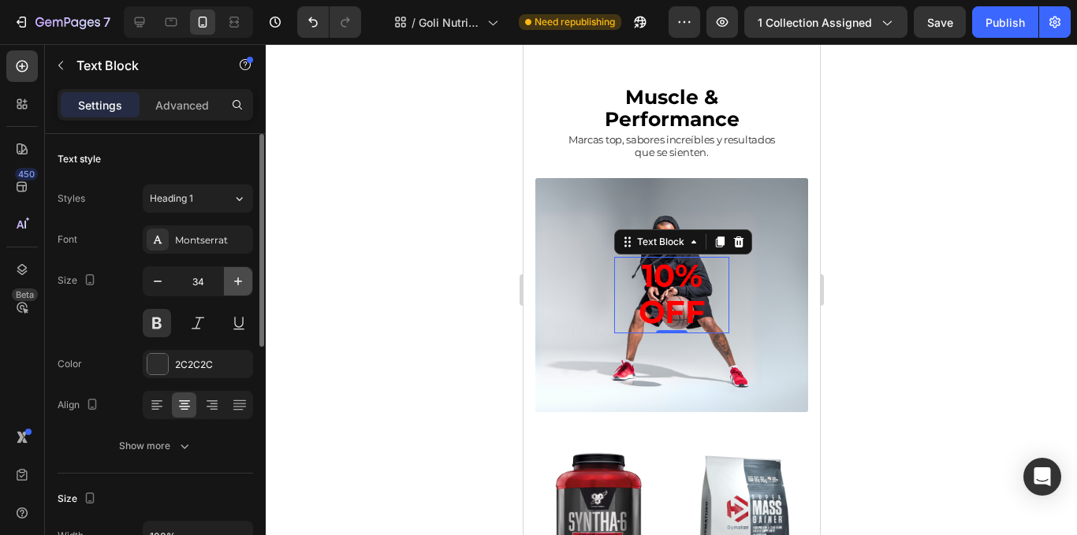
click at [231, 282] on icon "button" at bounding box center [238, 282] width 16 height 16
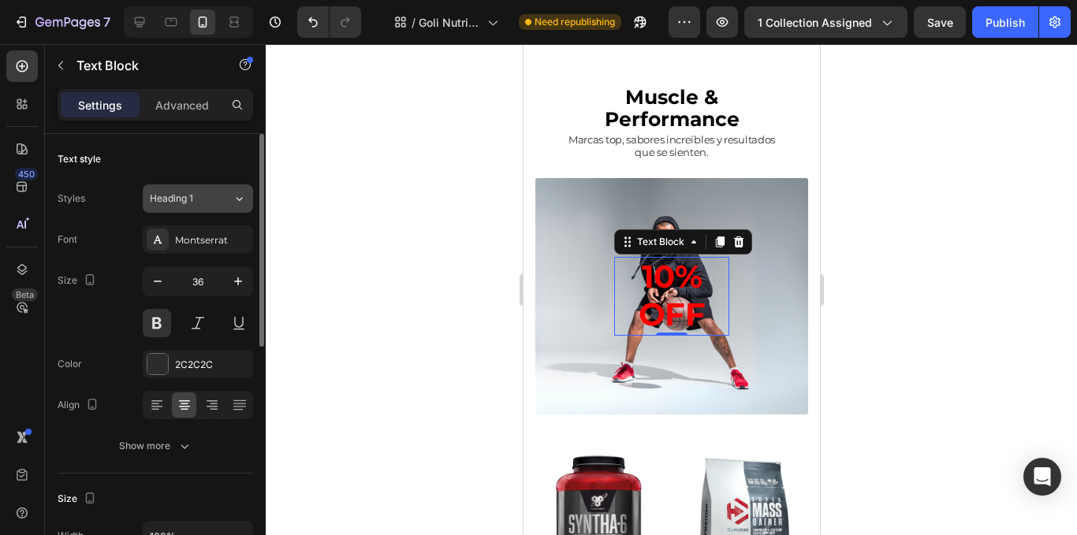
click at [240, 186] on button "Heading 1" at bounding box center [198, 199] width 110 height 28
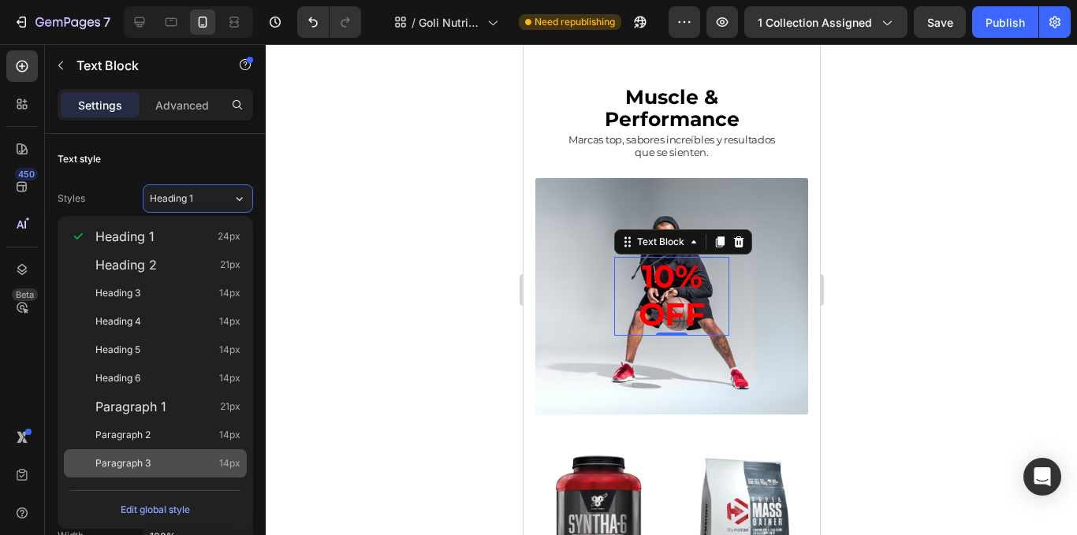
click at [214, 450] on div "Paragraph 3 14px" at bounding box center [155, 464] width 183 height 28
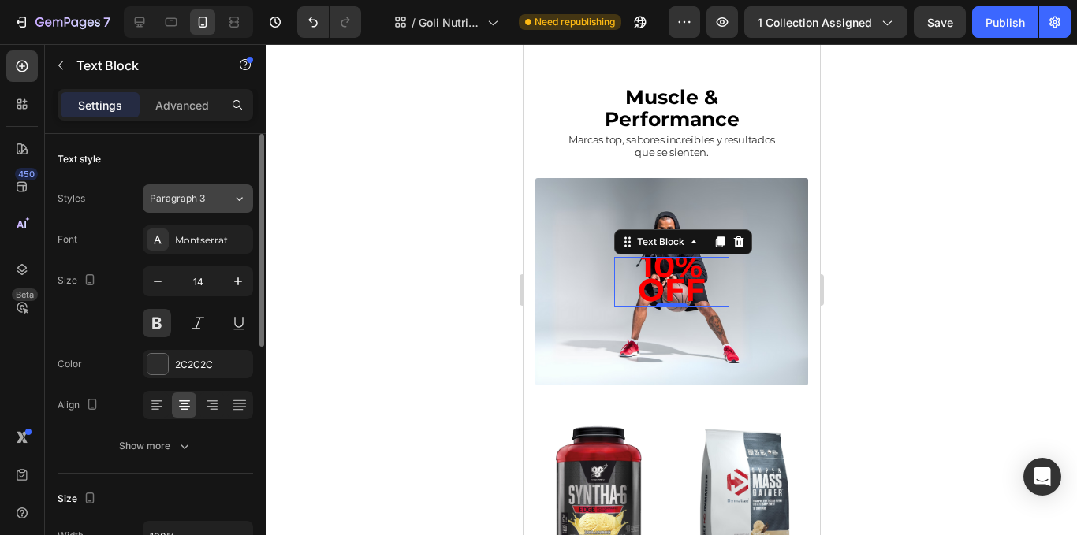
click at [218, 212] on button "Paragraph 3" at bounding box center [198, 199] width 110 height 28
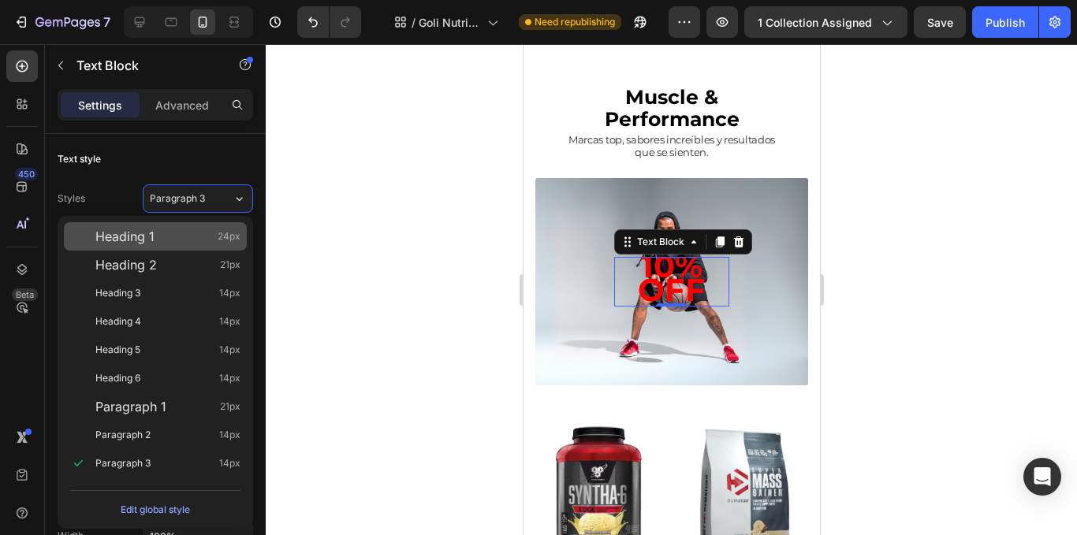
click at [190, 242] on div "Heading 1 24px" at bounding box center [167, 237] width 145 height 16
type input "24"
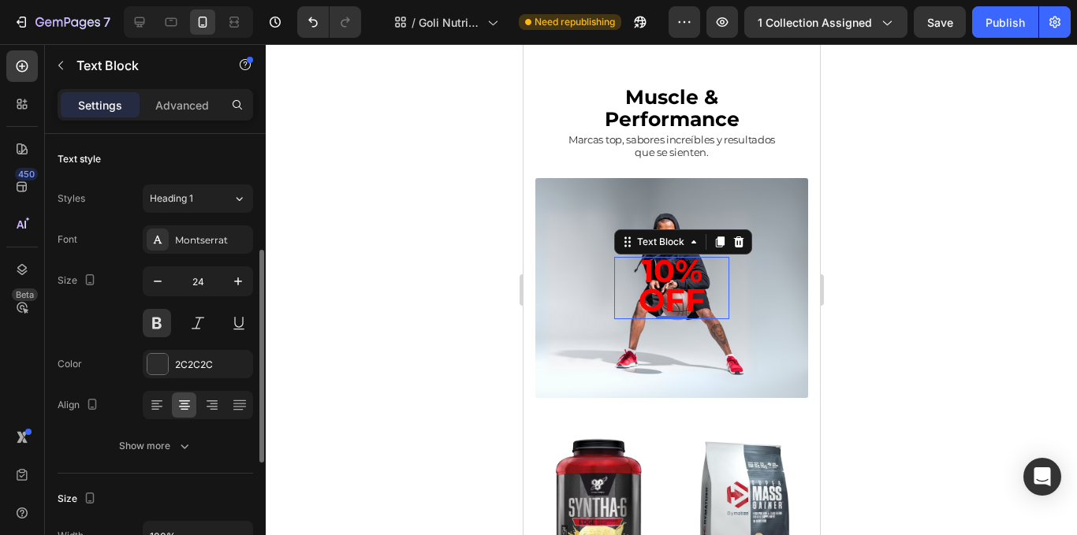
scroll to position [79, 0]
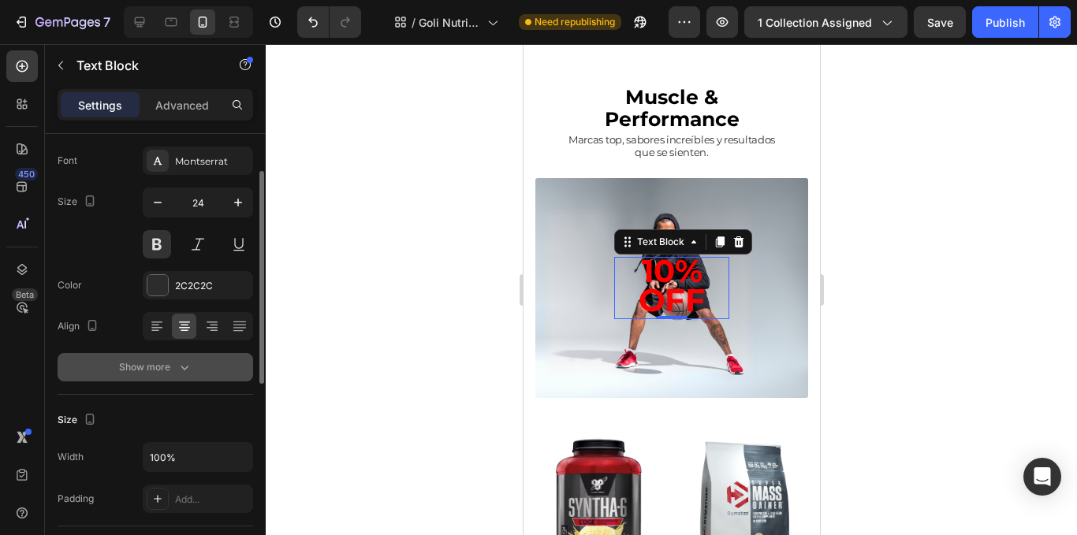
click at [143, 369] on div "Show more" at bounding box center [155, 368] width 73 height 16
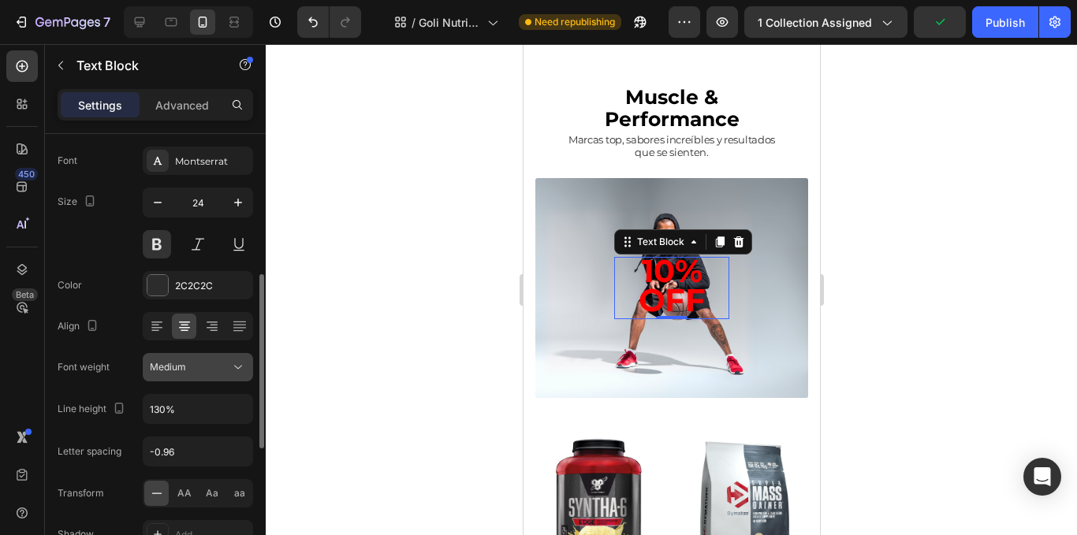
scroll to position [158, 0]
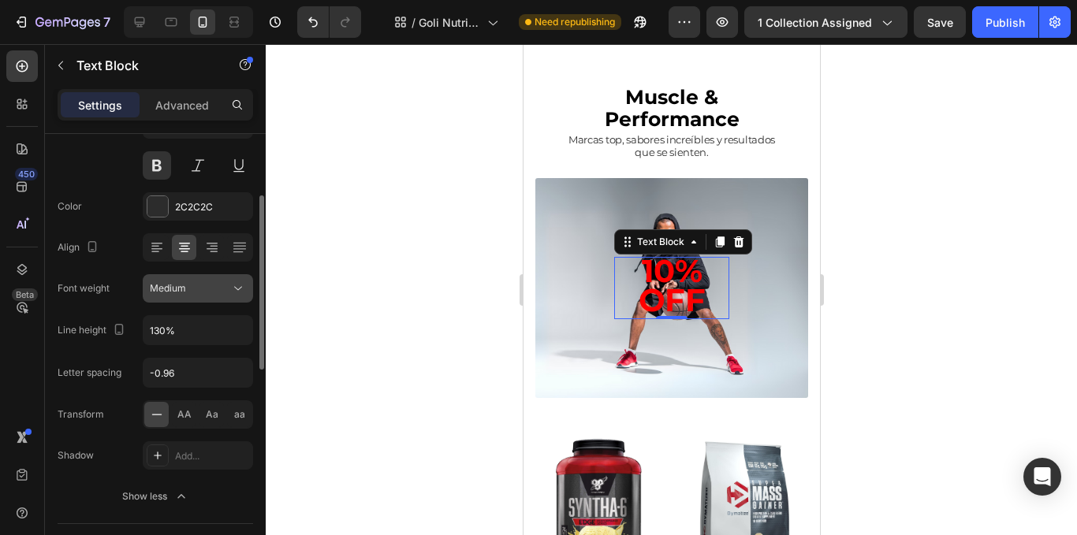
click at [237, 282] on icon at bounding box center [238, 289] width 16 height 16
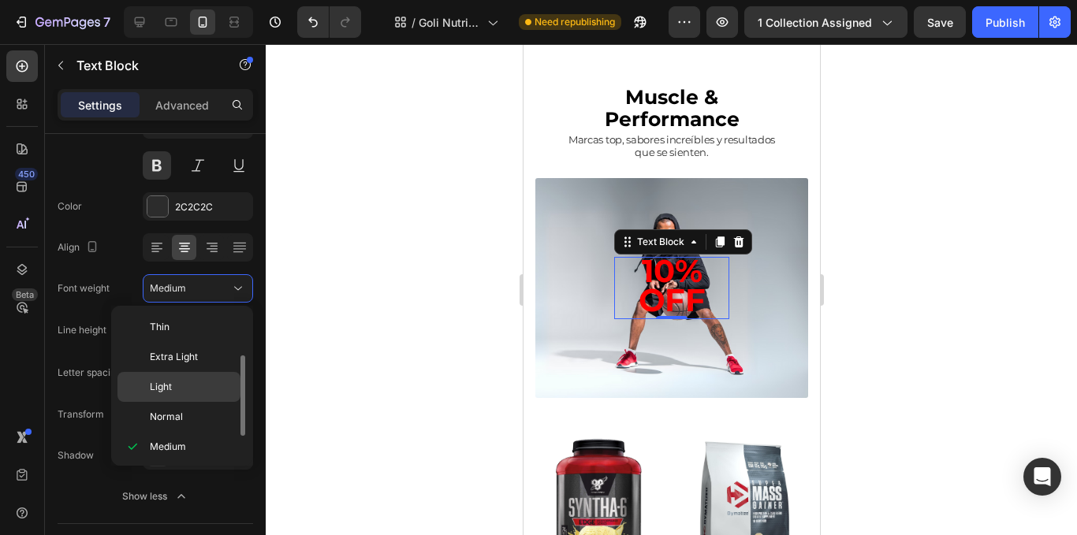
scroll to position [28, 0]
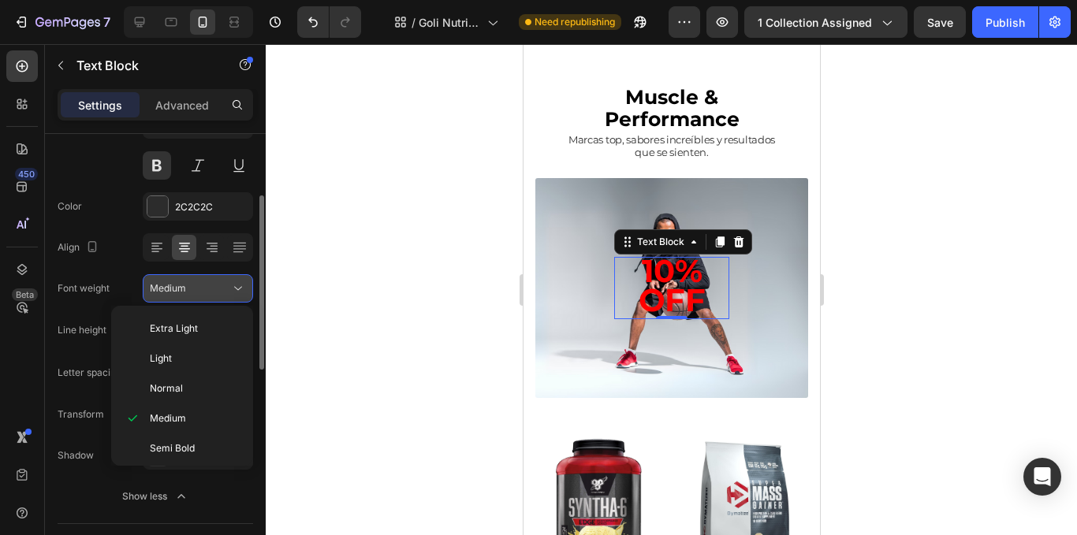
click at [227, 289] on div "Medium" at bounding box center [190, 289] width 80 height 14
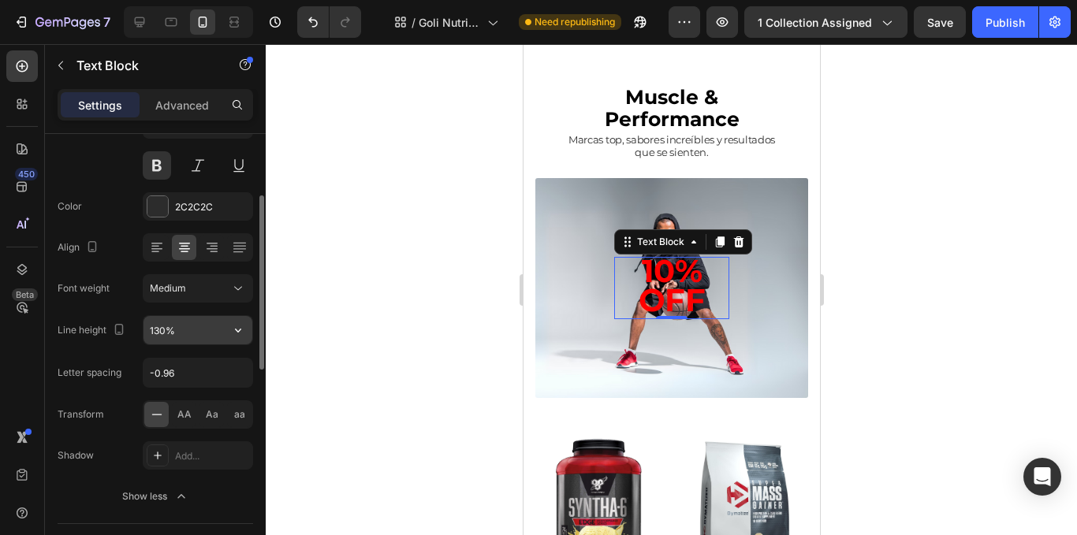
click at [221, 323] on input "130%" at bounding box center [198, 330] width 109 height 28
click at [216, 332] on input "130%" at bounding box center [198, 330] width 109 height 28
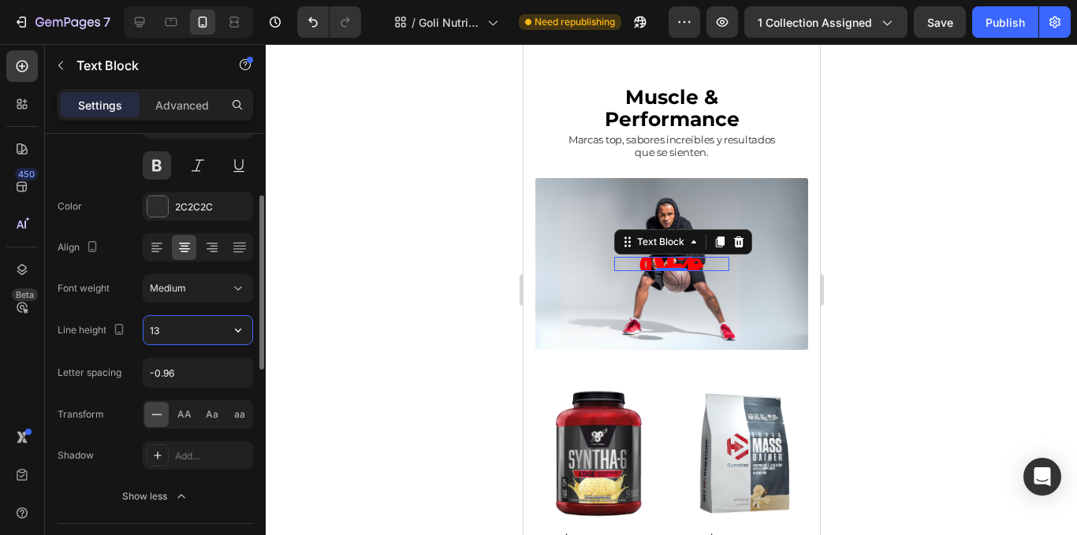
type input "130"
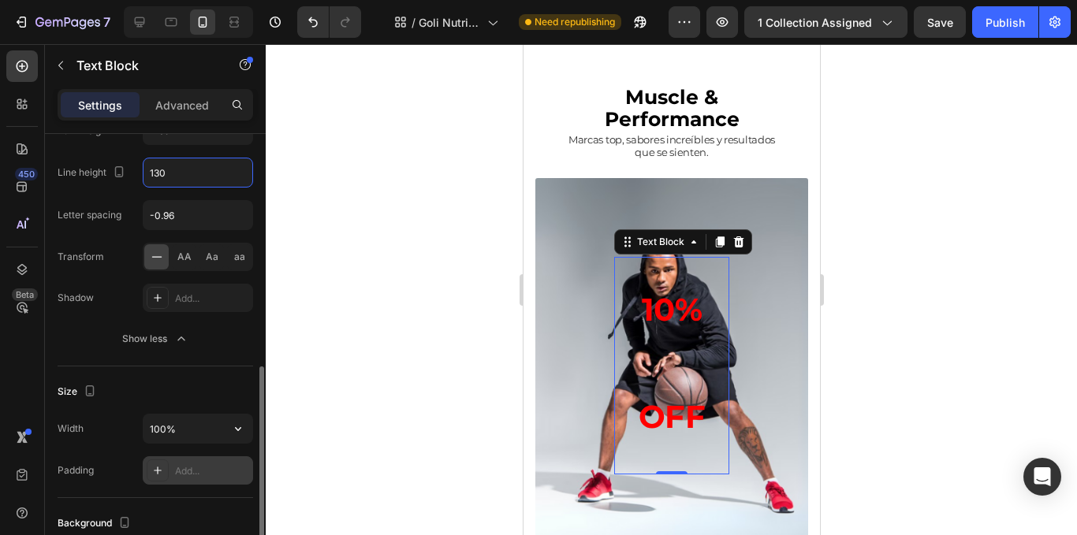
scroll to position [394, 0]
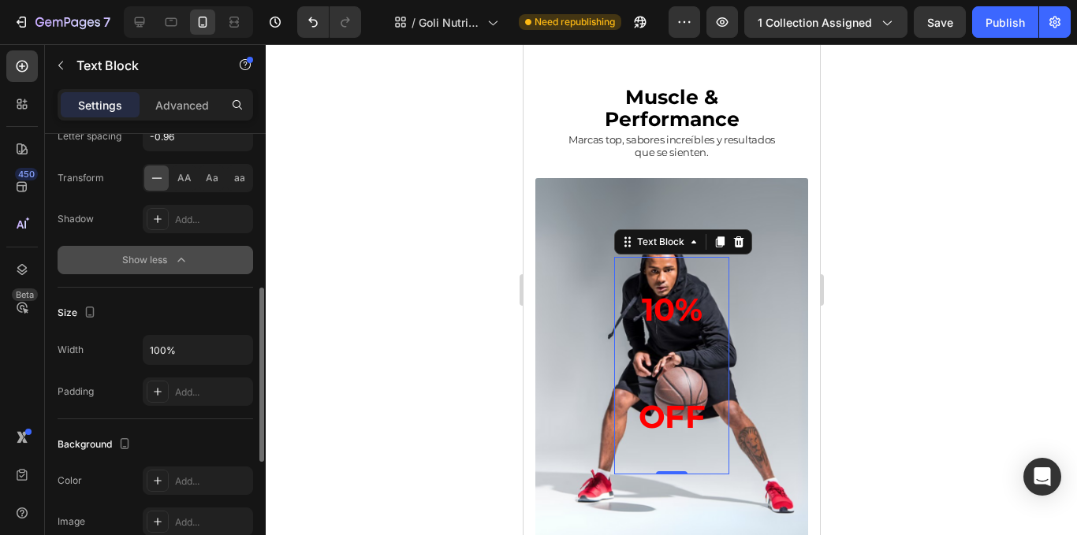
click at [170, 259] on div "Show less" at bounding box center [155, 260] width 67 height 16
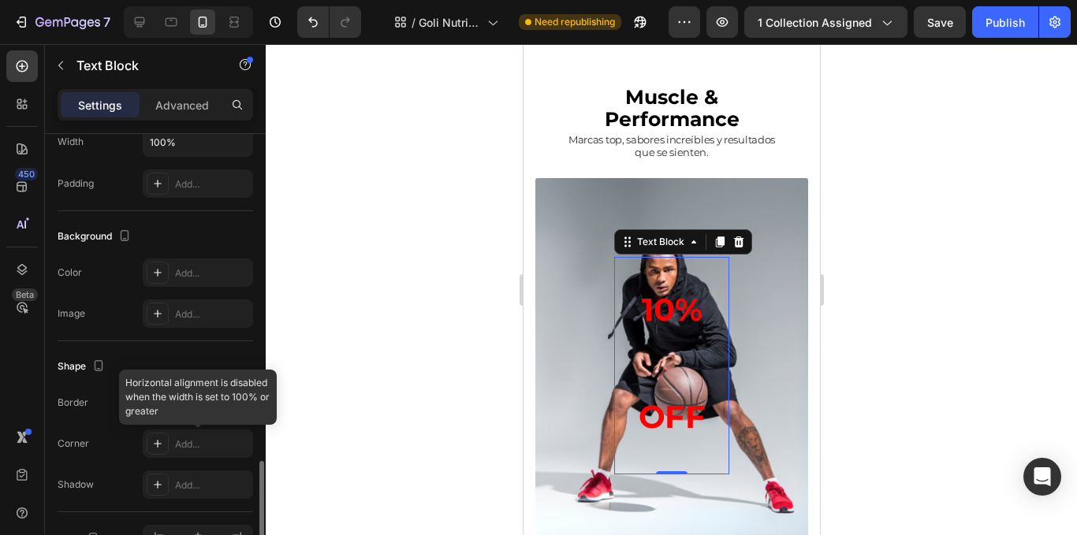
scroll to position [488, 0]
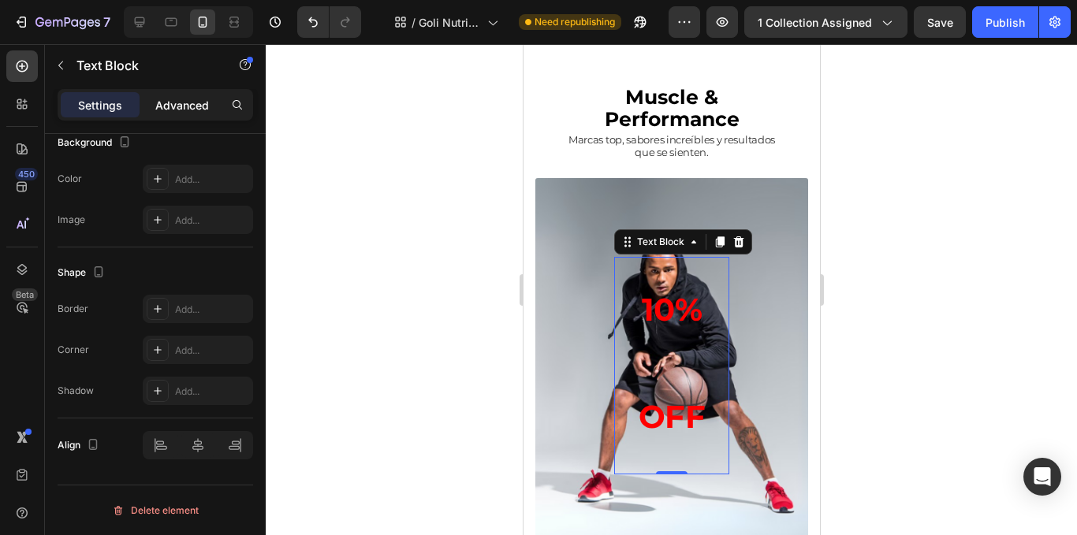
click at [164, 103] on p "Advanced" at bounding box center [182, 105] width 54 height 17
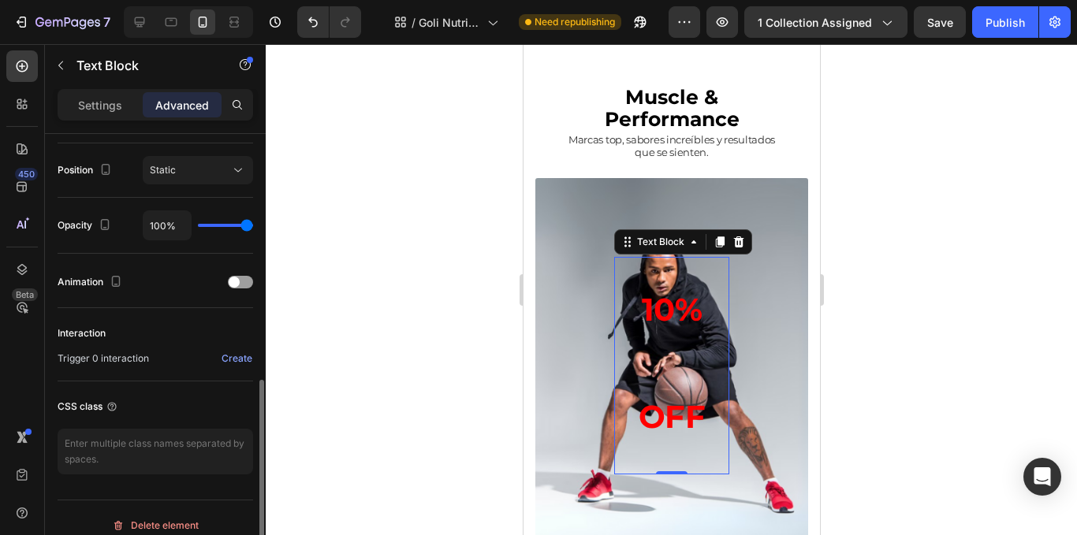
scroll to position [409, 0]
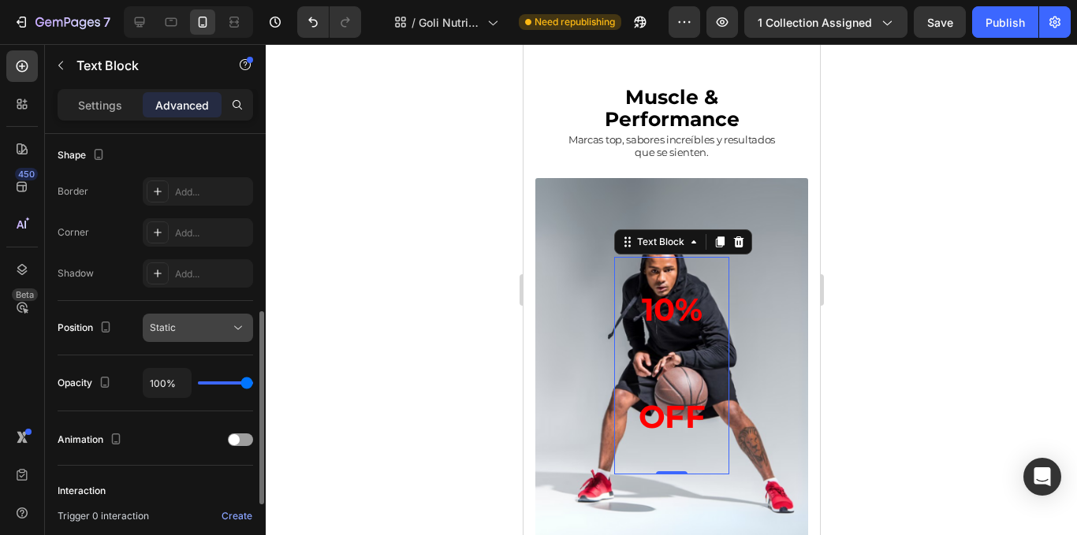
click at [187, 326] on div "Static" at bounding box center [190, 328] width 80 height 14
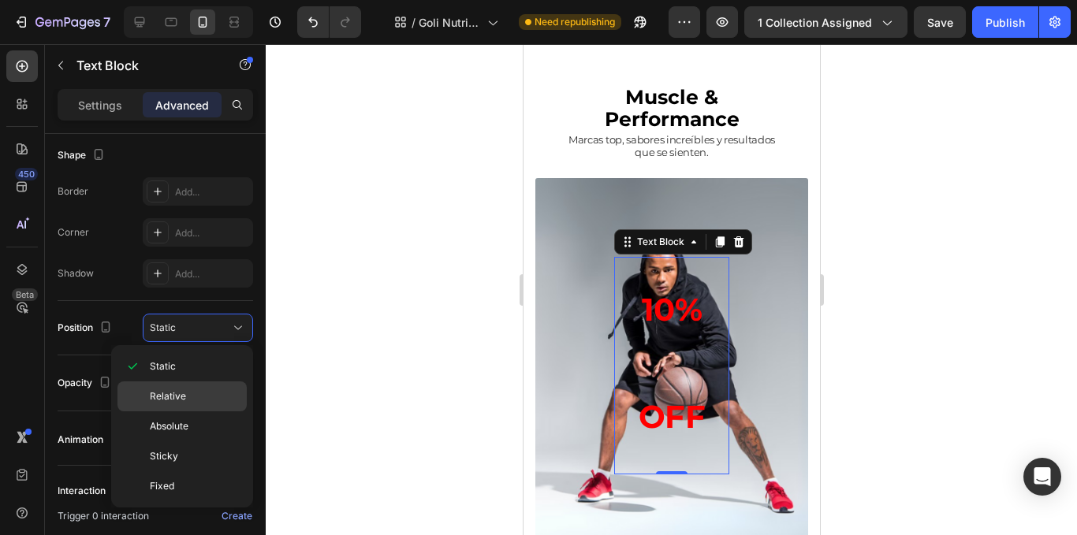
click at [166, 398] on span "Relative" at bounding box center [168, 397] width 36 height 14
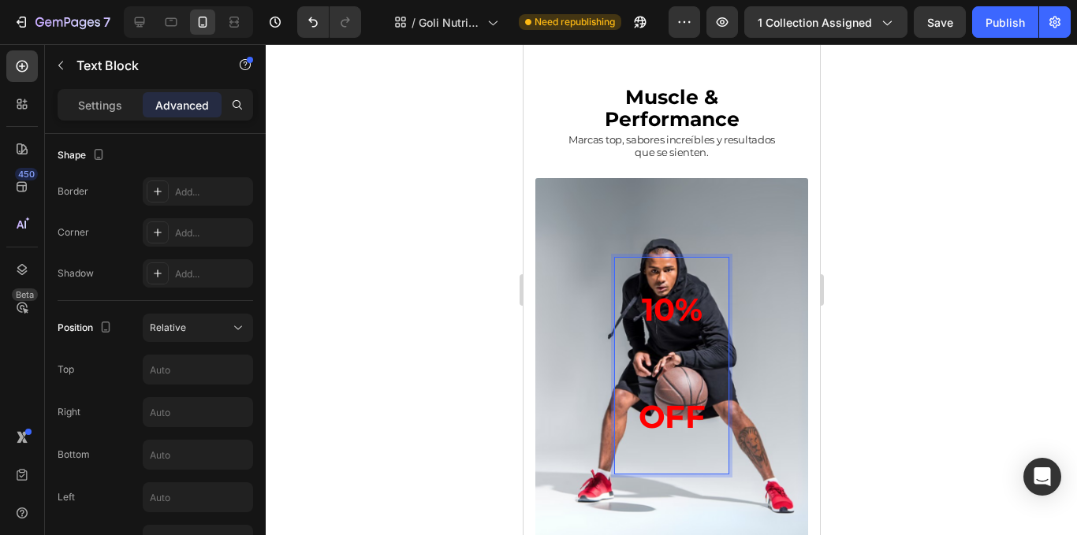
click at [681, 334] on p "10% OFF" at bounding box center [671, 366] width 112 height 215
click at [624, 389] on p "10% OFF" at bounding box center [671, 366] width 112 height 215
click at [668, 324] on p "10% OFF" at bounding box center [671, 366] width 112 height 215
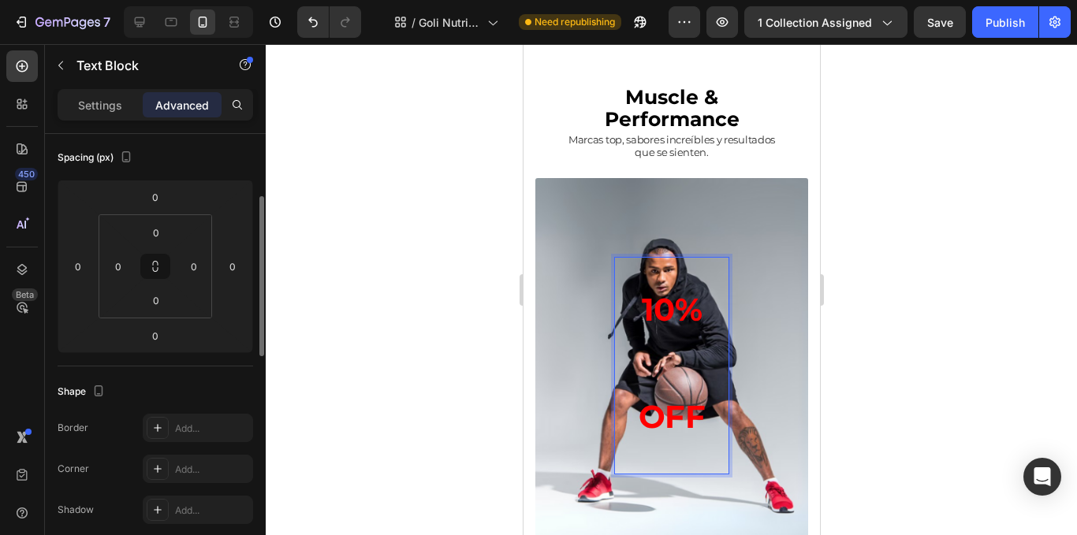
drag, startPoint x: 108, startPoint y: 112, endPoint x: 91, endPoint y: 127, distance: 22.9
click at [107, 112] on p "Settings" at bounding box center [100, 105] width 44 height 17
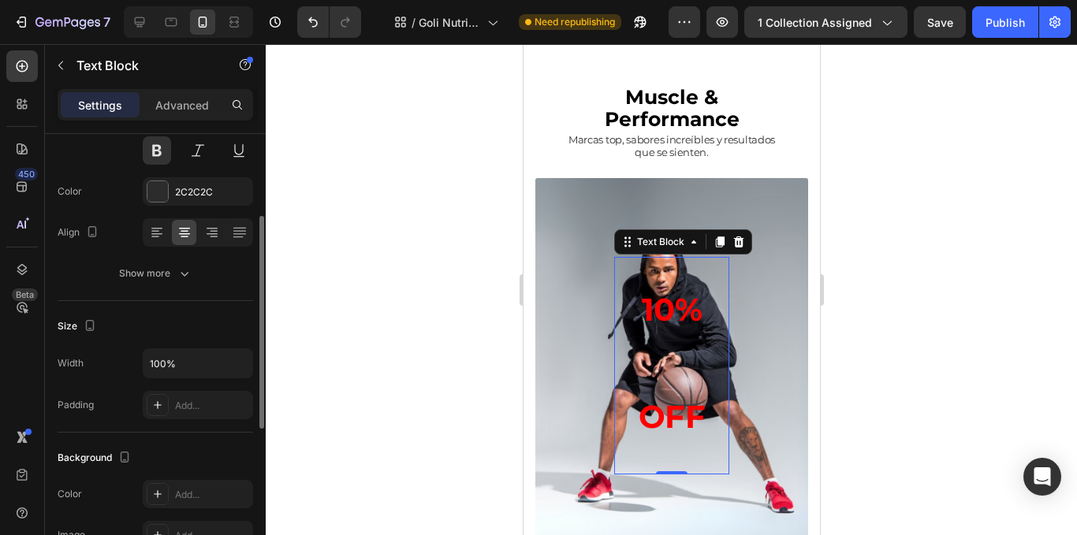
scroll to position [0, 0]
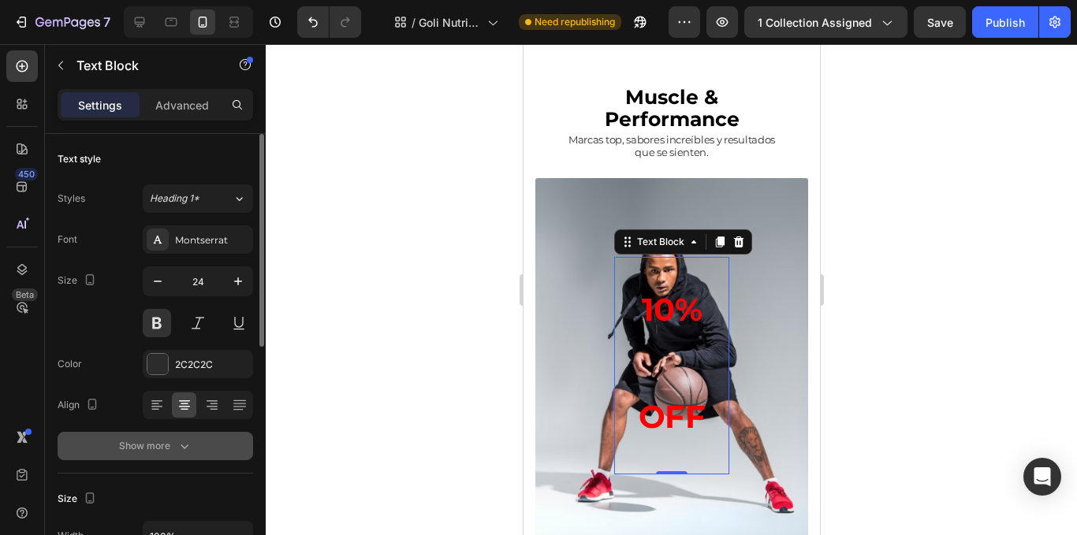
click at [162, 441] on div "Show more" at bounding box center [155, 446] width 73 height 16
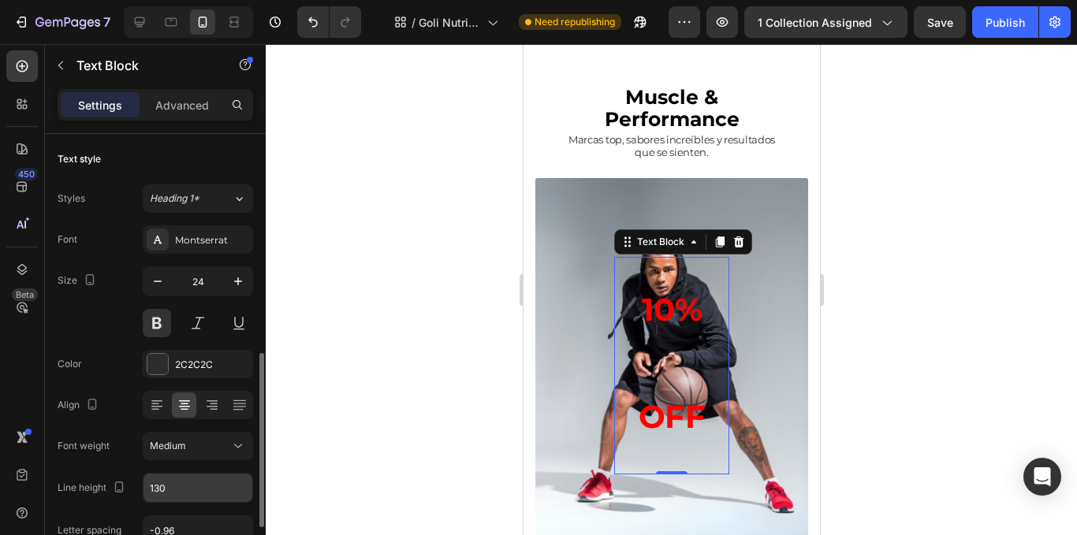
scroll to position [158, 0]
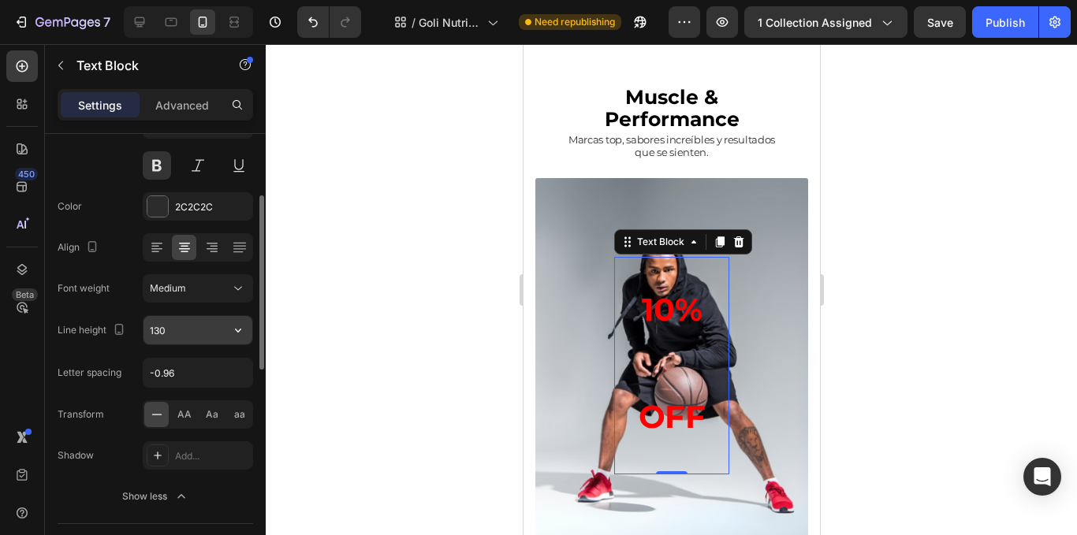
click at [171, 327] on input "130" at bounding box center [198, 330] width 109 height 28
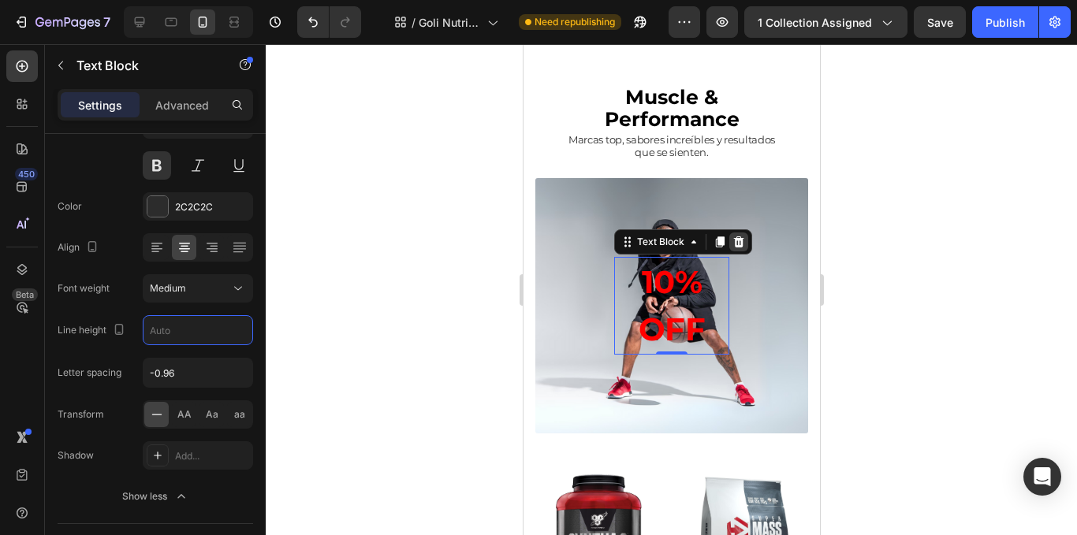
click at [738, 237] on icon at bounding box center [738, 242] width 10 height 11
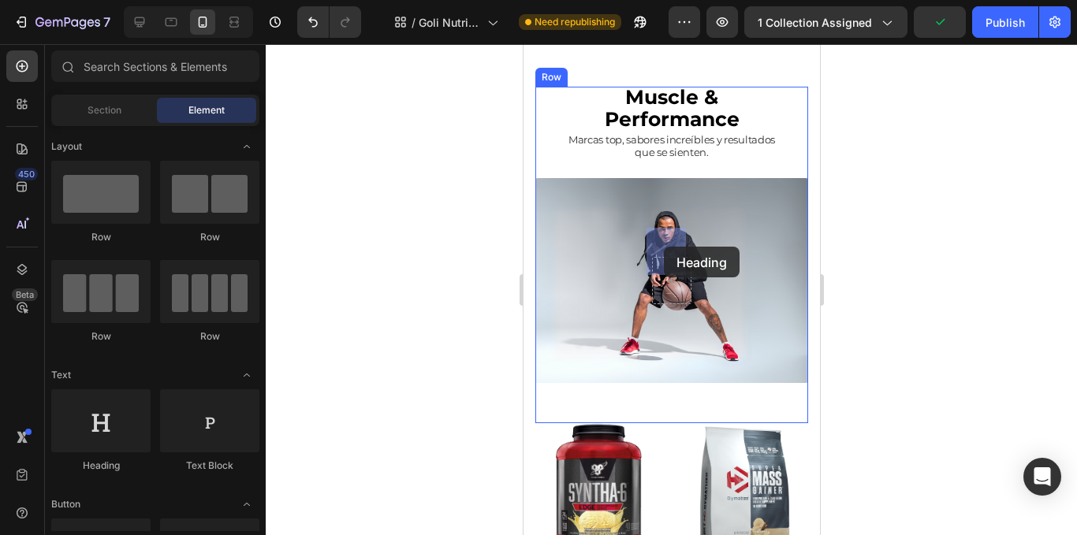
drag, startPoint x: 643, startPoint y: 487, endPoint x: 663, endPoint y: 247, distance: 241.4
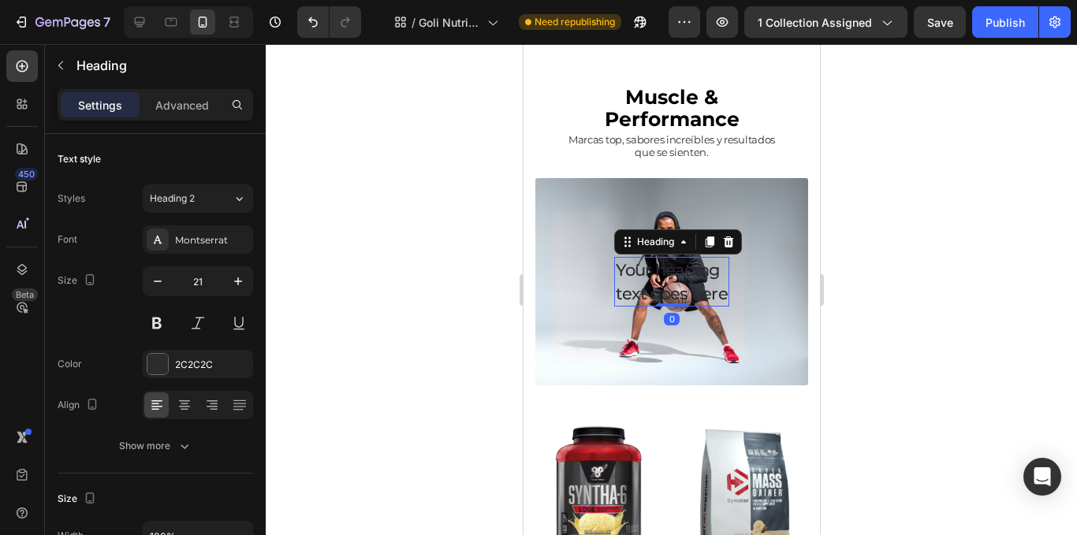
click at [691, 289] on h2 "Your heading text goes here" at bounding box center [671, 282] width 115 height 50
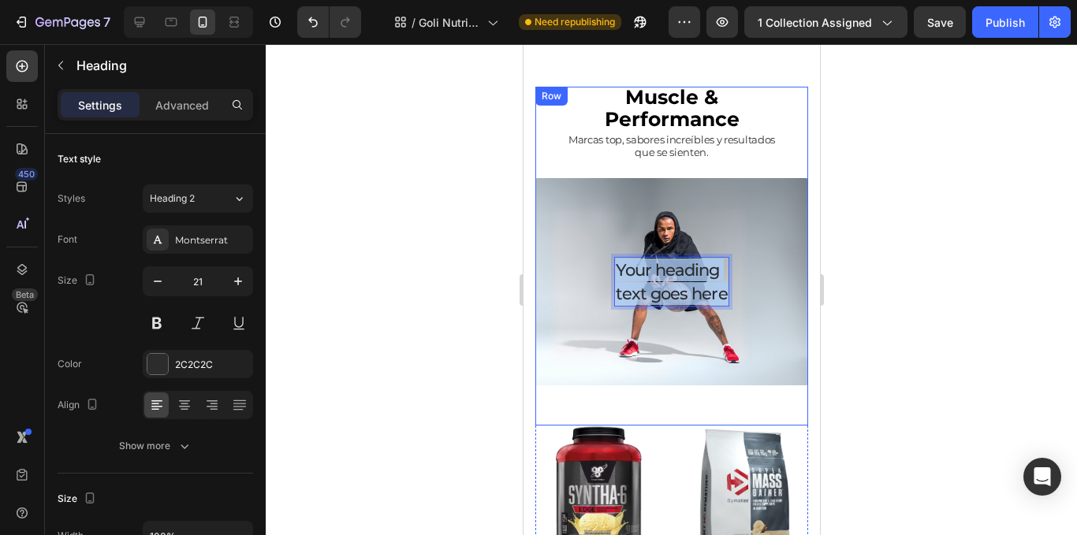
drag, startPoint x: 692, startPoint y: 288, endPoint x: 611, endPoint y: 242, distance: 92.5
click at [611, 242] on div "Your heading text goes here Heading 0 Row" at bounding box center [671, 281] width 273 height 207
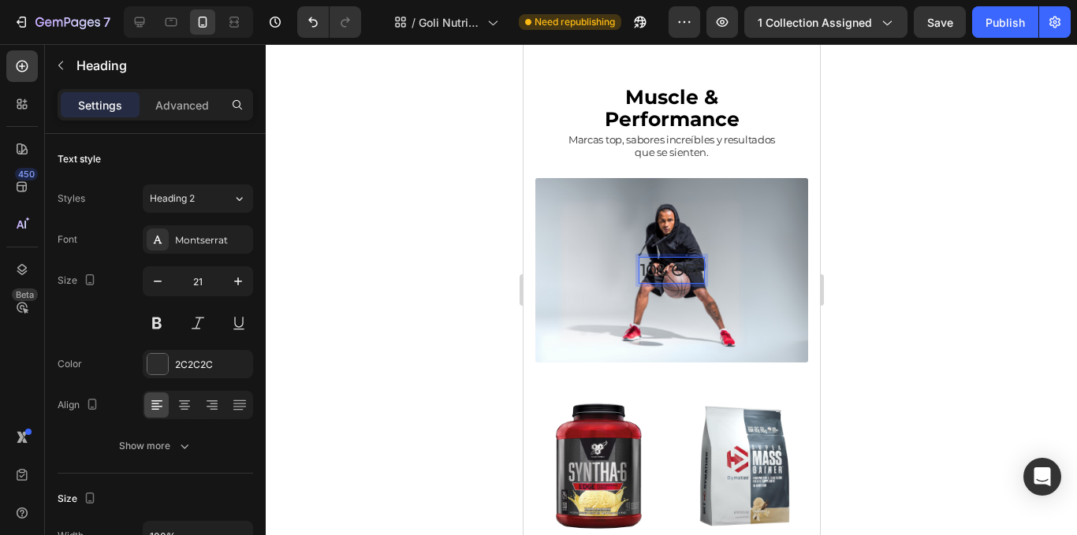
click at [643, 259] on p "10& OFF" at bounding box center [671, 270] width 62 height 23
click at [640, 259] on p "10& OFF" at bounding box center [671, 270] width 62 height 23
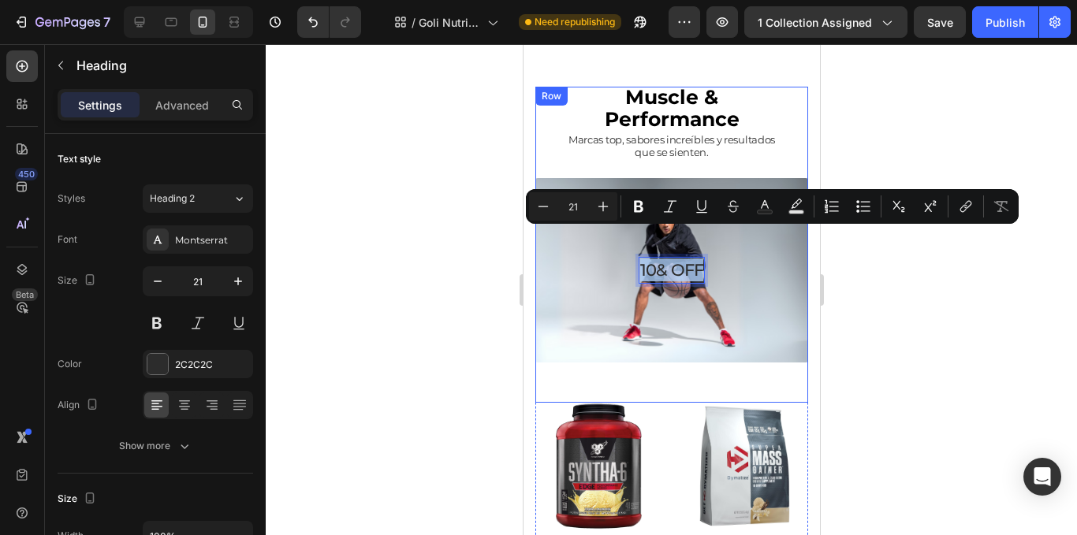
drag, startPoint x: 636, startPoint y: 238, endPoint x: 704, endPoint y: 238, distance: 68.6
click at [704, 238] on div "10& OFF Heading 0 Row" at bounding box center [671, 270] width 273 height 184
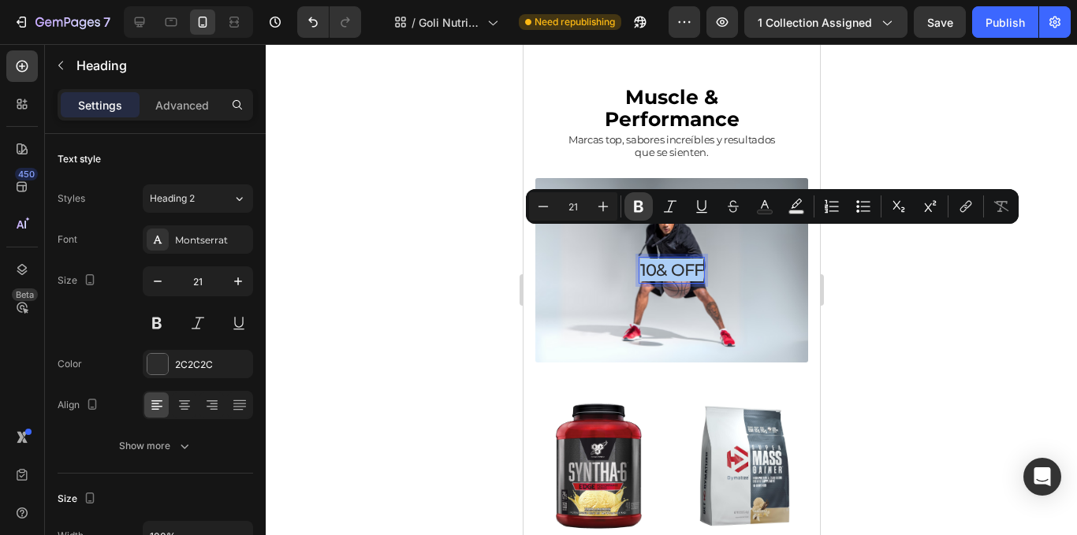
click at [646, 201] on icon "Editor contextual toolbar" at bounding box center [639, 207] width 16 height 16
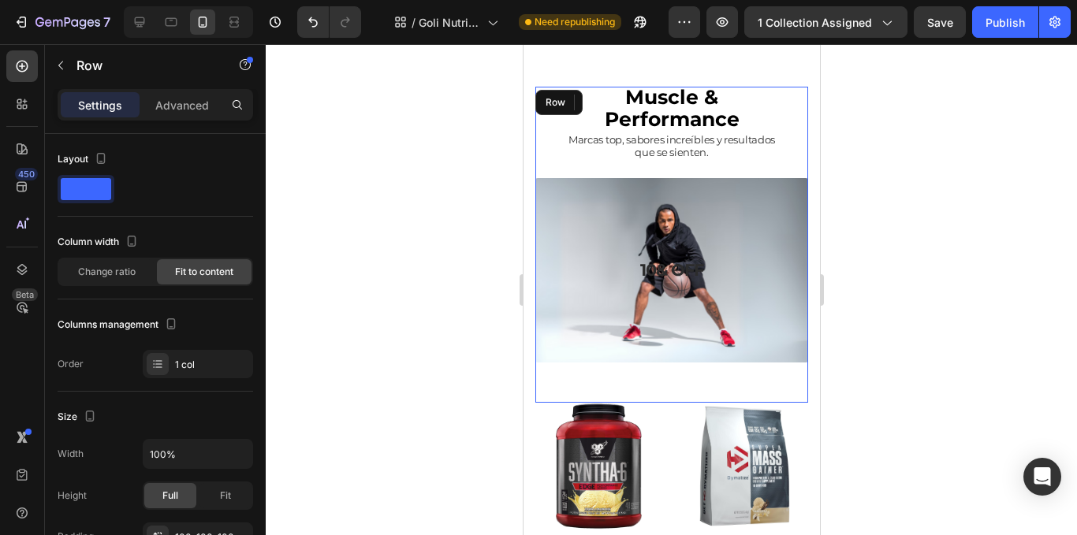
click at [612, 205] on div "⁠⁠⁠⁠⁠⁠⁠ 10& OFF Heading 0 Row" at bounding box center [671, 270] width 273 height 184
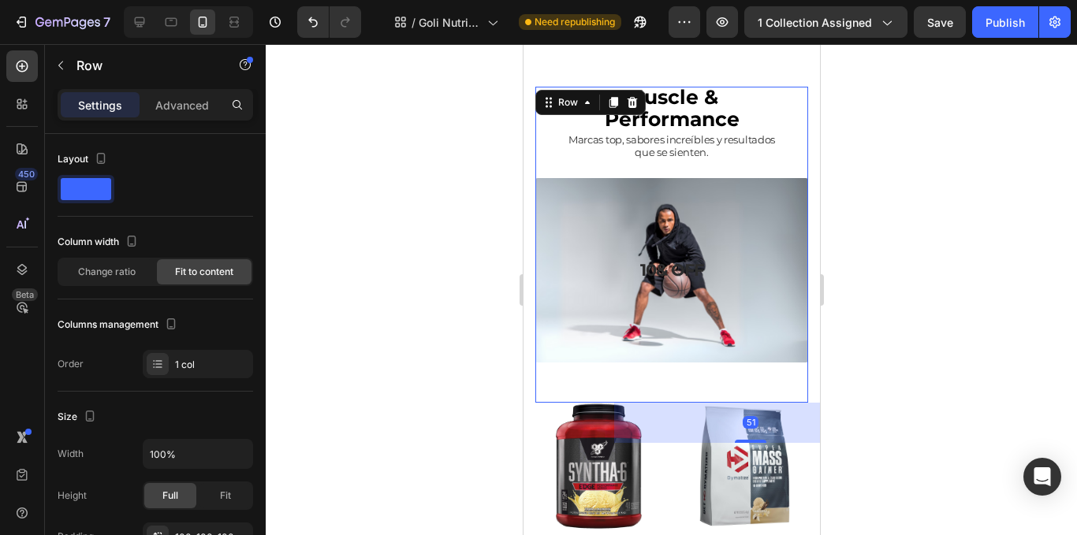
click at [612, 205] on div "⁠⁠⁠⁠⁠⁠⁠ 10& OFF Heading Row 51" at bounding box center [671, 270] width 273 height 184
drag, startPoint x: 630, startPoint y: 233, endPoint x: 640, endPoint y: 239, distance: 11.0
click at [632, 236] on div "⁠⁠⁠⁠⁠⁠⁠ 10& OFF Heading Row 51" at bounding box center [671, 270] width 273 height 184
click at [652, 260] on strong "10& OFF" at bounding box center [671, 270] width 63 height 20
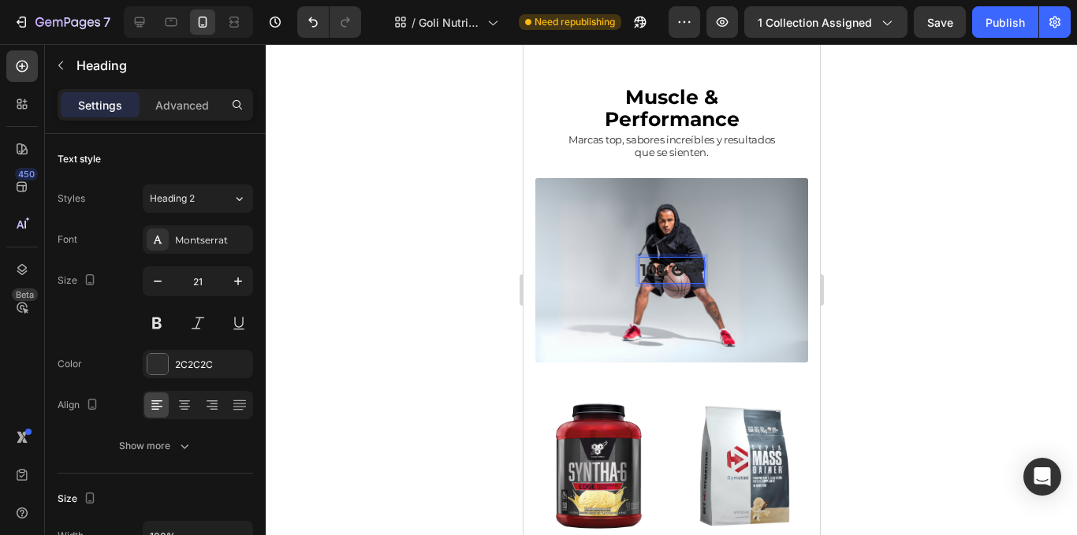
click at [659, 260] on strong "10& OFF" at bounding box center [671, 270] width 63 height 20
click at [640, 260] on strong "10% OFF" at bounding box center [670, 270] width 65 height 20
drag, startPoint x: 651, startPoint y: 241, endPoint x: 700, endPoint y: 236, distance: 49.1
click at [700, 257] on h2 "10% OFF" at bounding box center [670, 270] width 69 height 26
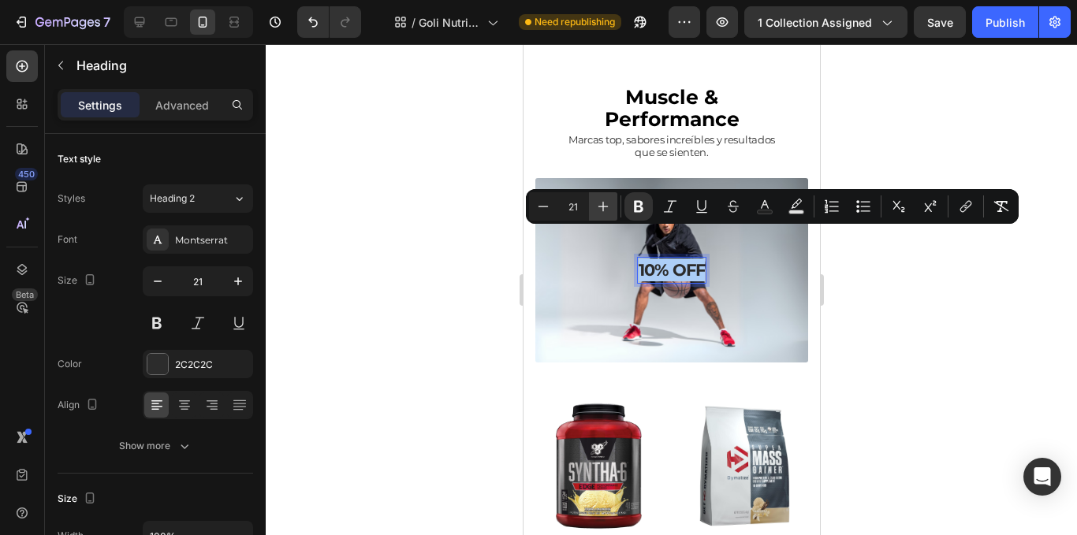
click at [601, 200] on icon "Editor contextual toolbar" at bounding box center [603, 207] width 16 height 16
type input "23"
click at [246, 275] on button "button" at bounding box center [238, 281] width 28 height 28
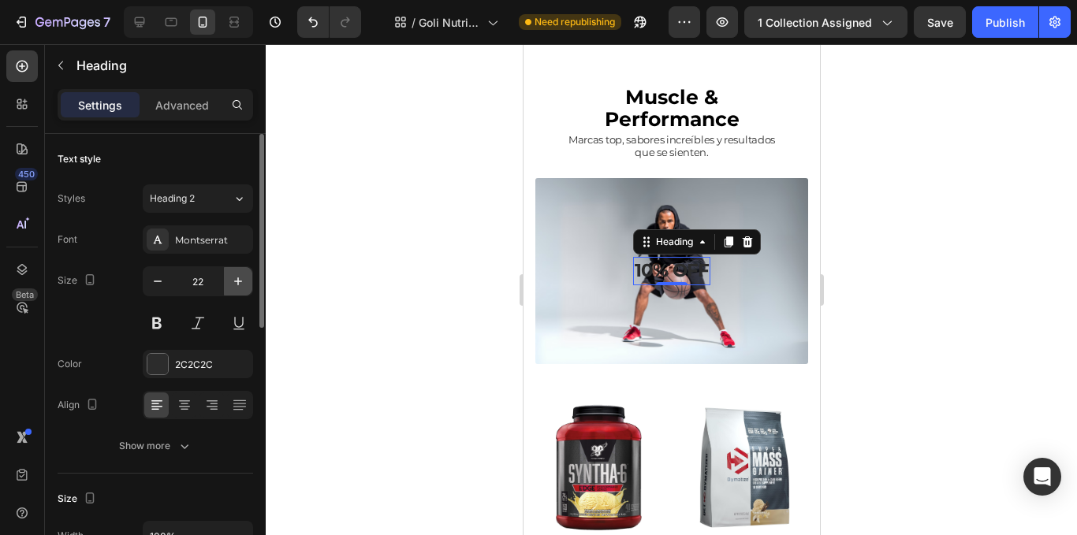
click at [244, 275] on icon "button" at bounding box center [238, 282] width 16 height 16
click at [240, 275] on icon "button" at bounding box center [238, 282] width 16 height 16
type input "24"
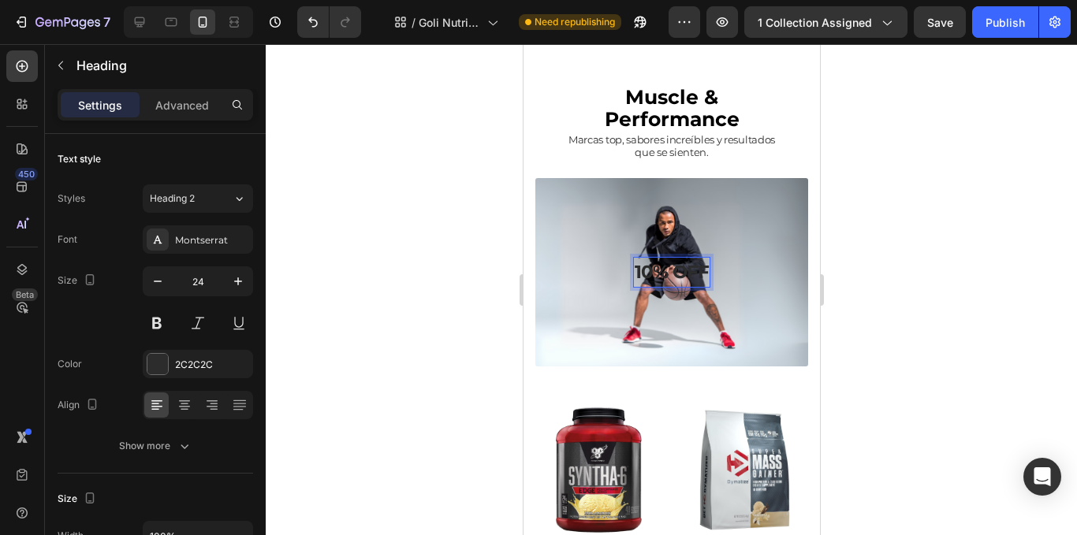
drag, startPoint x: 652, startPoint y: 245, endPoint x: 620, endPoint y: 248, distance: 32.4
click at [644, 261] on strong "10% OFF" at bounding box center [671, 272] width 74 height 22
click at [634, 261] on strong "10% OFF" at bounding box center [671, 272] width 74 height 22
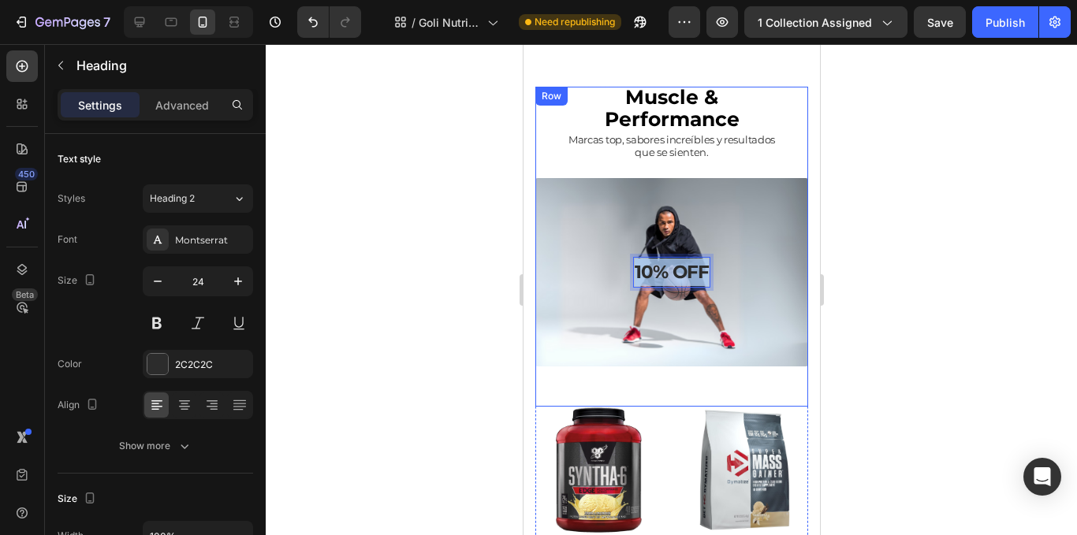
drag, startPoint x: 645, startPoint y: 243, endPoint x: 733, endPoint y: 234, distance: 88.0
click at [733, 234] on div "10% OFF Heading 0 Row" at bounding box center [671, 272] width 273 height 188
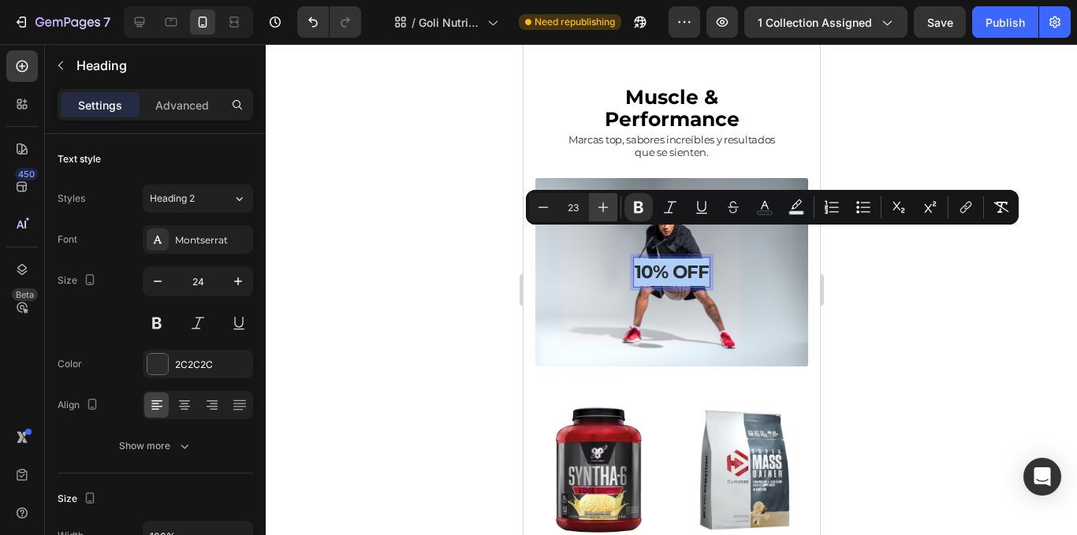
click at [607, 208] on button "Plus" at bounding box center [603, 207] width 28 height 28
click at [605, 208] on icon "Editor contextual toolbar" at bounding box center [603, 208] width 16 height 16
click at [603, 210] on icon "Editor contextual toolbar" at bounding box center [603, 208] width 16 height 16
click at [600, 210] on icon "Editor contextual toolbar" at bounding box center [603, 208] width 16 height 16
click at [598, 211] on icon "Editor contextual toolbar" at bounding box center [603, 208] width 16 height 16
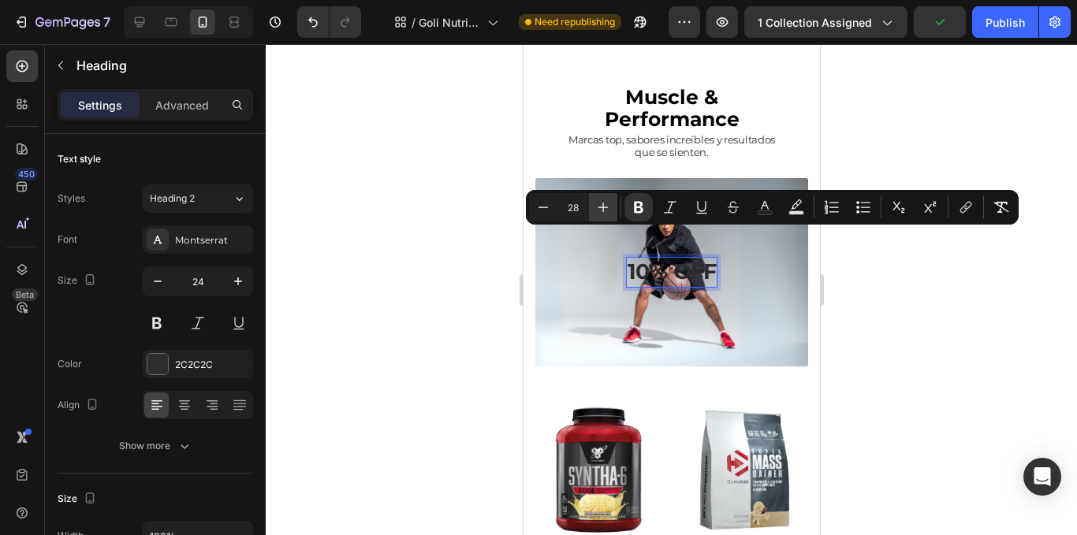
click at [598, 211] on icon "Editor contextual toolbar" at bounding box center [603, 208] width 16 height 16
click at [597, 211] on icon "Editor contextual toolbar" at bounding box center [603, 208] width 16 height 16
click at [562, 211] on input "31" at bounding box center [574, 207] width 32 height 19
click at [543, 211] on icon "Editor contextual toolbar" at bounding box center [543, 208] width 16 height 16
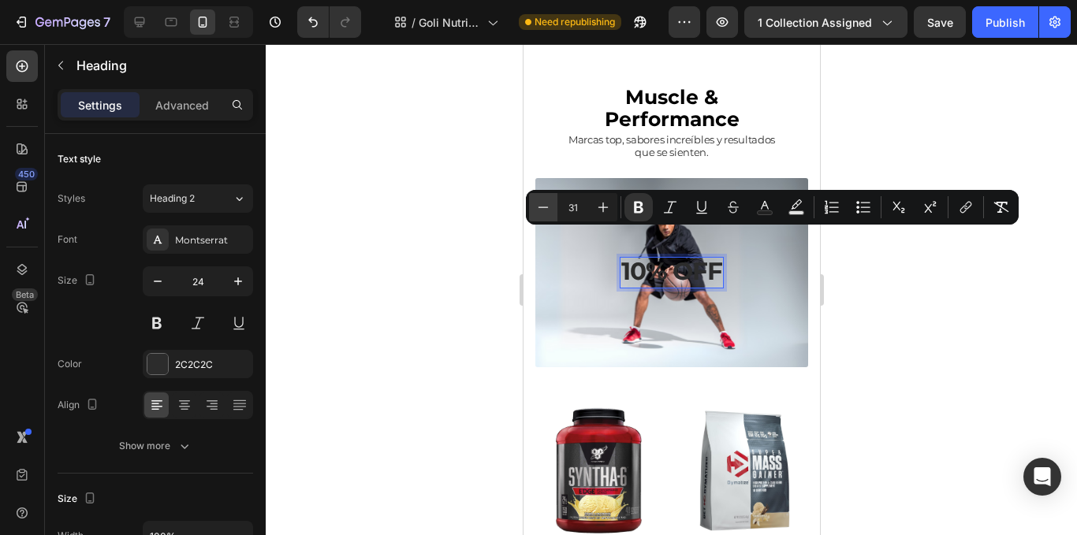
type input "30"
click at [776, 209] on button "Text Color" at bounding box center [765, 207] width 28 height 28
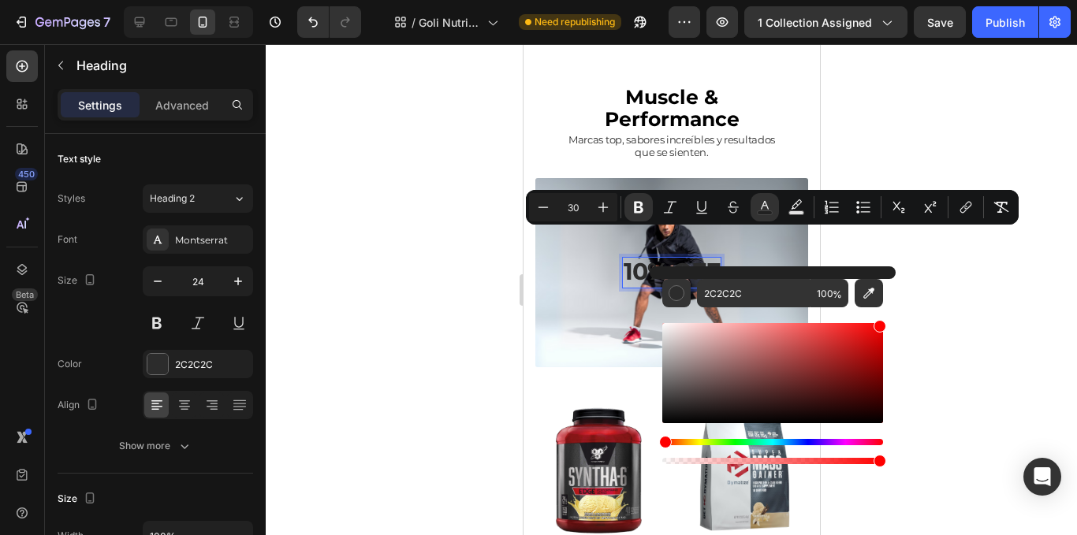
drag, startPoint x: 736, startPoint y: 367, endPoint x: 916, endPoint y: 323, distance: 185.7
click at [916, 0] on body "7 Version history / Goli Nutrition - Otros productos Need republishing Preview …" at bounding box center [538, 0] width 1077 height 0
type input "FF0000"
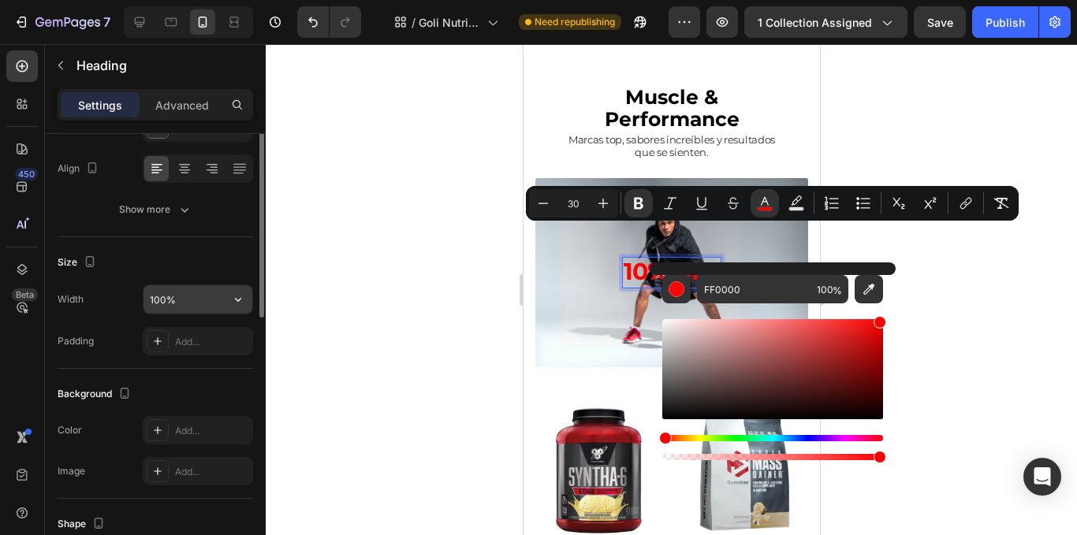
scroll to position [315, 0]
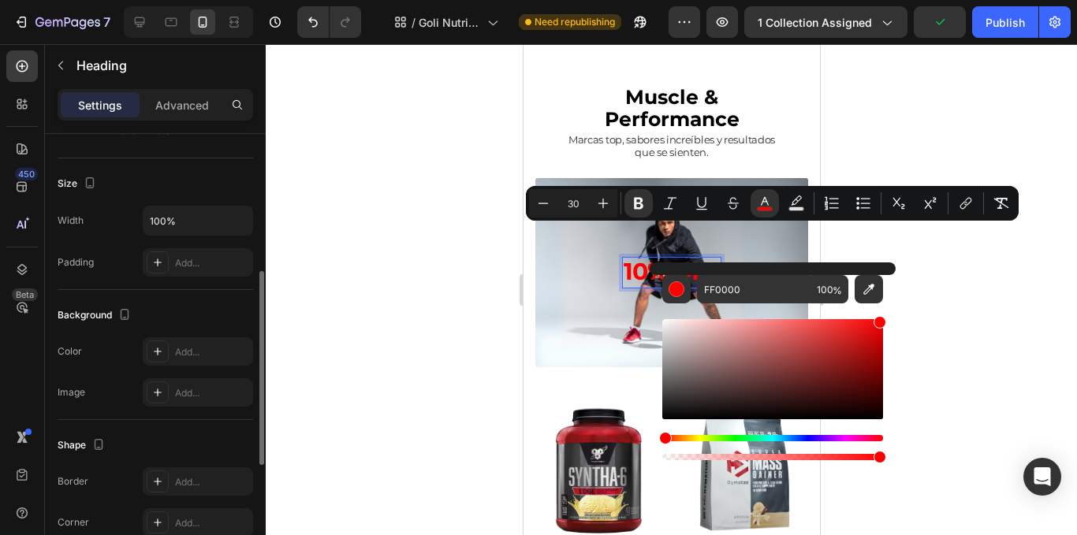
click at [174, 113] on p "Advanced" at bounding box center [182, 105] width 54 height 17
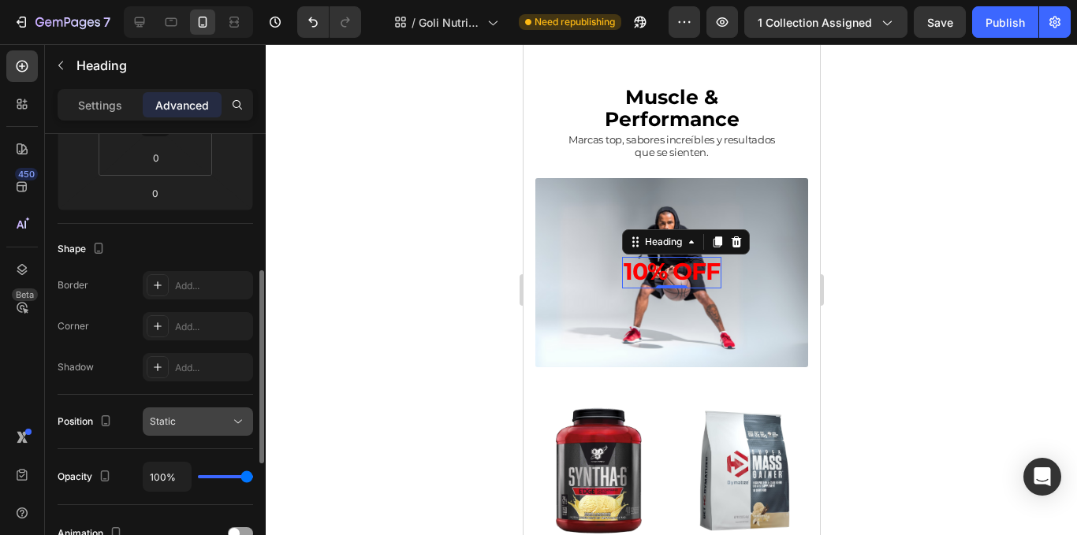
click at [201, 427] on div "Static" at bounding box center [190, 422] width 80 height 14
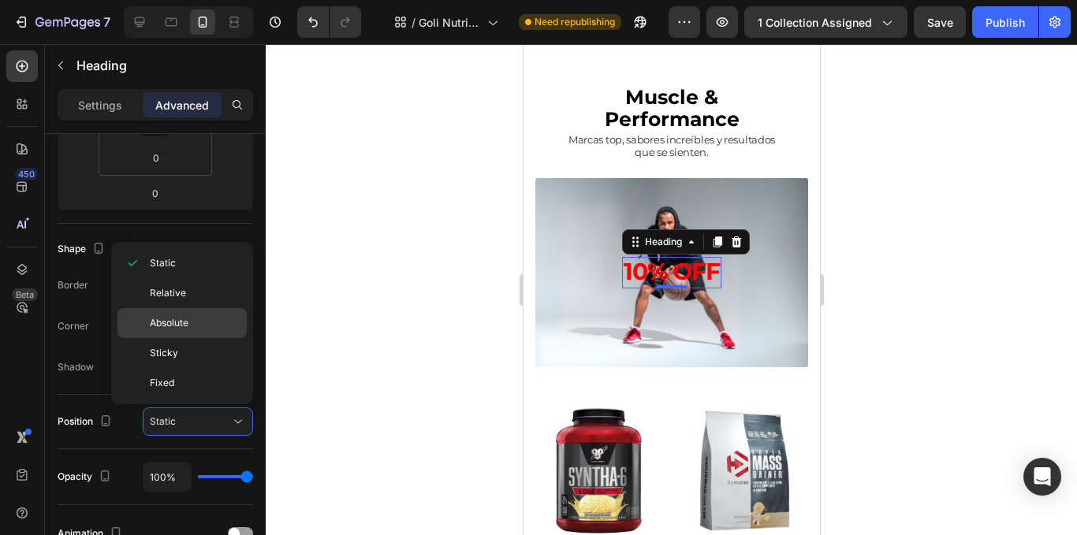
click at [188, 321] on span "Absolute" at bounding box center [169, 323] width 39 height 14
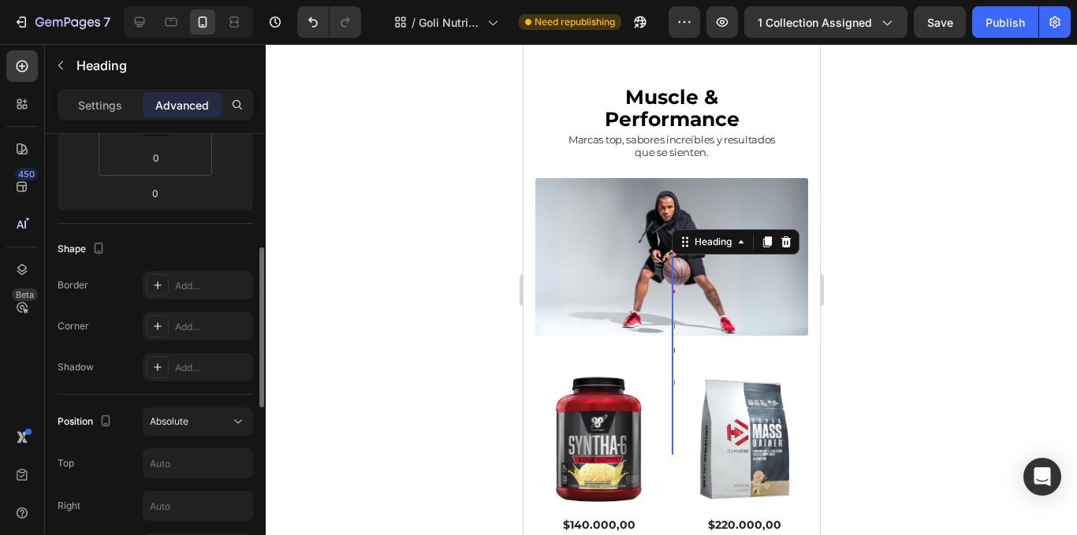
scroll to position [394, 0]
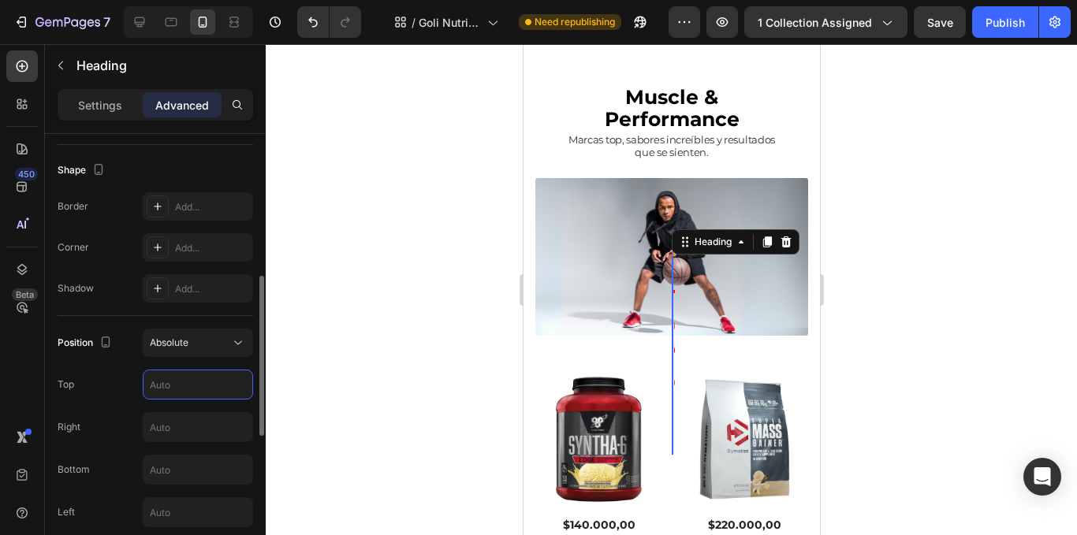
click at [199, 387] on input "text" at bounding box center [198, 385] width 109 height 28
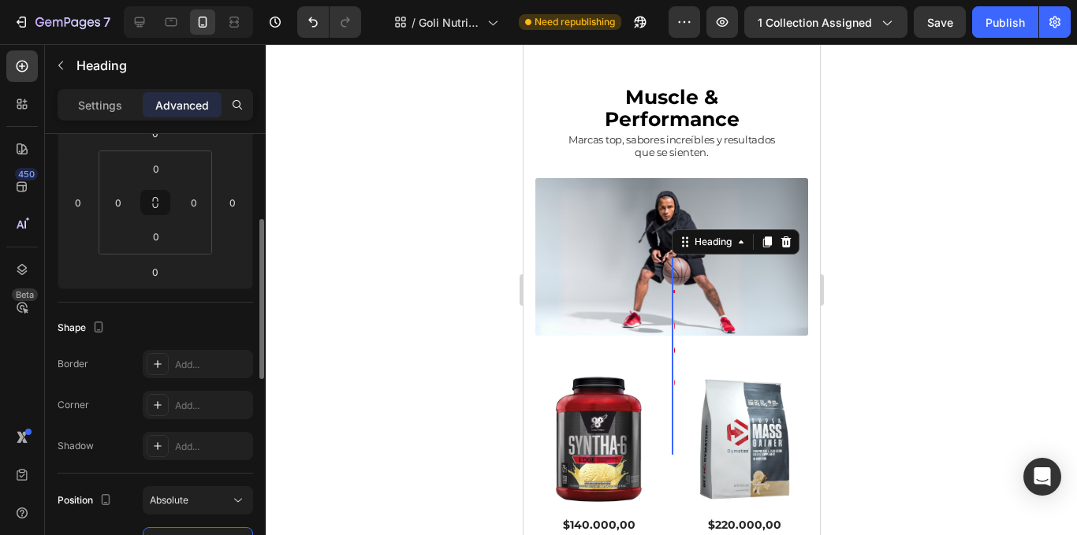
scroll to position [315, 0]
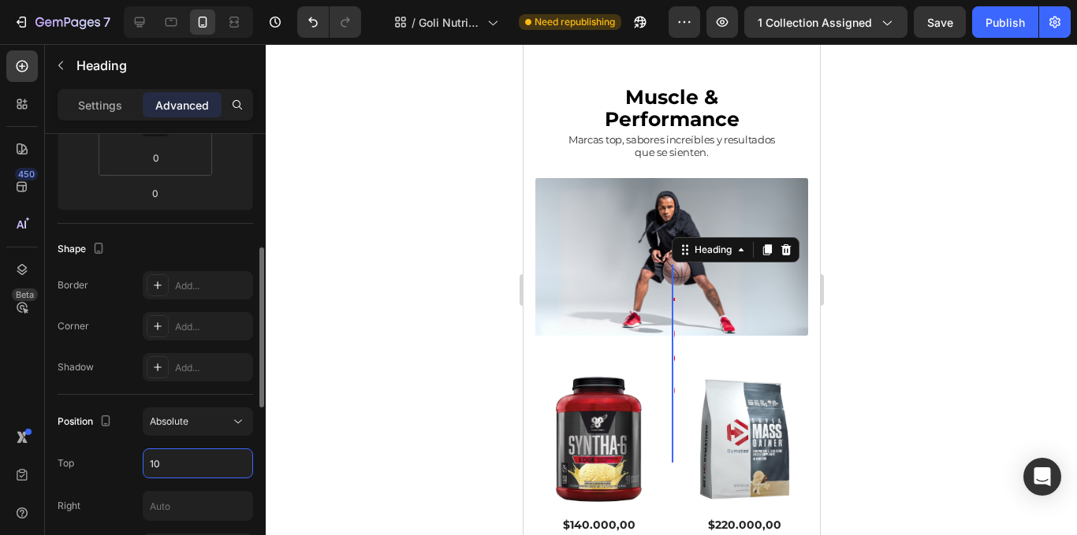
type input "1"
click at [111, 111] on p "Settings" at bounding box center [100, 105] width 44 height 17
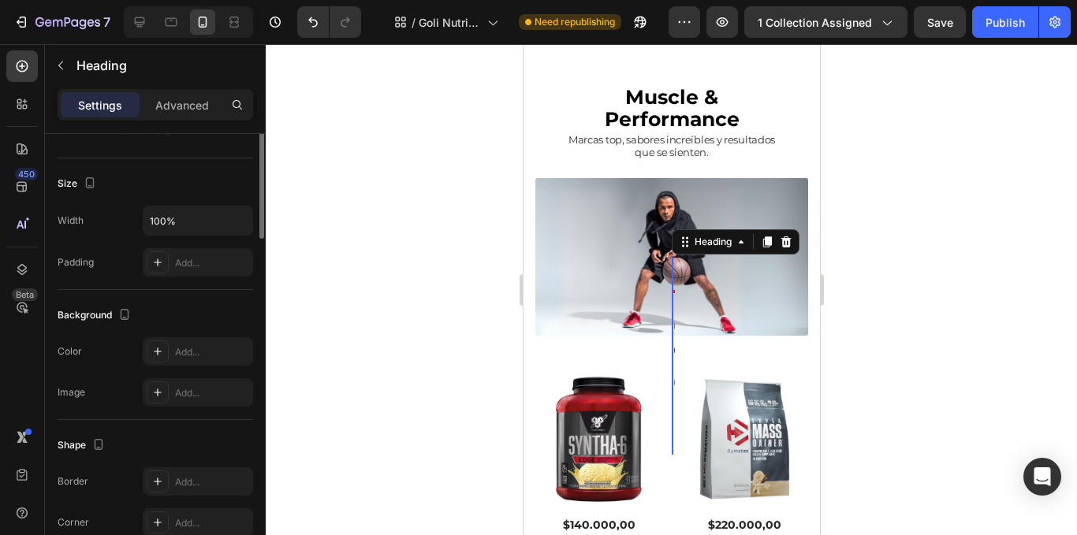
scroll to position [158, 0]
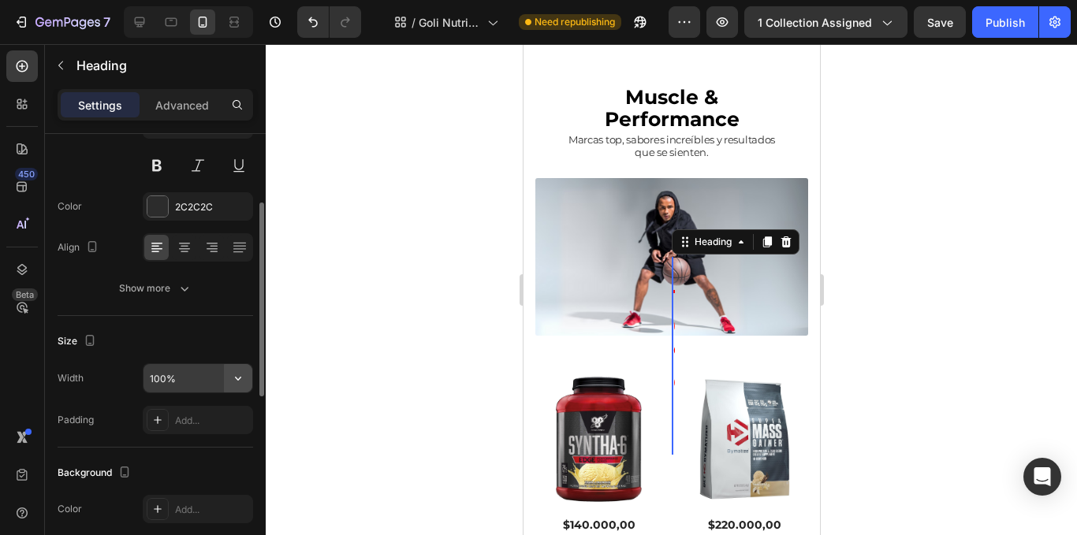
click at [242, 383] on icon "button" at bounding box center [238, 379] width 16 height 16
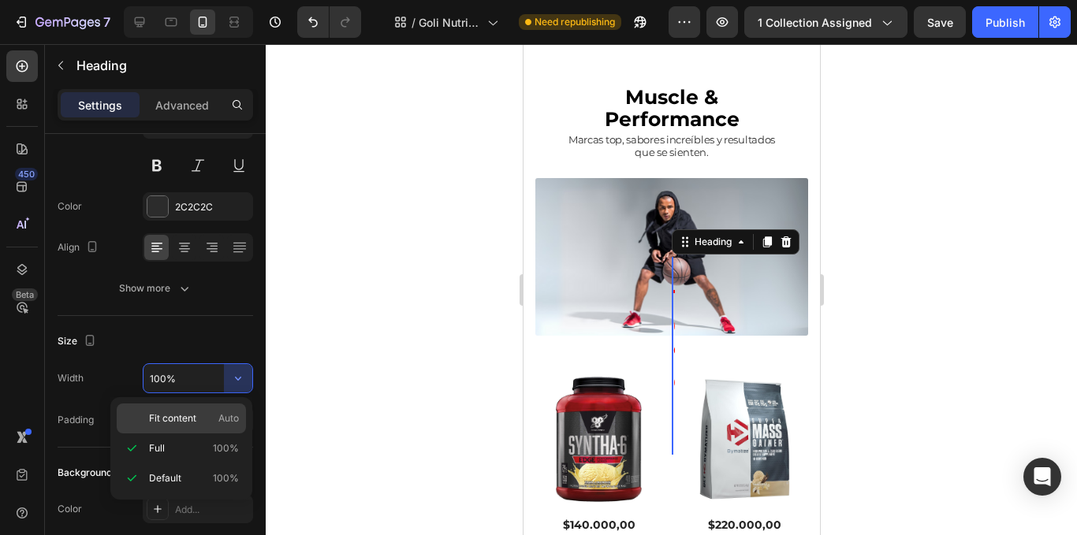
click at [207, 423] on p "Fit content Auto" at bounding box center [194, 419] width 90 height 14
type input "Auto"
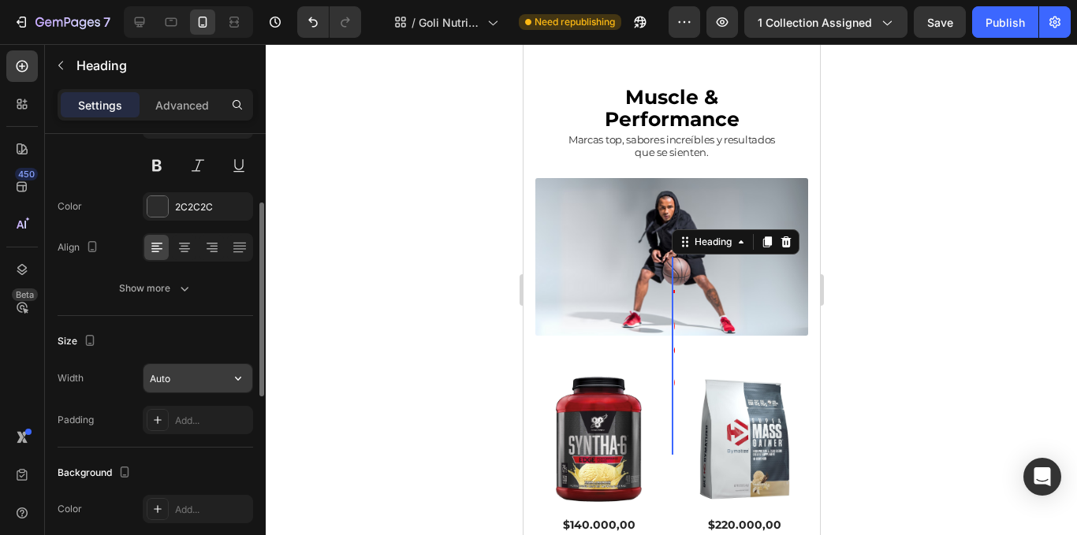
scroll to position [0, 0]
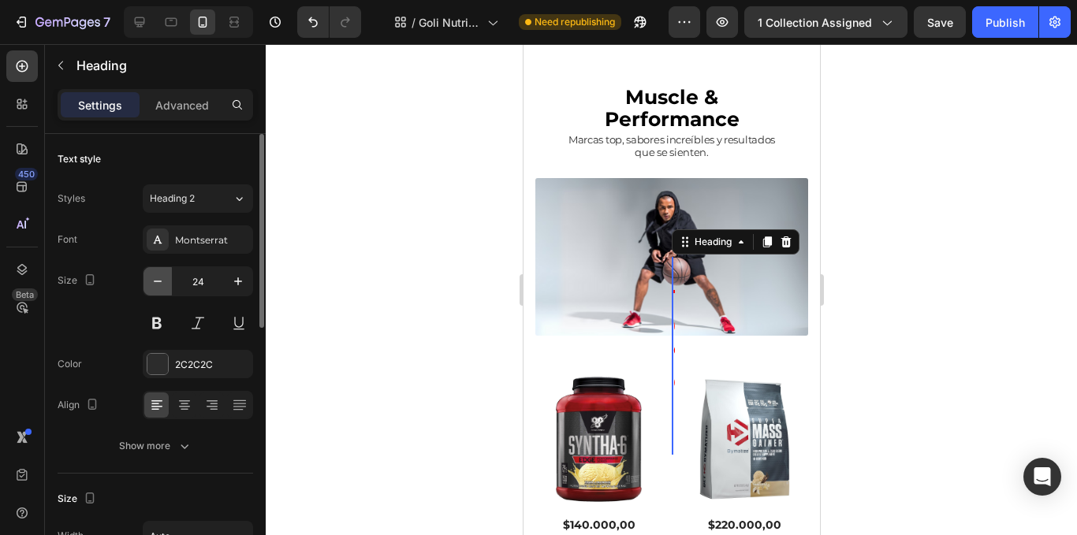
click at [162, 285] on icon "button" at bounding box center [158, 282] width 16 height 16
click at [232, 289] on icon "button" at bounding box center [238, 282] width 16 height 16
type input "24"
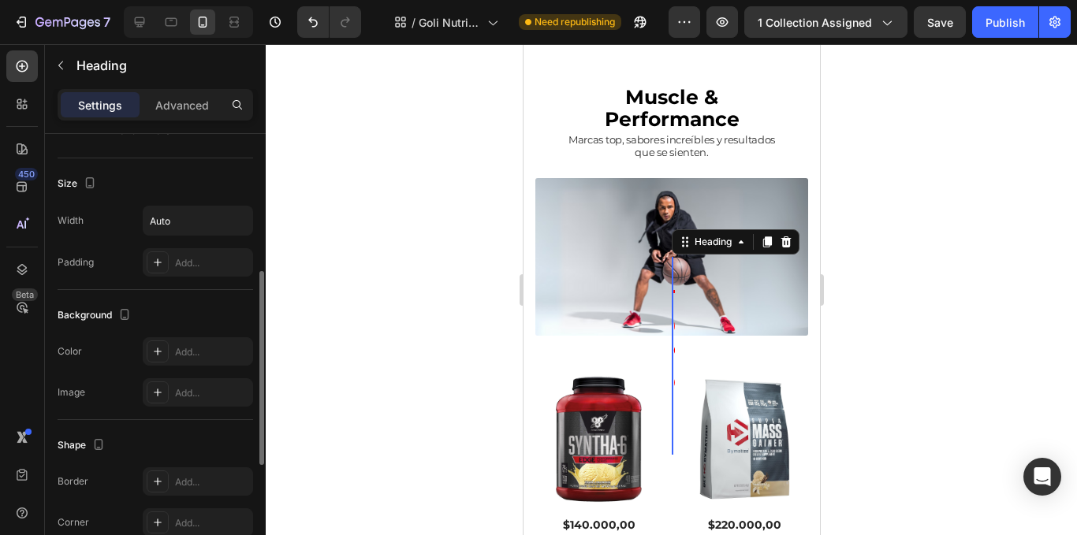
scroll to position [577, 0]
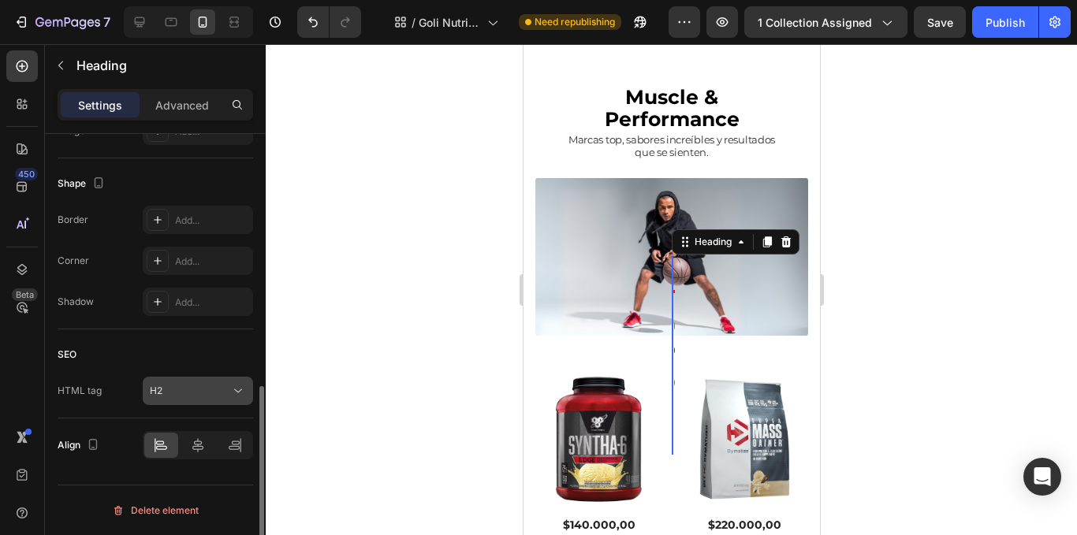
click at [193, 401] on button "H2" at bounding box center [198, 391] width 110 height 28
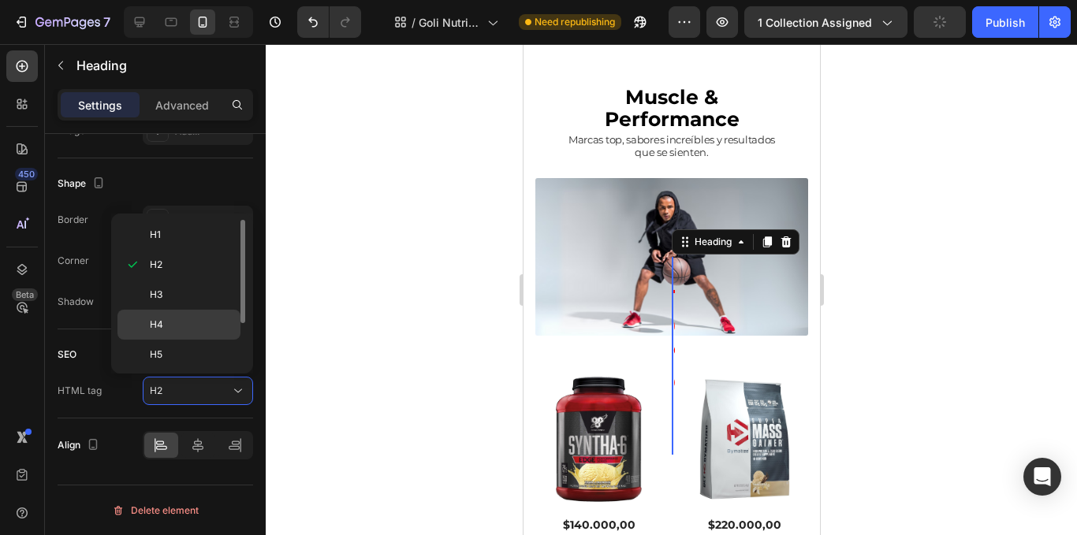
click at [184, 319] on p "H4" at bounding box center [192, 325] width 84 height 14
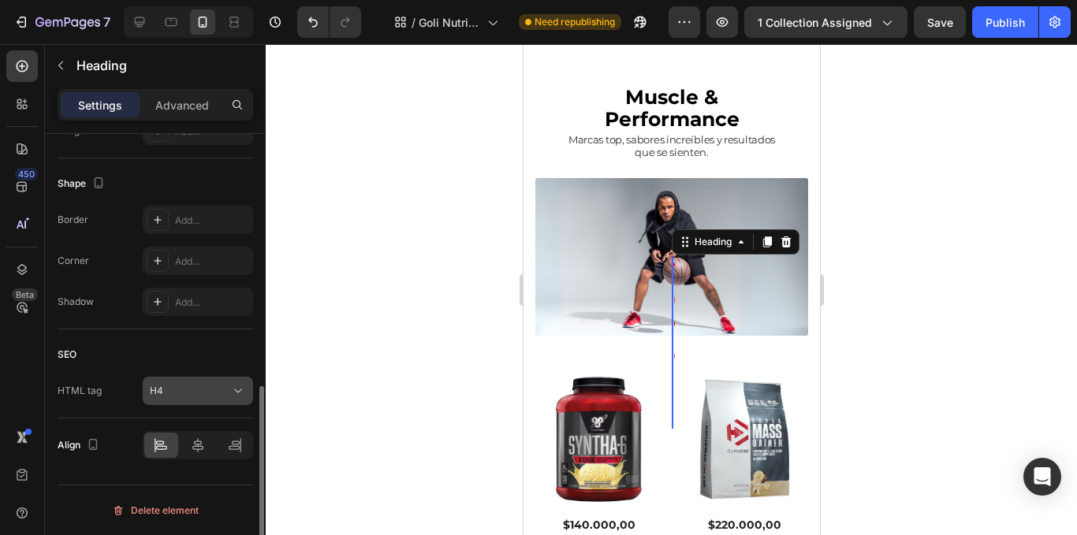
click at [203, 398] on div "H4" at bounding box center [198, 391] width 96 height 16
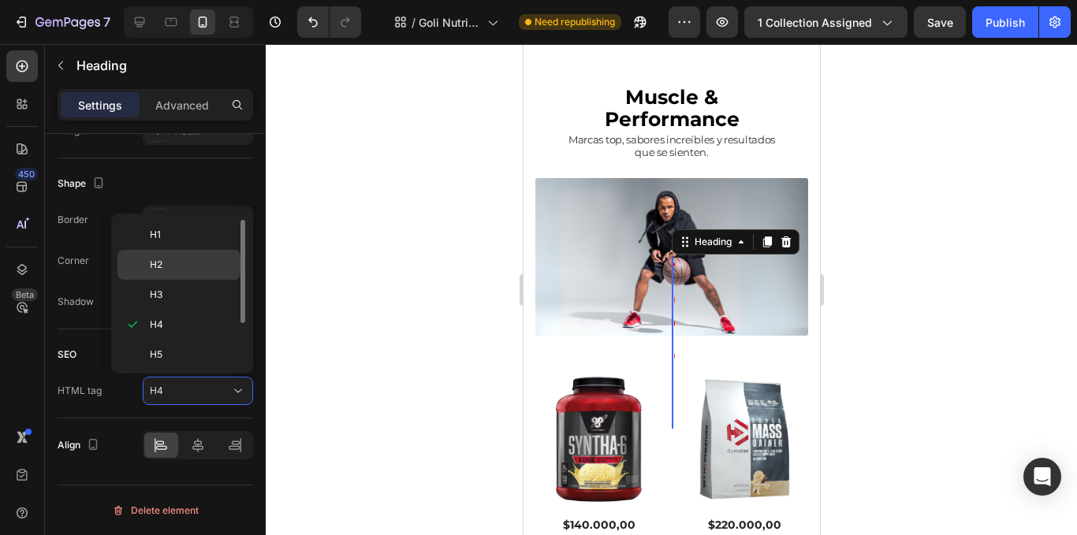
click at [212, 280] on div "H2" at bounding box center [179, 295] width 123 height 30
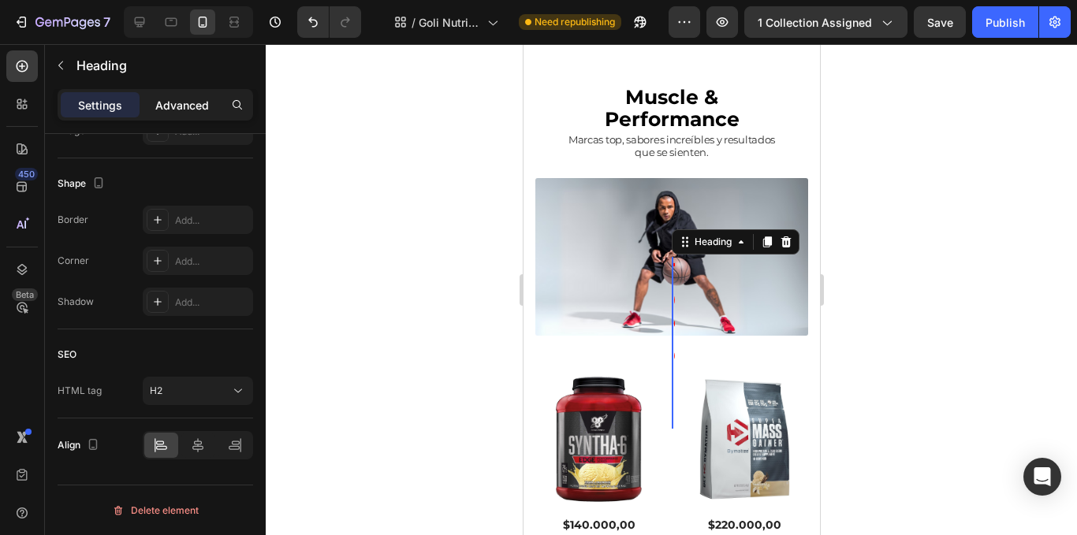
click at [148, 103] on div "Advanced" at bounding box center [182, 104] width 79 height 25
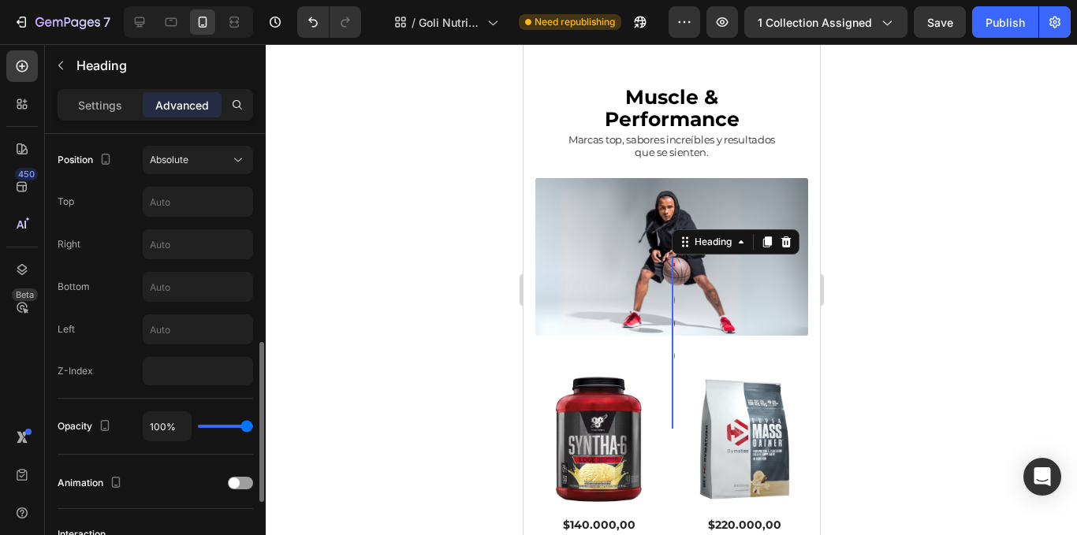
scroll to position [420, 0]
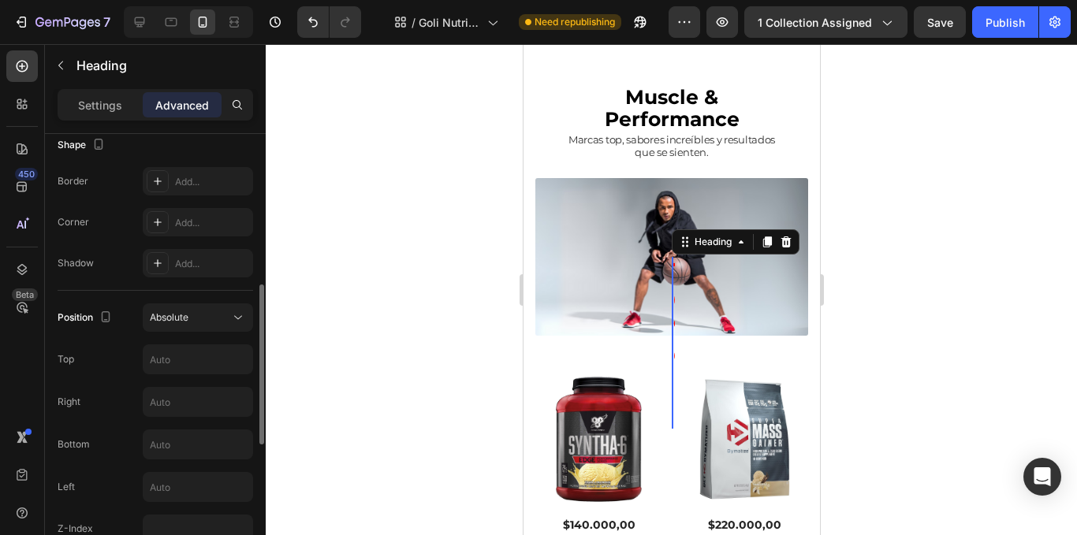
click at [188, 299] on div "Position Absolute Top Right Bottom Left Z-Index" at bounding box center [156, 424] width 196 height 266
click at [200, 322] on div "Absolute" at bounding box center [190, 318] width 80 height 14
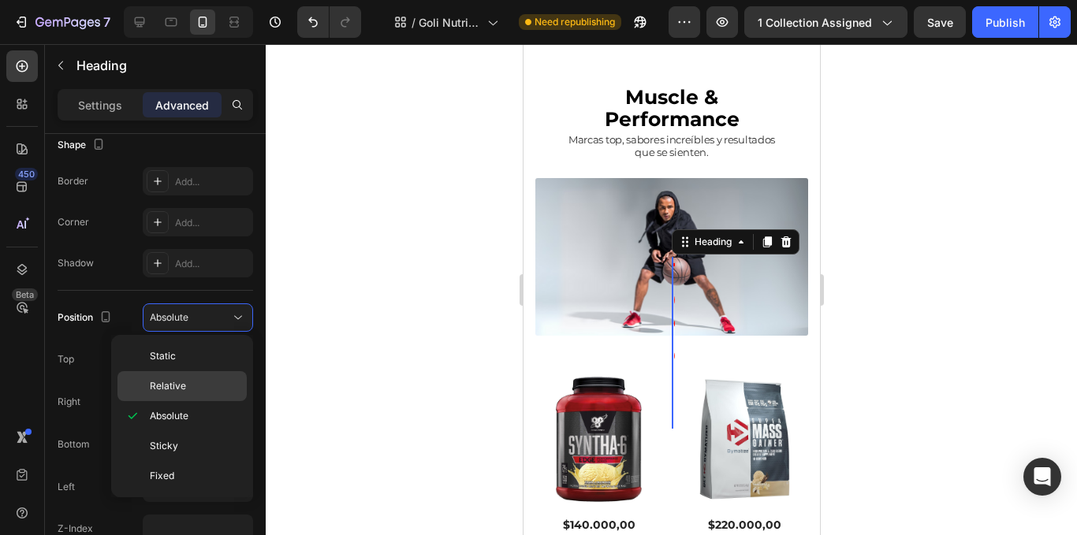
click at [202, 382] on p "Relative" at bounding box center [195, 386] width 90 height 14
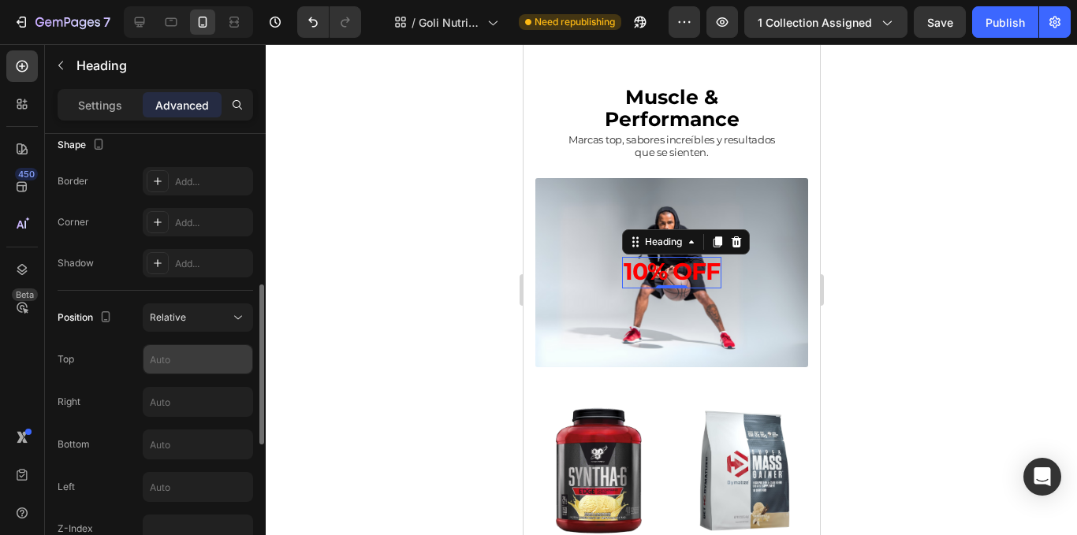
click at [181, 354] on input "text" at bounding box center [198, 359] width 109 height 28
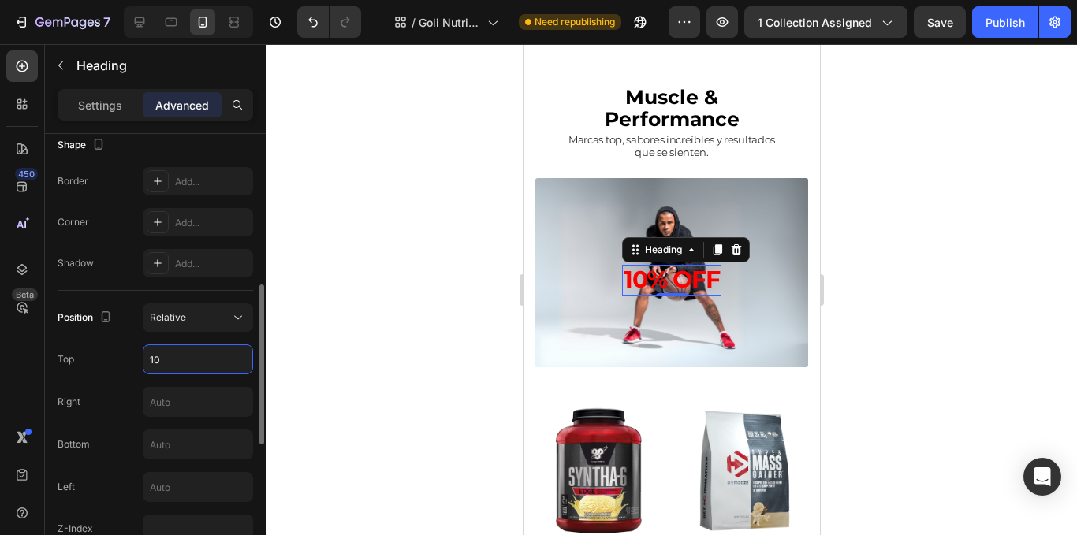
type input "1"
type input "120"
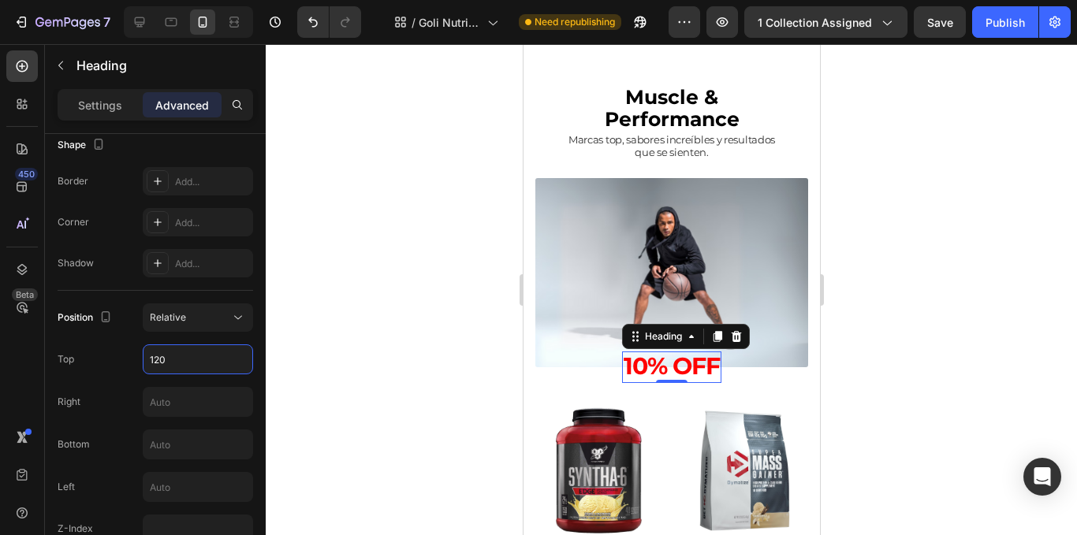
click at [852, 194] on div at bounding box center [672, 289] width 812 height 491
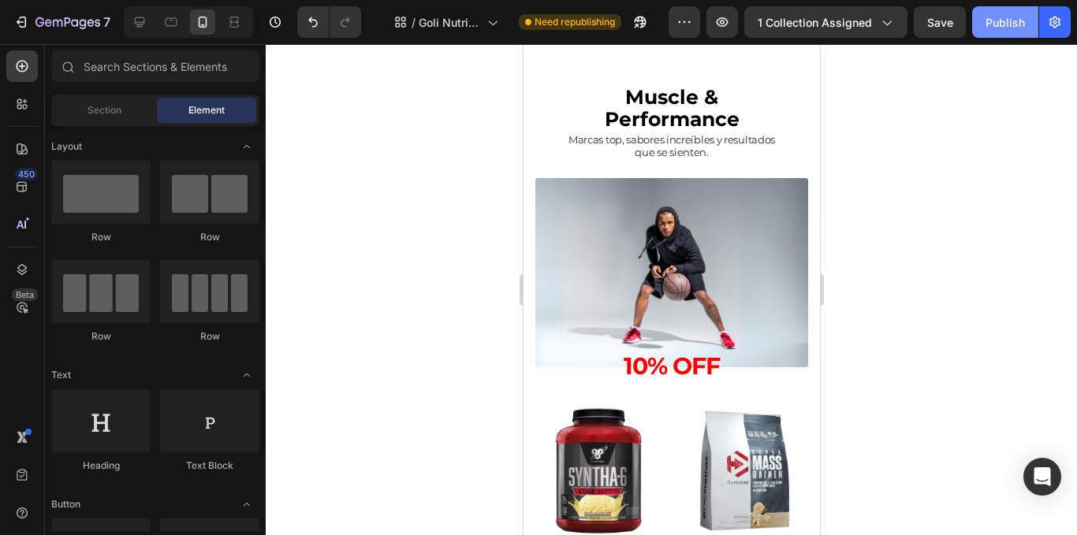
click at [1003, 22] on div "Publish" at bounding box center [1005, 22] width 39 height 17
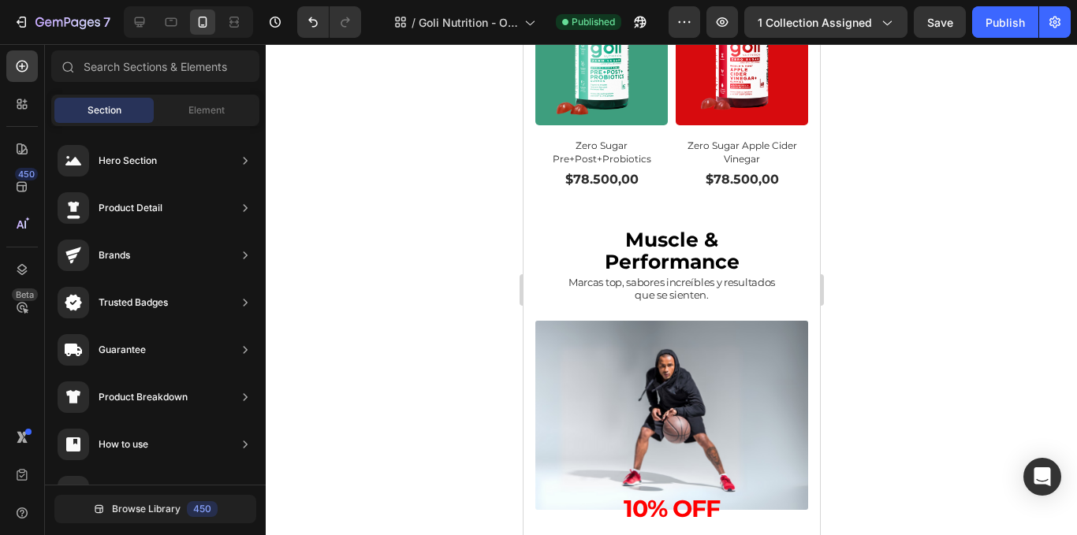
scroll to position [1439, 0]
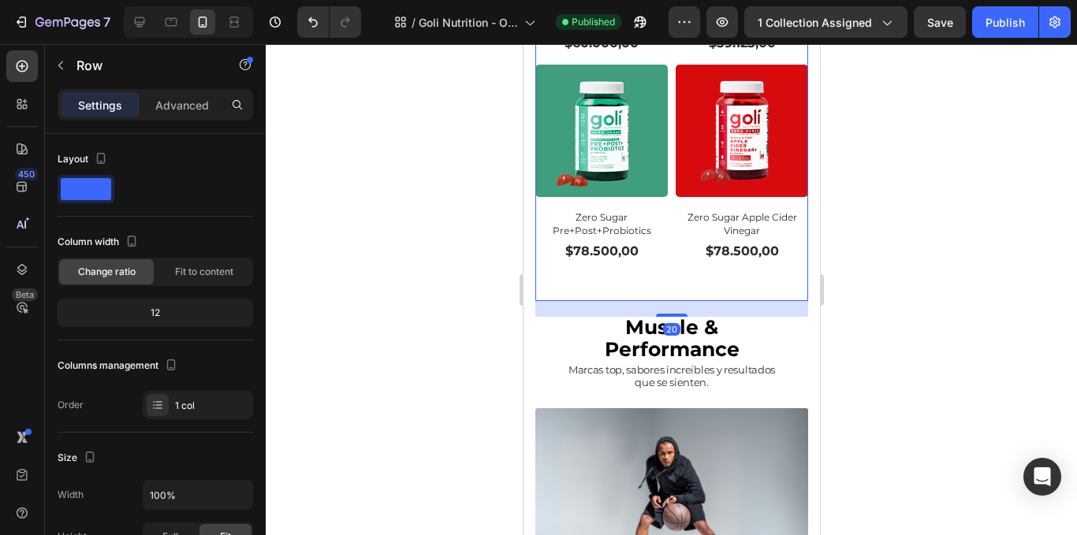
drag, startPoint x: 674, startPoint y: 271, endPoint x: 671, endPoint y: 287, distance: 15.9
click at [671, 314] on div at bounding box center [671, 315] width 32 height 3
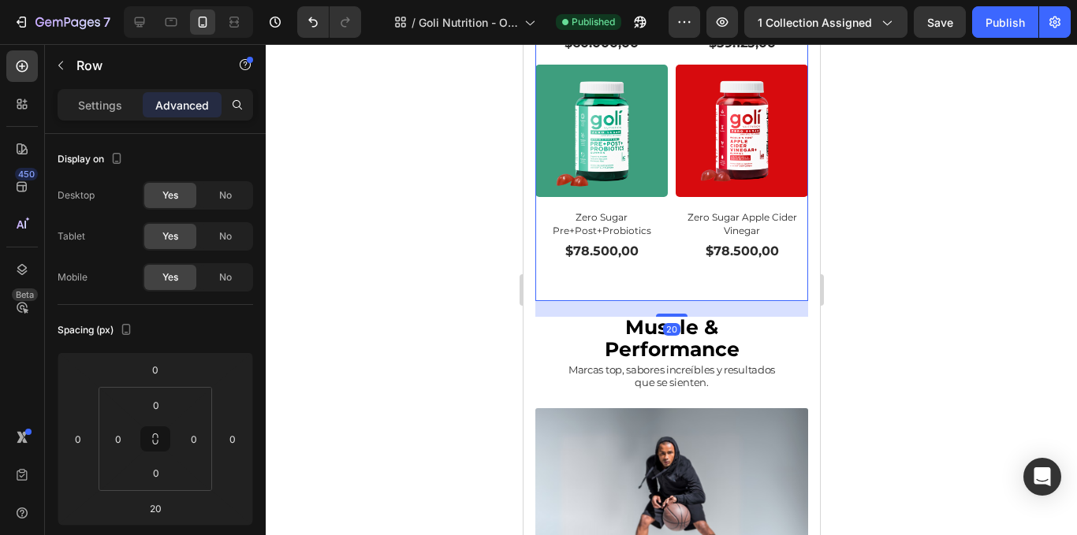
click at [397, 254] on div at bounding box center [672, 289] width 812 height 491
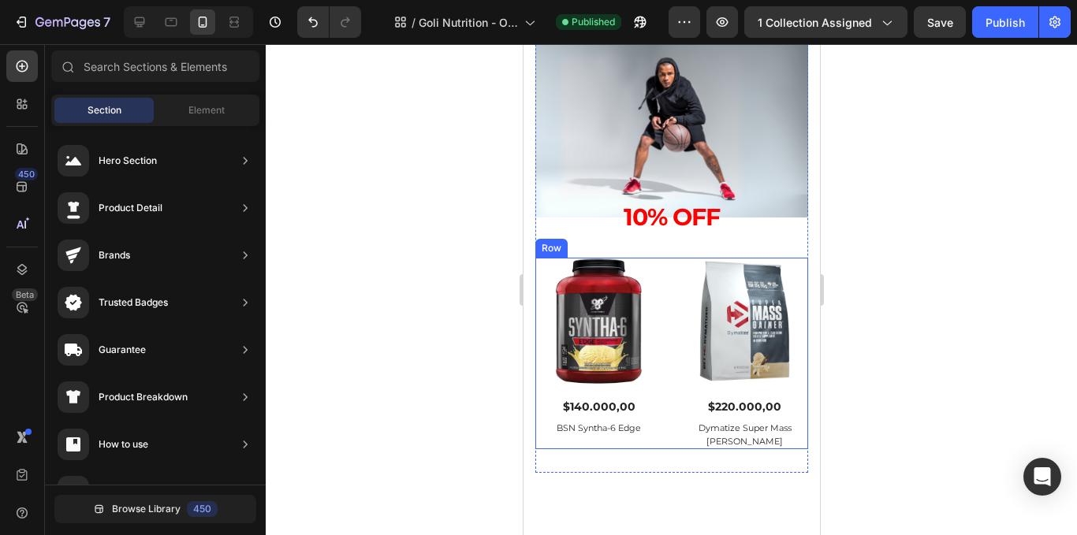
scroll to position [1755, 0]
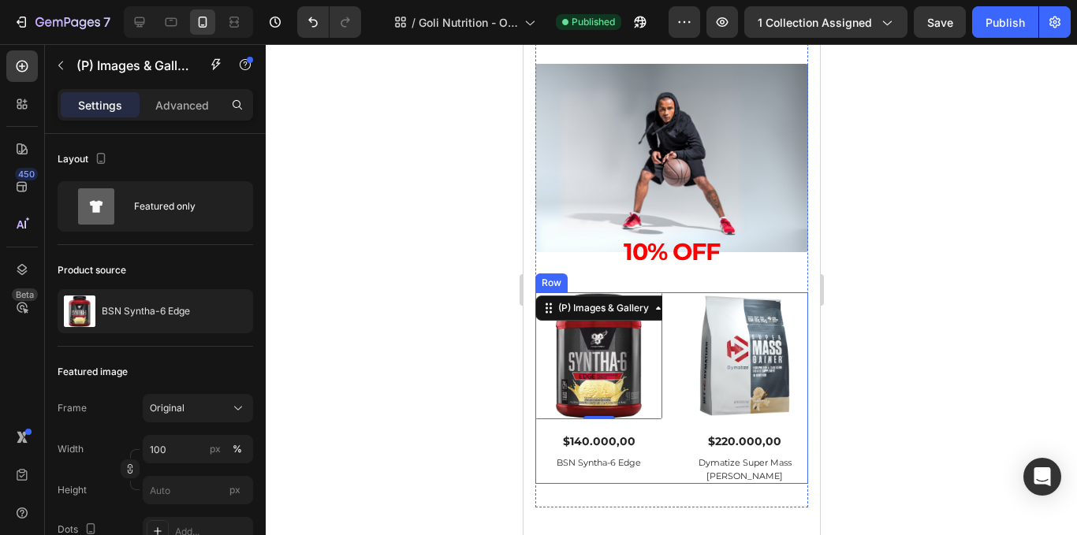
click at [666, 341] on div "(P) Images & Gallery 0 $140.000,00 (P) Price (P) Price Row BSN Syntha-6 Edge (P…" at bounding box center [671, 389] width 273 height 192
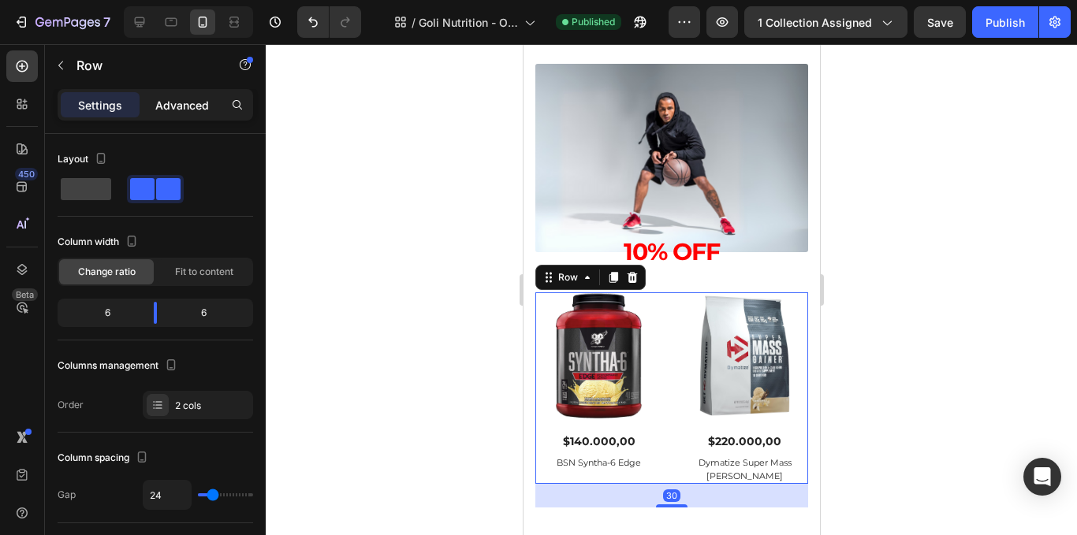
click at [170, 104] on p "Advanced" at bounding box center [182, 105] width 54 height 17
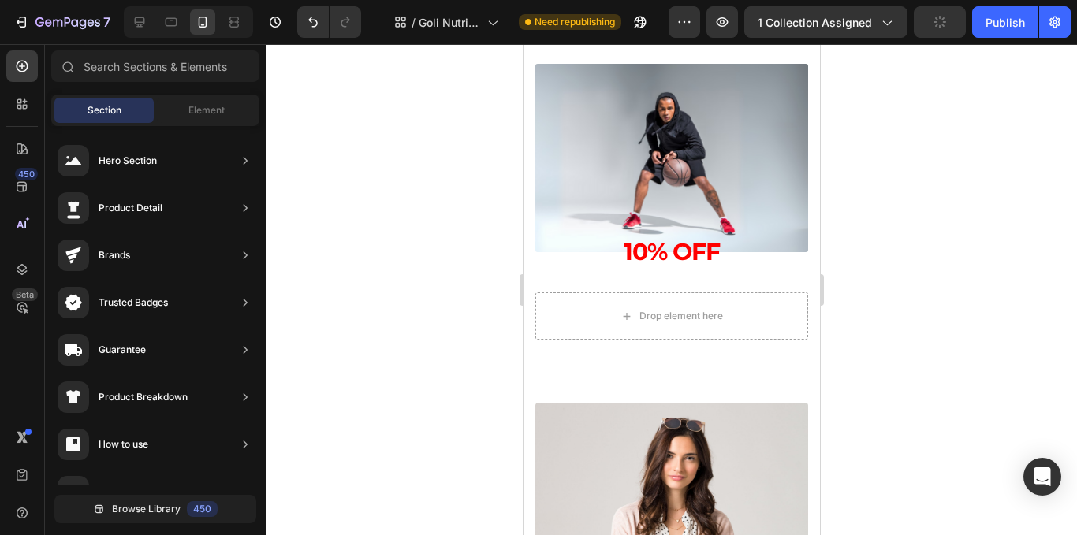
click at [6, 60] on div "450 Beta" at bounding box center [22, 289] width 45 height 491
click at [26, 60] on icon at bounding box center [22, 66] width 16 height 16
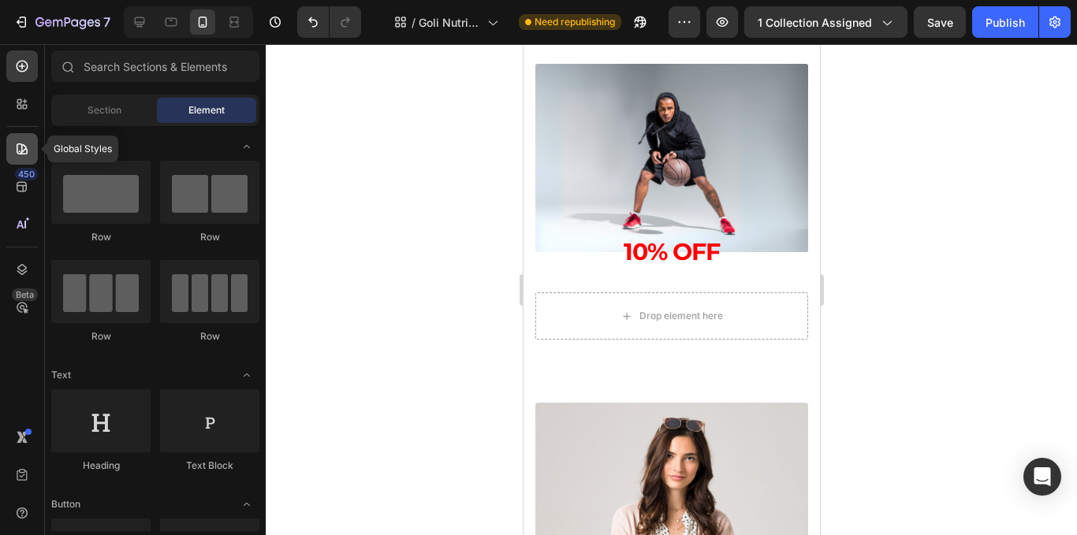
click at [28, 137] on div at bounding box center [22, 149] width 32 height 32
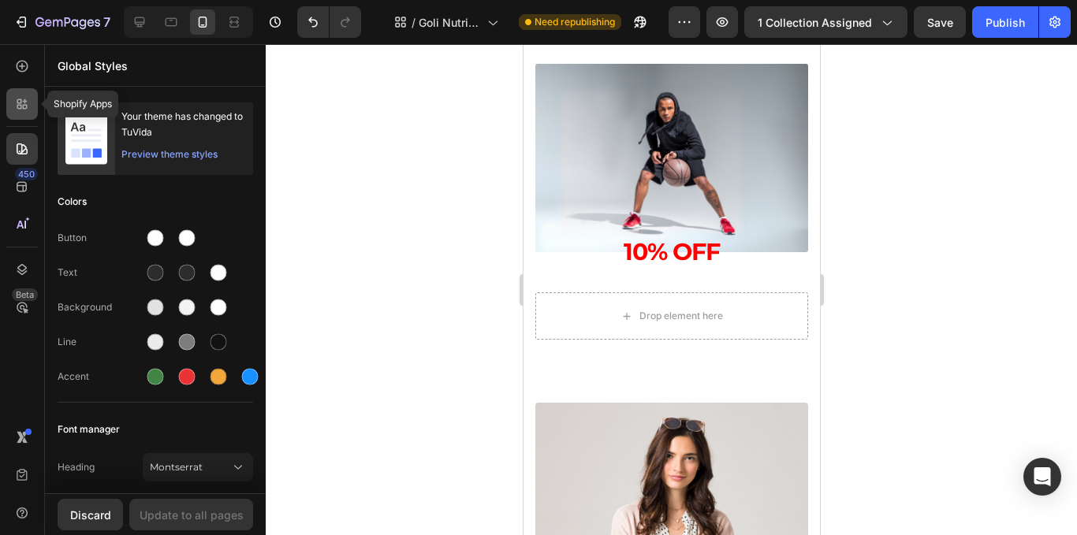
click at [22, 108] on icon at bounding box center [22, 104] width 16 height 16
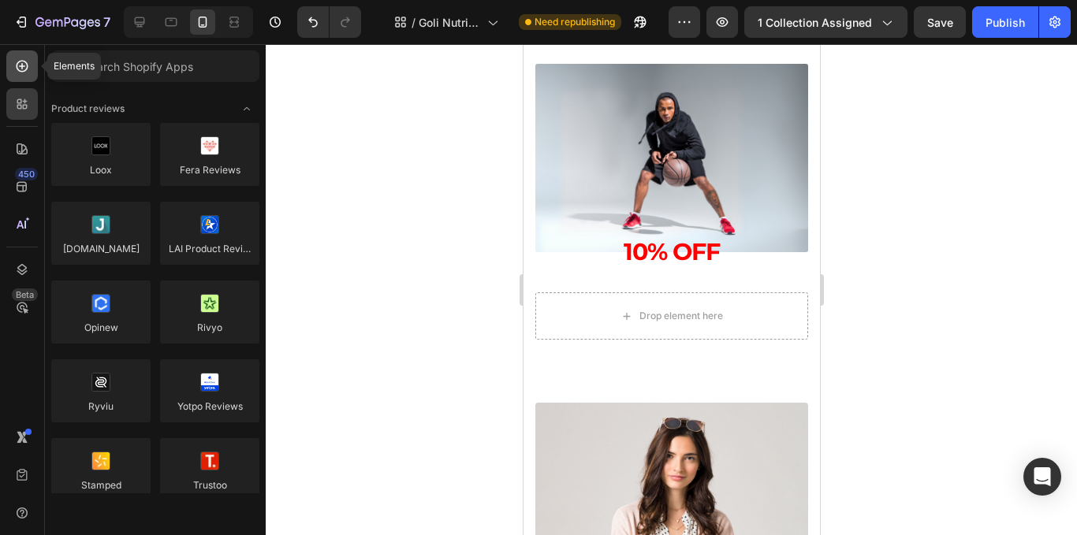
click at [28, 68] on icon at bounding box center [22, 66] width 16 height 16
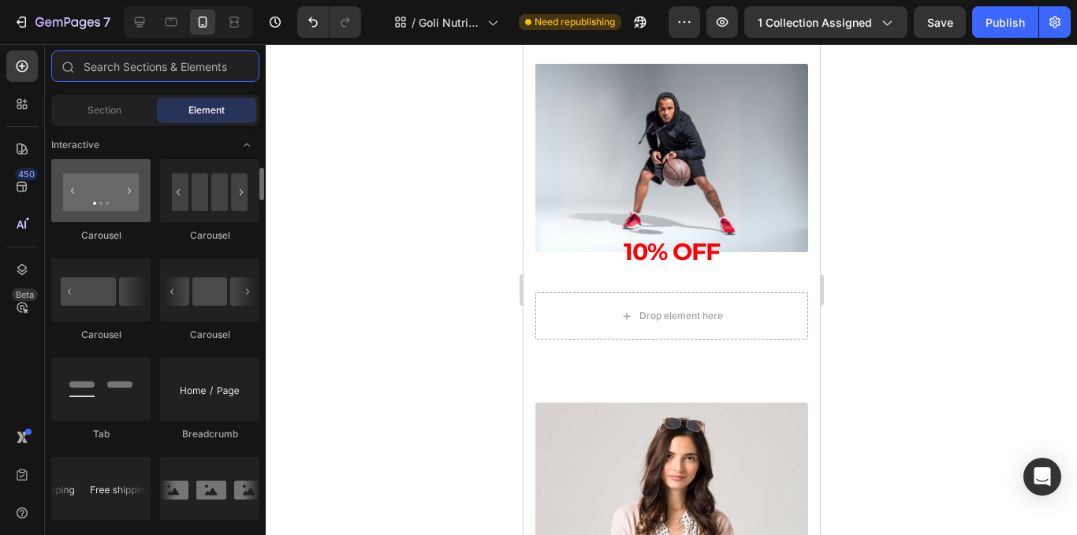
scroll to position [1498, 0]
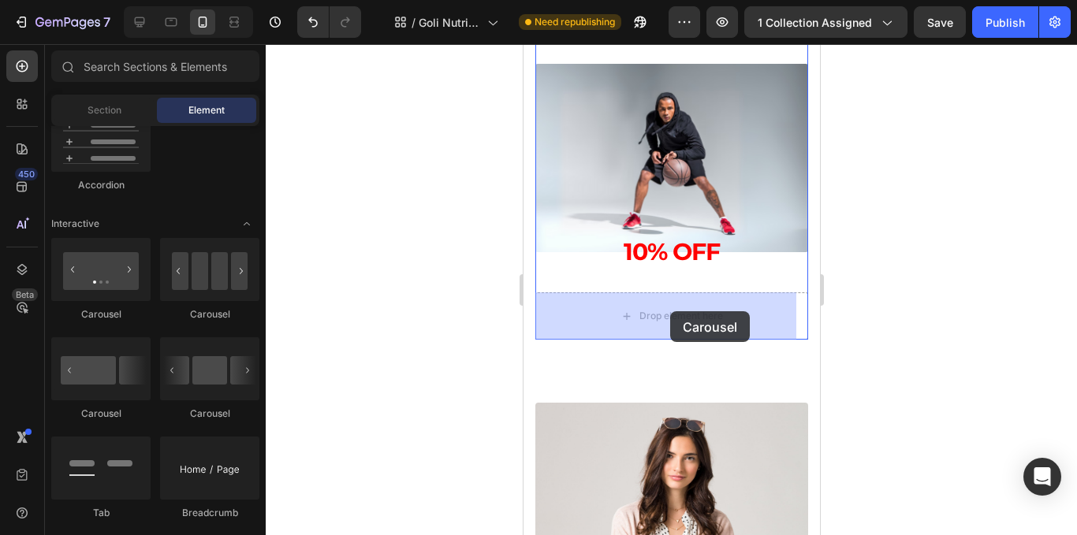
drag, startPoint x: 751, startPoint y: 413, endPoint x: 670, endPoint y: 311, distance: 130.8
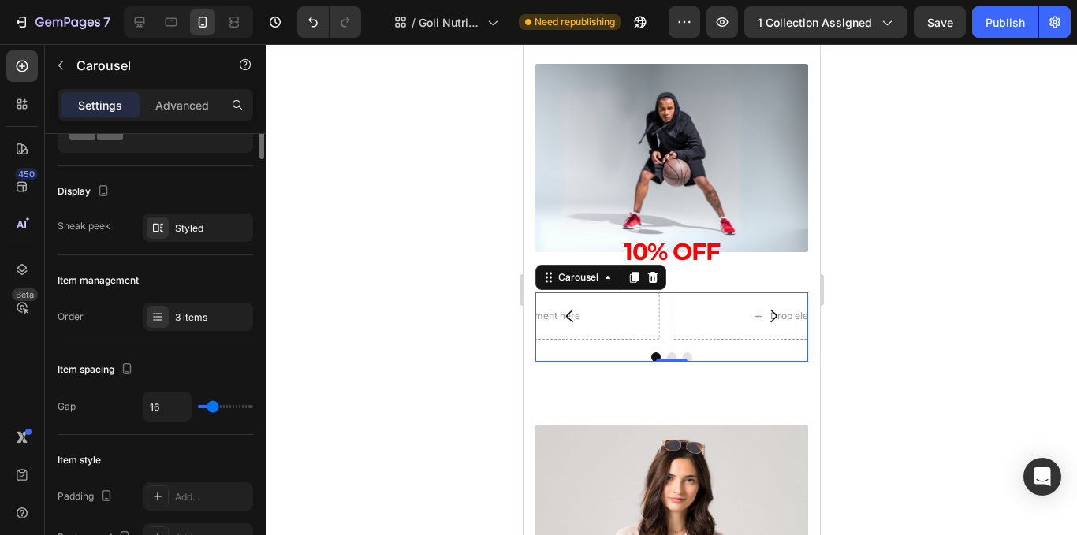
scroll to position [0, 0]
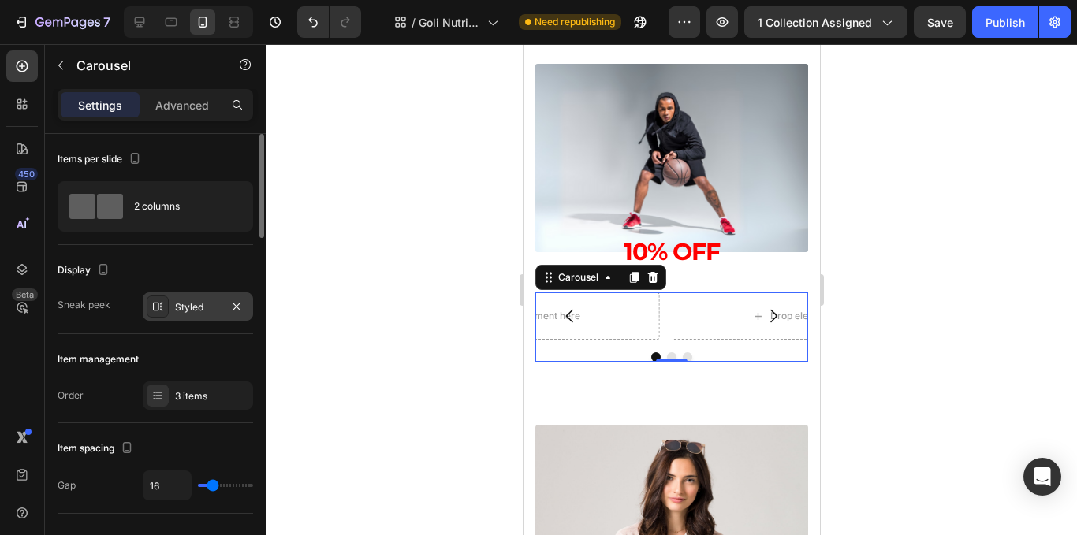
click at [207, 315] on div "Styled" at bounding box center [198, 307] width 110 height 28
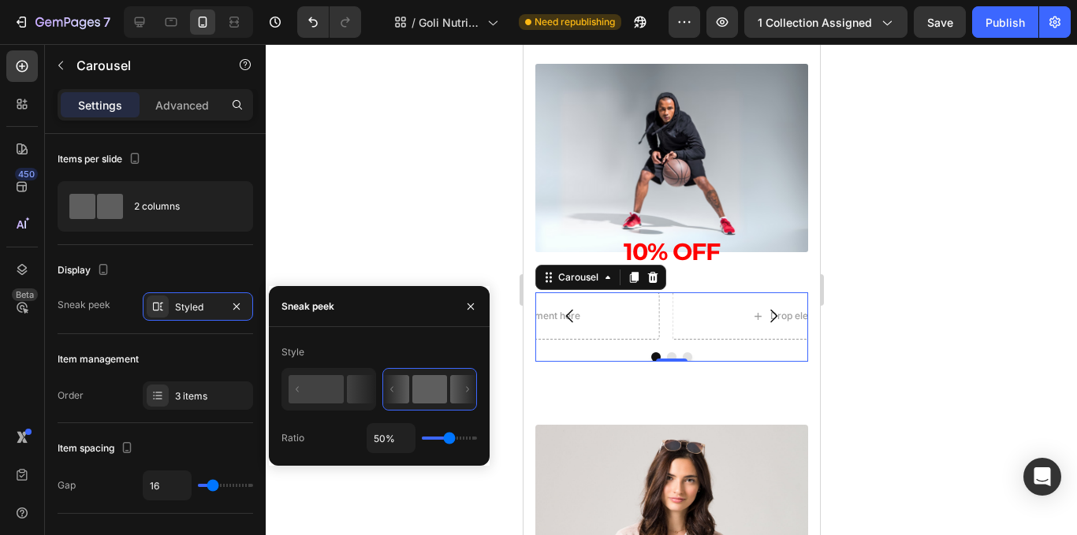
type input "58%"
type input "58"
type input "63%"
type input "63"
type input "62%"
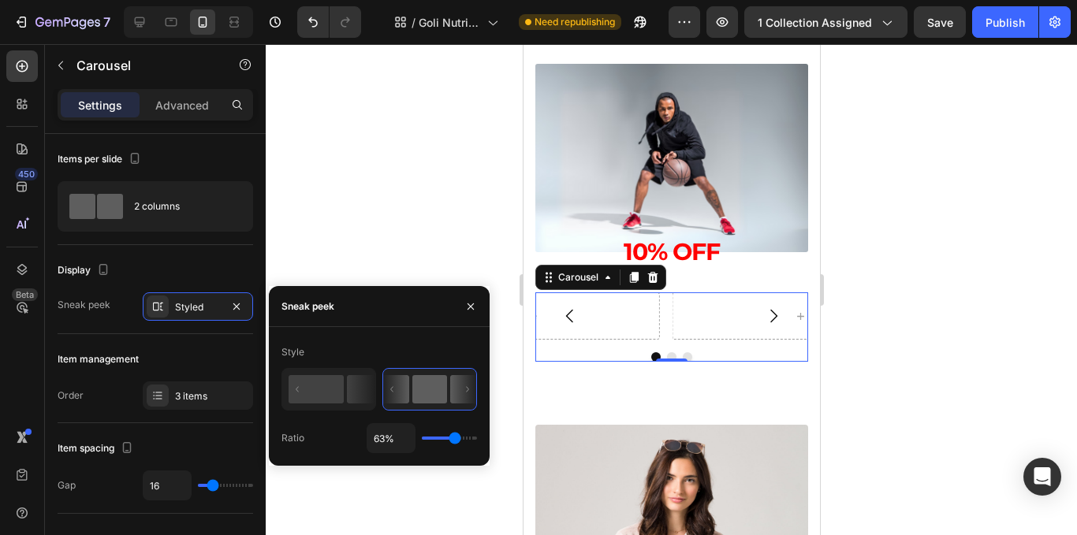
type input "62"
type input "14%"
type input "14"
type input "1%"
type input "1"
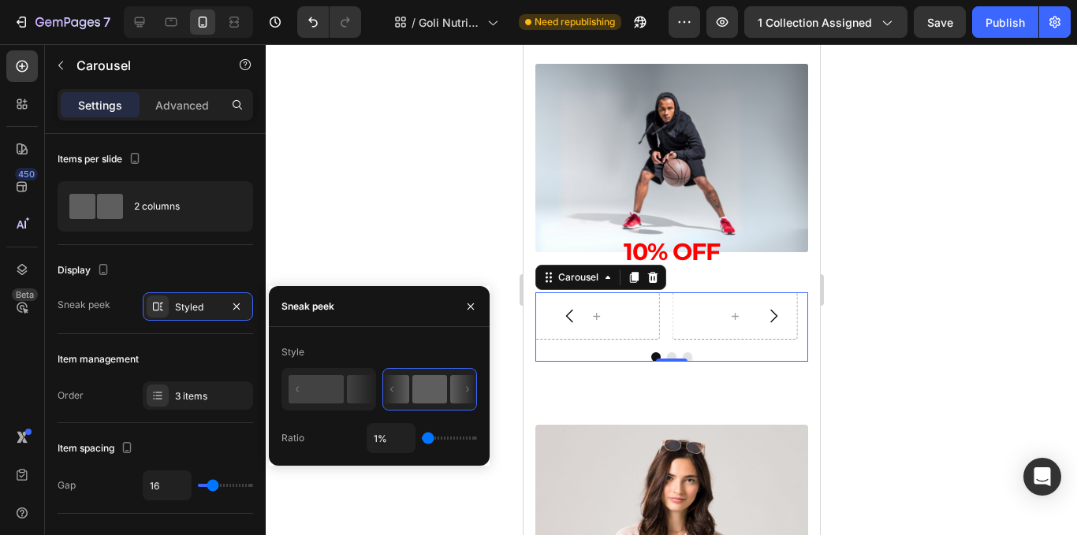
type input "10%"
type input "10"
type input "12%"
drag, startPoint x: 447, startPoint y: 442, endPoint x: 433, endPoint y: 450, distance: 16.2
type input "12"
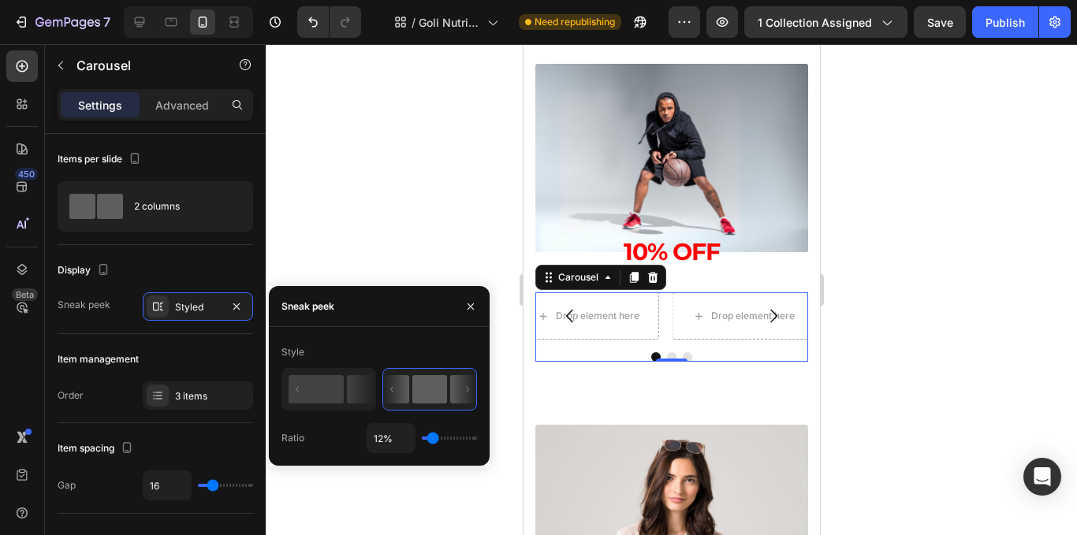
click at [433, 440] on input "range" at bounding box center [449, 438] width 55 height 3
click at [231, 305] on icon "button" at bounding box center [236, 306] width 13 height 13
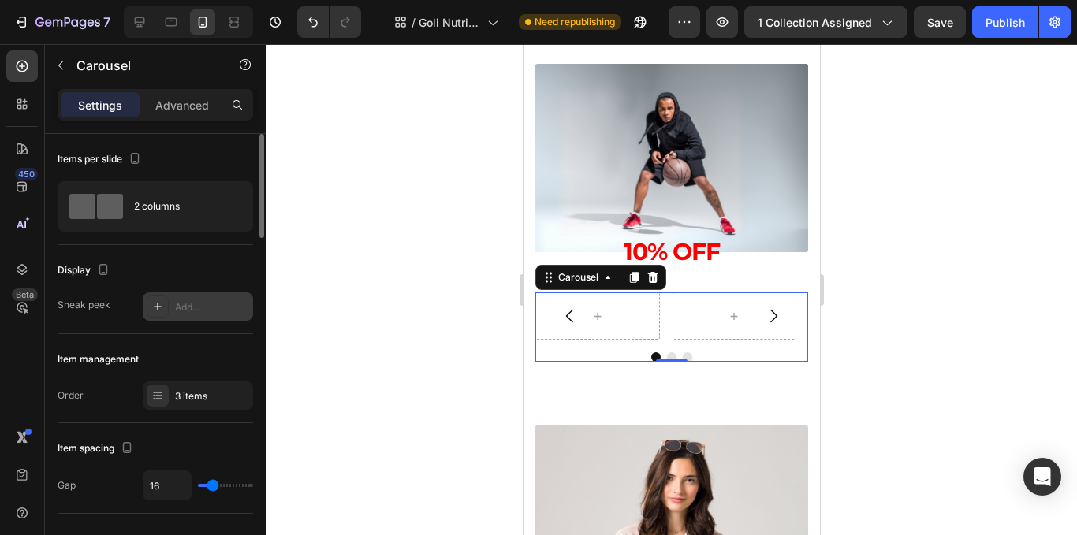
click at [202, 313] on div "Add..." at bounding box center [212, 307] width 74 height 14
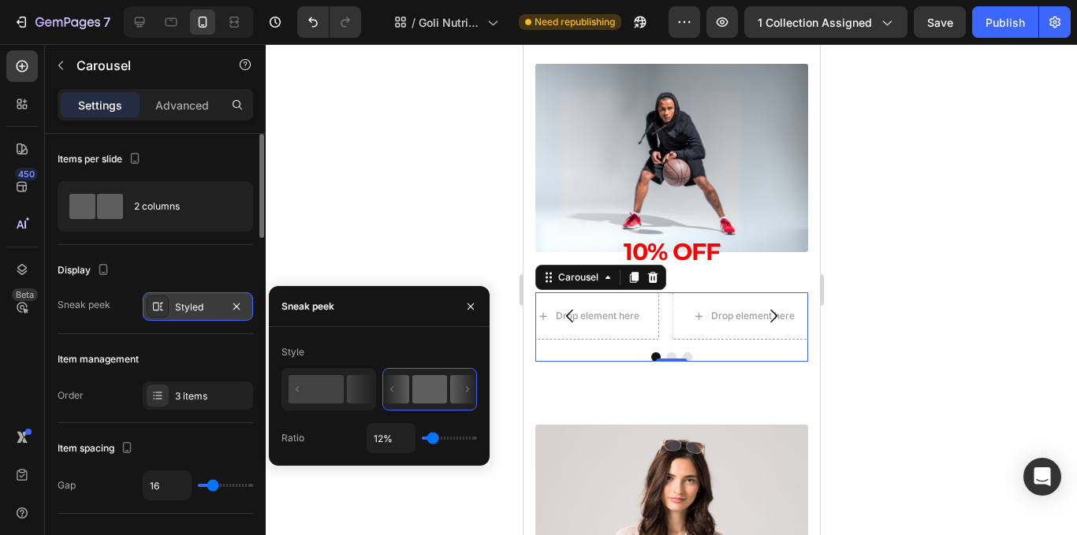
click at [409, 400] on icon at bounding box center [396, 389] width 26 height 28
click at [308, 248] on div at bounding box center [672, 289] width 812 height 491
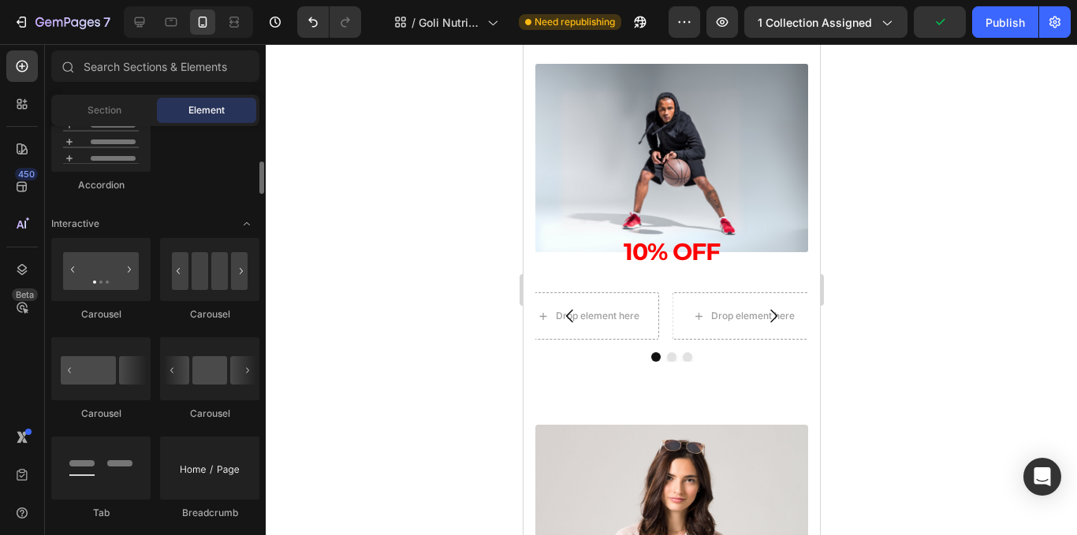
scroll to position [1420, 0]
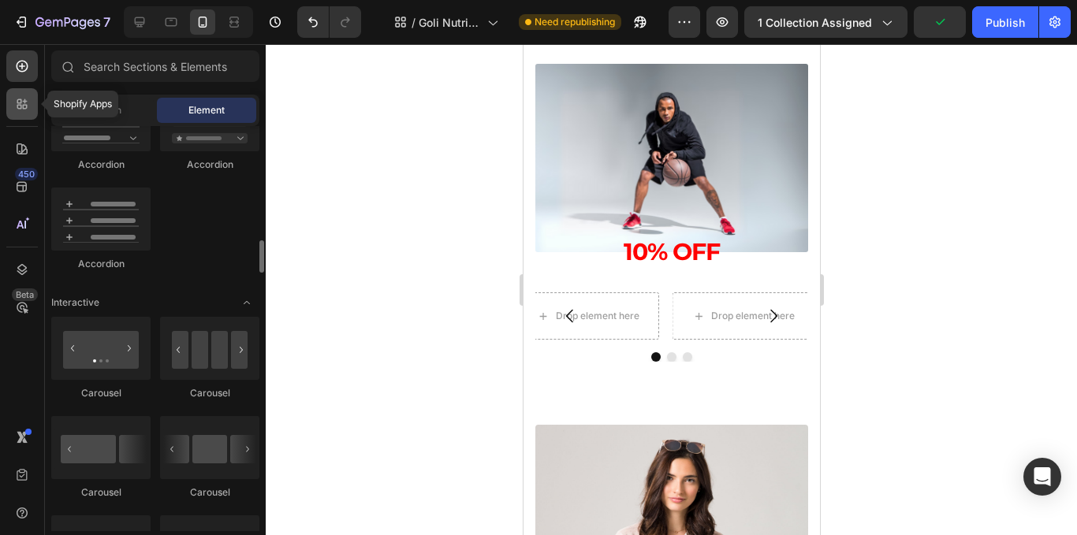
click at [36, 104] on div at bounding box center [22, 104] width 32 height 32
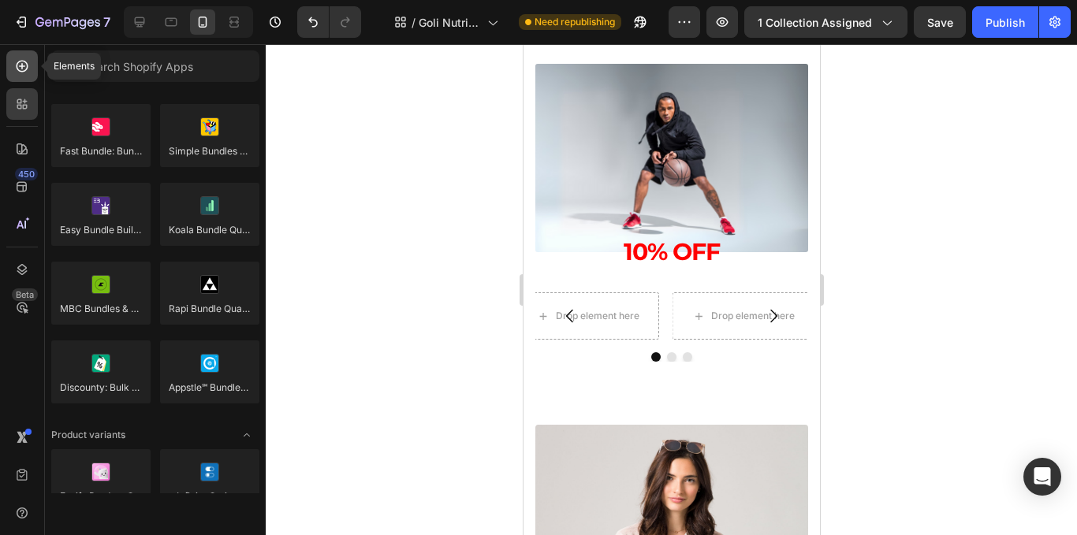
click at [12, 59] on div at bounding box center [22, 66] width 32 height 32
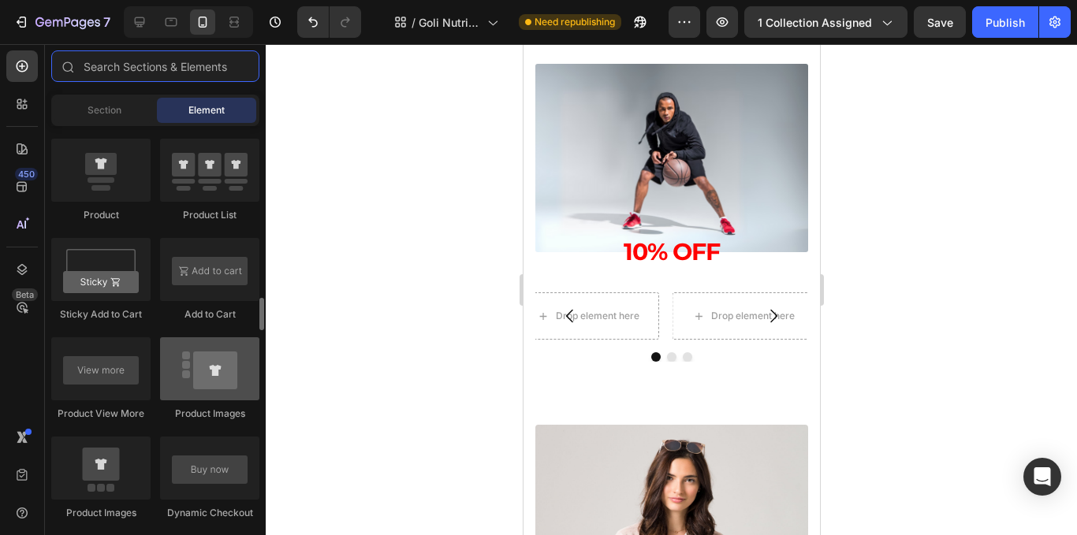
scroll to position [2287, 0]
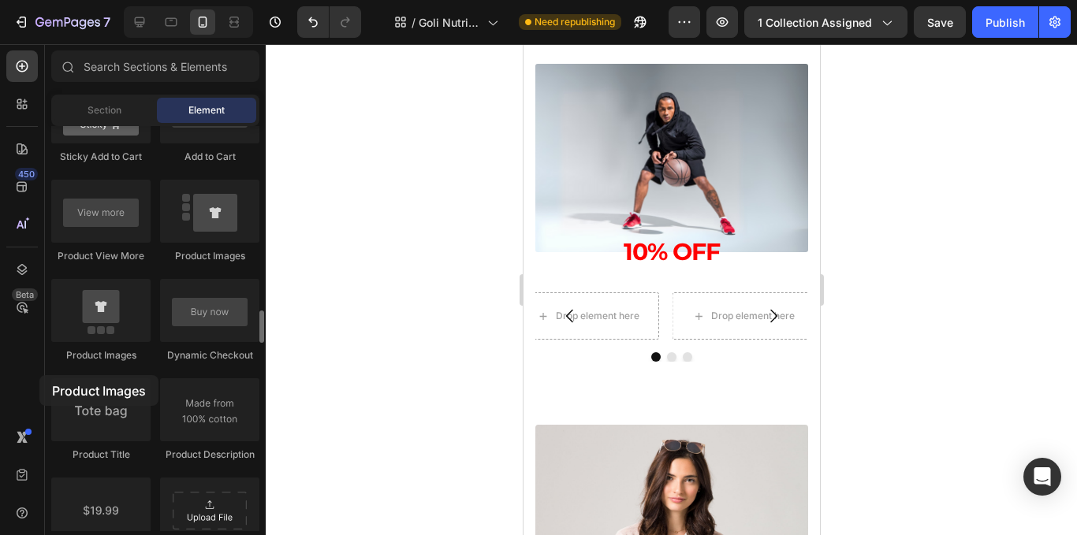
drag, startPoint x: 97, startPoint y: 330, endPoint x: 67, endPoint y: 349, distance: 35.9
click at [160, 356] on div "Product Images" at bounding box center [209, 321] width 99 height 84
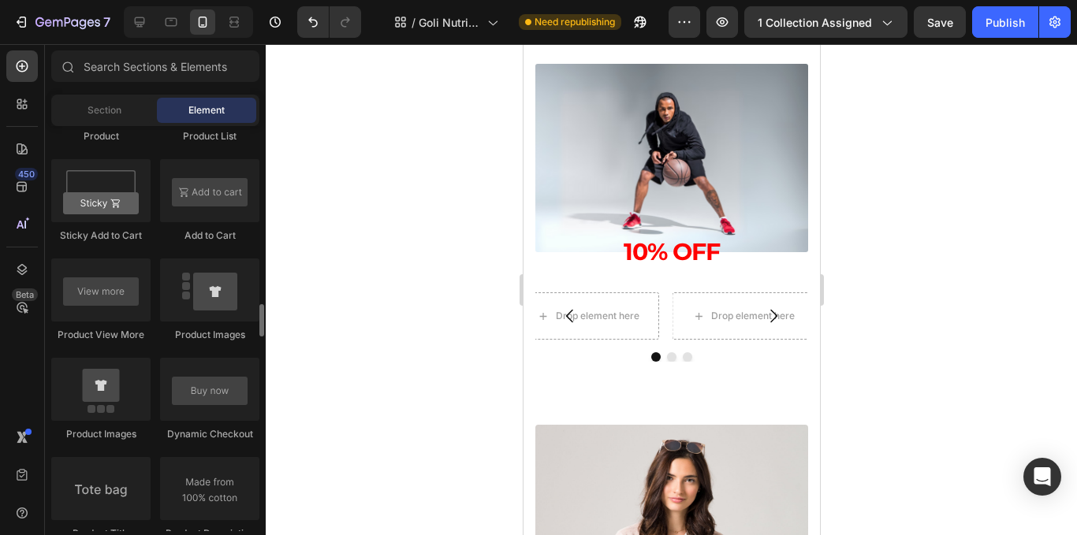
scroll to position [2050, 0]
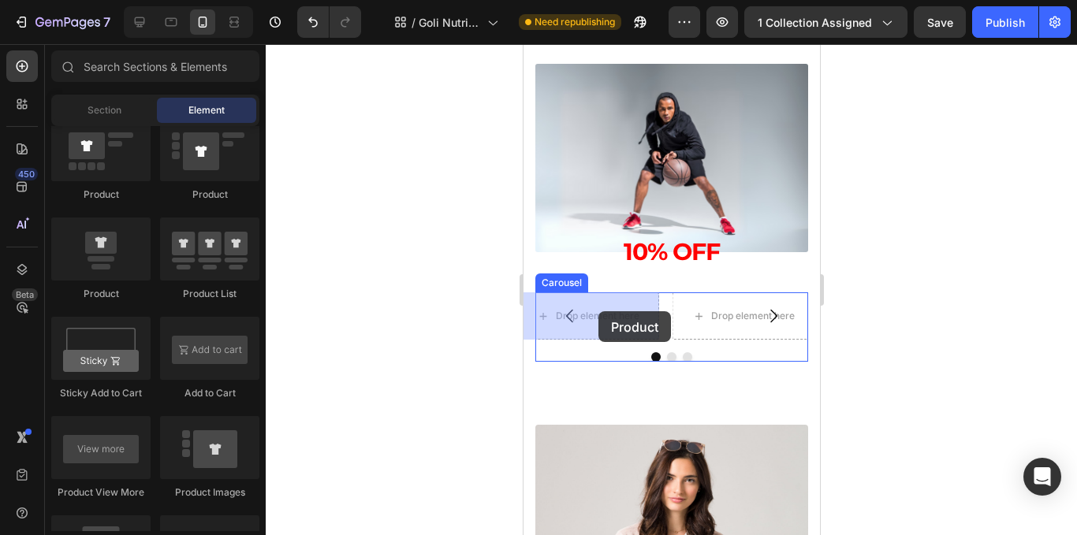
drag, startPoint x: 629, startPoint y: 287, endPoint x: 946, endPoint y: 442, distance: 352.4
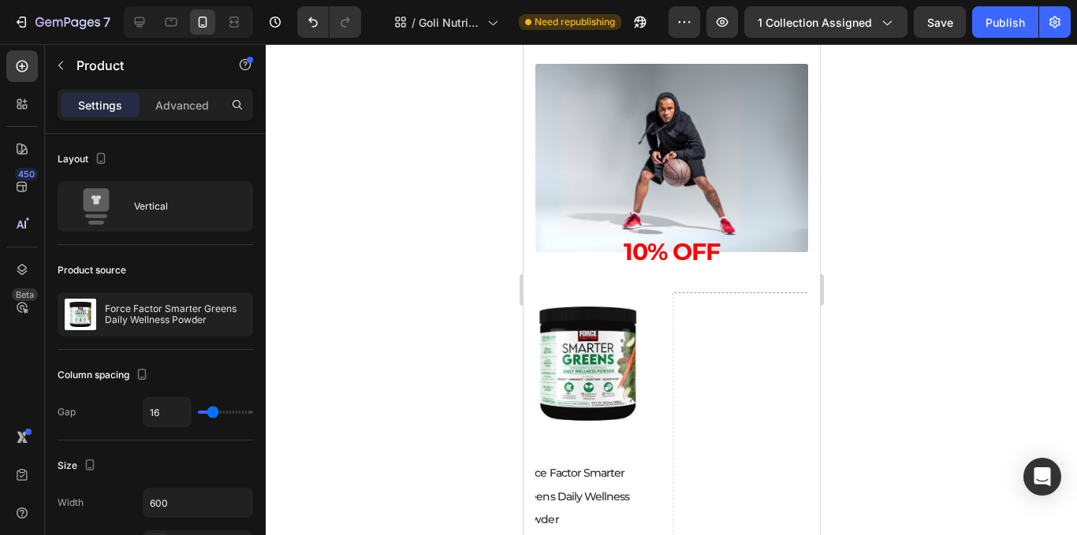
scroll to position [1912, 0]
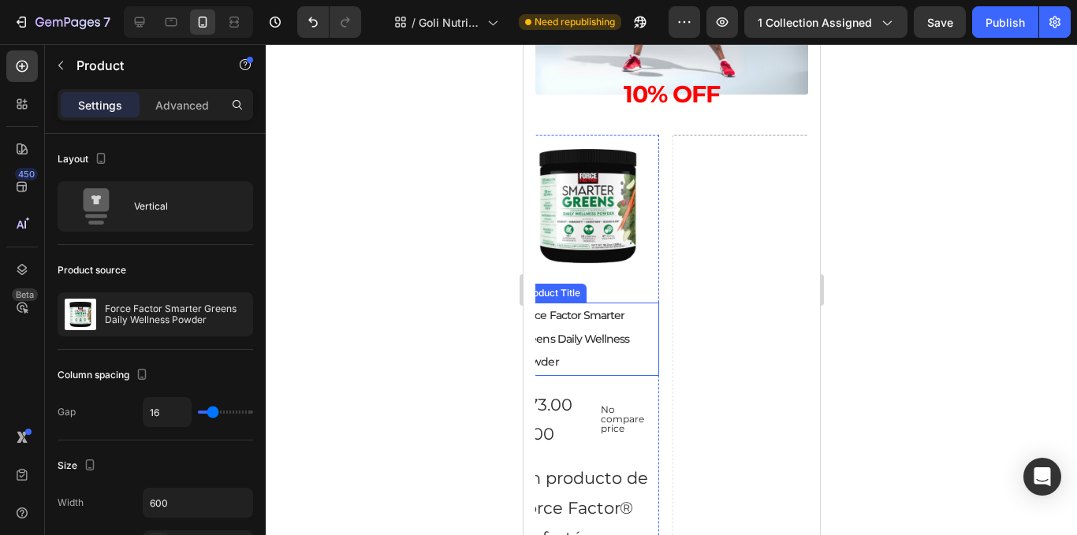
click at [610, 359] on h2 "Force Factor Smarter Greens Daily Wellness Powder" at bounding box center [587, 339] width 143 height 73
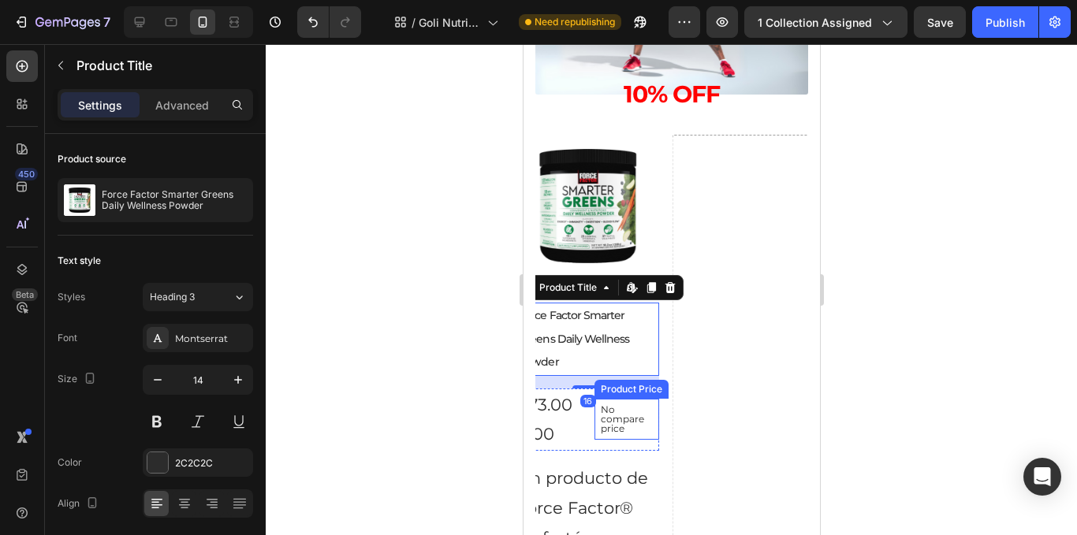
click at [624, 430] on p "No compare price" at bounding box center [626, 419] width 53 height 28
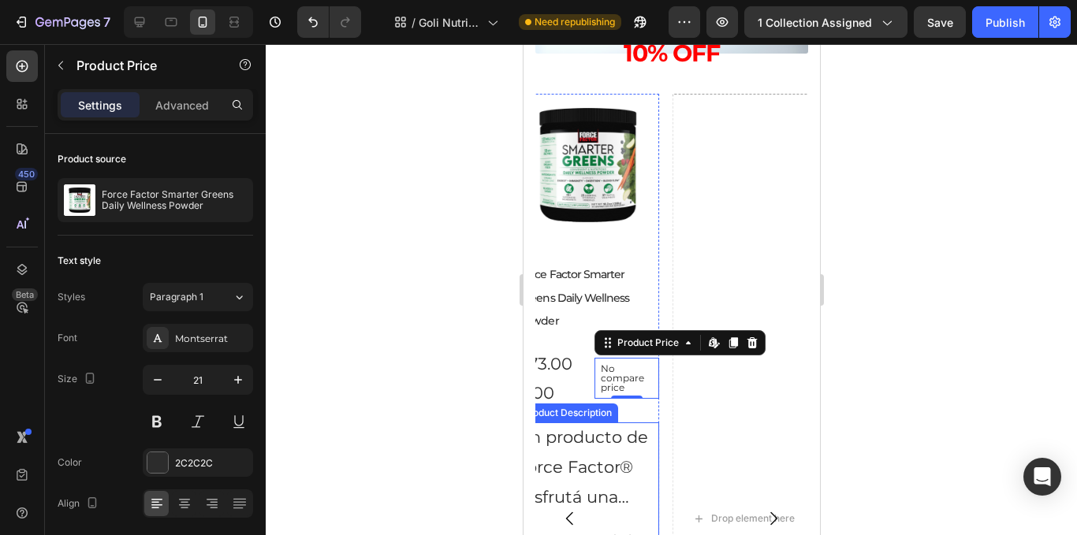
scroll to position [1991, 0]
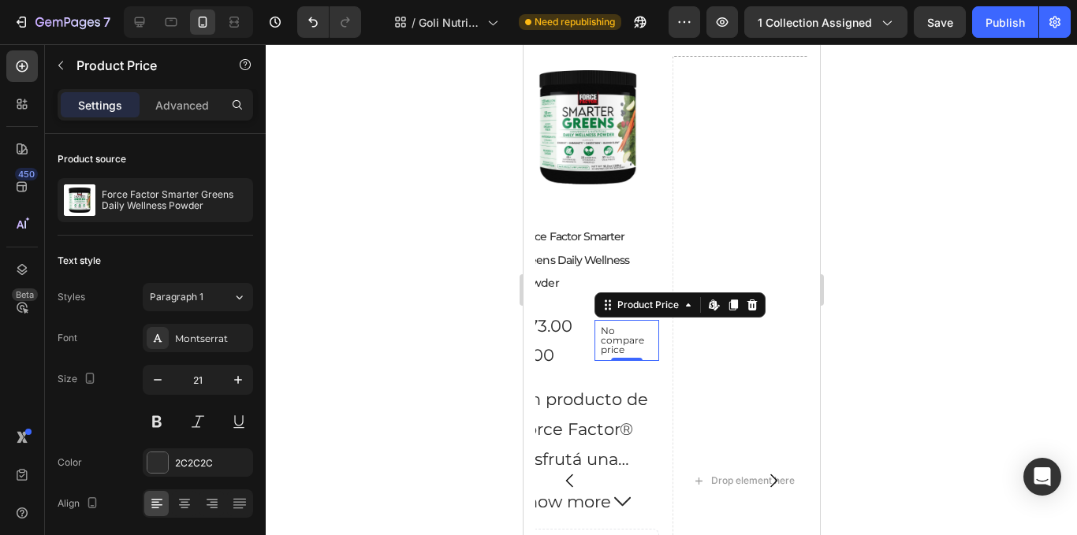
click at [461, 431] on div at bounding box center [672, 289] width 812 height 491
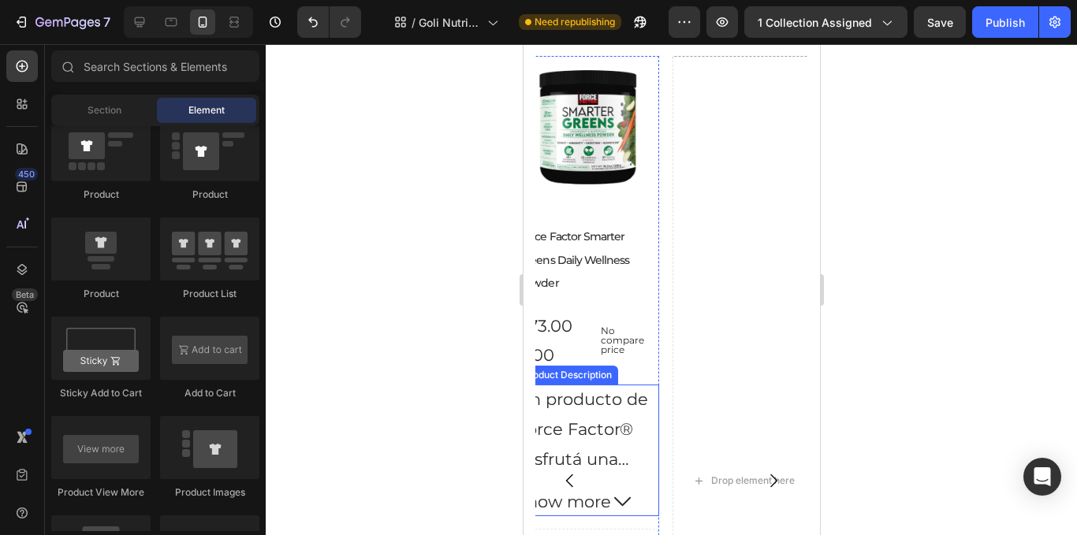
click at [576, 430] on p "Un producto de Force Factor®" at bounding box center [582, 415] width 132 height 50
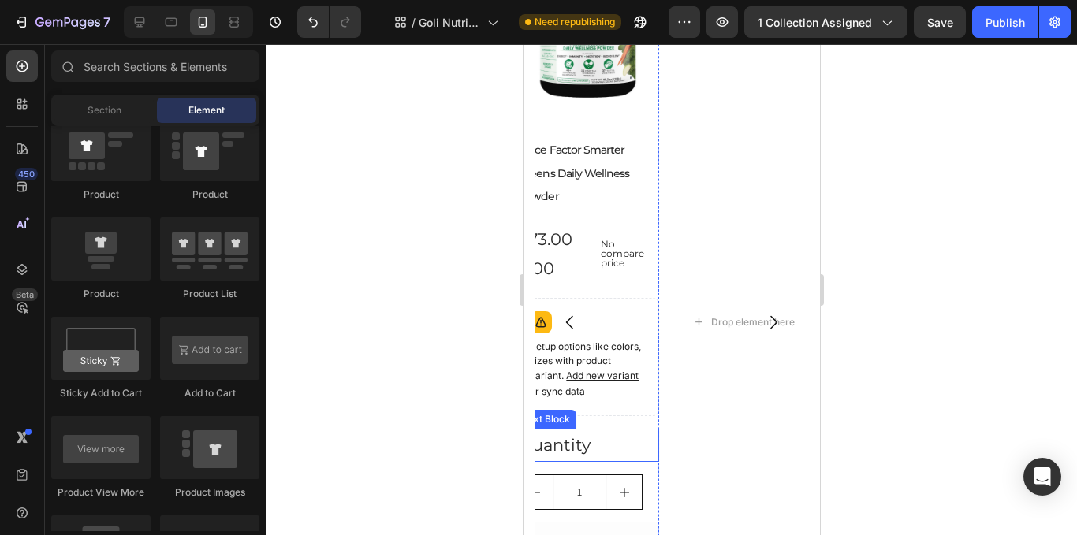
scroll to position [2149, 0]
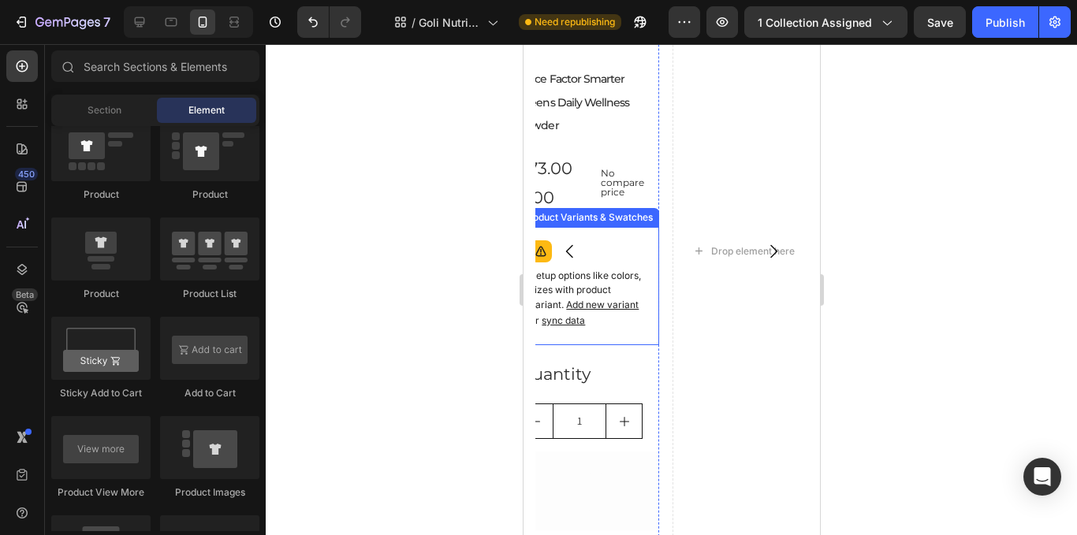
click at [608, 295] on p "Setup options like colors, sizes with product variant. Add new variant or sync …" at bounding box center [587, 299] width 116 height 60
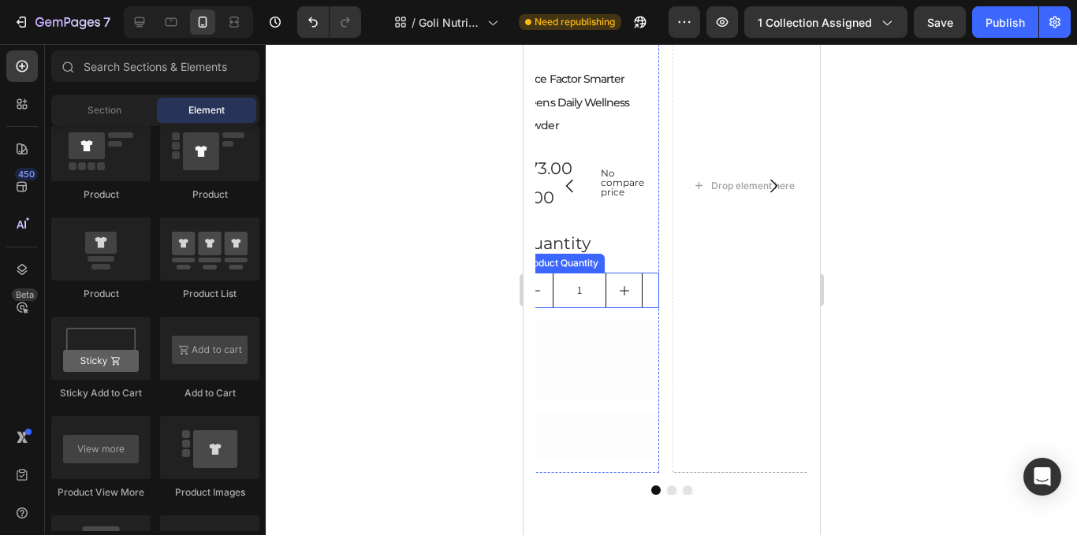
scroll to position [2084, 0]
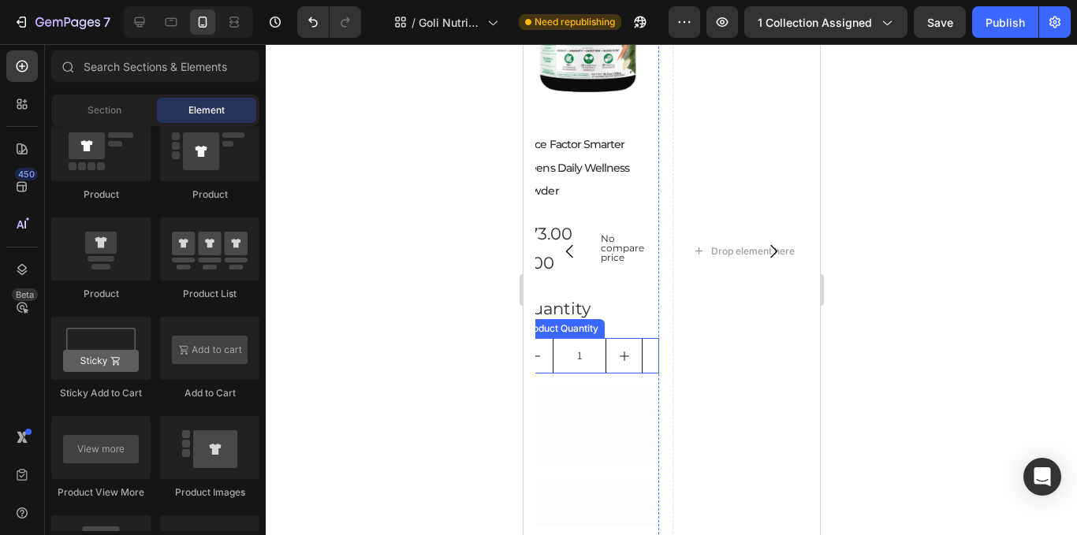
click at [650, 357] on div "1" at bounding box center [587, 355] width 143 height 35
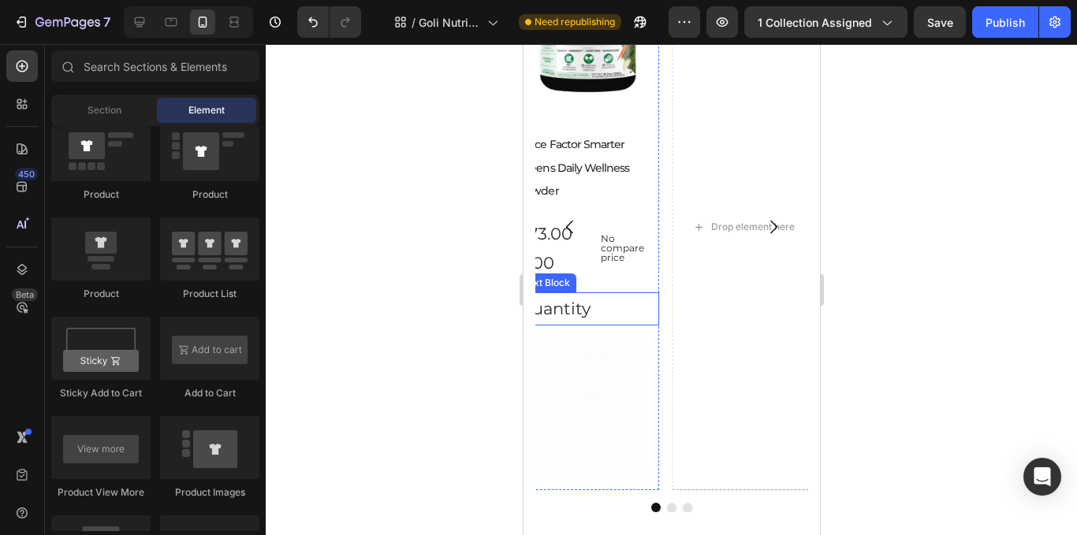
scroll to position [2059, 0]
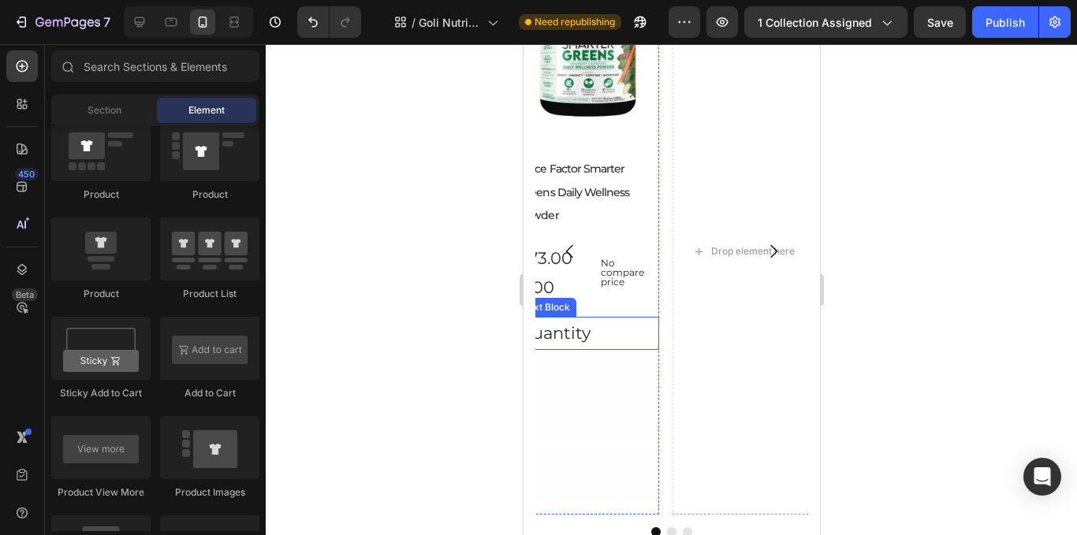
click at [621, 330] on div "Quantity" at bounding box center [587, 333] width 143 height 33
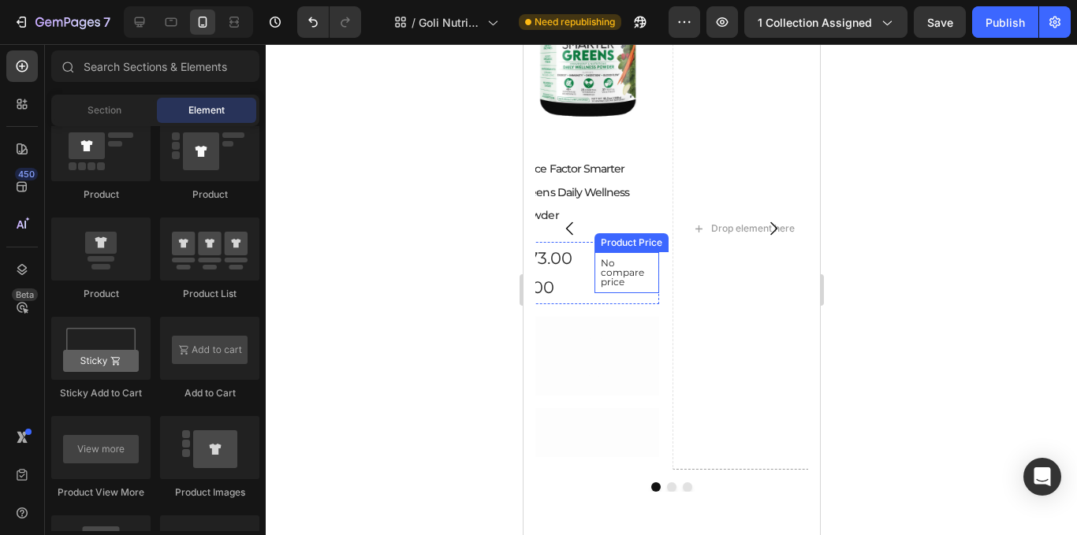
scroll to position [2036, 0]
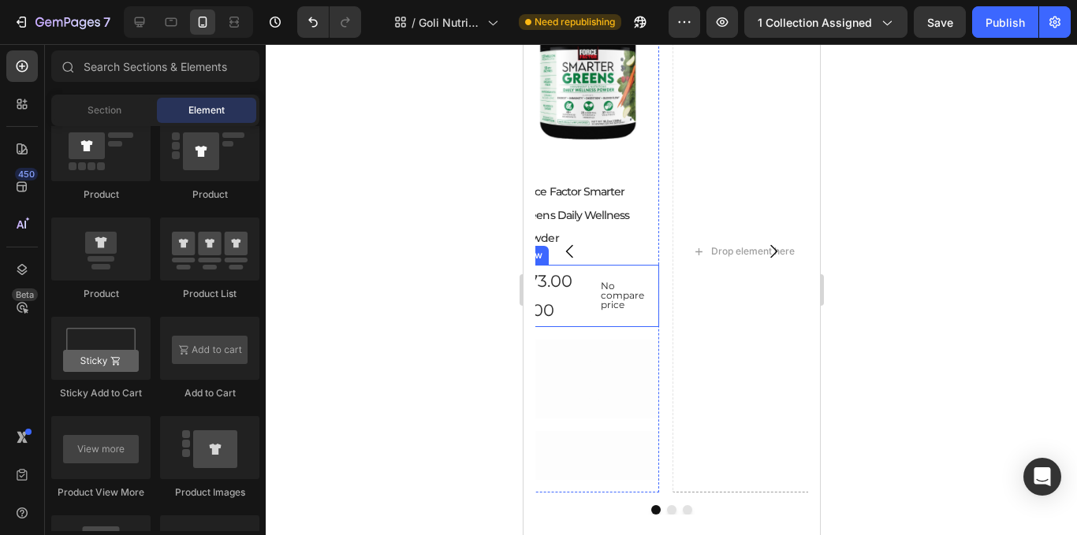
click at [589, 312] on div "$73.000,00 Product Price Product Price No compare price Product Price Row" at bounding box center [587, 296] width 143 height 63
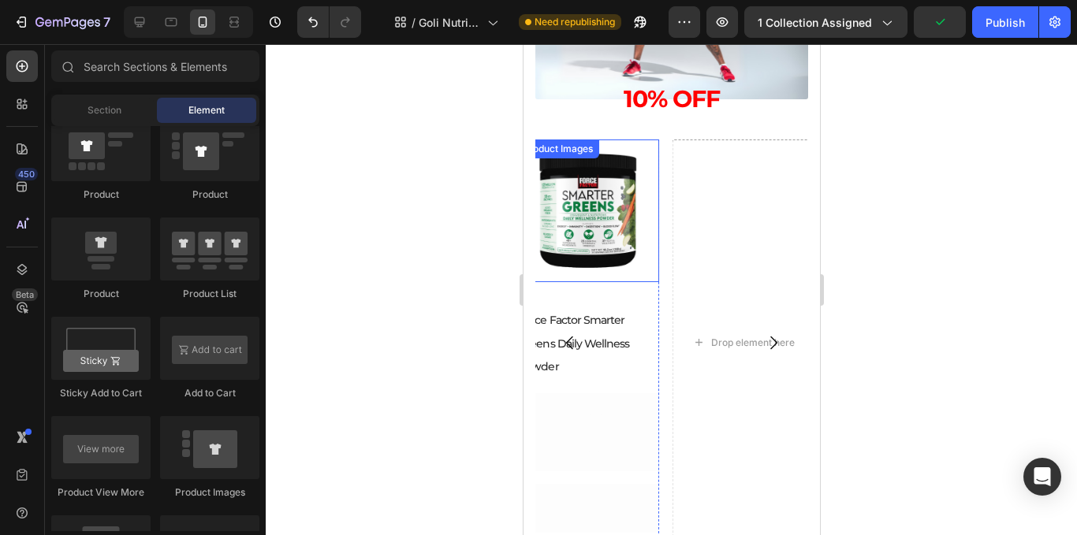
scroll to position [1763, 0]
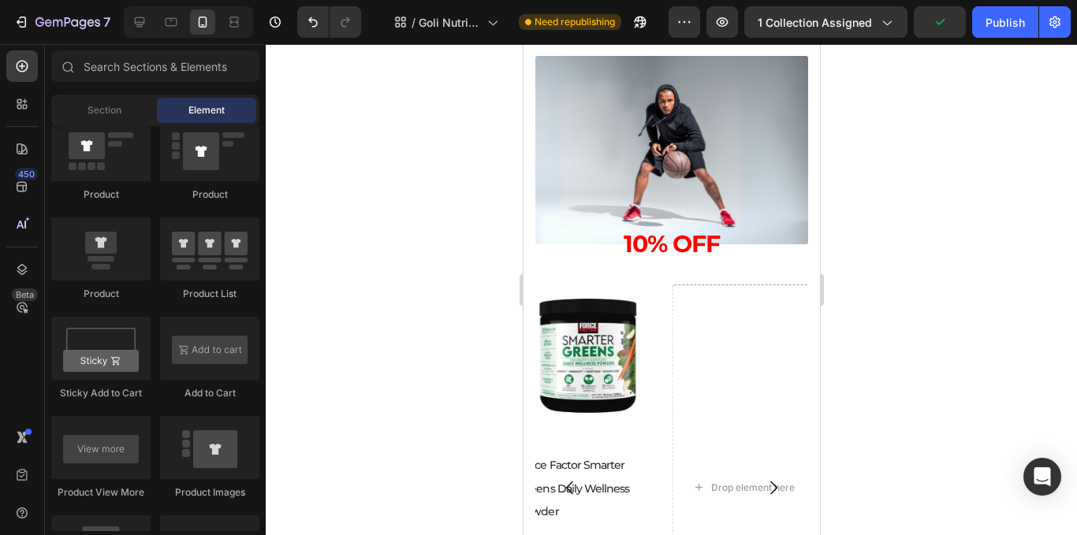
click at [952, 271] on div at bounding box center [672, 289] width 812 height 491
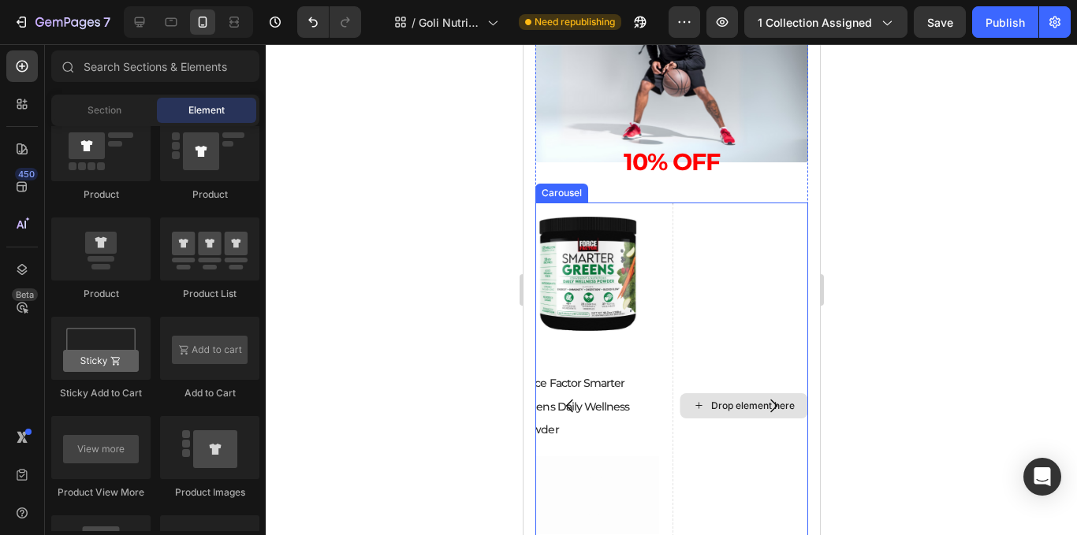
scroll to position [1842, 0]
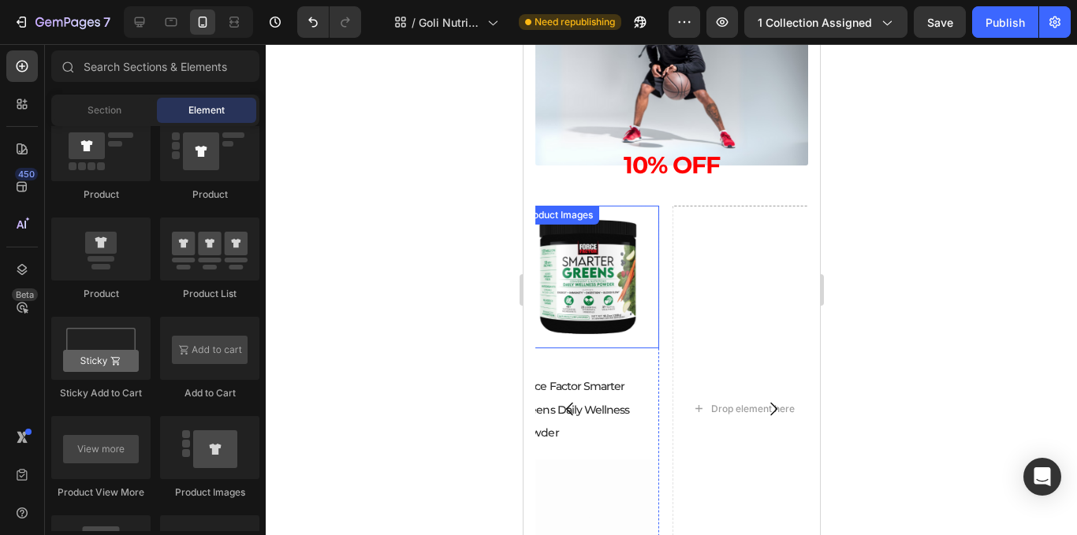
click at [624, 292] on img at bounding box center [587, 277] width 143 height 143
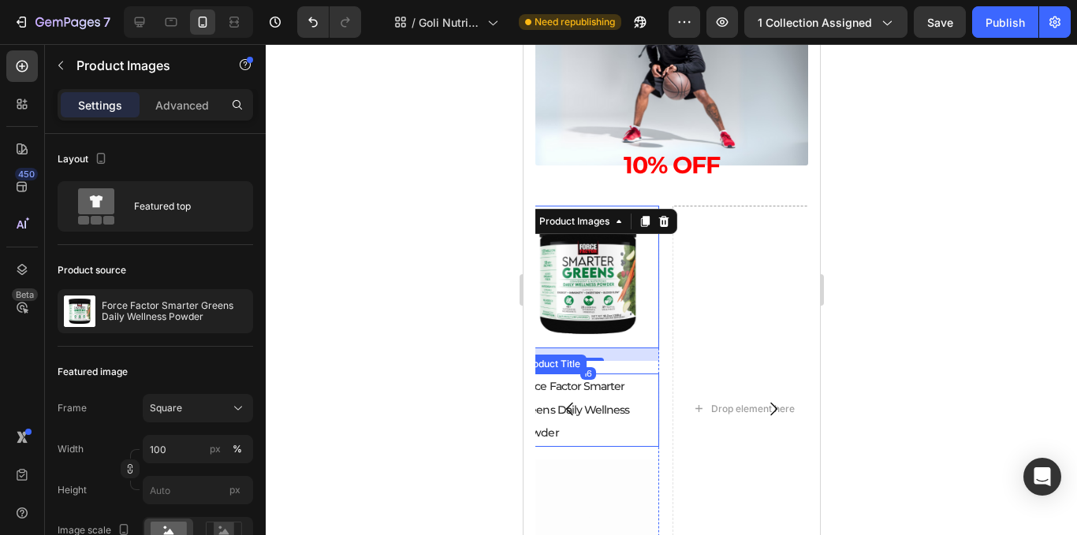
click at [630, 407] on h2 "Force Factor Smarter Greens Daily Wellness Powder" at bounding box center [587, 410] width 143 height 73
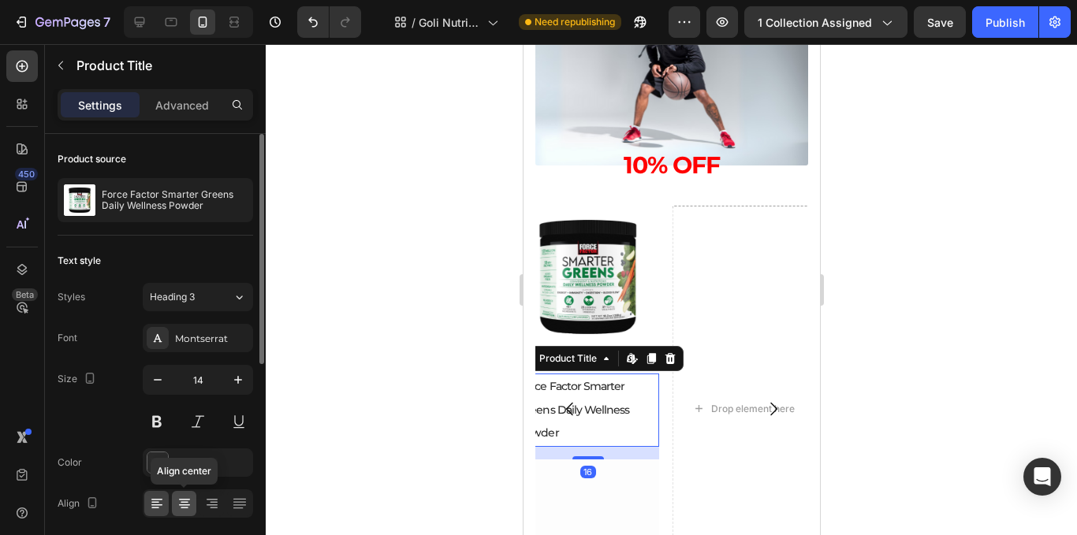
click at [194, 507] on div at bounding box center [184, 503] width 24 height 25
click at [860, 314] on div at bounding box center [672, 289] width 812 height 491
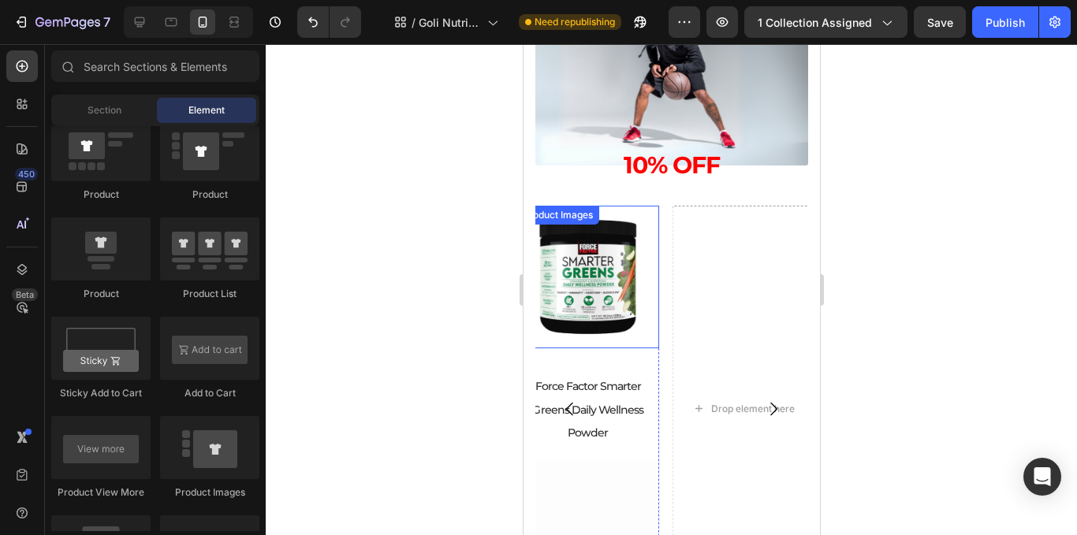
click at [595, 338] on img at bounding box center [587, 277] width 143 height 143
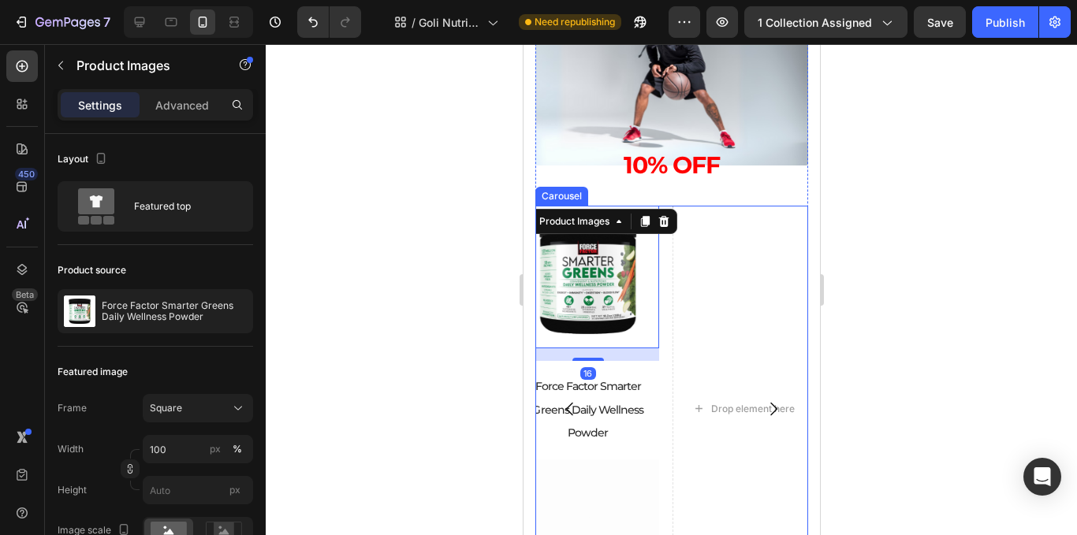
click at [892, 319] on div at bounding box center [672, 289] width 812 height 491
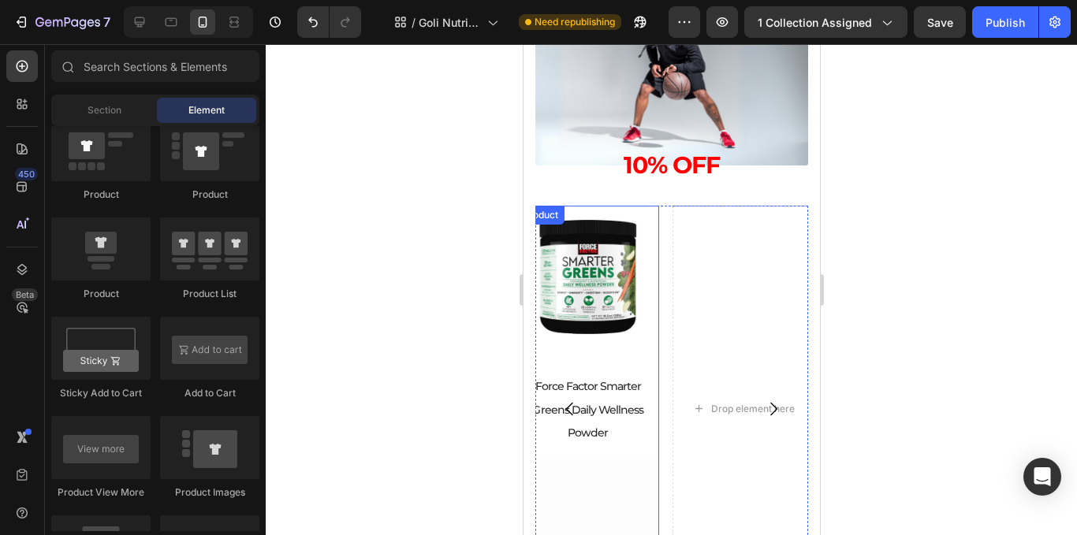
click at [613, 361] on div "Product Images" at bounding box center [587, 283] width 143 height 155
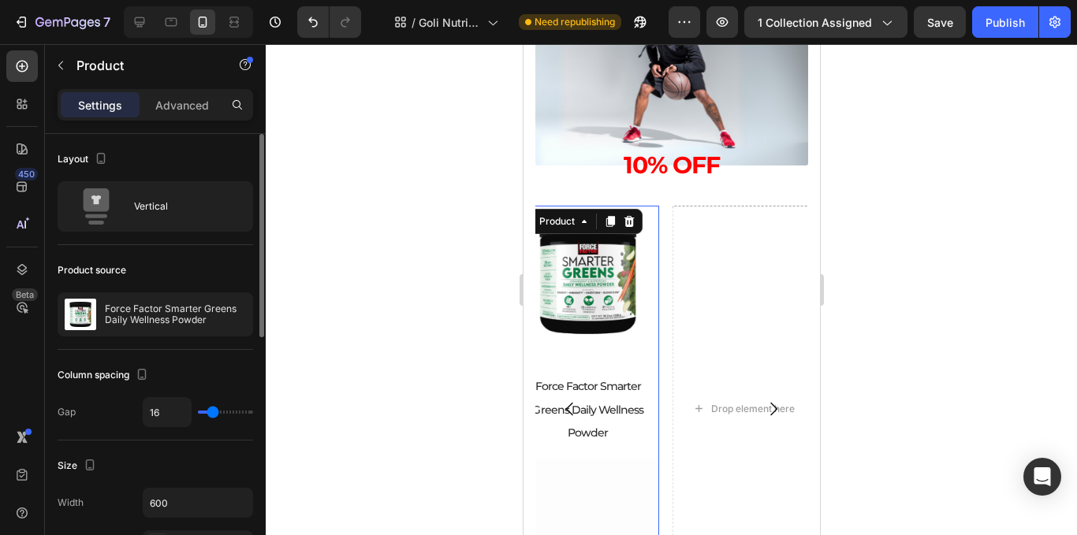
type input "0"
drag, startPoint x: 211, startPoint y: 412, endPoint x: 177, endPoint y: 409, distance: 34.1
type input "0"
click at [198, 411] on input "range" at bounding box center [225, 412] width 55 height 3
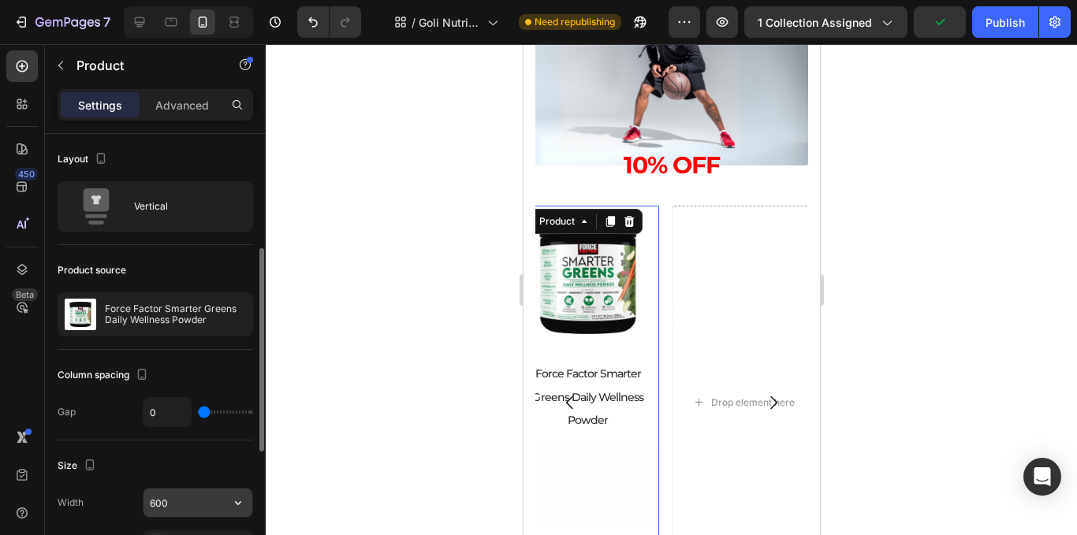
scroll to position [79, 0]
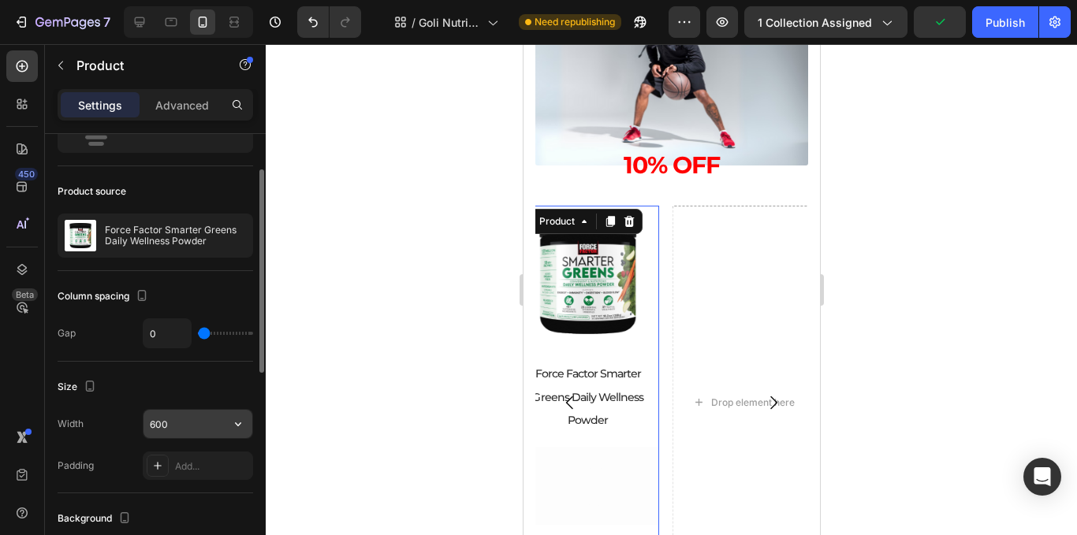
click at [203, 420] on input "600" at bounding box center [198, 424] width 109 height 28
click at [233, 431] on icon "button" at bounding box center [238, 424] width 16 height 16
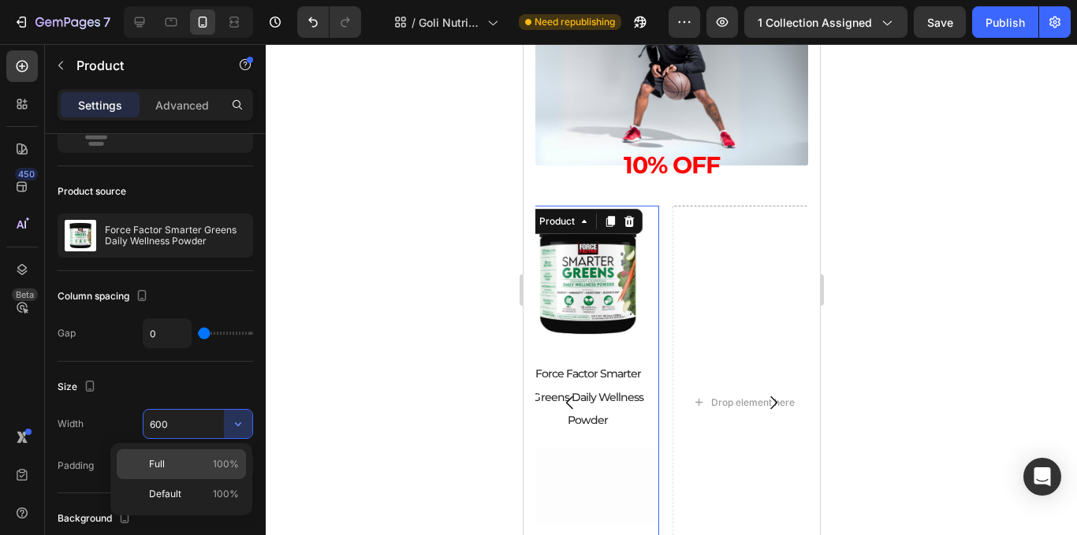
click at [211, 467] on p "Full 100%" at bounding box center [194, 464] width 90 height 14
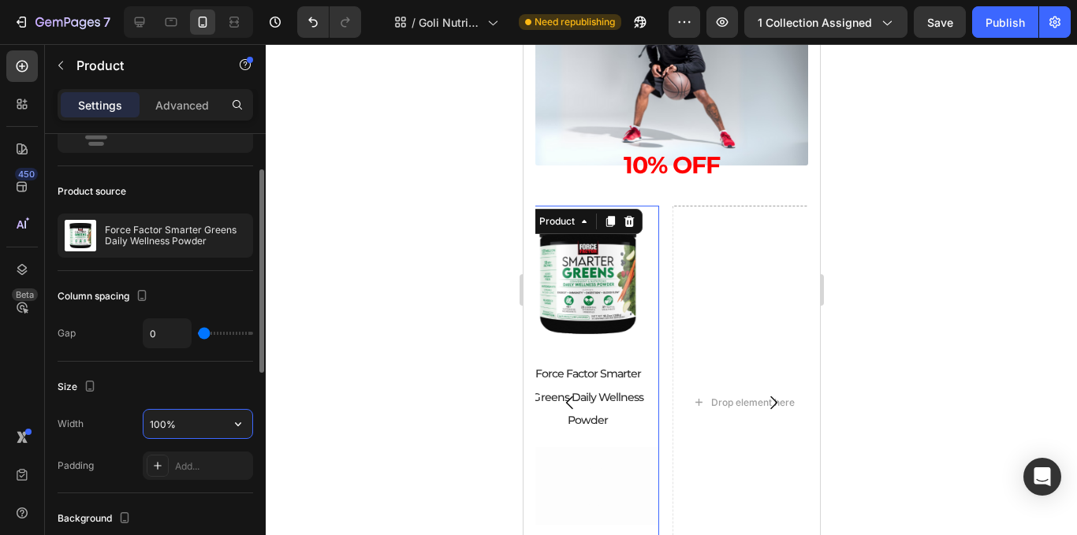
click at [197, 425] on input "100%" at bounding box center [198, 424] width 109 height 28
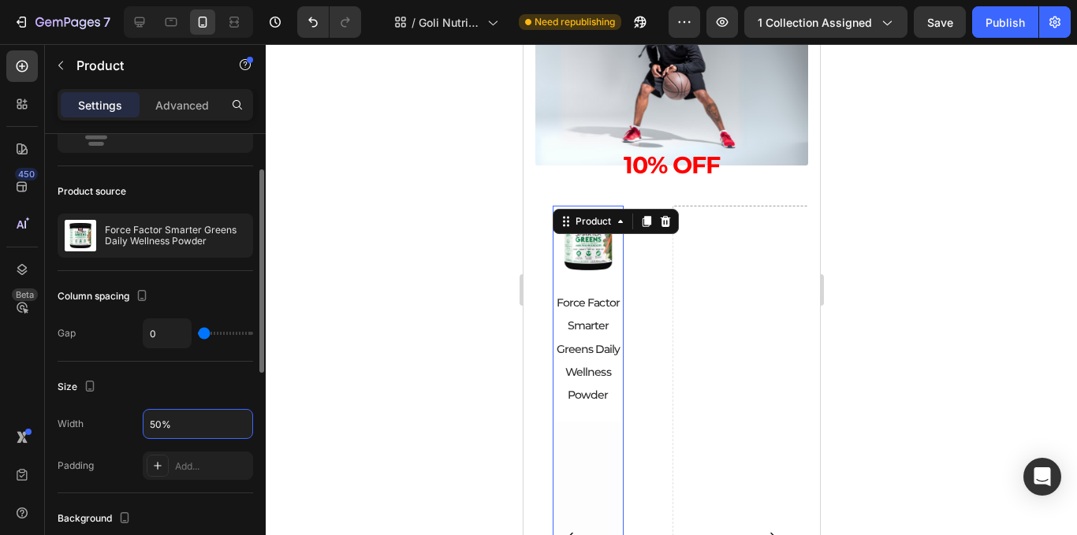
type input "500%"
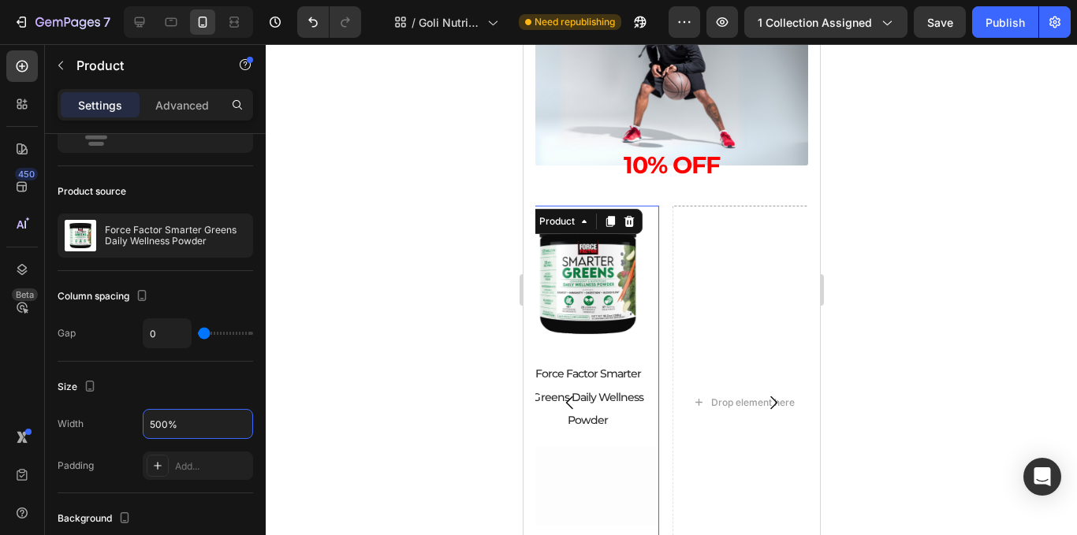
click at [396, 327] on div at bounding box center [672, 289] width 812 height 491
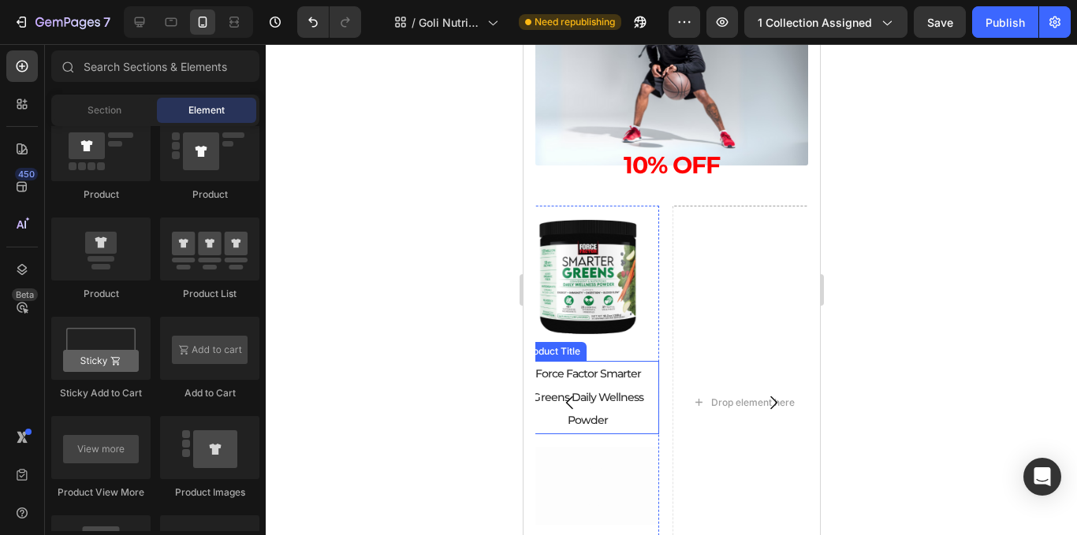
click at [615, 402] on h2 "Force Factor Smarter Greens Daily Wellness Powder" at bounding box center [587, 397] width 143 height 73
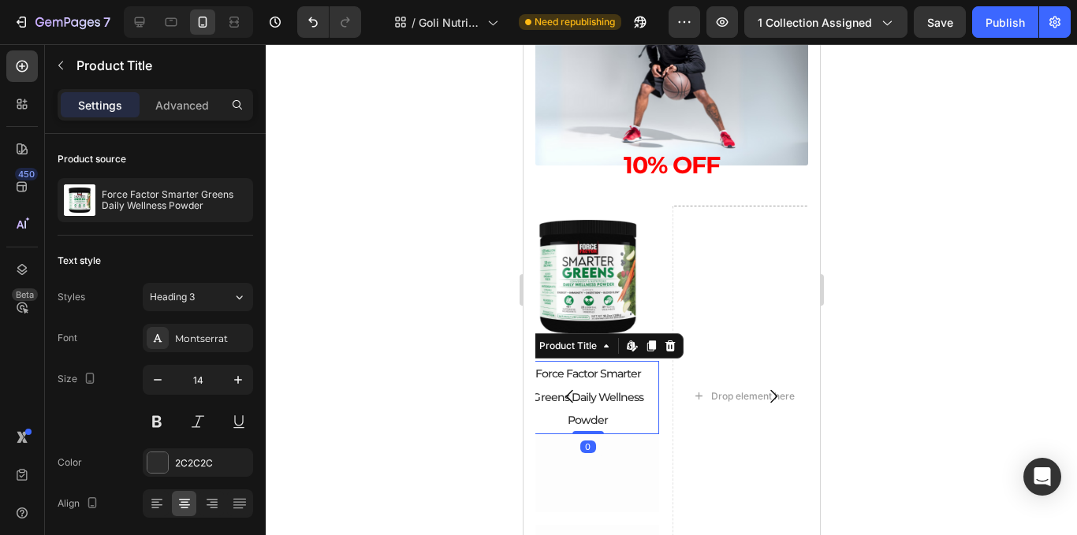
drag, startPoint x: 597, startPoint y: 443, endPoint x: 617, endPoint y: 415, distance: 34.6
click at [598, 416] on div "Force Factor Smarter Greens Daily Wellness Powder Product Title Edit content in…" at bounding box center [587, 397] width 143 height 73
click at [617, 415] on h2 "Force Factor Smarter Greens Daily Wellness Powder" at bounding box center [587, 397] width 143 height 73
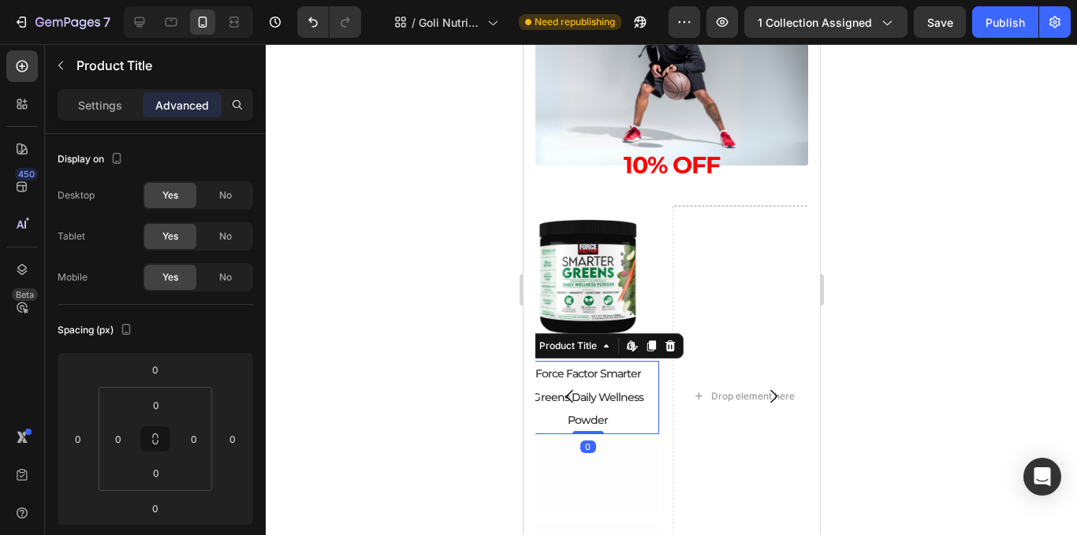
click at [619, 415] on h2 "Force Factor Smarter Greens Daily Wellness Powder" at bounding box center [587, 397] width 143 height 73
click at [410, 391] on div at bounding box center [672, 289] width 812 height 491
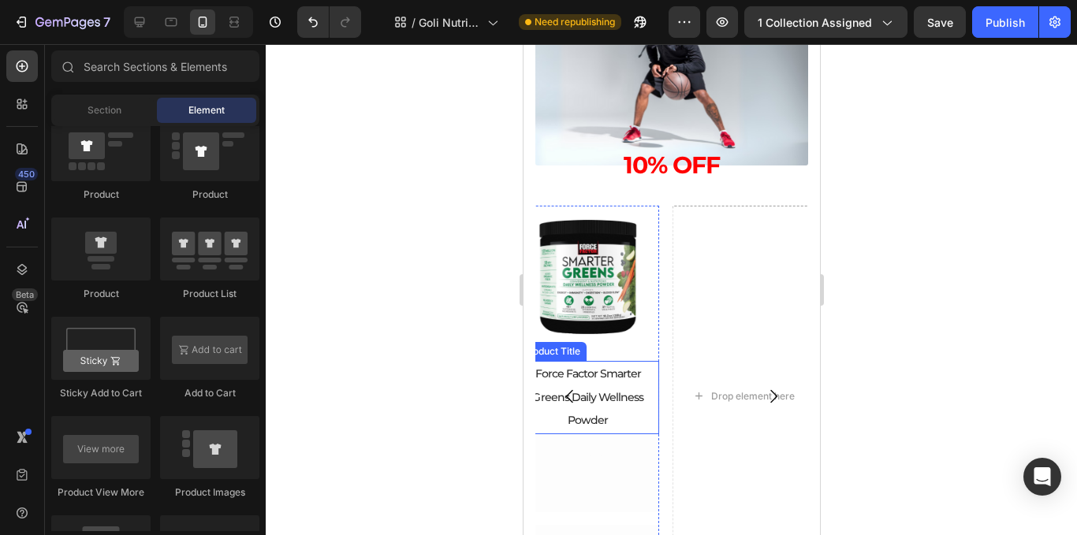
drag, startPoint x: 632, startPoint y: 421, endPoint x: 613, endPoint y: 429, distance: 20.5
click at [632, 421] on h2 "Force Factor Smarter Greens Daily Wellness Powder" at bounding box center [587, 397] width 143 height 73
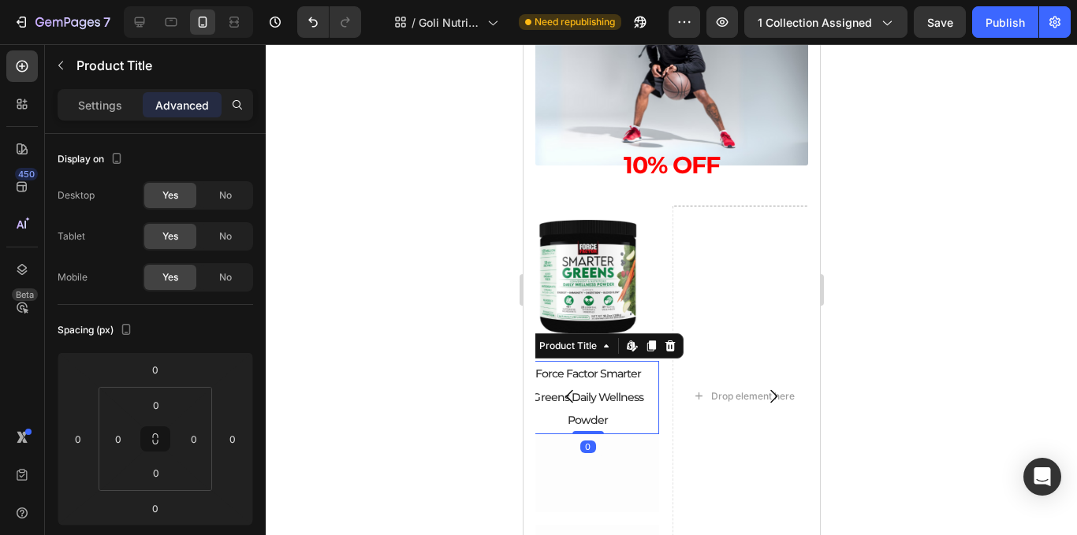
click at [612, 428] on h2 "Force Factor Smarter Greens Daily Wellness Powder" at bounding box center [587, 397] width 143 height 73
click at [608, 418] on h2 "Force Factor Smarter Greens Daily Wellness Powder" at bounding box center [587, 397] width 143 height 73
click at [403, 328] on div at bounding box center [672, 289] width 812 height 491
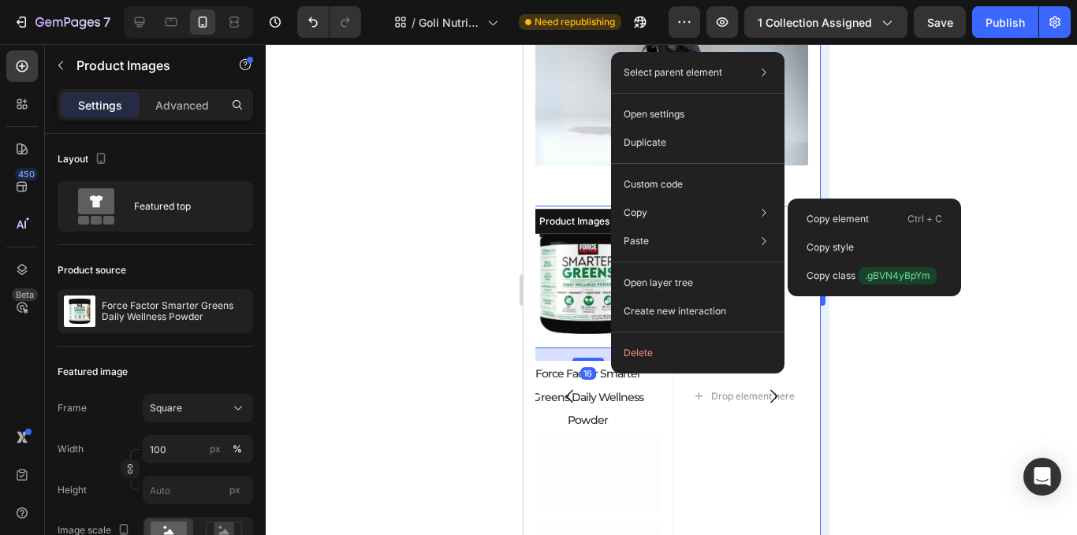
drag, startPoint x: 811, startPoint y: 211, endPoint x: 819, endPoint y: 212, distance: 8.8
click at [815, 233] on div "Copy element Ctrl + C" at bounding box center [874, 247] width 161 height 28
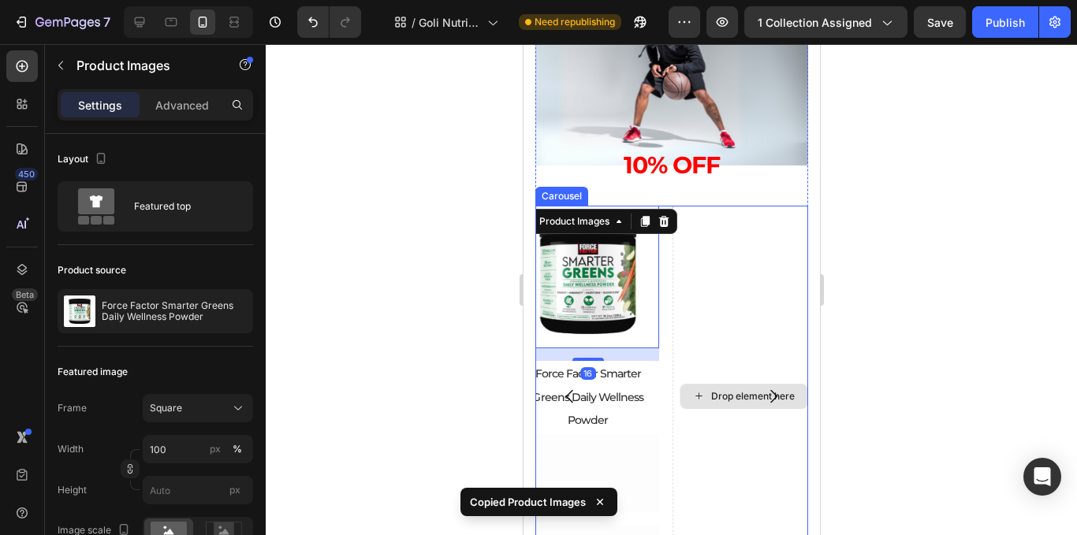
click at [718, 286] on div "Drop element here" at bounding box center [743, 396] width 143 height 381
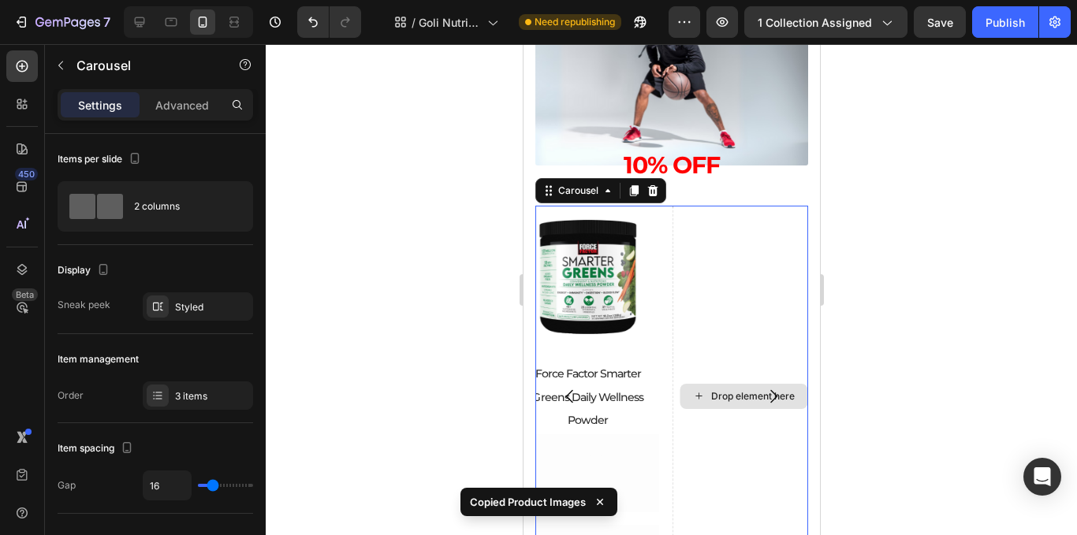
drag, startPoint x: 713, startPoint y: 286, endPoint x: 722, endPoint y: 293, distance: 11.4
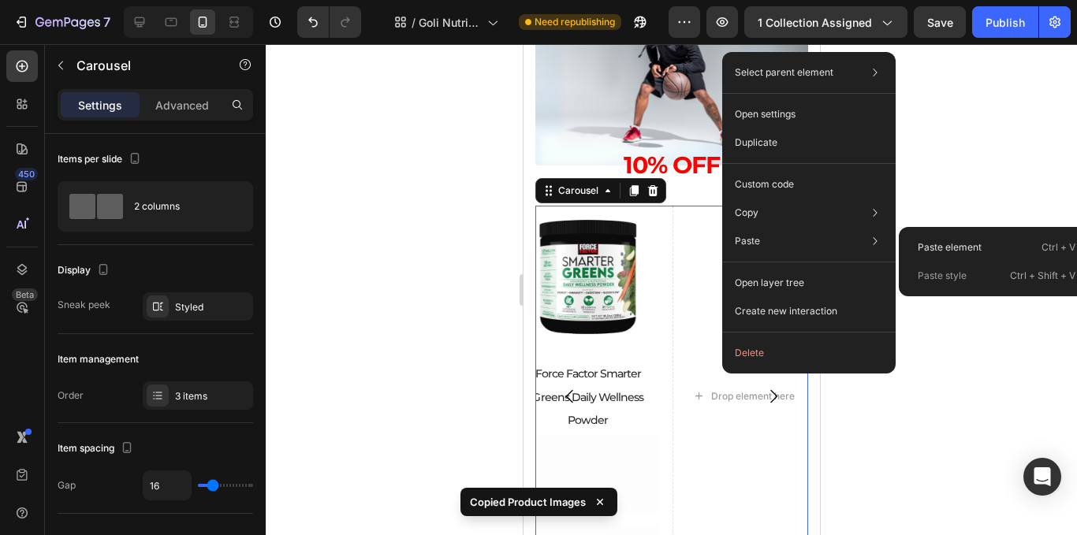
click at [913, 262] on div "Paste element Ctrl + V" at bounding box center [996, 276] width 183 height 28
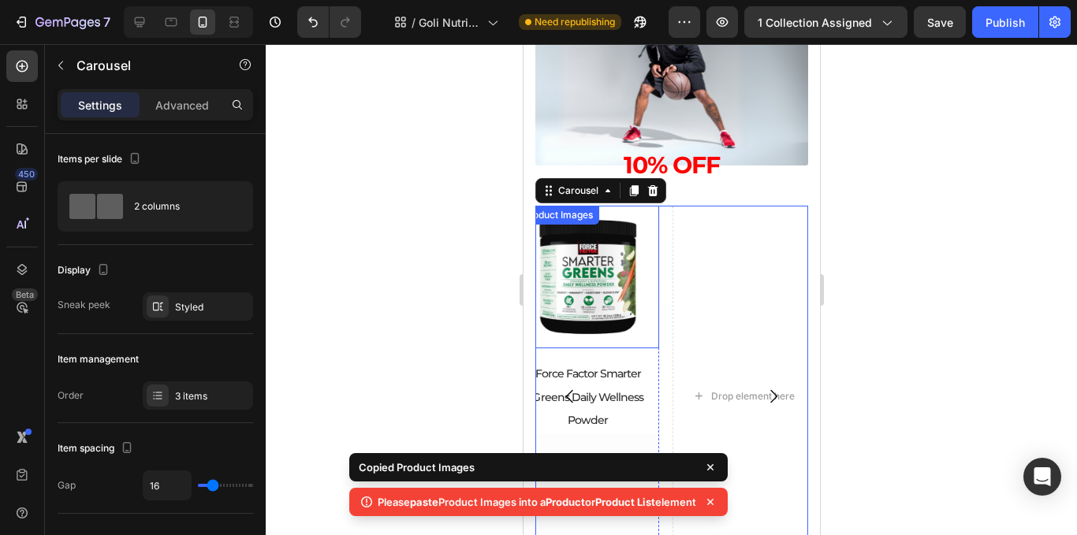
click at [434, 278] on div at bounding box center [672, 289] width 812 height 491
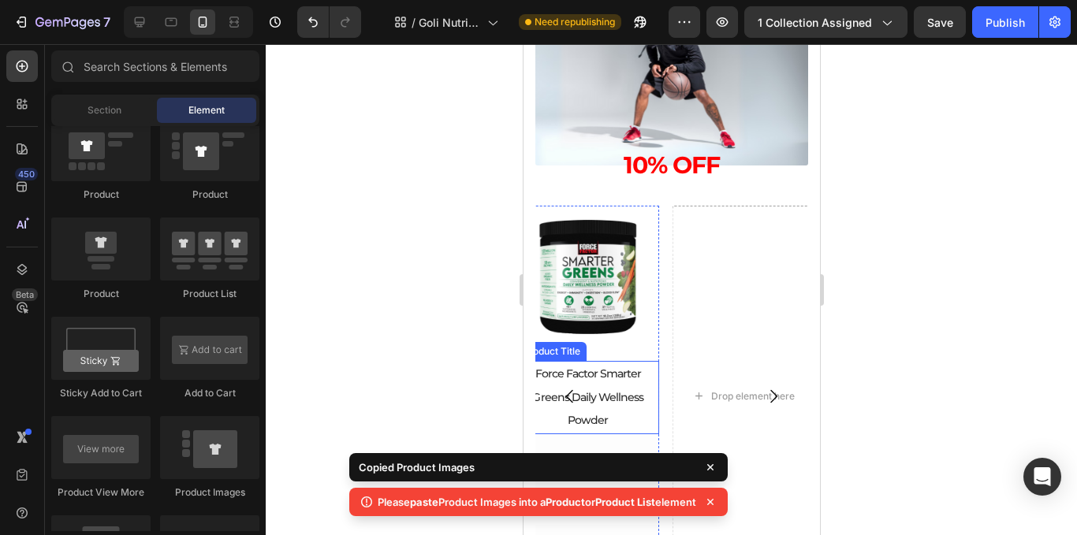
click at [617, 394] on h2 "Force Factor Smarter Greens Daily Wellness Powder" at bounding box center [587, 397] width 143 height 73
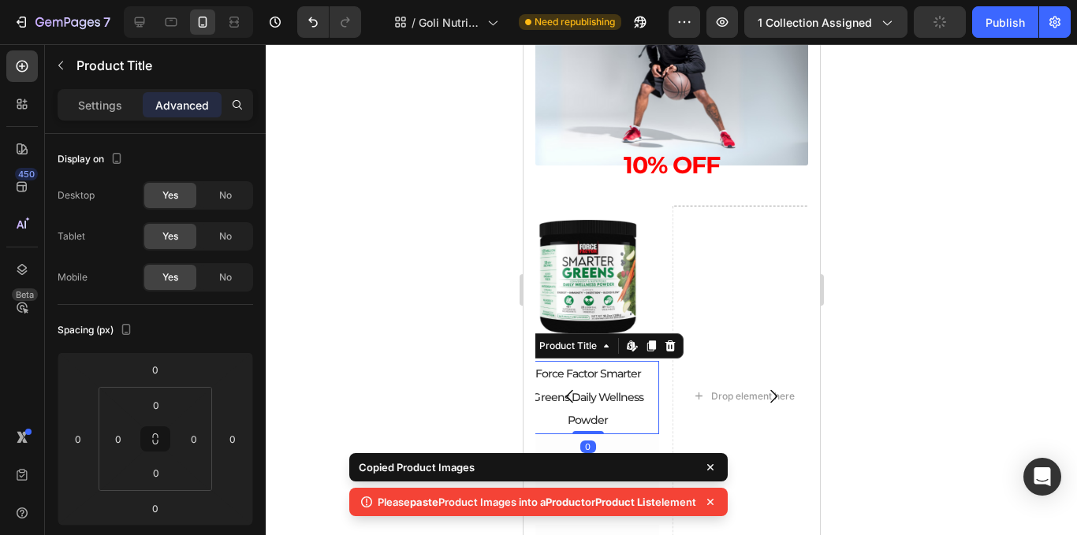
click at [618, 399] on h2 "Force Factor Smarter Greens Daily Wellness Powder" at bounding box center [587, 397] width 143 height 73
click at [604, 419] on h2 "Force Factor Smarter Greens Daily Wellness Powder" at bounding box center [587, 397] width 143 height 73
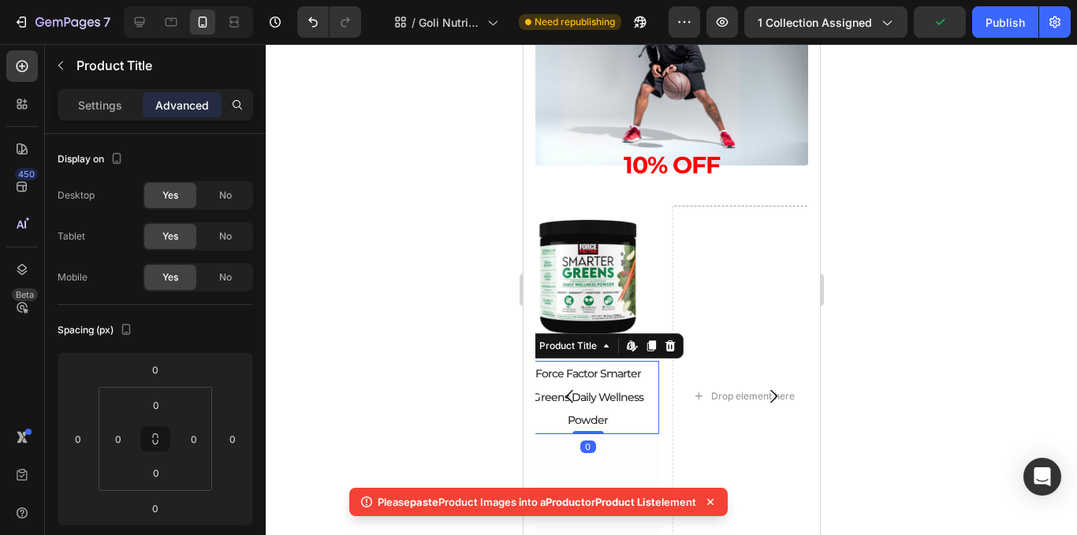
click at [604, 422] on h2 "Force Factor Smarter Greens Daily Wellness Powder" at bounding box center [587, 397] width 143 height 73
click at [583, 405] on button "Carousel Back Arrow" at bounding box center [569, 397] width 44 height 44
drag, startPoint x: 610, startPoint y: 427, endPoint x: 605, endPoint y: 407, distance: 21.2
click at [610, 421] on h2 "Force Factor Smarter Greens Daily Wellness Powder" at bounding box center [587, 397] width 143 height 73
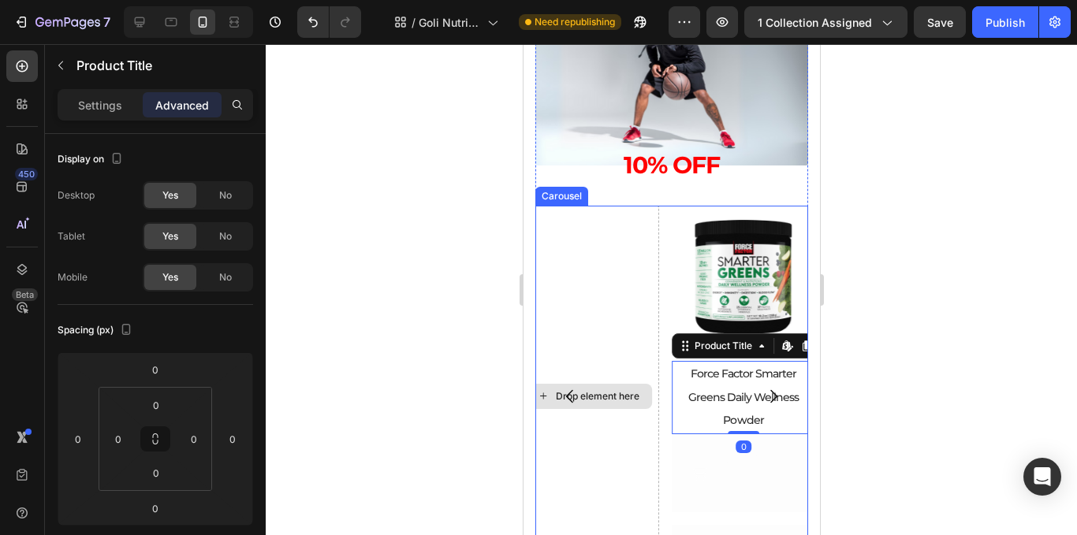
drag, startPoint x: 699, startPoint y: 390, endPoint x: 621, endPoint y: 387, distance: 77.4
click at [621, 387] on div "Drop element here Drop element here Product Images Force Factor Smarter Greens …" at bounding box center [671, 396] width 273 height 381
click at [763, 398] on icon "Carousel Next Arrow" at bounding box center [772, 396] width 19 height 19
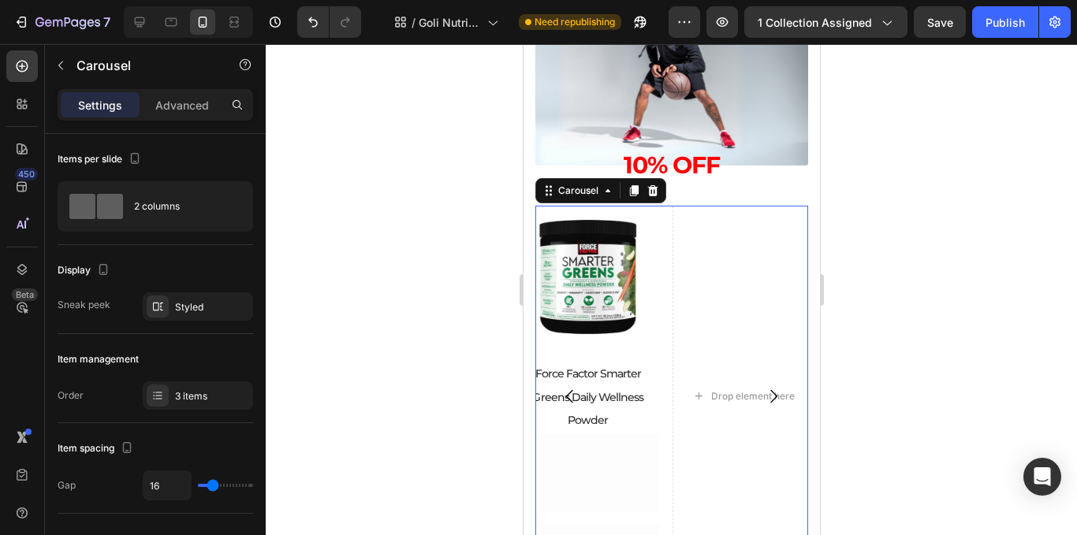
click at [591, 389] on div "Drop element here Drop element here Product Images Force Factor Smarter Greens …" at bounding box center [671, 396] width 273 height 381
click at [612, 416] on h2 "Force Factor Smarter Greens Daily Wellness Powder" at bounding box center [587, 397] width 143 height 73
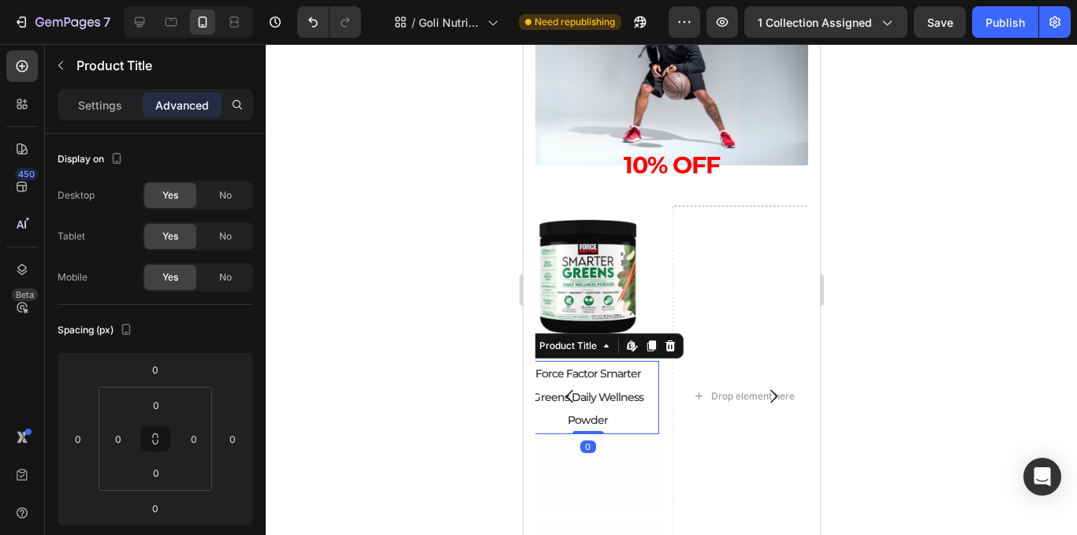
click at [603, 420] on h2 "Force Factor Smarter Greens Daily Wellness Powder" at bounding box center [587, 397] width 143 height 73
click at [602, 424] on h2 "Force Factor Smarter Greens Daily Wellness Powder" at bounding box center [587, 397] width 143 height 73
click at [602, 422] on h2 "Force Factor Smarter Greens Daily Wellness Powder" at bounding box center [587, 397] width 143 height 73
click at [602, 420] on h2 "Force Factor Smarter Greens Daily Wellness Powder" at bounding box center [587, 397] width 143 height 73
click at [604, 418] on h2 "Force Factor Smarter Greens Daily Wellness Powder" at bounding box center [587, 397] width 143 height 73
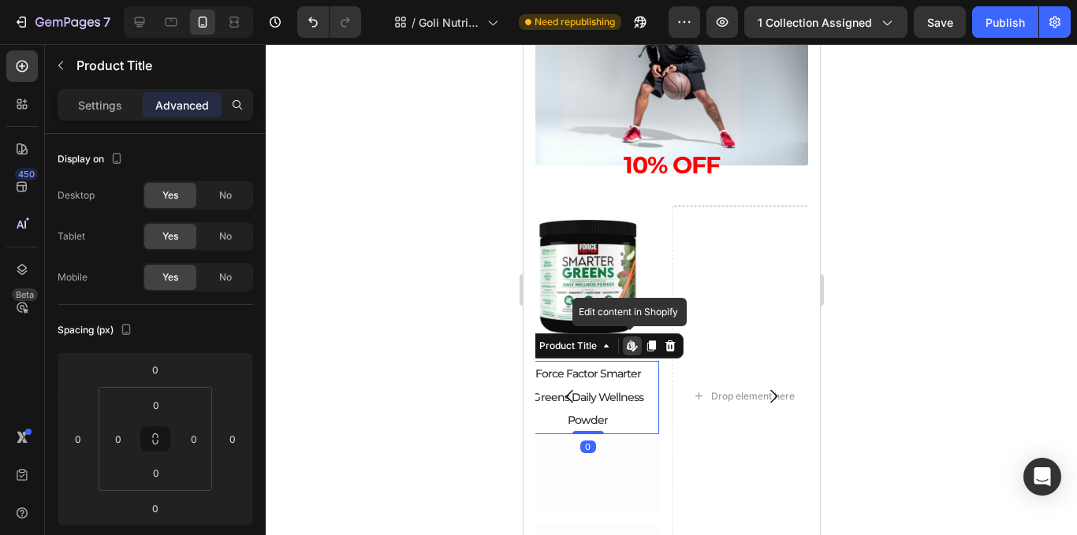
click at [609, 420] on h2 "Force Factor Smarter Greens Daily Wellness Powder" at bounding box center [587, 397] width 143 height 73
click at [608, 420] on h2 "Force Factor Smarter Greens Daily Wellness Powder" at bounding box center [587, 397] width 143 height 73
click at [95, 101] on p "Settings" at bounding box center [100, 105] width 44 height 17
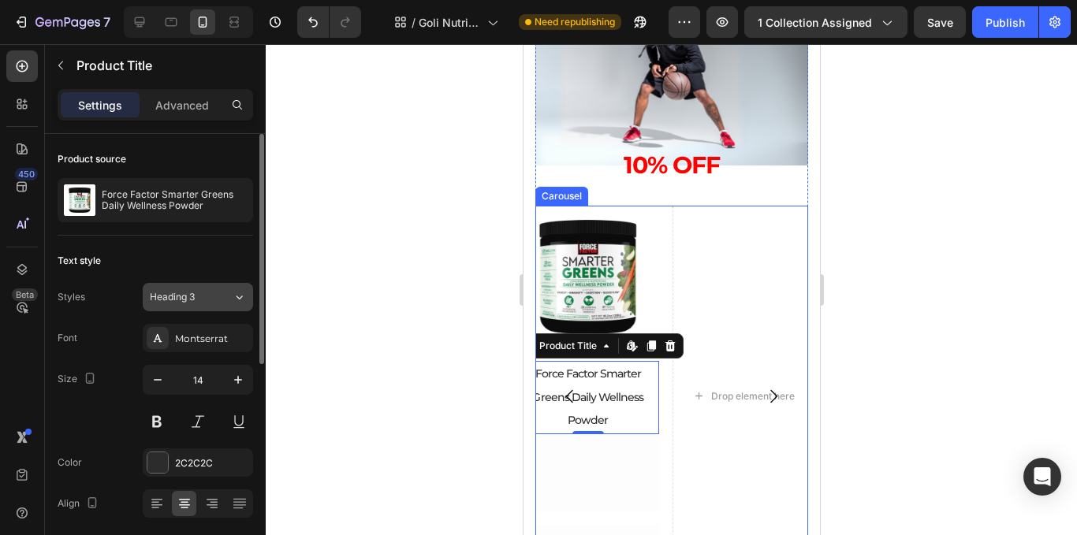
click at [200, 300] on div "Heading 3" at bounding box center [182, 297] width 64 height 14
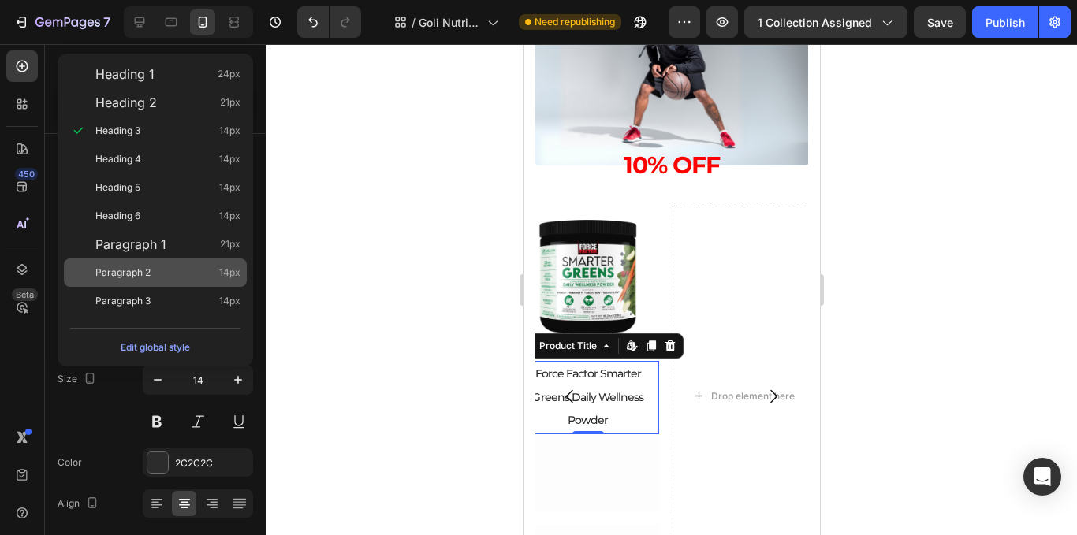
click at [233, 276] on span "14px" at bounding box center [229, 273] width 21 height 16
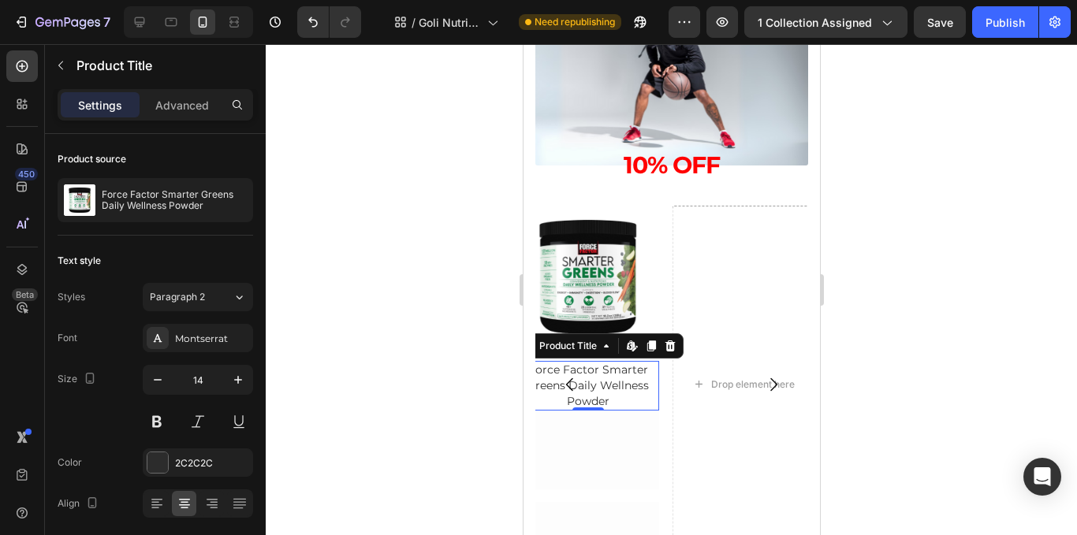
click at [917, 368] on div at bounding box center [672, 289] width 812 height 491
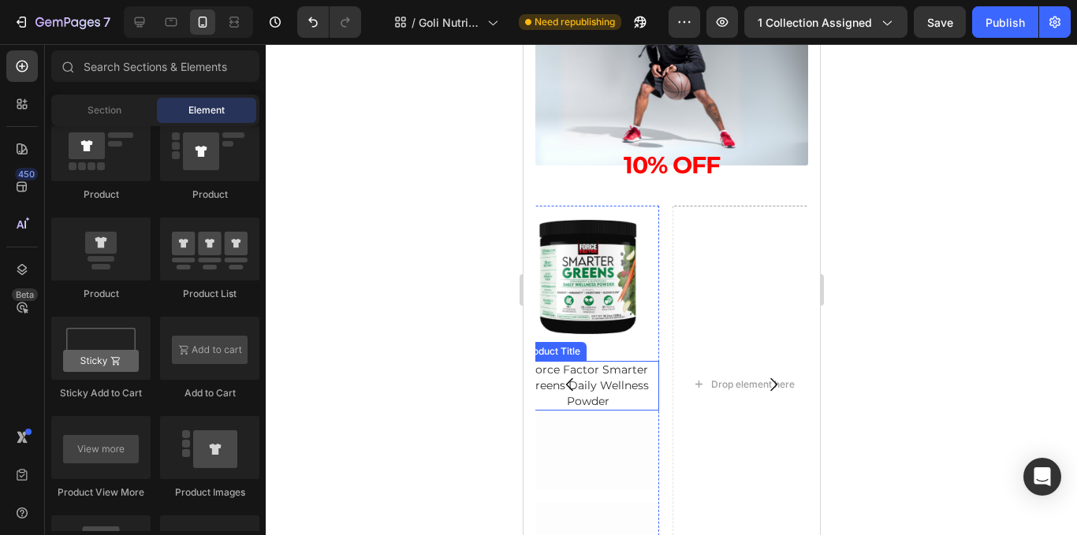
click at [612, 379] on h2 "Force Factor Smarter Greens Daily Wellness Powder" at bounding box center [587, 386] width 143 height 50
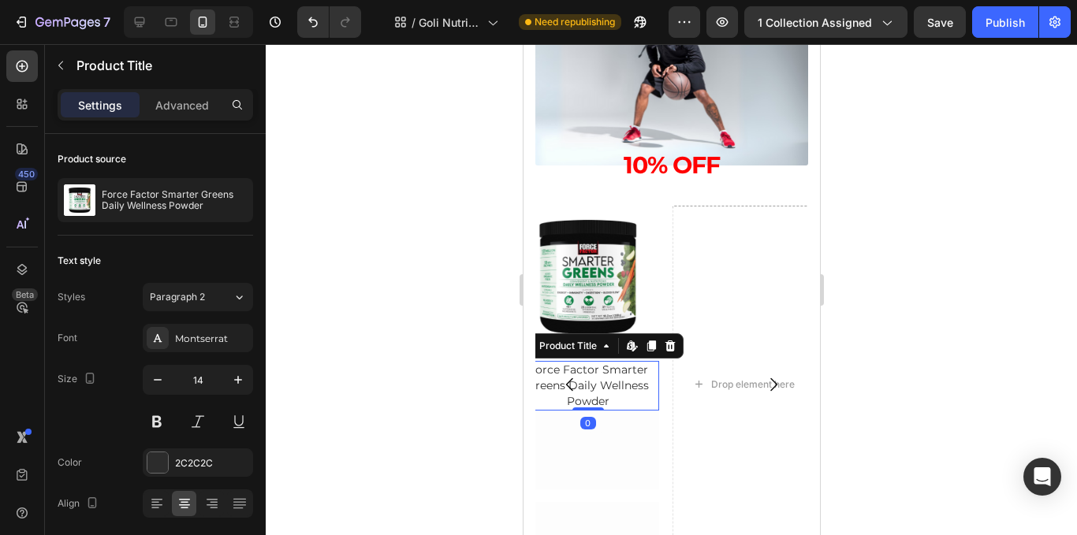
click at [632, 377] on h2 "Force Factor Smarter Greens Daily Wellness Powder" at bounding box center [587, 386] width 143 height 50
click at [610, 399] on h2 "Force Factor Smarter Greens Daily Wellness Powder" at bounding box center [587, 386] width 143 height 50
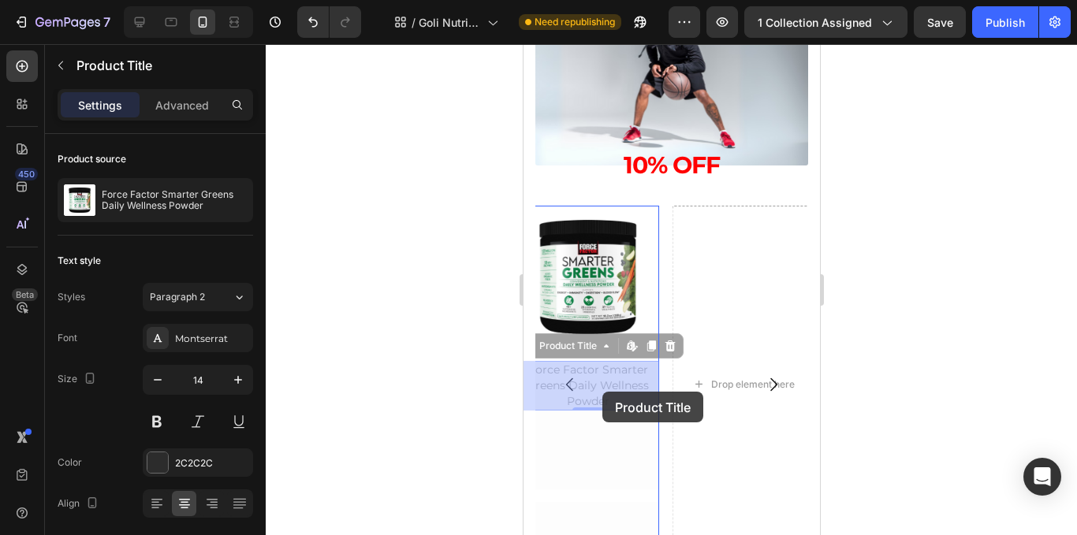
drag, startPoint x: 608, startPoint y: 399, endPoint x: 601, endPoint y: 391, distance: 10.6
click at [523, 44] on h2 "Force Factor Smarter Greens Daily Wellness Powder" at bounding box center [523, 44] width 0 height 0
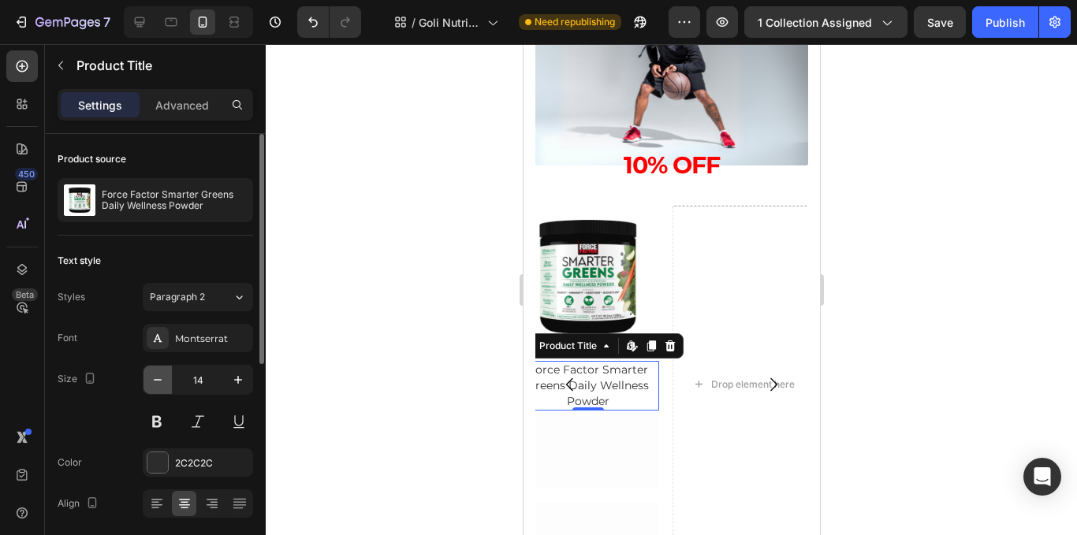
click at [161, 382] on icon "button" at bounding box center [158, 380] width 16 height 16
click at [154, 376] on icon "button" at bounding box center [158, 380] width 16 height 16
click at [233, 375] on icon "button" at bounding box center [238, 380] width 16 height 16
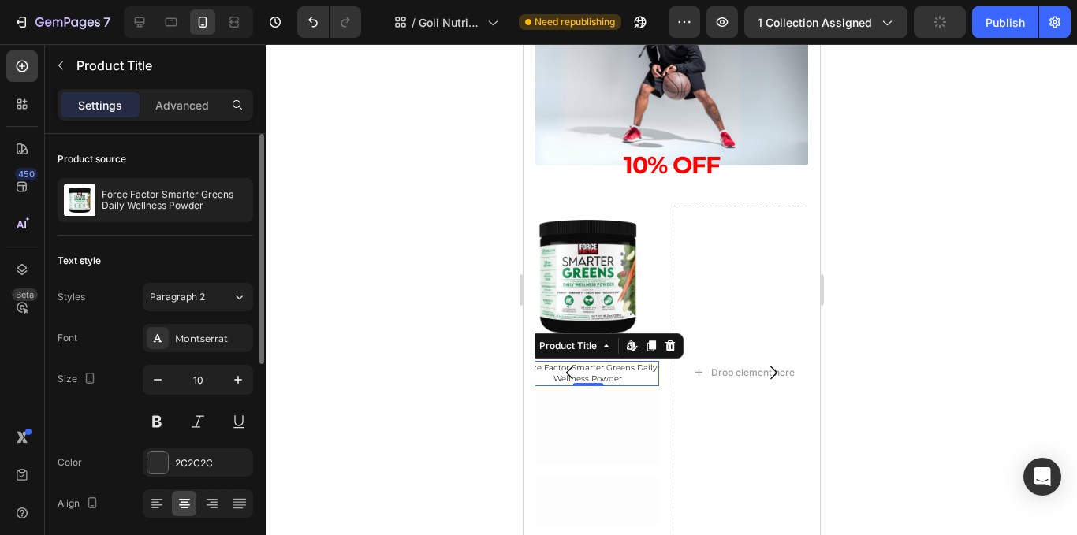
type input "11"
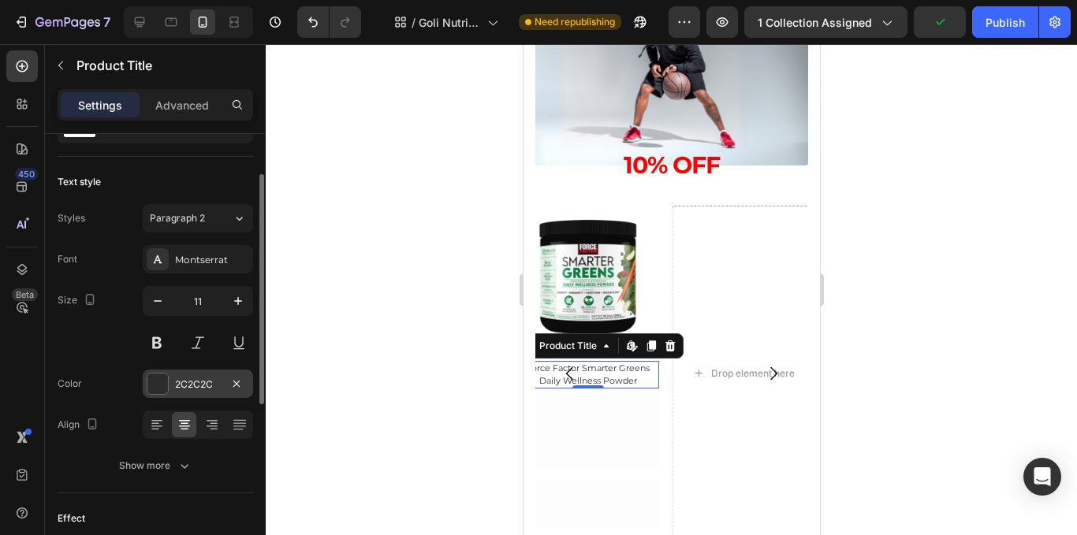
click at [180, 386] on div "2C2C2C" at bounding box center [198, 385] width 46 height 14
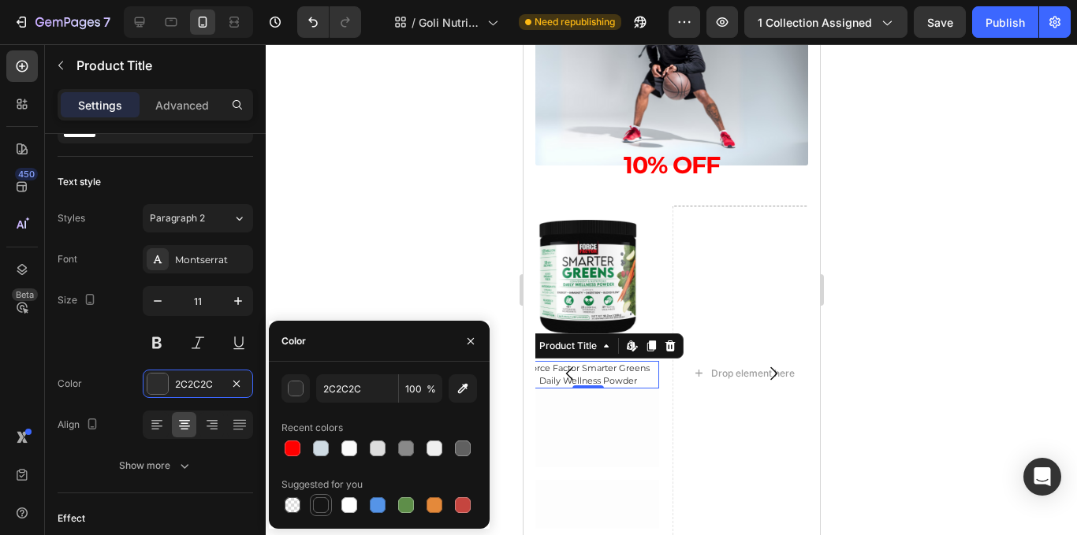
click at [330, 506] on div at bounding box center [321, 505] width 19 height 19
type input "151515"
click at [345, 254] on div at bounding box center [672, 289] width 812 height 491
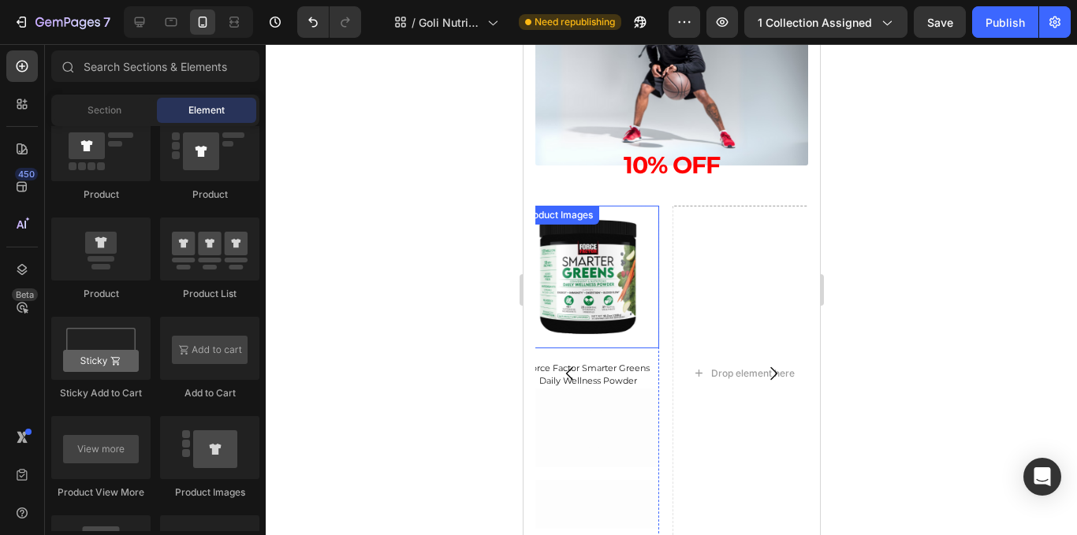
click at [569, 295] on img at bounding box center [587, 277] width 143 height 143
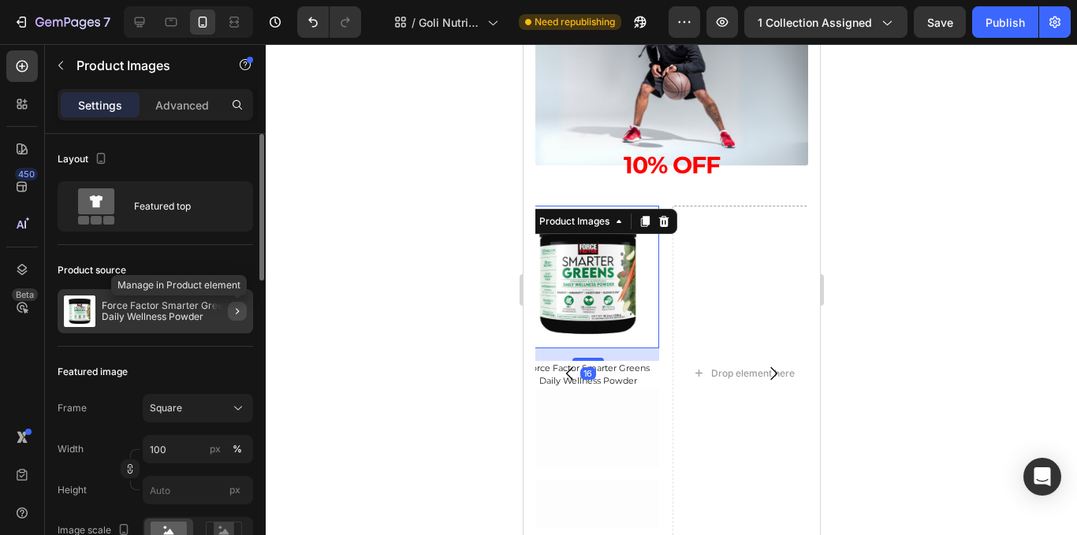
click at [234, 315] on icon "button" at bounding box center [237, 311] width 13 height 13
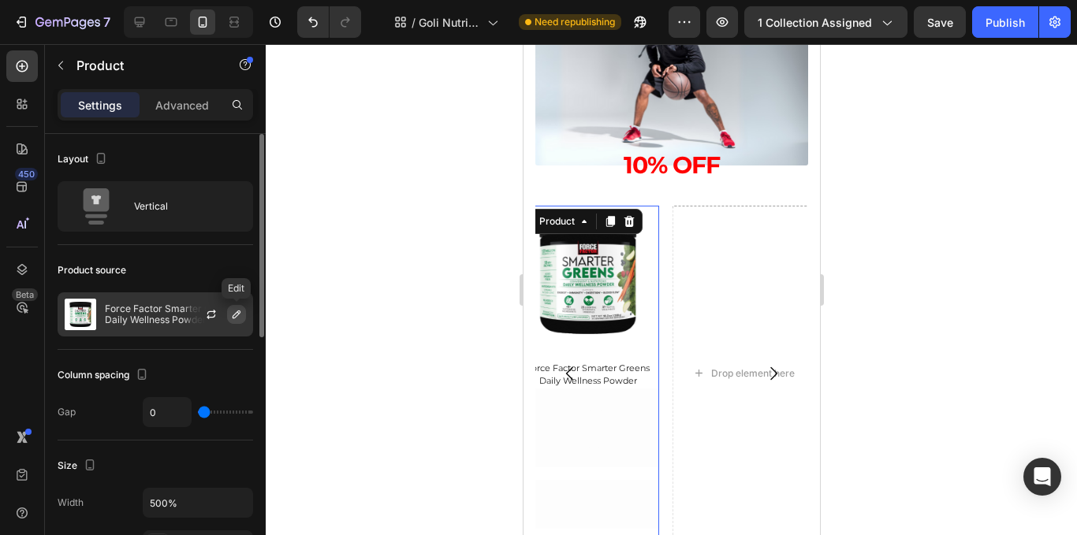
click at [238, 317] on icon "button" at bounding box center [236, 314] width 13 height 13
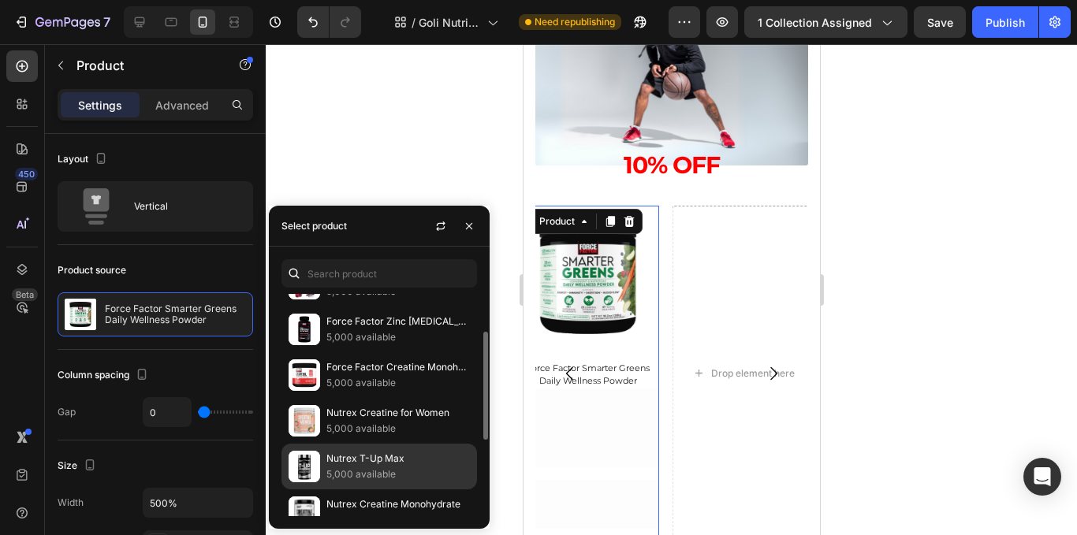
scroll to position [158, 0]
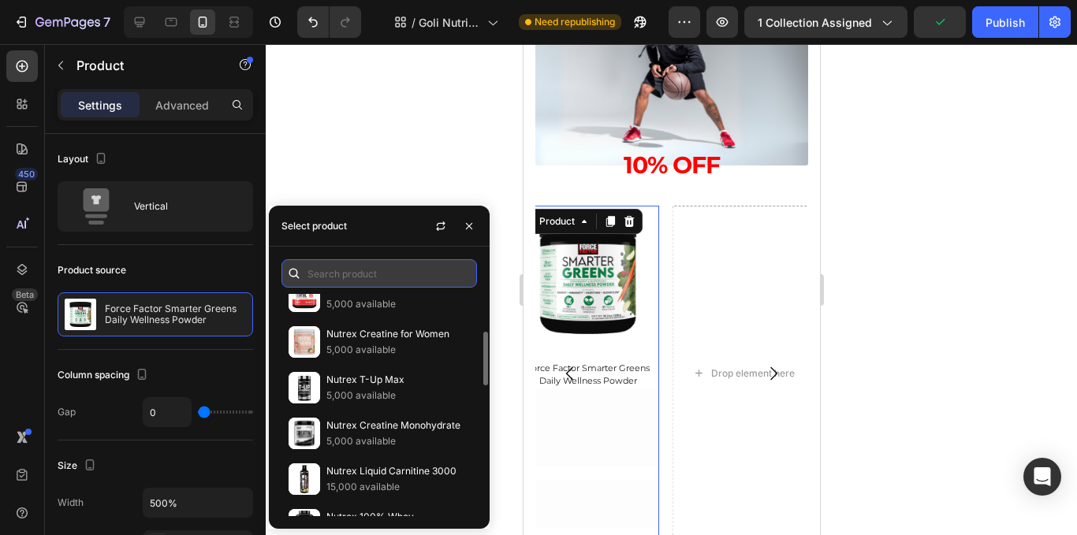
click at [324, 272] on input "text" at bounding box center [380, 273] width 196 height 28
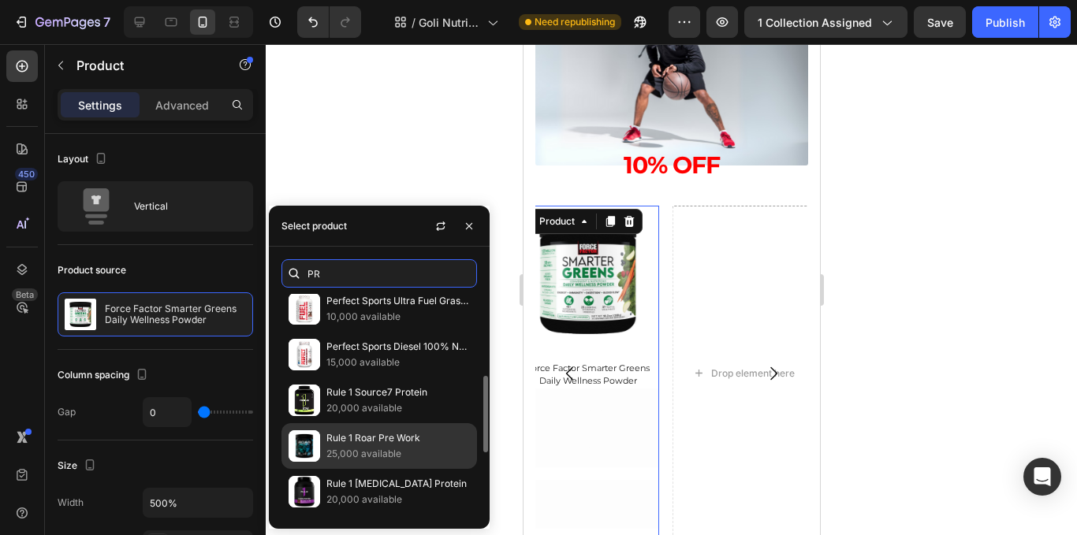
scroll to position [79, 0]
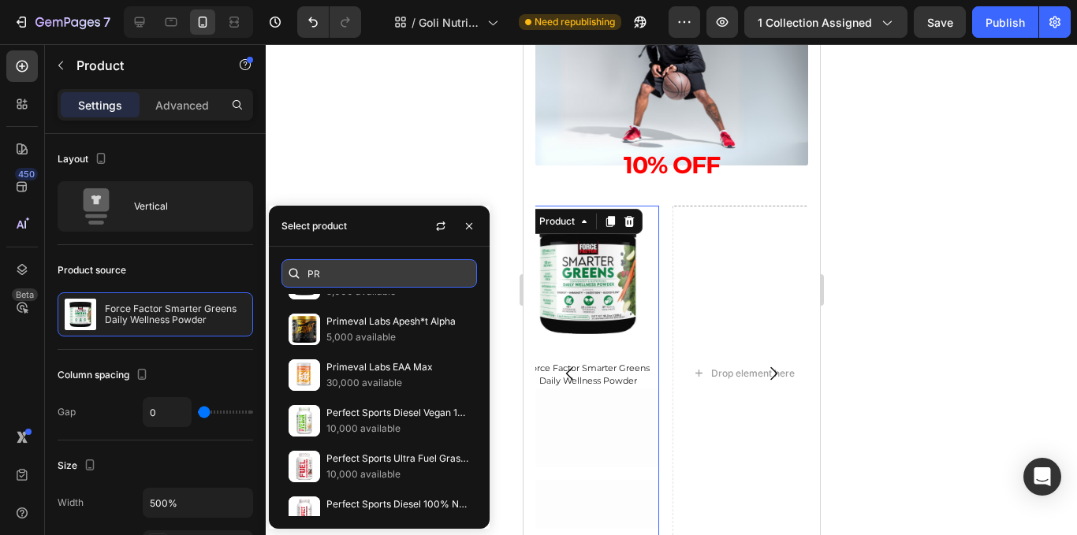
click at [386, 274] on input "PR" at bounding box center [380, 273] width 196 height 28
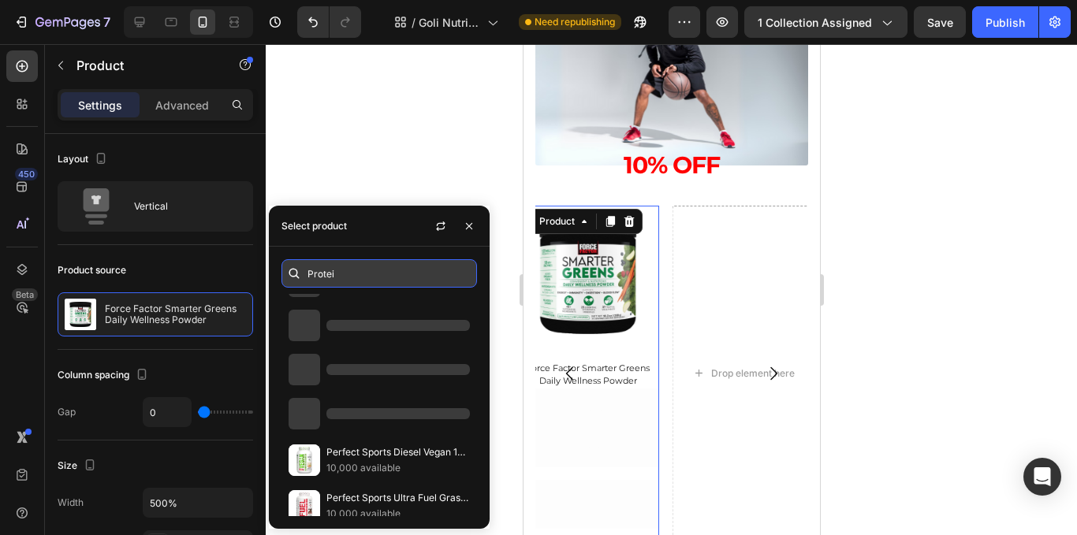
scroll to position [52, 0]
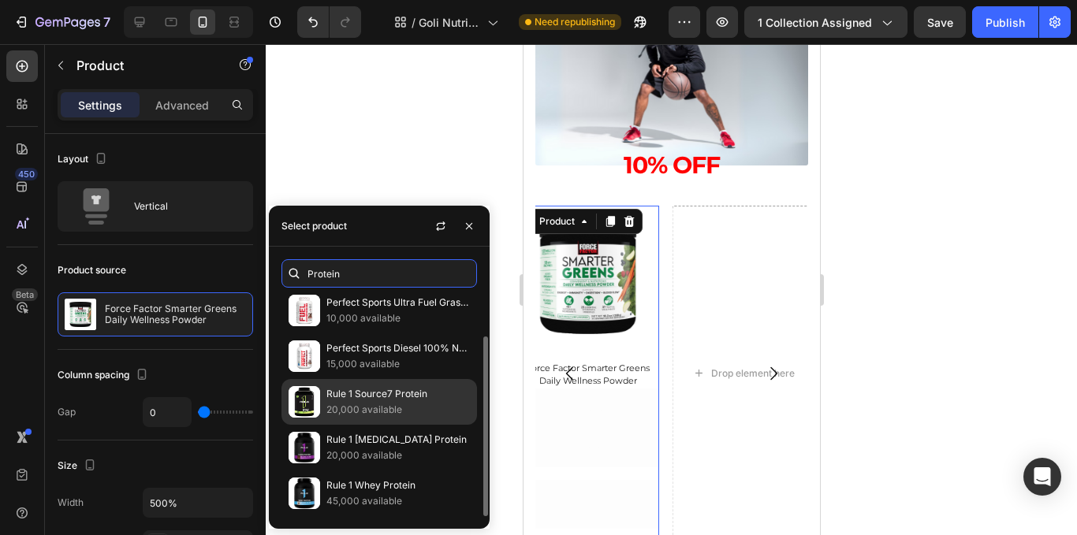
type input "Protein"
click at [401, 409] on p "20,000 available" at bounding box center [399, 410] width 144 height 16
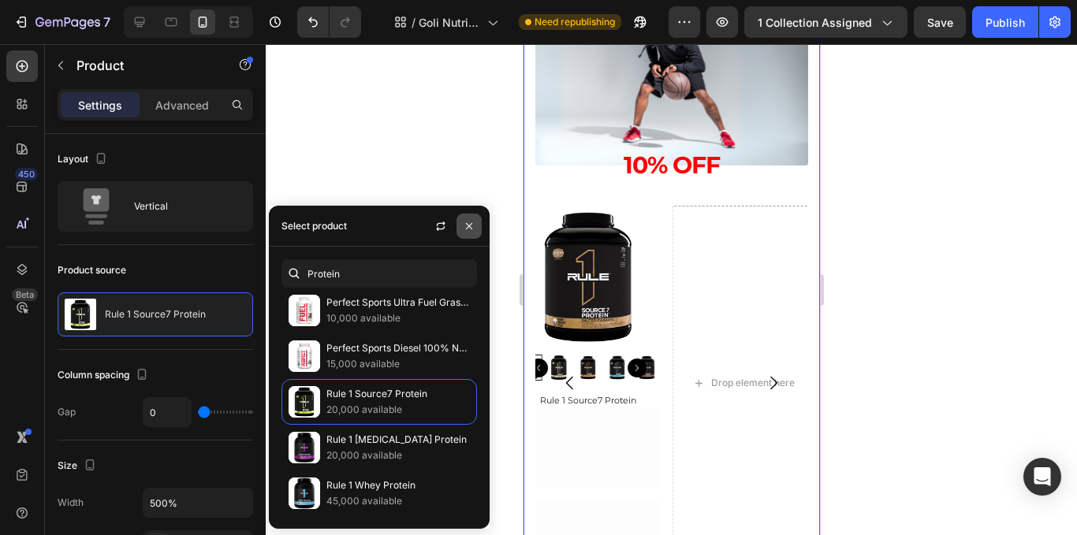
click at [463, 224] on icon "button" at bounding box center [469, 226] width 13 height 13
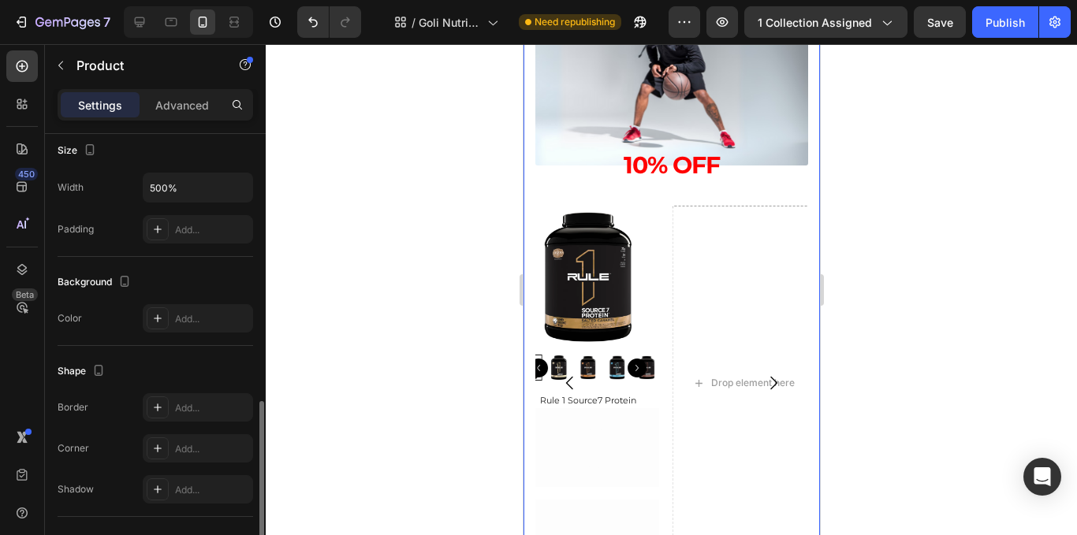
scroll to position [473, 0]
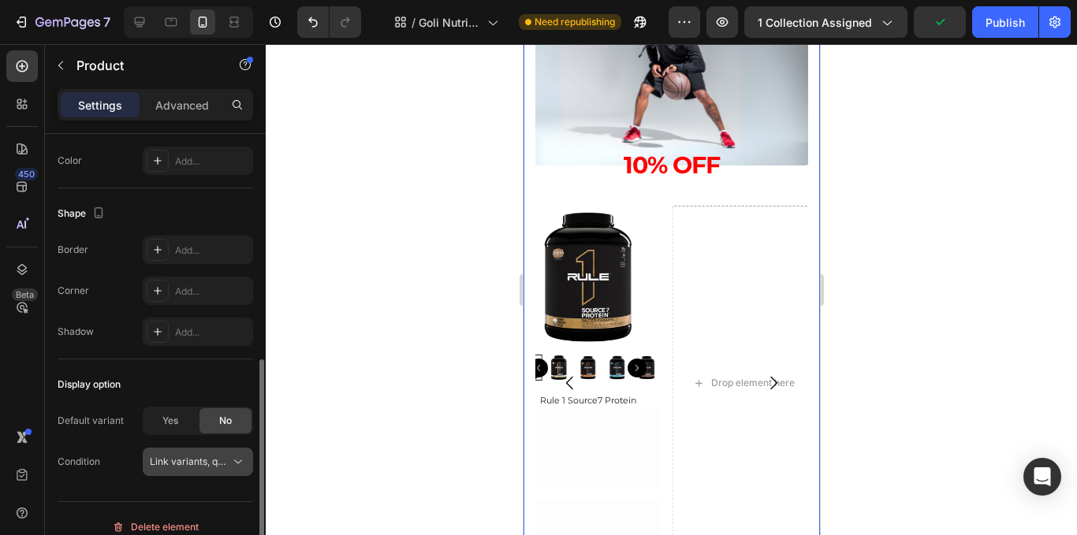
click at [215, 454] on div "Link variants, quantity <br> between same products" at bounding box center [198, 462] width 96 height 16
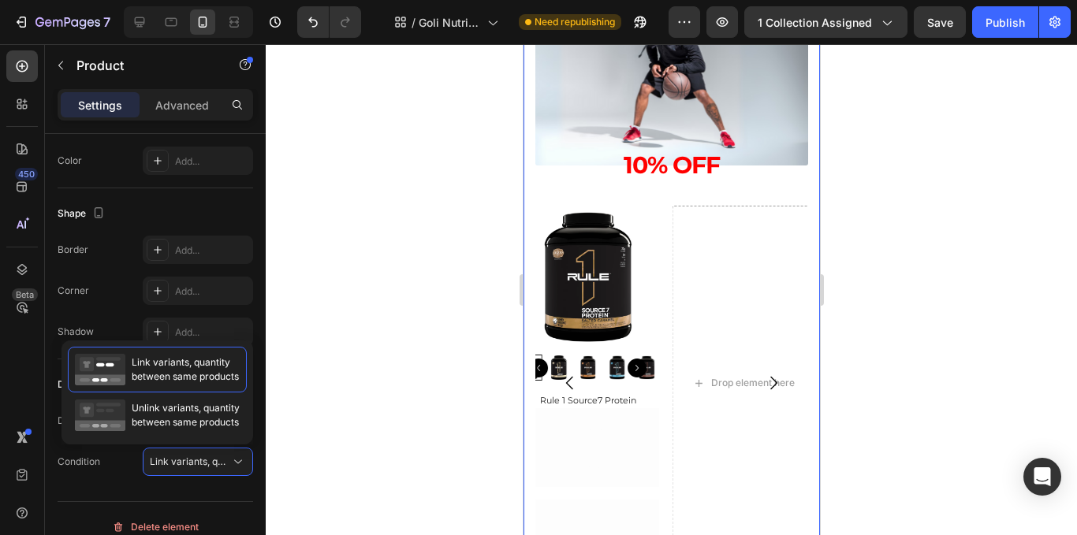
click at [322, 409] on div at bounding box center [672, 289] width 812 height 491
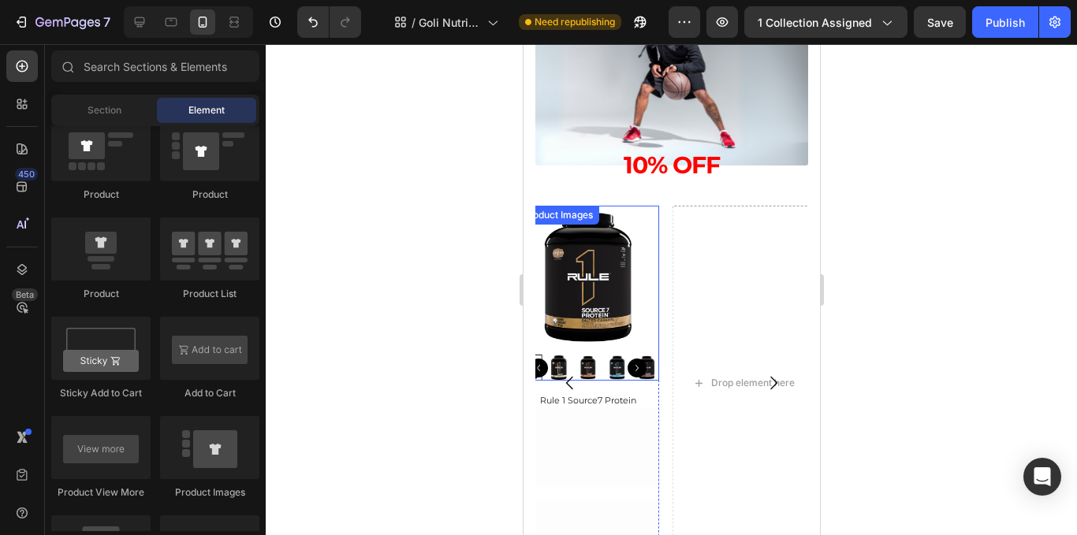
click at [584, 299] on img at bounding box center [587, 277] width 143 height 143
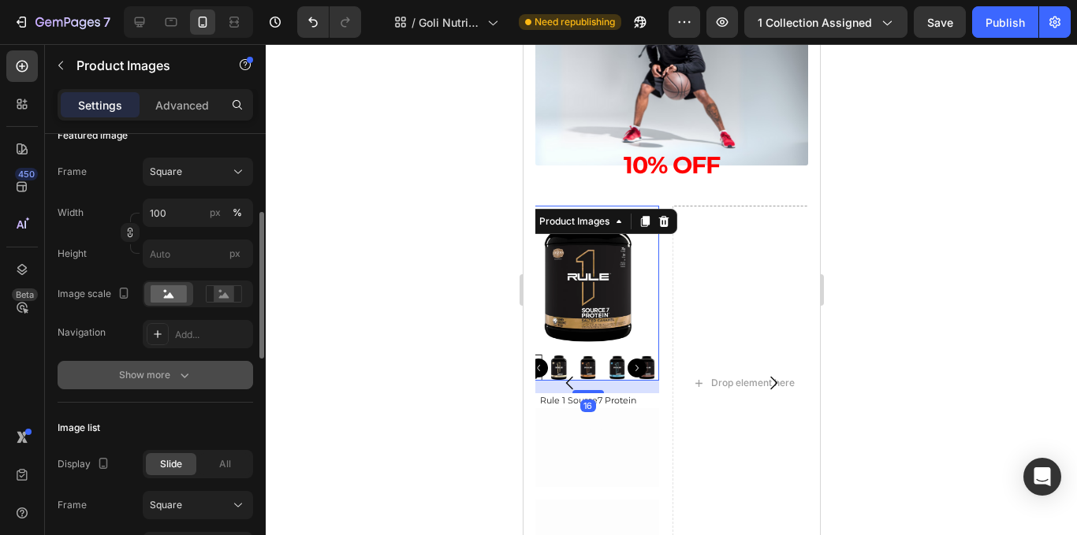
scroll to position [79, 0]
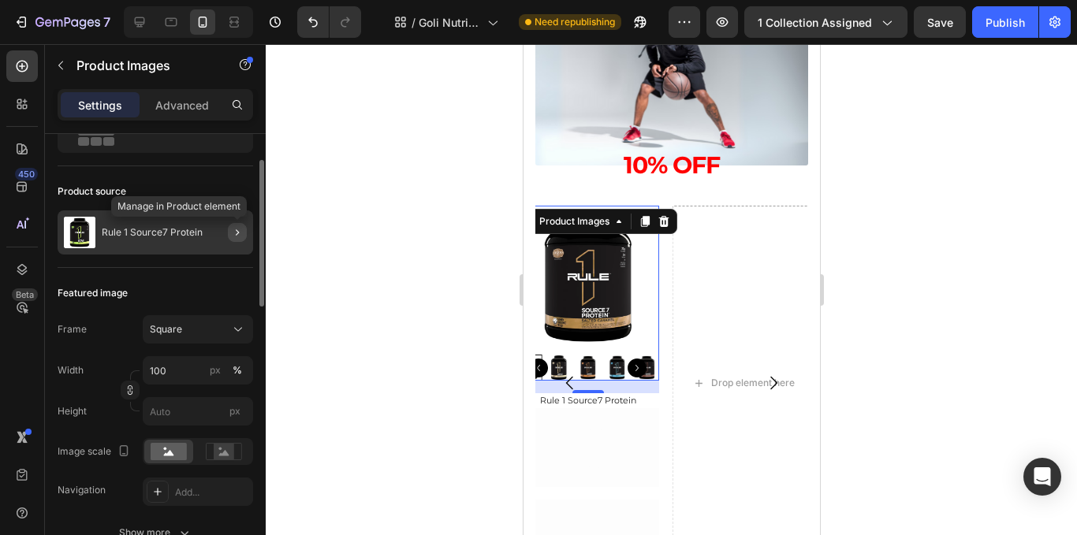
click at [242, 237] on icon "button" at bounding box center [237, 232] width 13 height 13
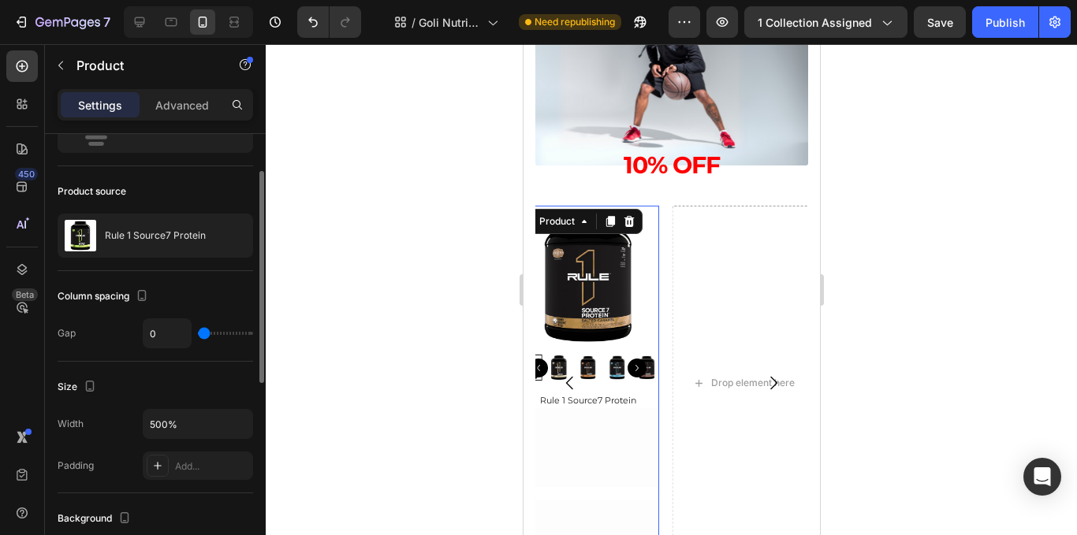
scroll to position [0, 0]
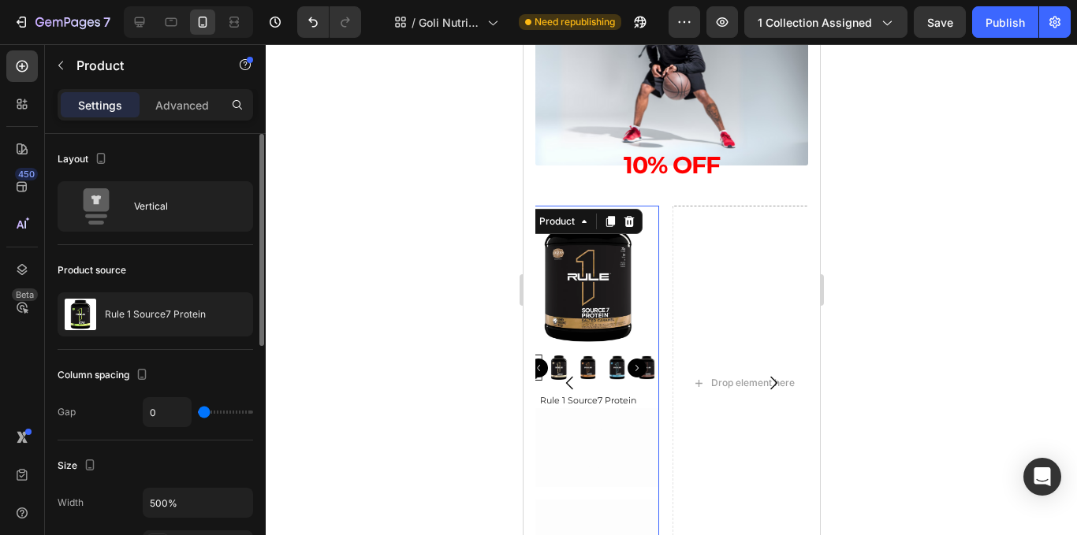
click at [292, 262] on div at bounding box center [672, 289] width 812 height 491
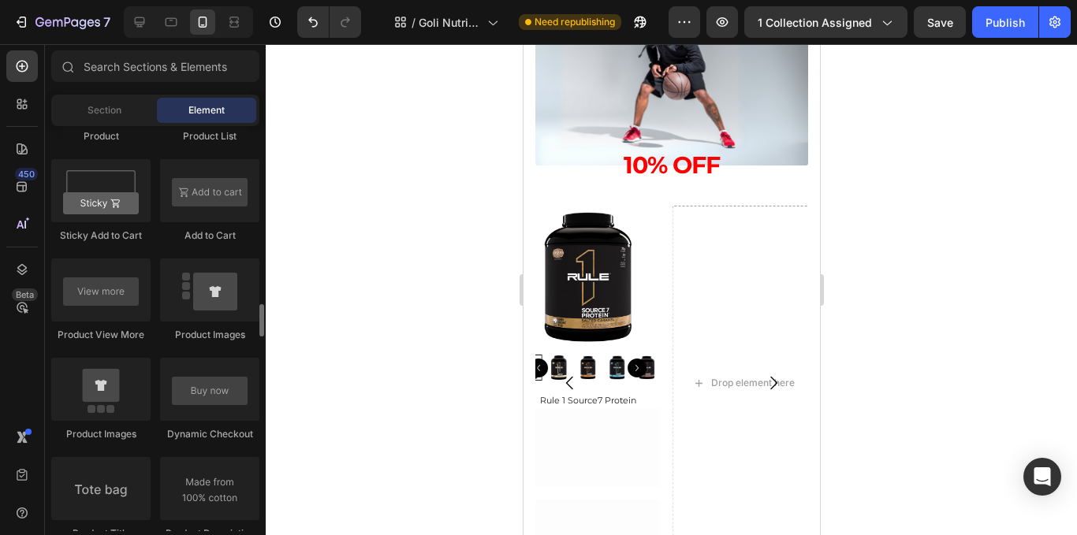
scroll to position [2287, 0]
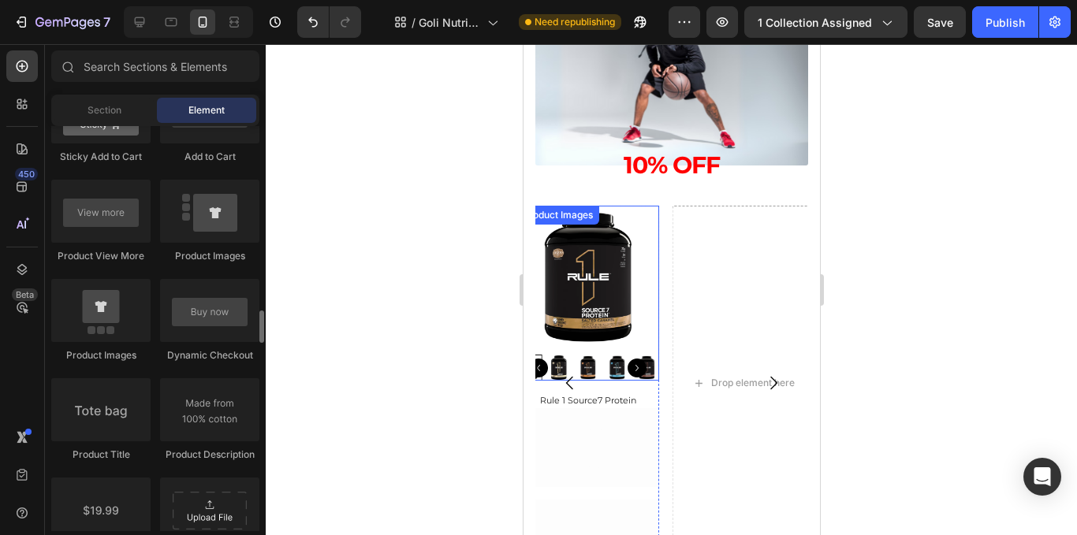
click at [610, 364] on img at bounding box center [616, 367] width 25 height 25
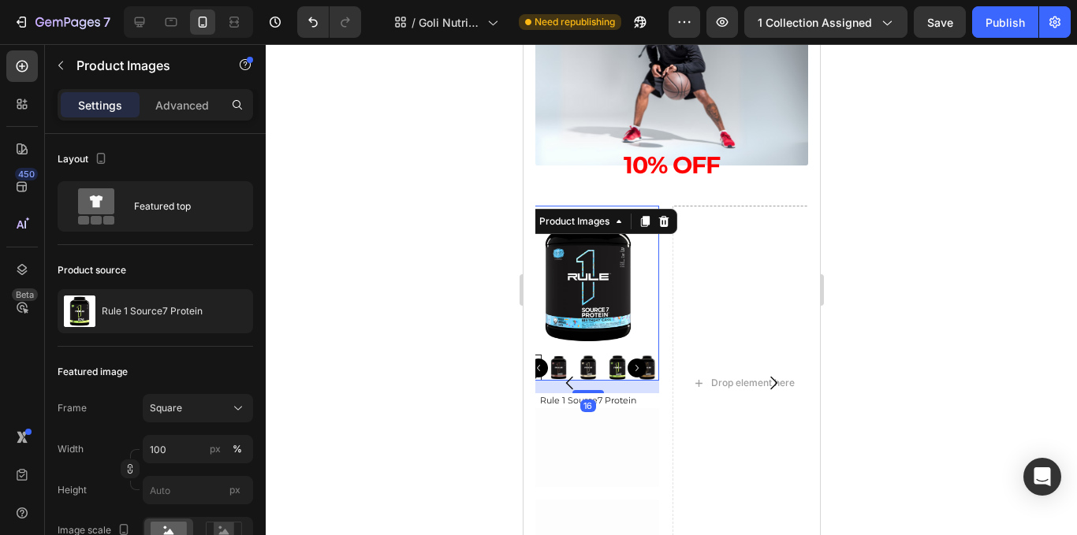
click at [512, 369] on img at bounding box center [499, 367] width 25 height 25
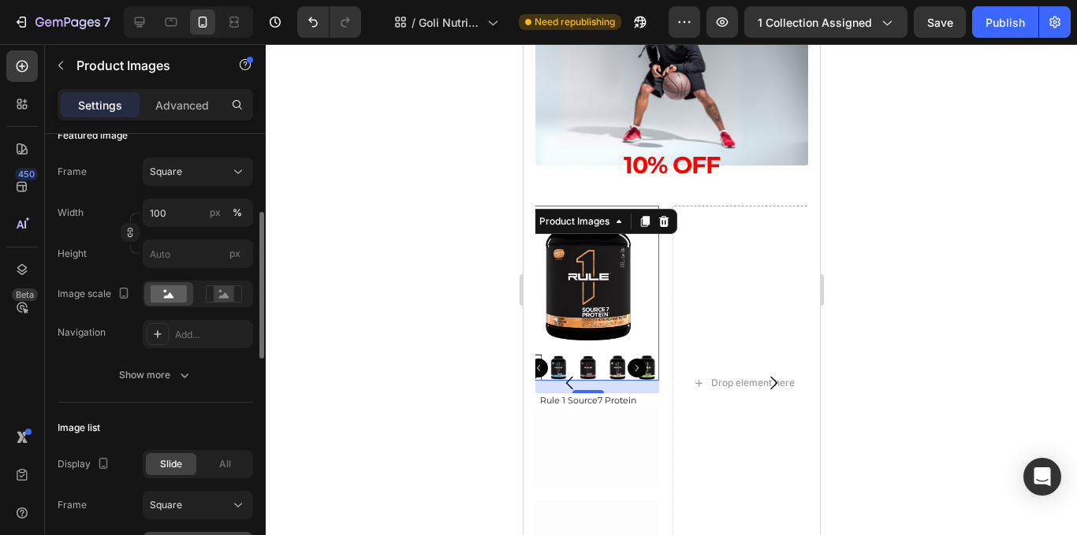
scroll to position [394, 0]
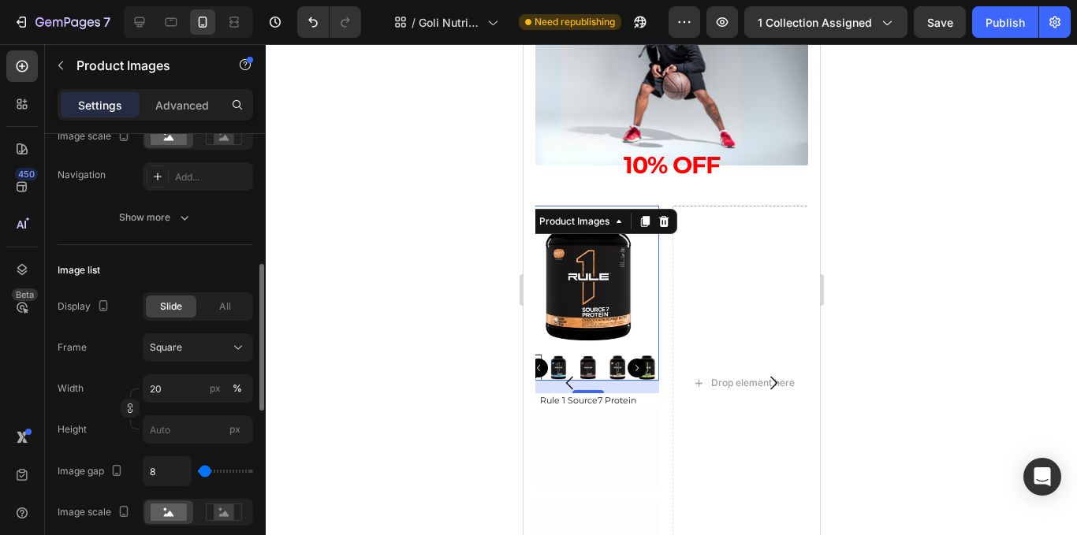
drag, startPoint x: 240, startPoint y: 308, endPoint x: 170, endPoint y: 310, distance: 69.4
click at [236, 308] on div "All" at bounding box center [225, 307] width 50 height 22
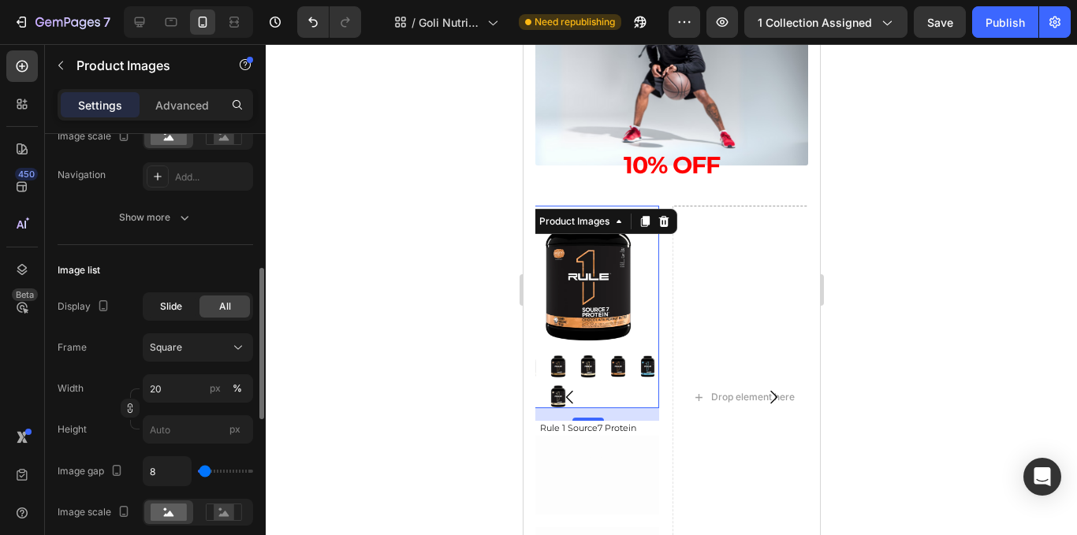
click at [166, 310] on span "Slide" at bounding box center [171, 307] width 22 height 14
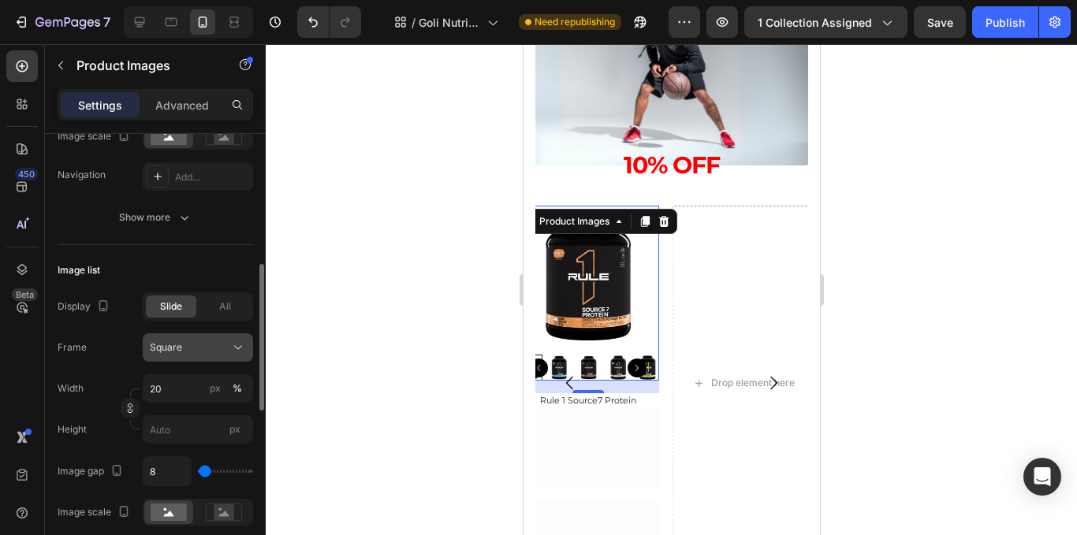
click at [185, 353] on div "Square" at bounding box center [188, 348] width 77 height 14
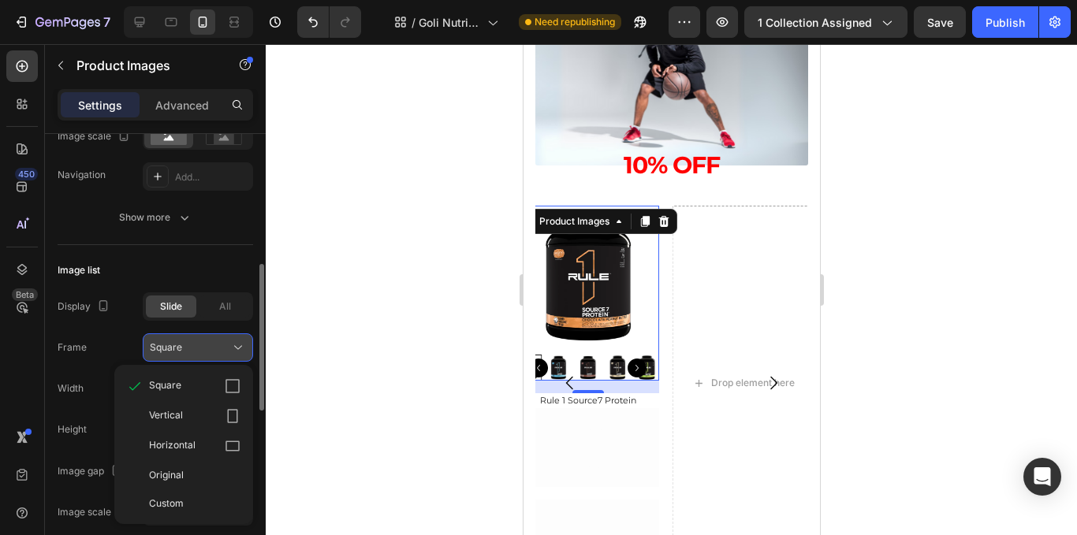
click at [183, 356] on button "Square" at bounding box center [198, 348] width 110 height 28
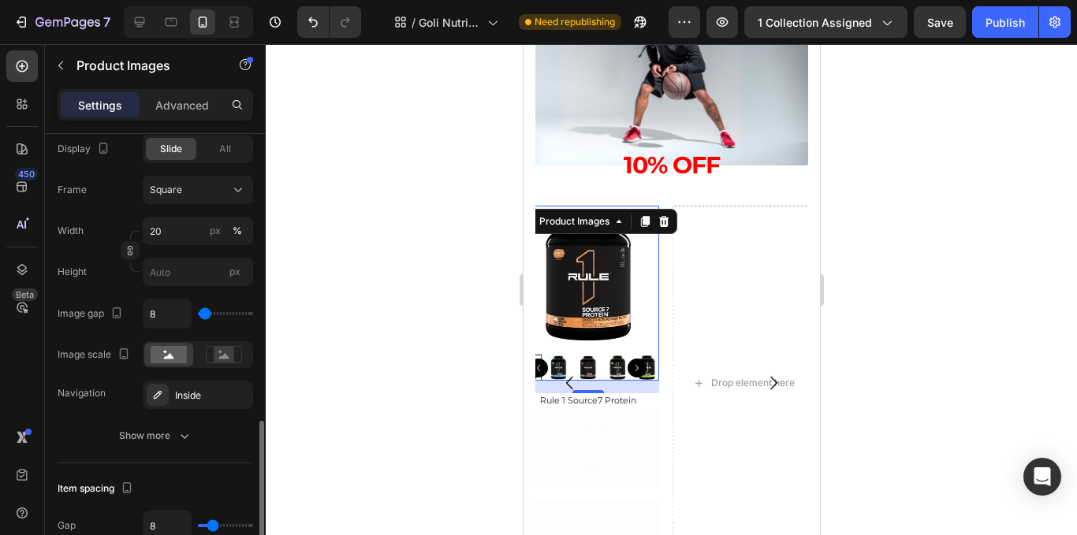
scroll to position [710, 0]
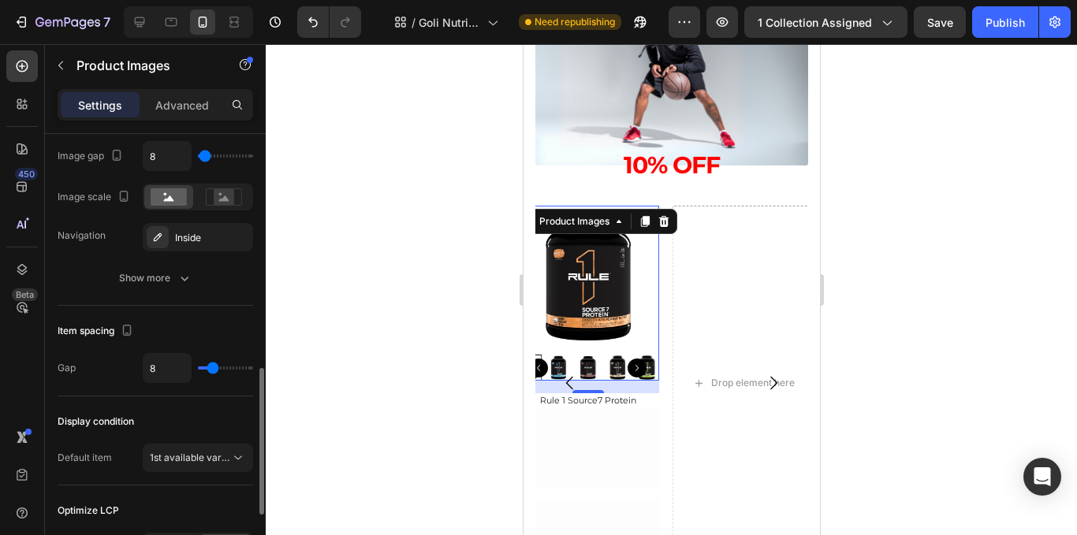
click at [202, 442] on div "Display condition Default item 1st available variant" at bounding box center [156, 441] width 196 height 89
click at [208, 454] on span "1st available variant" at bounding box center [194, 458] width 88 height 12
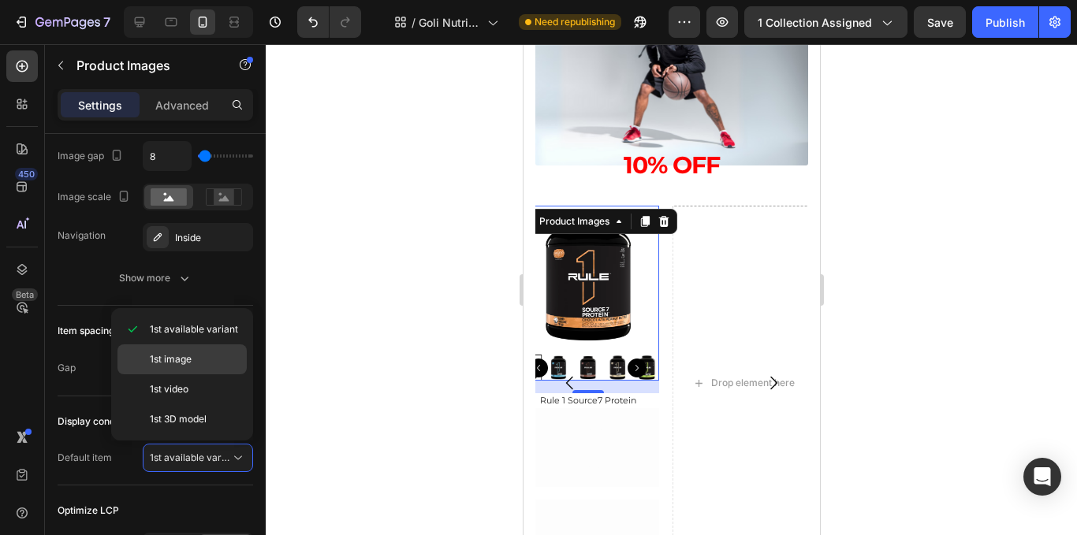
click at [197, 356] on p "1st image" at bounding box center [195, 360] width 90 height 14
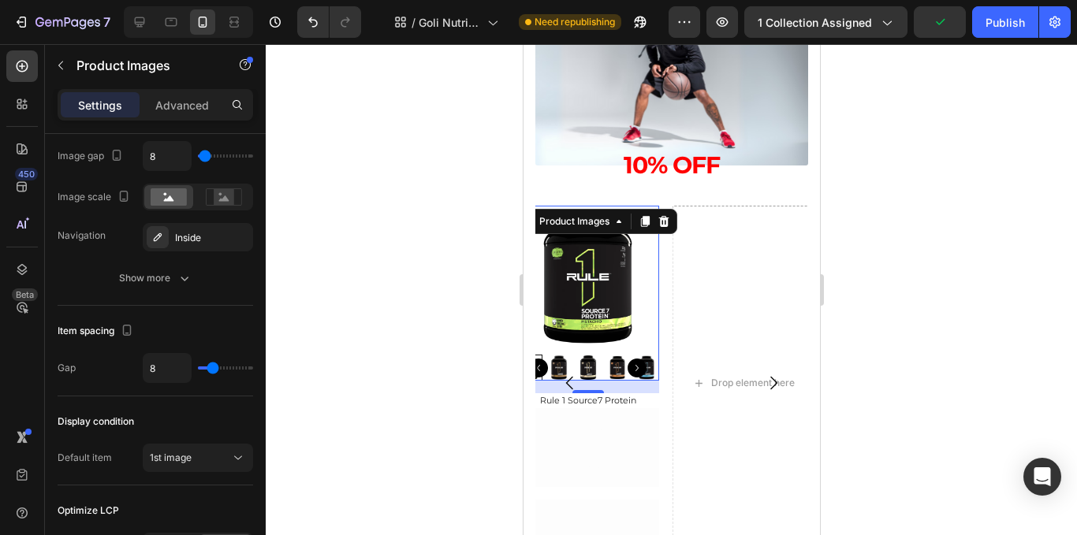
scroll to position [868, 0]
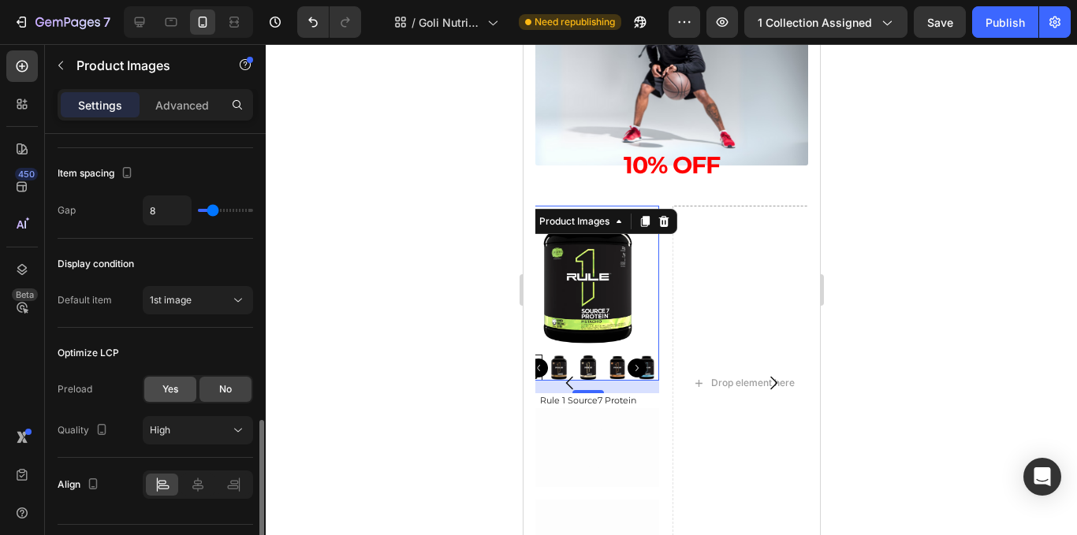
click at [182, 391] on div "Yes" at bounding box center [170, 389] width 52 height 25
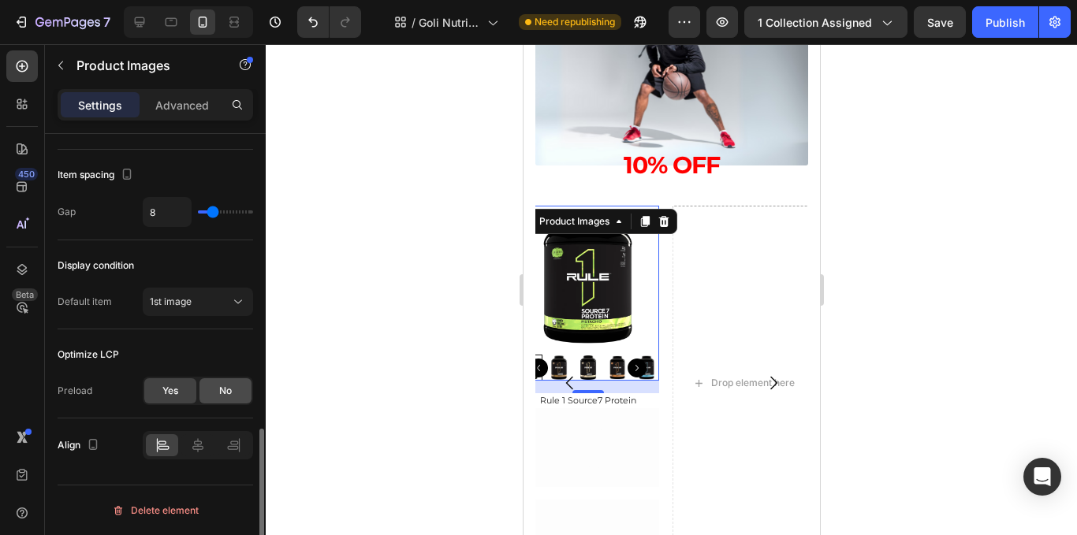
scroll to position [866, 0]
click at [221, 398] on span "No" at bounding box center [225, 391] width 13 height 14
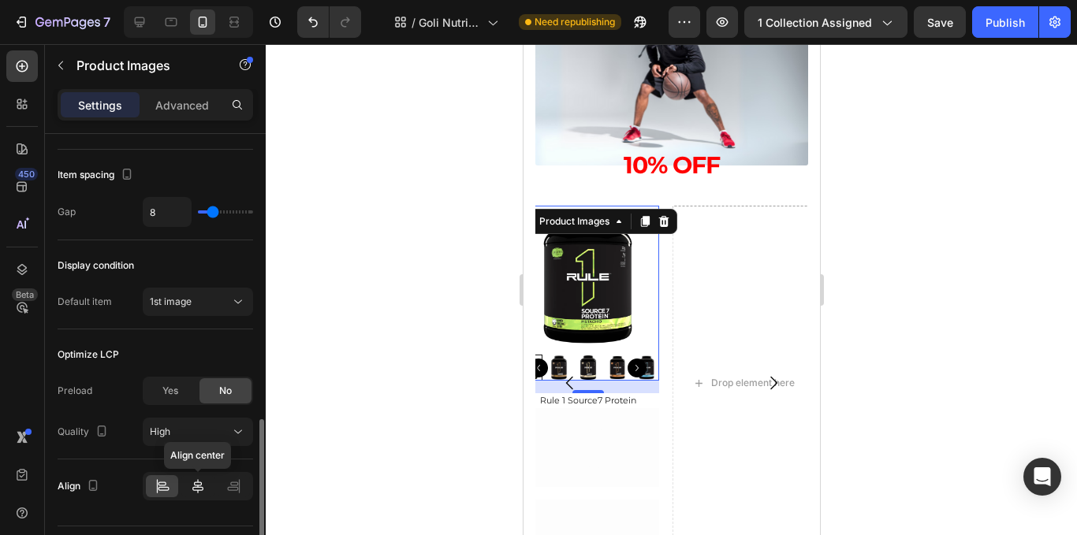
click at [204, 485] on icon at bounding box center [198, 487] width 16 height 16
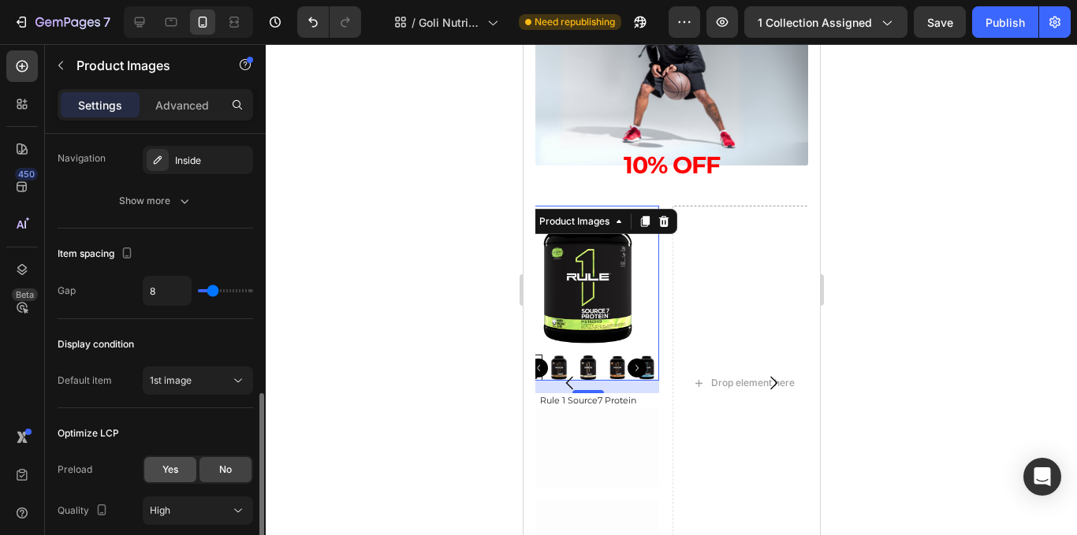
scroll to position [629, 0]
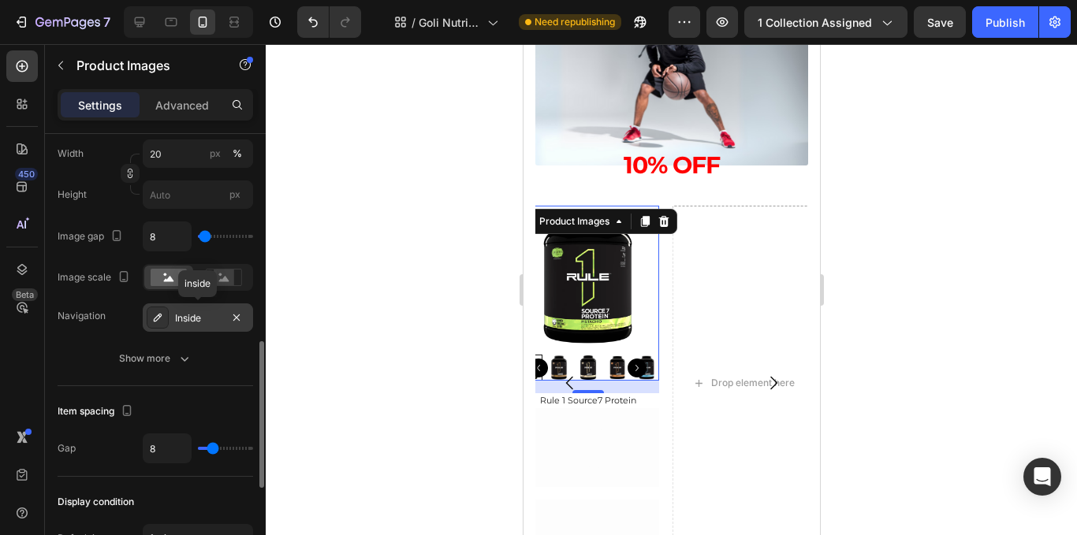
click at [186, 316] on div "Inside" at bounding box center [198, 319] width 46 height 14
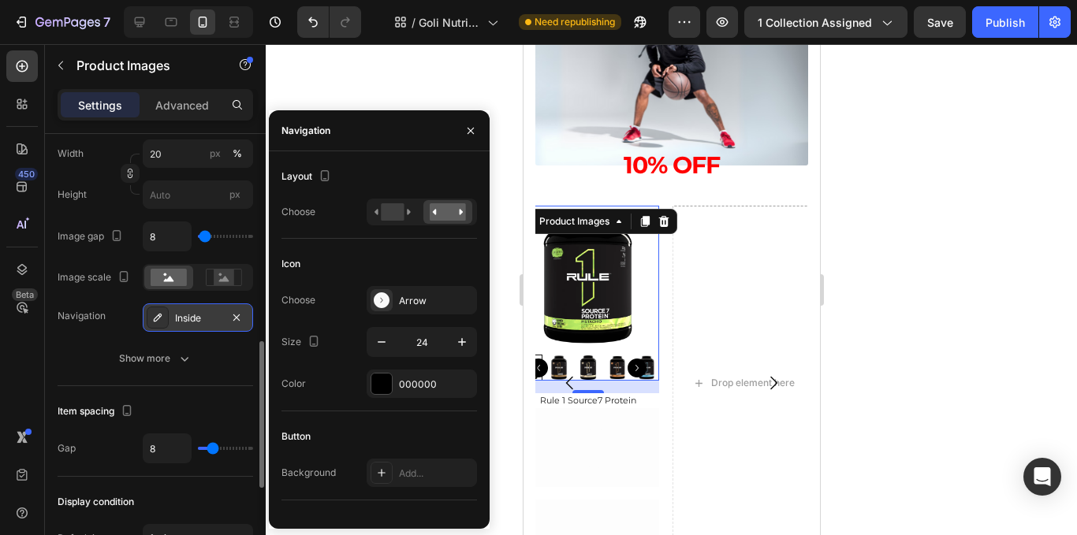
click at [225, 319] on div "Inside" at bounding box center [198, 318] width 110 height 28
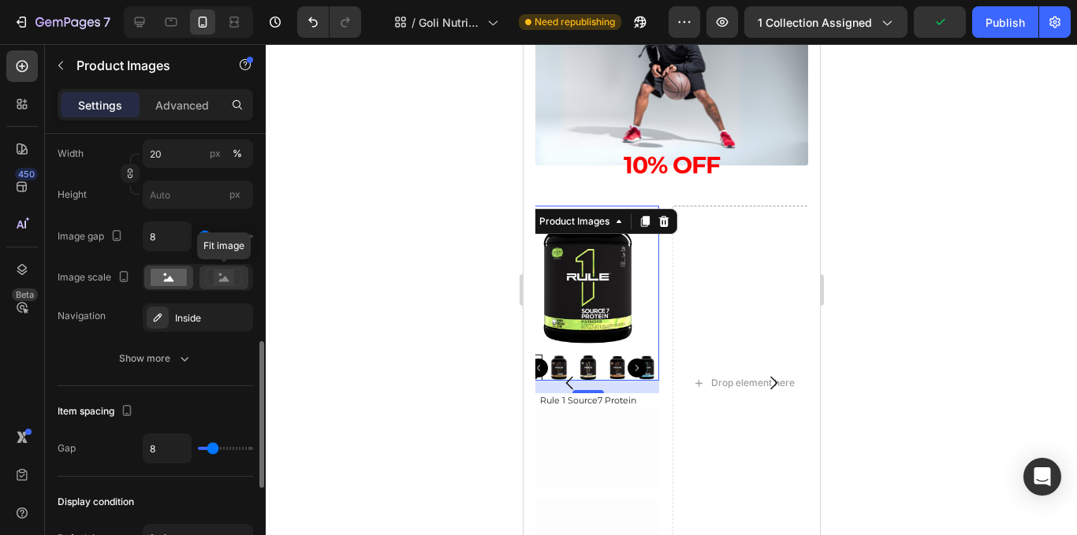
click at [222, 266] on div at bounding box center [224, 278] width 49 height 24
click at [172, 278] on rect at bounding box center [169, 277] width 36 height 17
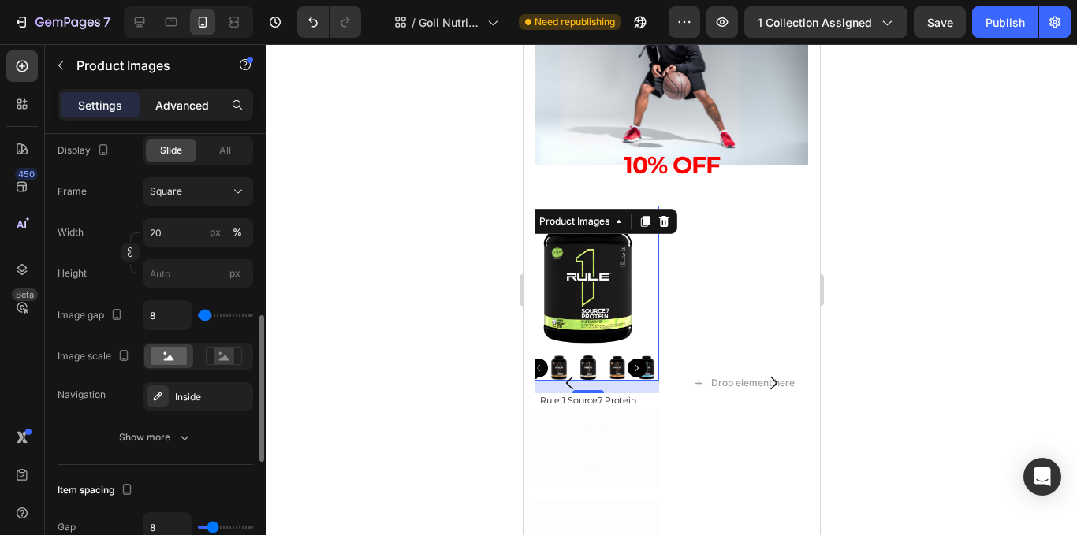
click at [174, 105] on p "Advanced" at bounding box center [182, 105] width 54 height 17
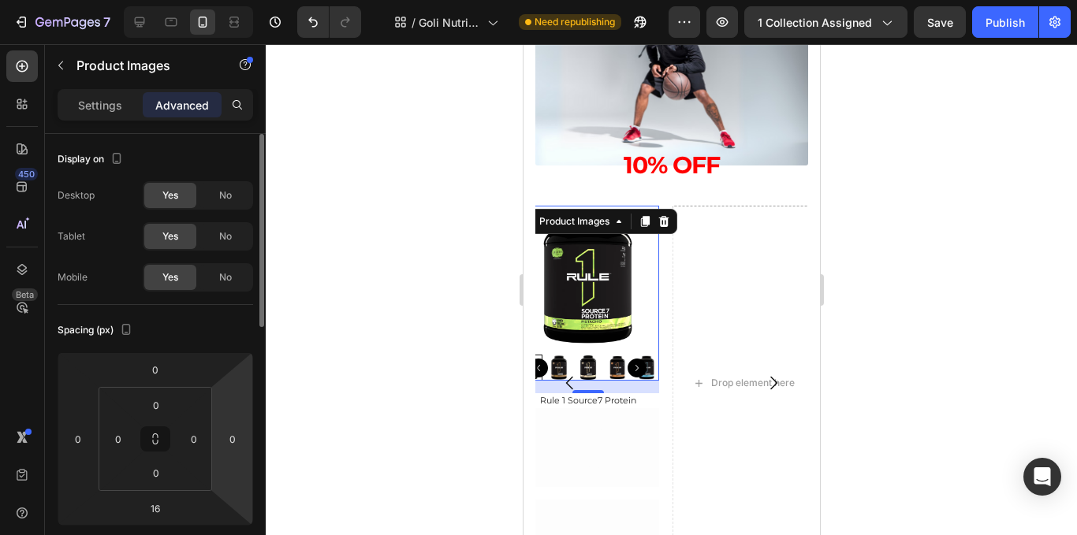
scroll to position [79, 0]
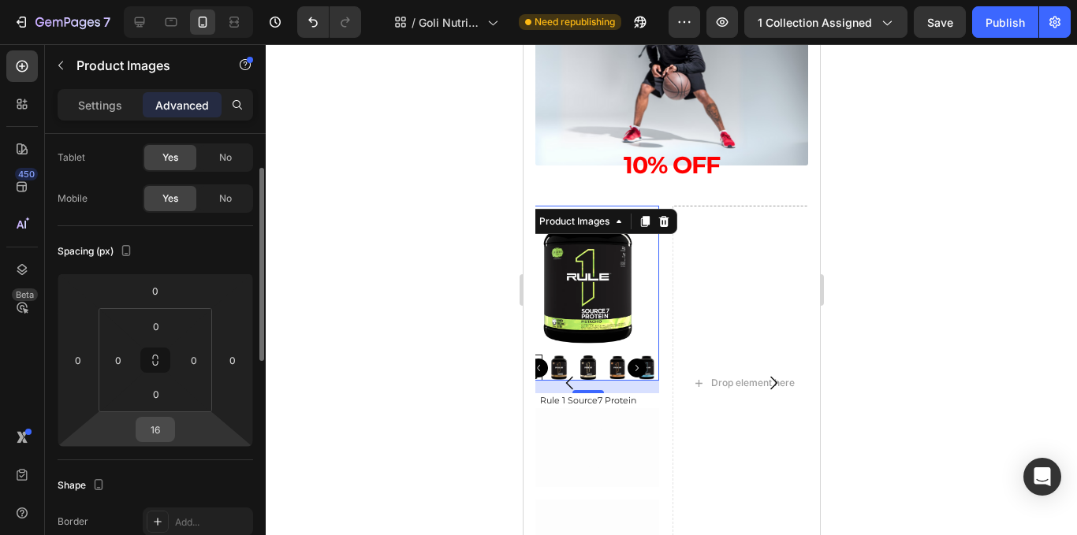
click at [153, 436] on input "16" at bounding box center [156, 430] width 32 height 24
click at [165, 436] on input "16" at bounding box center [156, 430] width 32 height 24
click at [99, 108] on p "Settings" at bounding box center [100, 105] width 44 height 17
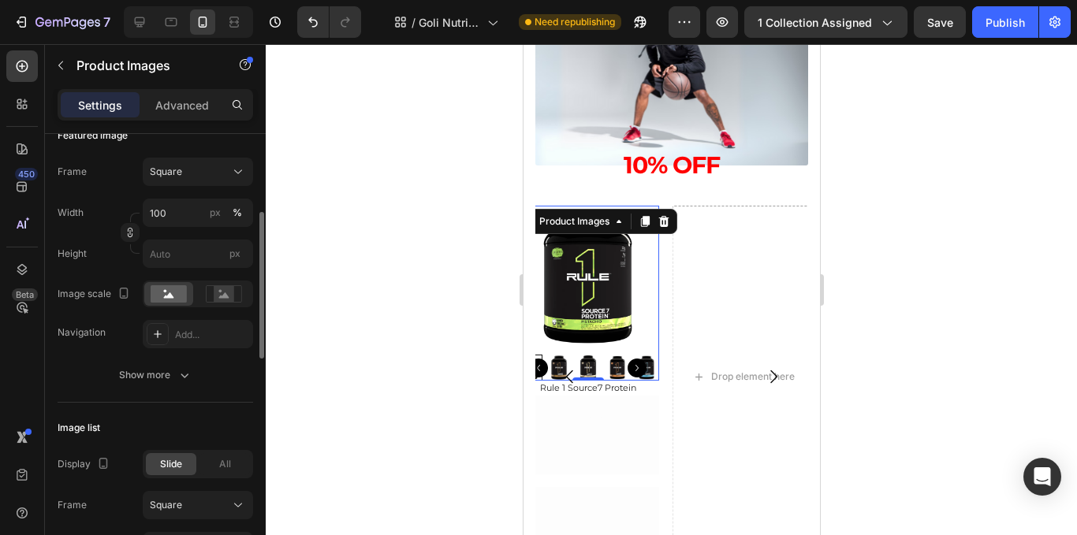
scroll to position [158, 0]
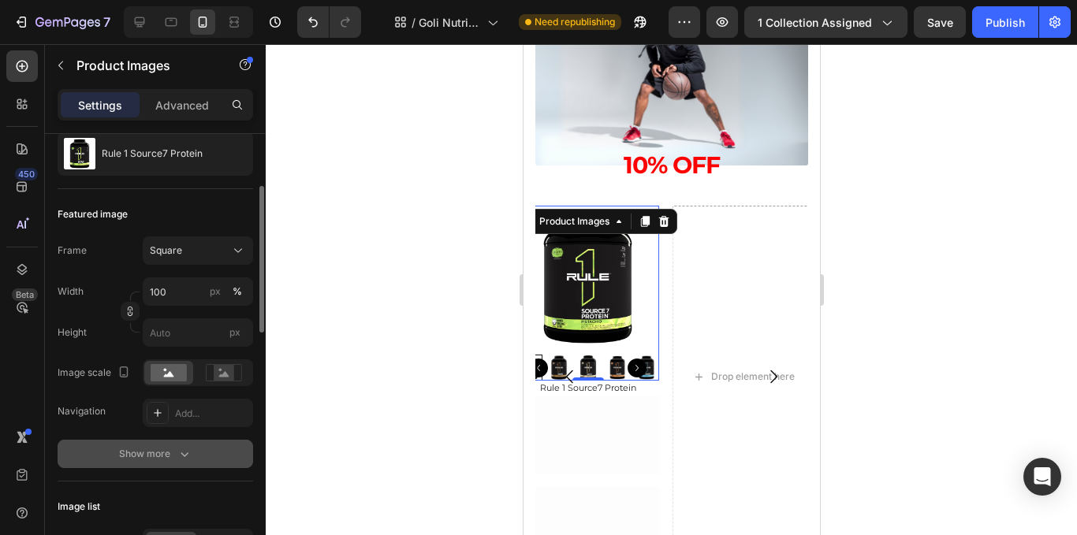
click at [178, 446] on button "Show more" at bounding box center [156, 454] width 196 height 28
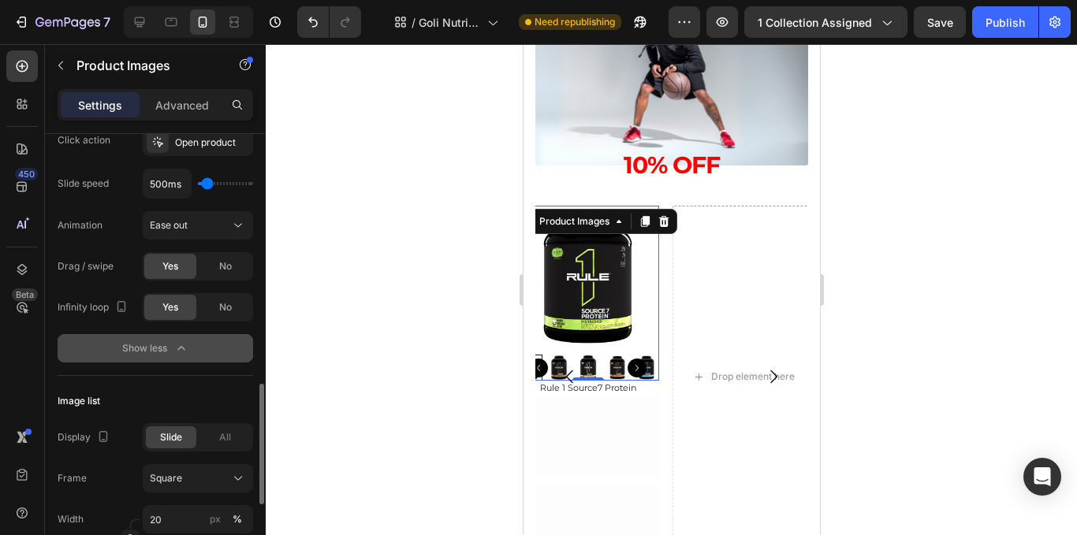
scroll to position [631, 0]
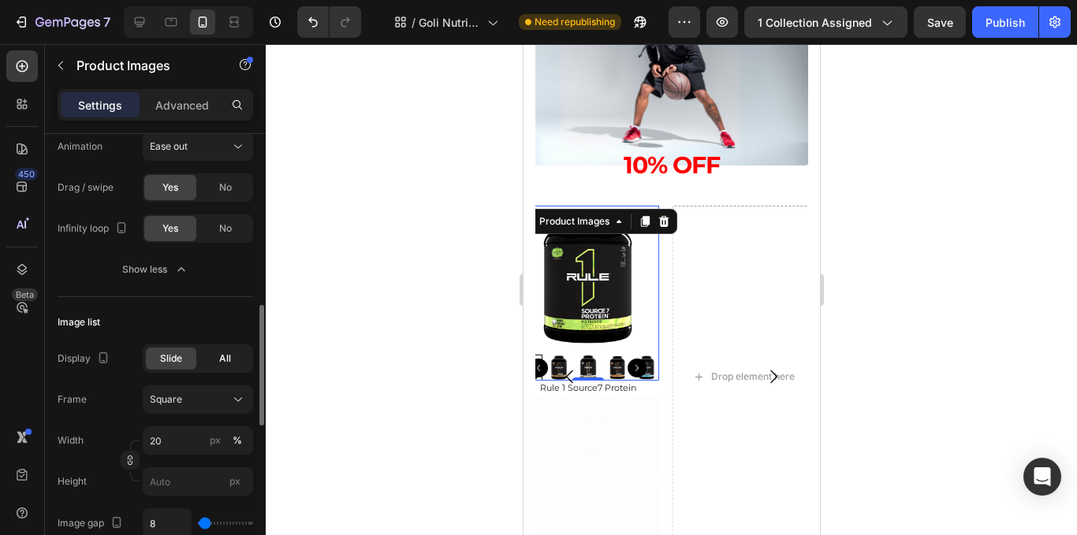
click at [234, 364] on div "All" at bounding box center [225, 359] width 50 height 22
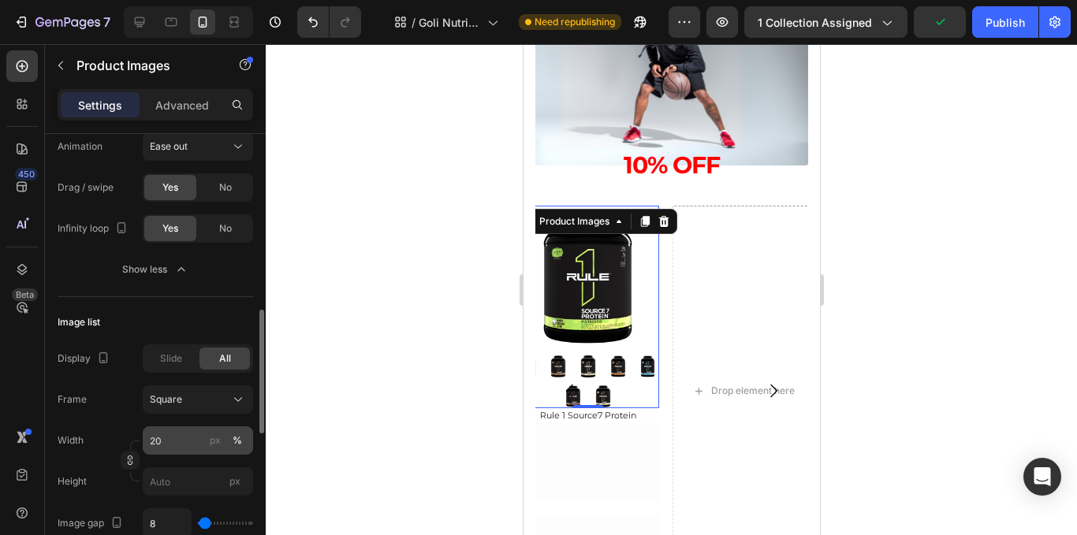
scroll to position [789, 0]
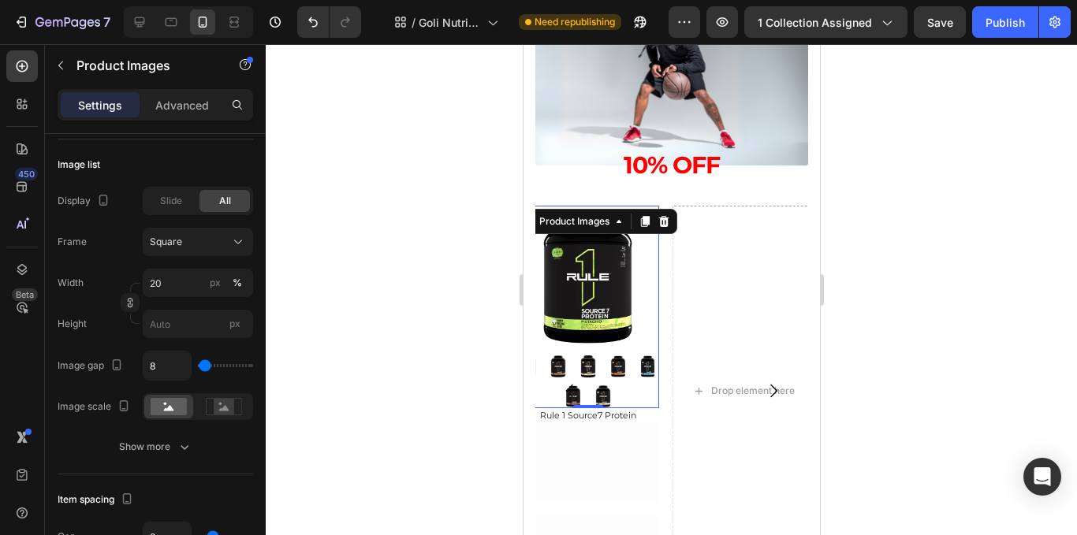
click at [606, 364] on img at bounding box center [618, 367] width 24 height 24
click at [596, 375] on img at bounding box center [588, 367] width 24 height 24
click at [594, 373] on img at bounding box center [588, 367] width 24 height 24
click at [612, 373] on img at bounding box center [618, 367] width 24 height 24
click at [604, 406] on img at bounding box center [603, 397] width 24 height 24
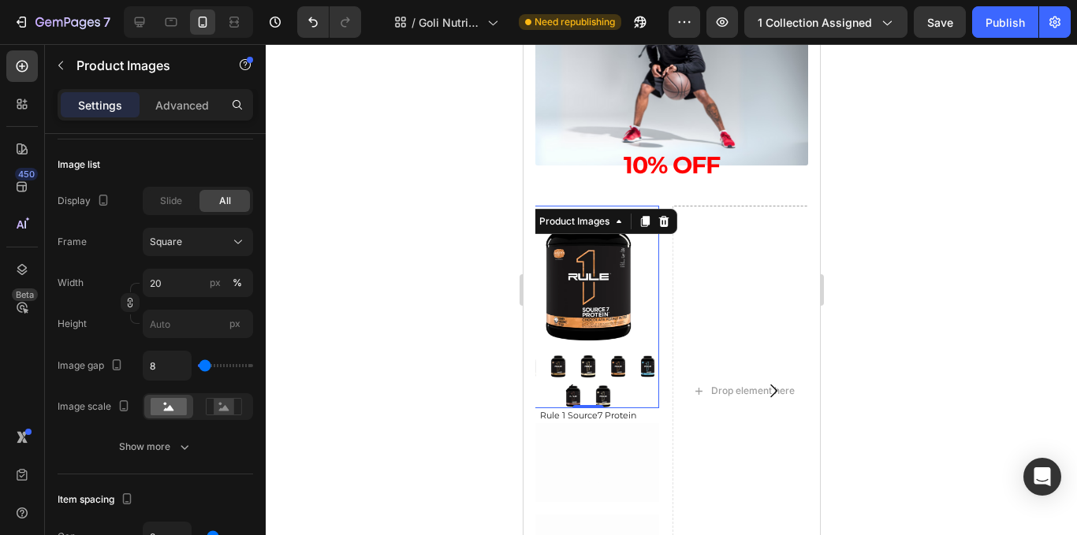
click at [604, 390] on img at bounding box center [603, 397] width 24 height 24
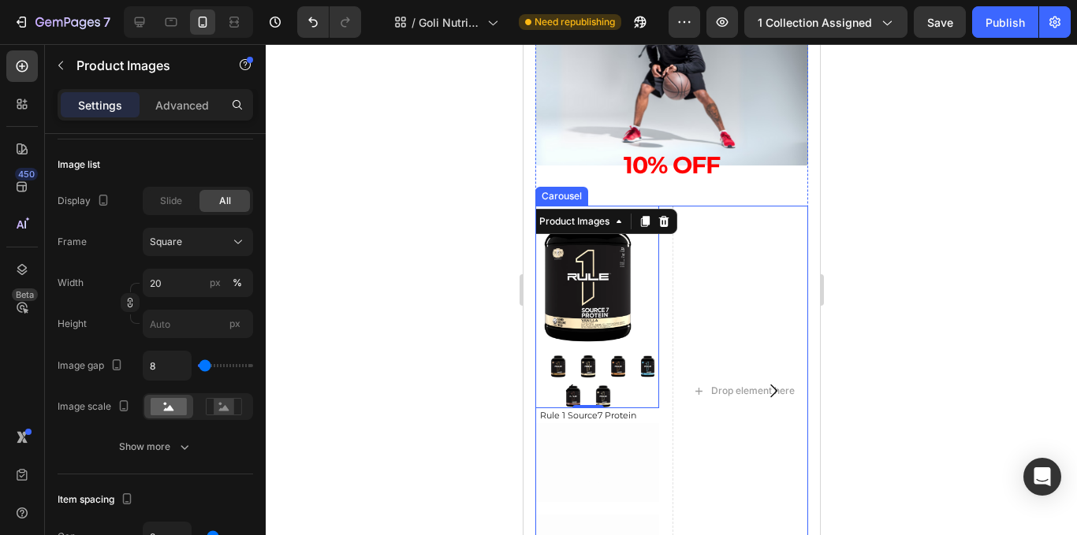
click at [582, 375] on button "Carousel Back Arrow" at bounding box center [569, 391] width 44 height 44
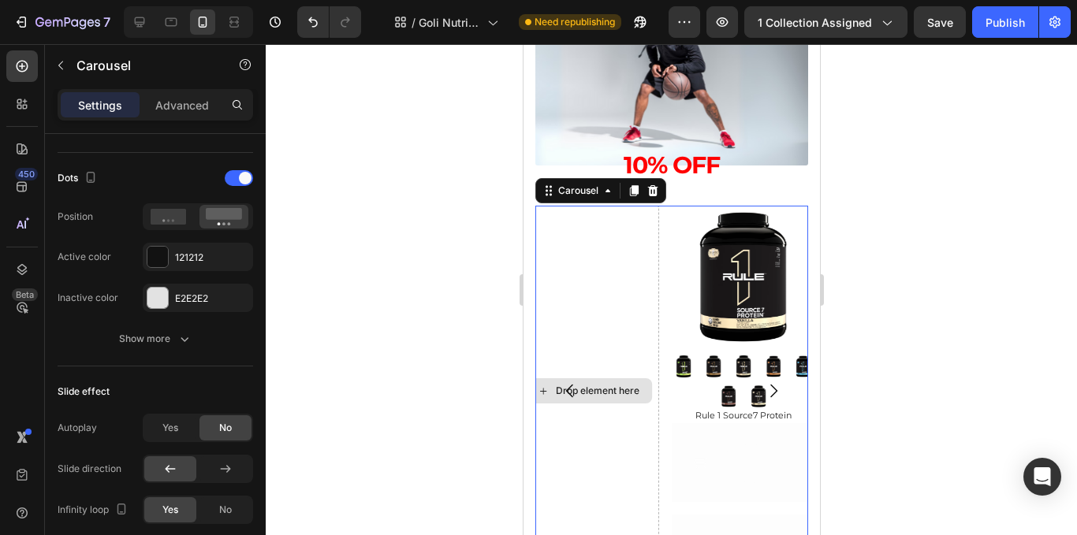
scroll to position [0, 0]
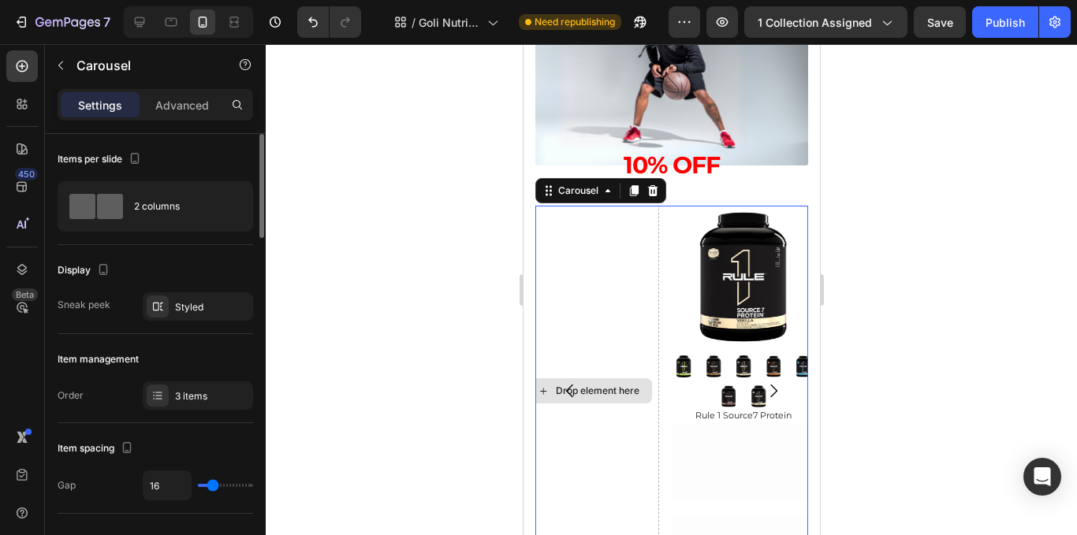
click at [737, 299] on img at bounding box center [742, 277] width 143 height 143
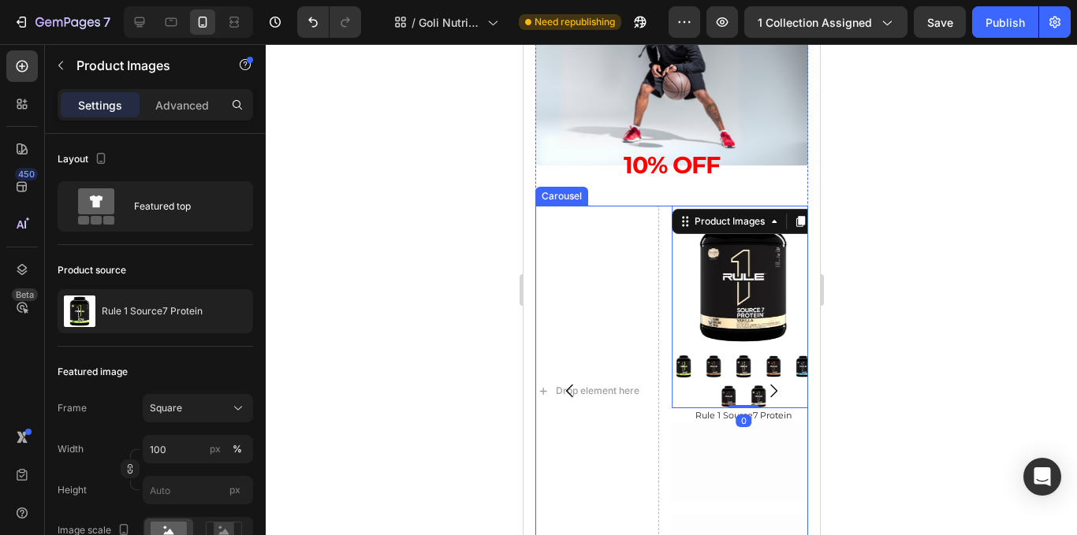
click at [661, 274] on div "Drop element here Drop element here Product Images 0 Rule 1 Source7 Protein Pro…" at bounding box center [671, 391] width 273 height 371
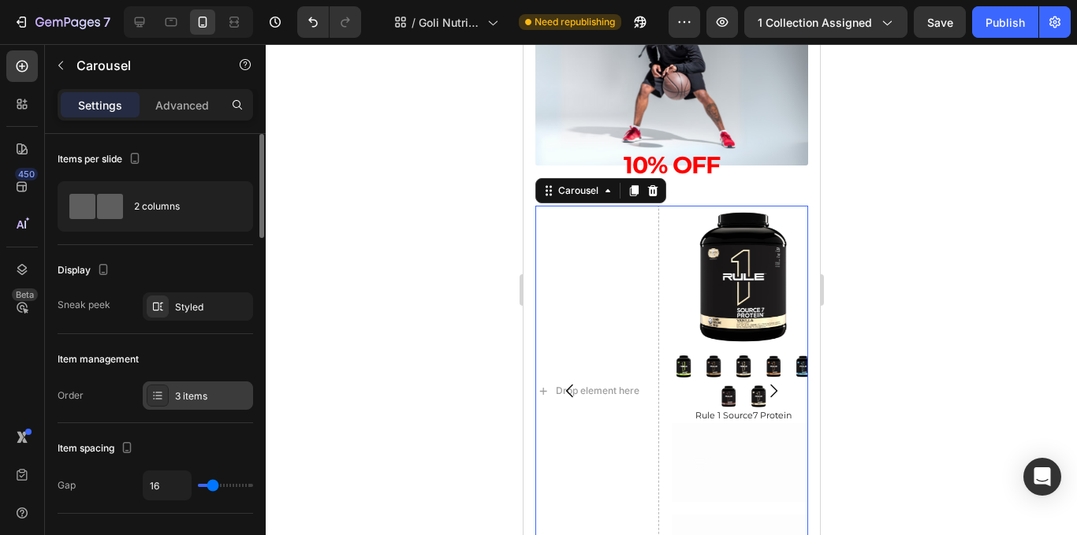
click at [174, 385] on div "3 items" at bounding box center [198, 396] width 110 height 28
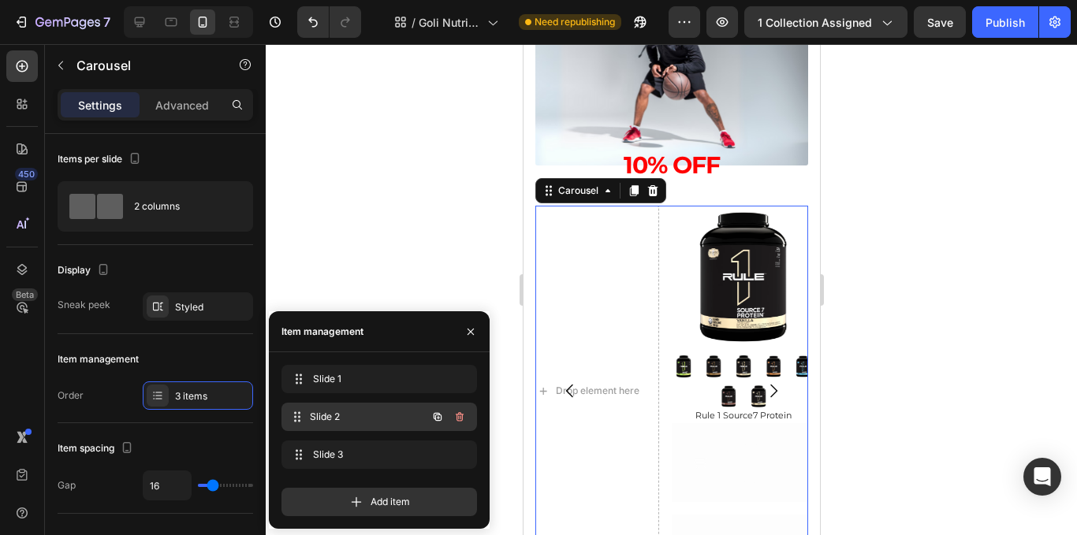
click at [330, 414] on span "Slide 2" at bounding box center [368, 417] width 117 height 14
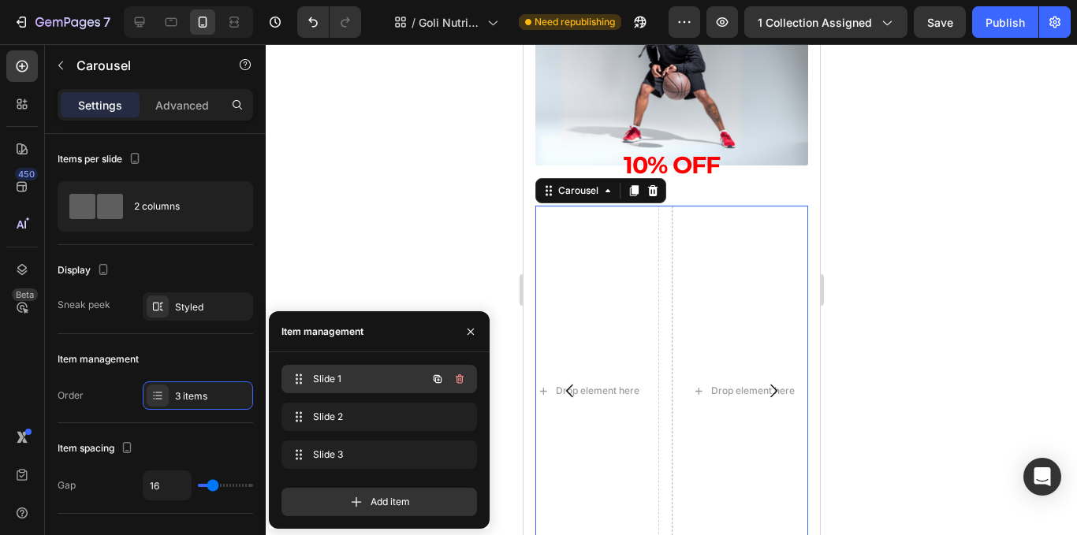
click at [329, 380] on span "Slide 1" at bounding box center [357, 379] width 89 height 14
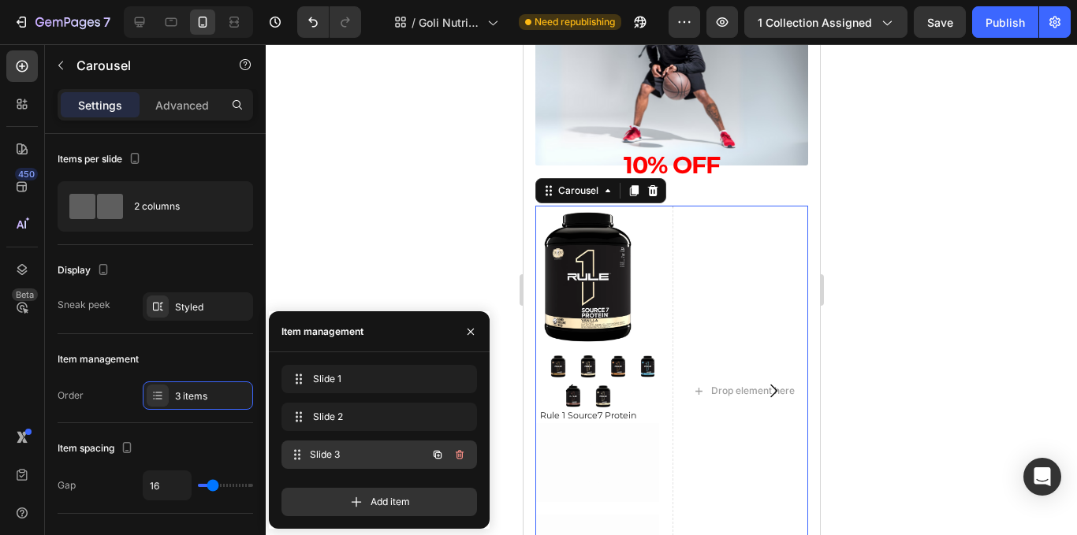
click at [331, 461] on span "Slide 3" at bounding box center [368, 455] width 117 height 14
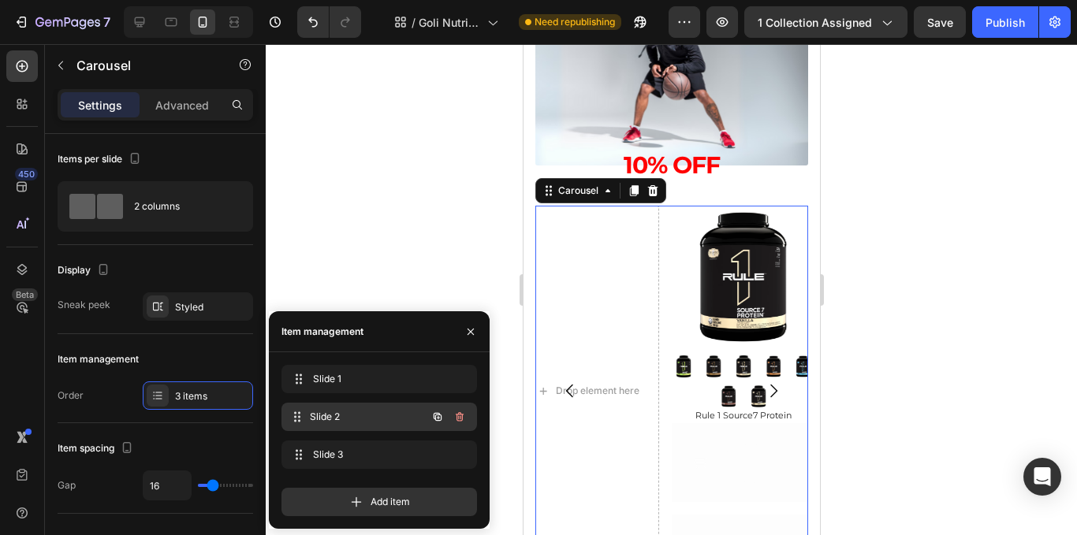
click at [340, 420] on span "Slide 2" at bounding box center [368, 417] width 117 height 14
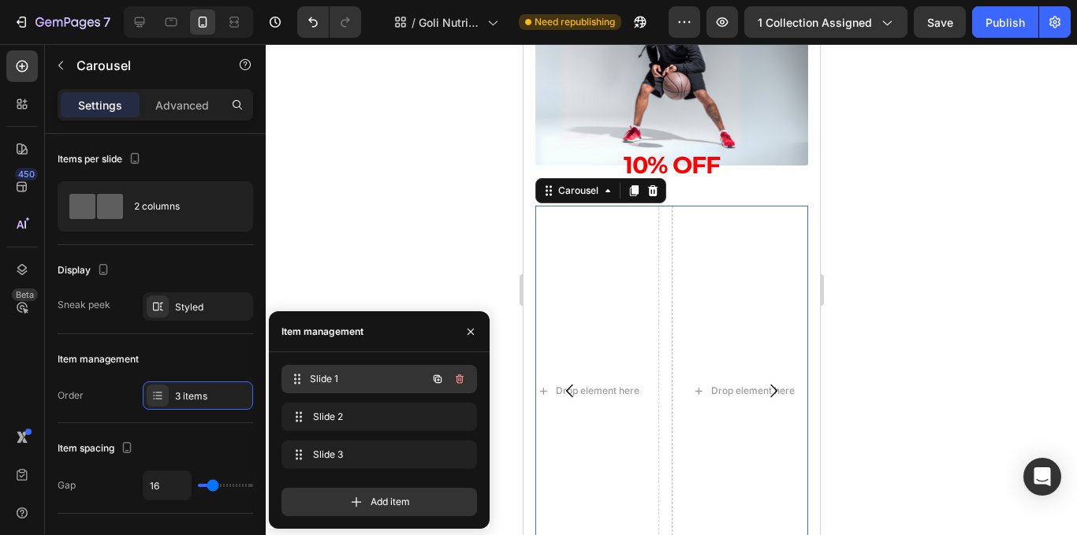
click at [338, 388] on div "Slide 1 Slide 1" at bounding box center [357, 379] width 139 height 22
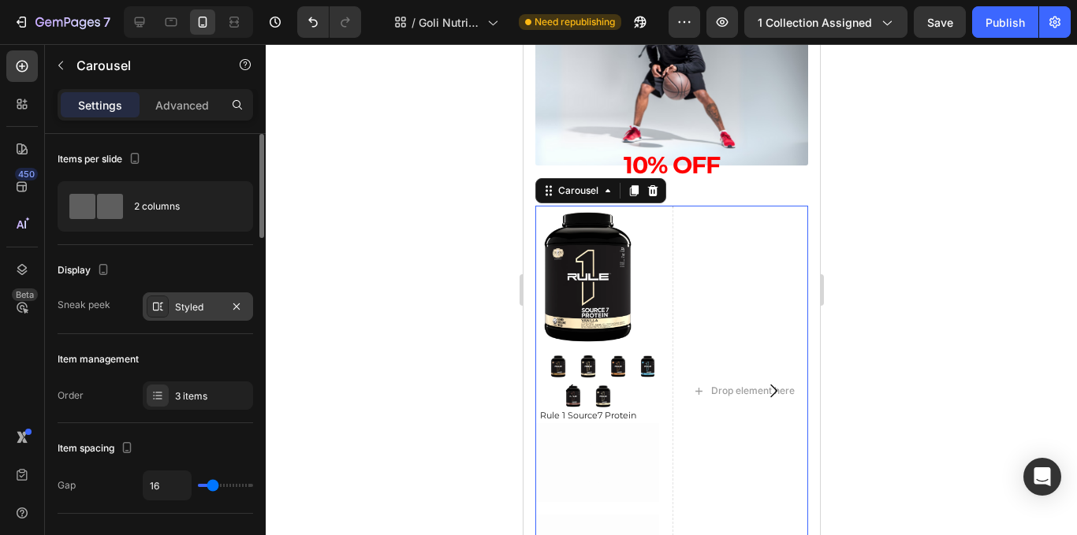
click at [197, 315] on div "Styled" at bounding box center [198, 307] width 110 height 28
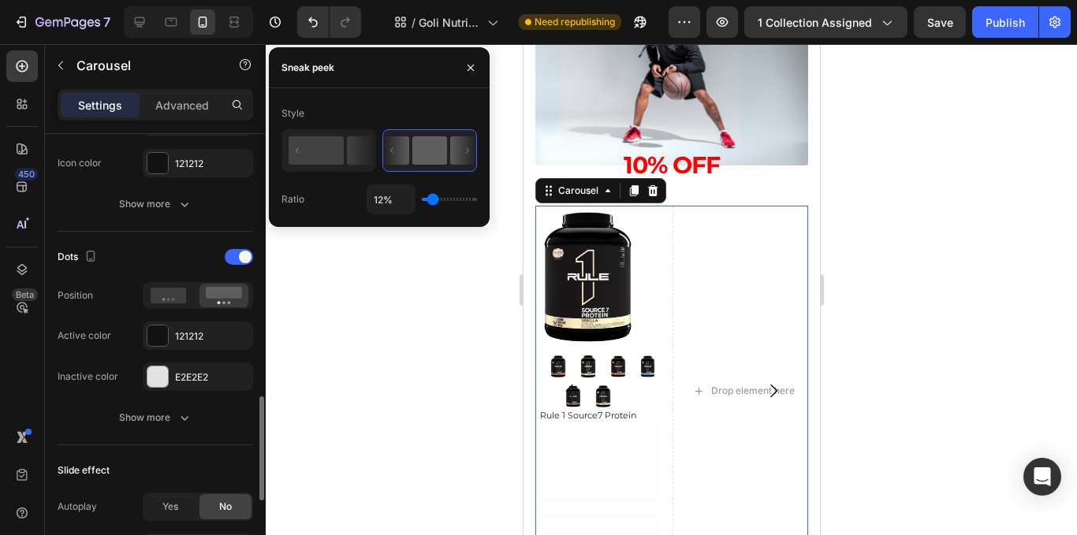
scroll to position [868, 0]
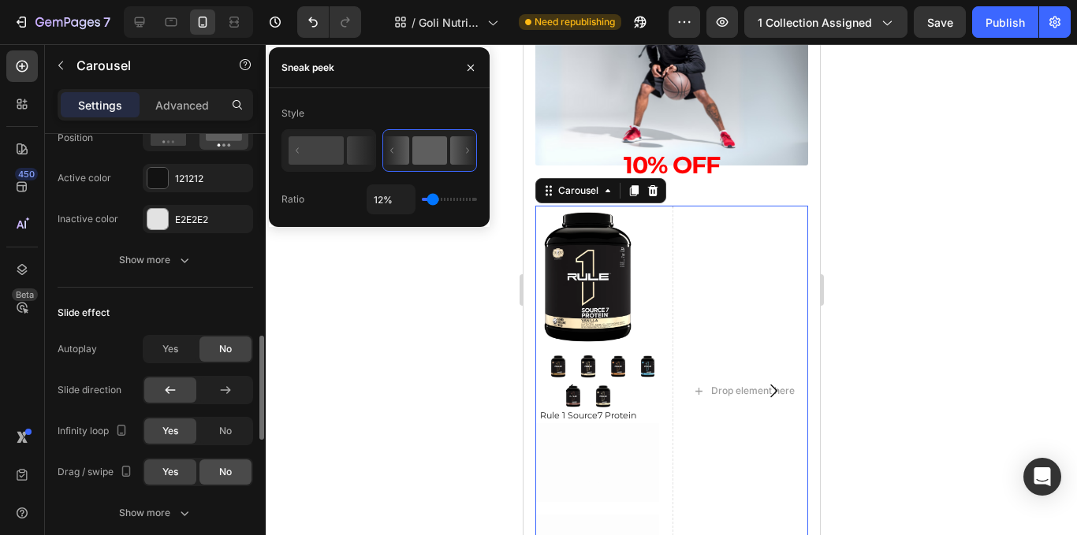
click at [219, 461] on div "No" at bounding box center [226, 472] width 52 height 25
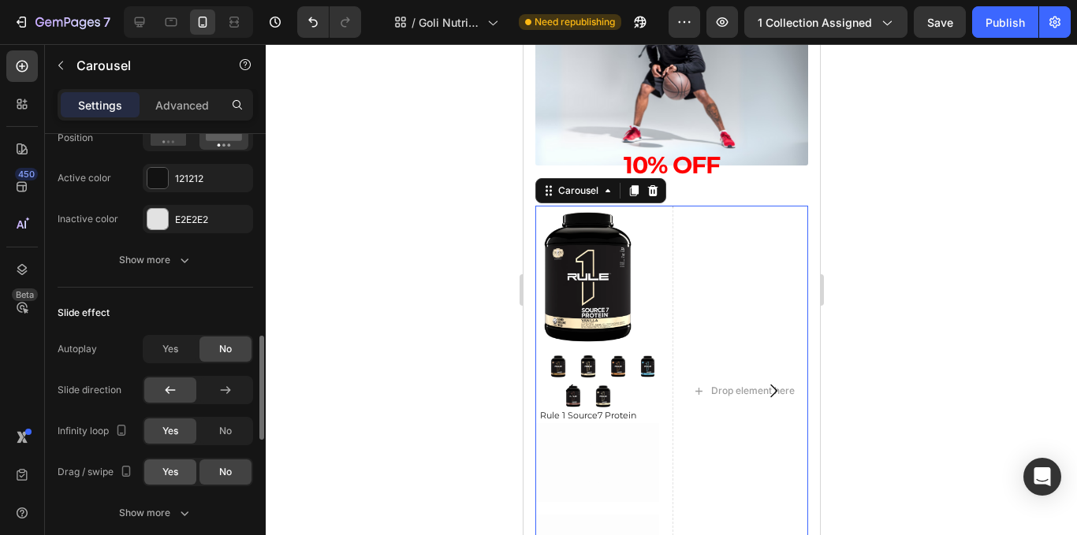
click at [177, 476] on span "Yes" at bounding box center [170, 472] width 16 height 14
click at [216, 439] on div "No" at bounding box center [226, 431] width 52 height 25
click at [178, 429] on span "Yes" at bounding box center [170, 431] width 16 height 14
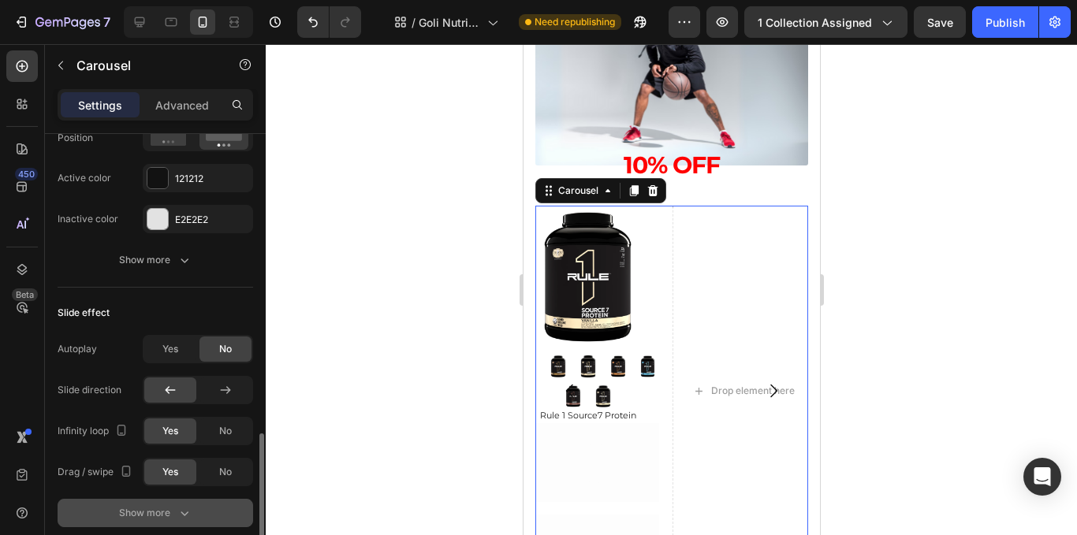
scroll to position [1025, 0]
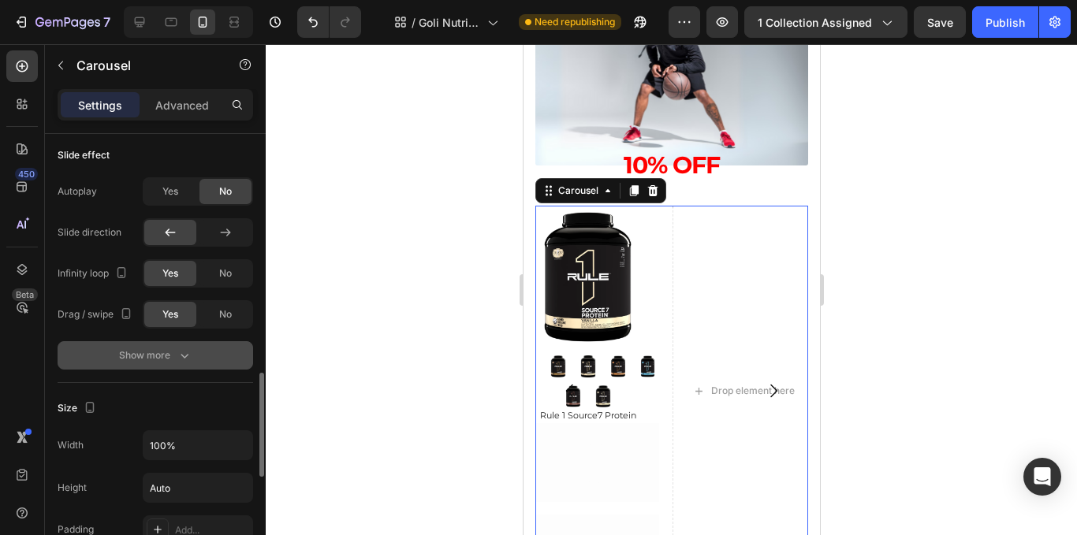
click at [165, 364] on div "Show more" at bounding box center [155, 356] width 73 height 16
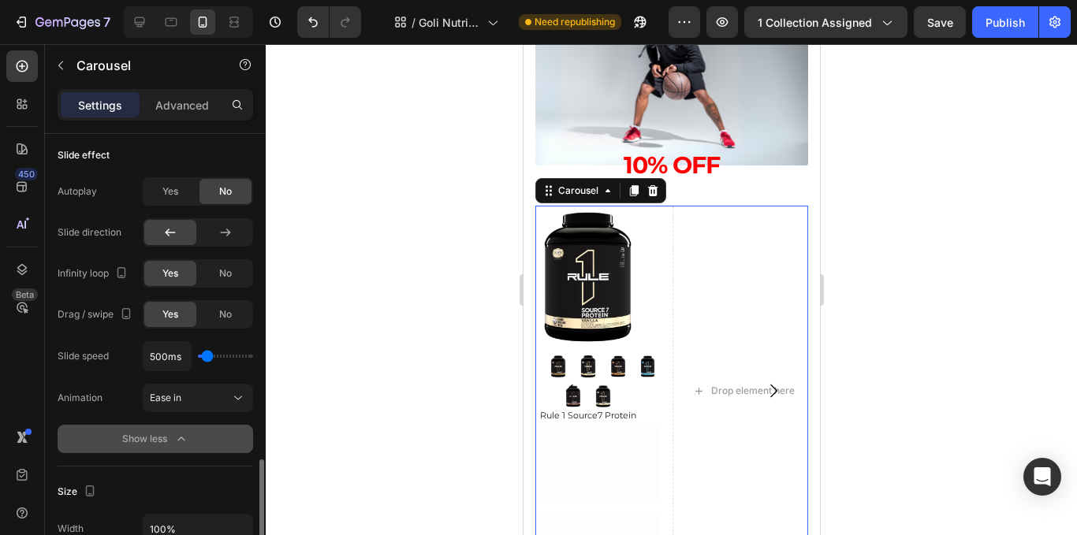
scroll to position [1104, 0]
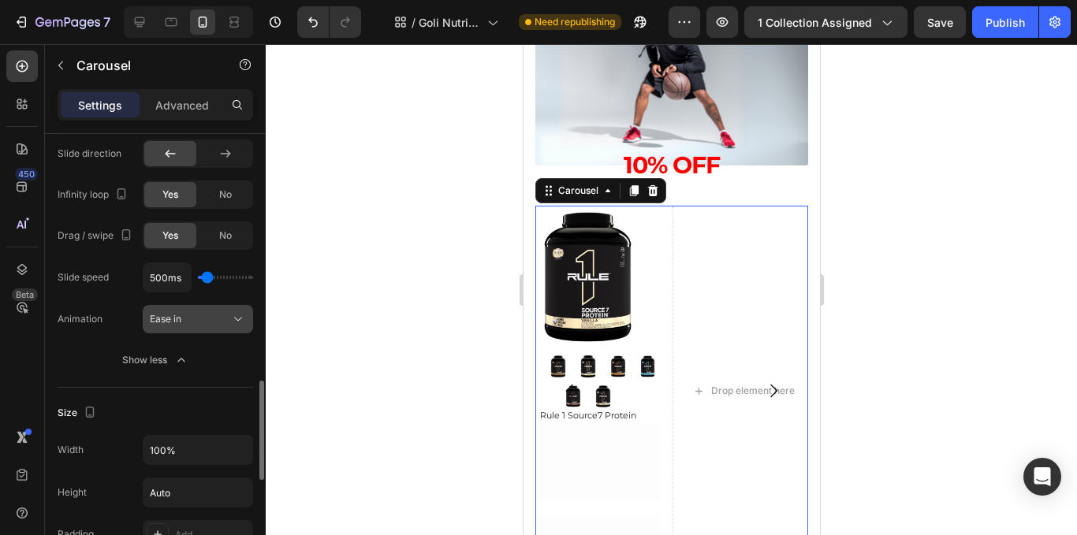
click at [221, 312] on div "Ease in" at bounding box center [198, 320] width 96 height 16
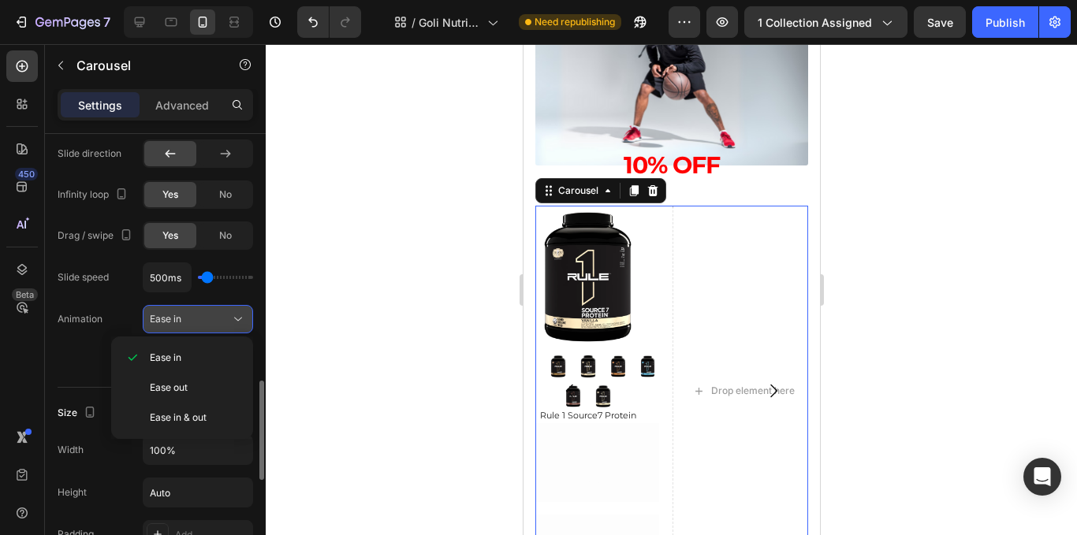
click at [222, 314] on div "Ease in" at bounding box center [190, 319] width 80 height 14
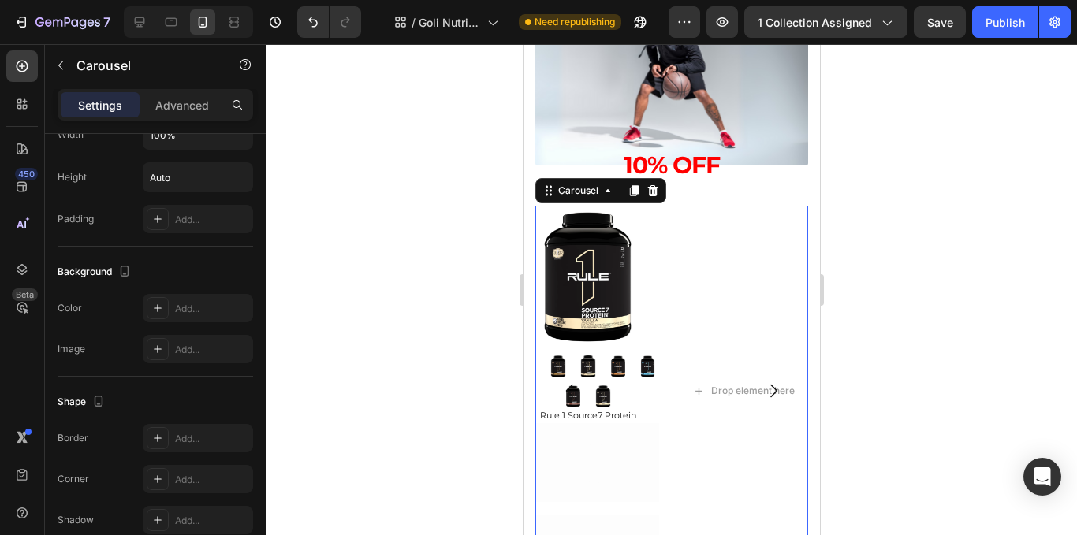
scroll to position [1549, 0]
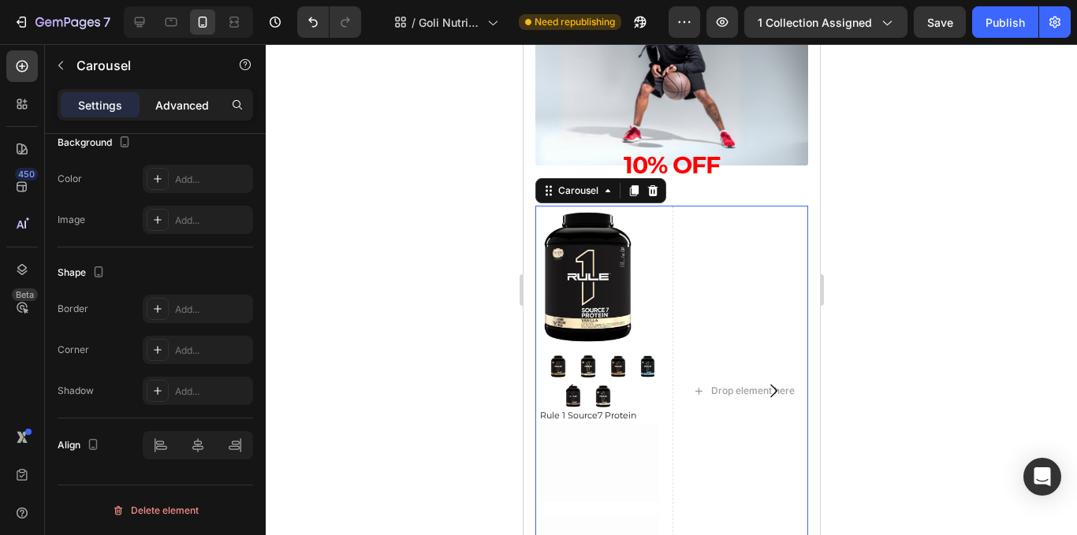
click at [180, 106] on p "Advanced" at bounding box center [182, 105] width 54 height 17
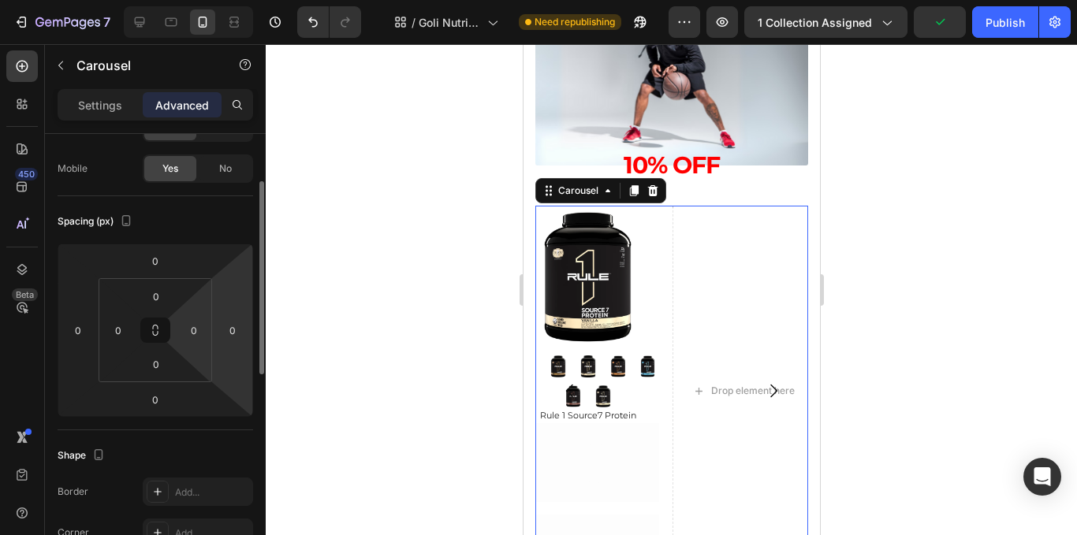
scroll to position [345, 0]
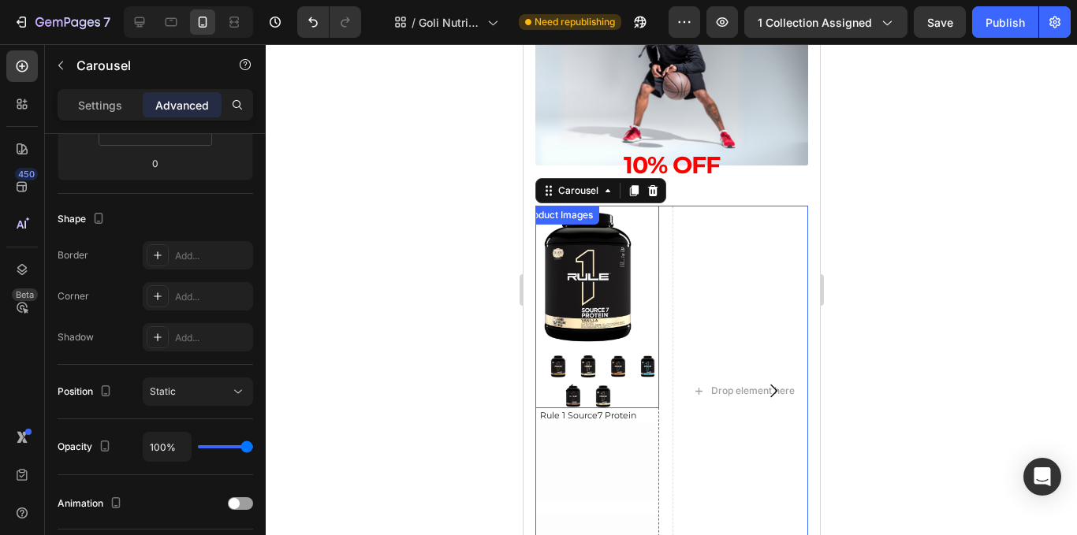
click at [599, 319] on img at bounding box center [587, 277] width 143 height 143
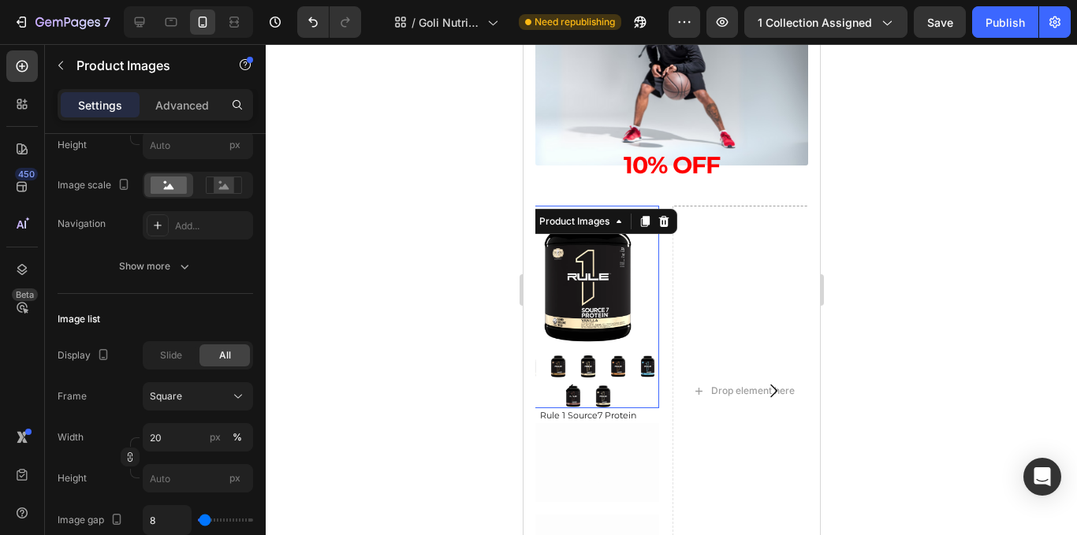
scroll to position [0, 0]
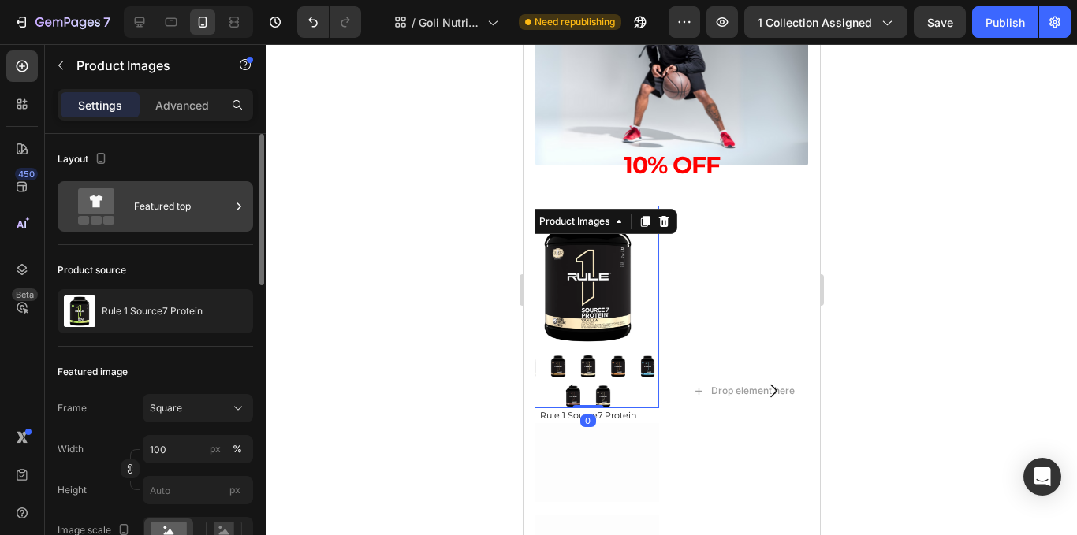
click at [196, 205] on div "Featured top" at bounding box center [182, 206] width 96 height 36
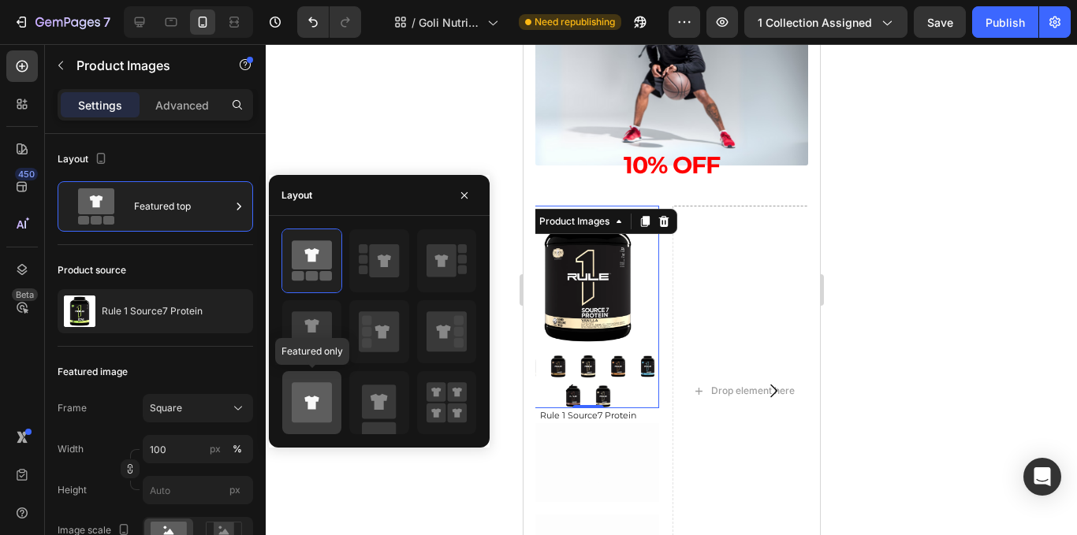
click at [314, 385] on icon at bounding box center [312, 402] width 40 height 40
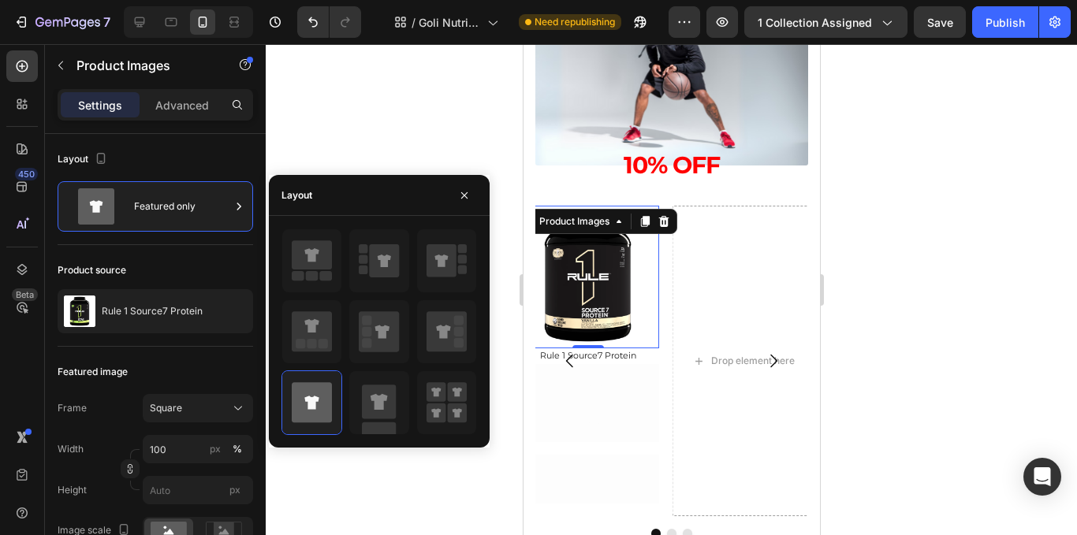
click at [364, 156] on div at bounding box center [672, 289] width 812 height 491
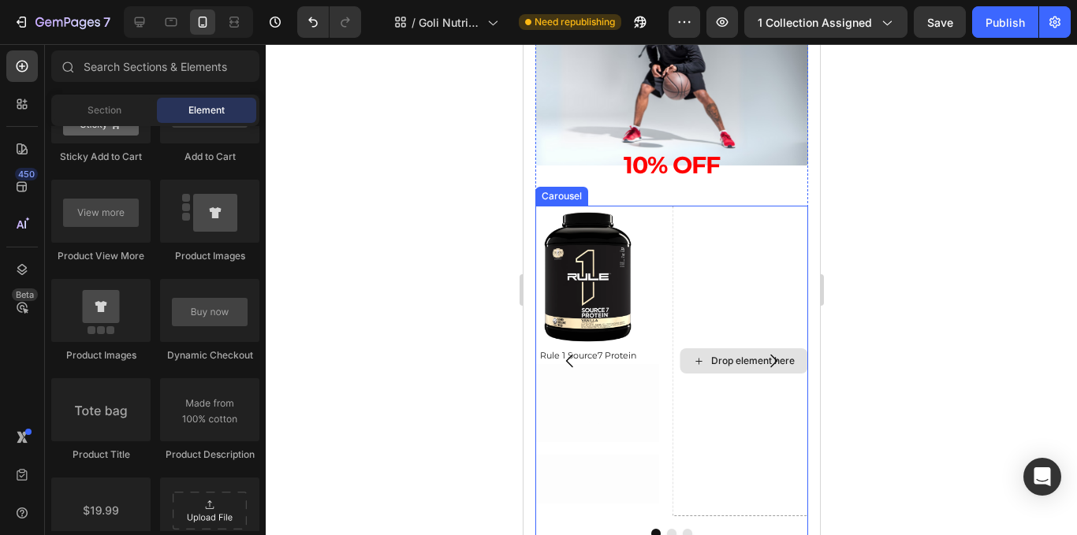
click at [770, 247] on div "Drop element here" at bounding box center [743, 361] width 143 height 311
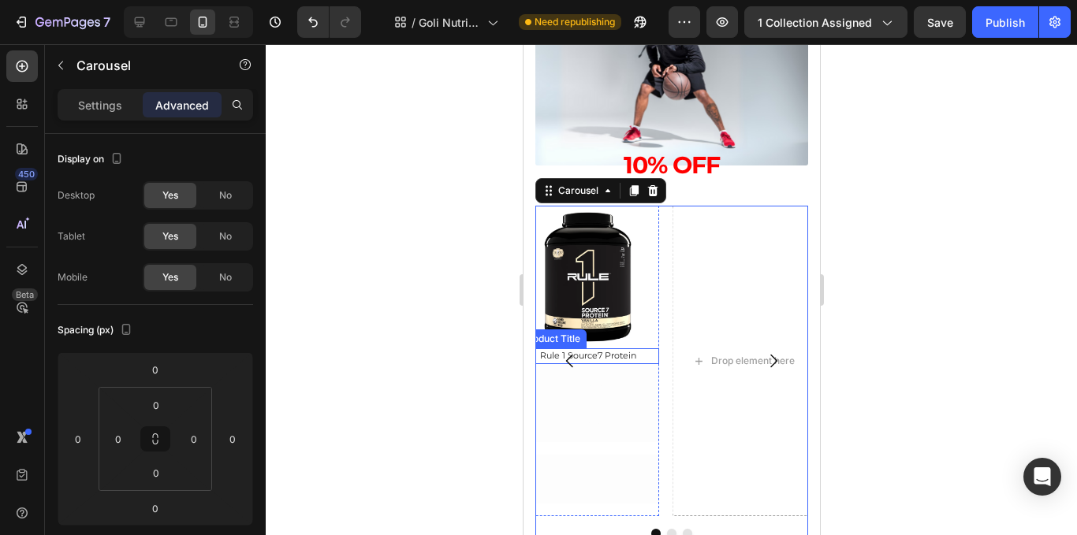
click at [615, 356] on h2 "Rule 1 Source7 Protein" at bounding box center [587, 356] width 143 height 15
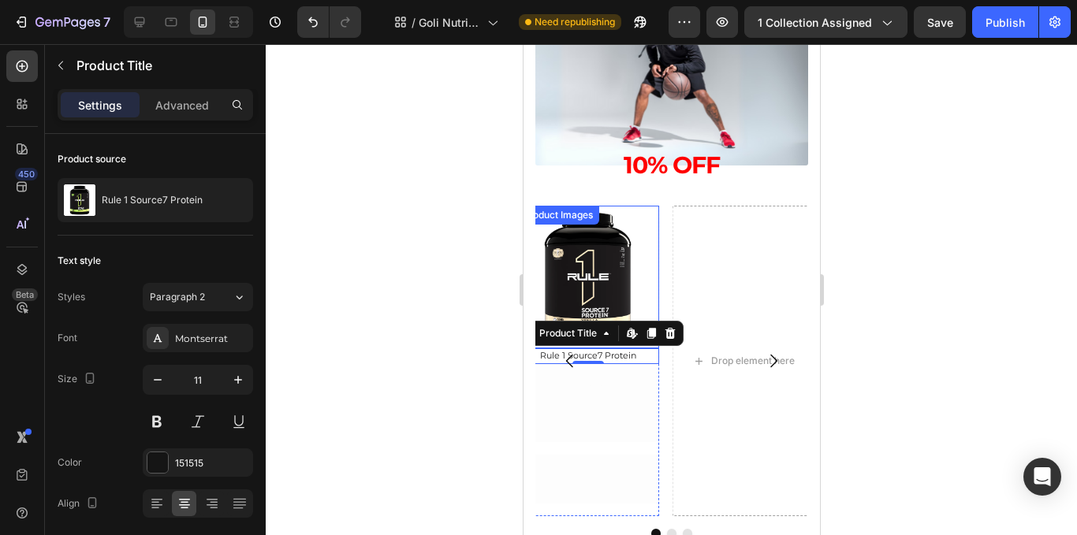
click at [588, 282] on img at bounding box center [587, 277] width 143 height 143
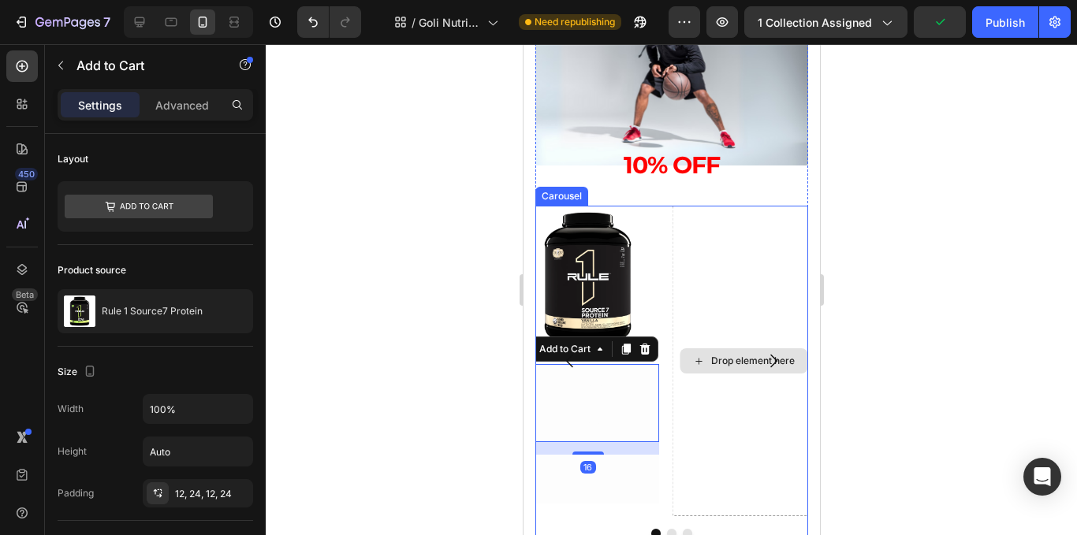
drag, startPoint x: 674, startPoint y: 416, endPoint x: 691, endPoint y: 417, distance: 17.4
click at [691, 417] on div "Drop element here Drop element here Product Images Rule 1 Source7 Protein Produ…" at bounding box center [671, 361] width 273 height 311
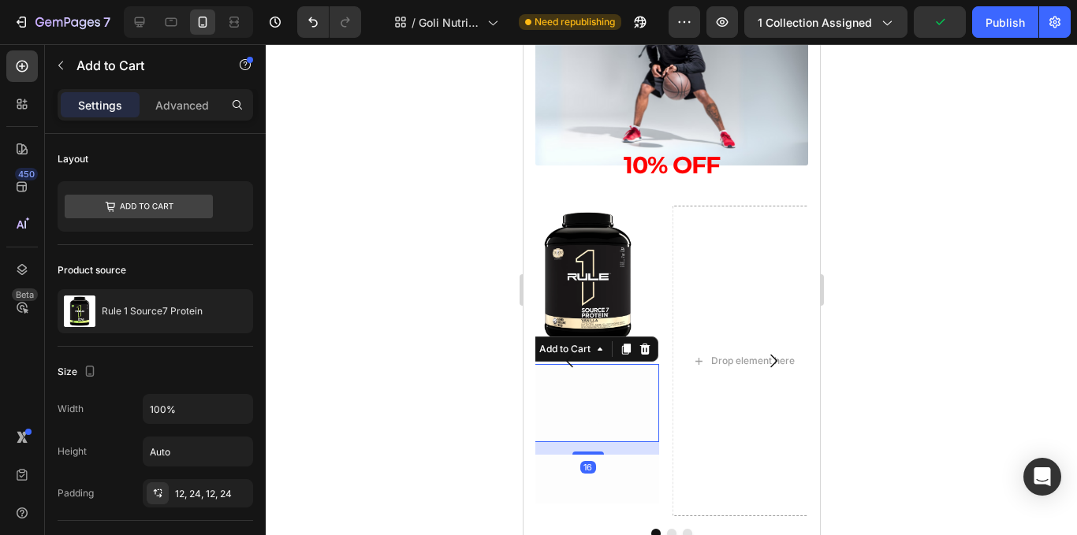
click at [879, 341] on div at bounding box center [672, 289] width 812 height 491
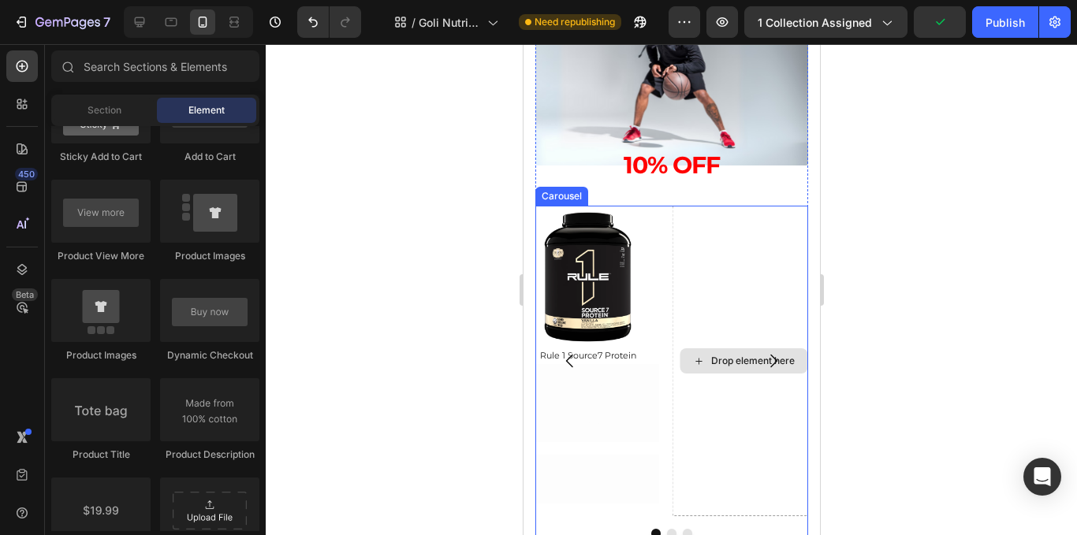
click at [735, 285] on div "Drop element here" at bounding box center [743, 361] width 143 height 311
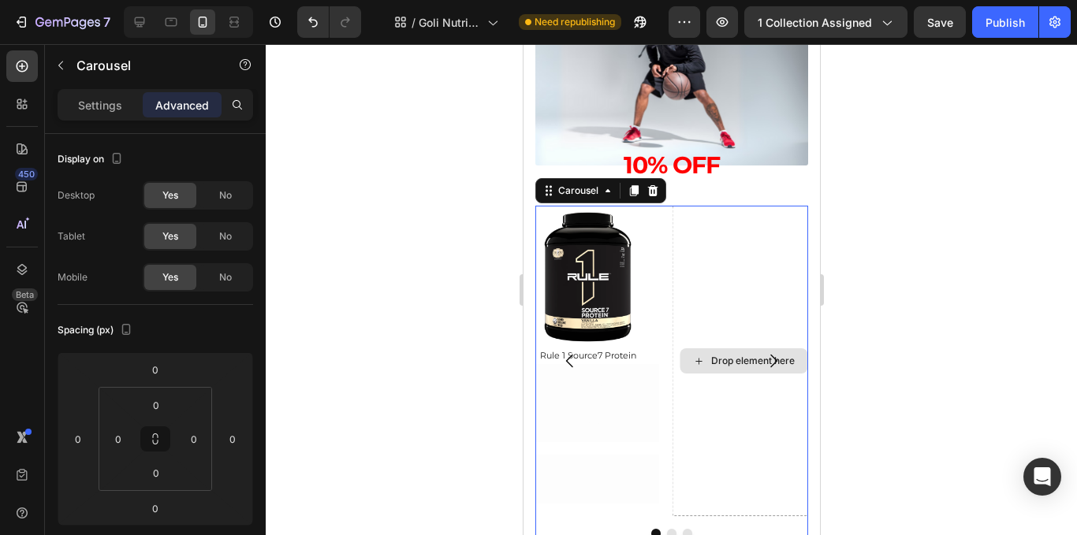
click at [735, 285] on div "Drop element here" at bounding box center [743, 361] width 143 height 311
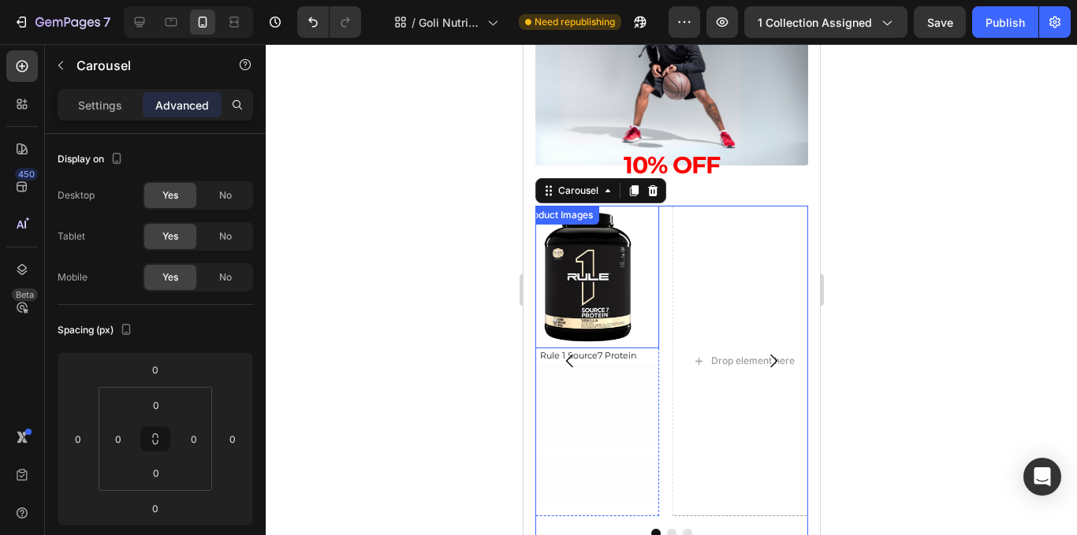
click at [420, 307] on div at bounding box center [672, 289] width 812 height 491
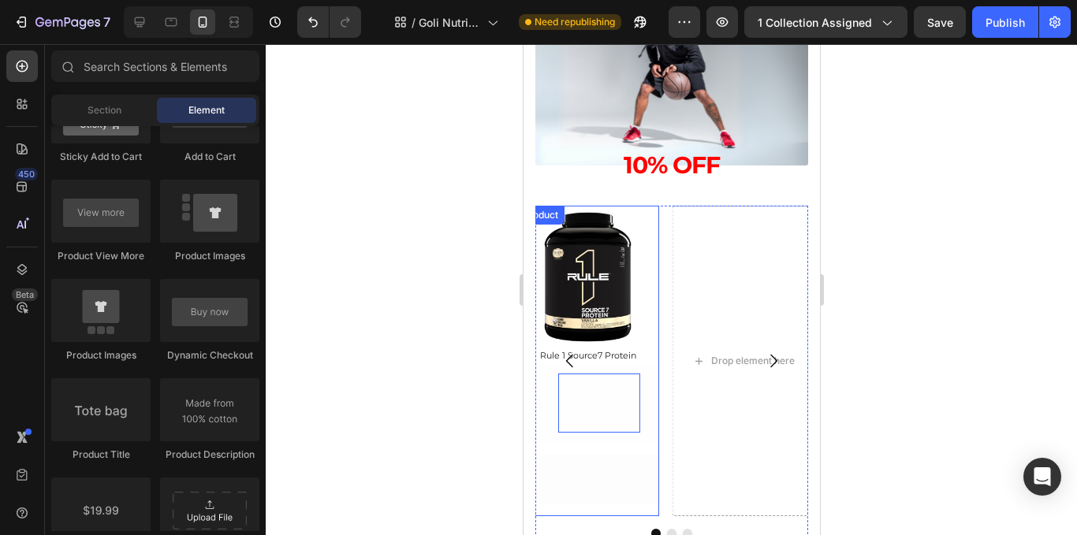
scroll to position [1999, 0]
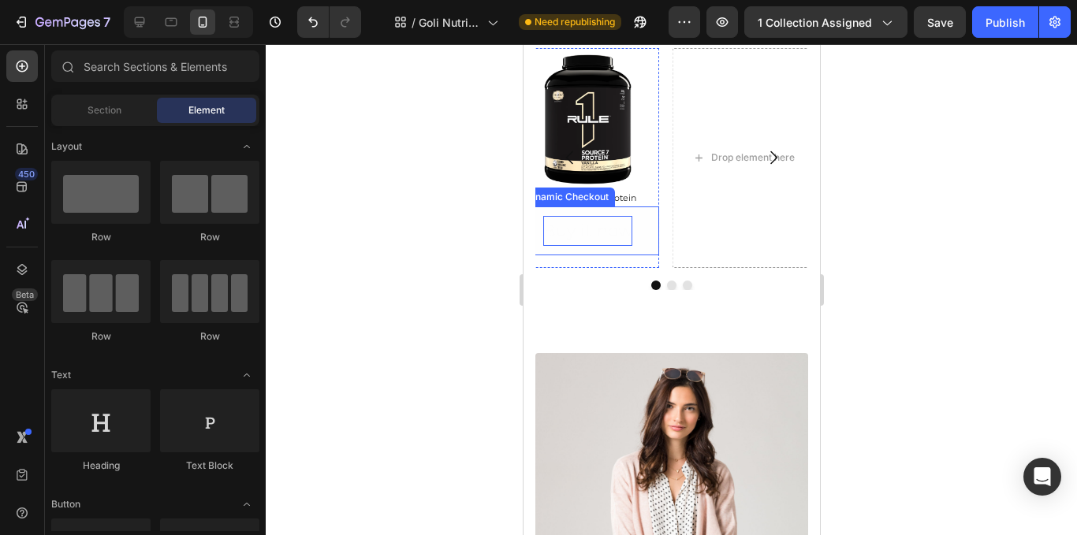
click at [610, 245] on div "Buy it now" at bounding box center [587, 231] width 89 height 30
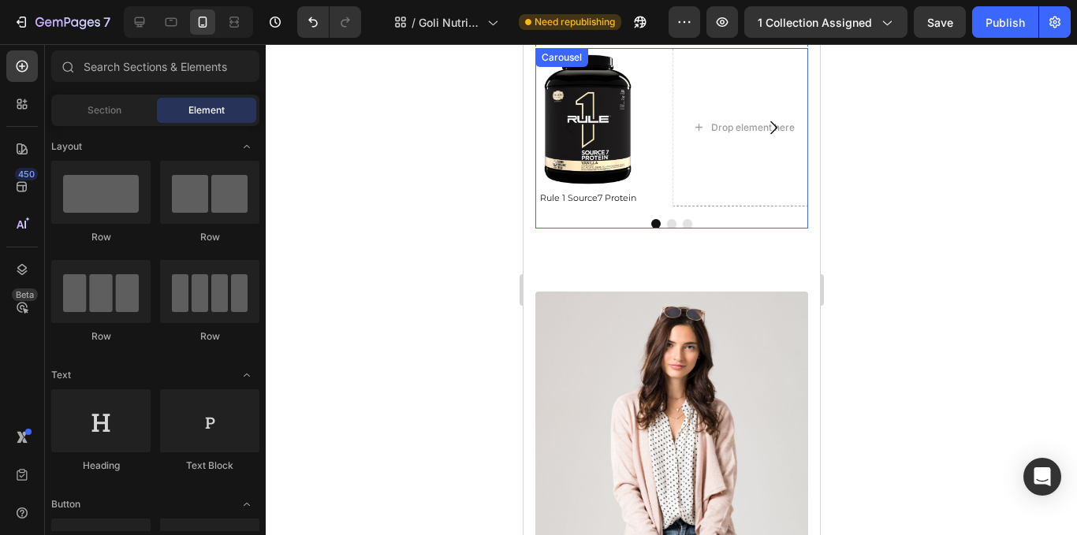
click at [620, 219] on div at bounding box center [671, 223] width 273 height 9
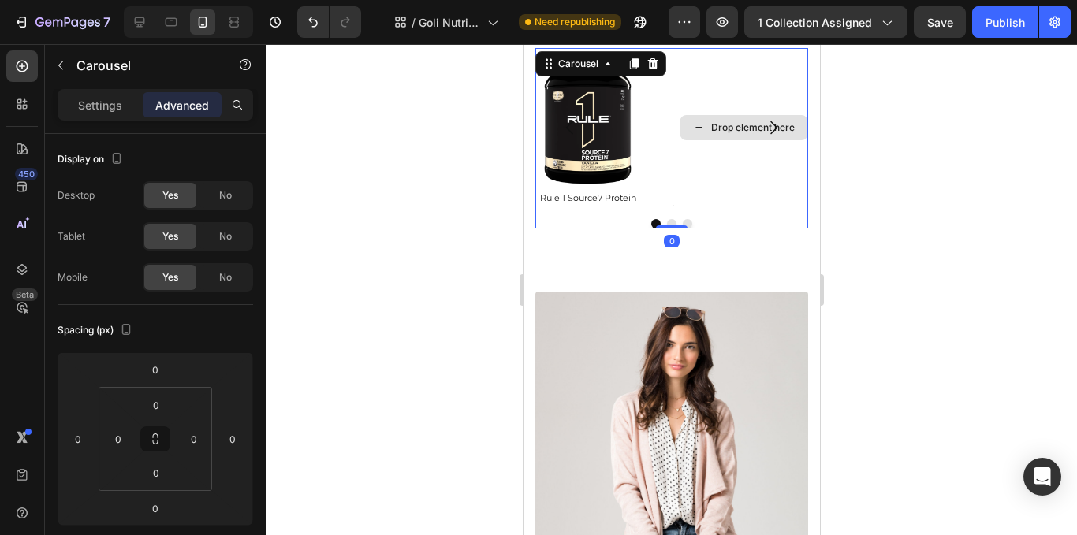
click at [692, 193] on div "Drop element here" at bounding box center [743, 127] width 143 height 159
click at [115, 104] on p "Settings" at bounding box center [100, 105] width 44 height 17
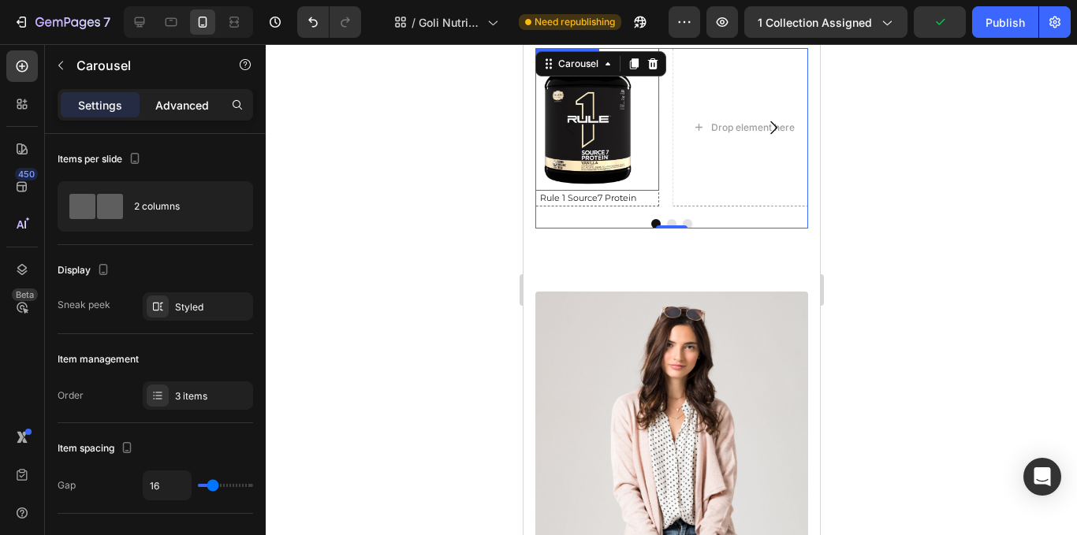
click at [160, 106] on p "Advanced" at bounding box center [182, 105] width 54 height 17
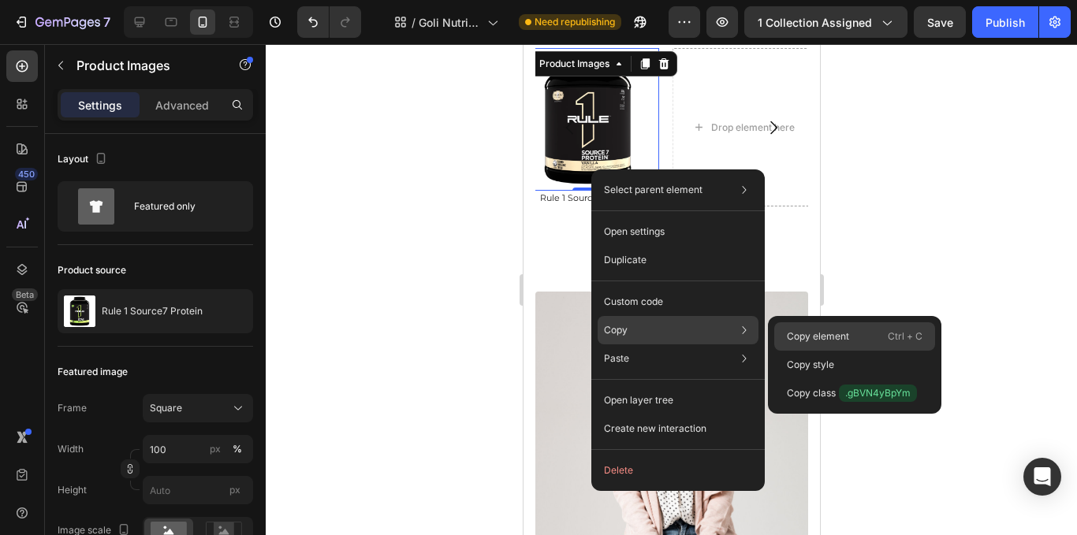
click at [796, 334] on p "Copy element" at bounding box center [818, 337] width 62 height 14
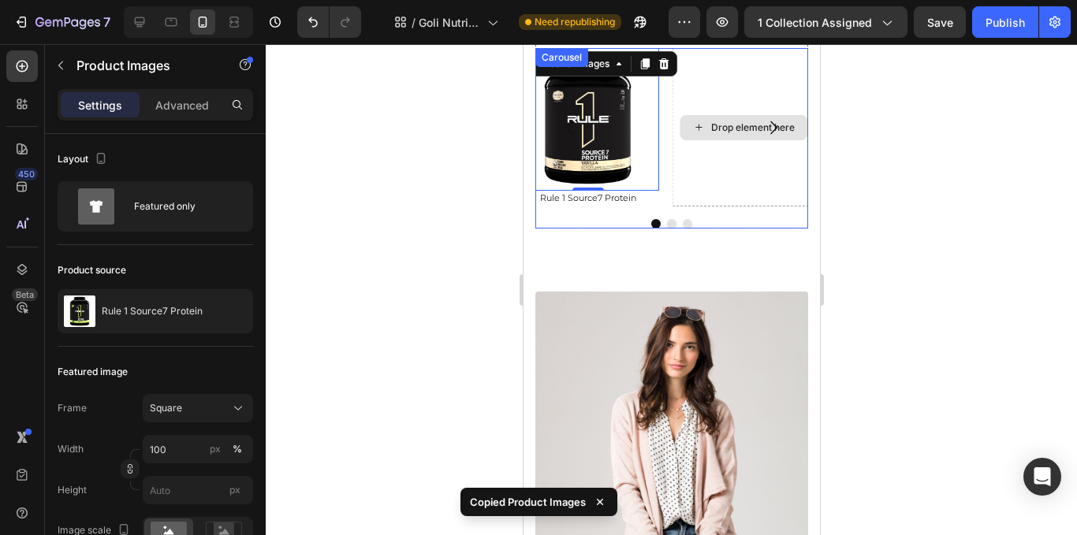
click at [707, 104] on div "Drop element here" at bounding box center [743, 127] width 143 height 159
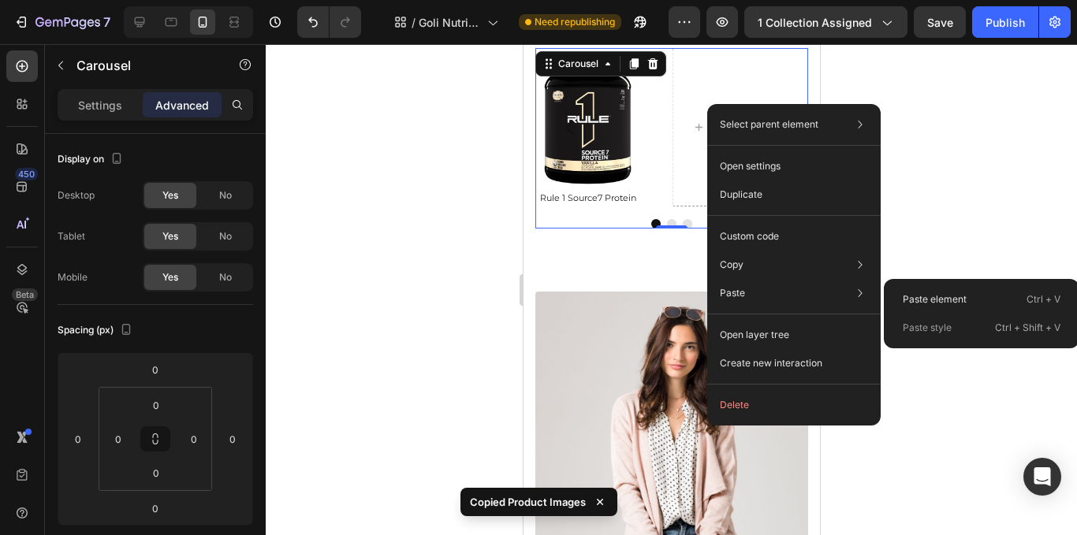
click at [914, 297] on p "Paste element" at bounding box center [935, 300] width 64 height 14
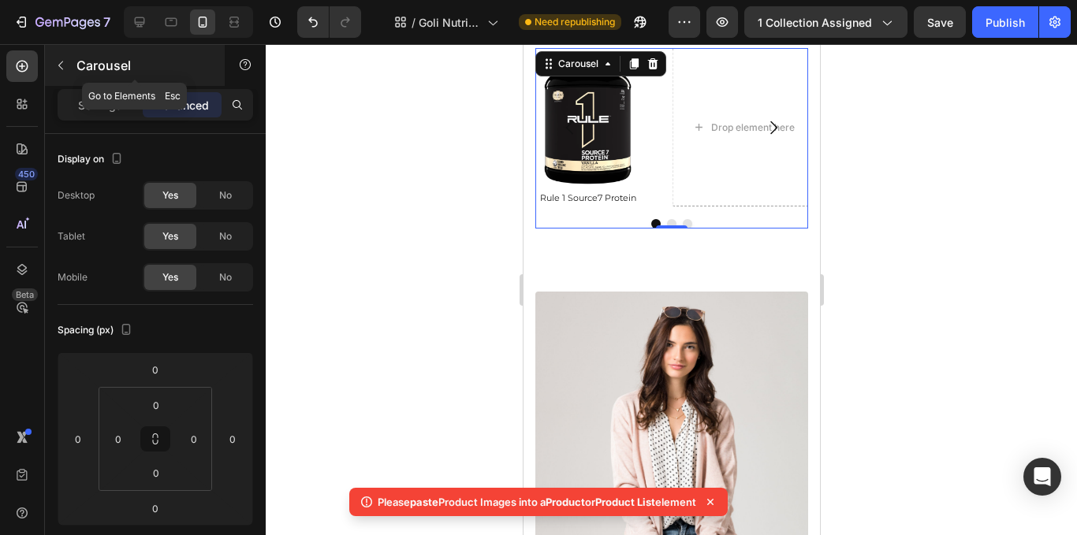
click at [58, 60] on icon "button" at bounding box center [60, 65] width 13 height 13
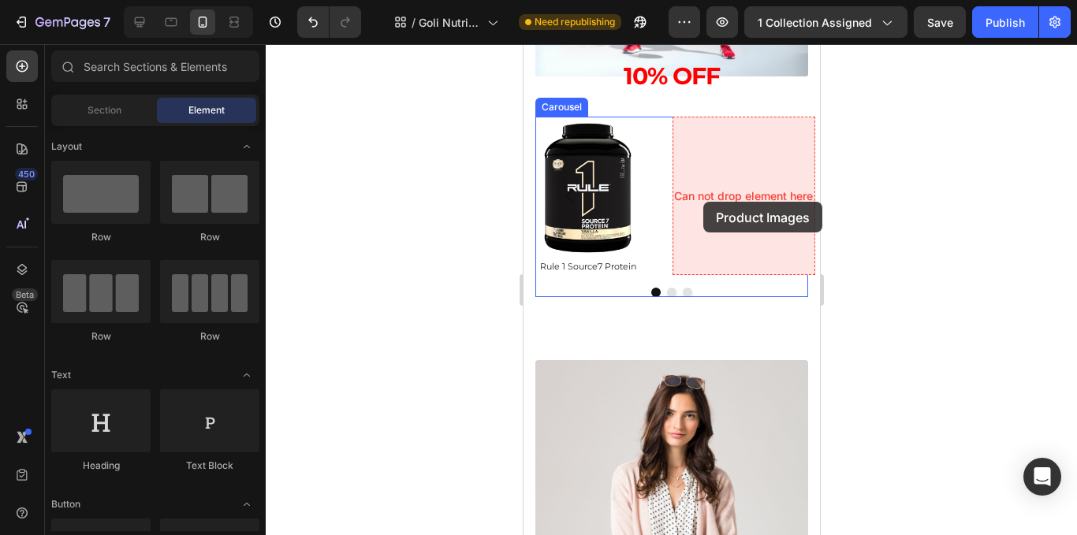
scroll to position [1926, 0]
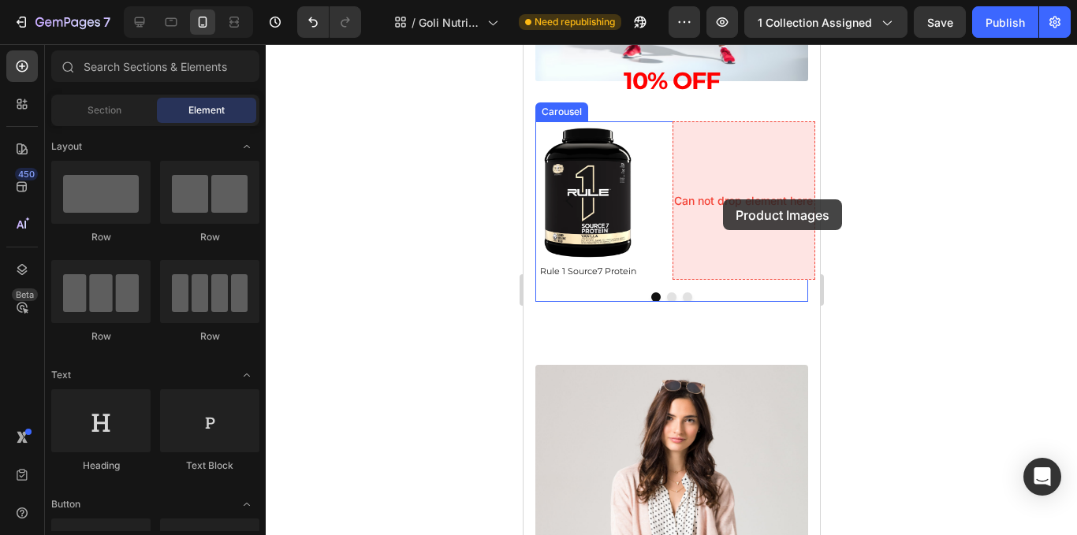
drag, startPoint x: 627, startPoint y: 372, endPoint x: 722, endPoint y: 200, distance: 197.3
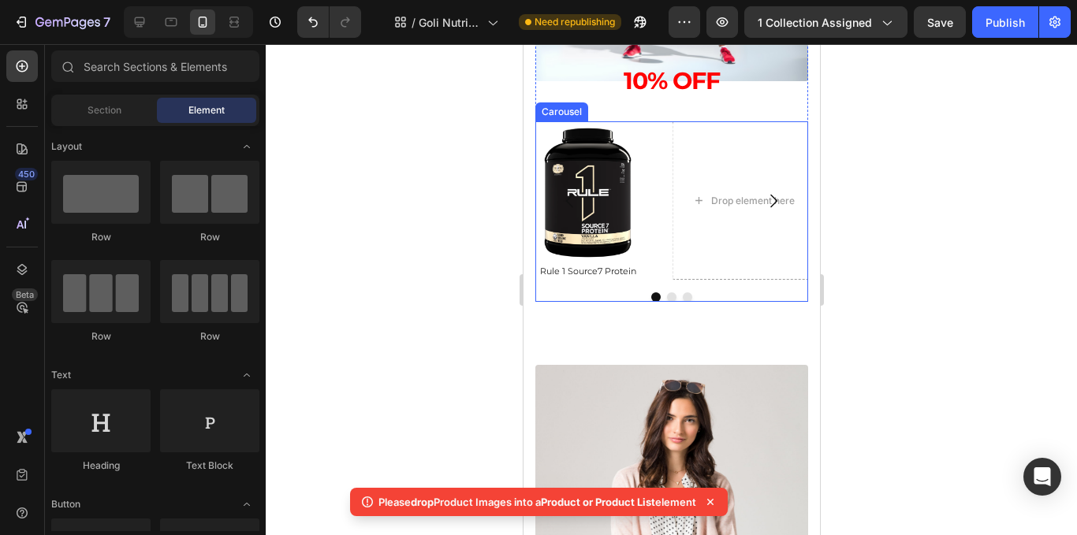
click at [763, 207] on icon "Carousel Next Arrow" at bounding box center [772, 201] width 19 height 19
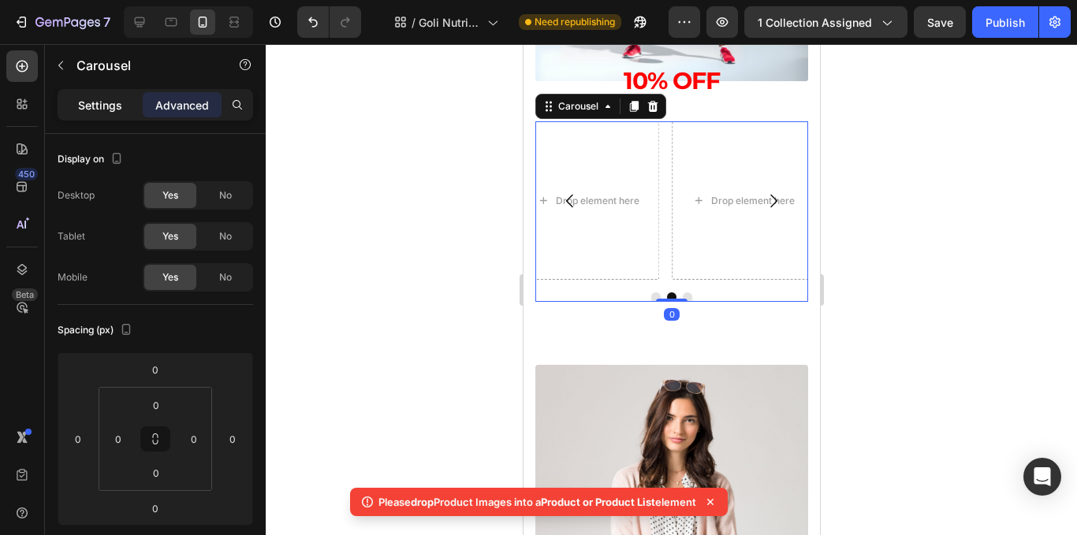
click at [93, 105] on p "Settings" at bounding box center [100, 105] width 44 height 17
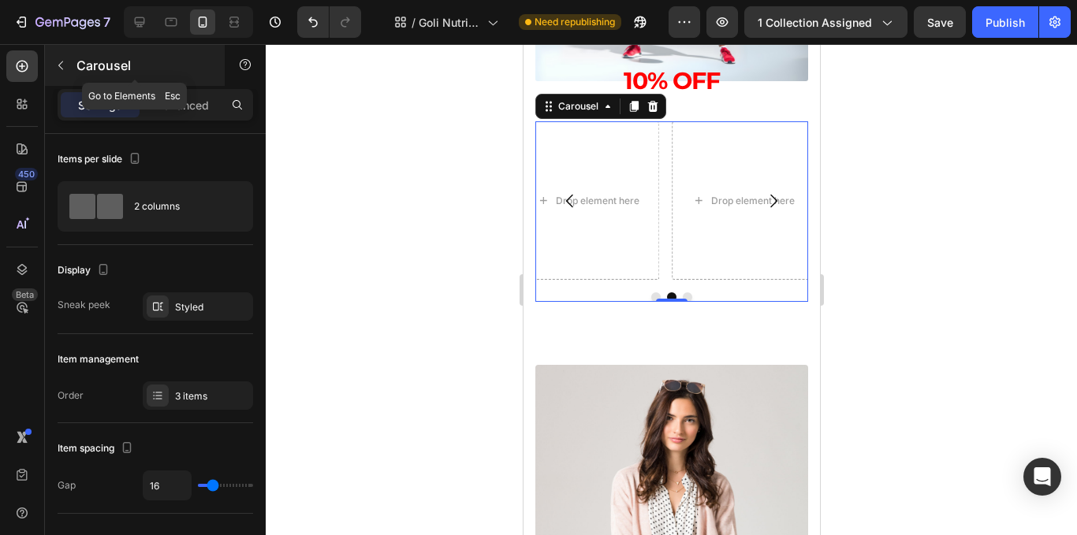
click at [62, 63] on icon "button" at bounding box center [60, 65] width 13 height 13
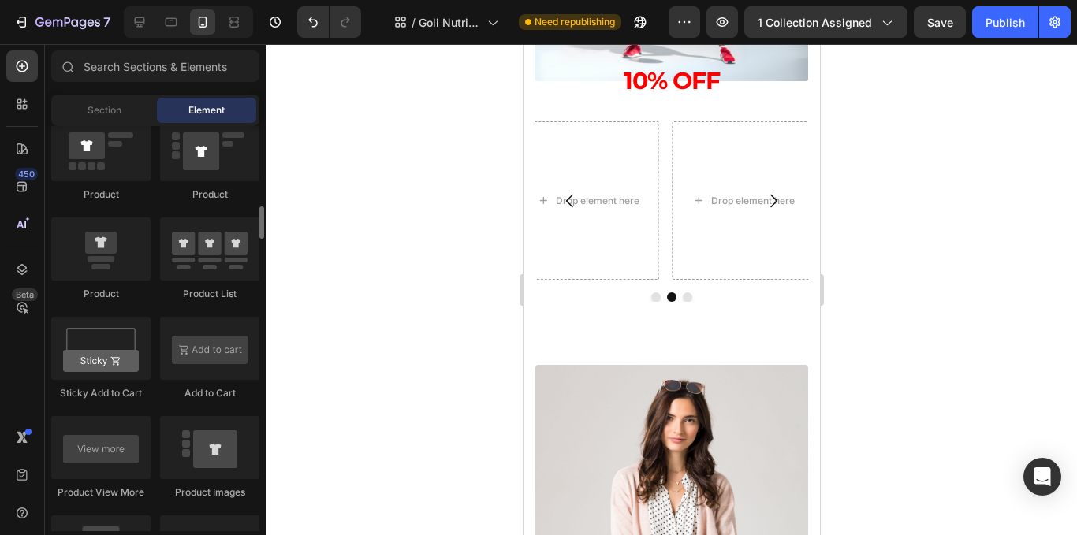
scroll to position [1972, 0]
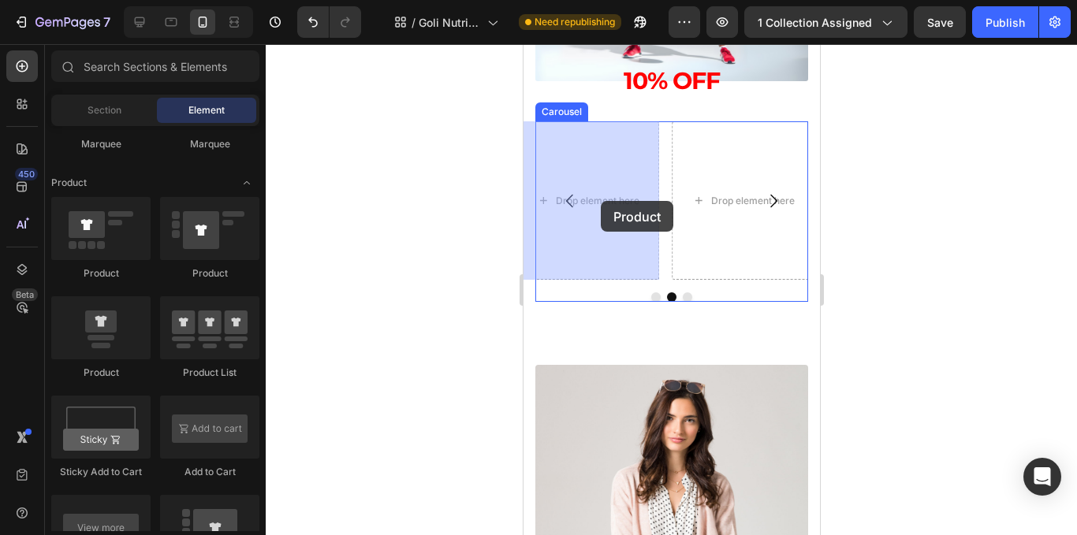
drag, startPoint x: 837, startPoint y: 381, endPoint x: 600, endPoint y: 201, distance: 297.2
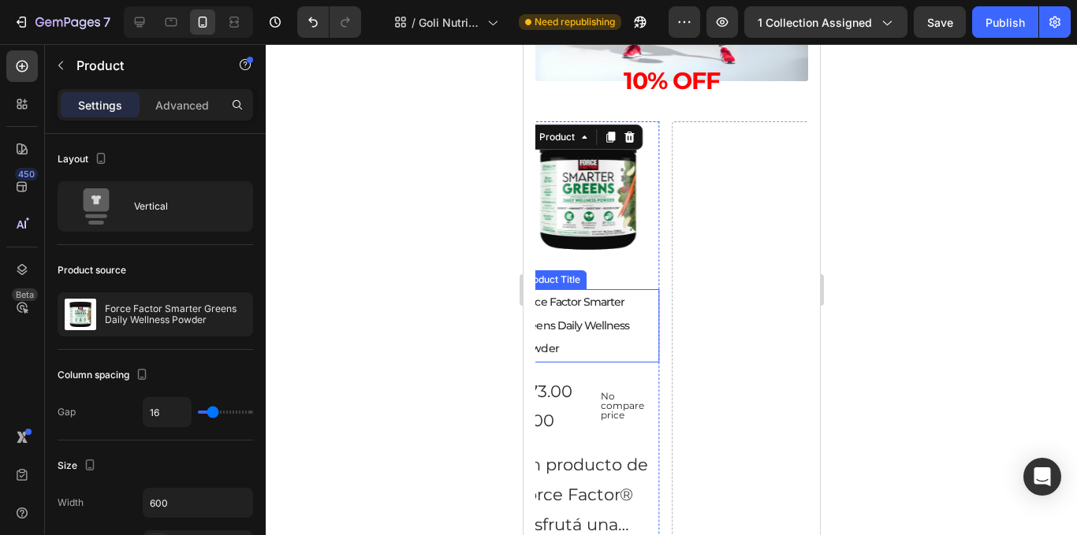
click at [576, 306] on h2 "Force Factor Smarter Greens Daily Wellness Powder" at bounding box center [587, 325] width 143 height 73
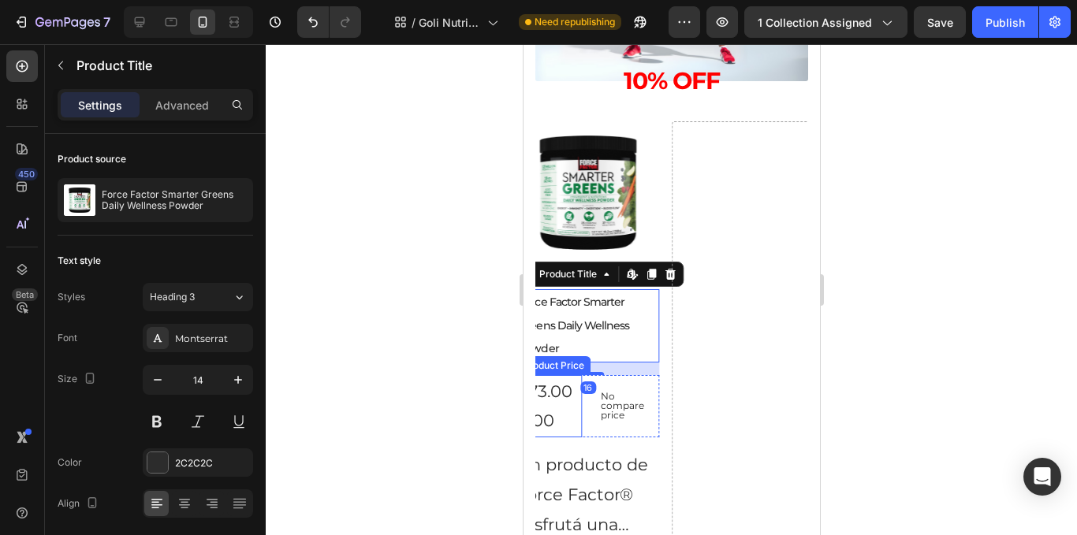
click at [540, 401] on div "$73.000,00" at bounding box center [548, 406] width 65 height 63
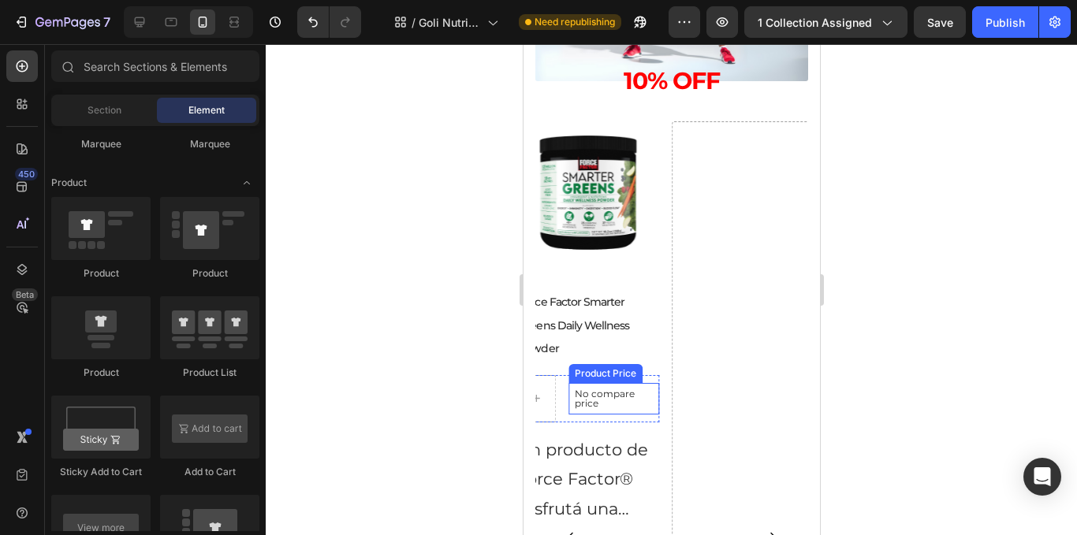
click at [611, 405] on p "No compare price" at bounding box center [613, 399] width 78 height 19
click at [623, 395] on div "Row" at bounding box center [587, 398] width 143 height 47
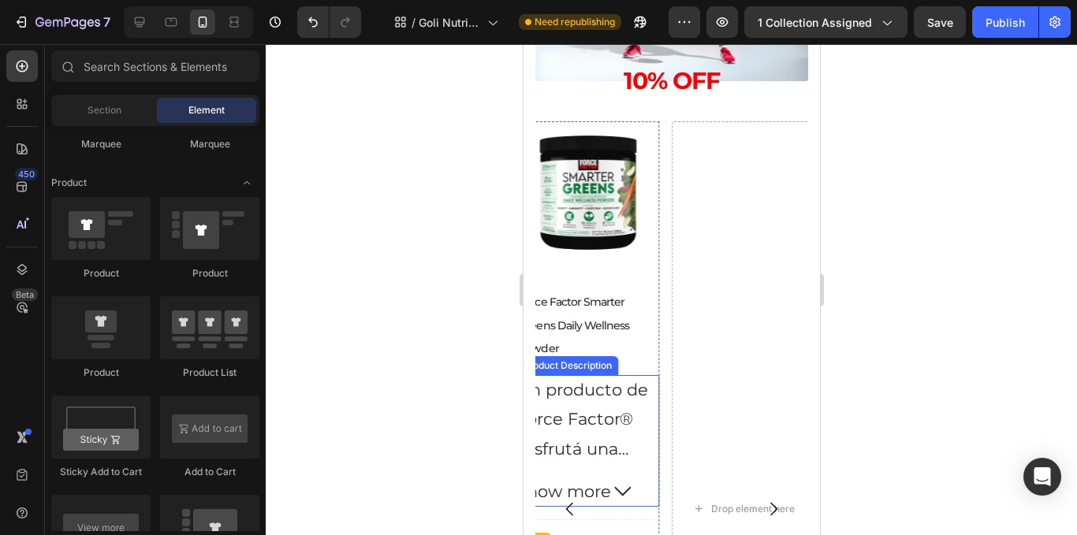
click at [610, 405] on div "Un producto de Force Factor® Disfrutá una dosis diaria de bienestar. Más de 40 …" at bounding box center [587, 419] width 143 height 89
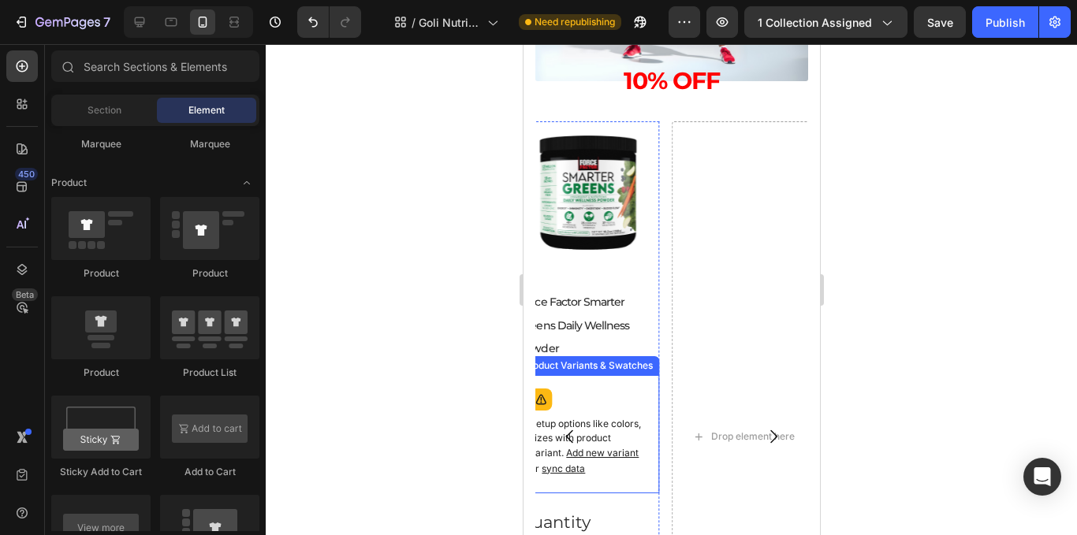
click at [617, 408] on div "Setup options like colors, sizes with product variant. Add new variant or sync …" at bounding box center [587, 434] width 129 height 104
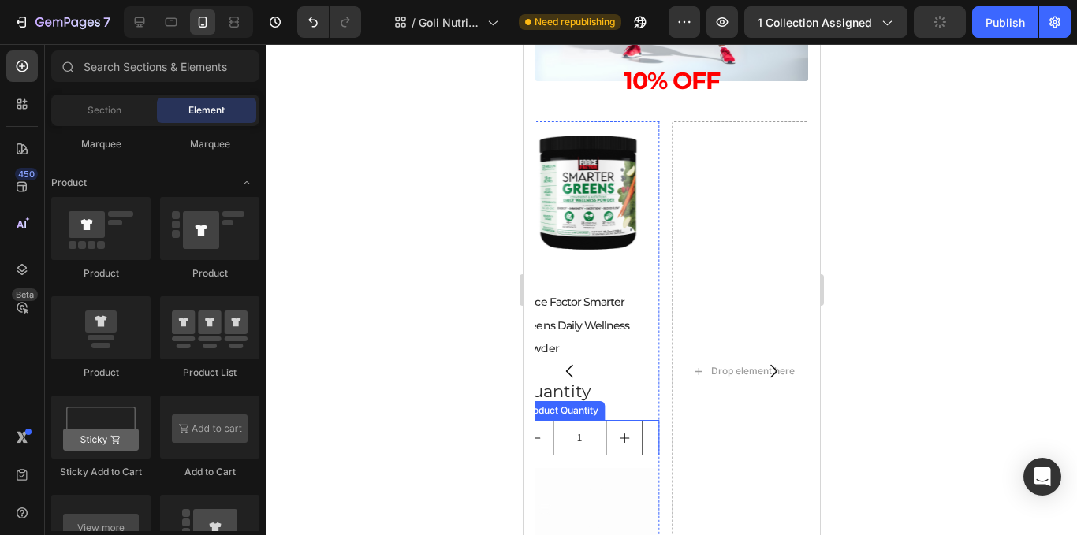
click at [644, 431] on div "1" at bounding box center [587, 437] width 143 height 35
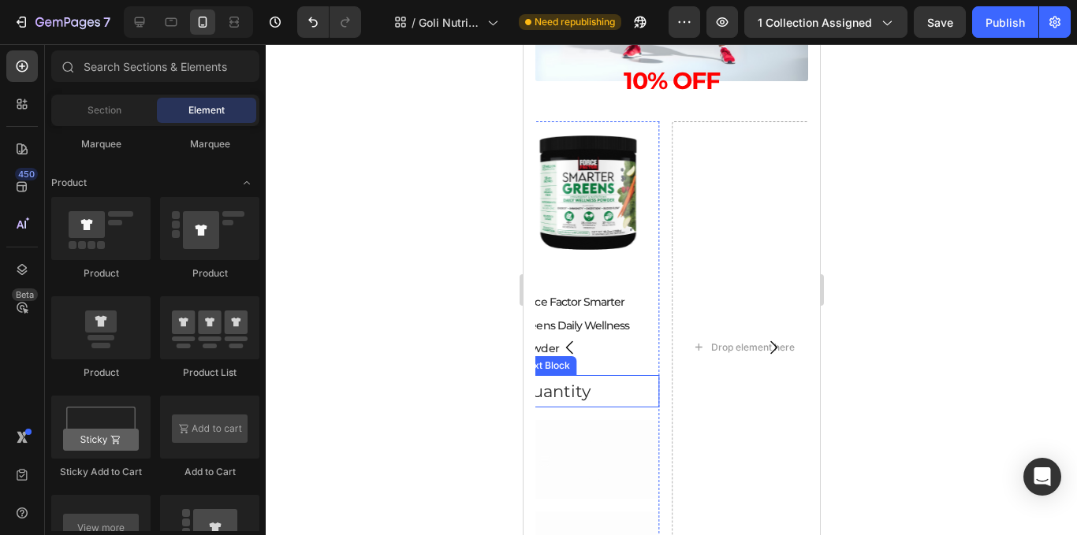
click at [608, 393] on div "Quantity" at bounding box center [587, 391] width 143 height 33
click at [616, 415] on div "Add to cart" at bounding box center [599, 415] width 82 height 60
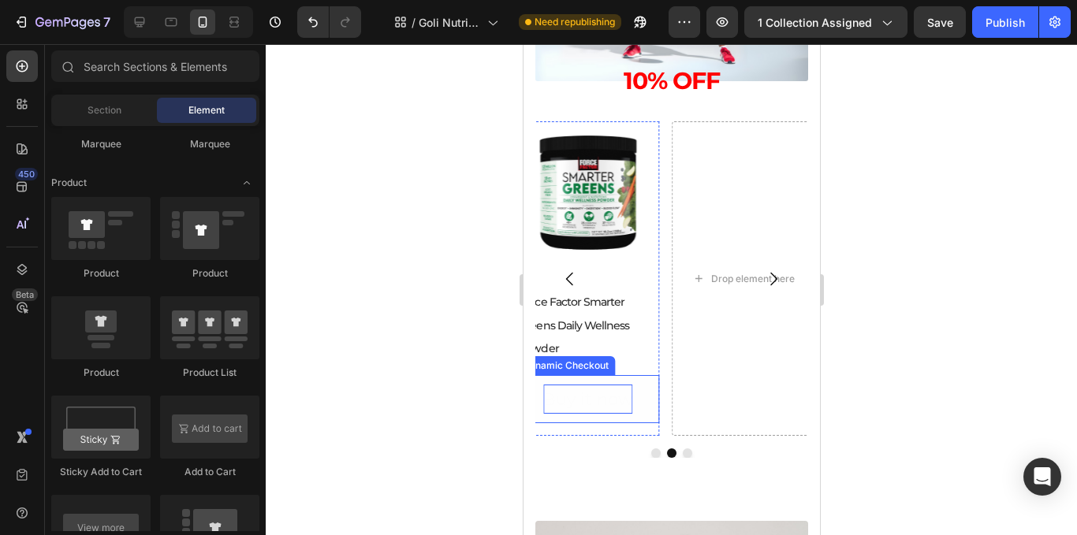
click at [616, 397] on div "Buy it now" at bounding box center [587, 400] width 89 height 30
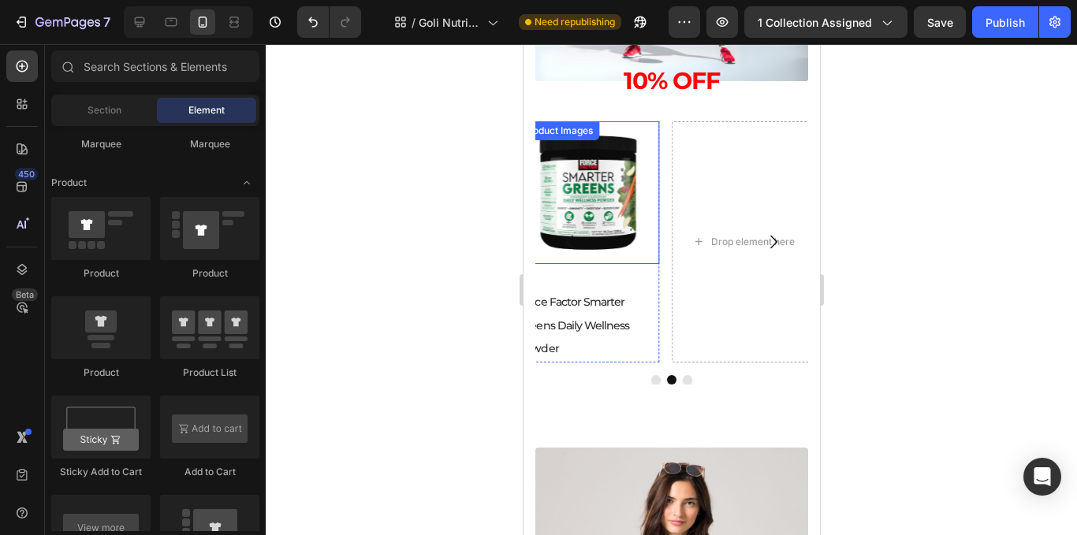
click at [590, 212] on img at bounding box center [587, 192] width 143 height 143
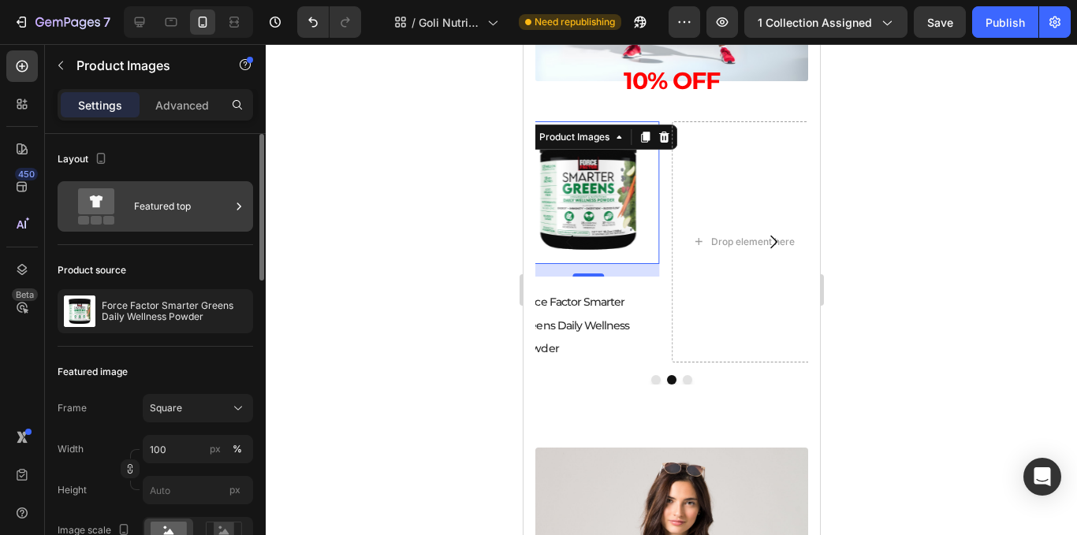
click at [244, 203] on icon at bounding box center [239, 207] width 16 height 16
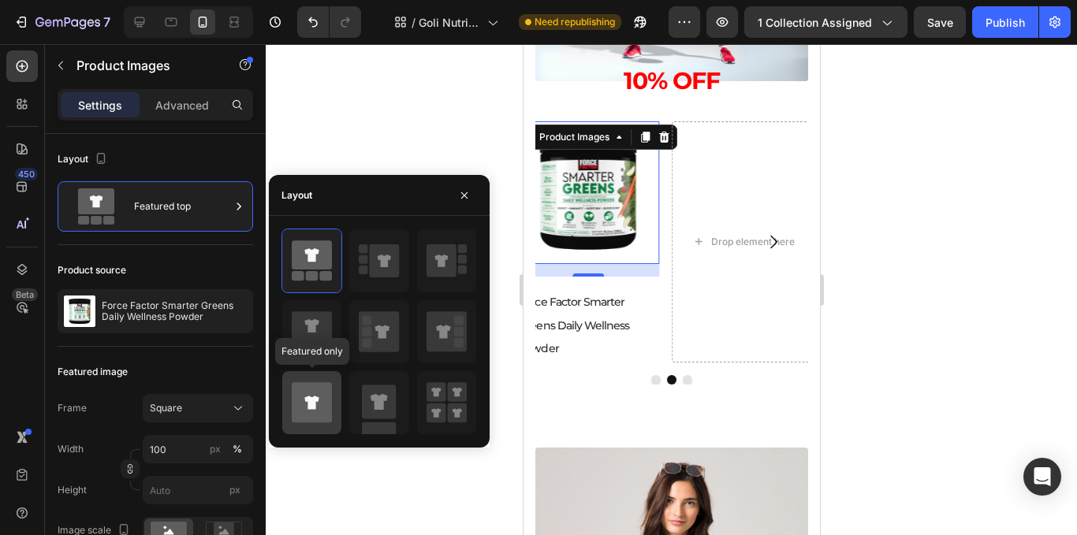
click at [322, 401] on icon at bounding box center [312, 402] width 40 height 40
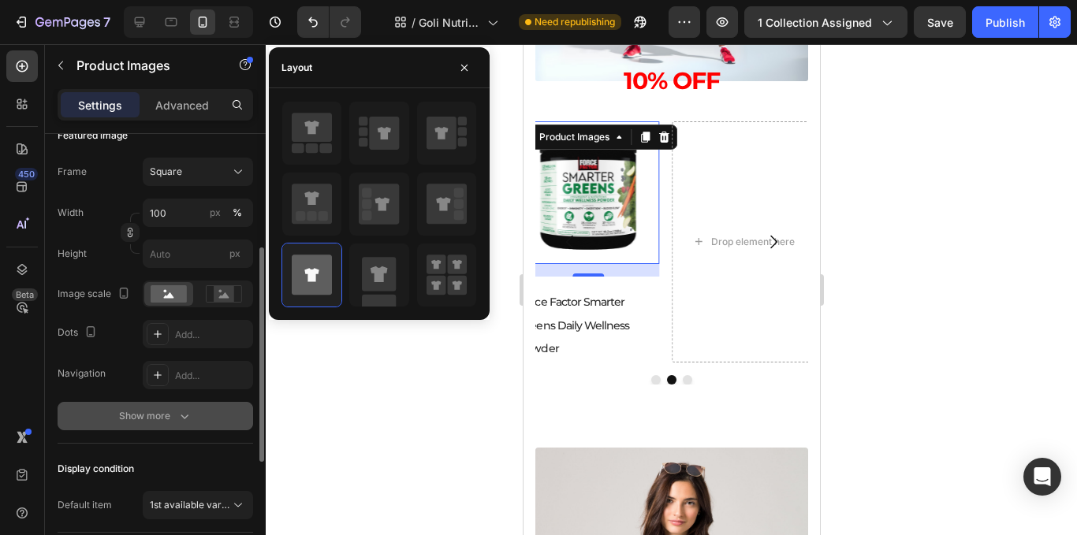
scroll to position [473, 0]
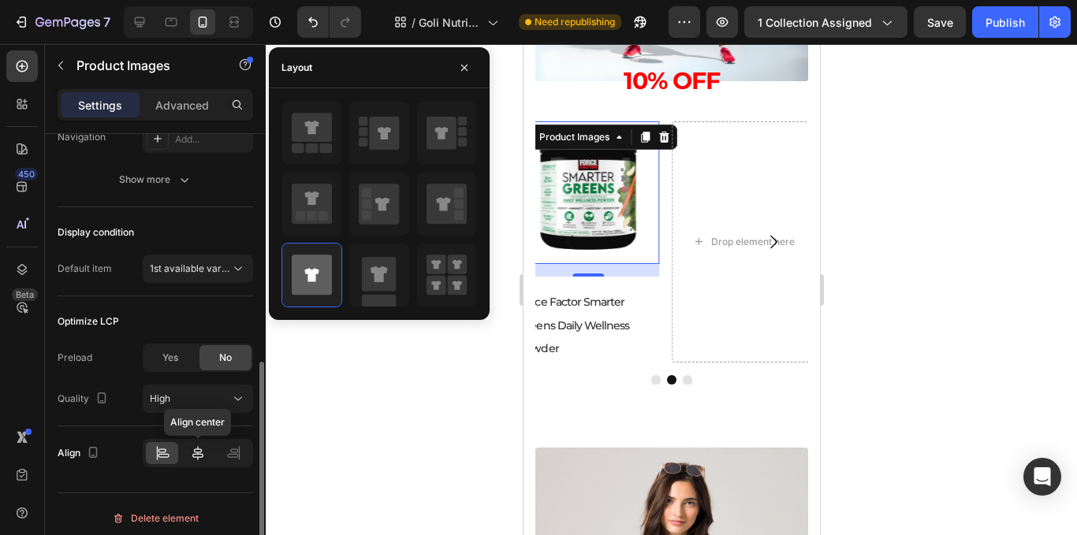
click at [202, 453] on icon at bounding box center [198, 454] width 16 height 16
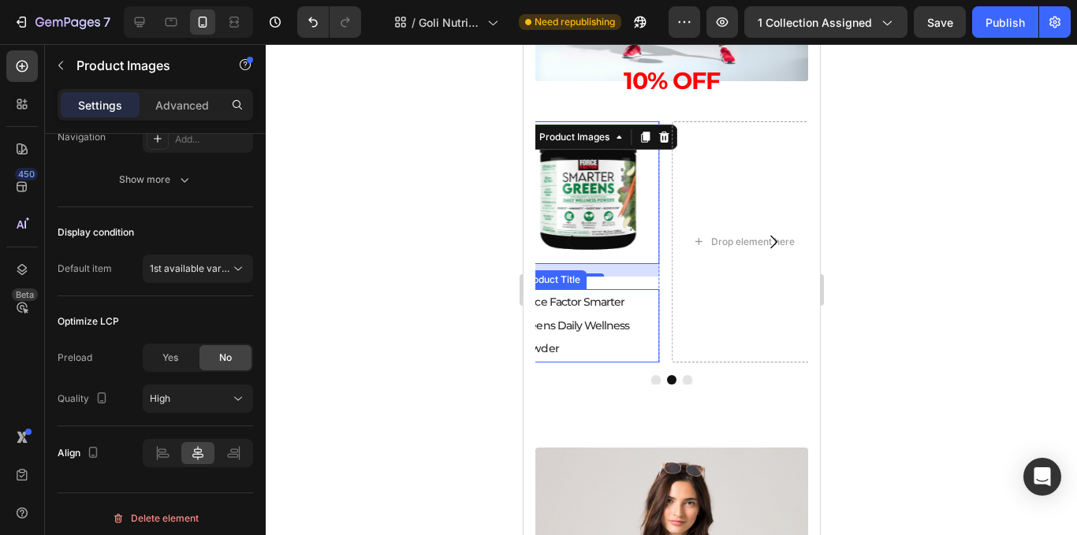
click at [570, 331] on h2 "Force Factor Smarter Greens Daily Wellness Powder" at bounding box center [587, 325] width 143 height 73
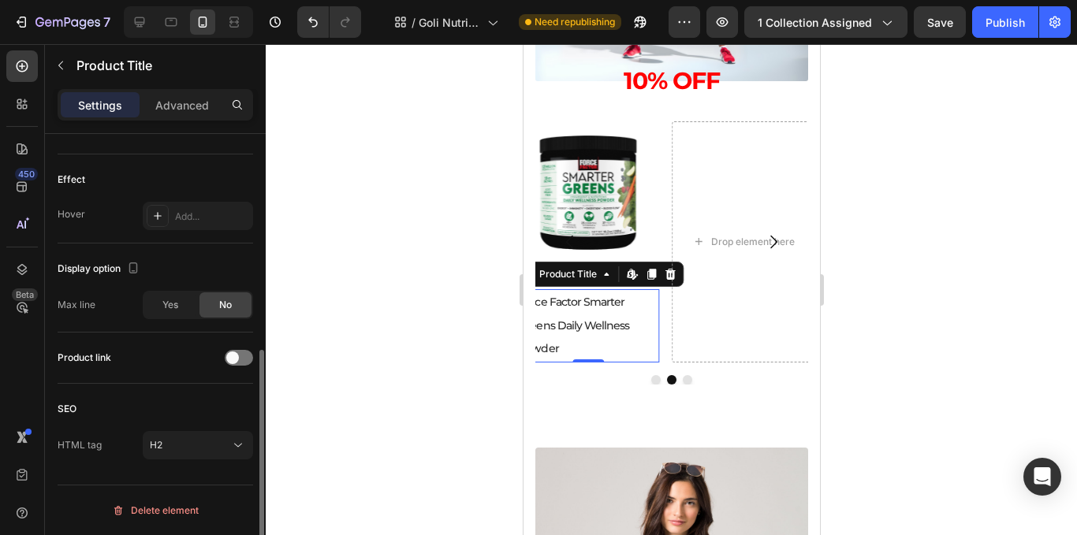
scroll to position [0, 0]
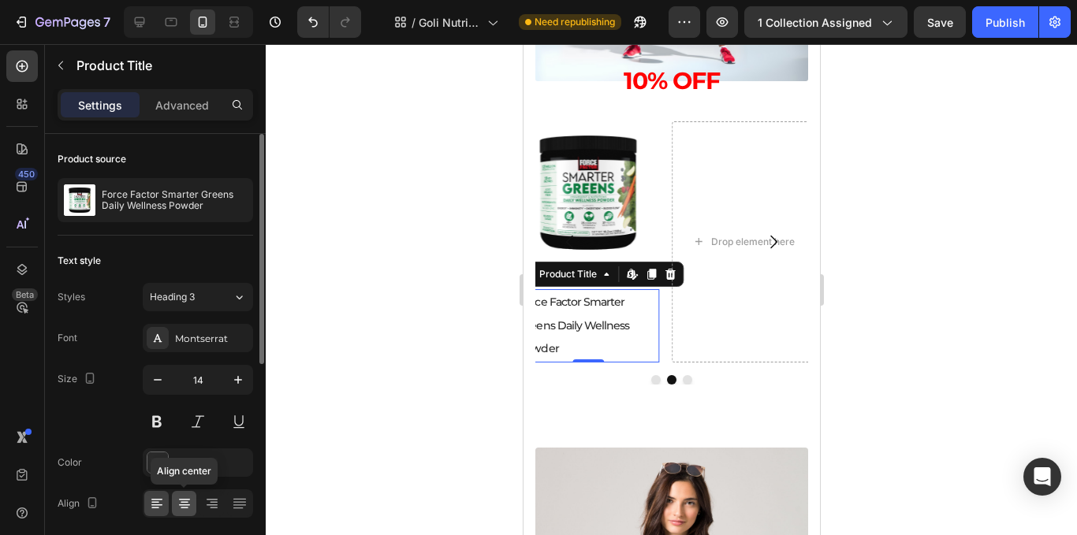
click at [185, 511] on icon at bounding box center [185, 504] width 16 height 16
click at [153, 385] on icon "button" at bounding box center [158, 380] width 16 height 16
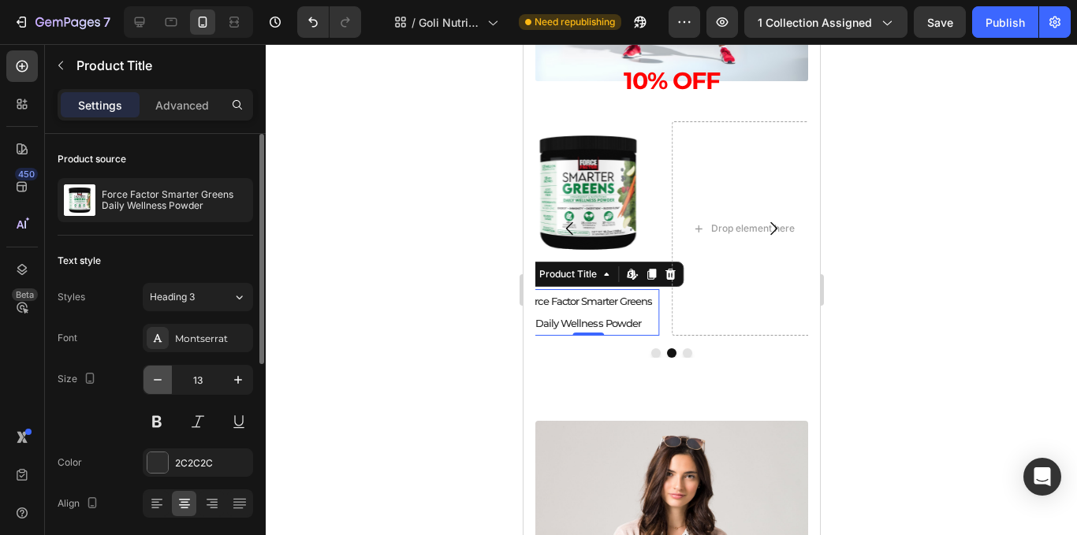
click at [151, 384] on icon "button" at bounding box center [158, 380] width 16 height 16
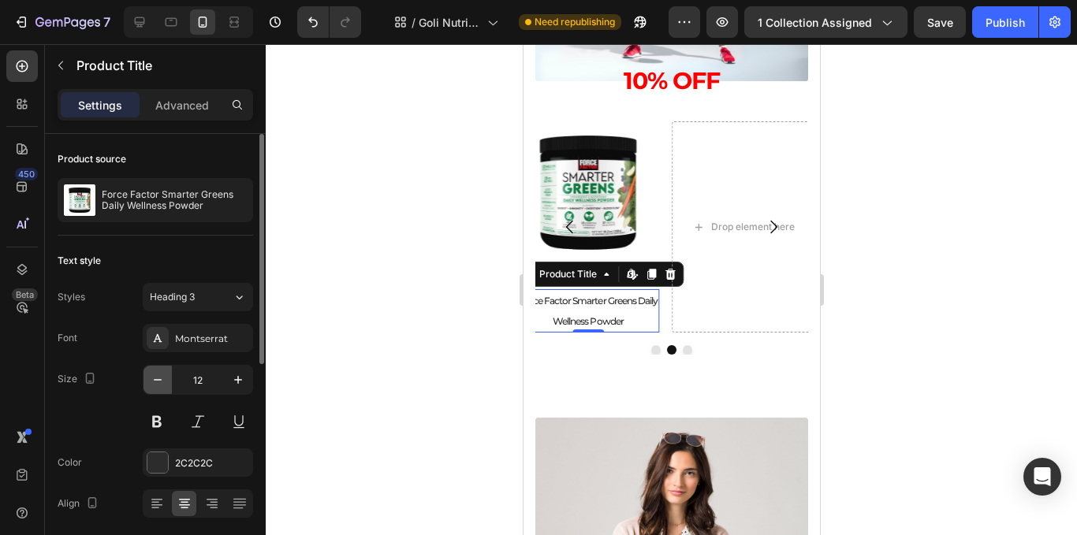
click at [151, 384] on icon "button" at bounding box center [158, 380] width 16 height 16
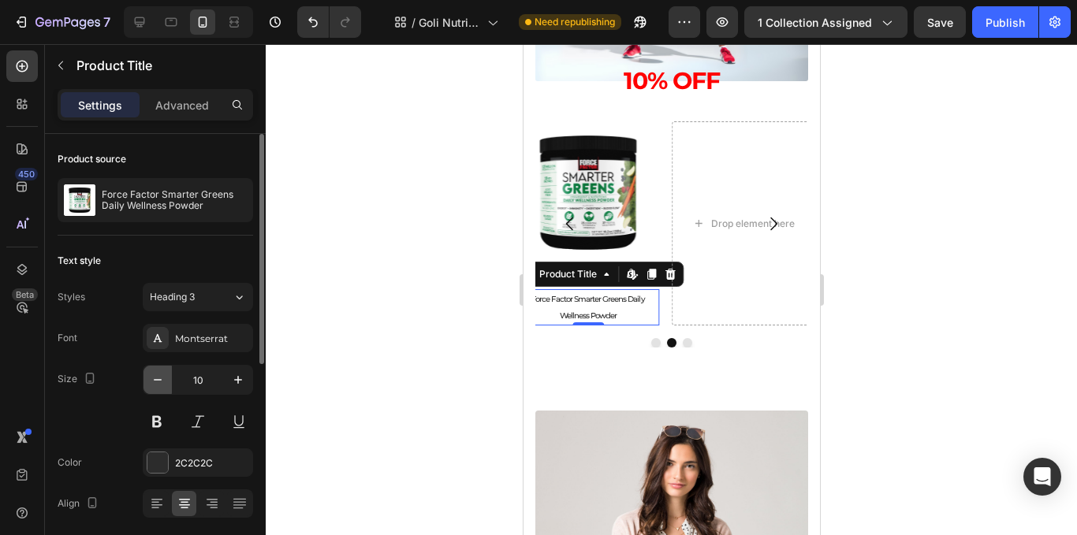
click at [151, 384] on icon "button" at bounding box center [158, 380] width 16 height 16
type input "9"
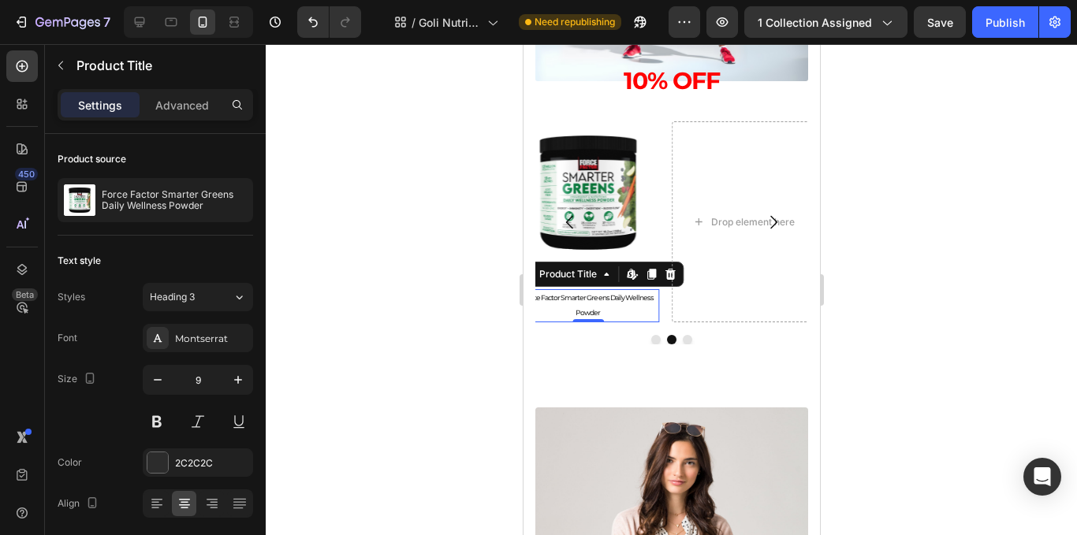
click at [590, 308] on h2 "Force Factor Smarter Greens Daily Wellness Powder" at bounding box center [587, 305] width 143 height 33
click at [441, 294] on div at bounding box center [672, 289] width 812 height 491
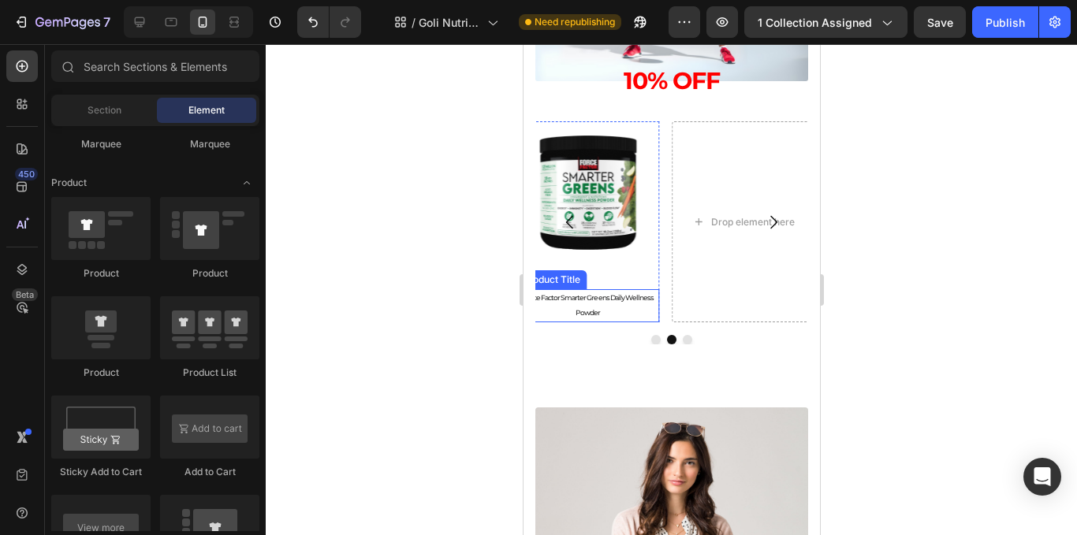
click at [591, 293] on h2 "Force Factor Smarter Greens Daily Wellness Powder" at bounding box center [587, 305] width 143 height 33
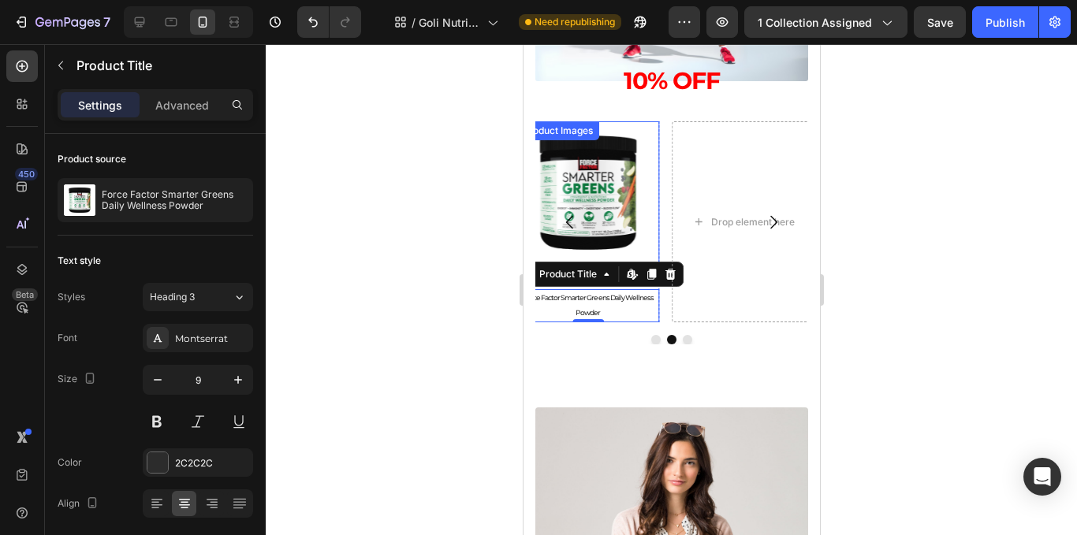
click at [592, 205] on img at bounding box center [587, 192] width 143 height 143
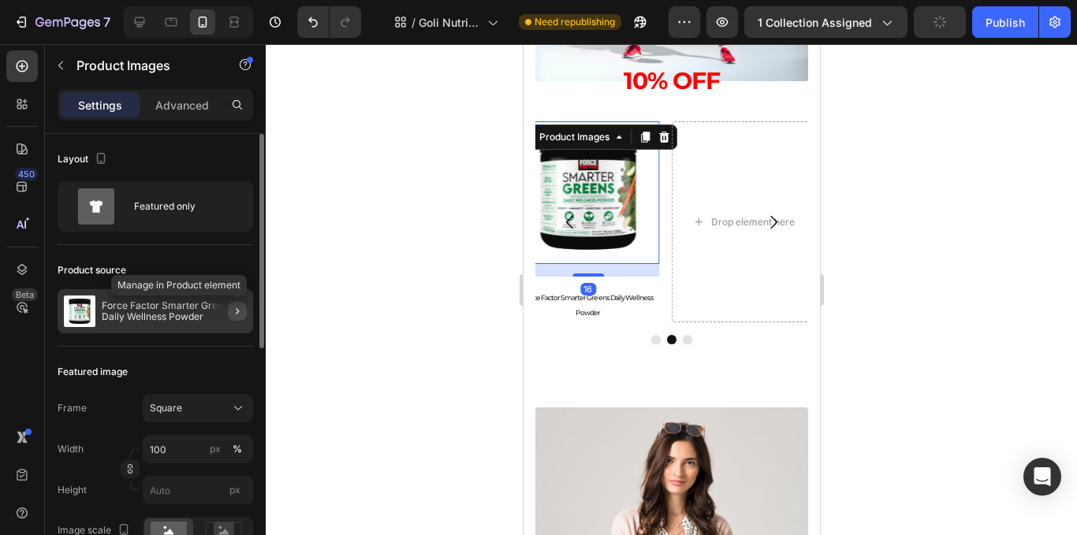
click at [241, 312] on icon "button" at bounding box center [237, 311] width 13 height 13
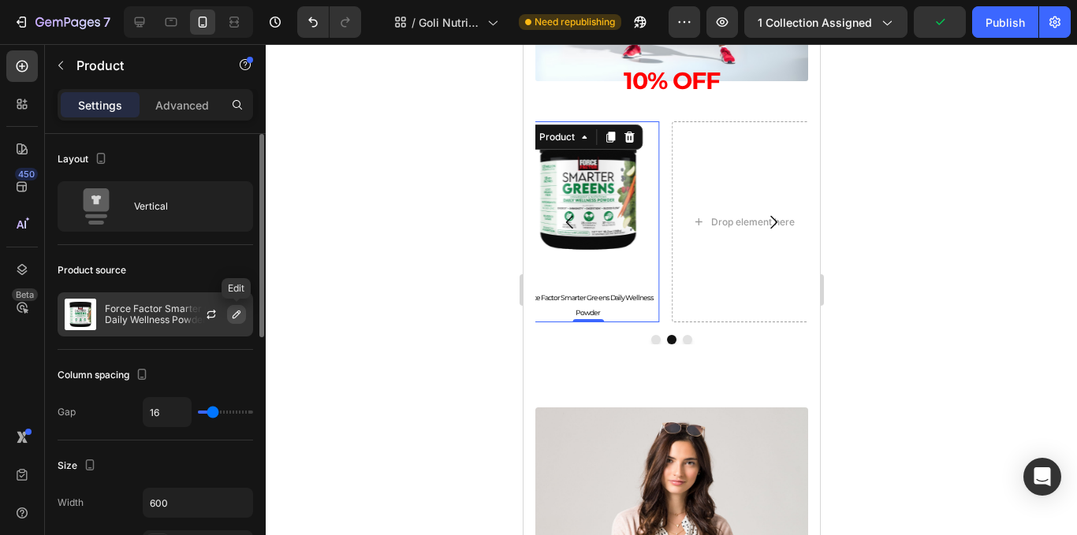
click at [241, 313] on icon "button" at bounding box center [236, 314] width 13 height 13
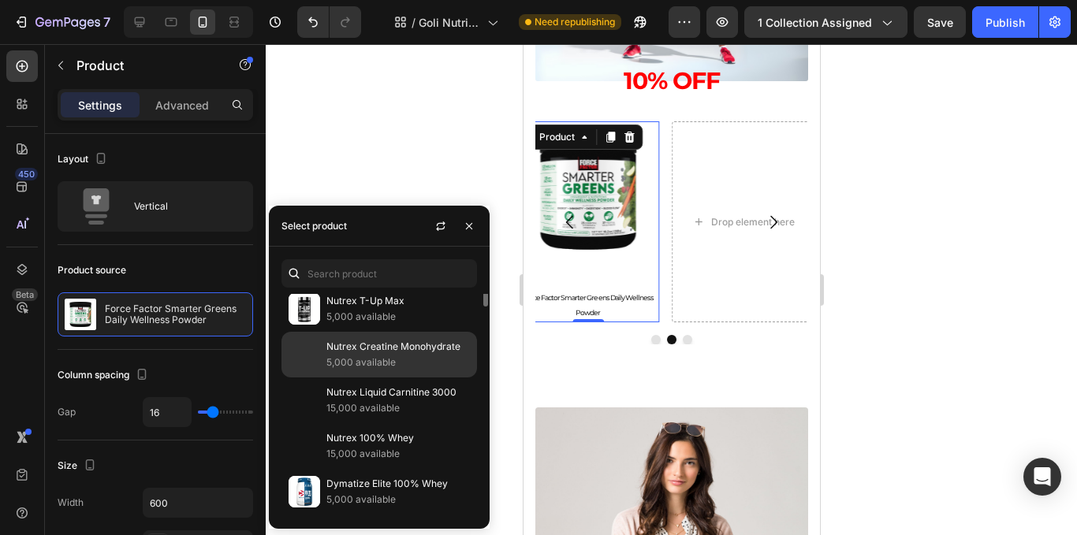
scroll to position [79, 0]
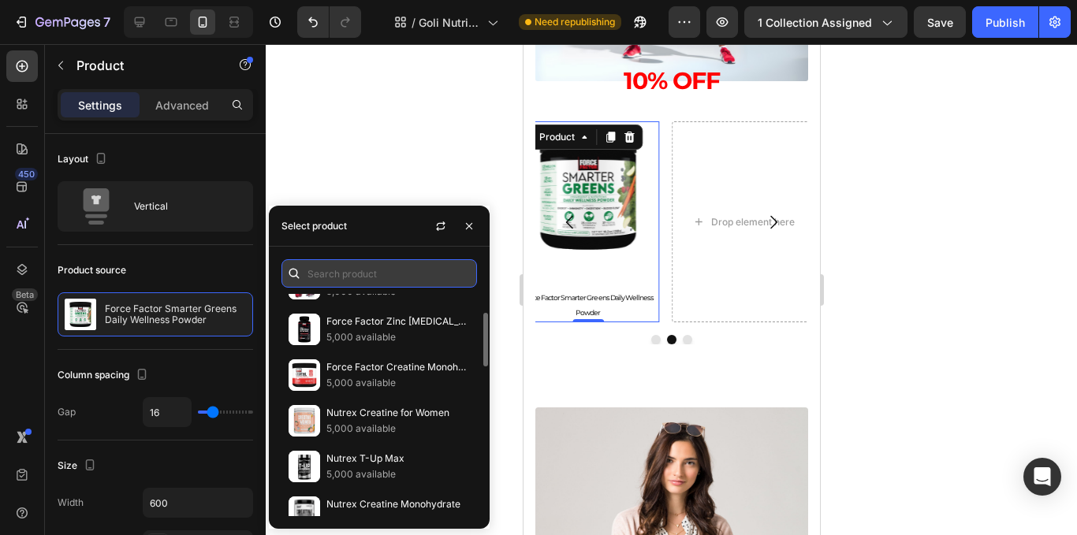
click at [365, 274] on input "text" at bounding box center [380, 273] width 196 height 28
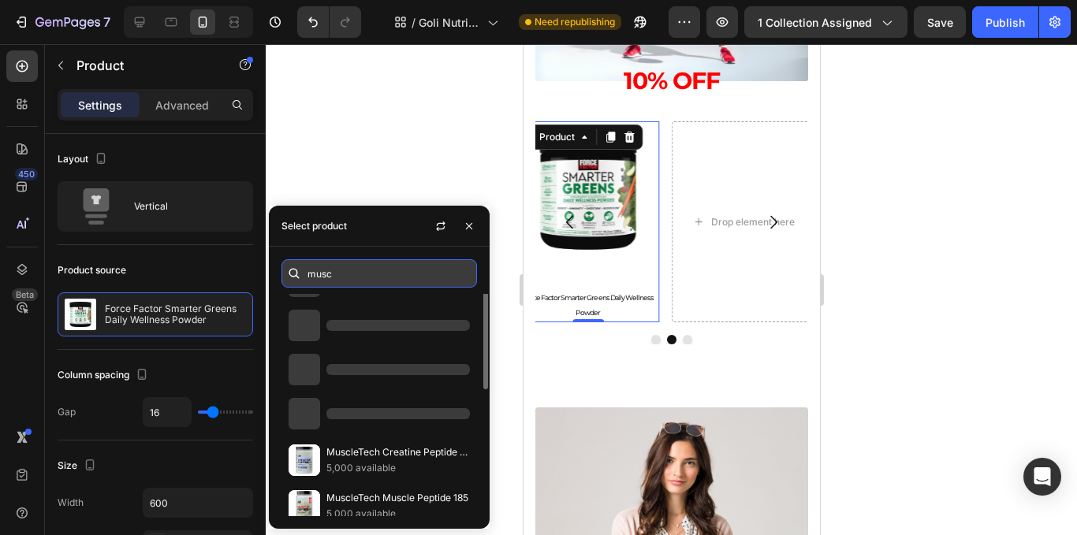
scroll to position [52, 0]
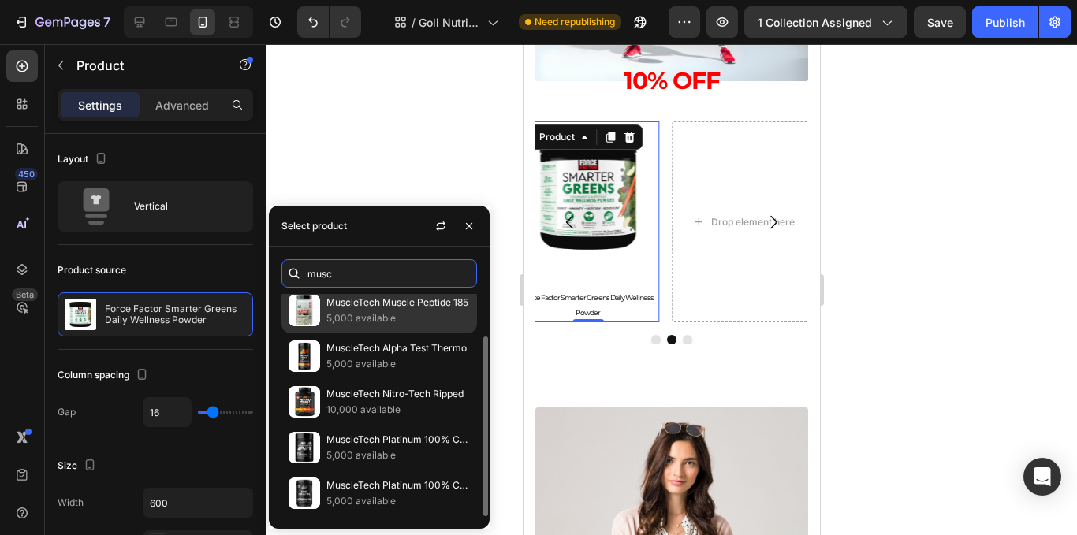
type input "musc"
click at [428, 318] on p "5,000 available" at bounding box center [399, 319] width 144 height 16
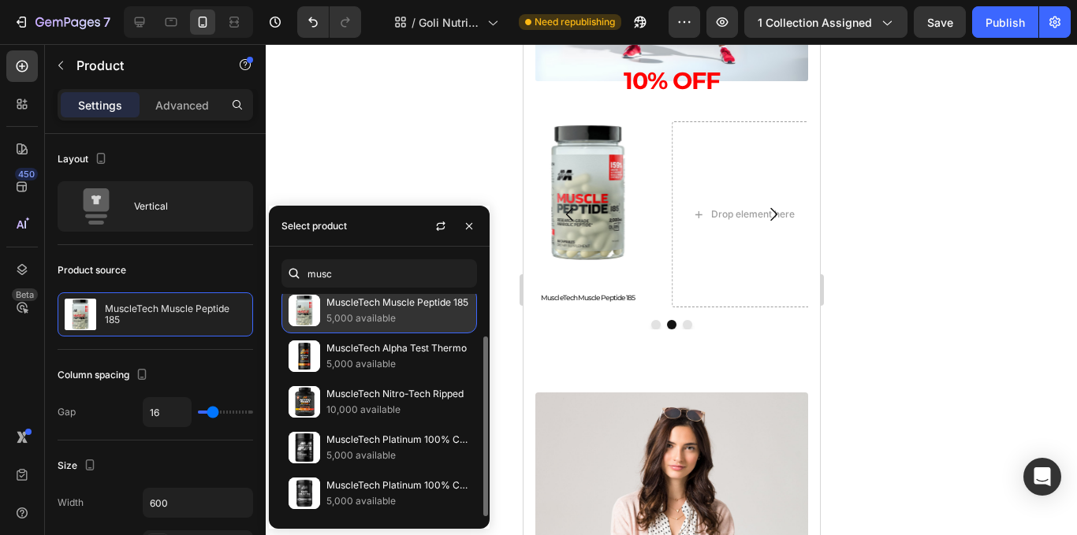
scroll to position [0, 0]
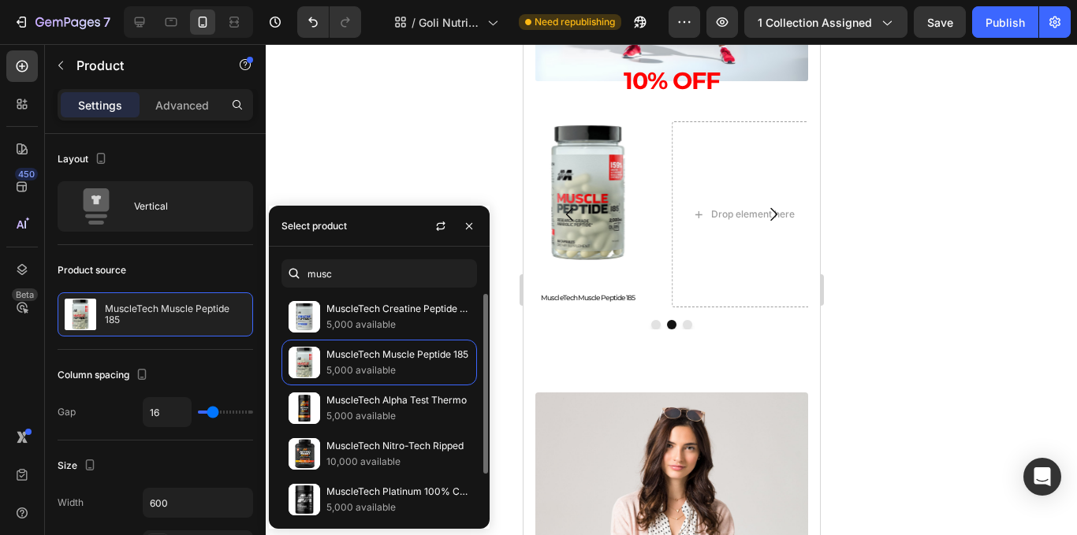
click at [359, 259] on div "musc MuscleTech Creatine Peptide 447 5,000 available MuscleTech Muscle Peptide …" at bounding box center [379, 388] width 221 height 282
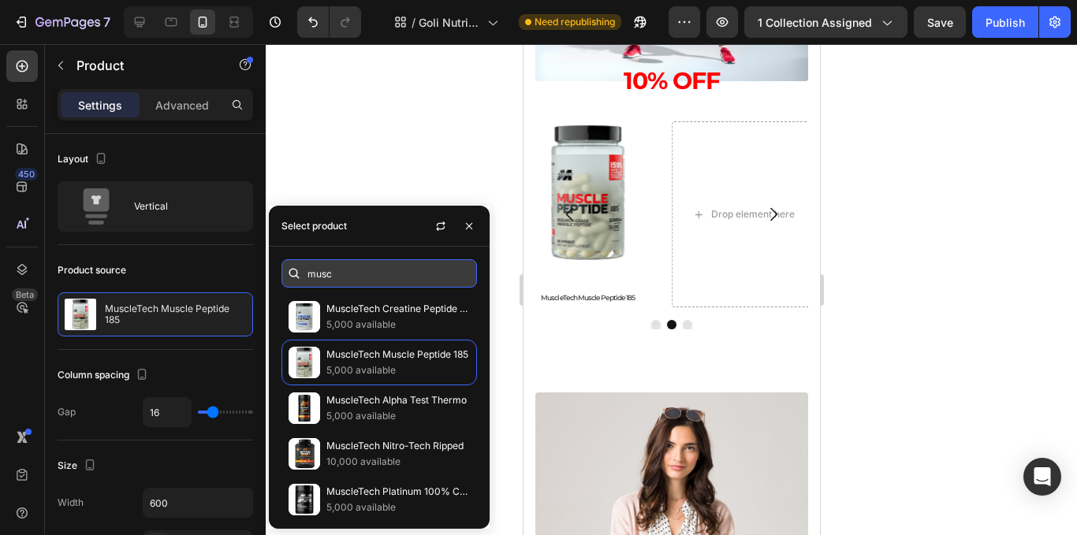
click at [358, 274] on input "musc" at bounding box center [380, 273] width 196 height 28
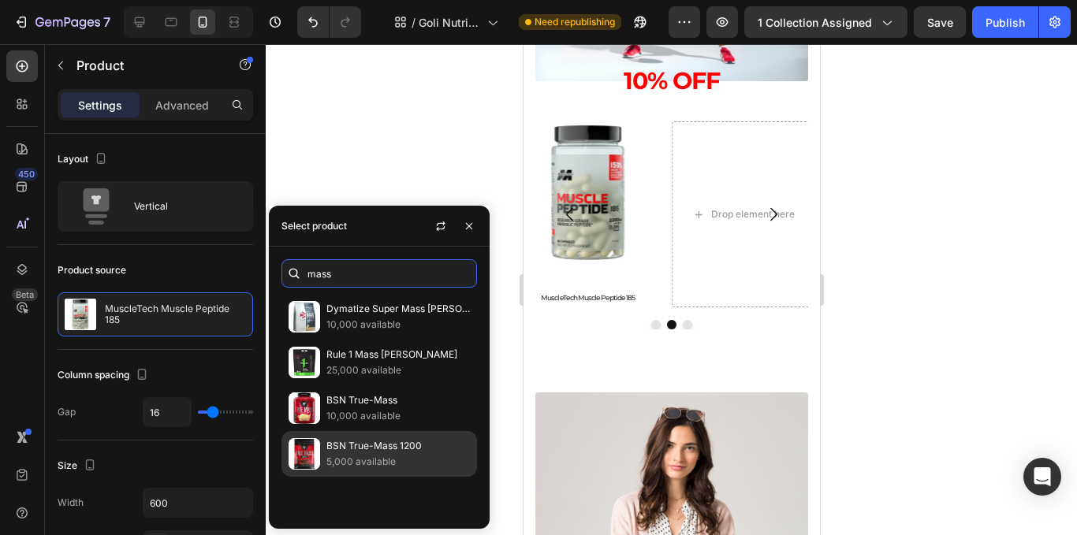
type input "mass"
click at [413, 450] on p "BSN True-Mass 1200" at bounding box center [399, 446] width 144 height 16
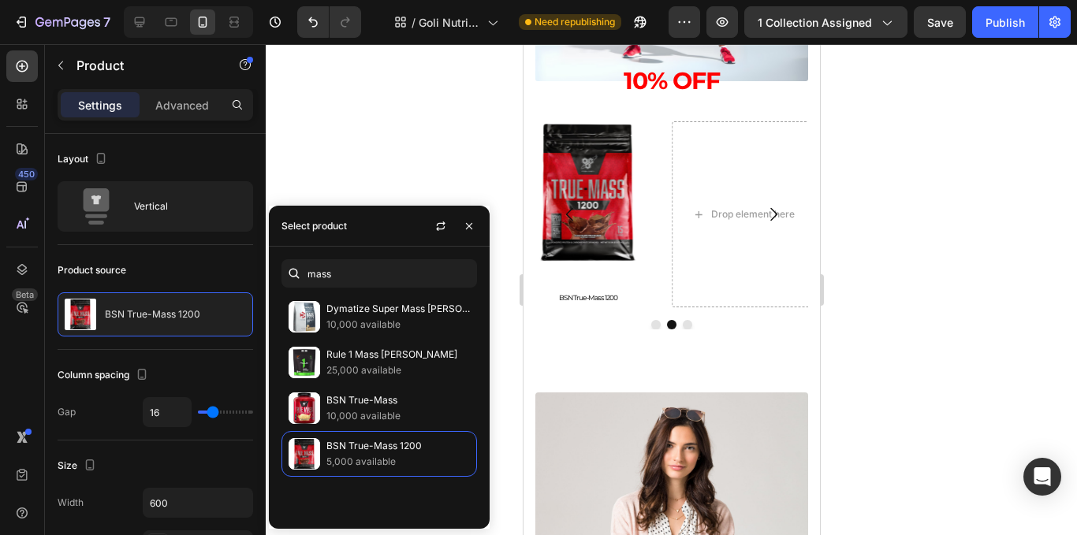
click at [938, 303] on div at bounding box center [672, 289] width 812 height 491
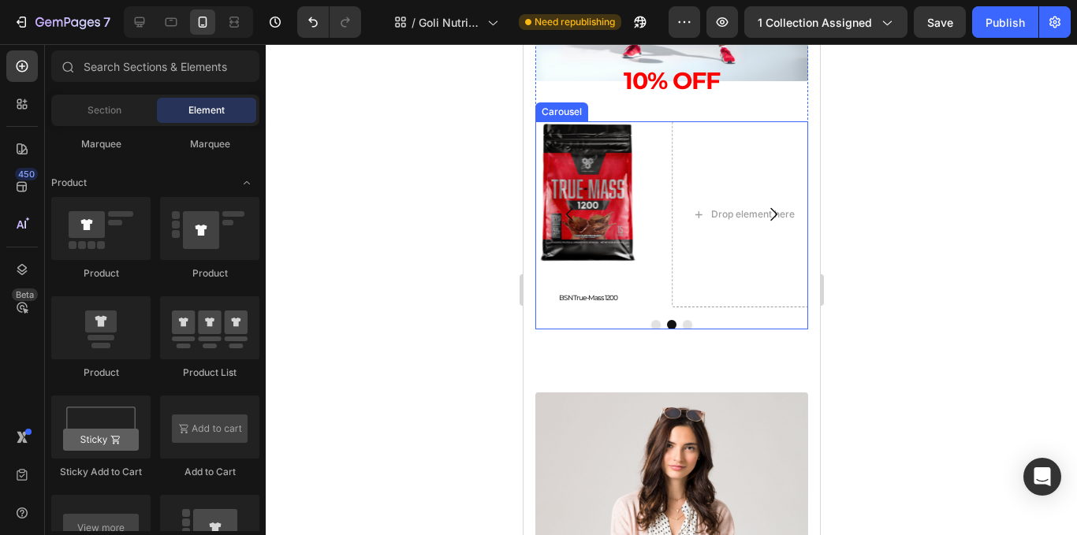
click at [763, 222] on icon "Carousel Next Arrow" at bounding box center [772, 214] width 19 height 19
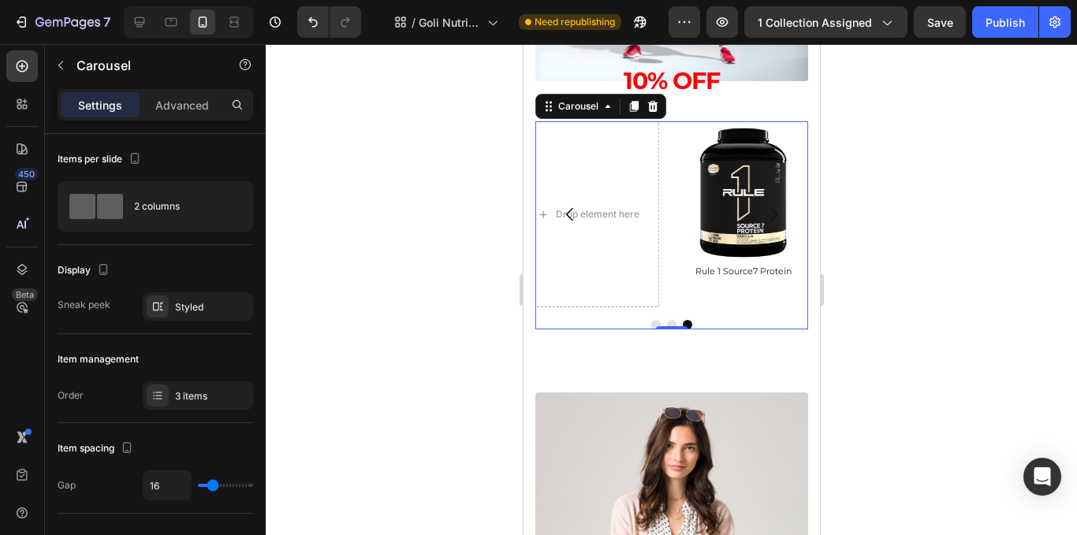
click at [566, 216] on icon "Carousel Back Arrow" at bounding box center [568, 214] width 7 height 13
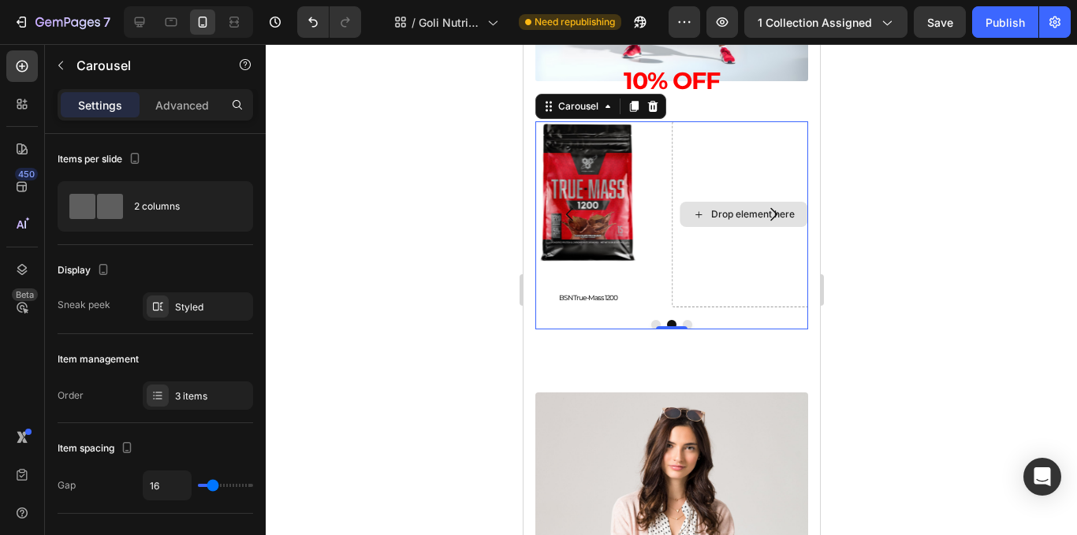
click at [724, 256] on div "Drop element here" at bounding box center [742, 214] width 143 height 186
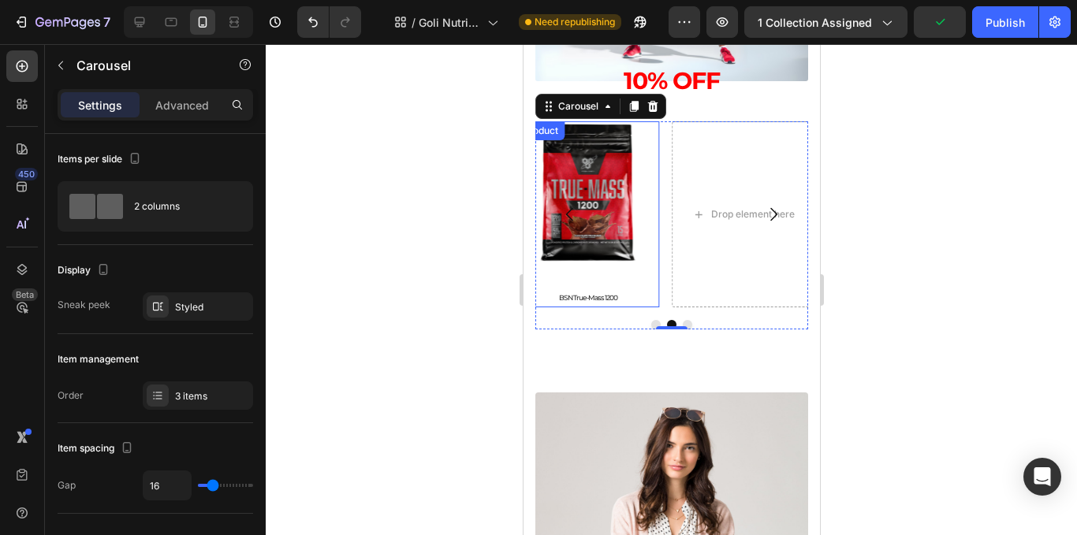
click at [587, 283] on div "Product Images BSN True-Mass 1200 Product Title Product" at bounding box center [587, 214] width 143 height 186
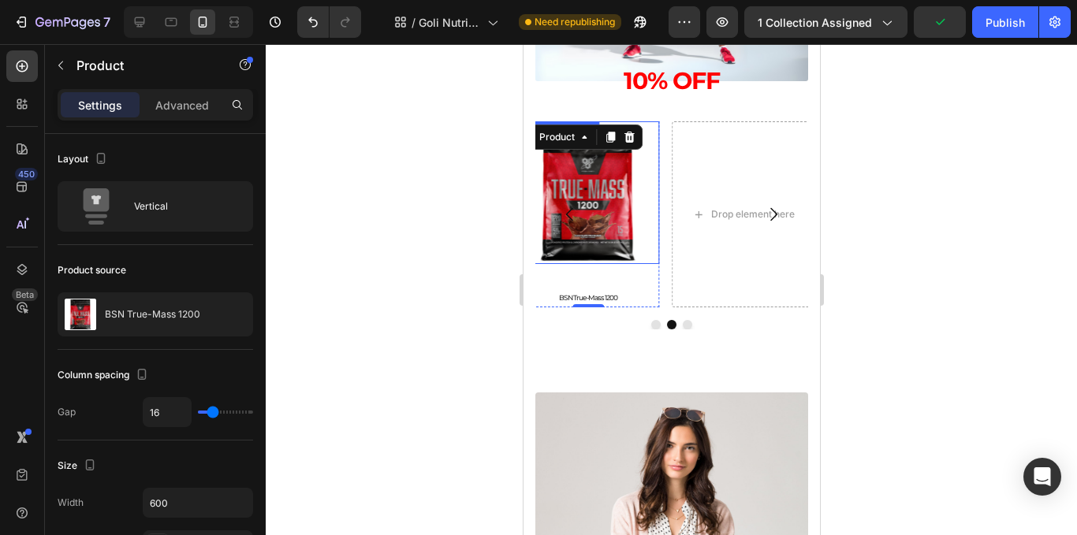
click at [587, 251] on img at bounding box center [587, 192] width 143 height 143
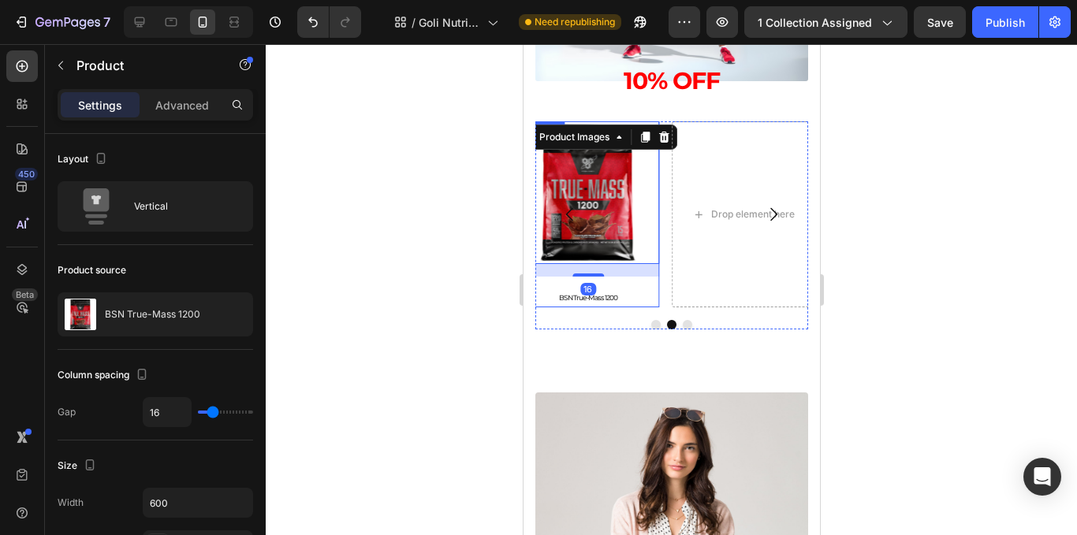
click at [582, 250] on img at bounding box center [587, 192] width 143 height 143
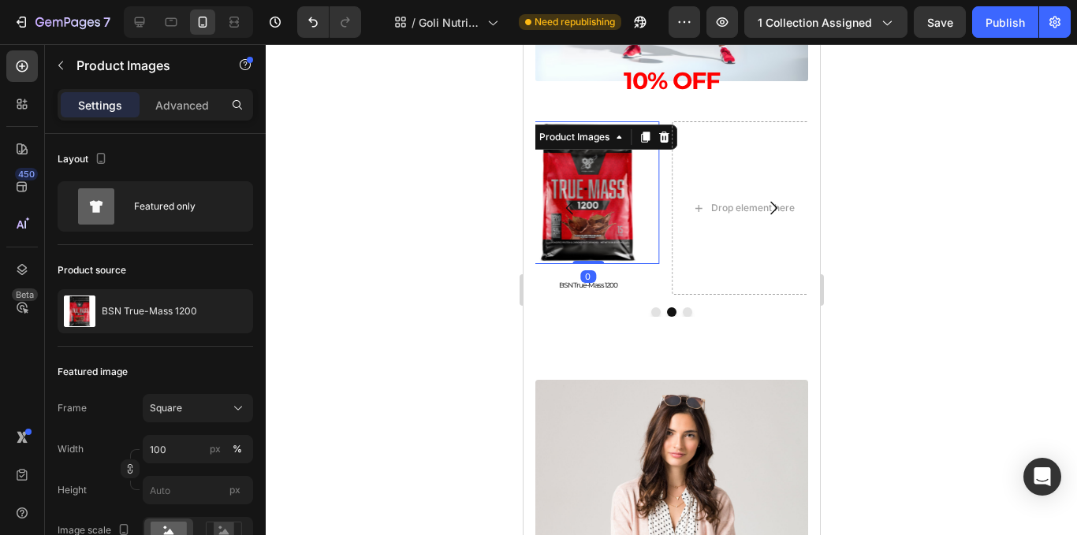
drag, startPoint x: 590, startPoint y: 274, endPoint x: 597, endPoint y: 209, distance: 65.1
click at [597, 209] on div "Product Images 0" at bounding box center [587, 192] width 143 height 143
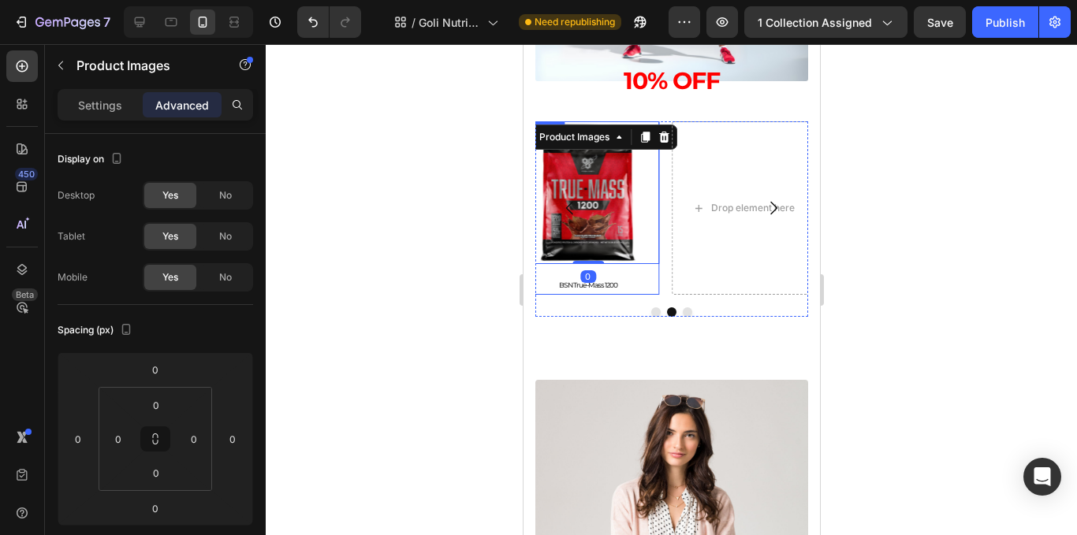
click at [607, 271] on div "Product Images 0 BSN True-Mass 1200 Product Title Product" at bounding box center [587, 208] width 143 height 174
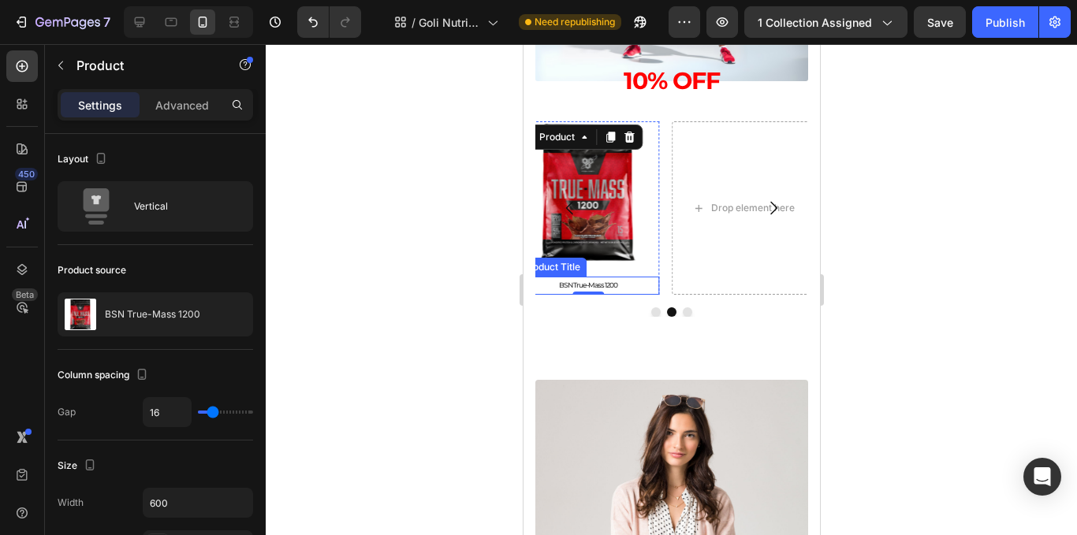
click at [642, 289] on h2 "BSN True-Mass 1200" at bounding box center [587, 286] width 143 height 18
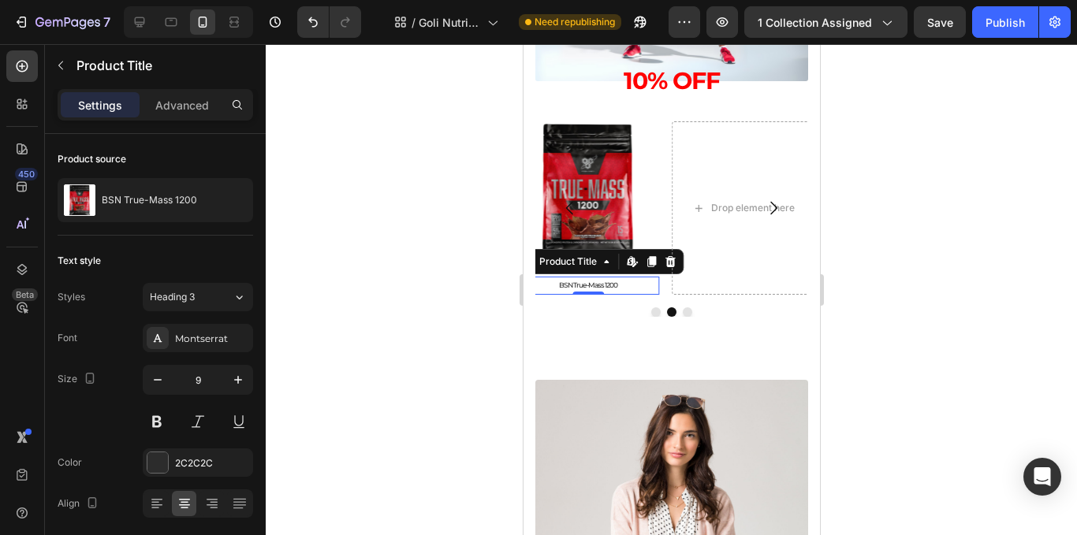
click at [930, 311] on div at bounding box center [672, 289] width 812 height 491
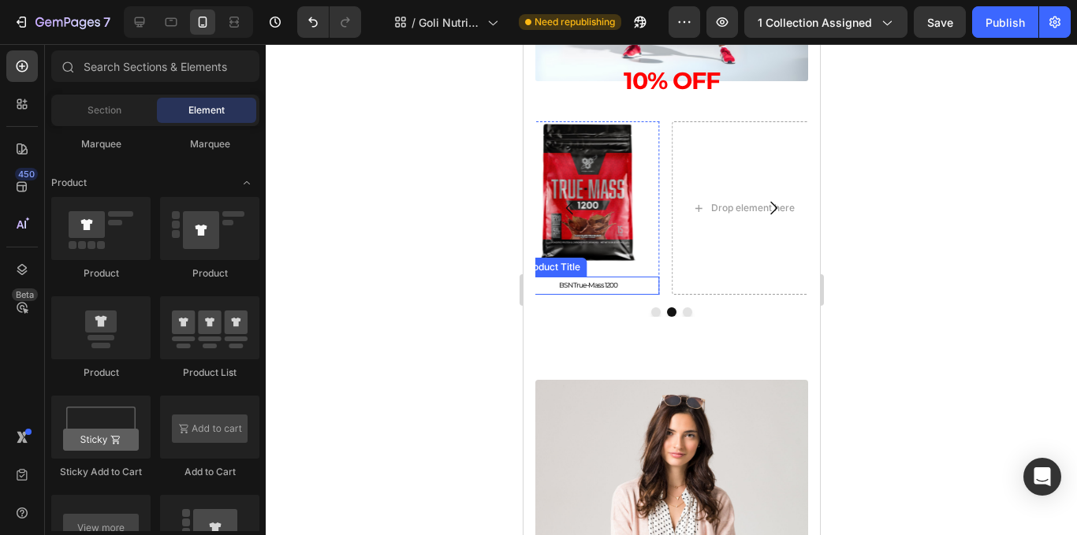
click at [596, 287] on h2 "BSN True-Mass 1200" at bounding box center [587, 286] width 143 height 18
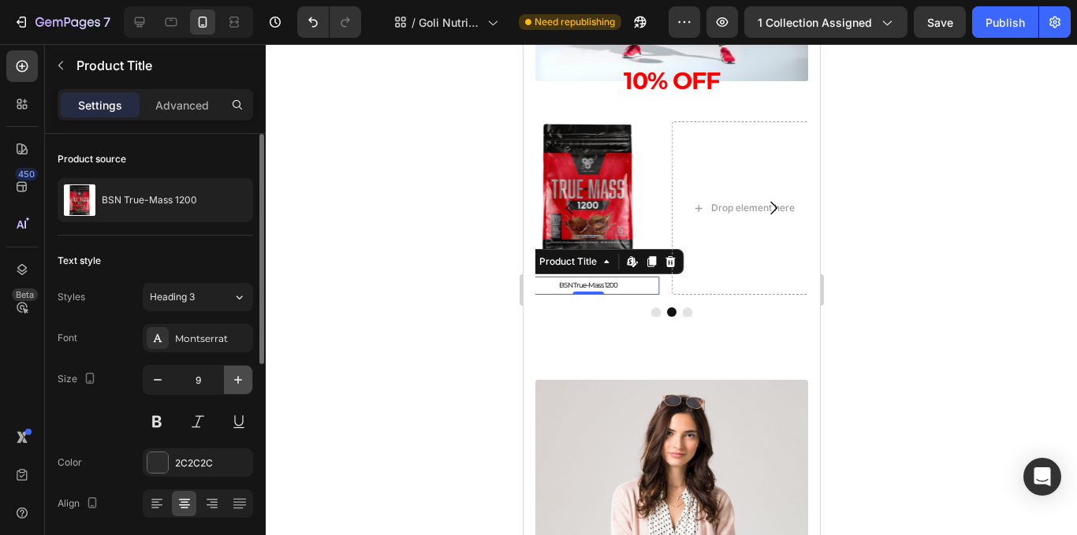
click at [231, 383] on icon "button" at bounding box center [238, 380] width 16 height 16
type input "11"
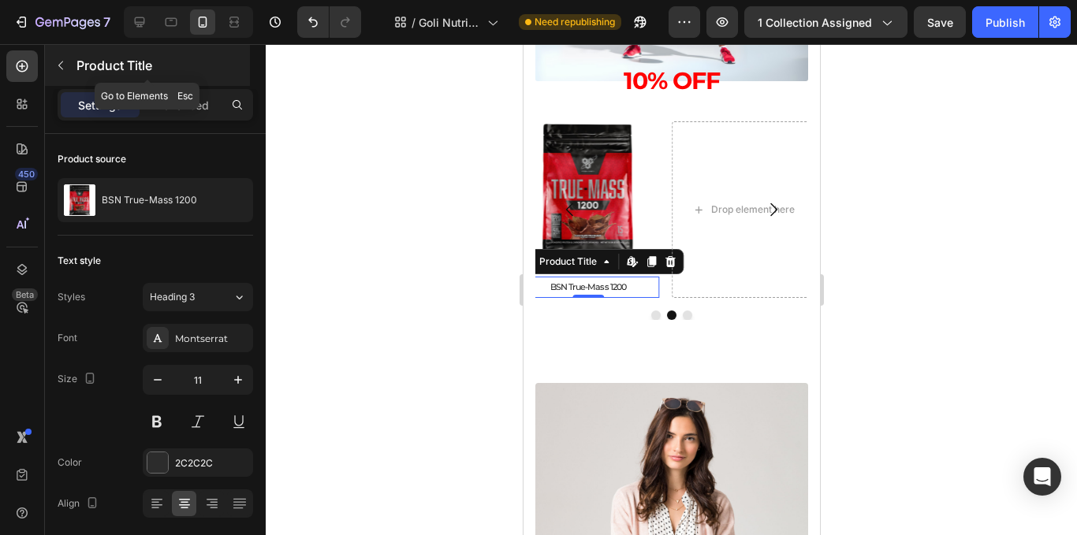
click at [64, 65] on icon "button" at bounding box center [60, 65] width 13 height 13
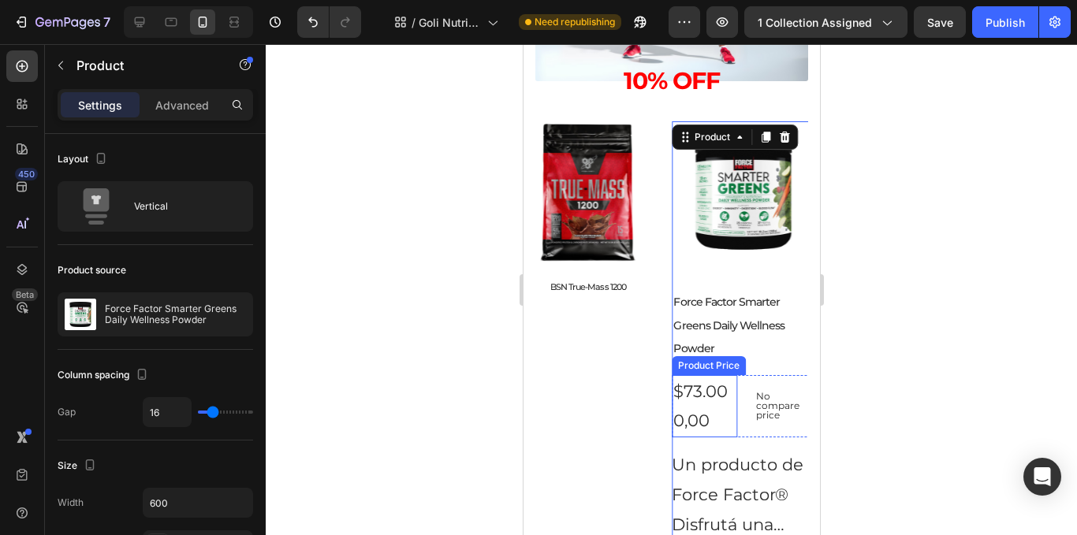
click at [726, 397] on div "$73.000,00" at bounding box center [703, 406] width 65 height 63
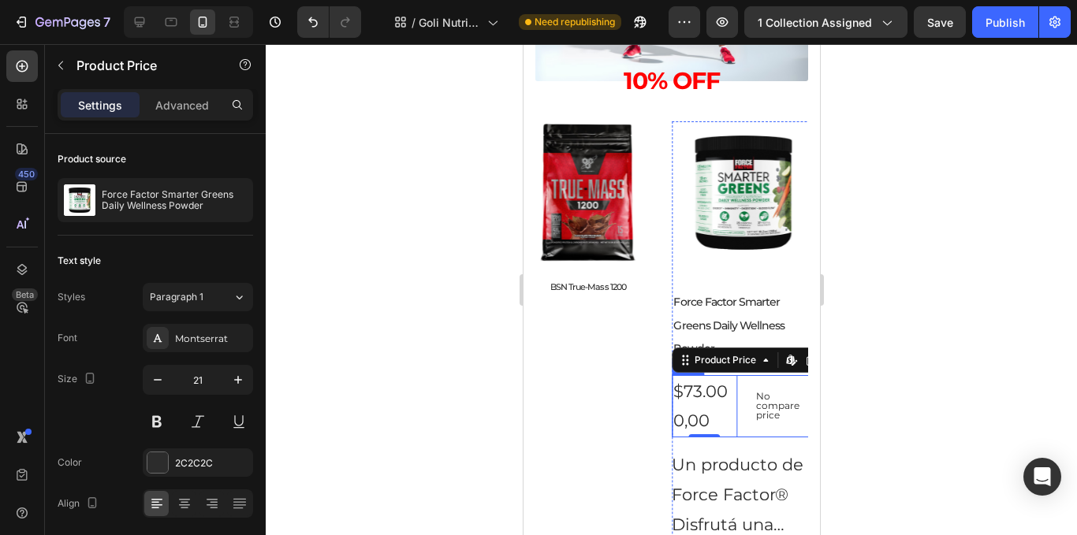
click at [740, 421] on div "$73.000,00 Product Price Edit content in Shopify 0 Product Price Edit content i…" at bounding box center [742, 406] width 143 height 63
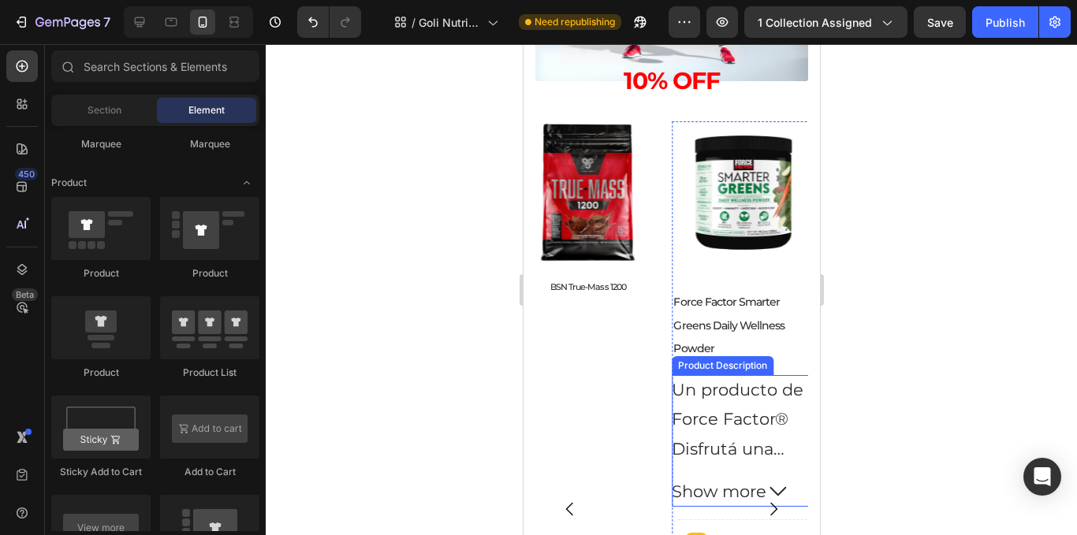
click at [737, 391] on p "Un producto de Force Factor®" at bounding box center [737, 405] width 132 height 50
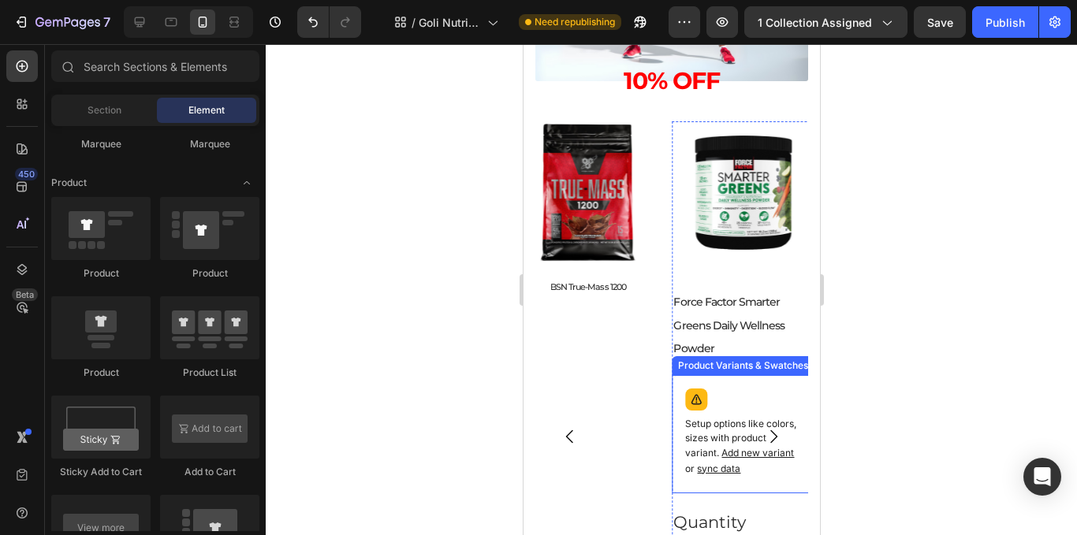
click at [741, 386] on div "Setup options like colors, sizes with product variant. Add new variant or sync …" at bounding box center [742, 434] width 129 height 104
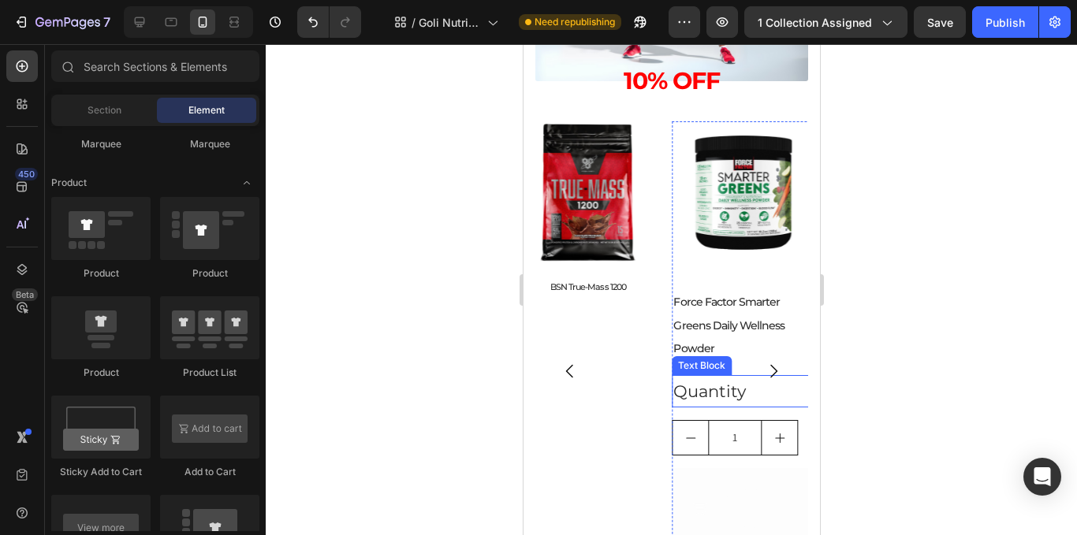
click at [750, 397] on div "Quantity" at bounding box center [742, 391] width 143 height 33
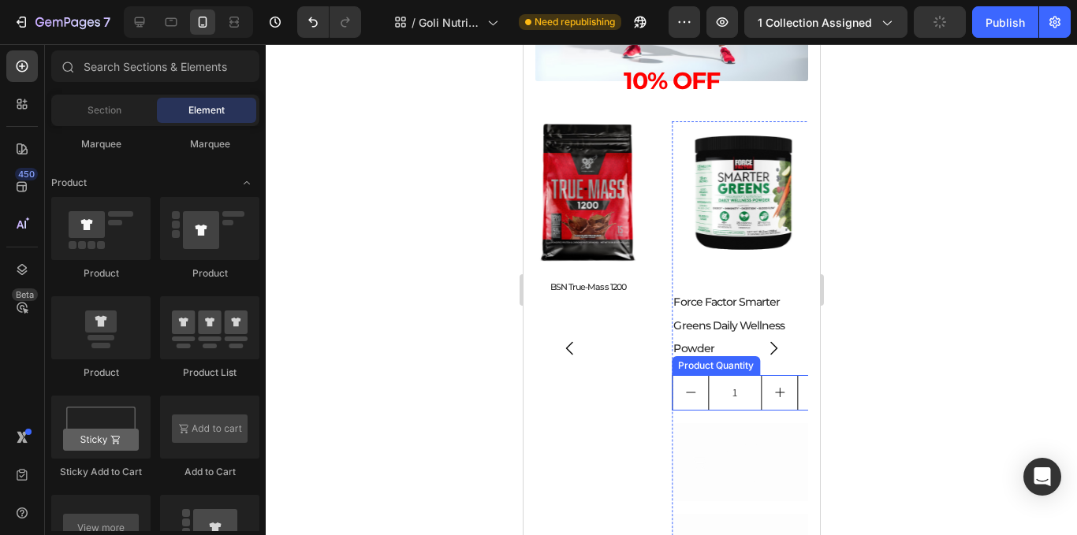
click at [736, 400] on input "1" at bounding box center [734, 393] width 54 height 34
click at [736, 406] on div "Add to cart" at bounding box center [754, 415] width 82 height 60
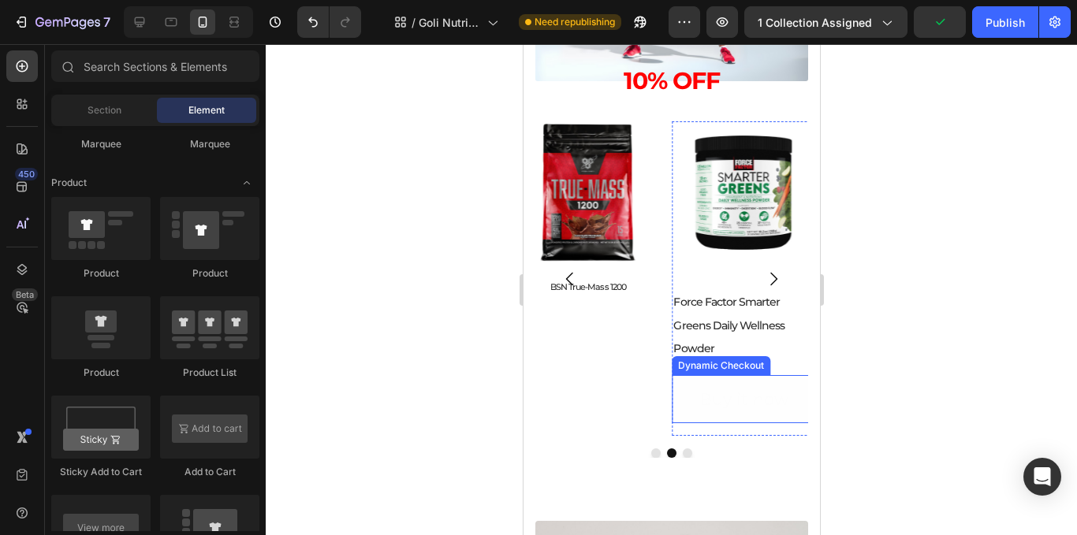
click at [735, 423] on button "Buy it now" at bounding box center [742, 399] width 143 height 49
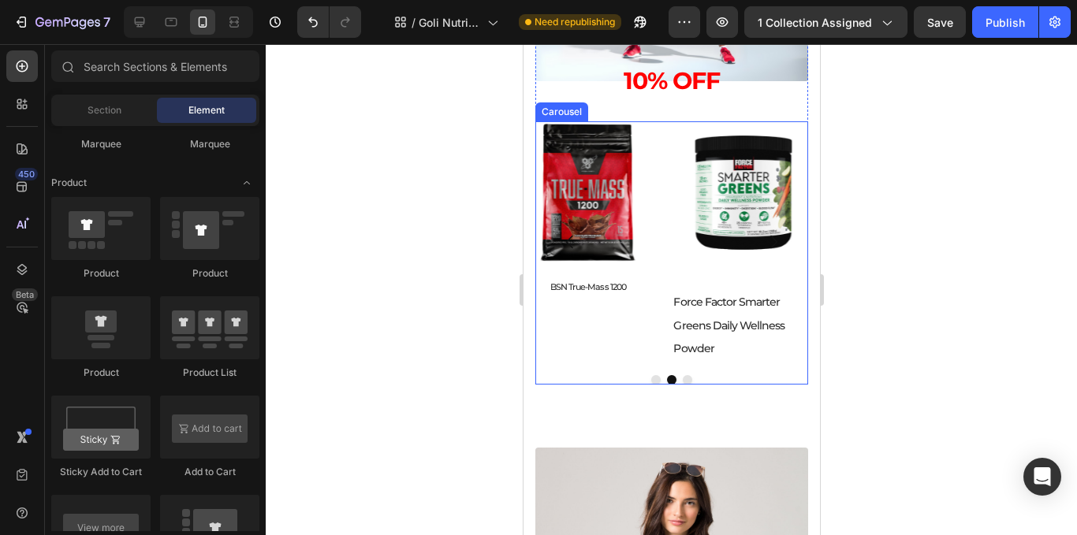
click at [734, 350] on h2 "Force Factor Smarter Greens Daily Wellness Powder" at bounding box center [742, 325] width 143 height 73
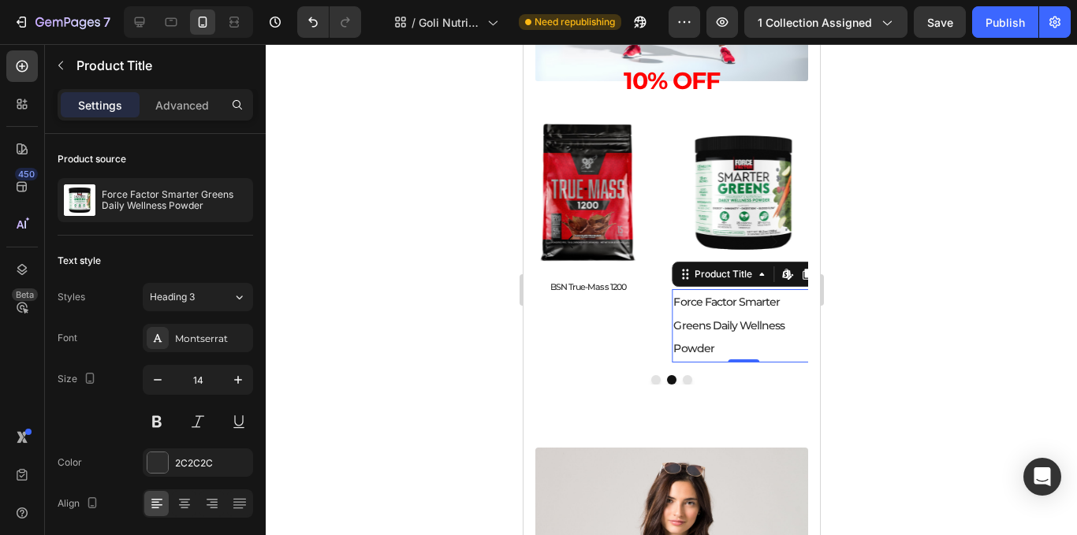
drag, startPoint x: 740, startPoint y: 358, endPoint x: 740, endPoint y: 317, distance: 41.0
click at [740, 317] on div "Force Factor Smarter Greens Daily Wellness Powder Product Title Edit content in…" at bounding box center [742, 325] width 143 height 73
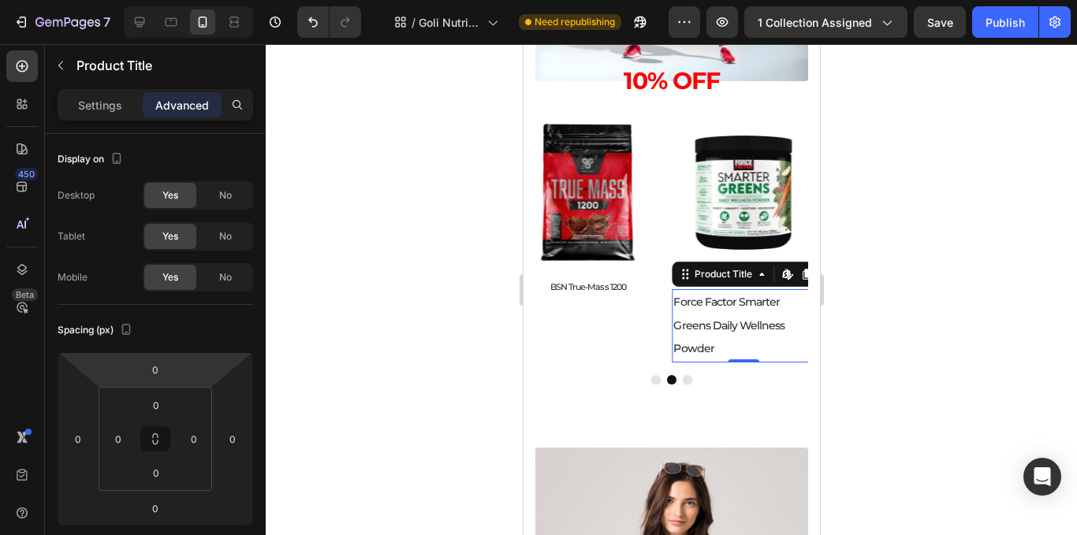
click at [99, 106] on p "Settings" at bounding box center [100, 105] width 44 height 17
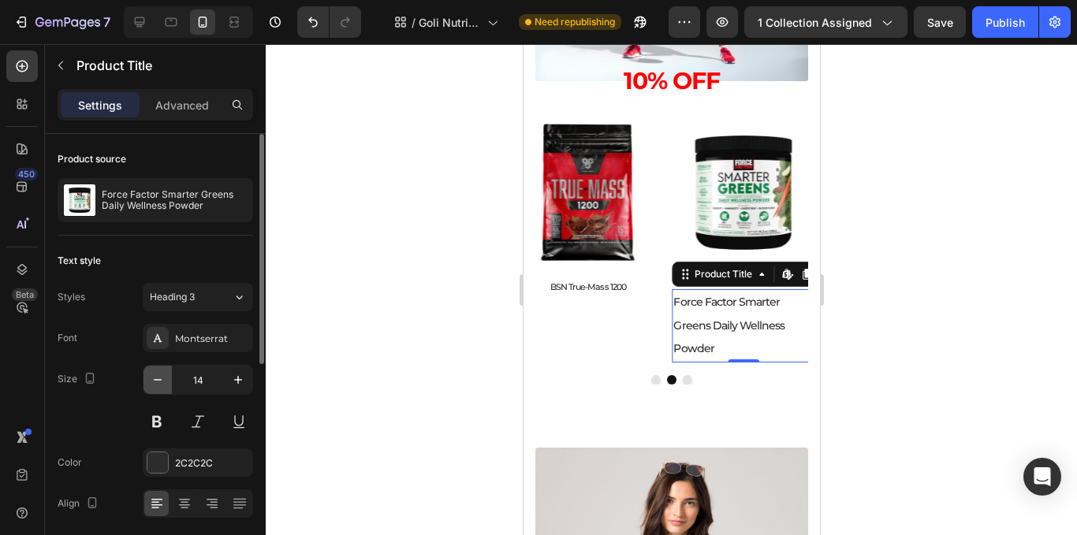
click at [166, 375] on button "button" at bounding box center [158, 380] width 28 height 28
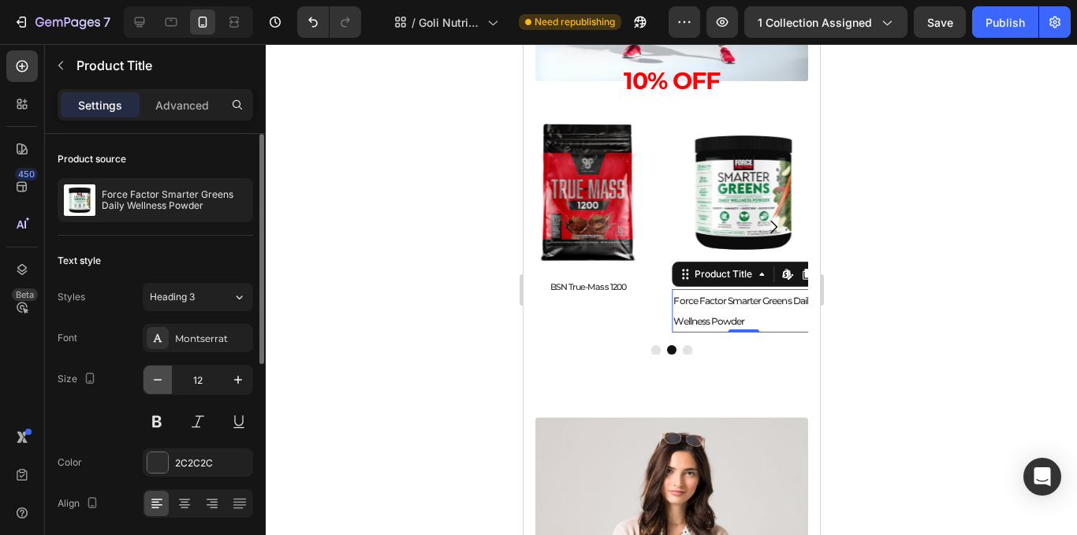
click at [166, 375] on button "button" at bounding box center [158, 380] width 28 height 28
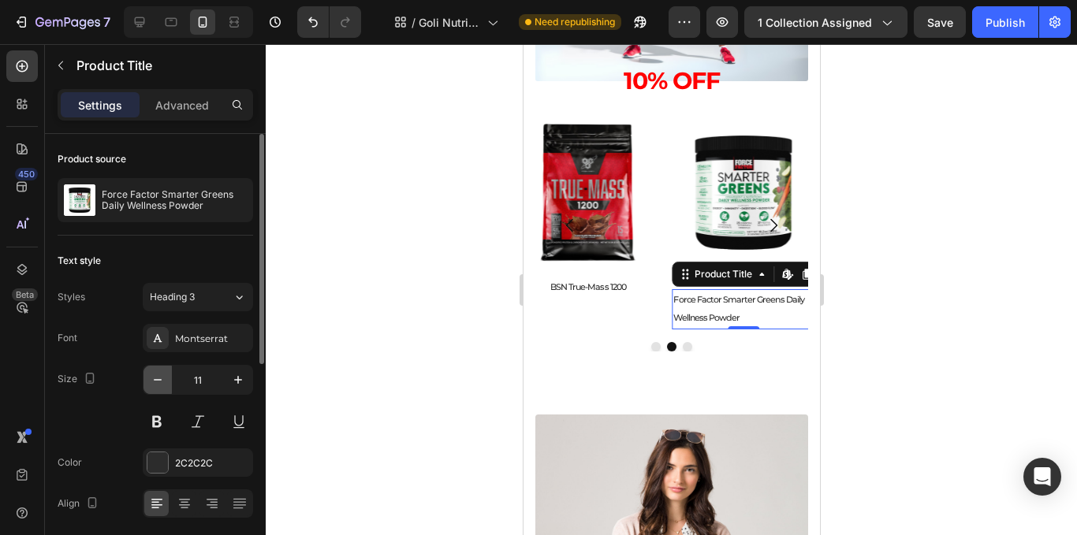
click at [166, 375] on button "button" at bounding box center [158, 380] width 28 height 28
type input "10"
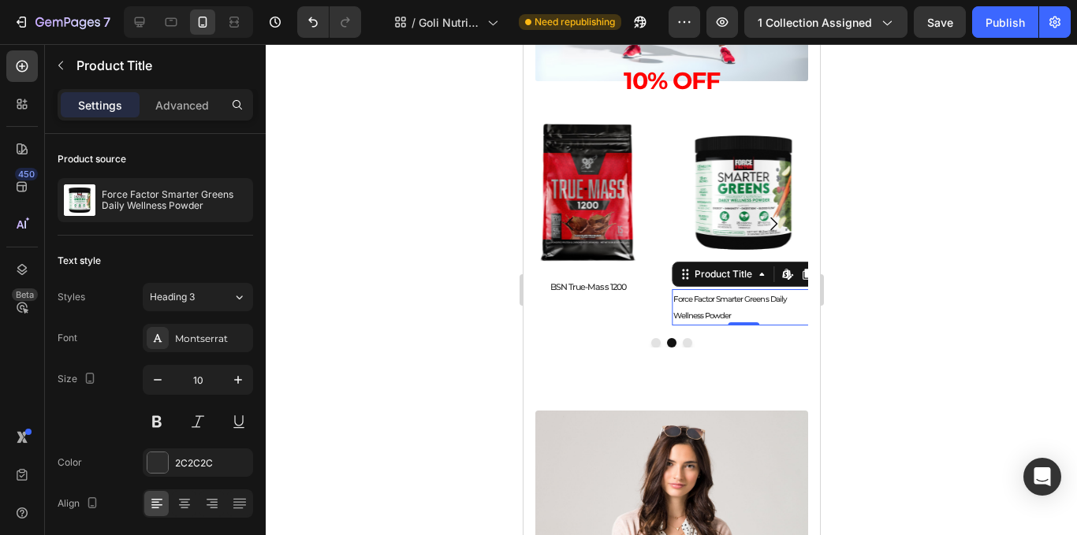
click at [883, 364] on div at bounding box center [672, 289] width 812 height 491
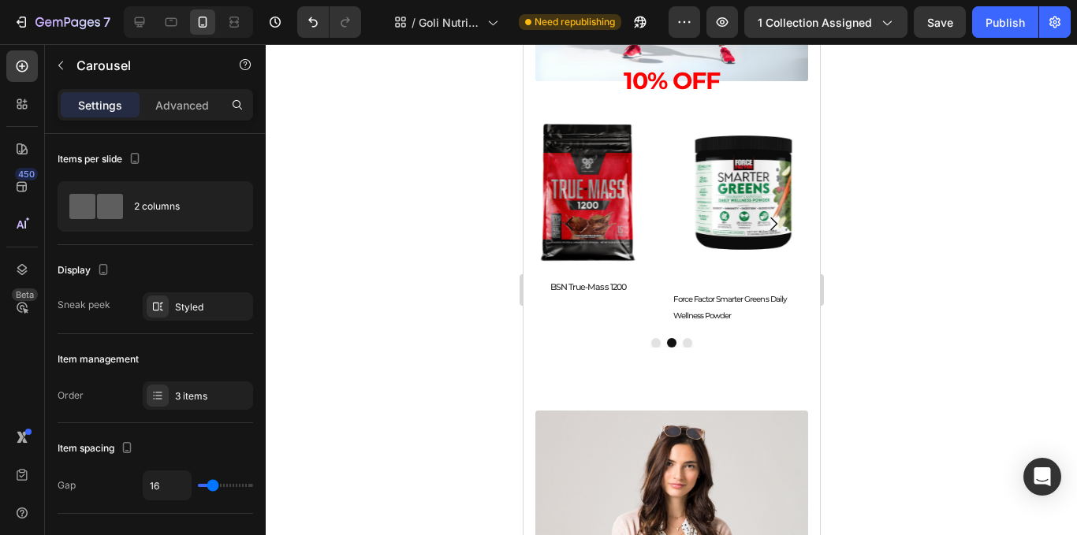
click at [751, 222] on button "Carousel Next Arrow" at bounding box center [773, 224] width 44 height 44
click at [721, 202] on img at bounding box center [742, 192] width 143 height 143
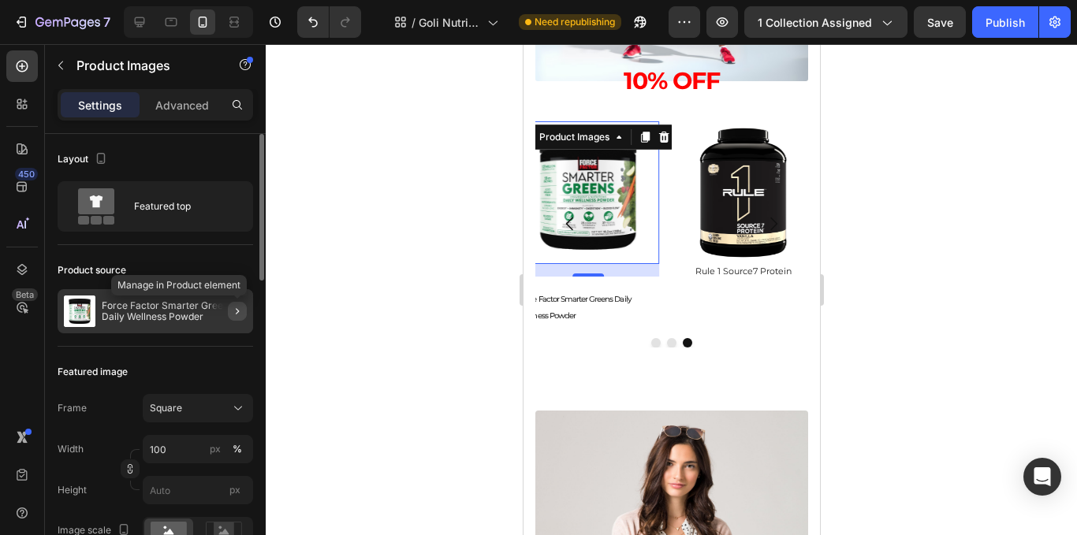
click at [244, 309] on button "button" at bounding box center [237, 311] width 19 height 19
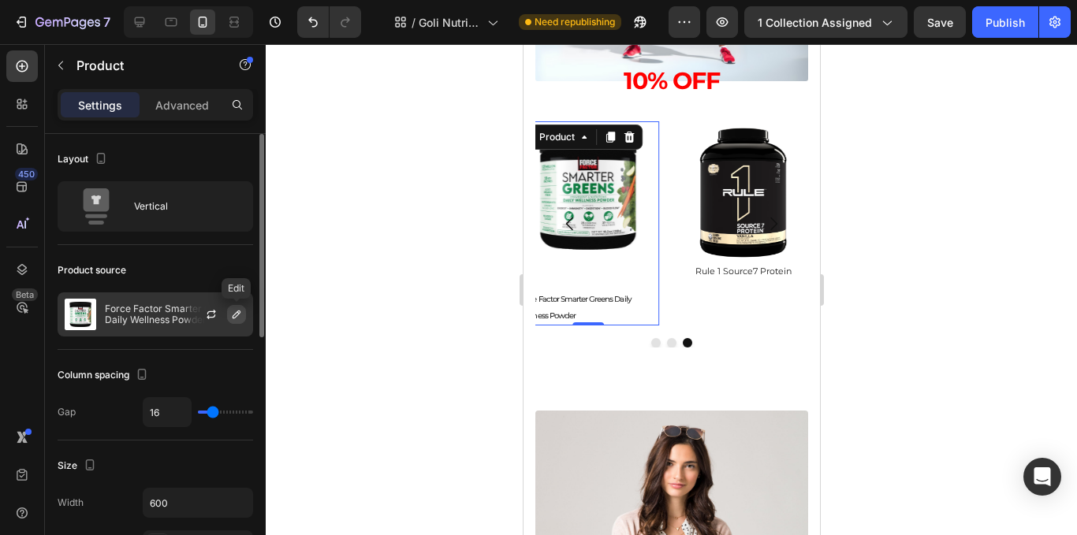
click at [238, 308] on icon "button" at bounding box center [236, 314] width 13 height 13
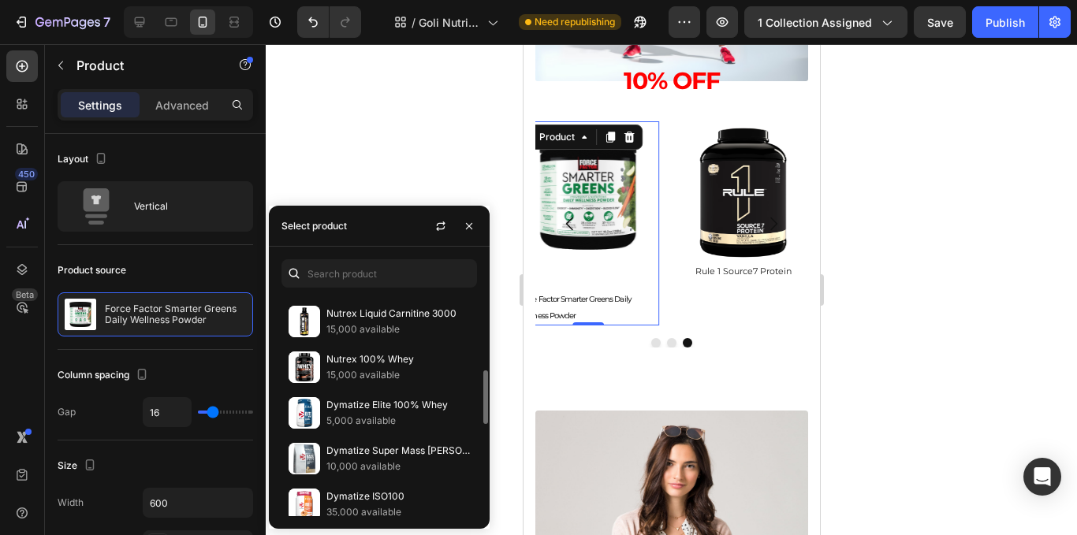
scroll to position [473, 0]
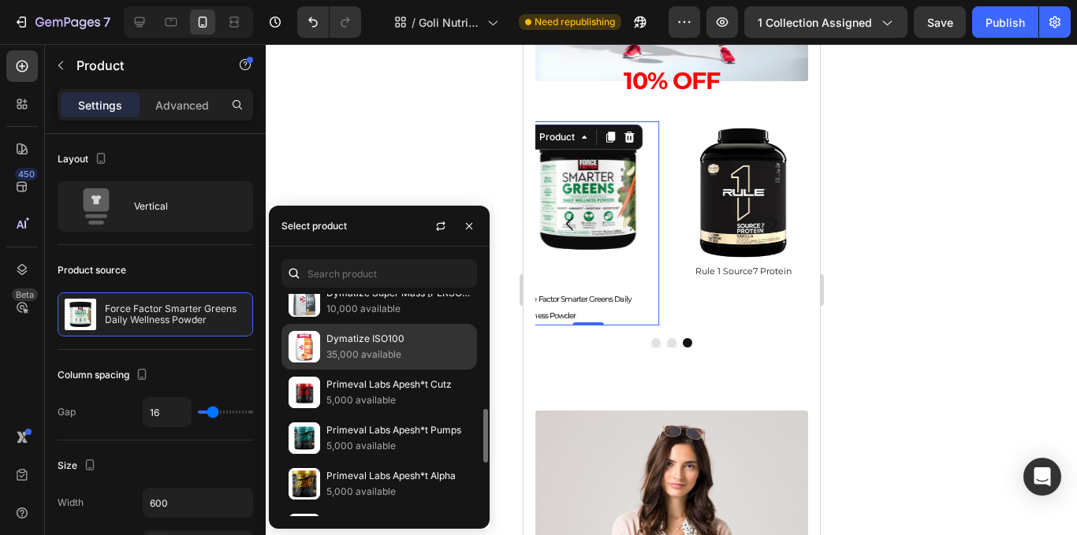
click at [379, 355] on p "35,000 available" at bounding box center [399, 355] width 144 height 16
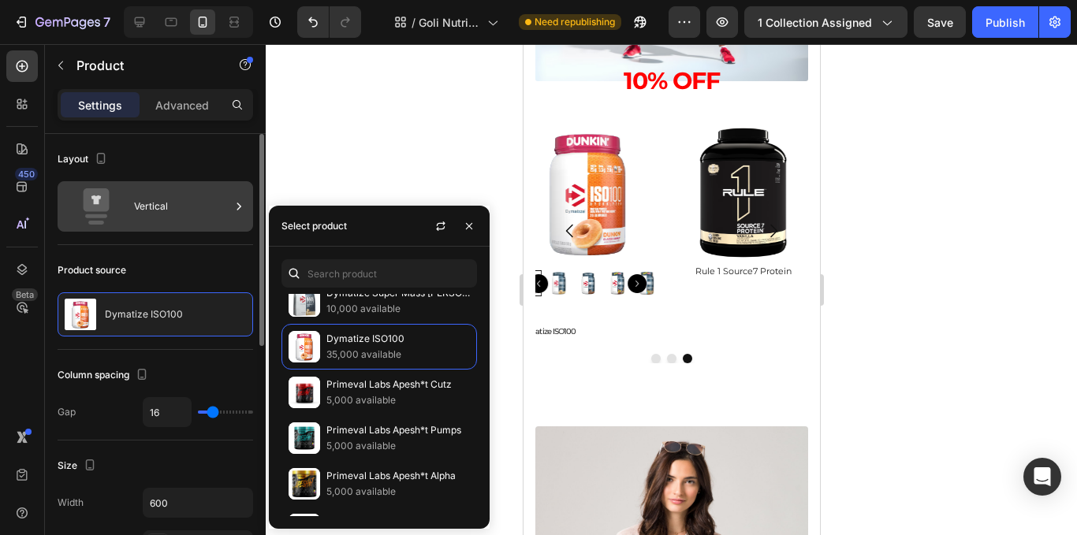
click at [118, 190] on icon at bounding box center [96, 206] width 63 height 36
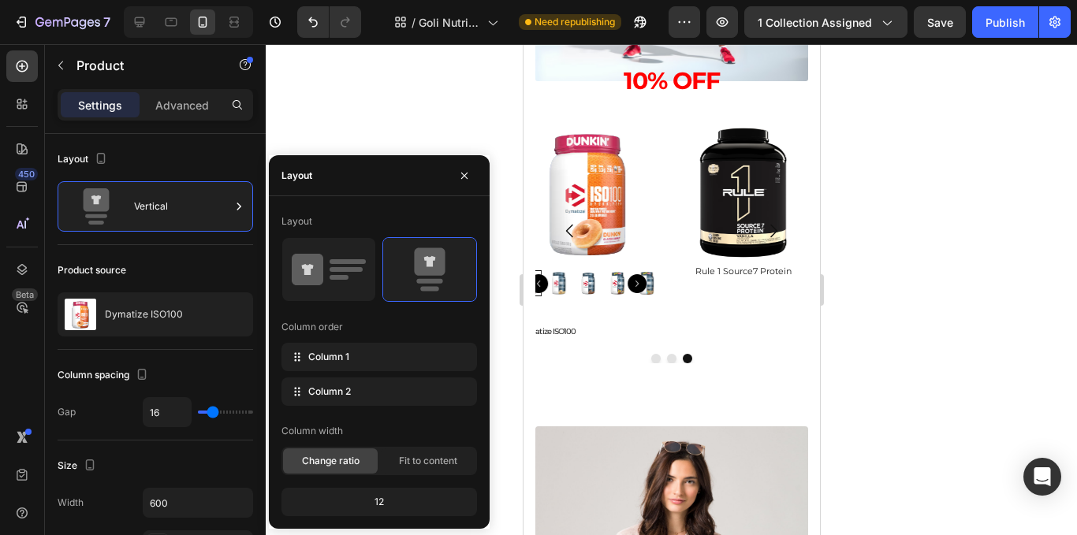
drag, startPoint x: 340, startPoint y: 139, endPoint x: 319, endPoint y: 136, distance: 21.4
click at [341, 136] on div at bounding box center [672, 289] width 812 height 491
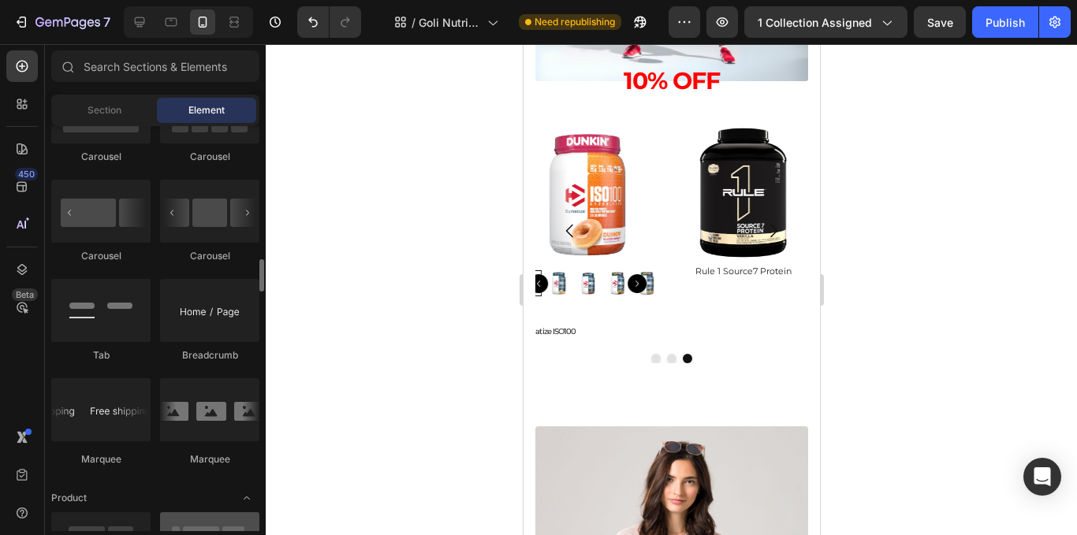
scroll to position [1893, 0]
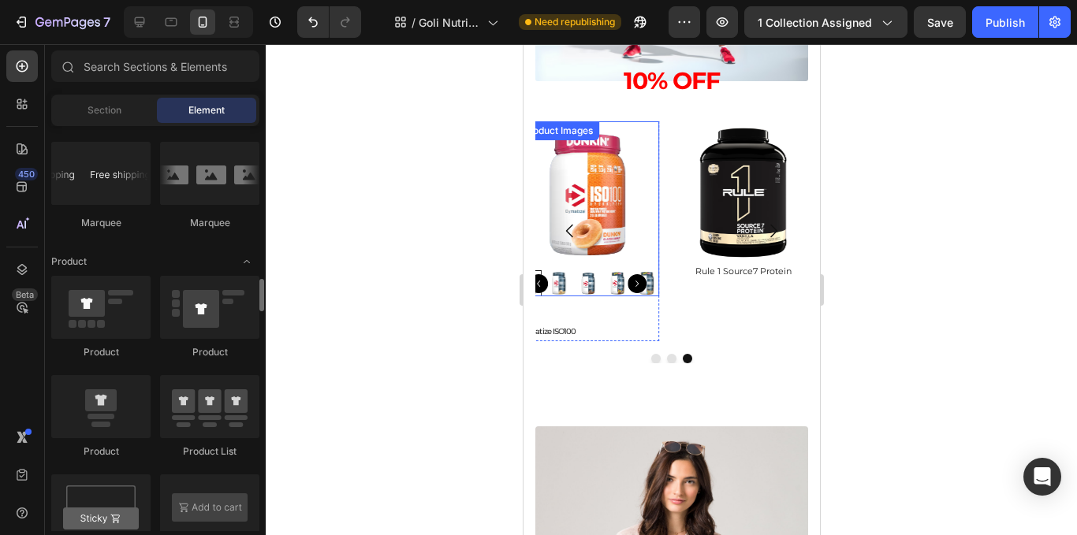
click at [611, 207] on img at bounding box center [587, 192] width 143 height 143
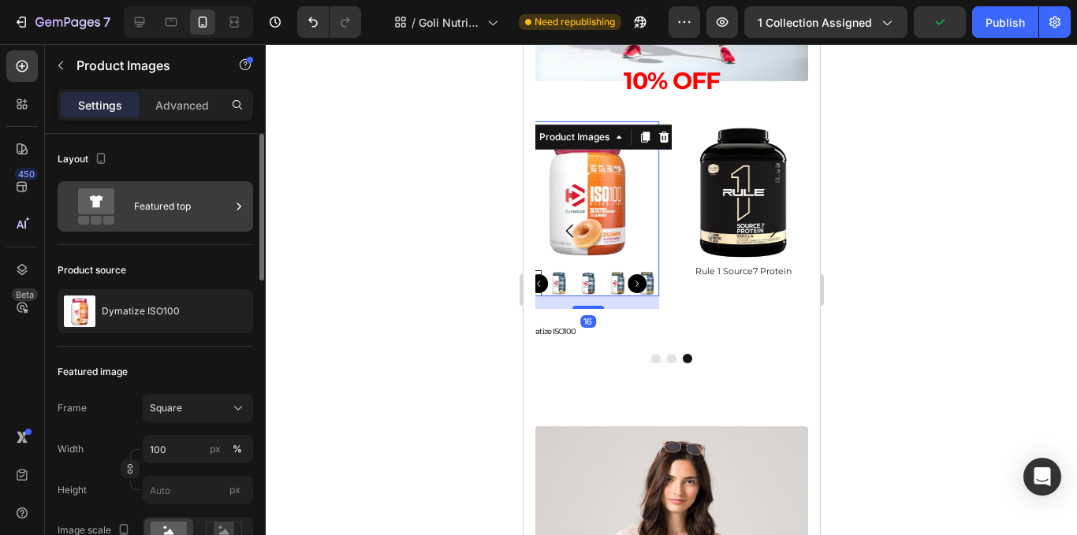
click at [216, 211] on div "Featured top" at bounding box center [182, 206] width 96 height 36
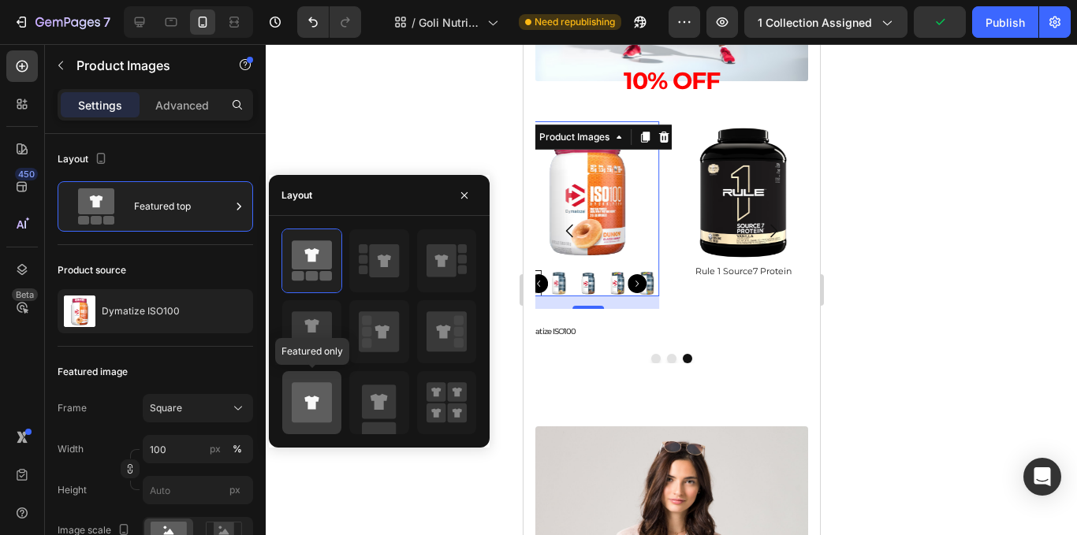
click at [317, 375] on div at bounding box center [311, 402] width 59 height 63
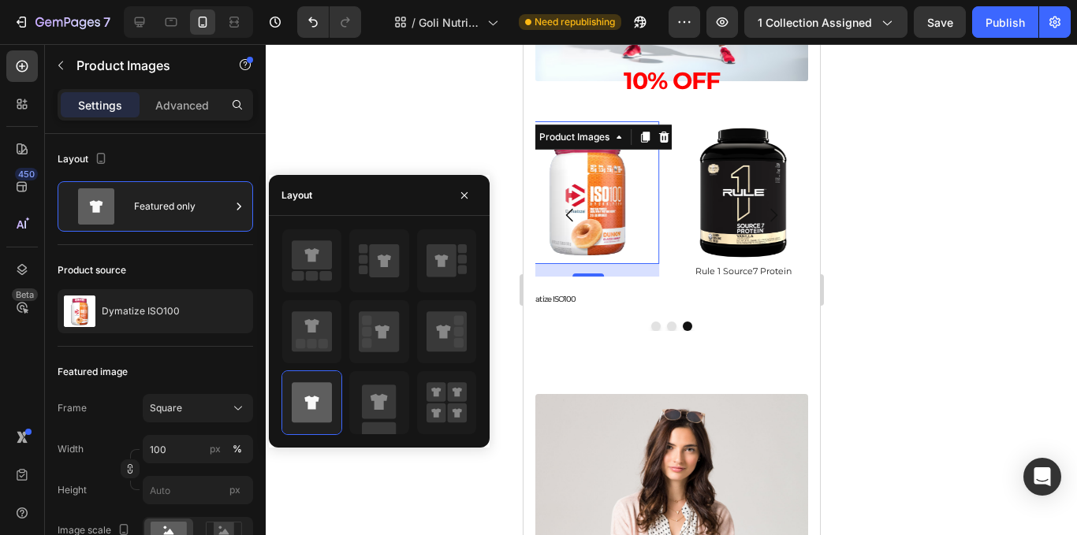
click at [402, 133] on div at bounding box center [672, 289] width 812 height 491
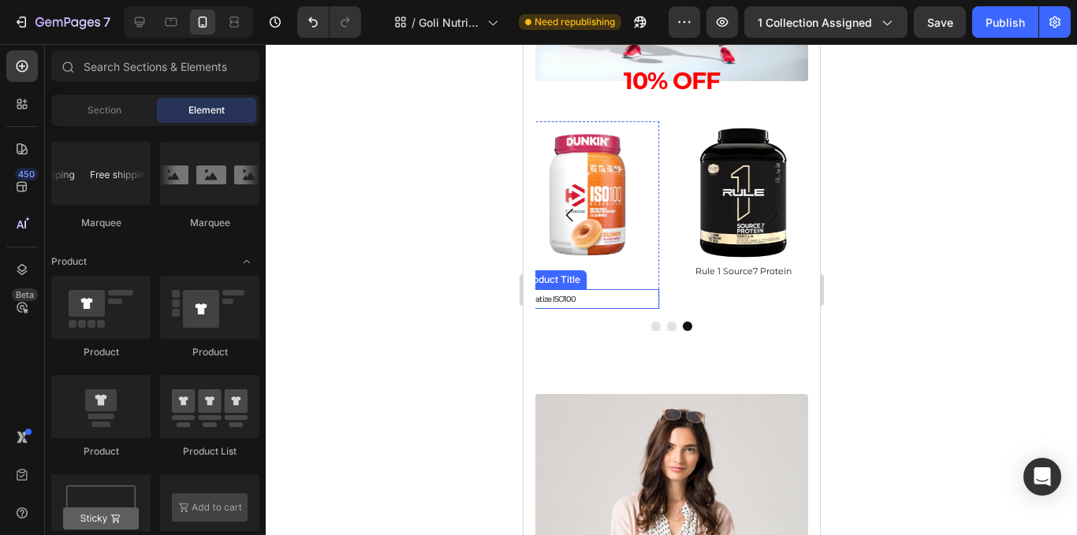
click at [577, 304] on h2 "Dymatize ISO100" at bounding box center [587, 299] width 143 height 20
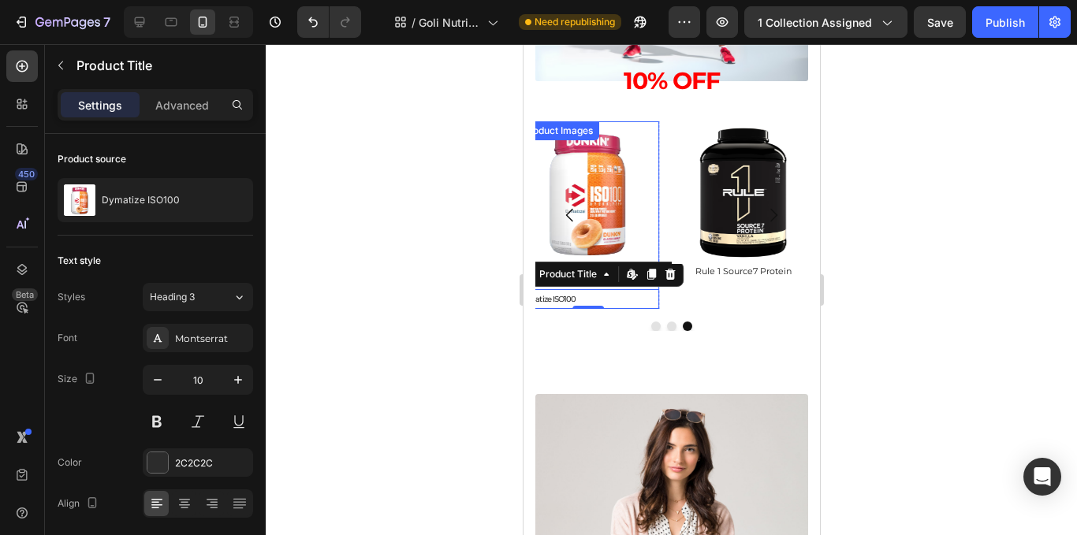
click at [603, 243] on img at bounding box center [587, 192] width 143 height 143
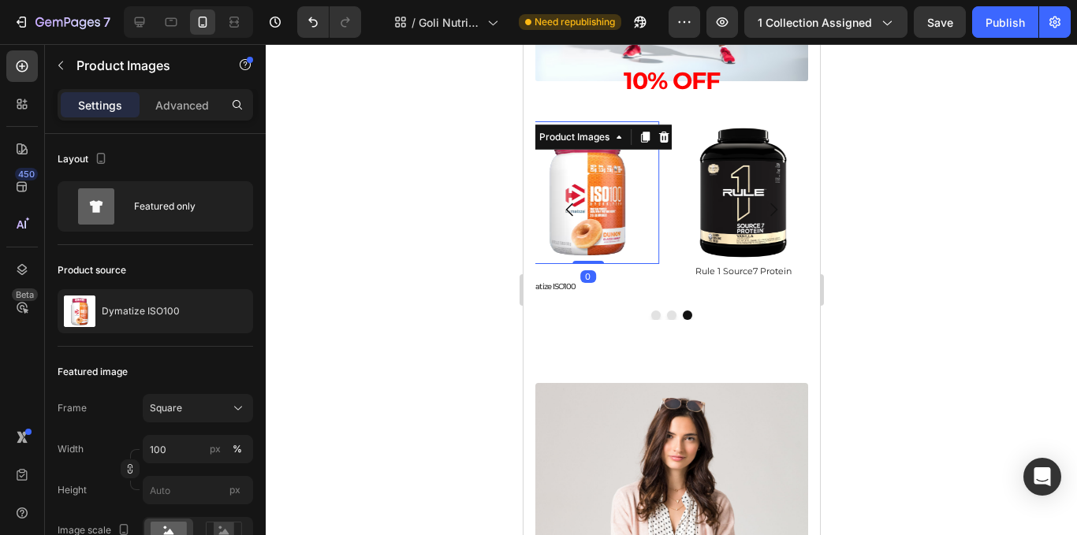
drag, startPoint x: 589, startPoint y: 277, endPoint x: 605, endPoint y: 271, distance: 16.7
click at [603, 212] on div "Product Images 0" at bounding box center [587, 192] width 143 height 143
click at [606, 283] on h2 "Dymatize ISO100" at bounding box center [587, 287] width 143 height 20
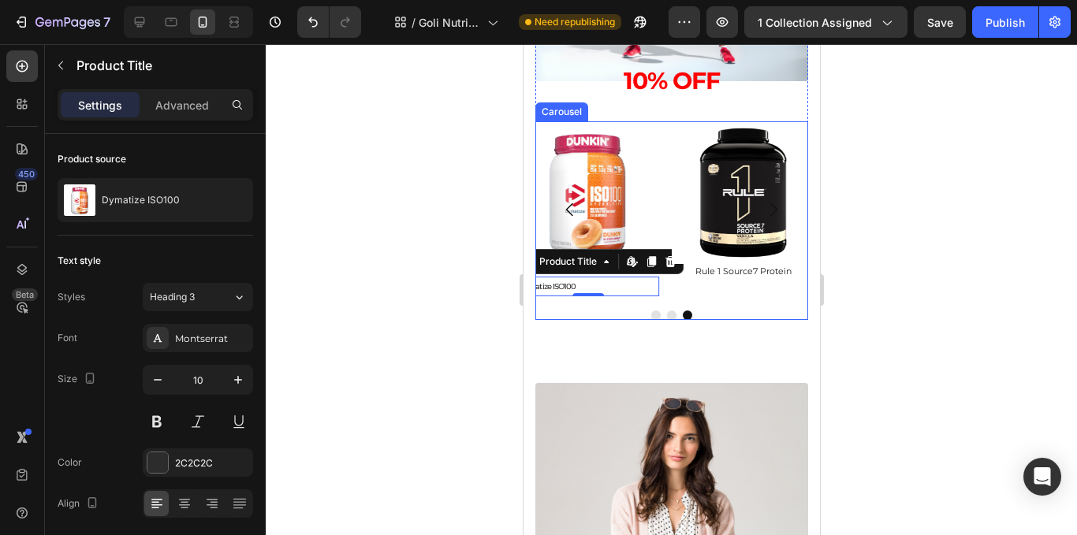
click at [950, 308] on div at bounding box center [672, 289] width 812 height 491
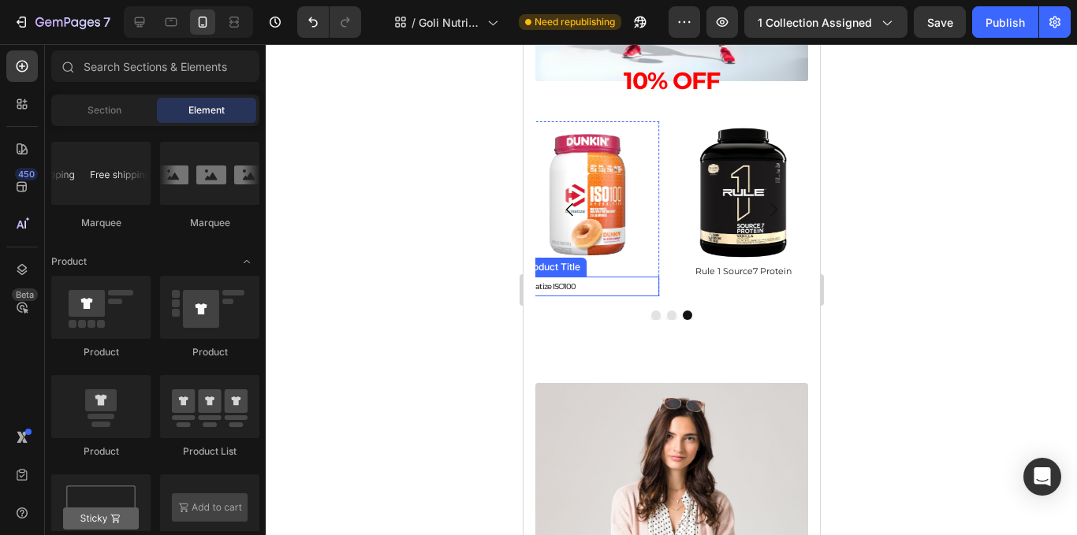
click at [592, 279] on h2 "Dymatize ISO100" at bounding box center [587, 287] width 143 height 20
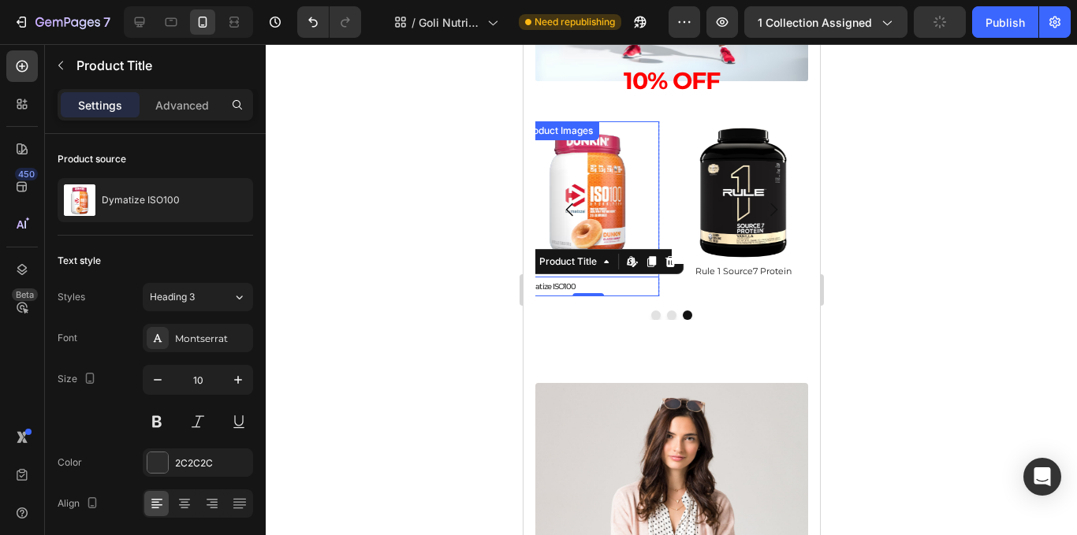
click at [604, 162] on img at bounding box center [587, 192] width 143 height 143
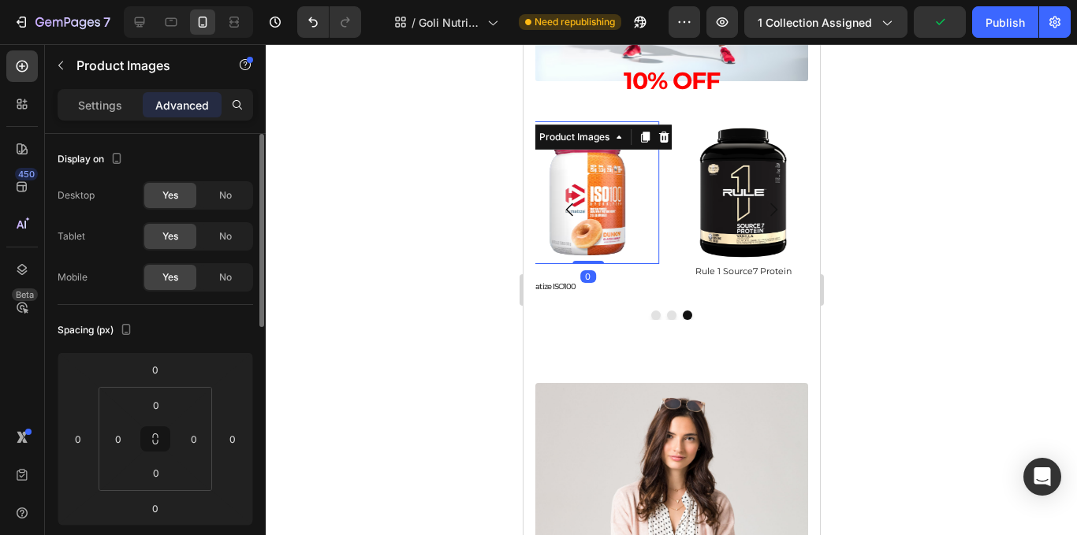
click at [64, 103] on div "Settings" at bounding box center [100, 104] width 79 height 25
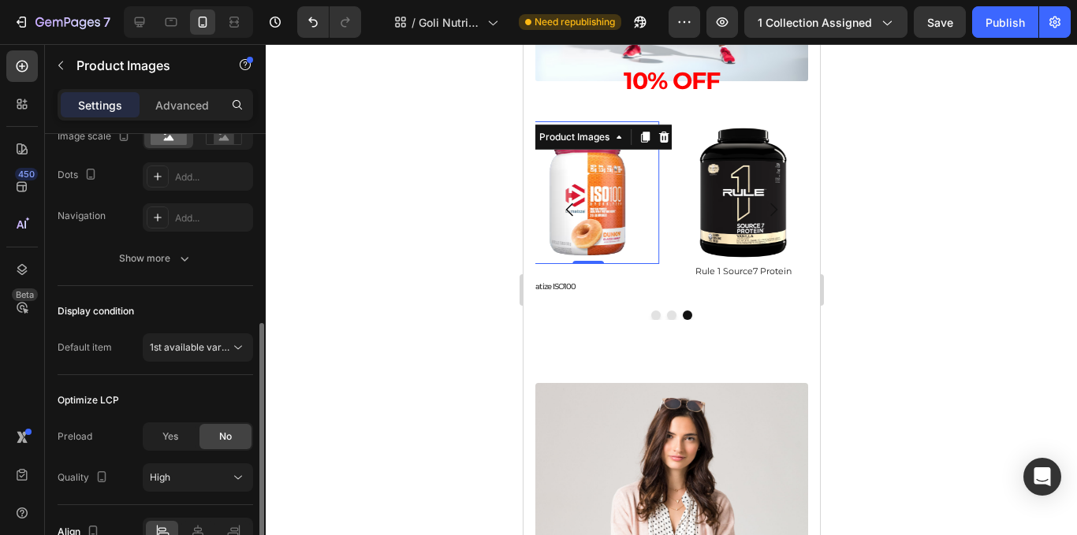
scroll to position [481, 0]
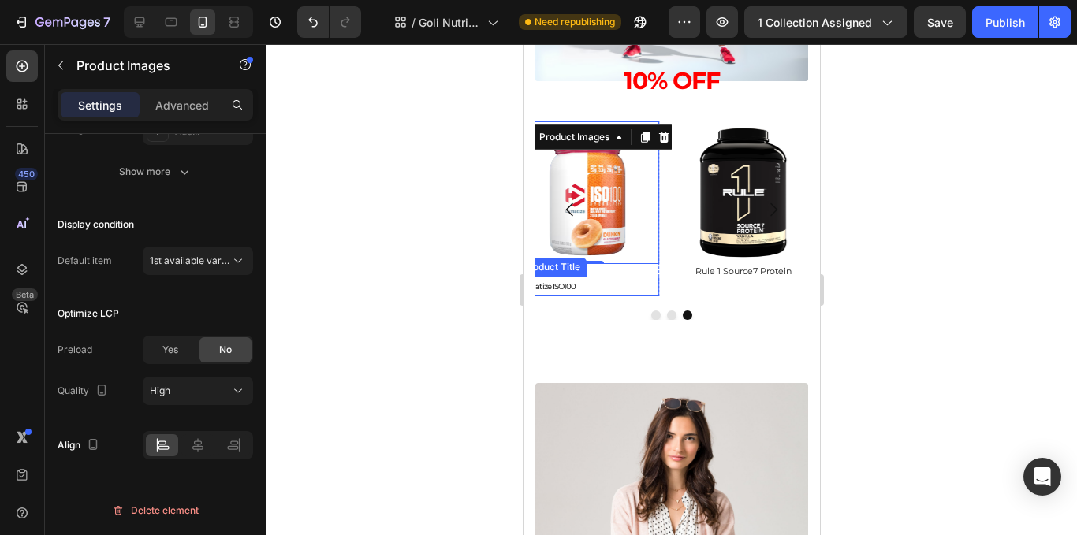
click at [642, 277] on h2 "Dymatize ISO100" at bounding box center [587, 287] width 143 height 20
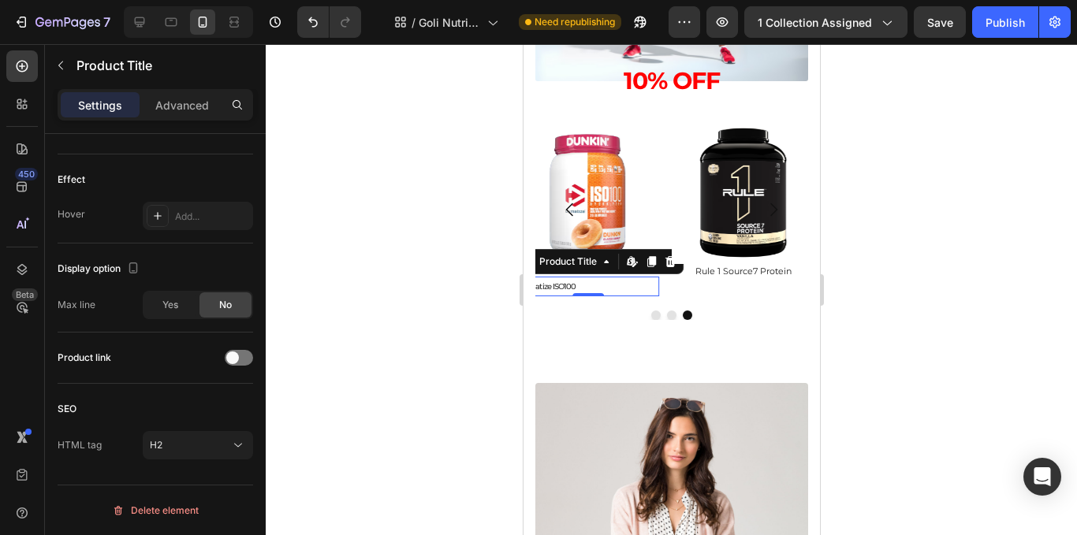
scroll to position [0, 0]
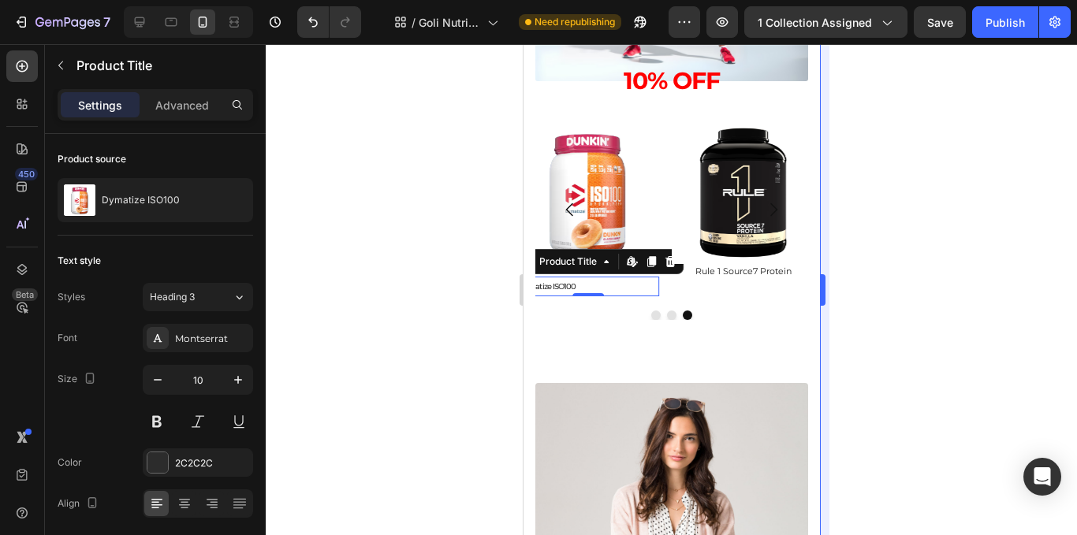
drag, startPoint x: 849, startPoint y: 299, endPoint x: 822, endPoint y: 293, distance: 27.4
click at [858, 303] on div at bounding box center [672, 289] width 812 height 491
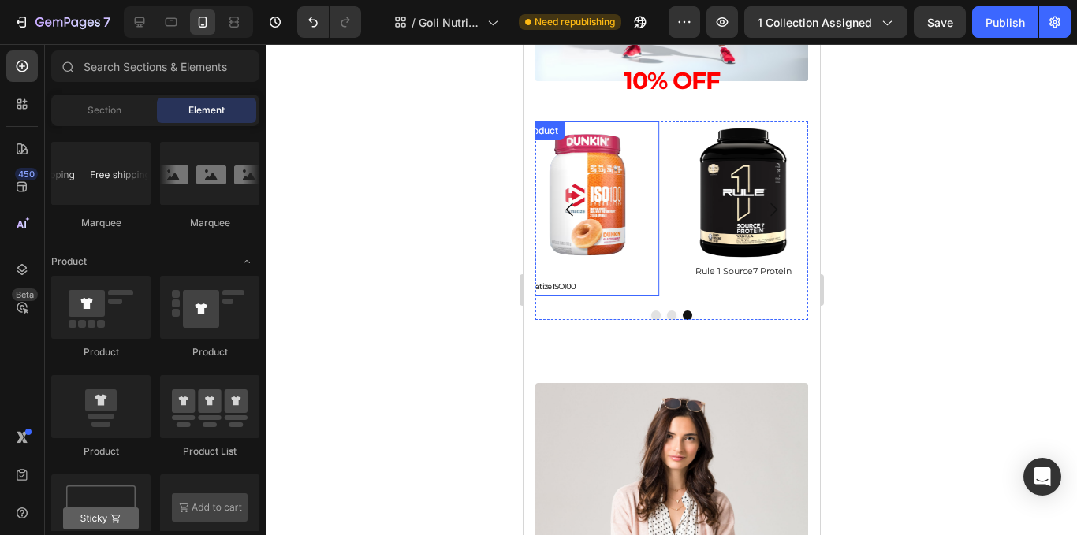
click at [630, 269] on div "Product Images Dymatize ISO100 Product Title Product" at bounding box center [587, 208] width 143 height 175
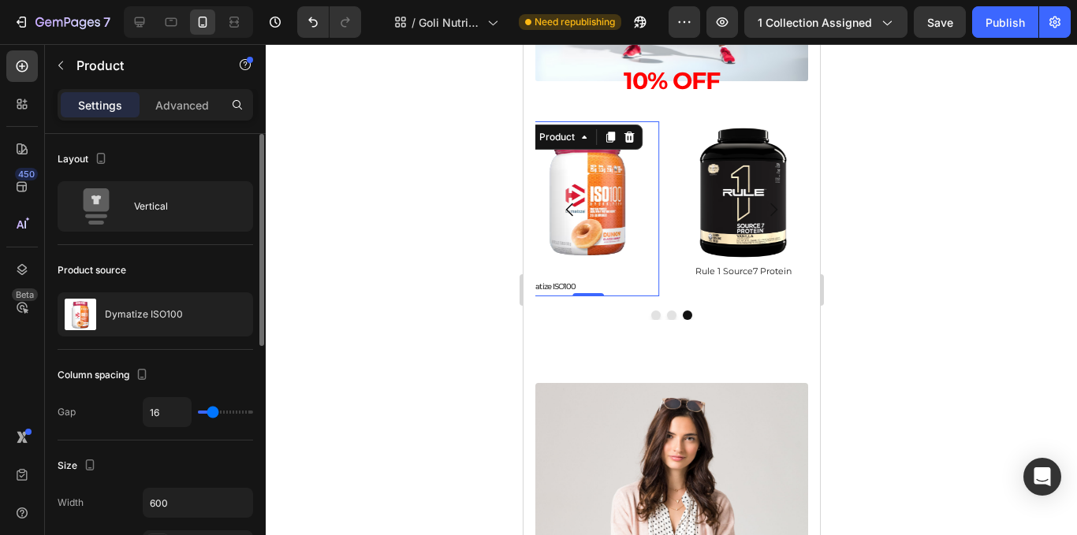
type input "0"
drag, startPoint x: 212, startPoint y: 412, endPoint x: 129, endPoint y: 418, distance: 83.8
type input "0"
click at [198, 414] on input "range" at bounding box center [225, 412] width 55 height 3
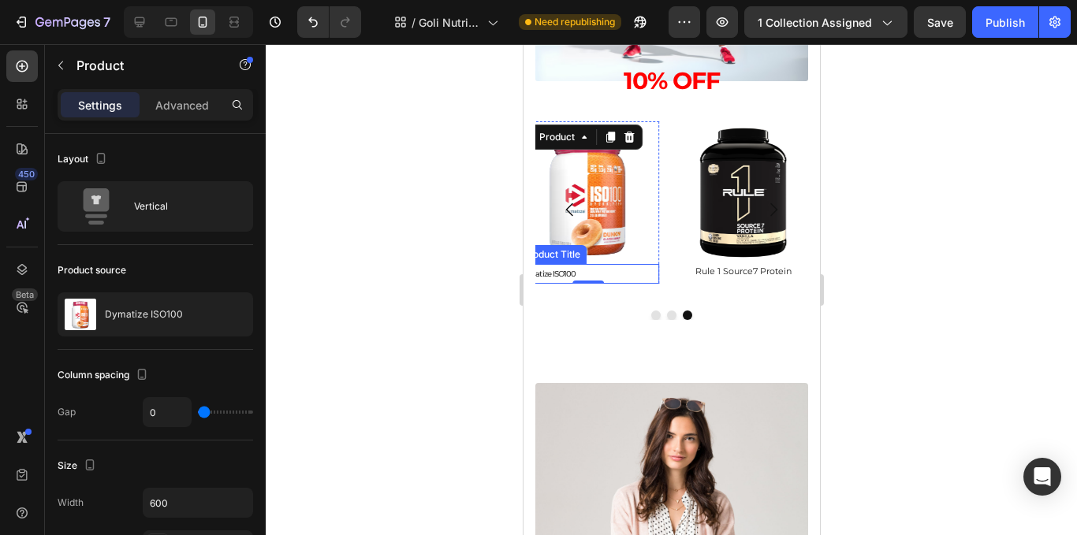
click at [642, 272] on h2 "Dymatize ISO100" at bounding box center [587, 274] width 143 height 20
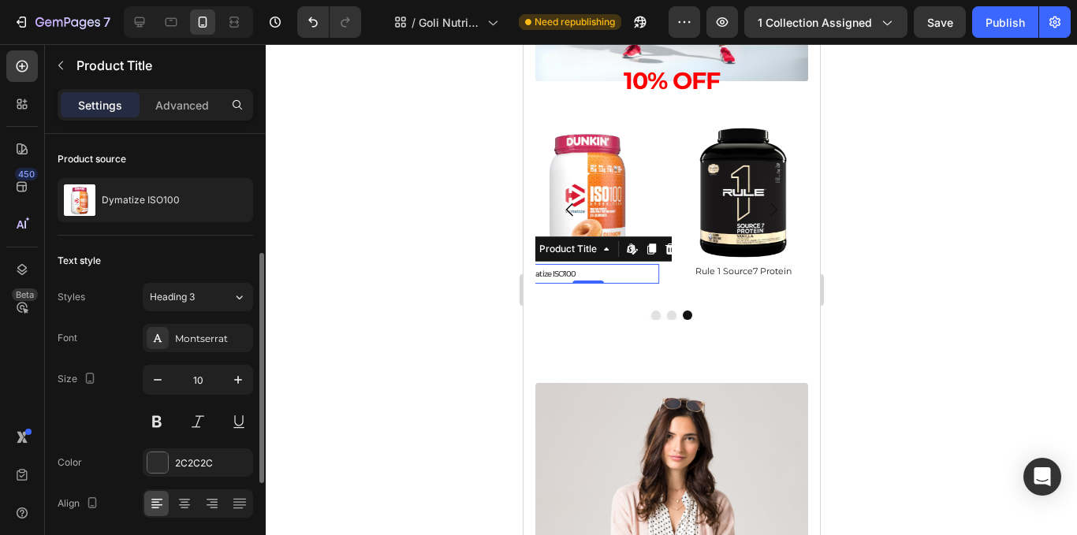
scroll to position [79, 0]
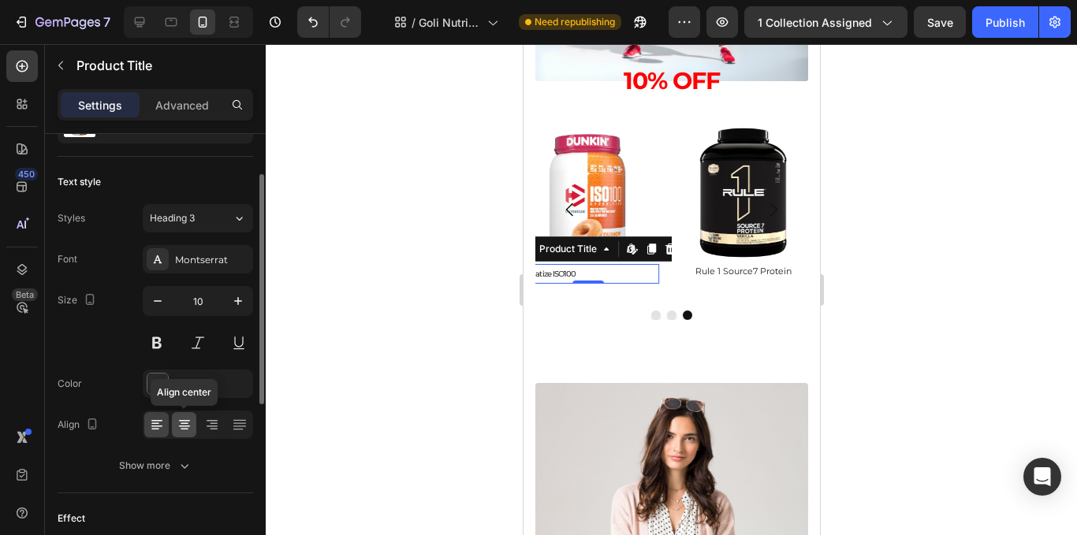
click at [184, 431] on icon at bounding box center [185, 425] width 16 height 16
click at [435, 235] on div at bounding box center [672, 289] width 812 height 491
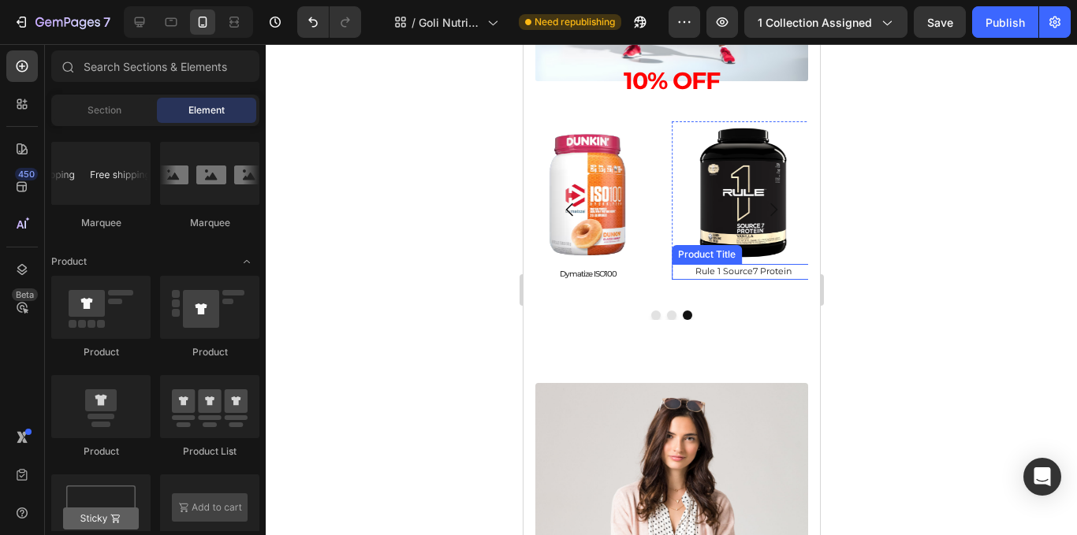
click at [672, 273] on h2 "Rule 1 Source7 Protein" at bounding box center [742, 271] width 143 height 15
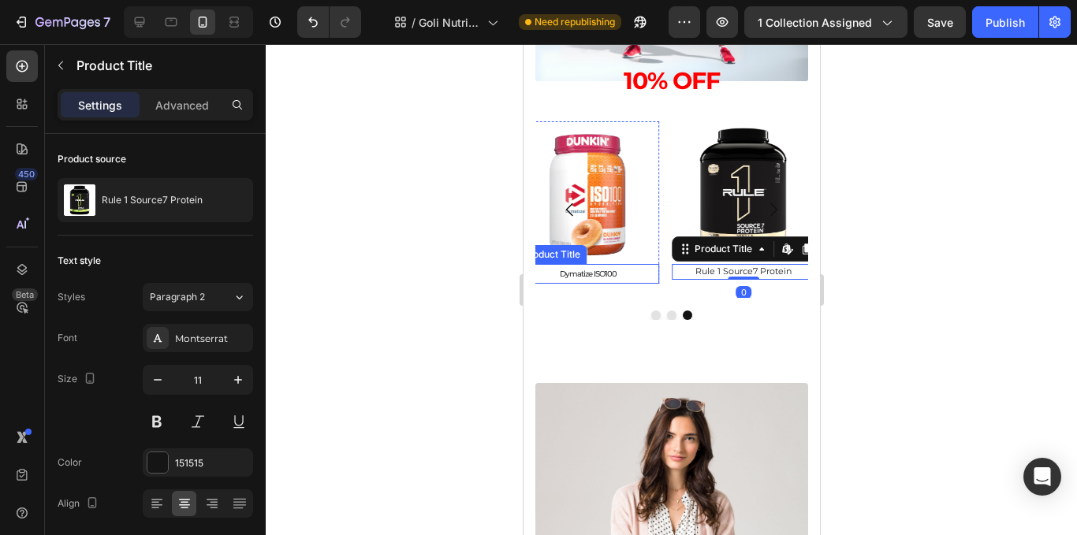
click at [566, 271] on h2 "Dymatize ISO100" at bounding box center [587, 274] width 143 height 20
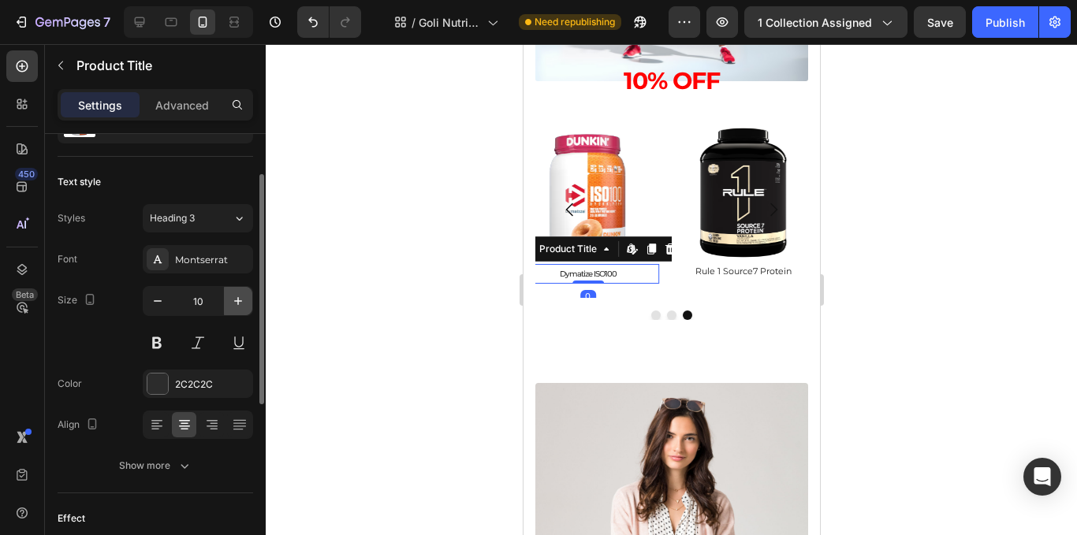
click at [232, 304] on icon "button" at bounding box center [238, 301] width 16 height 16
type input "11"
click at [711, 274] on h2 "Rule 1 Source7 Protein" at bounding box center [742, 271] width 143 height 15
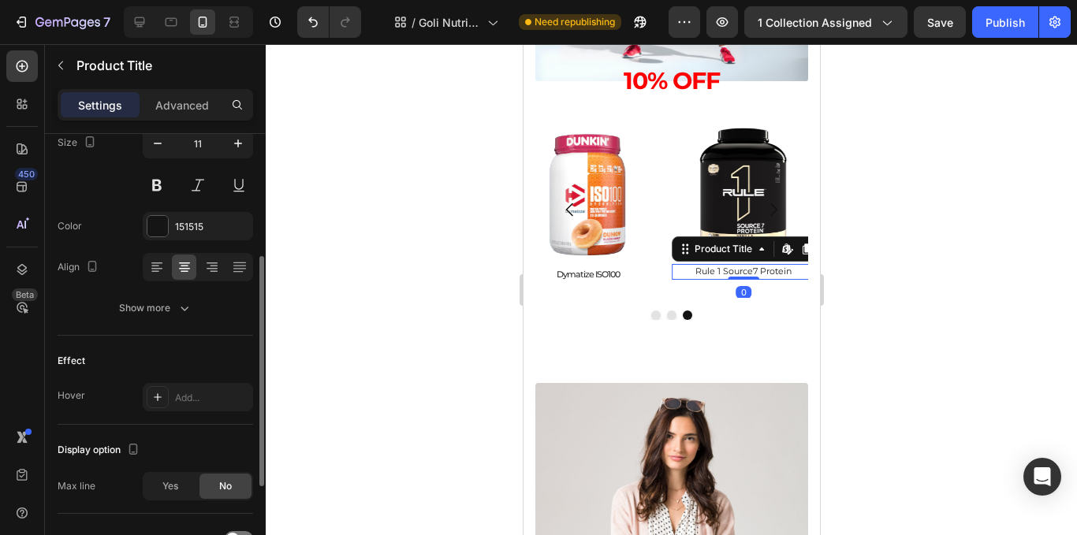
scroll to position [418, 0]
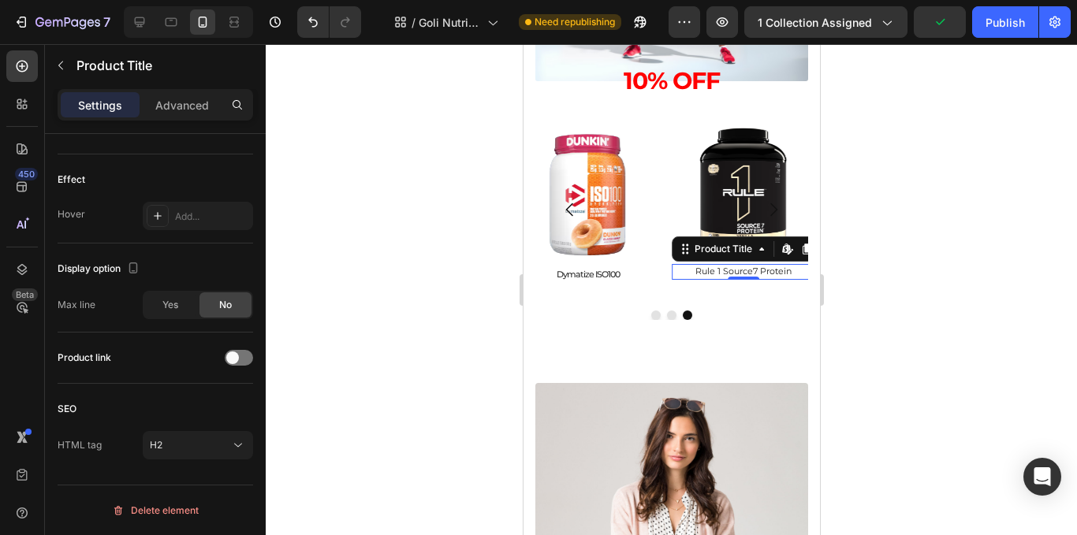
click at [162, 89] on div "Settings Advanced" at bounding box center [156, 105] width 196 height 32
click at [162, 101] on p "Advanced" at bounding box center [182, 105] width 54 height 17
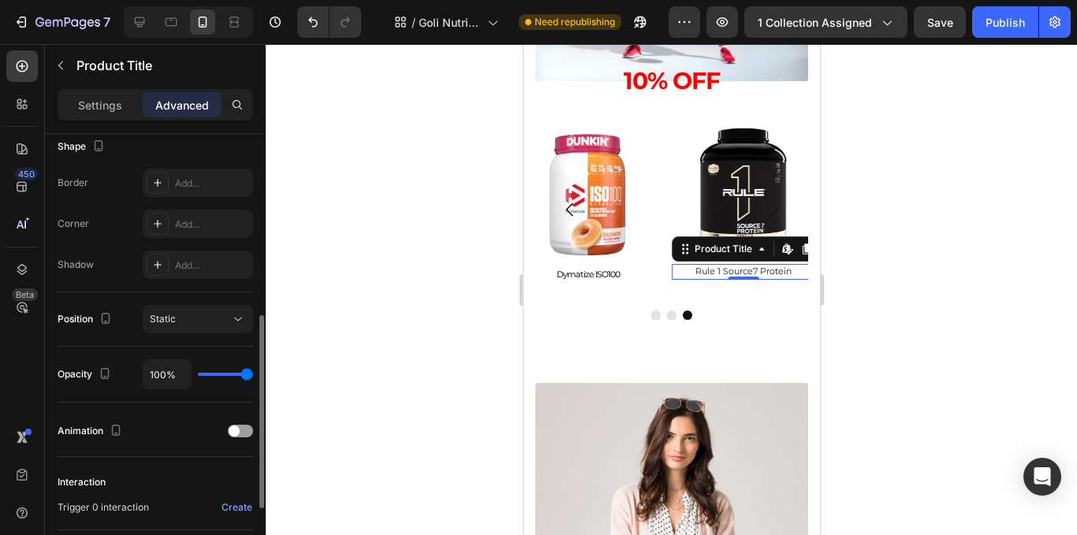
scroll to position [181, 0]
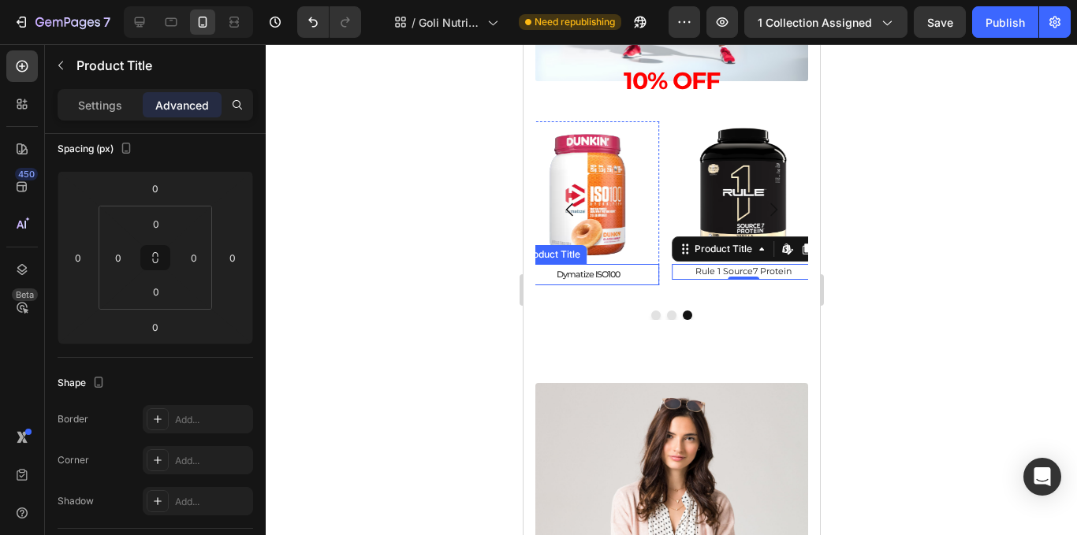
click at [591, 278] on h2 "Dymatize ISO100" at bounding box center [587, 274] width 143 height 21
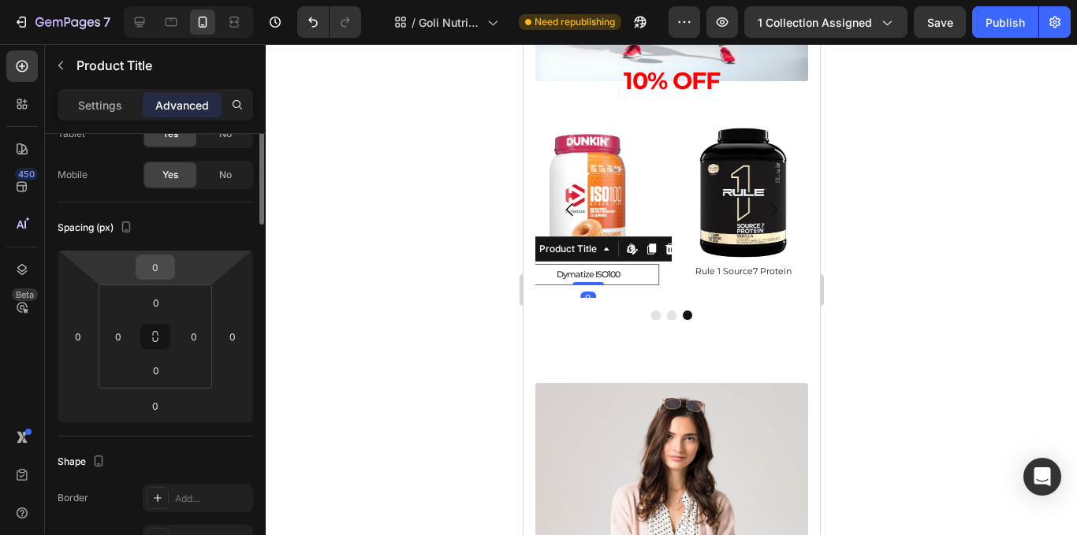
scroll to position [0, 0]
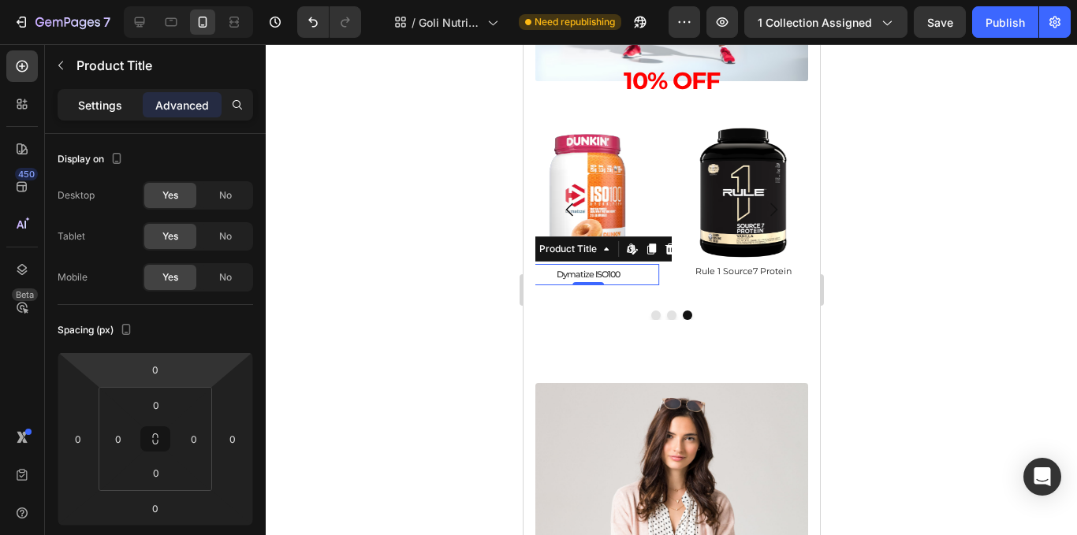
click at [101, 97] on p "Settings" at bounding box center [100, 105] width 44 height 17
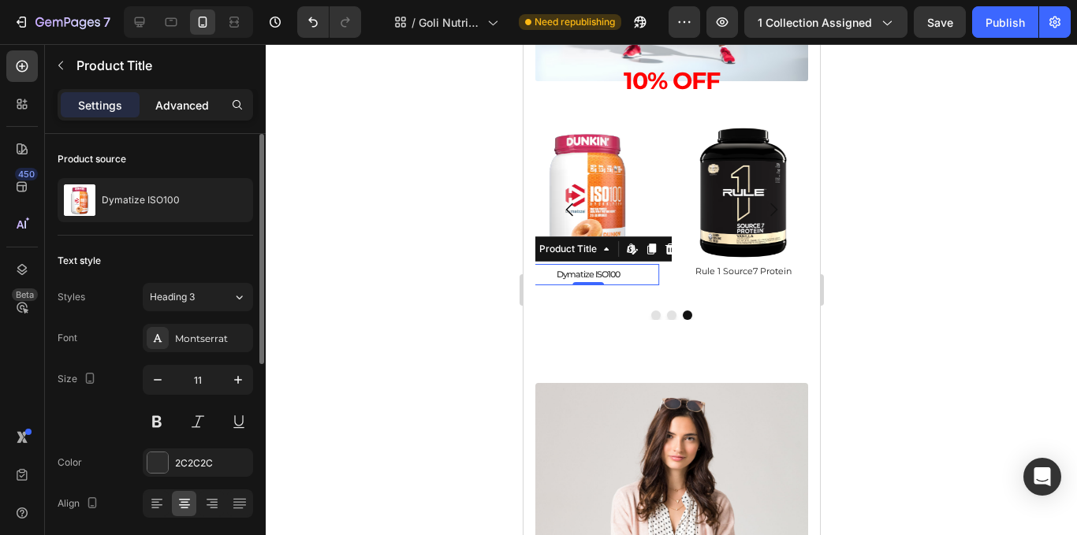
click at [184, 103] on p "Advanced" at bounding box center [182, 105] width 54 height 17
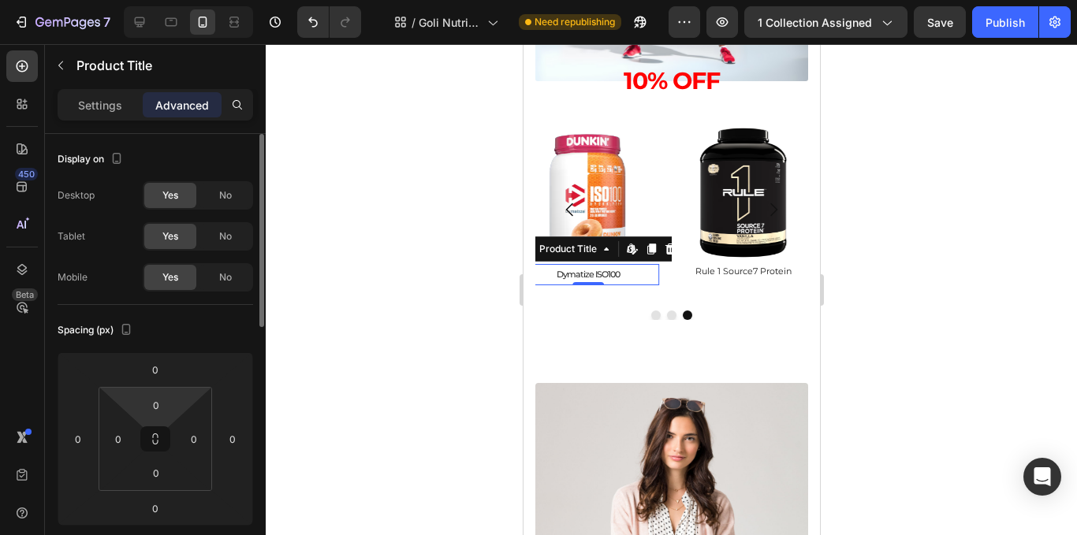
scroll to position [237, 0]
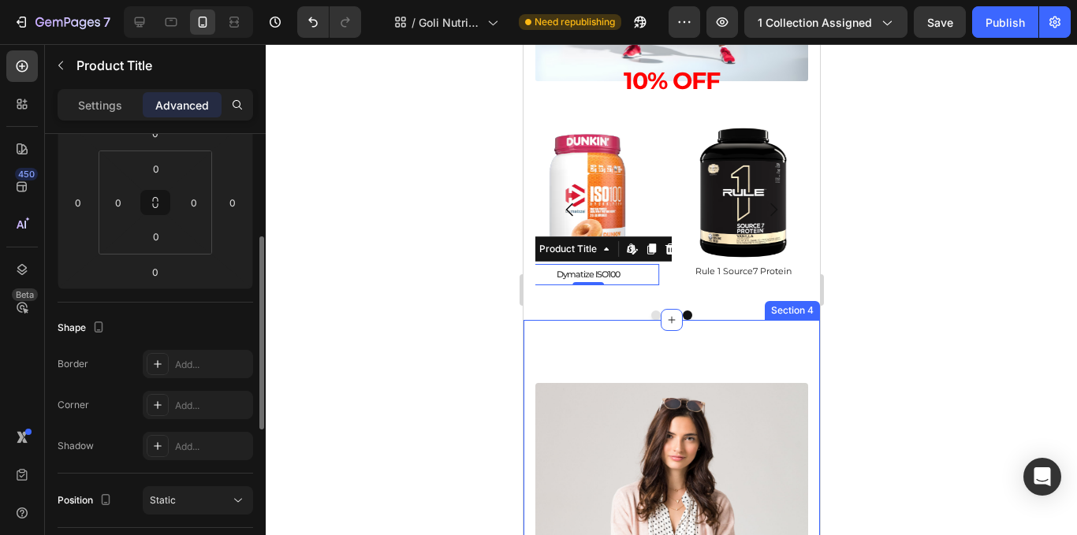
click at [902, 308] on div at bounding box center [672, 289] width 812 height 491
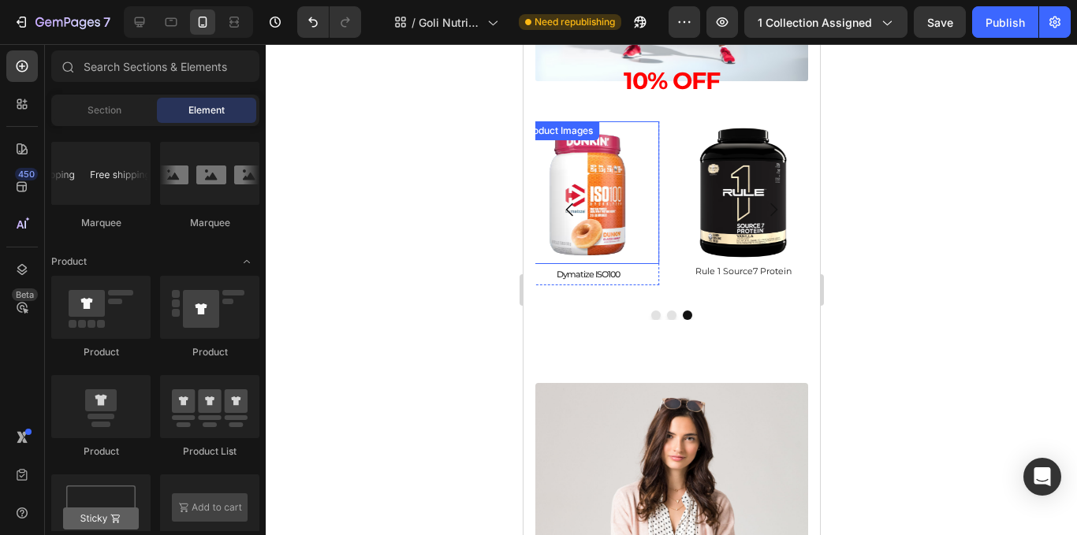
click at [625, 214] on img at bounding box center [587, 192] width 143 height 143
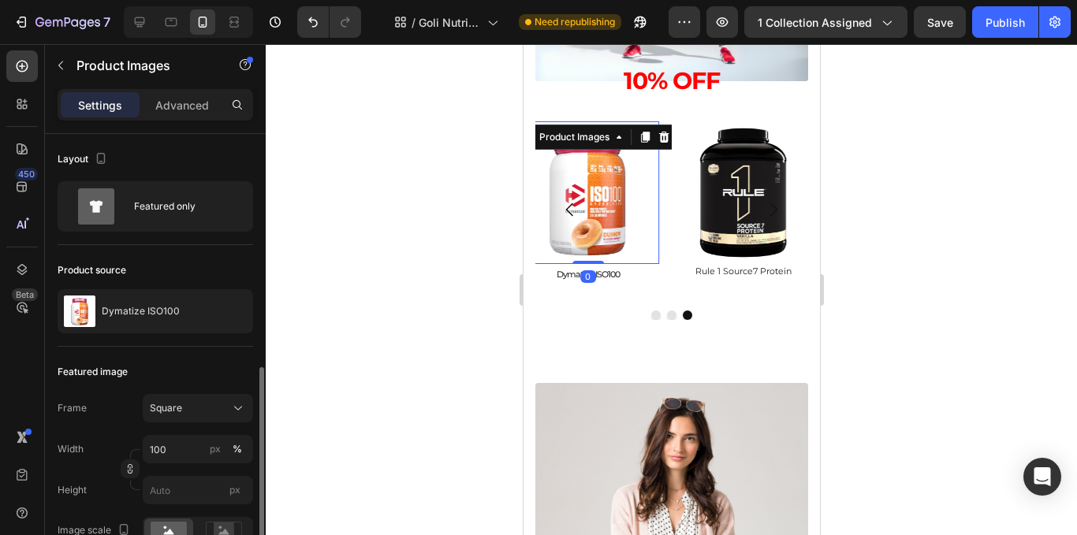
scroll to position [158, 0]
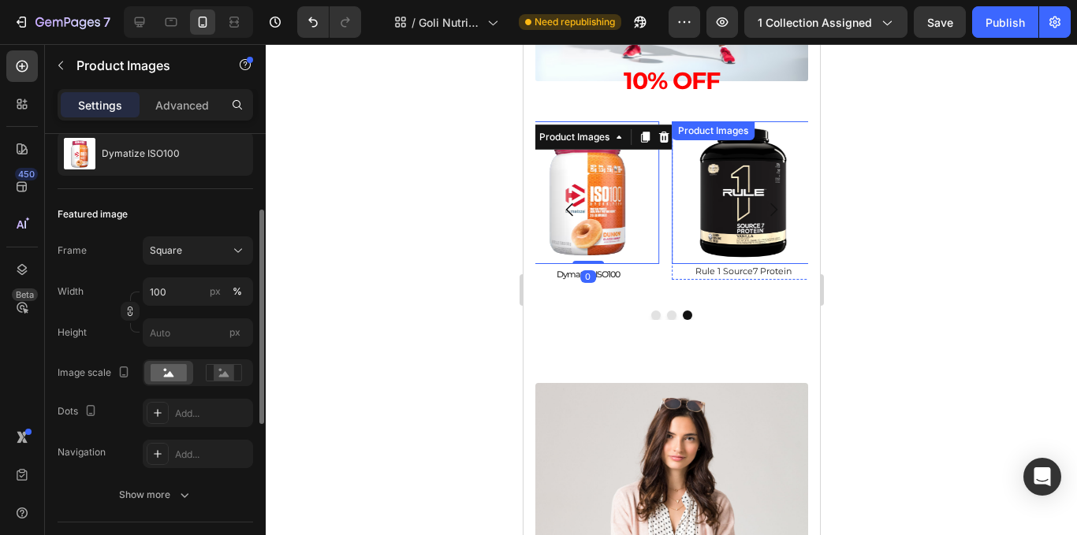
click at [733, 196] on img at bounding box center [742, 192] width 143 height 143
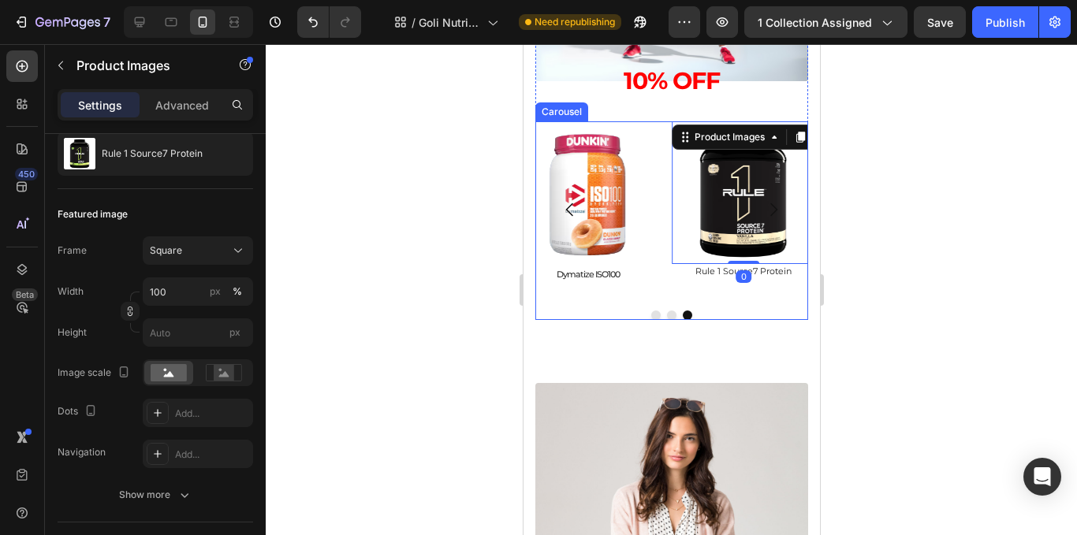
click at [577, 194] on button "Carousel Back Arrow" at bounding box center [569, 210] width 44 height 44
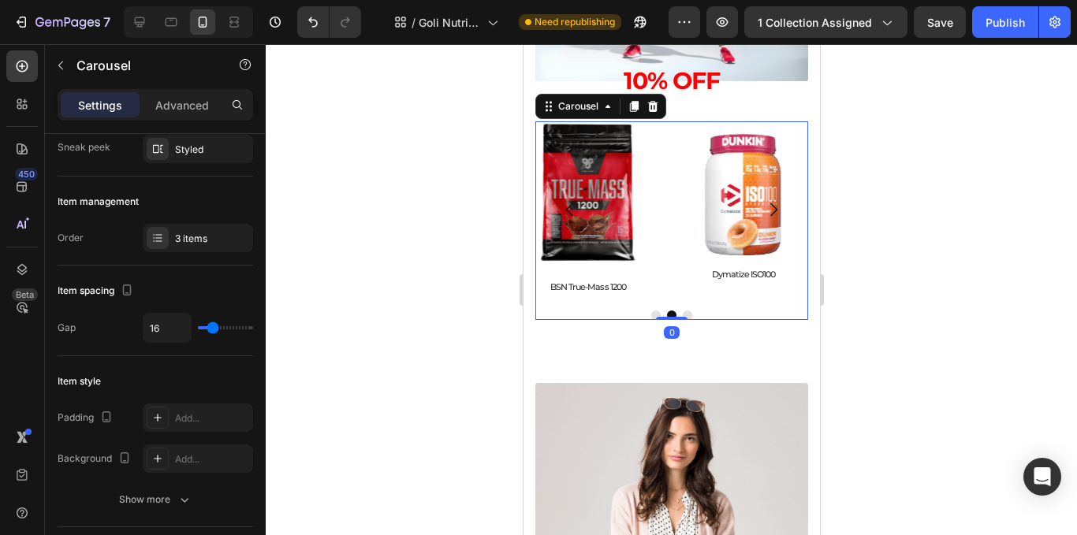
scroll to position [0, 0]
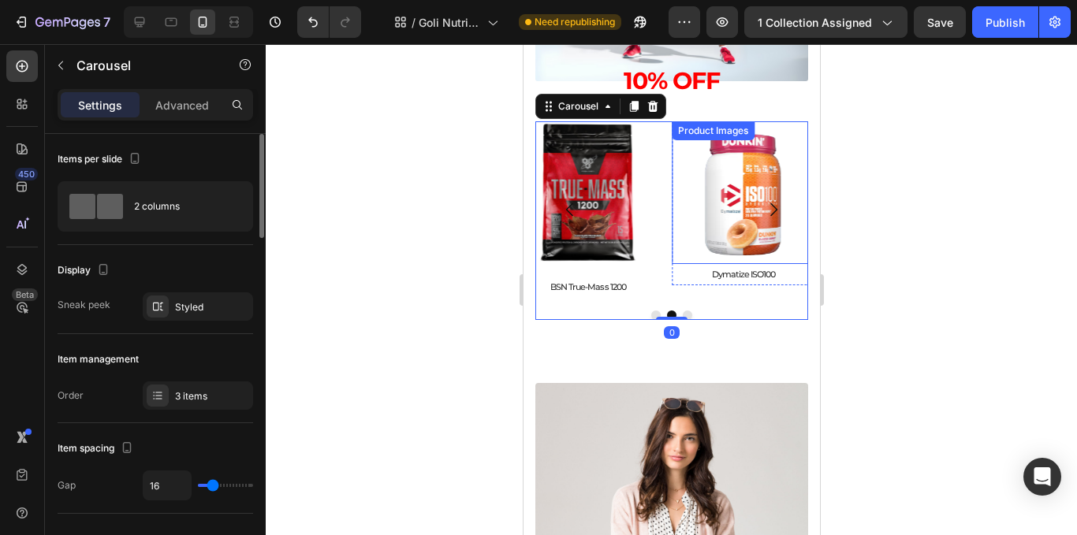
click at [719, 225] on img at bounding box center [742, 192] width 143 height 143
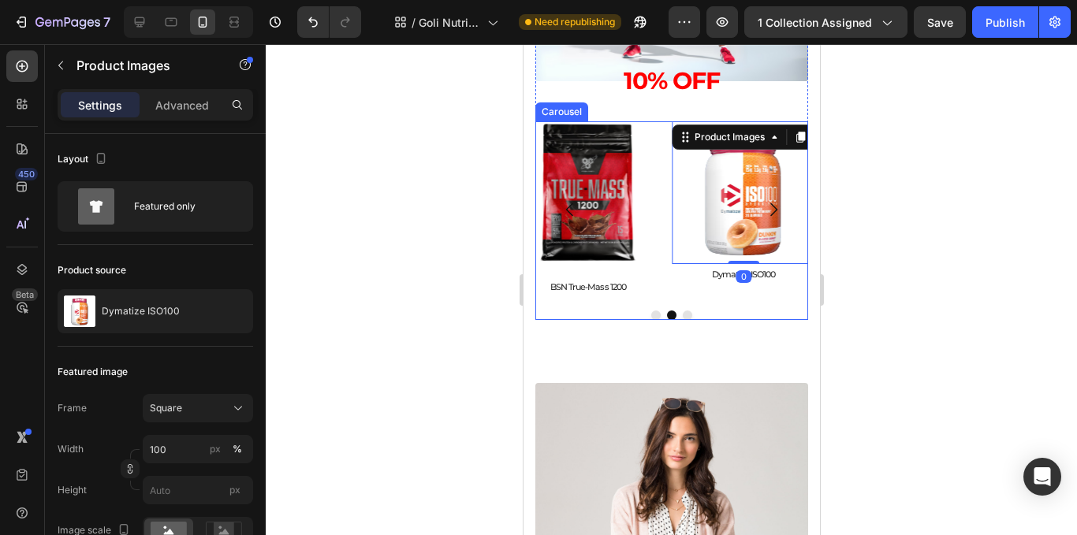
click at [587, 227] on button "Carousel Back Arrow" at bounding box center [569, 210] width 44 height 44
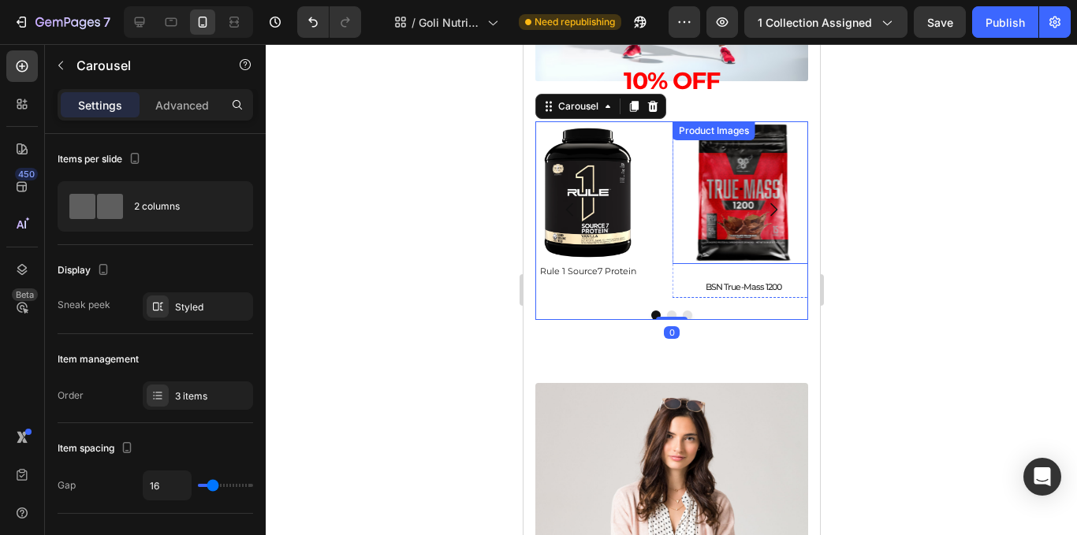
click at [724, 242] on img at bounding box center [743, 192] width 143 height 143
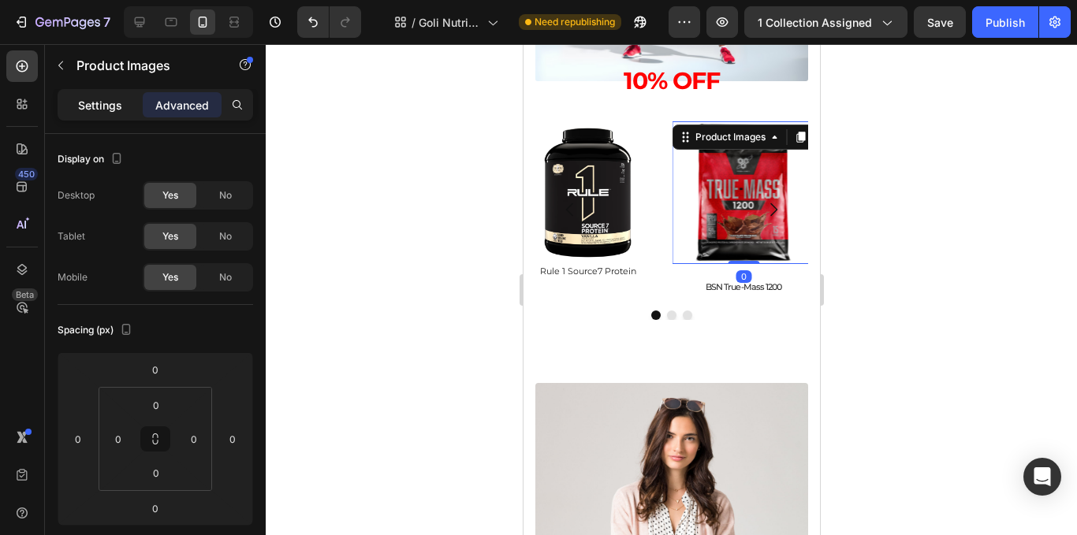
click at [132, 106] on div "Settings" at bounding box center [100, 104] width 79 height 25
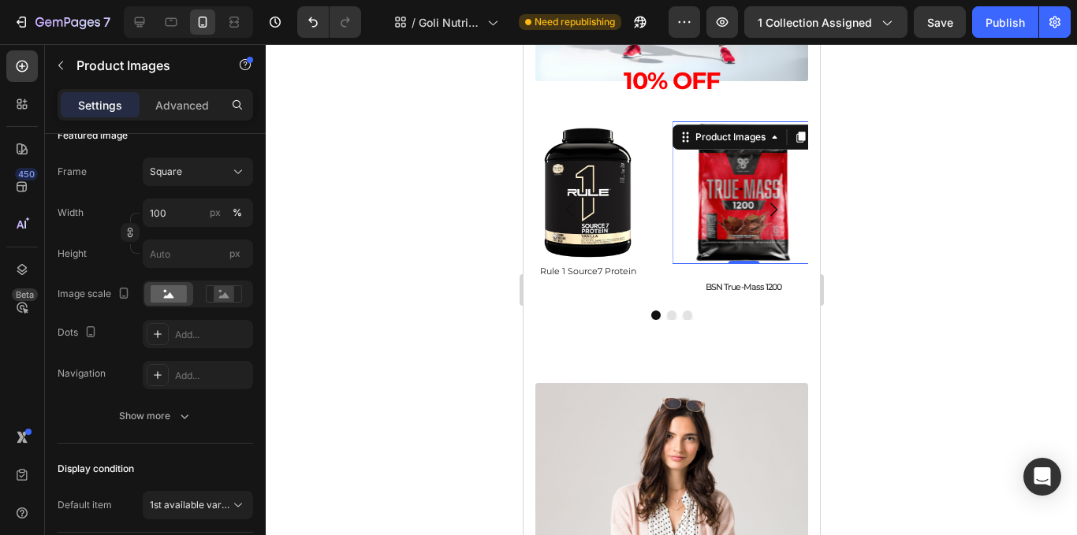
scroll to position [481, 0]
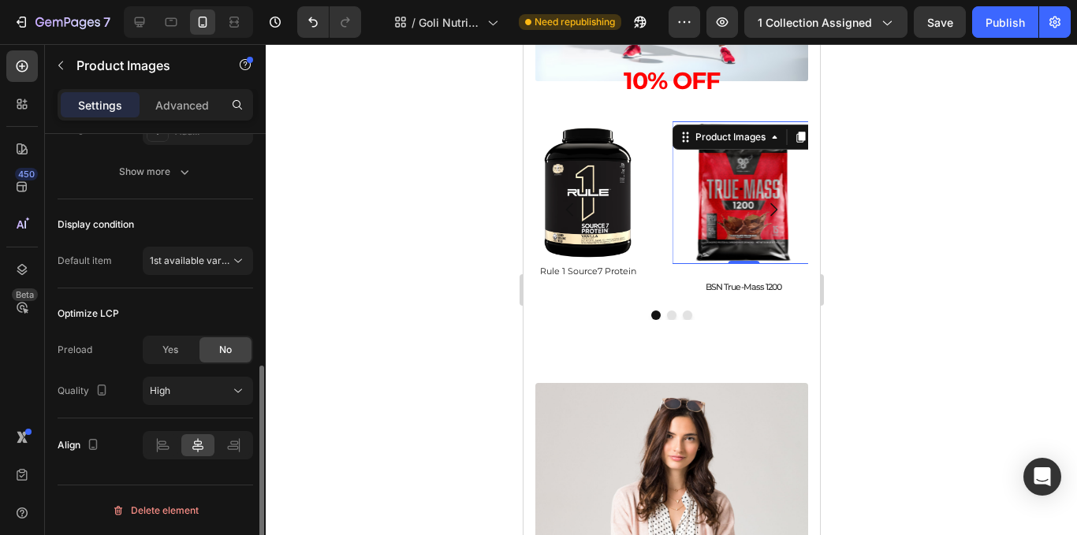
click at [190, 122] on div "Settings Advanced" at bounding box center [155, 111] width 221 height 45
click at [192, 118] on div "Settings Advanced" at bounding box center [156, 105] width 196 height 32
click at [192, 106] on p "Advanced" at bounding box center [182, 105] width 54 height 17
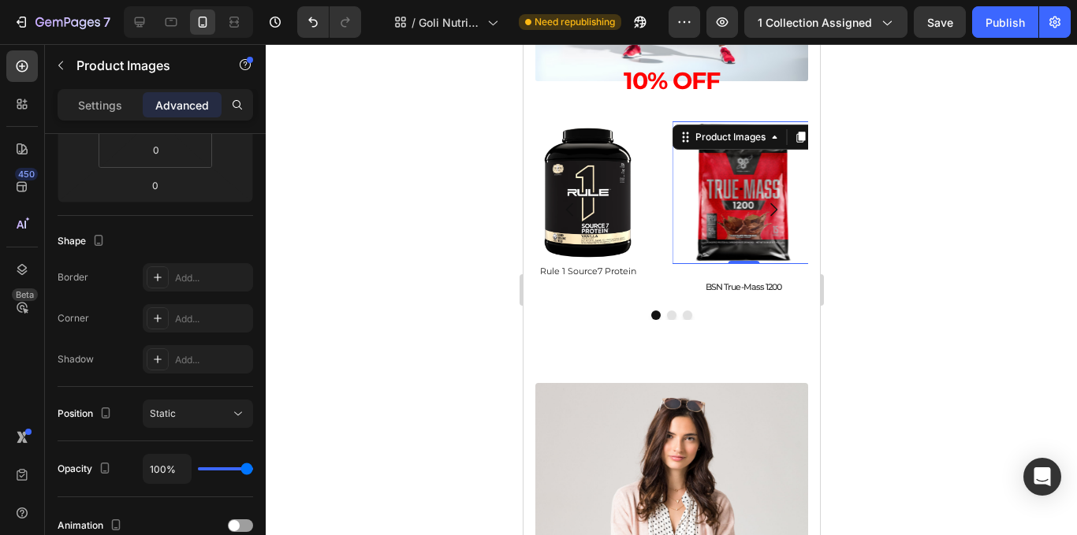
scroll to position [0, 0]
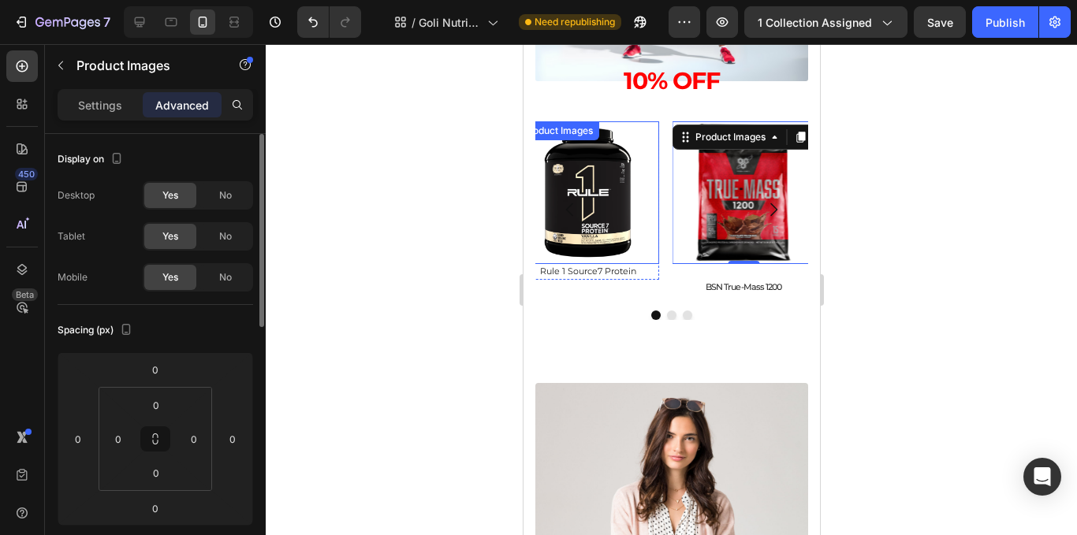
click at [571, 207] on icon "Carousel Back Arrow" at bounding box center [569, 209] width 19 height 19
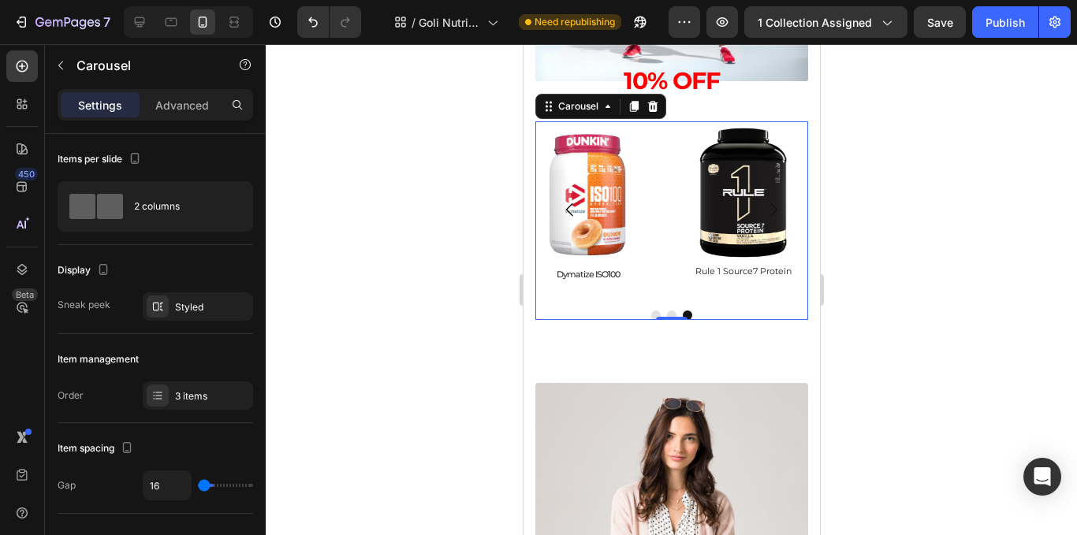
click at [198, 486] on input "range" at bounding box center [225, 485] width 55 height 3
click at [420, 203] on div at bounding box center [672, 289] width 812 height 491
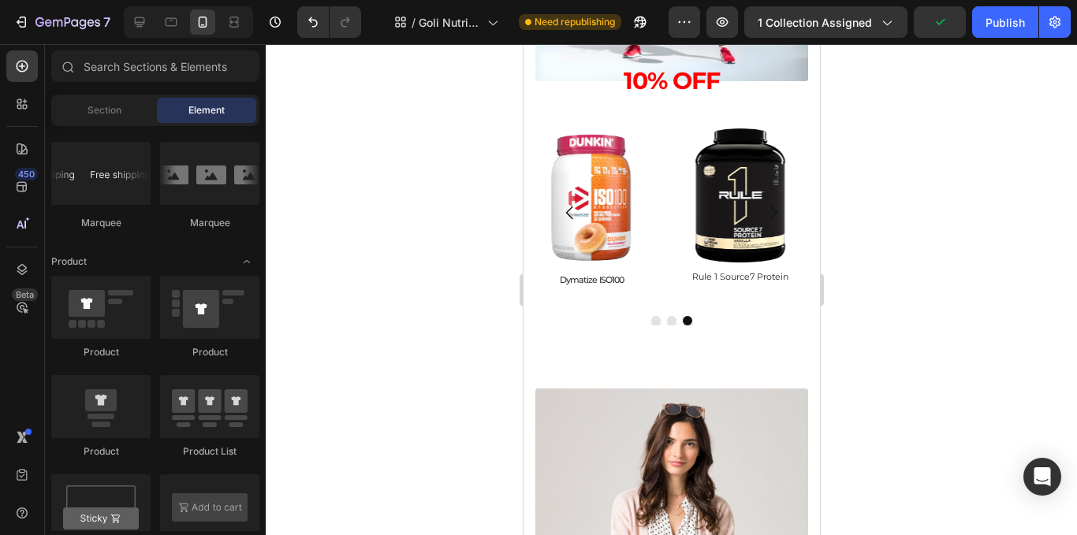
click at [953, 306] on div at bounding box center [672, 289] width 812 height 491
click at [950, 218] on div at bounding box center [672, 289] width 812 height 491
click at [1002, 26] on div "Publish" at bounding box center [1005, 22] width 39 height 17
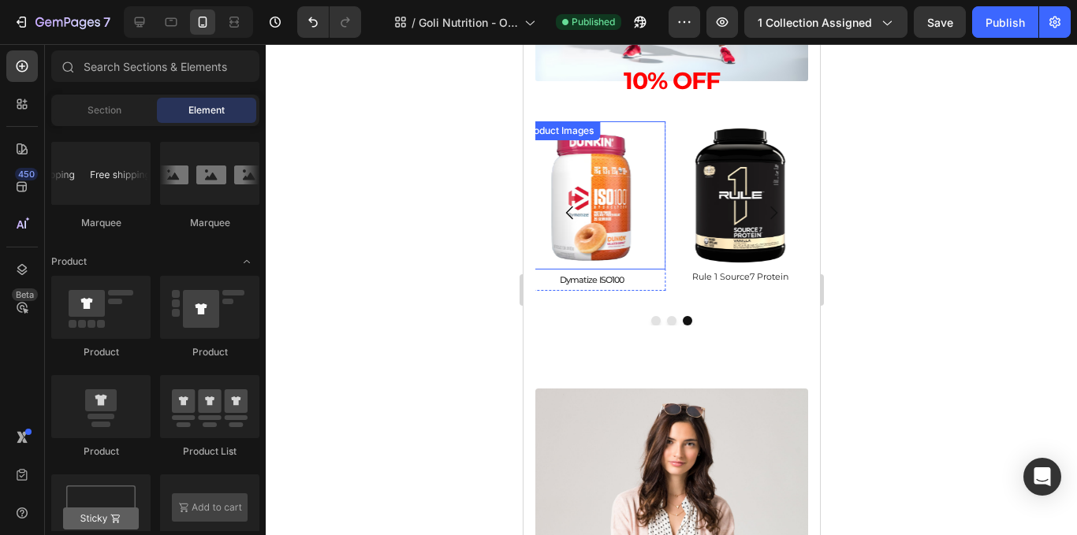
click at [625, 233] on img at bounding box center [591, 195] width 148 height 148
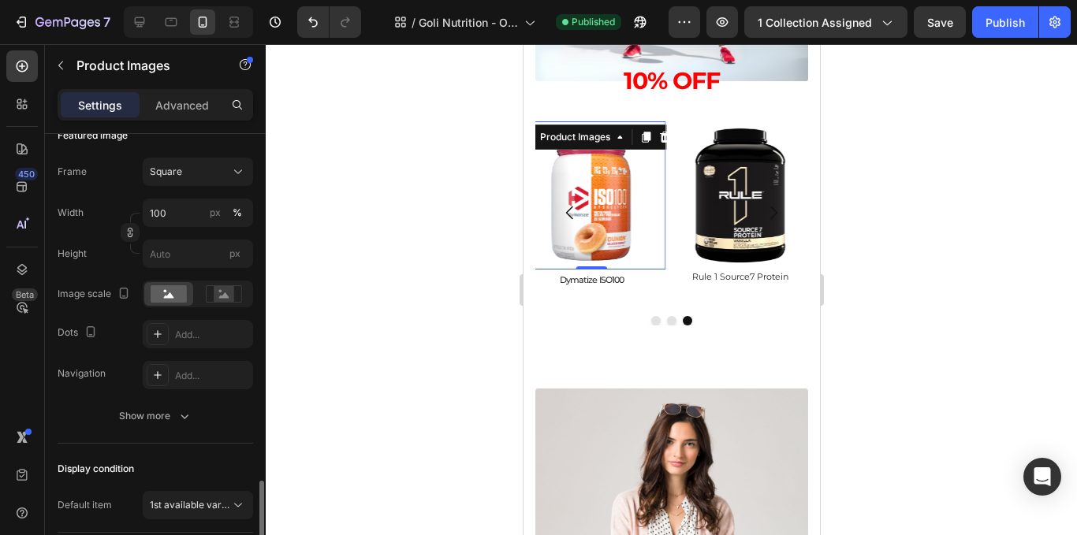
scroll to position [394, 0]
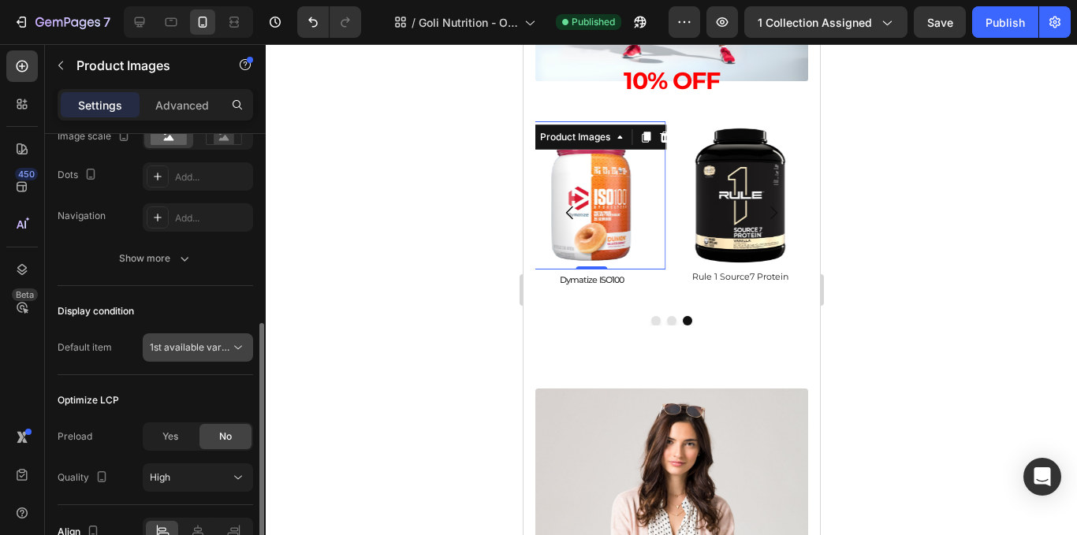
click at [233, 334] on button "1st available variant" at bounding box center [198, 348] width 110 height 28
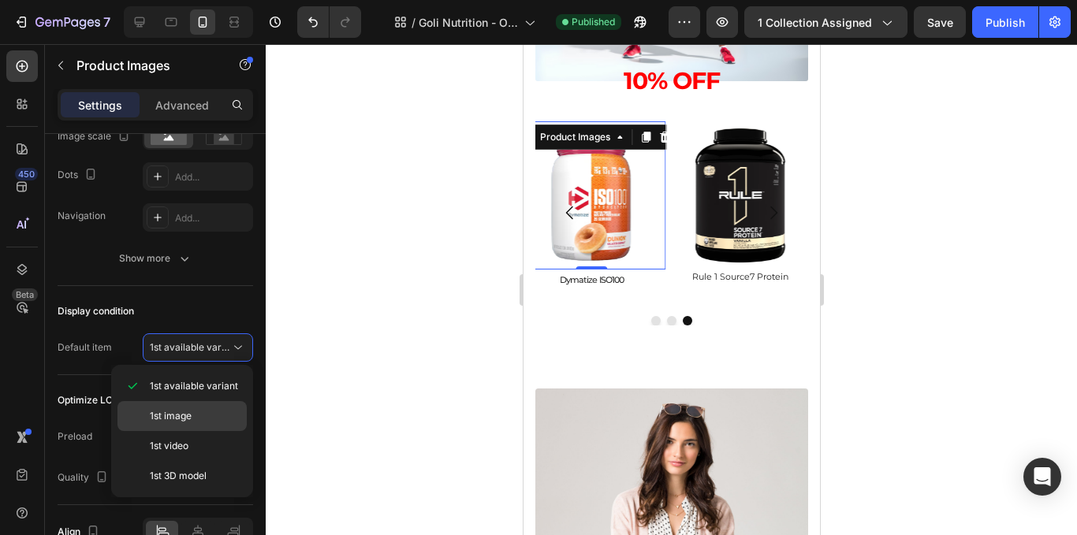
drag, startPoint x: 218, startPoint y: 417, endPoint x: 175, endPoint y: 191, distance: 230.3
click at [218, 417] on p "1st image" at bounding box center [195, 416] width 90 height 14
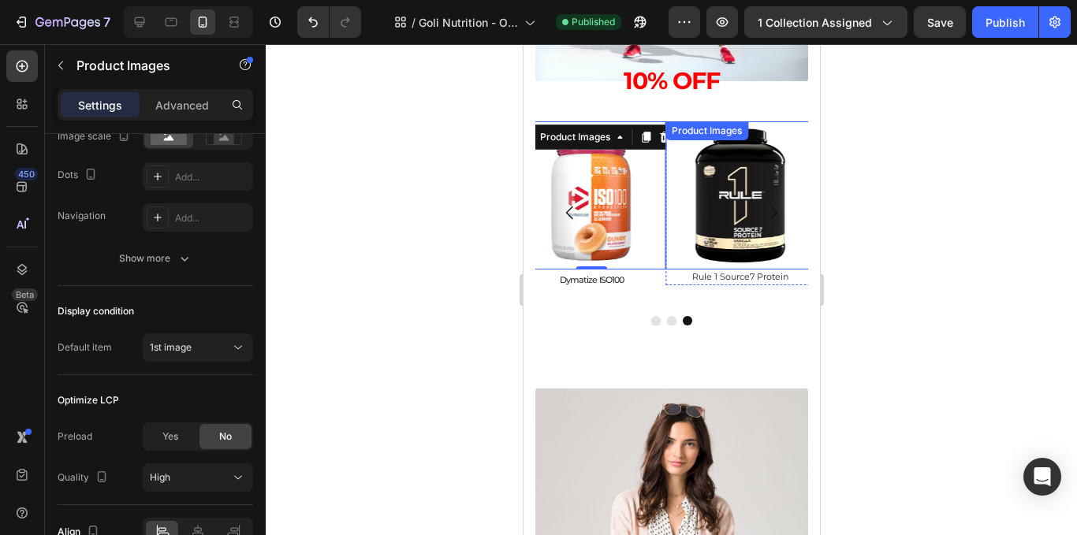
click at [718, 231] on img at bounding box center [739, 195] width 148 height 148
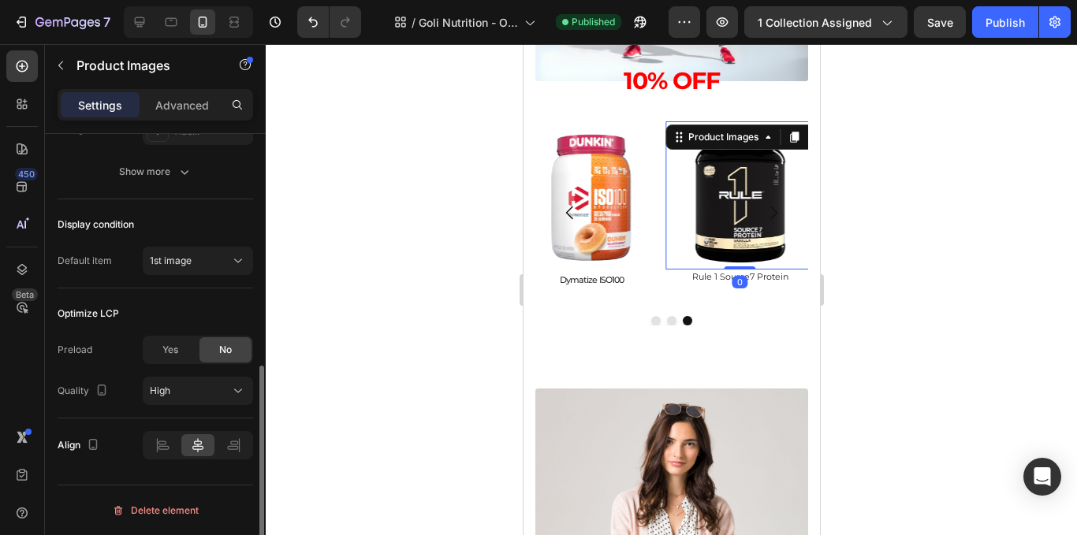
scroll to position [323, 0]
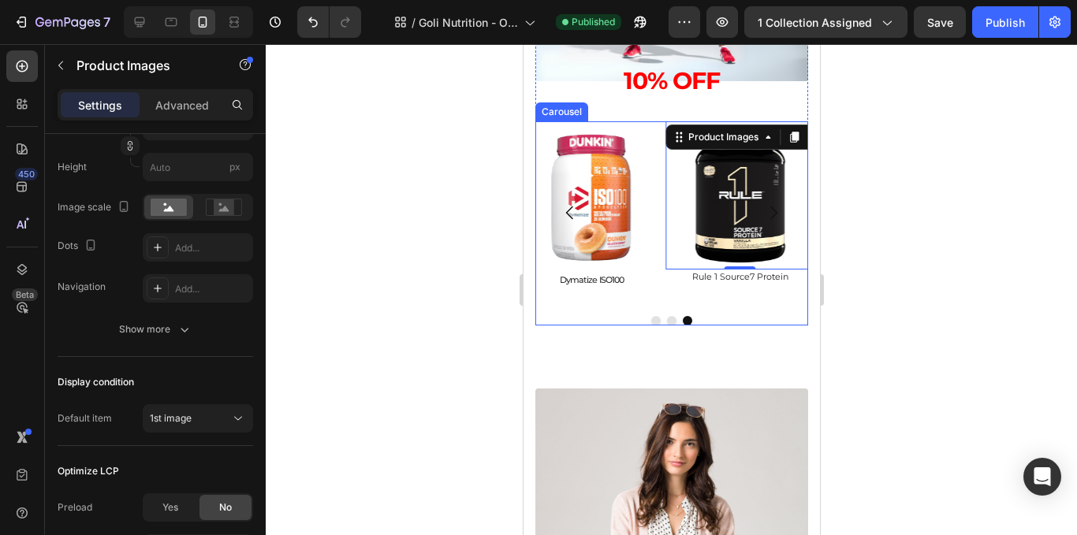
click at [651, 319] on button "Dot" at bounding box center [655, 320] width 9 height 9
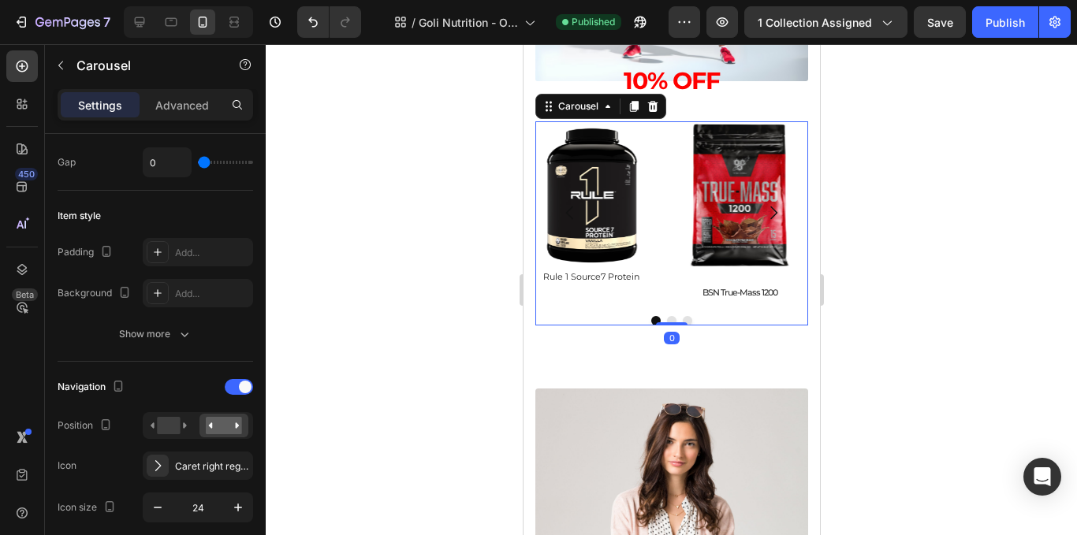
scroll to position [0, 0]
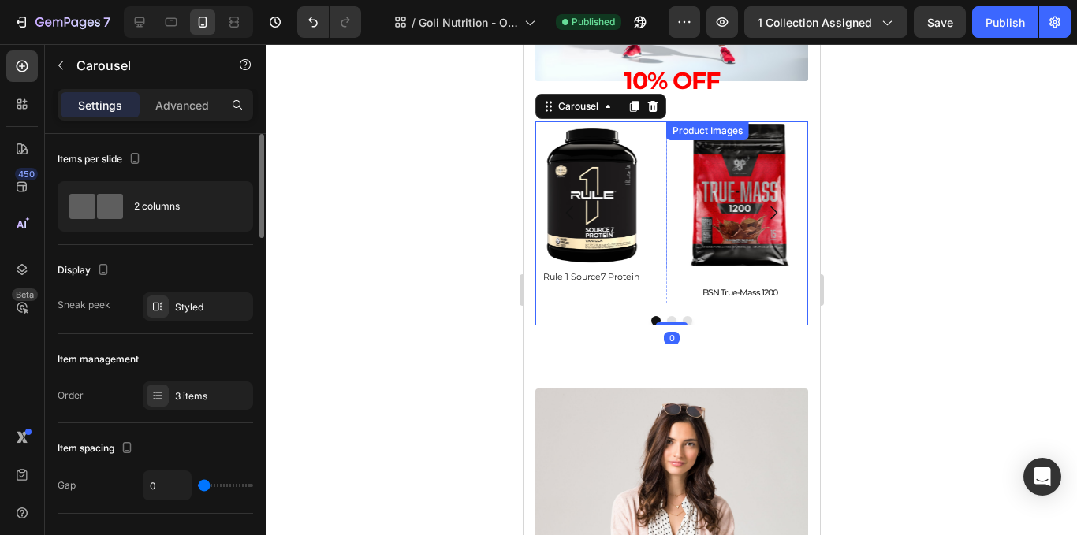
click at [704, 218] on img at bounding box center [740, 195] width 148 height 148
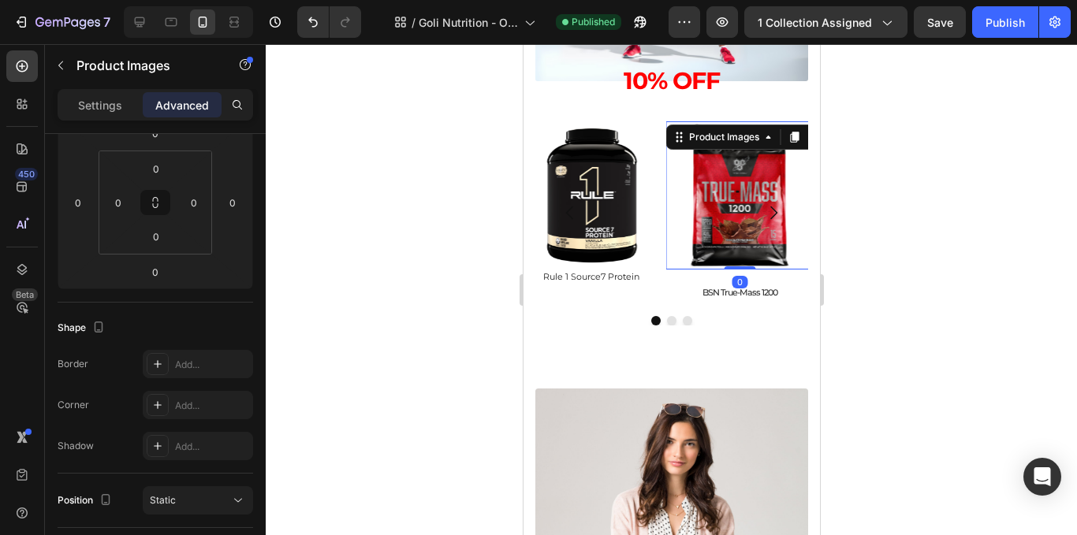
scroll to position [473, 0]
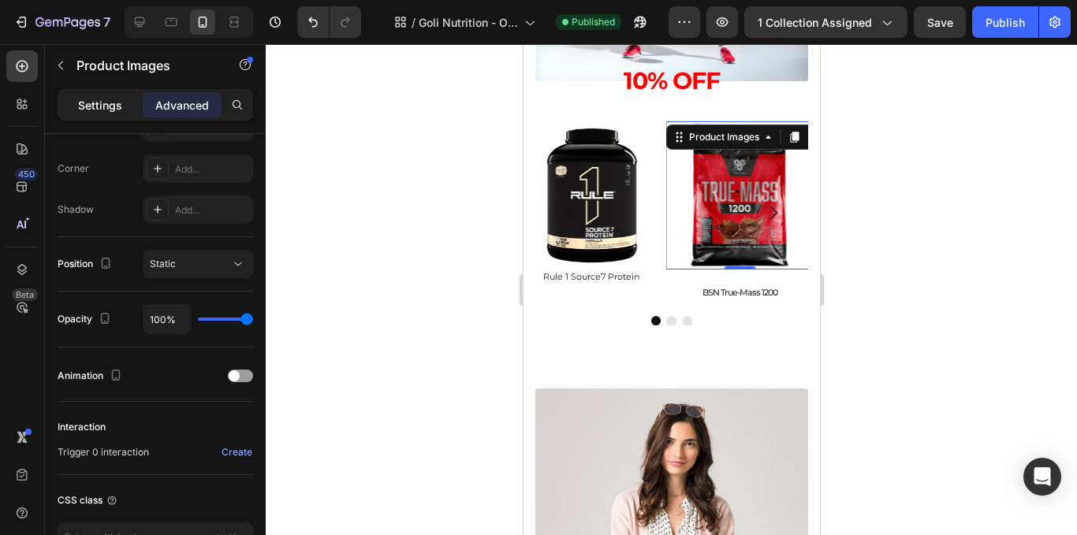
click at [91, 117] on div "Settings" at bounding box center [100, 104] width 79 height 25
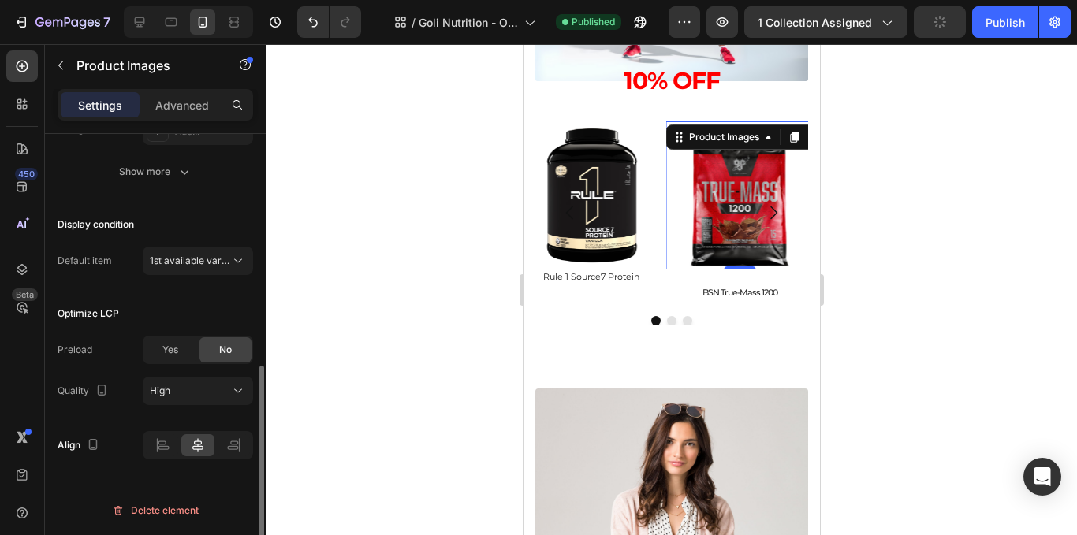
scroll to position [402, 0]
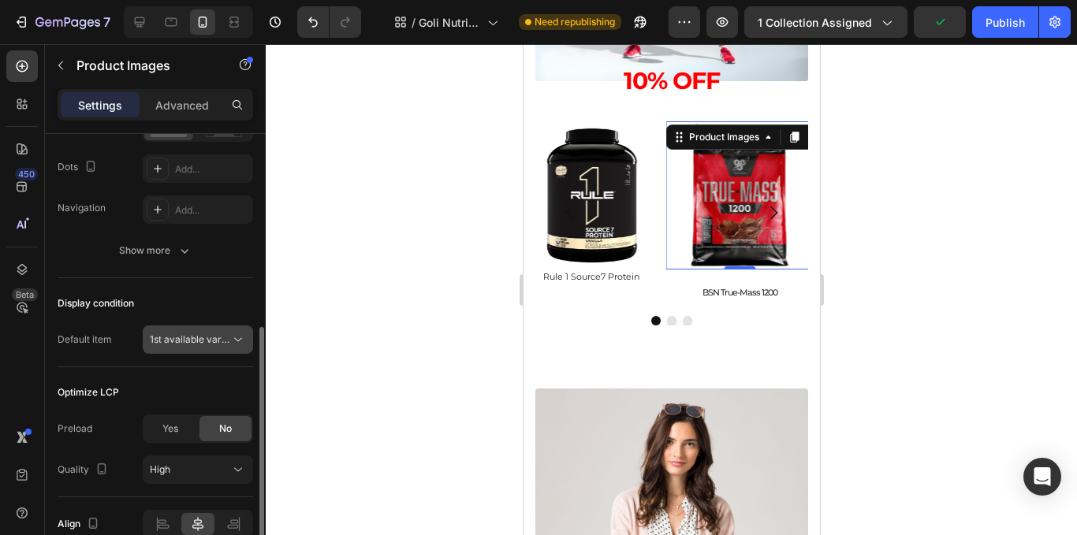
click at [190, 348] on div "1st available variant" at bounding box center [198, 340] width 96 height 16
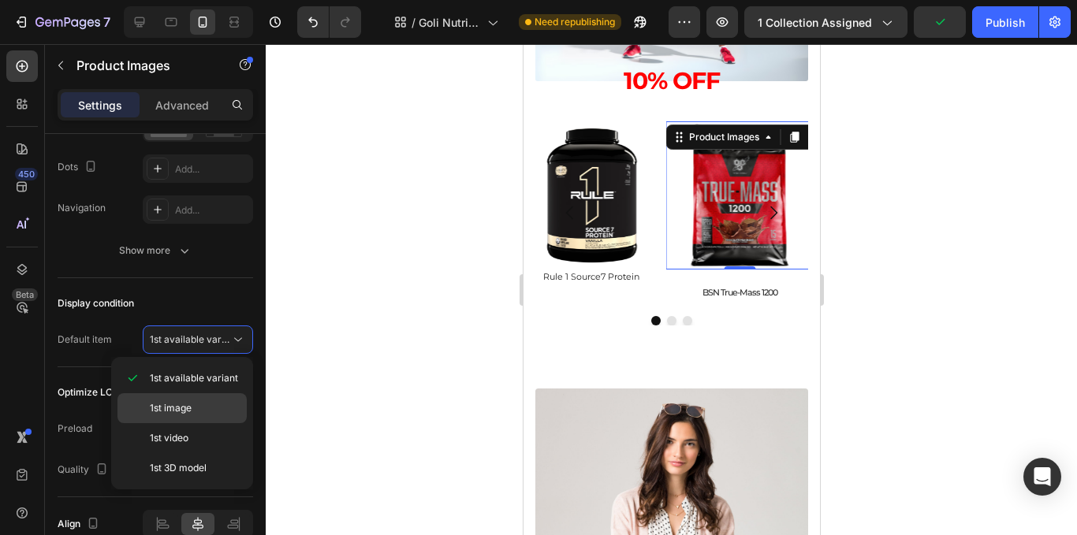
click at [207, 405] on p "1st image" at bounding box center [195, 408] width 90 height 14
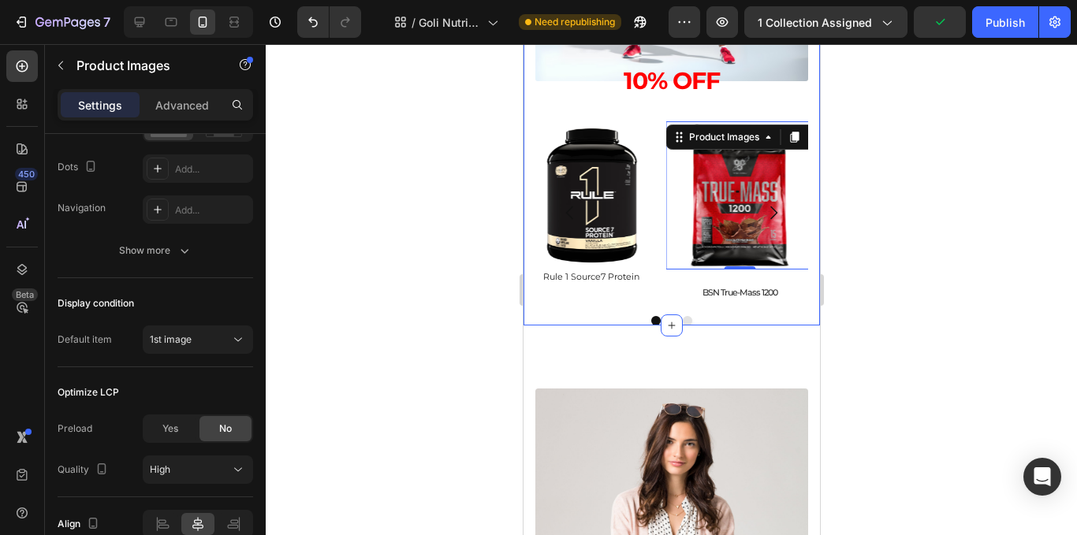
click at [891, 226] on div at bounding box center [672, 289] width 812 height 491
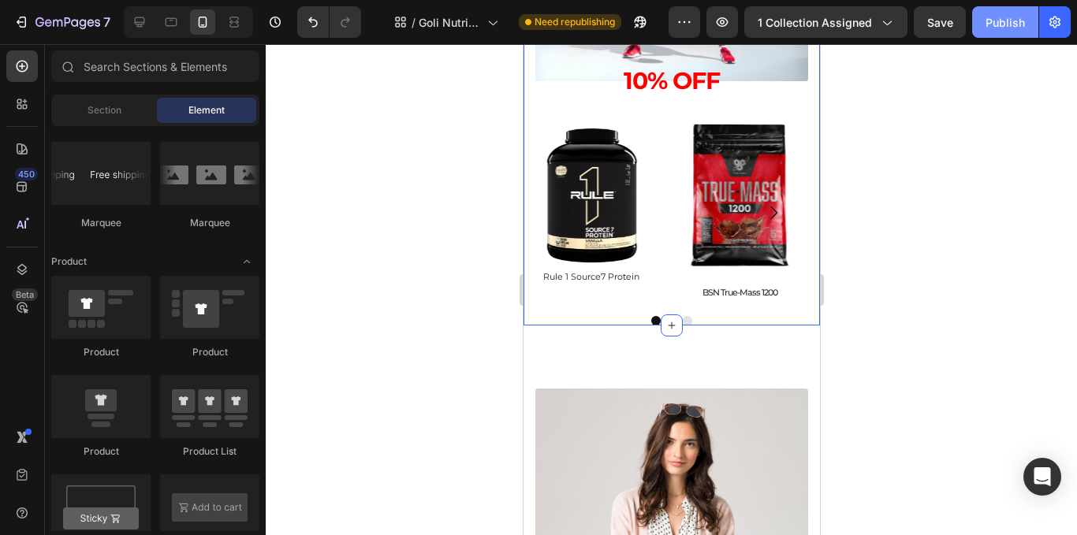
click at [988, 29] on div "Publish" at bounding box center [1005, 22] width 39 height 17
drag, startPoint x: 970, startPoint y: 129, endPoint x: 1048, endPoint y: 58, distance: 105.0
click at [975, 129] on div at bounding box center [672, 289] width 812 height 491
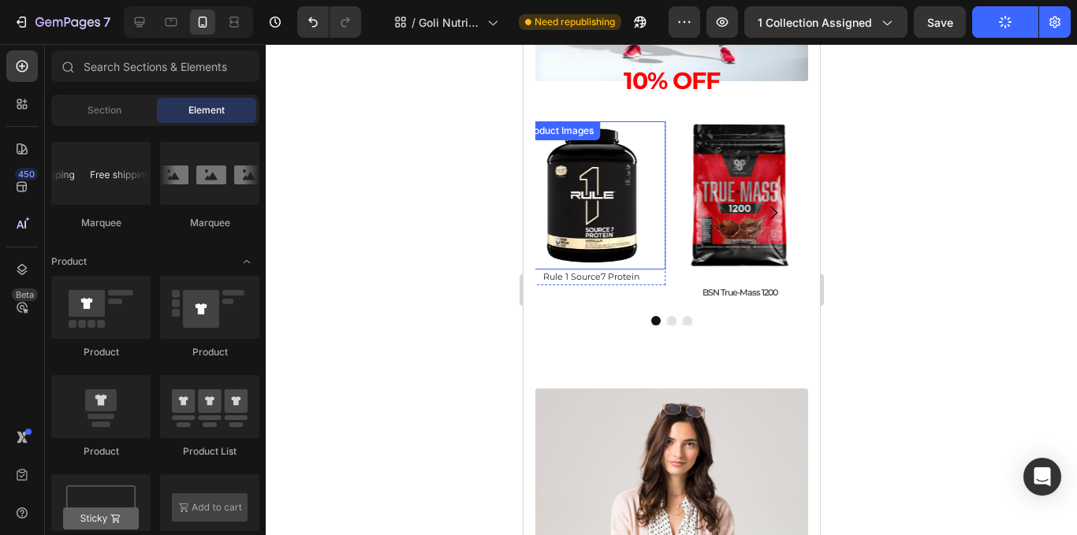
click at [666, 259] on img at bounding box center [740, 195] width 148 height 148
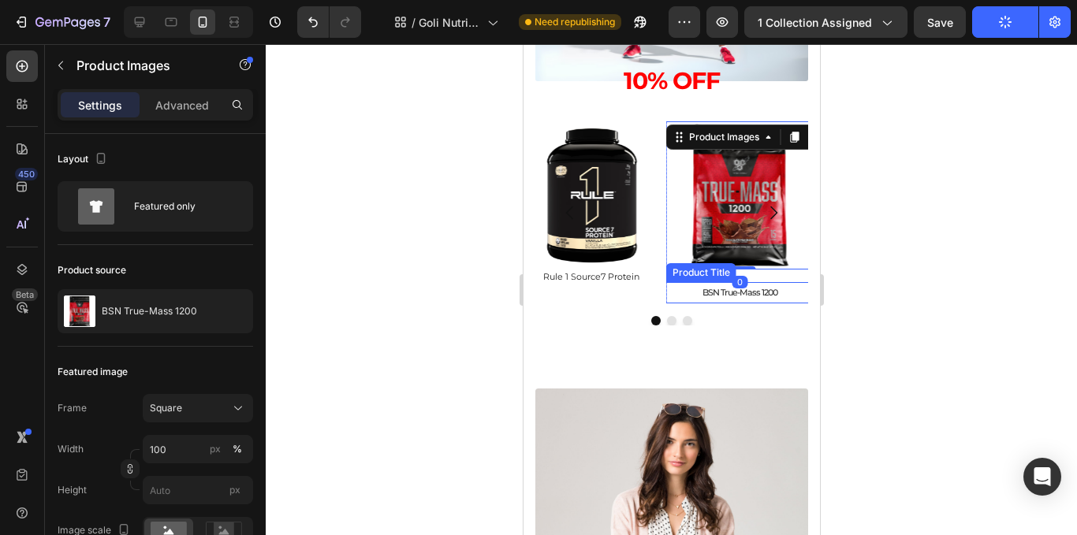
click at [666, 301] on h2 "BSN True-Mass 1200" at bounding box center [740, 292] width 148 height 21
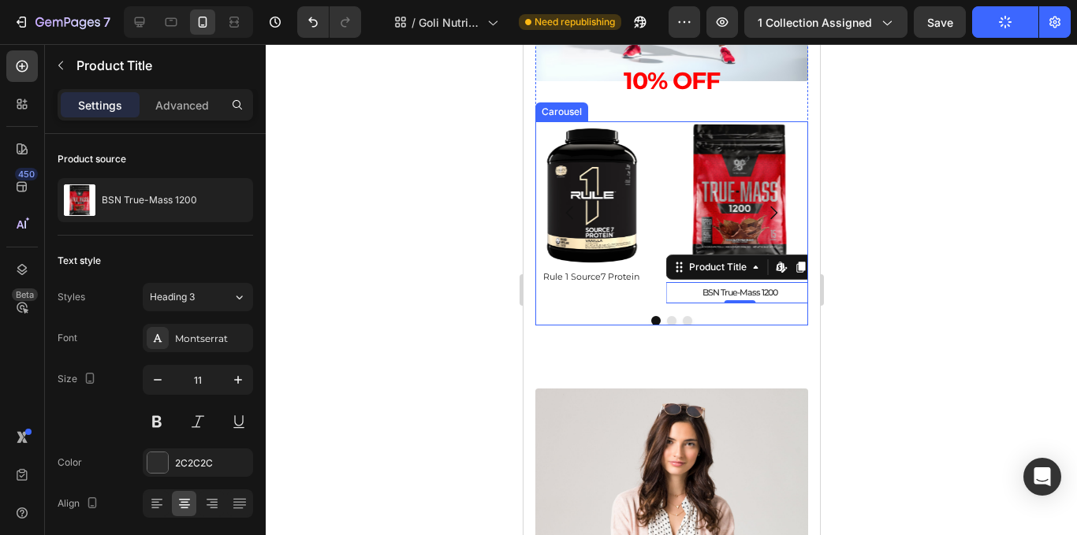
click at [655, 301] on div "Product Images Rule 1 Source7 Protein Product Title Product" at bounding box center [591, 212] width 148 height 182
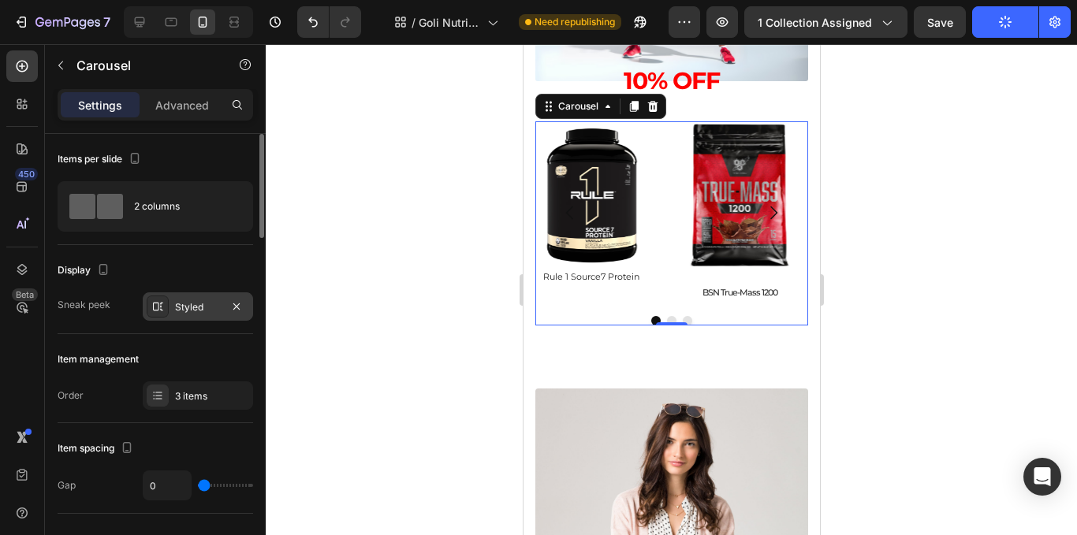
click at [192, 306] on div "Styled" at bounding box center [198, 307] width 46 height 14
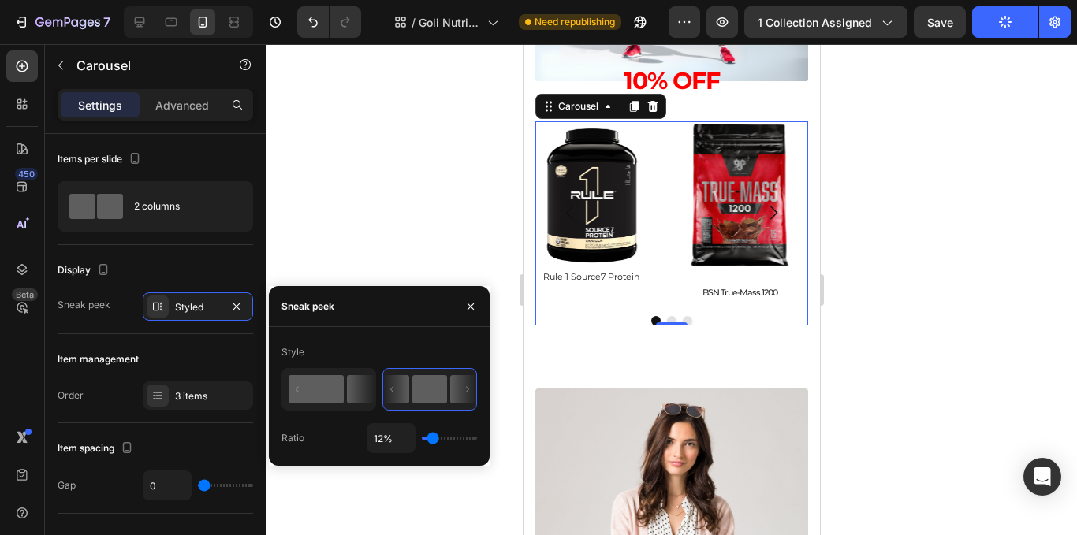
click at [357, 386] on icon at bounding box center [361, 389] width 28 height 28
type input "50%"
type input "50"
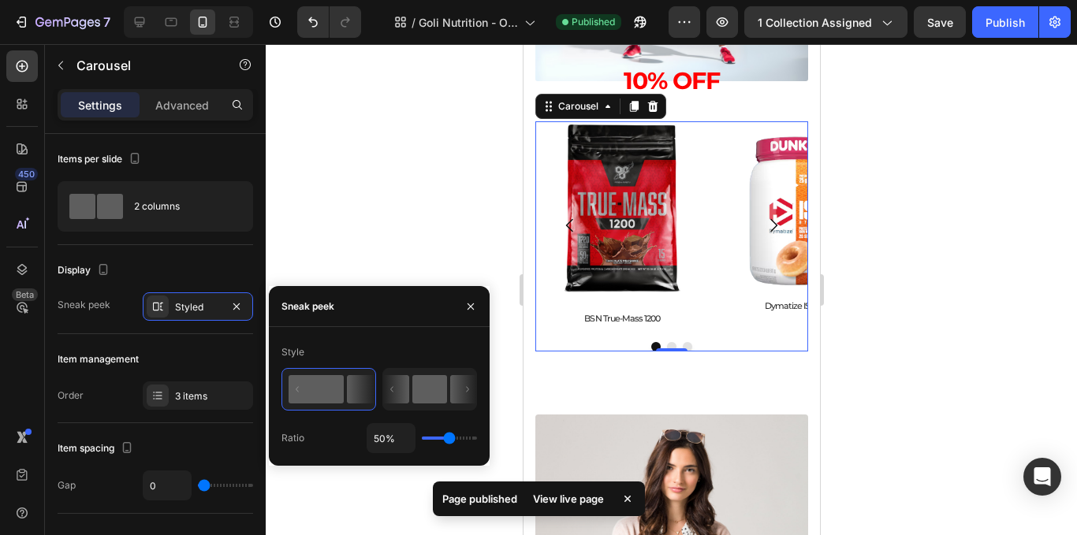
click at [431, 383] on rect at bounding box center [429, 389] width 35 height 28
click at [420, 392] on rect at bounding box center [429, 389] width 35 height 28
type input "12%"
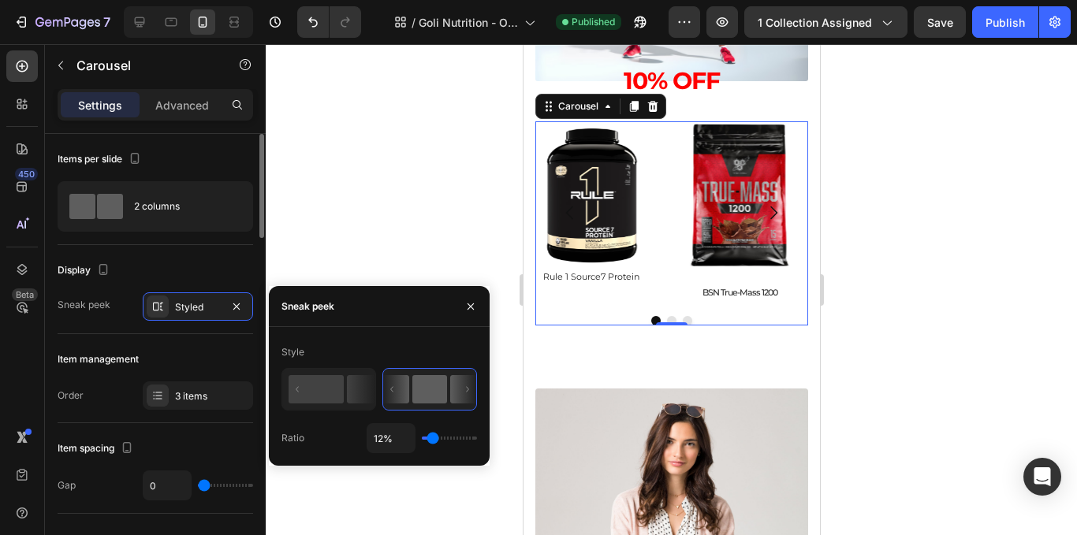
scroll to position [79, 0]
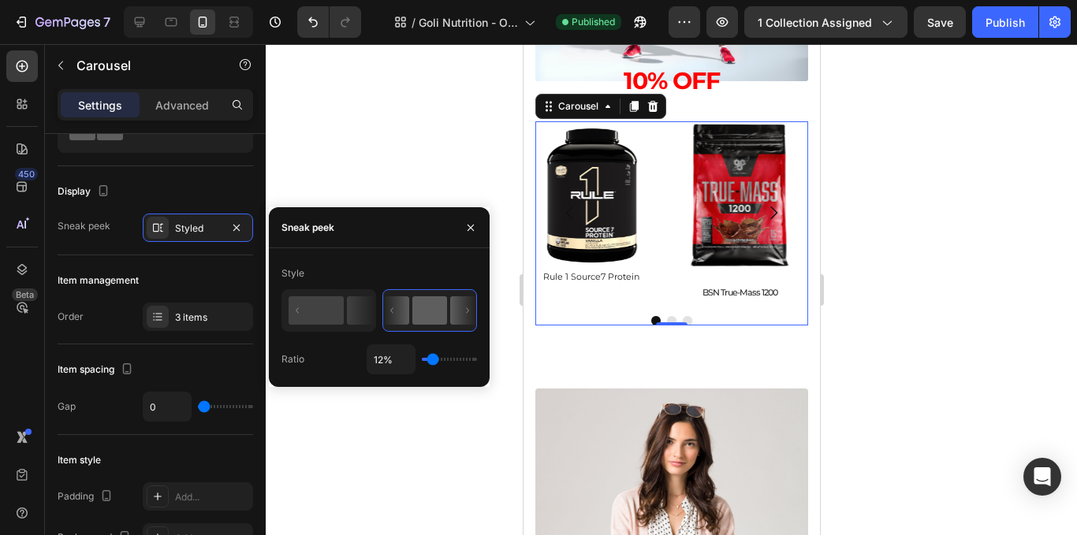
drag, startPoint x: 433, startPoint y: 360, endPoint x: 424, endPoint y: 371, distance: 14.5
type input "41"
click at [446, 360] on input "range" at bounding box center [449, 359] width 55 height 3
type input "41%"
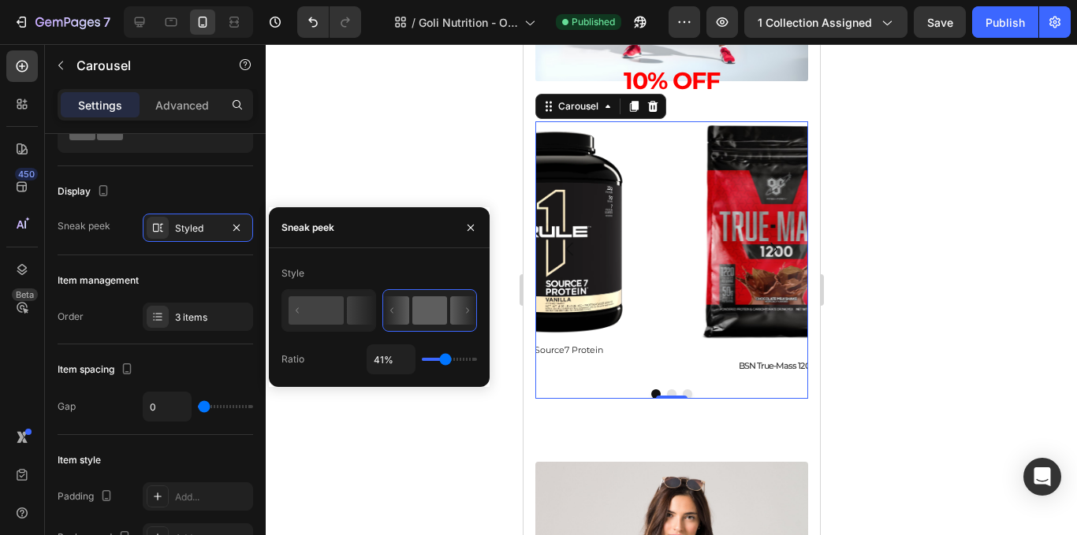
drag, startPoint x: 445, startPoint y: 362, endPoint x: 435, endPoint y: 354, distance: 12.3
type input "1"
click at [422, 361] on input "range" at bounding box center [449, 359] width 55 height 3
type input "1%"
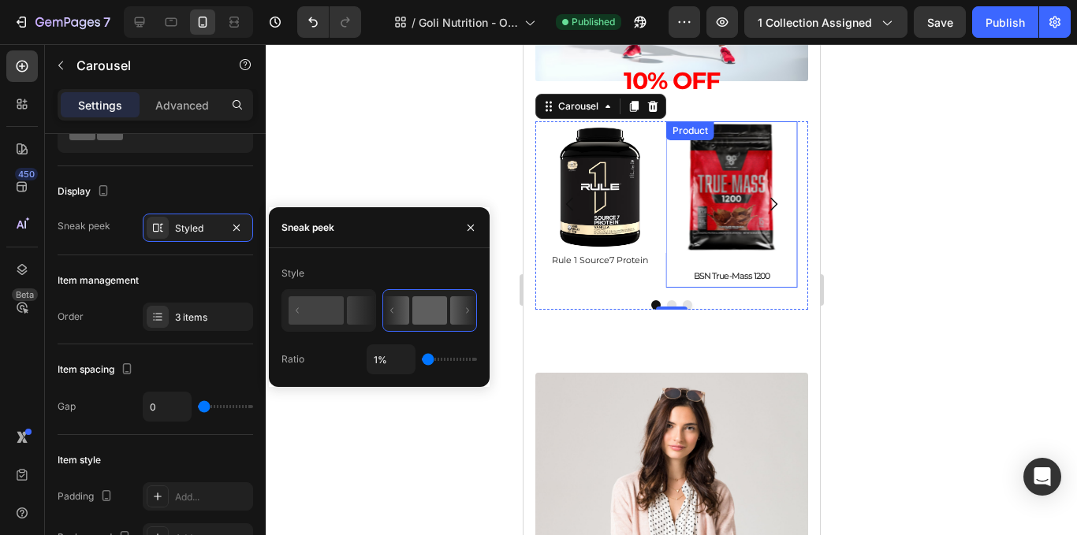
click at [766, 264] on div "Product Images BSN True-Mass 1200 Product Title Product" at bounding box center [732, 204] width 132 height 166
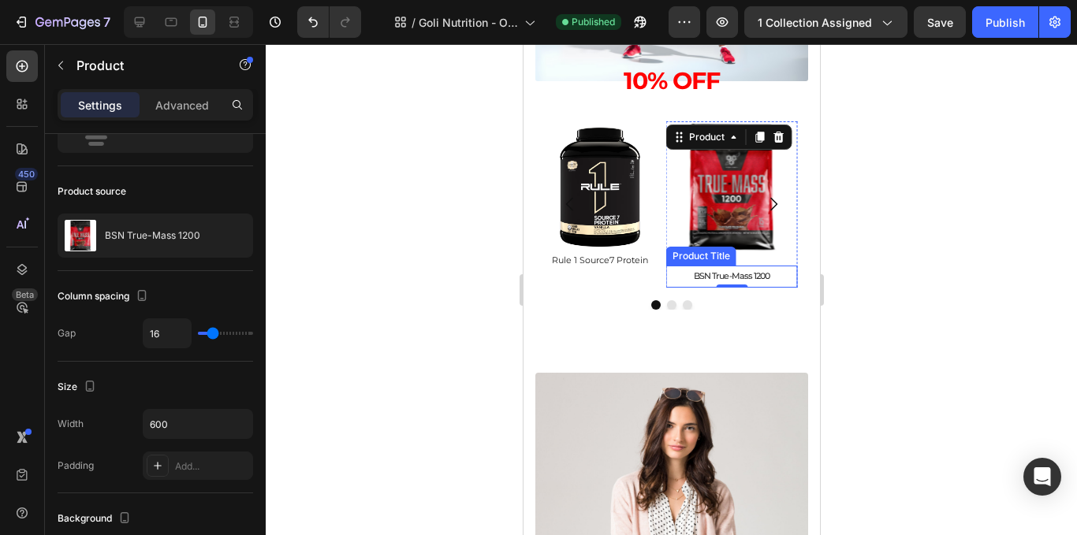
scroll to position [0, 0]
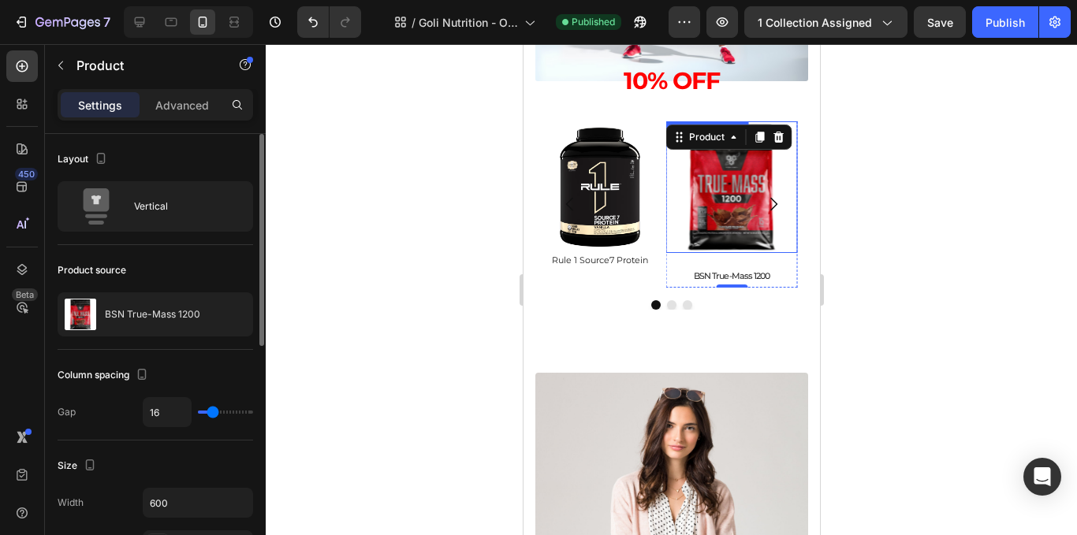
click at [756, 248] on img at bounding box center [732, 187] width 132 height 132
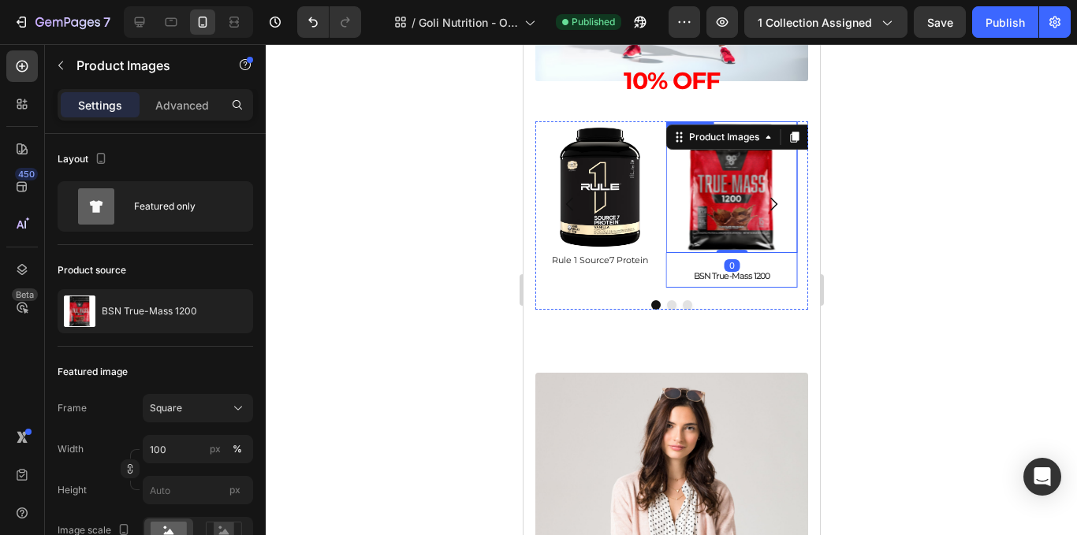
click at [757, 263] on div "Product Images 0 BSN True-Mass 1200 Product Title Product" at bounding box center [732, 204] width 132 height 166
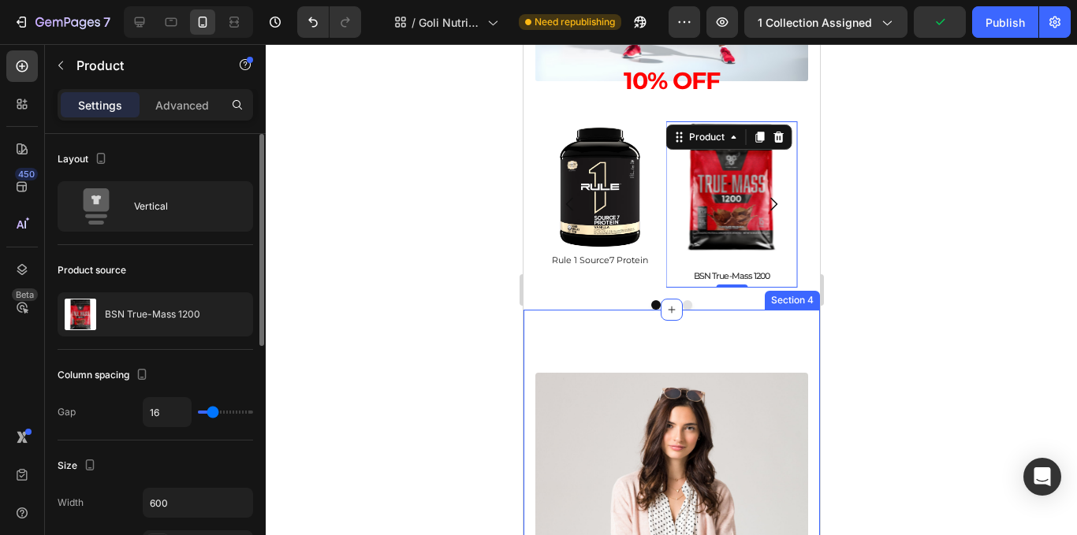
type input "0"
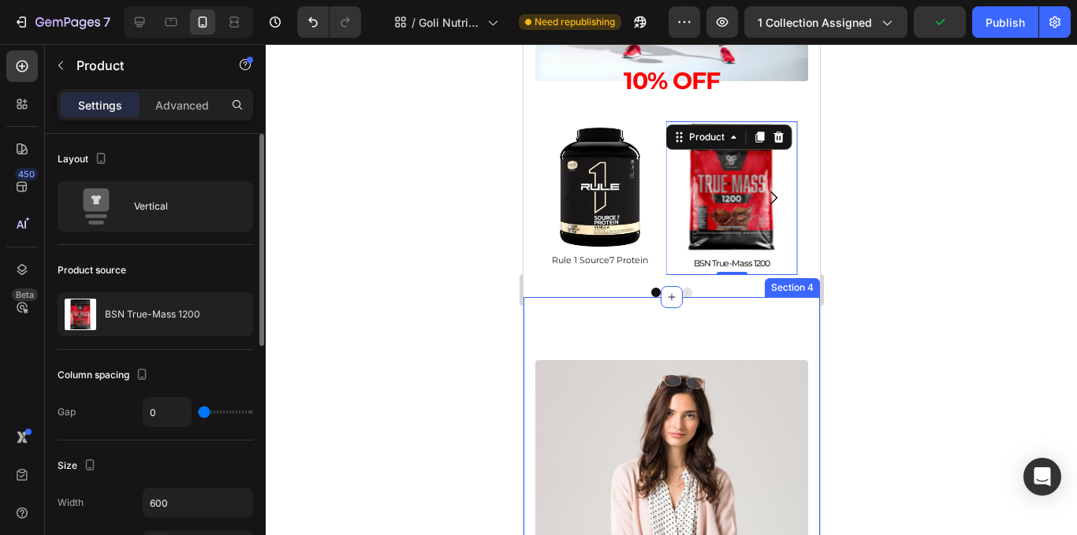
drag, startPoint x: 216, startPoint y: 407, endPoint x: 165, endPoint y: 430, distance: 56.1
type input "0"
click at [198, 414] on input "range" at bounding box center [225, 412] width 55 height 3
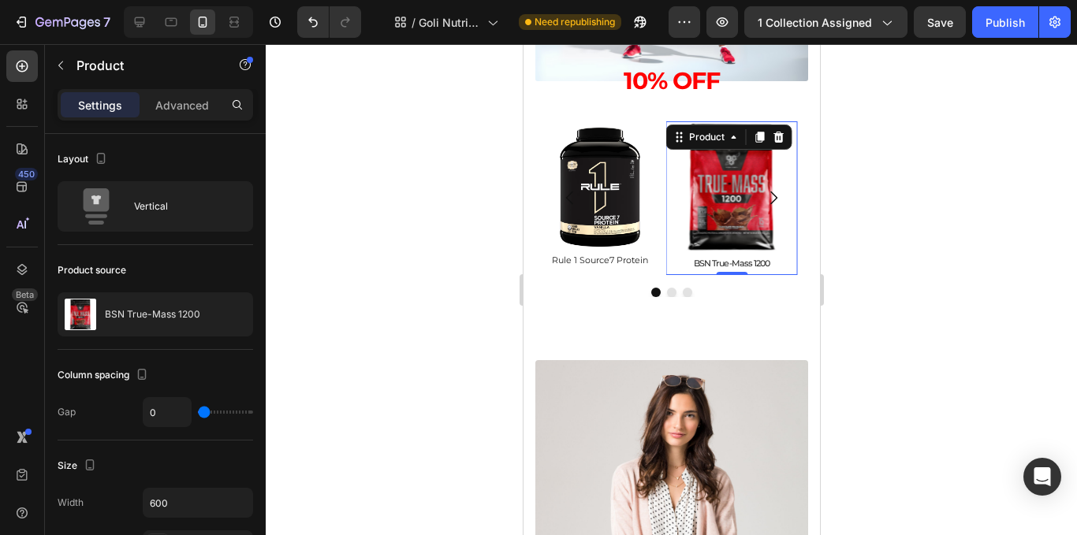
click at [882, 248] on div at bounding box center [672, 289] width 812 height 491
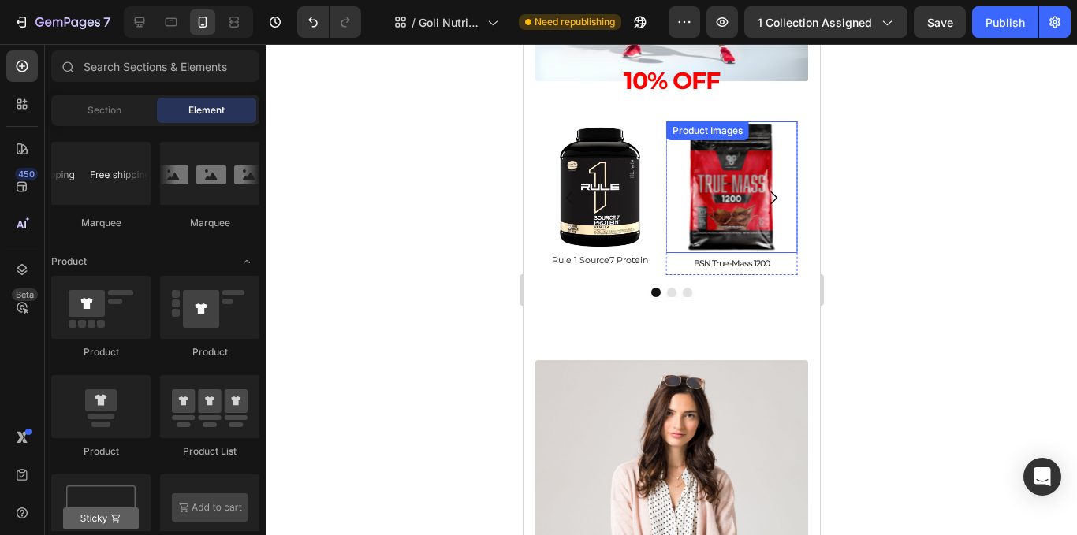
click at [673, 187] on img at bounding box center [732, 187] width 132 height 132
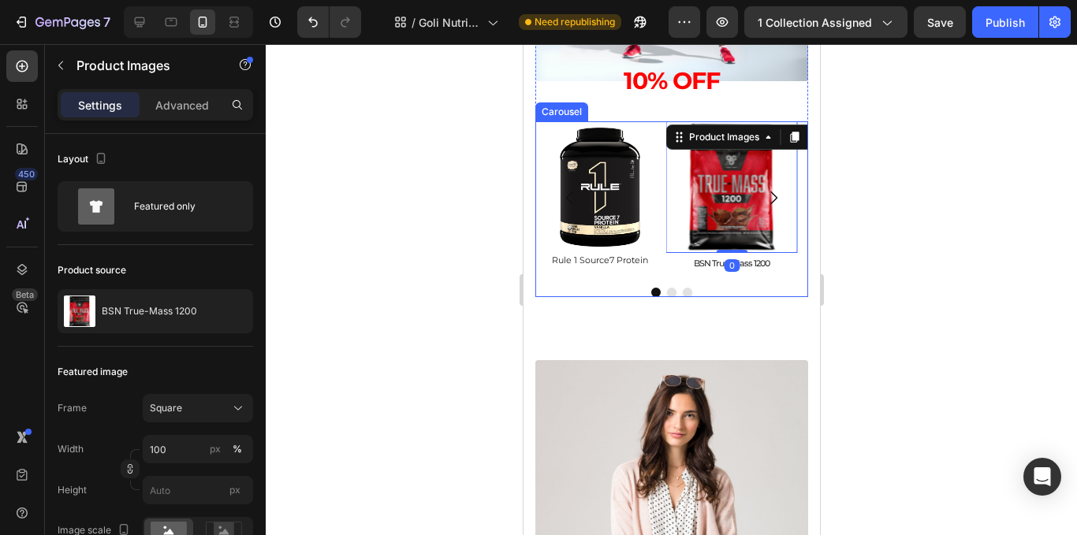
click at [605, 288] on div at bounding box center [671, 292] width 273 height 9
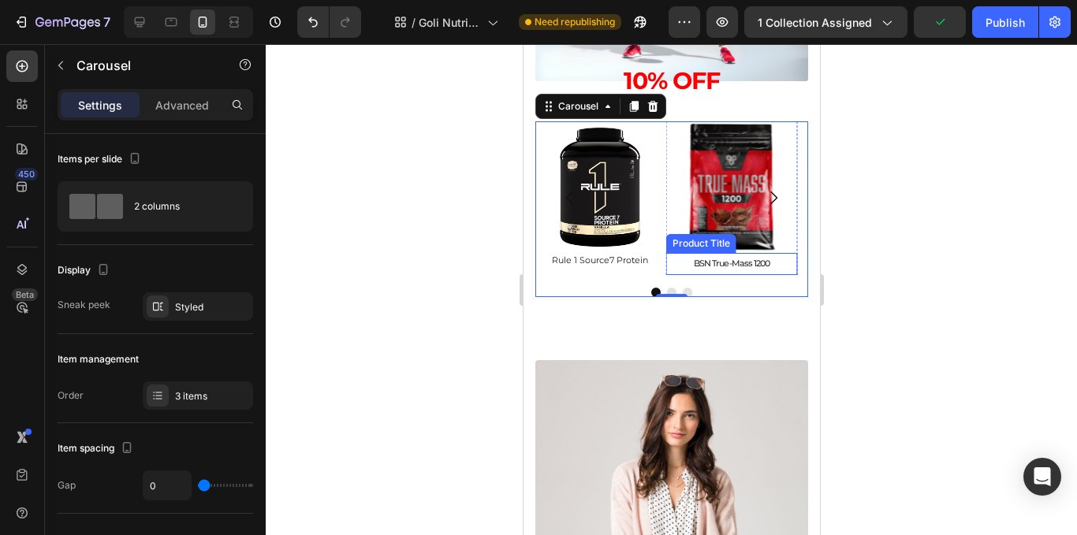
click at [738, 263] on h2 "BSN True-Mass 1200" at bounding box center [732, 263] width 132 height 21
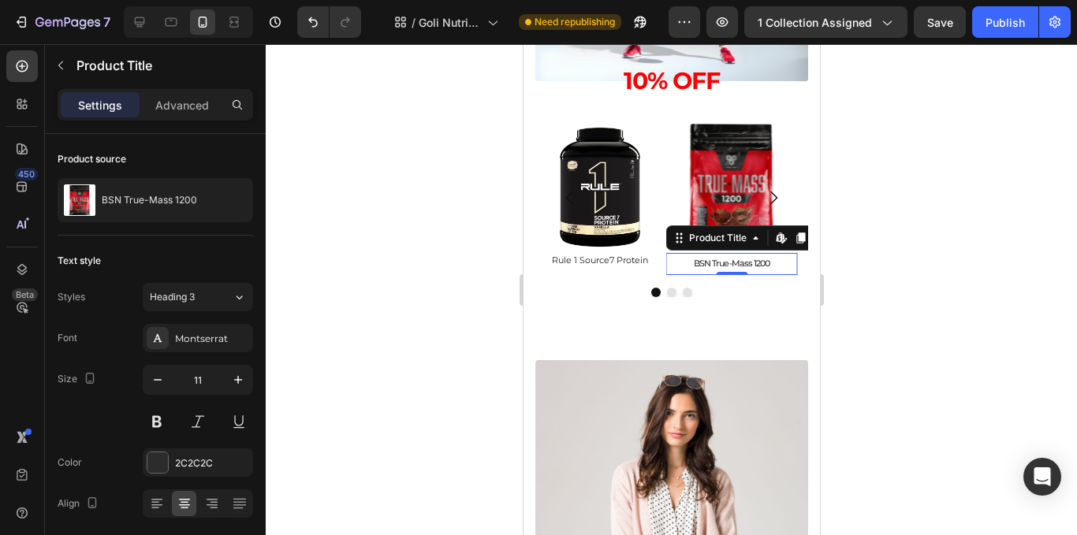
click at [865, 242] on div at bounding box center [672, 289] width 812 height 491
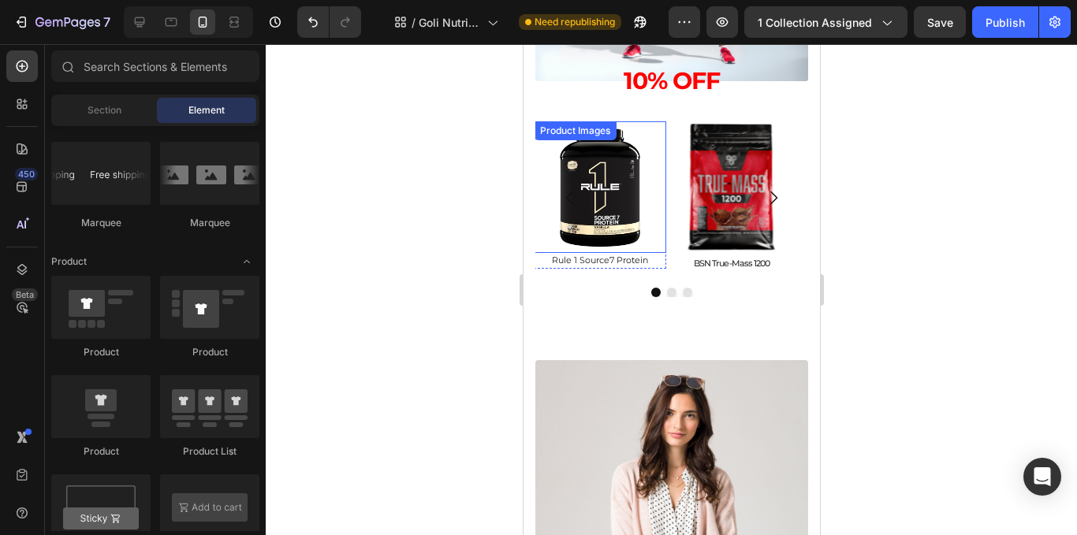
click at [641, 241] on img at bounding box center [599, 187] width 132 height 132
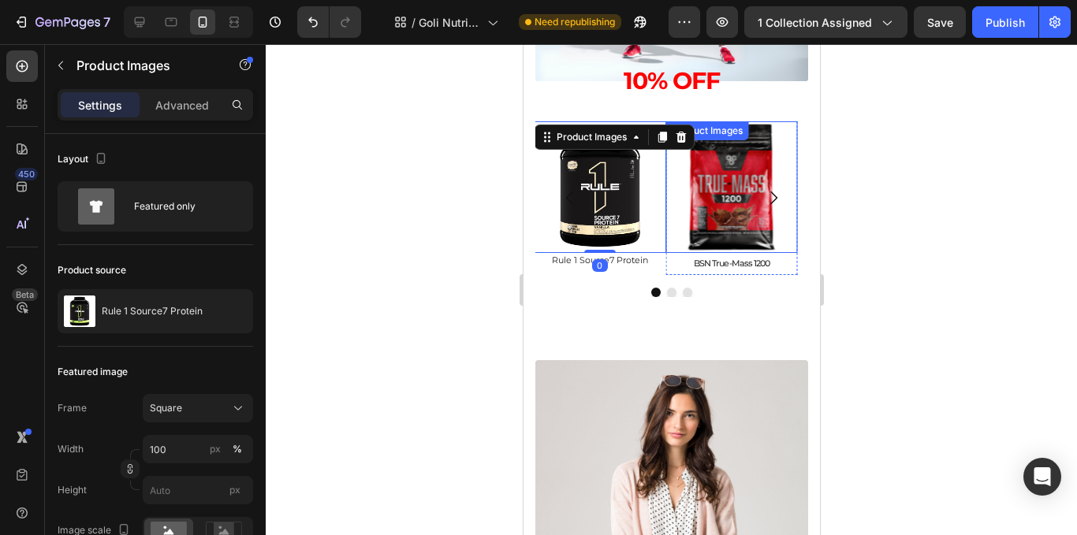
click at [751, 231] on img at bounding box center [732, 187] width 132 height 132
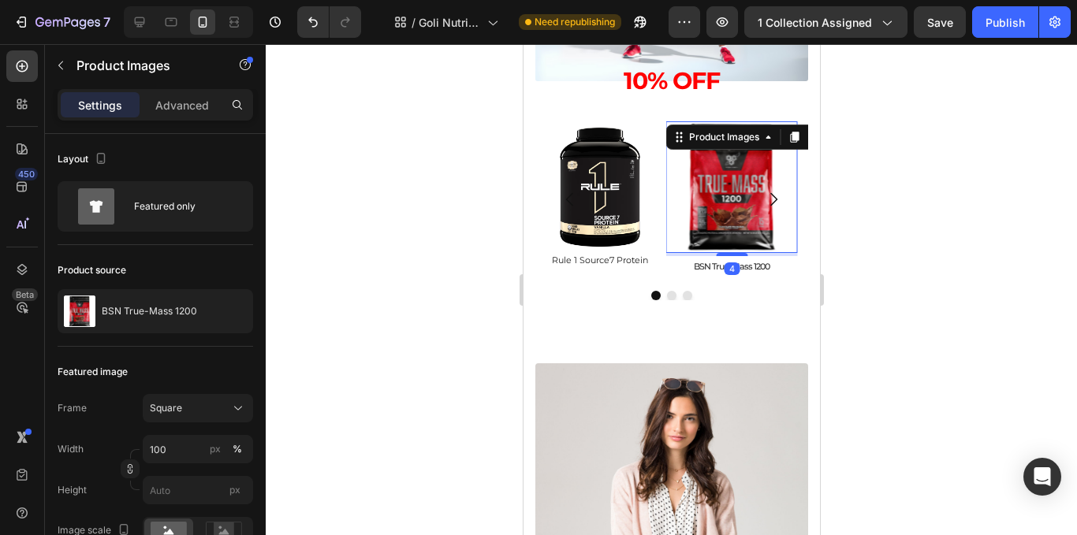
click at [729, 256] on div at bounding box center [731, 254] width 32 height 3
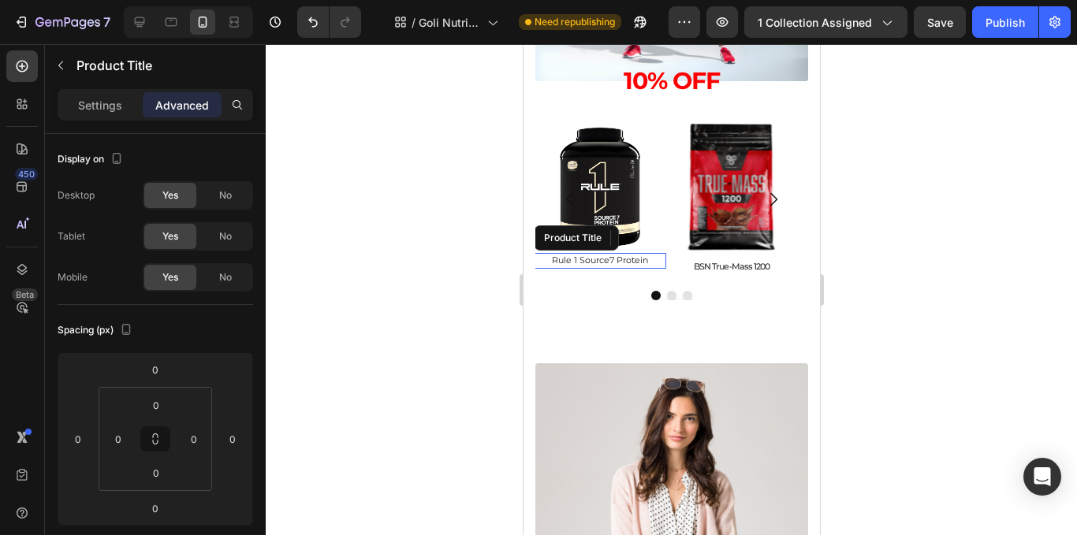
click at [640, 258] on h2 "Rule 1 Source7 Protein" at bounding box center [599, 260] width 132 height 15
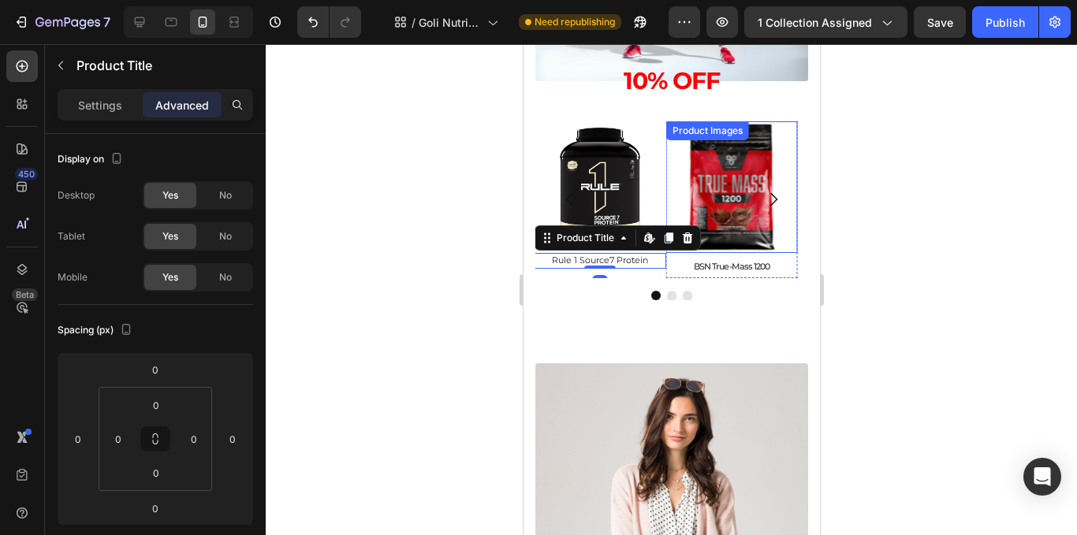
drag, startPoint x: 655, startPoint y: 188, endPoint x: 623, endPoint y: 226, distance: 49.3
click at [653, 188] on img at bounding box center [599, 187] width 132 height 132
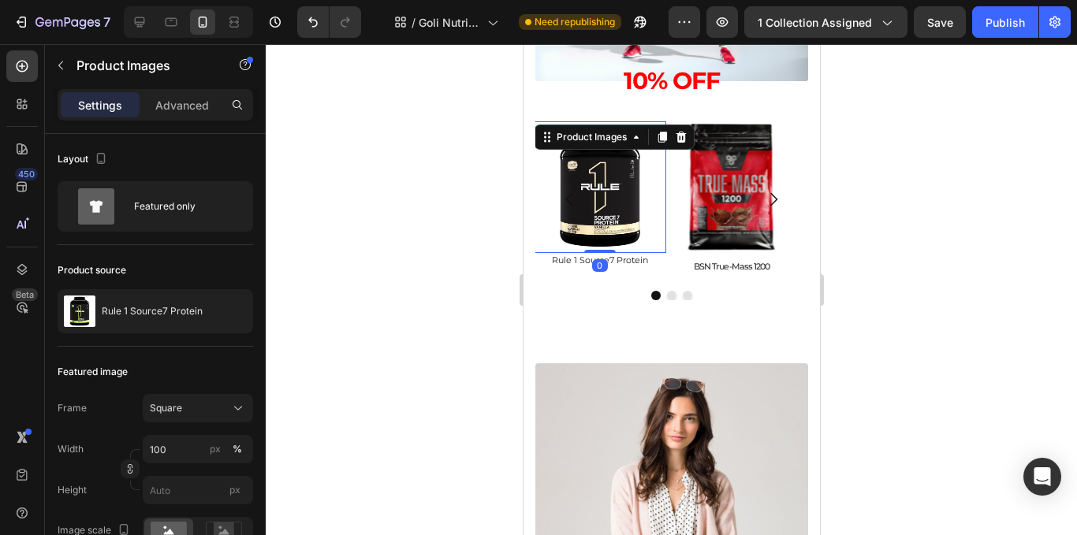
drag, startPoint x: 608, startPoint y: 251, endPoint x: 755, endPoint y: 223, distance: 149.3
click at [624, 237] on div "Product Images 0" at bounding box center [599, 187] width 132 height 132
click at [725, 239] on img at bounding box center [732, 187] width 132 height 132
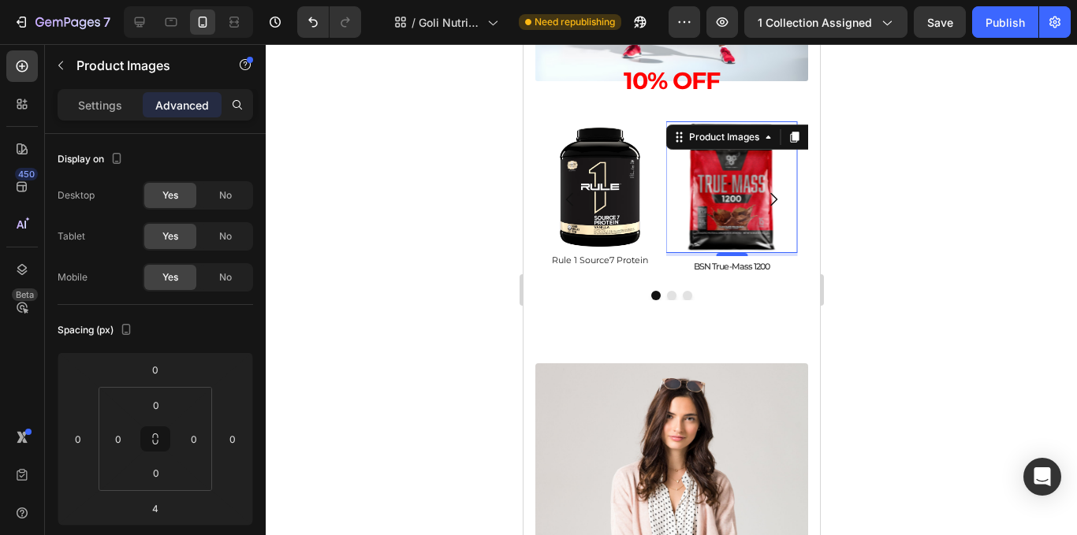
click at [755, 223] on img at bounding box center [732, 187] width 132 height 132
drag, startPoint x: 1412, startPoint y: 274, endPoint x: 732, endPoint y: 205, distance: 683.3
click at [732, 205] on div "Product Images 4" at bounding box center [732, 187] width 132 height 132
type input "0"
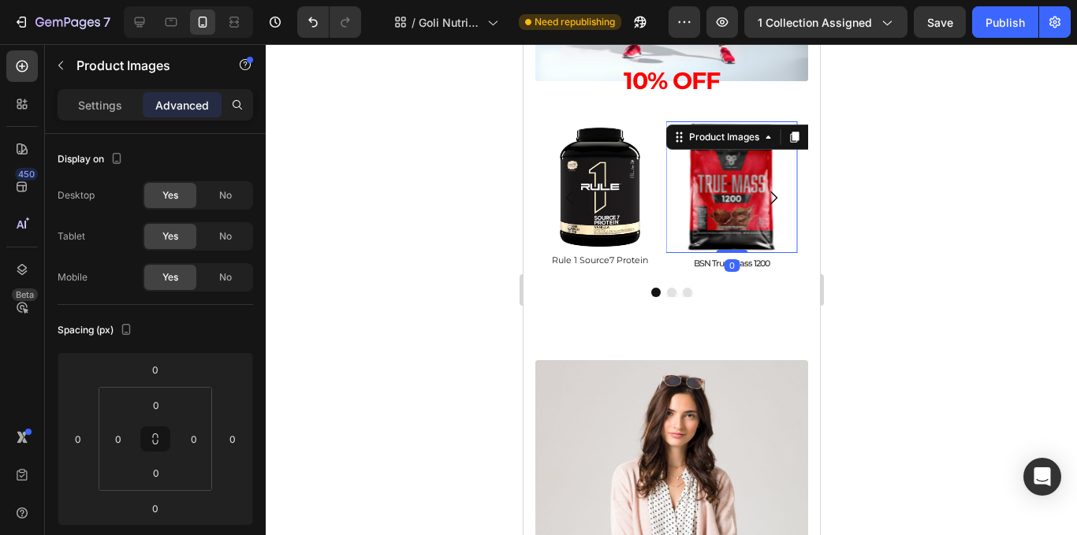
click at [893, 229] on div at bounding box center [672, 289] width 812 height 491
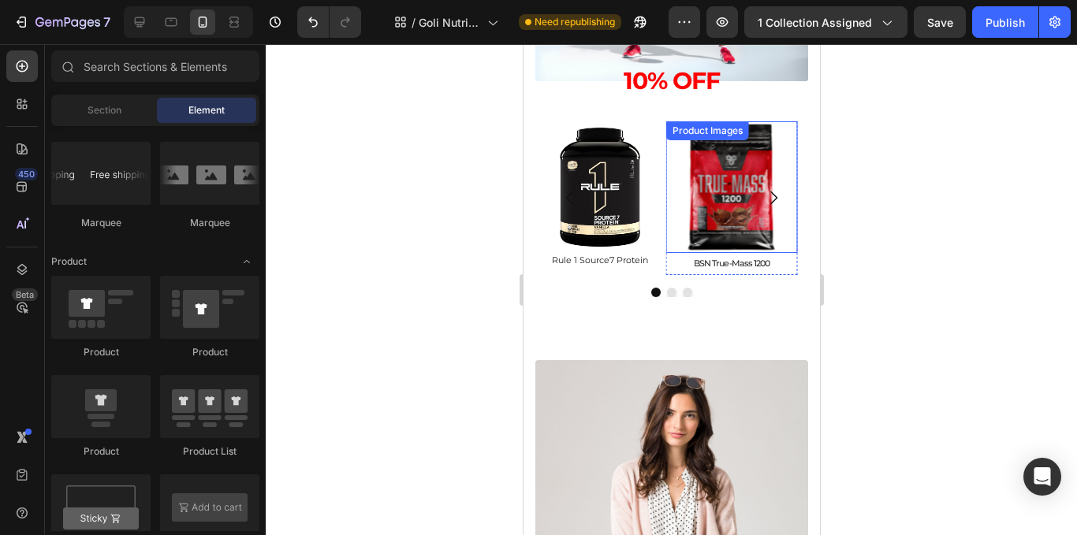
click at [745, 227] on img at bounding box center [732, 187] width 132 height 132
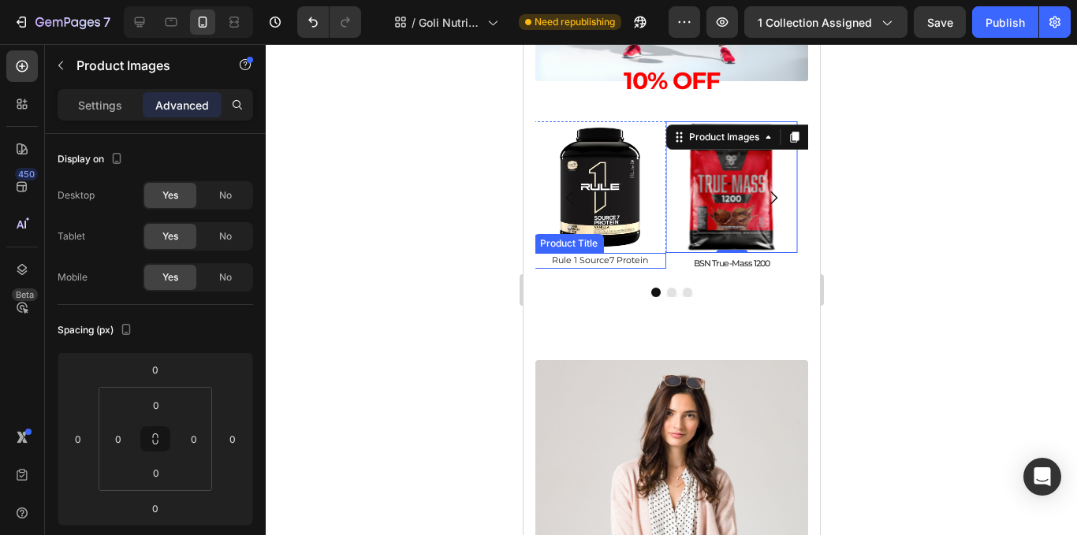
click at [651, 255] on h2 "Rule 1 Source7 Protein" at bounding box center [599, 260] width 132 height 15
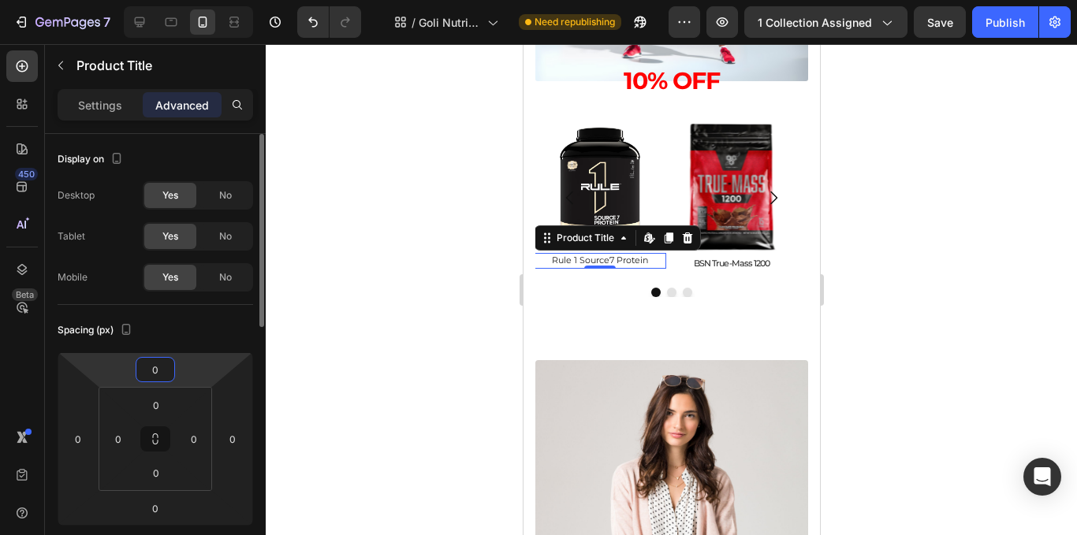
click at [165, 368] on input "0" at bounding box center [156, 370] width 32 height 24
type input "5"
click at [973, 248] on div at bounding box center [672, 289] width 812 height 491
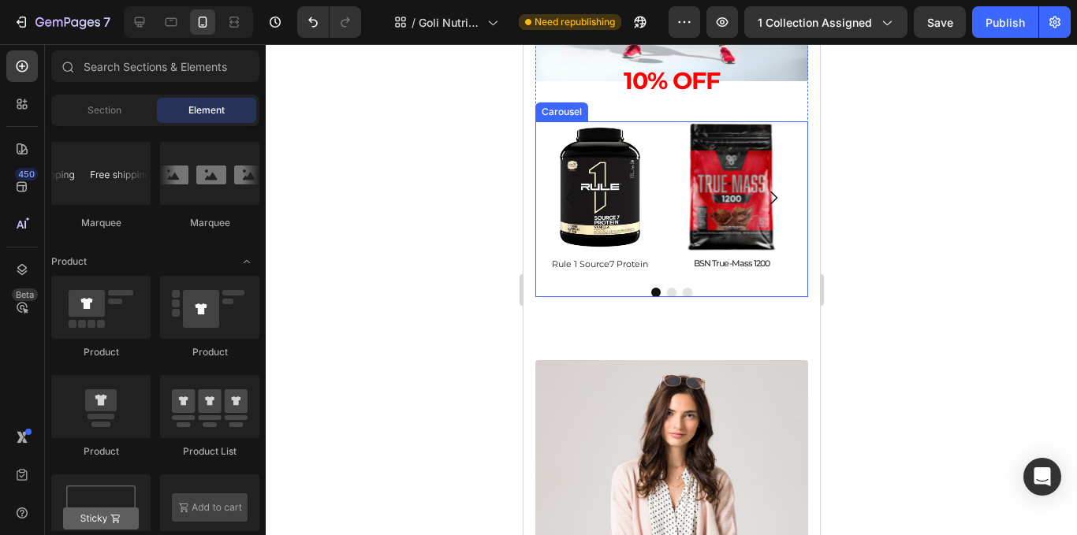
click at [763, 198] on icon "Carousel Next Arrow" at bounding box center [772, 197] width 19 height 19
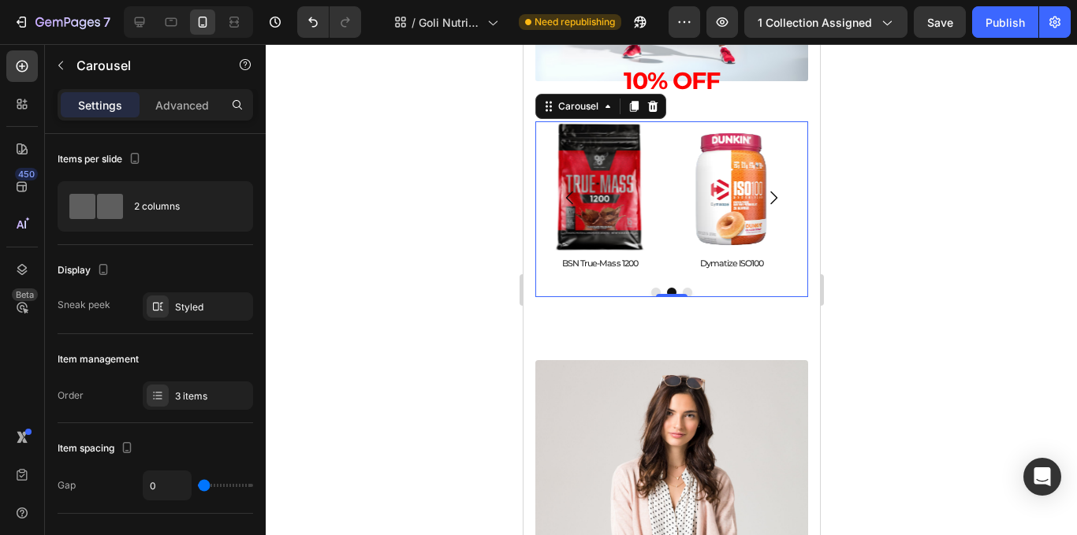
click at [946, 196] on div at bounding box center [672, 289] width 812 height 491
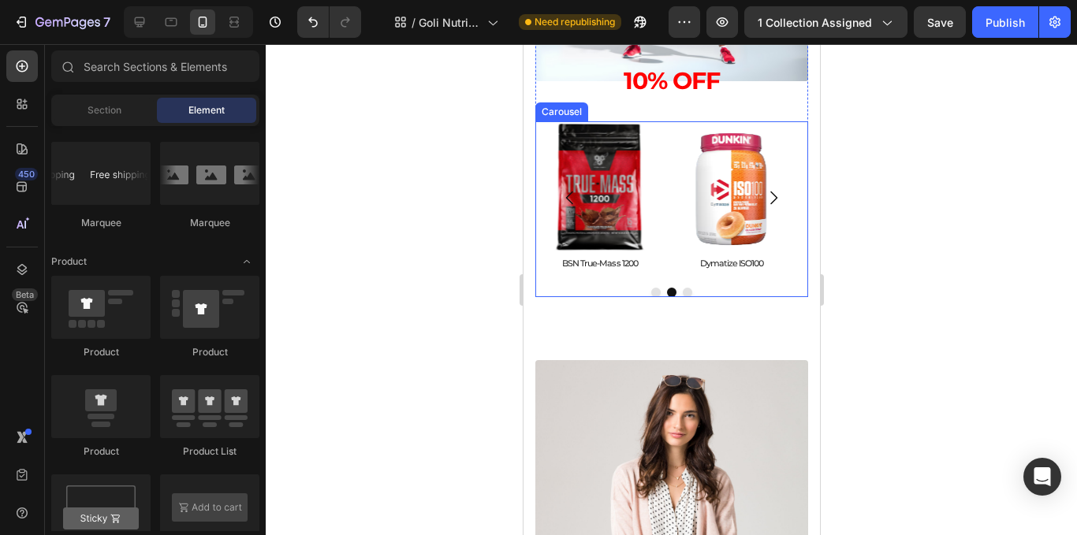
click at [770, 200] on icon "Carousel Next Arrow" at bounding box center [773, 198] width 7 height 13
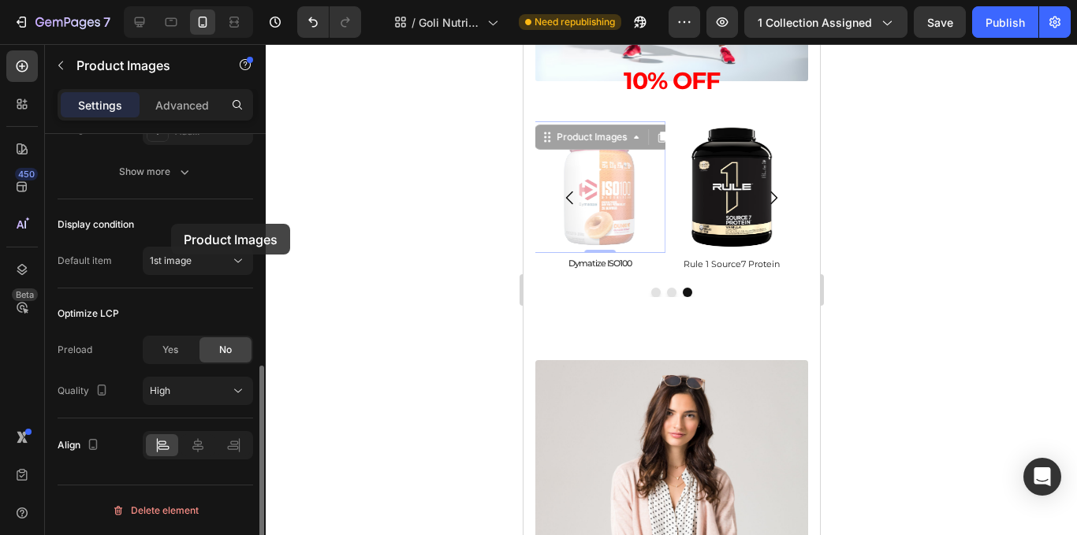
scroll to position [402, 0]
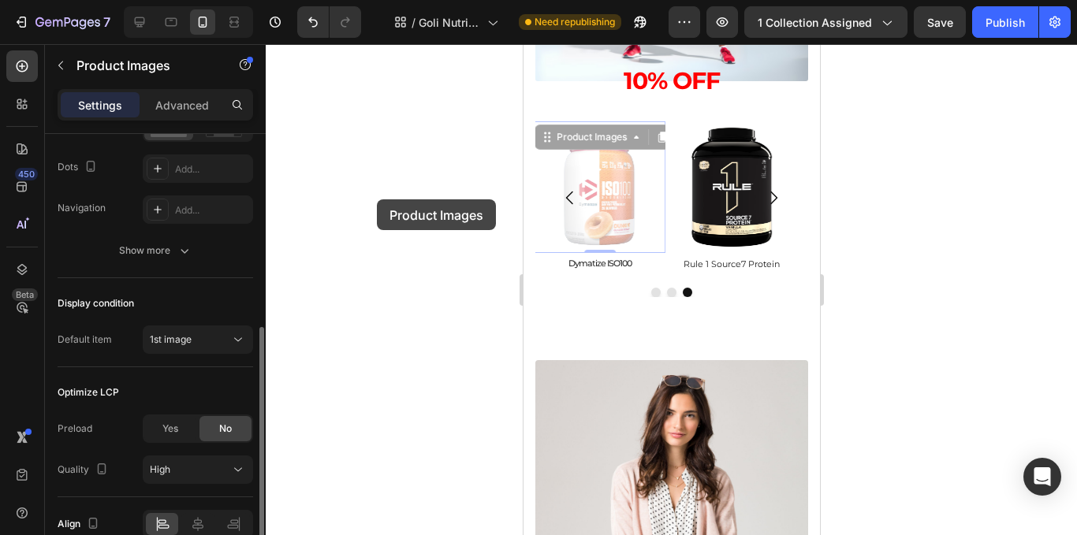
click at [379, 200] on div at bounding box center [672, 289] width 812 height 491
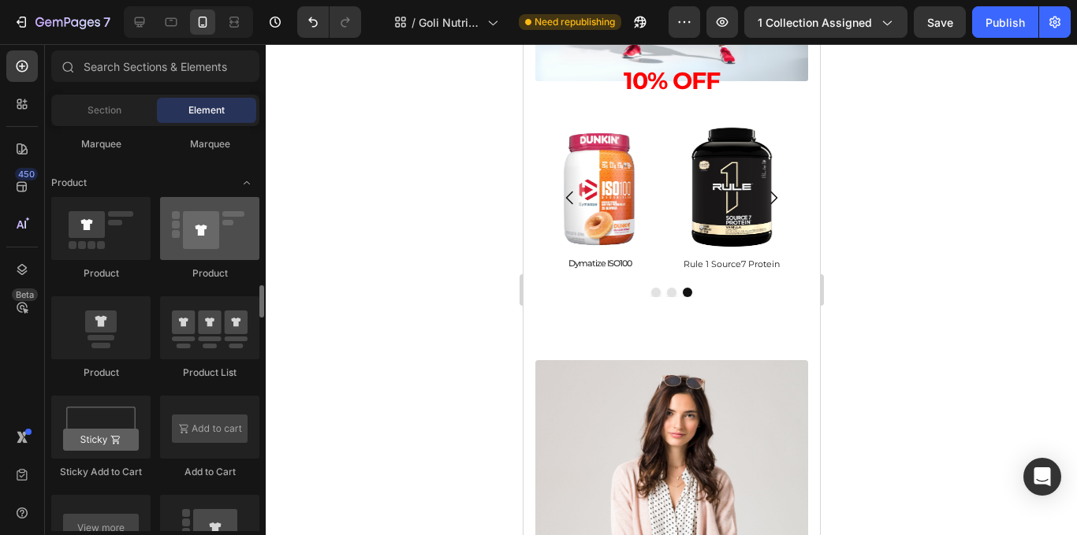
scroll to position [1814, 0]
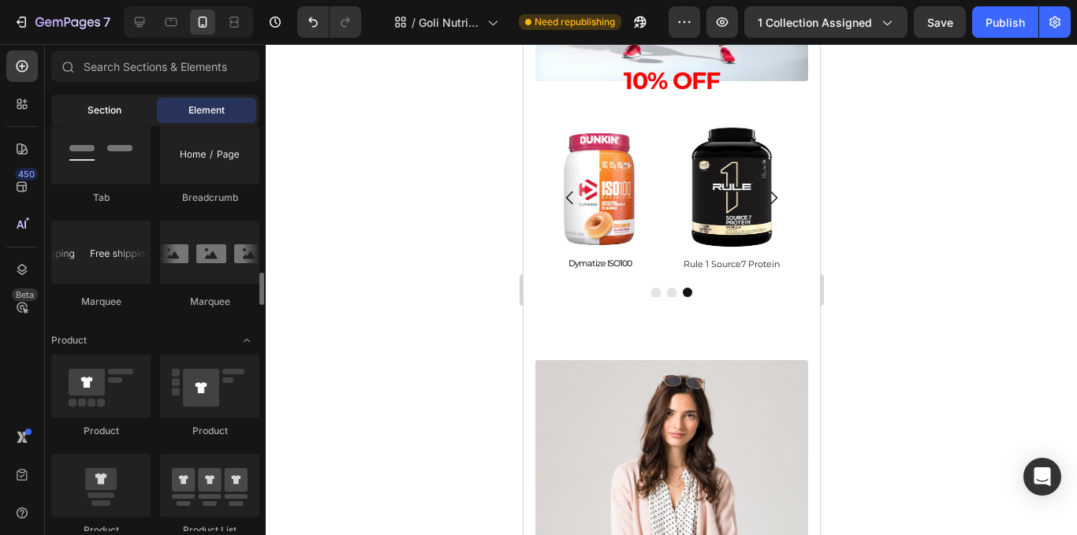
click at [105, 120] on div "Section" at bounding box center [103, 110] width 99 height 25
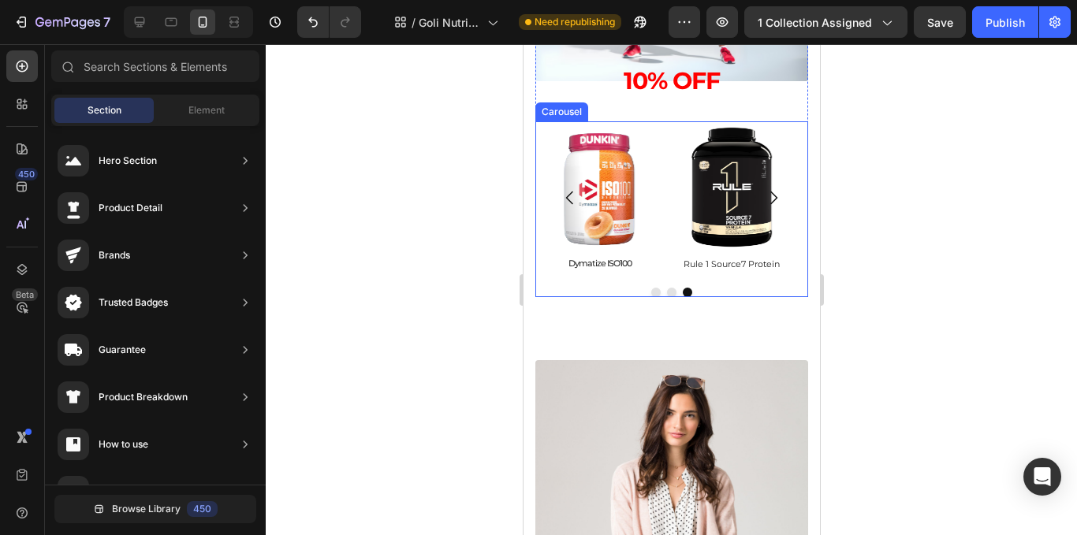
click at [598, 285] on div "Product Images BSN True-Mass 1200 Product Title Product Product Images Dymatize…" at bounding box center [671, 208] width 273 height 175
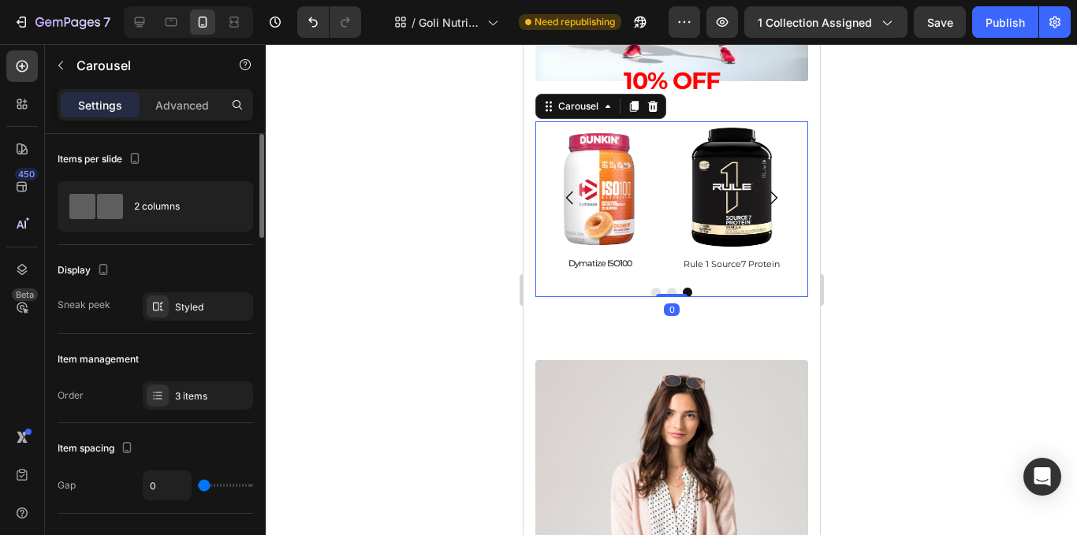
scroll to position [79, 0]
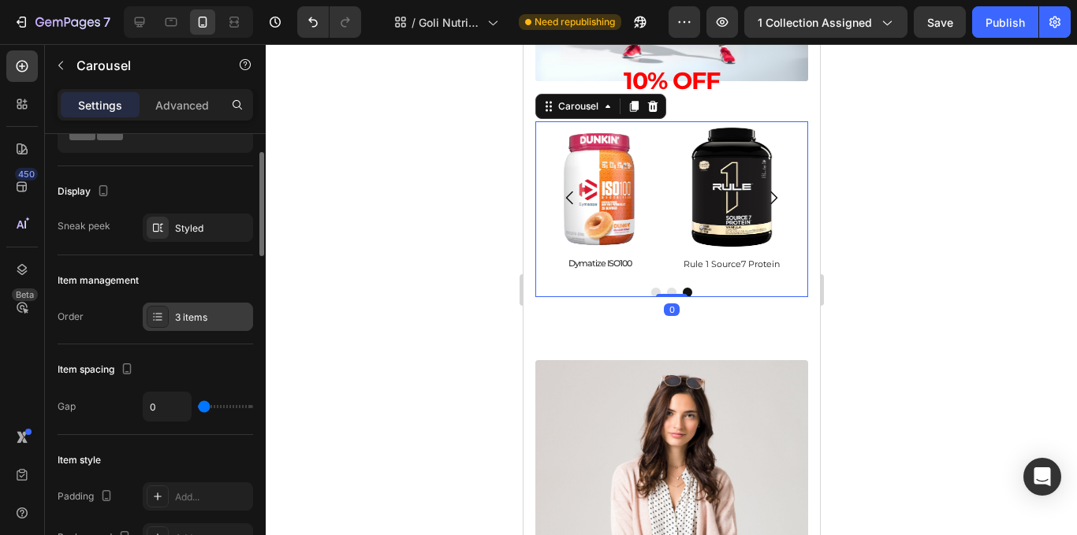
click at [207, 317] on div "3 items" at bounding box center [212, 318] width 74 height 14
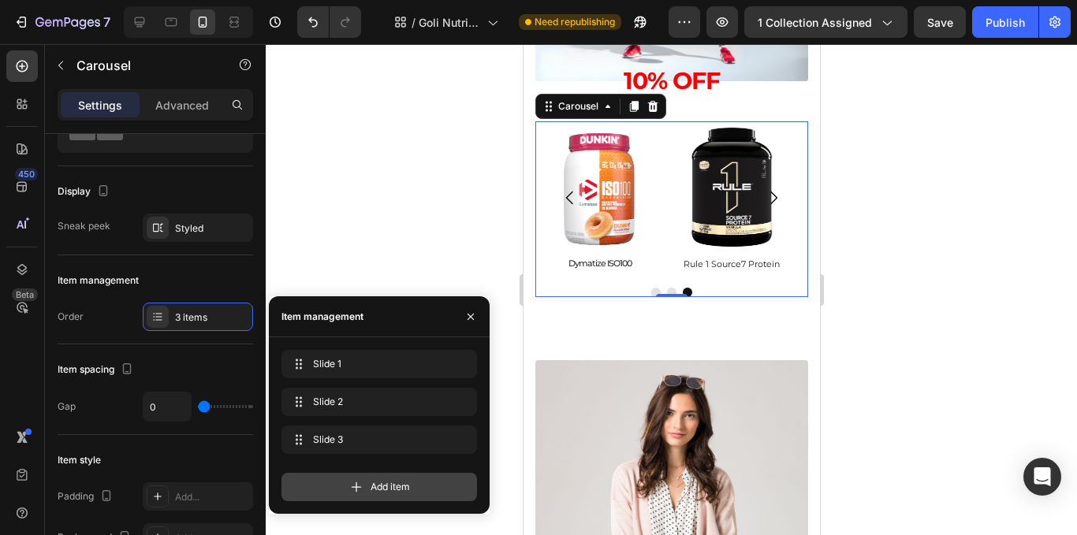
click at [363, 483] on icon at bounding box center [357, 488] width 16 height 16
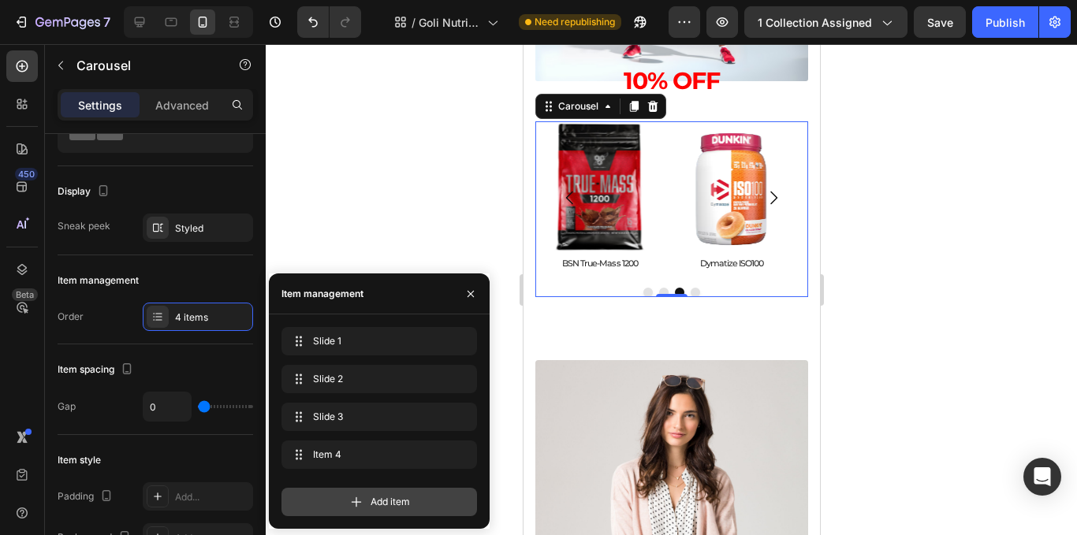
click at [406, 513] on div "Add item" at bounding box center [380, 502] width 196 height 28
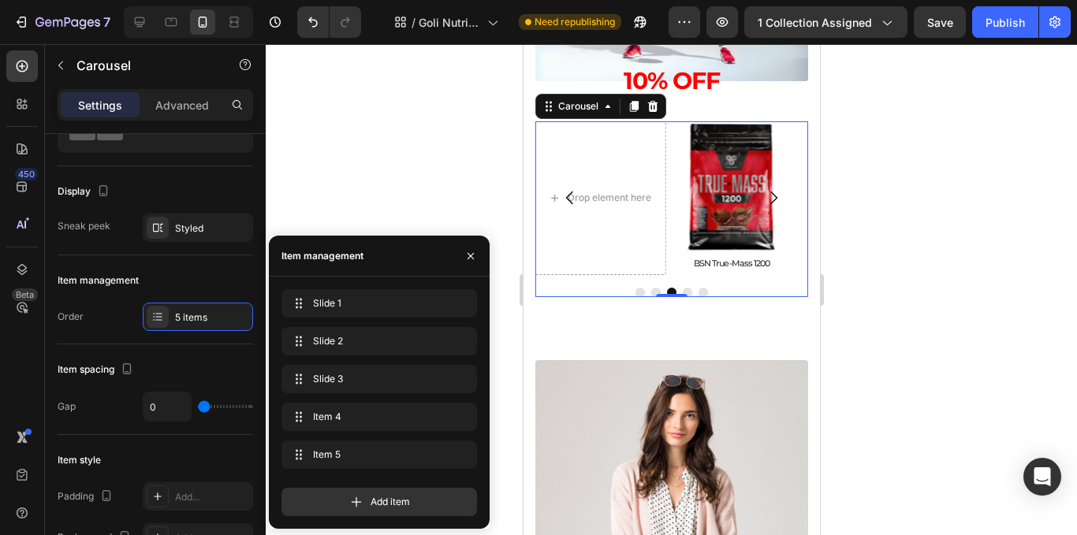
click at [393, 173] on div at bounding box center [672, 289] width 812 height 491
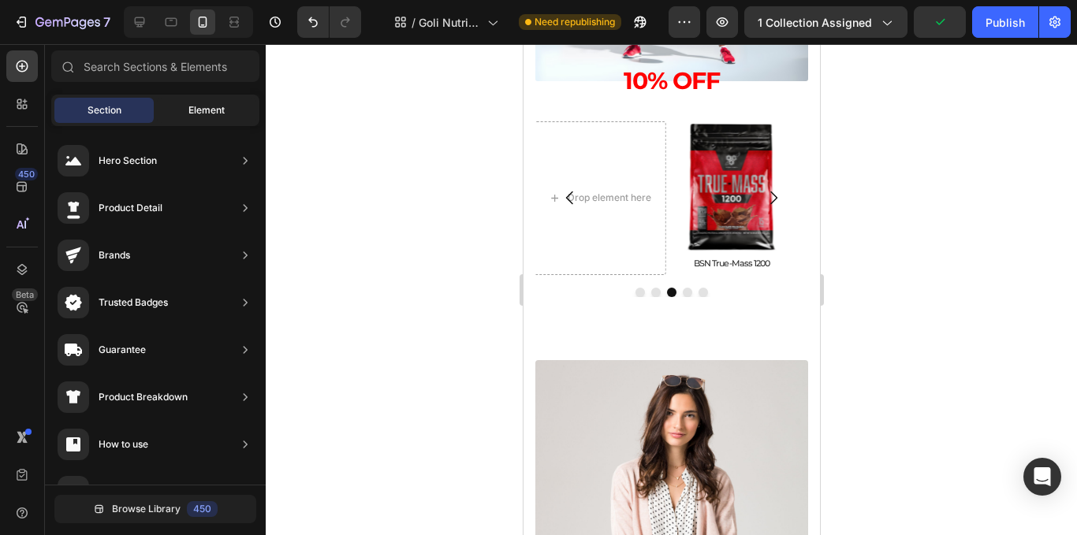
click at [211, 114] on span "Element" at bounding box center [206, 110] width 36 height 14
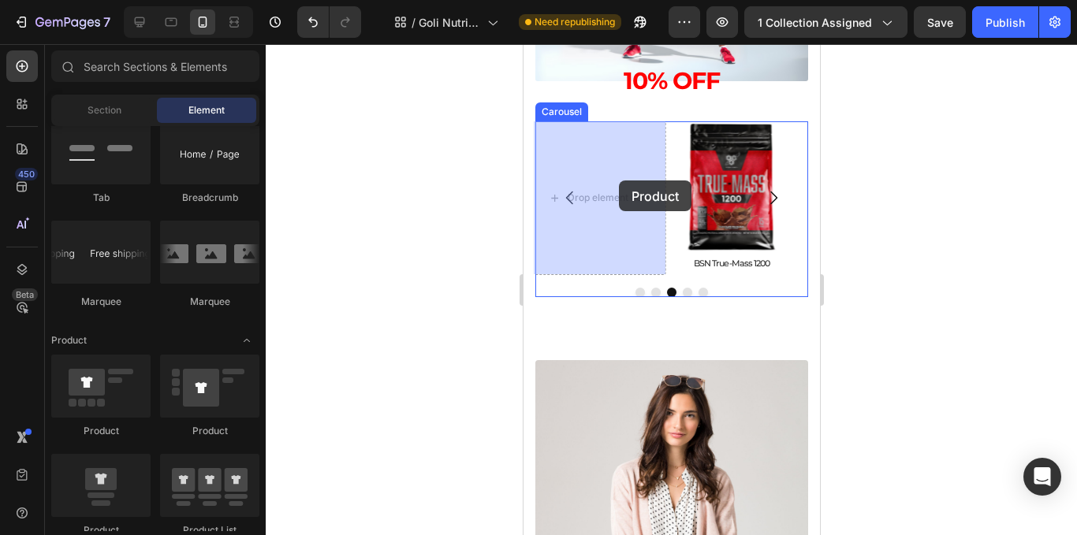
drag, startPoint x: 619, startPoint y: 533, endPoint x: 618, endPoint y: 180, distance: 353.3
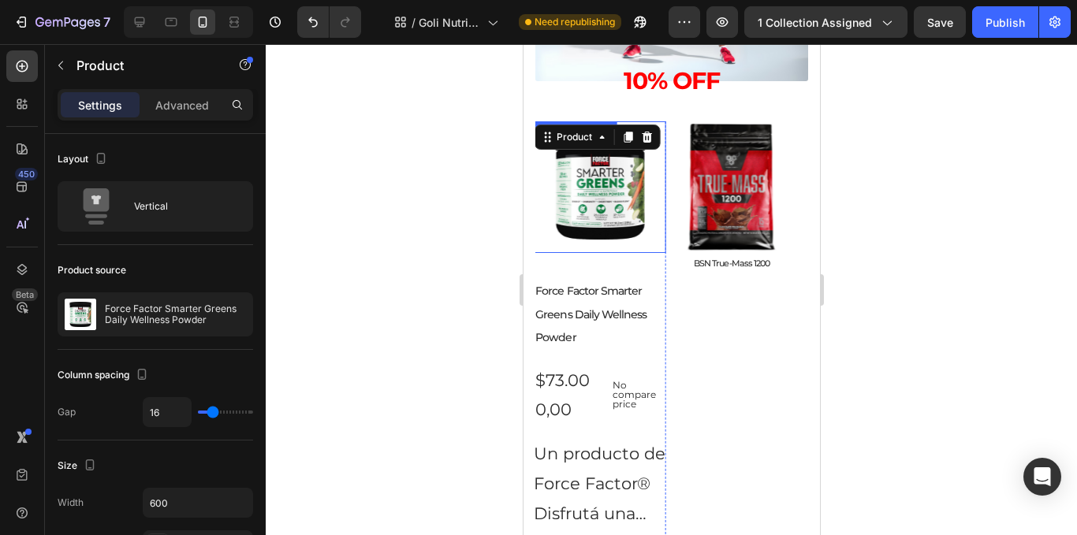
click at [595, 220] on img at bounding box center [599, 187] width 132 height 132
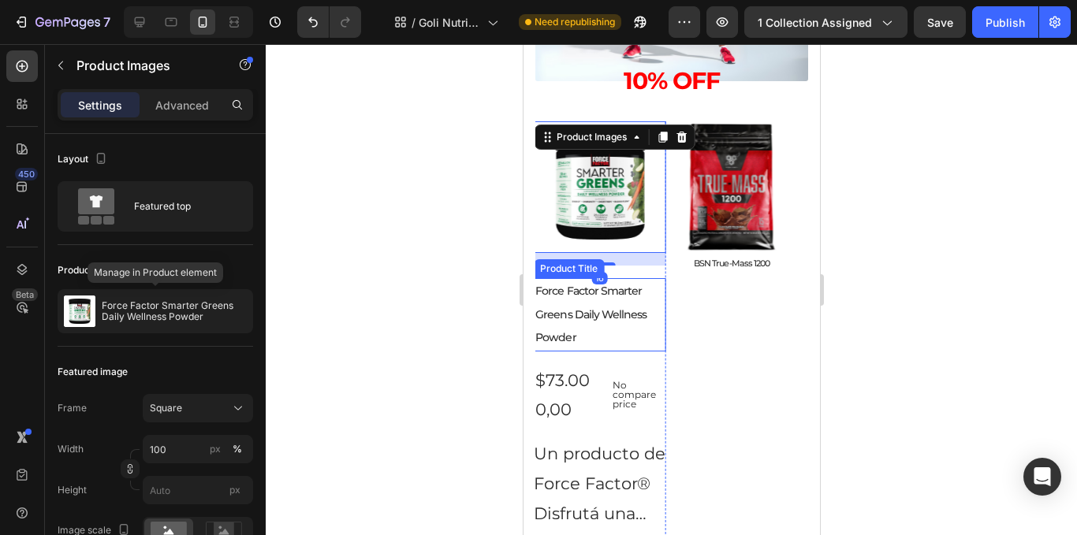
click at [569, 382] on div "$73.000,00" at bounding box center [563, 395] width 60 height 63
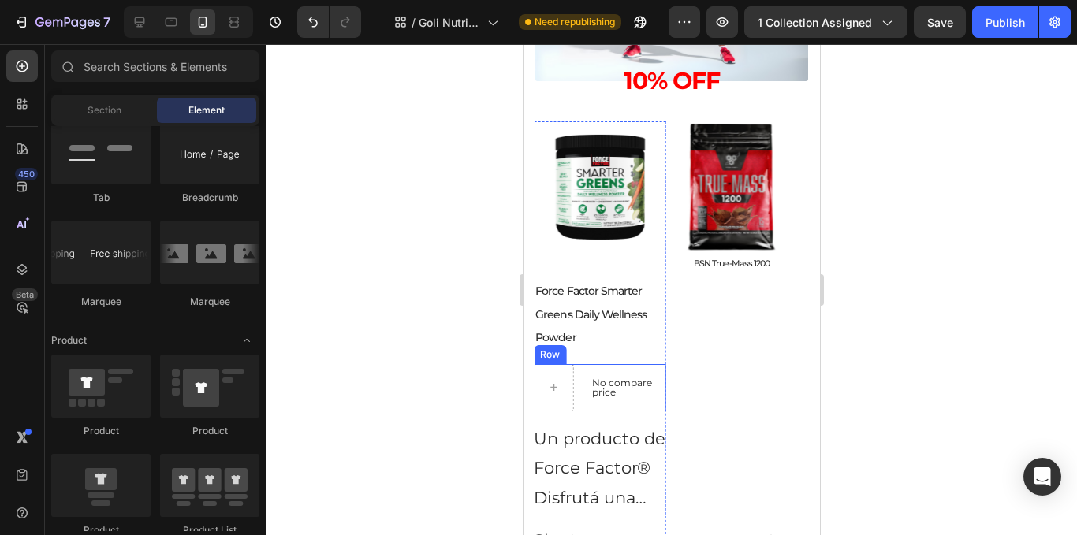
click at [581, 401] on div "No compare price Product Price Row" at bounding box center [599, 387] width 132 height 47
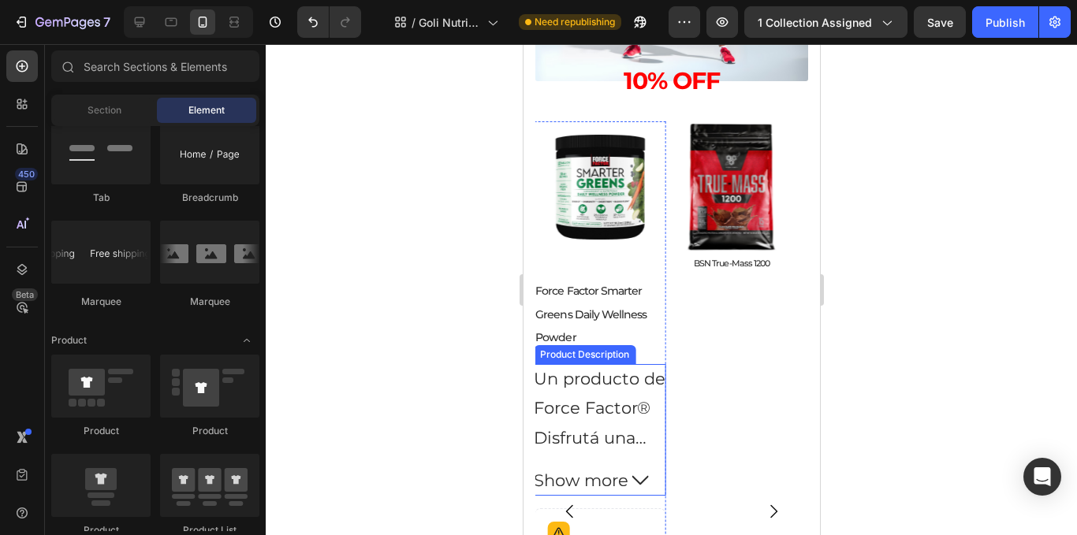
click at [607, 398] on p "Un producto de Force Factor®" at bounding box center [599, 394] width 132 height 50
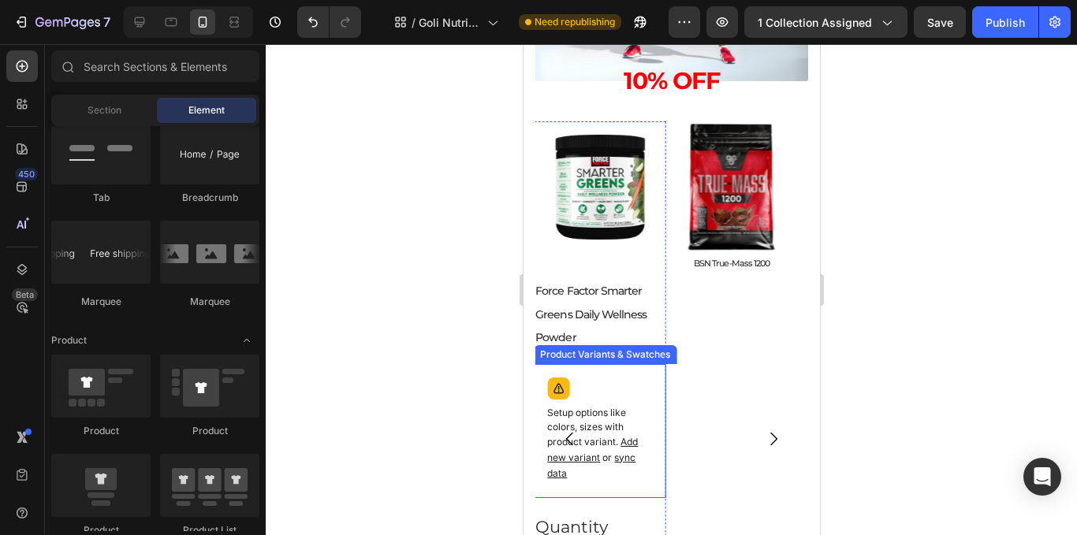
click at [595, 379] on div "Setup options like colors, sizes with product variant. Add new variant or sync …" at bounding box center [599, 431] width 118 height 120
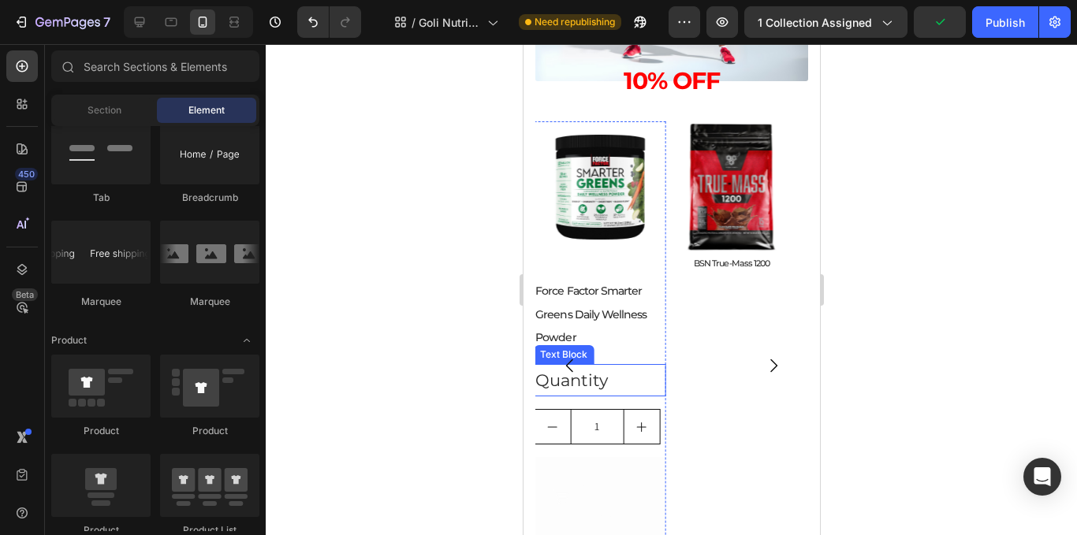
click at [636, 386] on div "Quantity" at bounding box center [599, 380] width 132 height 33
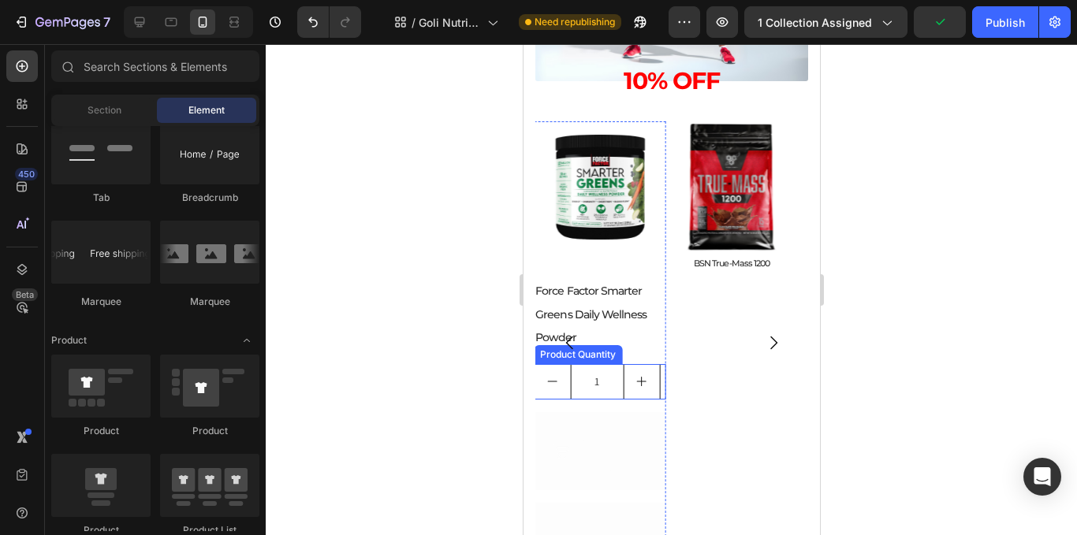
click at [611, 392] on input "1" at bounding box center [596, 382] width 54 height 34
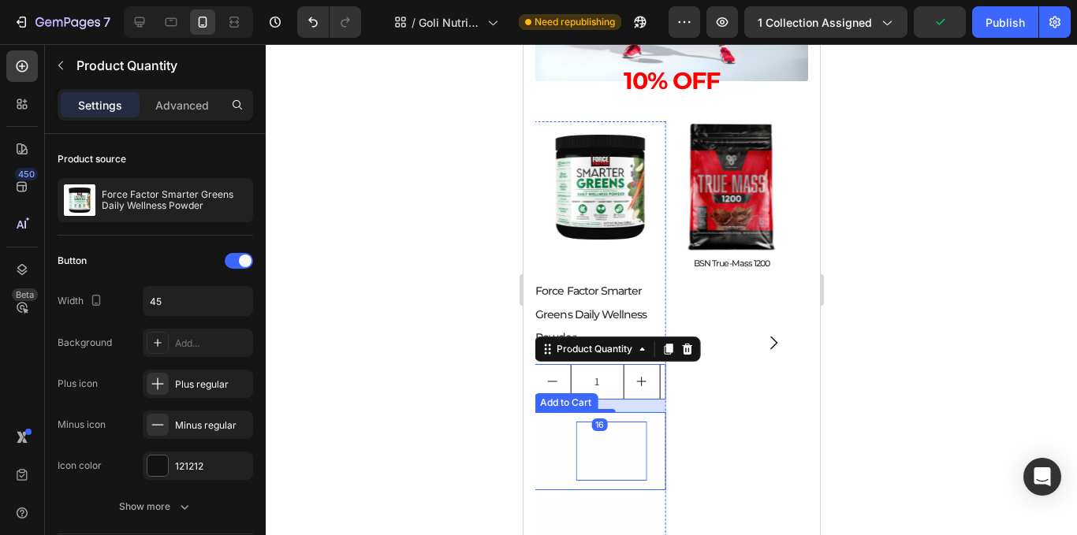
click at [615, 417] on button "Add to cart" at bounding box center [599, 451] width 132 height 79
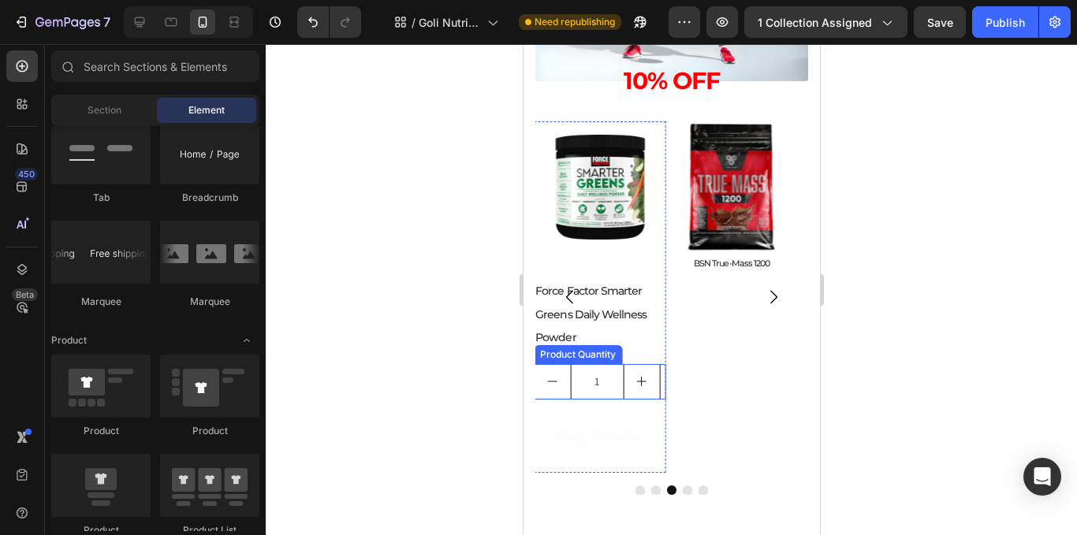
click at [612, 387] on input "1" at bounding box center [596, 382] width 54 height 34
click at [629, 422] on div "Buy it now" at bounding box center [598, 437] width 89 height 30
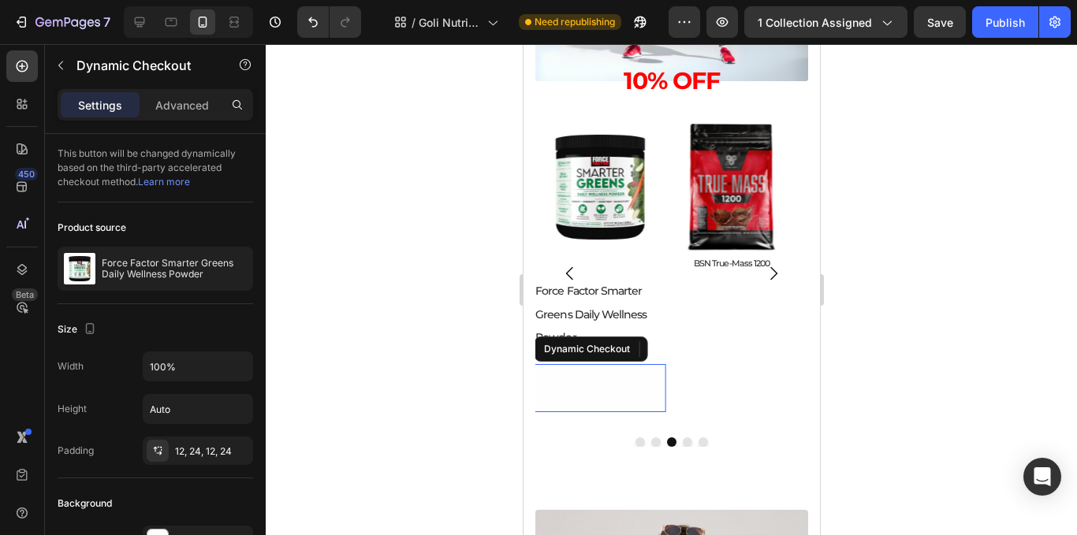
click at [662, 387] on button "Buy it now" at bounding box center [599, 388] width 132 height 49
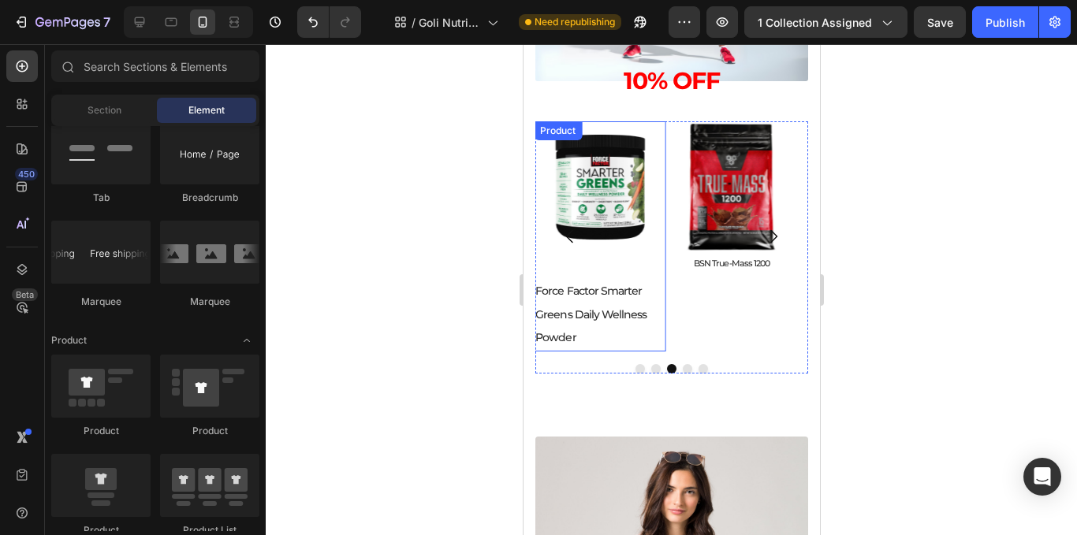
click at [618, 280] on h2 "Force Factor Smarter Greens Daily Wellness Powder" at bounding box center [599, 314] width 132 height 73
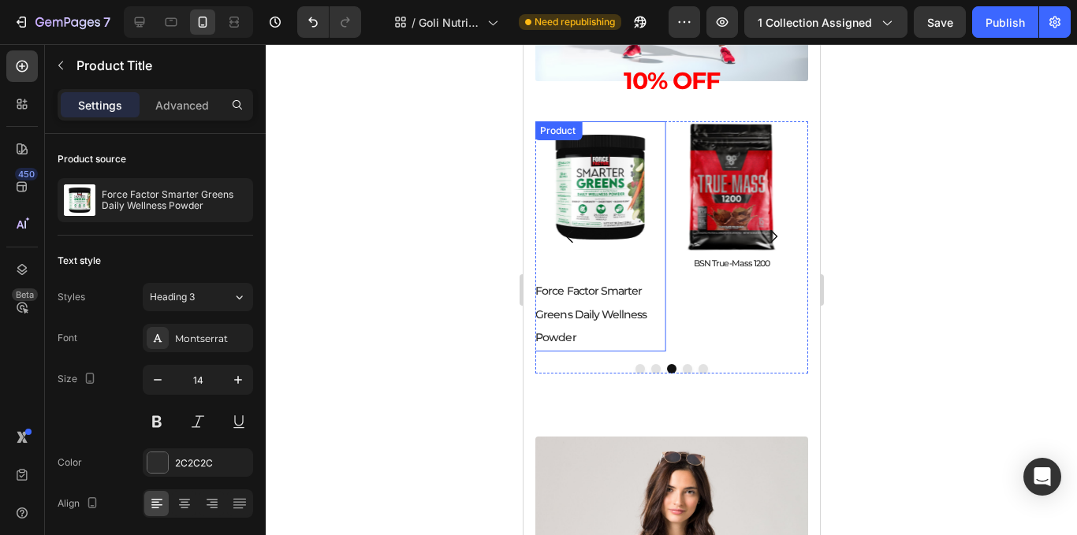
click at [616, 299] on h2 "Force Factor Smarter Greens Daily Wellness Powder" at bounding box center [599, 314] width 132 height 73
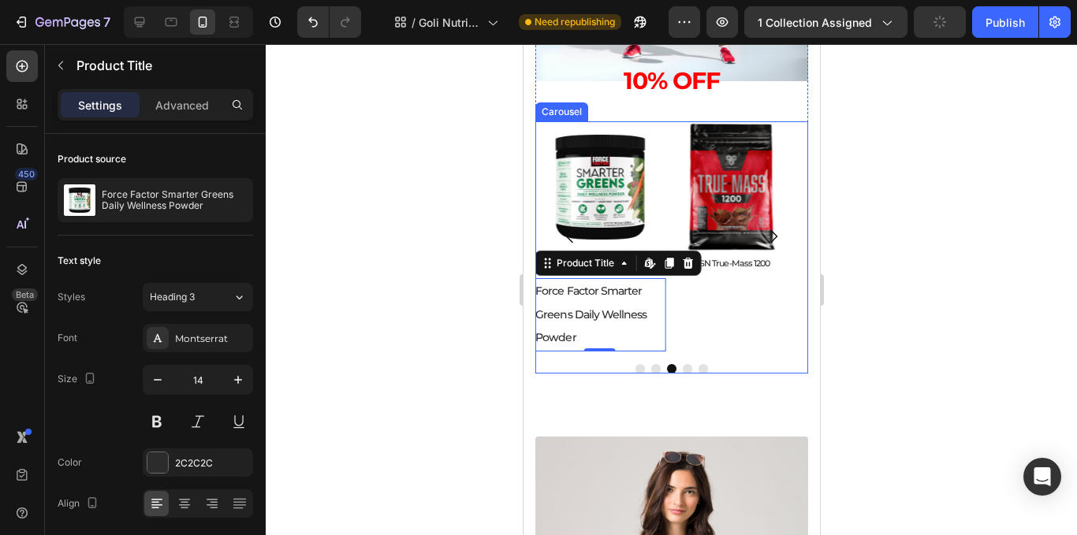
click at [734, 260] on h2 "BSN True-Mass 1200" at bounding box center [732, 263] width 132 height 21
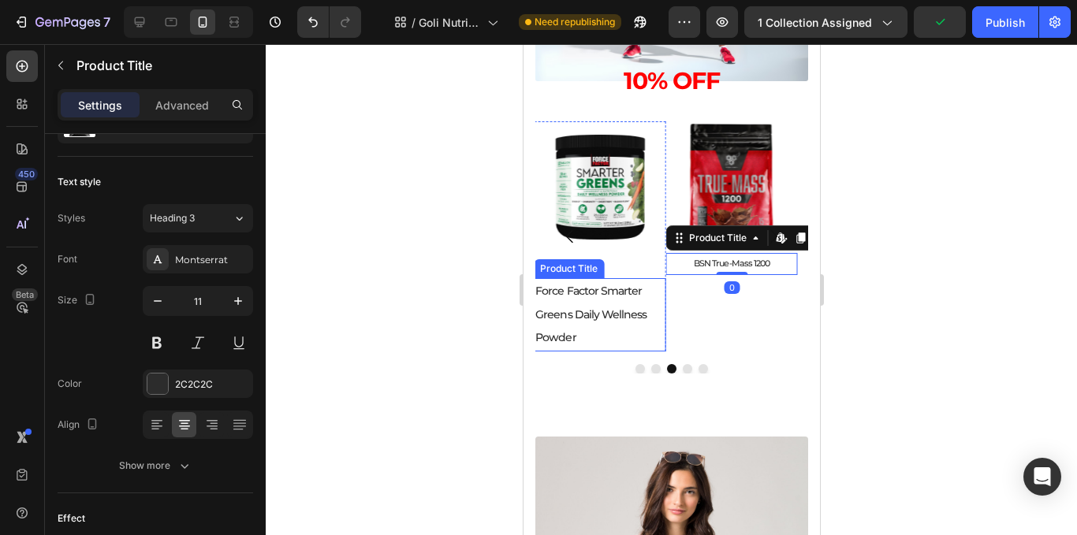
click at [564, 315] on h2 "Force Factor Smarter Greens Daily Wellness Powder" at bounding box center [599, 314] width 132 height 73
click at [551, 317] on h2 "Force Factor Smarter Greens Daily Wellness Powder" at bounding box center [599, 314] width 132 height 73
click at [567, 319] on h2 "Force Factor Smarter Greens Daily Wellness Powder" at bounding box center [599, 314] width 132 height 73
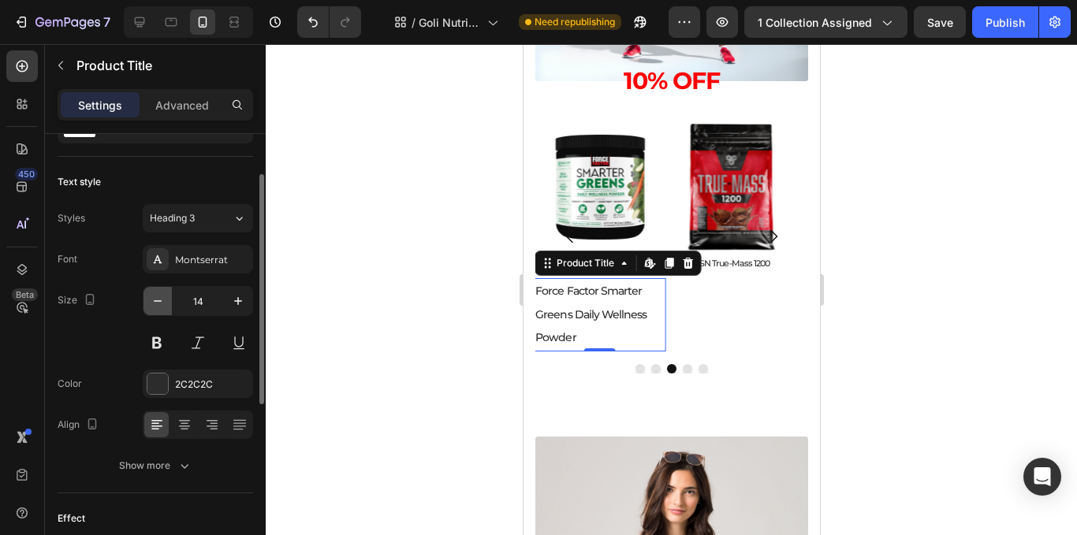
click at [161, 298] on icon "button" at bounding box center [158, 301] width 16 height 16
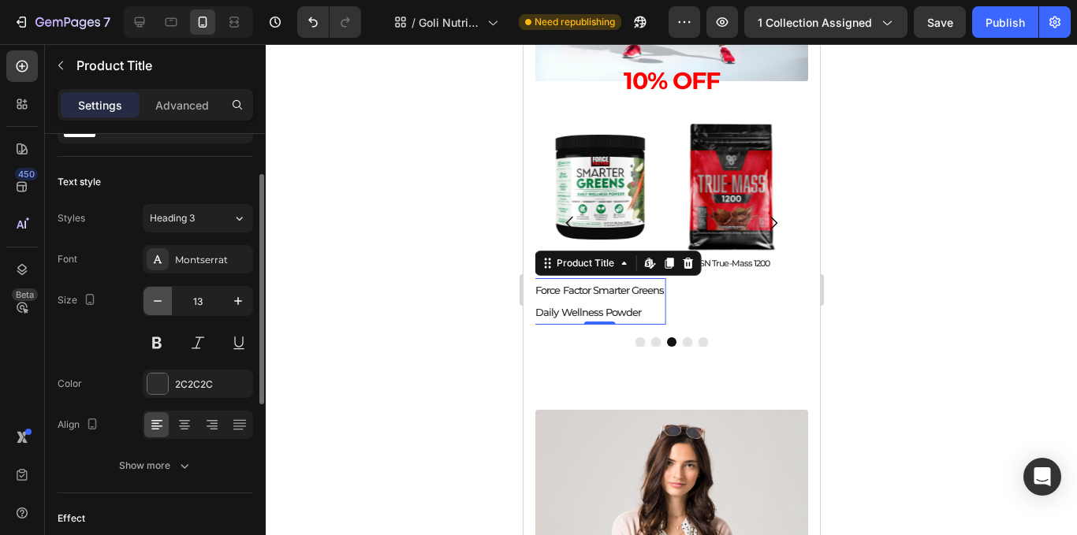
click at [161, 297] on icon "button" at bounding box center [158, 301] width 16 height 16
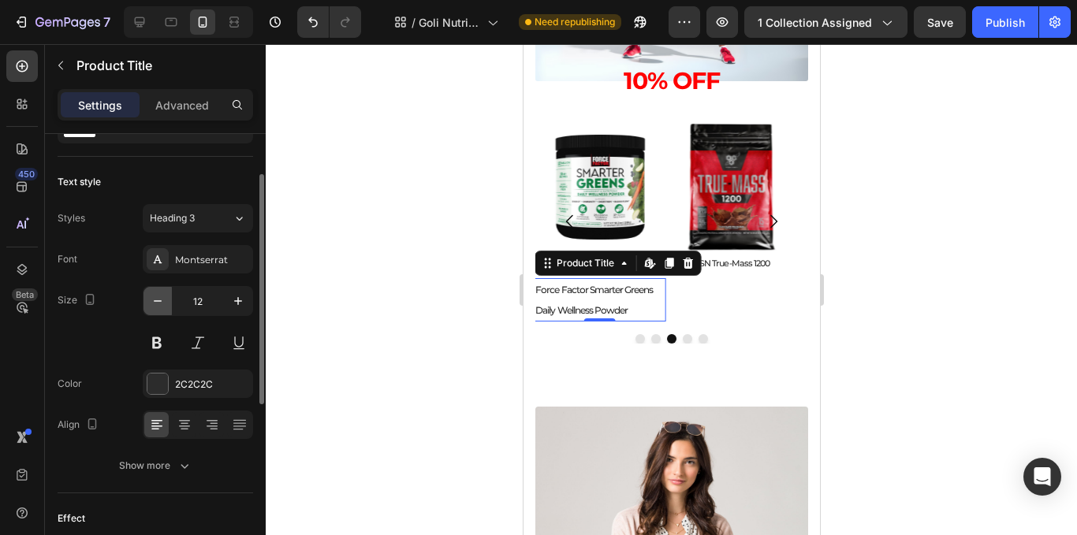
click at [161, 297] on icon "button" at bounding box center [158, 301] width 16 height 16
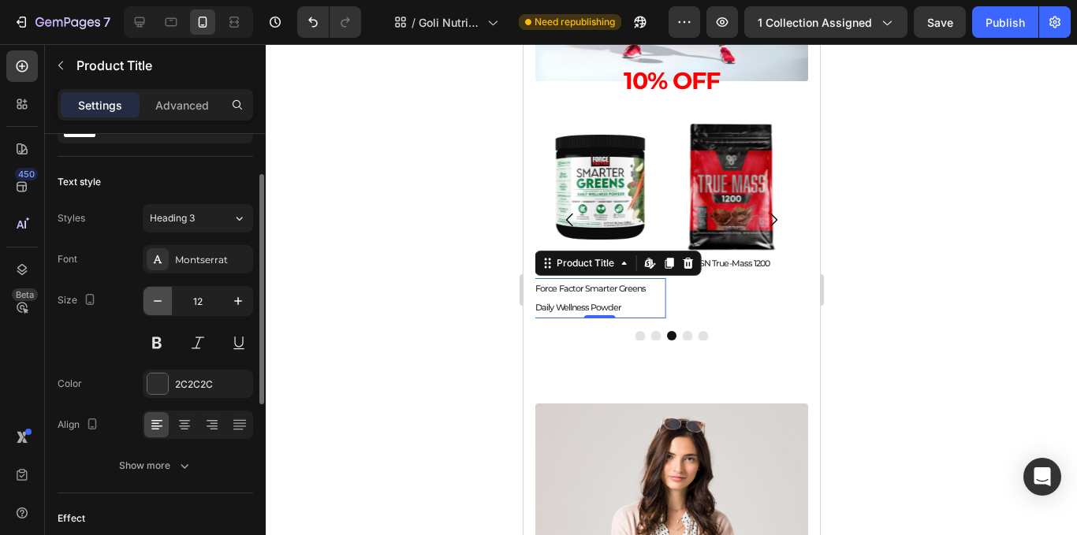
type input "11"
click at [179, 424] on icon at bounding box center [185, 425] width 16 height 16
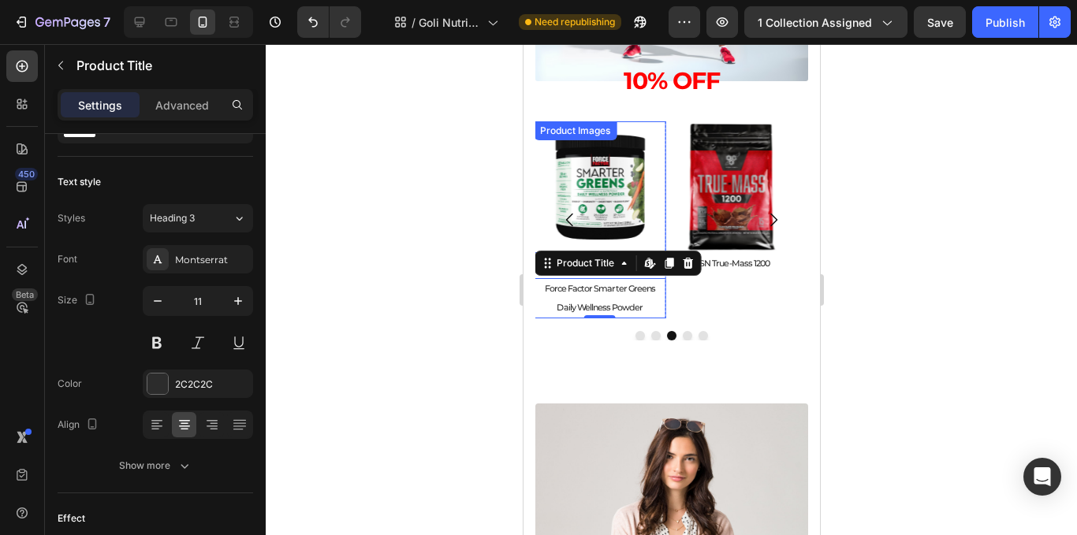
click at [630, 186] on img at bounding box center [599, 187] width 132 height 132
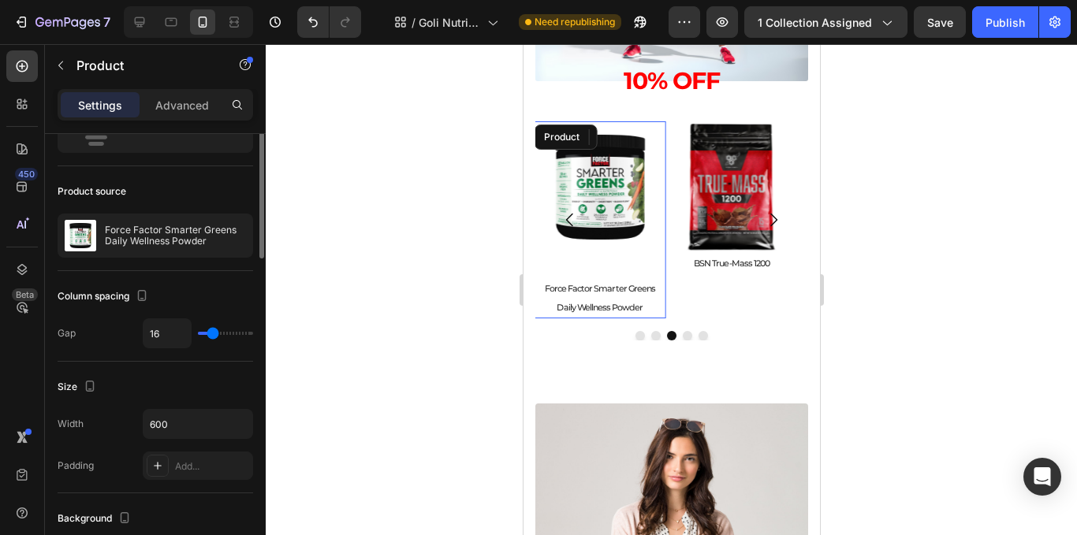
click at [234, 271] on div "Layout Vertical" at bounding box center [156, 316] width 196 height 91
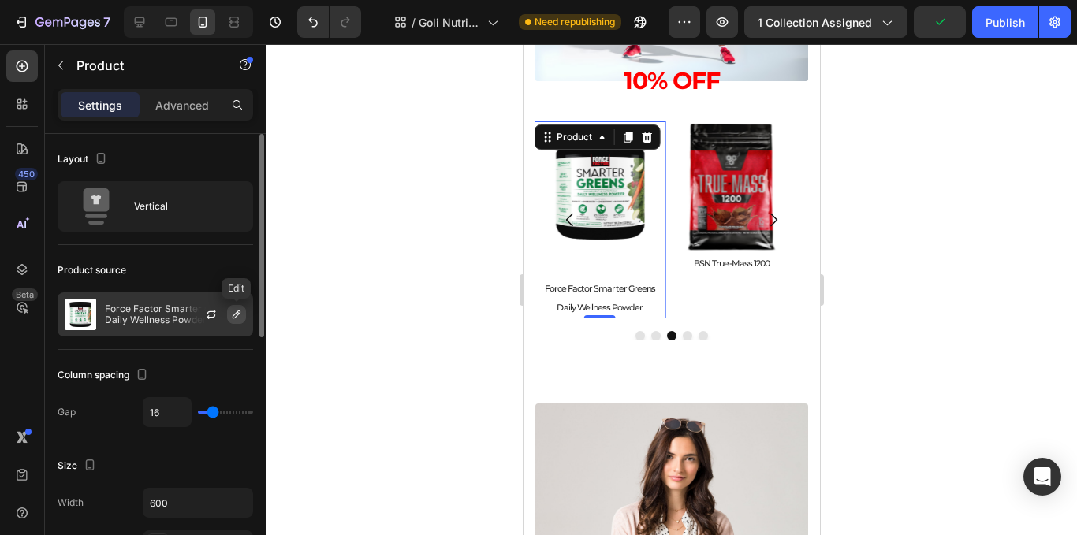
click at [239, 308] on icon "button" at bounding box center [236, 314] width 13 height 13
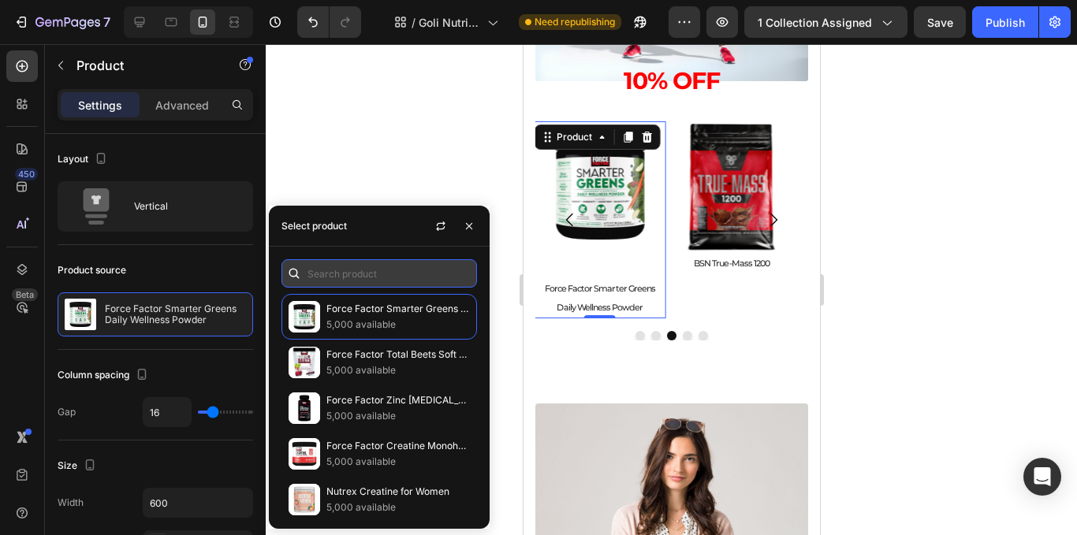
click at [379, 283] on input "text" at bounding box center [380, 273] width 196 height 28
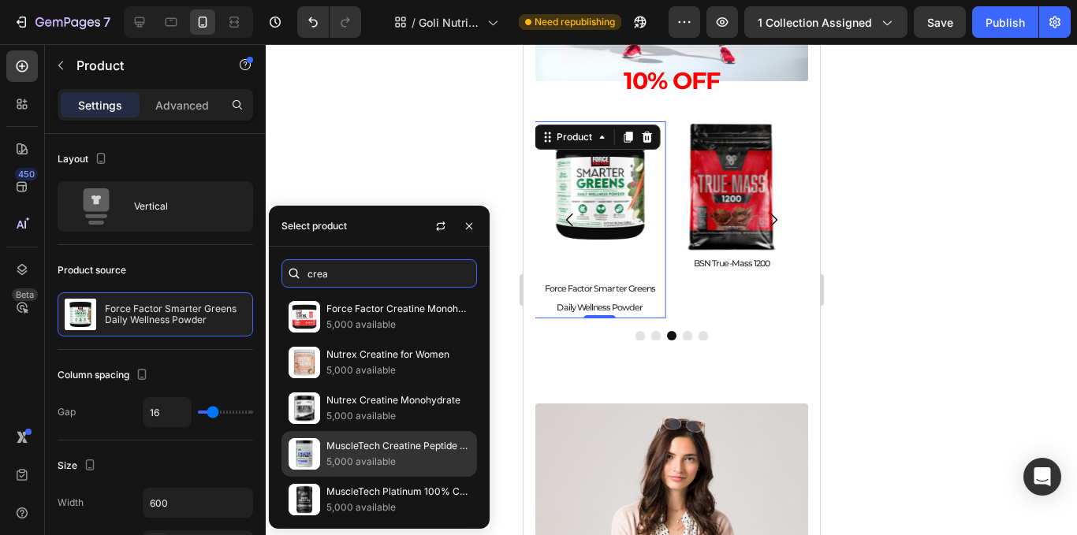
scroll to position [144, 0]
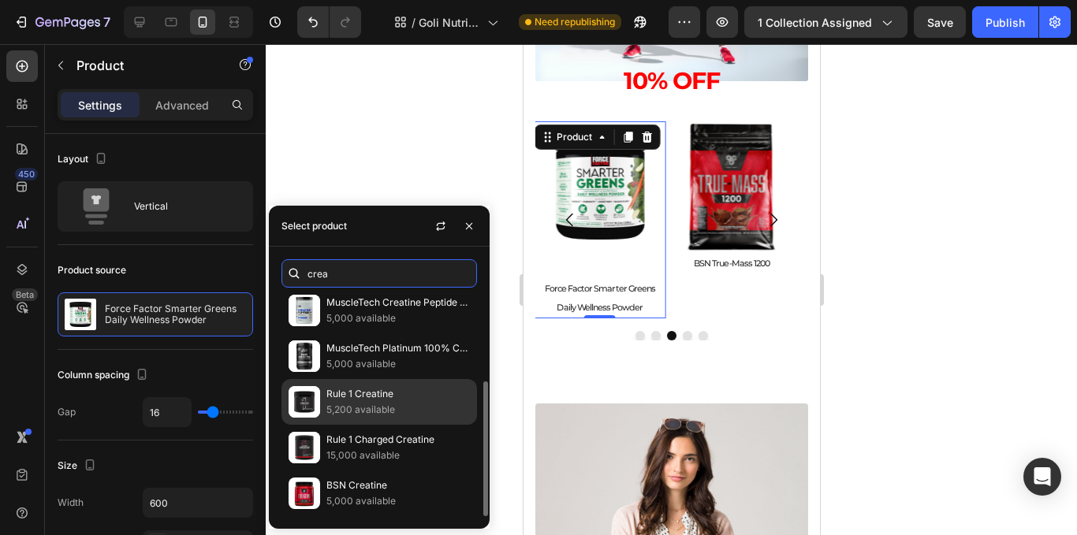
type input "crea"
click at [392, 425] on div "Rule 1 Creatine 5,200 available" at bounding box center [380, 448] width 196 height 46
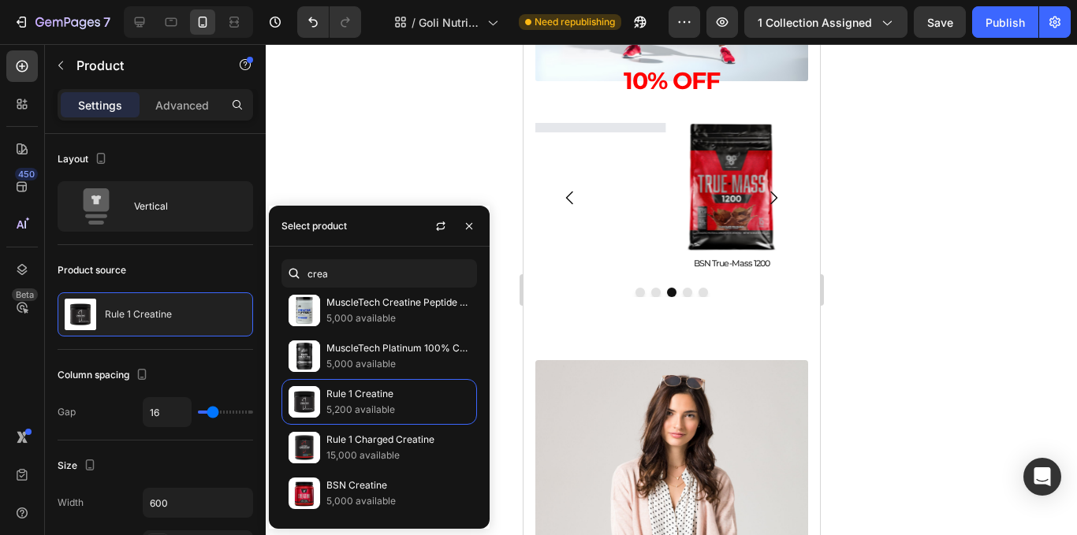
click at [898, 232] on div at bounding box center [672, 289] width 812 height 491
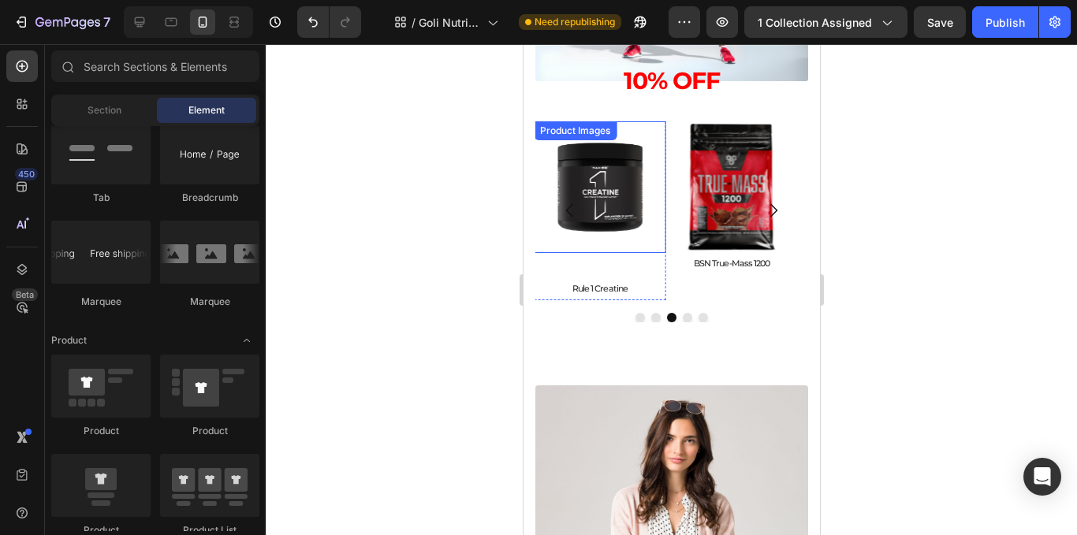
click at [614, 237] on img at bounding box center [599, 187] width 132 height 132
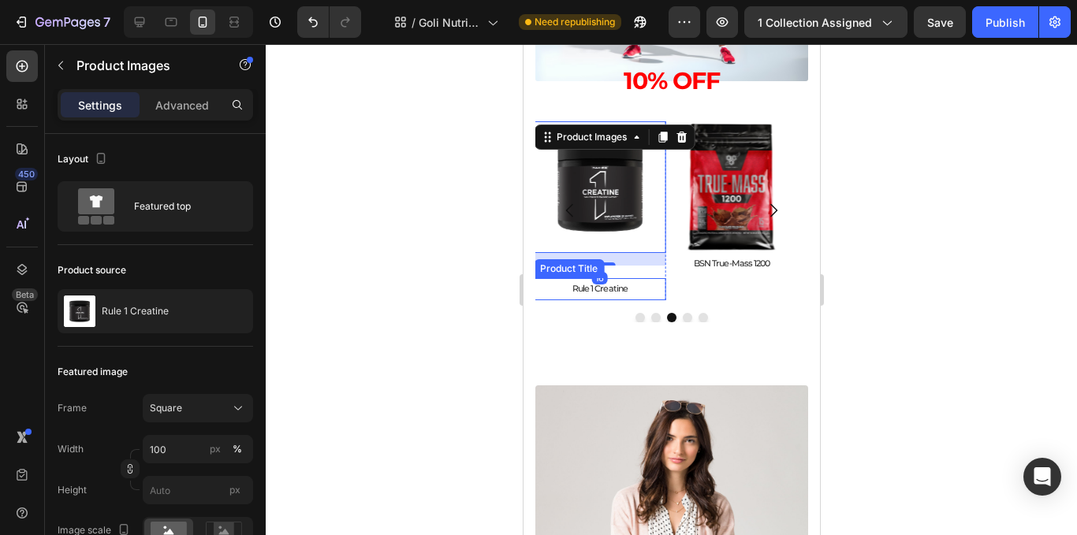
click at [612, 288] on h2 "Rule 1 Creatine" at bounding box center [599, 288] width 132 height 21
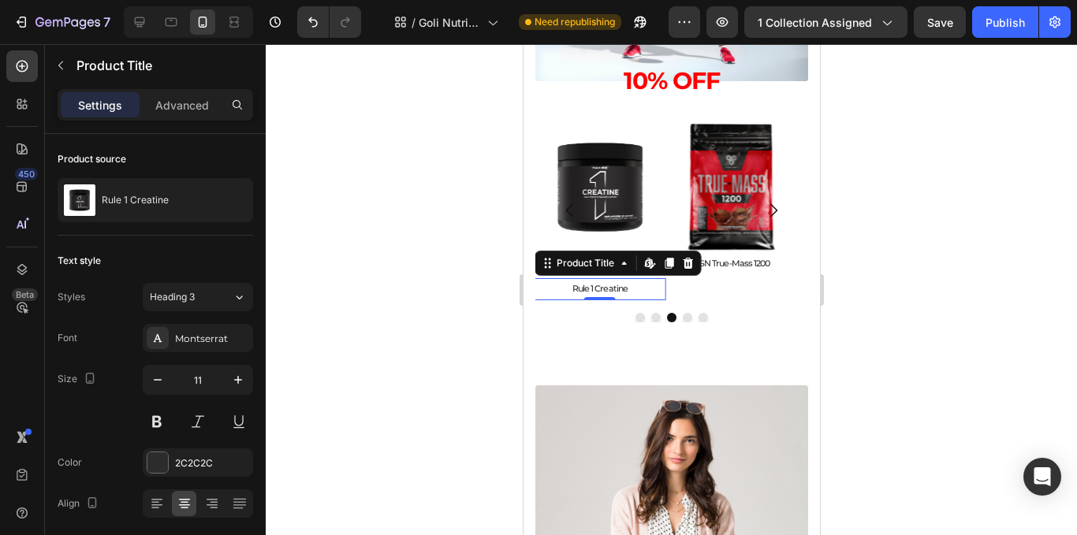
click at [633, 266] on div "Product Title Edit content in Shopify" at bounding box center [616, 263] width 167 height 25
click at [921, 307] on div at bounding box center [672, 289] width 812 height 491
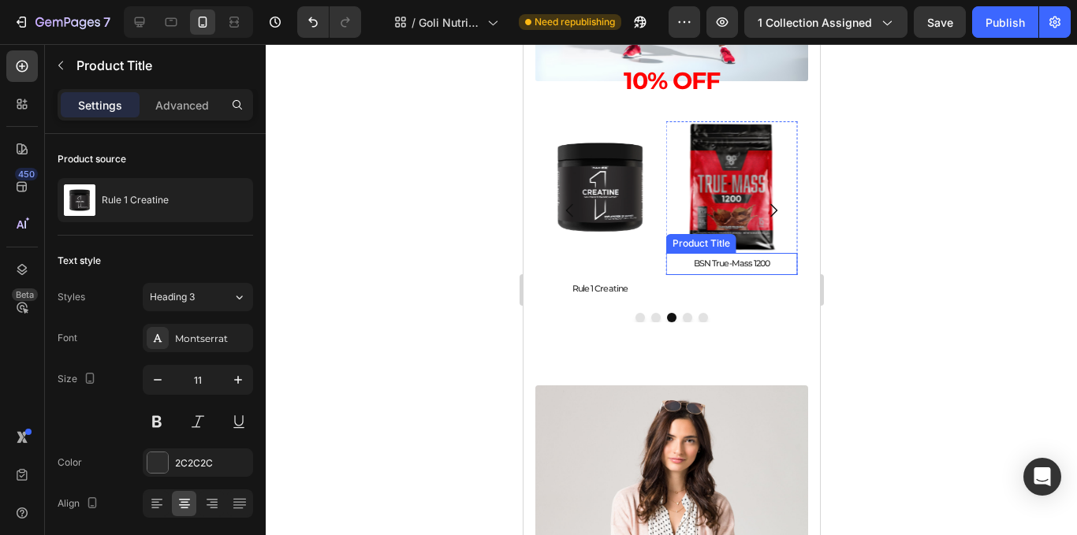
click at [453, 233] on div at bounding box center [672, 289] width 812 height 491
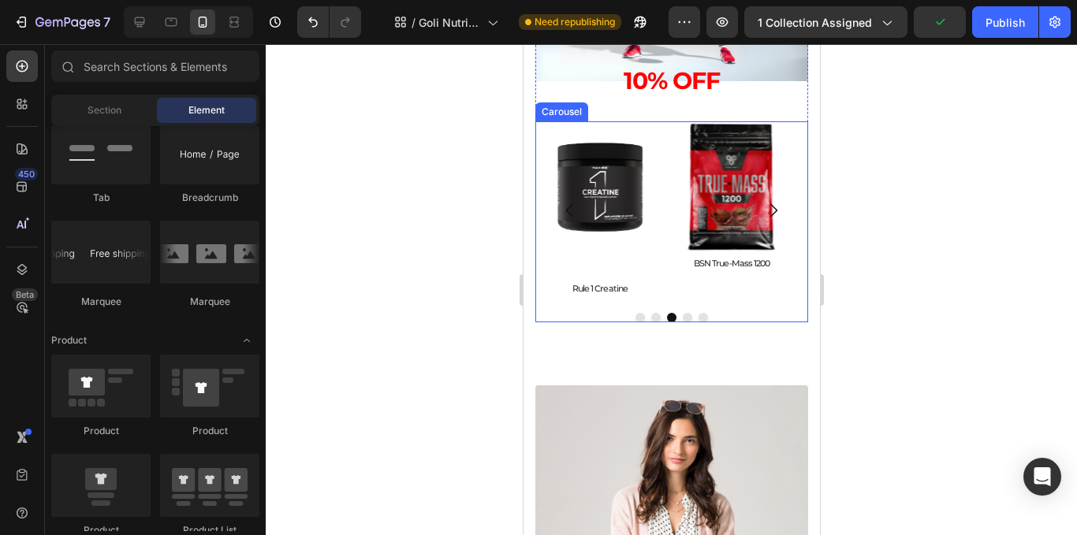
click at [583, 221] on button "Carousel Back Arrow" at bounding box center [569, 210] width 44 height 44
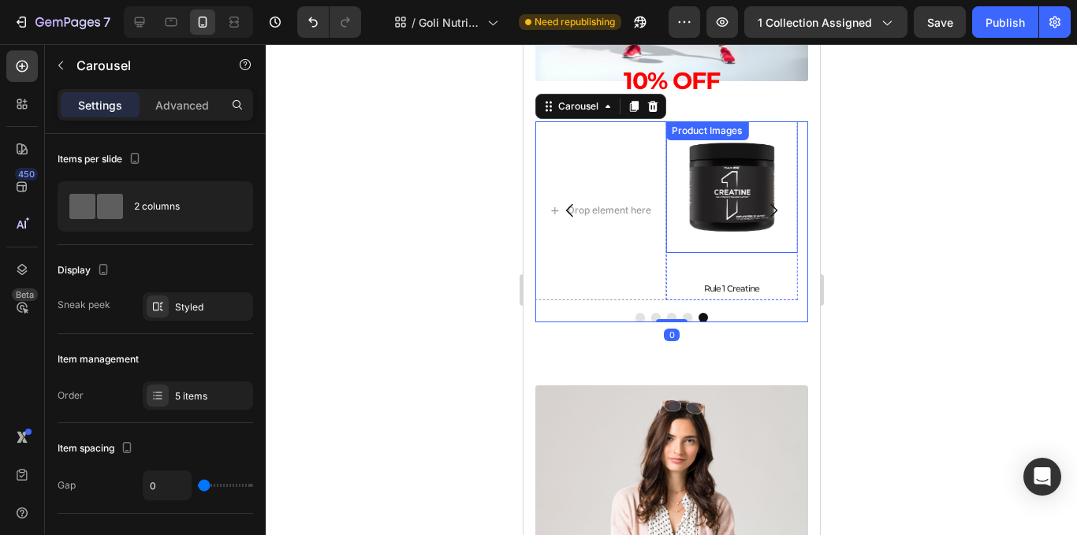
click at [751, 241] on img at bounding box center [731, 187] width 132 height 132
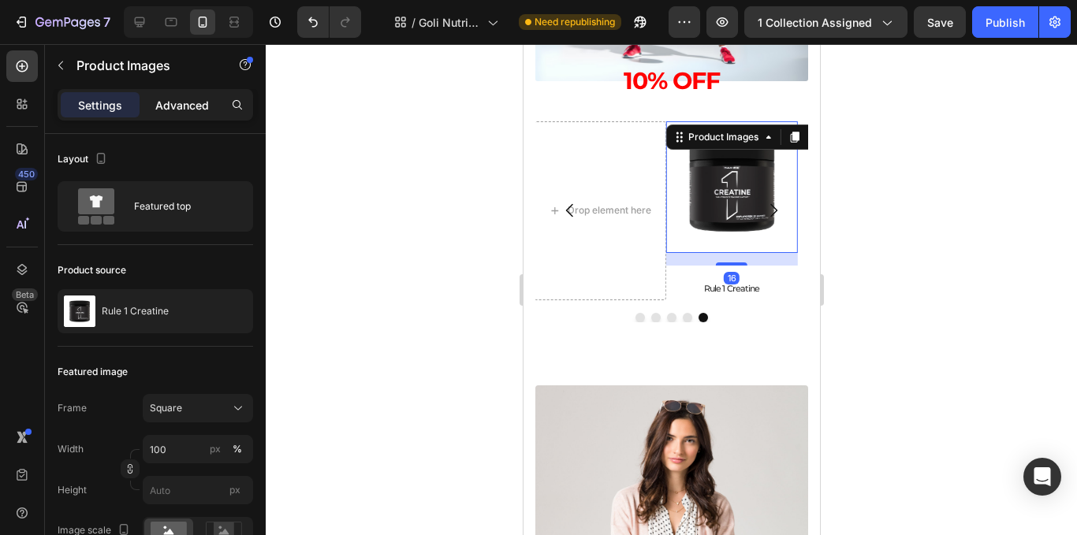
click at [188, 103] on p "Advanced" at bounding box center [182, 105] width 54 height 17
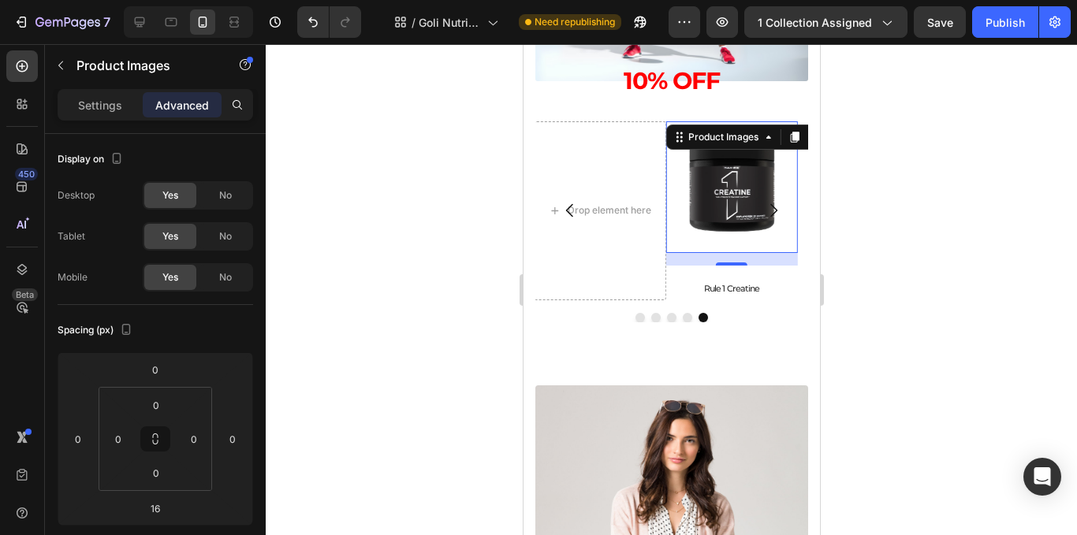
click at [730, 192] on div "Product Images 16" at bounding box center [731, 187] width 132 height 132
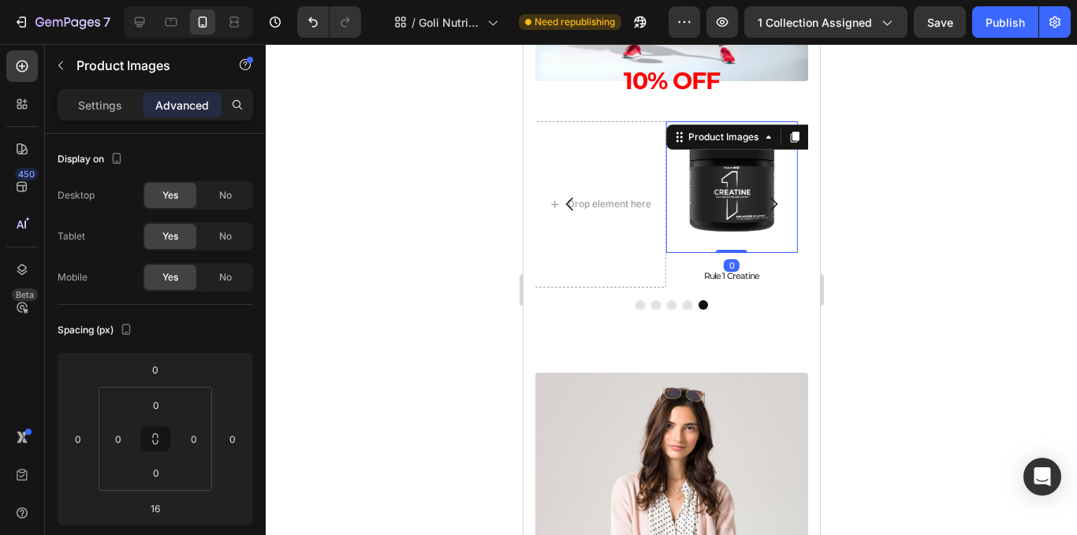
click at [871, 263] on div at bounding box center [672, 289] width 812 height 491
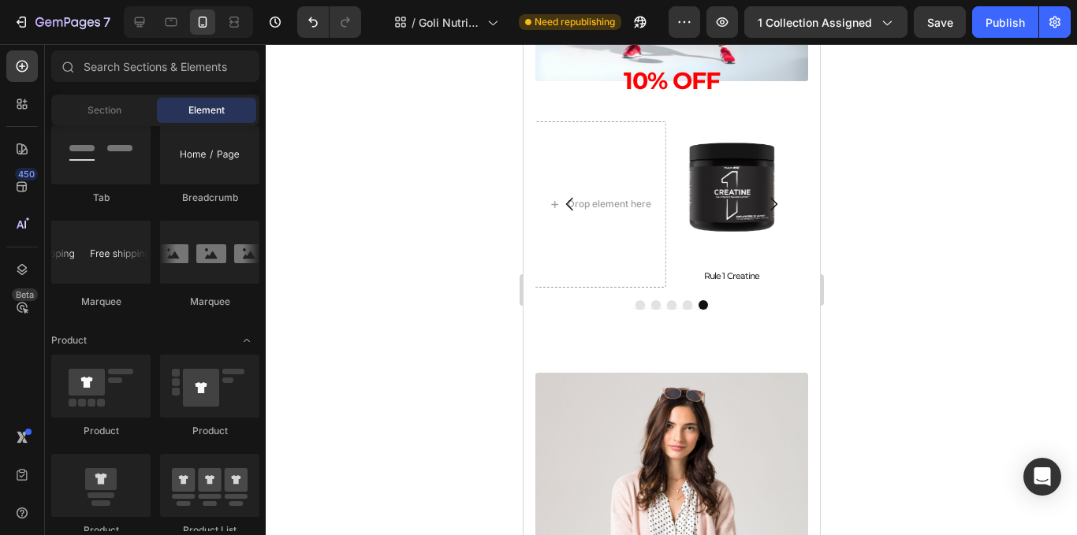
click at [750, 275] on h2 "Rule 1 Creatine" at bounding box center [731, 276] width 132 height 21
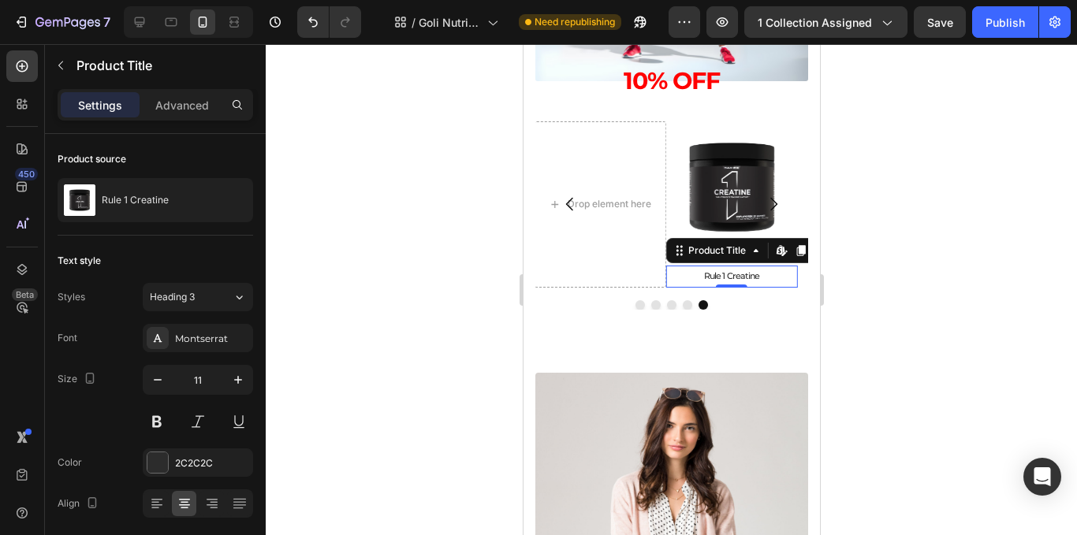
click at [751, 182] on button "Carousel Next Arrow" at bounding box center [773, 204] width 44 height 44
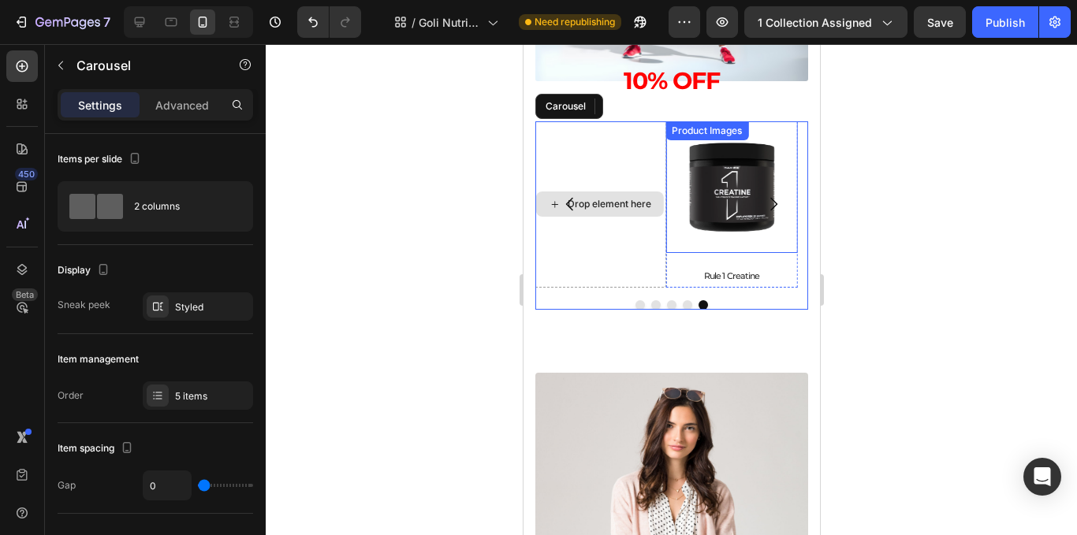
click at [719, 196] on img at bounding box center [731, 187] width 132 height 132
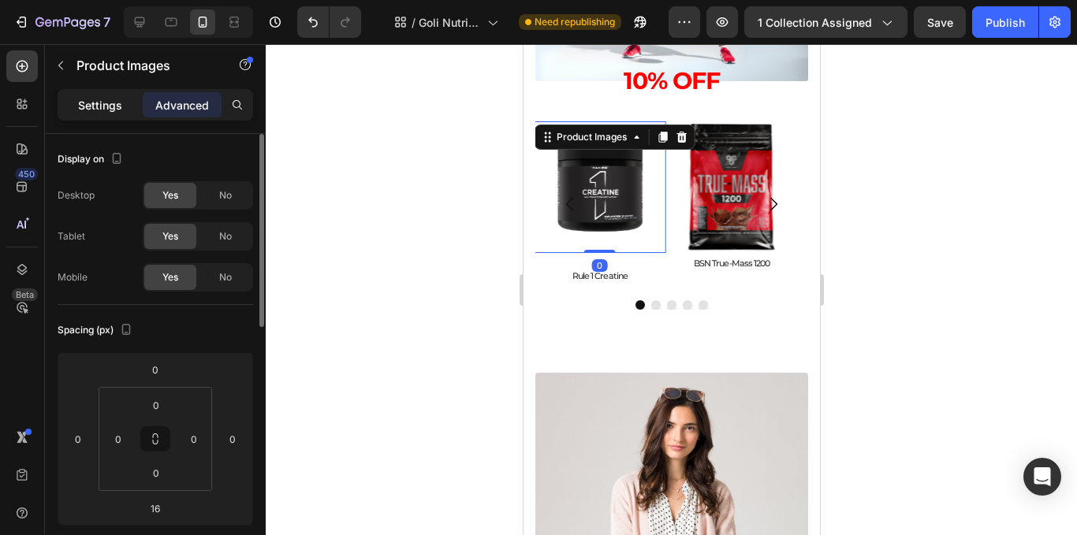
scroll to position [0, 0]
click at [115, 117] on div "Settings" at bounding box center [100, 104] width 79 height 25
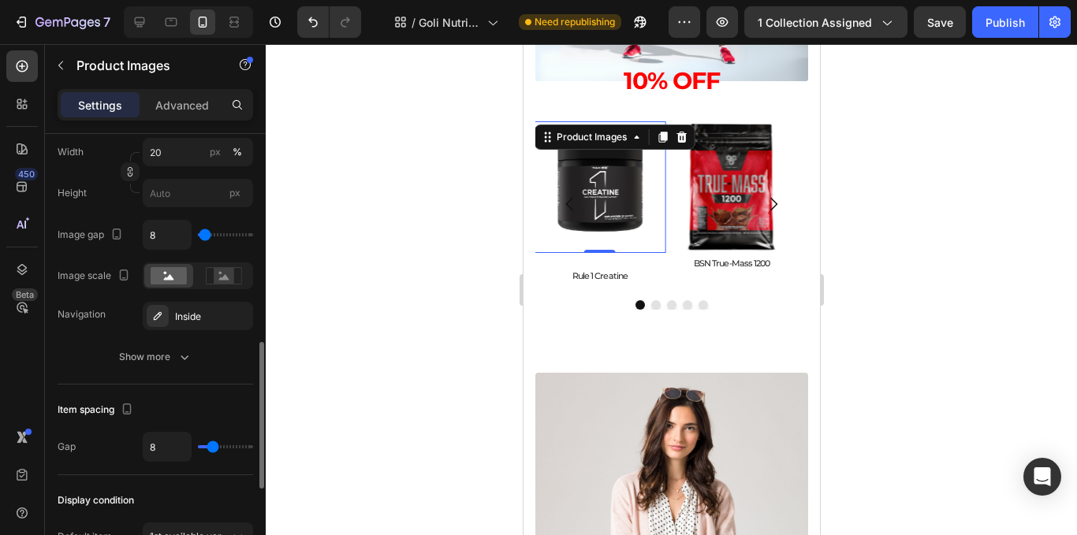
scroll to position [789, 0]
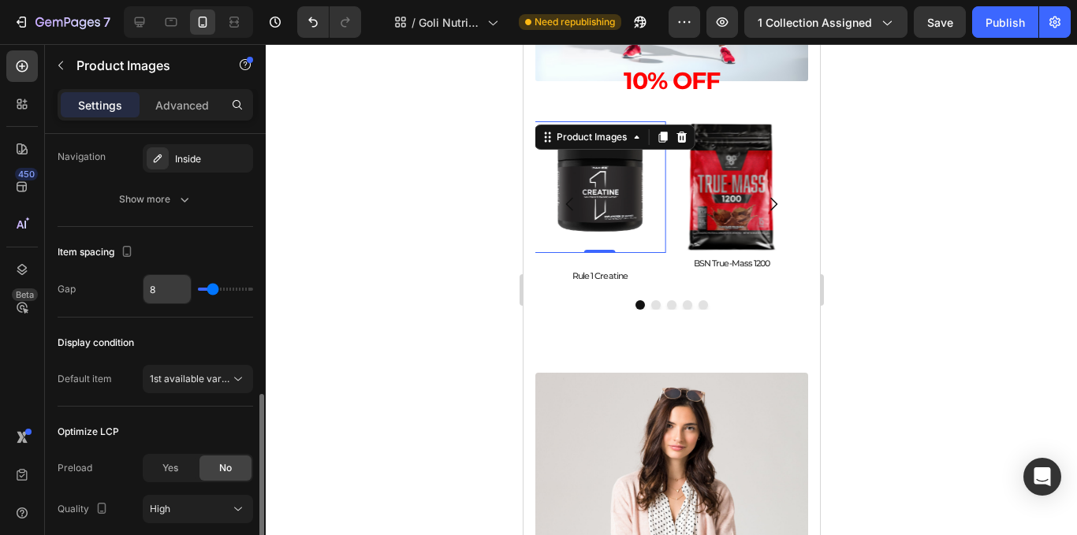
drag, startPoint x: 211, startPoint y: 287, endPoint x: 174, endPoint y: 289, distance: 37.1
type input "0"
click at [198, 288] on input "range" at bounding box center [225, 289] width 55 height 3
type input "0"
click at [338, 303] on div at bounding box center [672, 289] width 812 height 491
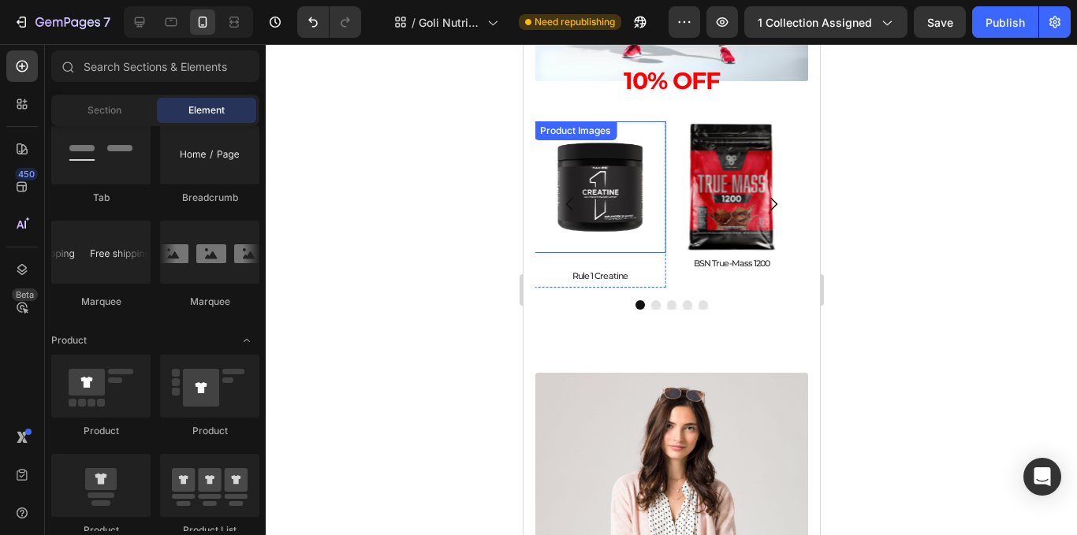
click at [591, 230] on img at bounding box center [599, 187] width 132 height 132
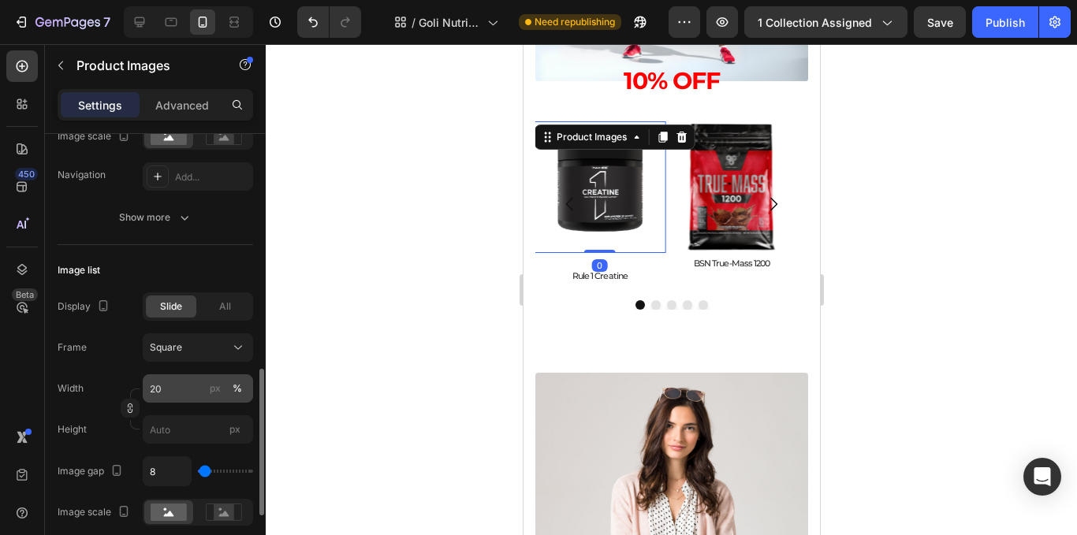
scroll to position [473, 0]
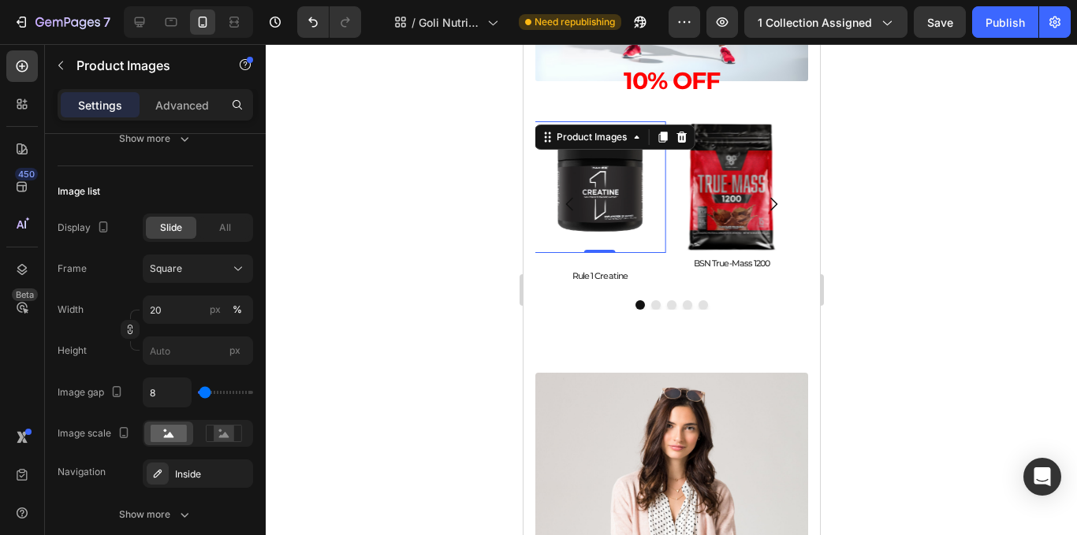
type input "0"
drag, startPoint x: 205, startPoint y: 395, endPoint x: 320, endPoint y: 395, distance: 115.1
type input "0"
click at [198, 391] on input "range" at bounding box center [225, 392] width 55 height 3
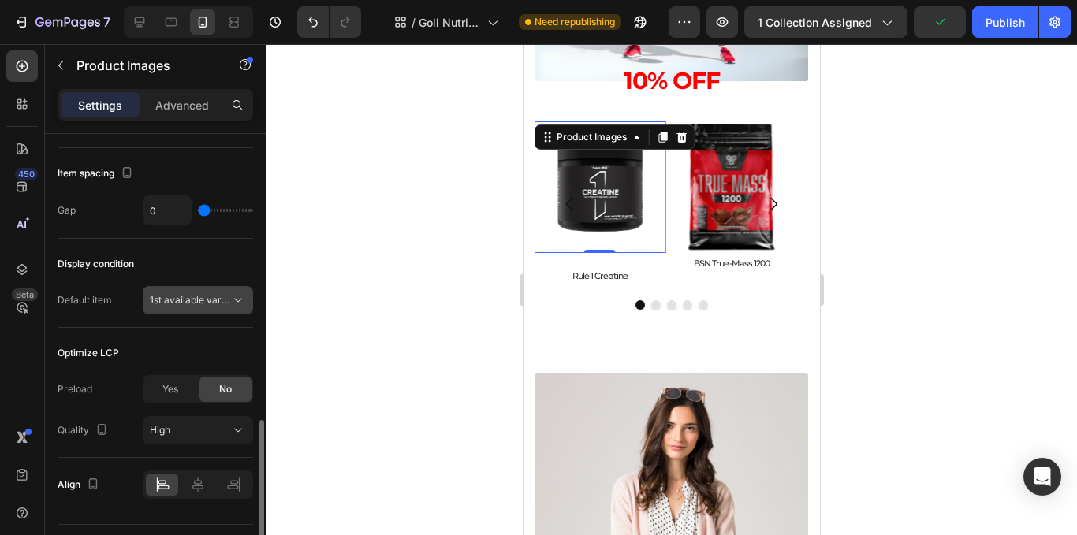
click at [190, 305] on span "1st available variant" at bounding box center [194, 300] width 88 height 12
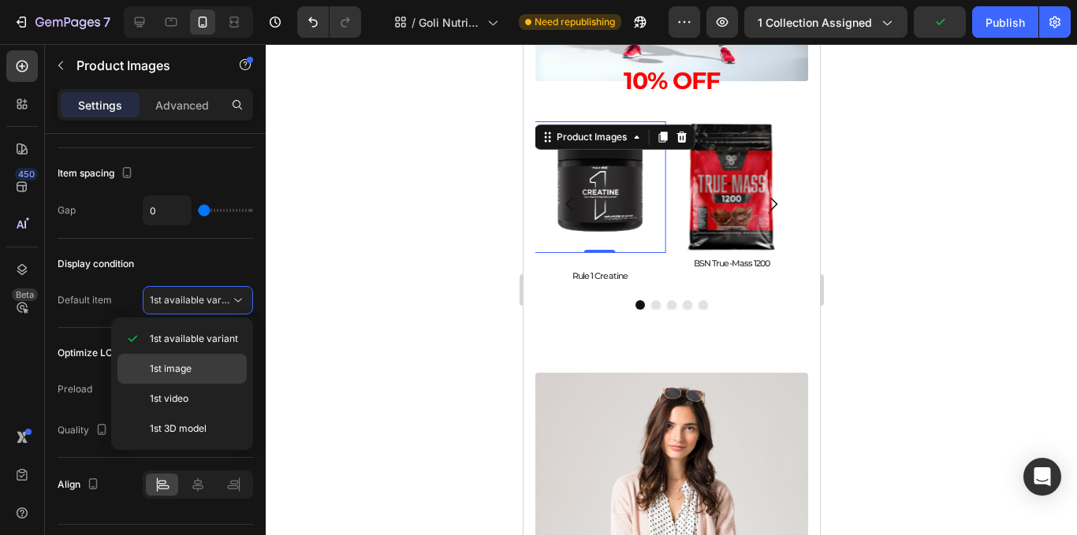
click at [189, 368] on span "1st image" at bounding box center [171, 369] width 42 height 14
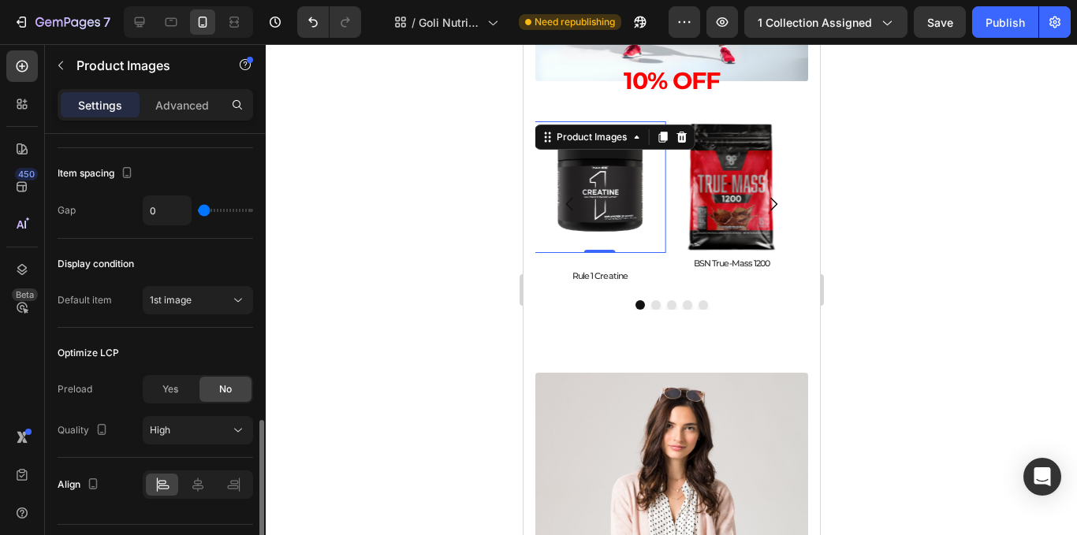
scroll to position [907, 0]
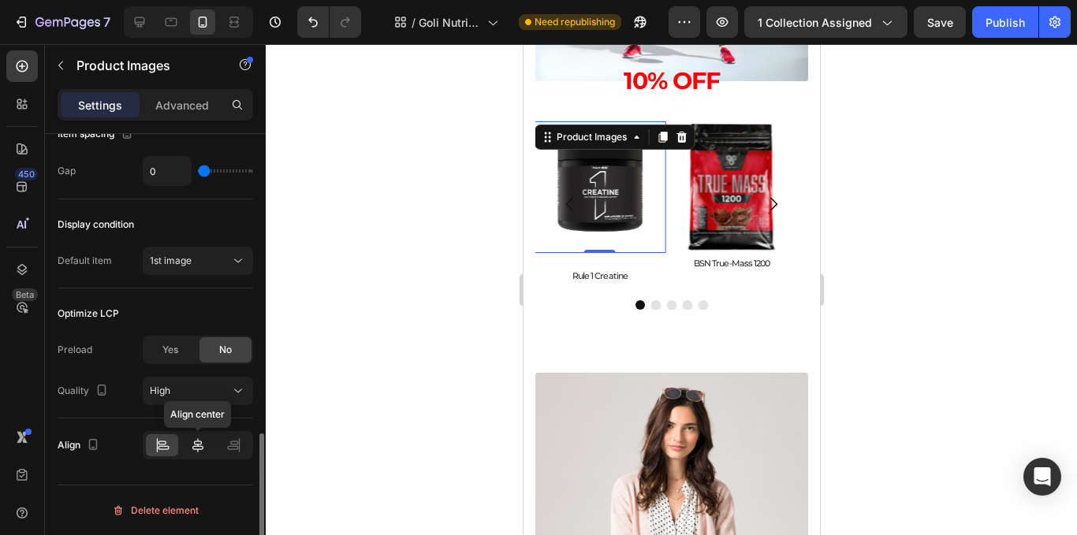
click at [192, 440] on icon at bounding box center [198, 446] width 16 height 16
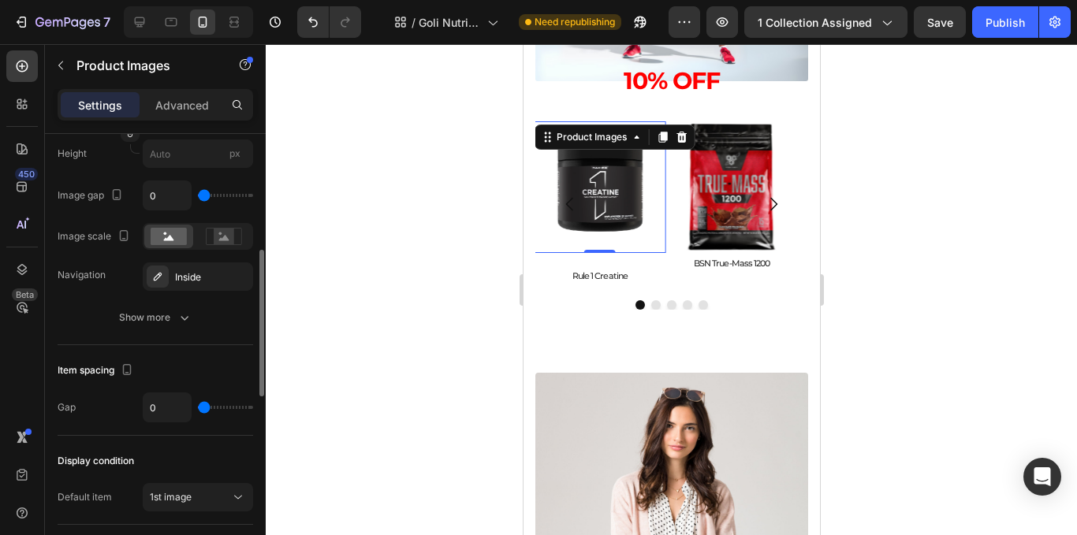
scroll to position [591, 0]
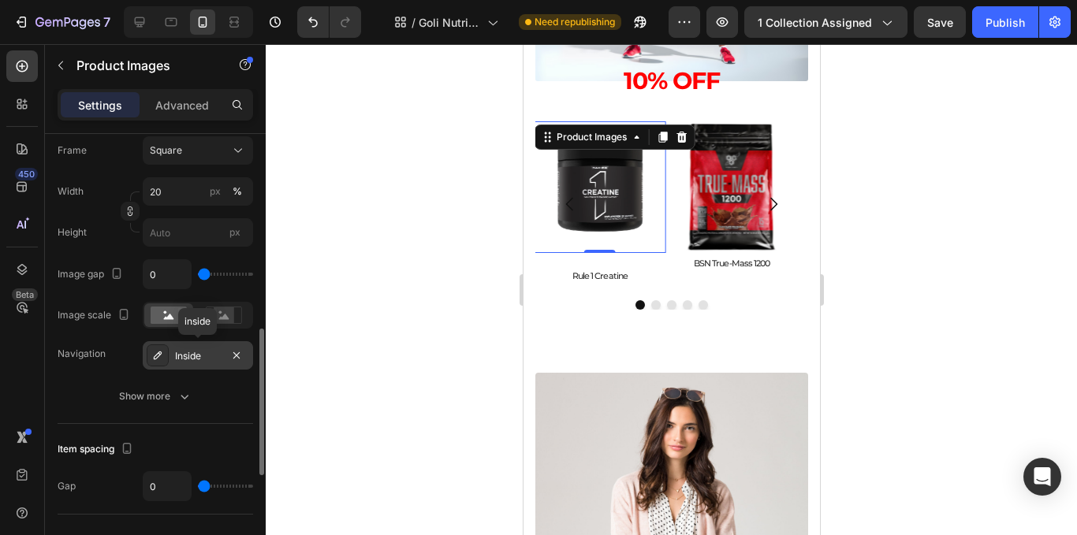
click at [194, 363] on div "Inside" at bounding box center [198, 356] width 46 height 14
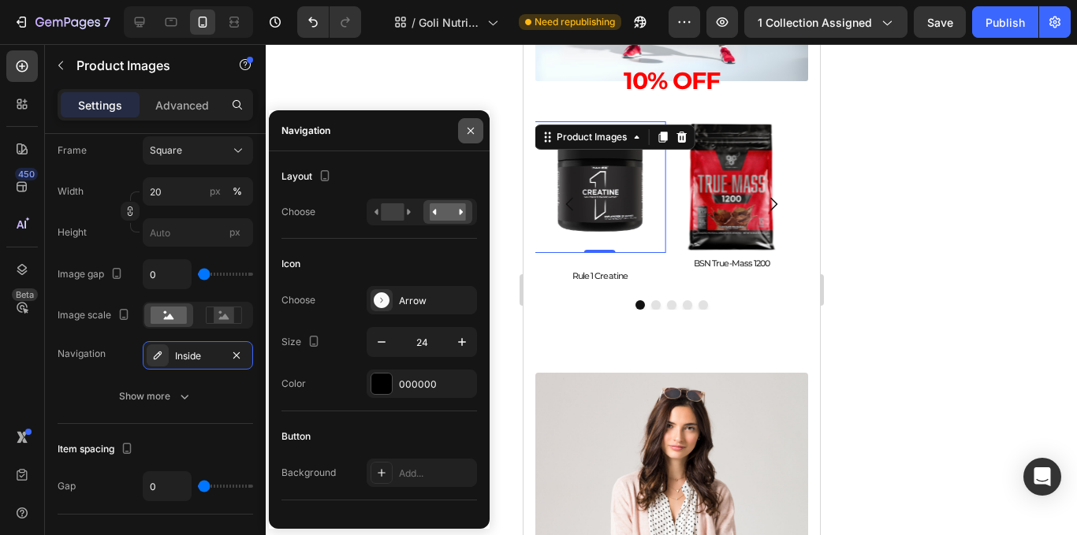
click at [476, 137] on button "button" at bounding box center [470, 130] width 25 height 25
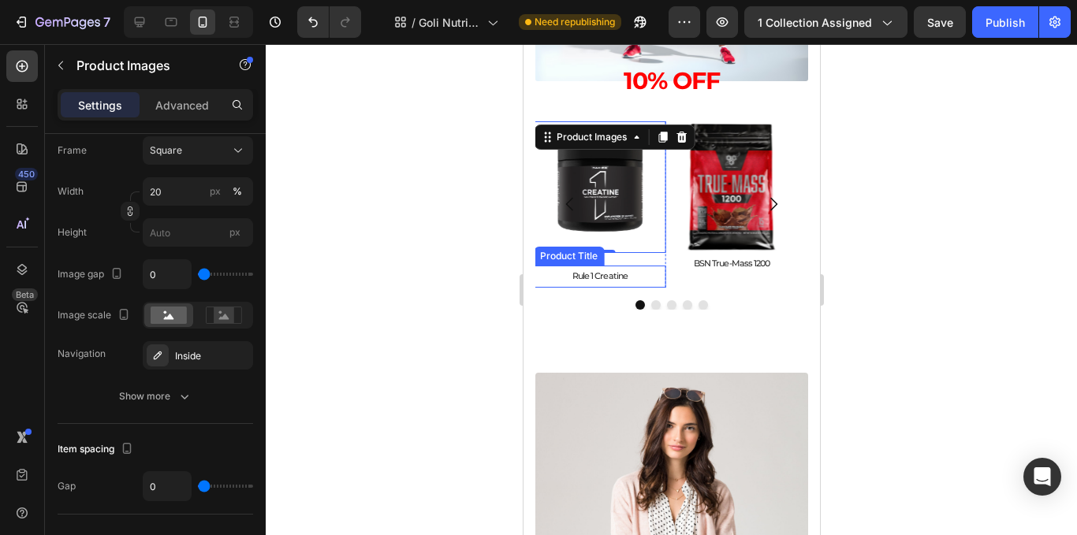
click at [598, 279] on h2 "Rule 1 Creatine" at bounding box center [599, 276] width 132 height 21
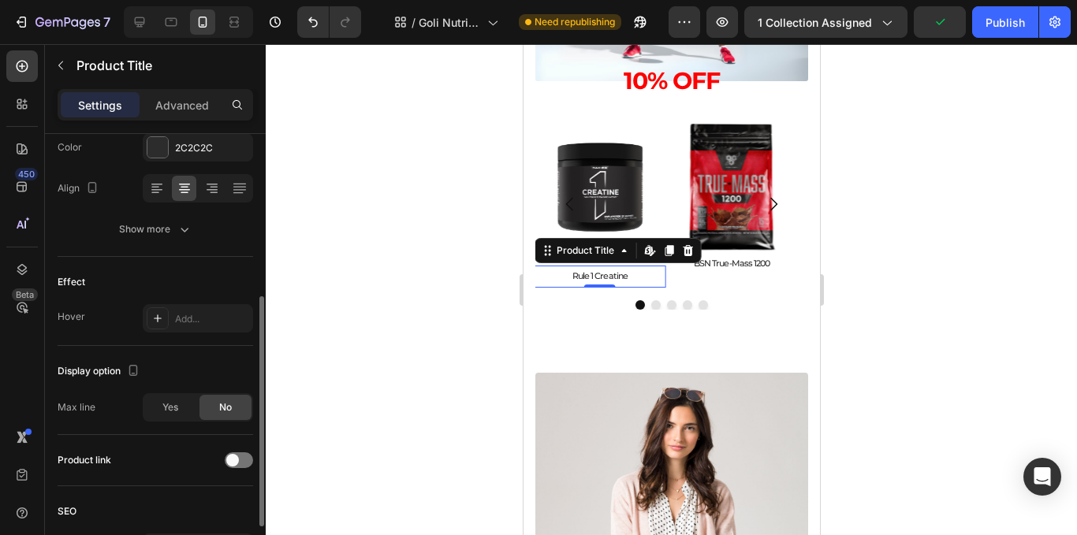
scroll to position [418, 0]
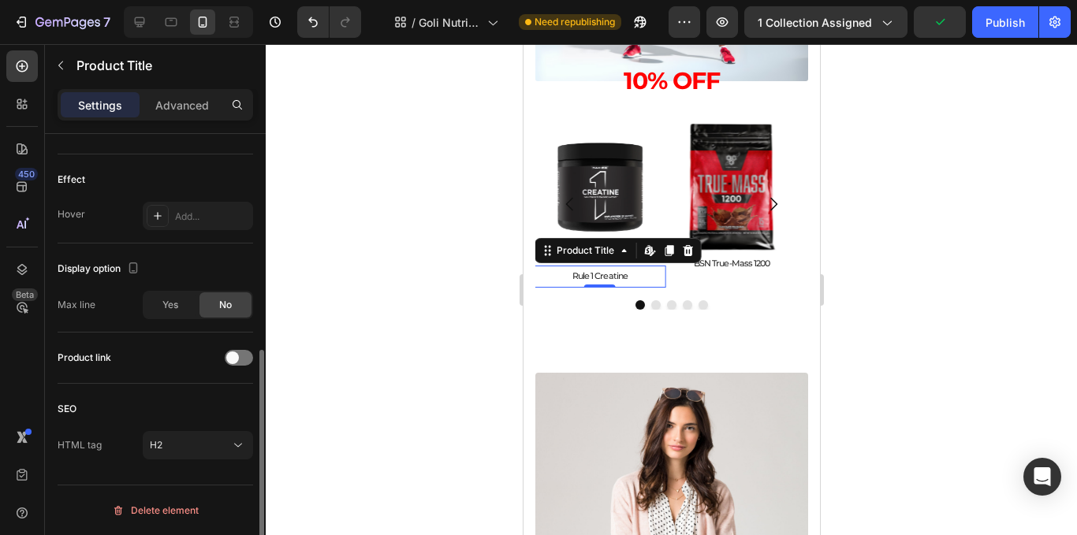
click at [883, 269] on div at bounding box center [672, 289] width 812 height 491
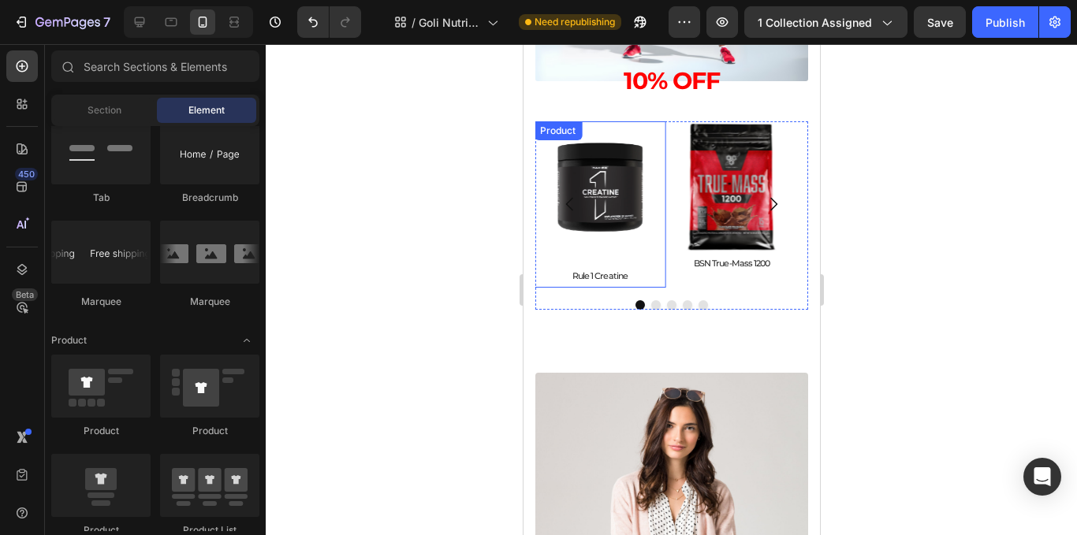
click at [592, 256] on div "Product Images Rule 1 Creatine Product Title Product" at bounding box center [599, 204] width 132 height 166
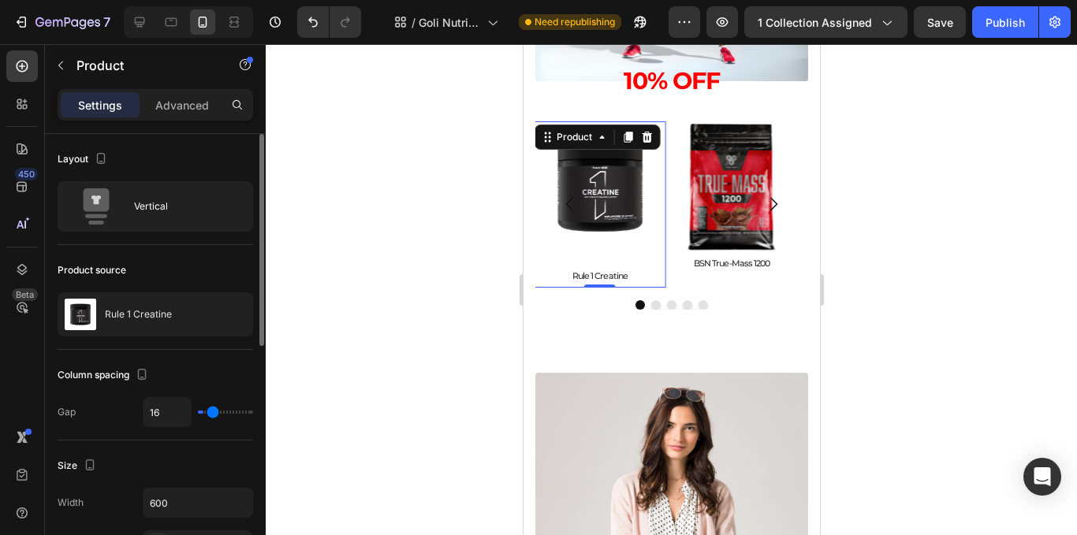
type input "0"
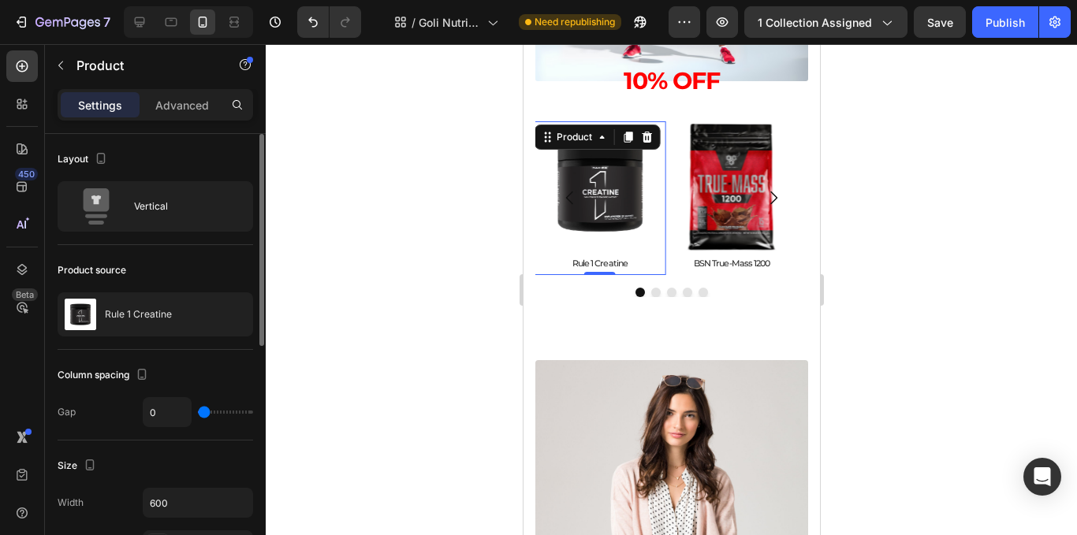
drag, startPoint x: 157, startPoint y: 426, endPoint x: 133, endPoint y: 430, distance: 24.0
type input "0"
click at [198, 414] on input "range" at bounding box center [225, 412] width 55 height 3
click at [298, 319] on div at bounding box center [672, 289] width 812 height 491
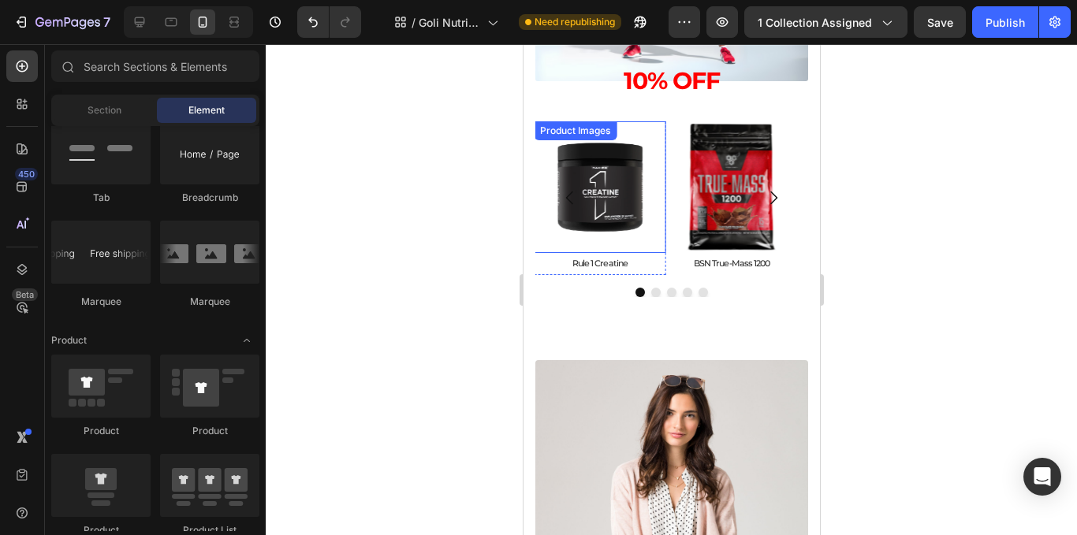
click at [651, 194] on img at bounding box center [599, 187] width 132 height 132
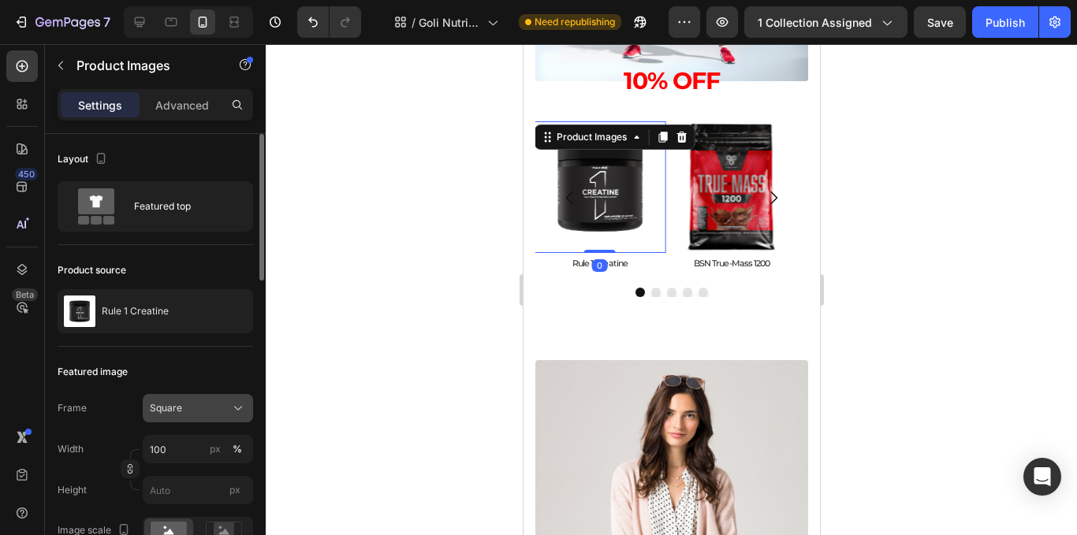
click at [213, 399] on button "Square" at bounding box center [198, 408] width 110 height 28
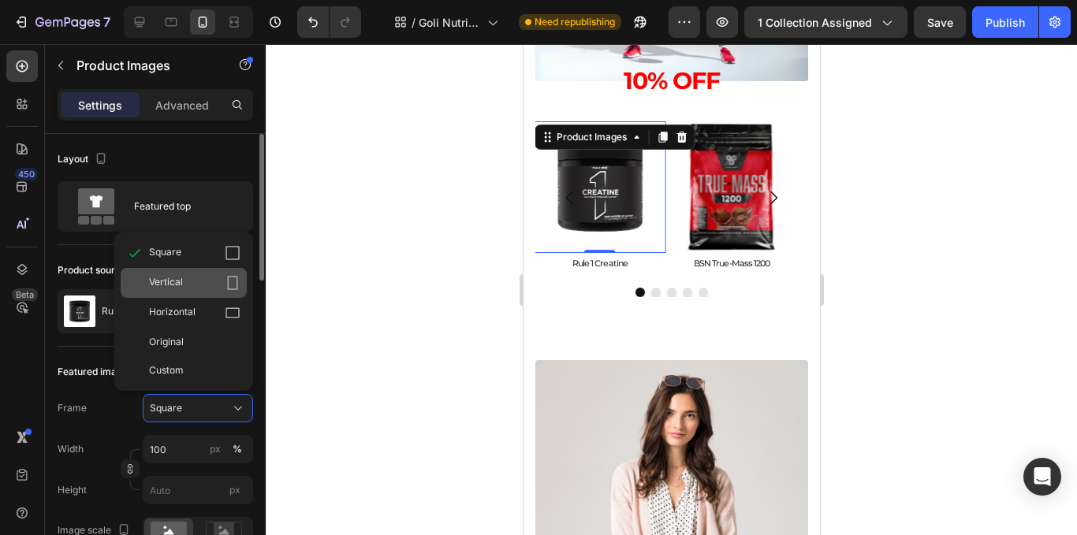
click at [212, 286] on div "Vertical" at bounding box center [194, 283] width 91 height 16
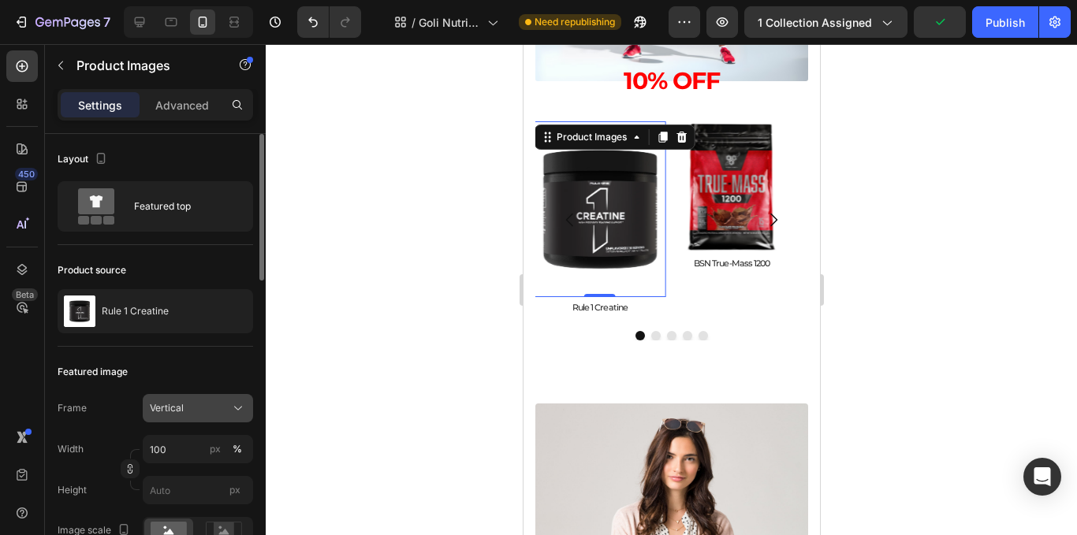
click at [226, 409] on div "Vertical" at bounding box center [188, 408] width 77 height 14
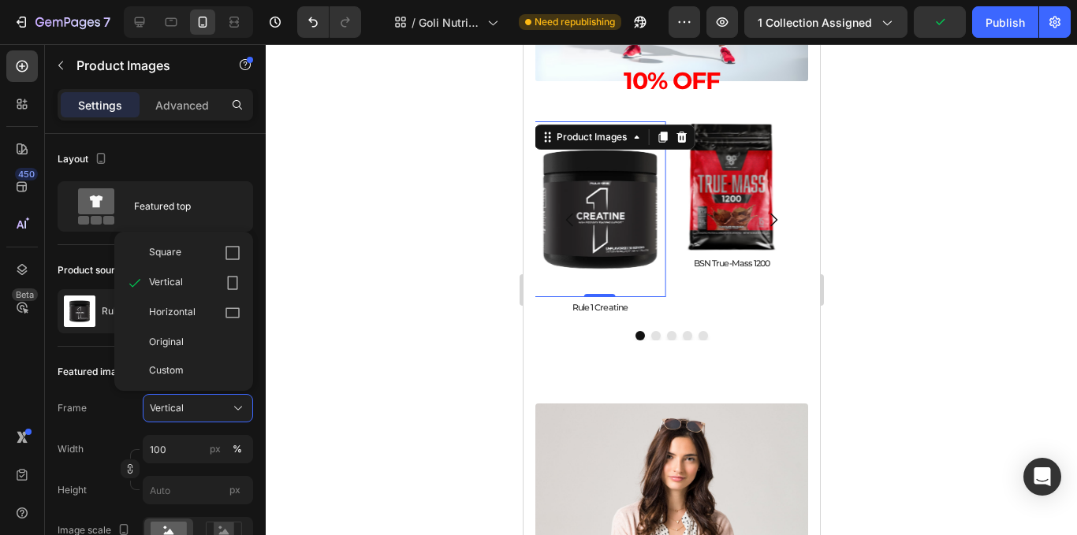
click at [235, 263] on div "Square" at bounding box center [184, 253] width 126 height 30
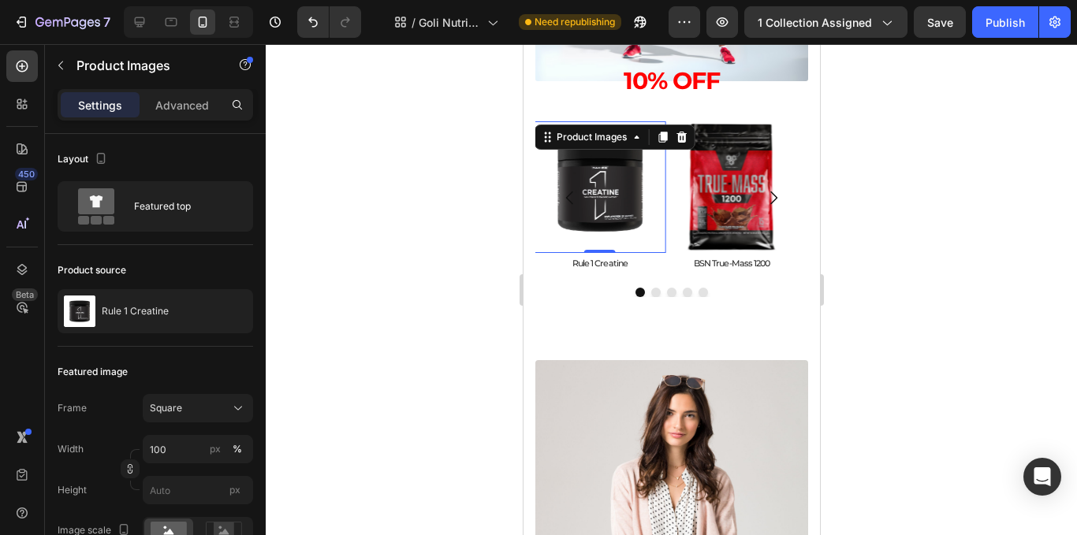
click at [335, 227] on div at bounding box center [672, 289] width 812 height 491
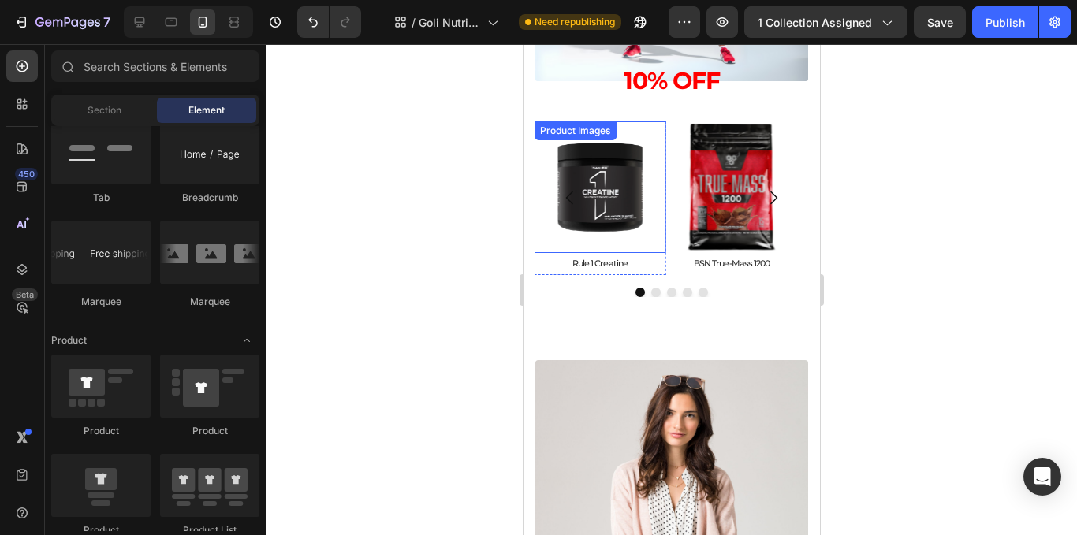
click at [623, 205] on img at bounding box center [599, 187] width 132 height 132
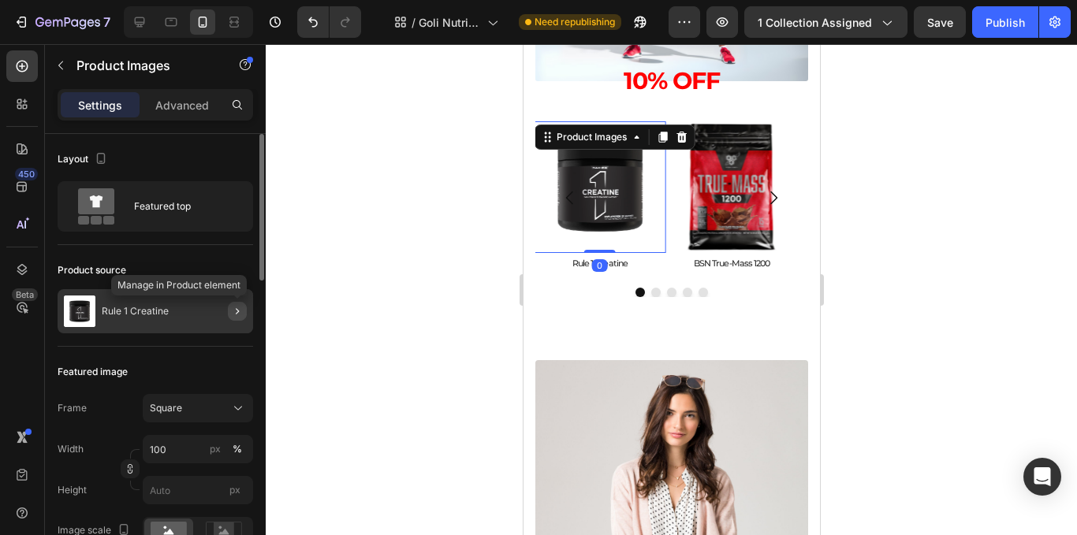
click at [241, 315] on icon "button" at bounding box center [237, 311] width 13 height 13
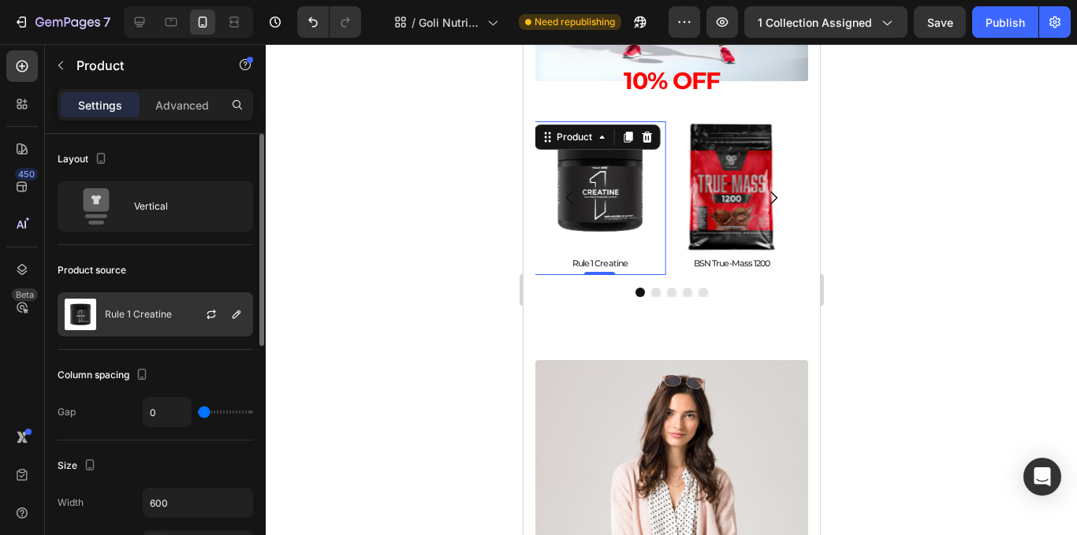
click at [237, 304] on div at bounding box center [217, 314] width 69 height 43
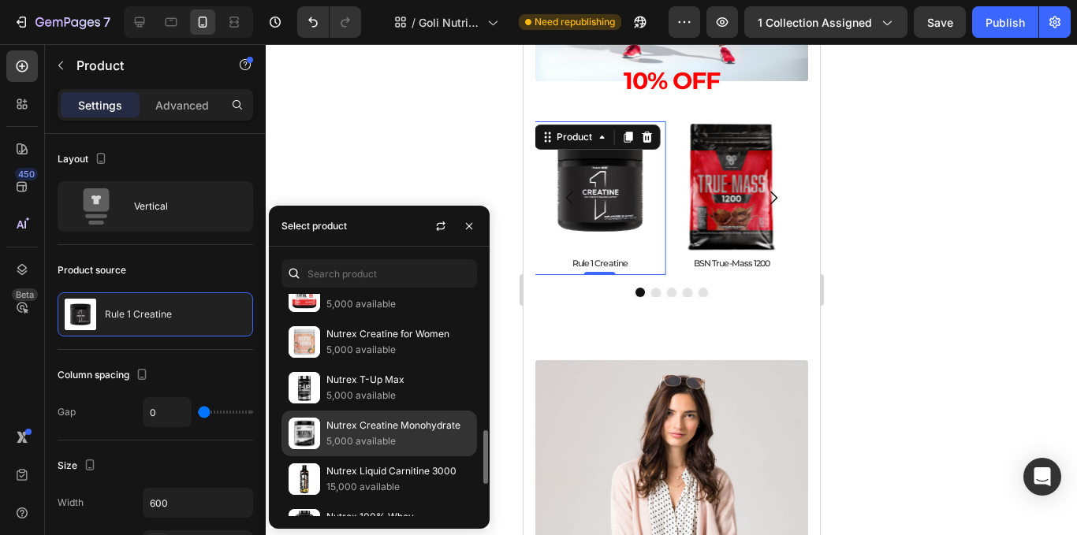
scroll to position [237, 0]
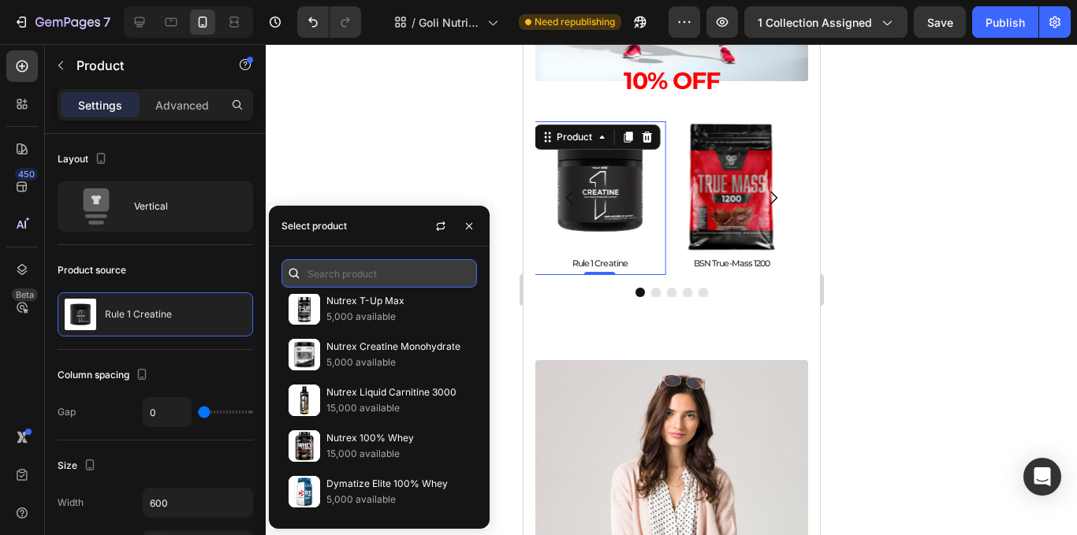
click at [327, 274] on input "text" at bounding box center [380, 273] width 196 height 28
click at [381, 277] on input "text" at bounding box center [380, 273] width 196 height 28
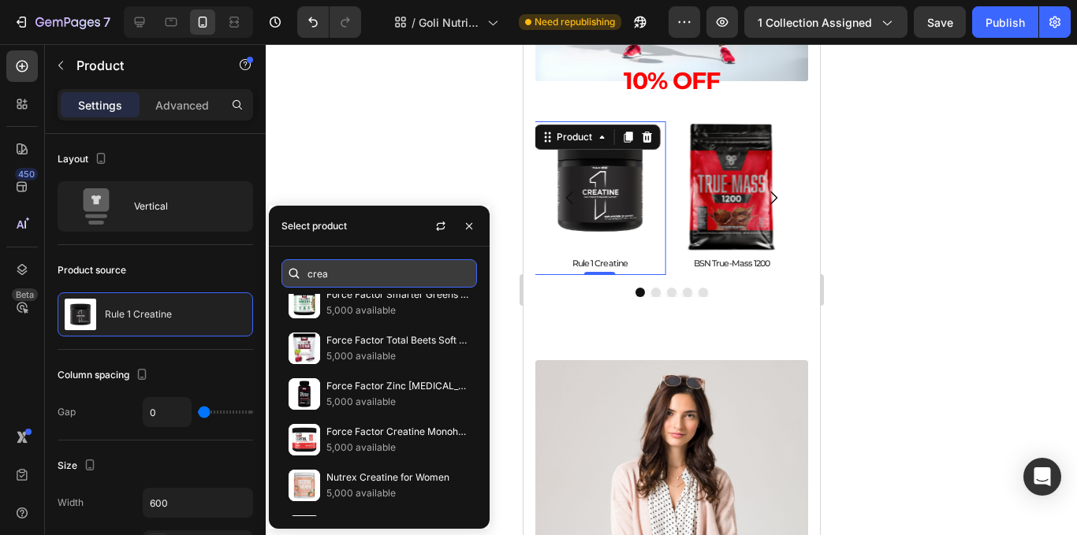
scroll to position [144, 0]
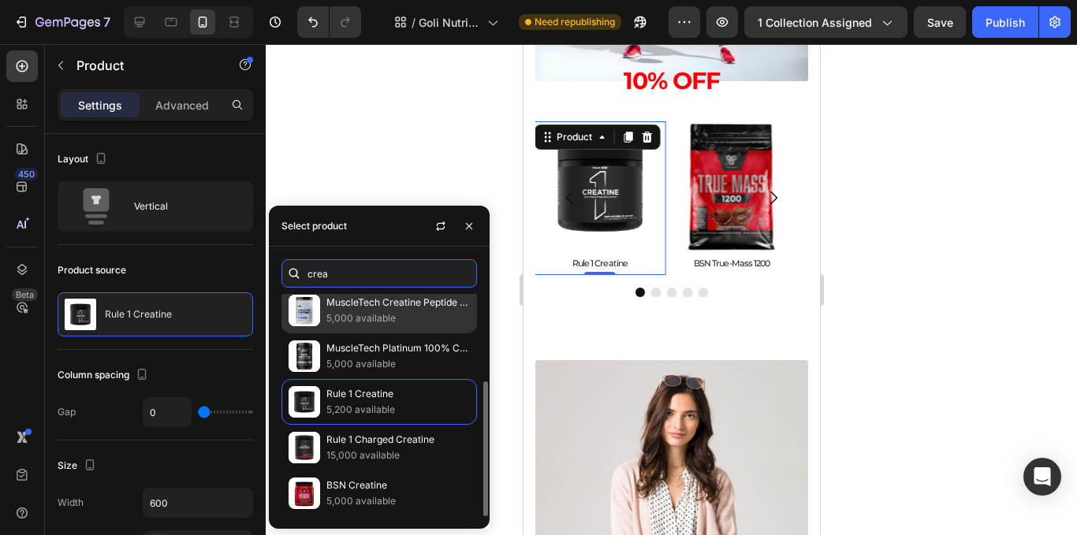
type input "crea"
click at [387, 309] on p "MuscleTech Creatine Peptide 447" at bounding box center [399, 303] width 144 height 16
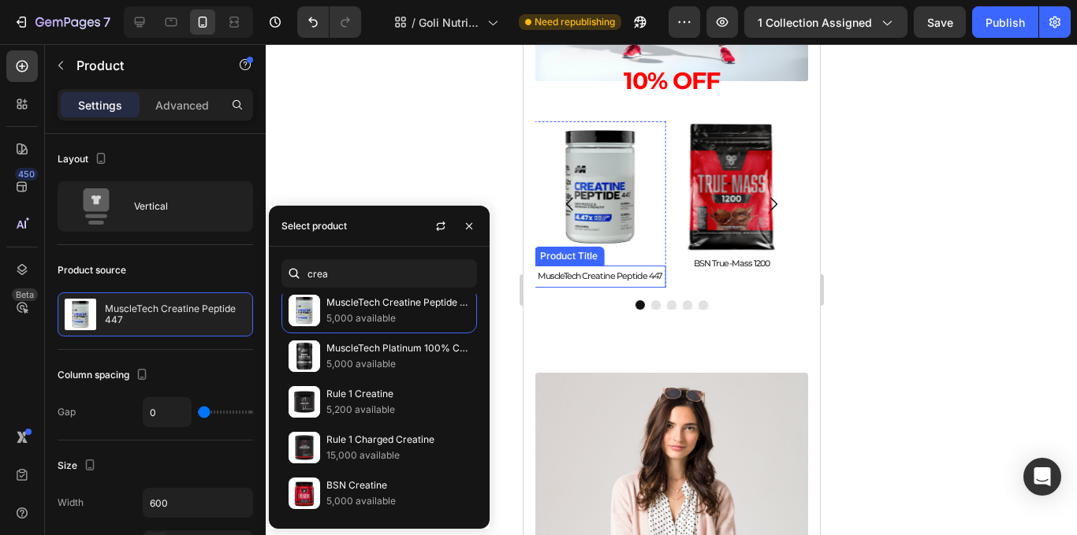
click at [609, 278] on h2 "MuscleTech Creatine Peptide 447" at bounding box center [599, 276] width 132 height 21
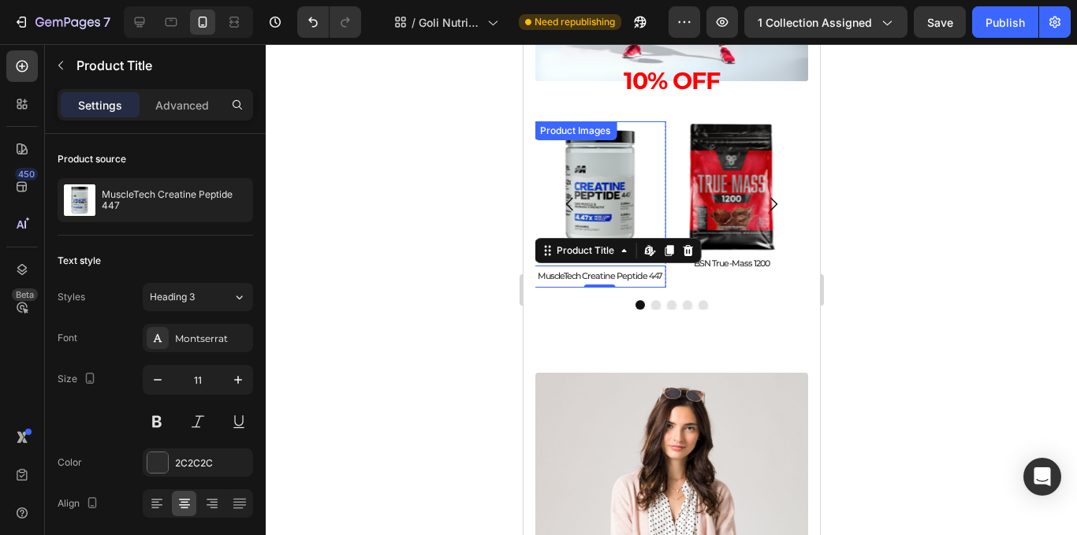
click at [595, 199] on img at bounding box center [599, 187] width 132 height 132
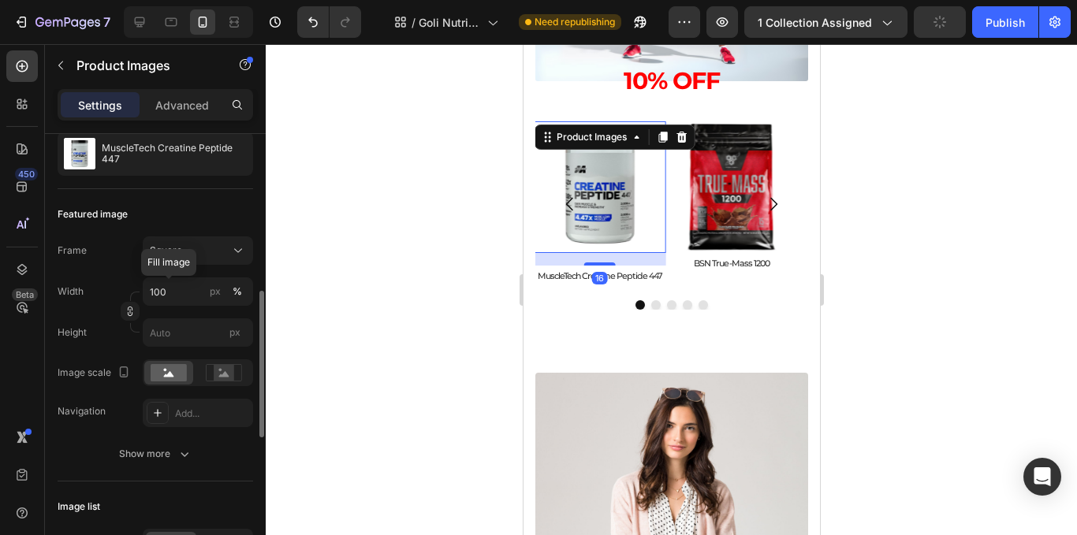
scroll to position [237, 0]
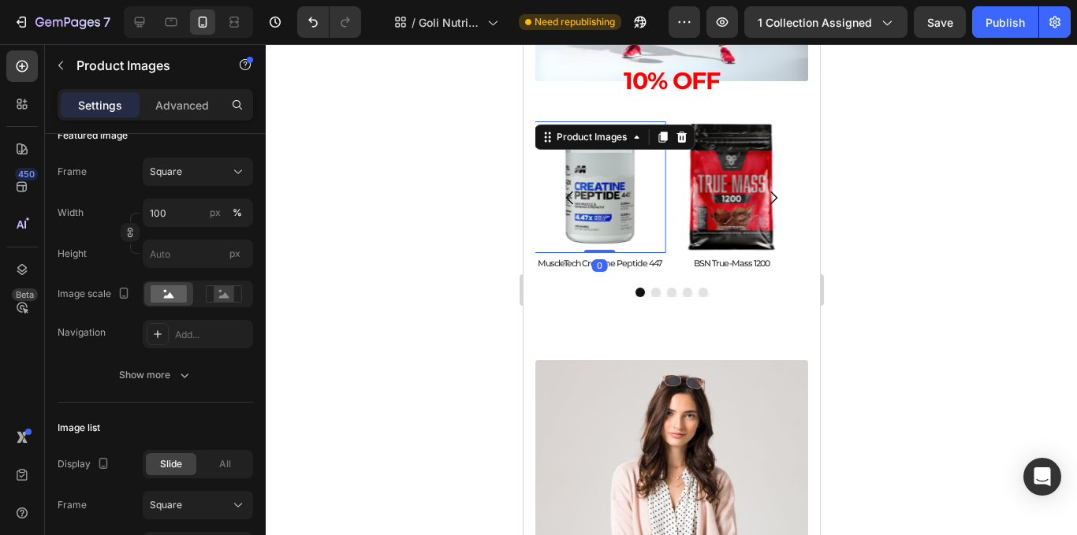
click at [606, 206] on div "Product Images 0" at bounding box center [599, 187] width 132 height 132
click at [422, 198] on div at bounding box center [672, 289] width 812 height 491
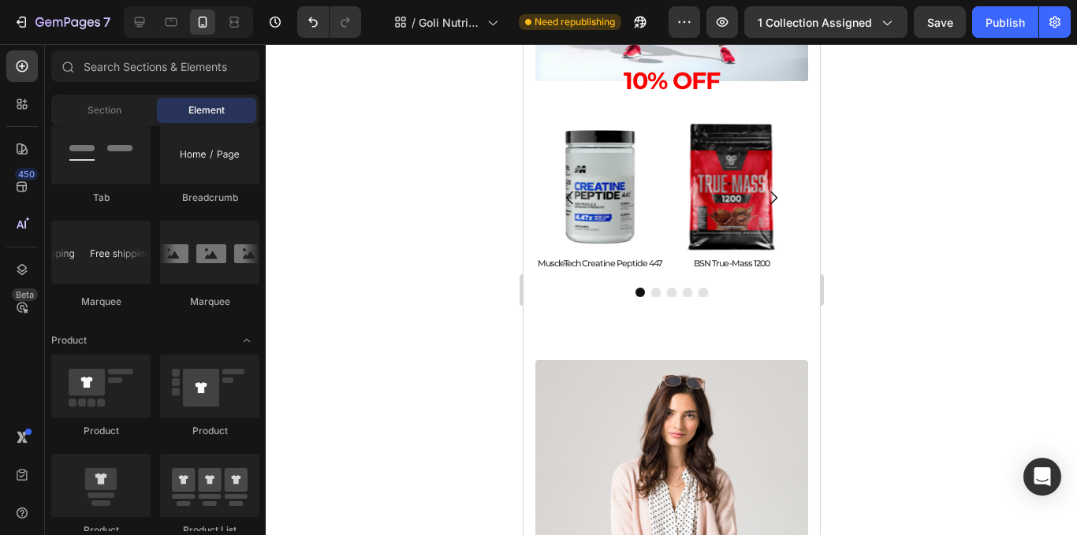
click at [960, 174] on div at bounding box center [672, 289] width 812 height 491
click at [640, 264] on h2 "MuscleTech Creatine Peptide 447" at bounding box center [599, 263] width 132 height 21
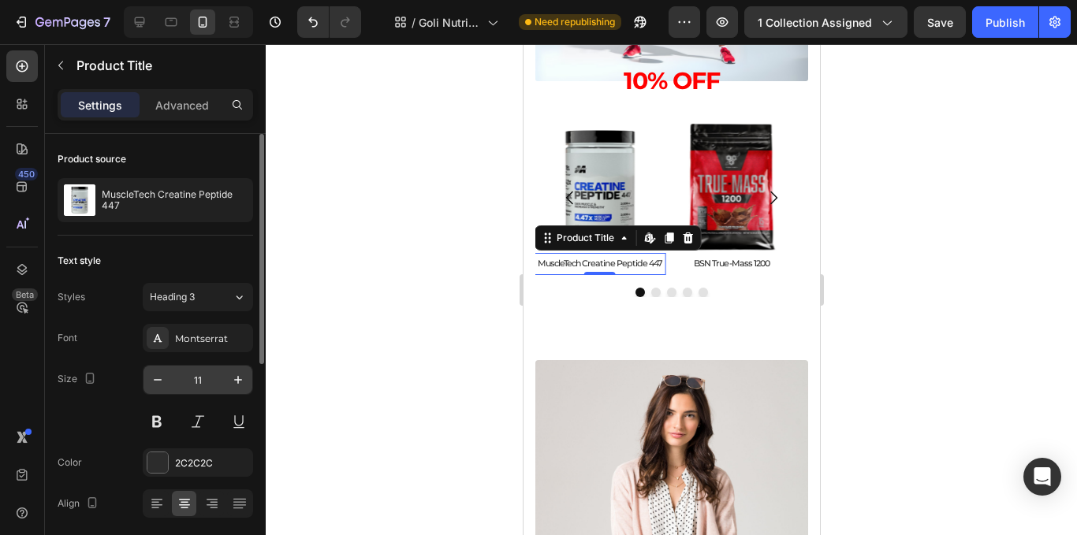
click at [172, 379] on input "11" at bounding box center [198, 380] width 52 height 28
click at [167, 382] on button "button" at bounding box center [158, 380] width 28 height 28
type input "10"
drag, startPoint x: 868, startPoint y: 314, endPoint x: 237, endPoint y: 226, distance: 637.1
click at [868, 314] on div at bounding box center [672, 289] width 812 height 491
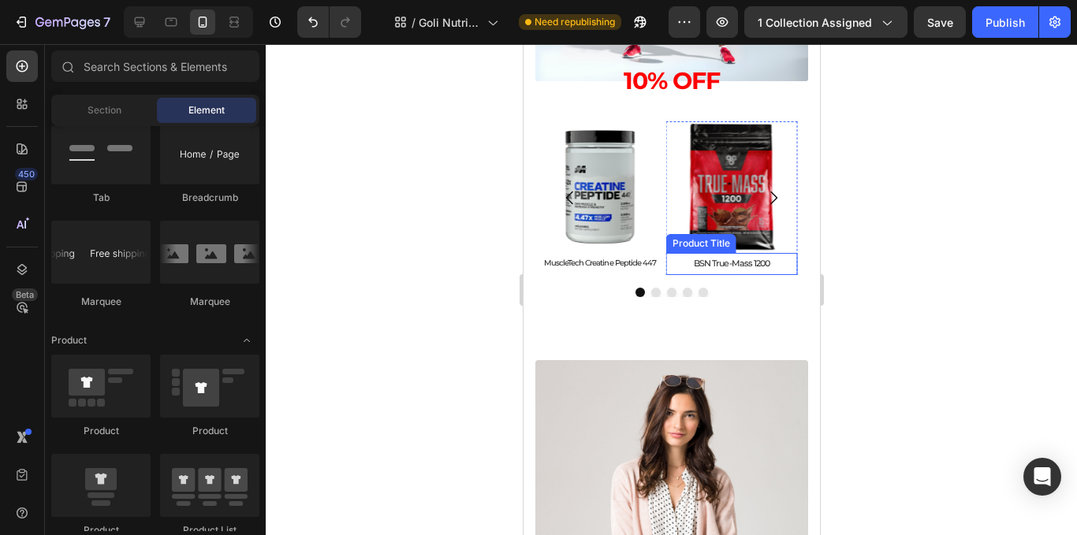
click at [741, 264] on h2 "BSN True-Mass 1200" at bounding box center [732, 263] width 132 height 21
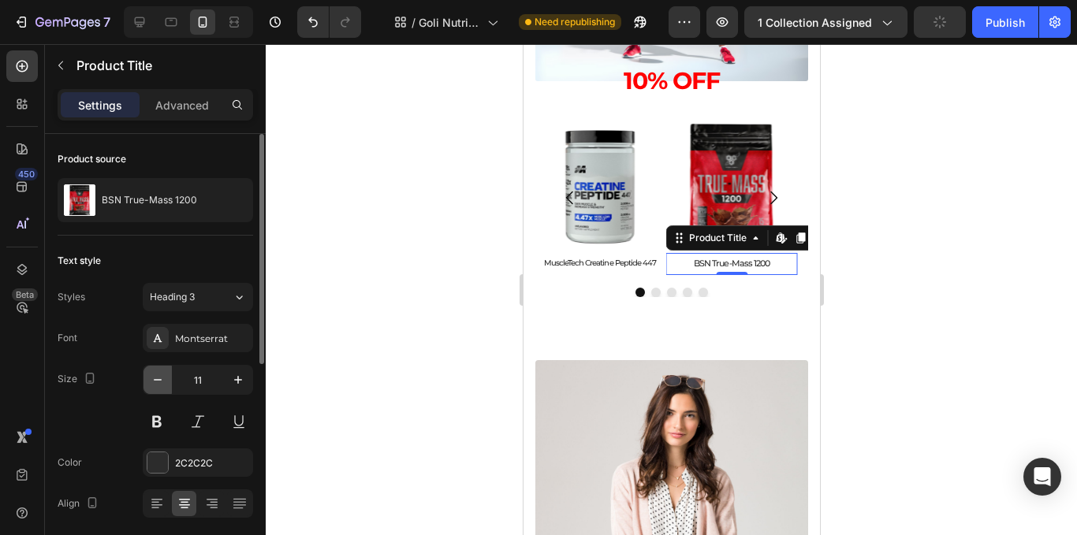
click at [155, 375] on icon "button" at bounding box center [158, 380] width 16 height 16
type input "10"
click at [909, 236] on div at bounding box center [672, 289] width 812 height 491
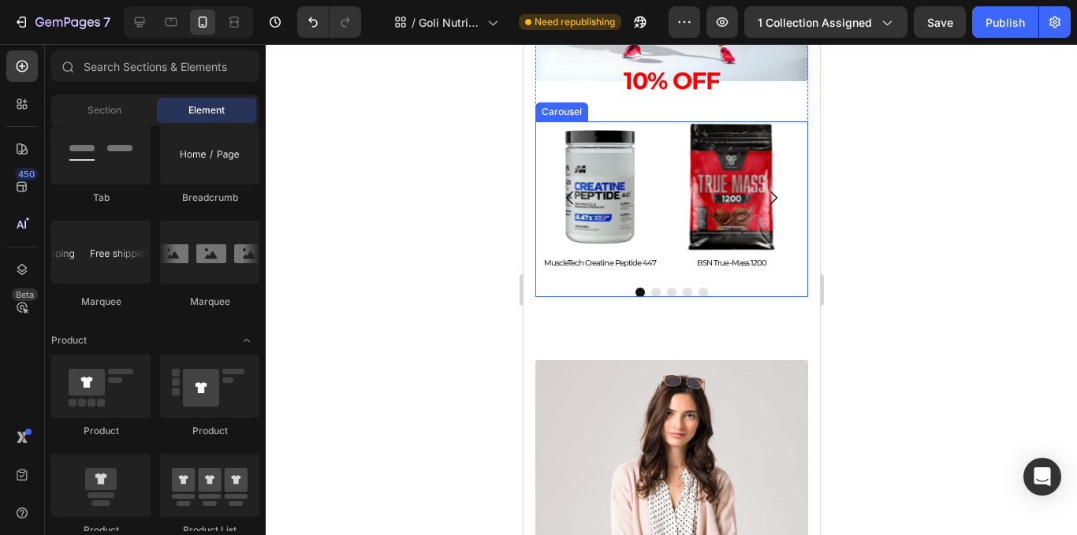
click at [637, 292] on button "Dot" at bounding box center [639, 292] width 9 height 9
click at [651, 293] on button "Dot" at bounding box center [655, 292] width 9 height 9
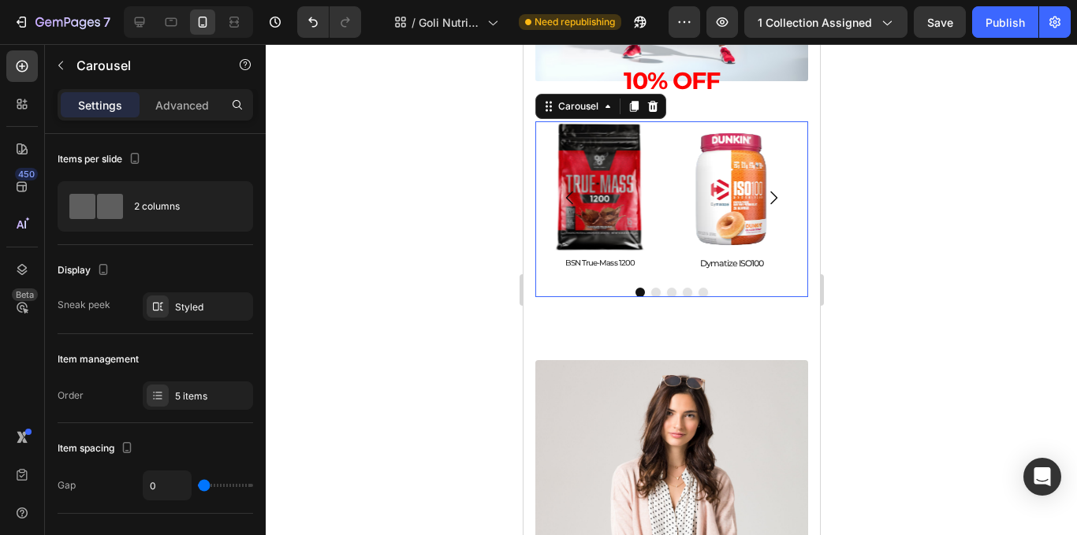
click at [651, 293] on button "Dot" at bounding box center [655, 292] width 9 height 9
drag, startPoint x: 815, startPoint y: 384, endPoint x: 607, endPoint y: 266, distance: 238.8
click at [607, 266] on h2 "BSN True-Mass 1200" at bounding box center [599, 263] width 132 height 20
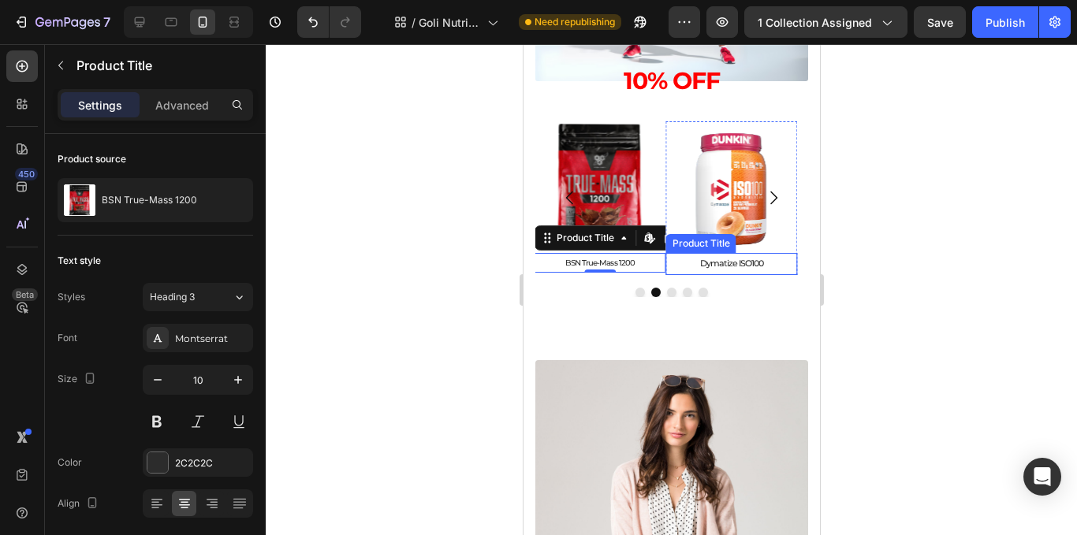
drag, startPoint x: 782, startPoint y: 424, endPoint x: 748, endPoint y: 266, distance: 162.1
click at [748, 266] on h2 "Dymatize ISO100" at bounding box center [732, 263] width 132 height 21
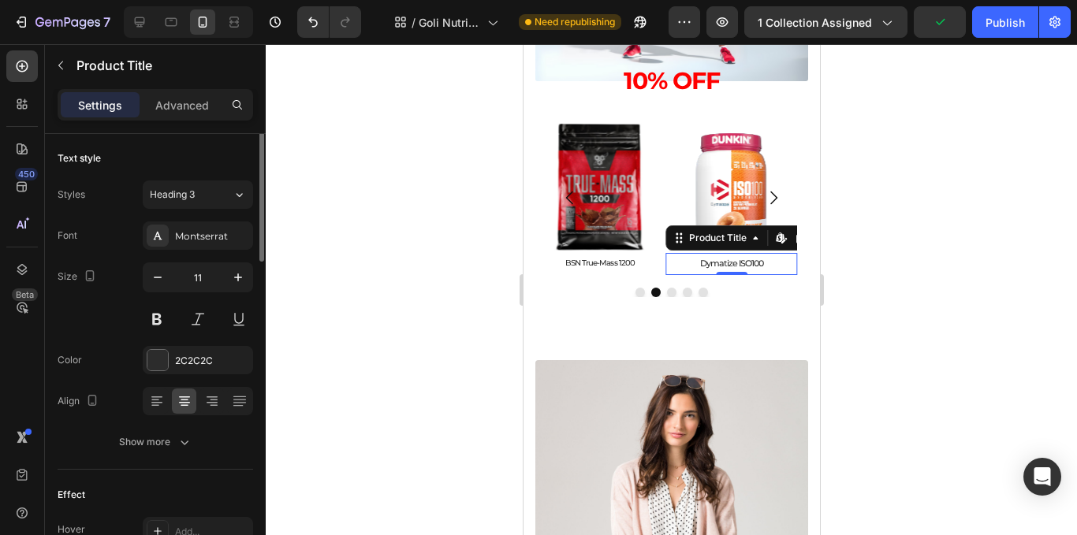
scroll to position [0, 0]
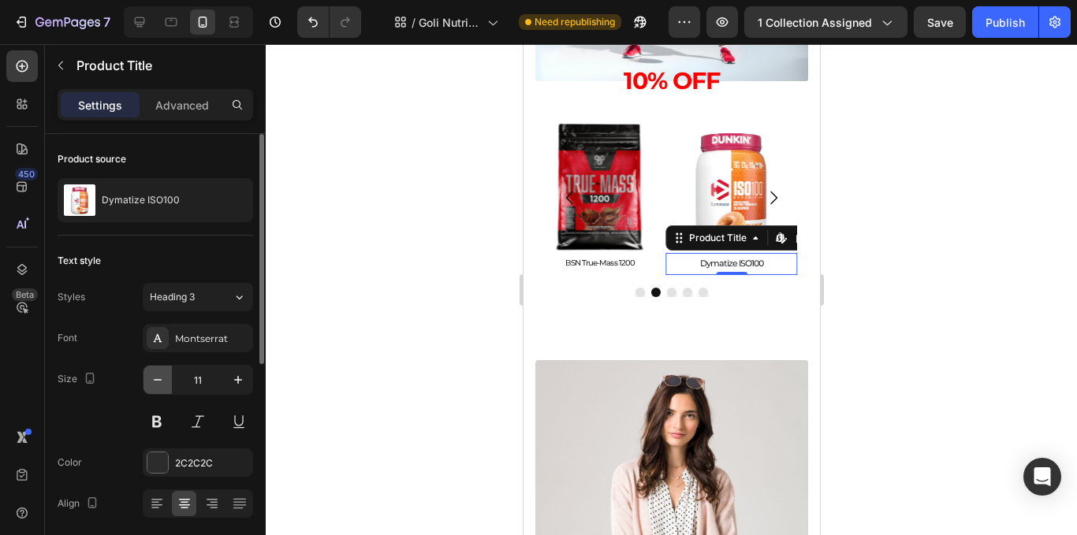
click at [154, 386] on icon "button" at bounding box center [158, 380] width 16 height 16
type input "10"
click at [416, 317] on div at bounding box center [672, 289] width 812 height 491
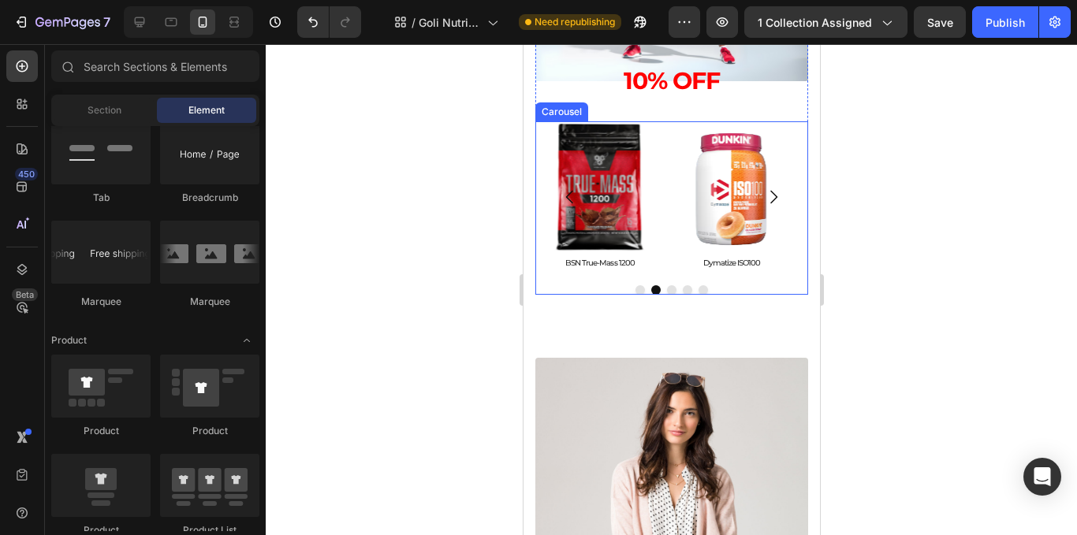
drag, startPoint x: 762, startPoint y: 196, endPoint x: 723, endPoint y: 267, distance: 80.8
click at [763, 196] on icon "Carousel Next Arrow" at bounding box center [772, 197] width 19 height 19
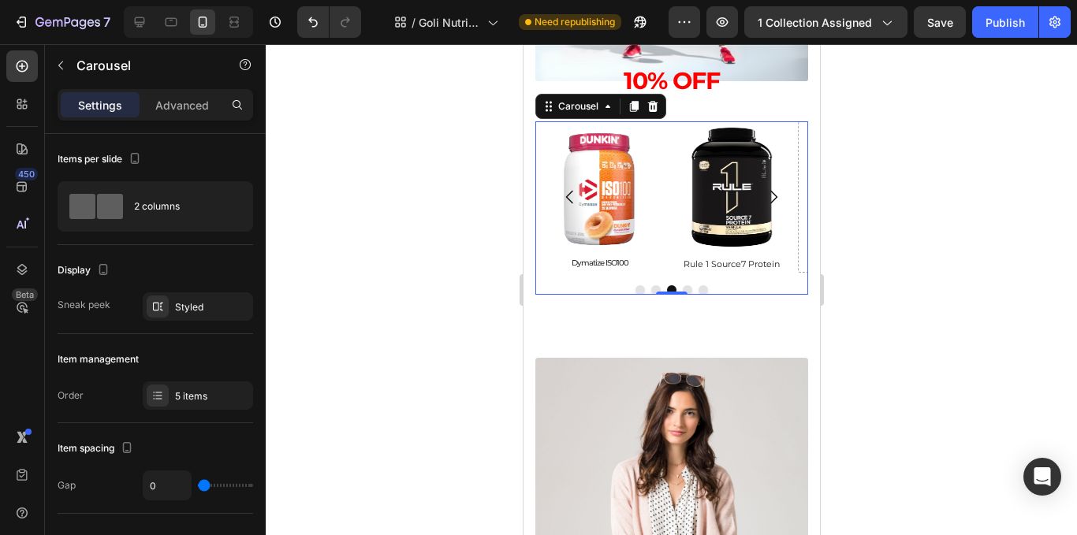
click at [572, 194] on icon "Carousel Back Arrow" at bounding box center [569, 197] width 19 height 19
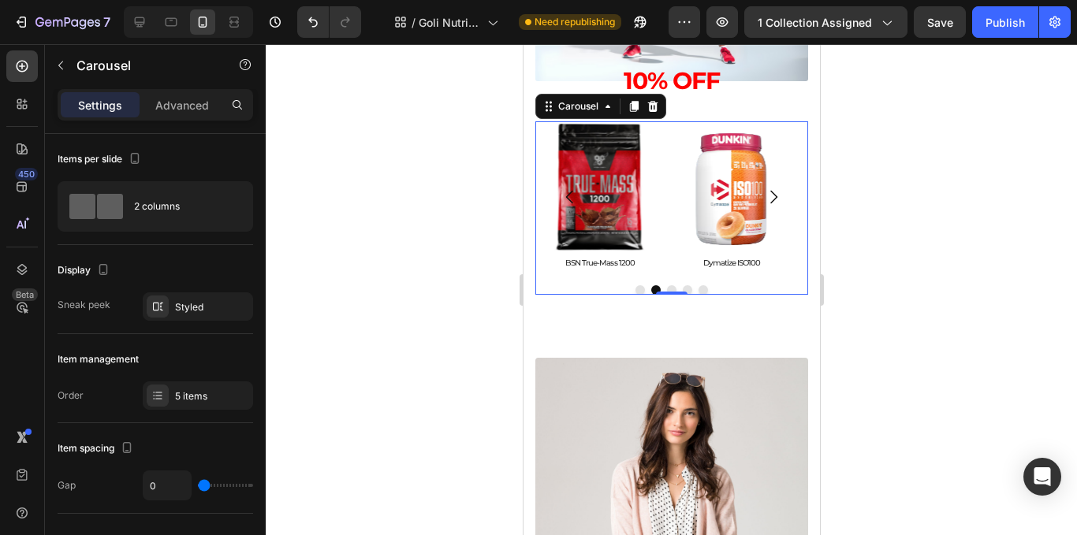
click at [764, 203] on icon "Carousel Next Arrow" at bounding box center [772, 197] width 19 height 19
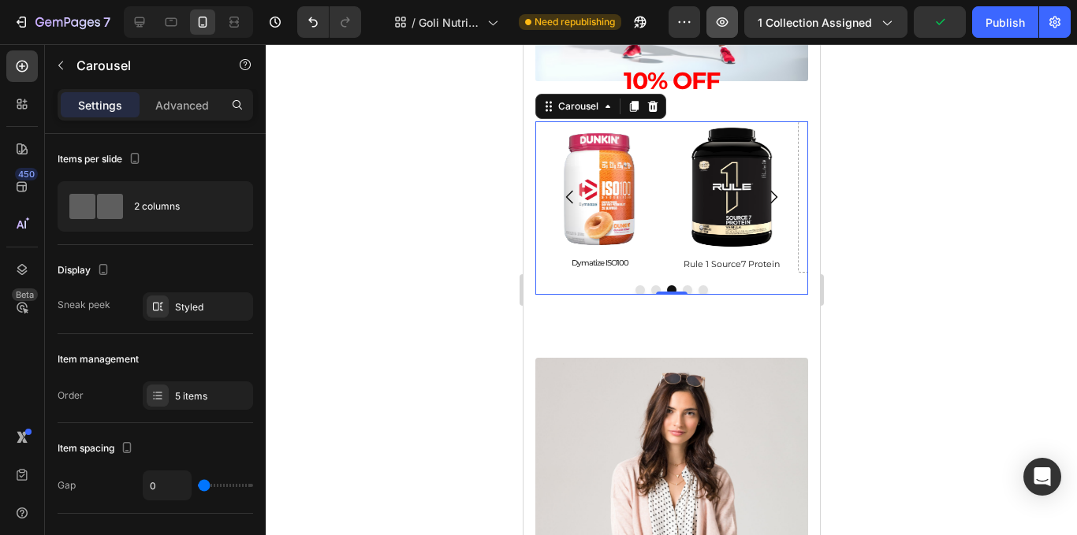
click at [913, 204] on div at bounding box center [672, 289] width 812 height 491
click at [930, 166] on div at bounding box center [672, 289] width 812 height 491
click at [1005, 18] on div "Publish" at bounding box center [1005, 22] width 39 height 17
click at [976, 151] on div at bounding box center [672, 289] width 812 height 491
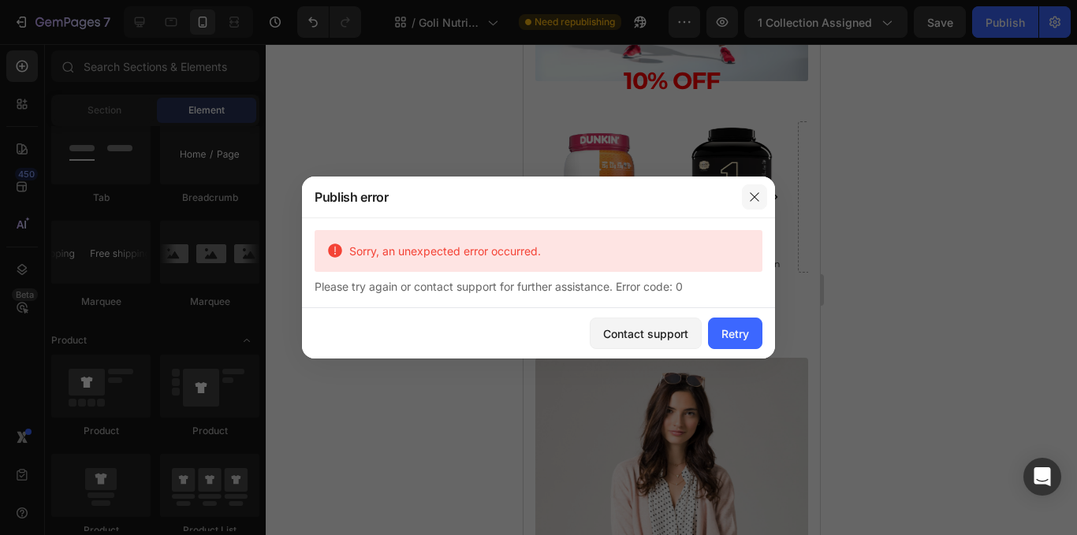
click at [753, 196] on icon "button" at bounding box center [754, 197] width 13 height 13
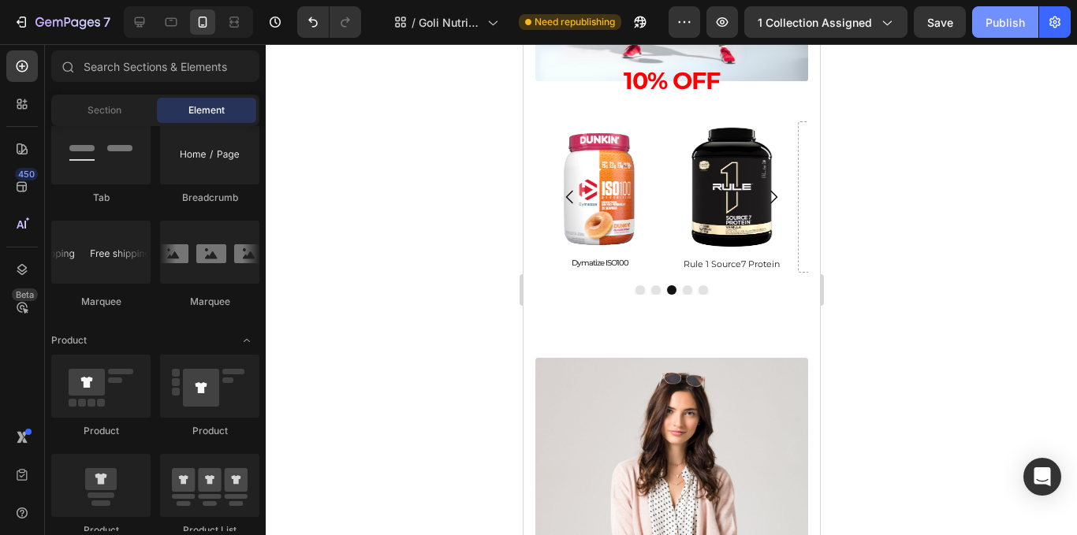
click at [995, 24] on div "Publish" at bounding box center [1005, 22] width 39 height 17
